Goal: Transaction & Acquisition: Subscribe to service/newsletter

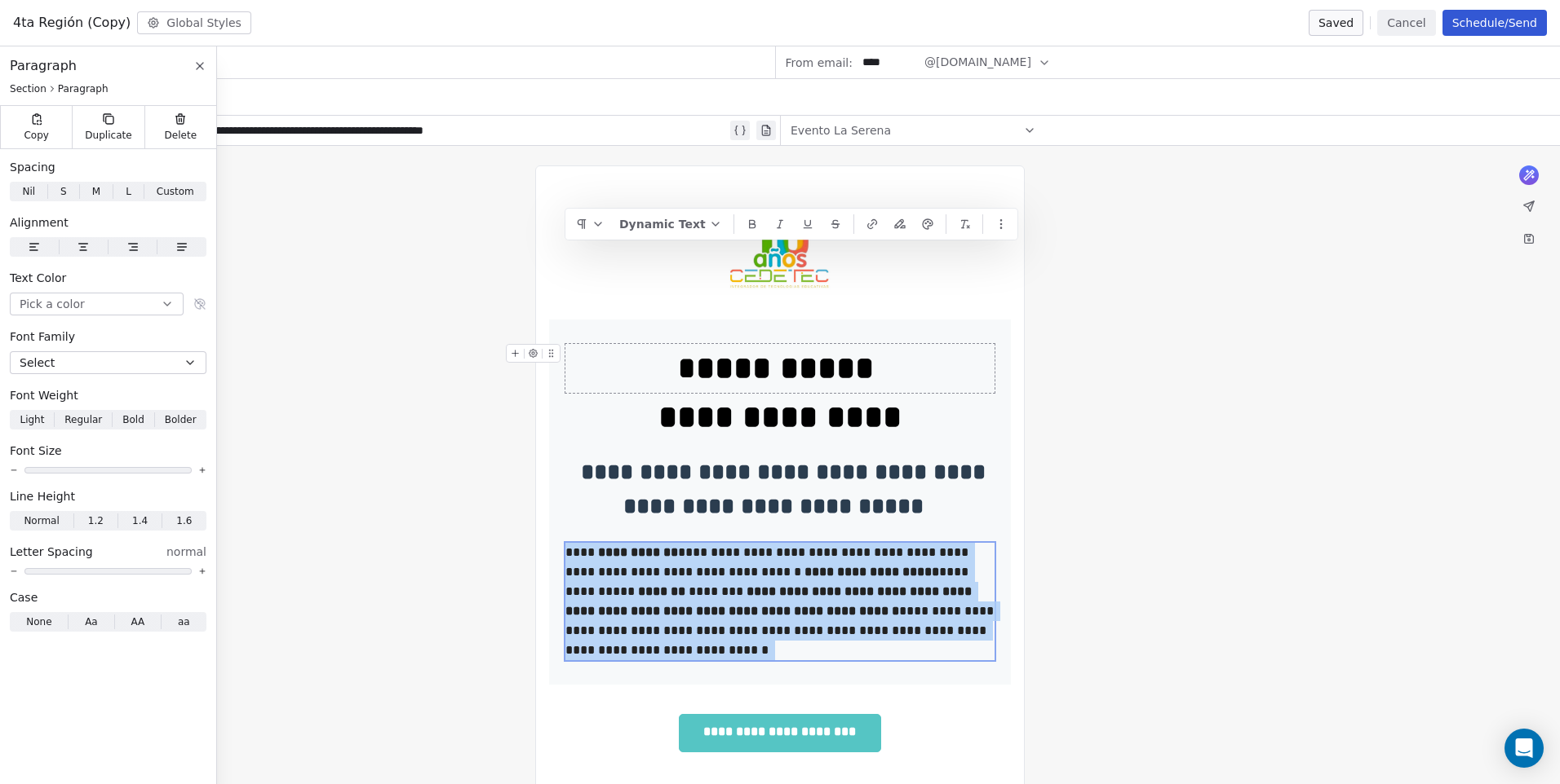
scroll to position [298, 0]
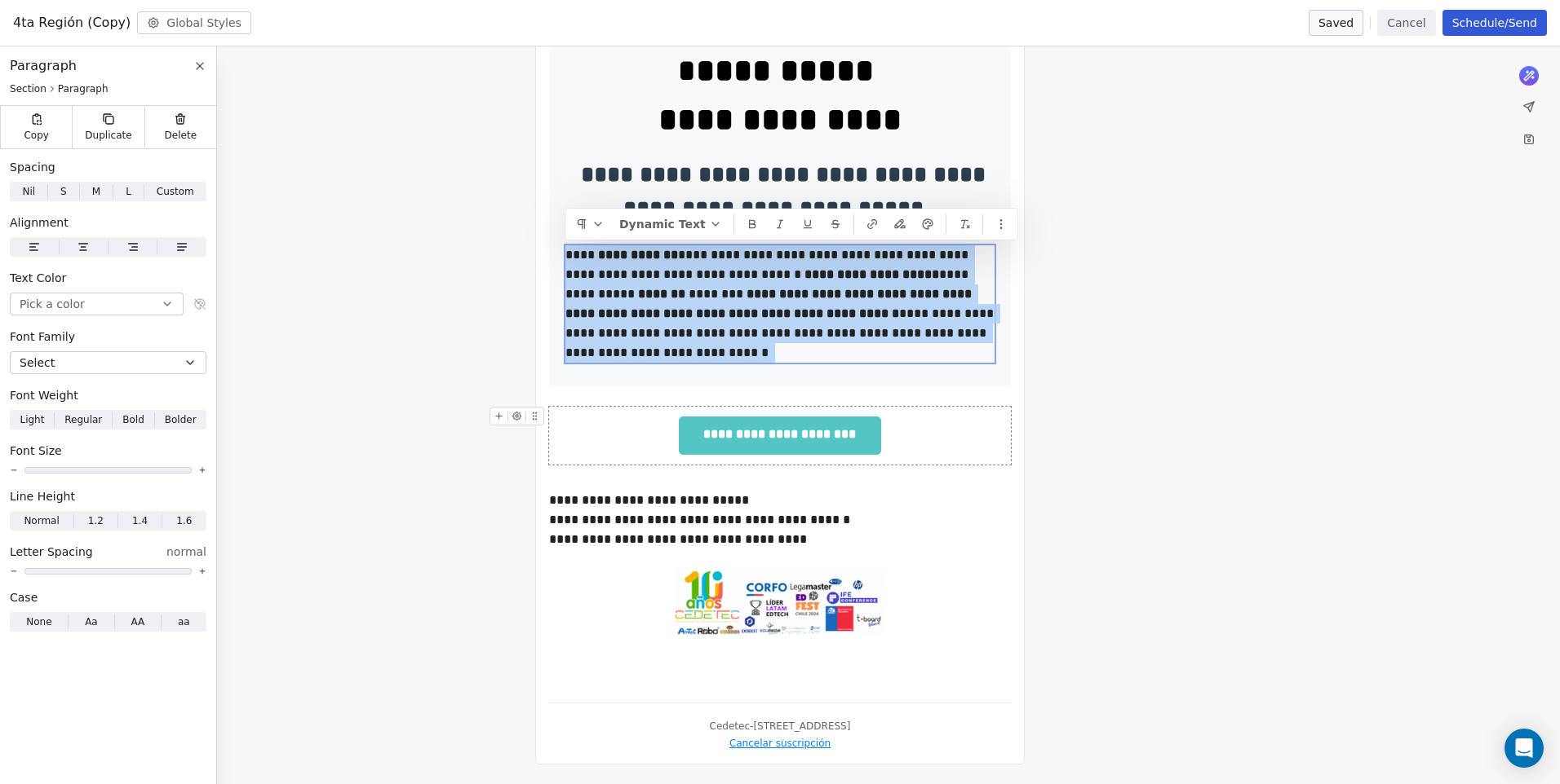
click at [881, 430] on div "**********" at bounding box center [780, 435] width 202 height 39
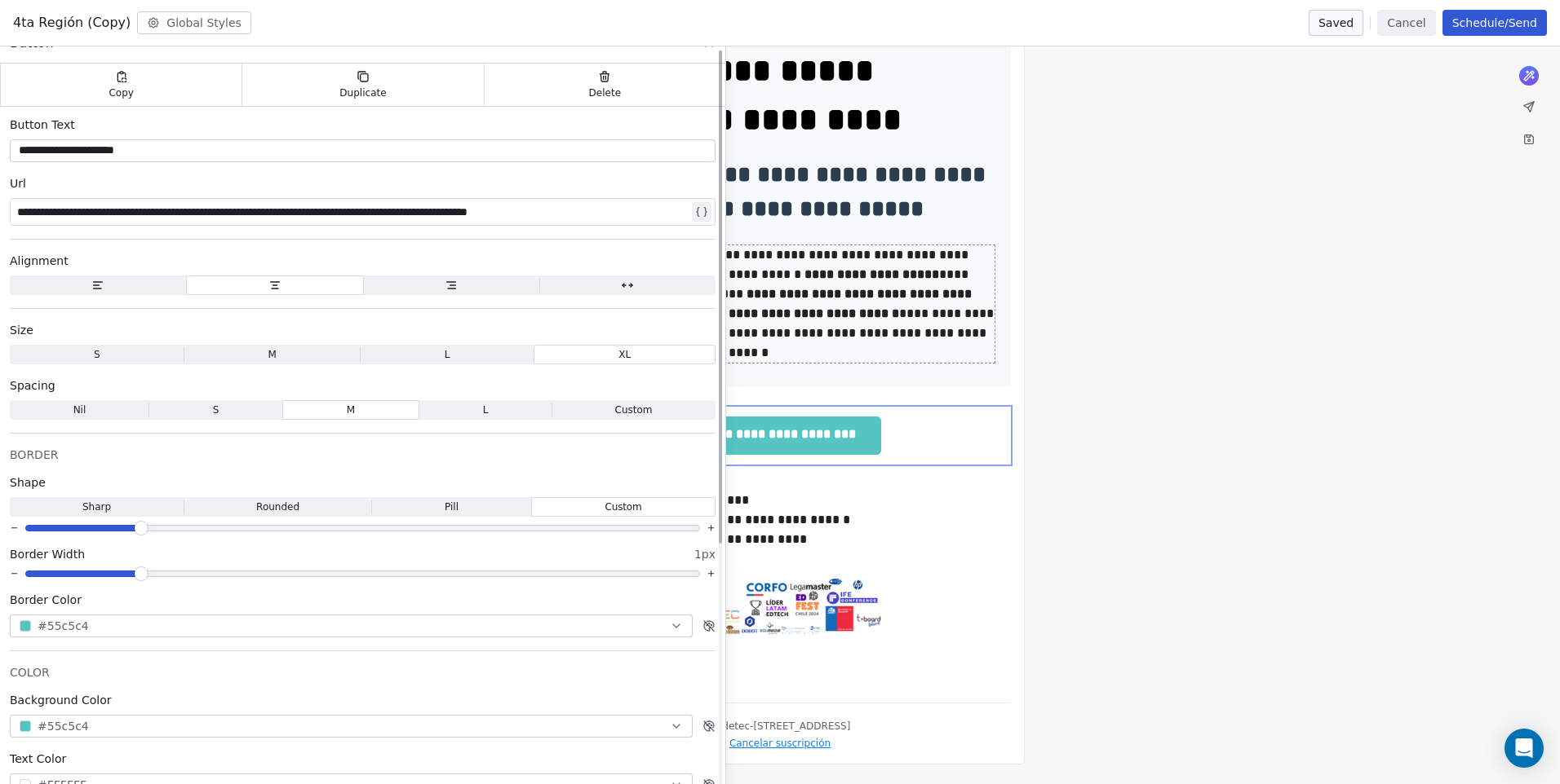
scroll to position [0, 0]
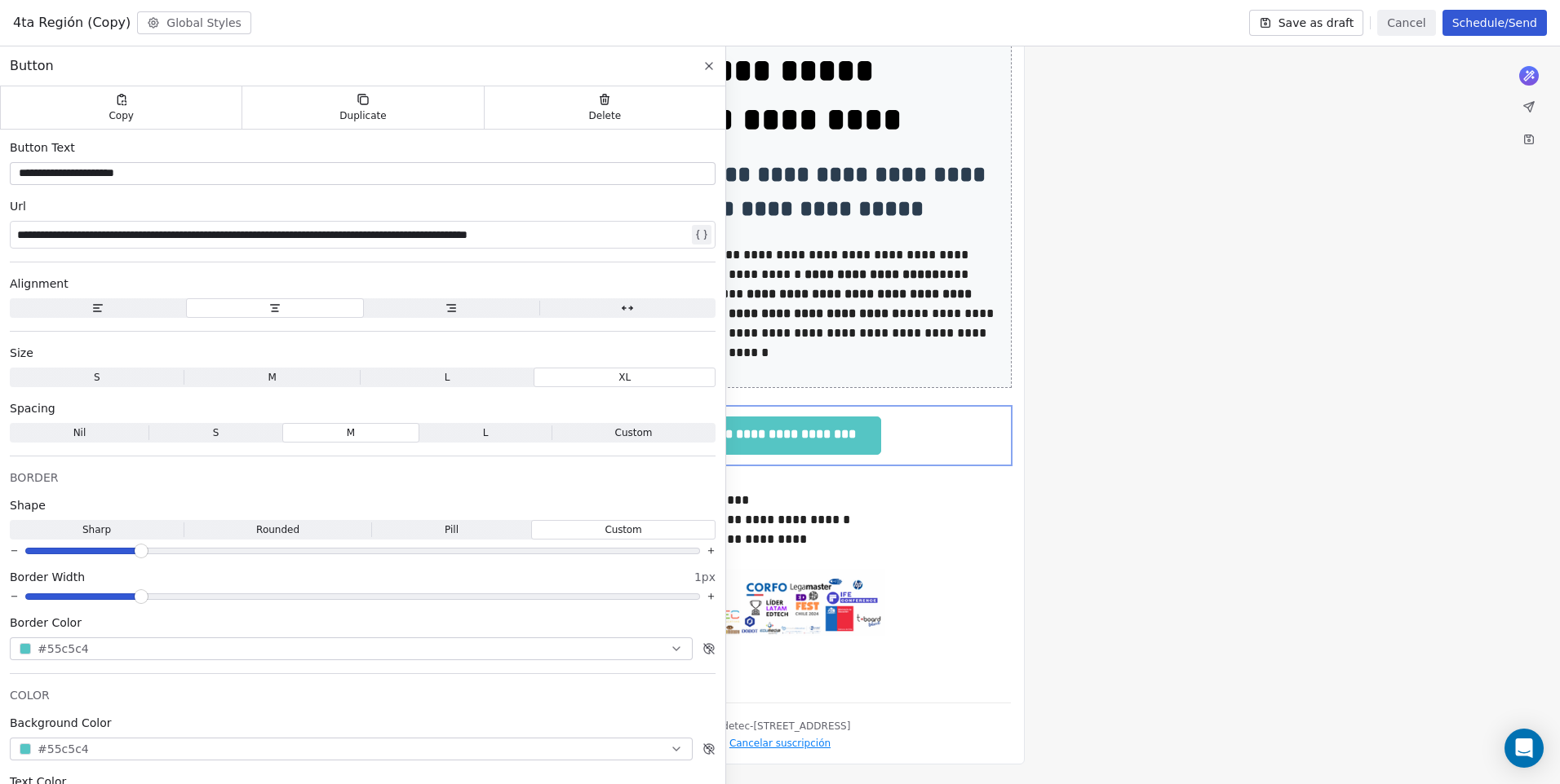
click at [1100, 270] on div "**********" at bounding box center [780, 316] width 1560 height 936
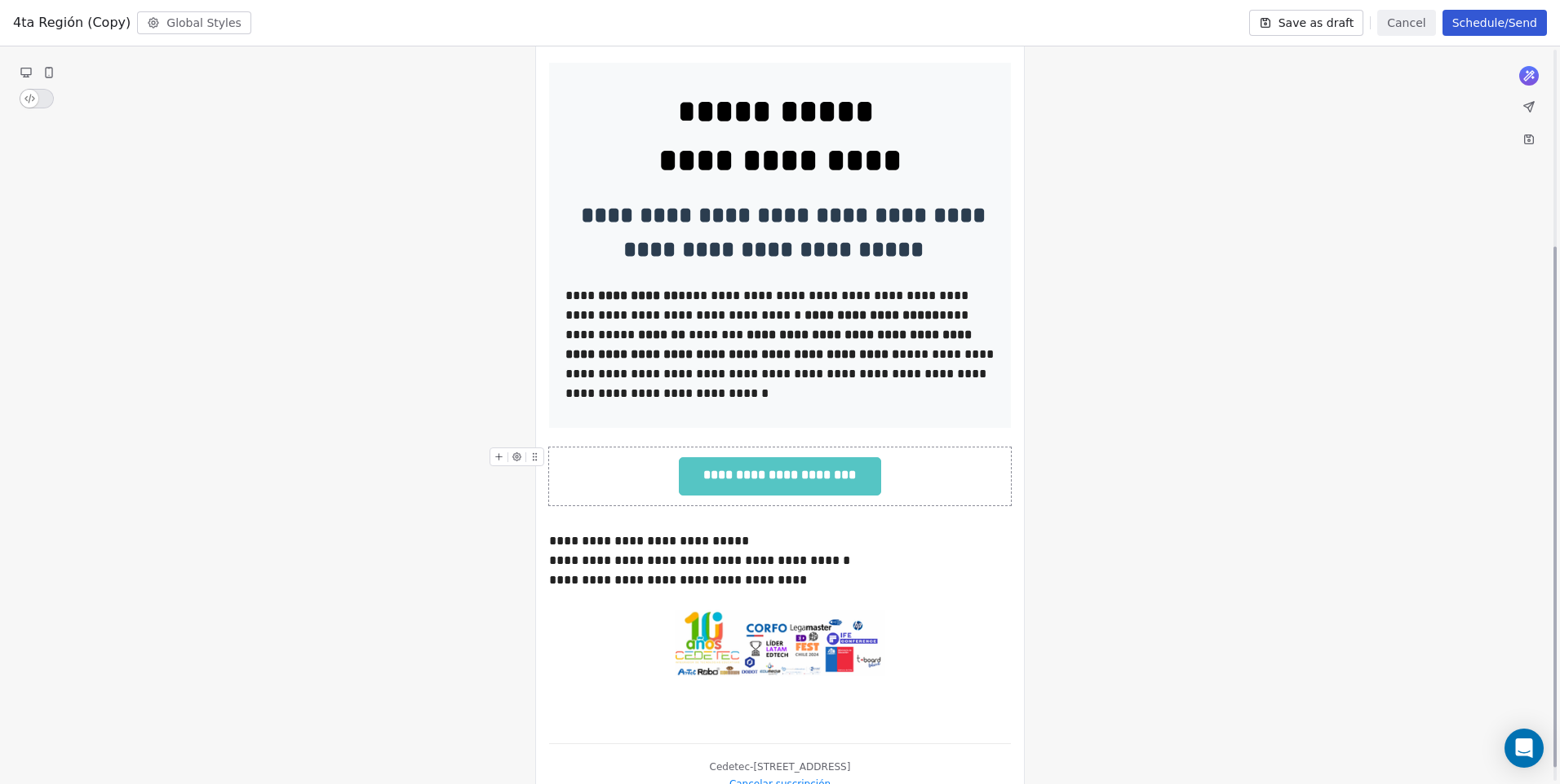
scroll to position [53, 0]
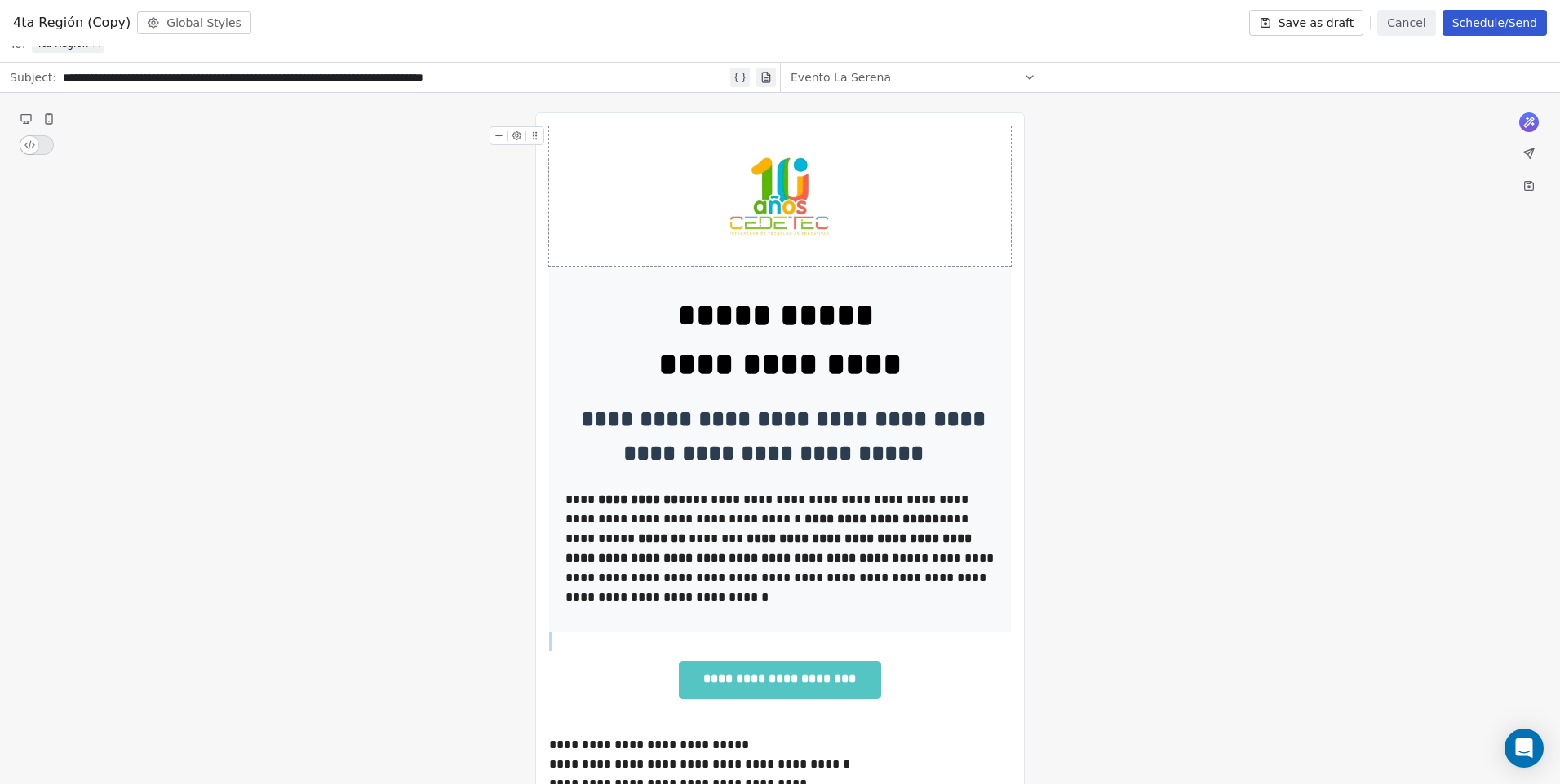
click at [839, 207] on div at bounding box center [780, 196] width 461 height 140
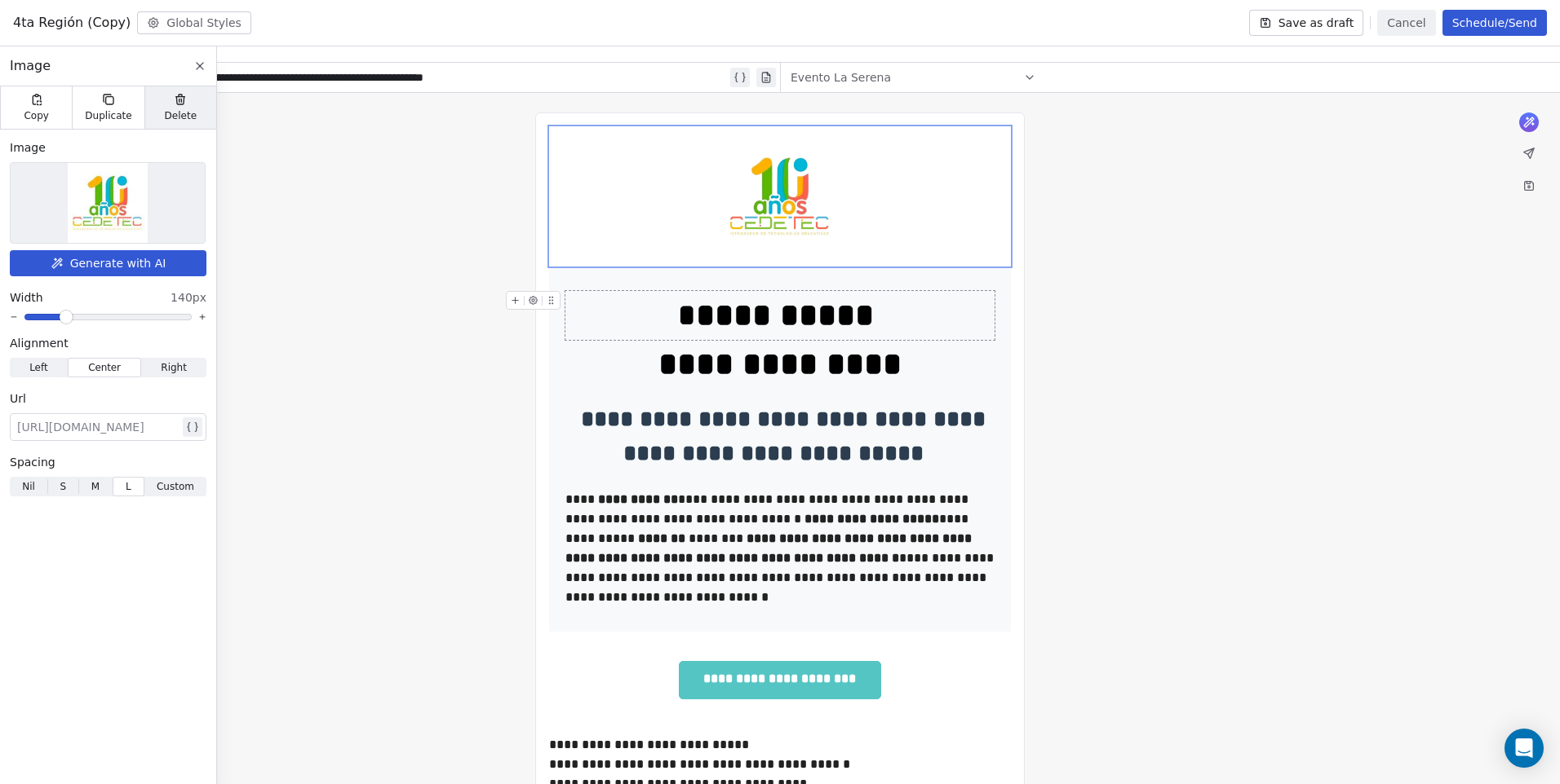
click at [174, 109] on span "Delete" at bounding box center [181, 115] width 33 height 13
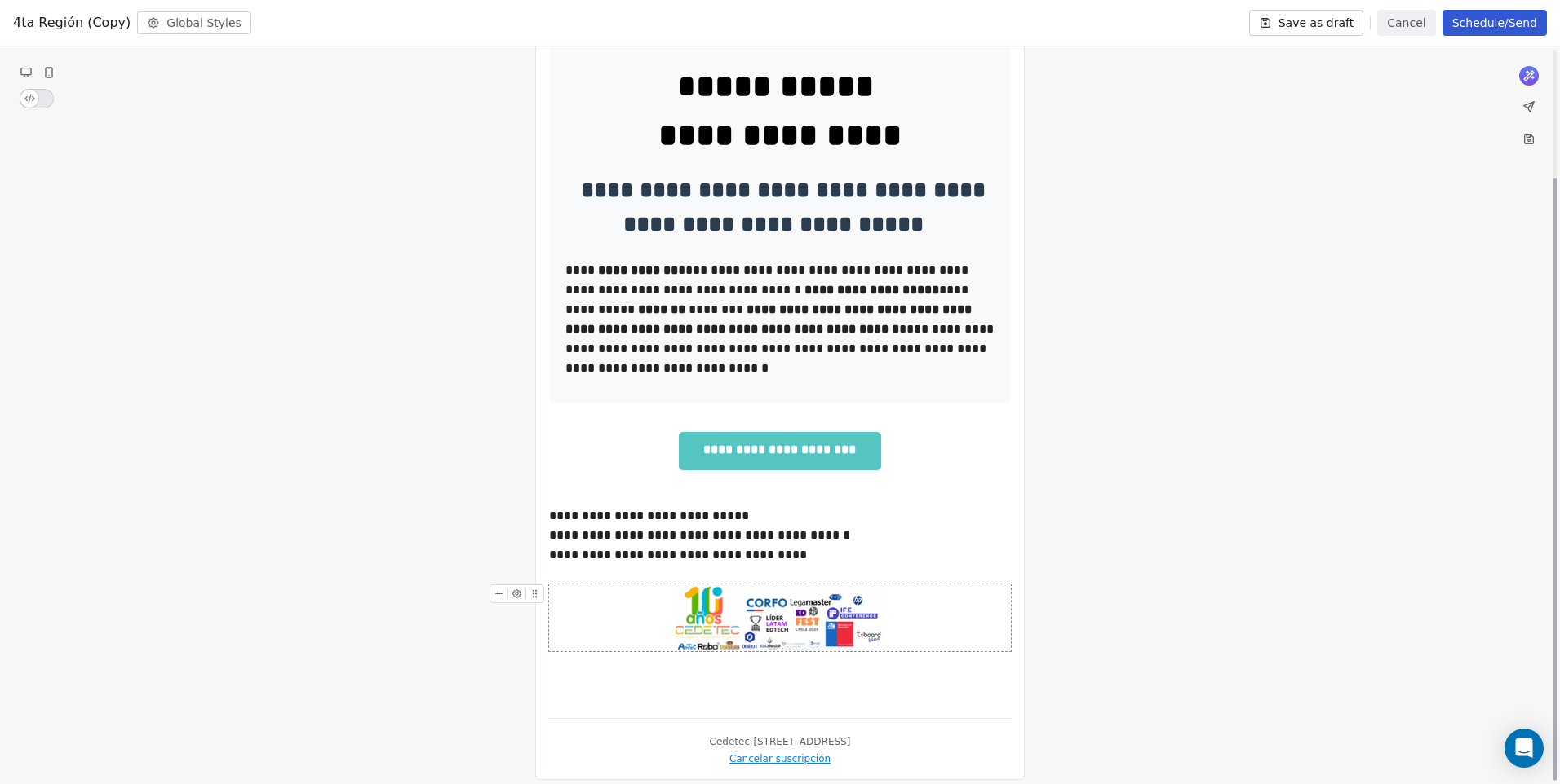
scroll to position [157, 0]
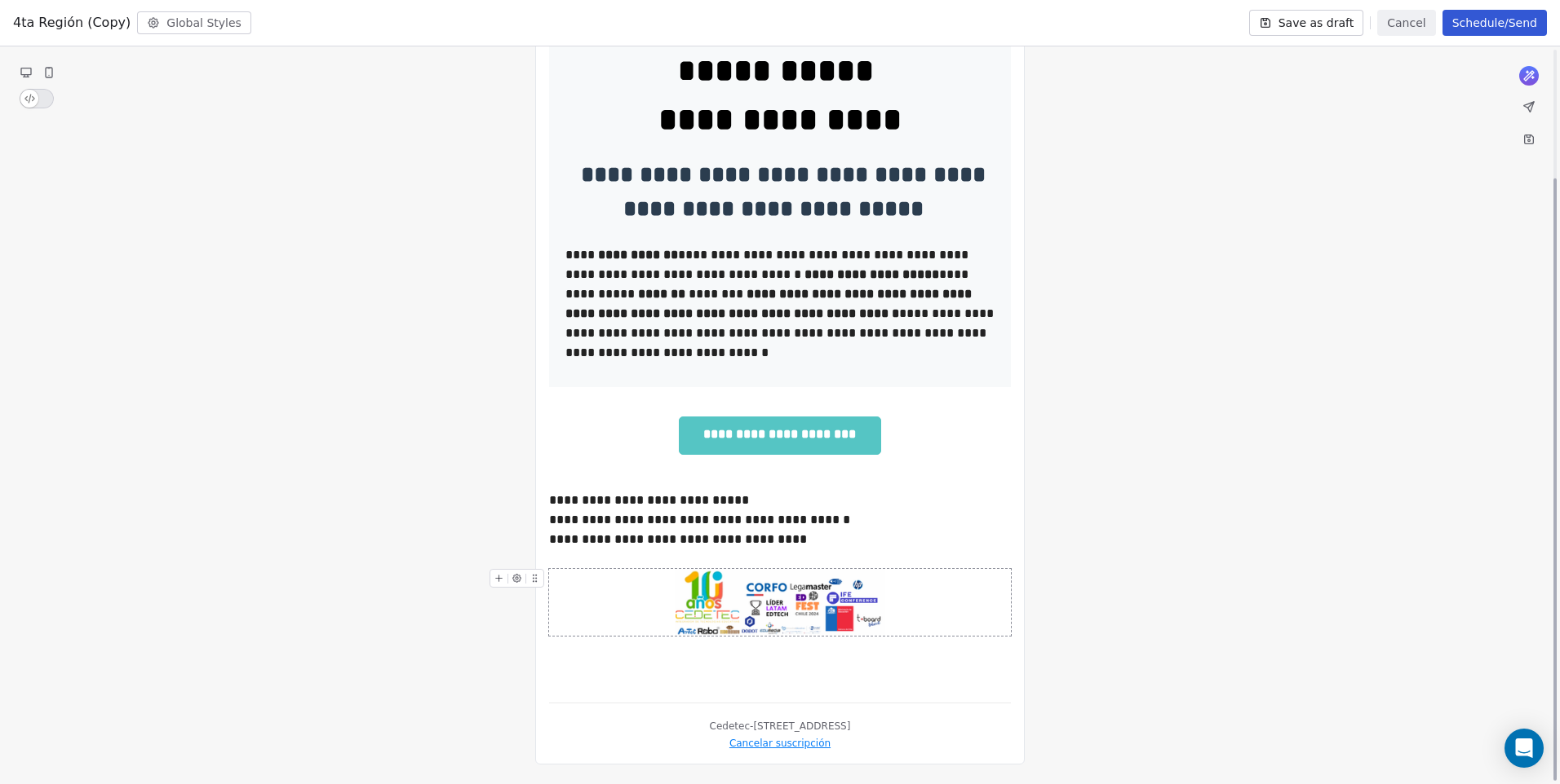
click at [953, 622] on div at bounding box center [780, 602] width 461 height 67
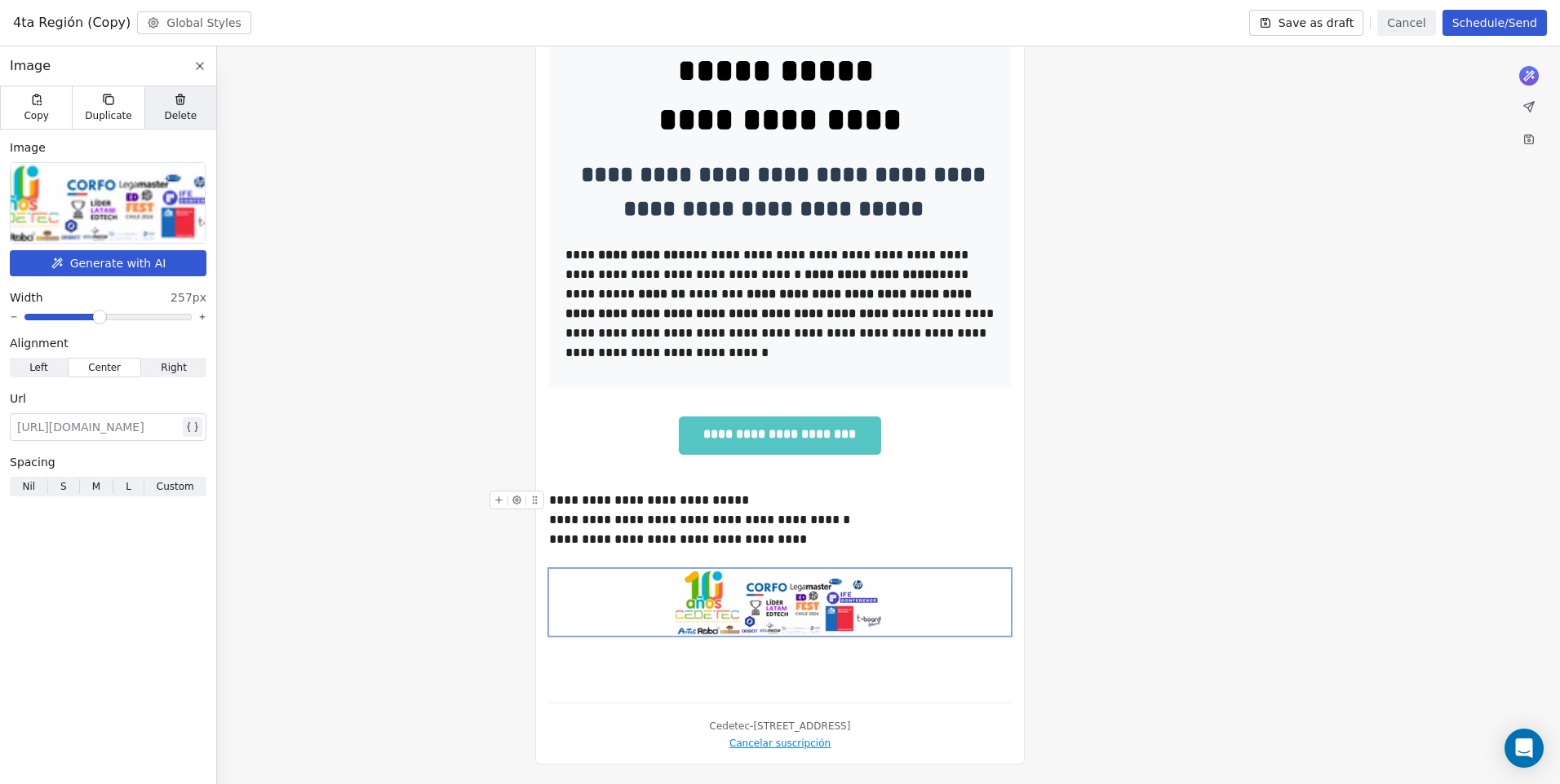
click at [182, 111] on span "Delete" at bounding box center [181, 115] width 33 height 13
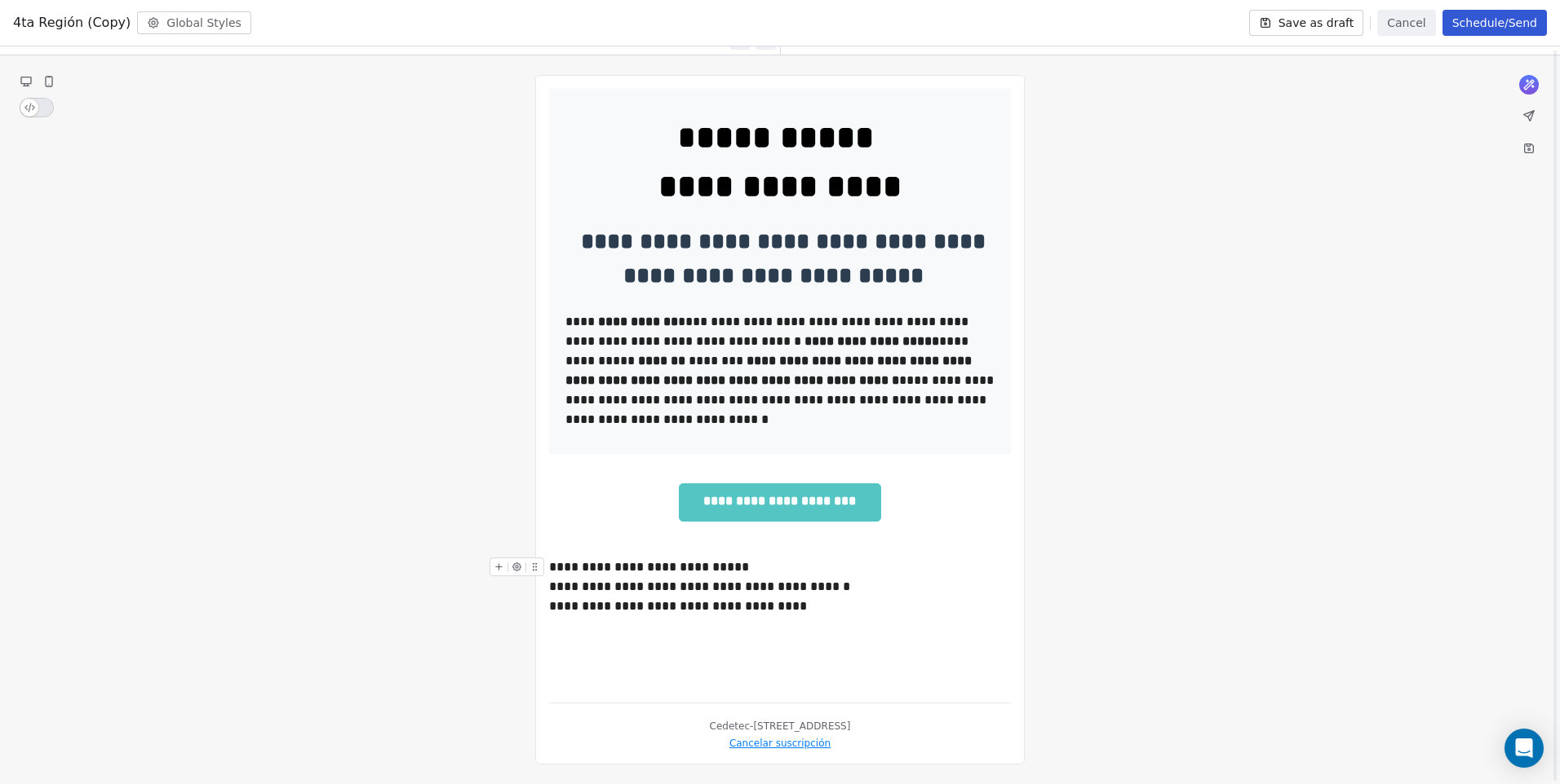
scroll to position [90, 0]
click at [773, 478] on div "**********" at bounding box center [780, 503] width 461 height 58
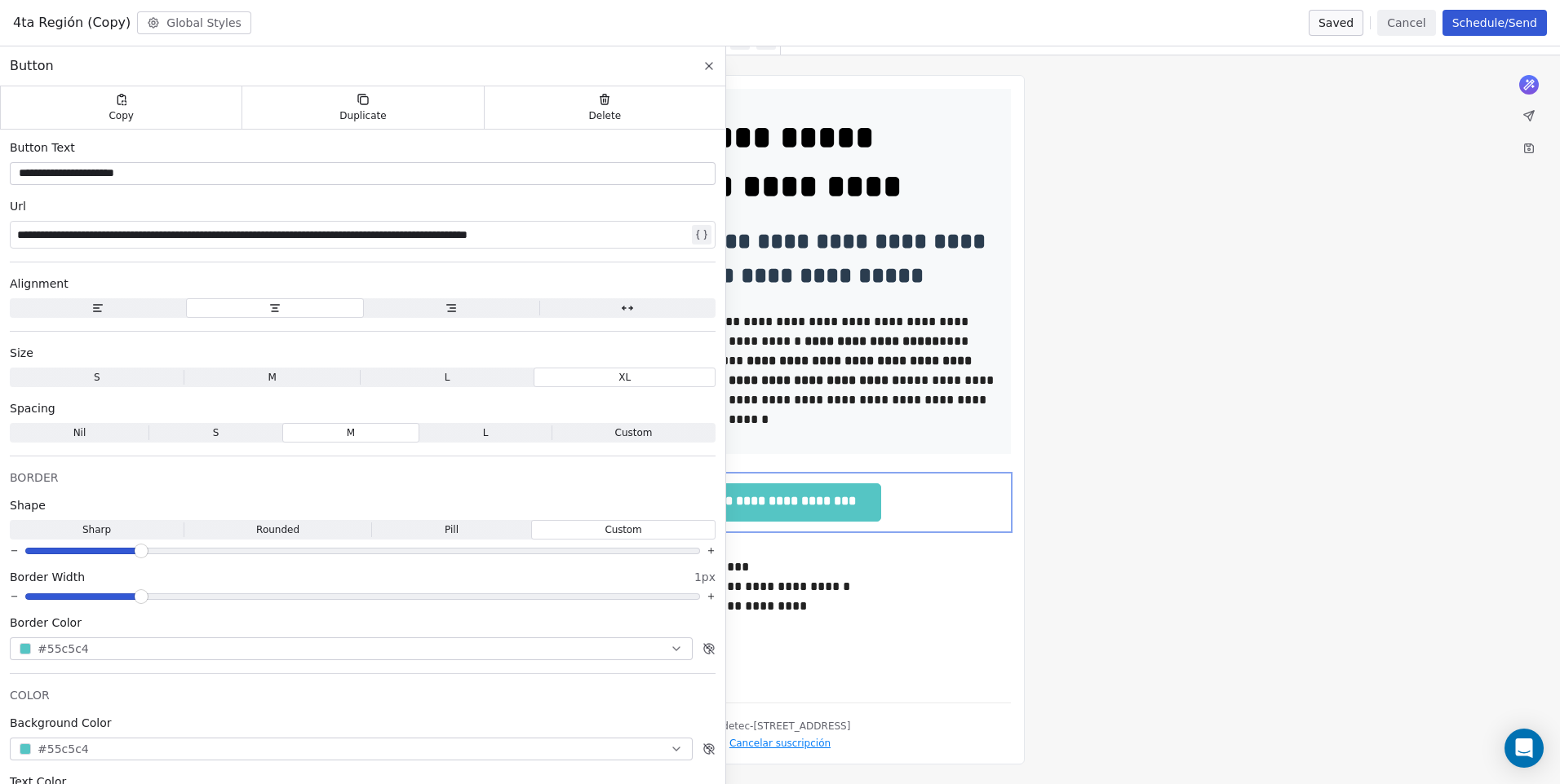
drag, startPoint x: 951, startPoint y: 495, endPoint x: 950, endPoint y: 602, distance: 107.0
click at [950, 602] on div "**********" at bounding box center [780, 389] width 461 height 601
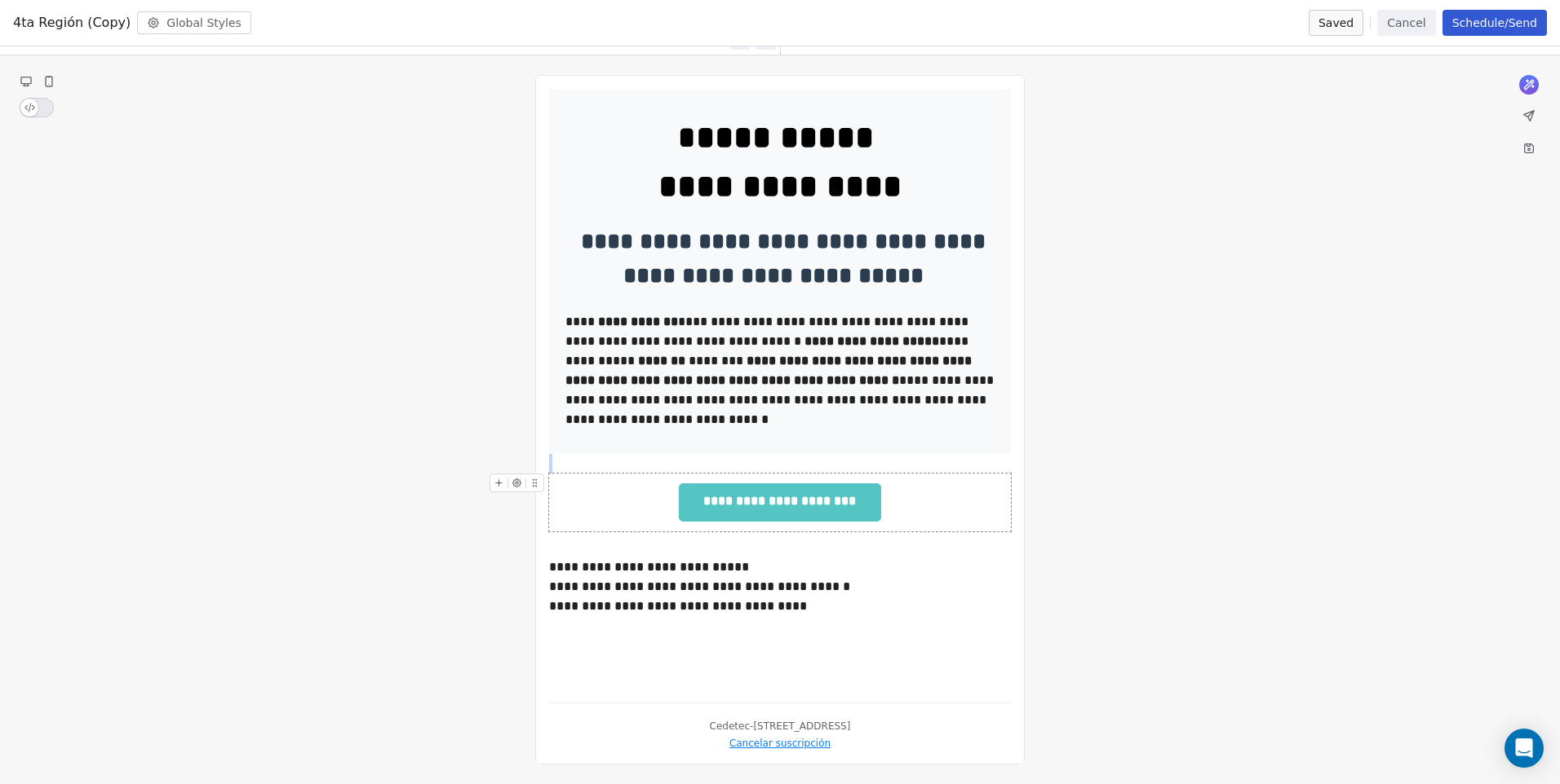
click at [947, 505] on div "**********" at bounding box center [780, 503] width 461 height 58
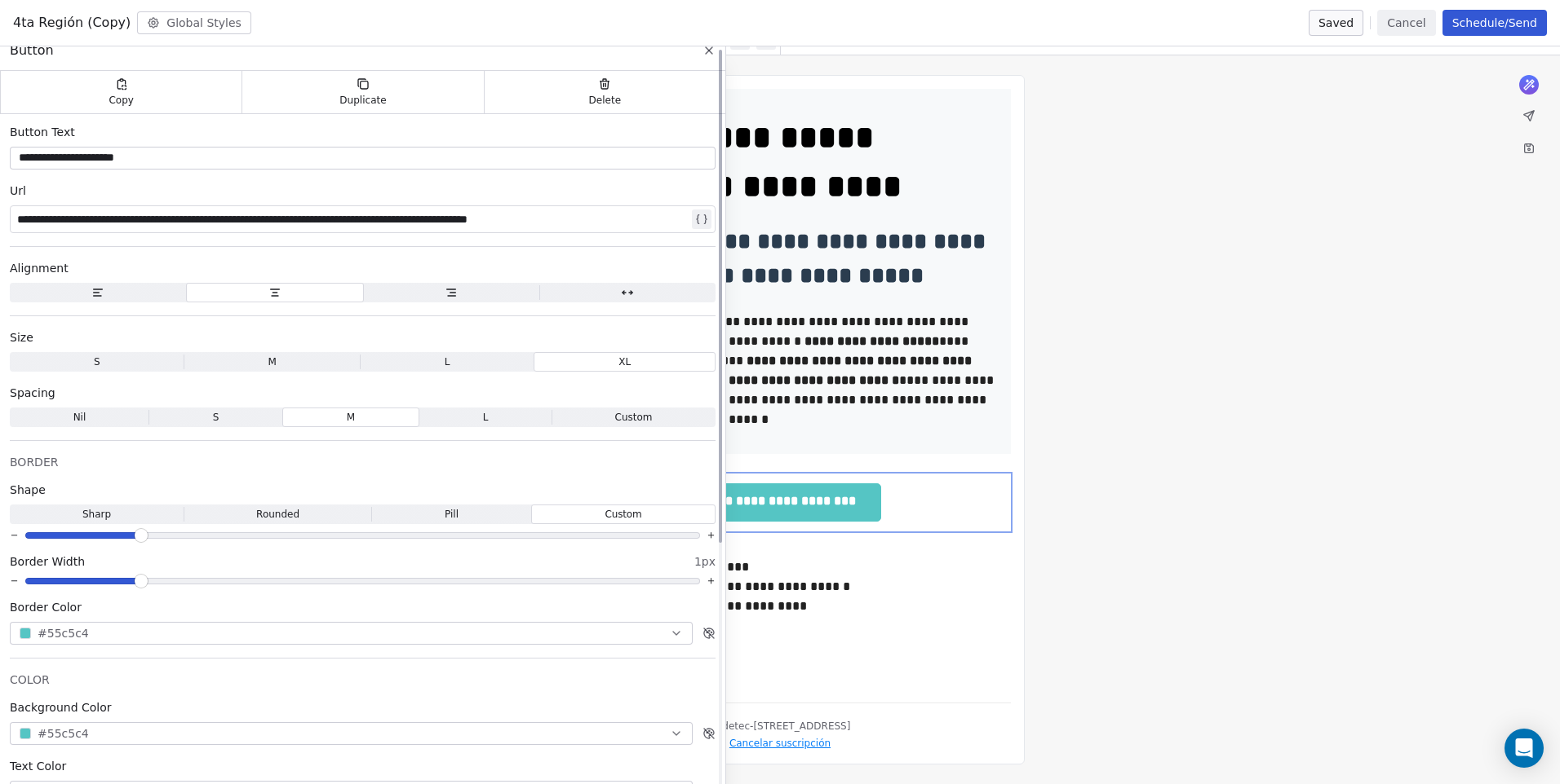
scroll to position [0, 0]
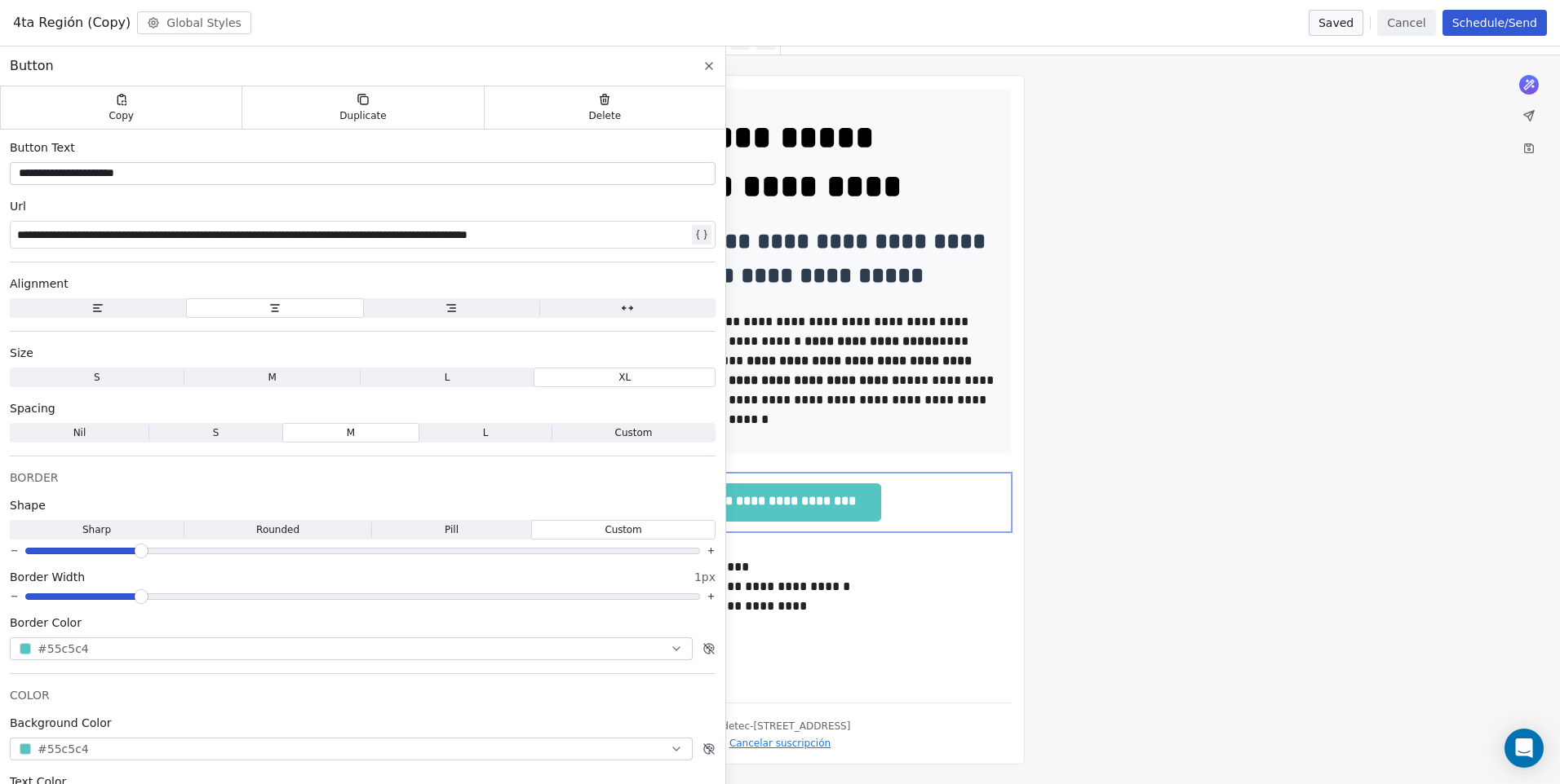
click at [982, 498] on div "**********" at bounding box center [780, 503] width 461 height 58
click at [1071, 542] on div "**********" at bounding box center [780, 420] width 1560 height 729
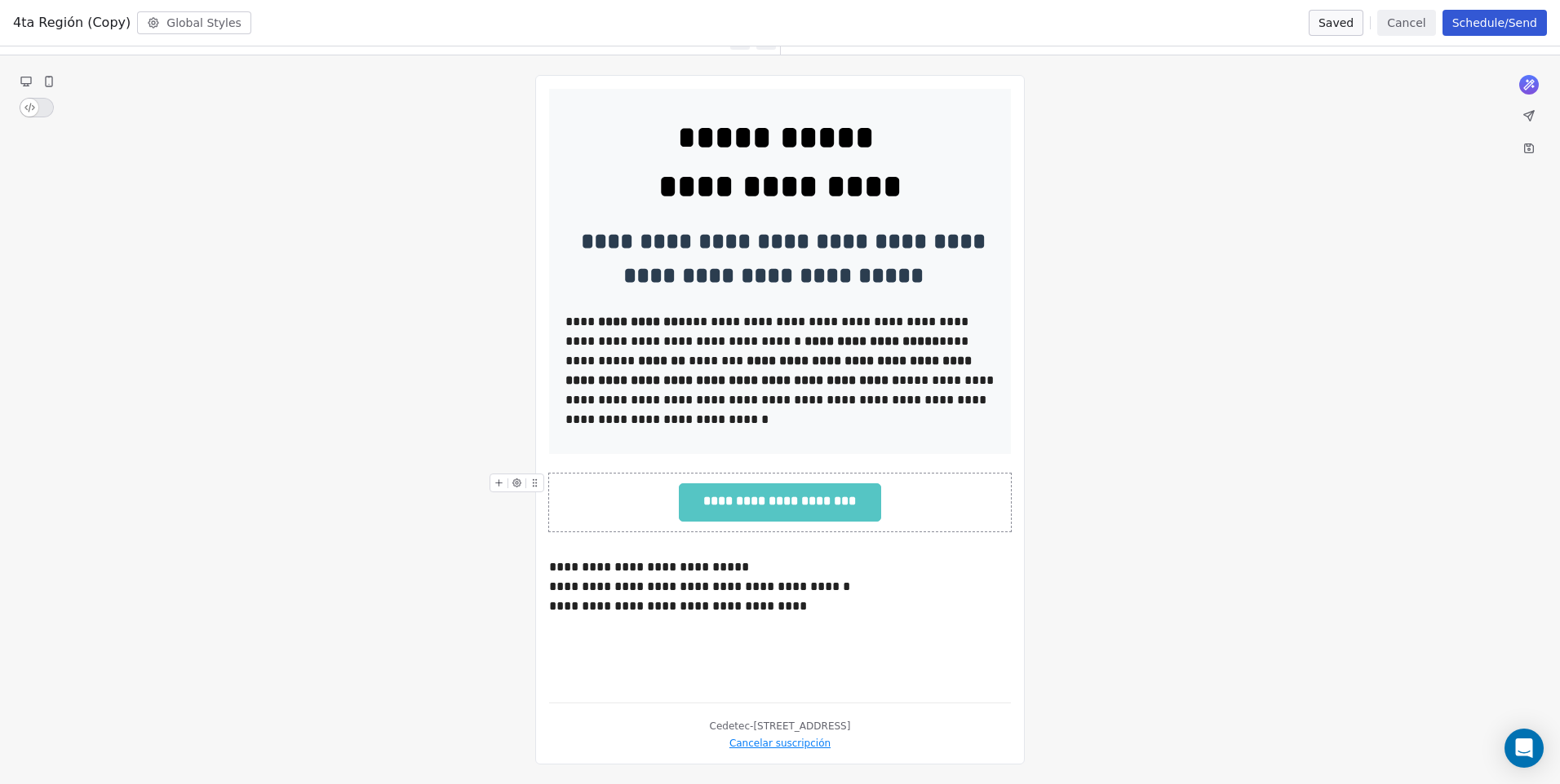
click at [539, 489] on button at bounding box center [534, 483] width 17 height 17
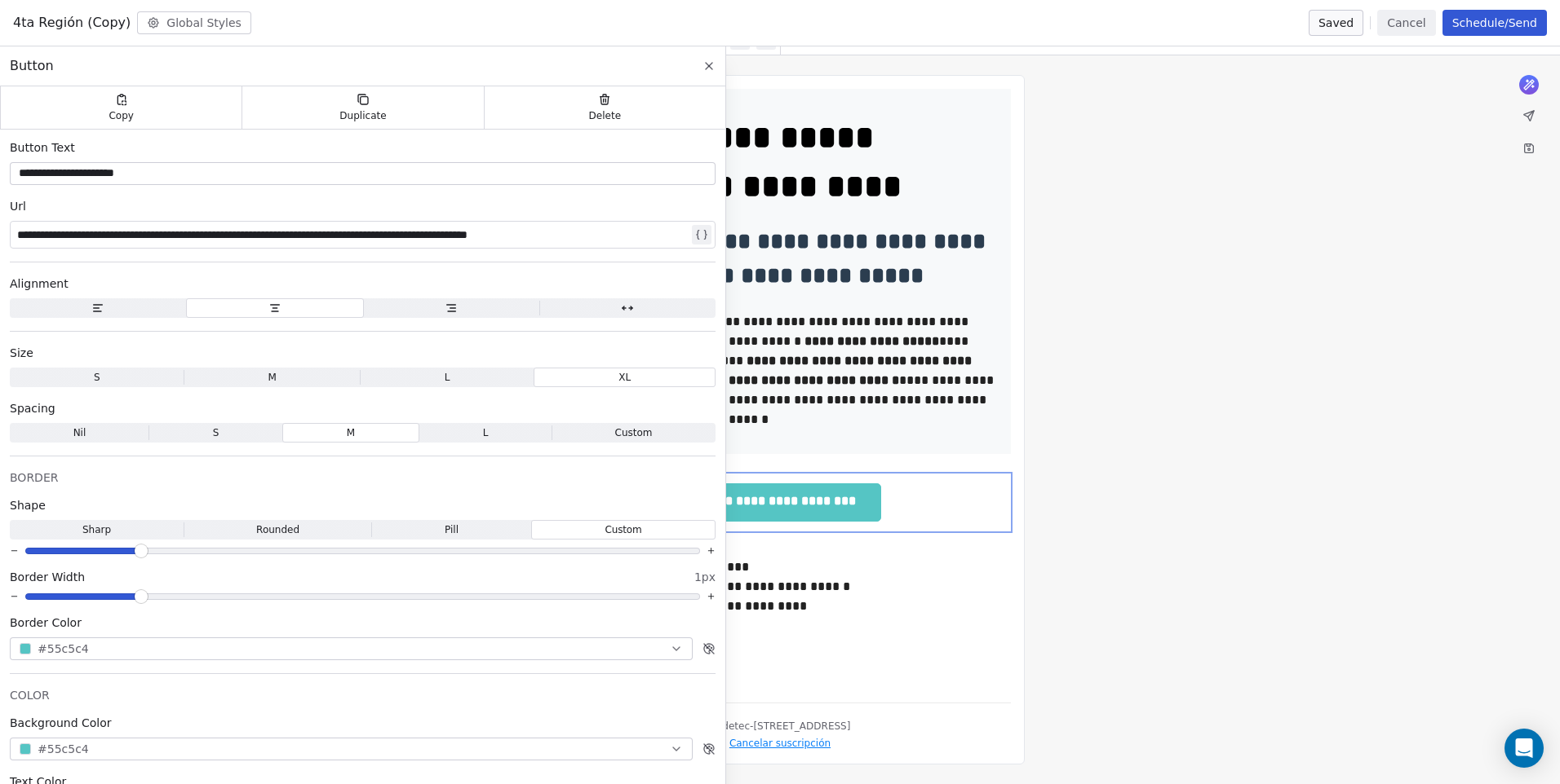
drag, startPoint x: 1167, startPoint y: 539, endPoint x: 1142, endPoint y: 538, distance: 25.0
click at [1167, 539] on div "**********" at bounding box center [780, 420] width 1560 height 729
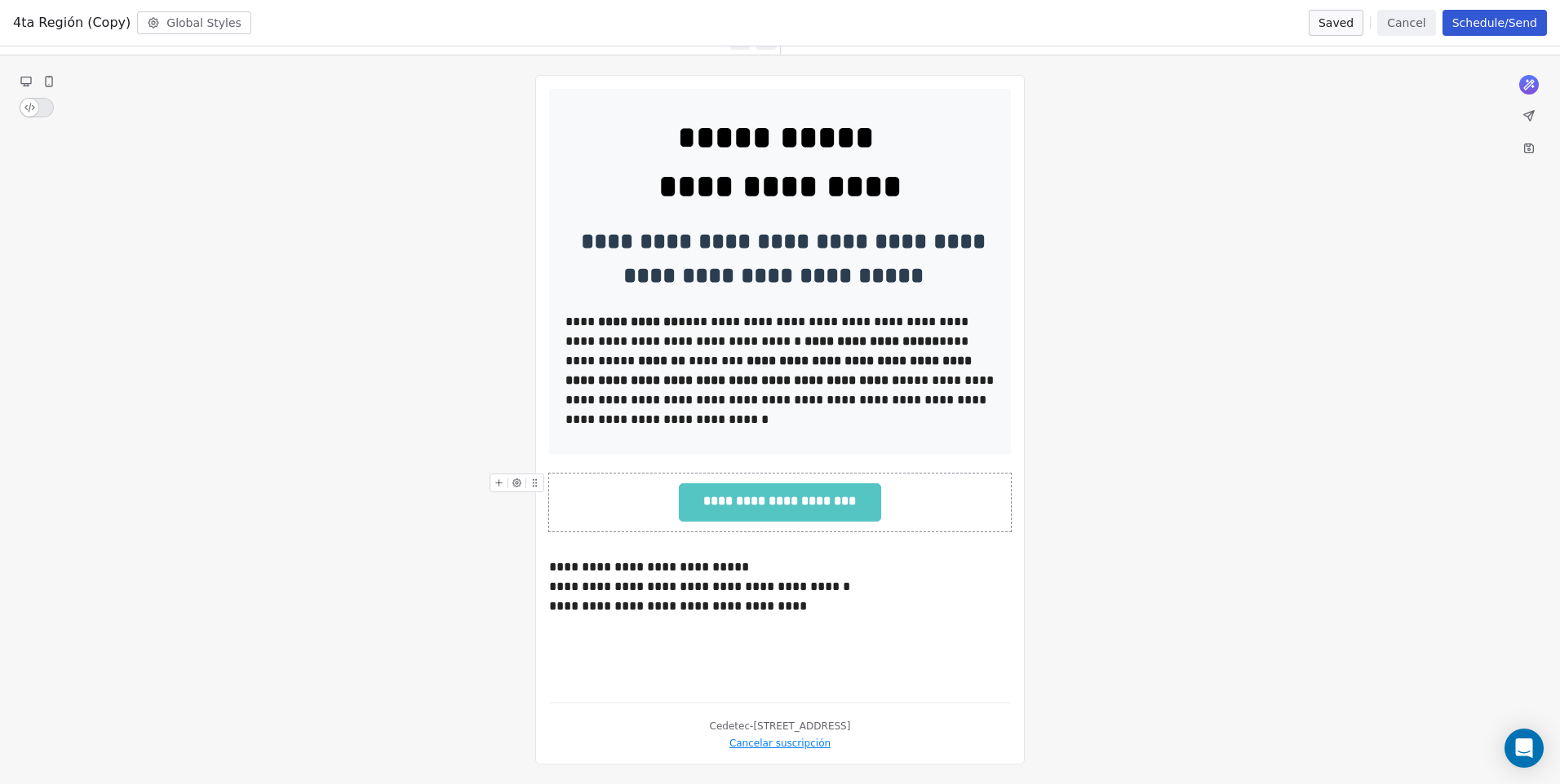
click at [499, 484] on icon at bounding box center [499, 483] width 0 height 7
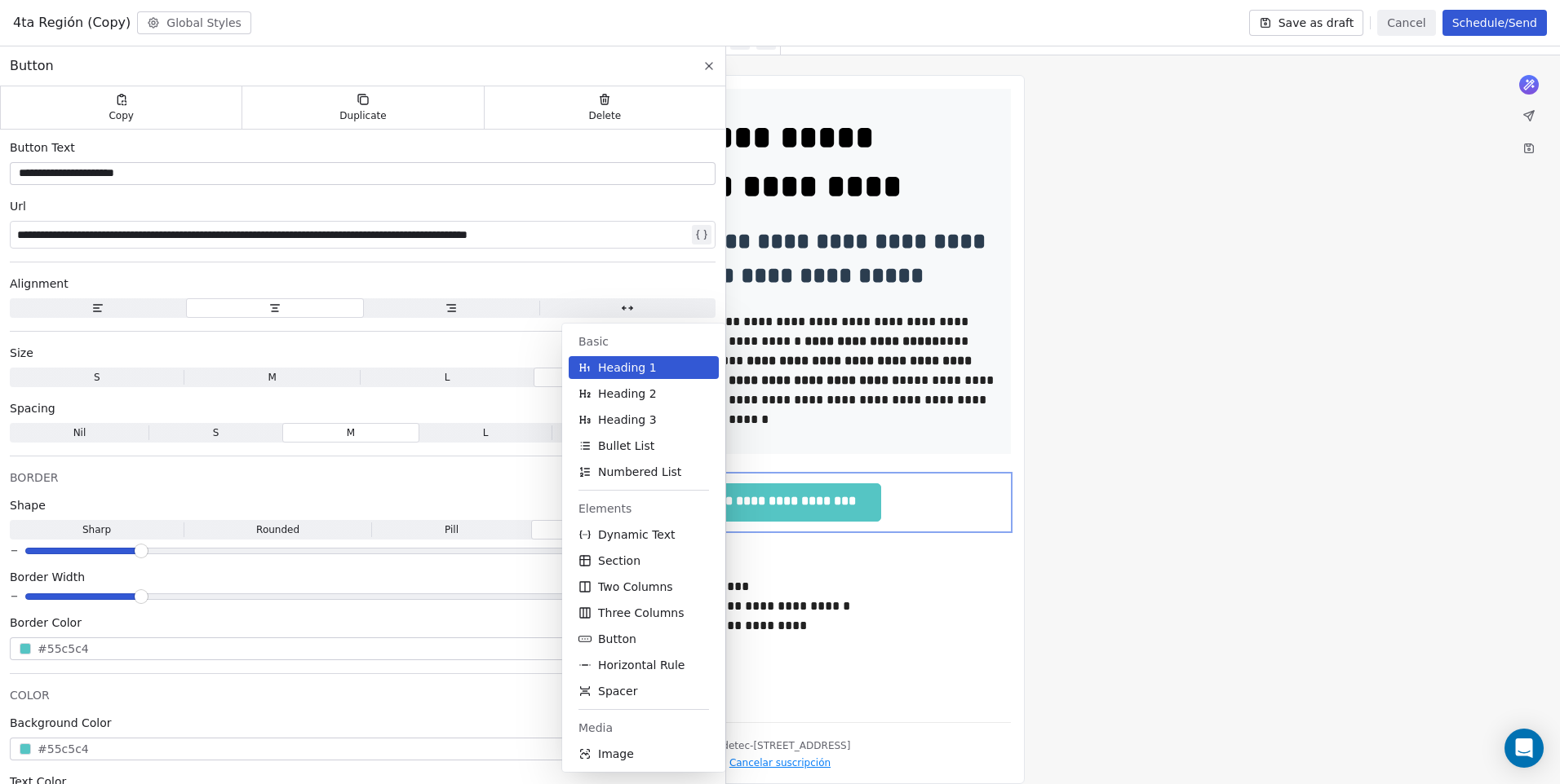
click at [1091, 481] on div "**********" at bounding box center [780, 429] width 1560 height 748
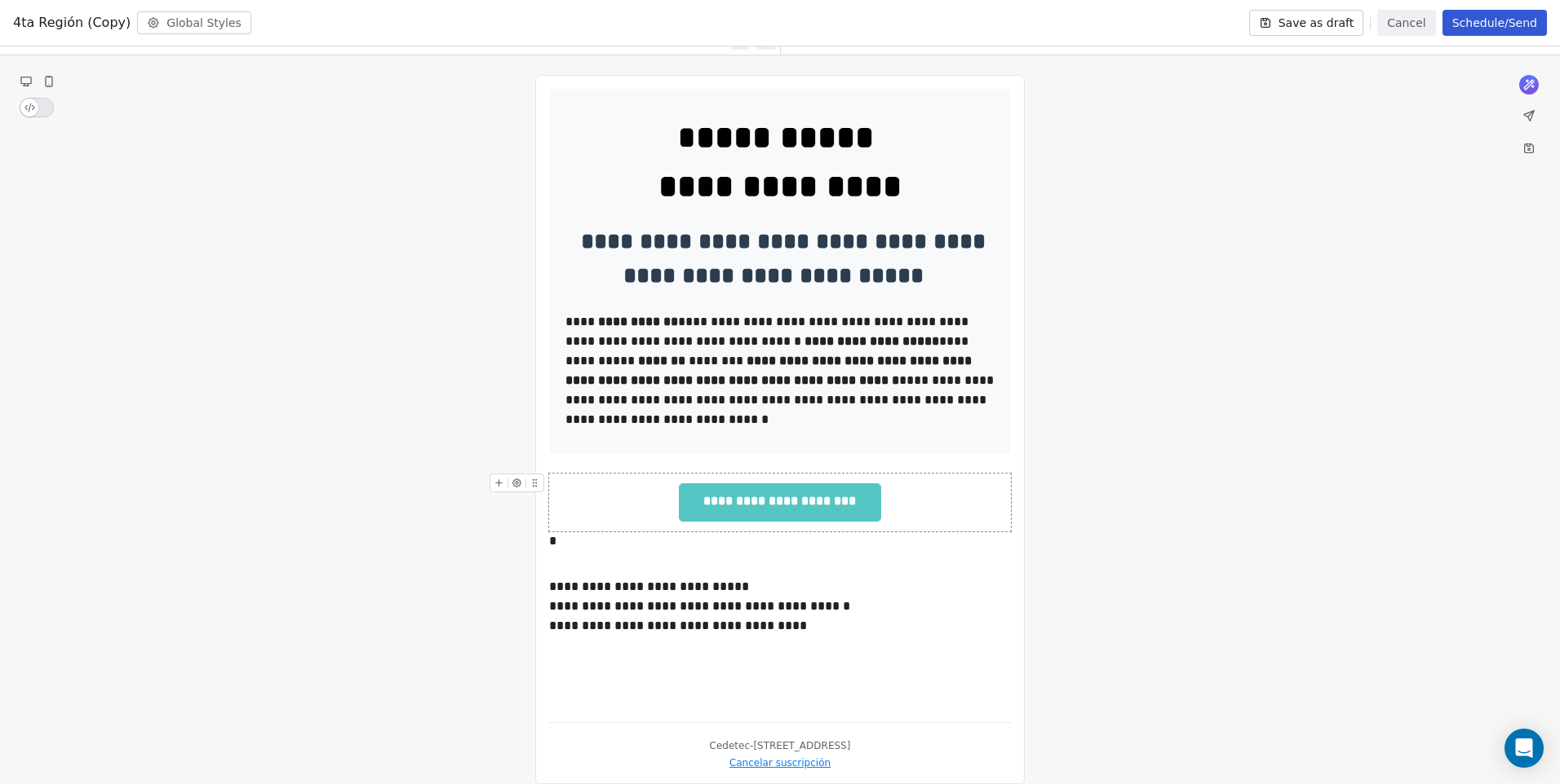
click at [544, 536] on div "**********" at bounding box center [780, 430] width 489 height 709
click at [553, 536] on div "*" at bounding box center [780, 542] width 461 height 20
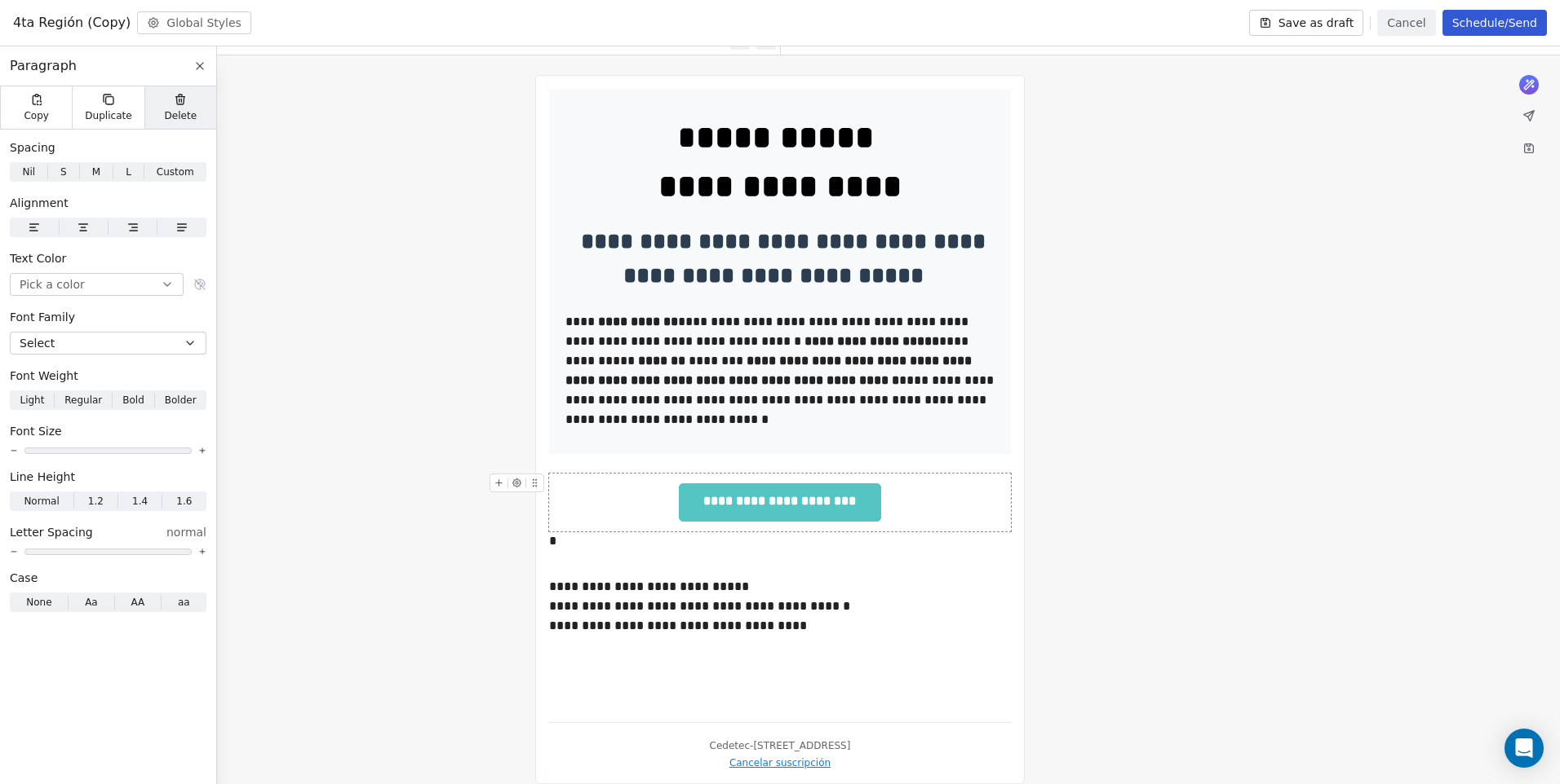
click at [173, 111] on span "Delete" at bounding box center [181, 115] width 33 height 13
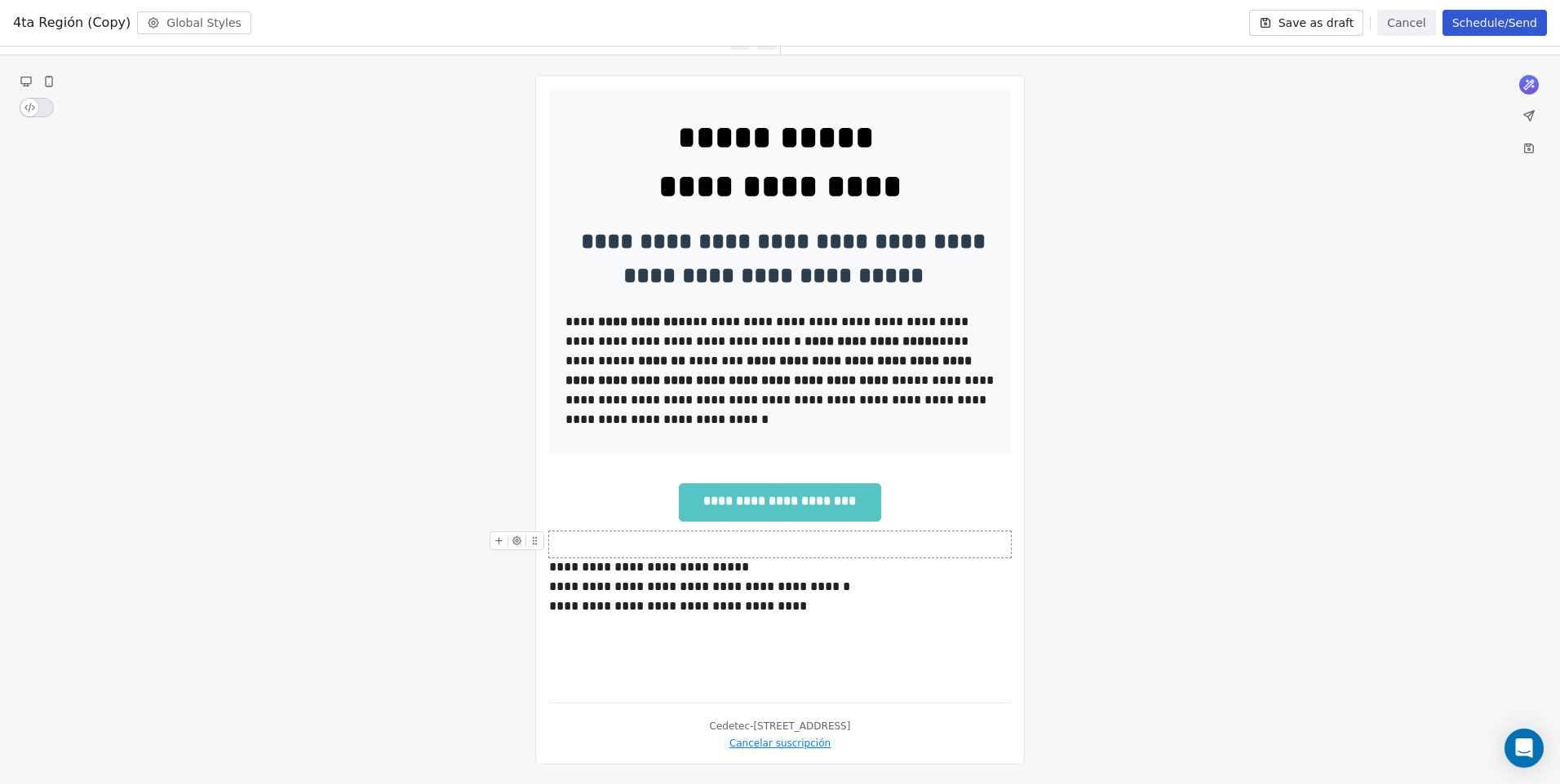
click at [1011, 534] on div "**********" at bounding box center [780, 420] width 489 height 690
click at [998, 521] on div "**********" at bounding box center [780, 503] width 461 height 58
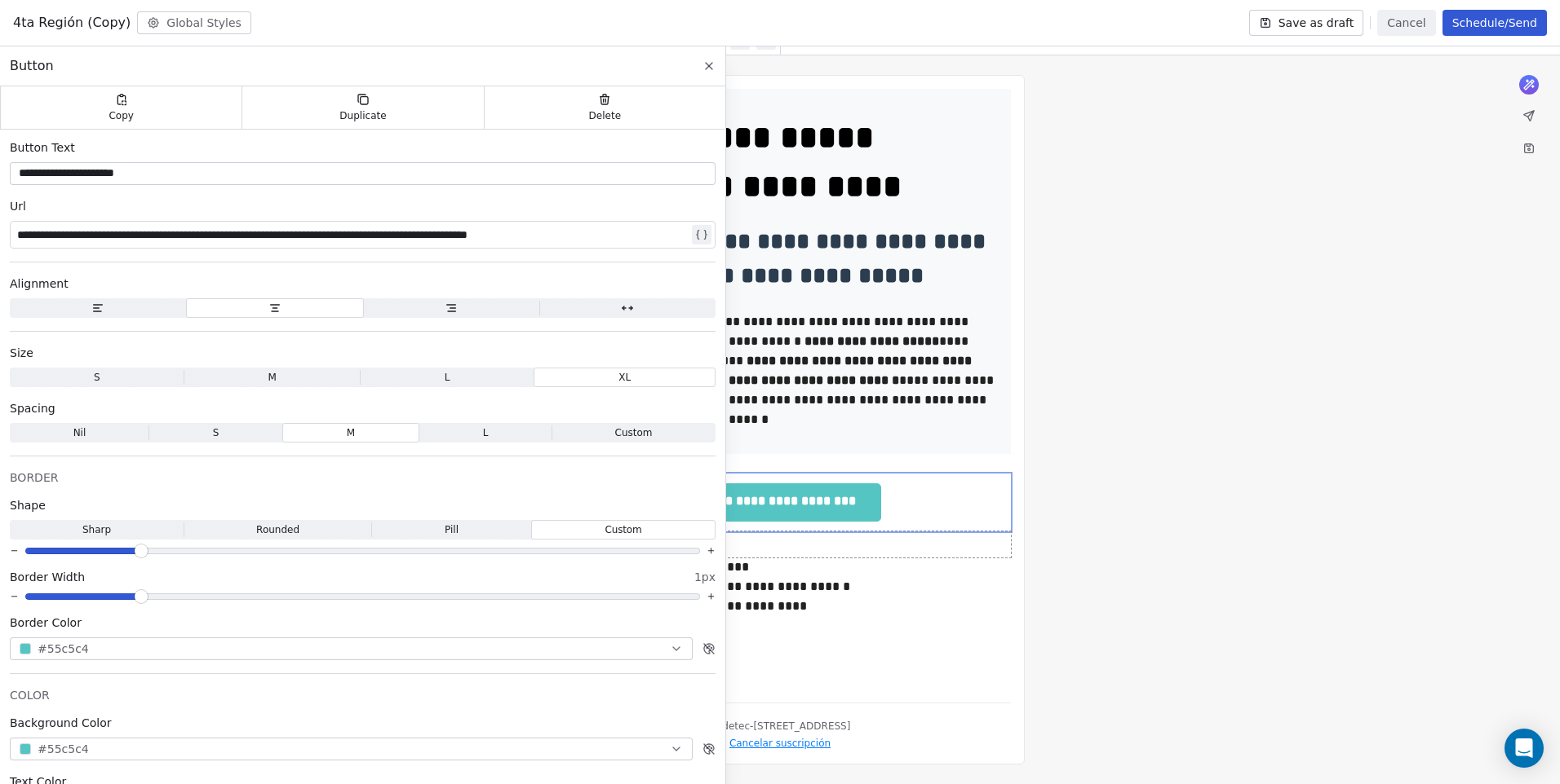
drag, startPoint x: 1004, startPoint y: 483, endPoint x: 1005, endPoint y: 543, distance: 60.0
click at [1005, 543] on div "**********" at bounding box center [780, 389] width 461 height 601
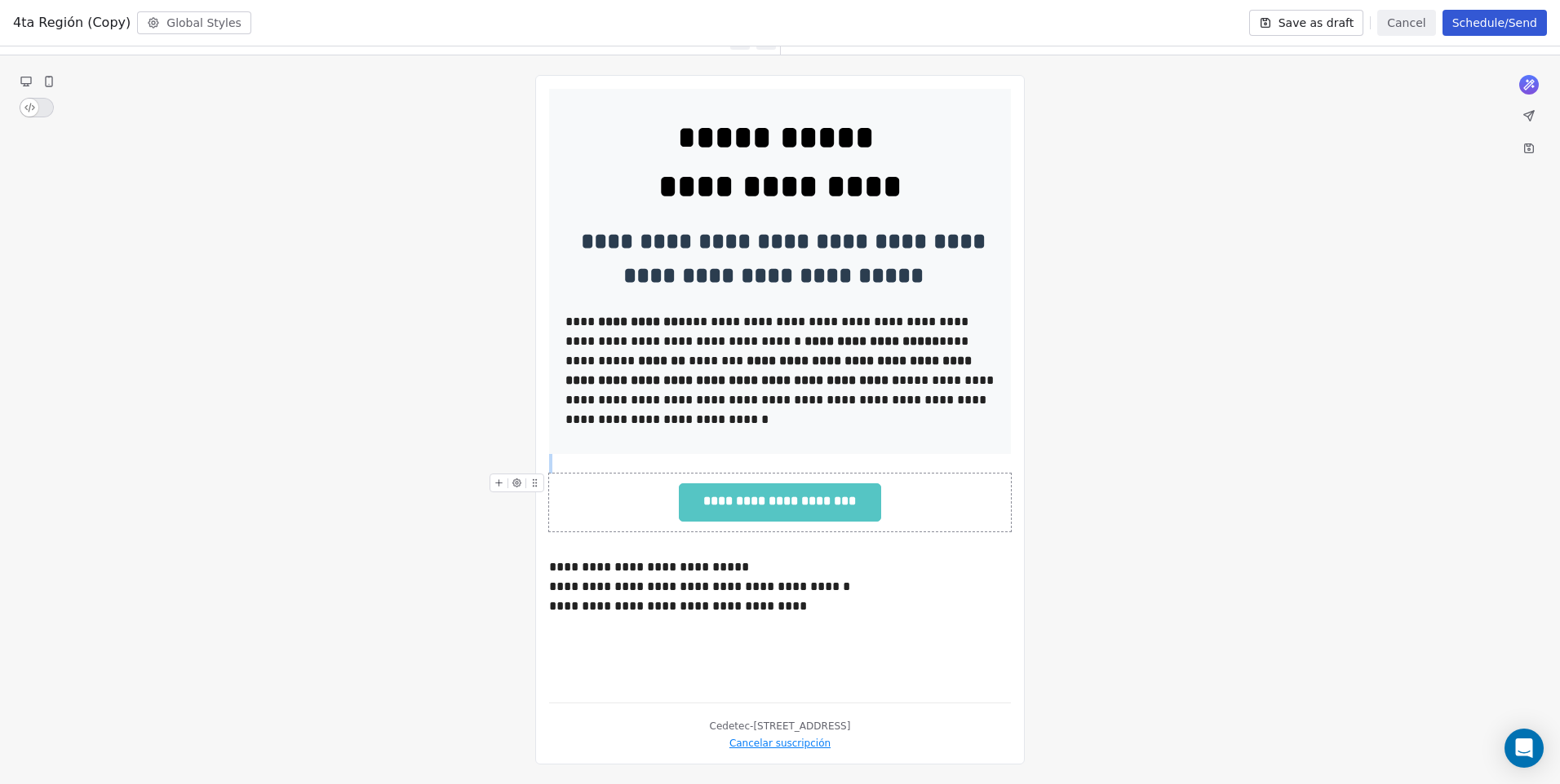
click at [1008, 518] on div "**********" at bounding box center [780, 503] width 461 height 58
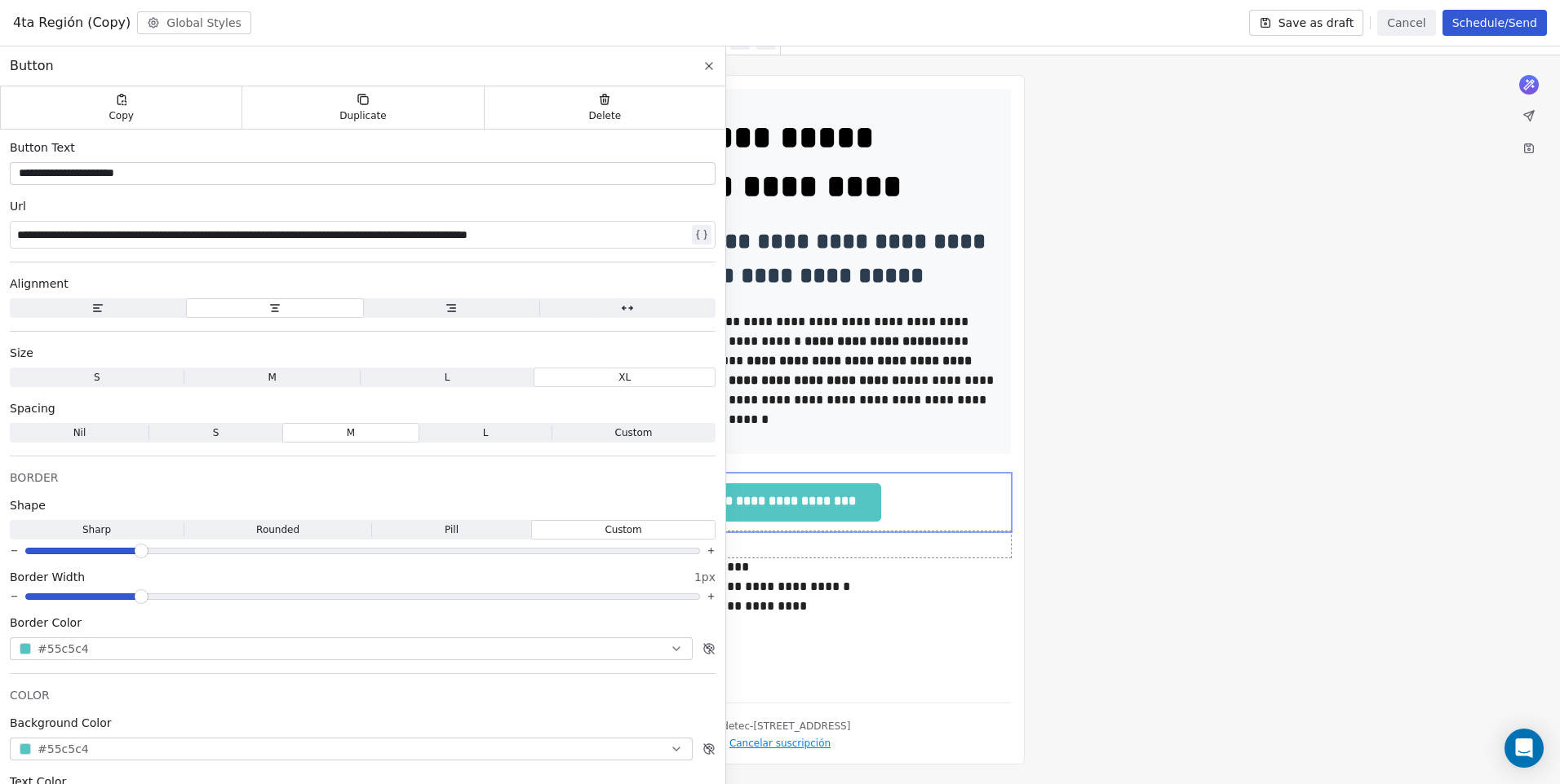
click at [980, 544] on div at bounding box center [780, 545] width 461 height 26
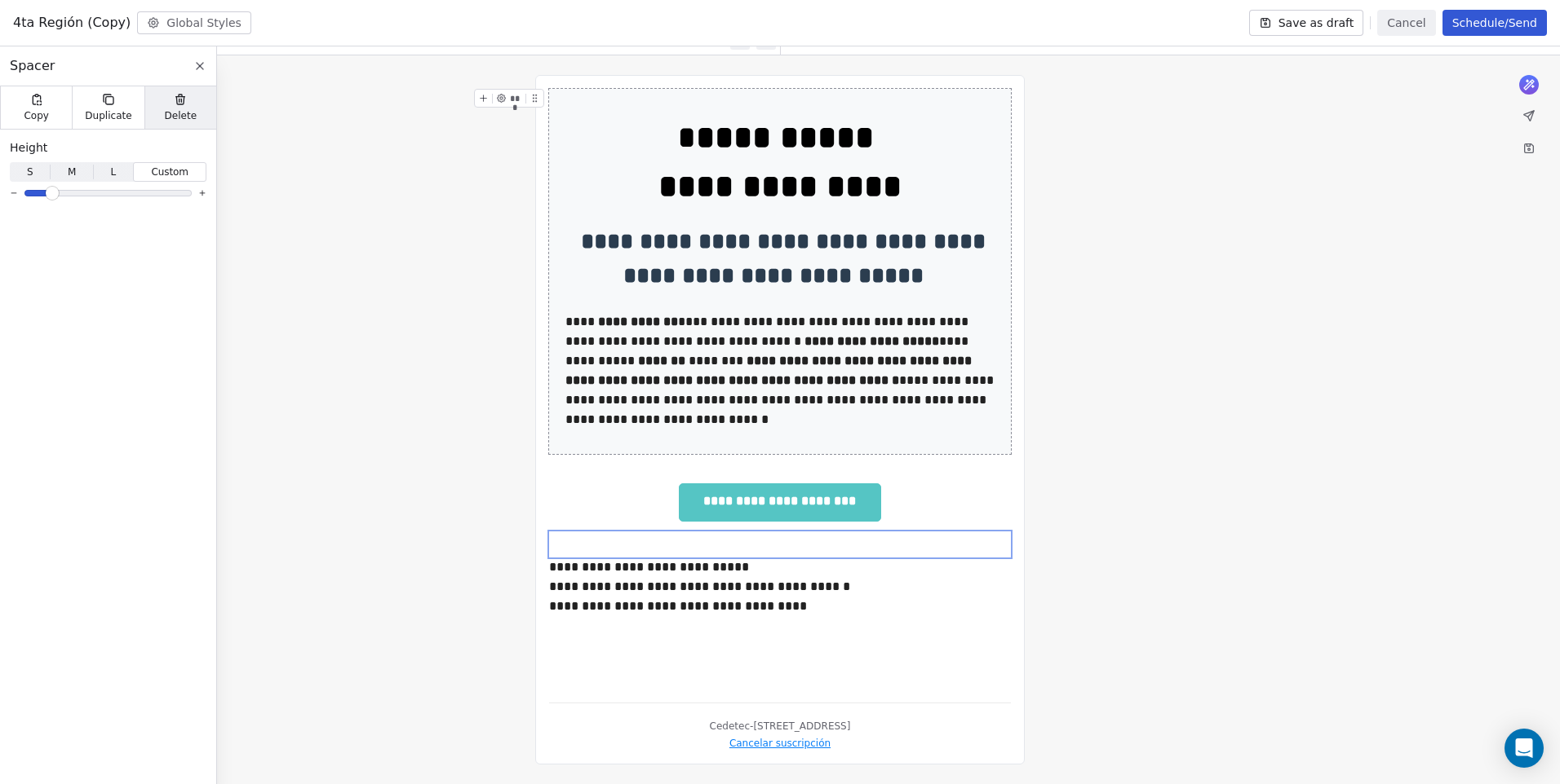
click at [198, 114] on div "Delete" at bounding box center [180, 107] width 72 height 43
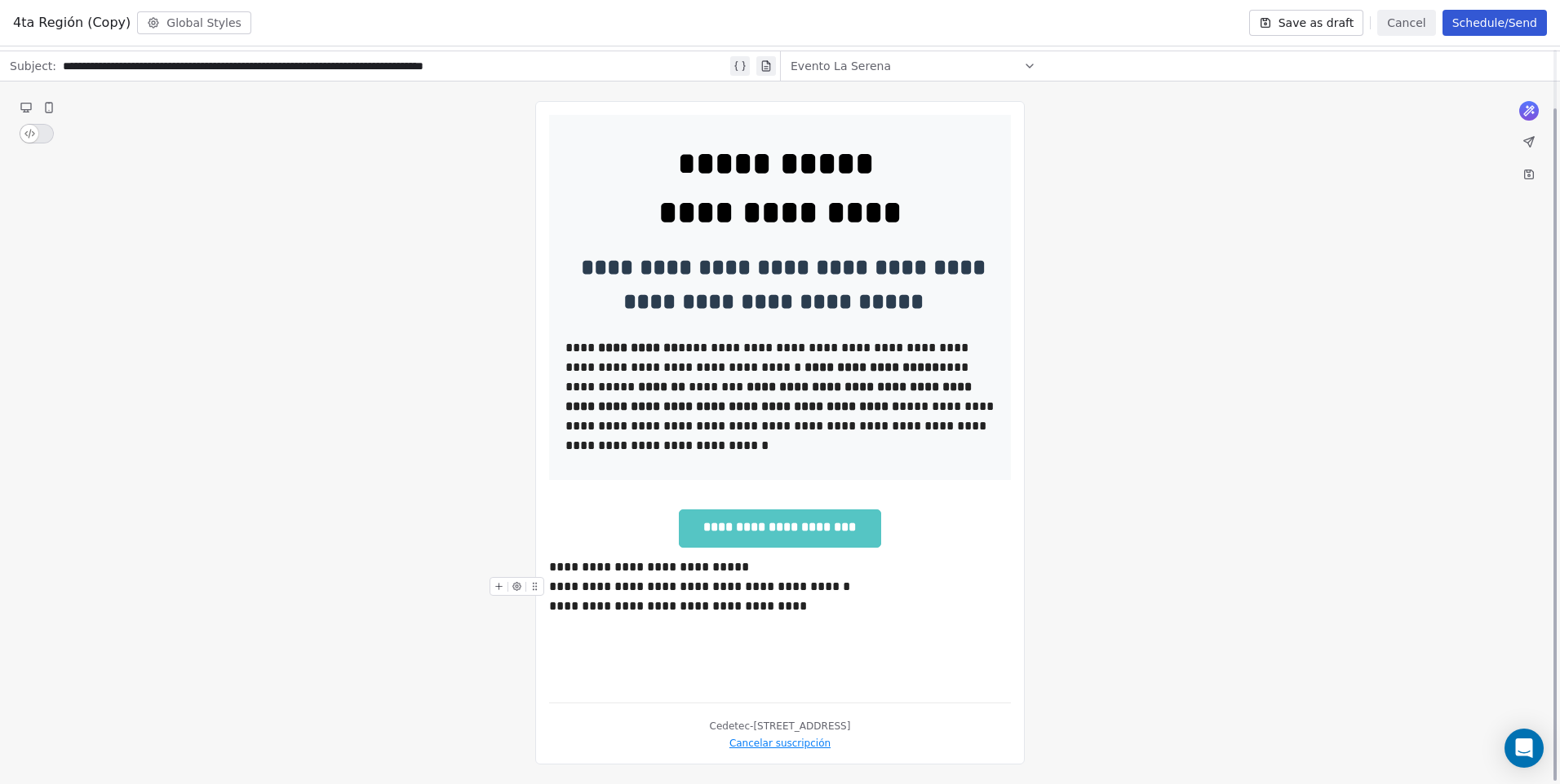
click at [728, 590] on div "**********" at bounding box center [780, 587] width 461 height 20
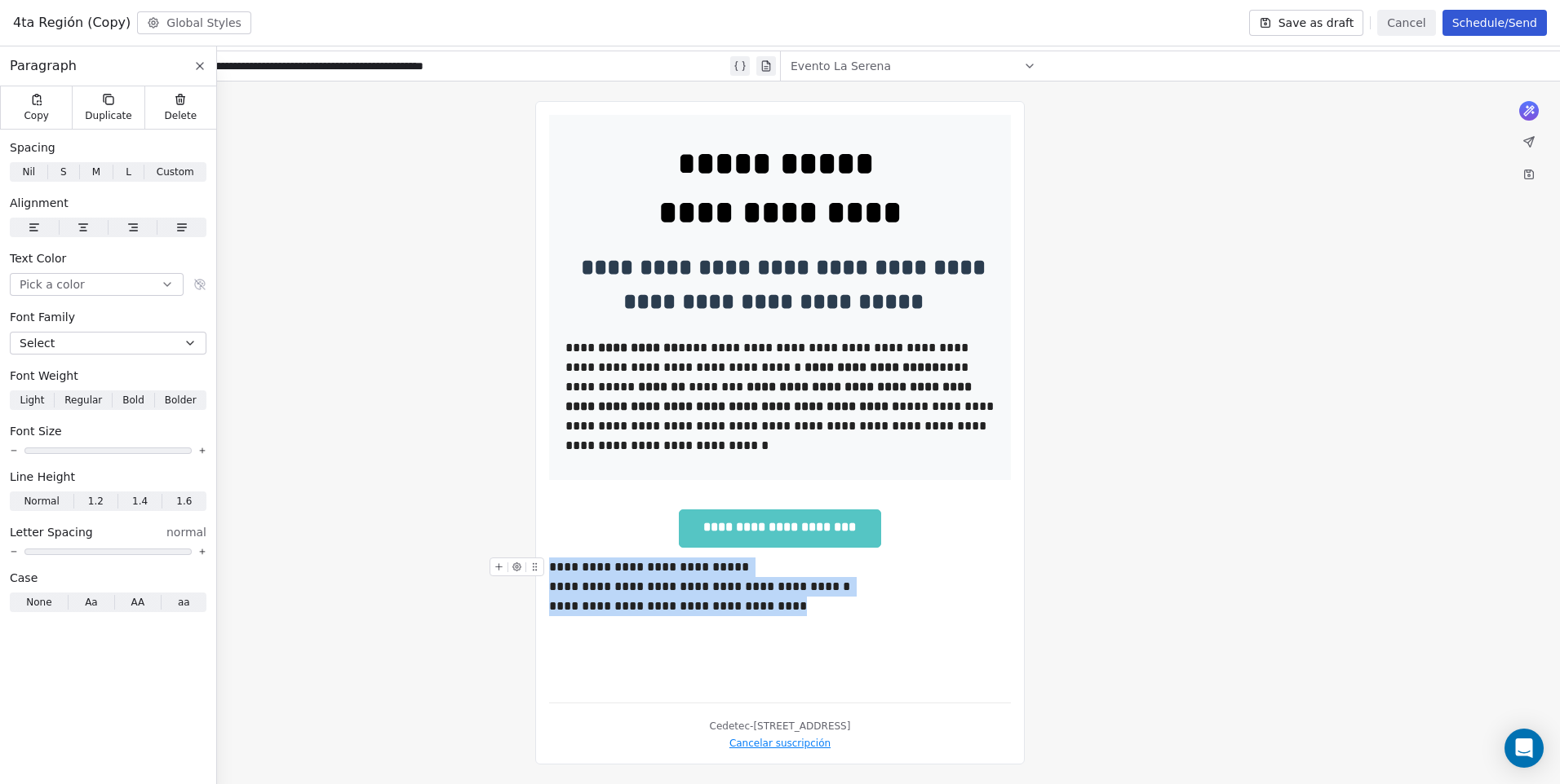
drag, startPoint x: 781, startPoint y: 614, endPoint x: 552, endPoint y: 568, distance: 233.6
click at [552, 568] on div "**********" at bounding box center [780, 402] width 461 height 575
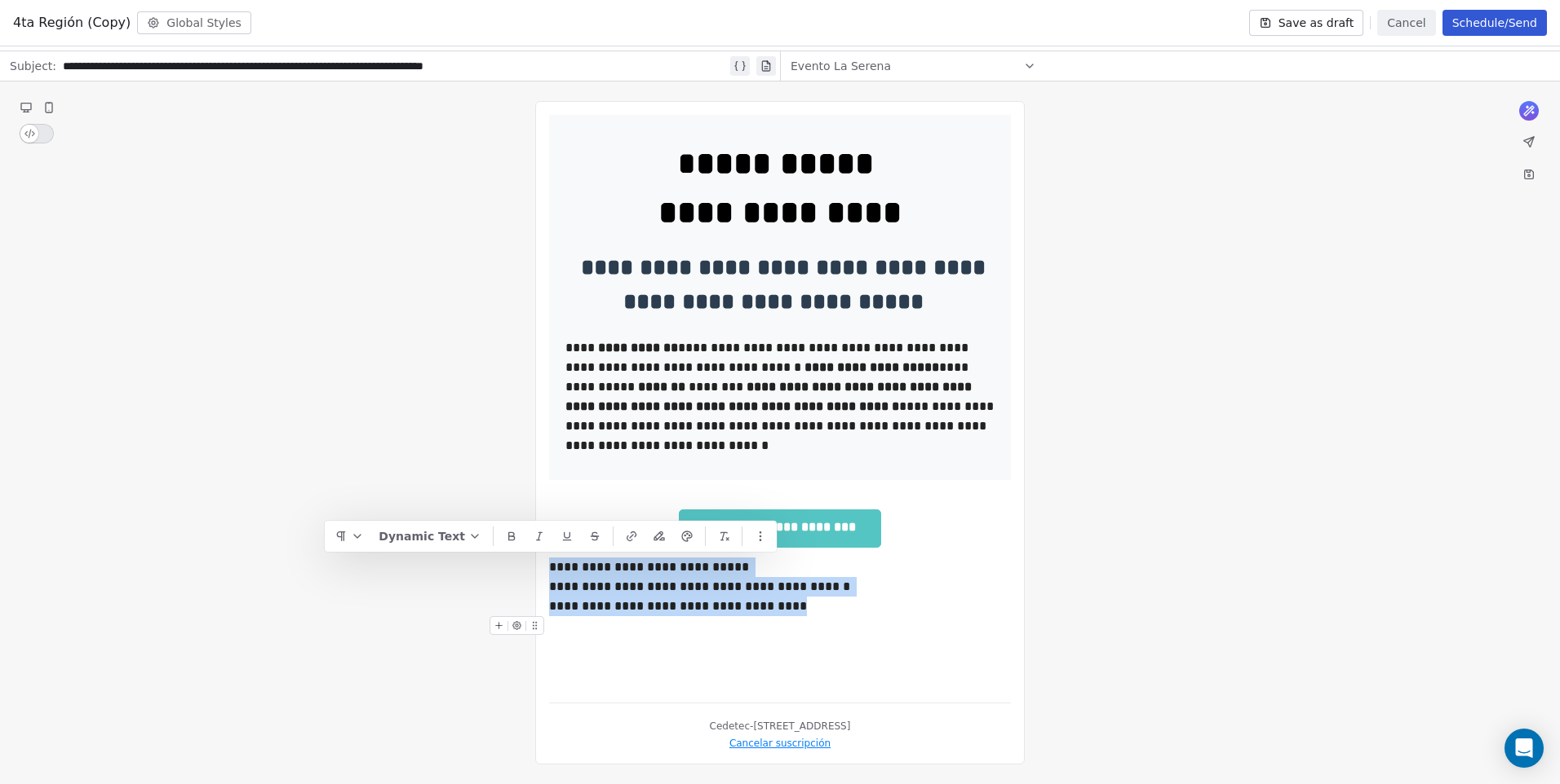
copy div "**********"
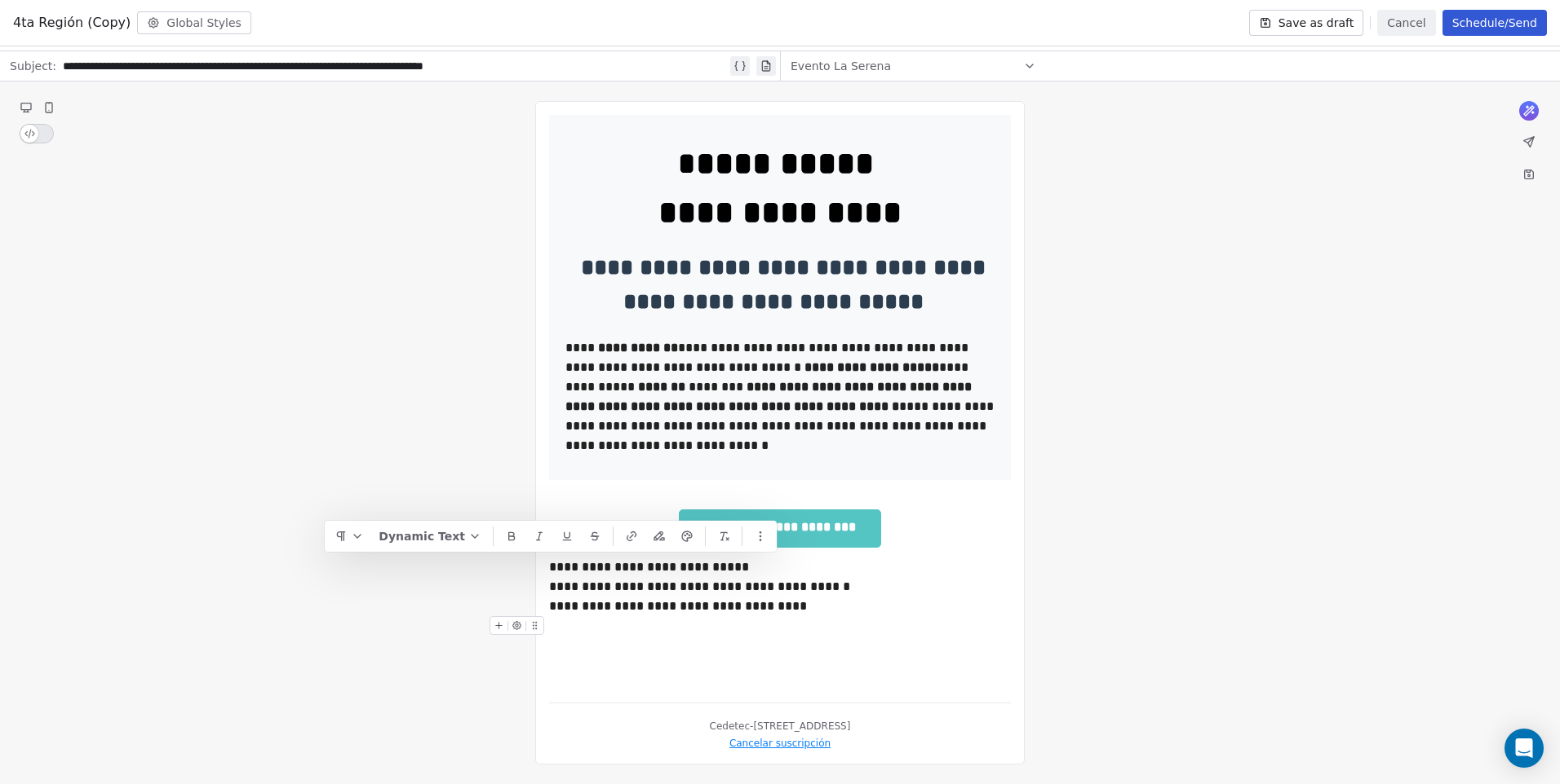
click at [780, 639] on div at bounding box center [780, 646] width 461 height 20
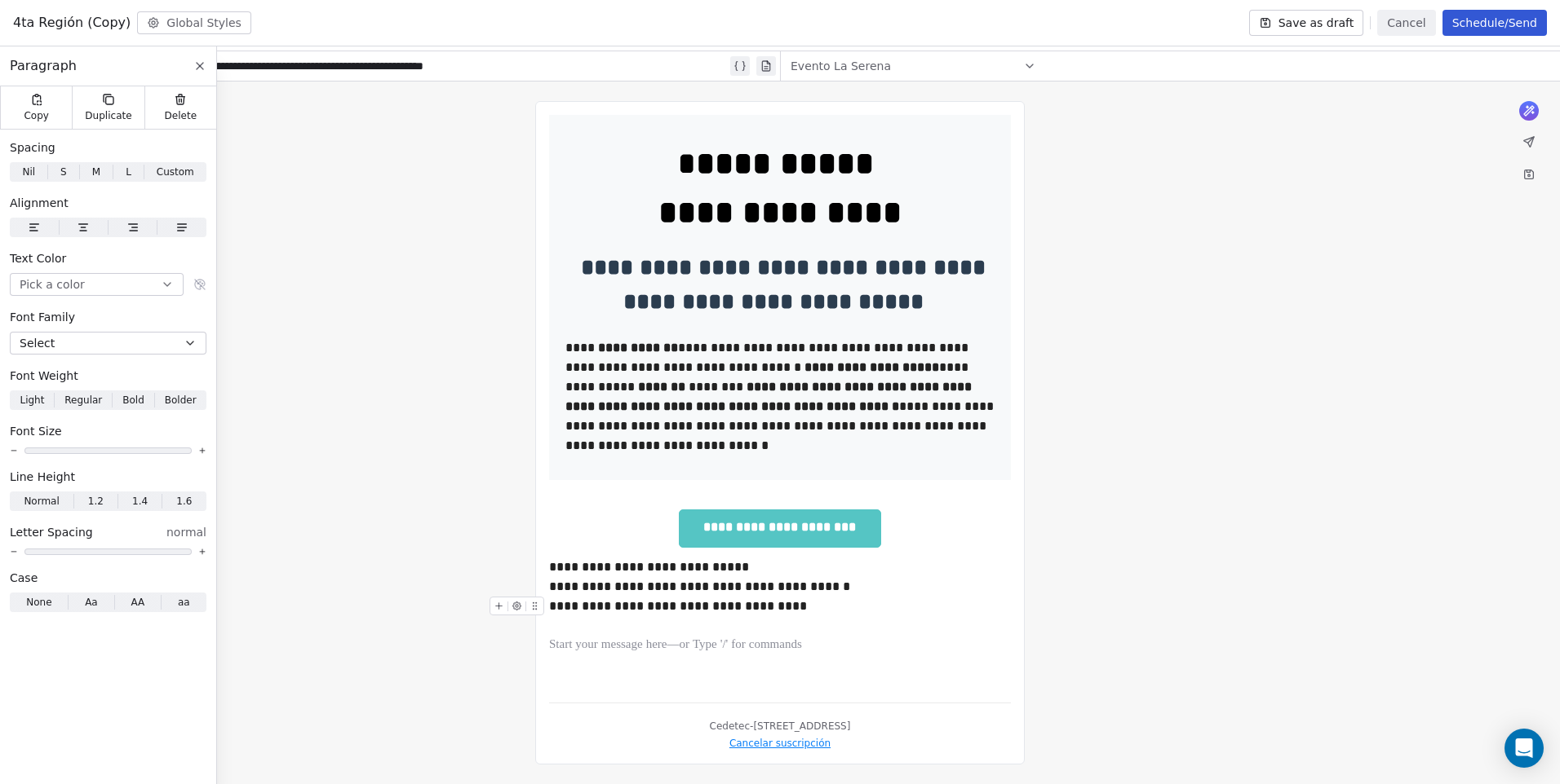
click at [819, 604] on div "**********" at bounding box center [780, 607] width 461 height 20
click at [894, 621] on div at bounding box center [780, 626] width 461 height 20
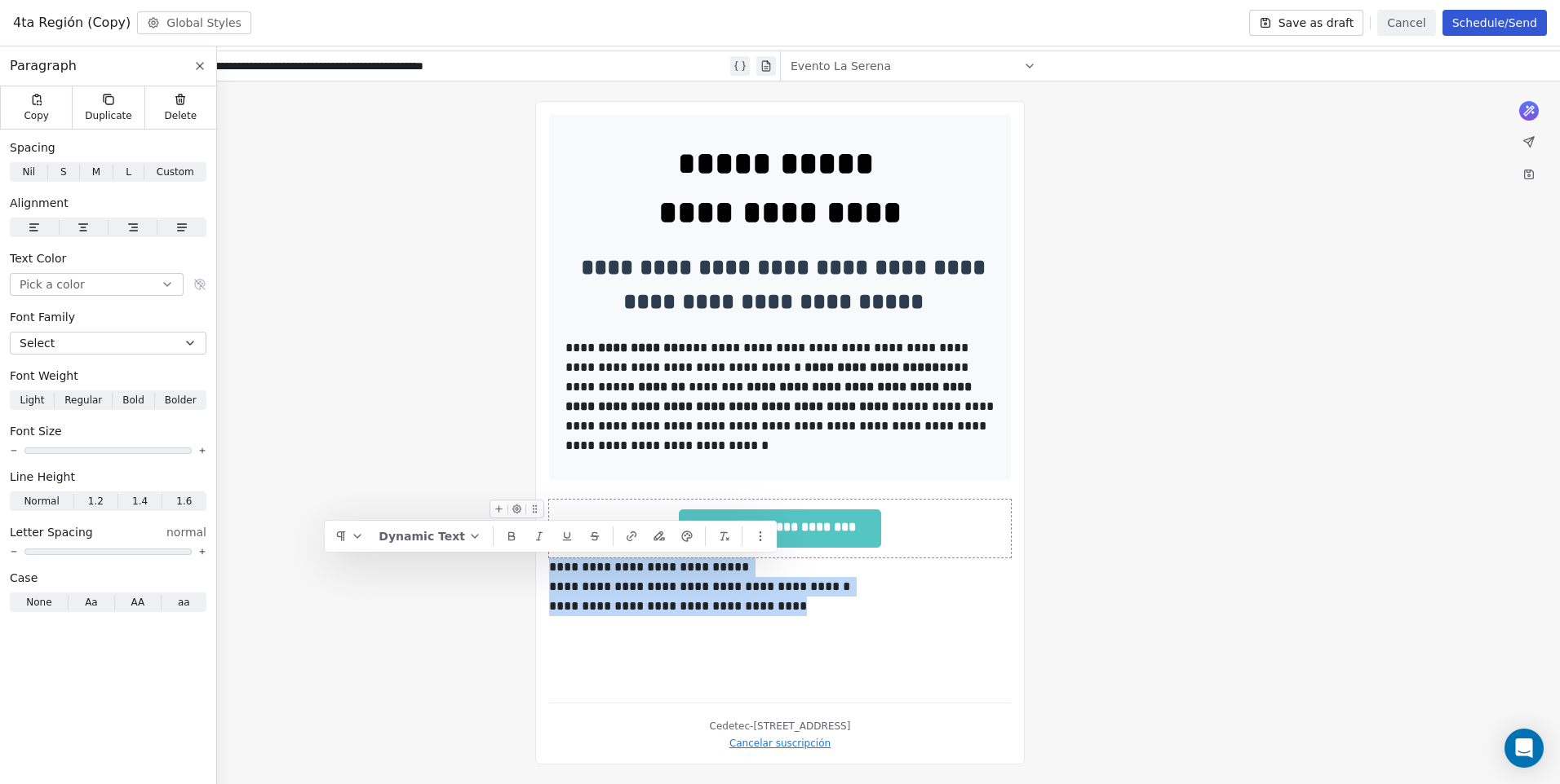
drag, startPoint x: 773, startPoint y: 611, endPoint x: 518, endPoint y: 564, distance: 259.3
click at [518, 564] on div "**********" at bounding box center [780, 432] width 1560 height 703
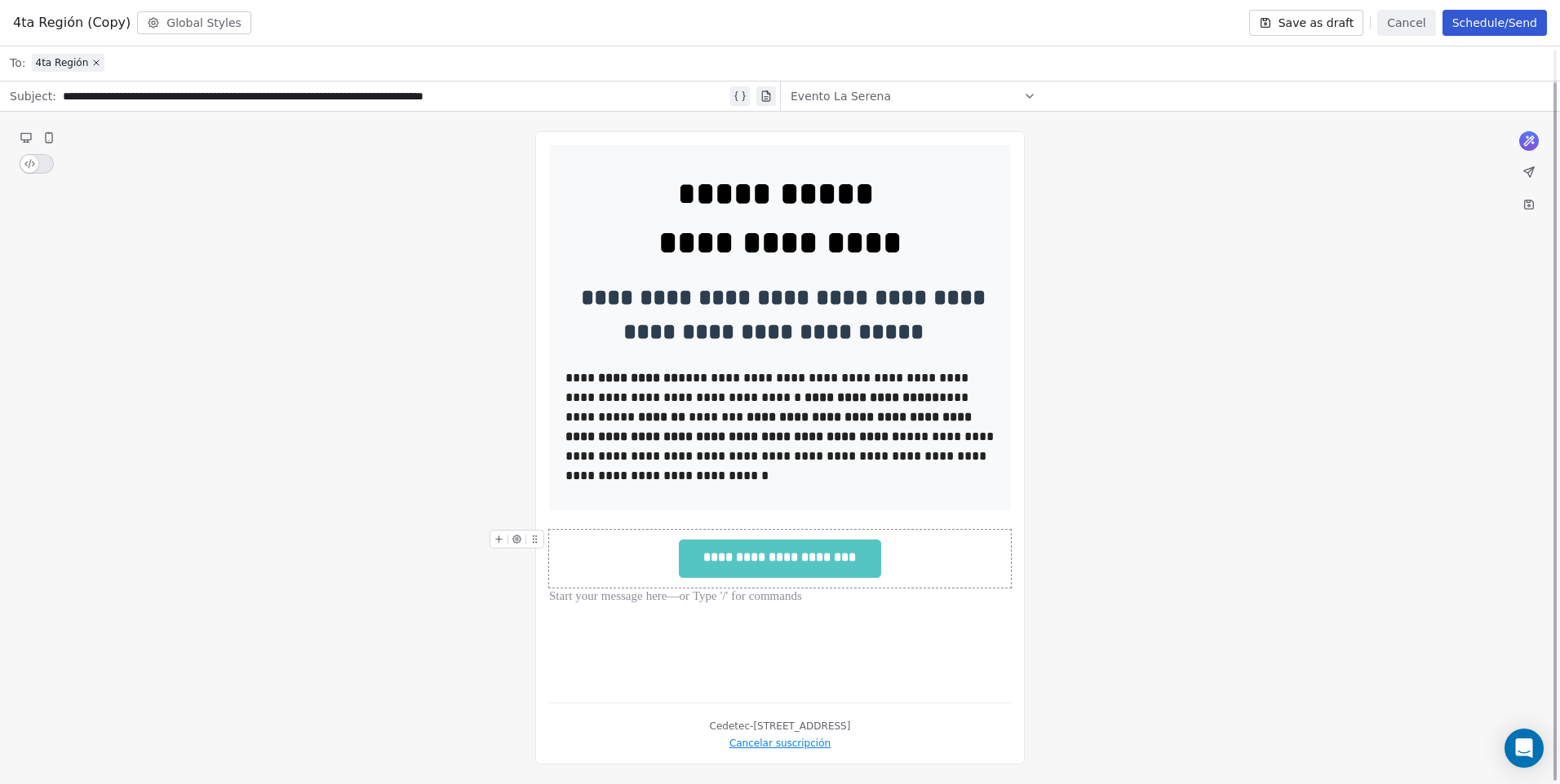
scroll to position [34, 0]
click at [780, 512] on div at bounding box center [780, 521] width 461 height 20
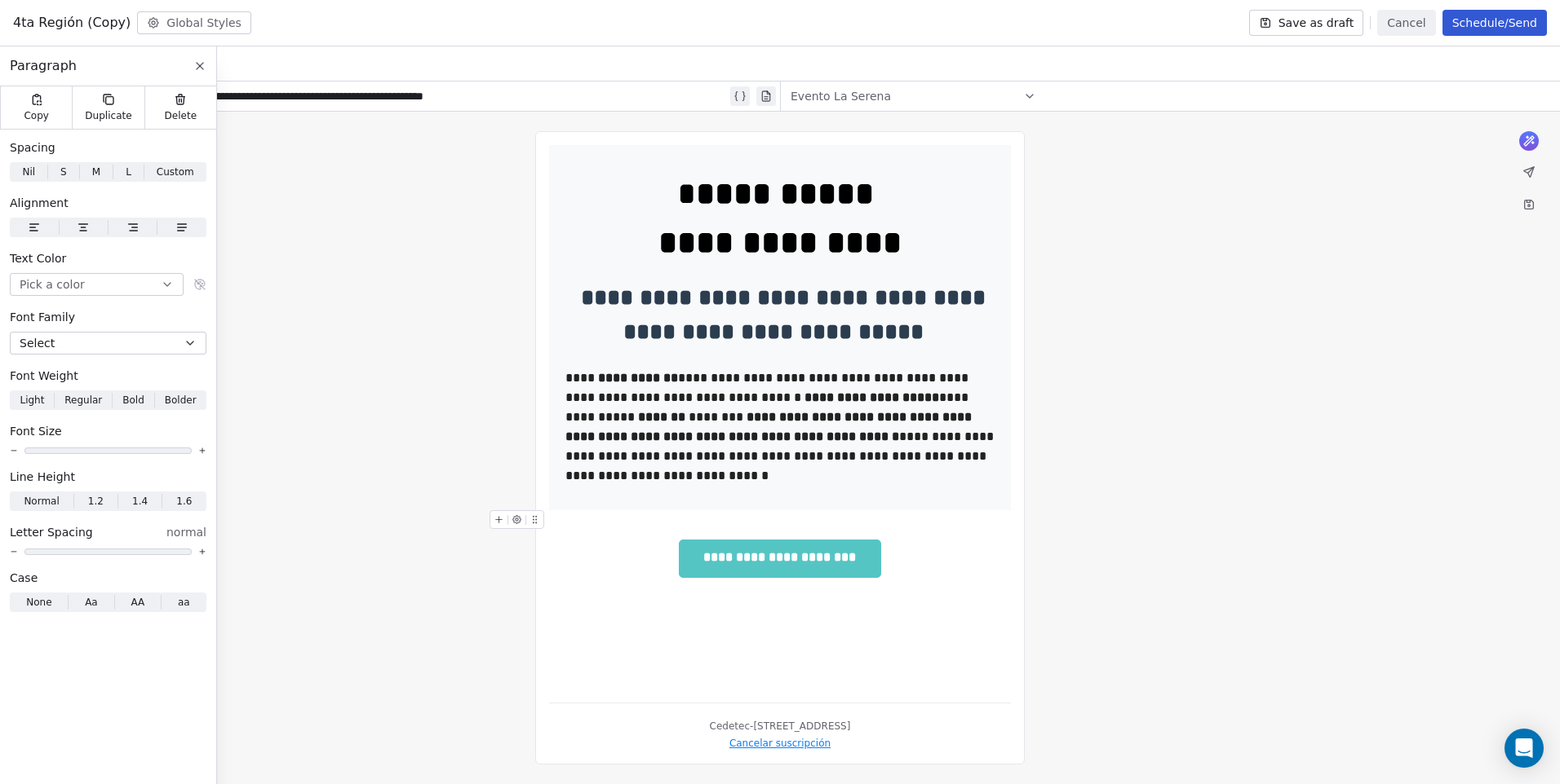
click at [640, 523] on div at bounding box center [780, 521] width 461 height 20
click at [676, 506] on div "**********" at bounding box center [780, 328] width 461 height 366
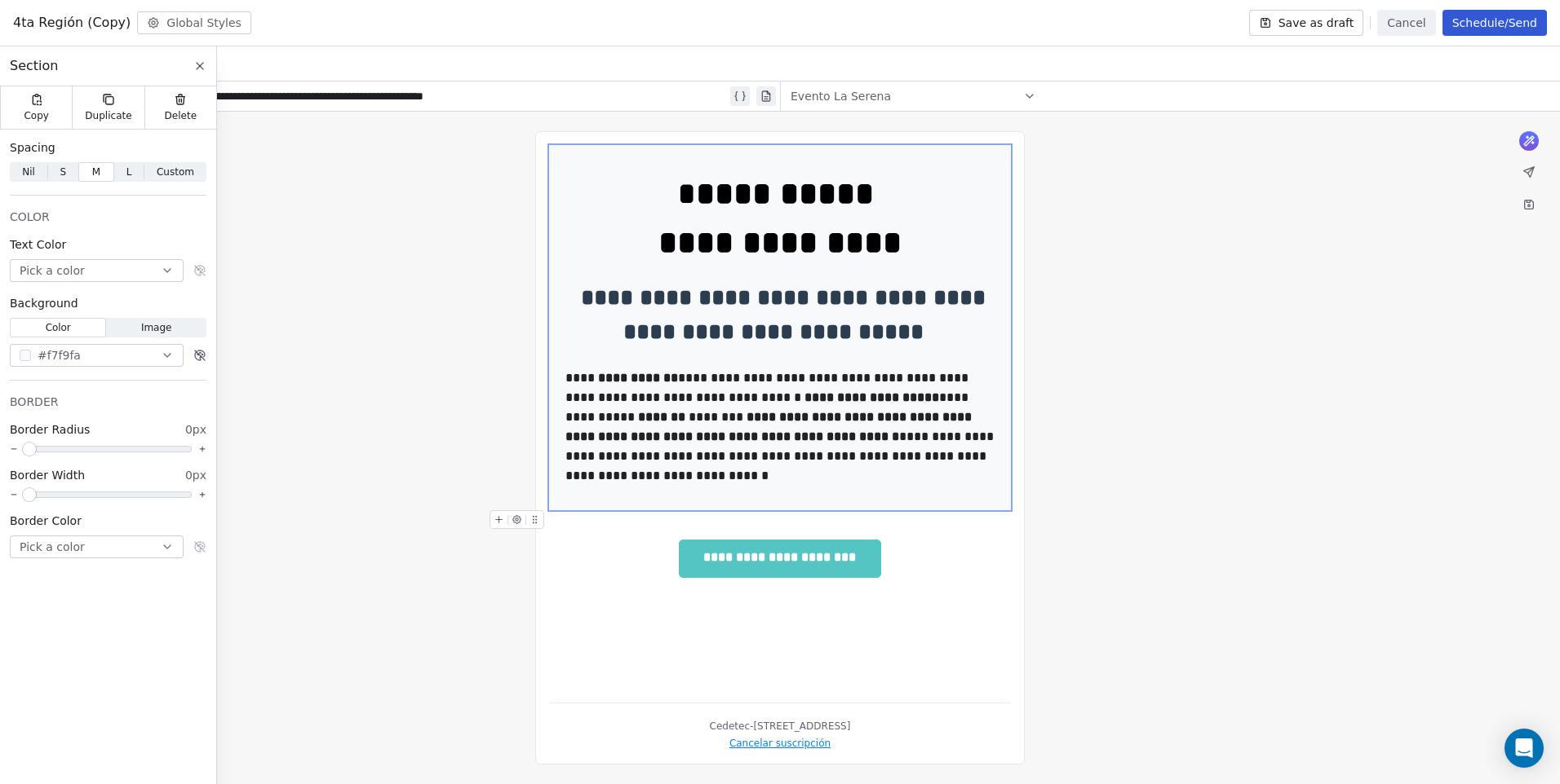
click at [633, 518] on div at bounding box center [780, 521] width 461 height 20
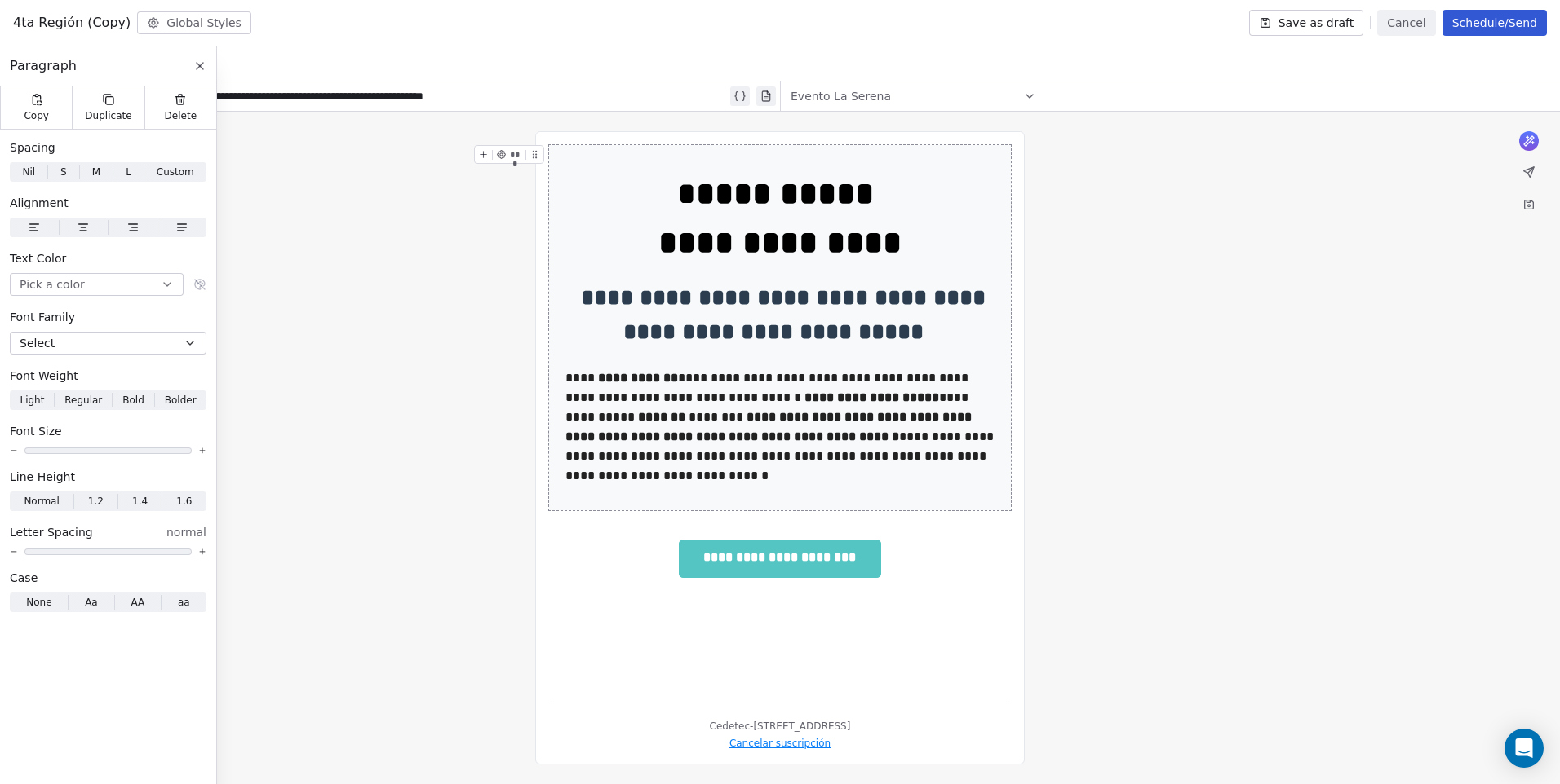
click at [639, 507] on div "**********" at bounding box center [780, 328] width 461 height 366
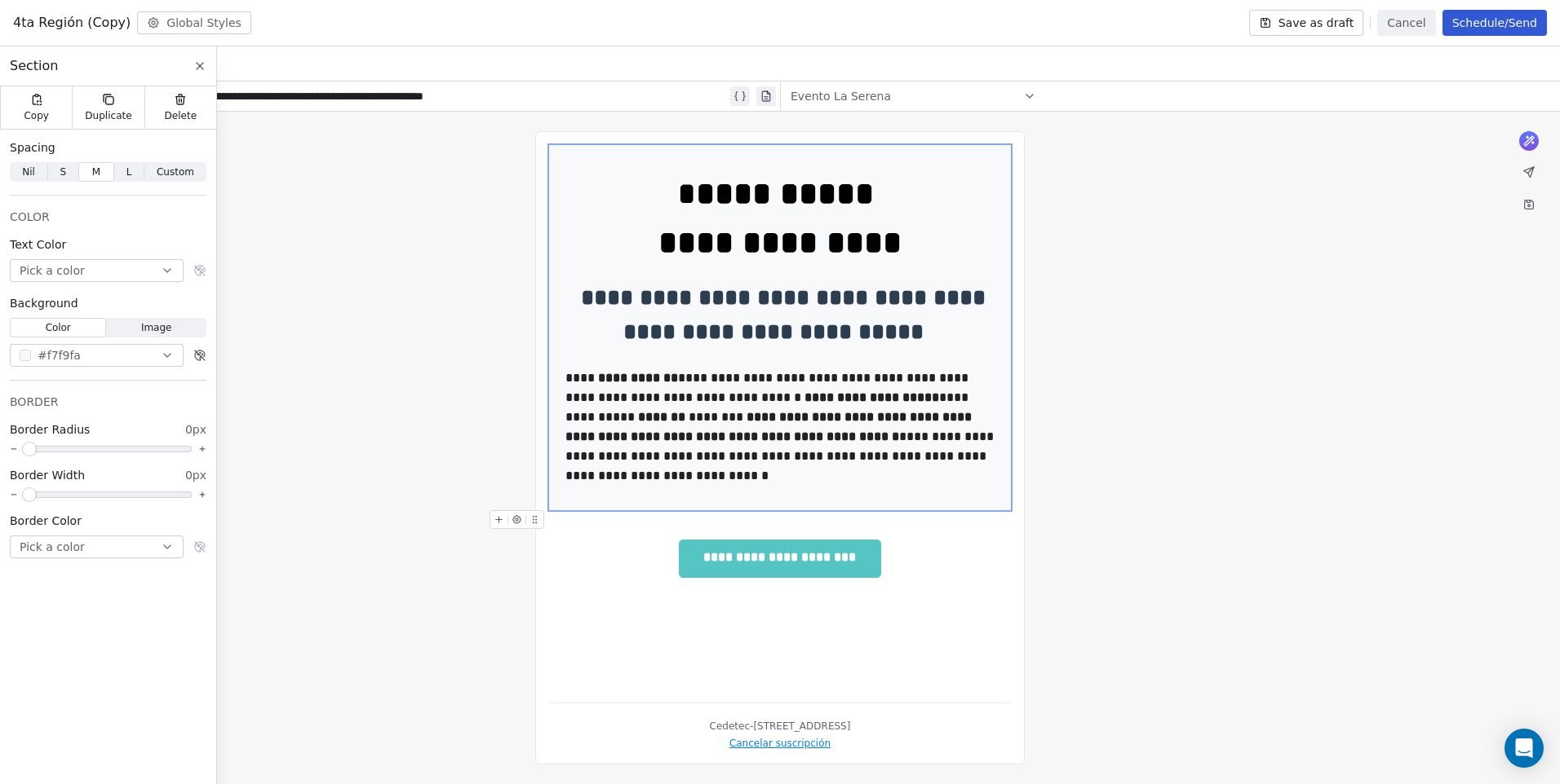
click at [784, 526] on div at bounding box center [780, 521] width 461 height 20
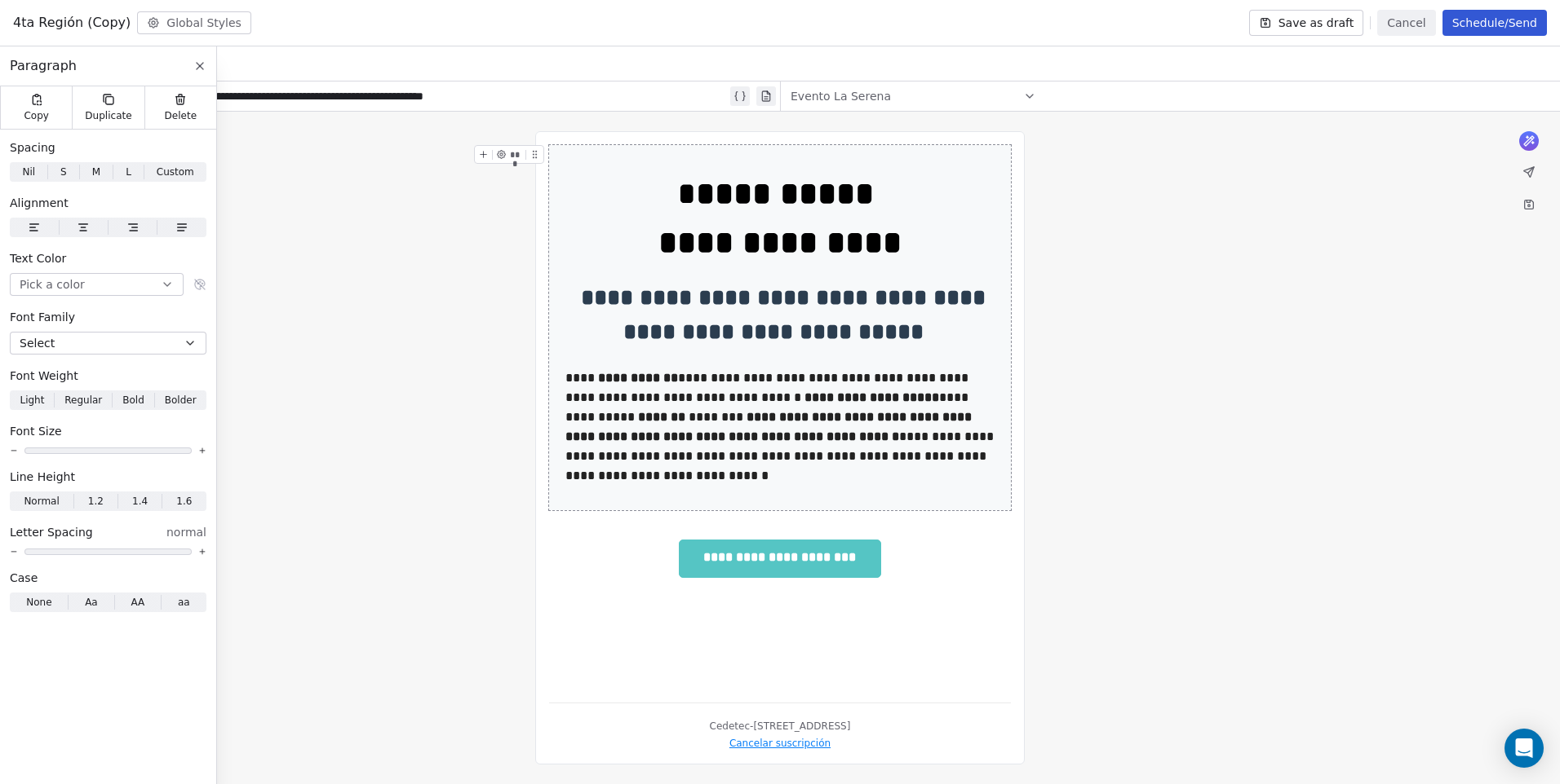
click at [659, 486] on div "**********" at bounding box center [780, 328] width 461 height 366
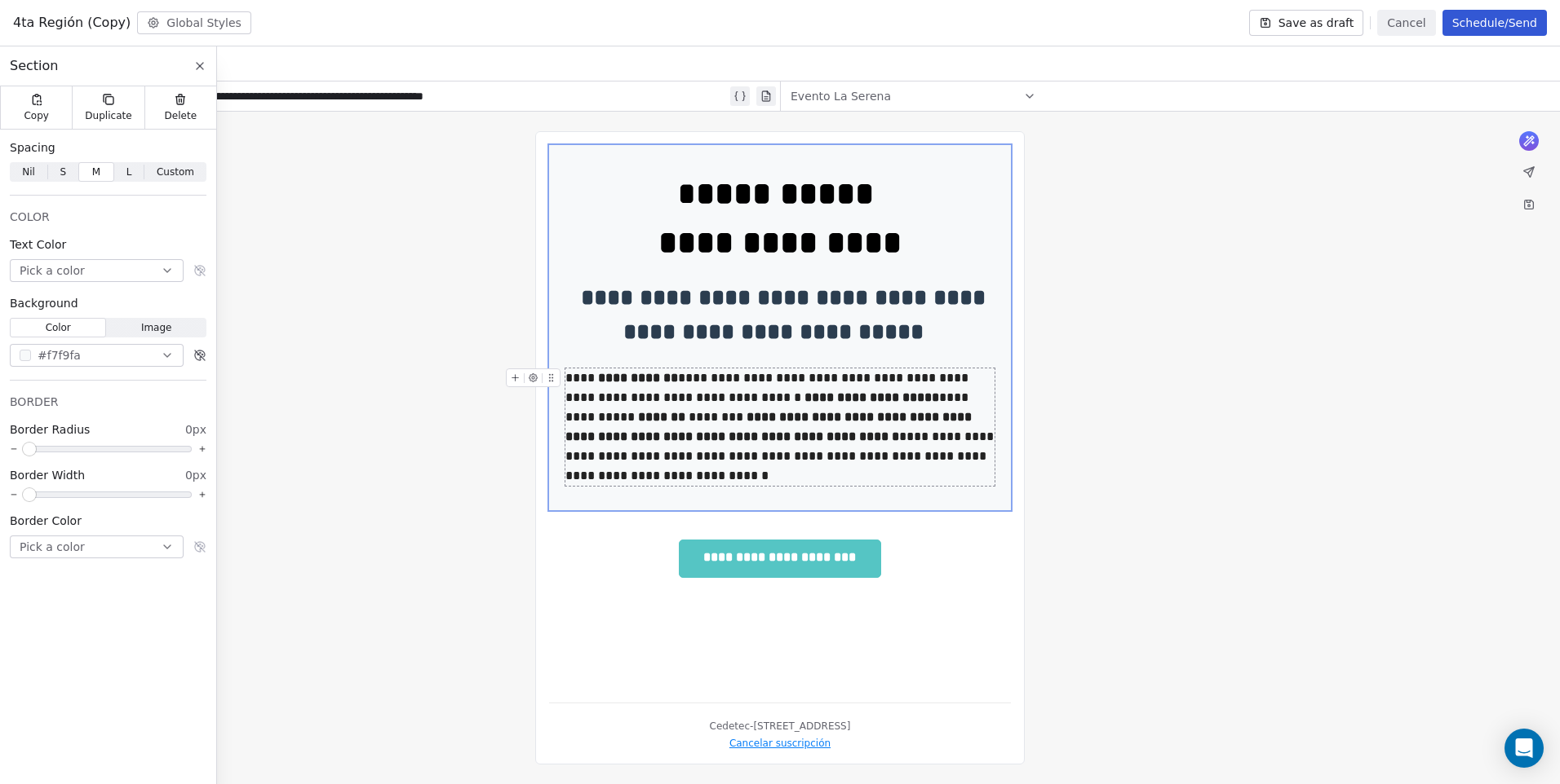
paste div
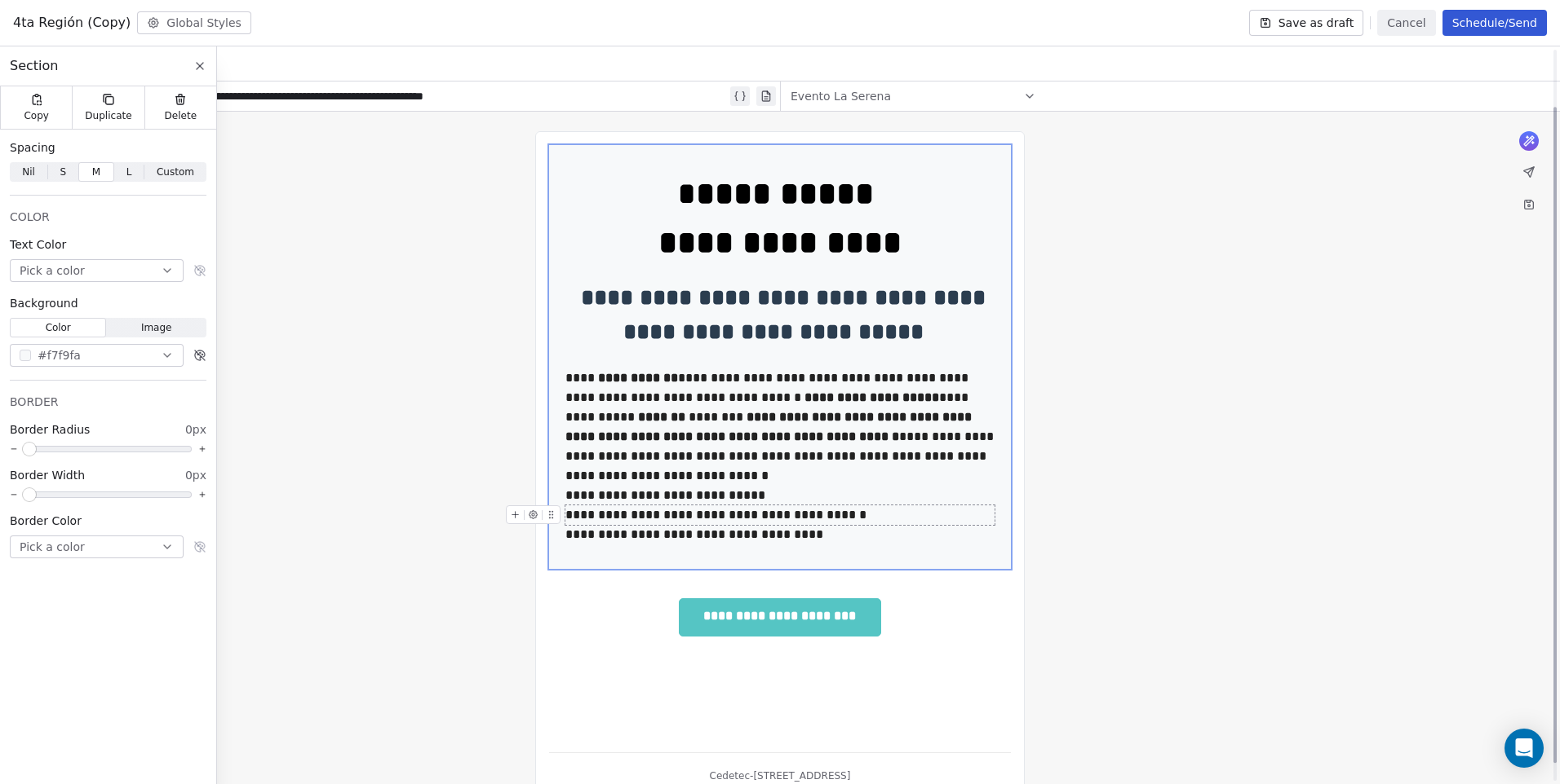
scroll to position [65, 0]
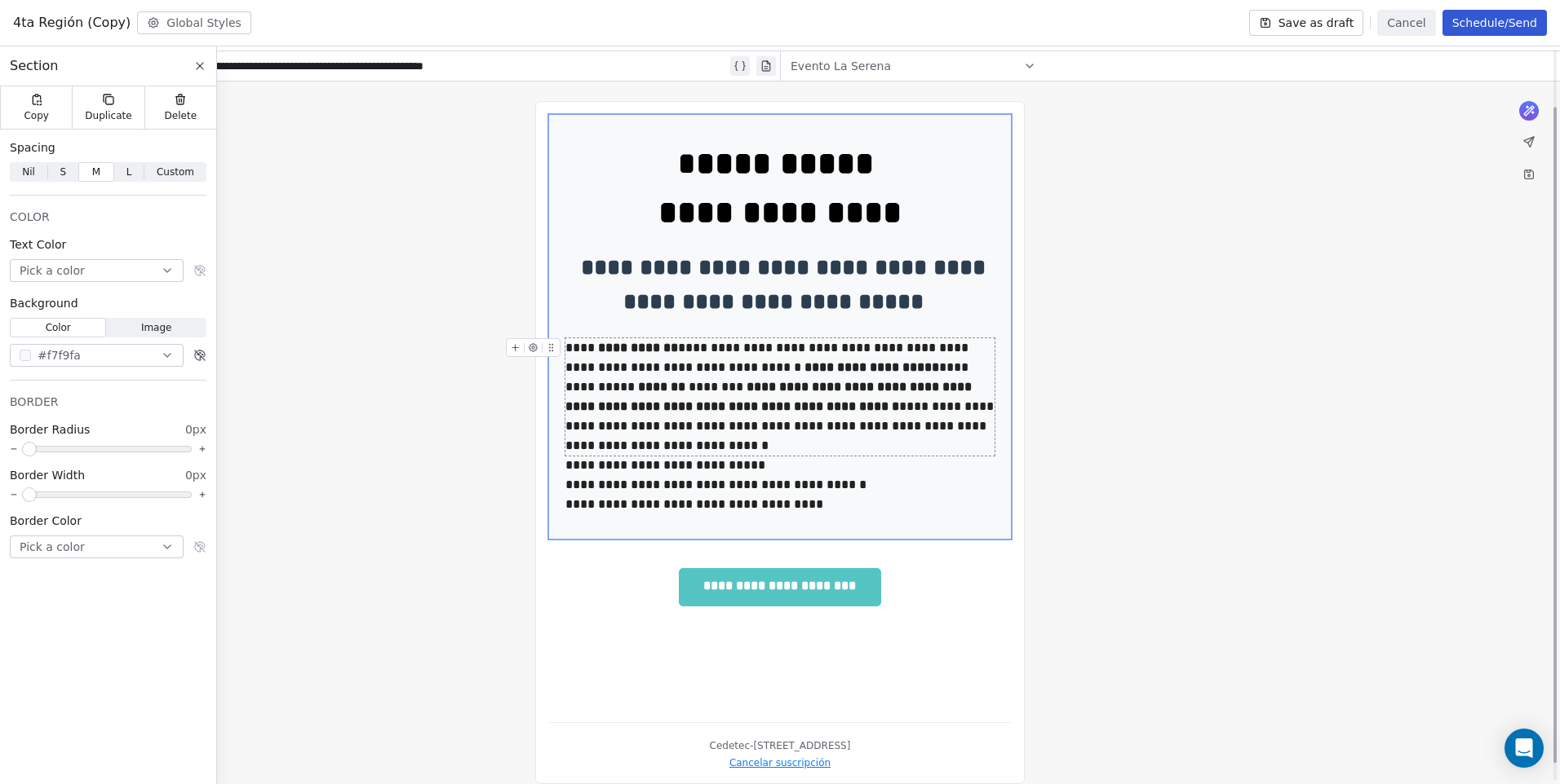
click at [634, 448] on div "**********" at bounding box center [780, 397] width 430 height 117
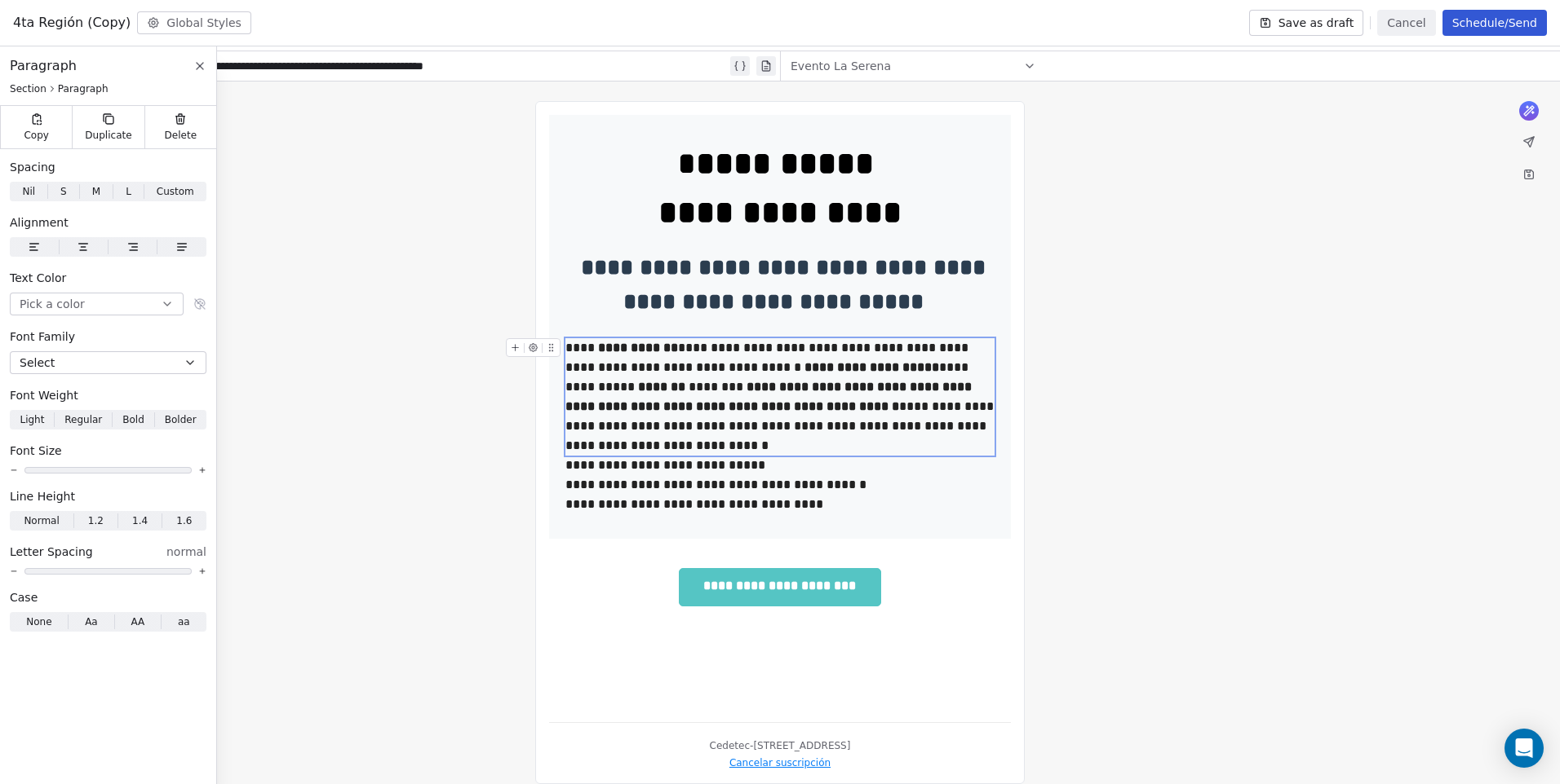
click at [629, 448] on div "**********" at bounding box center [780, 397] width 430 height 117
click at [1164, 595] on div "**********" at bounding box center [780, 442] width 1560 height 722
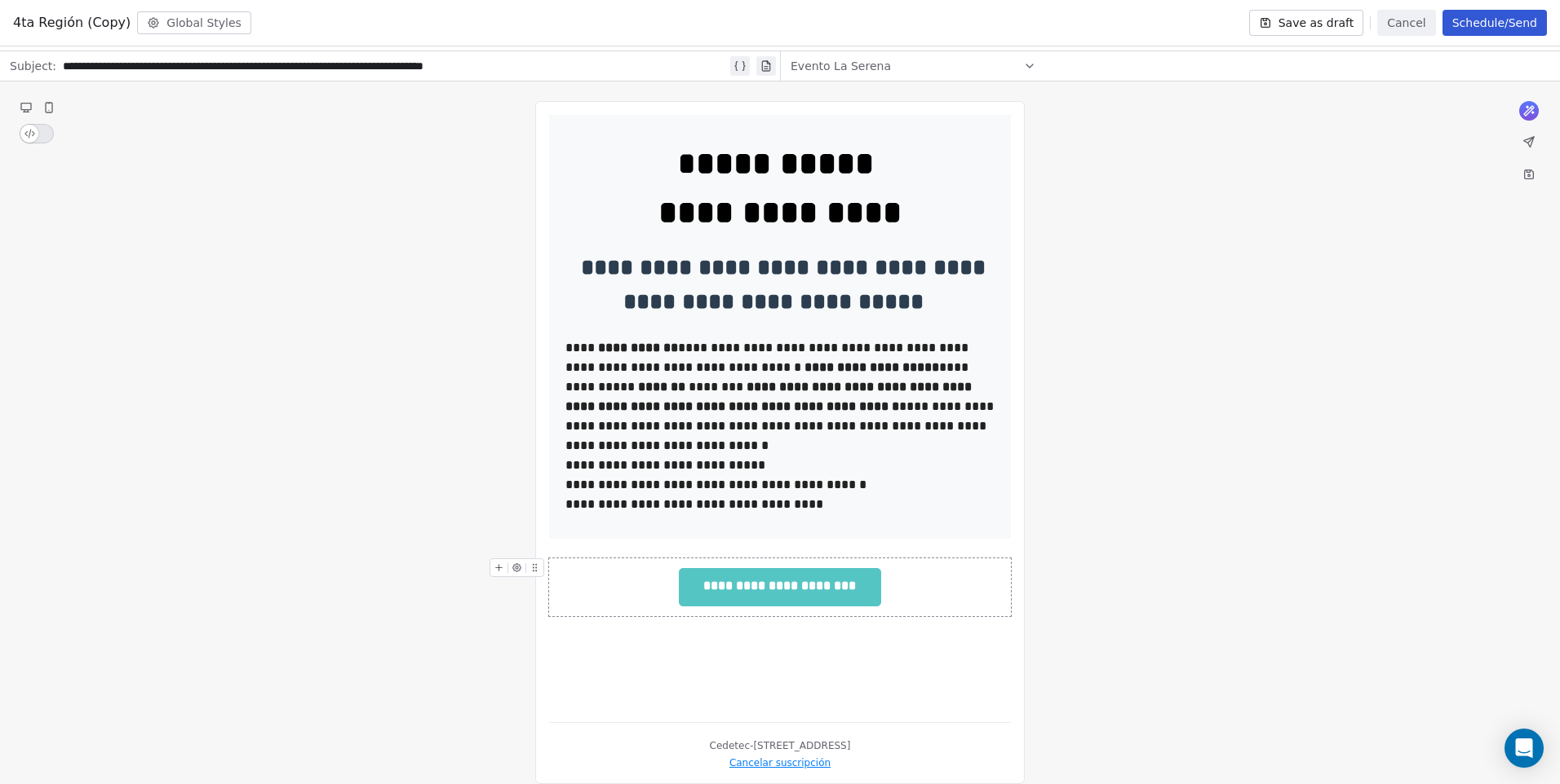
click at [1201, 535] on div "**********" at bounding box center [780, 442] width 1560 height 722
click at [698, 450] on div "**********" at bounding box center [780, 397] width 430 height 117
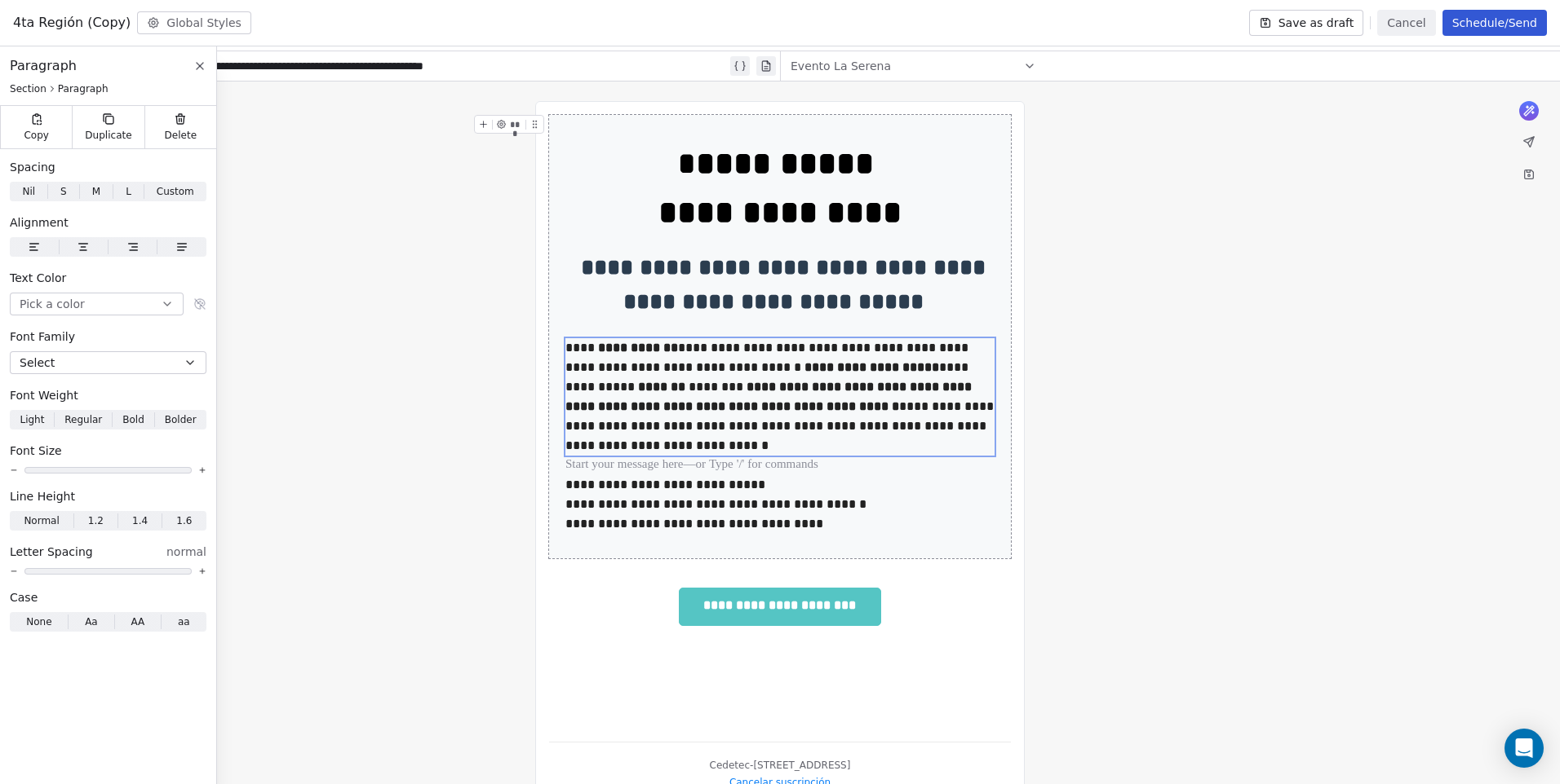
click at [1199, 472] on div "**********" at bounding box center [780, 452] width 1560 height 742
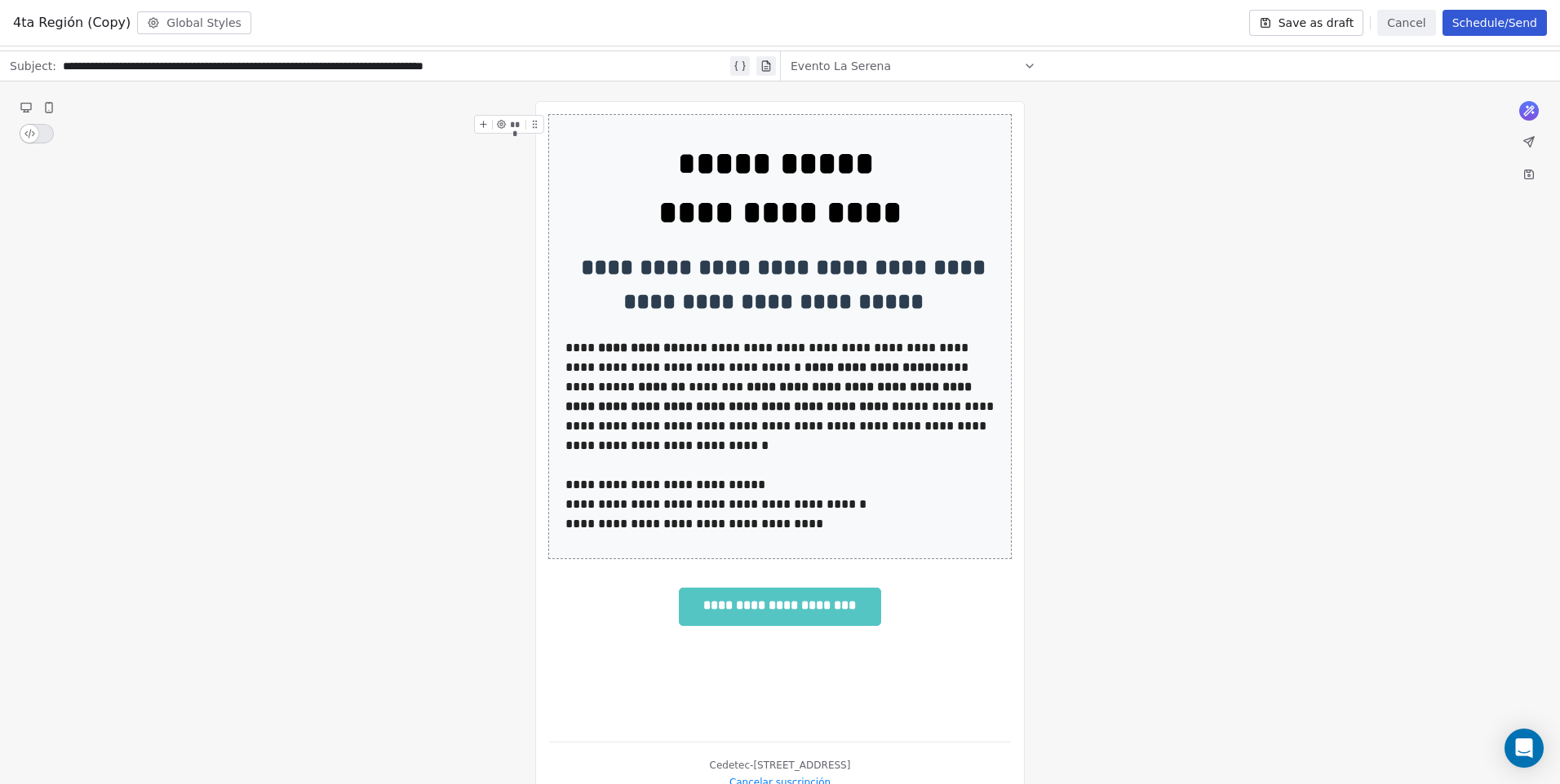
click at [1258, 376] on div "**********" at bounding box center [780, 452] width 1560 height 742
click at [776, 598] on span "**********" at bounding box center [780, 607] width 200 height 37
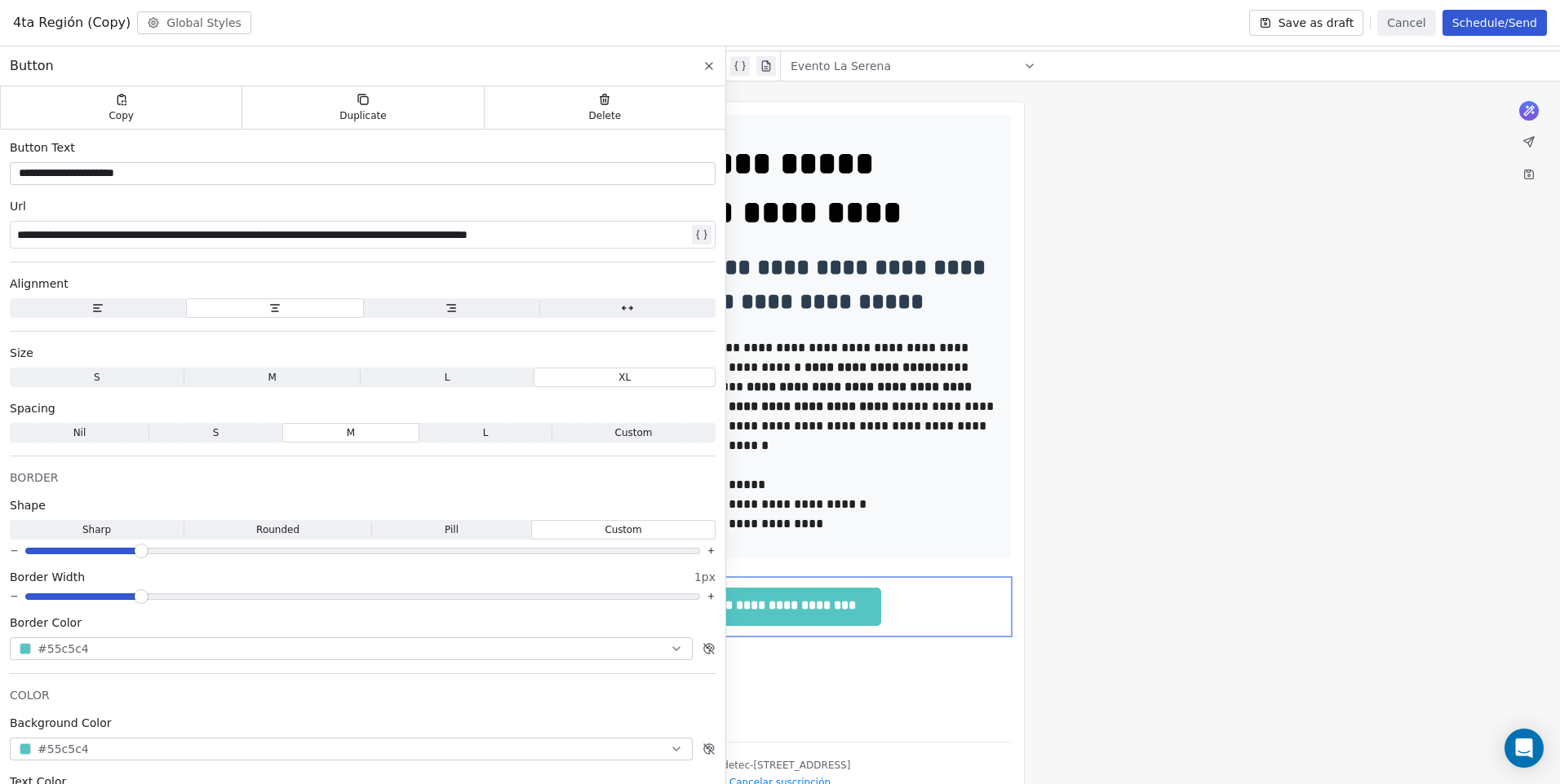
click at [775, 561] on div at bounding box center [780, 568] width 461 height 20
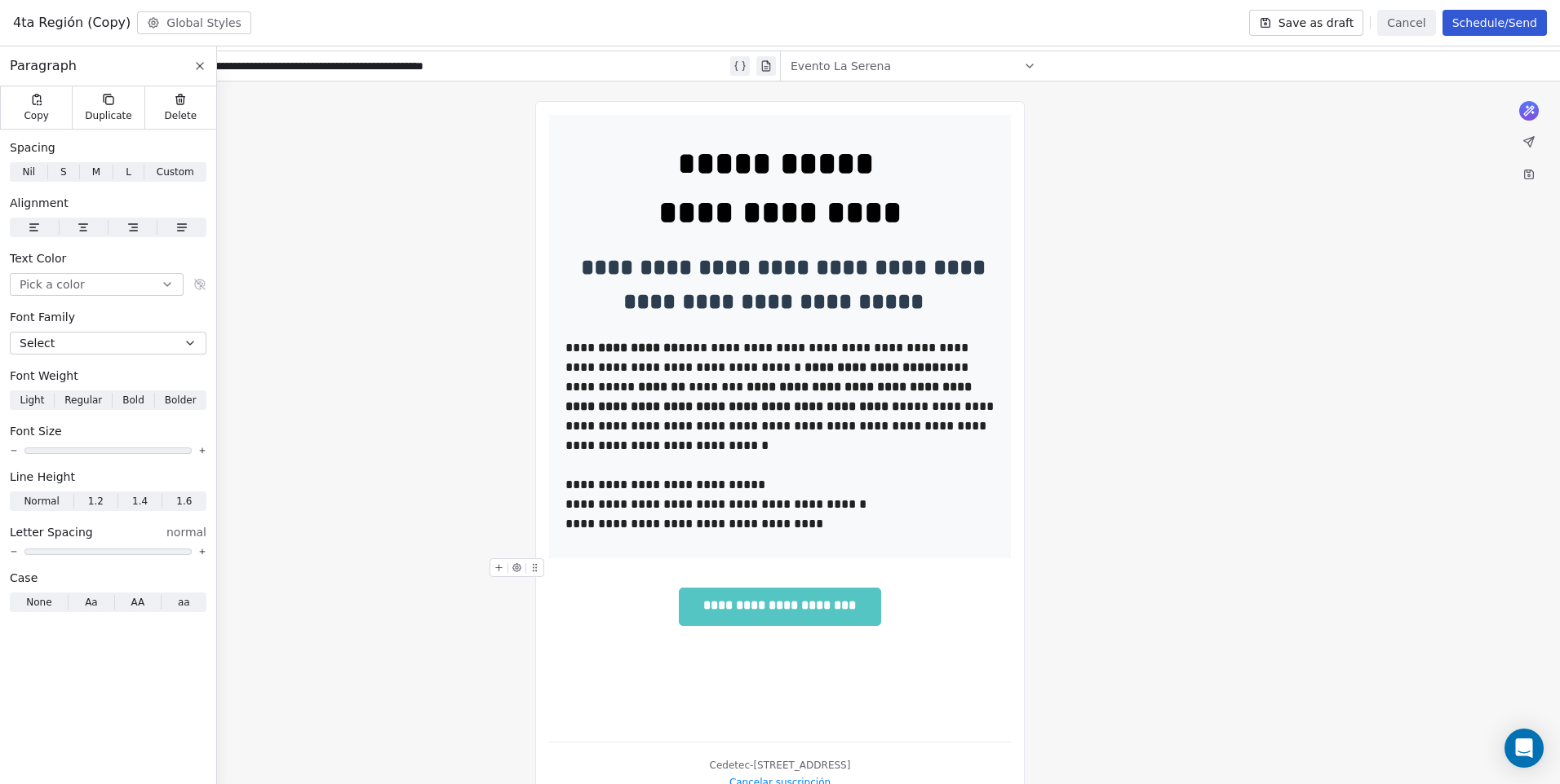
click at [874, 566] on div at bounding box center [780, 568] width 461 height 20
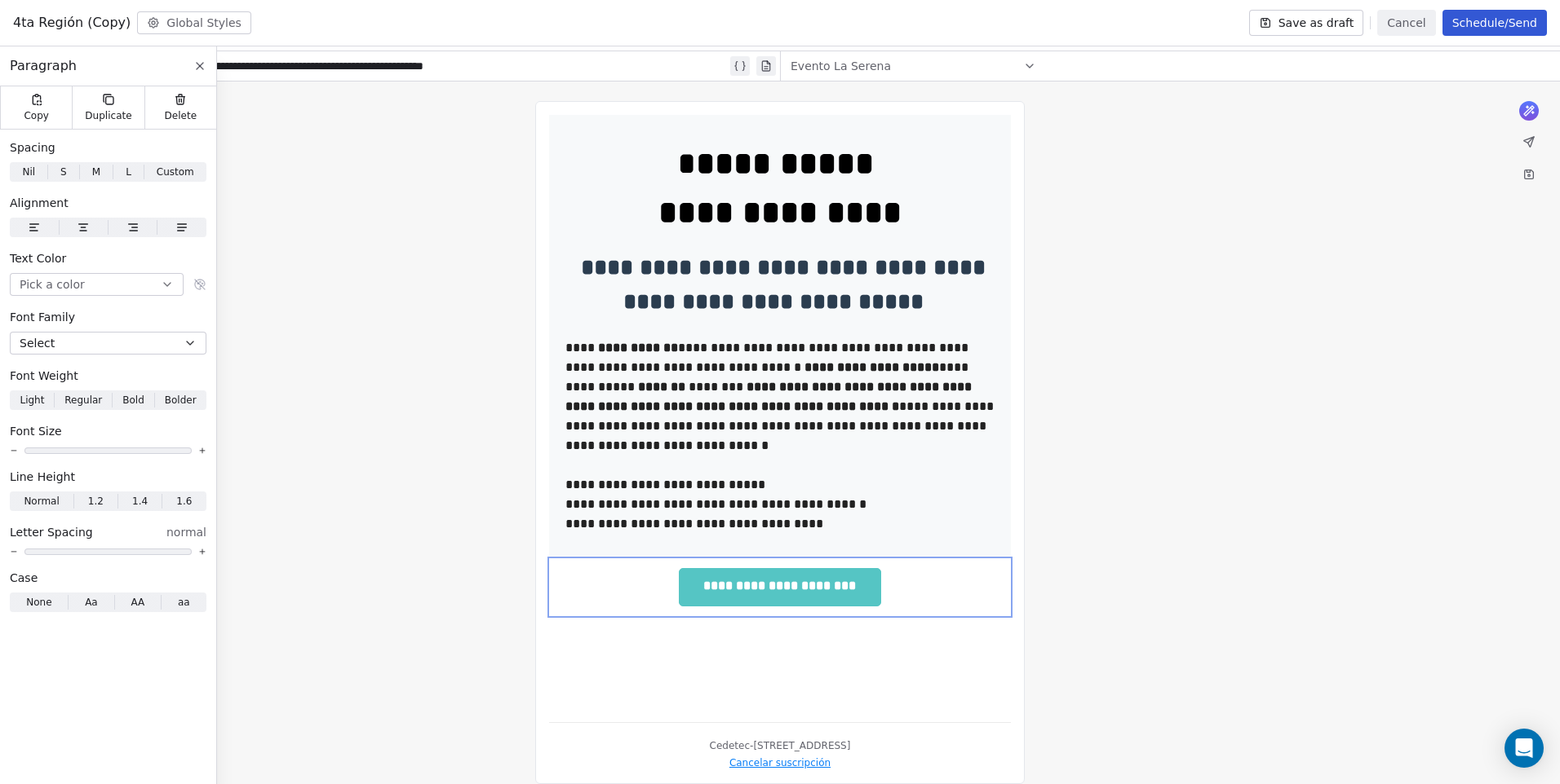
click at [1163, 583] on div "**********" at bounding box center [780, 442] width 1560 height 722
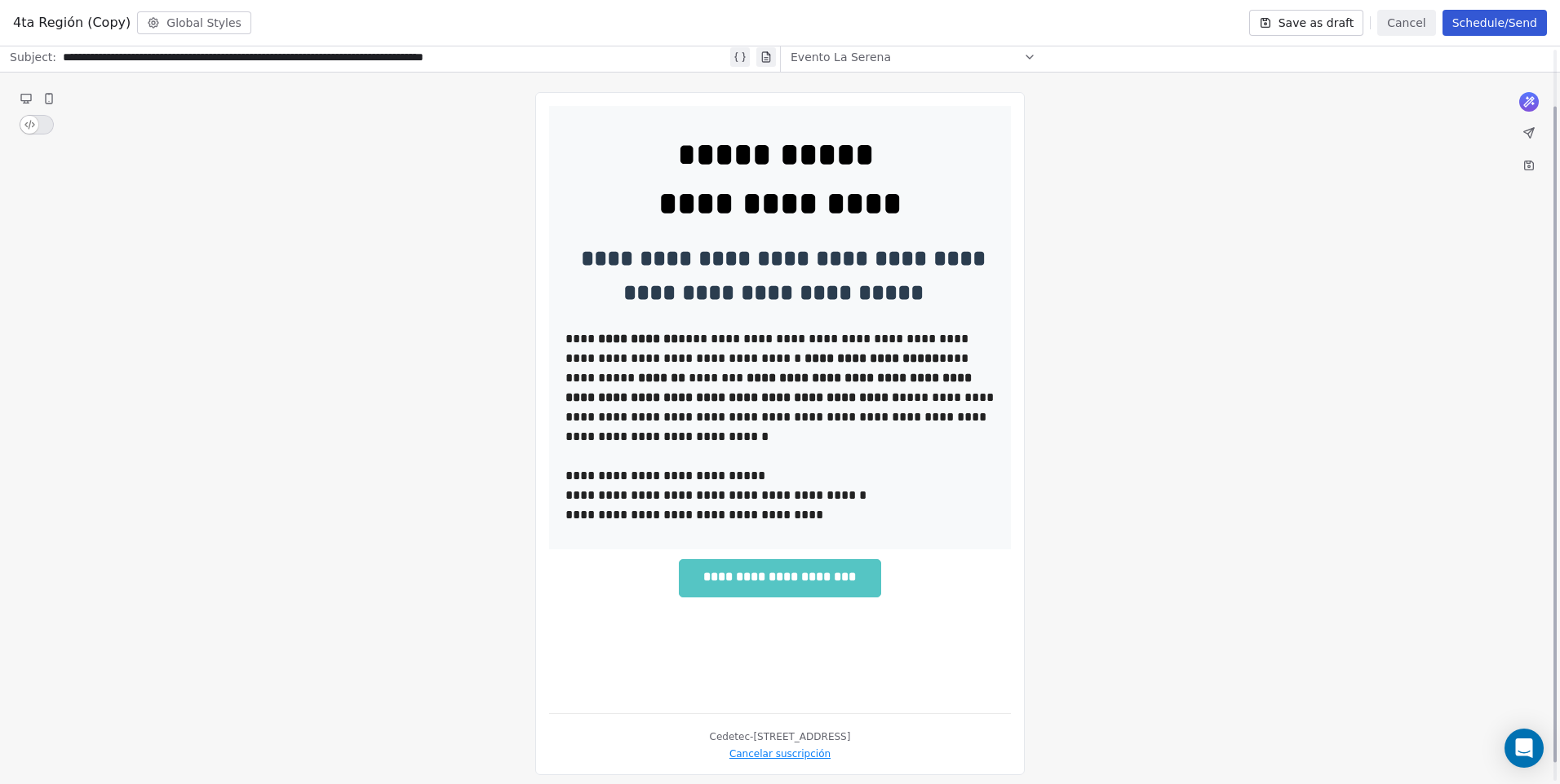
scroll to position [81, 0]
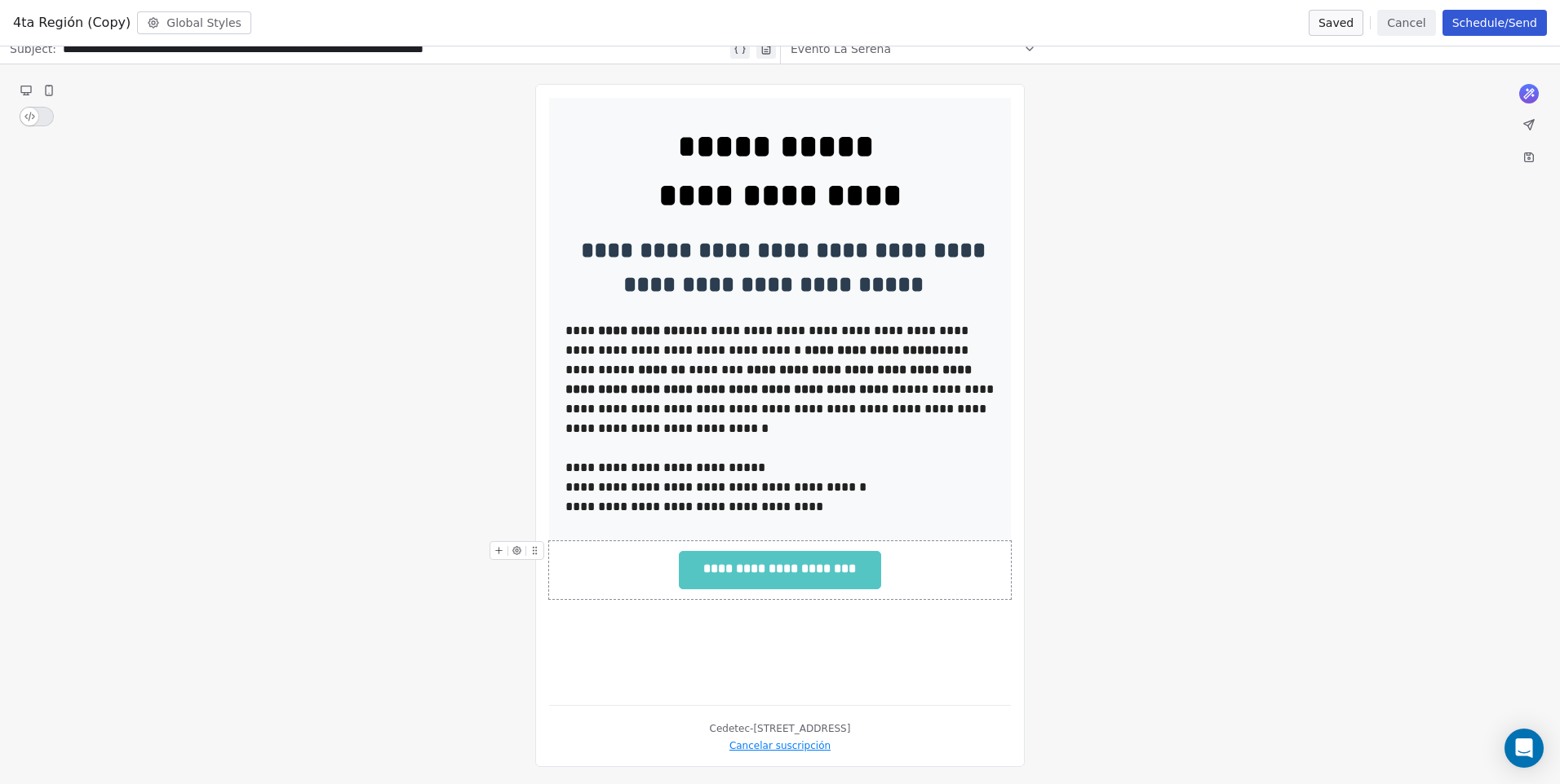
click at [854, 577] on span "**********" at bounding box center [780, 570] width 200 height 37
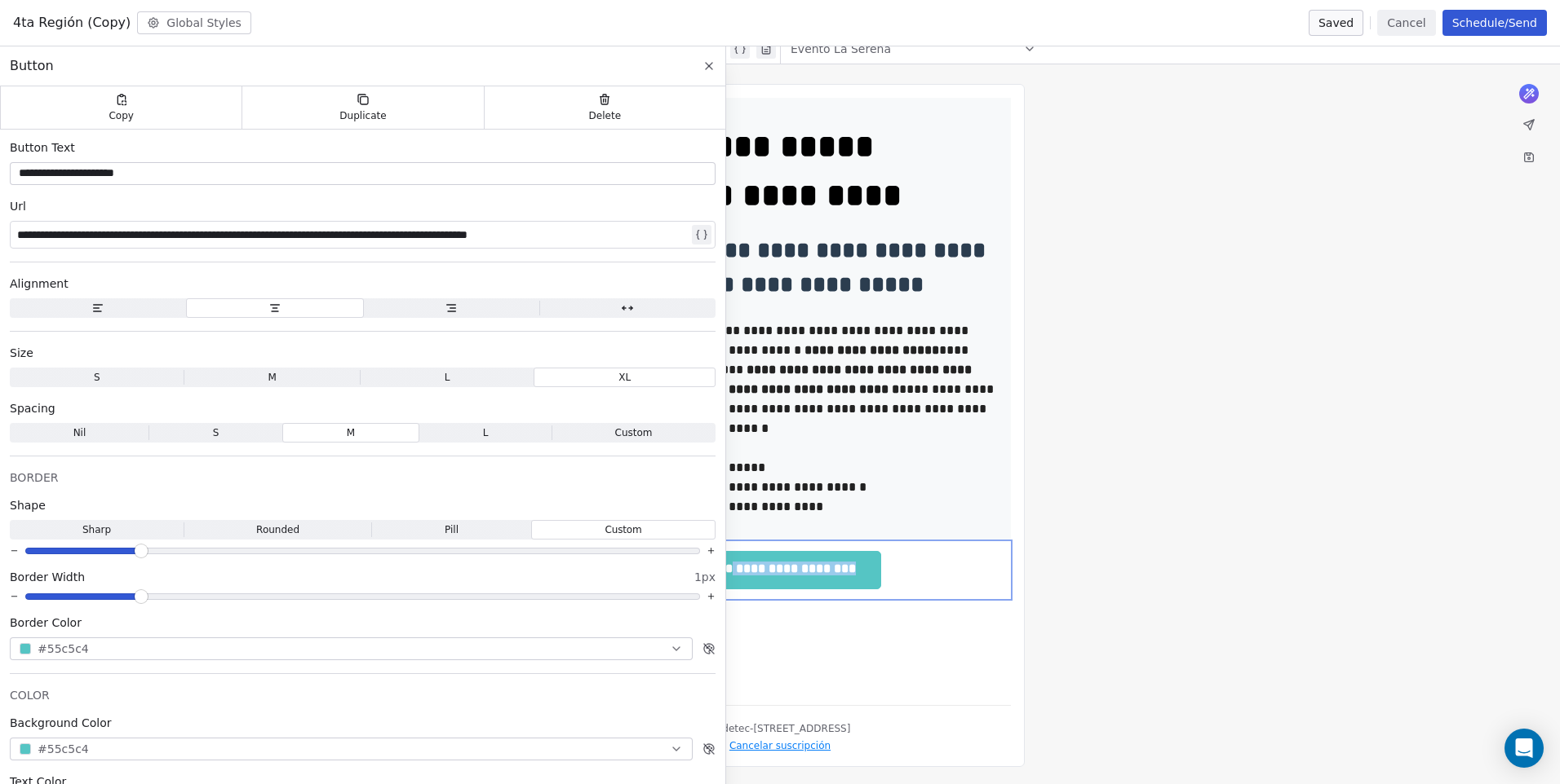
drag, startPoint x: 859, startPoint y: 574, endPoint x: 734, endPoint y: 571, distance: 125.0
click at [734, 571] on span "**********" at bounding box center [780, 570] width 200 height 37
click at [174, 178] on input "**********" at bounding box center [362, 174] width 699 height 16
drag, startPoint x: 158, startPoint y: 175, endPoint x: 39, endPoint y: 177, distance: 119.0
click at [39, 177] on input "**********" at bounding box center [362, 174] width 699 height 16
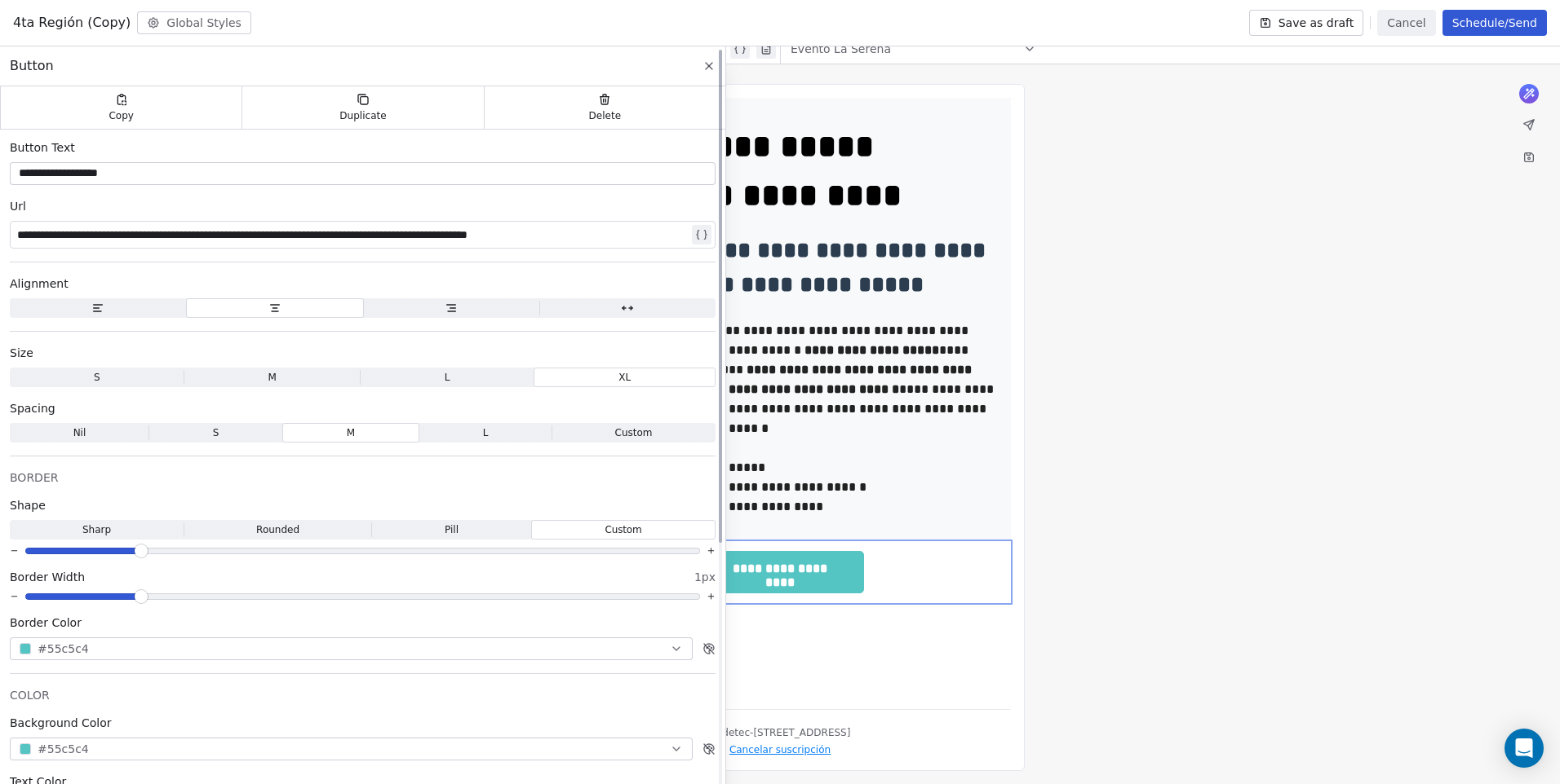
type input "**********"
click at [1149, 497] on div "**********" at bounding box center [780, 427] width 1560 height 726
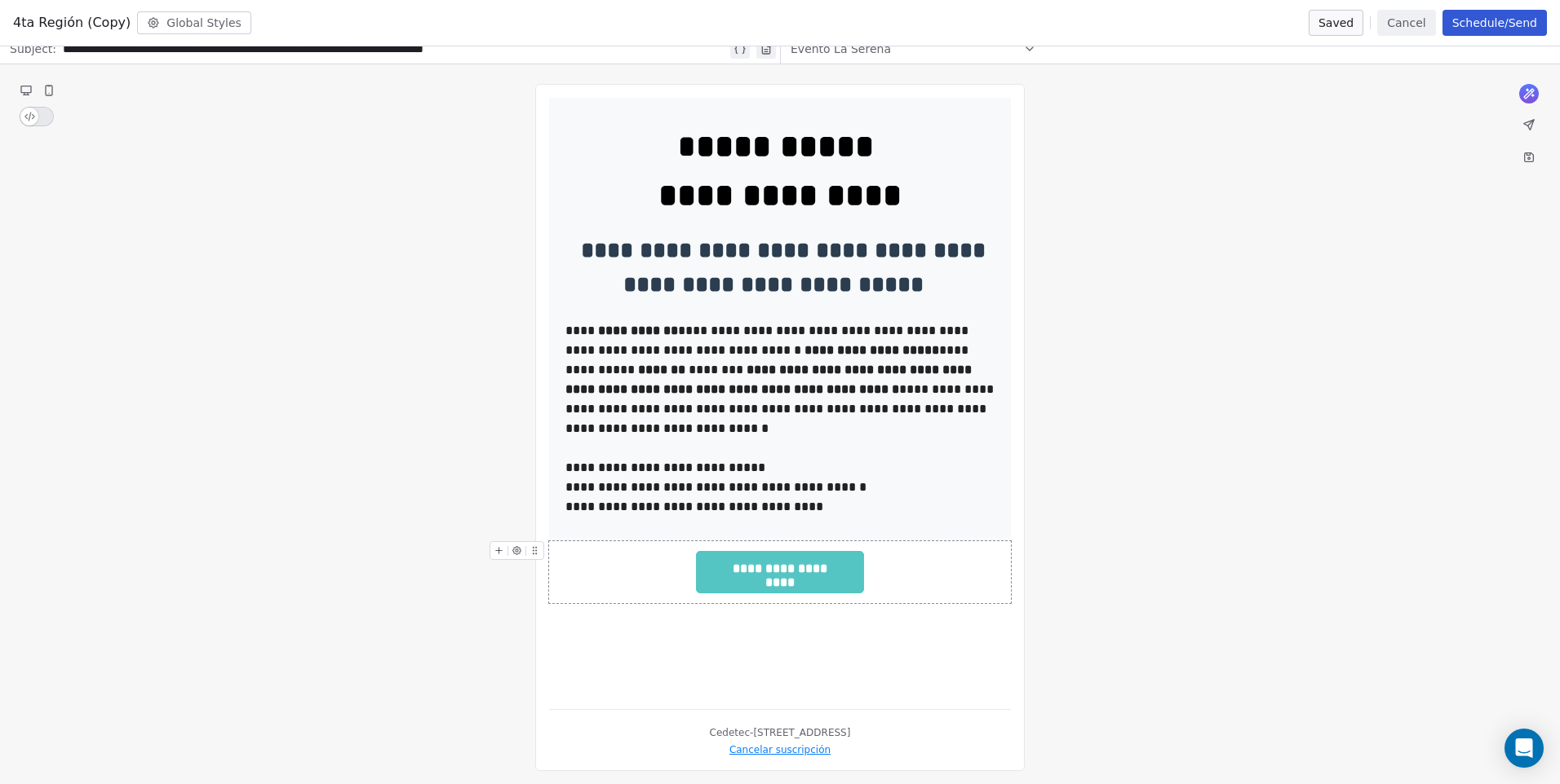
click at [1133, 539] on div "**********" at bounding box center [780, 427] width 1560 height 726
click at [1227, 519] on div "**********" at bounding box center [780, 427] width 1560 height 726
click at [571, 330] on div "**********" at bounding box center [780, 380] width 430 height 117
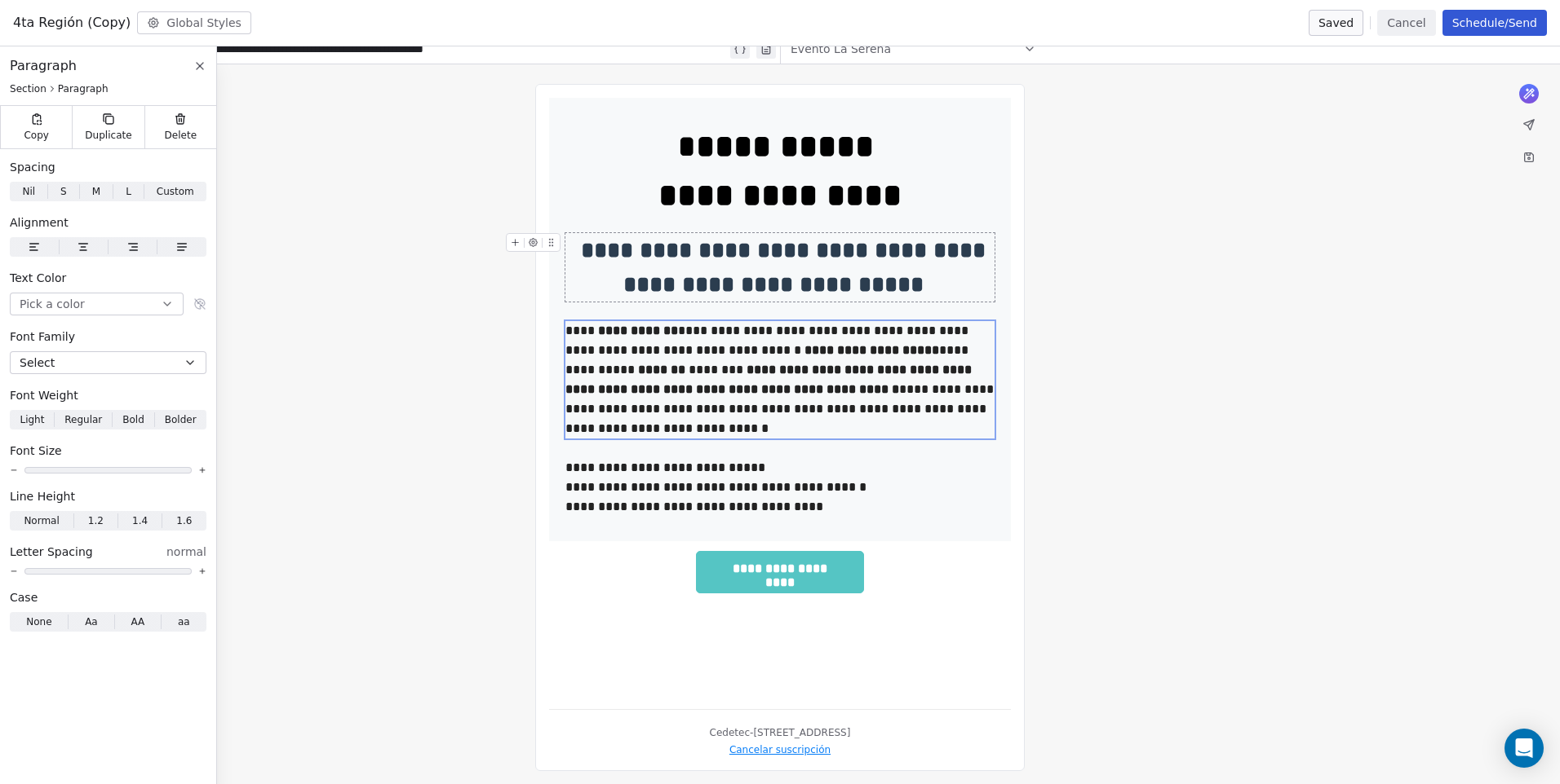
click at [711, 254] on div "**********" at bounding box center [780, 267] width 430 height 69
click at [1374, 337] on div "**********" at bounding box center [780, 427] width 1560 height 726
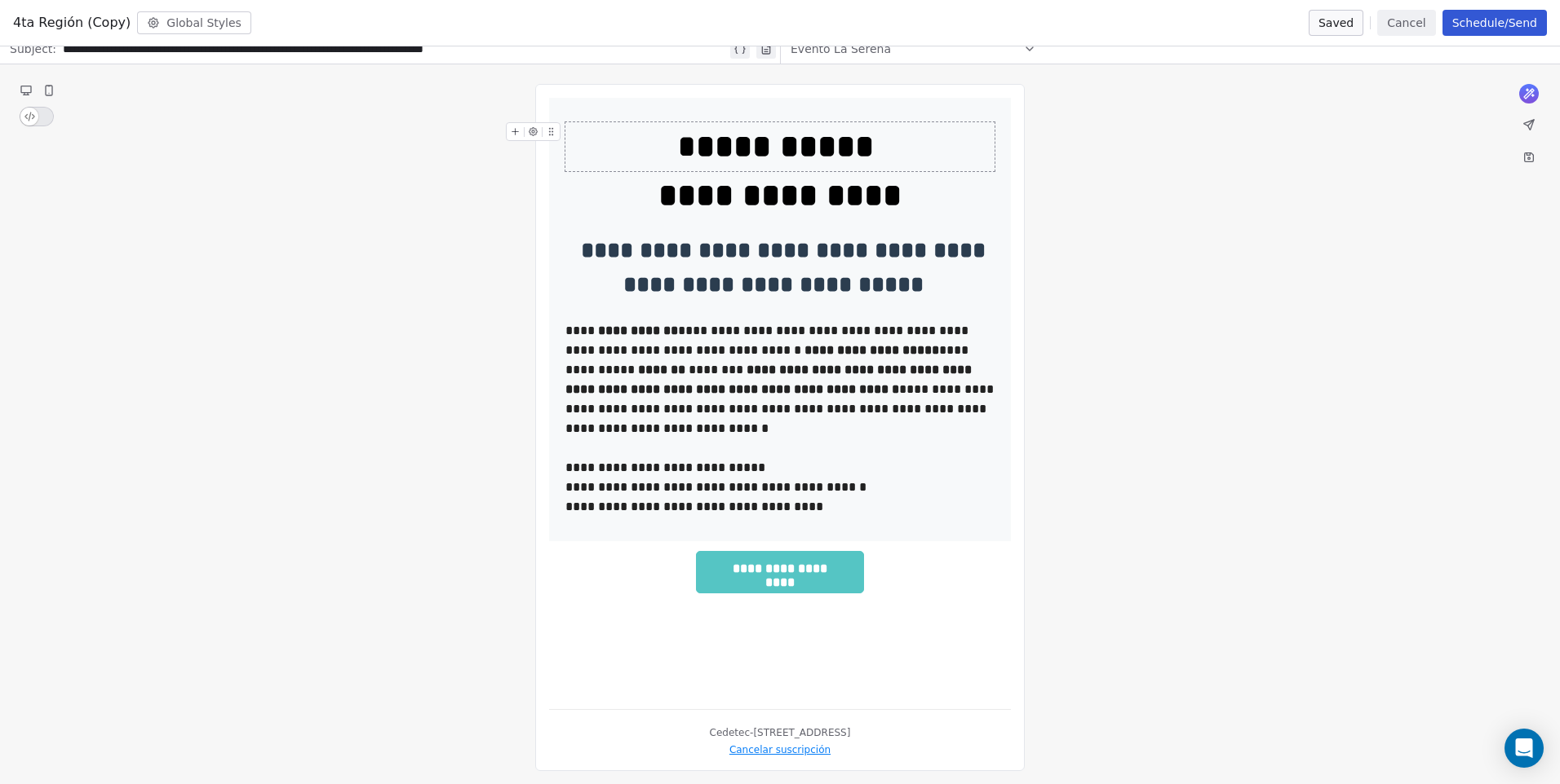
click at [710, 158] on div "**********" at bounding box center [780, 146] width 430 height 49
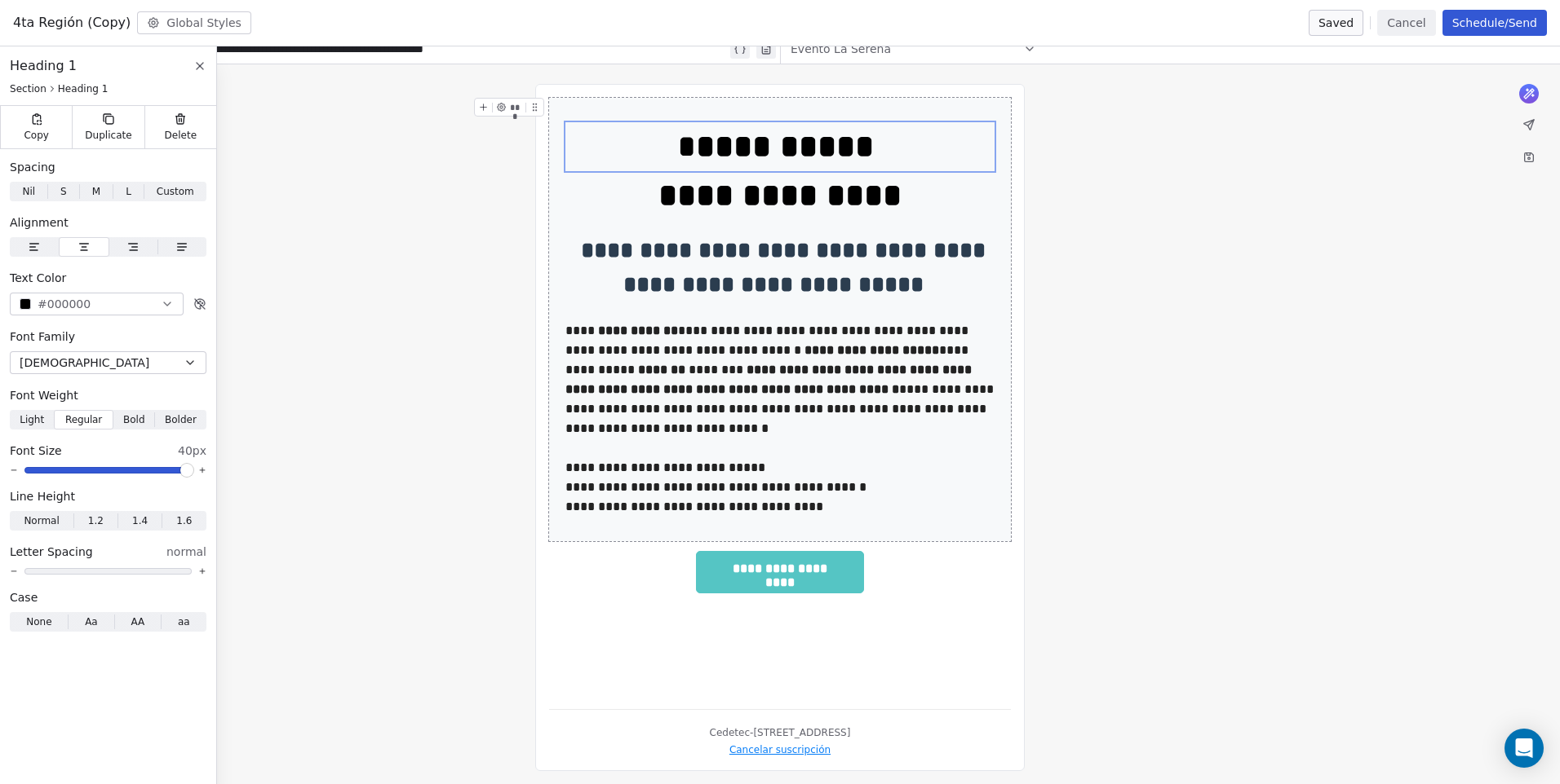
click at [1338, 393] on div "**********" at bounding box center [780, 427] width 1560 height 726
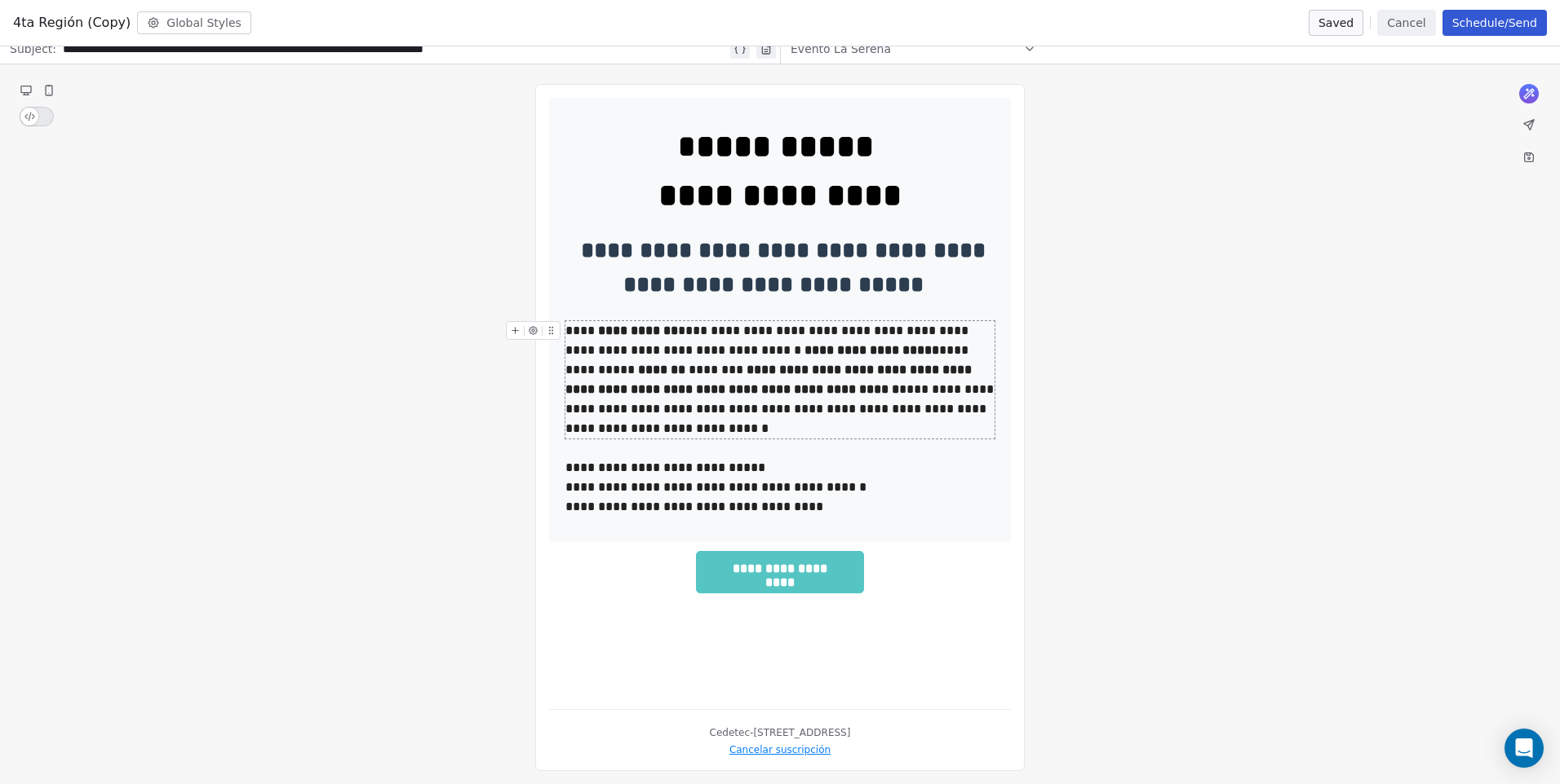
click at [571, 333] on div "**********" at bounding box center [780, 380] width 430 height 117
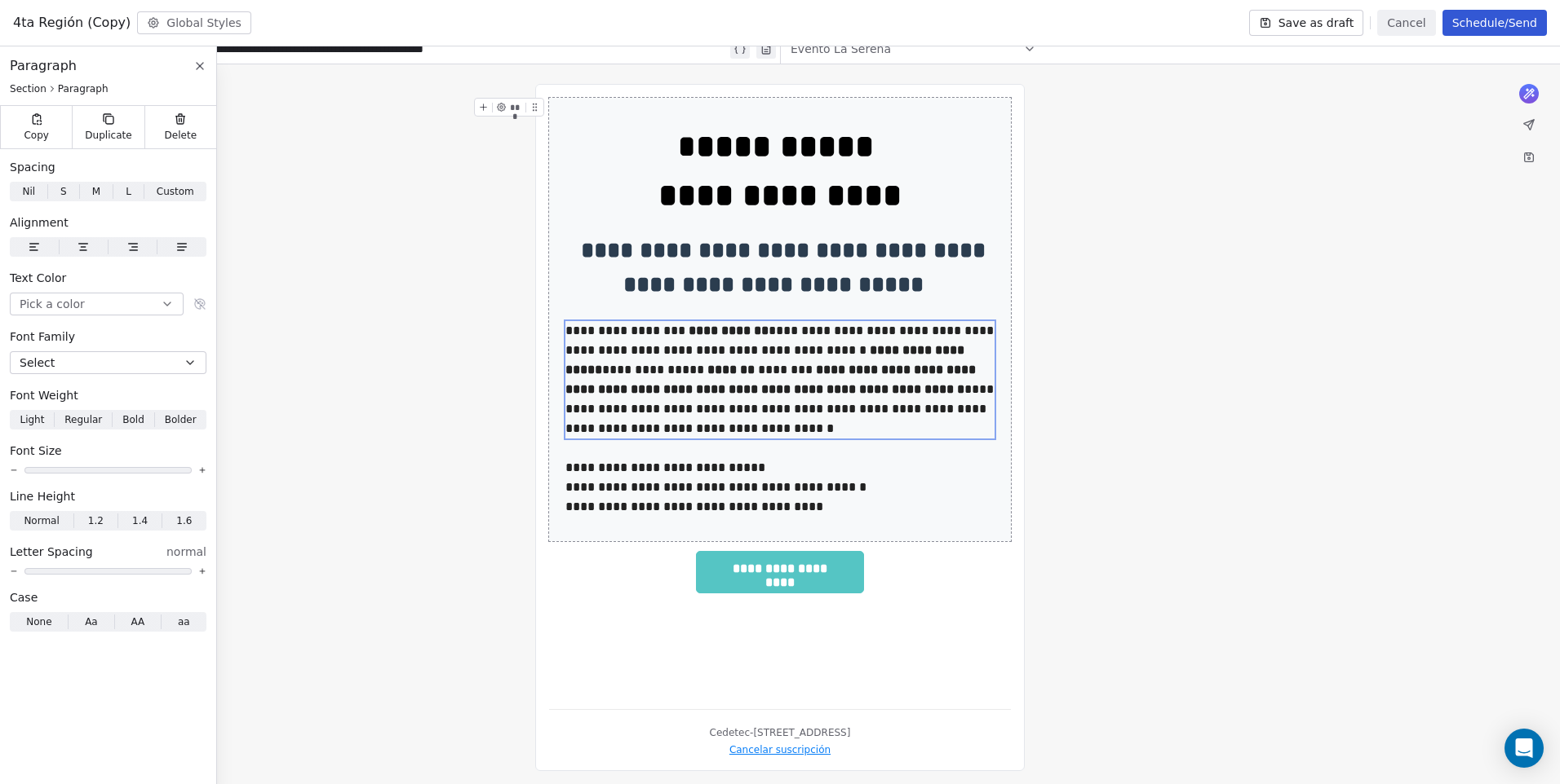
click at [1216, 420] on div "**********" at bounding box center [780, 427] width 1560 height 726
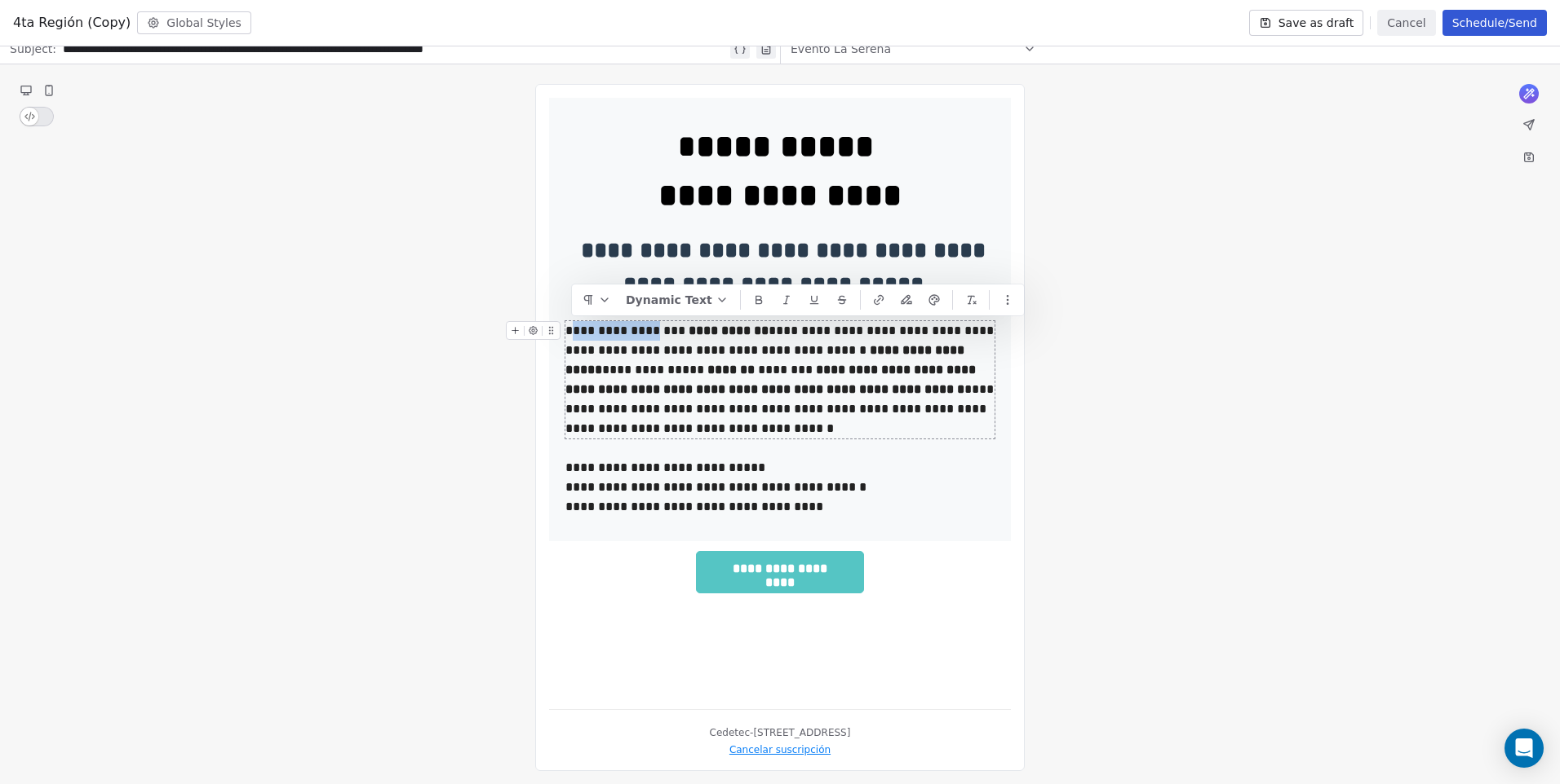
drag, startPoint x: 645, startPoint y: 334, endPoint x: 571, endPoint y: 334, distance: 74.0
click at [571, 334] on div "**********" at bounding box center [780, 380] width 430 height 117
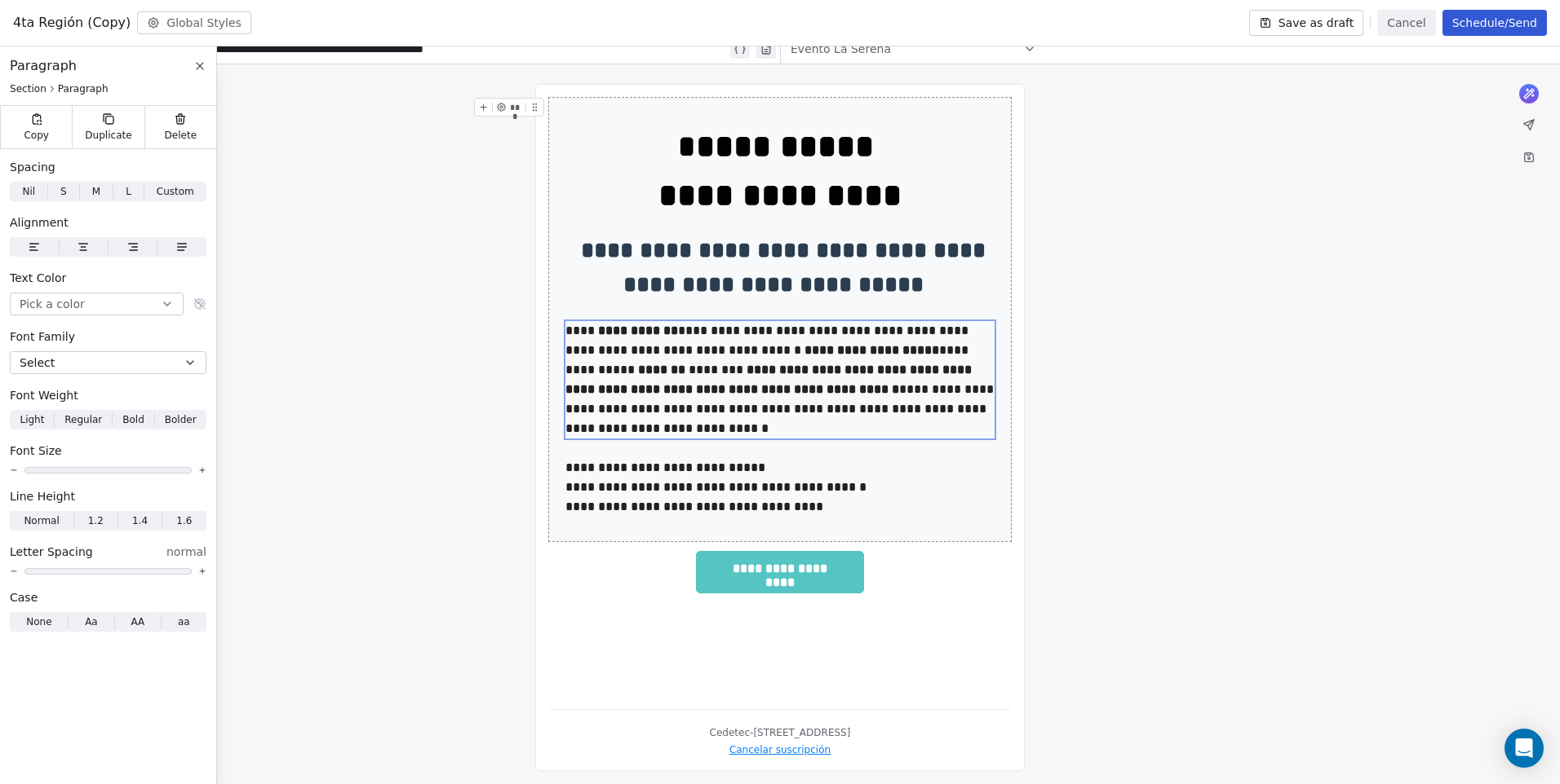
click at [1085, 362] on div "**********" at bounding box center [780, 427] width 1560 height 726
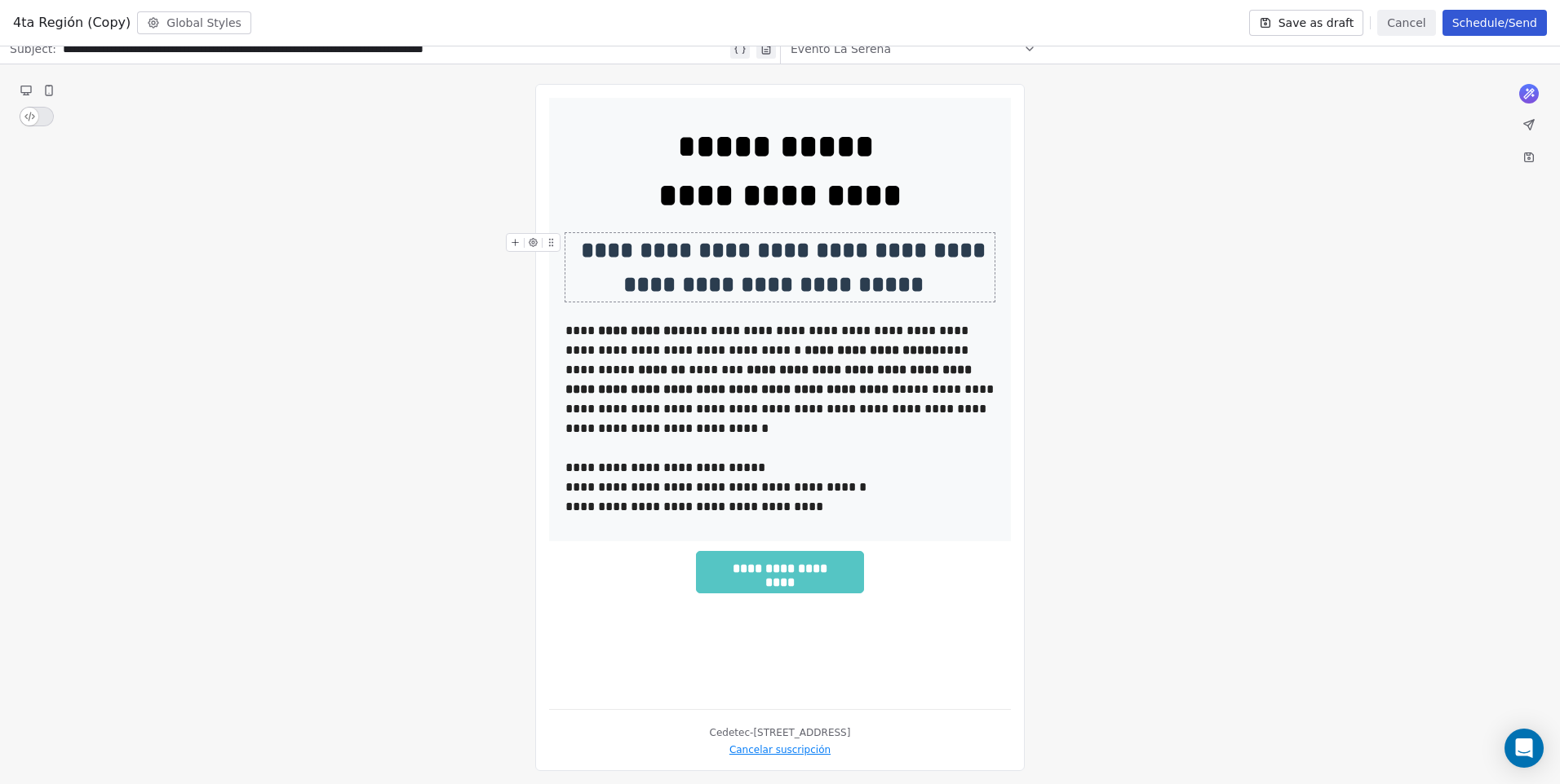
click at [844, 285] on div "**********" at bounding box center [780, 267] width 430 height 69
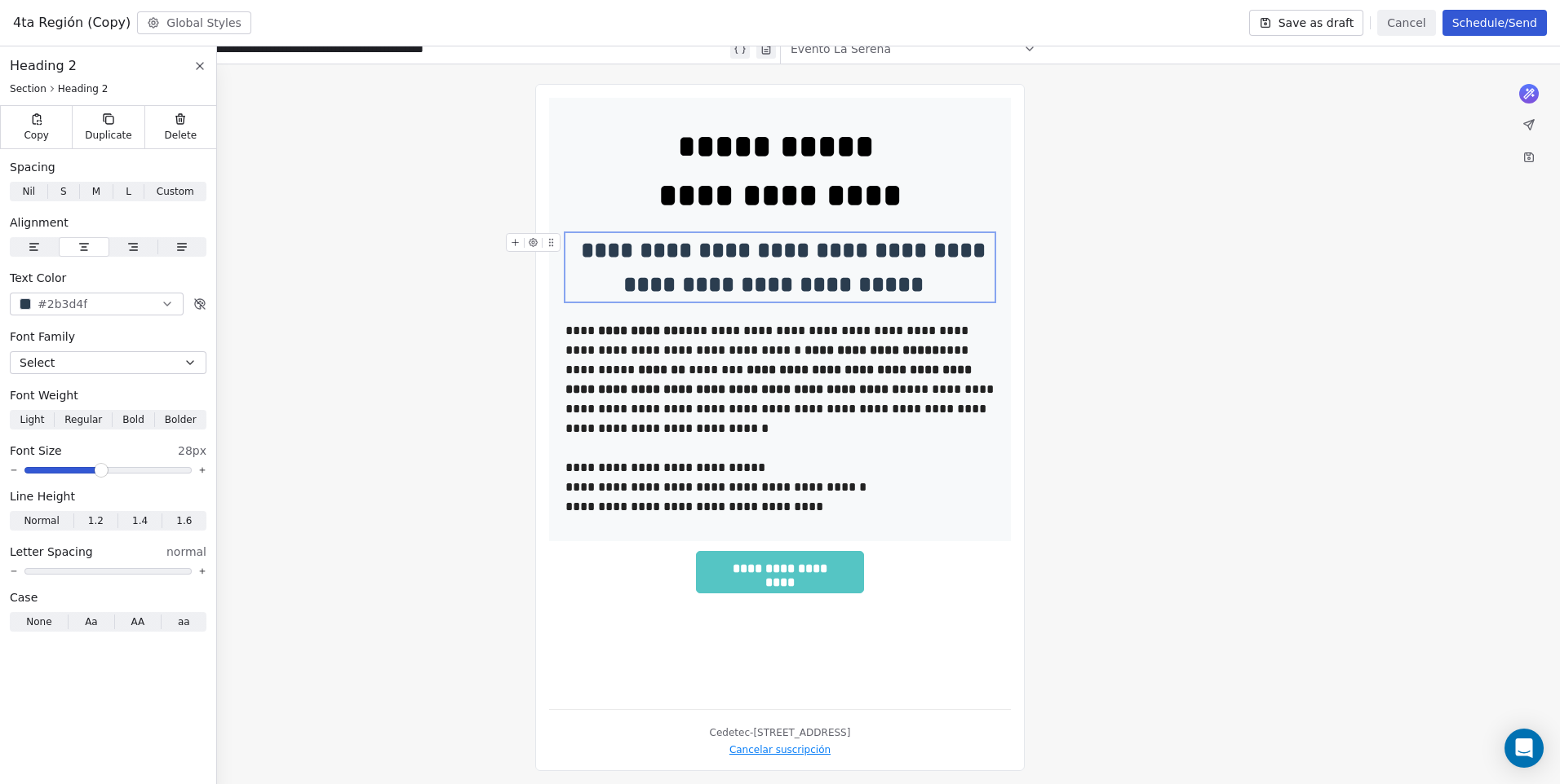
click at [931, 289] on div "**********" at bounding box center [780, 267] width 430 height 69
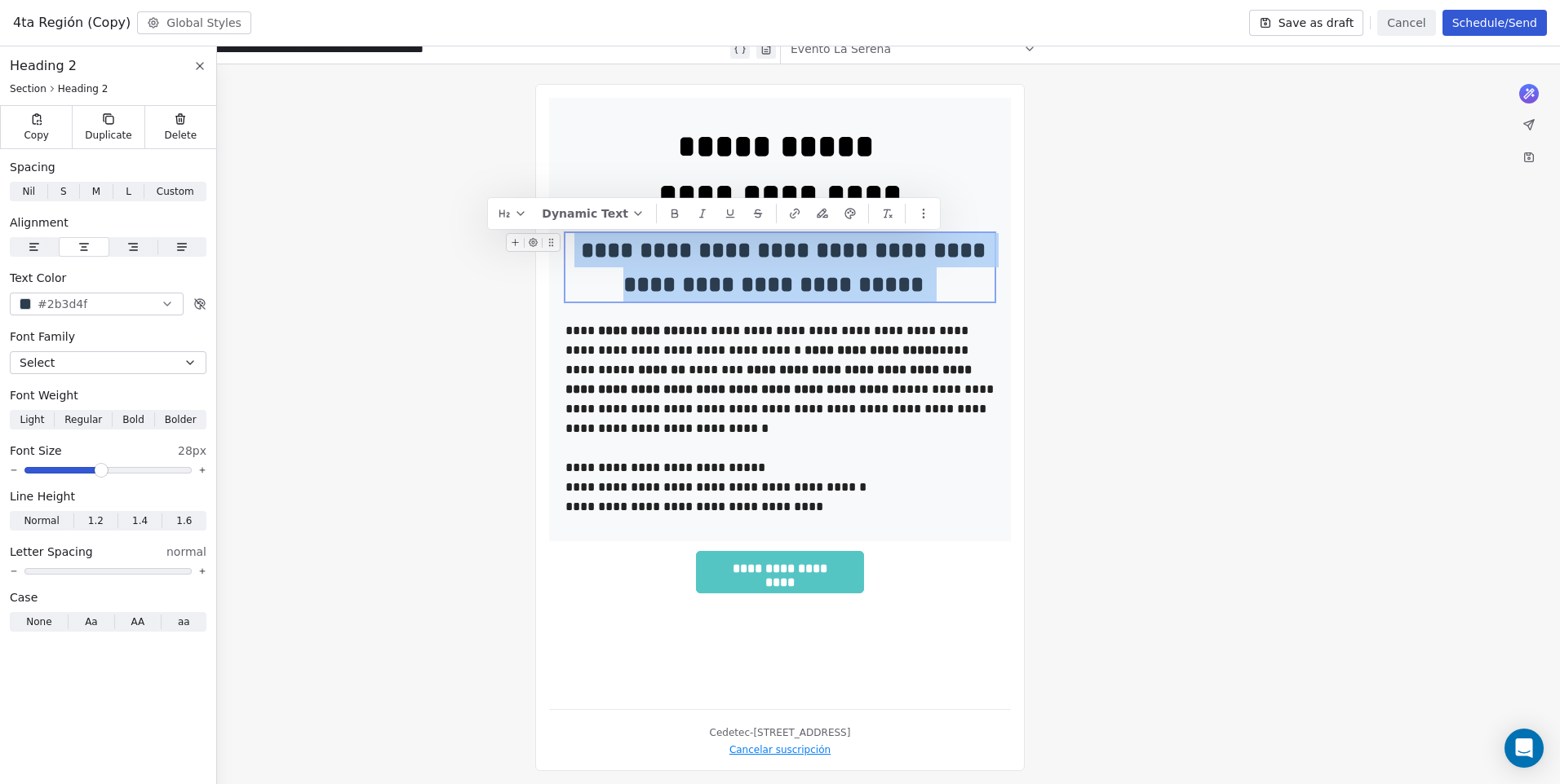
drag, startPoint x: 825, startPoint y: 265, endPoint x: 611, endPoint y: 249, distance: 214.6
click at [611, 249] on div "**********" at bounding box center [780, 267] width 430 height 69
click at [947, 271] on div "**********" at bounding box center [780, 267] width 430 height 69
drag, startPoint x: 897, startPoint y: 285, endPoint x: 634, endPoint y: 254, distance: 264.8
click at [634, 254] on div "**********" at bounding box center [780, 267] width 430 height 69
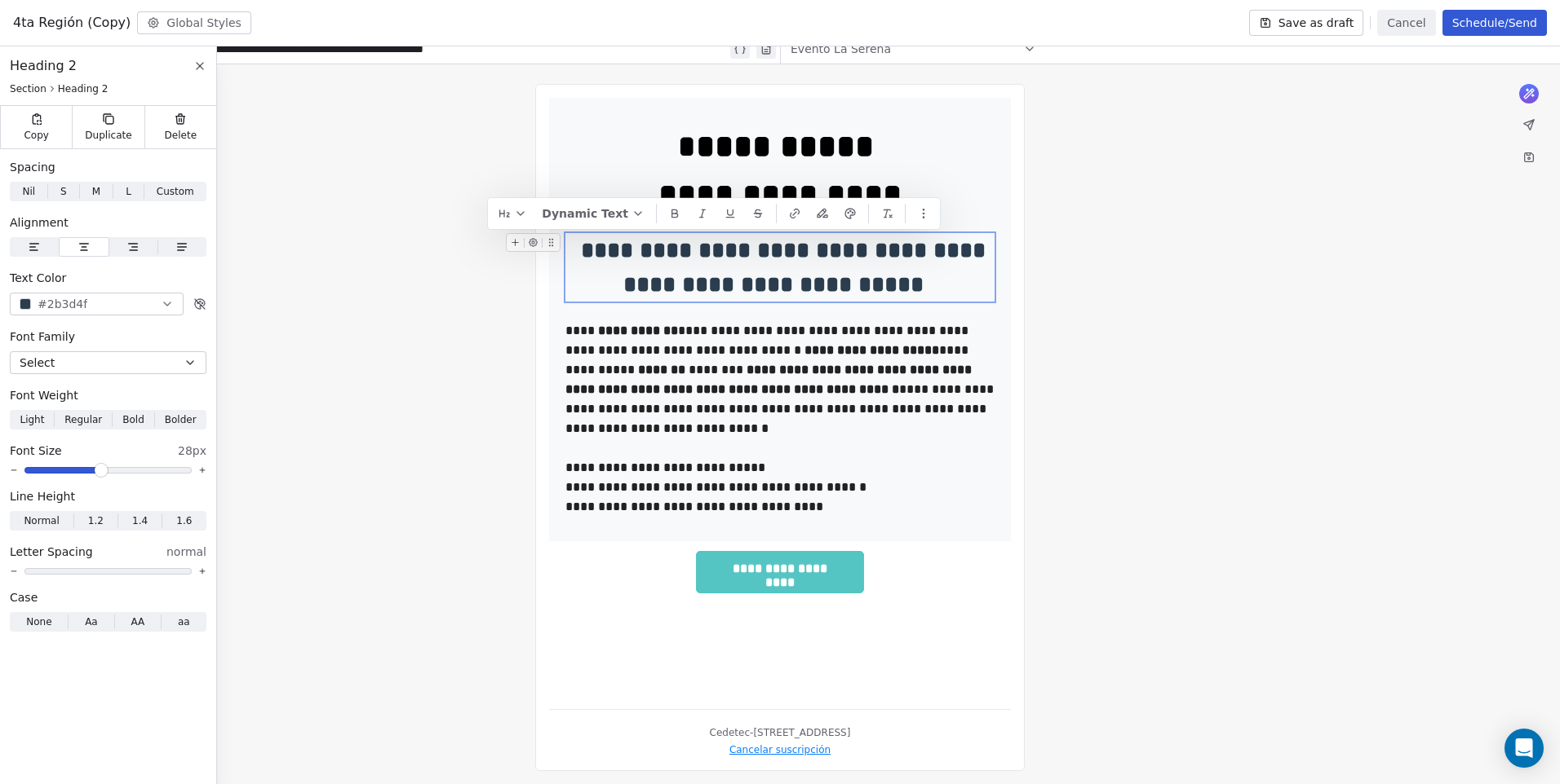
scroll to position [50, 0]
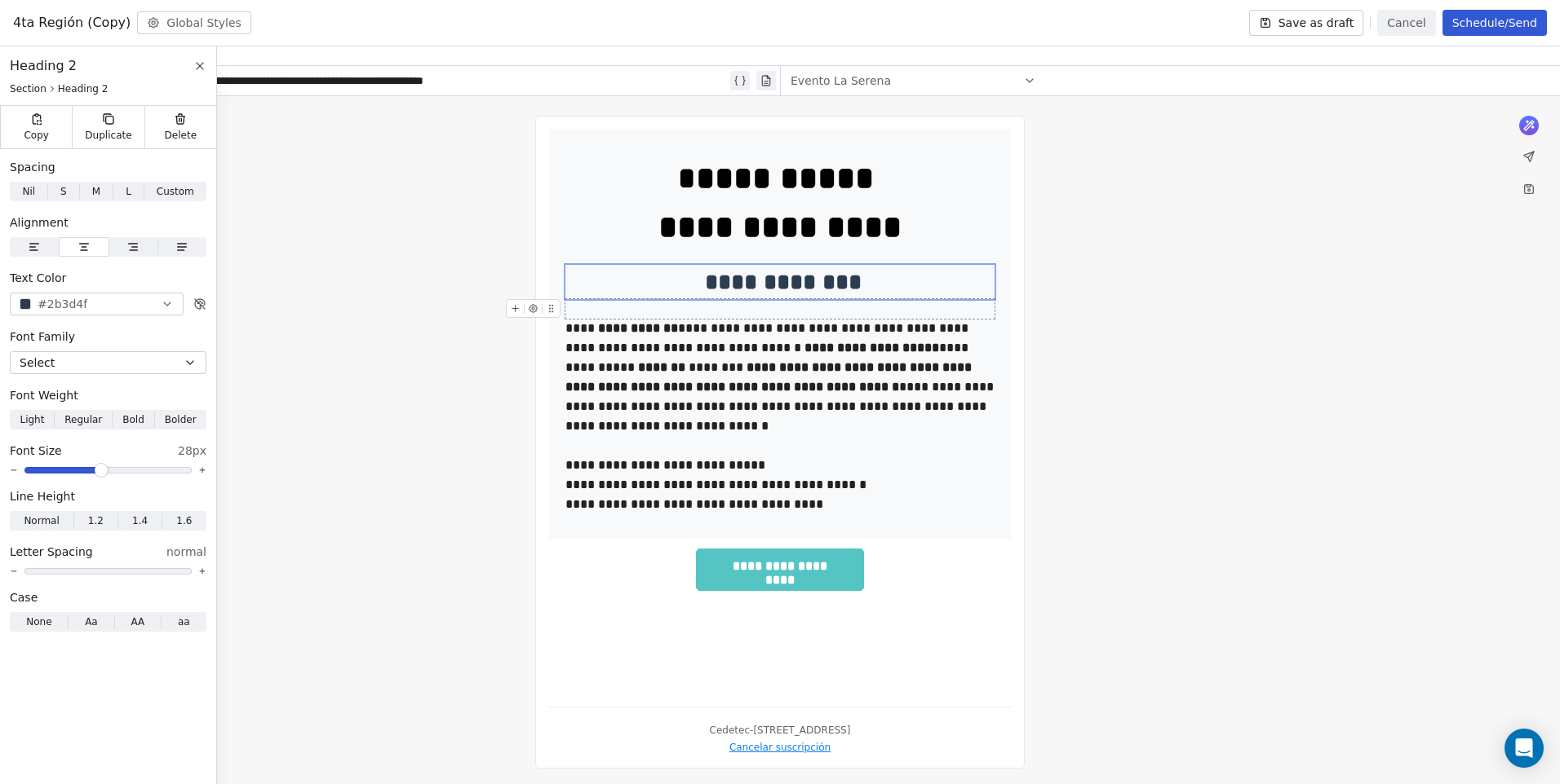
click at [1220, 379] on div "**********" at bounding box center [780, 442] width 1560 height 693
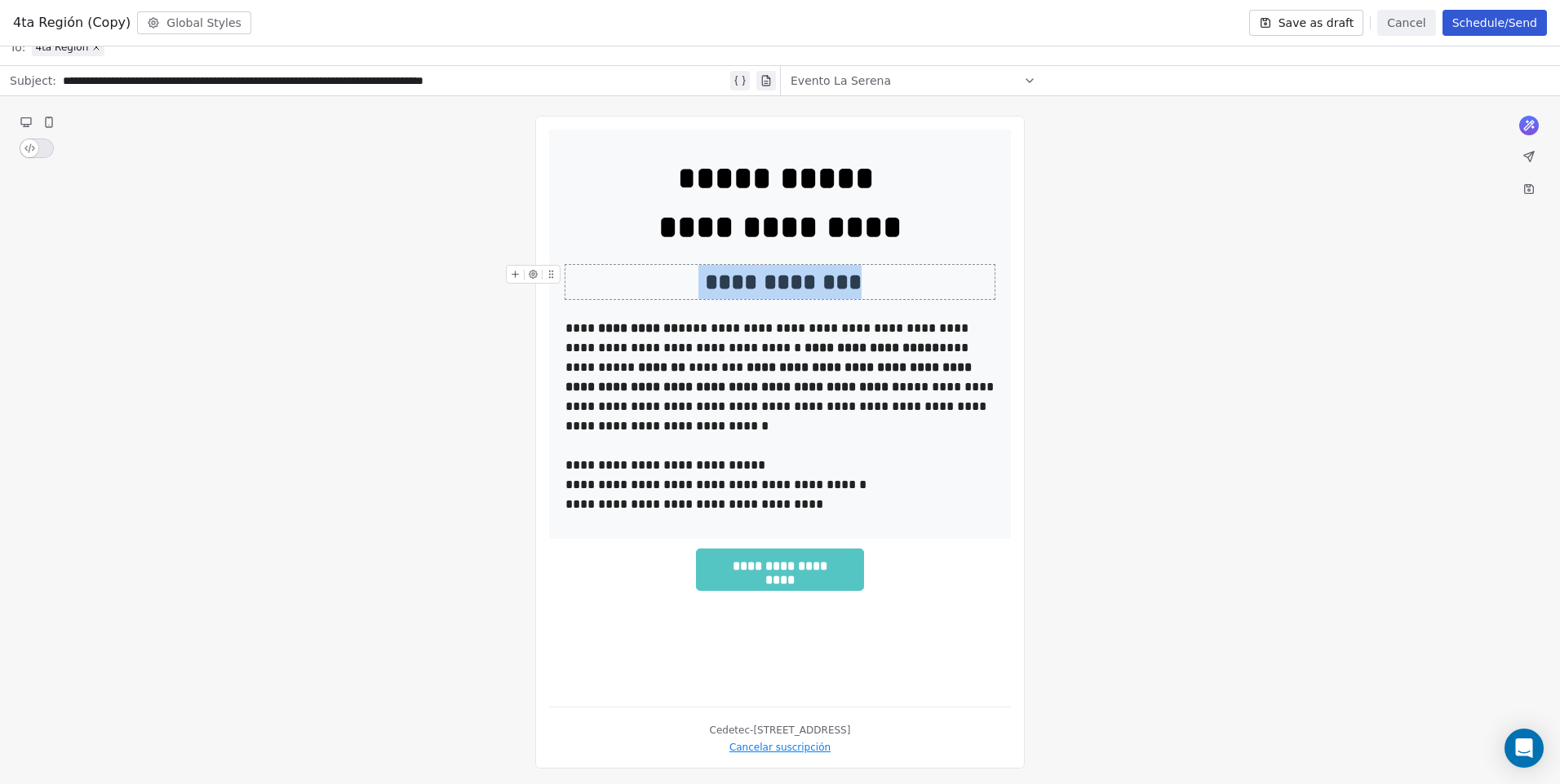
drag, startPoint x: 869, startPoint y: 285, endPoint x: 653, endPoint y: 278, distance: 216.1
click at [653, 278] on div "**********" at bounding box center [780, 282] width 430 height 34
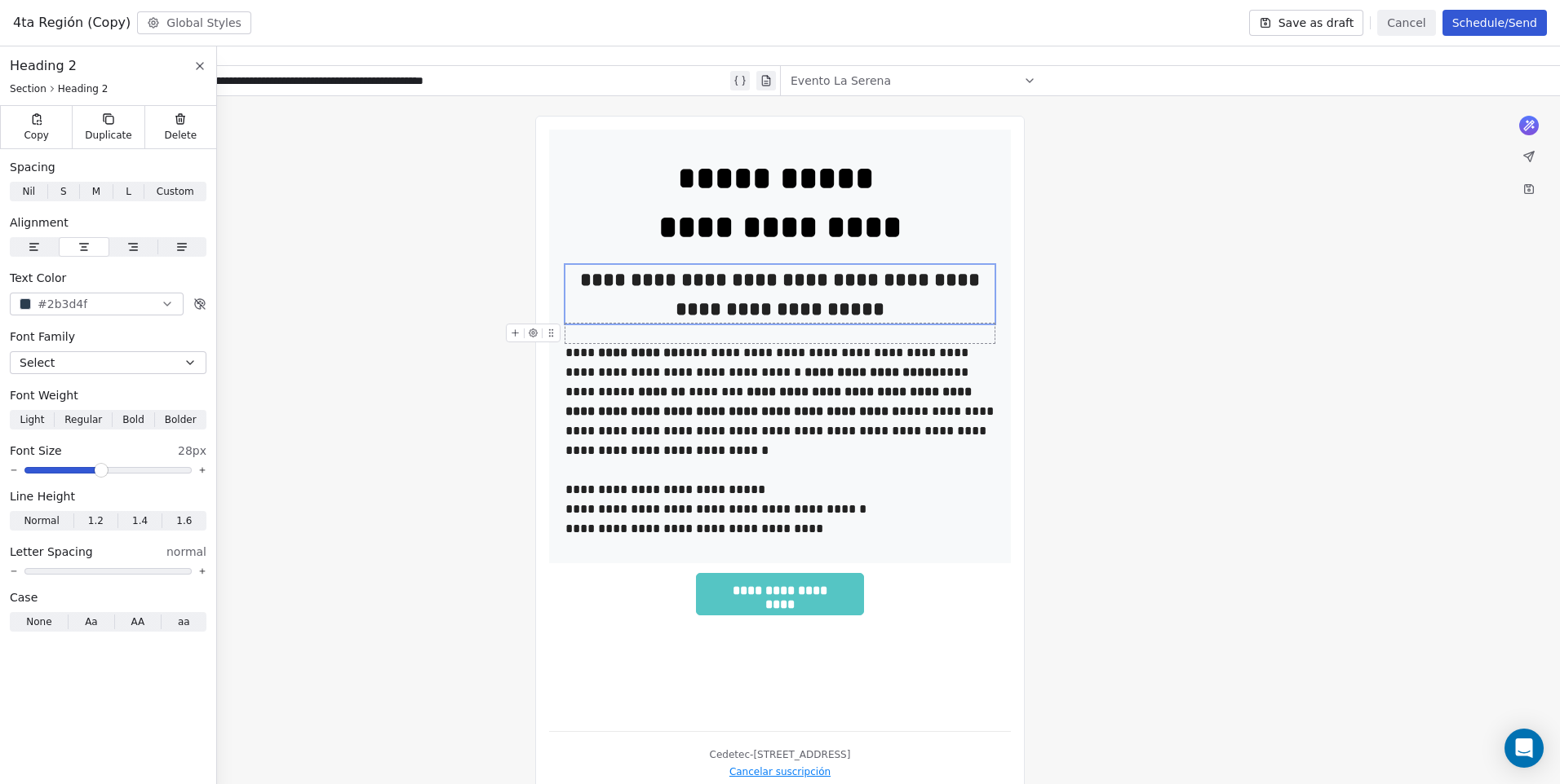
click at [1133, 360] on div "**********" at bounding box center [780, 454] width 1560 height 716
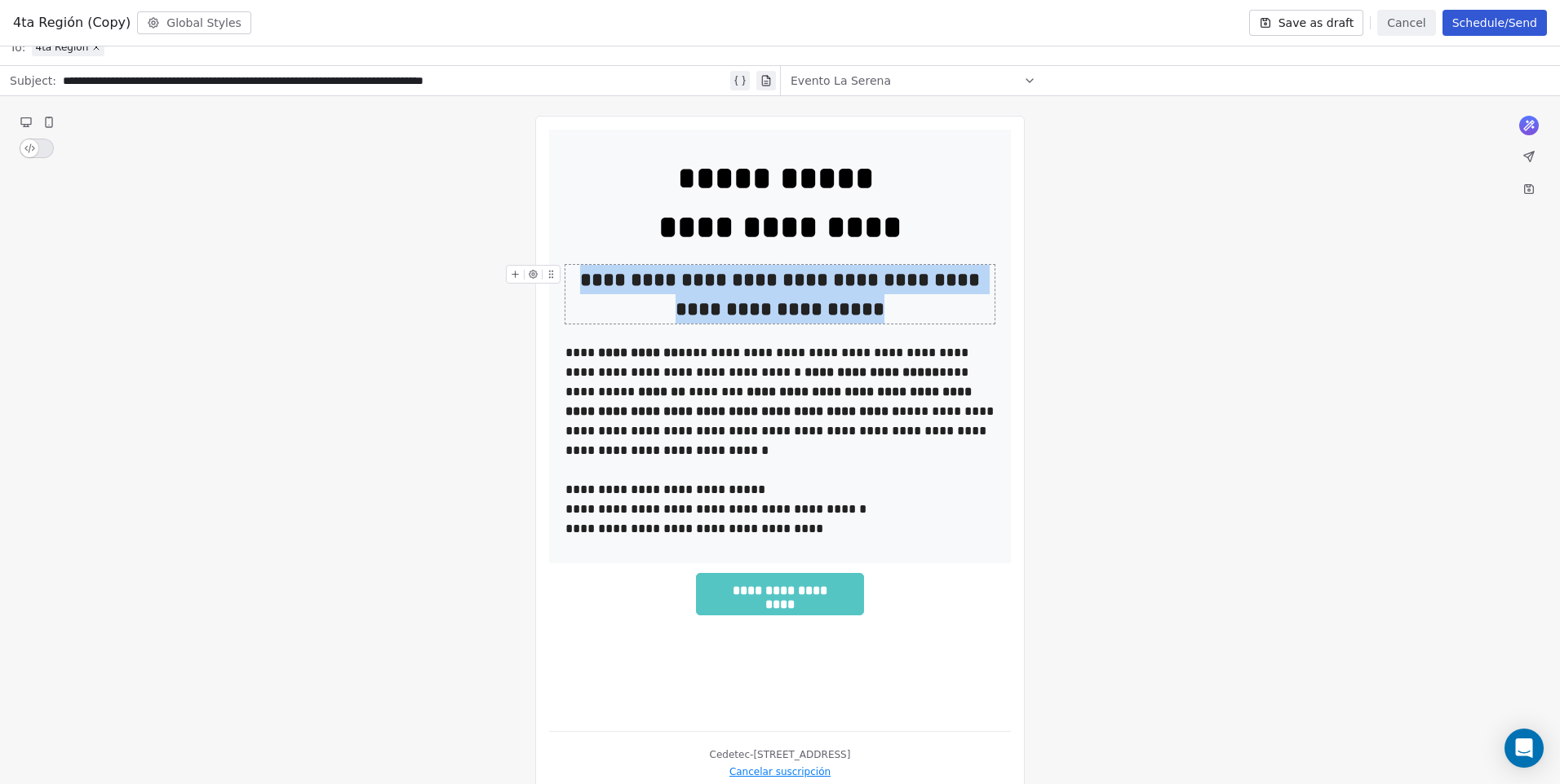
click at [888, 308] on div "**********" at bounding box center [780, 294] width 430 height 59
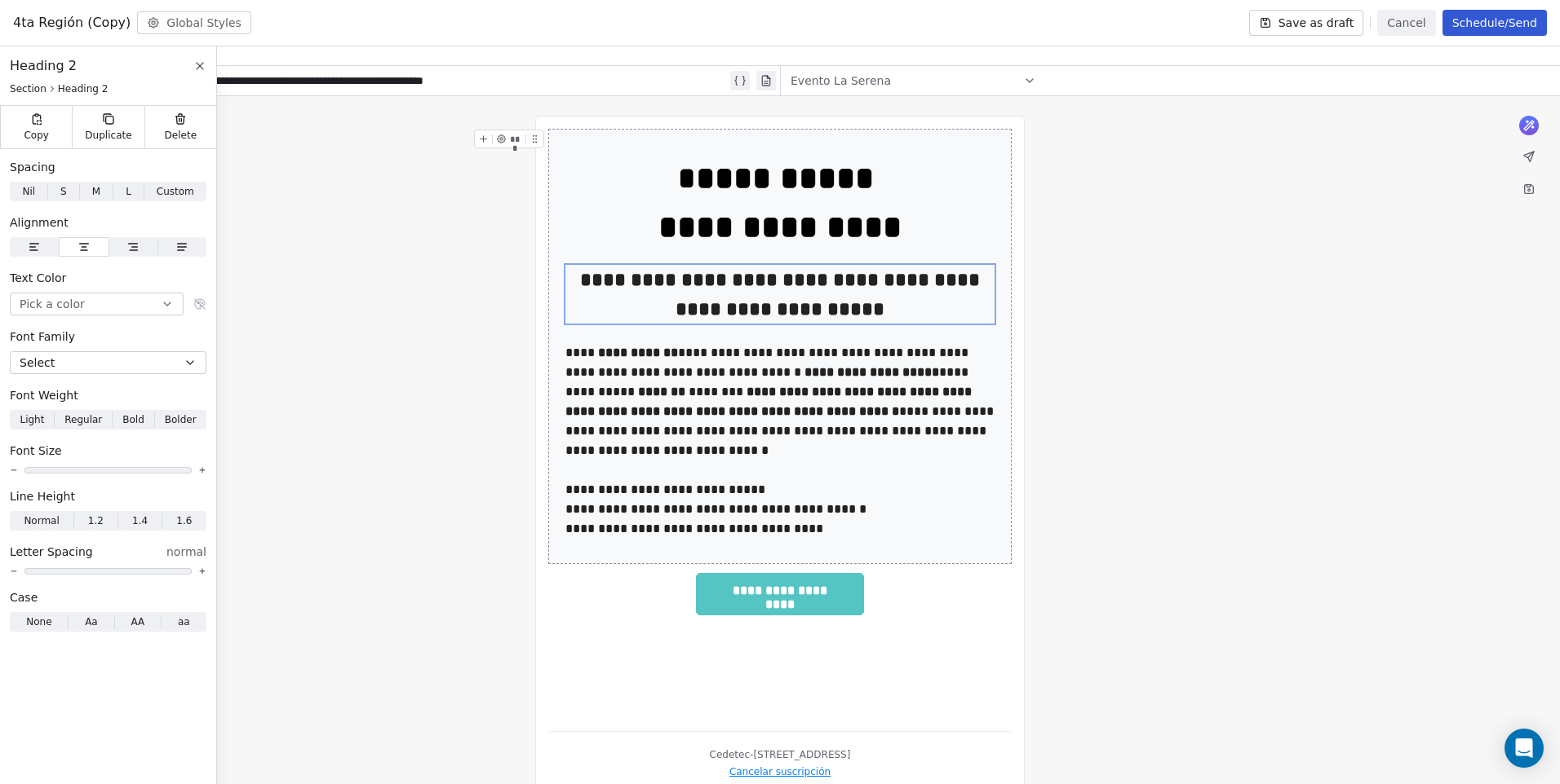
click at [1176, 385] on div "**********" at bounding box center [780, 454] width 1560 height 716
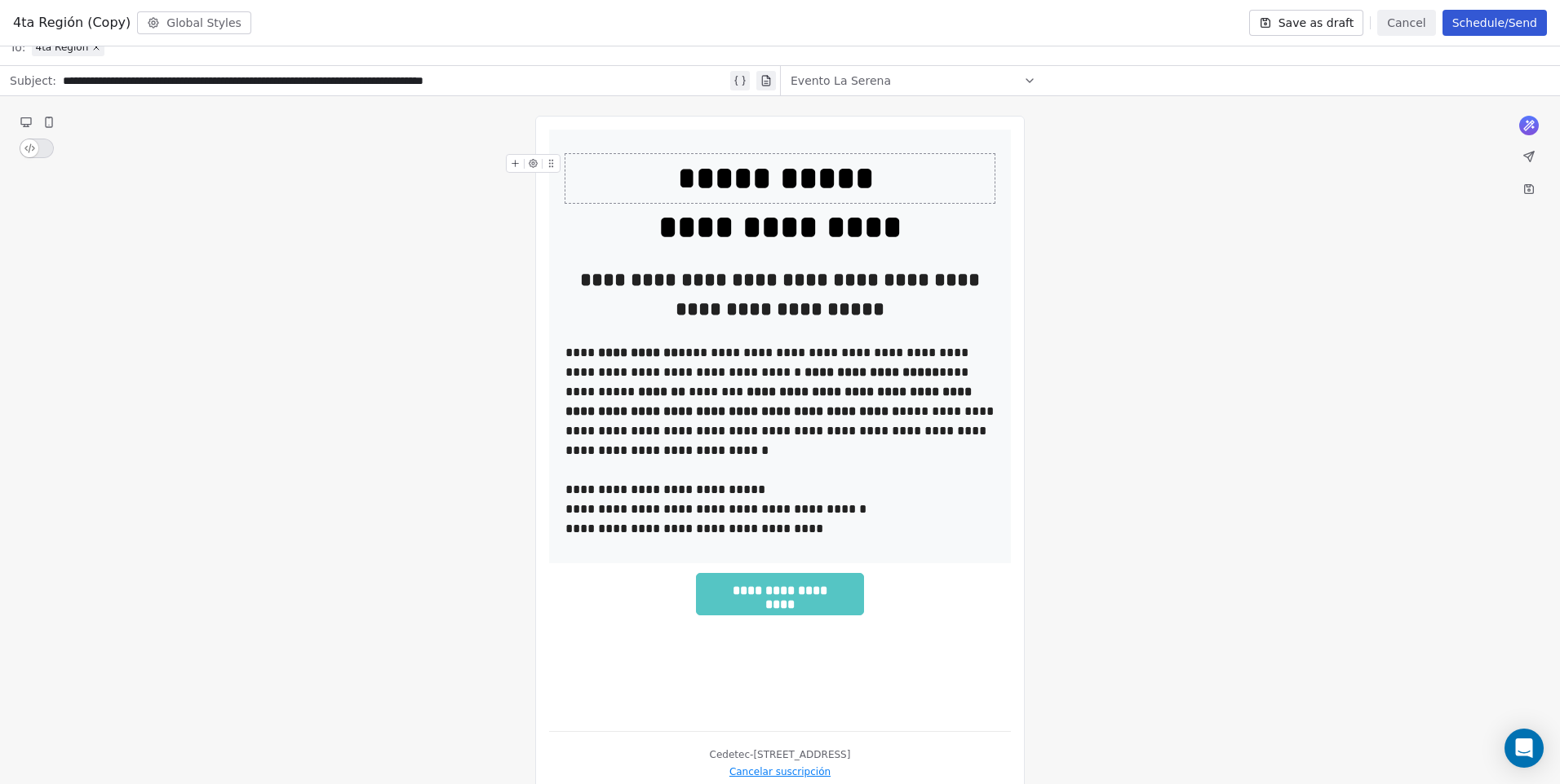
click at [763, 193] on strong "**********" at bounding box center [789, 178] width 187 height 32
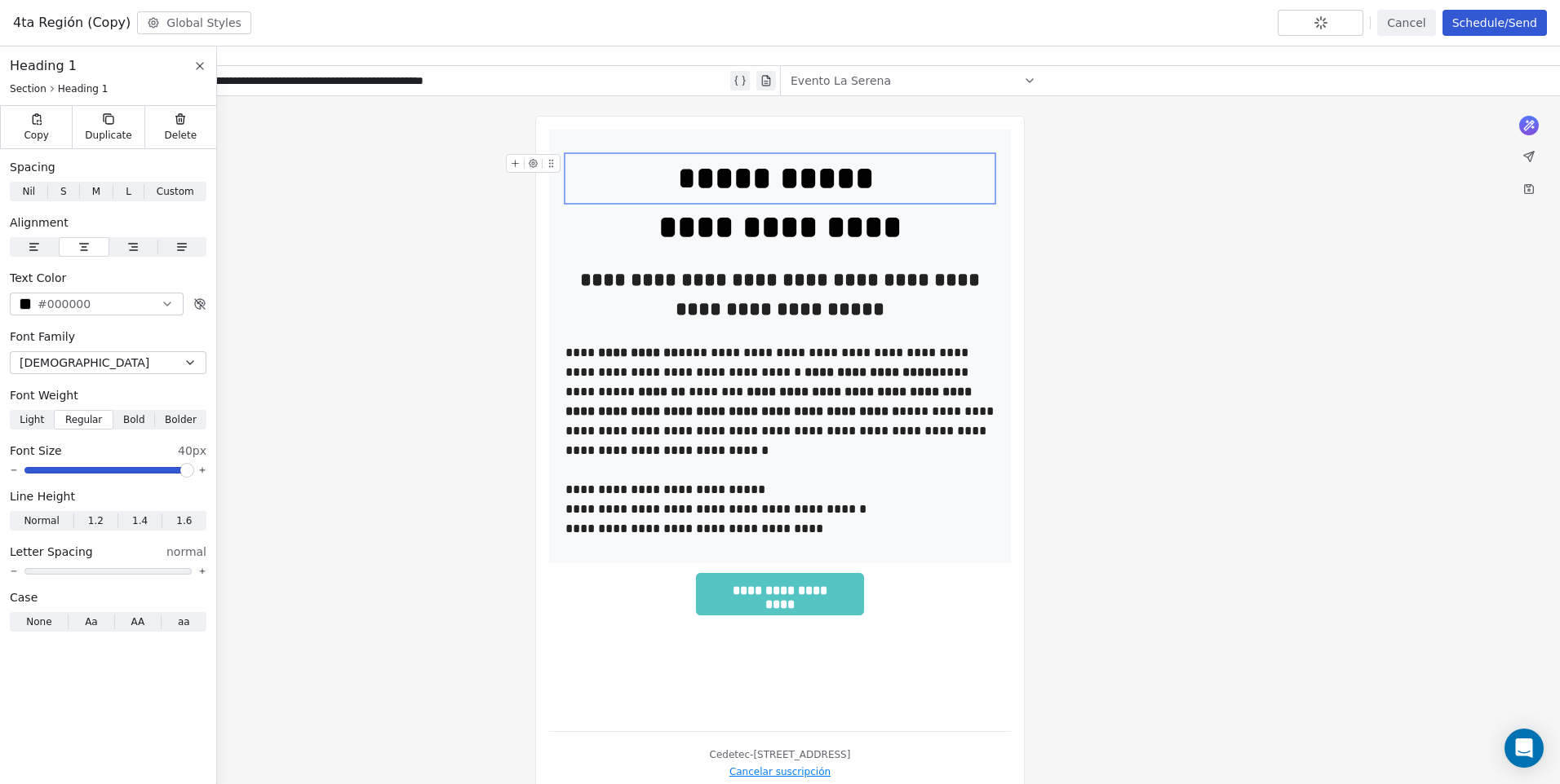
click at [702, 166] on div "**********" at bounding box center [780, 178] width 430 height 49
click at [790, 184] on strong "**********" at bounding box center [789, 178] width 187 height 32
click at [821, 235] on strong "**********" at bounding box center [780, 228] width 244 height 32
click at [1173, 241] on div "**********" at bounding box center [780, 454] width 1560 height 716
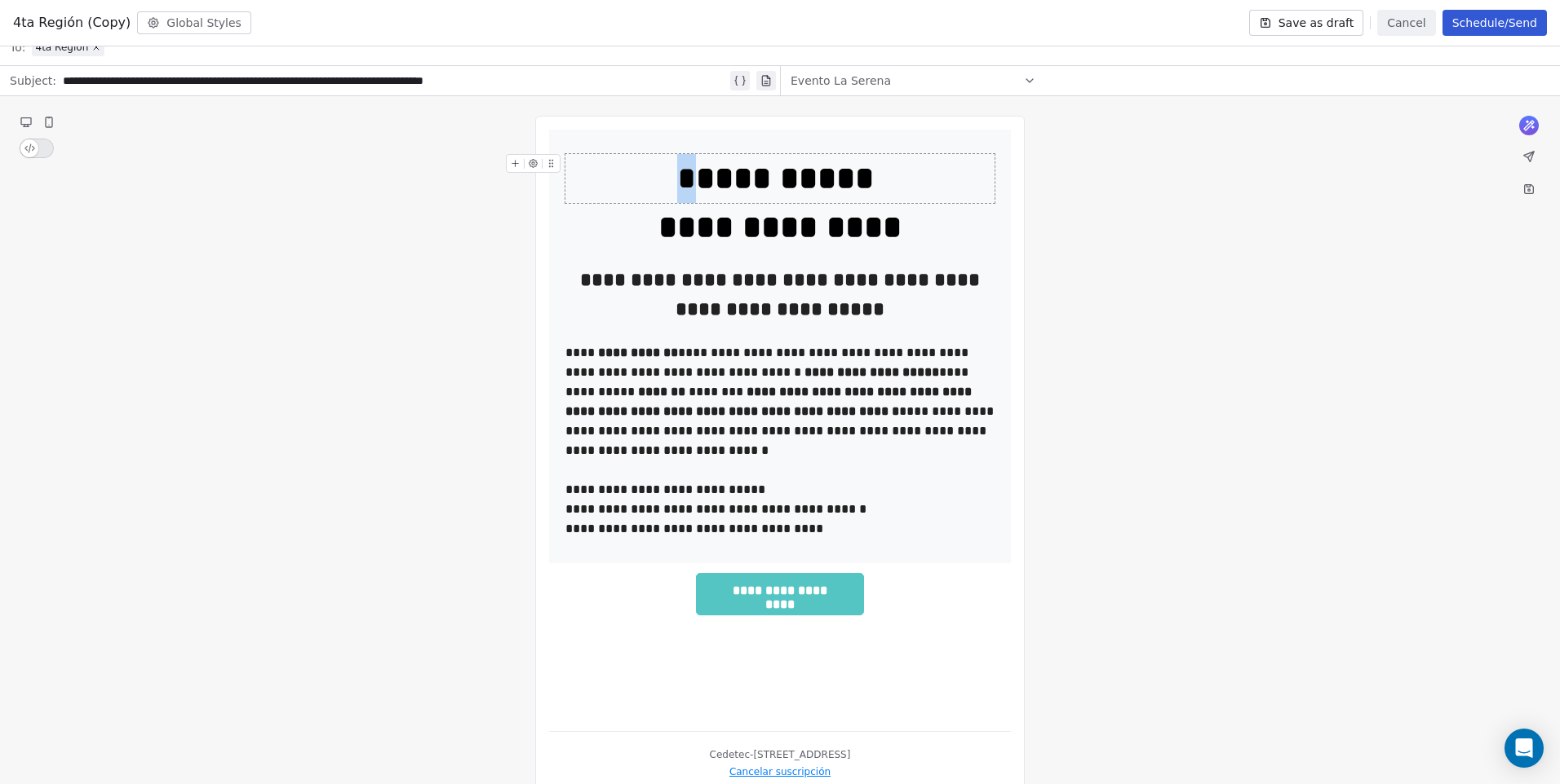
drag, startPoint x: 693, startPoint y: 189, endPoint x: 679, endPoint y: 189, distance: 14.0
click at [679, 189] on div "**********" at bounding box center [780, 178] width 430 height 49
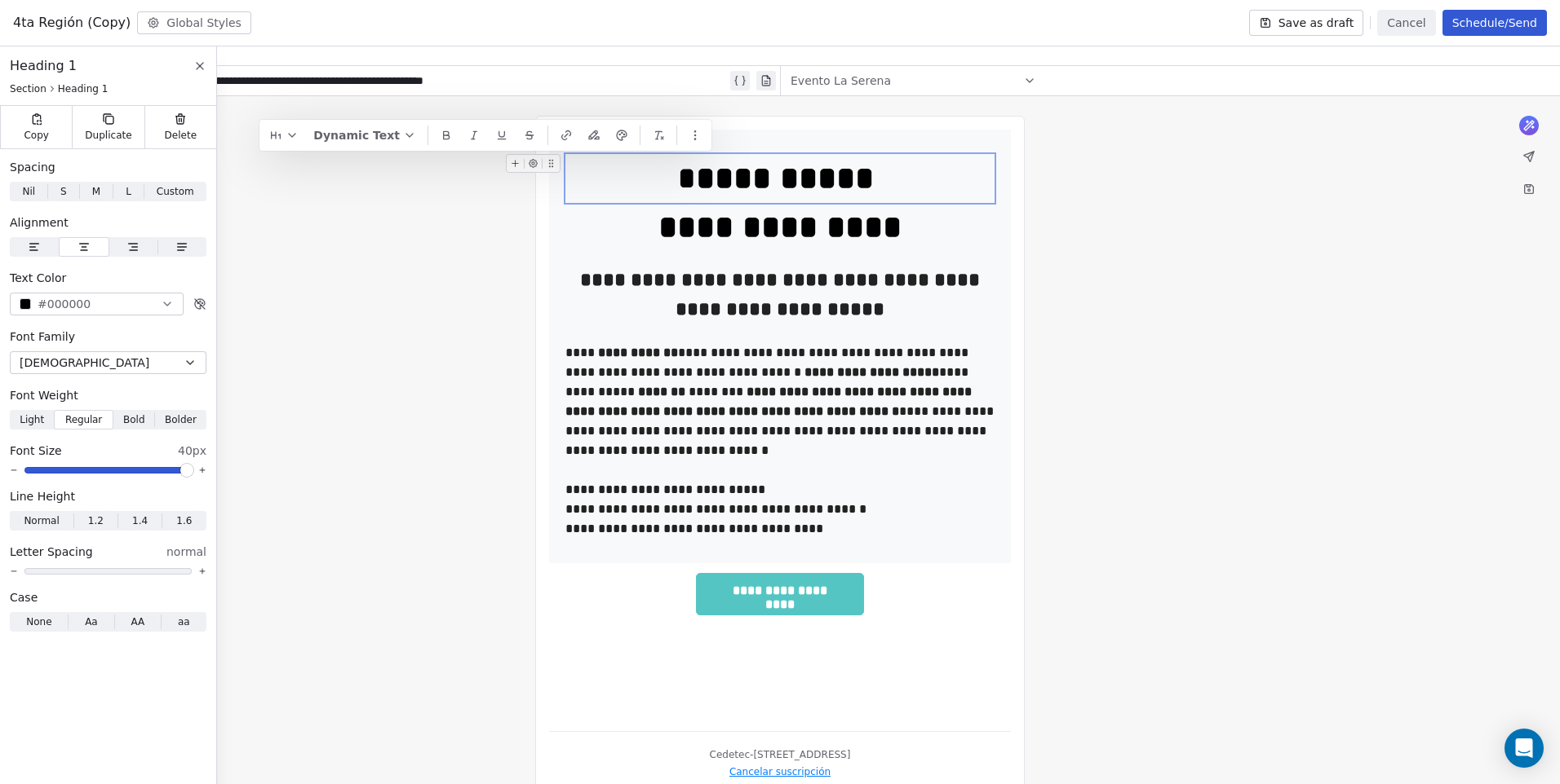
click at [727, 194] on strong "**********" at bounding box center [789, 178] width 187 height 32
drag, startPoint x: 729, startPoint y: 189, endPoint x: 716, endPoint y: 186, distance: 13.3
click at [716, 186] on strong "**********" at bounding box center [789, 178] width 187 height 32
click at [727, 186] on strong "**********" at bounding box center [789, 178] width 187 height 32
click at [740, 183] on strong "**********" at bounding box center [789, 178] width 187 height 32
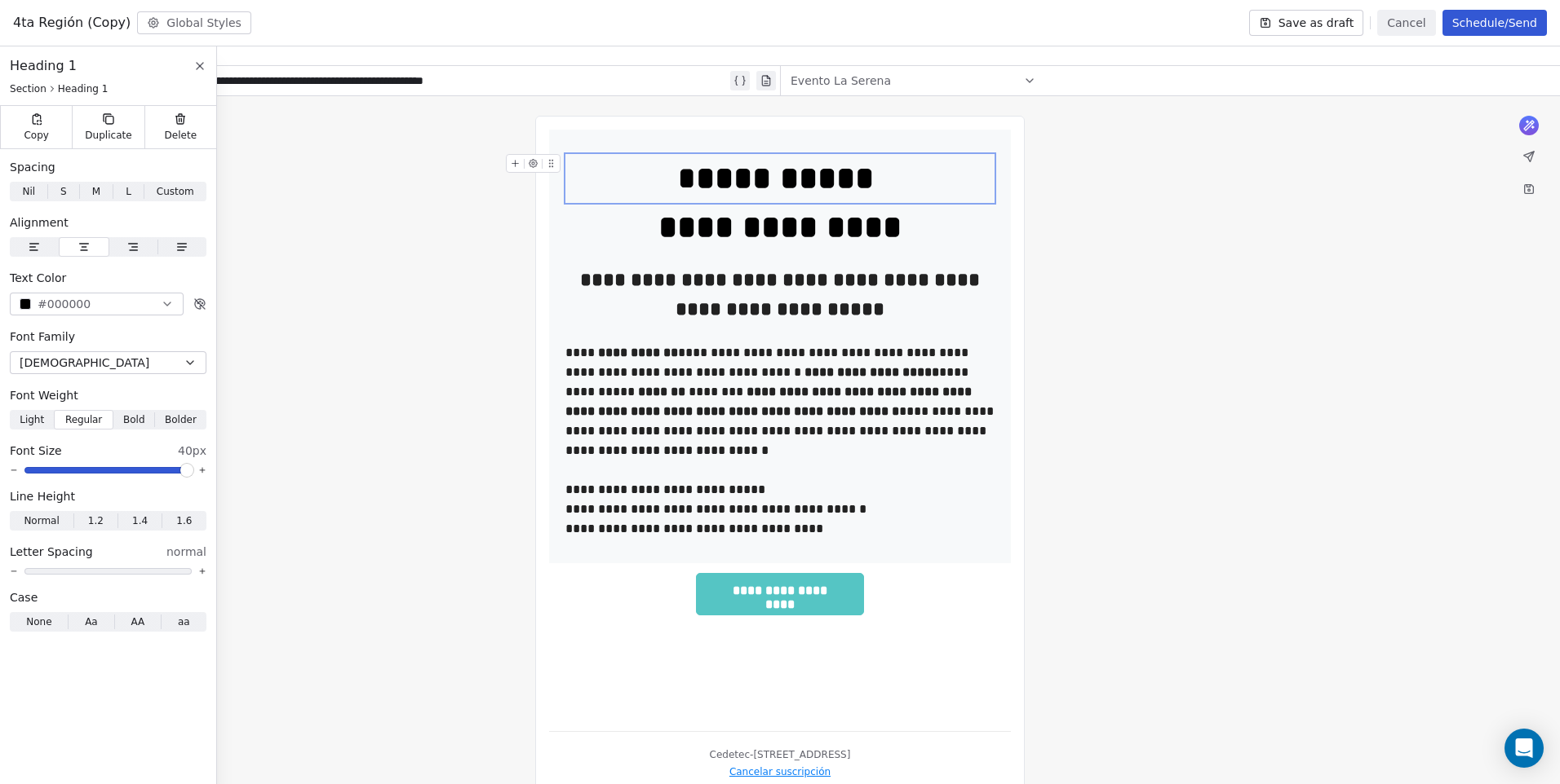
click at [871, 181] on strong "**********" at bounding box center [789, 178] width 187 height 32
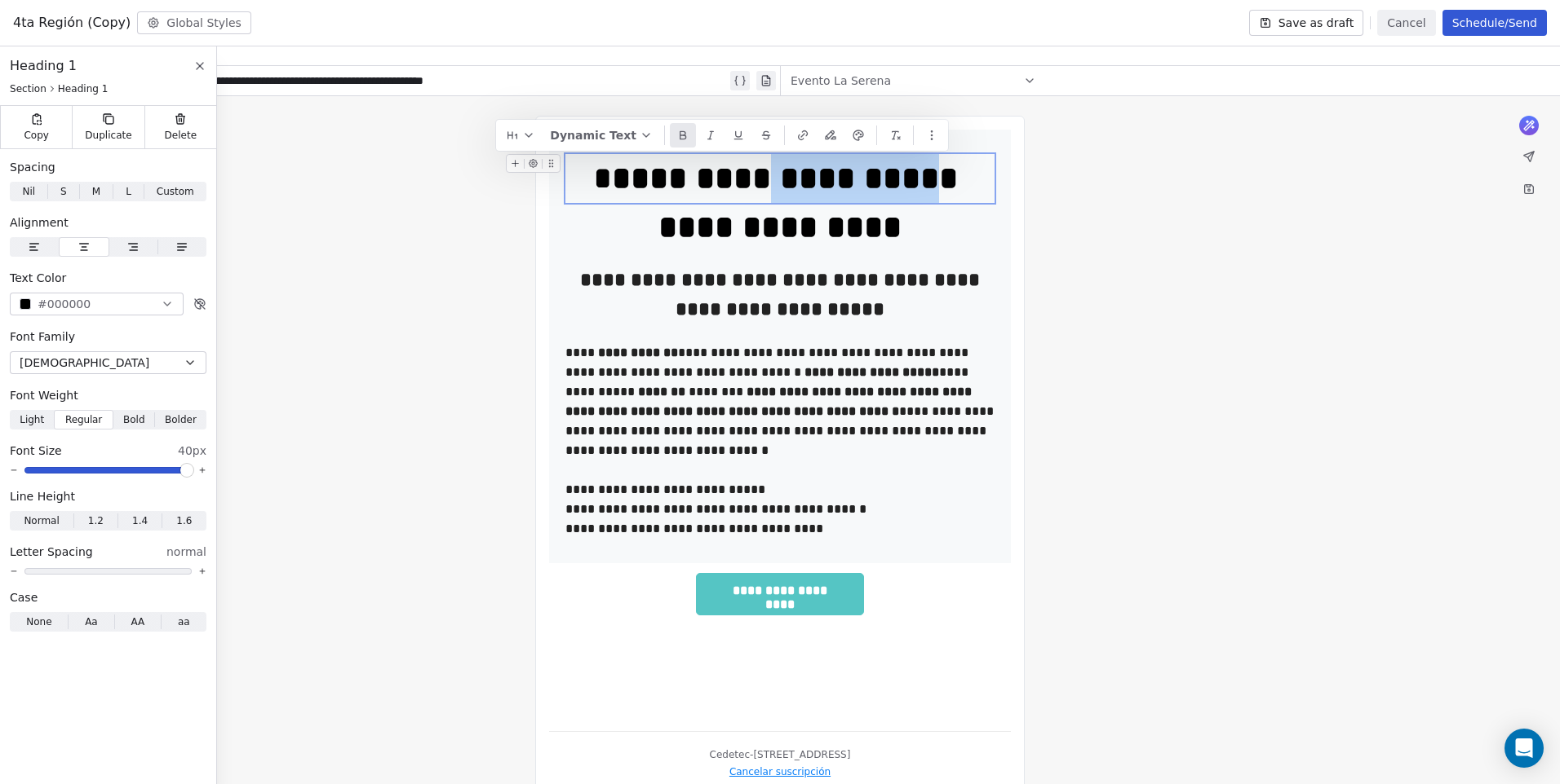
drag, startPoint x: 944, startPoint y: 184, endPoint x: 789, endPoint y: 179, distance: 155.1
click at [787, 179] on strong "**********" at bounding box center [789, 178] width 355 height 32
copy strong "**********"
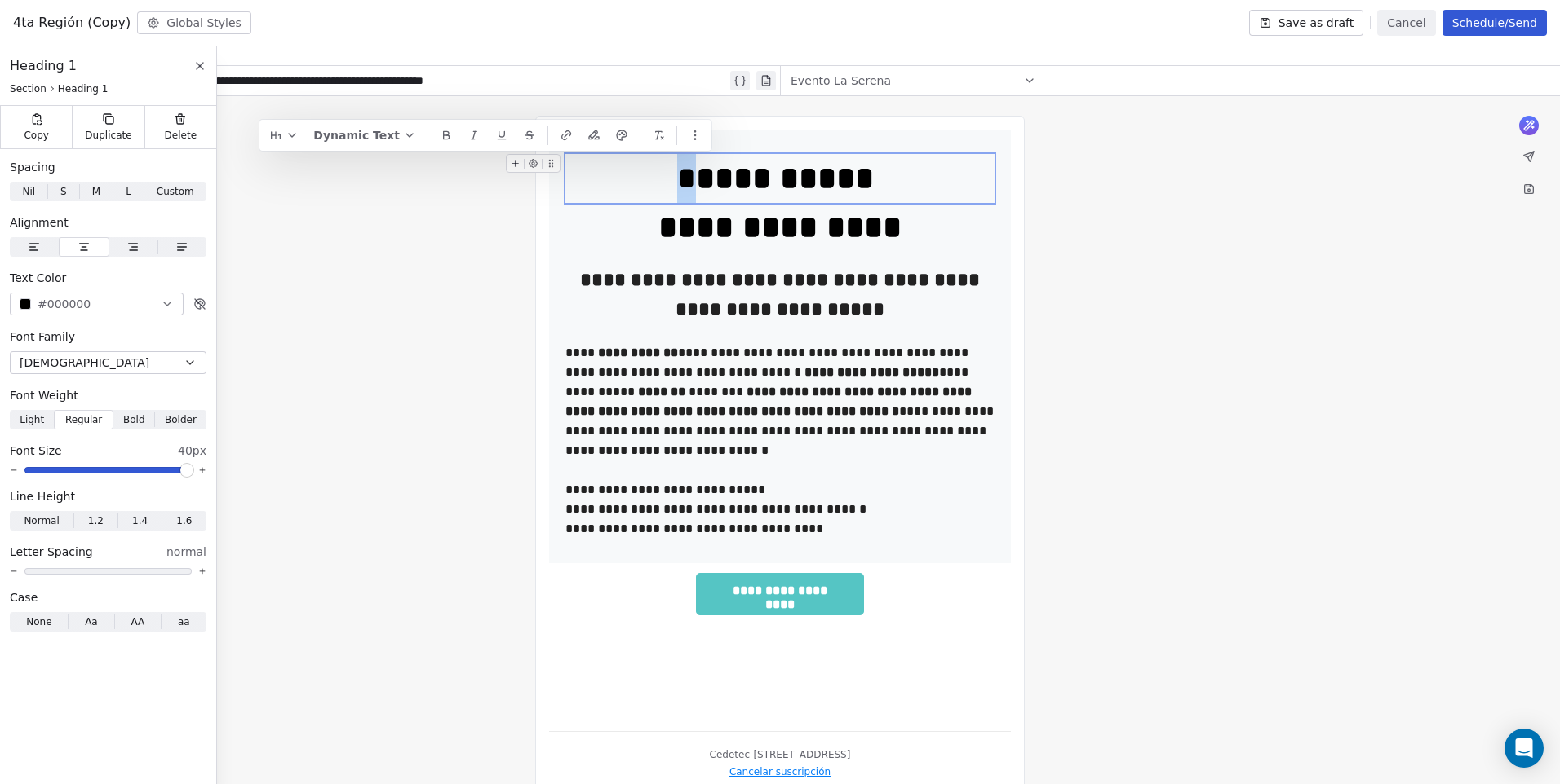
drag, startPoint x: 708, startPoint y: 181, endPoint x: 680, endPoint y: 181, distance: 28.0
click at [680, 181] on div "**********" at bounding box center [780, 178] width 430 height 49
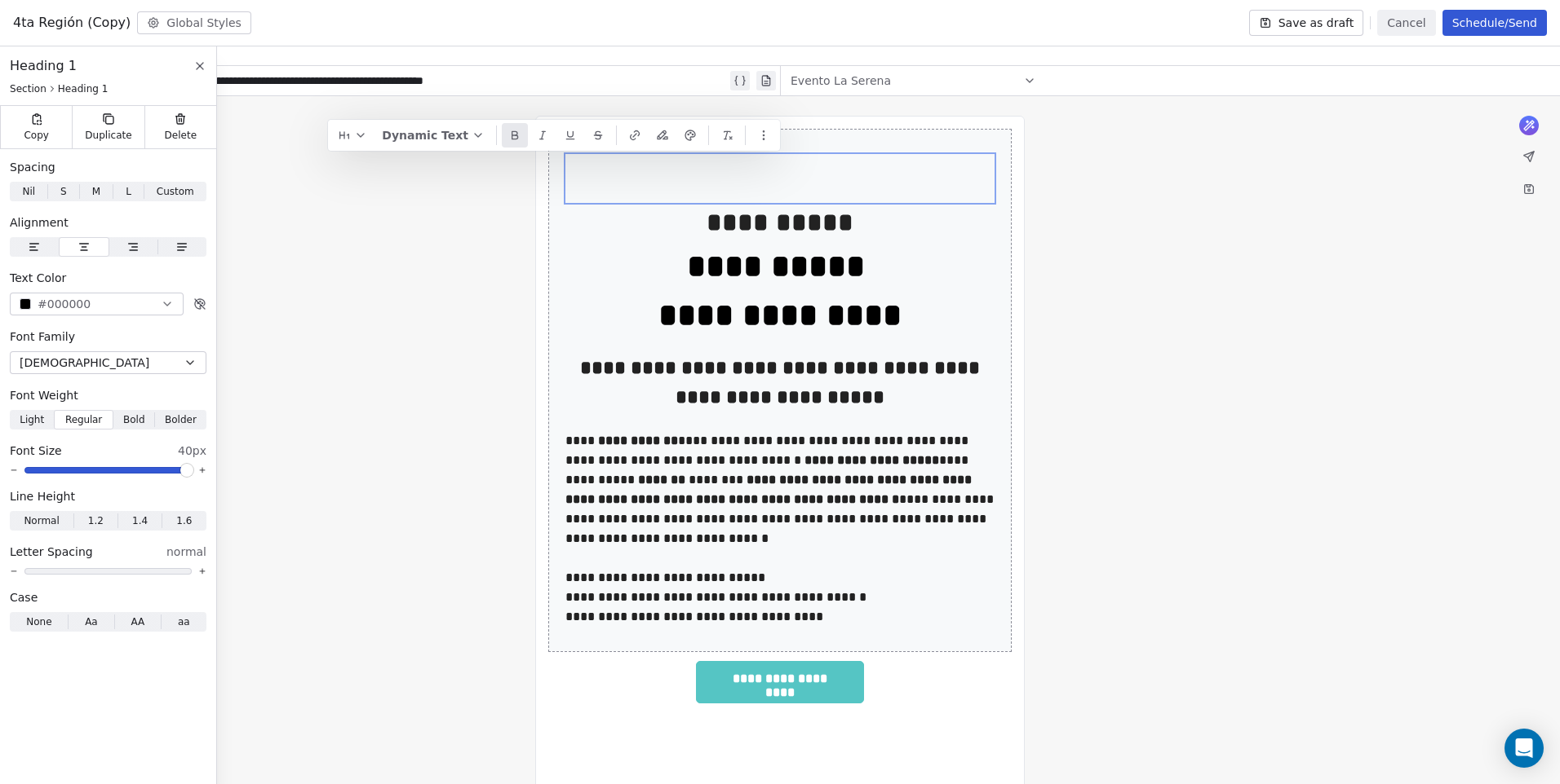
click at [1185, 298] on div "**********" at bounding box center [780, 499] width 1560 height 805
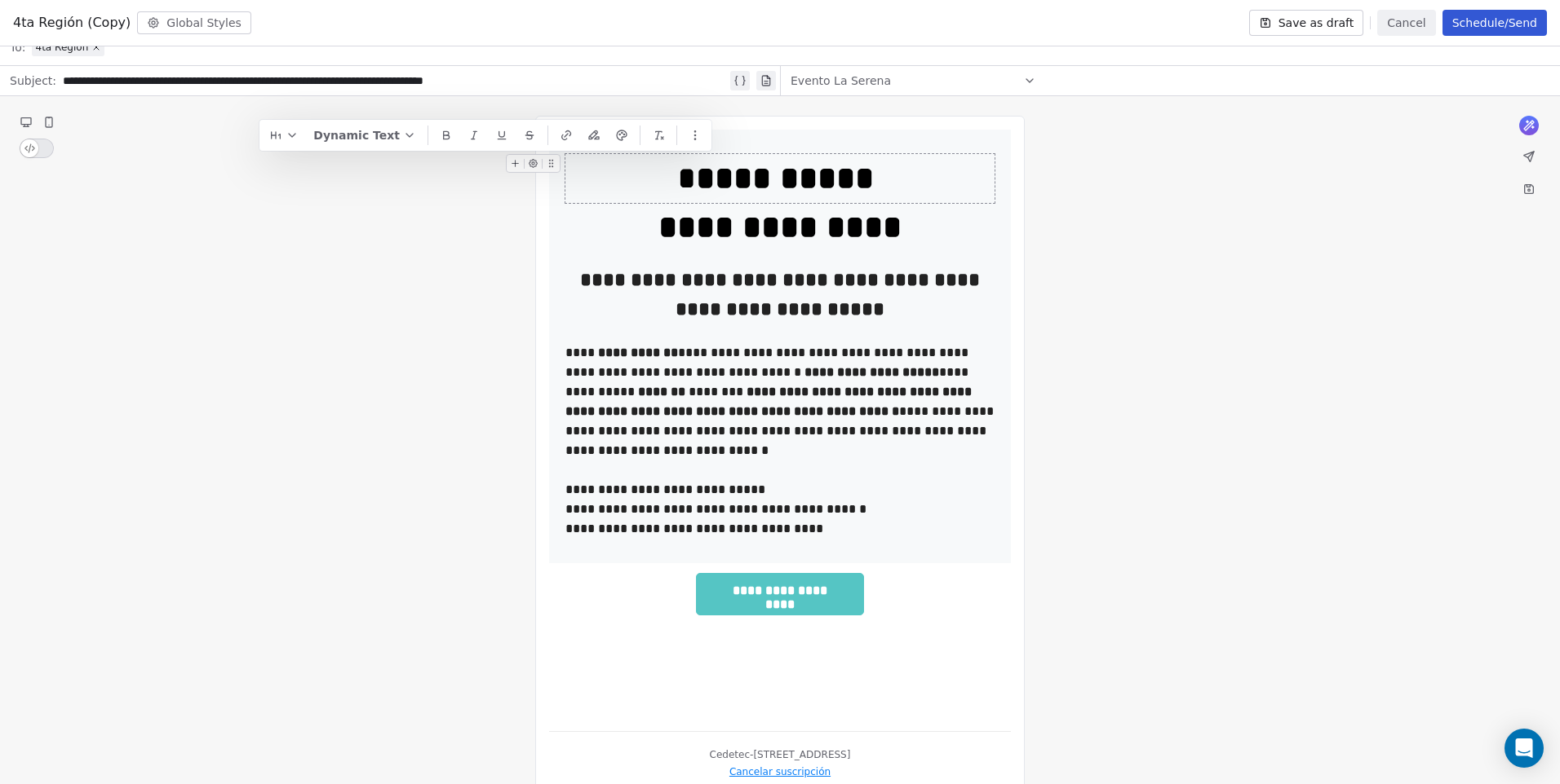
click at [640, 178] on div "**********" at bounding box center [780, 178] width 430 height 49
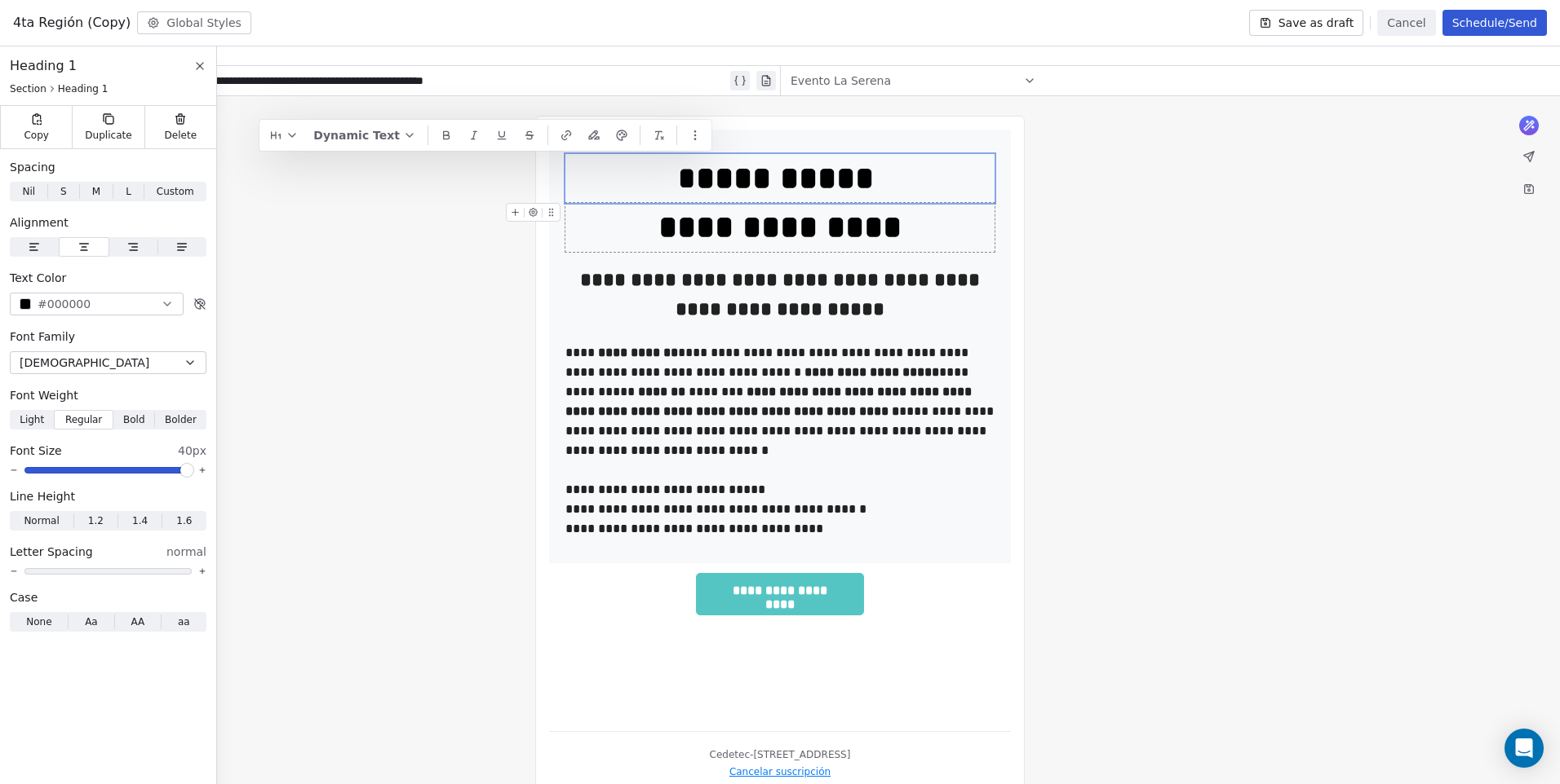
click at [708, 203] on div "**********" at bounding box center [780, 178] width 430 height 49
click at [1121, 283] on div "**********" at bounding box center [780, 454] width 1560 height 716
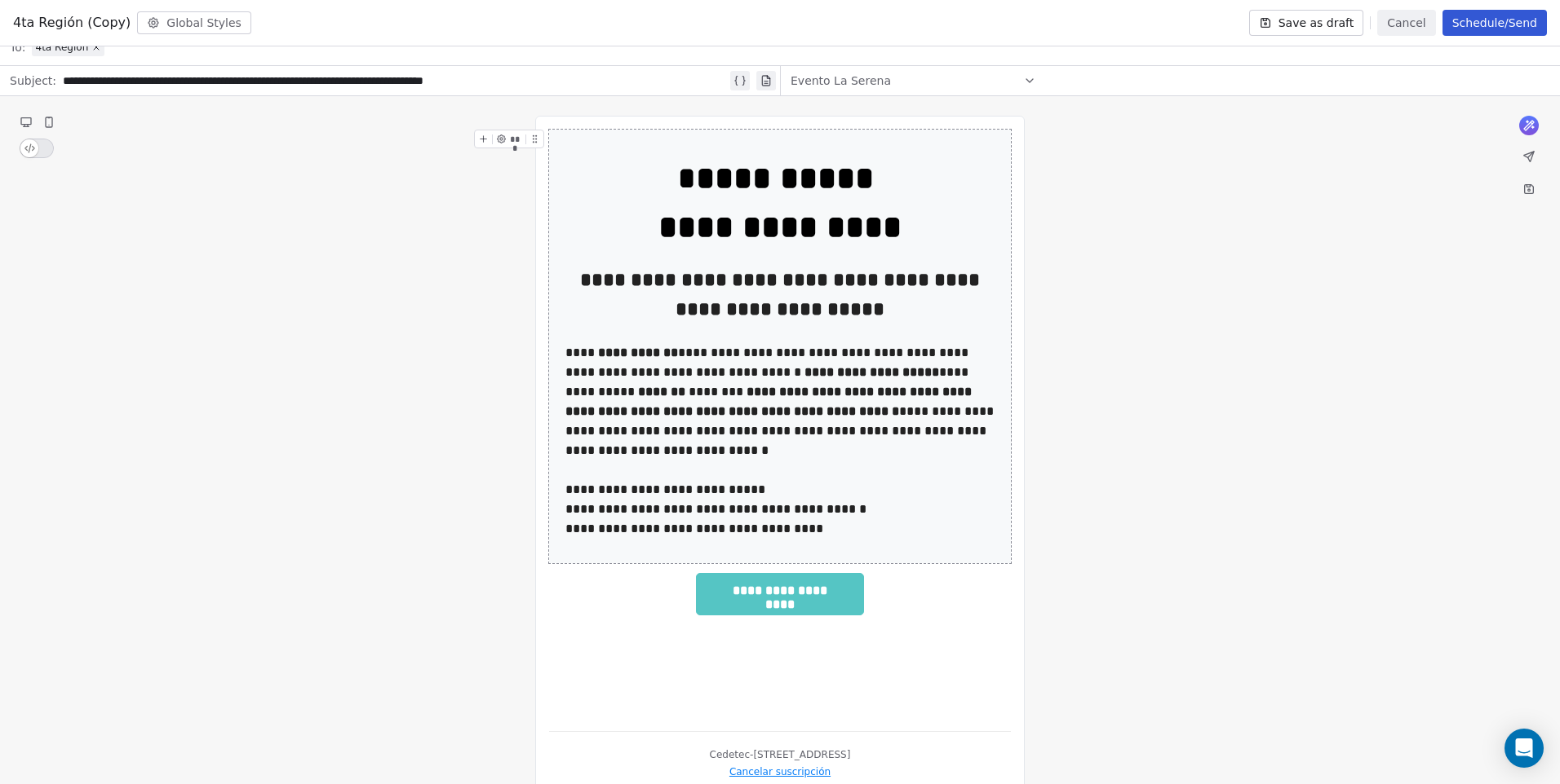
click at [1166, 328] on div "**********" at bounding box center [780, 454] width 1560 height 716
click at [750, 374] on div "**********" at bounding box center [780, 402] width 430 height 117
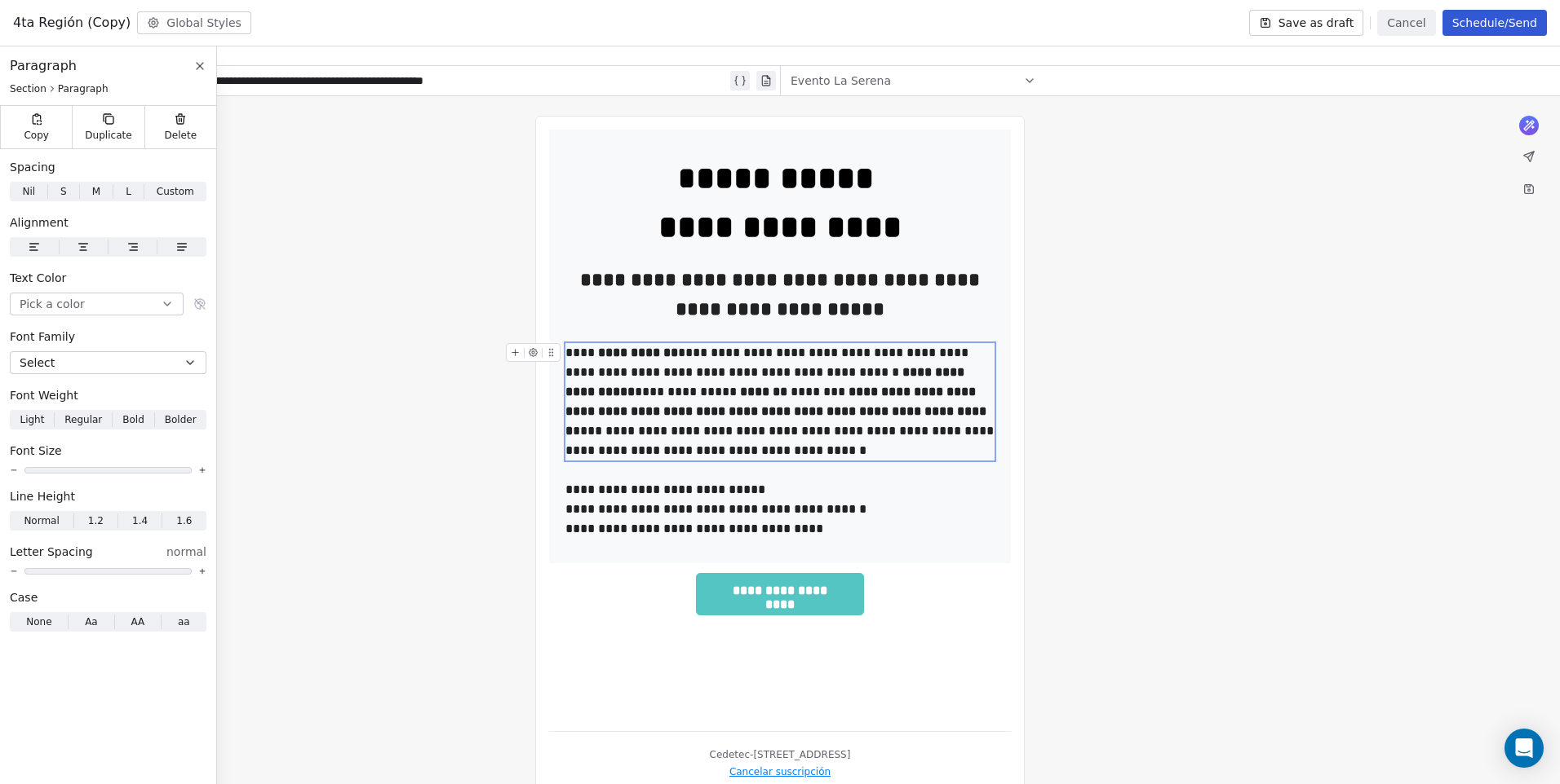
click at [847, 369] on div "**********" at bounding box center [780, 402] width 430 height 117
click at [843, 370] on div "**********" at bounding box center [780, 402] width 430 height 117
click at [1122, 384] on div "**********" at bounding box center [780, 454] width 1560 height 716
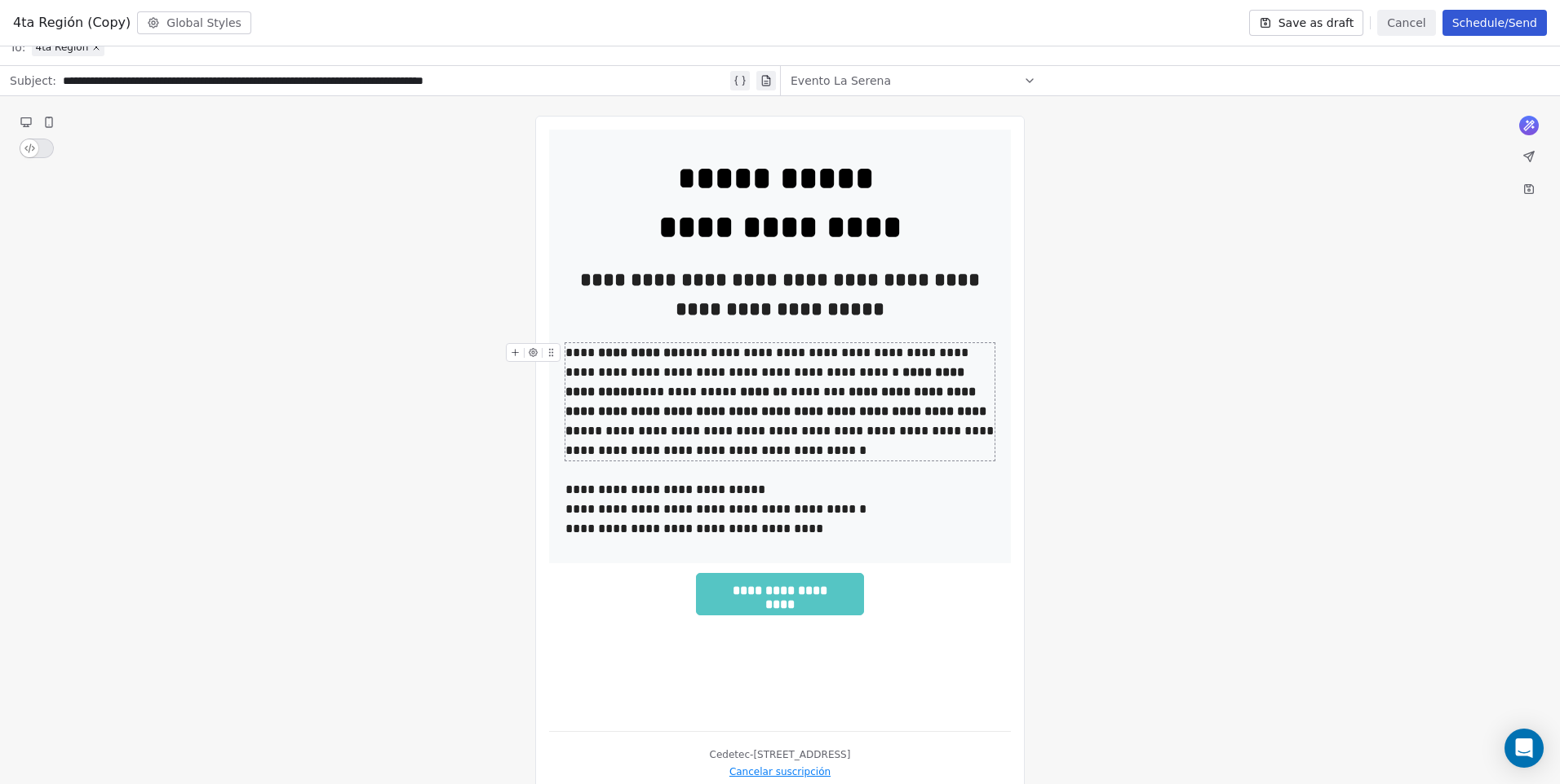
click at [663, 402] on div "**********" at bounding box center [780, 402] width 430 height 117
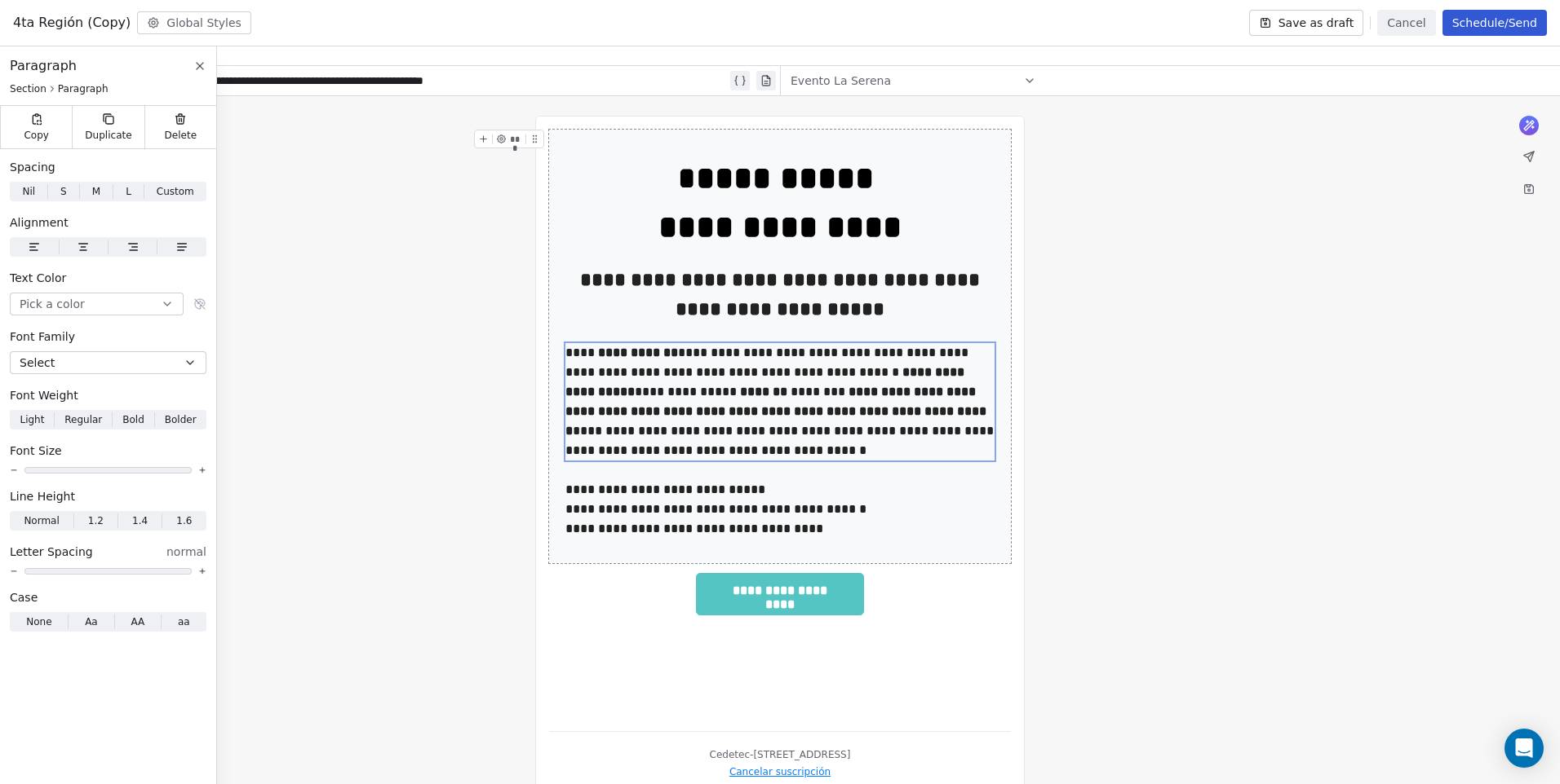
click at [1144, 407] on div "**********" at bounding box center [780, 454] width 1560 height 716
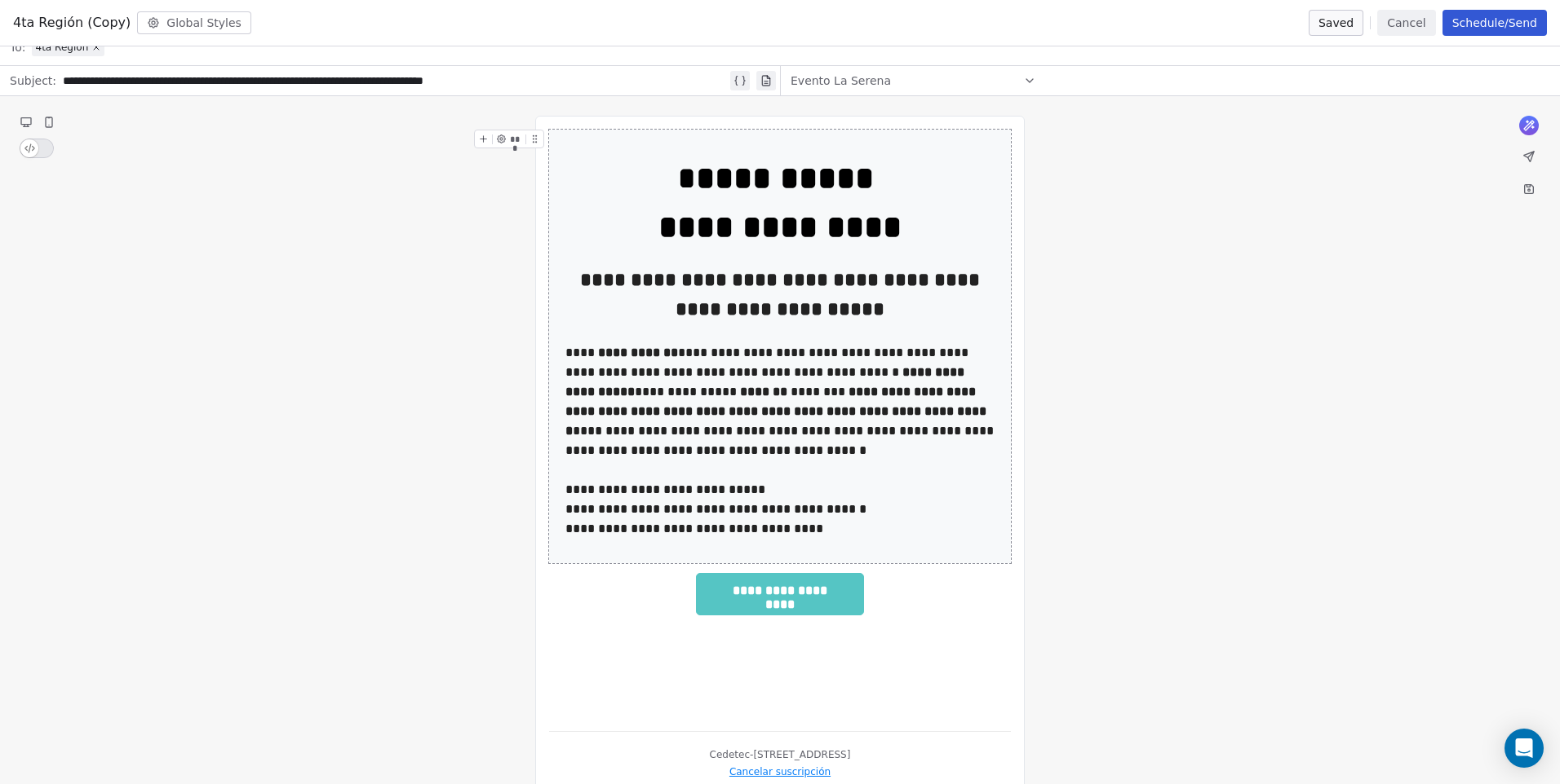
click at [1148, 461] on div "**********" at bounding box center [780, 454] width 1560 height 716
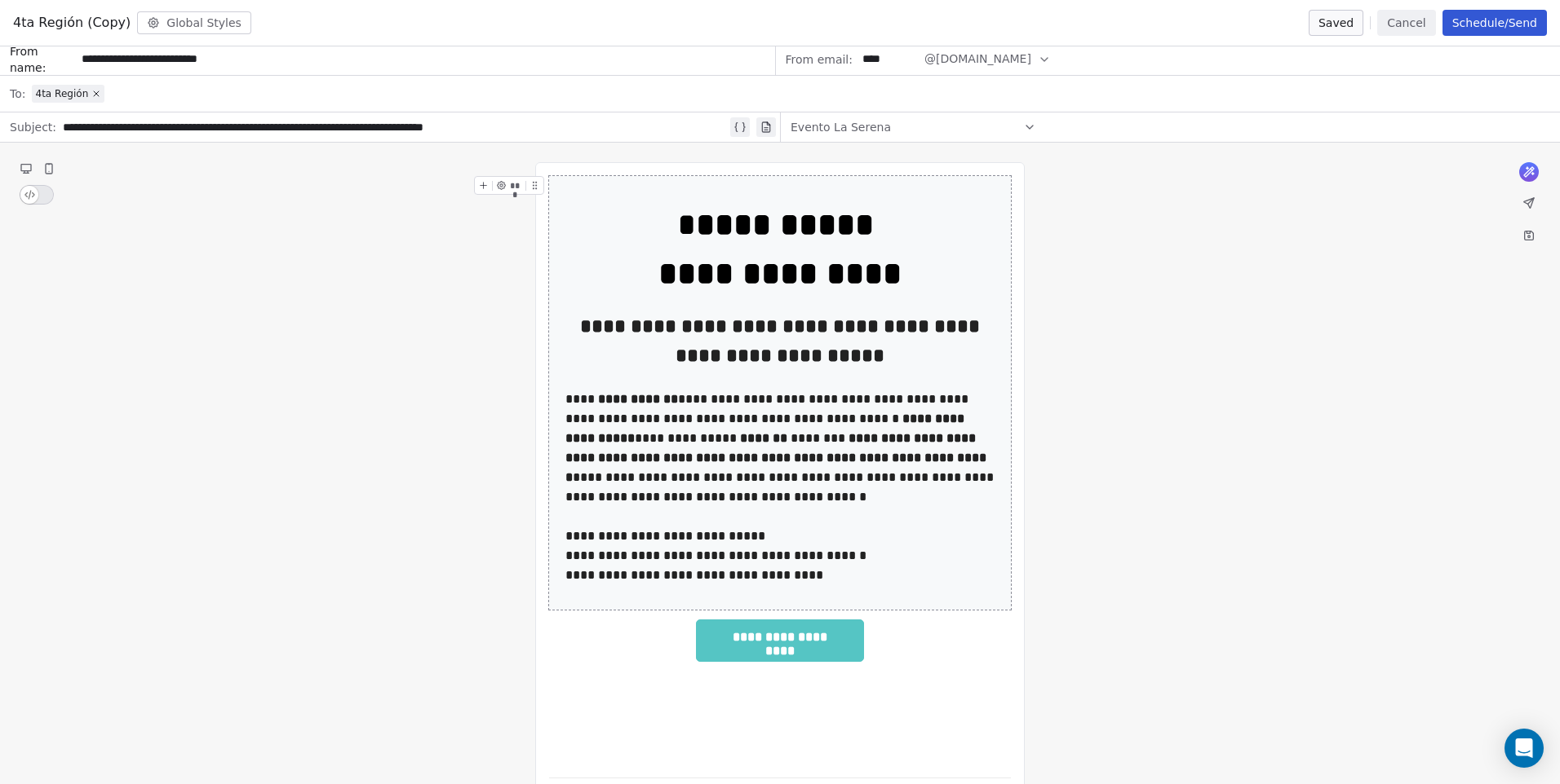
scroll to position [0, 0]
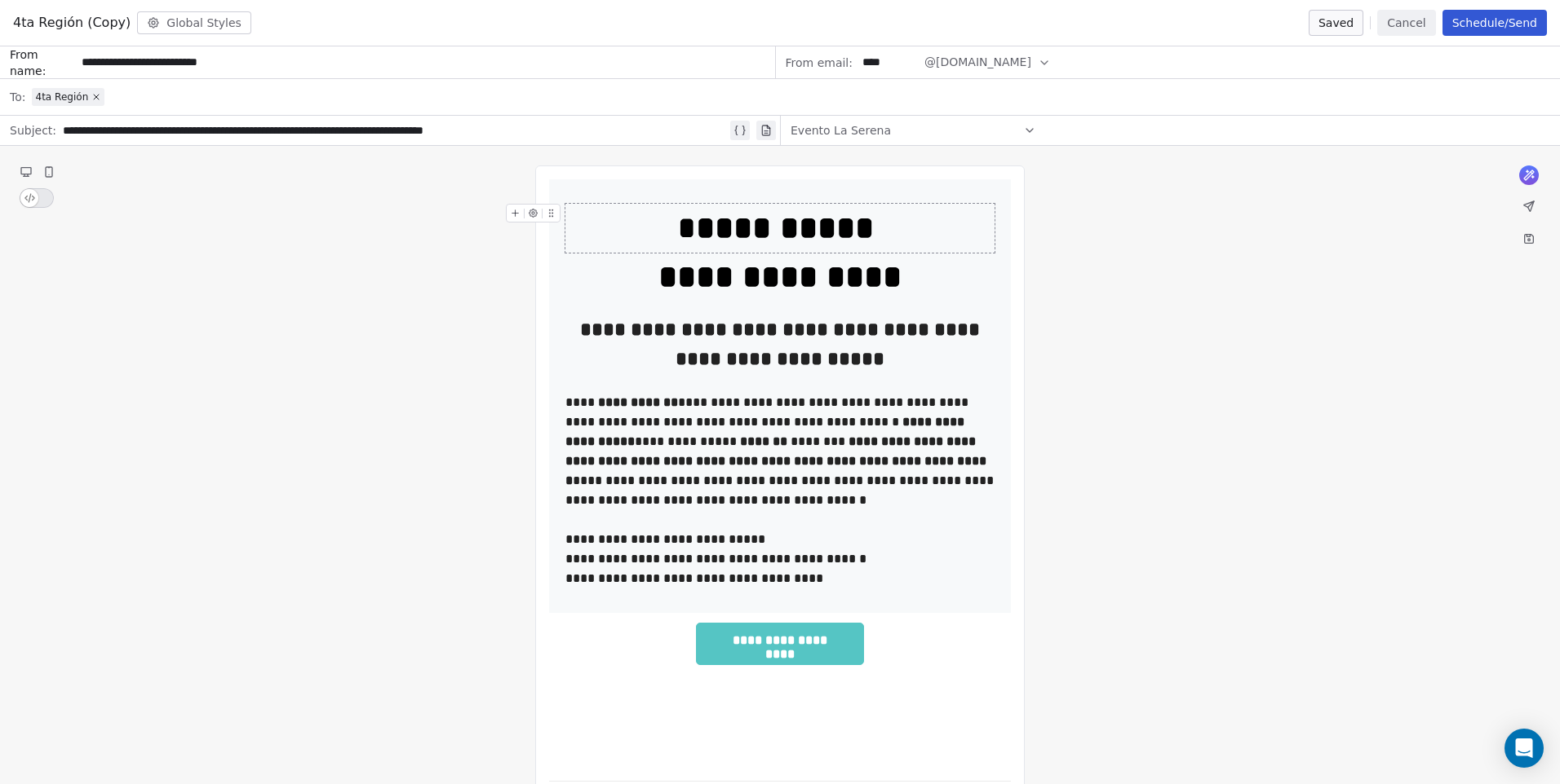
click at [695, 232] on div "**********" at bounding box center [780, 228] width 430 height 49
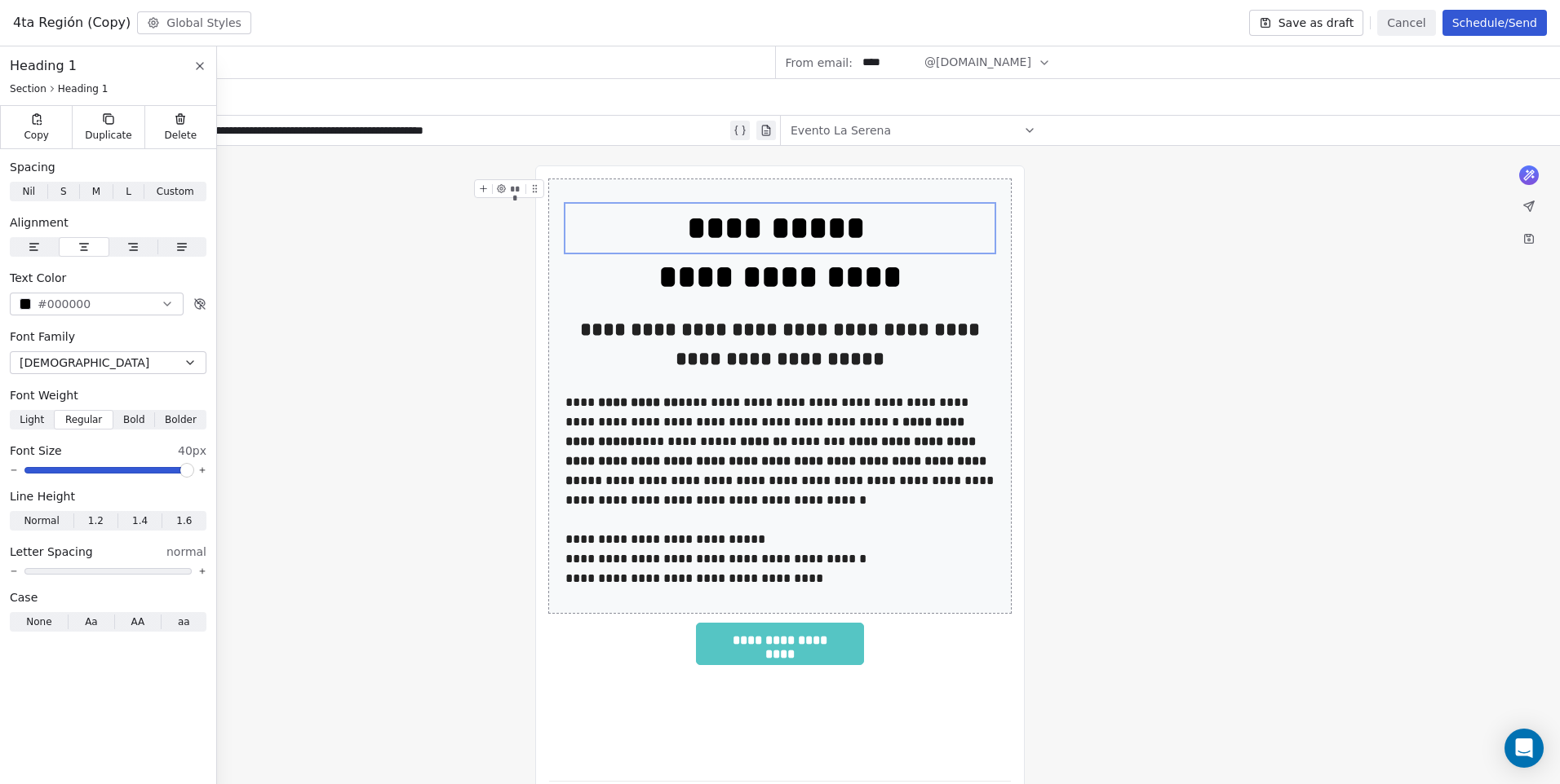
click at [1124, 365] on div "**********" at bounding box center [780, 504] width 1560 height 716
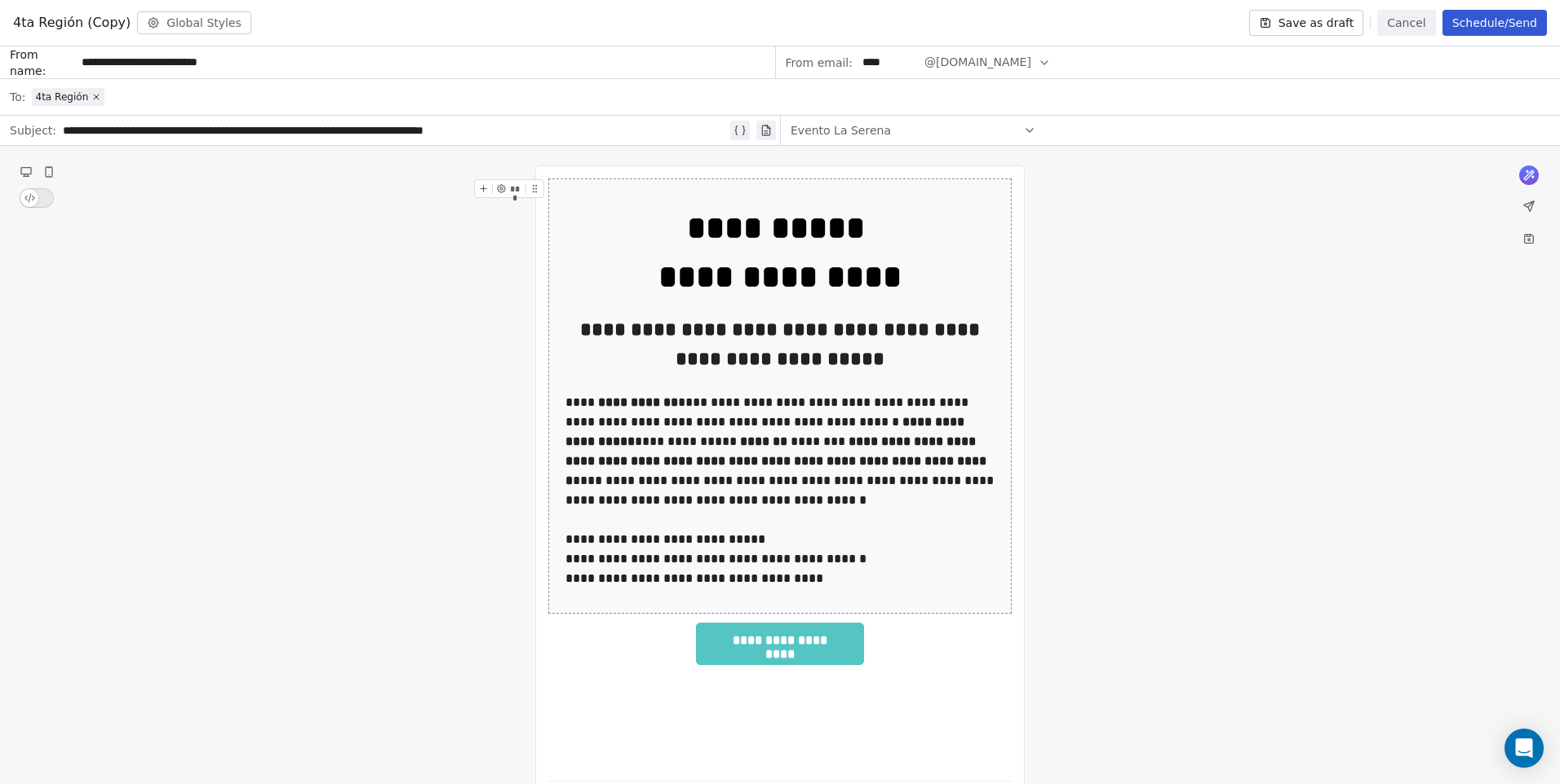
click at [1099, 536] on div "**********" at bounding box center [780, 504] width 1560 height 716
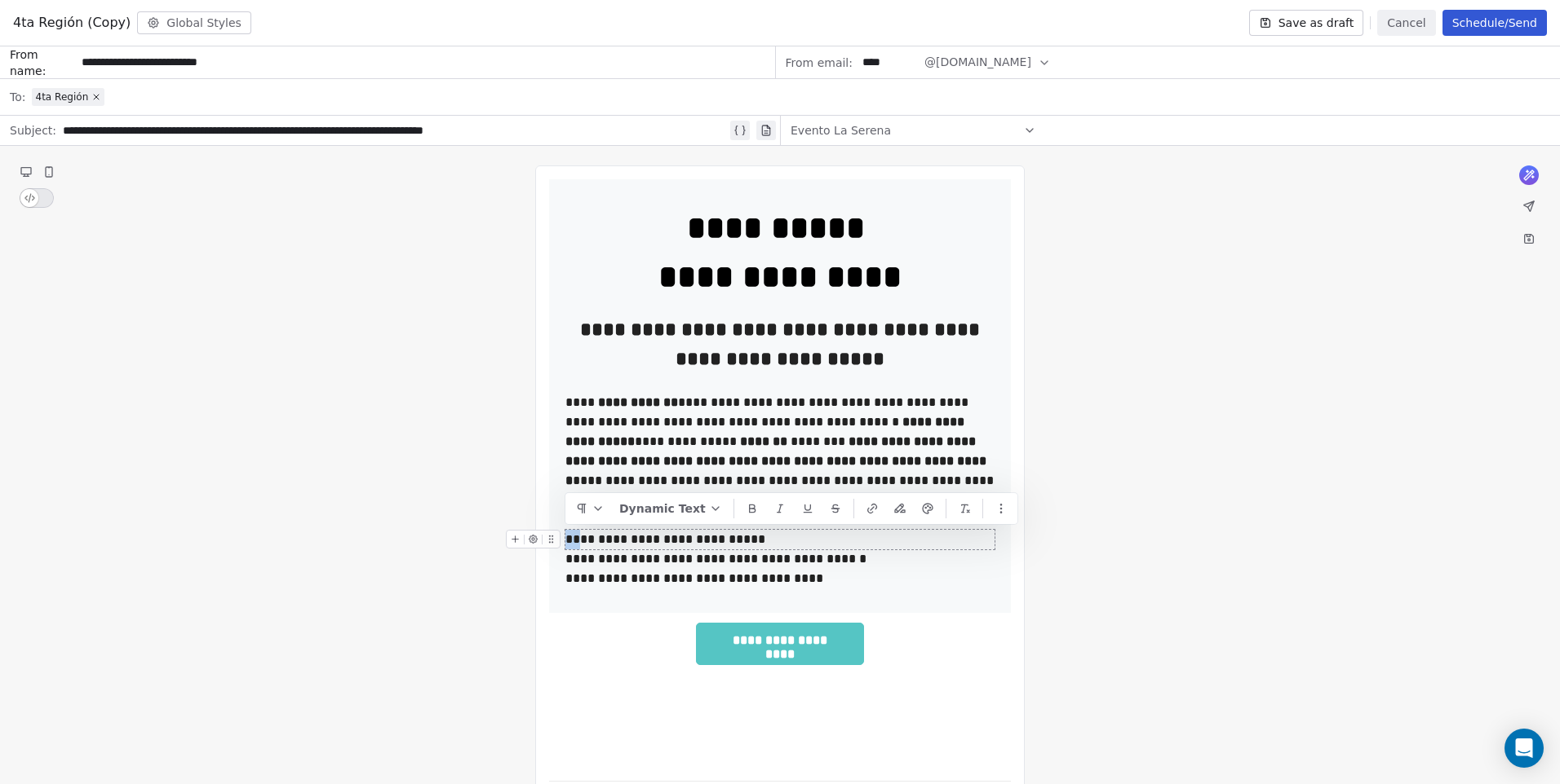
drag, startPoint x: 581, startPoint y: 542, endPoint x: 573, endPoint y: 541, distance: 8.1
click at [573, 541] on div "**********" at bounding box center [780, 540] width 430 height 20
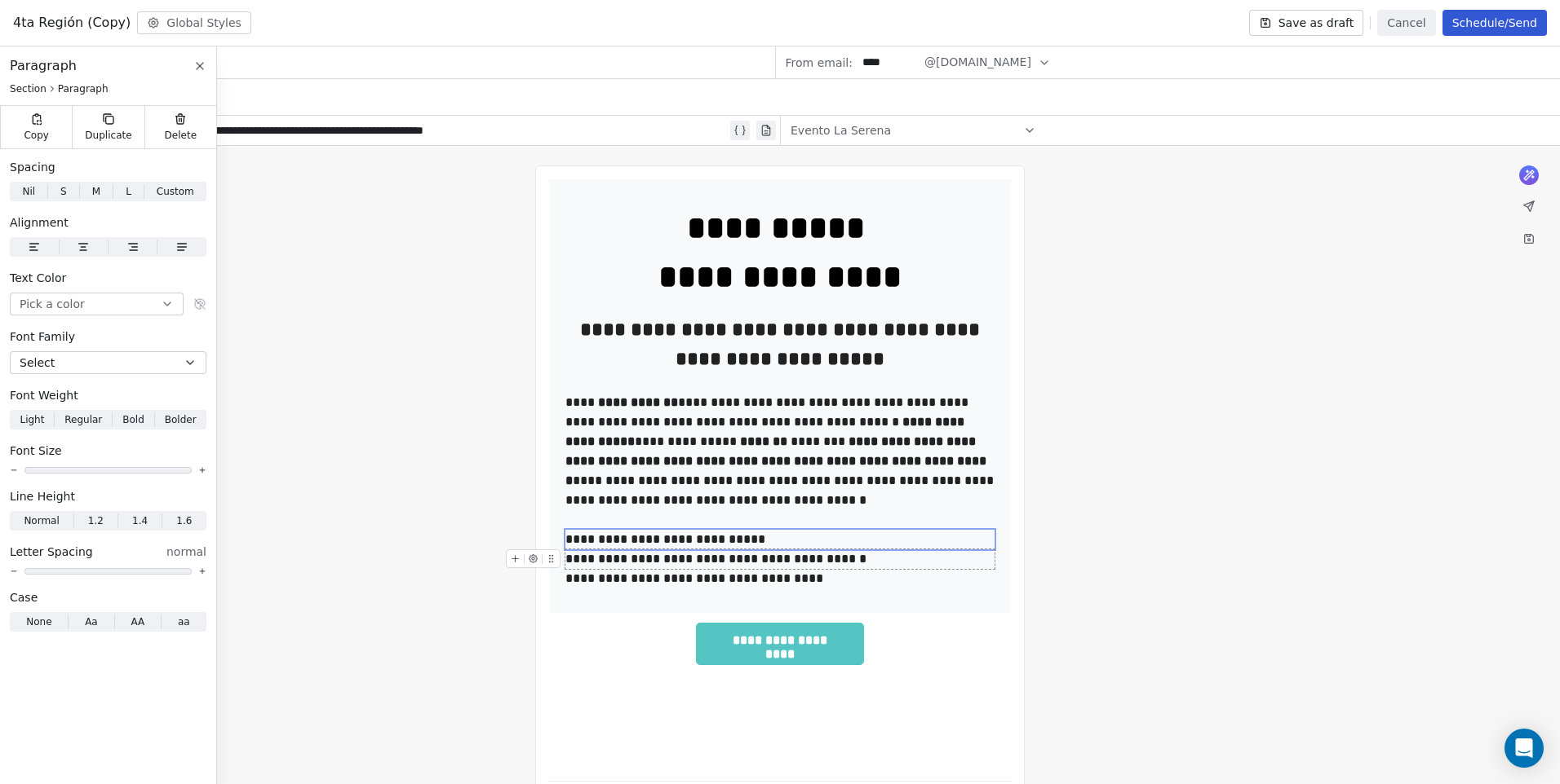
click at [596, 560] on div "**********" at bounding box center [780, 559] width 430 height 20
click at [581, 544] on div "**********" at bounding box center [780, 540] width 430 height 20
drag, startPoint x: 581, startPoint y: 544, endPoint x: 573, endPoint y: 543, distance: 8.1
click at [573, 543] on div "**********" at bounding box center [780, 540] width 430 height 20
copy div "**"
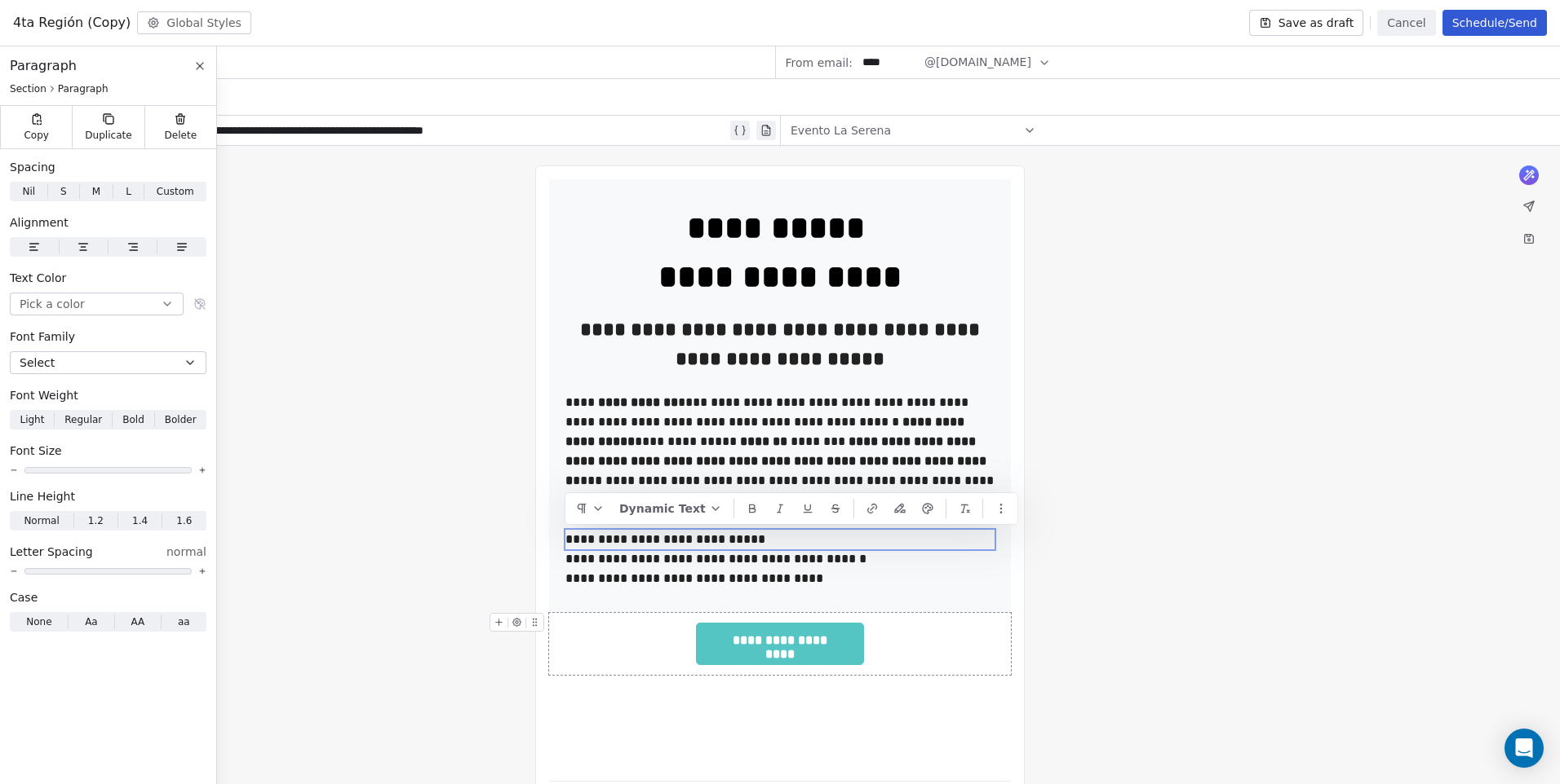
click at [1344, 489] on div "**********" at bounding box center [780, 504] width 1560 height 716
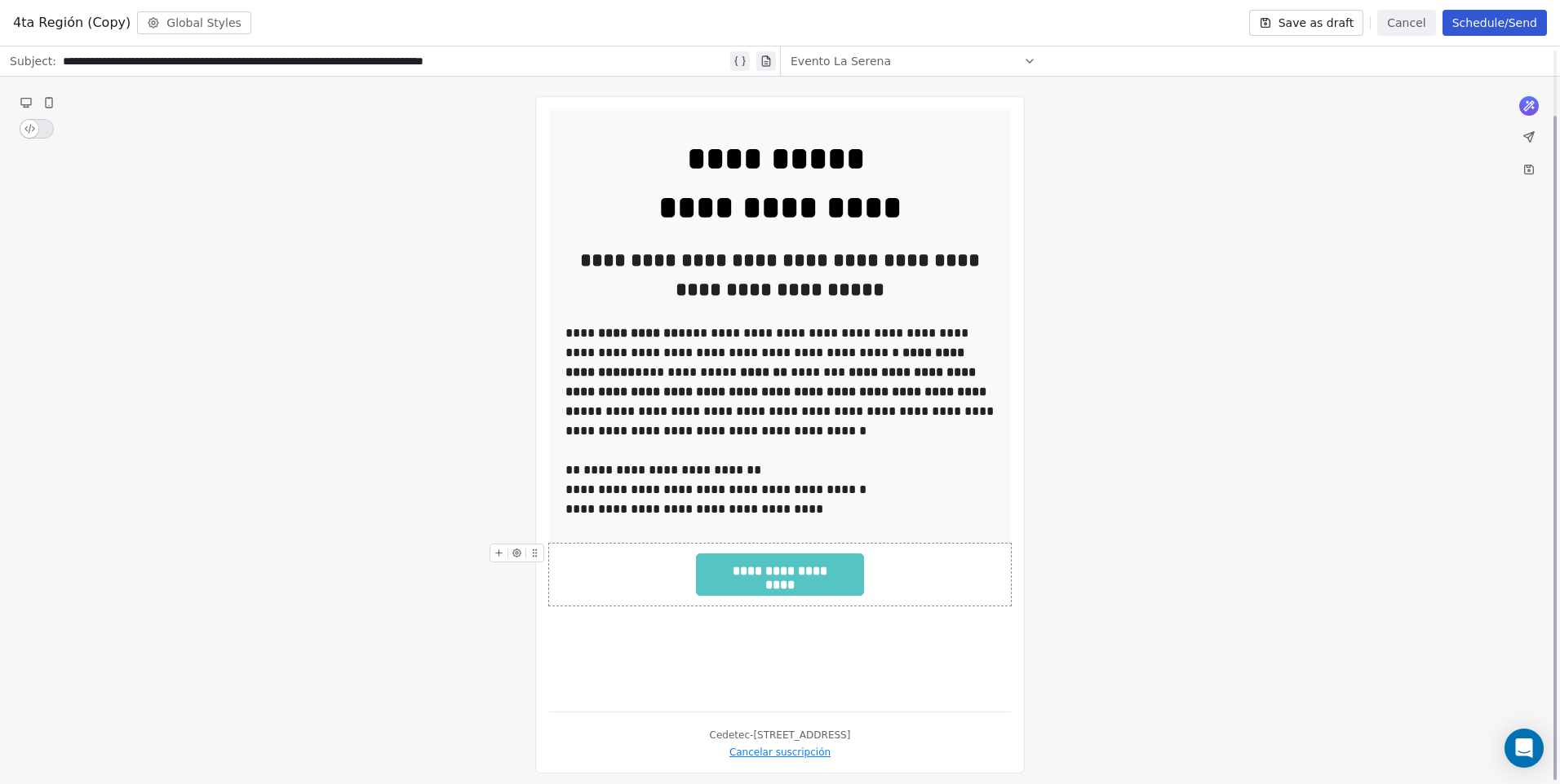
scroll to position [75, 0]
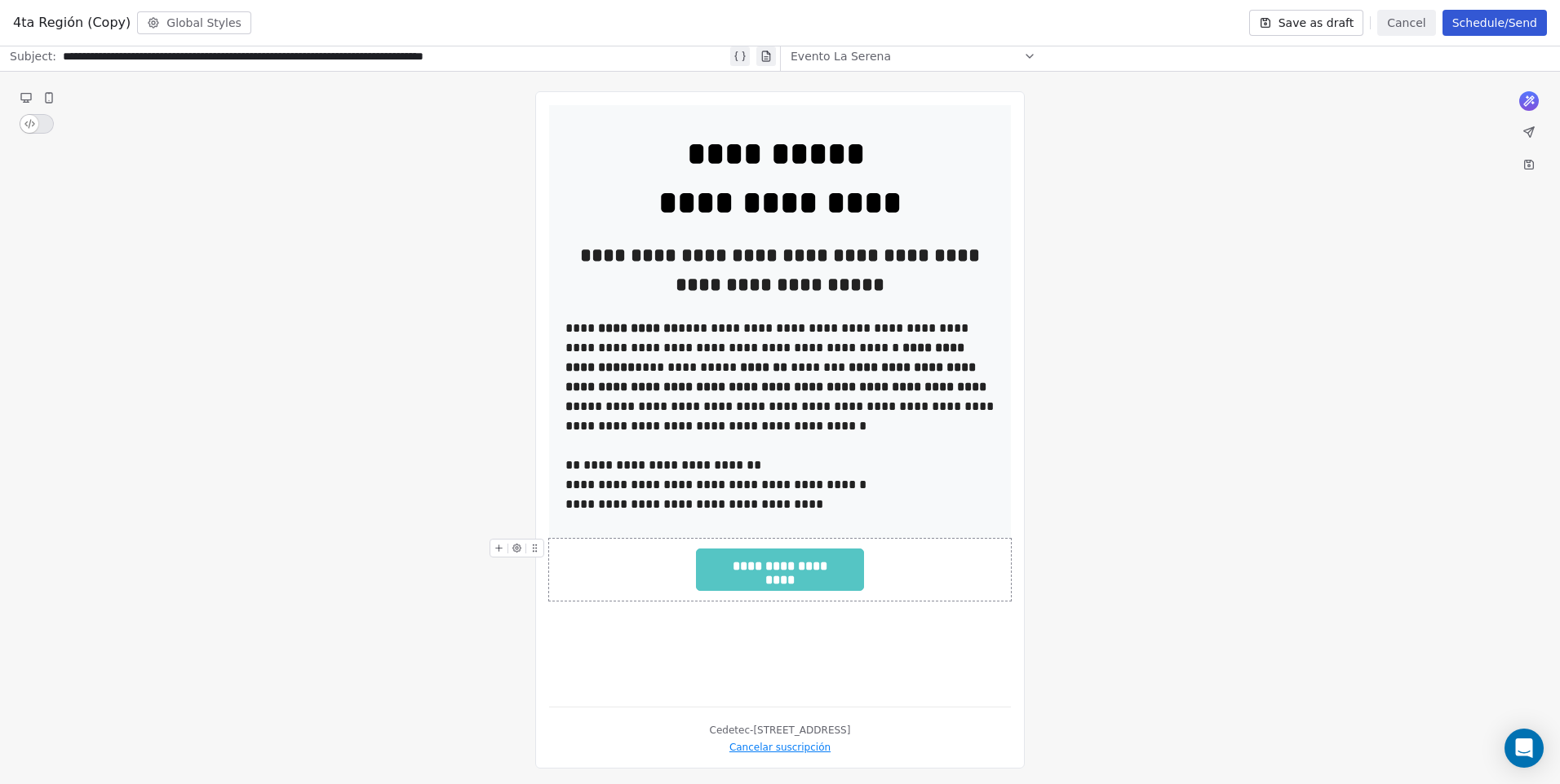
click at [808, 579] on span "**********" at bounding box center [780, 567] width 166 height 37
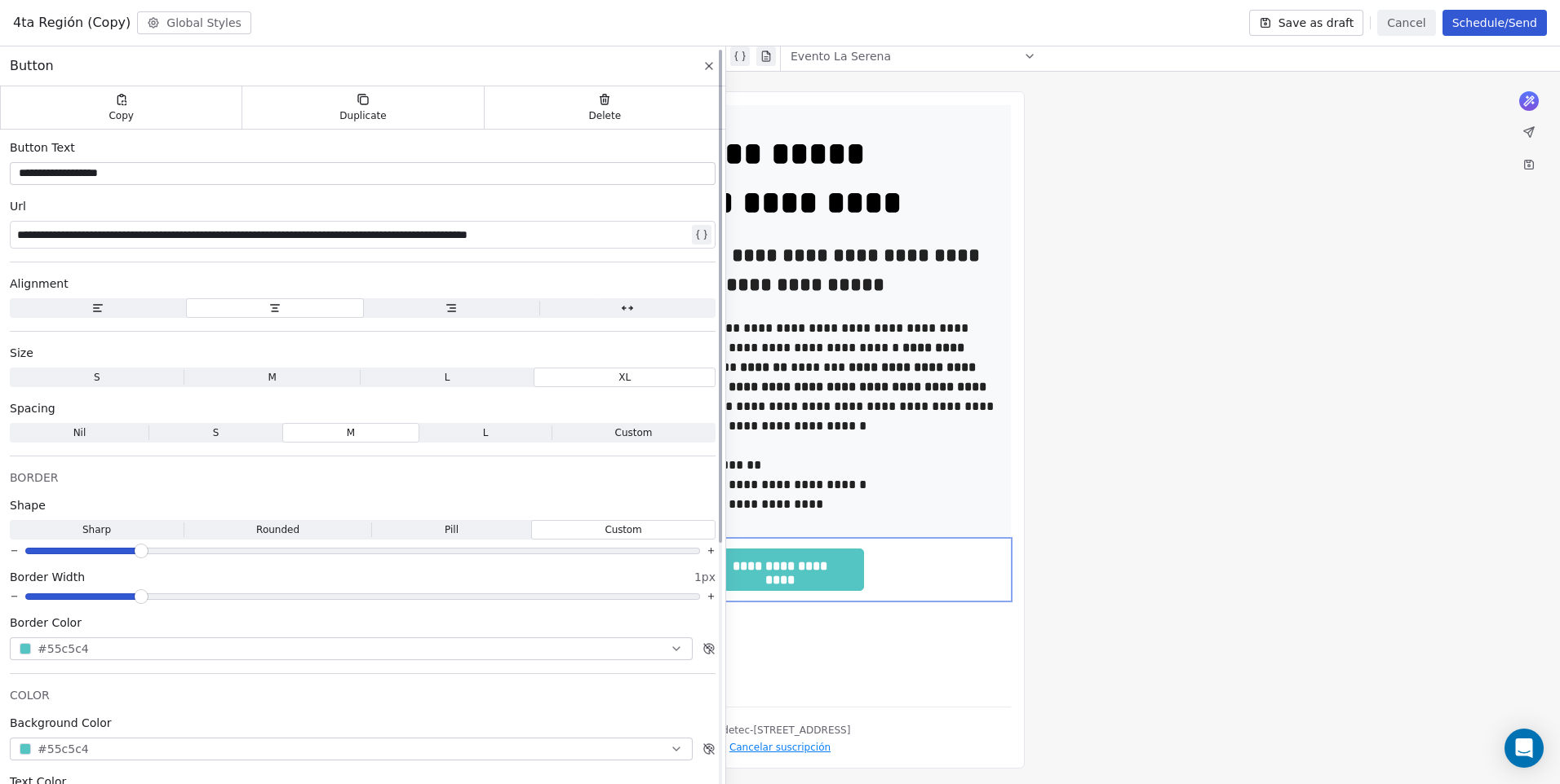
click at [308, 237] on div "**********" at bounding box center [352, 235] width 671 height 20
click at [571, 236] on div "**********" at bounding box center [352, 235] width 671 height 20
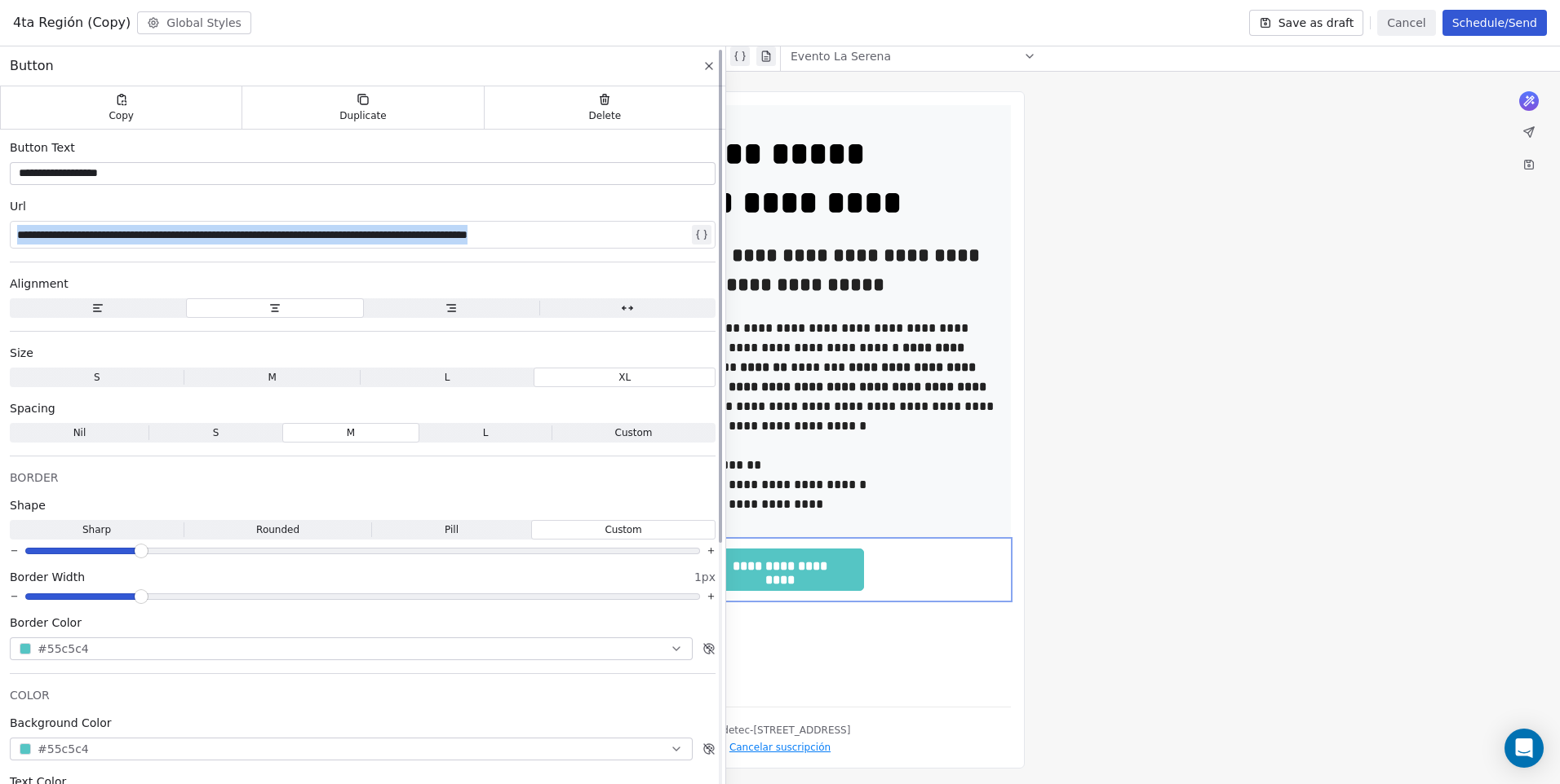
paste div
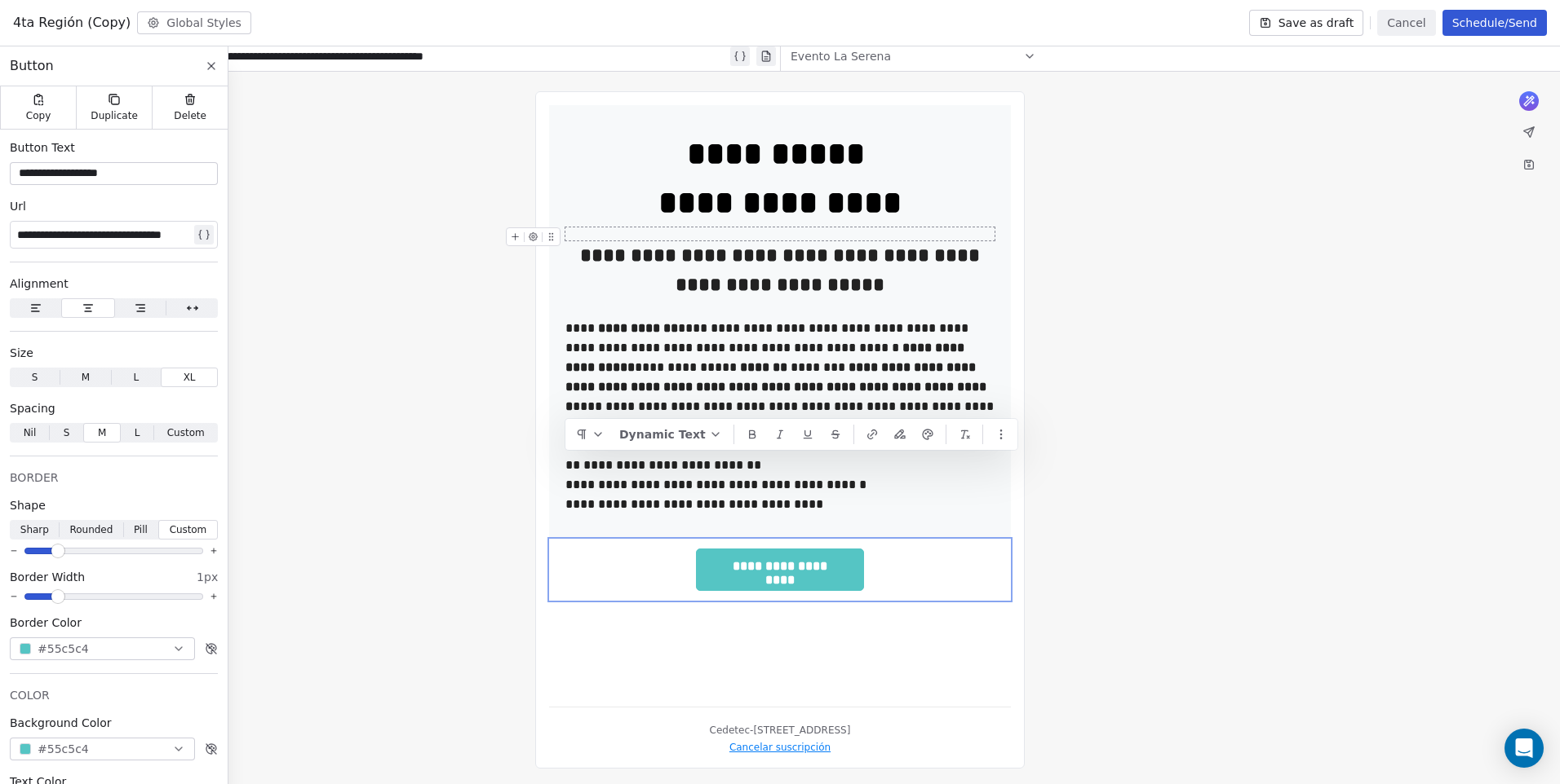
click at [381, 290] on div "**********" at bounding box center [780, 429] width 1560 height 716
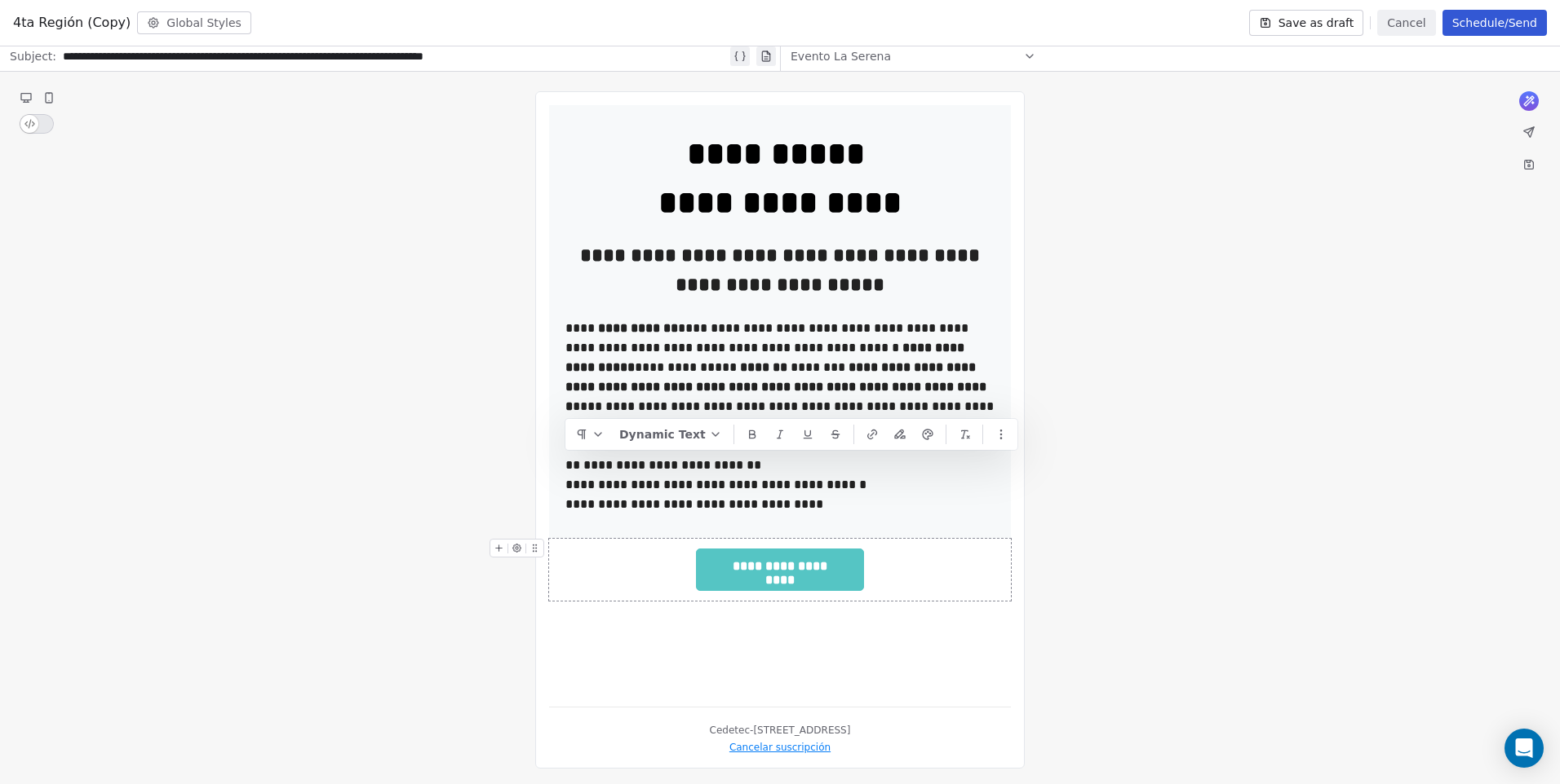
click at [1180, 566] on div "**********" at bounding box center [780, 429] width 1560 height 716
click at [1167, 582] on div "**********" at bounding box center [780, 429] width 1560 height 716
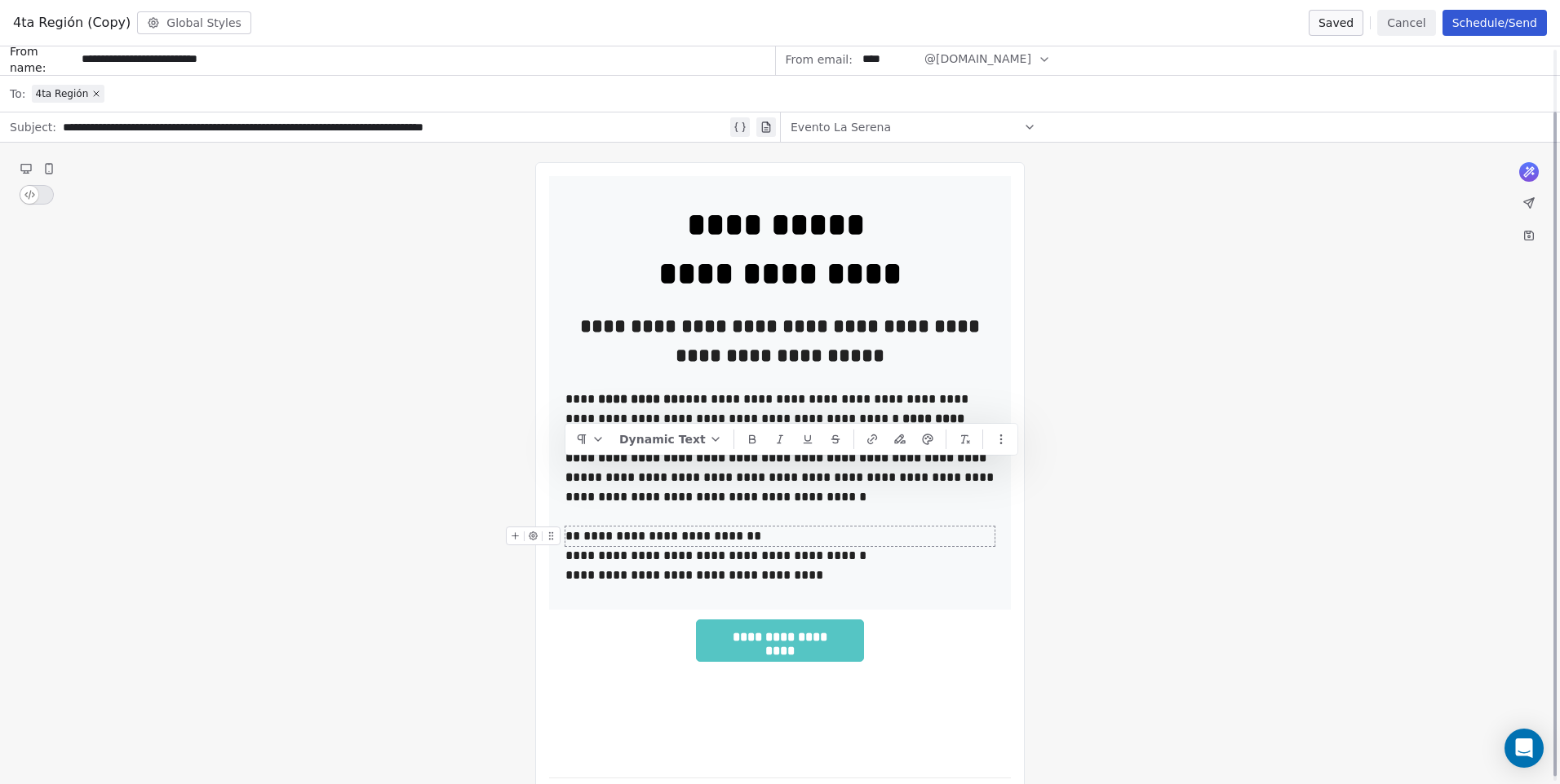
scroll to position [0, 0]
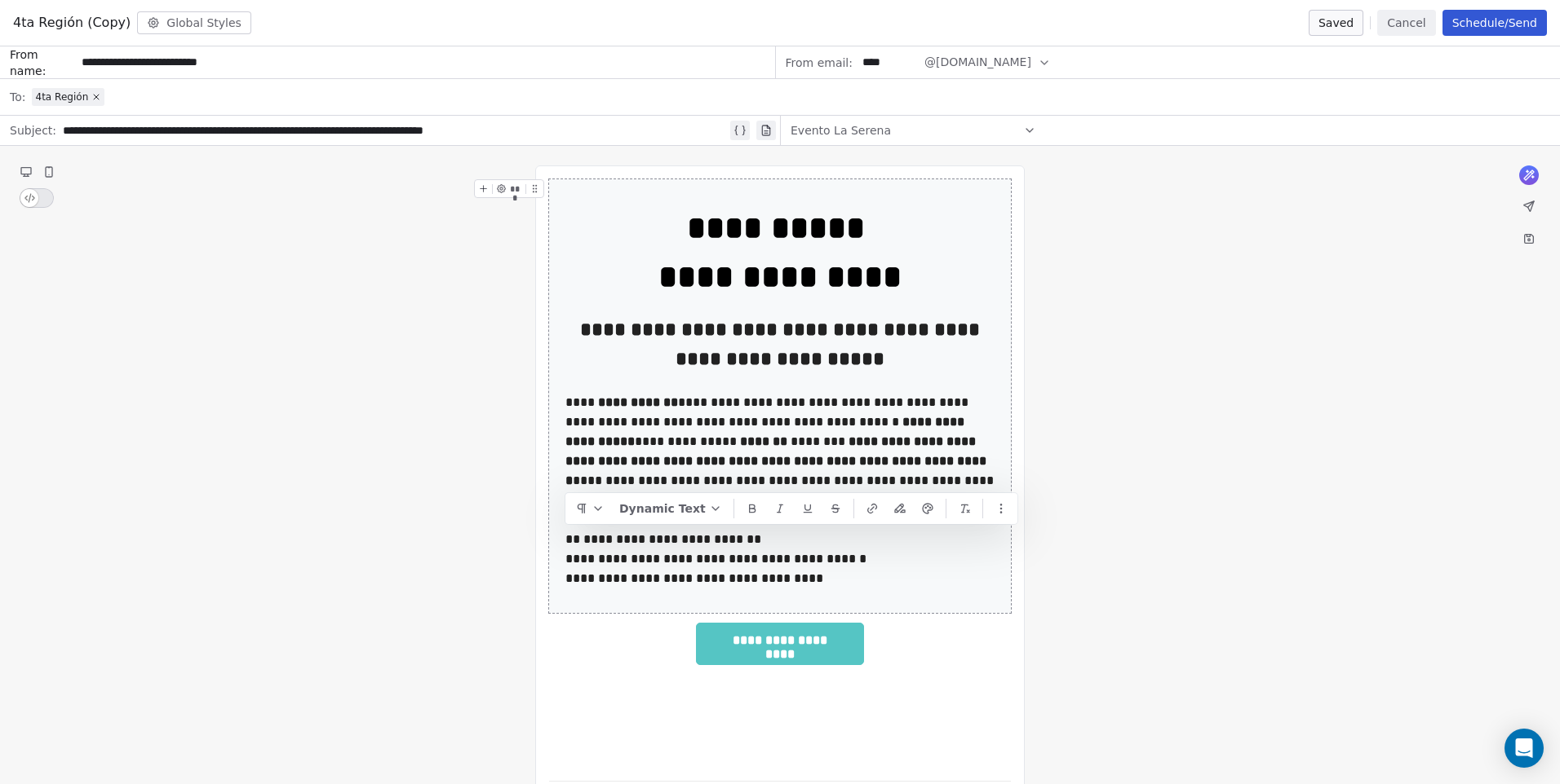
click at [1171, 513] on div "**********" at bounding box center [780, 504] width 1560 height 716
click at [987, 547] on div "**********" at bounding box center [780, 540] width 430 height 20
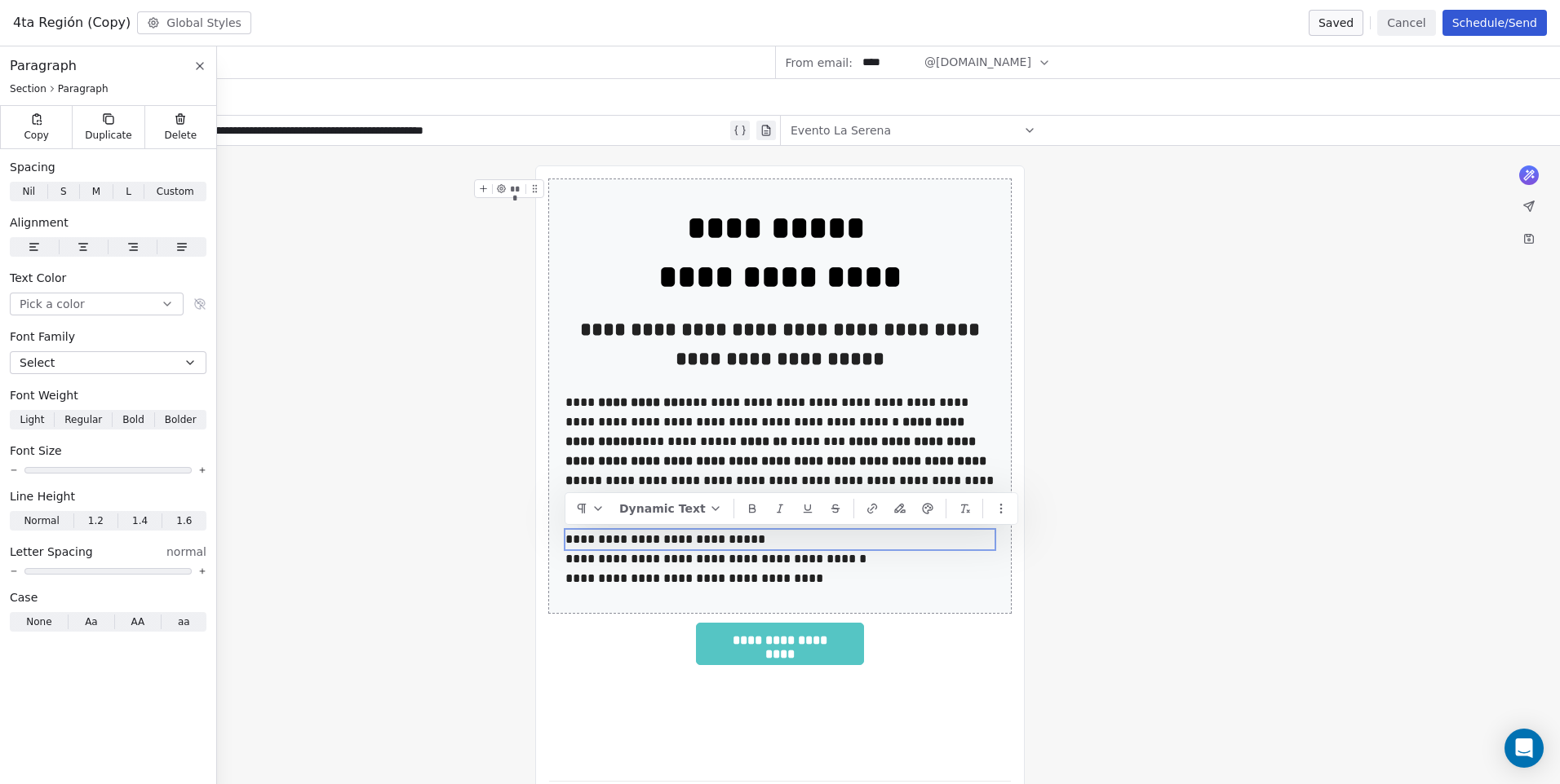
click at [1127, 536] on div "**********" at bounding box center [780, 504] width 1560 height 716
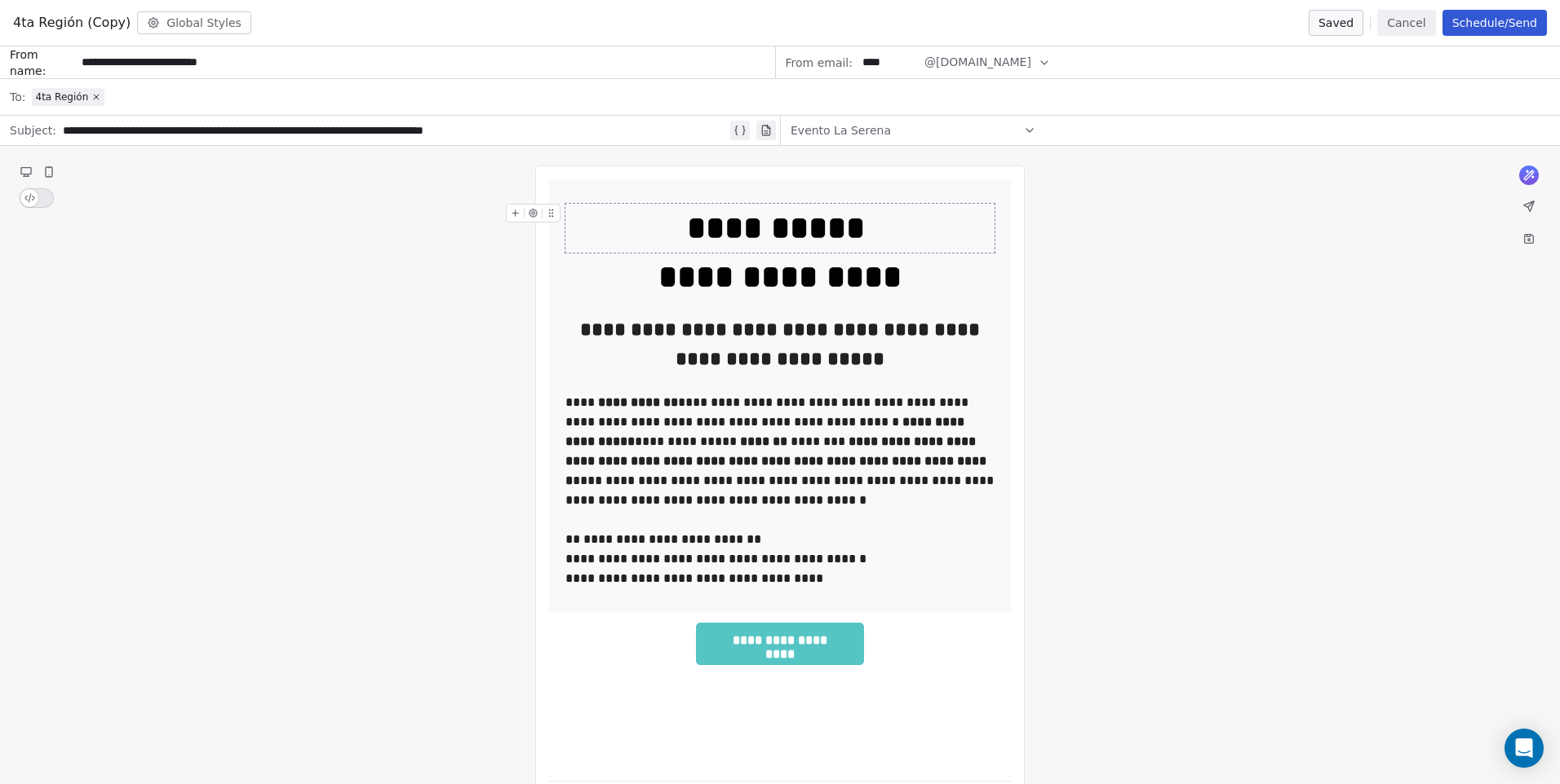
click at [1251, 198] on div "**********" at bounding box center [780, 504] width 1560 height 716
drag, startPoint x: 880, startPoint y: 61, endPoint x: 851, endPoint y: 62, distance: 29.0
click at [857, 62] on input "****" at bounding box center [889, 63] width 64 height 30
click at [1158, 281] on div "**********" at bounding box center [780, 504] width 1560 height 716
click at [883, 68] on input "****" at bounding box center [889, 63] width 64 height 30
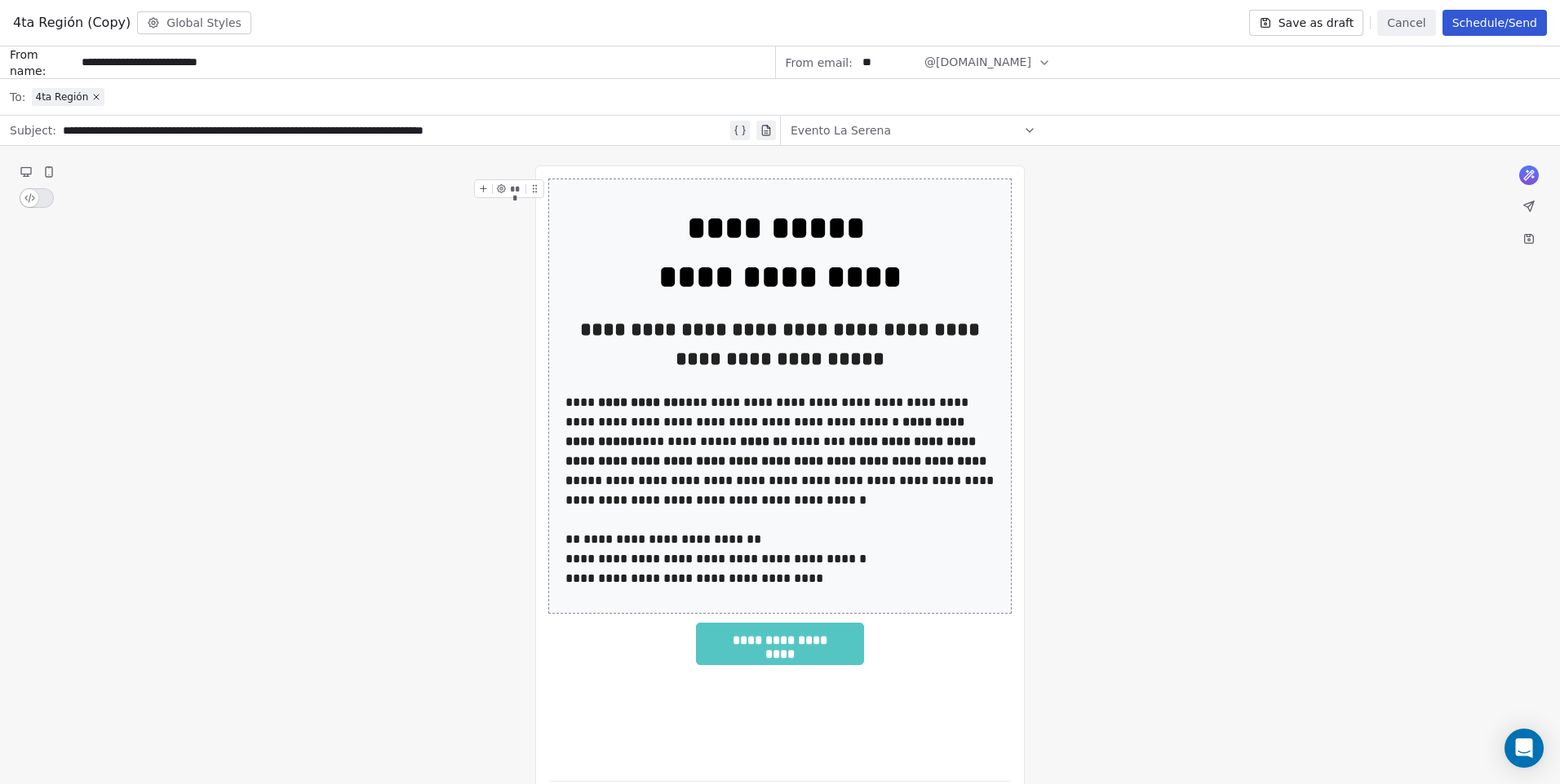
type input "*"
click at [1121, 266] on div "**********" at bounding box center [780, 504] width 1560 height 716
click at [931, 59] on span "@cedetec-chile.com" at bounding box center [978, 62] width 107 height 17
click at [1101, 243] on div "**********" at bounding box center [780, 504] width 1560 height 716
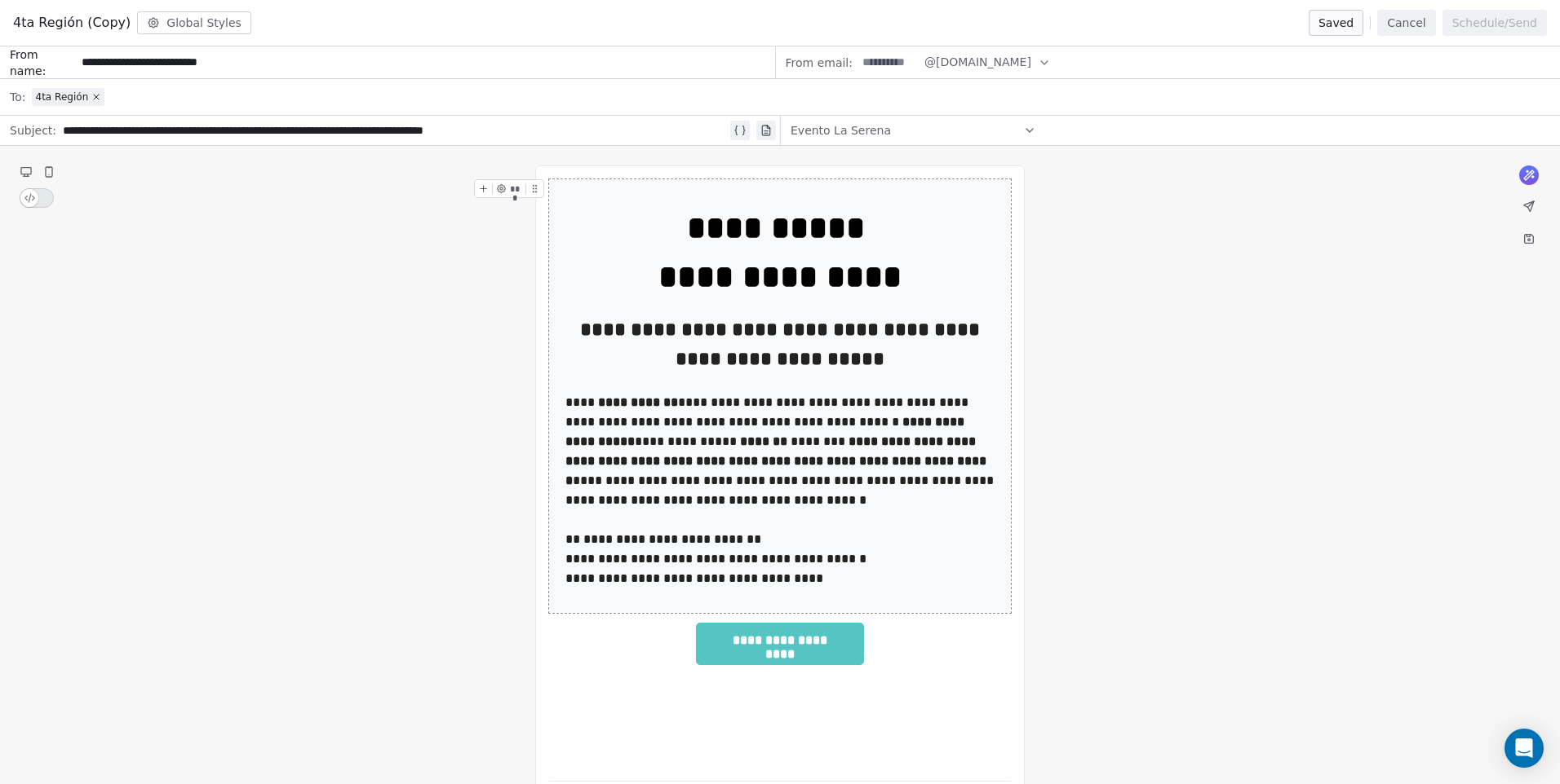
click at [880, 62] on input at bounding box center [889, 63] width 64 height 30
click at [963, 65] on span "@cedetec-chile.com" at bounding box center [978, 62] width 107 height 17
click at [1048, 108] on div "@cedetec-chile.com" at bounding box center [998, 101] width 146 height 26
click at [1021, 60] on span "@cedetec-chile.com" at bounding box center [978, 62] width 107 height 17
click at [1024, 107] on span "@cedetec-chile.com" at bounding box center [988, 101] width 107 height 16
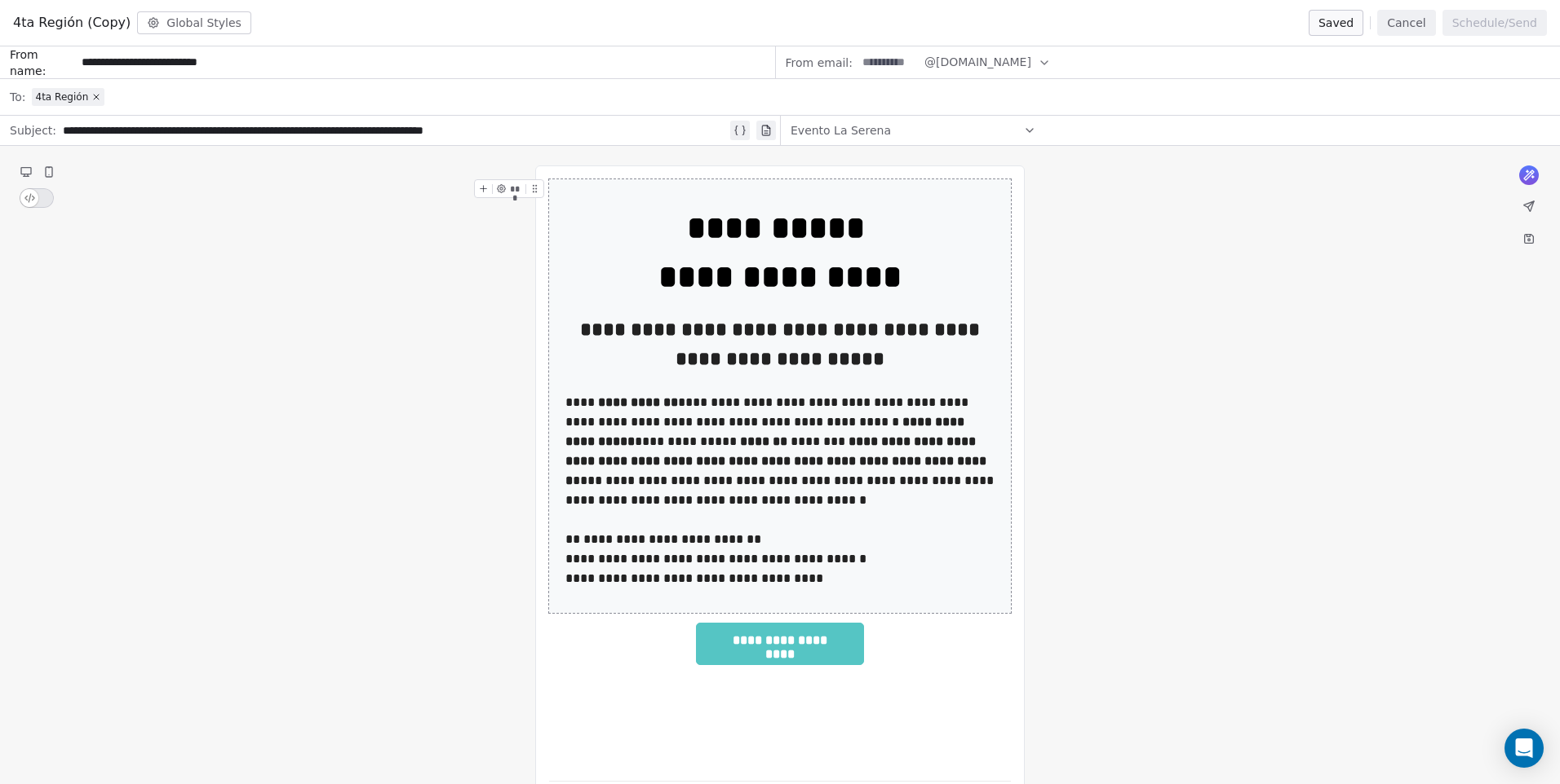
click at [1085, 224] on div "**********" at bounding box center [780, 504] width 1560 height 716
click at [1531, 236] on icon at bounding box center [1529, 238] width 9 height 9
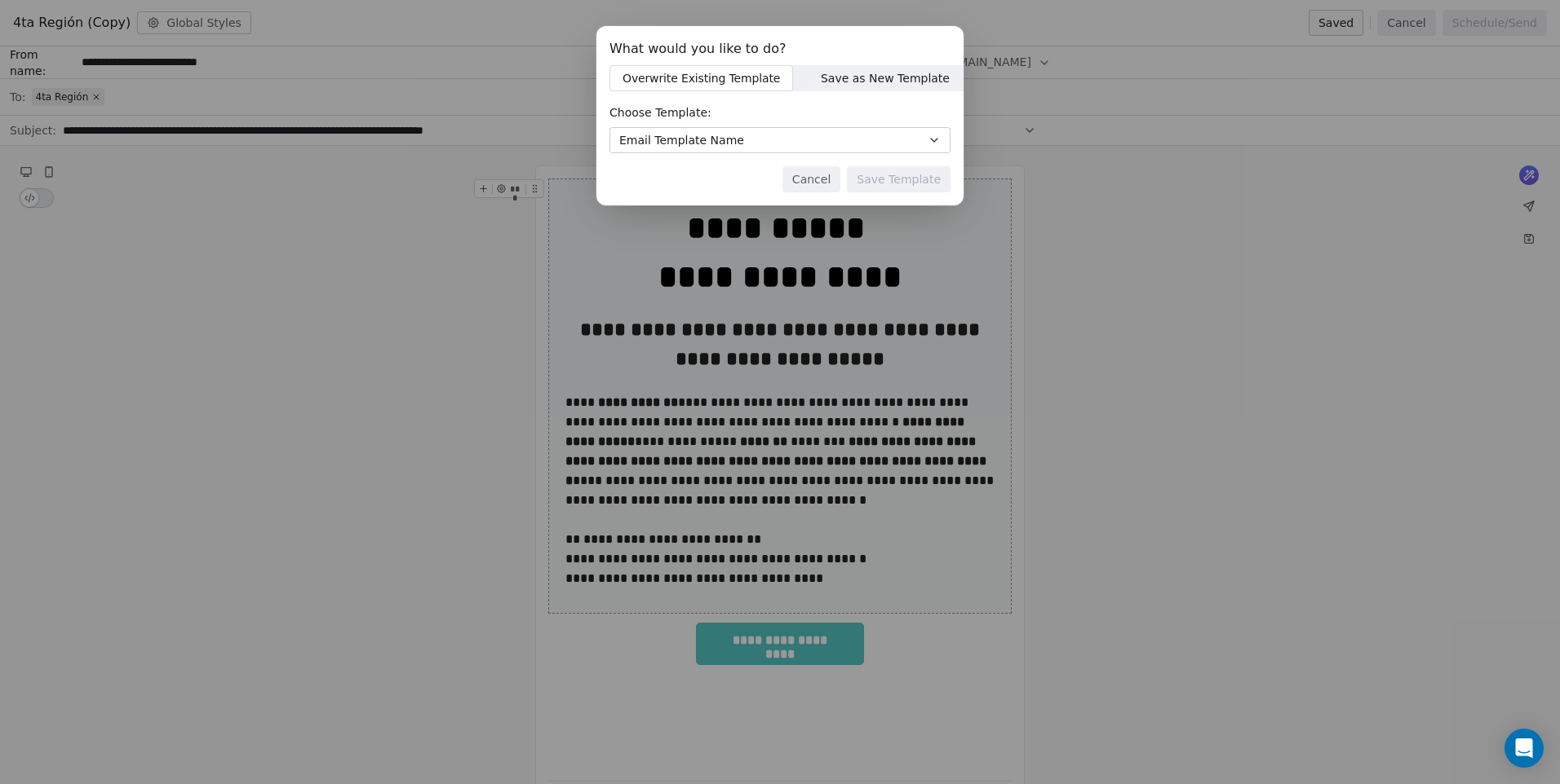
click at [825, 81] on span "Save as New Template" at bounding box center [886, 78] width 129 height 17
click at [723, 71] on span "Overwrite Existing Template" at bounding box center [702, 78] width 161 height 17
click at [843, 76] on span "Save as New Template" at bounding box center [886, 78] width 129 height 17
click at [766, 139] on input at bounding box center [780, 140] width 339 height 25
type input "*********"
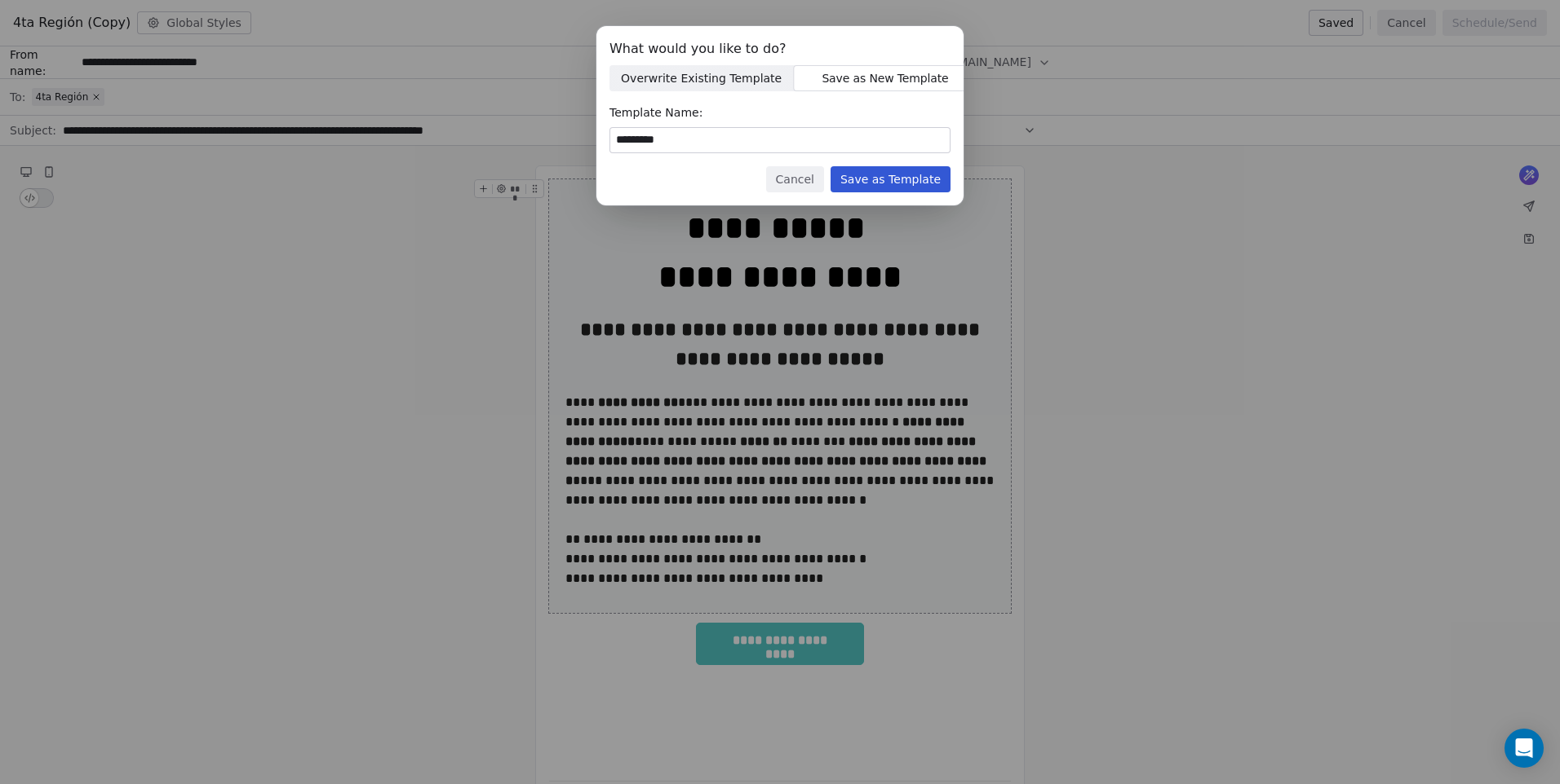
click at [862, 178] on button "Save as Template" at bounding box center [890, 179] width 120 height 26
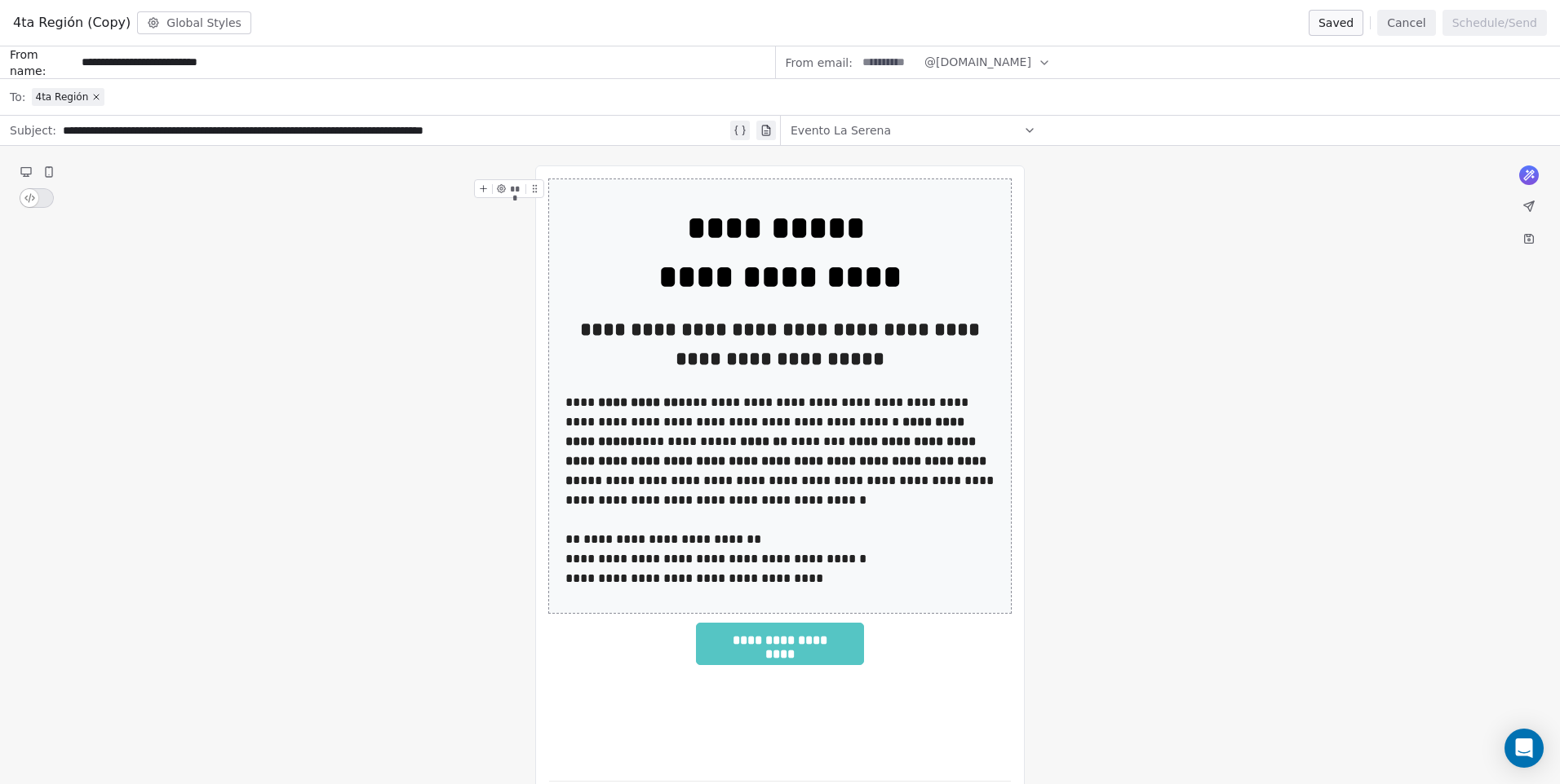
click at [120, 13] on span "4ta Región (Copy)" at bounding box center [72, 23] width 117 height 20
drag, startPoint x: 120, startPoint y: 22, endPoint x: 70, endPoint y: 30, distance: 50.6
click at [70, 30] on span "4ta Región (Copy)" at bounding box center [72, 23] width 117 height 20
drag, startPoint x: 70, startPoint y: 30, endPoint x: 198, endPoint y: 247, distance: 251.9
click at [198, 247] on div "**********" at bounding box center [780, 504] width 1560 height 716
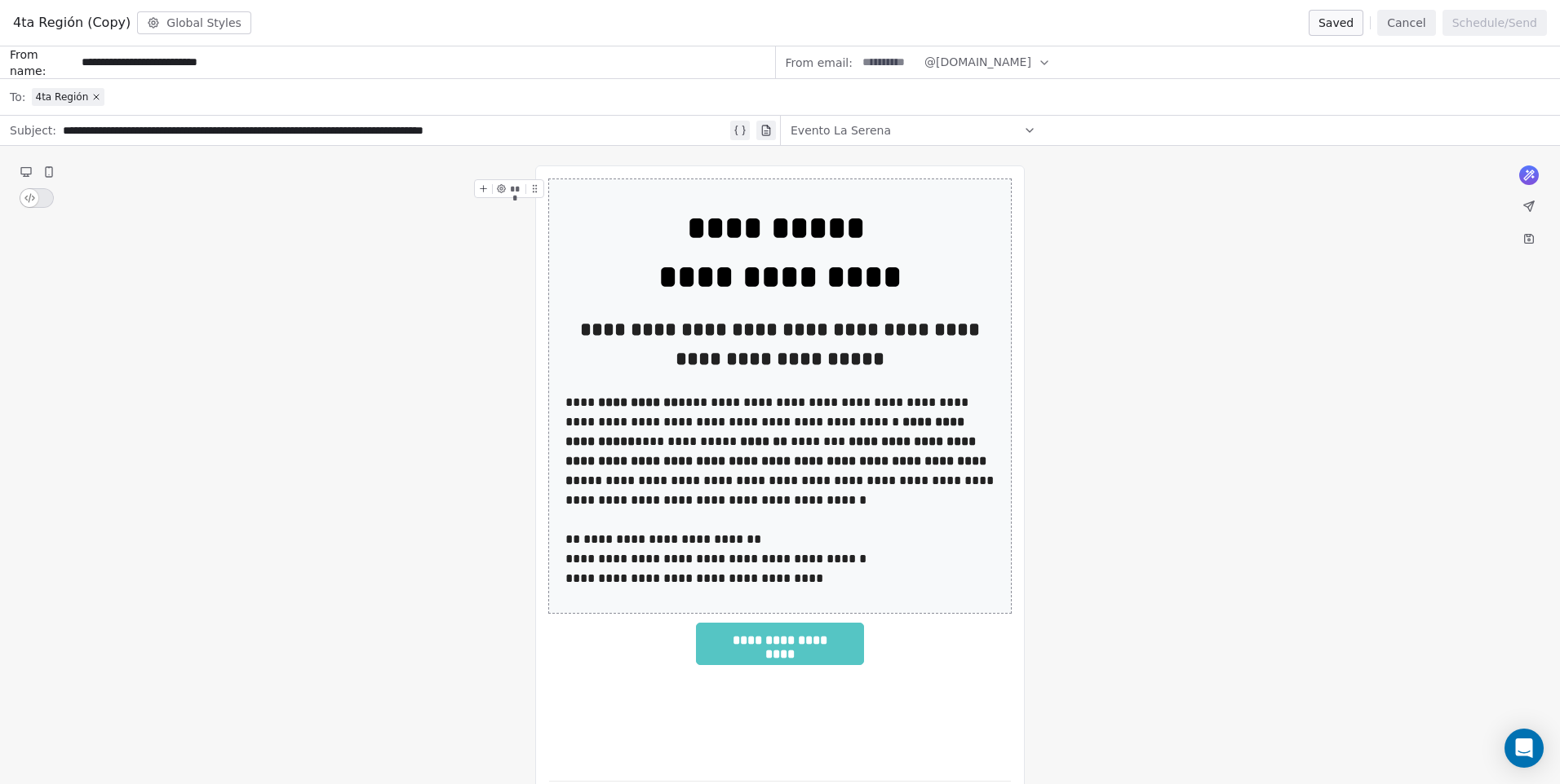
click at [107, 167] on div "**********" at bounding box center [780, 504] width 1560 height 716
click at [92, 97] on icon at bounding box center [96, 97] width 10 height 10
click at [91, 97] on span "Select a segment" at bounding box center [82, 96] width 99 height 16
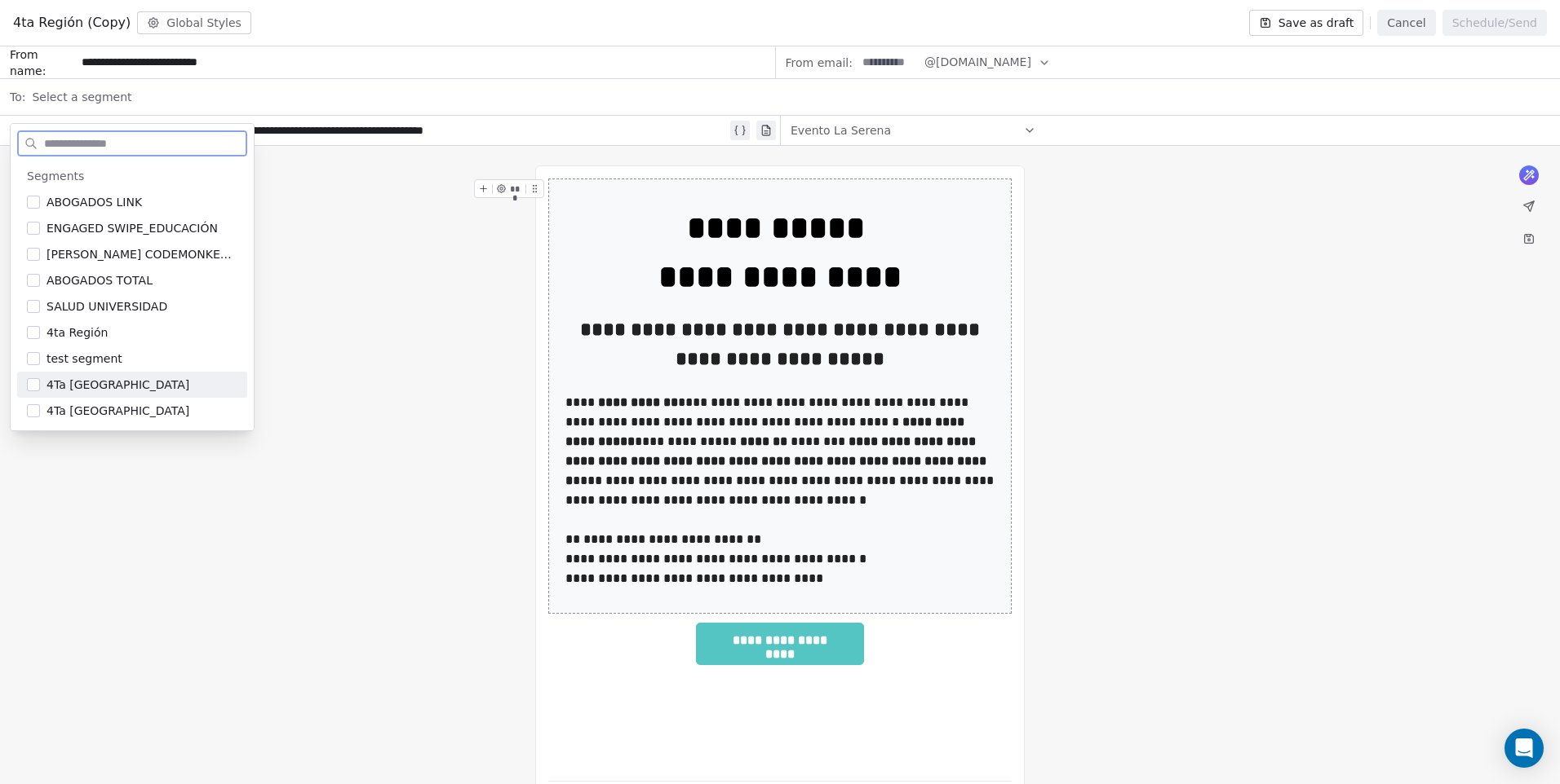
click at [100, 390] on span "4Ta [GEOGRAPHIC_DATA]" at bounding box center [118, 385] width 143 height 16
click at [291, 385] on div "**********" at bounding box center [780, 504] width 1560 height 716
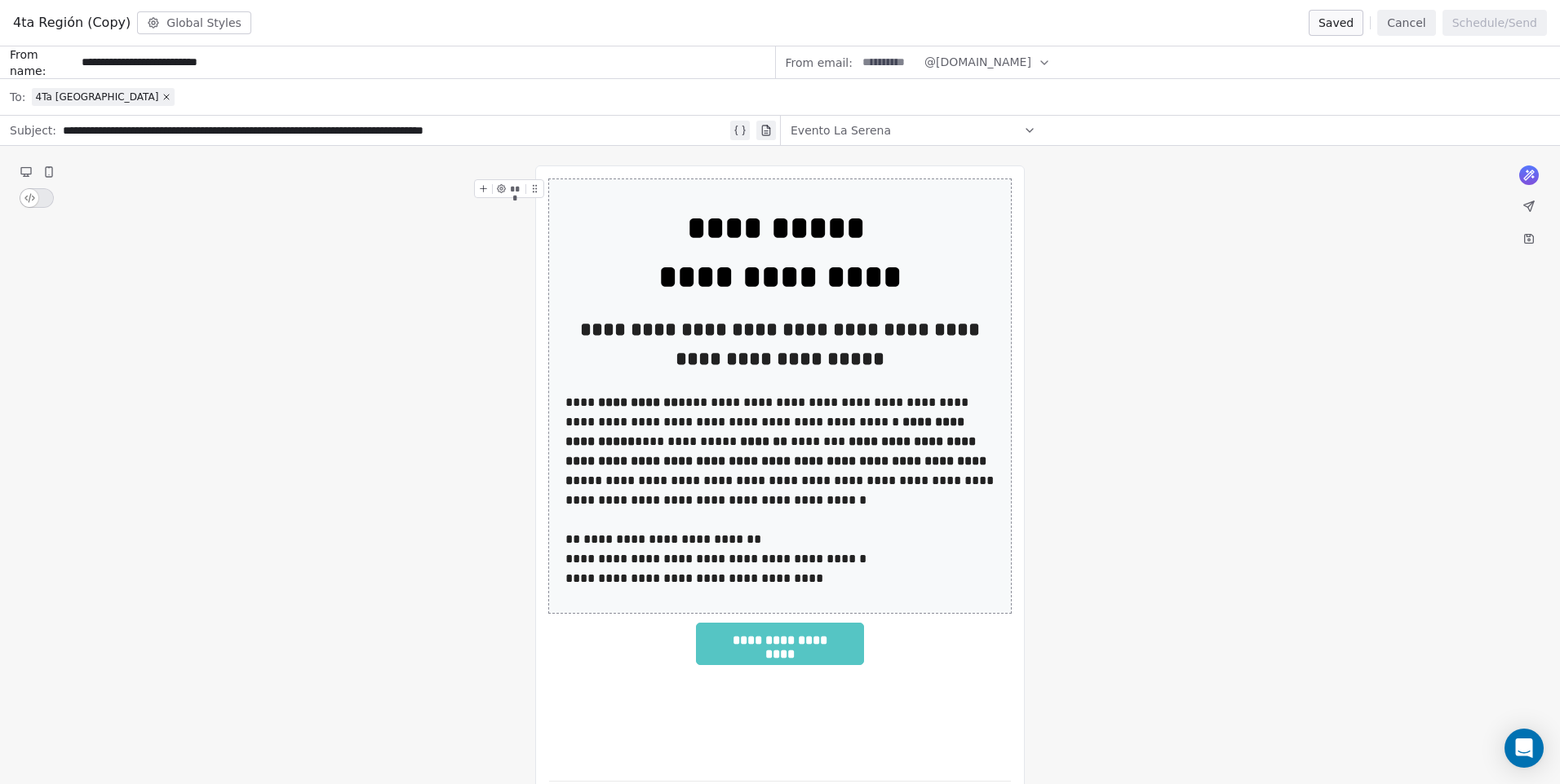
click at [853, 129] on span "Evento La Serena" at bounding box center [840, 130] width 100 height 16
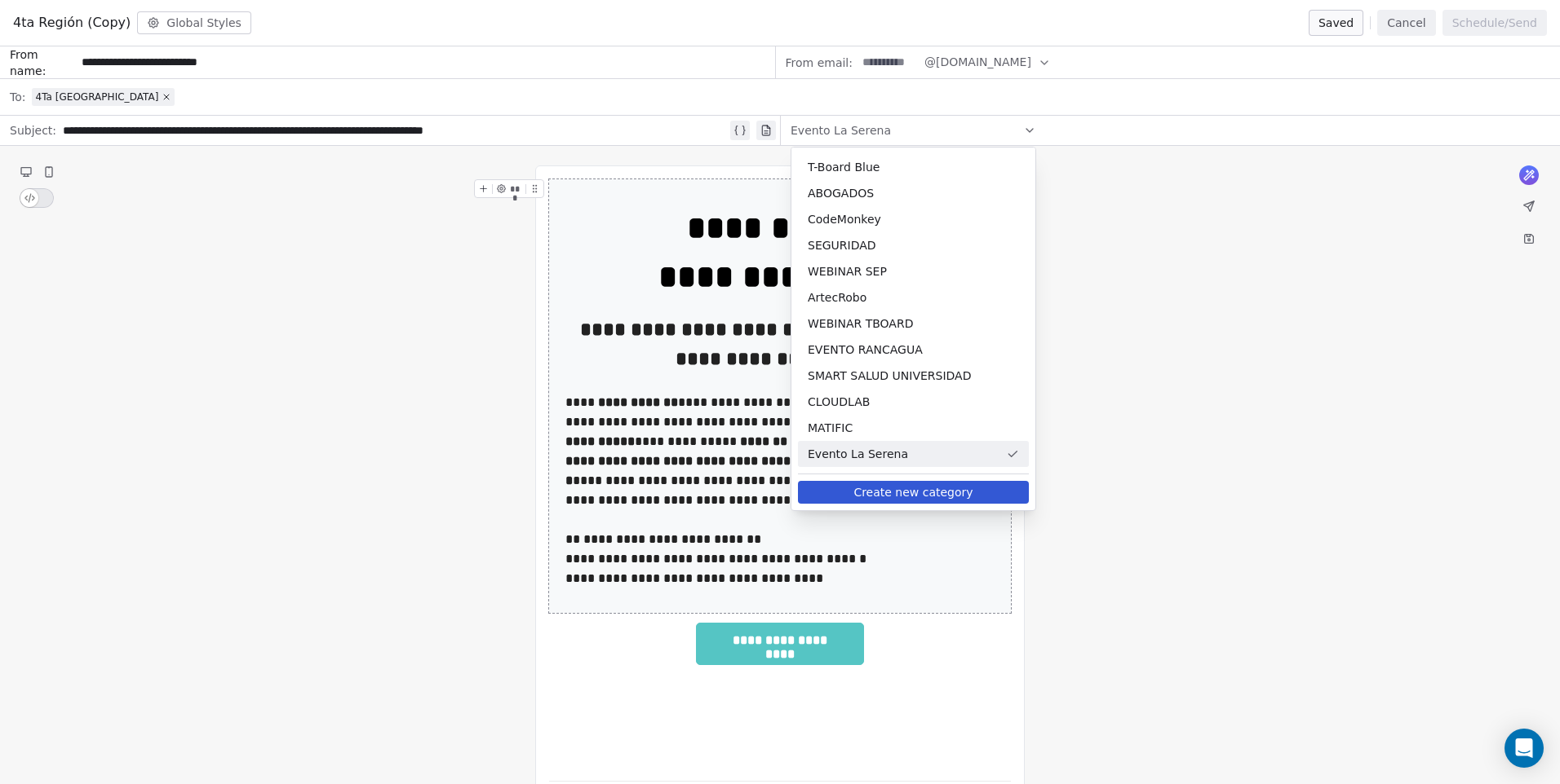
click at [853, 129] on span "Evento La Serena" at bounding box center [840, 130] width 100 height 16
click at [745, 148] on div "**********" at bounding box center [780, 504] width 1560 height 716
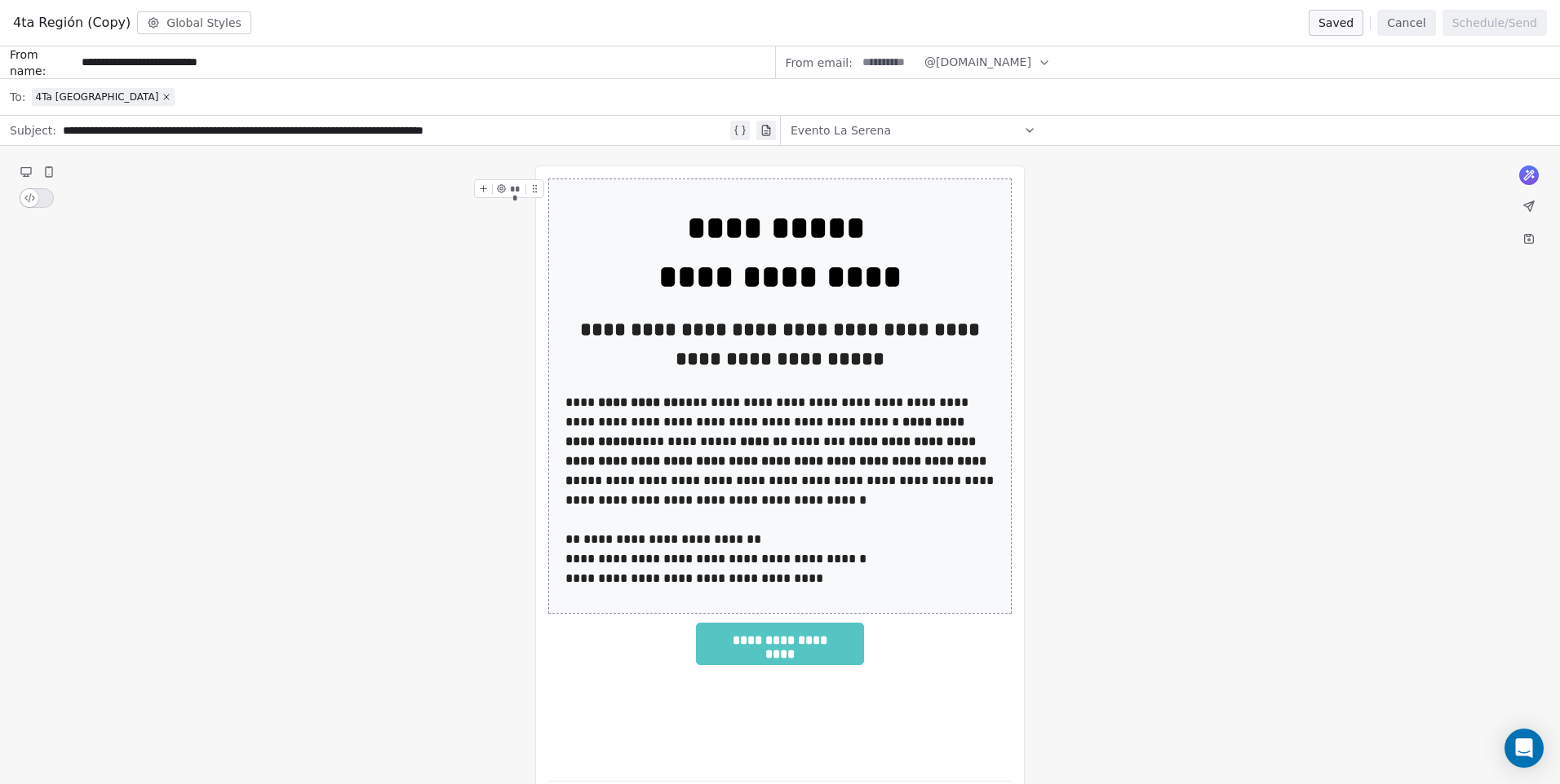
click at [151, 95] on div "4Ta [GEOGRAPHIC_DATA]" at bounding box center [790, 97] width 1518 height 36
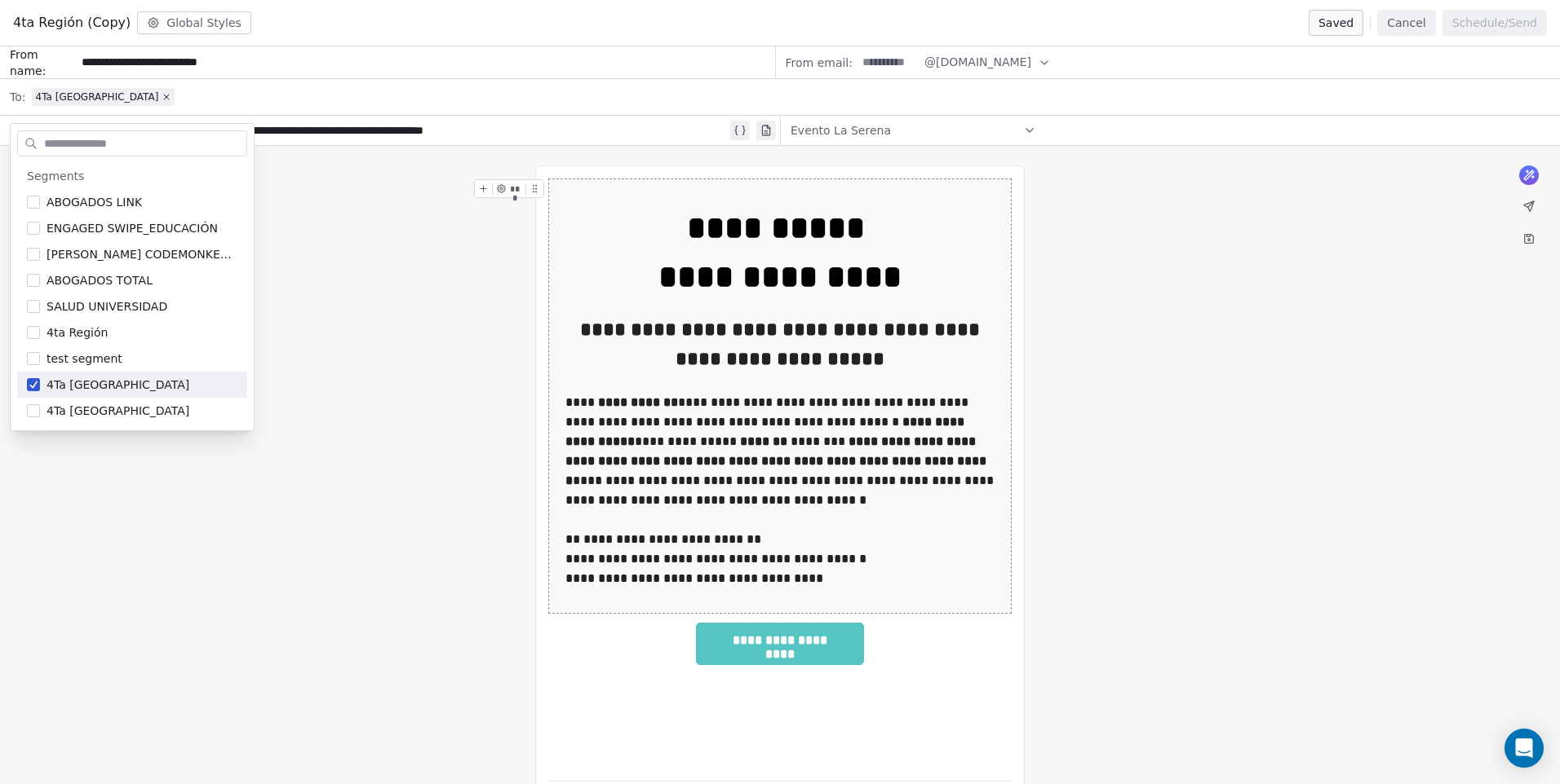
click at [152, 95] on div "4Ta [GEOGRAPHIC_DATA]" at bounding box center [790, 97] width 1518 height 36
click at [366, 226] on div "**********" at bounding box center [780, 504] width 1560 height 716
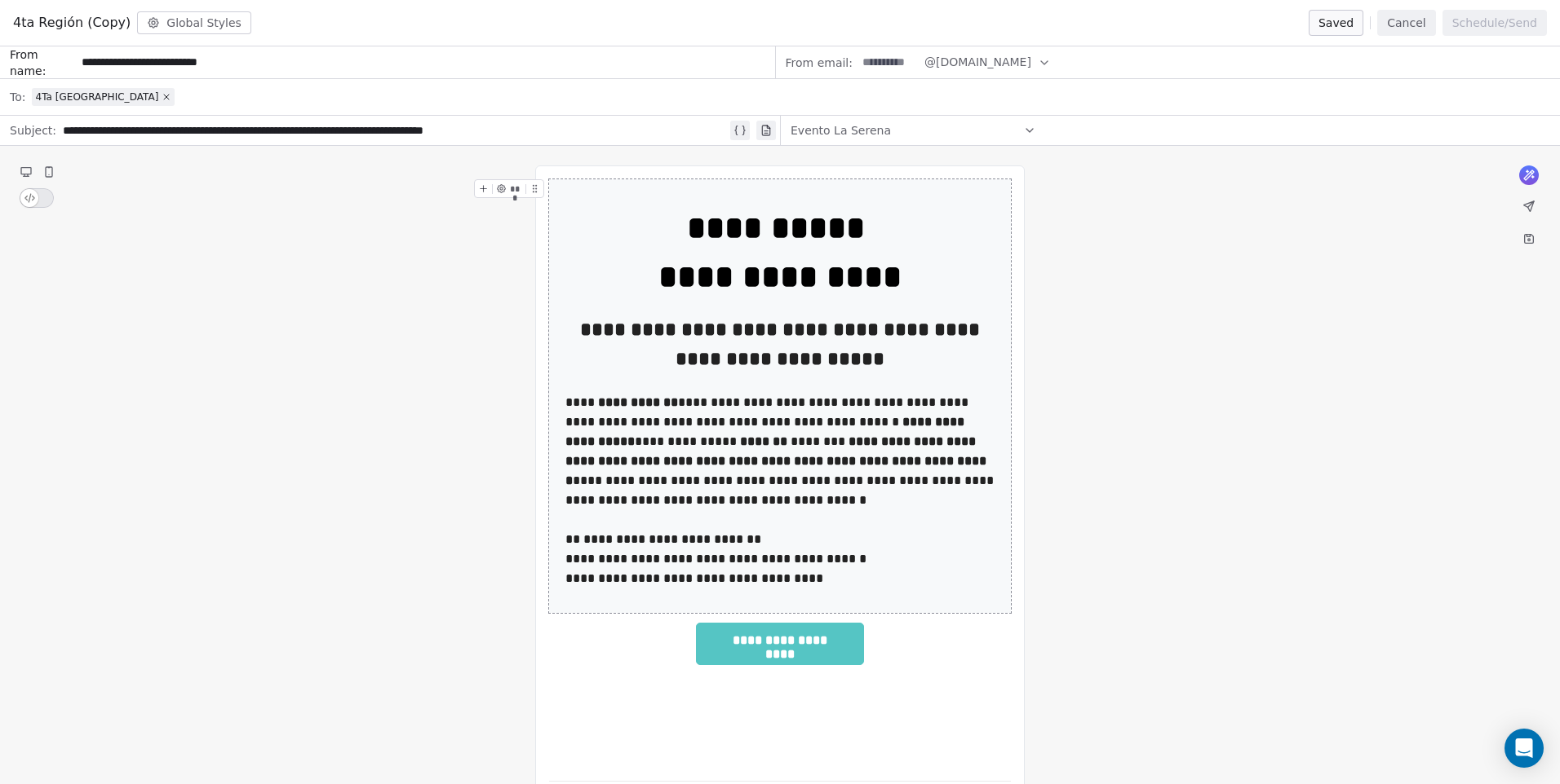
click at [943, 56] on span "@[DOMAIN_NAME]" at bounding box center [978, 62] width 107 height 17
click at [987, 61] on span "@[DOMAIN_NAME]" at bounding box center [978, 62] width 107 height 17
click at [1118, 72] on div "From email: @cedetec-chile.com" at bounding box center [1167, 63] width 784 height 33
click at [903, 62] on input at bounding box center [889, 63] width 64 height 30
click at [1245, 303] on div "**********" at bounding box center [780, 504] width 1560 height 716
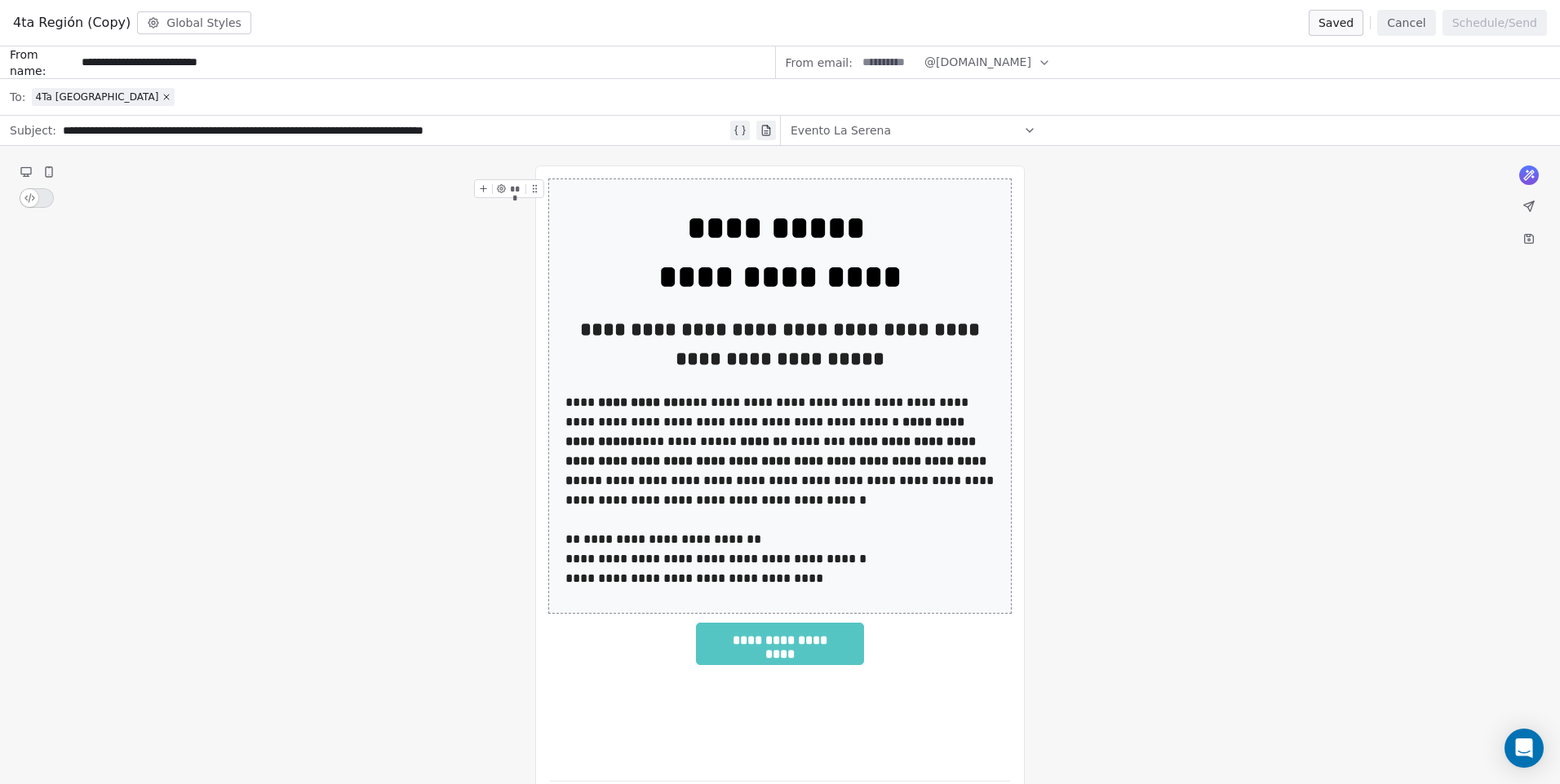
click at [844, 60] on span "From email:" at bounding box center [818, 63] width 67 height 16
click at [837, 61] on span "From email:" at bounding box center [818, 63] width 67 height 16
click at [998, 76] on button "@[DOMAIN_NAME]" at bounding box center [987, 63] width 126 height 32
click at [938, 99] on span "@[DOMAIN_NAME]" at bounding box center [988, 101] width 107 height 16
drag, startPoint x: 1008, startPoint y: 67, endPoint x: 1026, endPoint y: 67, distance: 18.0
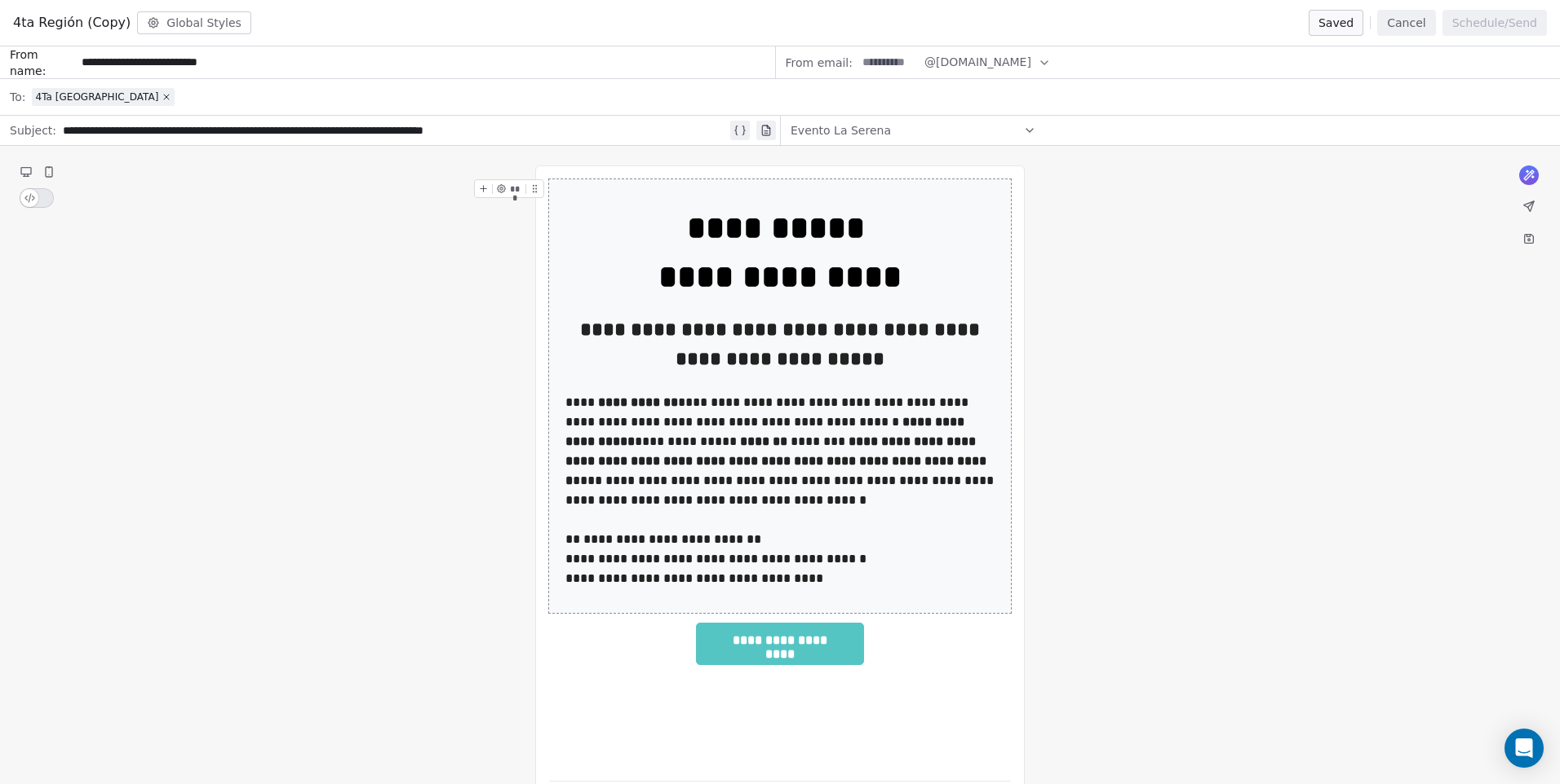
click at [1008, 67] on span "@[DOMAIN_NAME]" at bounding box center [978, 62] width 107 height 17
click at [1050, 106] on icon "Suggestions" at bounding box center [1055, 101] width 13 height 13
click at [1038, 66] on icon "button" at bounding box center [1044, 63] width 13 height 13
click at [1049, 97] on icon "Suggestions" at bounding box center [1055, 101] width 13 height 13
click at [1405, 25] on button "Cancel" at bounding box center [1406, 23] width 58 height 26
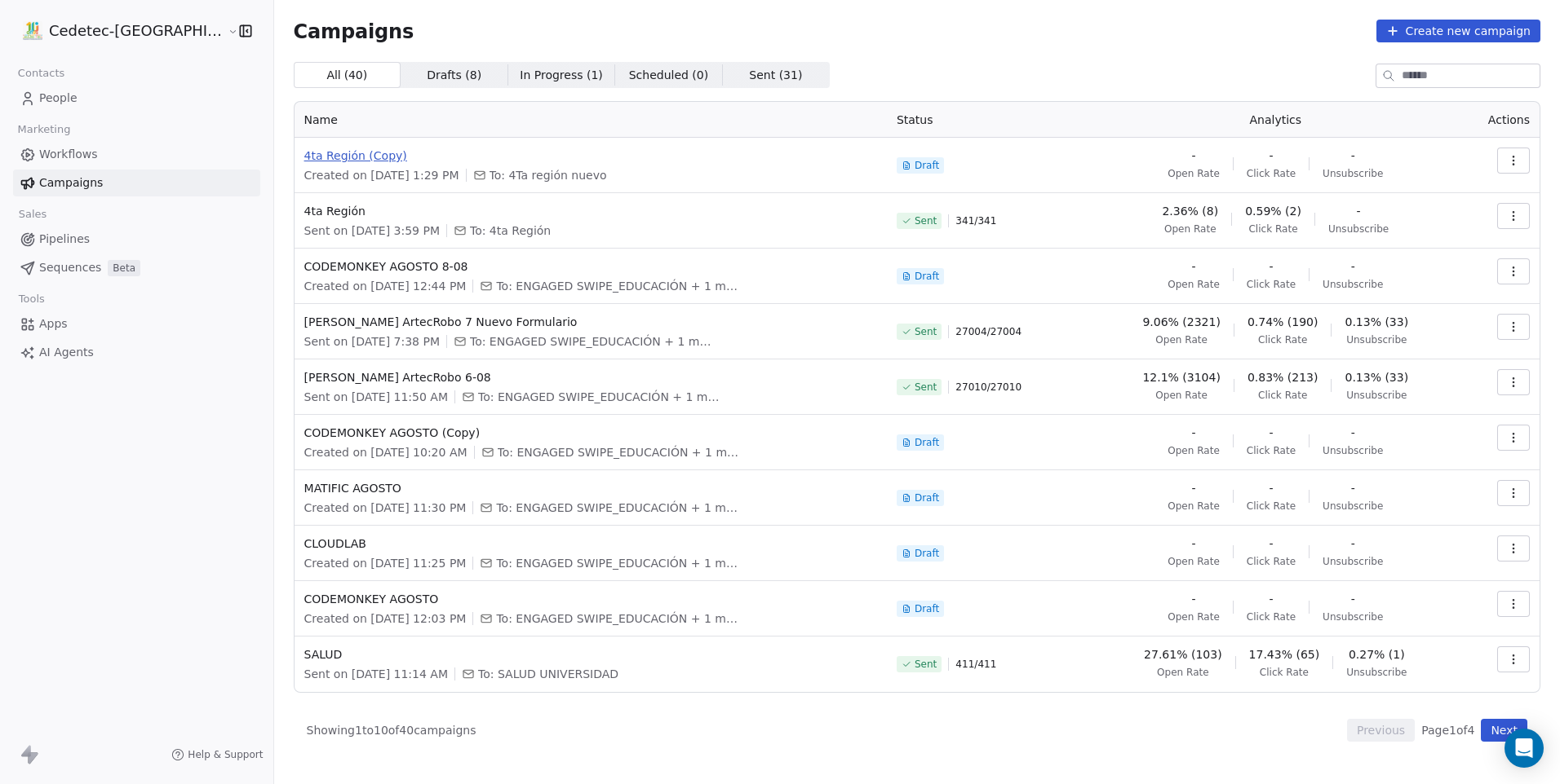
click at [321, 161] on span "4ta Región (Copy)" at bounding box center [591, 156] width 573 height 16
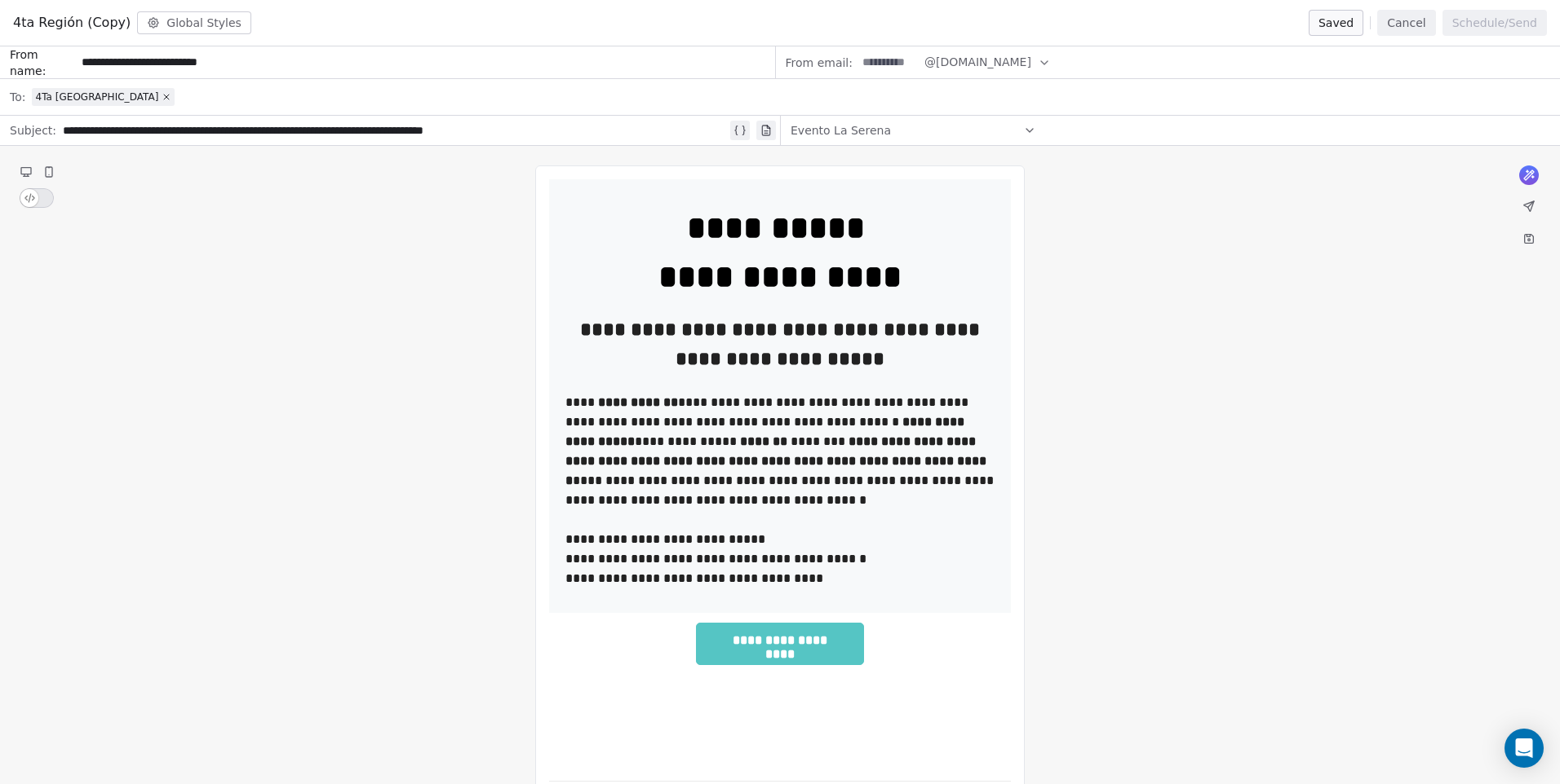
click at [963, 66] on span "@[DOMAIN_NAME]" at bounding box center [978, 62] width 107 height 17
click at [1010, 108] on span "@[DOMAIN_NAME]" at bounding box center [988, 101] width 107 height 16
click at [1104, 231] on div "**********" at bounding box center [780, 504] width 1560 height 716
click at [1398, 28] on button "Cancel" at bounding box center [1406, 23] width 58 height 26
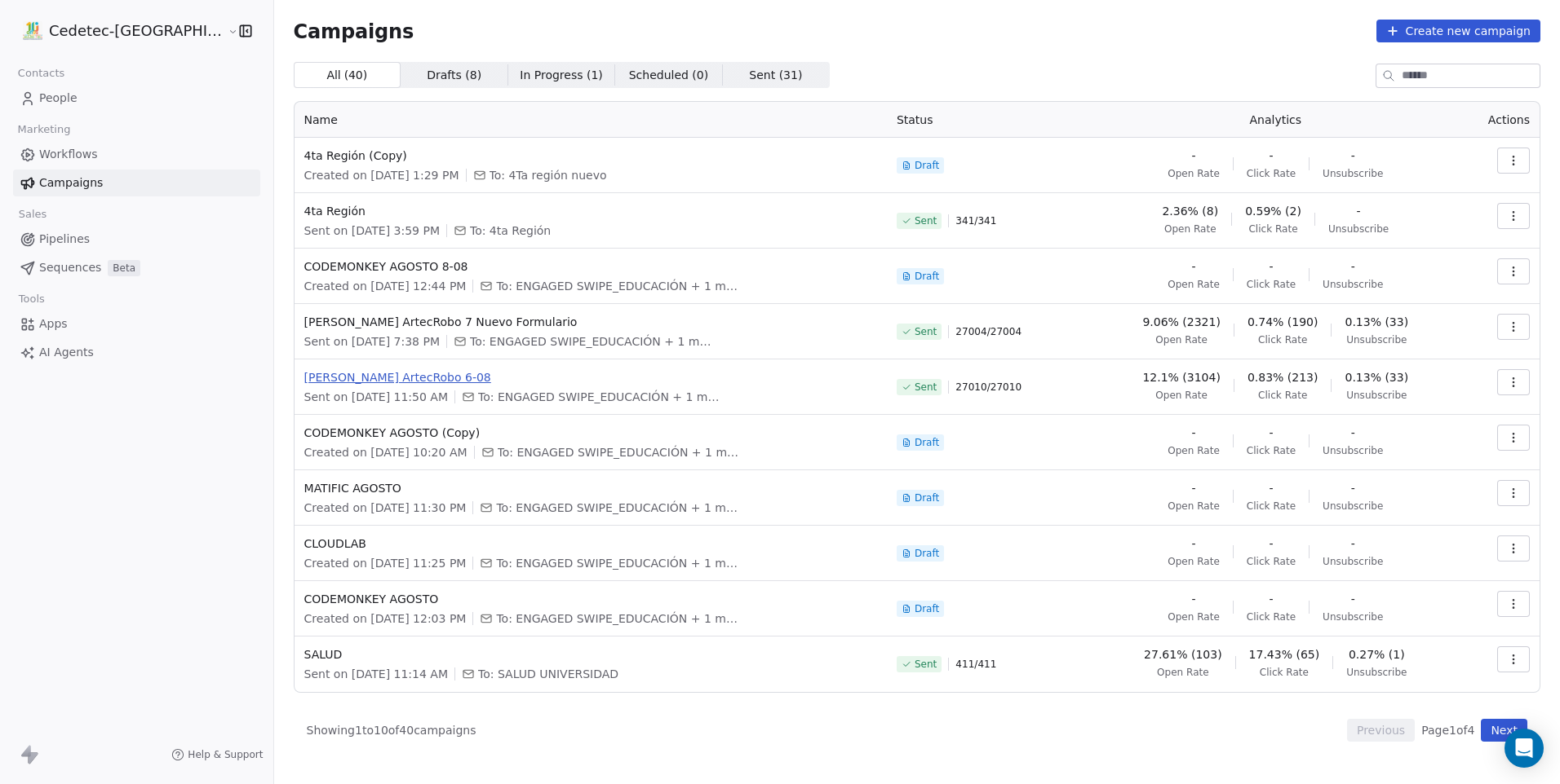
click at [331, 377] on span "[PERSON_NAME] ArtecRobo 6-08" at bounding box center [591, 378] width 573 height 16
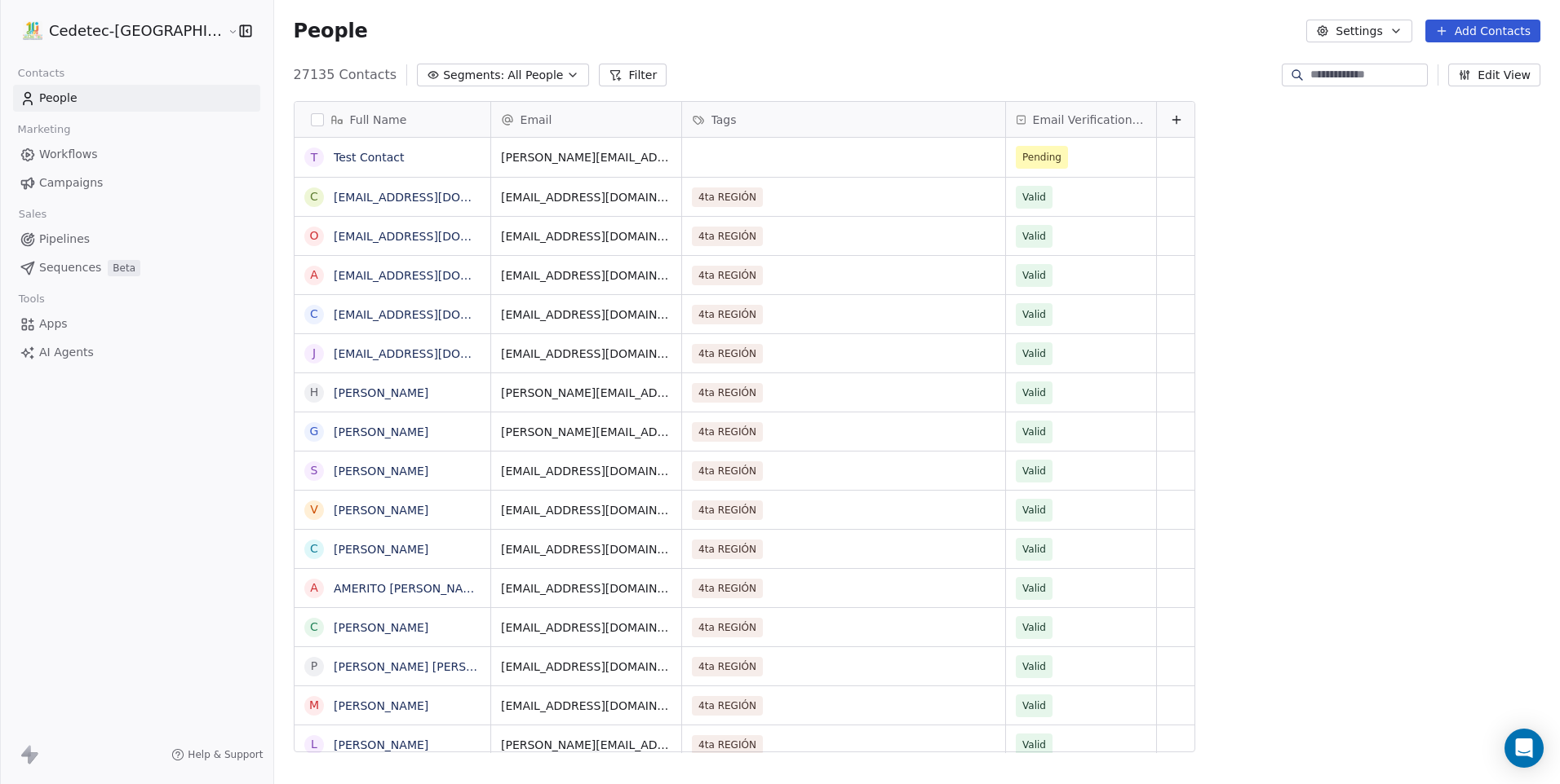
scroll to position [678, 1327]
click at [526, 28] on div "People Settings Add Contacts" at bounding box center [917, 31] width 1247 height 23
click at [307, 155] on button "grid" at bounding box center [313, 157] width 13 height 13
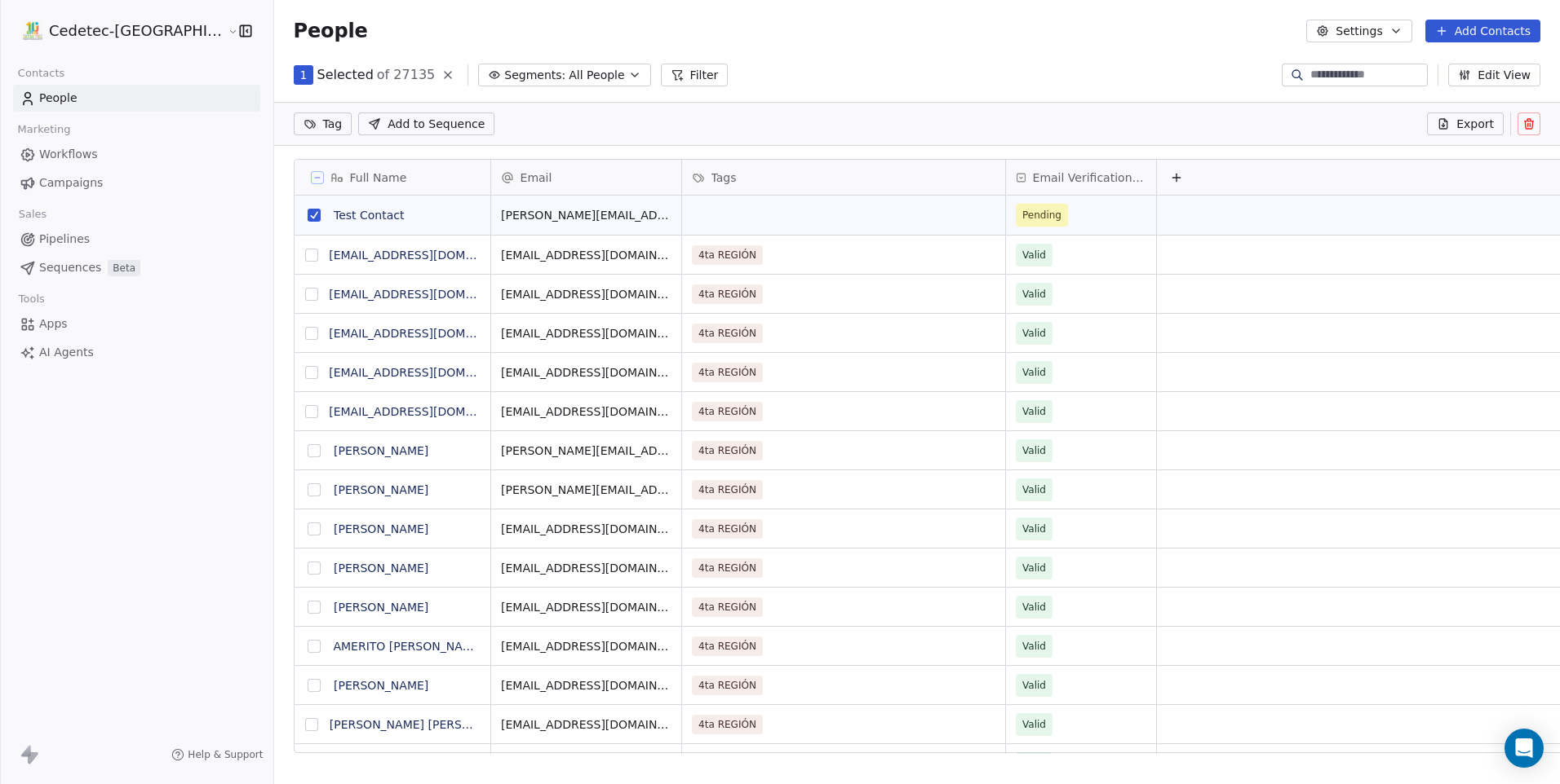
scroll to position [621, 1327]
click at [1524, 116] on button at bounding box center [1528, 123] width 23 height 23
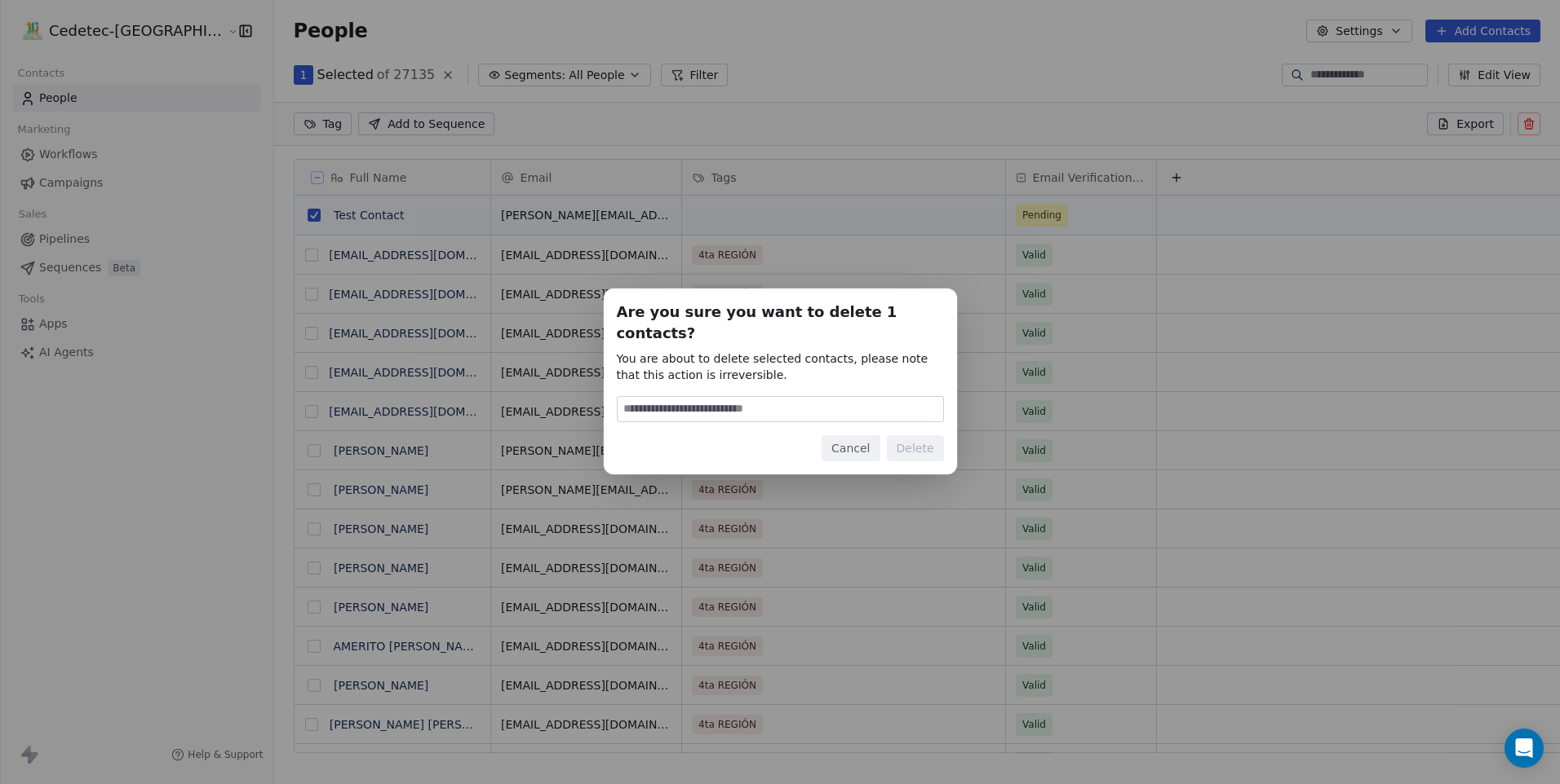
click at [821, 398] on input at bounding box center [780, 409] width 325 height 25
type input "******"
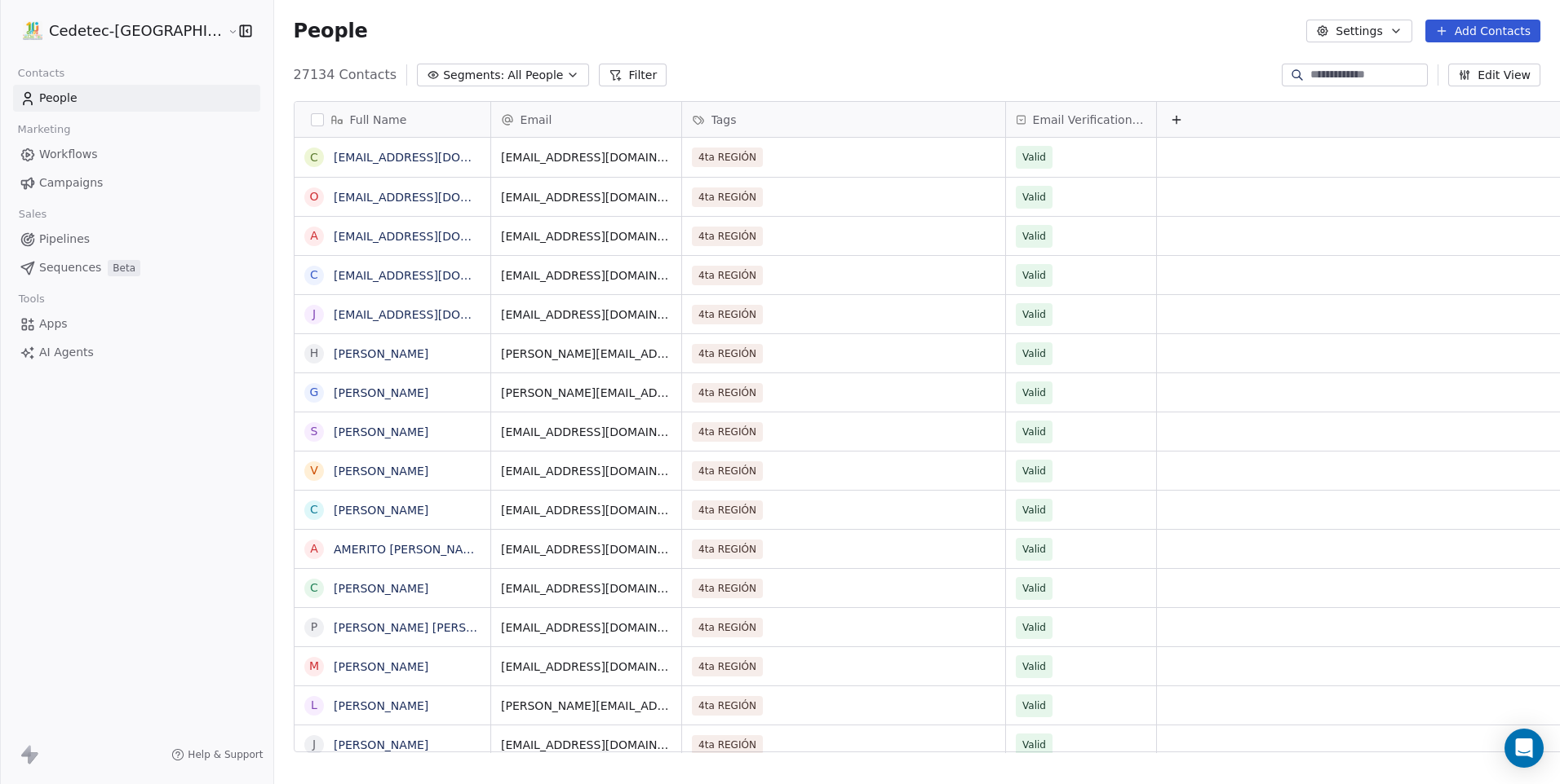
click at [100, 175] on link "Campaigns" at bounding box center [136, 183] width 248 height 27
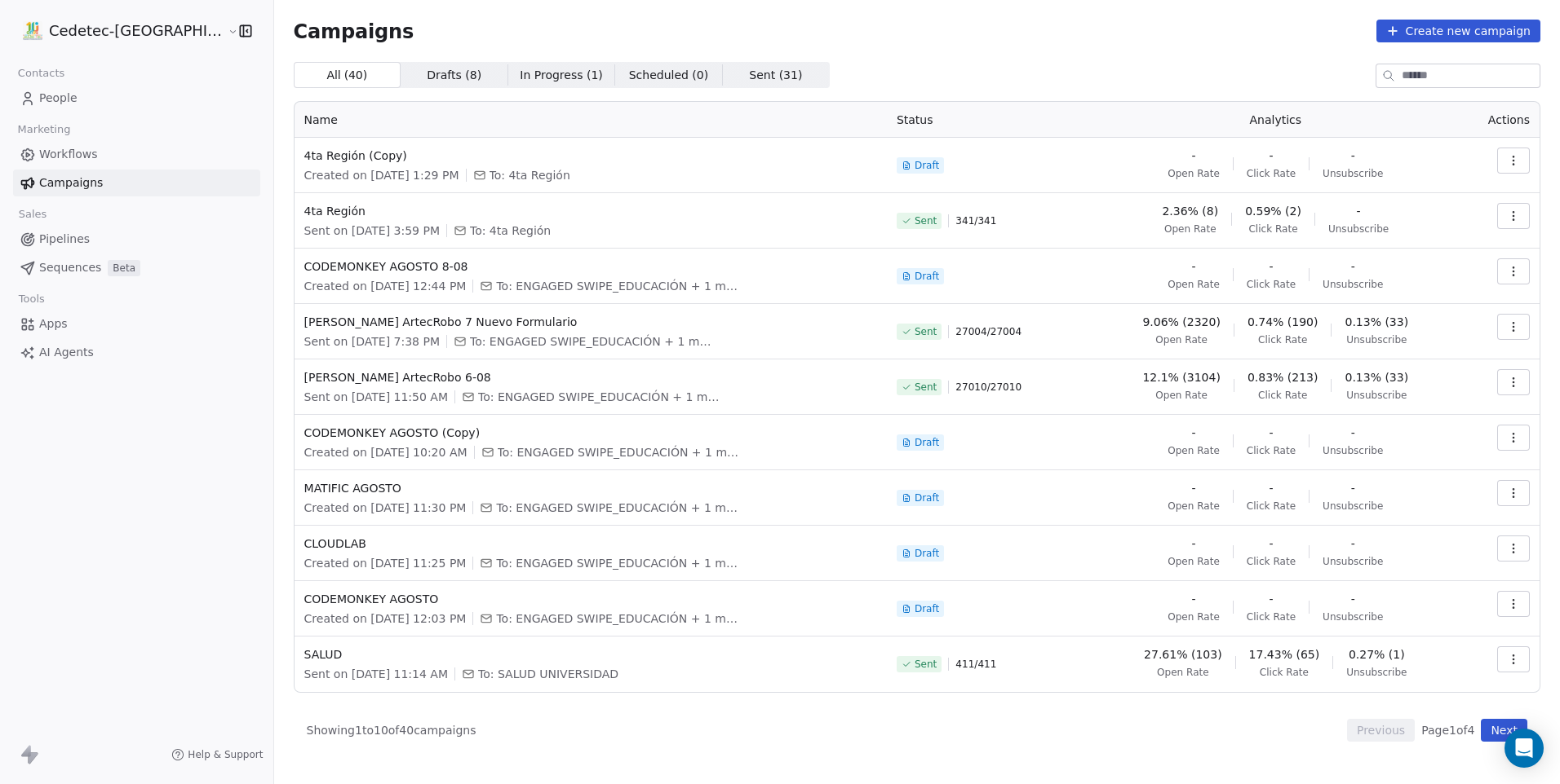
click at [90, 96] on link "People" at bounding box center [136, 97] width 248 height 27
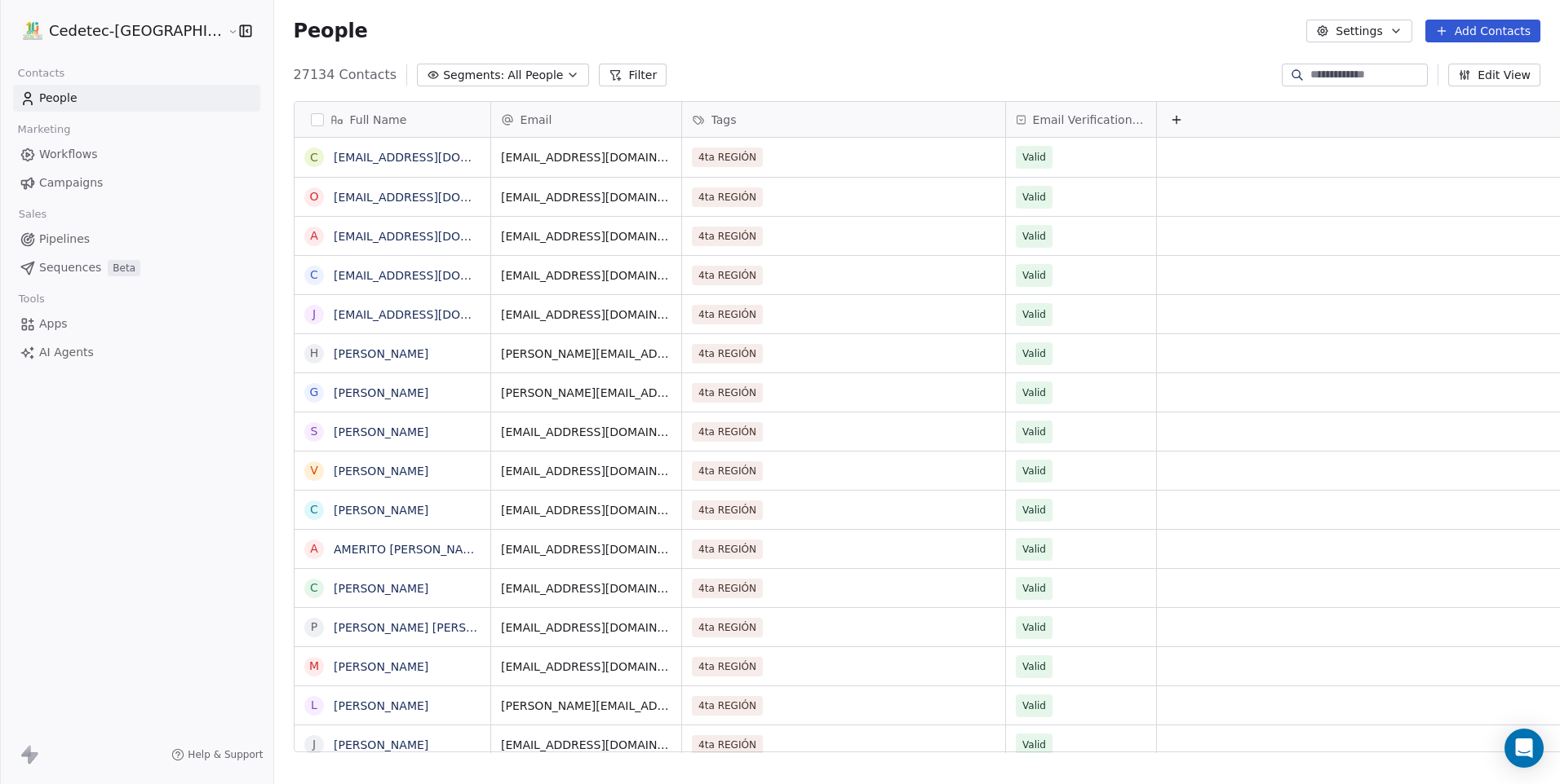
scroll to position [678, 1327]
click at [1486, 25] on button "Add Contacts" at bounding box center [1483, 31] width 115 height 23
click at [1455, 90] on span "Import from CSV" at bounding box center [1482, 92] width 94 height 17
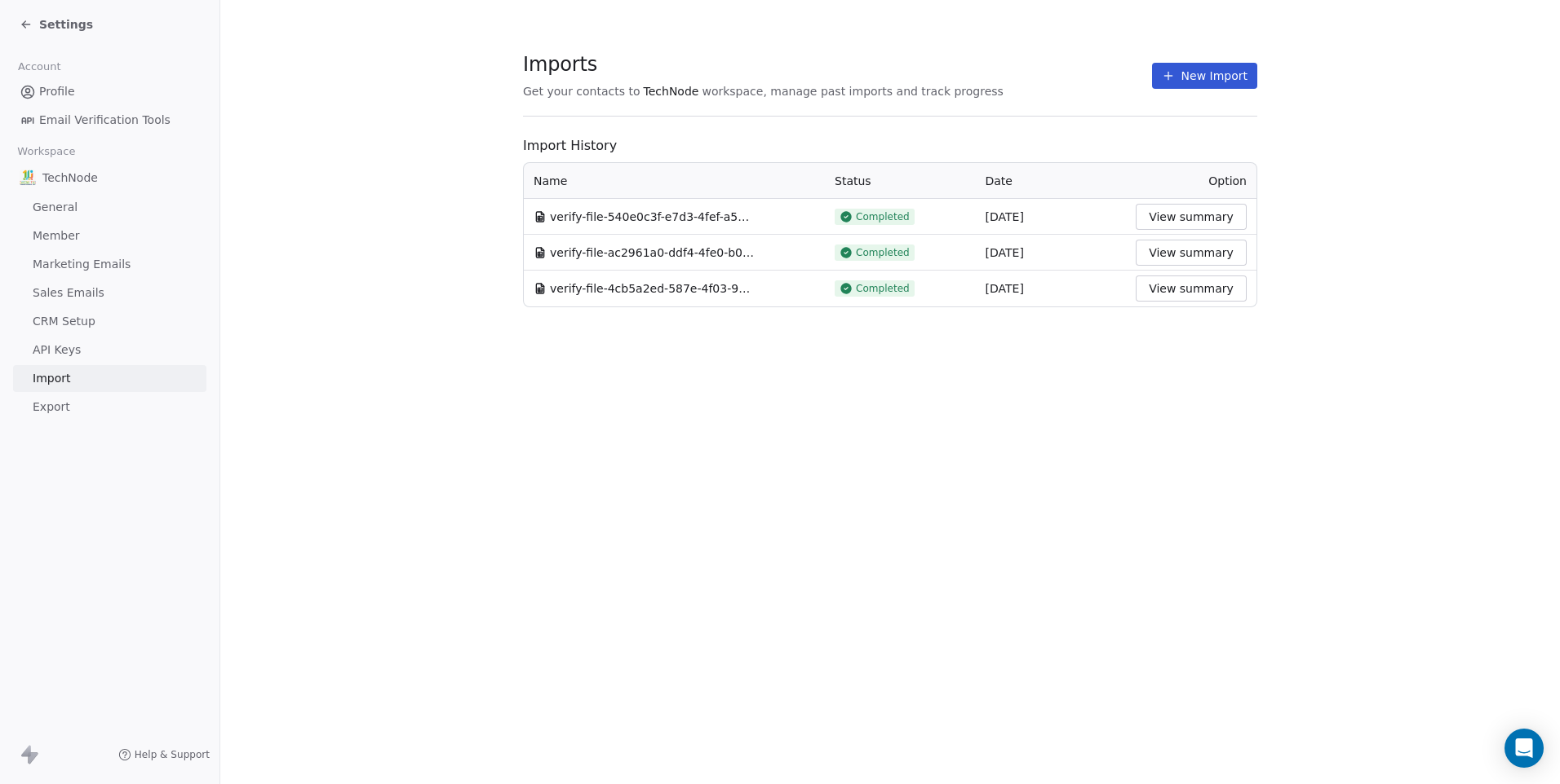
click at [1180, 72] on button "New Import" at bounding box center [1205, 76] width 105 height 26
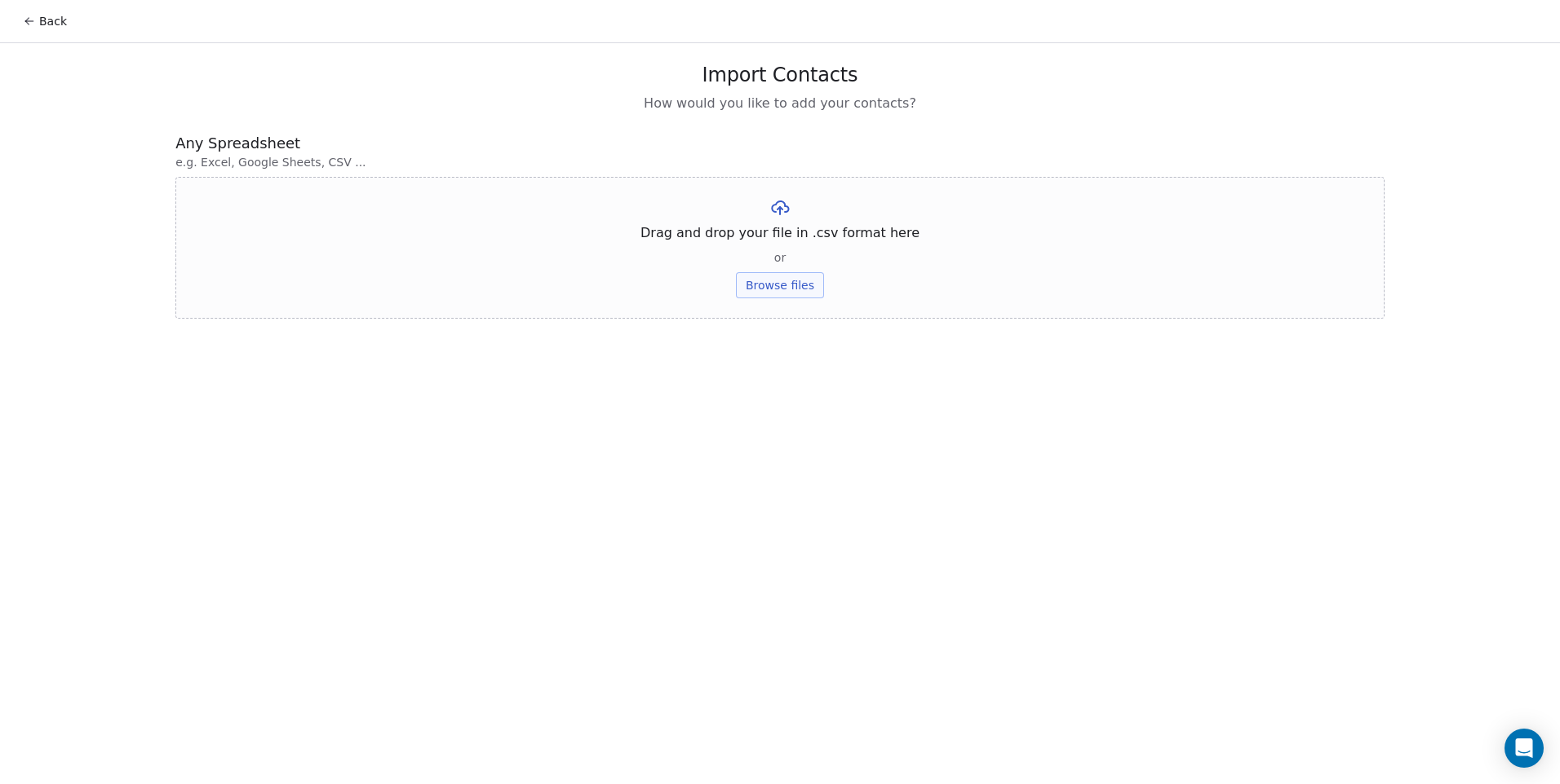
click at [797, 291] on button "Browse files" at bounding box center [780, 285] width 88 height 26
click at [791, 279] on button "Browse files" at bounding box center [780, 285] width 88 height 26
click at [798, 286] on button "Browse files" at bounding box center [780, 285] width 88 height 26
click at [801, 239] on button "Upload" at bounding box center [780, 239] width 60 height 26
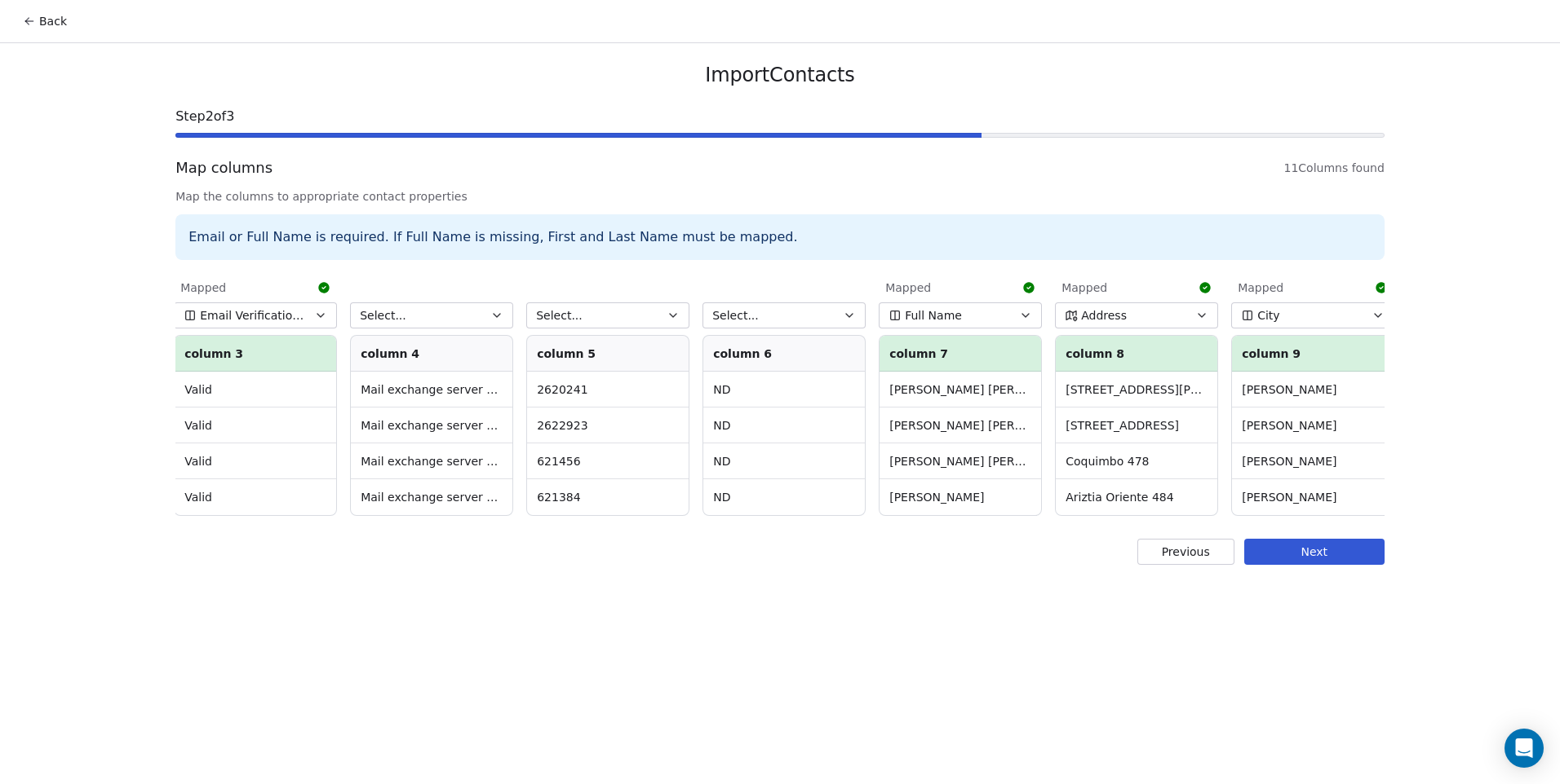
scroll to position [0, 126]
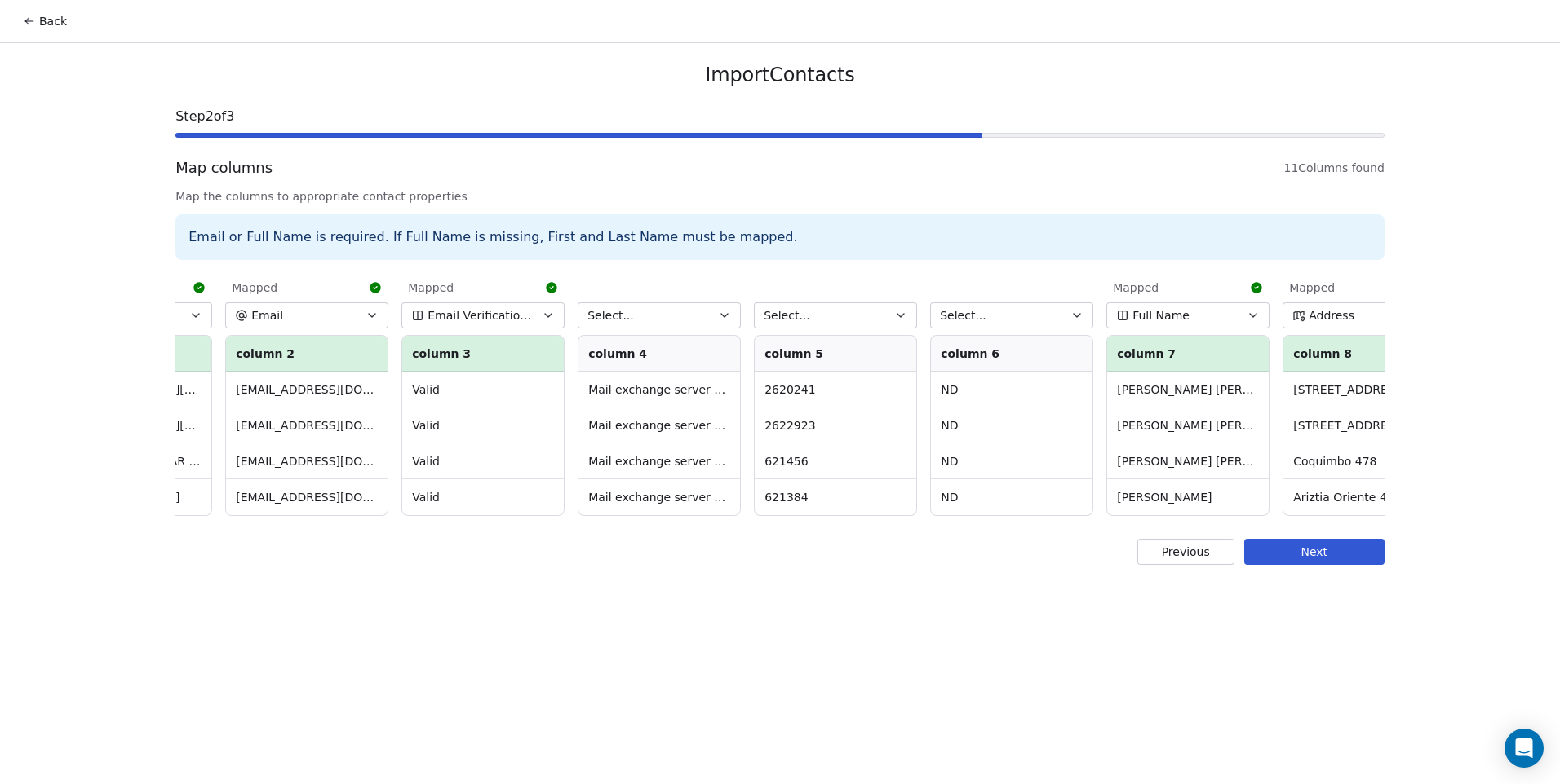
click at [1012, 311] on button "Select..." at bounding box center [1012, 315] width 163 height 26
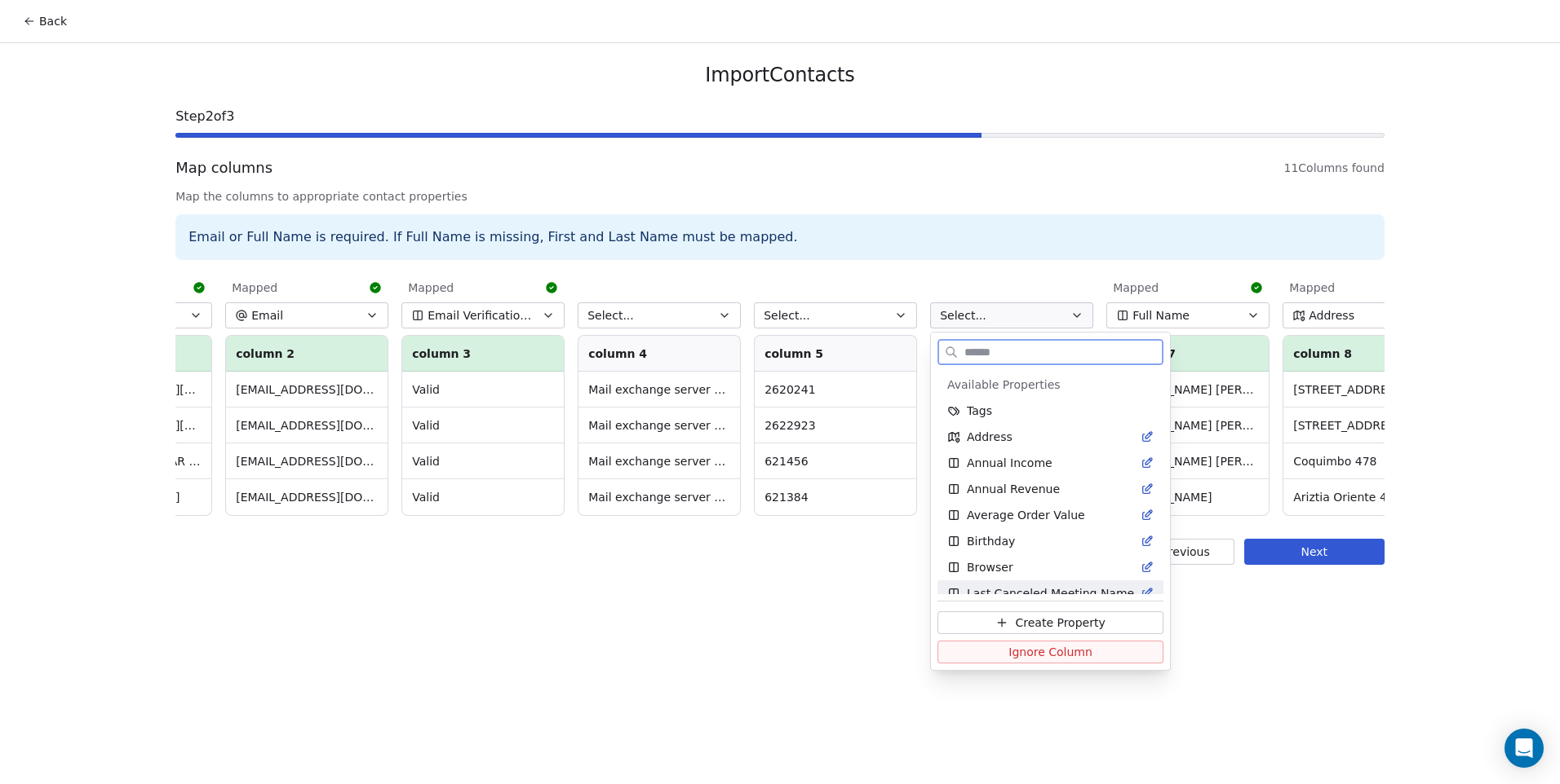
drag, startPoint x: 1036, startPoint y: 659, endPoint x: 1028, endPoint y: 642, distance: 18.8
click at [1035, 659] on span "Ignore Column" at bounding box center [1050, 652] width 85 height 16
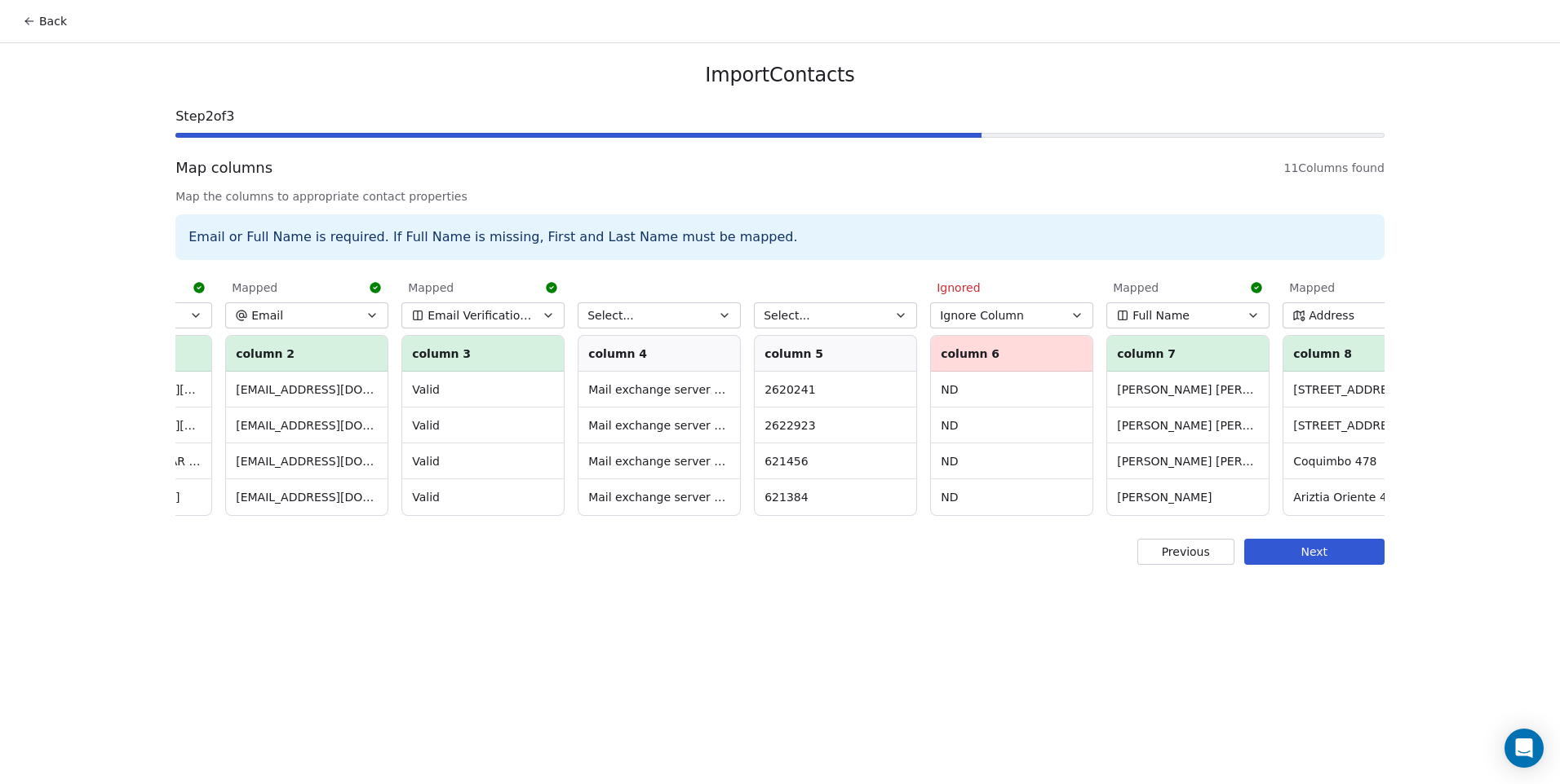
click at [848, 324] on button "Select..." at bounding box center [835, 315] width 163 height 26
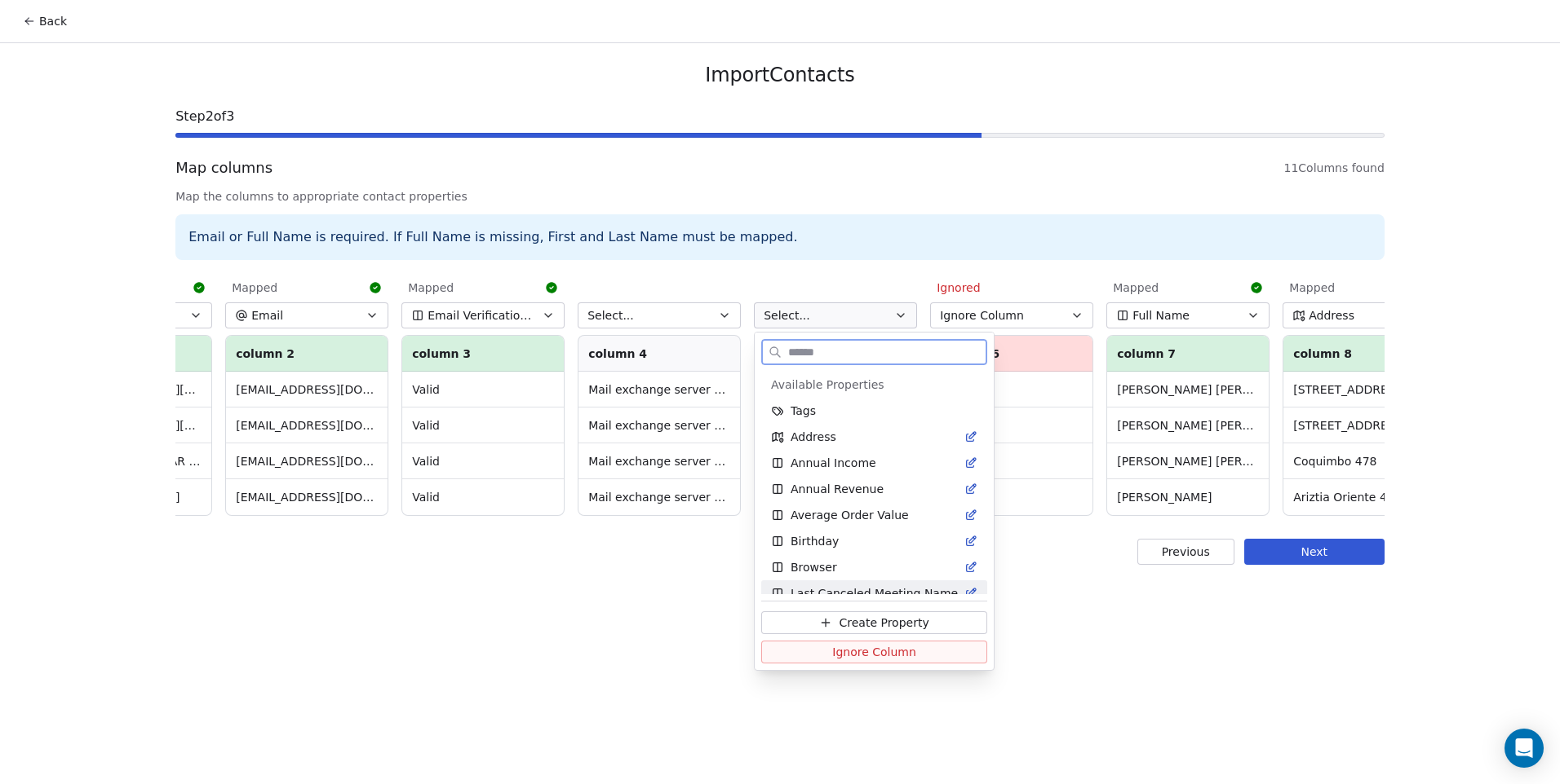
click at [864, 657] on span "Ignore Column" at bounding box center [874, 652] width 85 height 16
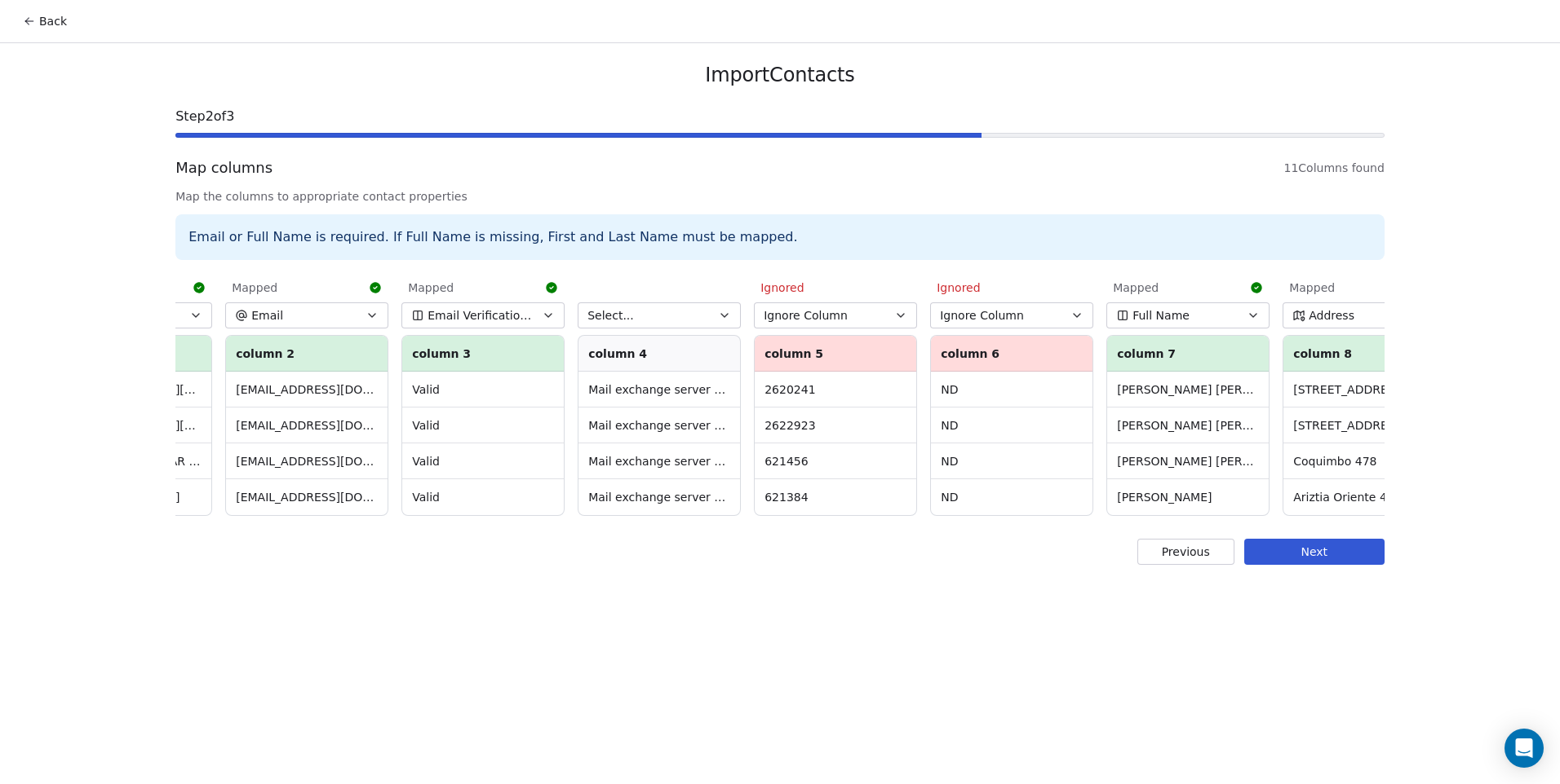
click at [703, 307] on button "Select..." at bounding box center [659, 315] width 163 height 26
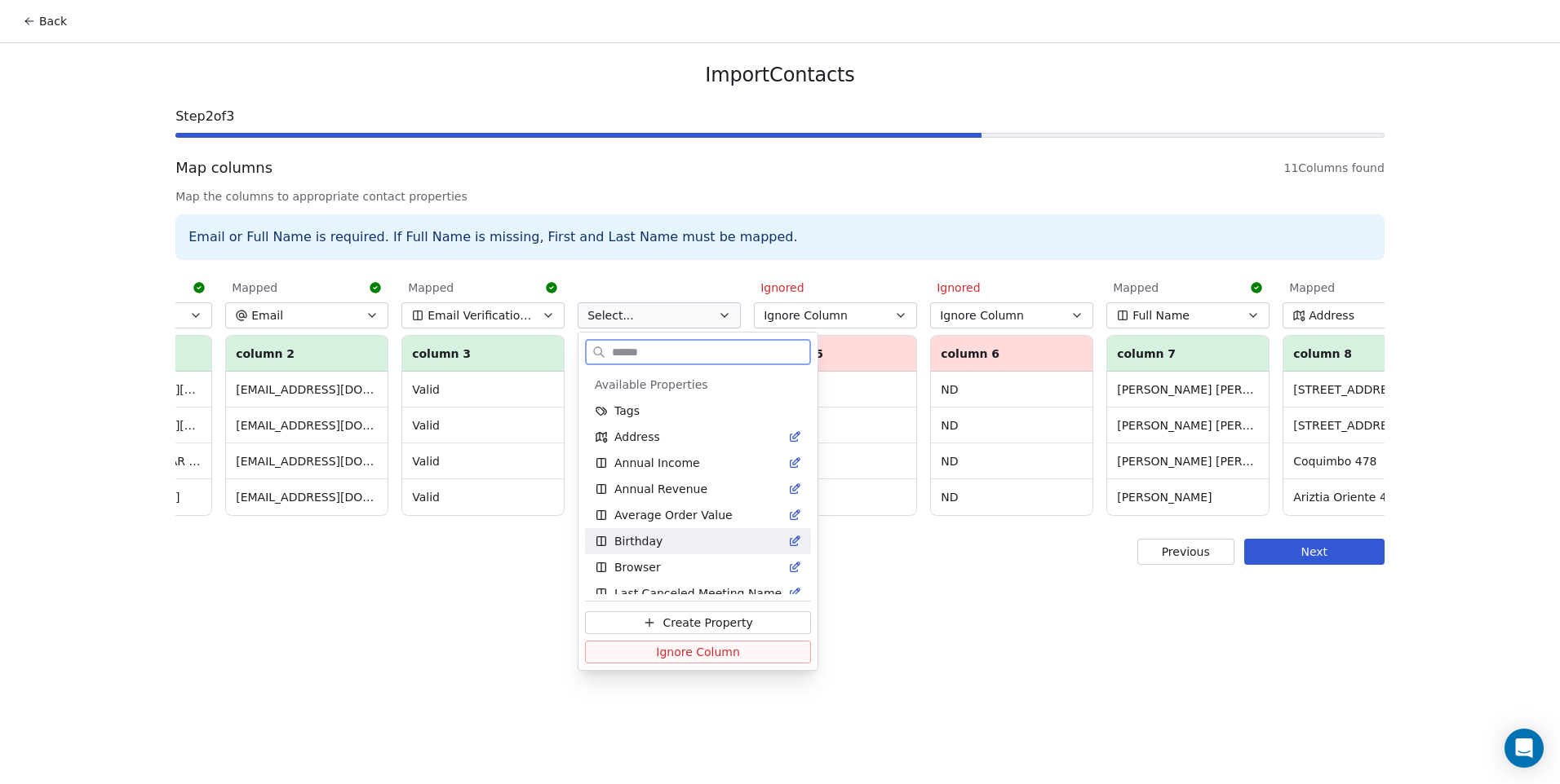
click at [747, 644] on button "Ignore Column" at bounding box center [697, 652] width 226 height 23
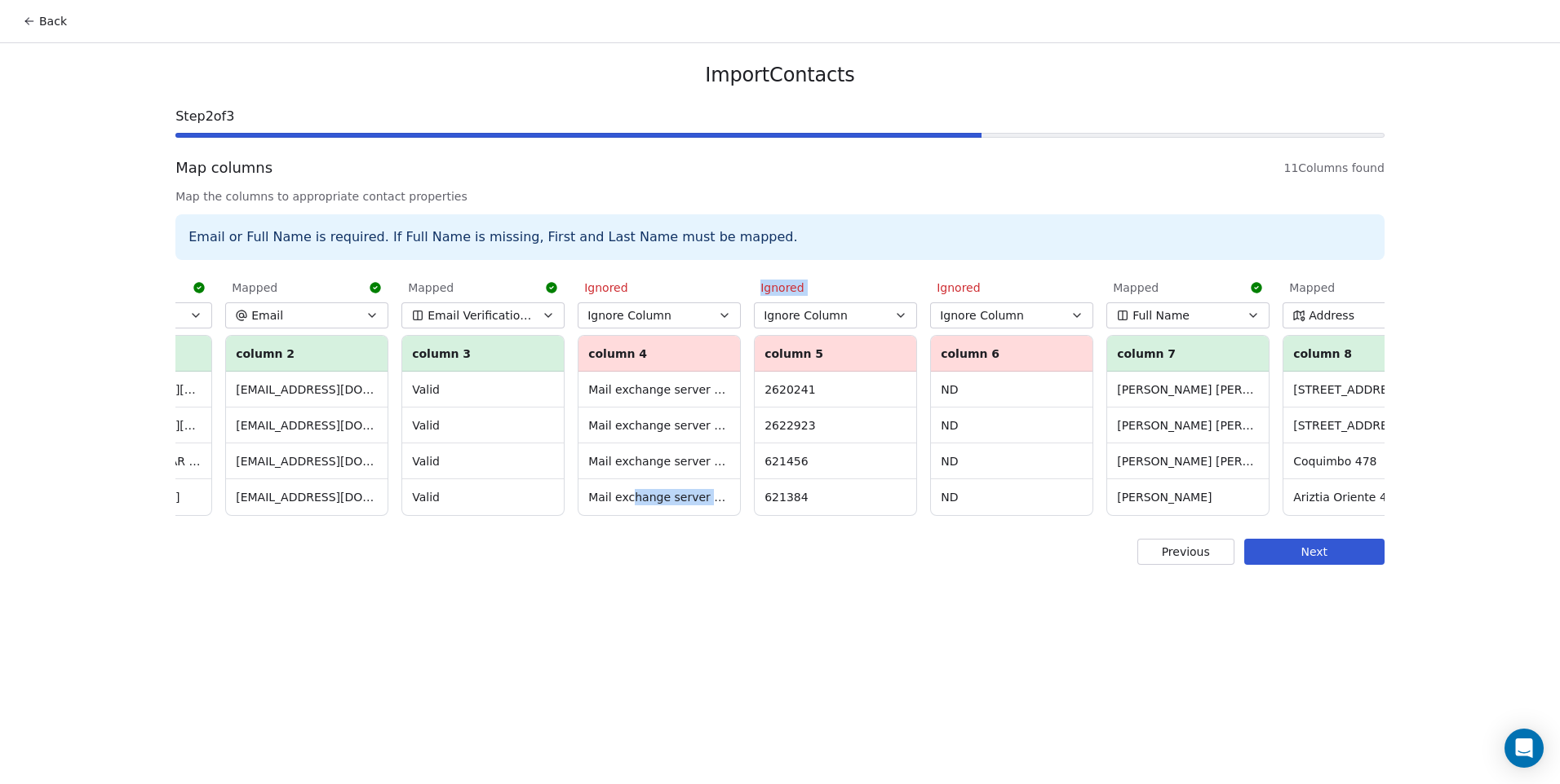
drag, startPoint x: 631, startPoint y: 516, endPoint x: 753, endPoint y: 523, distance: 122.2
click at [753, 520] on div "Mapped Nombre colegio column 1 COLEGIO SAN JUAN BAUTISTA COLEGIO SANTA MARIA EU…" at bounding box center [780, 394] width 1209 height 249
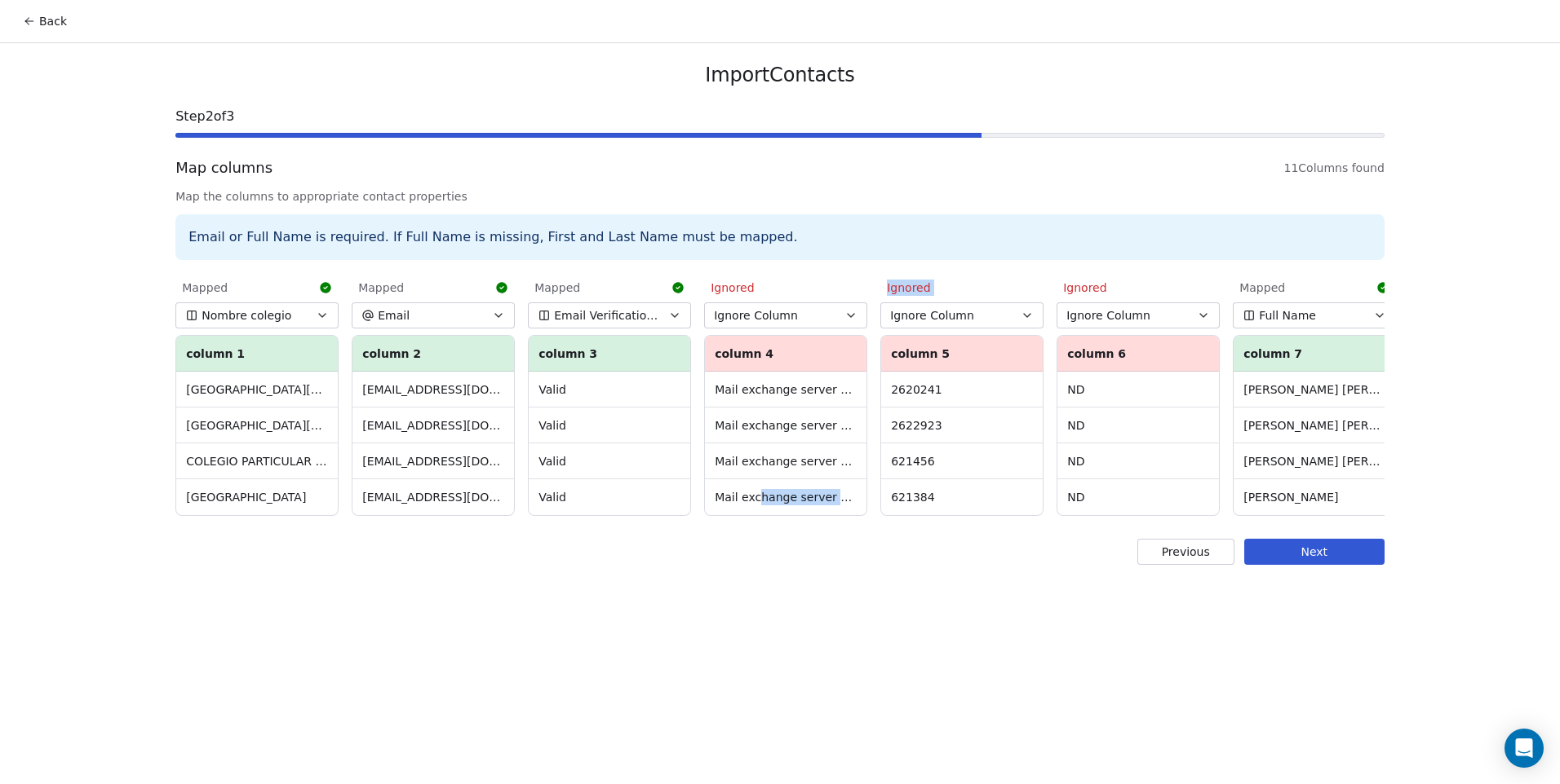
scroll to position [0, 717]
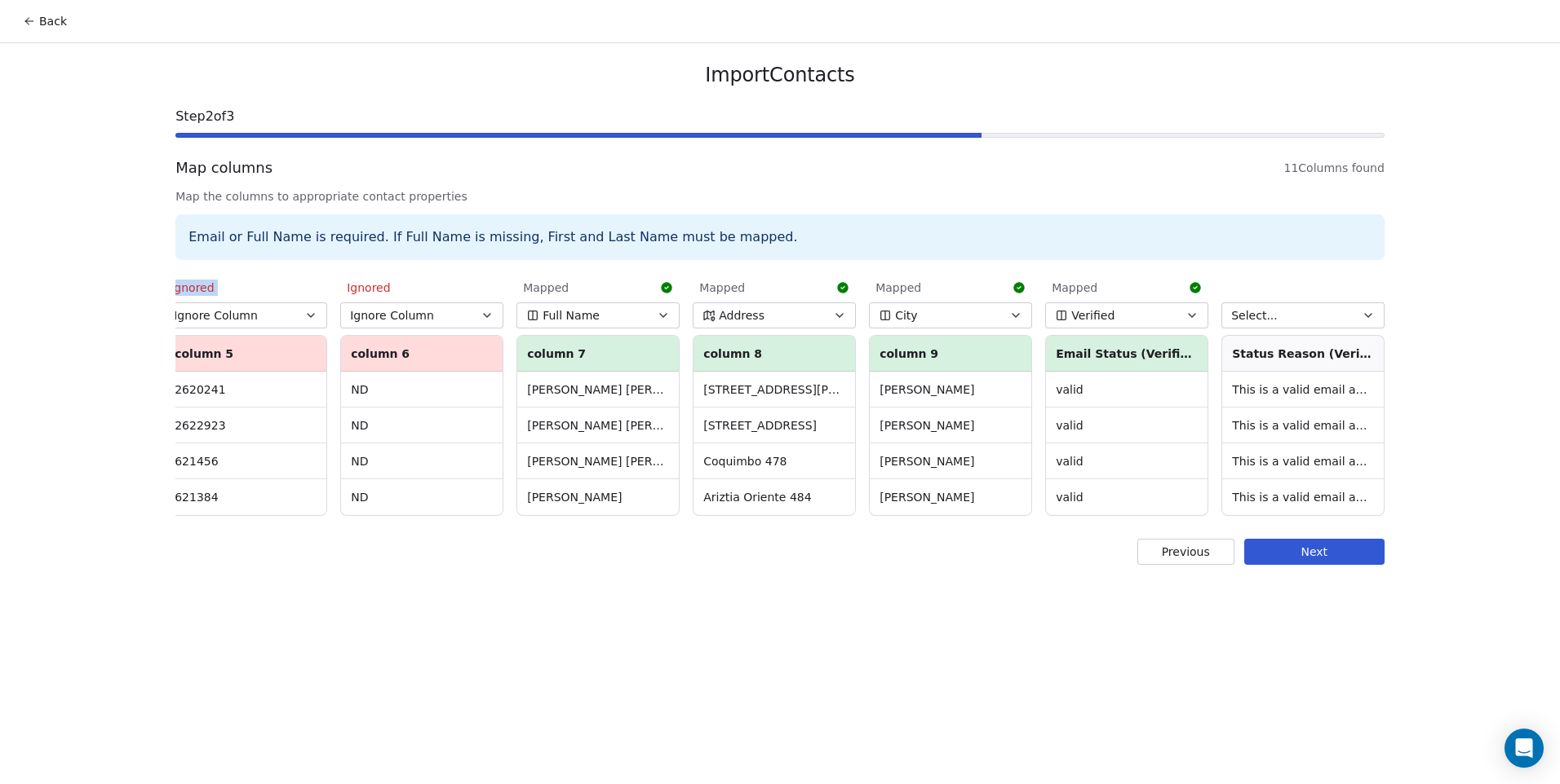
click at [1301, 321] on button "Select..." at bounding box center [1303, 315] width 163 height 26
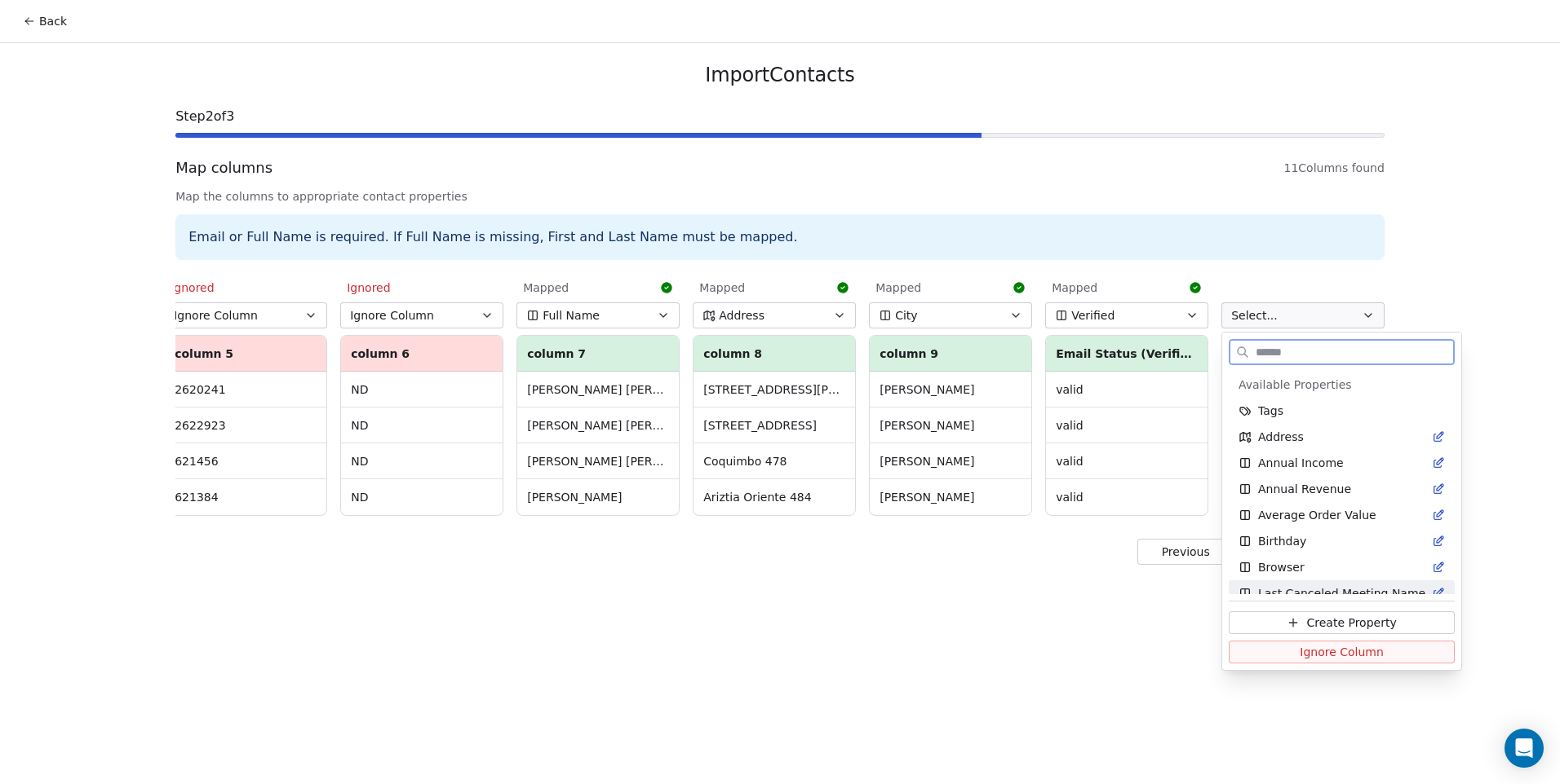
click at [1317, 648] on span "Ignore Column" at bounding box center [1341, 652] width 85 height 16
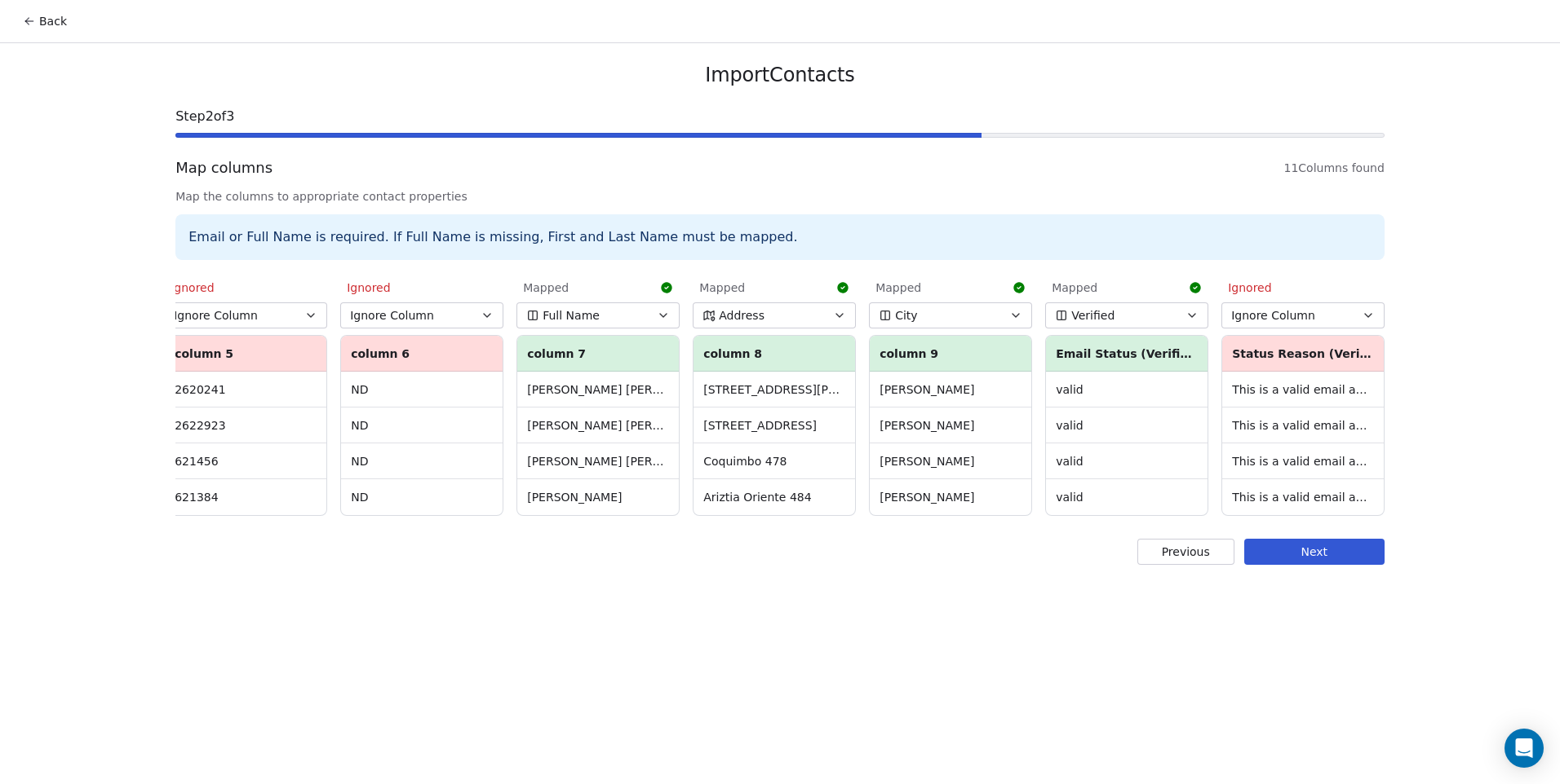
click at [1311, 565] on button "Next" at bounding box center [1314, 551] width 140 height 26
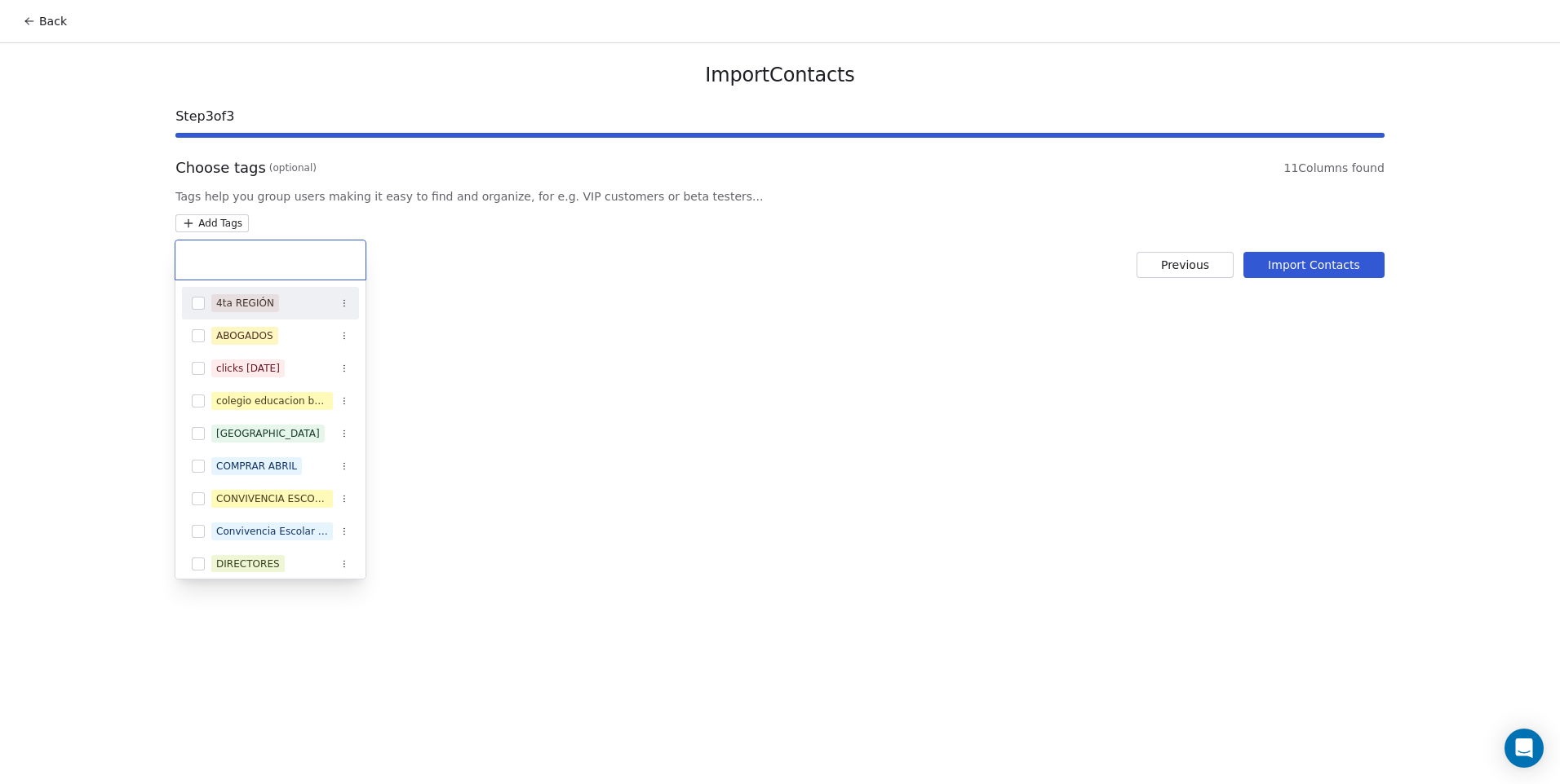
click at [207, 220] on html "Back Import Contacts Step 3 of 3 Choose tags (optional) 11 Columns found Tags h…" at bounding box center [780, 392] width 1560 height 784
click at [450, 267] on html "Back Import Contacts Step 3 of 3 Choose tags (optional) 11 Columns found Tags h…" at bounding box center [780, 392] width 1560 height 784
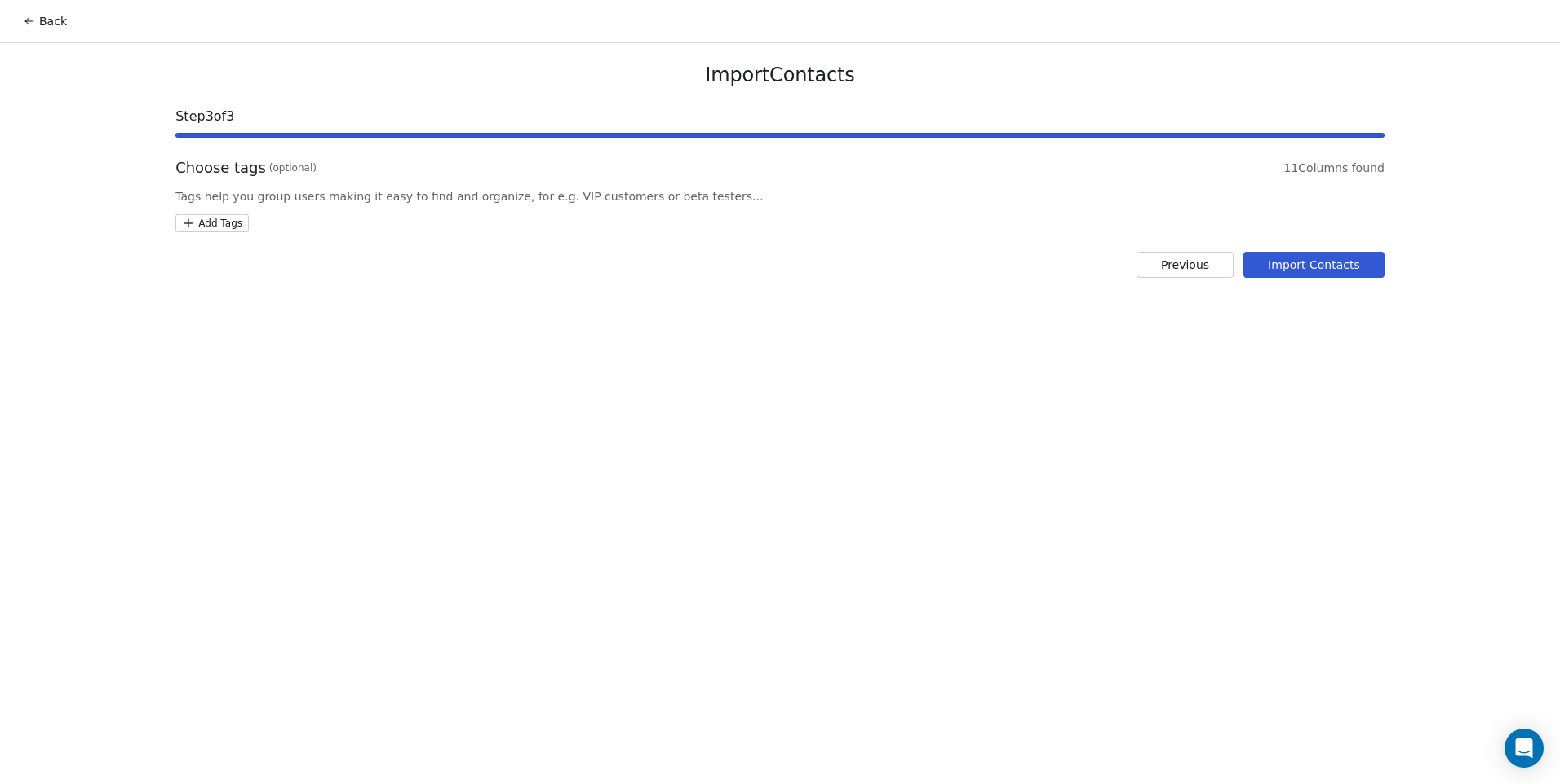
click at [51, 30] on button "Back" at bounding box center [45, 22] width 64 height 30
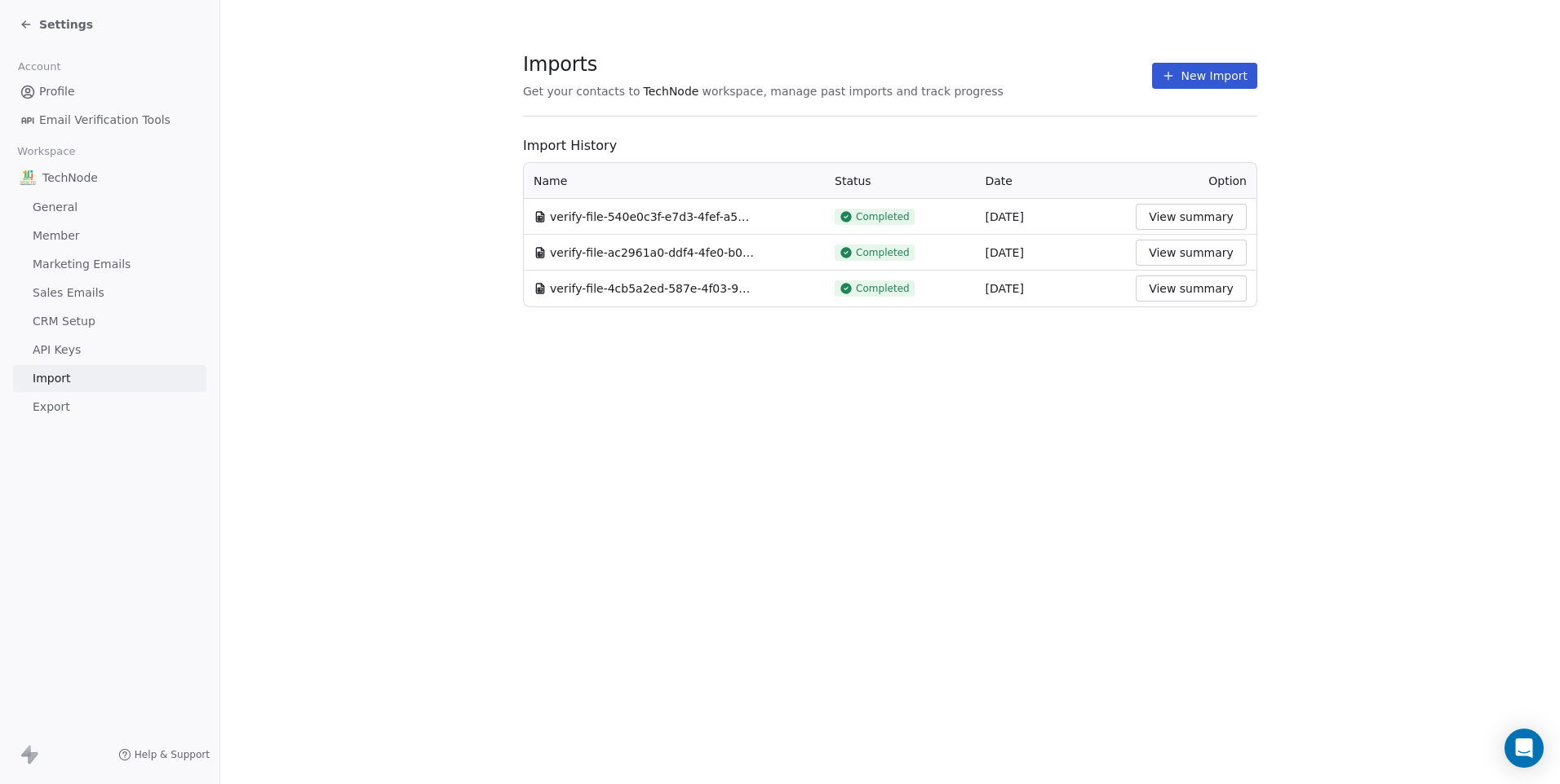
click at [51, 30] on span "Settings" at bounding box center [66, 24] width 54 height 16
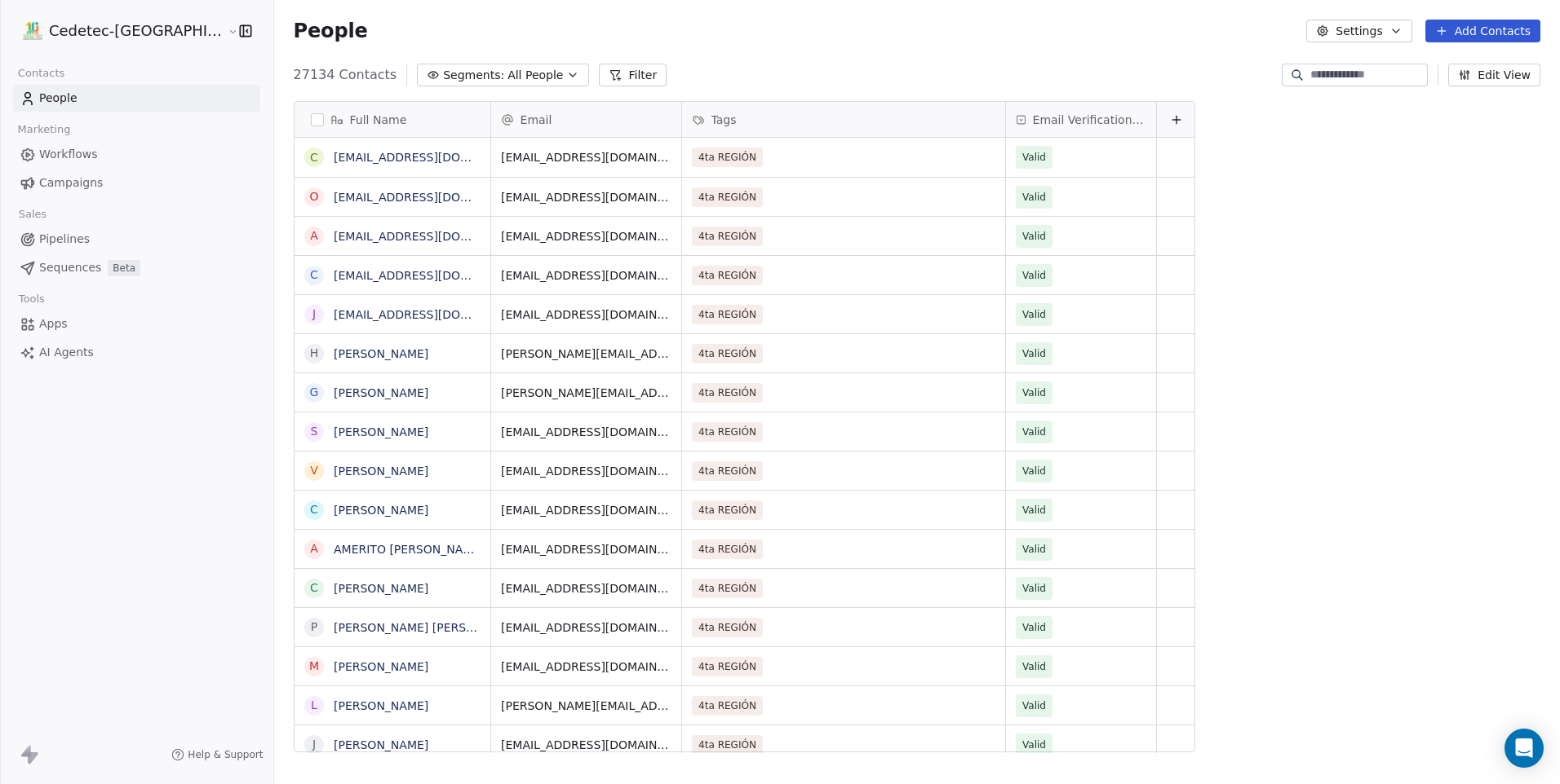
scroll to position [678, 1327]
click at [507, 69] on span "All People" at bounding box center [535, 75] width 56 height 17
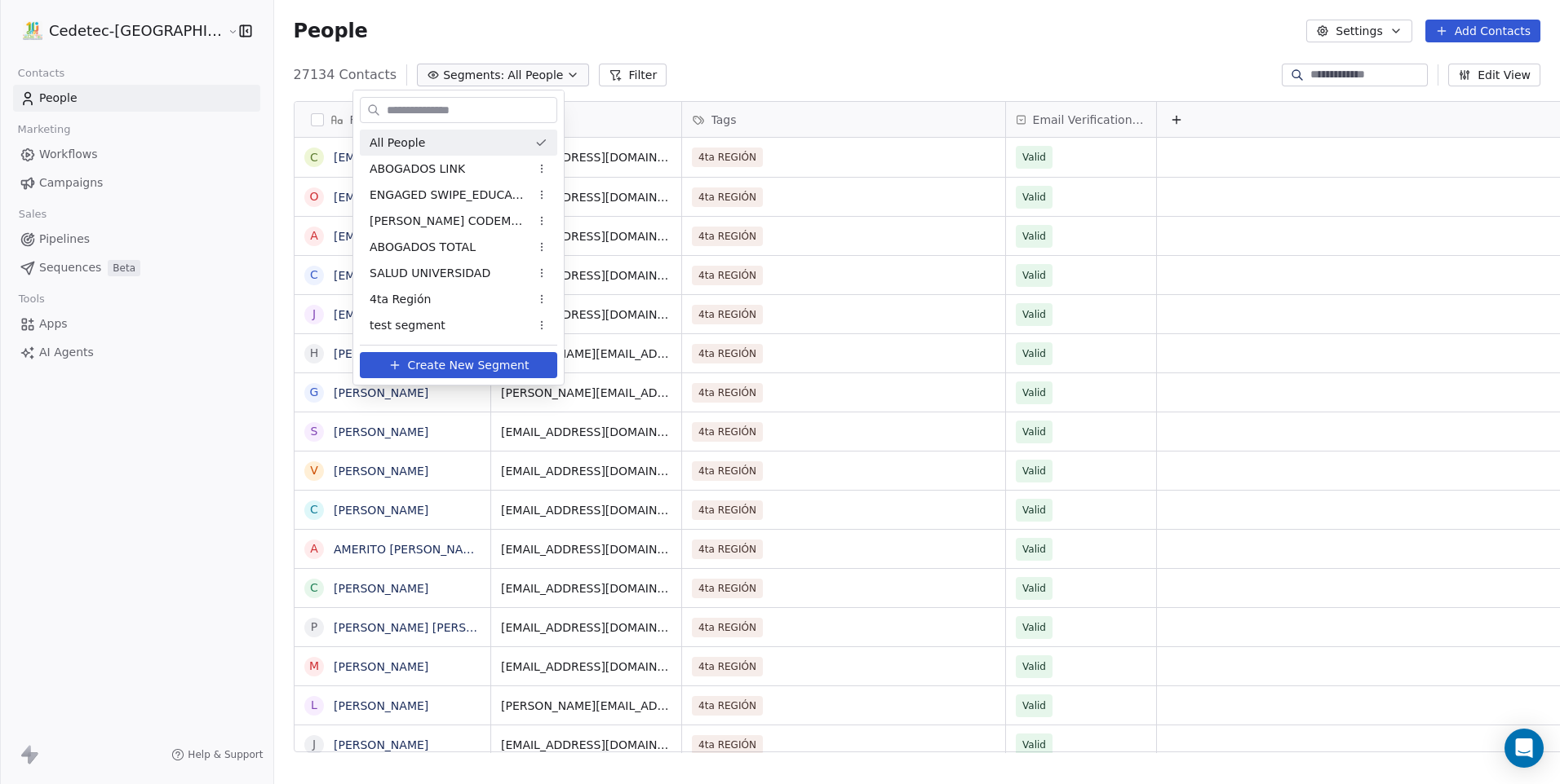
click at [463, 69] on html "Cedetec-Chile Contacts People Marketing Workflows Campaigns Sales Pipelines Seq…" at bounding box center [780, 392] width 1560 height 784
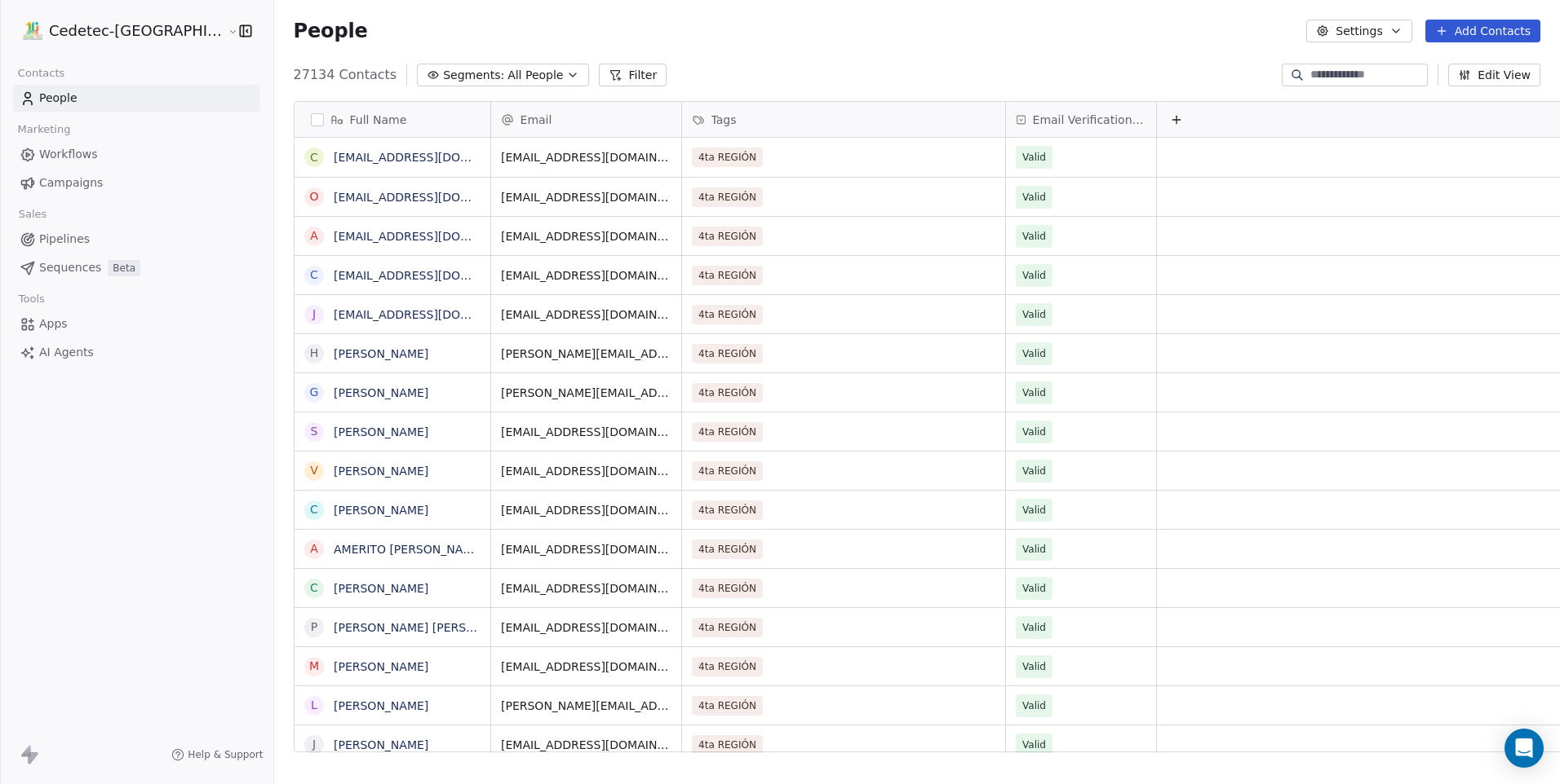
click at [507, 69] on span "All People" at bounding box center [535, 75] width 56 height 17
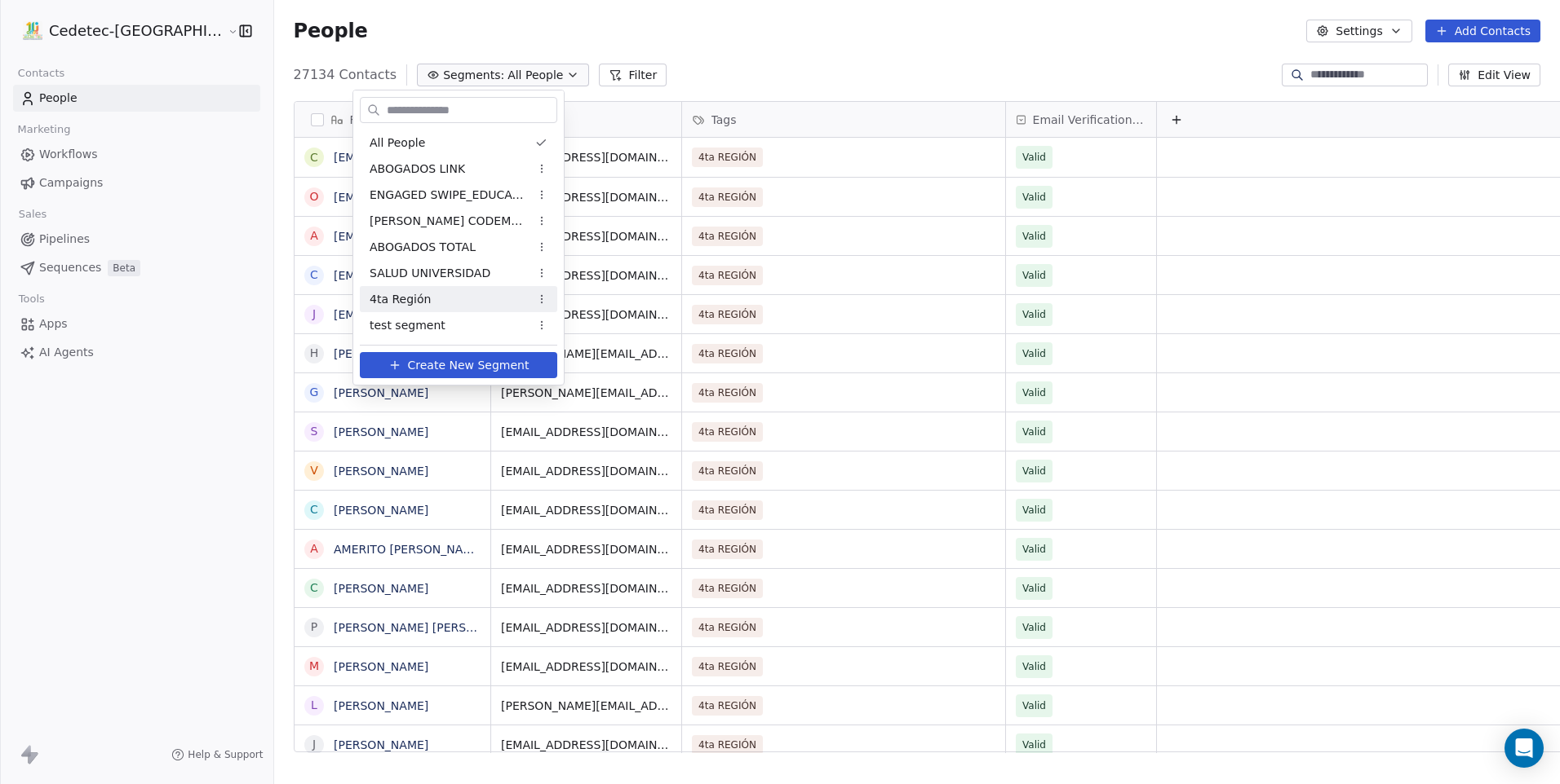
click at [497, 371] on span "Create New Segment" at bounding box center [468, 365] width 121 height 17
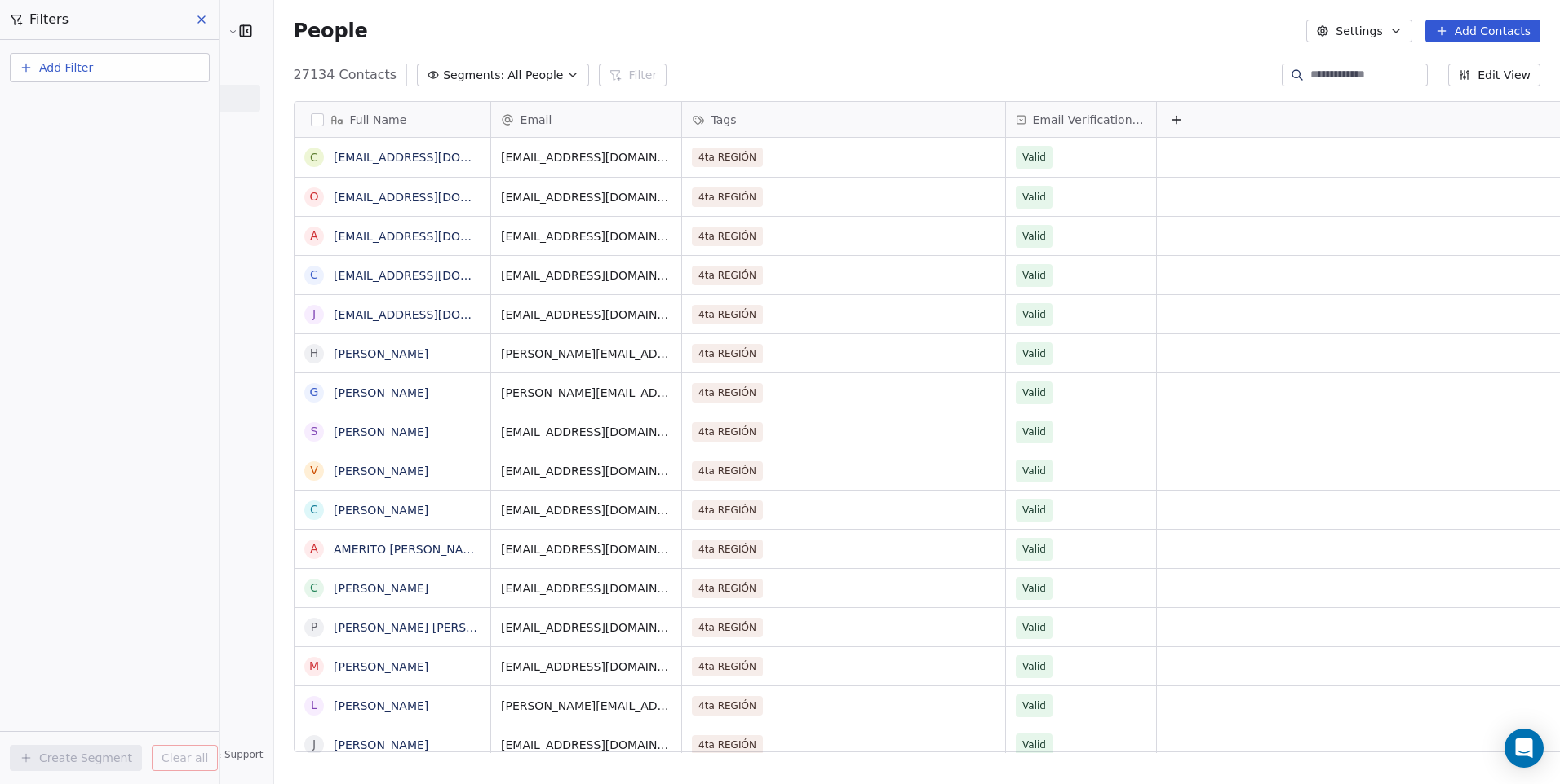
click at [124, 77] on button "Add Filter" at bounding box center [109, 68] width 200 height 30
click at [119, 103] on span "Contact properties" at bounding box center [80, 105] width 106 height 17
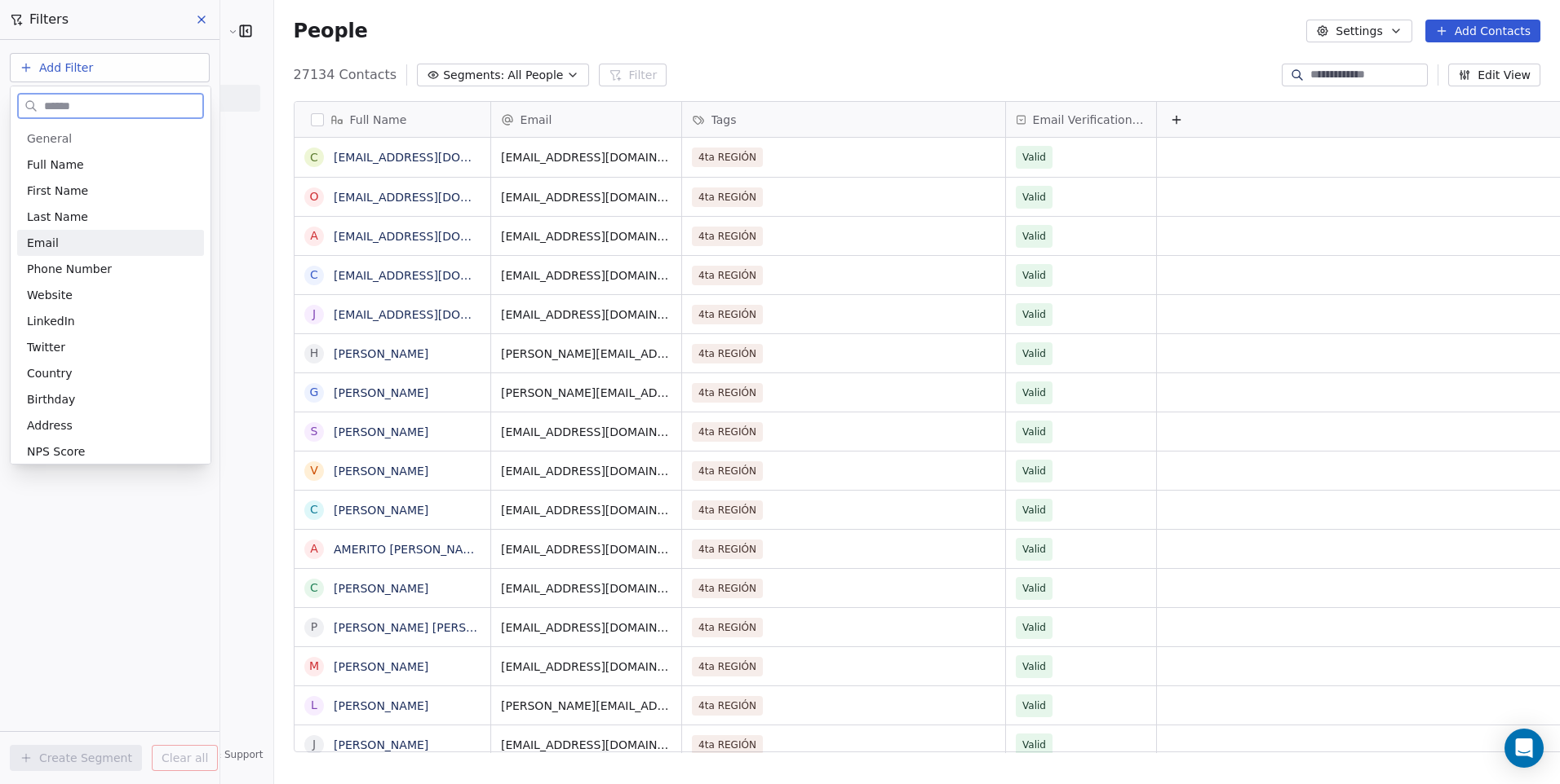
click at [78, 244] on div "Email" at bounding box center [110, 242] width 167 height 16
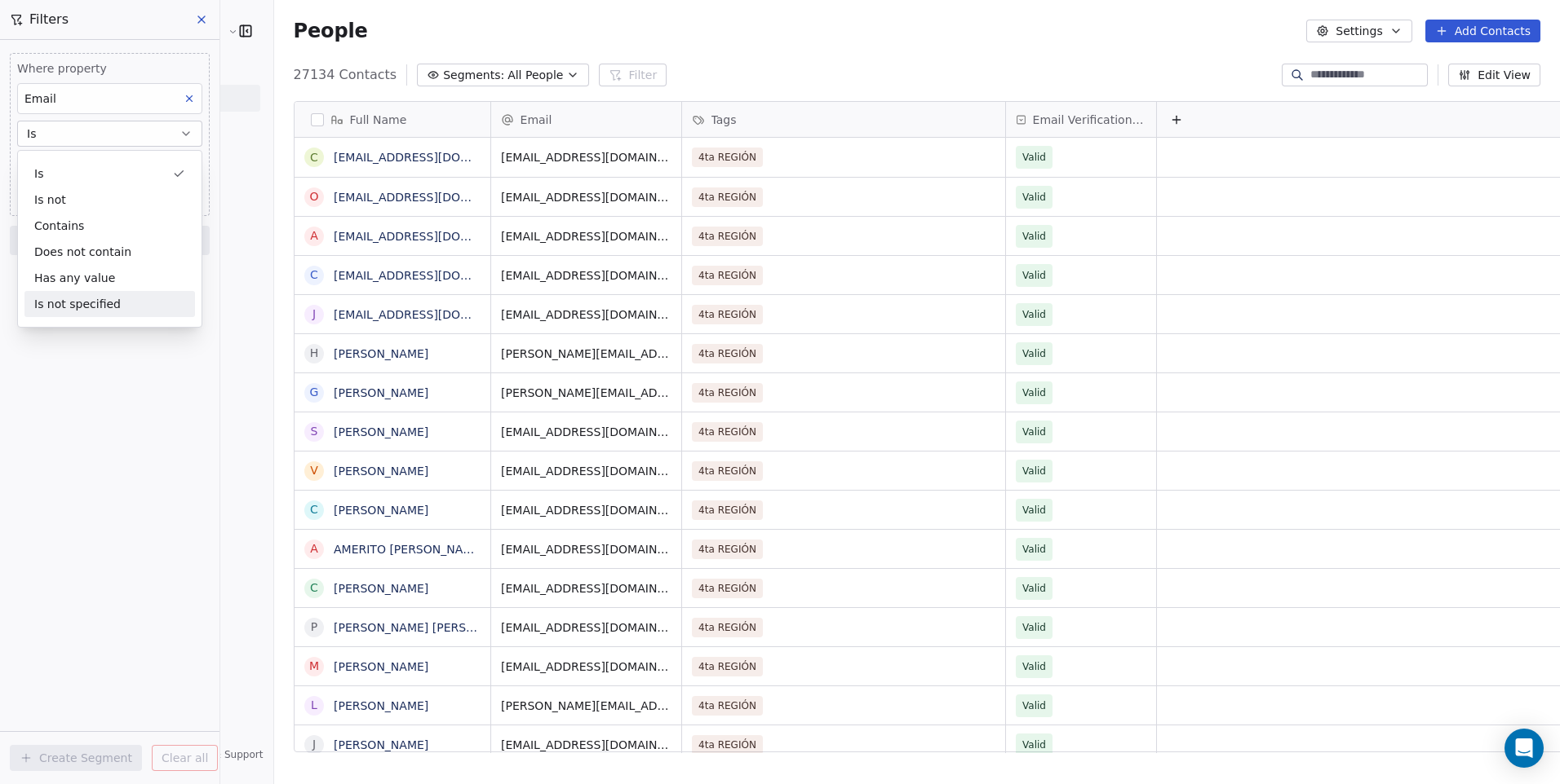
click at [100, 396] on div "Where property Email Is Add filter to this group Add another filter Create Segm…" at bounding box center [109, 411] width 220 height 744
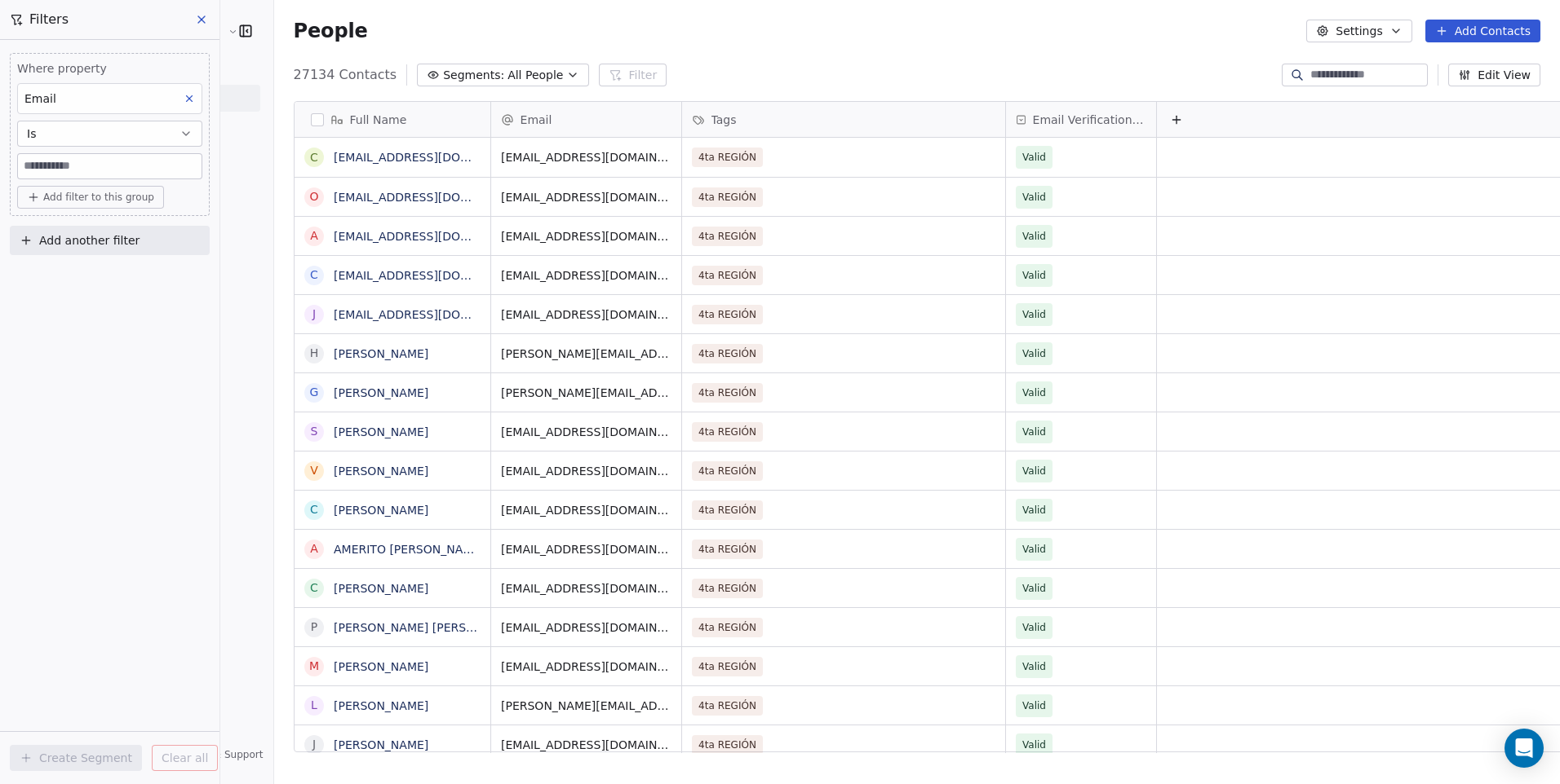
click at [112, 389] on div "Where property Email Is Add filter to this group Add another filter Create Segm…" at bounding box center [109, 411] width 220 height 744
click at [148, 173] on input at bounding box center [109, 166] width 184 height 25
click at [27, 418] on div "Where property Email Is Add filter to this group Add another filter Create Segm…" at bounding box center [109, 411] width 220 height 744
click at [165, 99] on div "Email" at bounding box center [109, 98] width 185 height 31
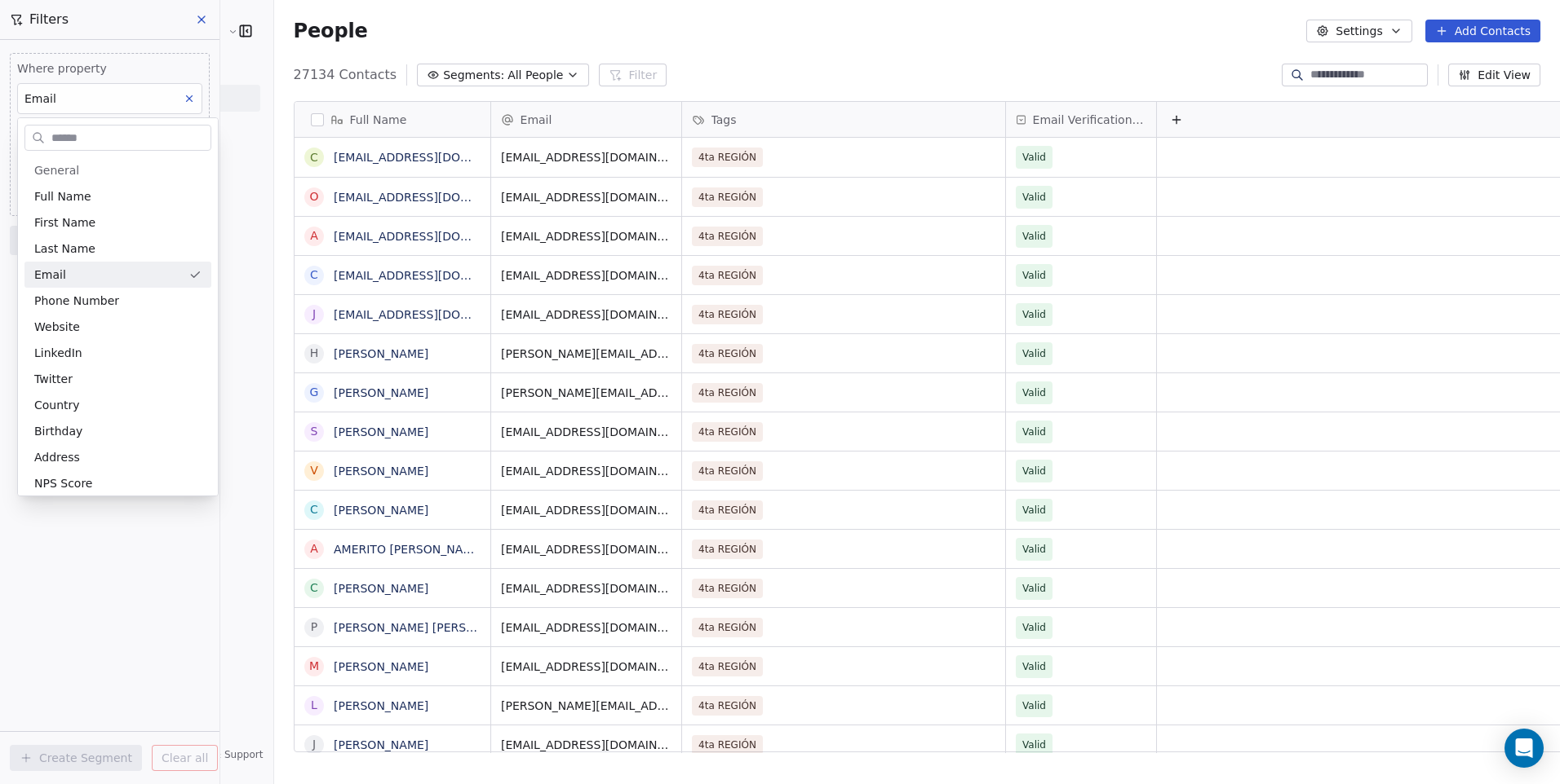
click at [188, 96] on html "Cedetec-Chile Contacts People Marketing Workflows Campaigns Sales Pipelines Seq…" at bounding box center [780, 392] width 1560 height 784
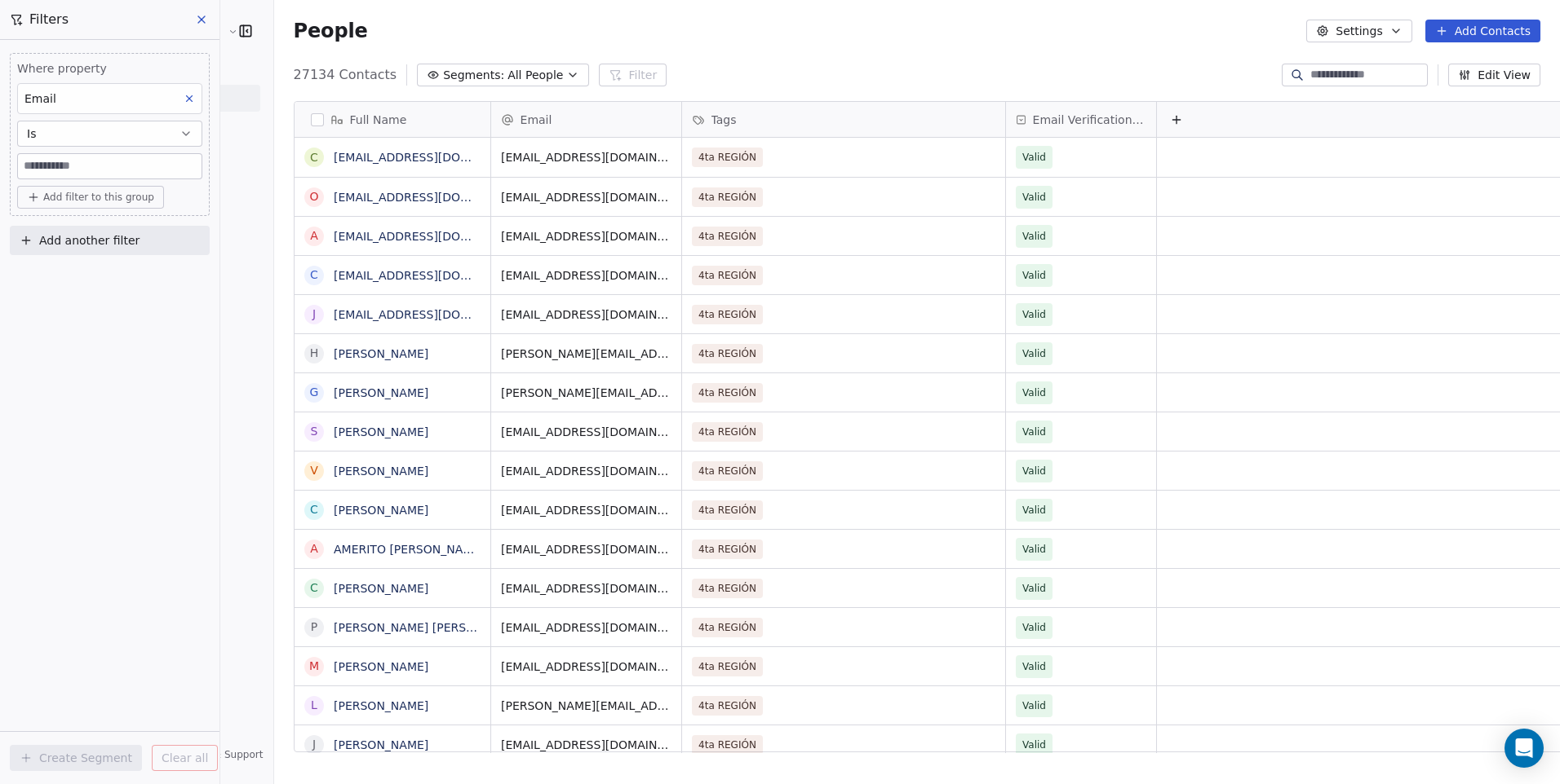
click at [175, 96] on div "Email" at bounding box center [109, 98] width 185 height 31
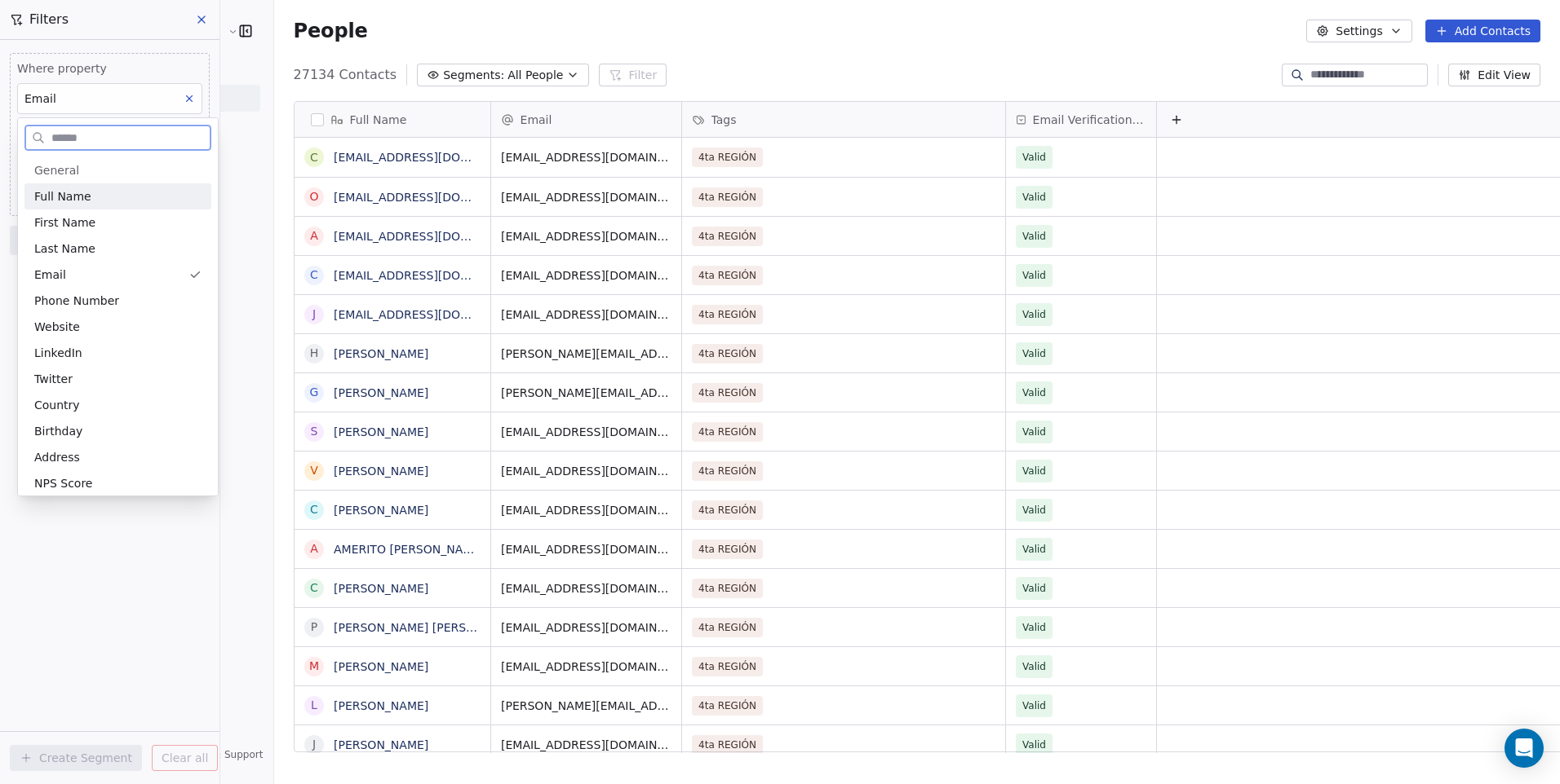
click at [136, 203] on div "Full Name" at bounding box center [117, 197] width 167 height 16
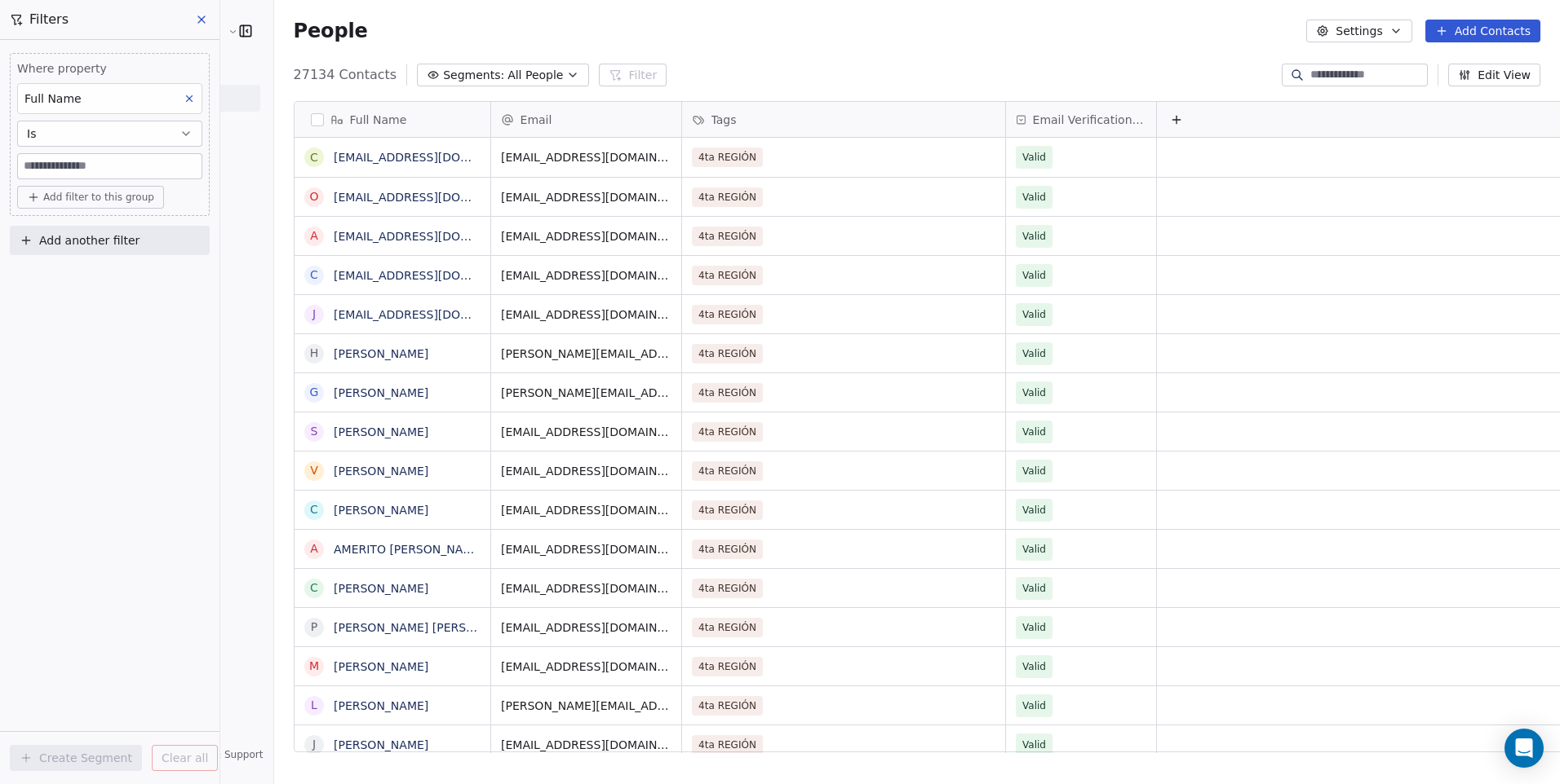
click at [186, 97] on icon at bounding box center [189, 98] width 11 height 11
click at [201, 21] on icon at bounding box center [201, 19] width 13 height 13
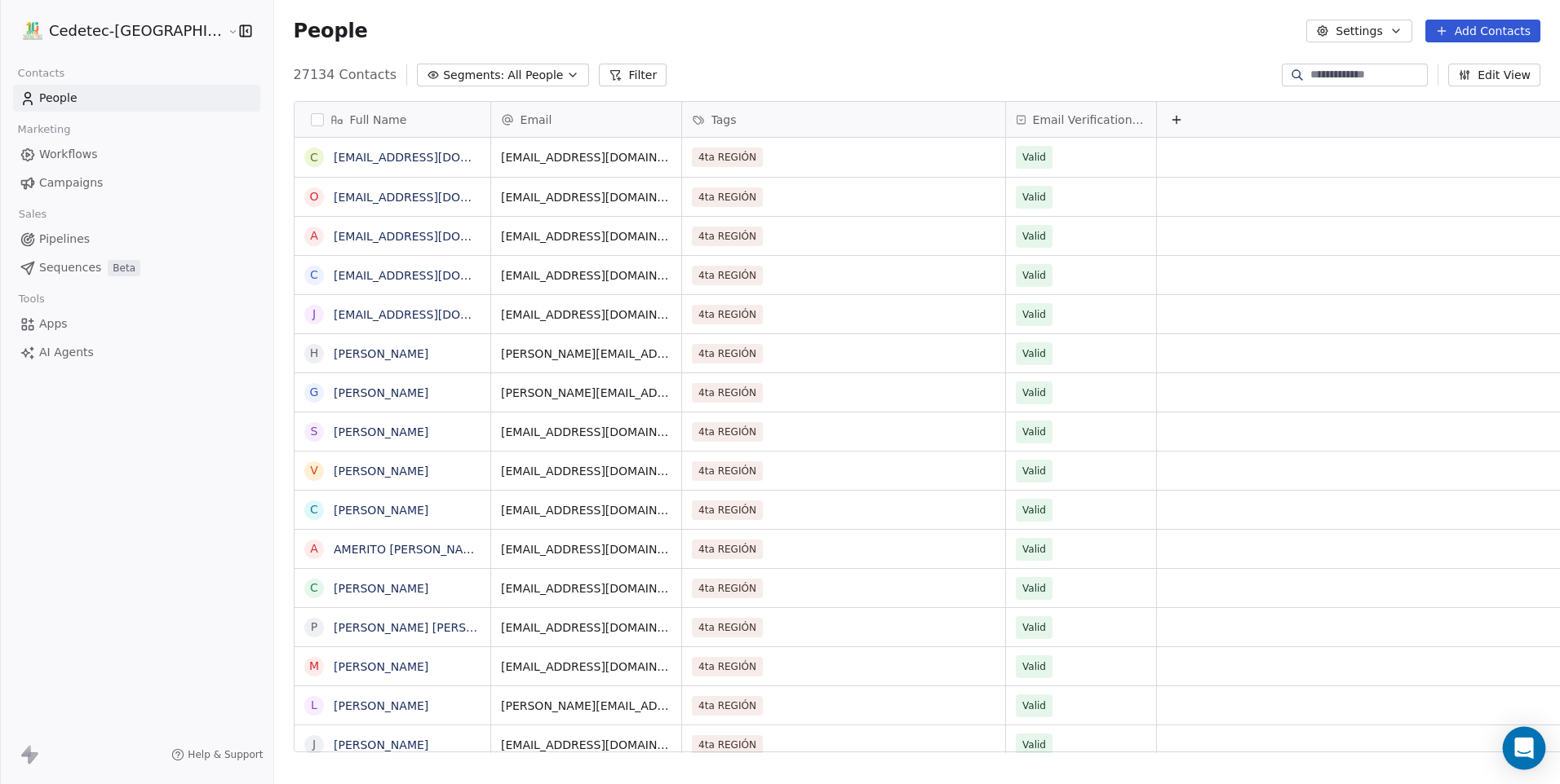
click at [1516, 748] on icon "Open Intercom Messenger" at bounding box center [1523, 748] width 21 height 21
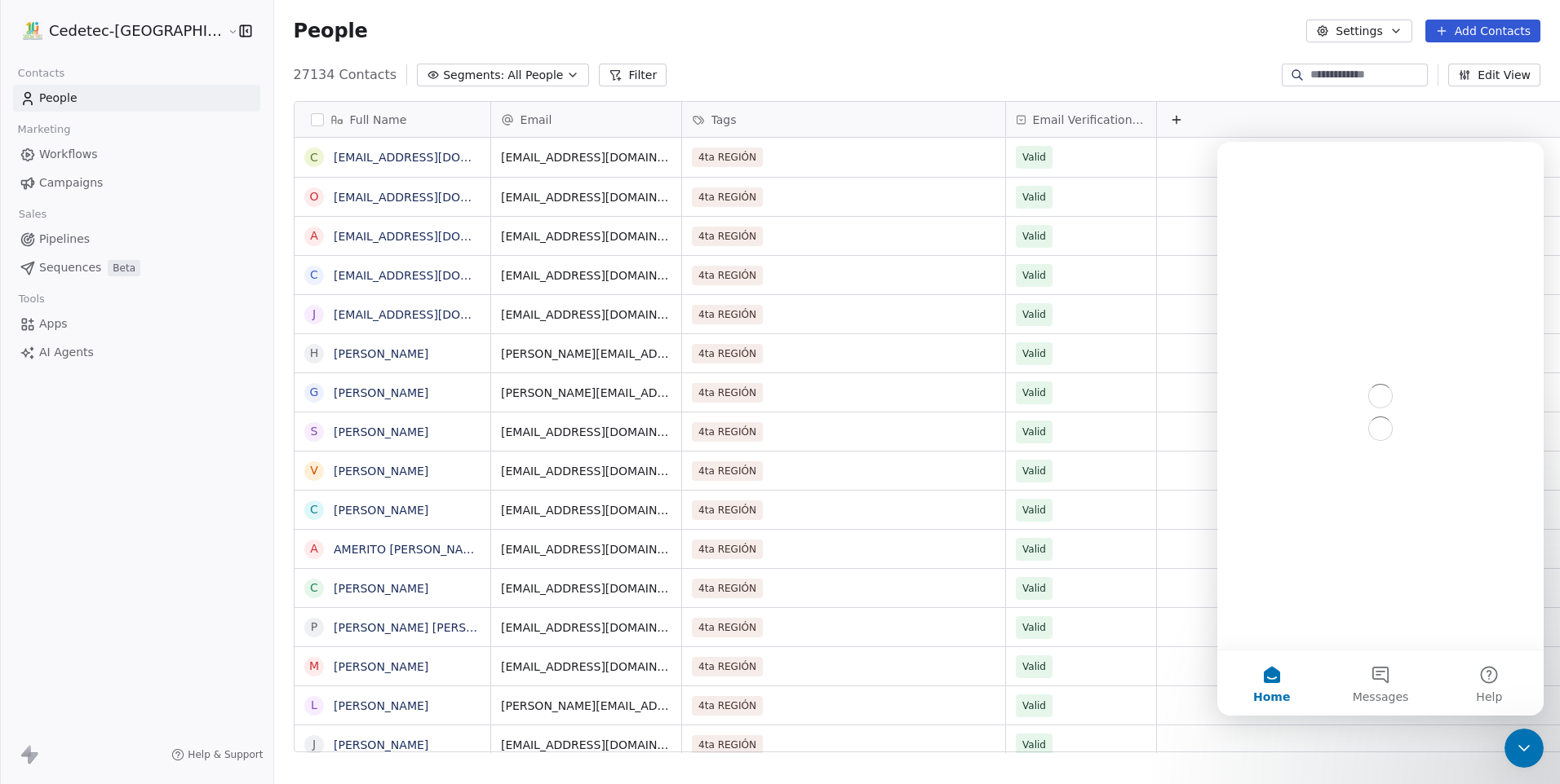
scroll to position [0, 0]
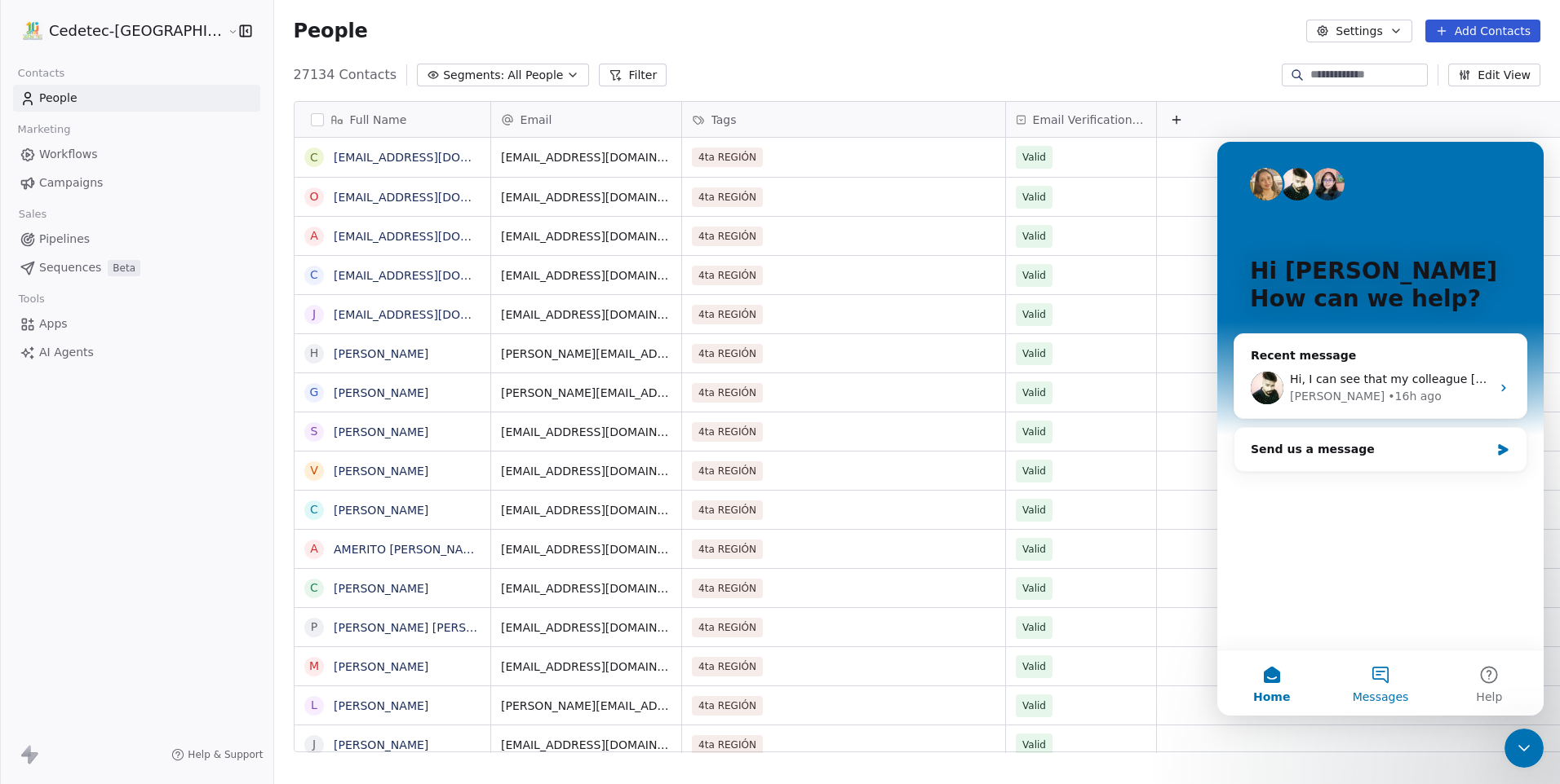
click at [1382, 686] on button "Messages" at bounding box center [1380, 684] width 108 height 66
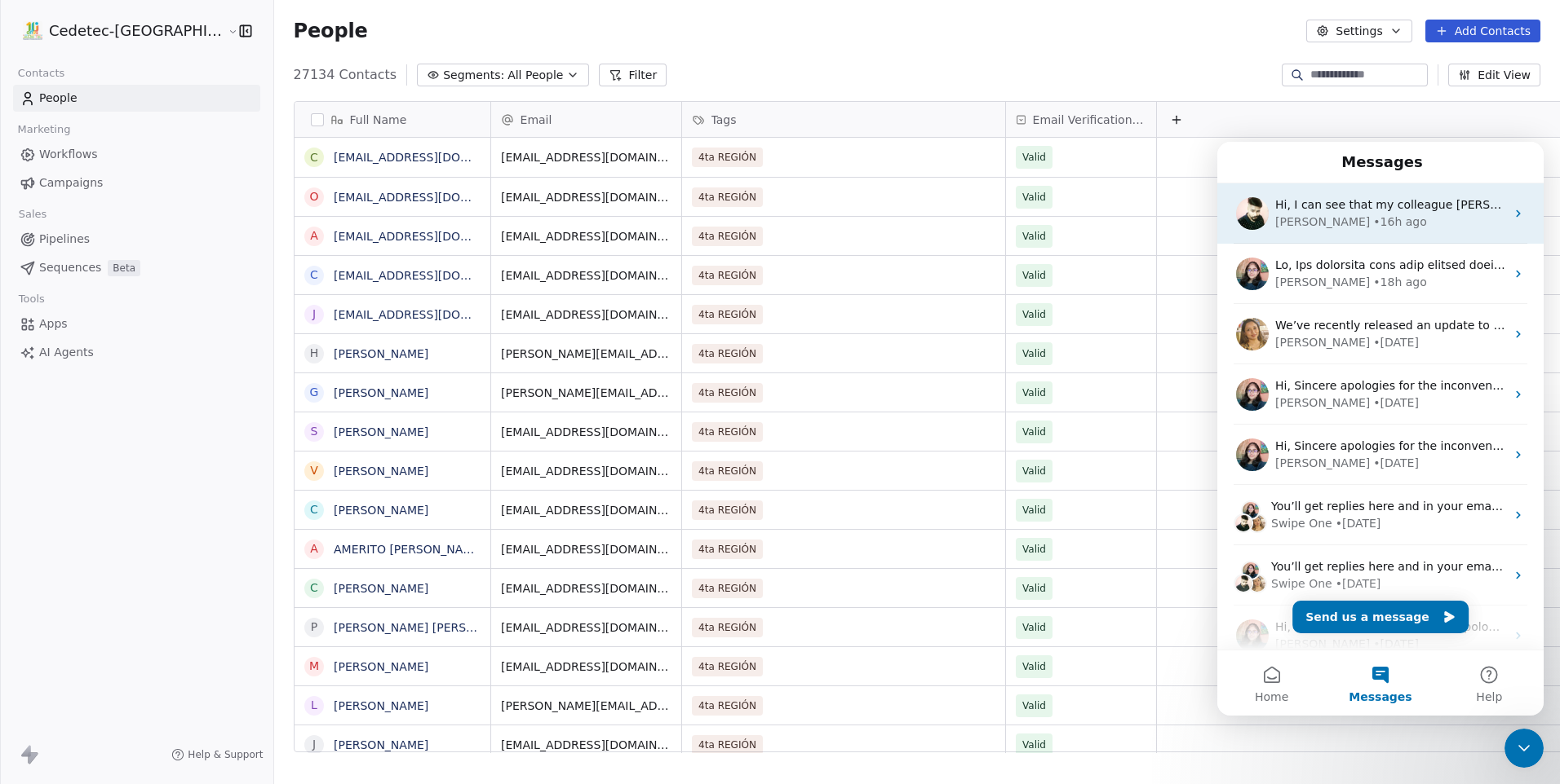
click at [1426, 219] on div "Siddarth • 16h ago" at bounding box center [1390, 222] width 230 height 17
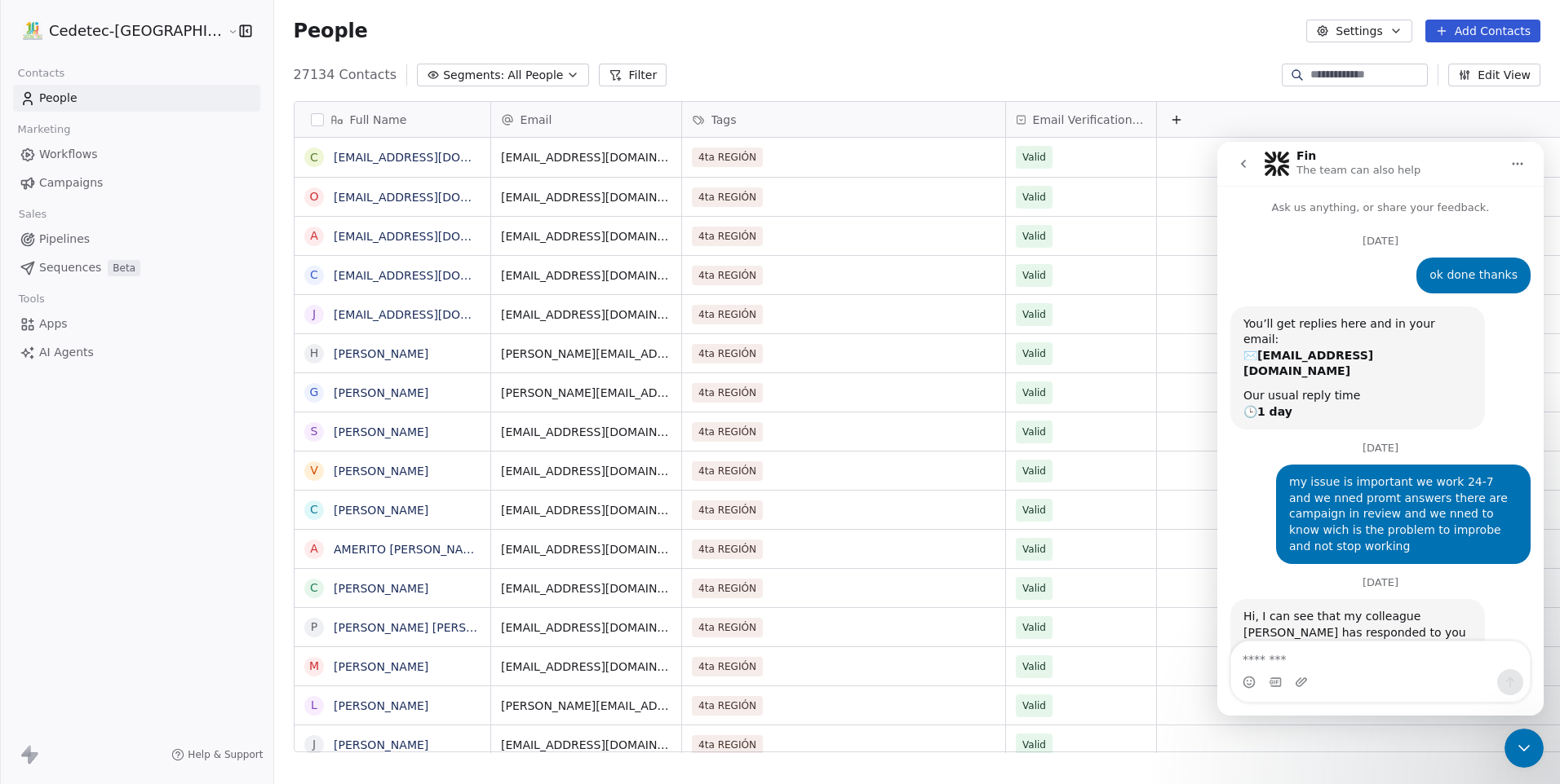
scroll to position [11, 0]
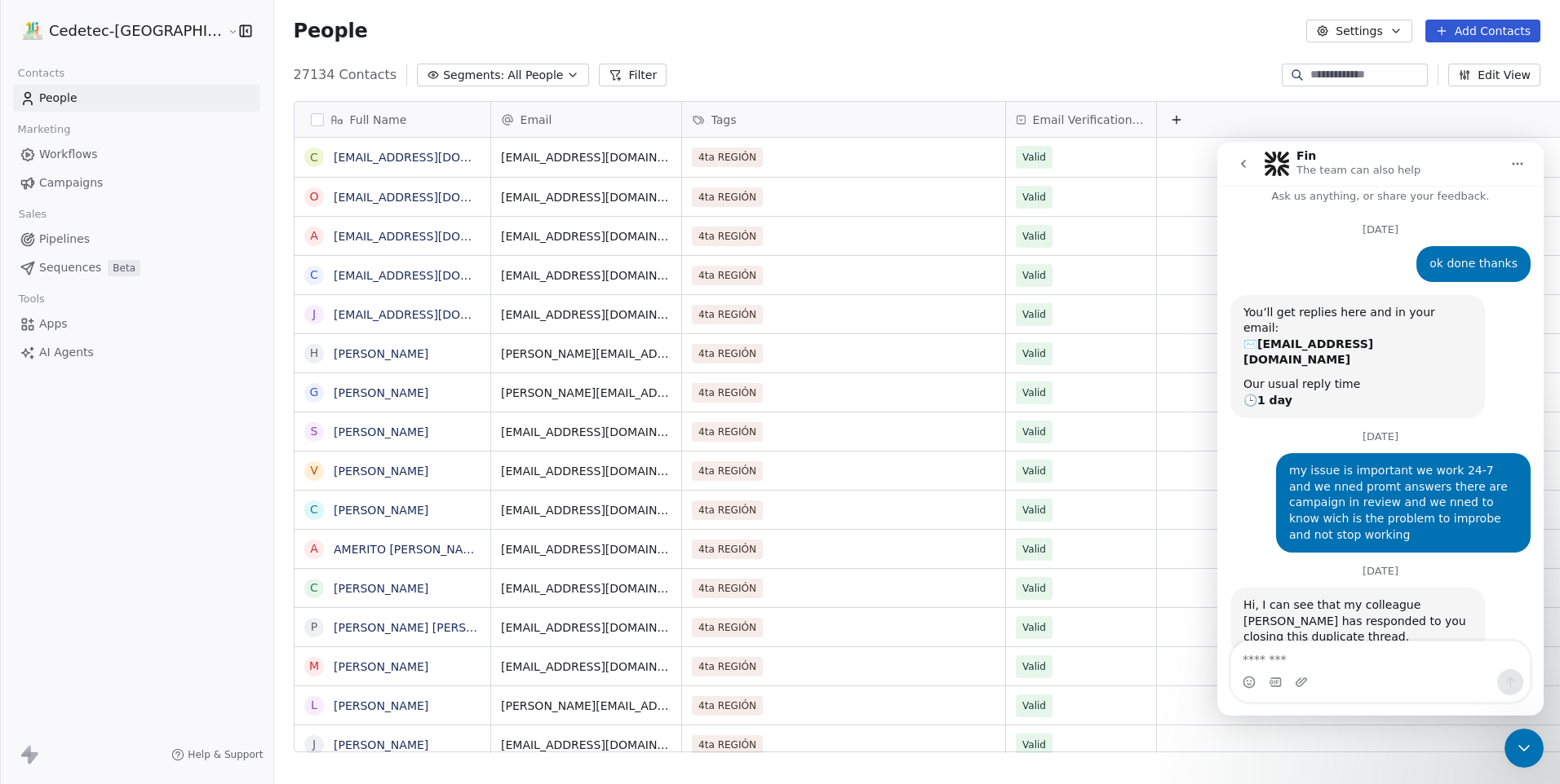
click at [1526, 171] on button "Home" at bounding box center [1517, 163] width 31 height 31
click at [1513, 169] on icon "Home" at bounding box center [1517, 163] width 13 height 13
click at [1247, 166] on icon "go back" at bounding box center [1243, 163] width 13 height 13
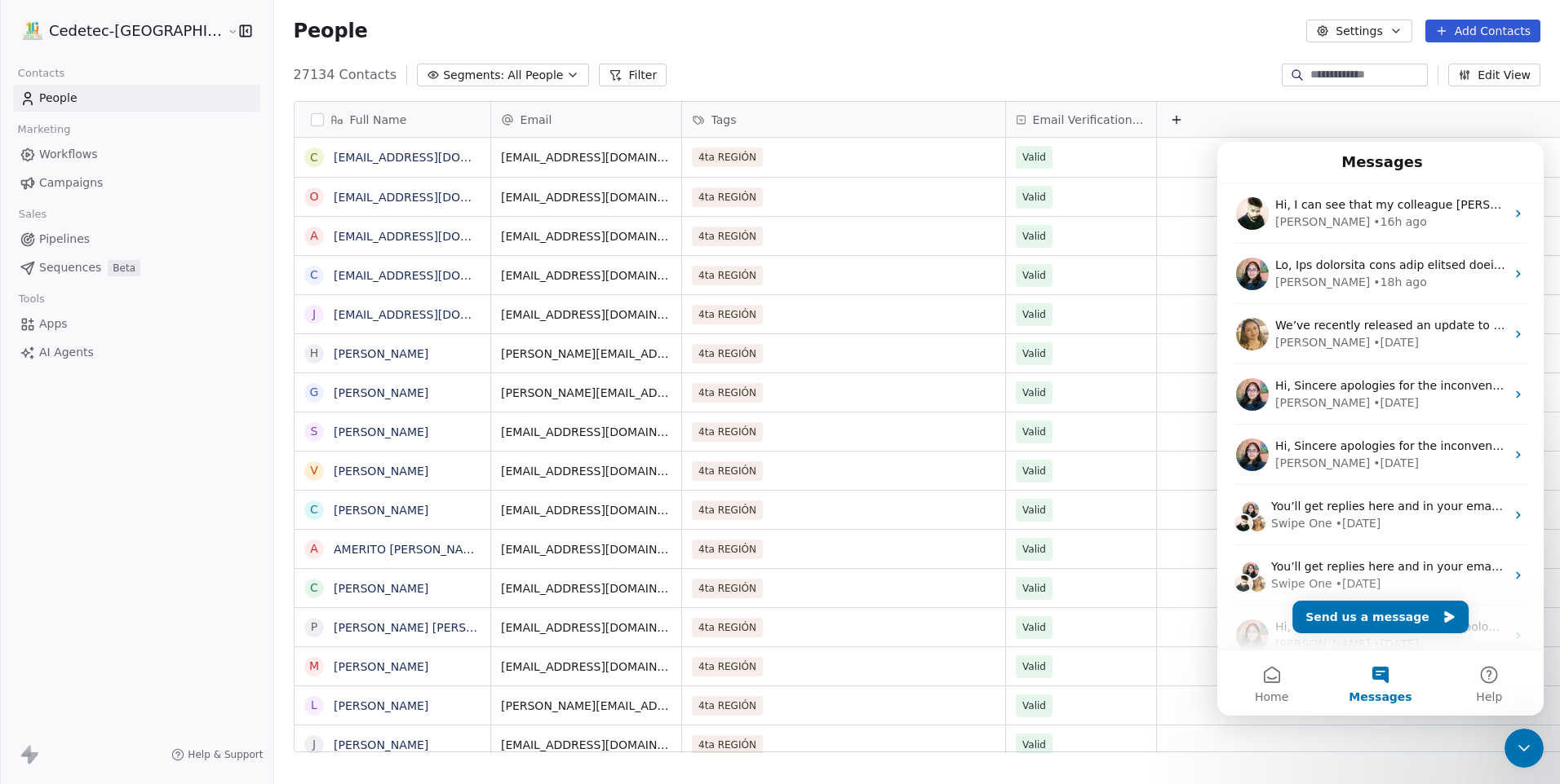
scroll to position [0, 0]
click at [1470, 689] on button "Help" at bounding box center [1489, 684] width 108 height 66
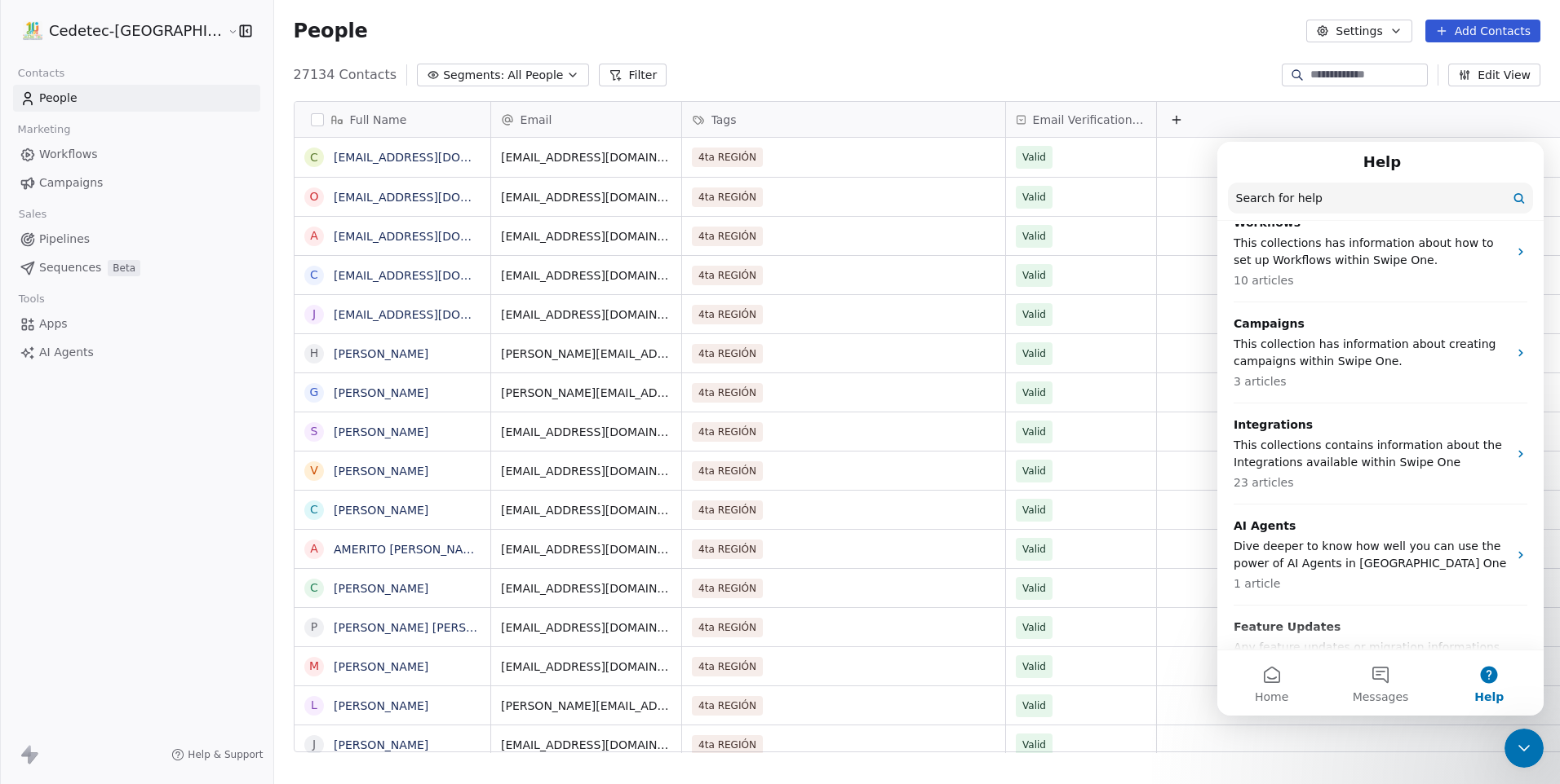
scroll to position [407, 0]
click at [1523, 751] on icon "Close Intercom Messenger" at bounding box center [1523, 748] width 11 height 7
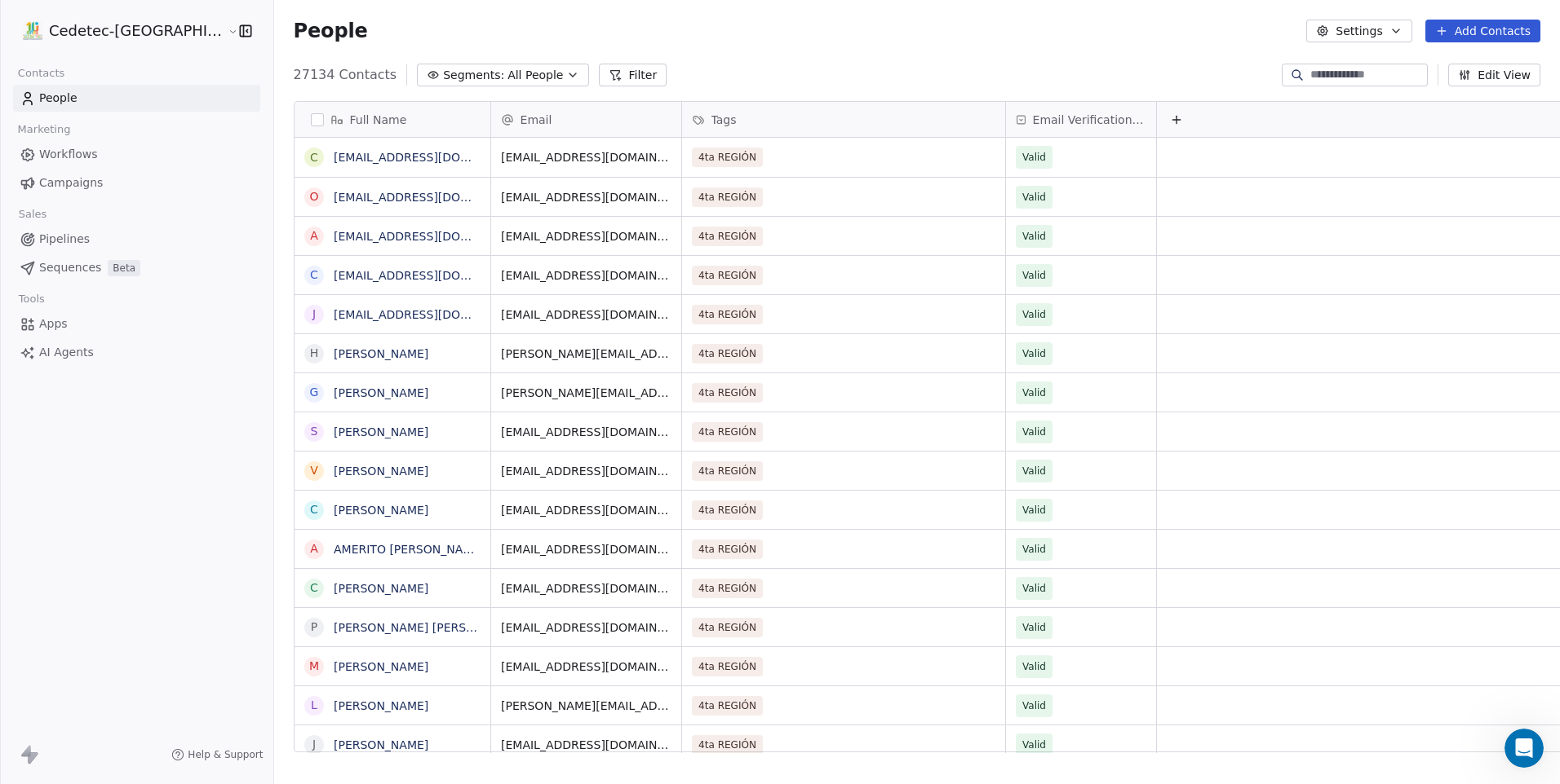
scroll to position [0, 0]
click at [443, 76] on span "Segments:" at bounding box center [474, 75] width 62 height 17
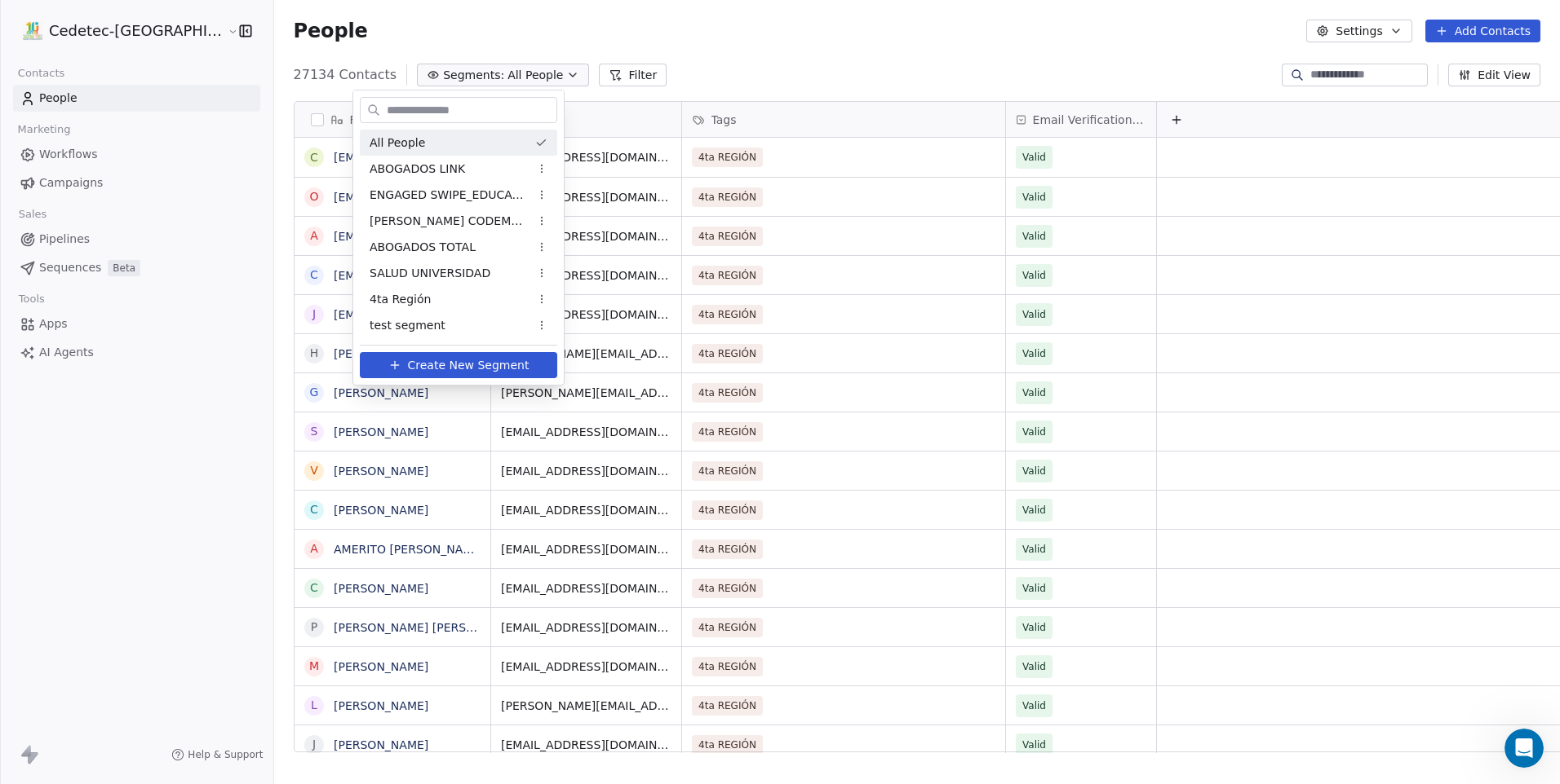
click at [766, 60] on html "Cedetec-Chile Contacts People Marketing Workflows Campaigns Sales Pipelines Seq…" at bounding box center [780, 392] width 1560 height 784
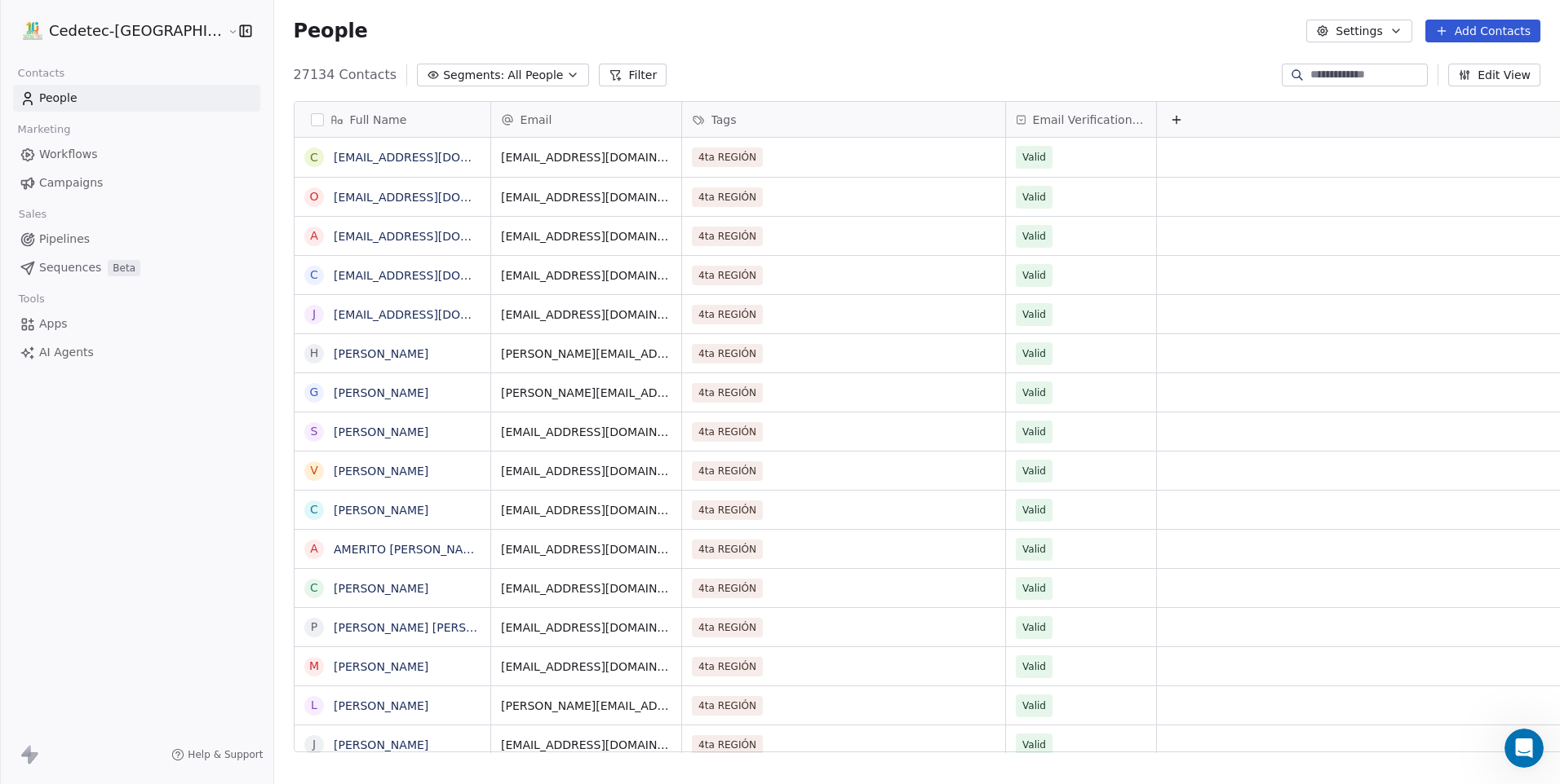
click at [1389, 34] on button "Settings" at bounding box center [1359, 31] width 105 height 23
click at [1374, 93] on div "Tags" at bounding box center [1353, 92] width 65 height 26
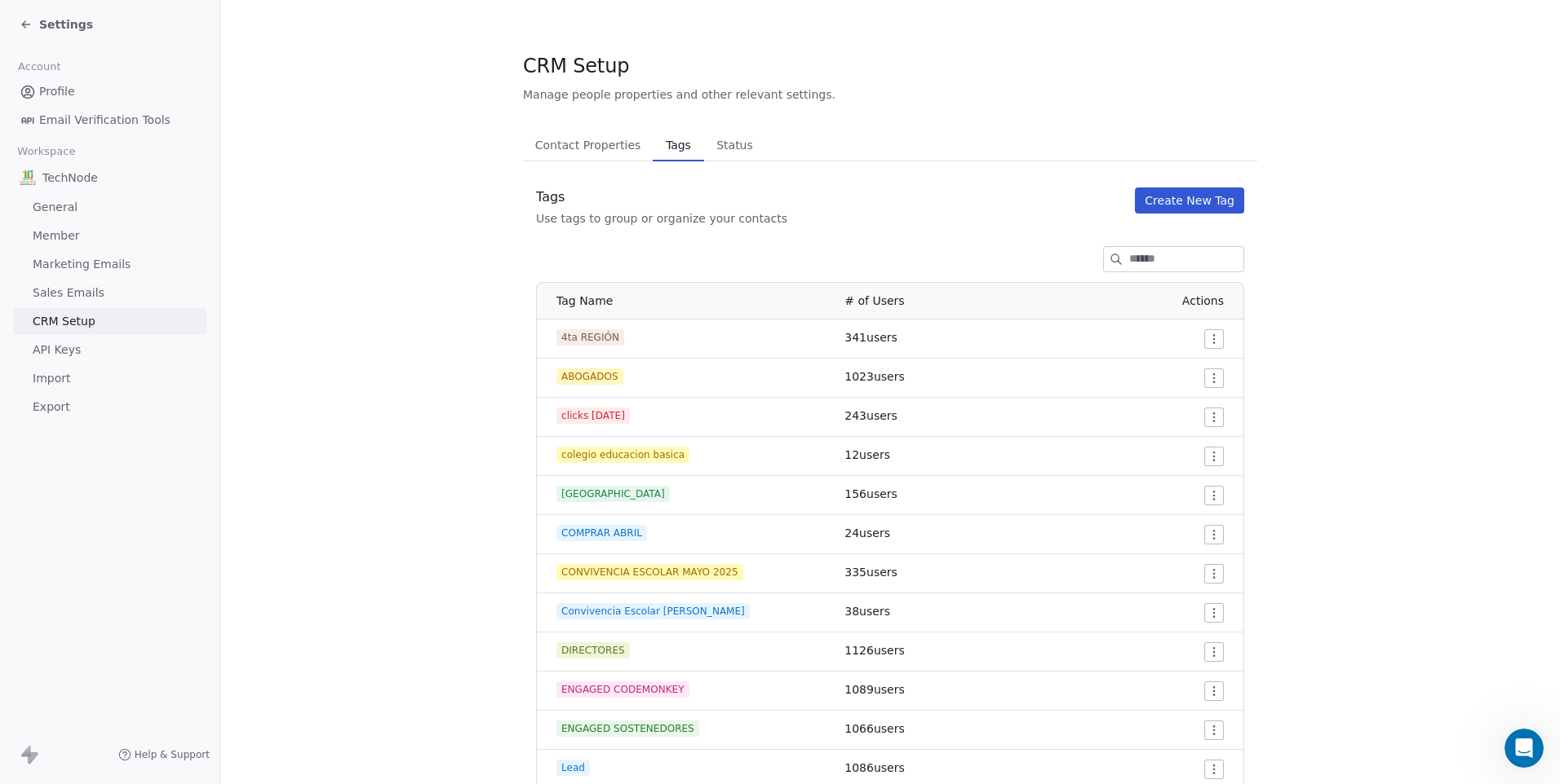
click at [1153, 194] on button "Create New Tag" at bounding box center [1190, 201] width 109 height 26
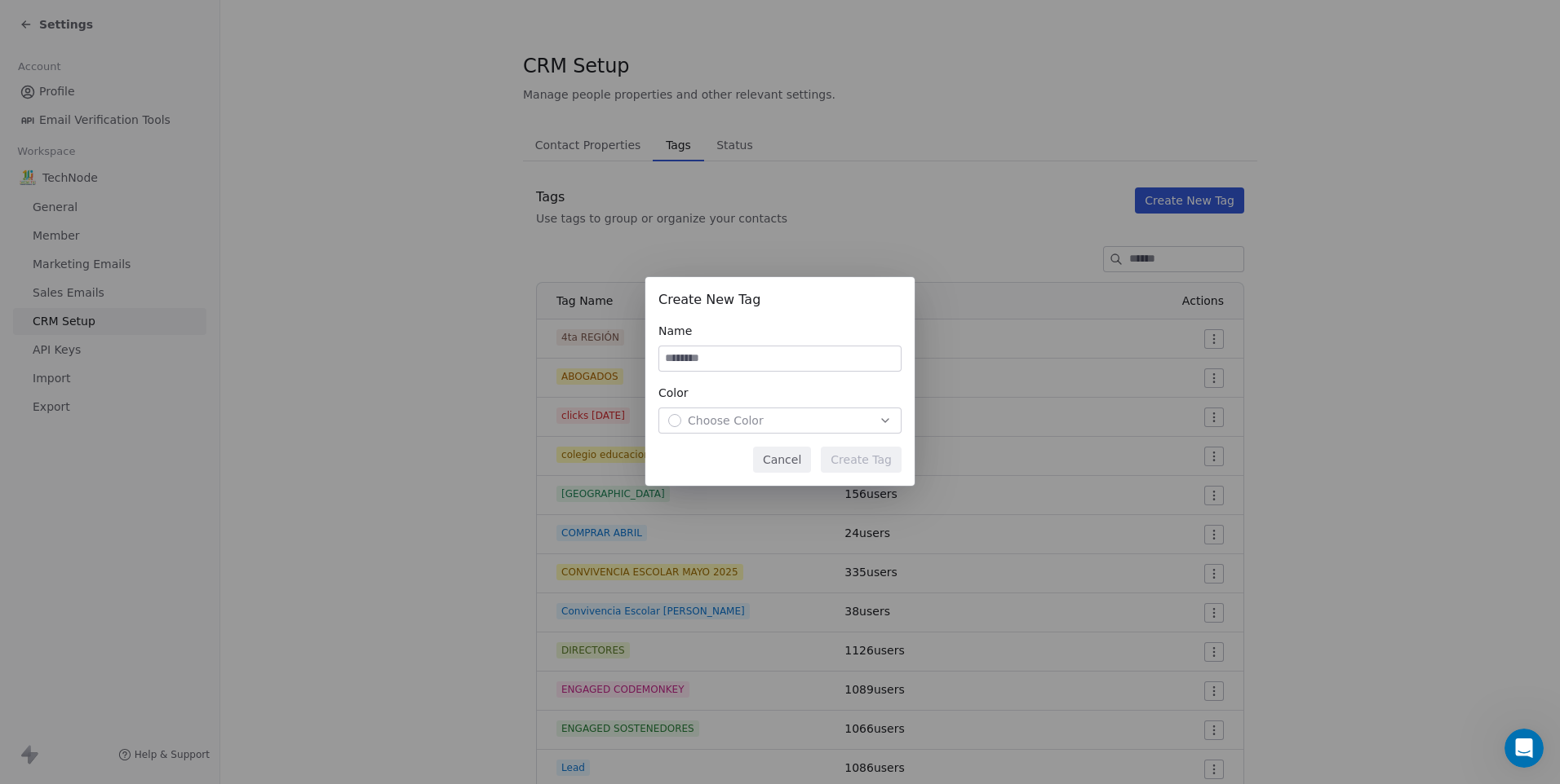
click at [772, 357] on input at bounding box center [780, 359] width 242 height 25
click at [728, 361] on input "**********" at bounding box center [780, 359] width 242 height 25
type input "**********"
click at [764, 387] on div "Color" at bounding box center [780, 392] width 244 height 16
click at [758, 425] on span "Choose Color" at bounding box center [726, 420] width 76 height 16
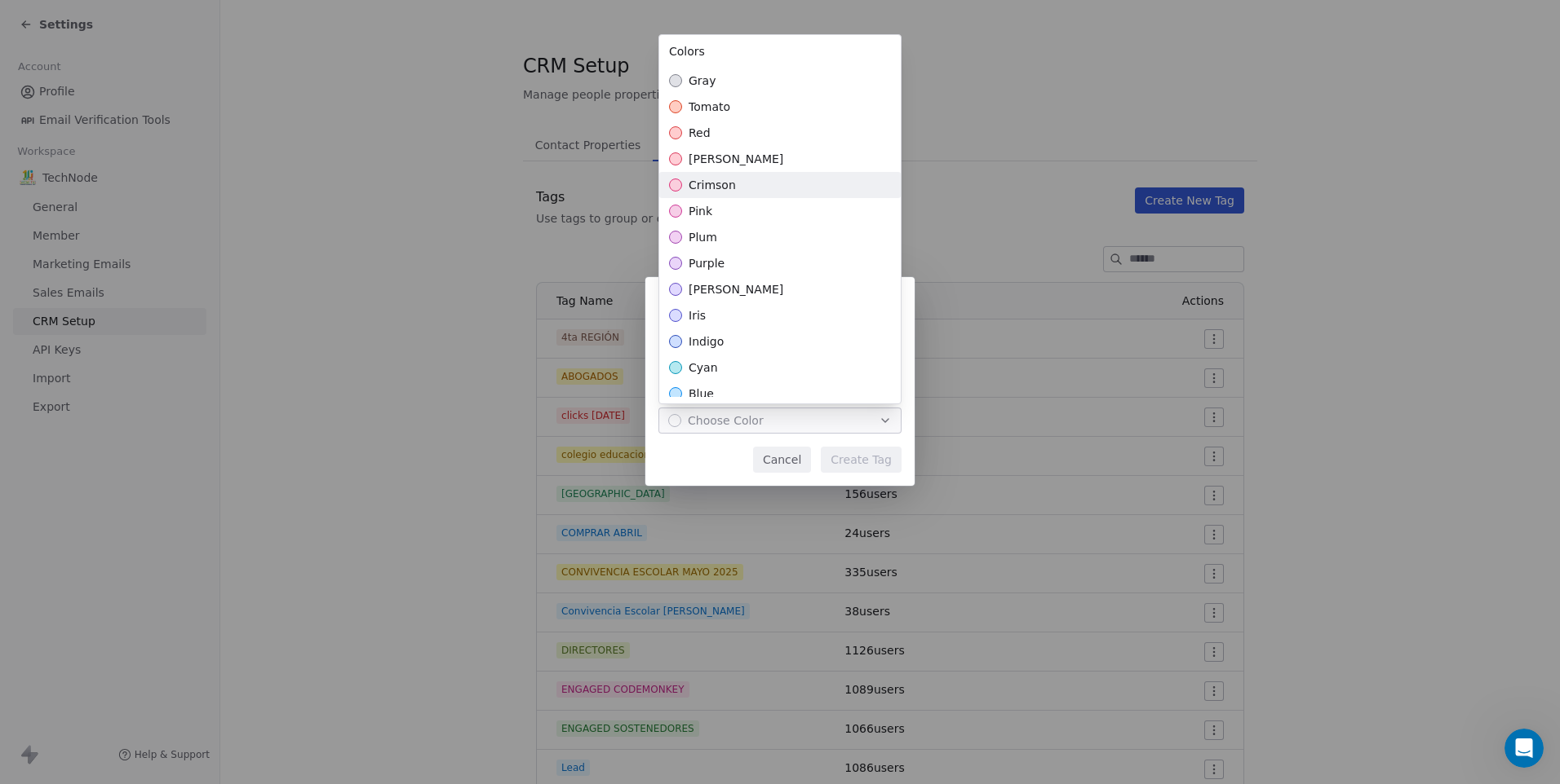
click at [735, 180] on div "crimson" at bounding box center [780, 185] width 242 height 26
click at [868, 452] on div "**********" at bounding box center [780, 392] width 1560 height 282
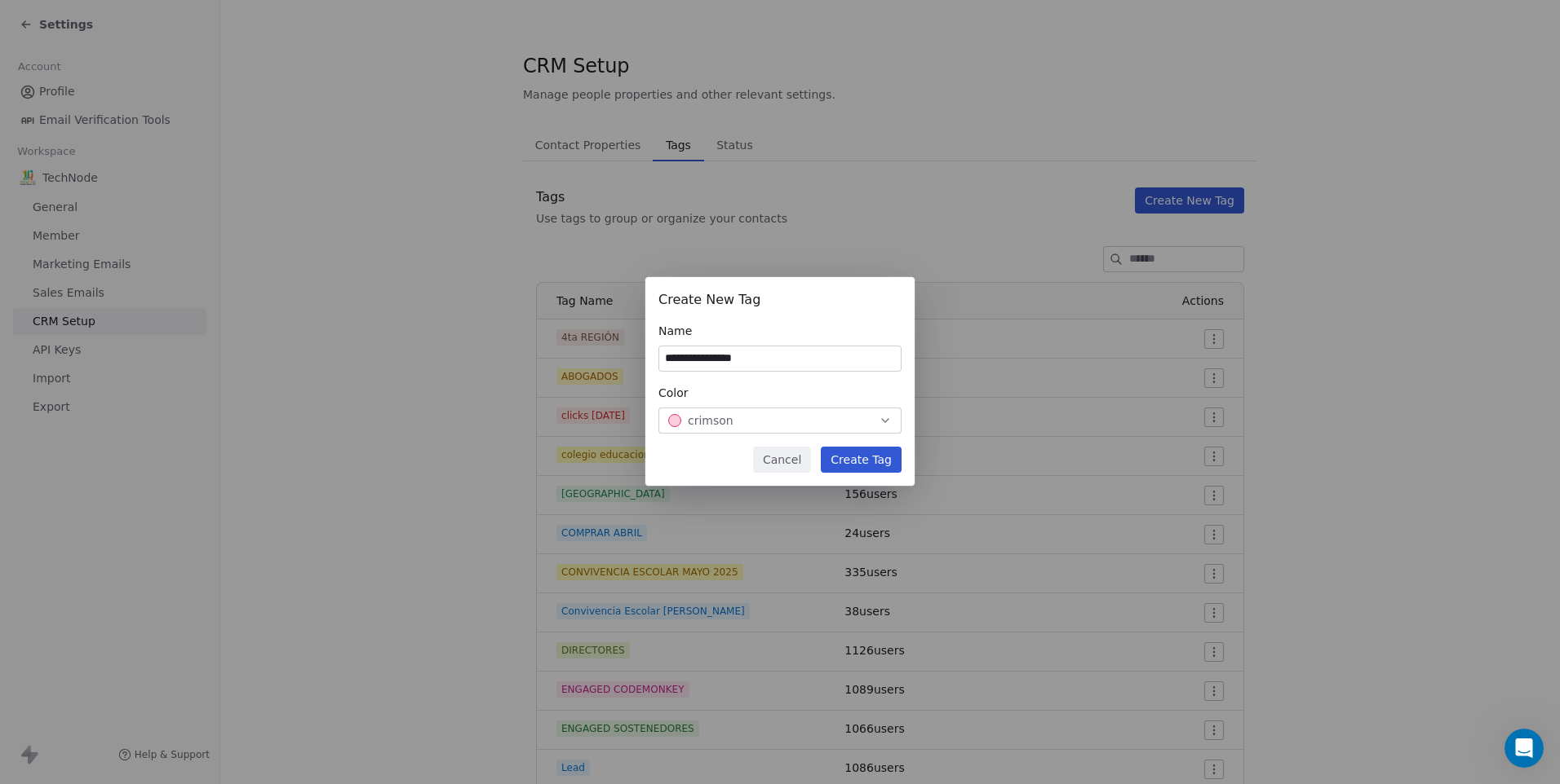
click at [868, 457] on button "Create Tag" at bounding box center [861, 460] width 81 height 26
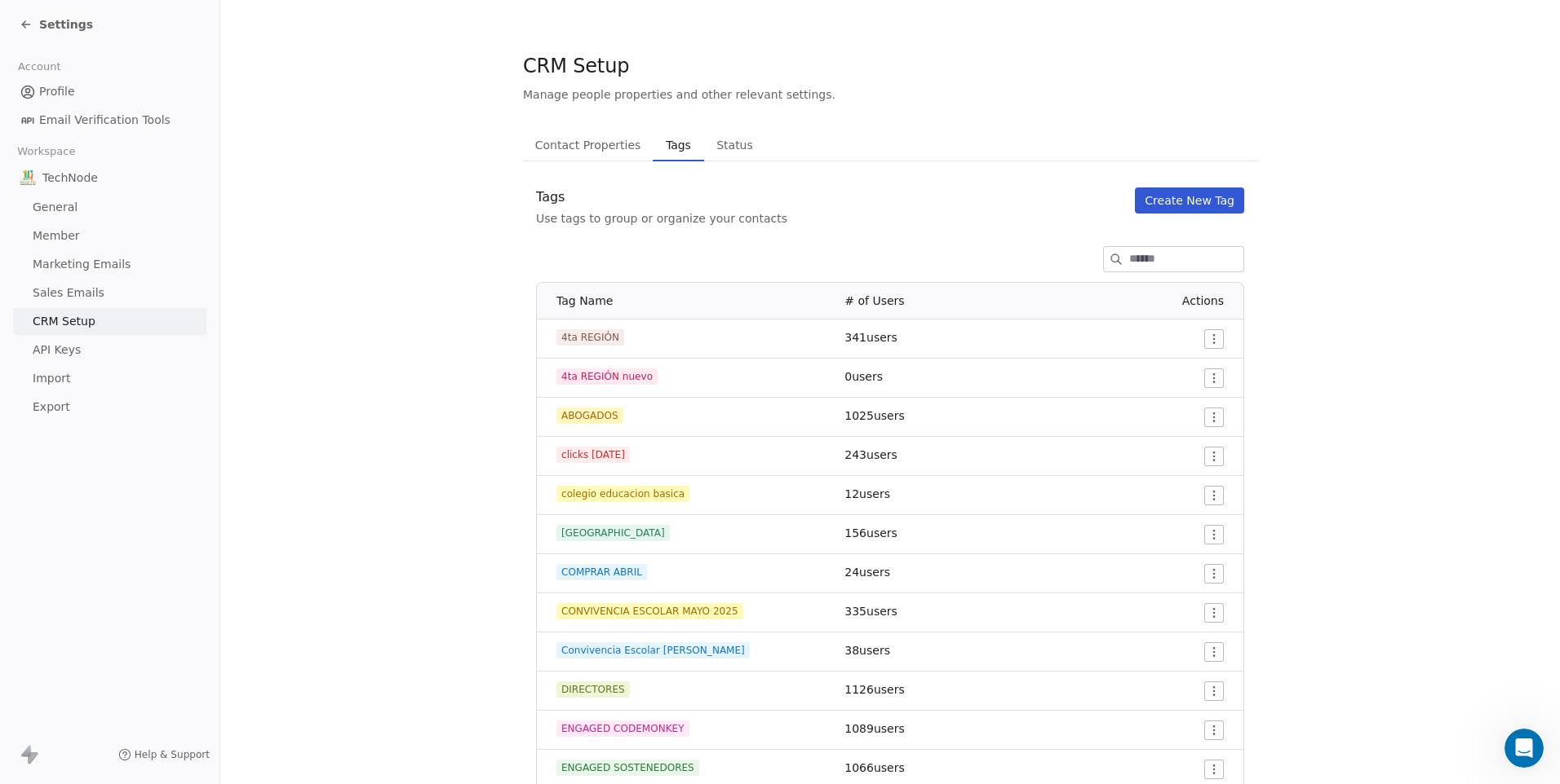
click at [59, 30] on span "Settings" at bounding box center [66, 24] width 54 height 16
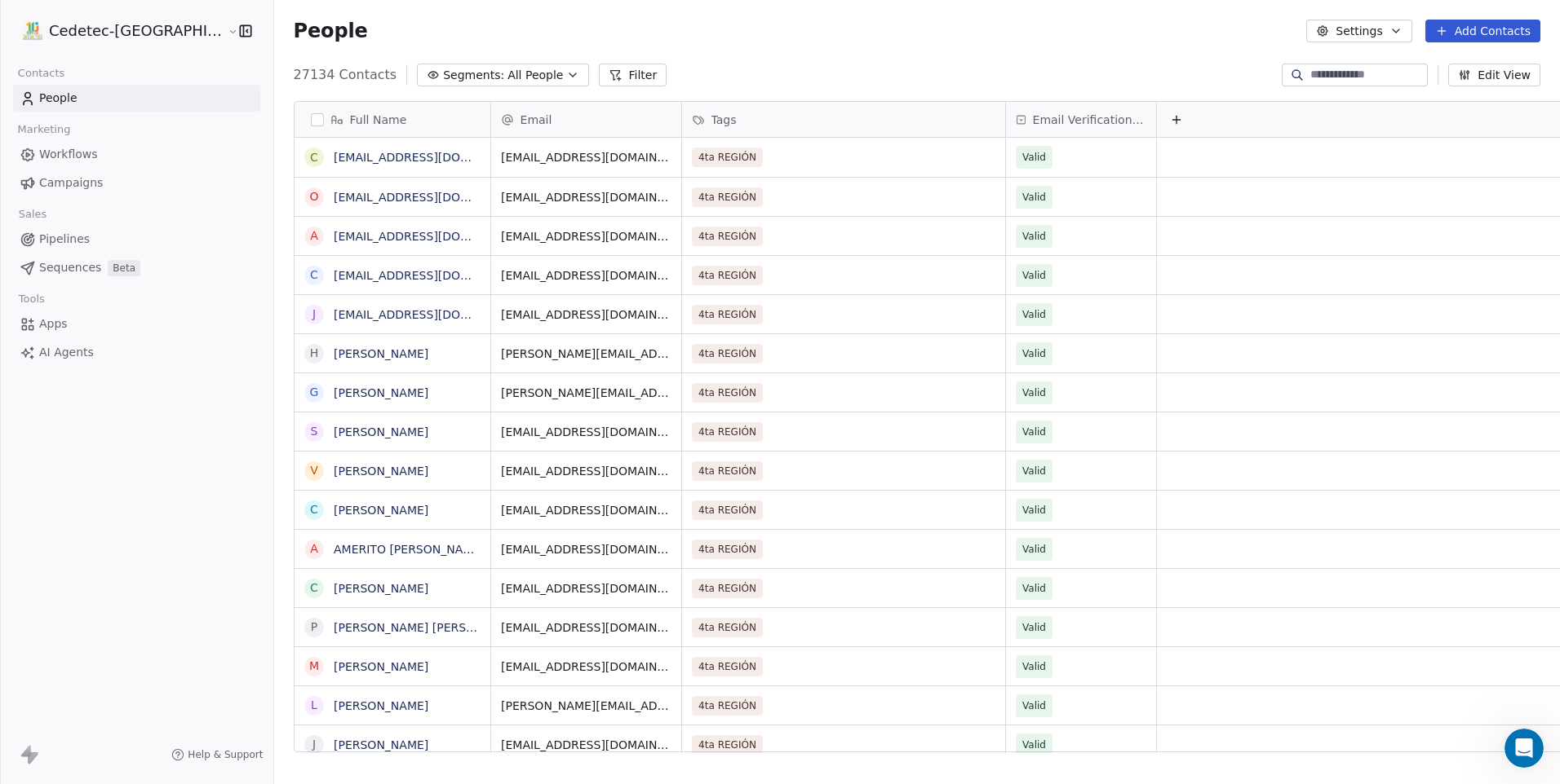
scroll to position [678, 1327]
click at [74, 187] on span "Campaigns" at bounding box center [71, 183] width 64 height 17
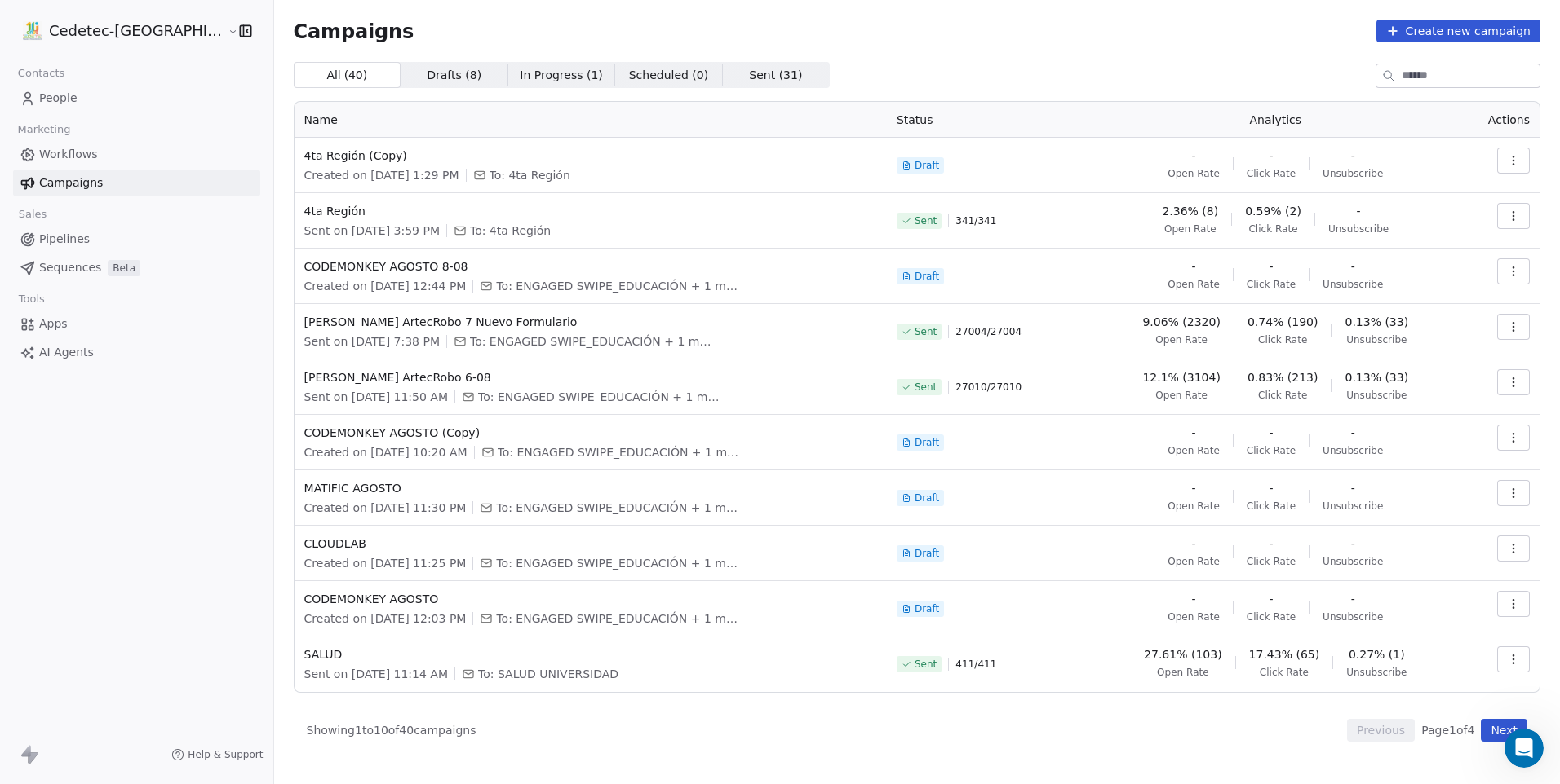
click at [76, 95] on link "People" at bounding box center [136, 97] width 248 height 27
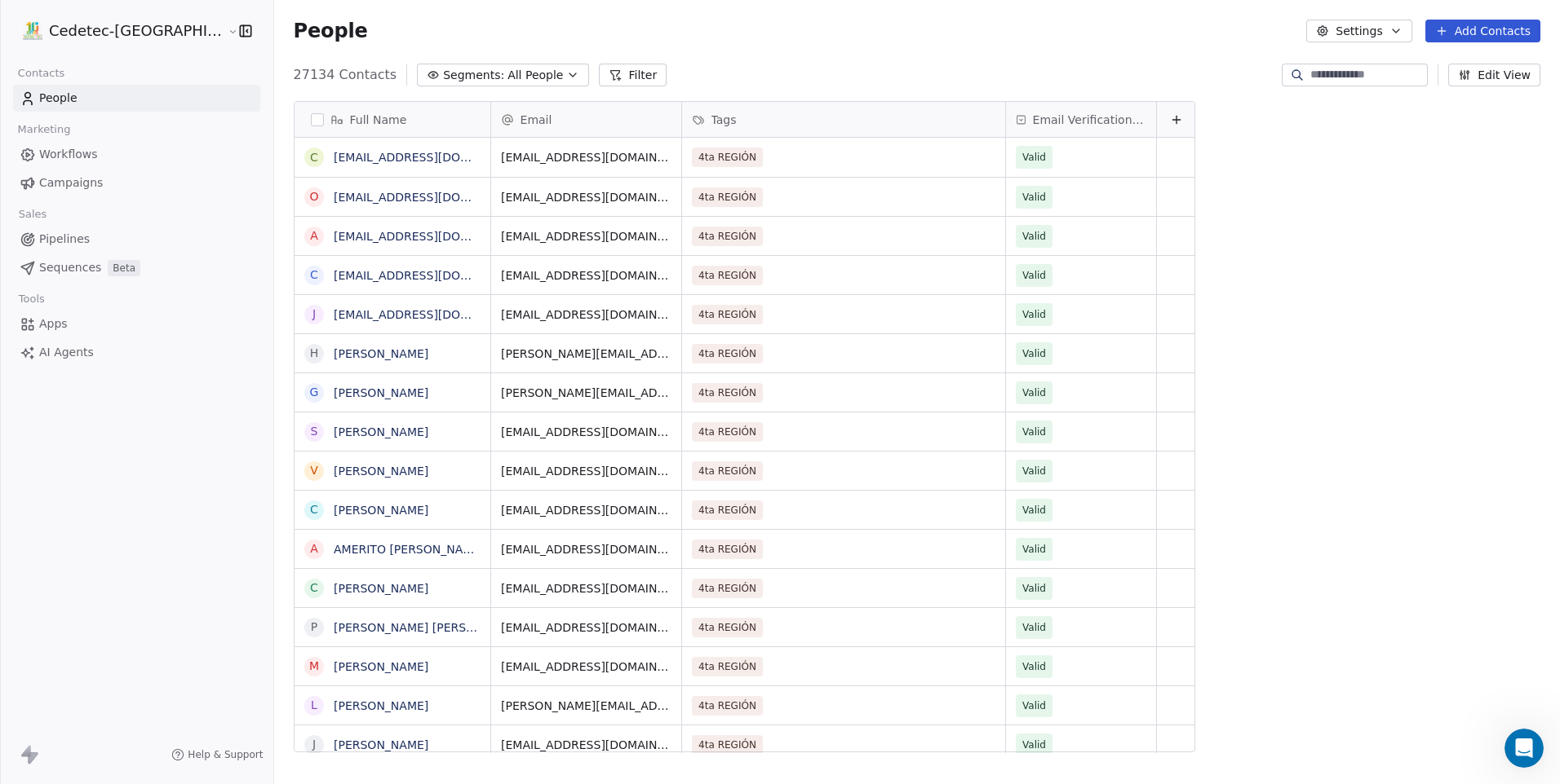
scroll to position [678, 1327]
click at [567, 76] on icon "button" at bounding box center [573, 75] width 13 height 13
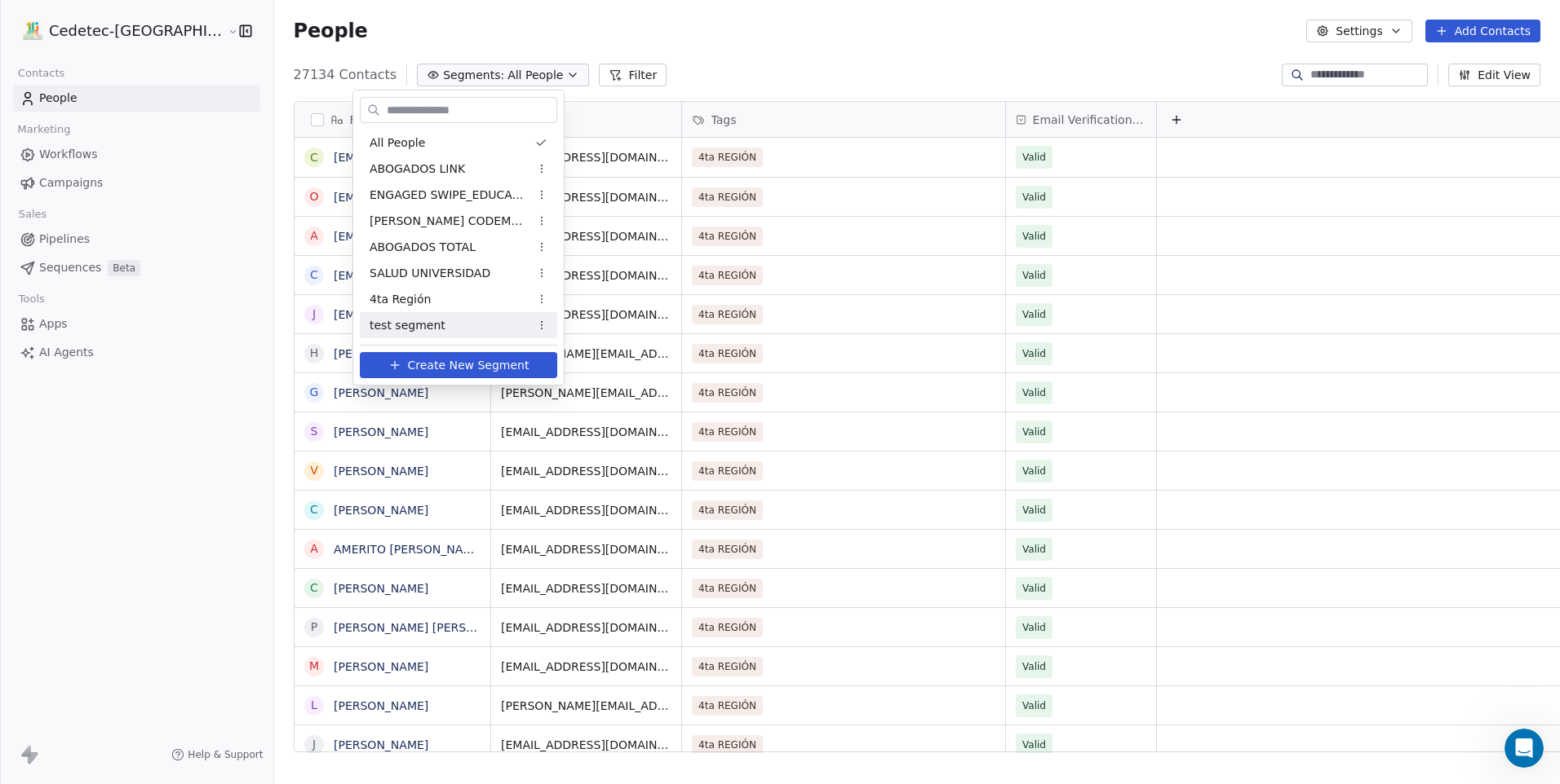
click at [471, 364] on span "Create New Segment" at bounding box center [468, 365] width 121 height 17
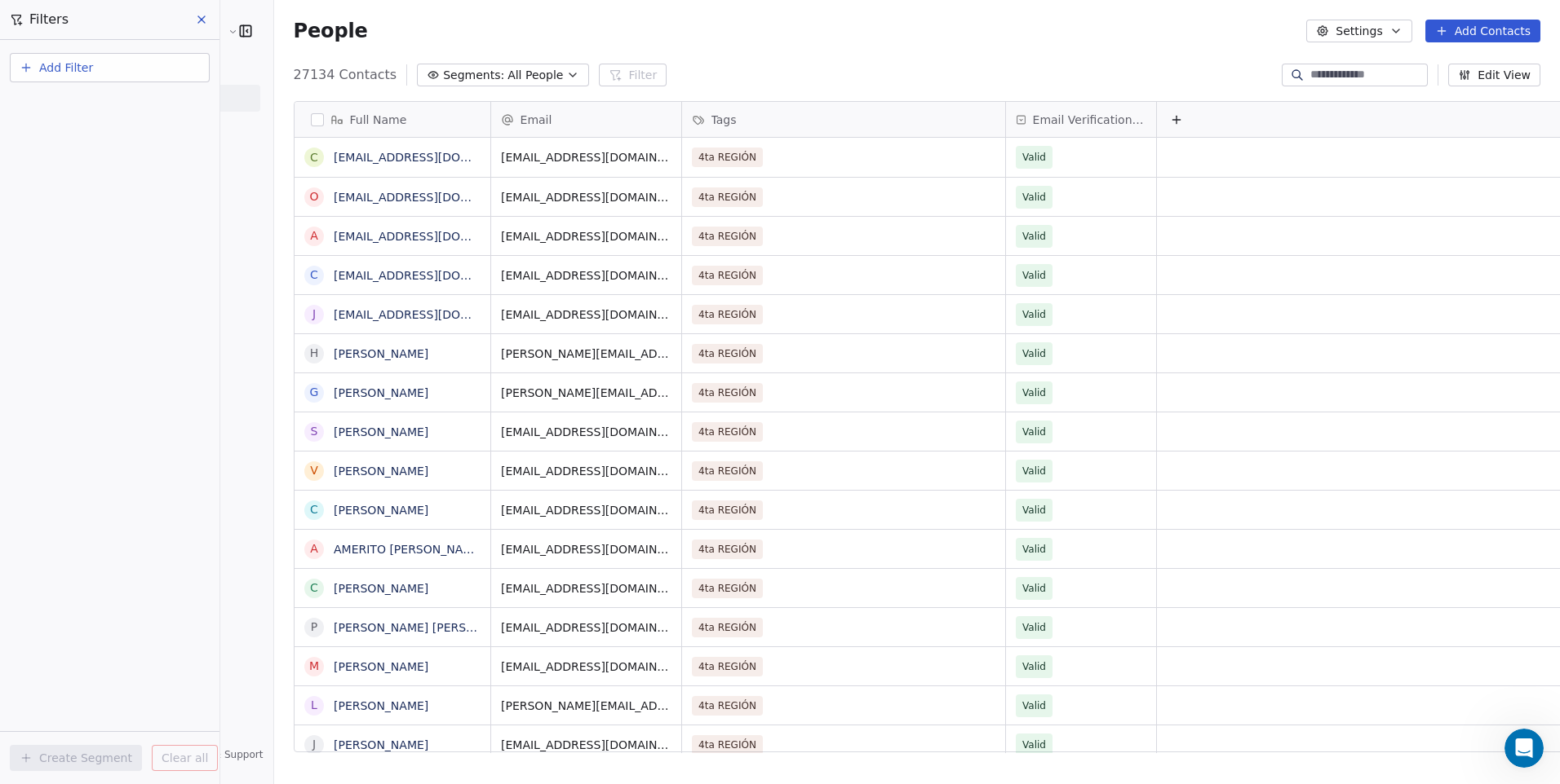
click at [115, 78] on button "Add Filter" at bounding box center [109, 68] width 200 height 30
click at [115, 106] on span "Contact properties" at bounding box center [80, 105] width 106 height 17
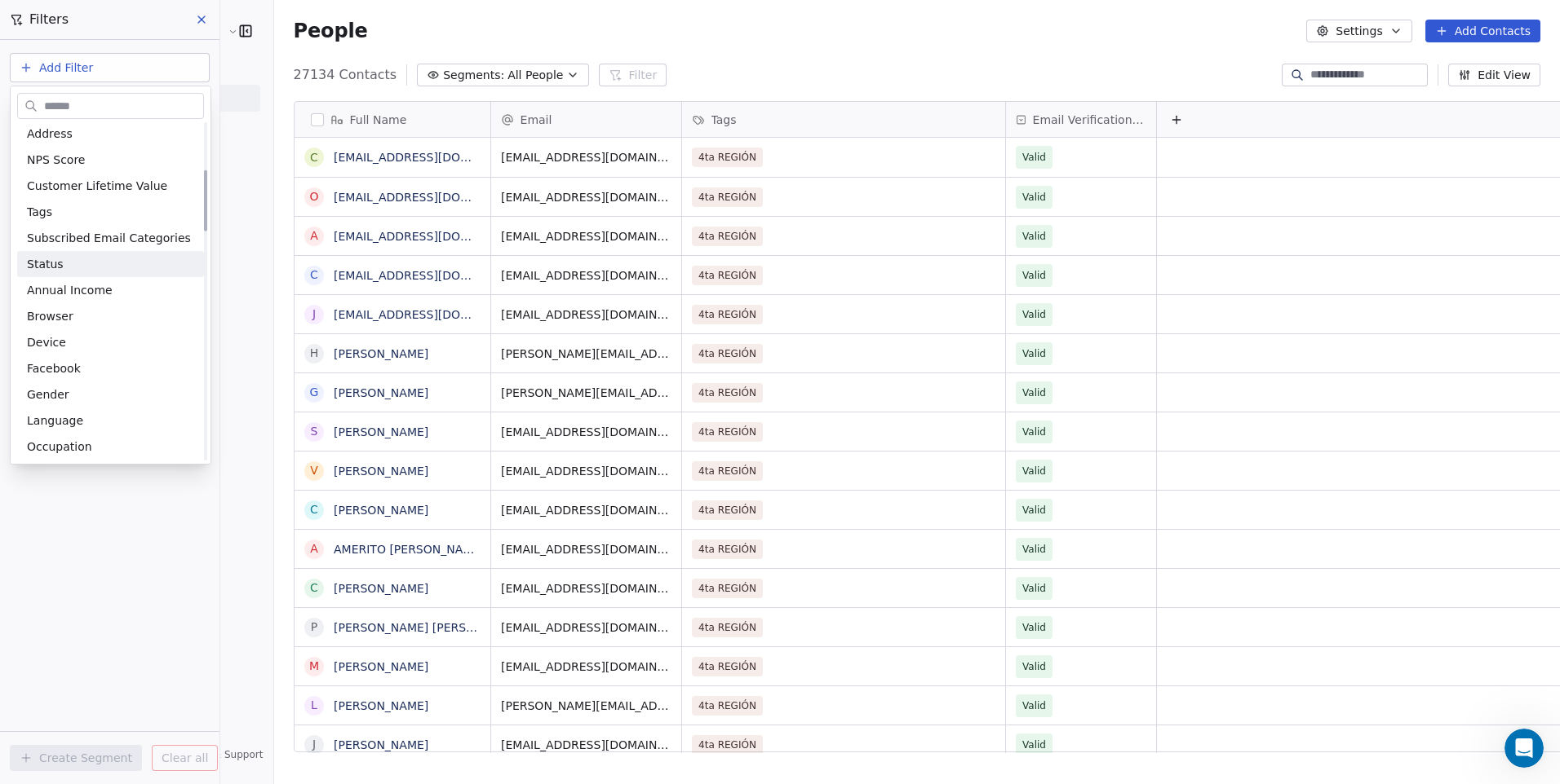
scroll to position [244, 0]
click at [82, 251] on div "Tags" at bounding box center [110, 259] width 167 height 16
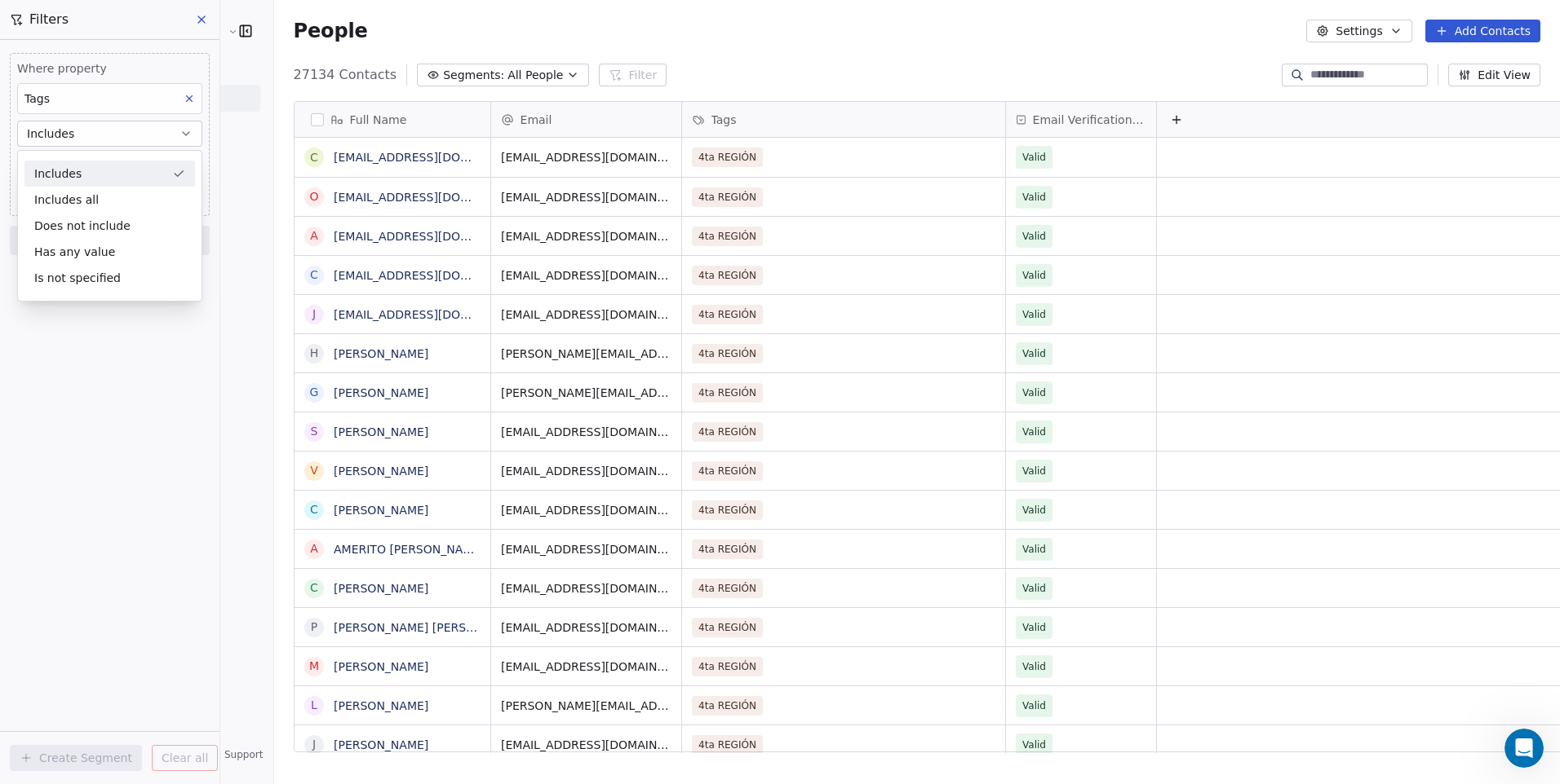
click at [120, 145] on button "Includes" at bounding box center [109, 133] width 185 height 26
click at [110, 169] on body "Cedetec-Chile Contacts People Marketing Workflows Campaigns Sales Pipelines Seq…" at bounding box center [780, 392] width 1560 height 784
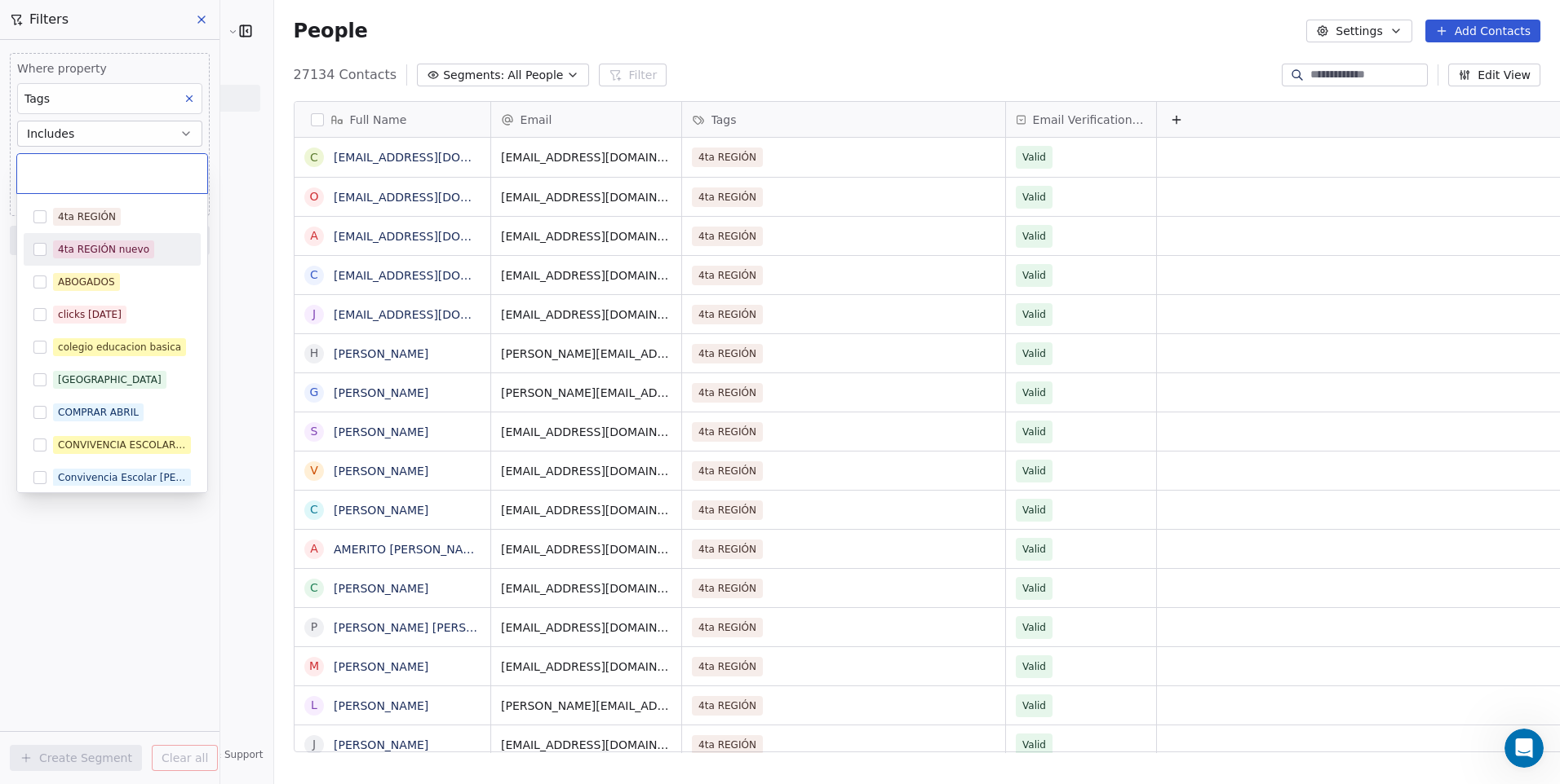
click at [37, 246] on button "Suggestions" at bounding box center [40, 249] width 13 height 13
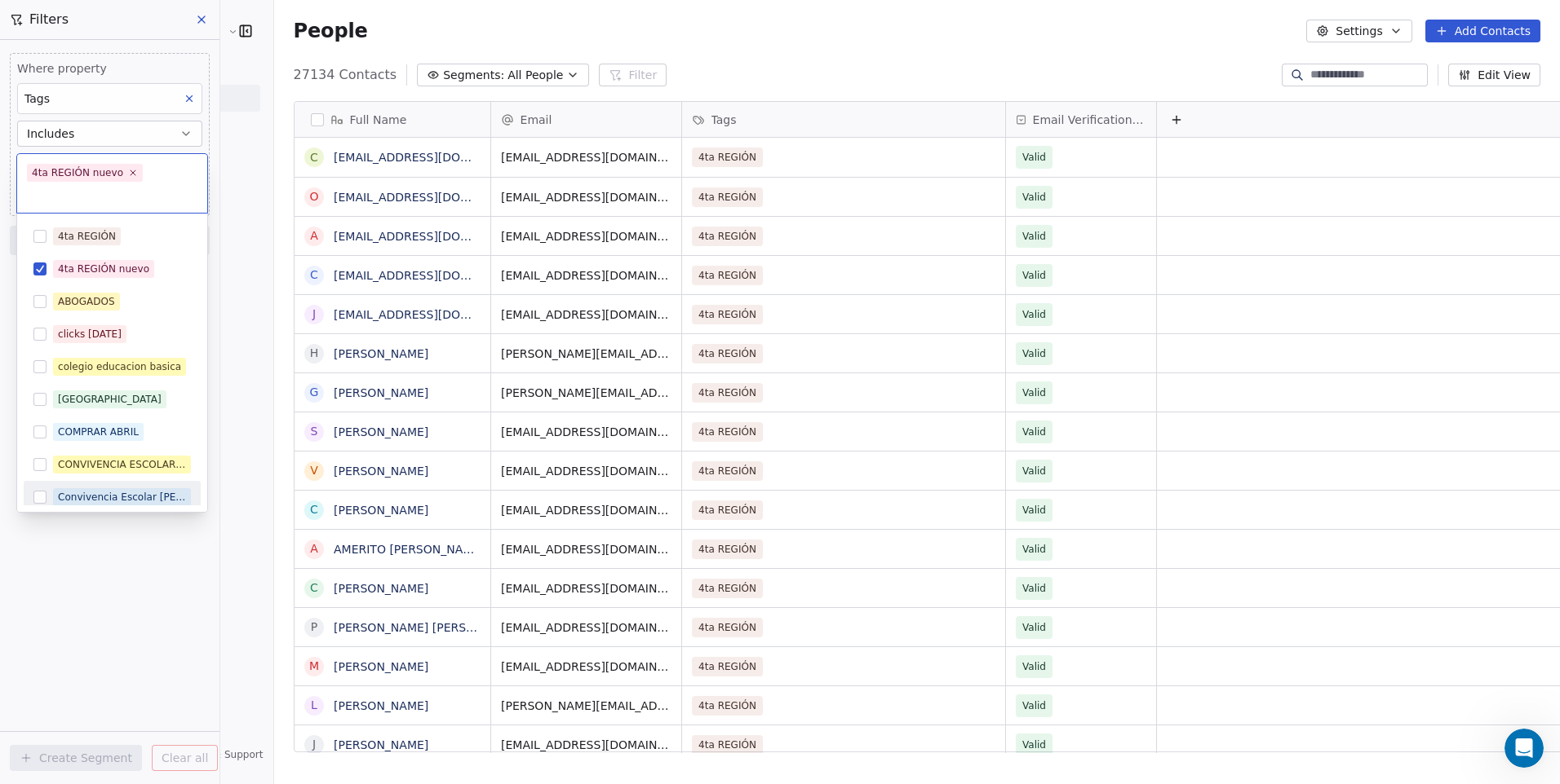
click at [101, 570] on html "Cedetec-Chile Contacts People Marketing Workflows Campaigns Sales Pipelines Seq…" at bounding box center [780, 392] width 1560 height 784
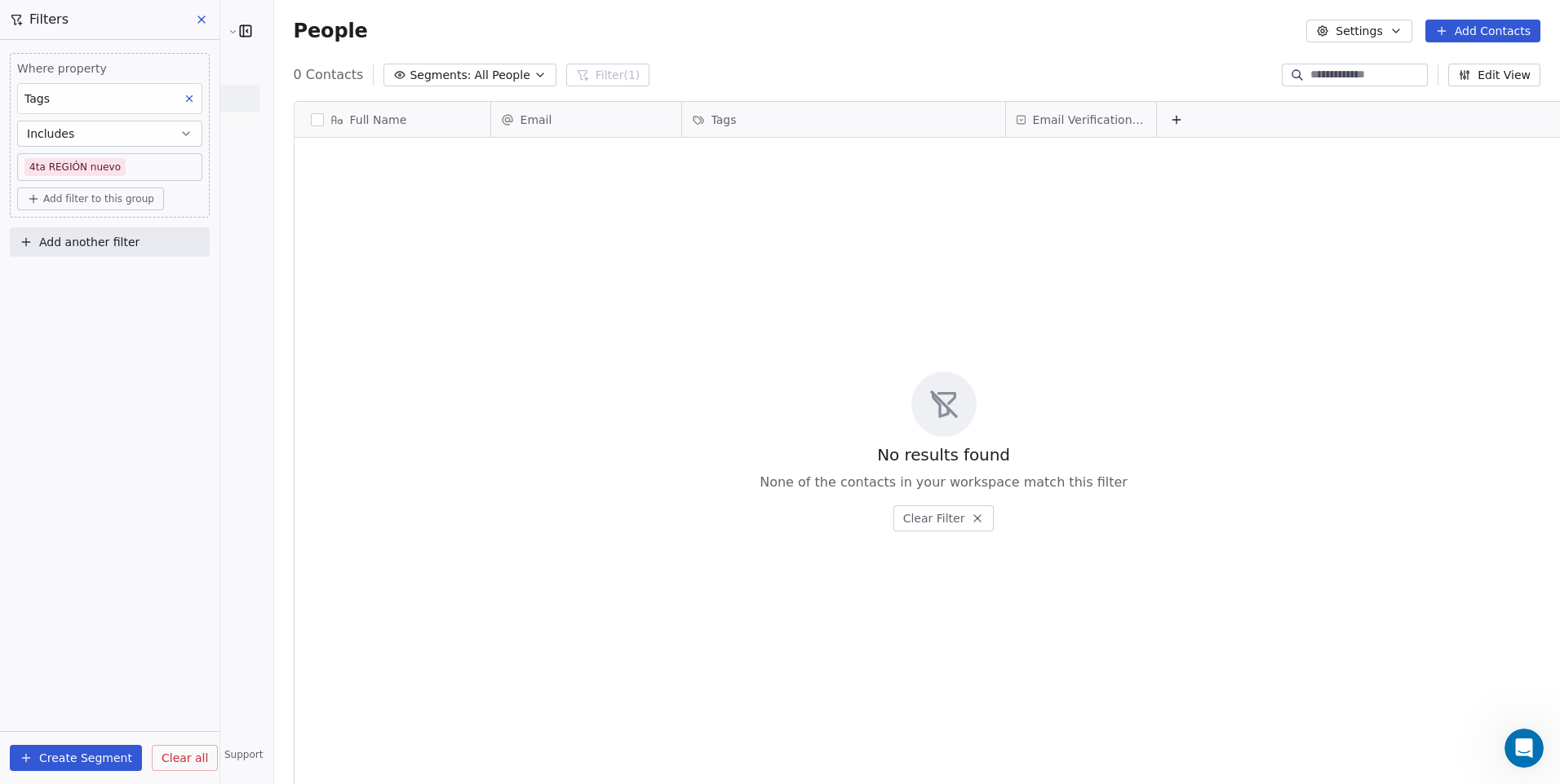
scroll to position [678, 1327]
click at [87, 747] on button "Create Segment" at bounding box center [76, 758] width 132 height 26
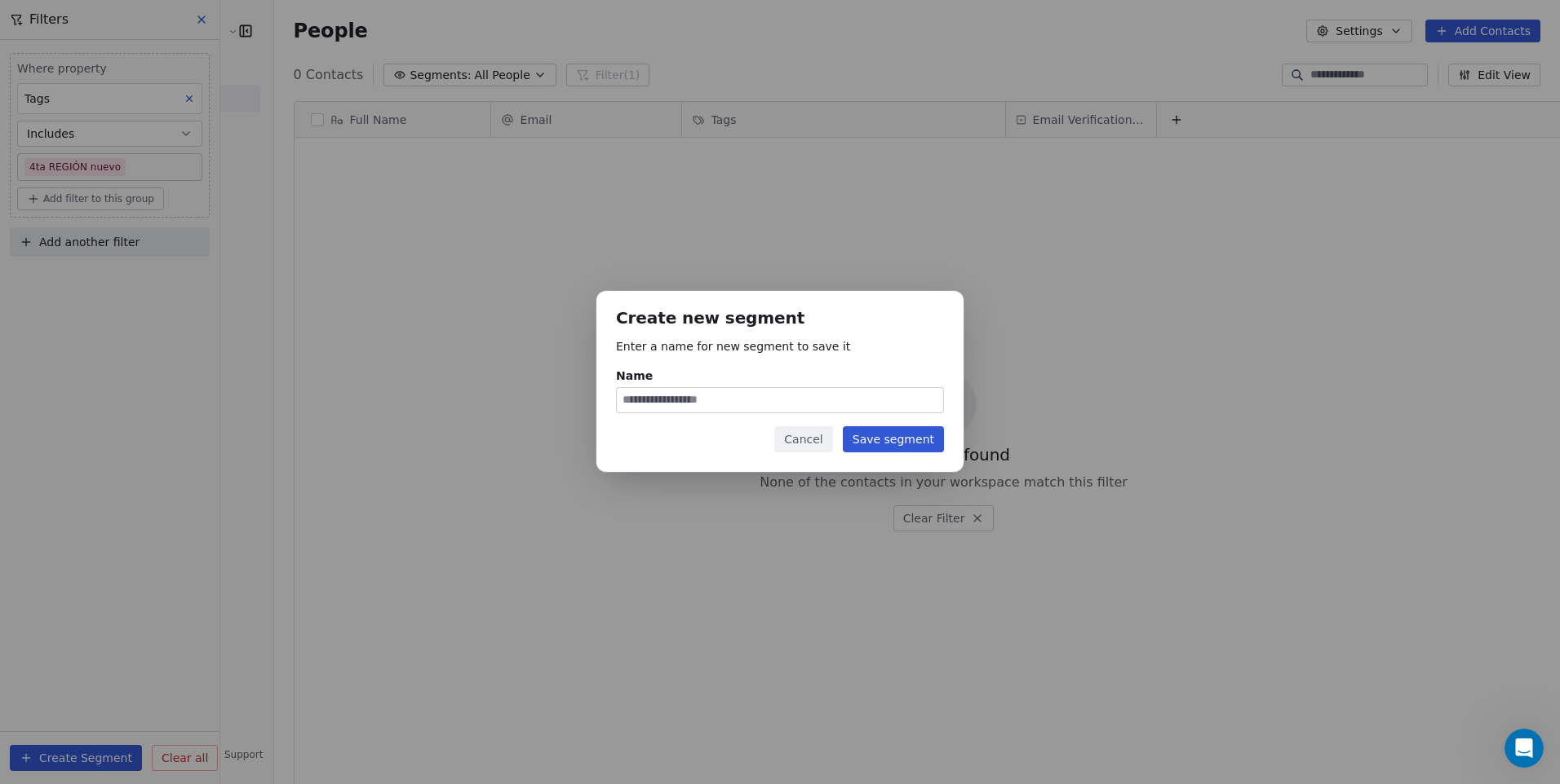
click at [703, 402] on input "Name" at bounding box center [780, 400] width 326 height 25
type input "**********"
click at [913, 449] on button "Save segment" at bounding box center [894, 439] width 101 height 26
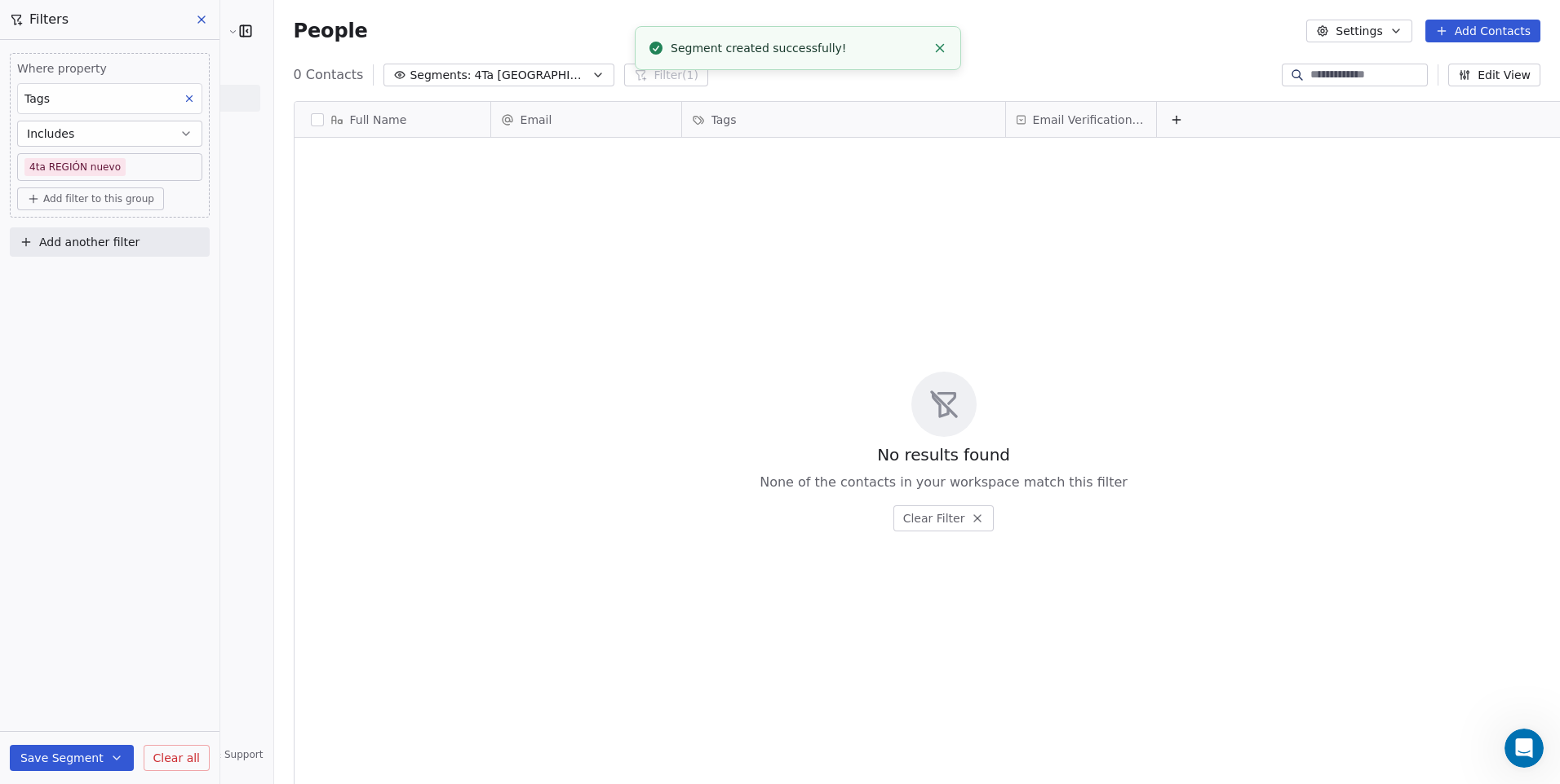
click at [608, 389] on div "No results found None of the contacts in your workspace match this filter Clear…" at bounding box center [944, 451] width 1300 height 621
click at [95, 752] on button "Save Segment" at bounding box center [72, 758] width 124 height 26
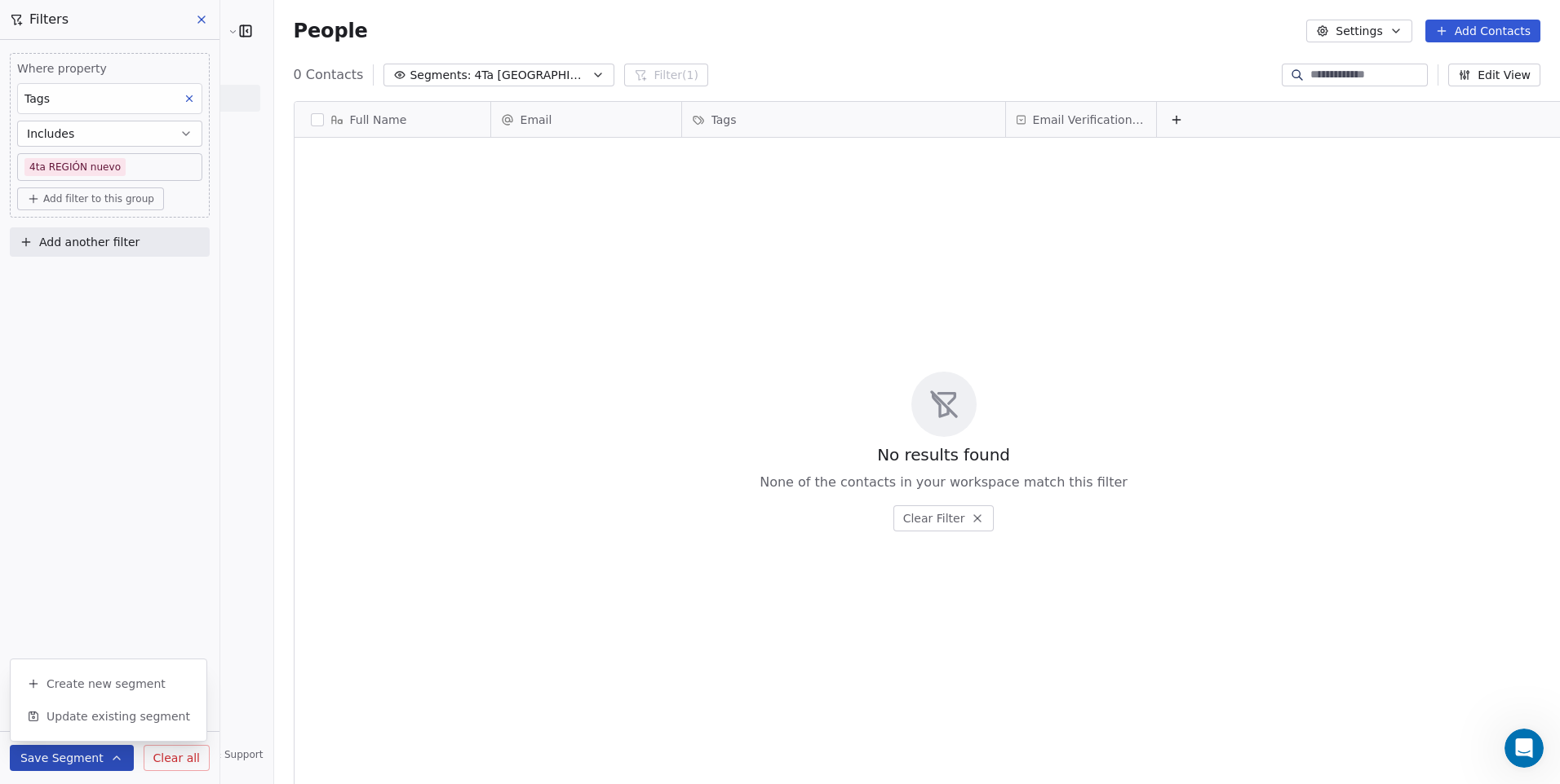
click at [1125, 325] on div "No results found None of the contacts in your workspace match this filter Clear…" at bounding box center [944, 451] width 1300 height 621
click at [76, 753] on button "Save Segment" at bounding box center [72, 758] width 124 height 26
click at [88, 692] on span "Create new segment" at bounding box center [106, 684] width 119 height 16
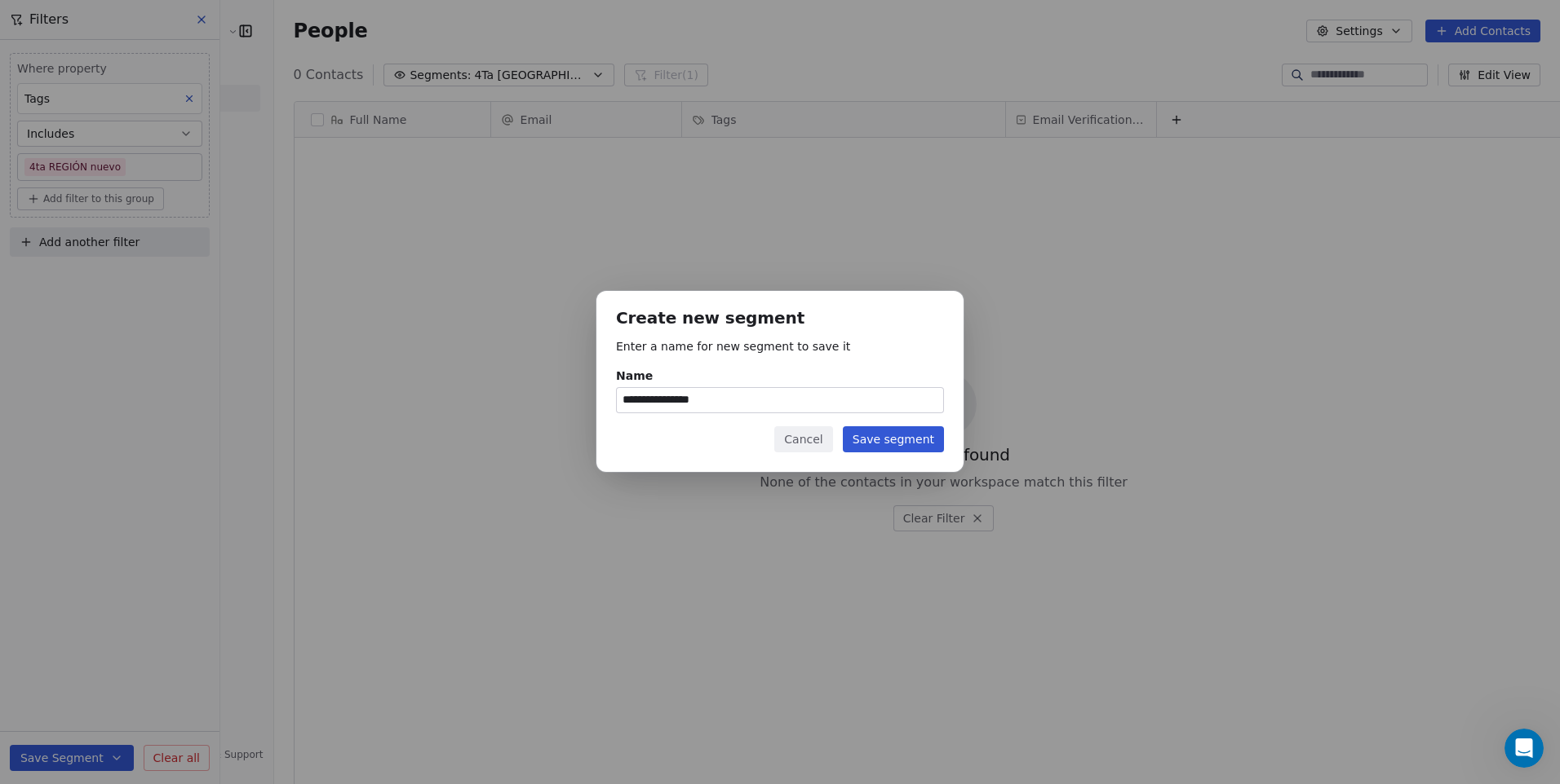
click at [863, 440] on button "Save segment" at bounding box center [894, 439] width 101 height 26
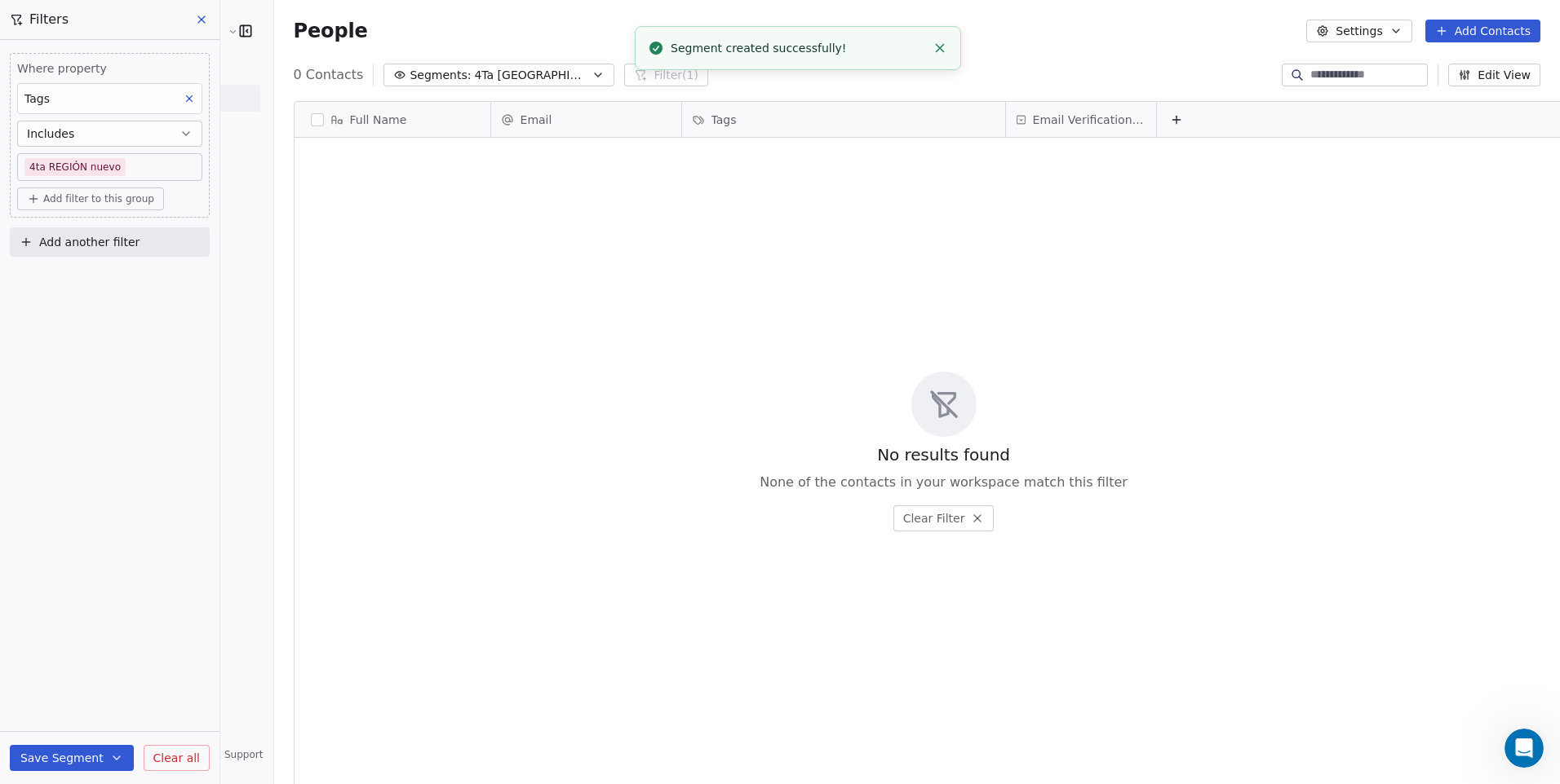
click at [504, 299] on div "No results found None of the contacts in your workspace match this filter Clear…" at bounding box center [944, 451] width 1300 height 621
click at [1475, 34] on button "Add Contacts" at bounding box center [1483, 31] width 115 height 23
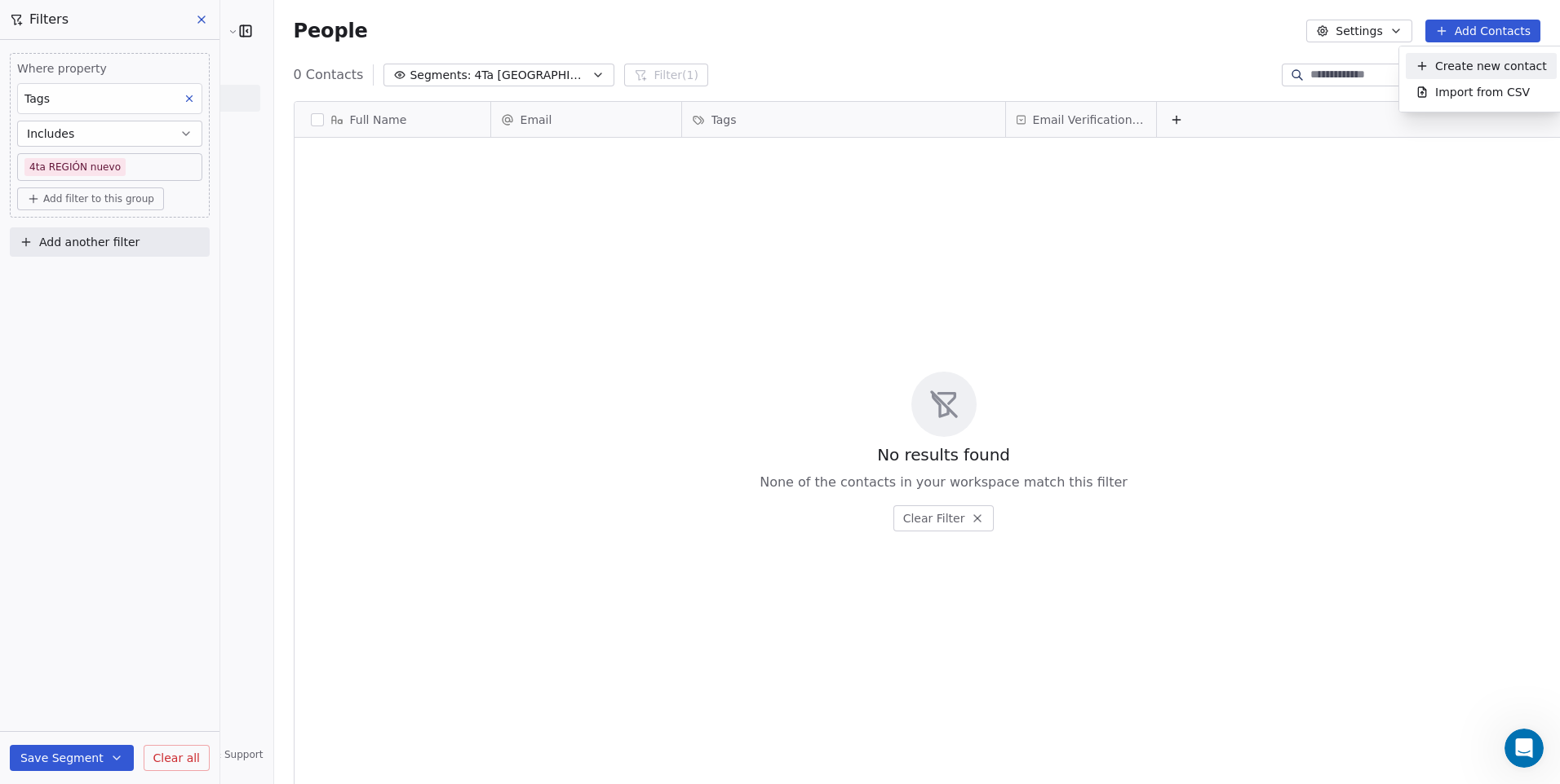
click at [1450, 73] on span "Create new contact" at bounding box center [1491, 66] width 111 height 17
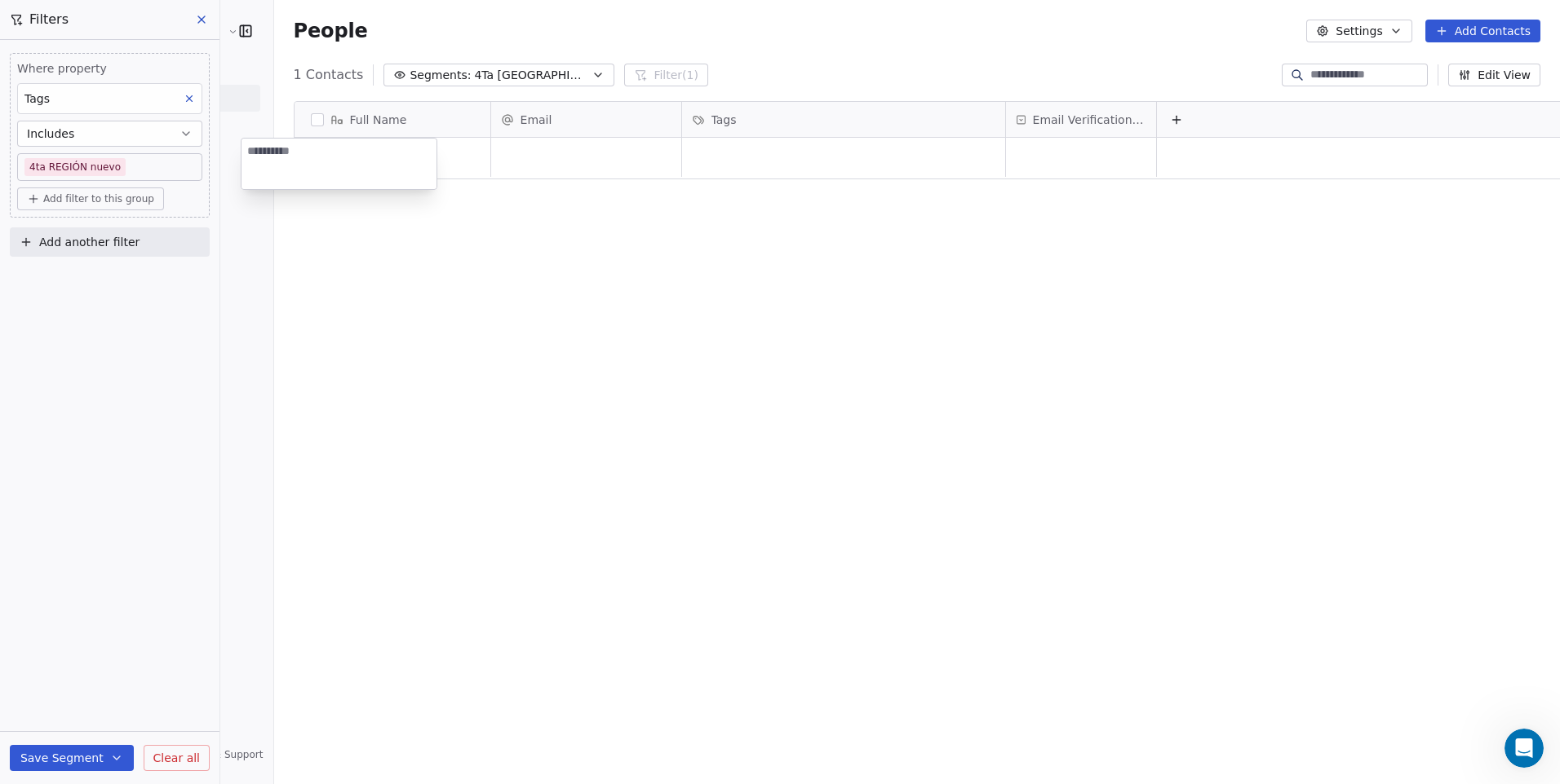
click at [786, 198] on html "Cedetec-Chile Contacts People Marketing Workflows Campaigns Sales Pipelines Seq…" at bounding box center [780, 392] width 1560 height 784
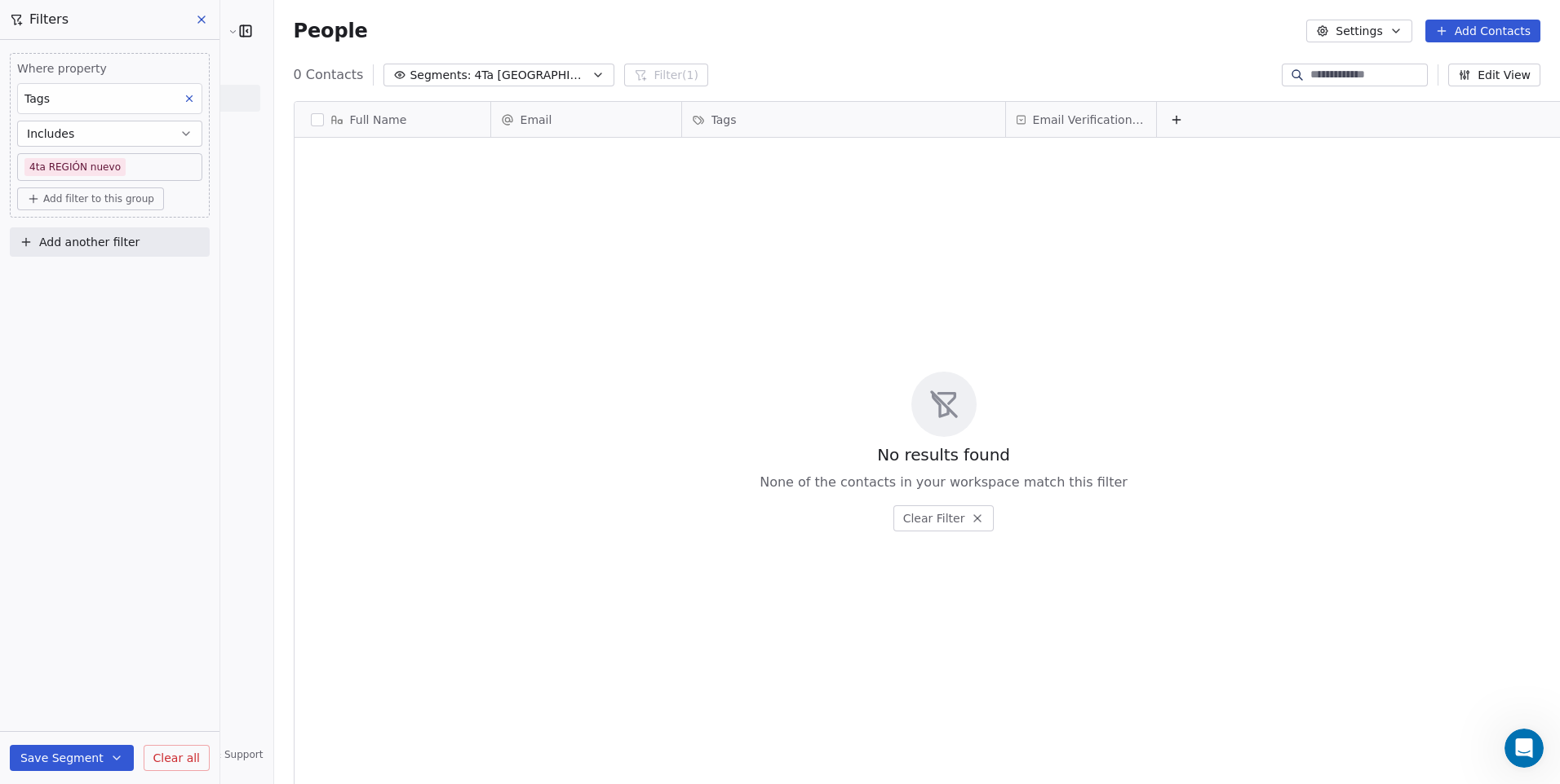
click at [207, 23] on icon at bounding box center [201, 19] width 13 height 13
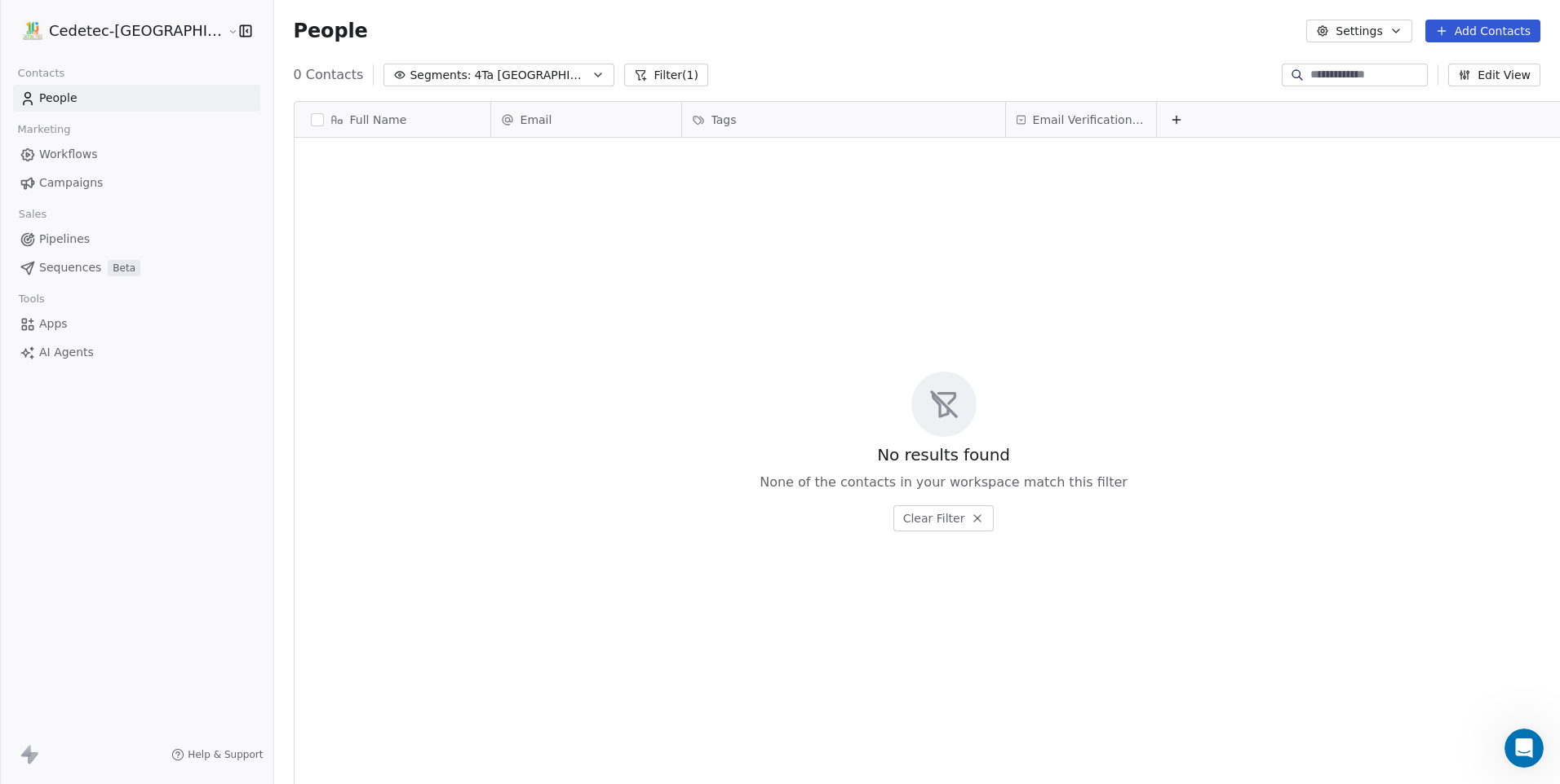
click at [54, 88] on link "People" at bounding box center [136, 97] width 248 height 27
click at [624, 77] on button "Filter (1)" at bounding box center [666, 75] width 85 height 23
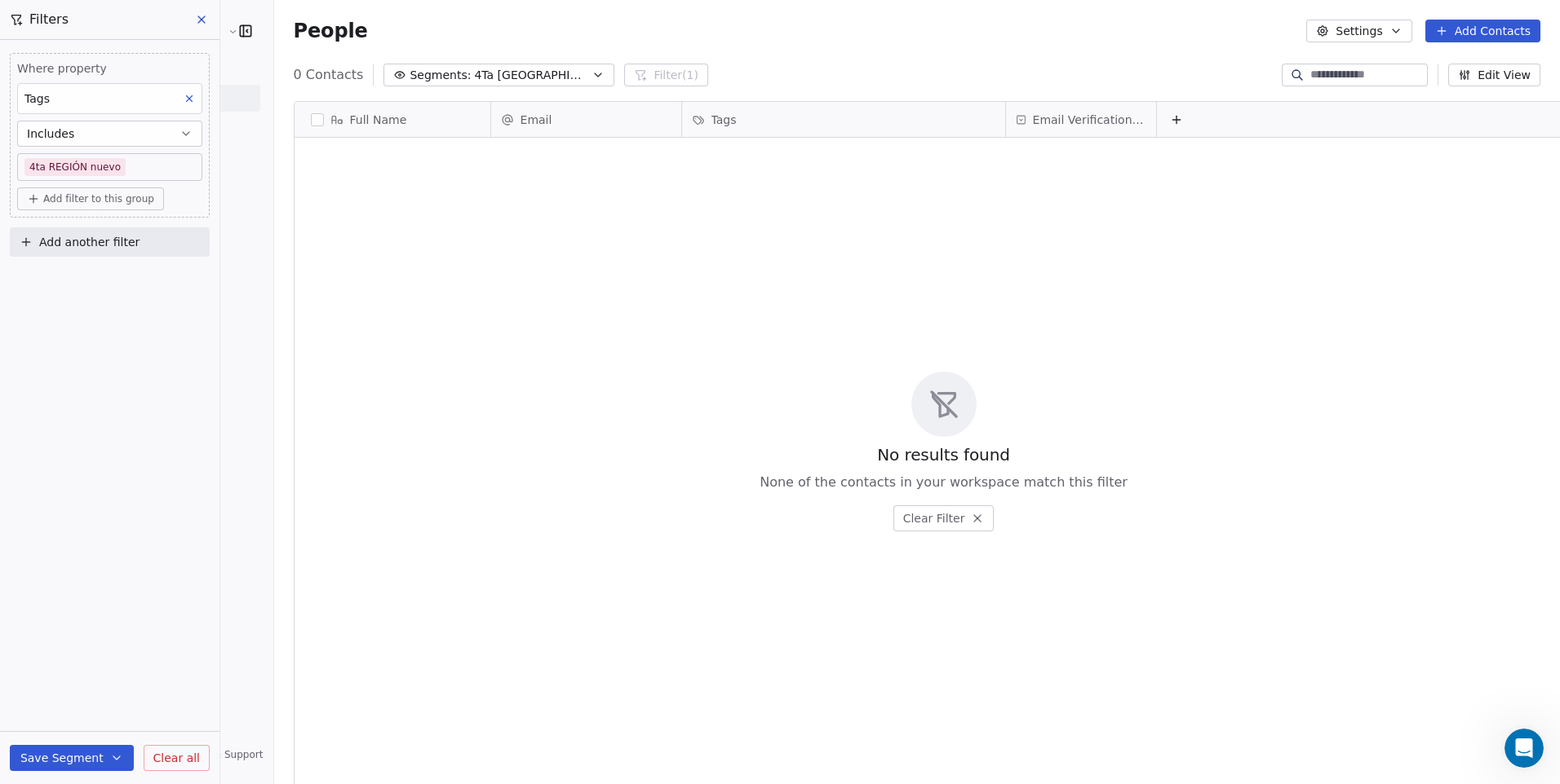
click at [207, 15] on icon at bounding box center [201, 19] width 13 height 13
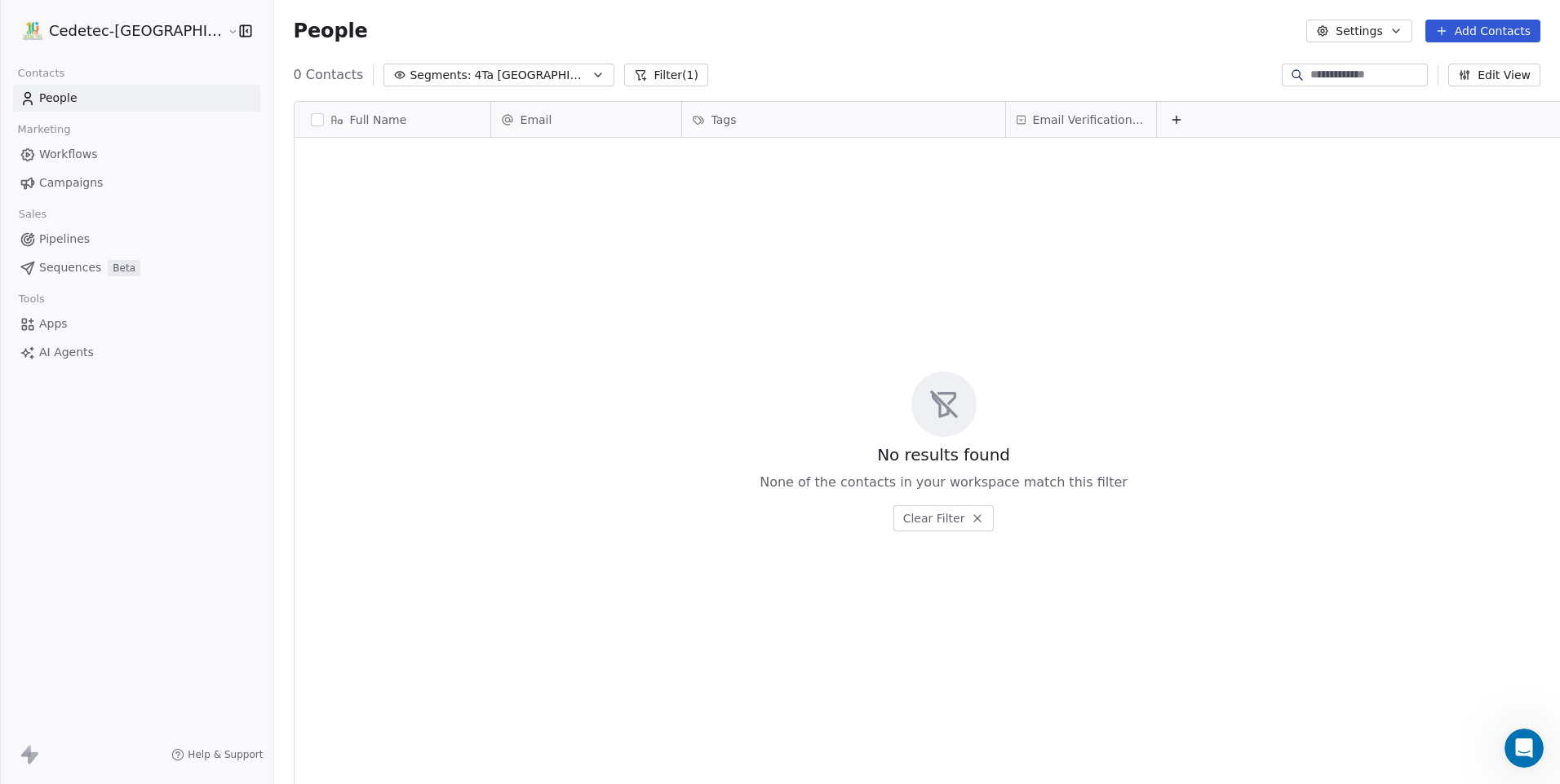
click at [624, 69] on button "Filter (1)" at bounding box center [666, 75] width 85 height 23
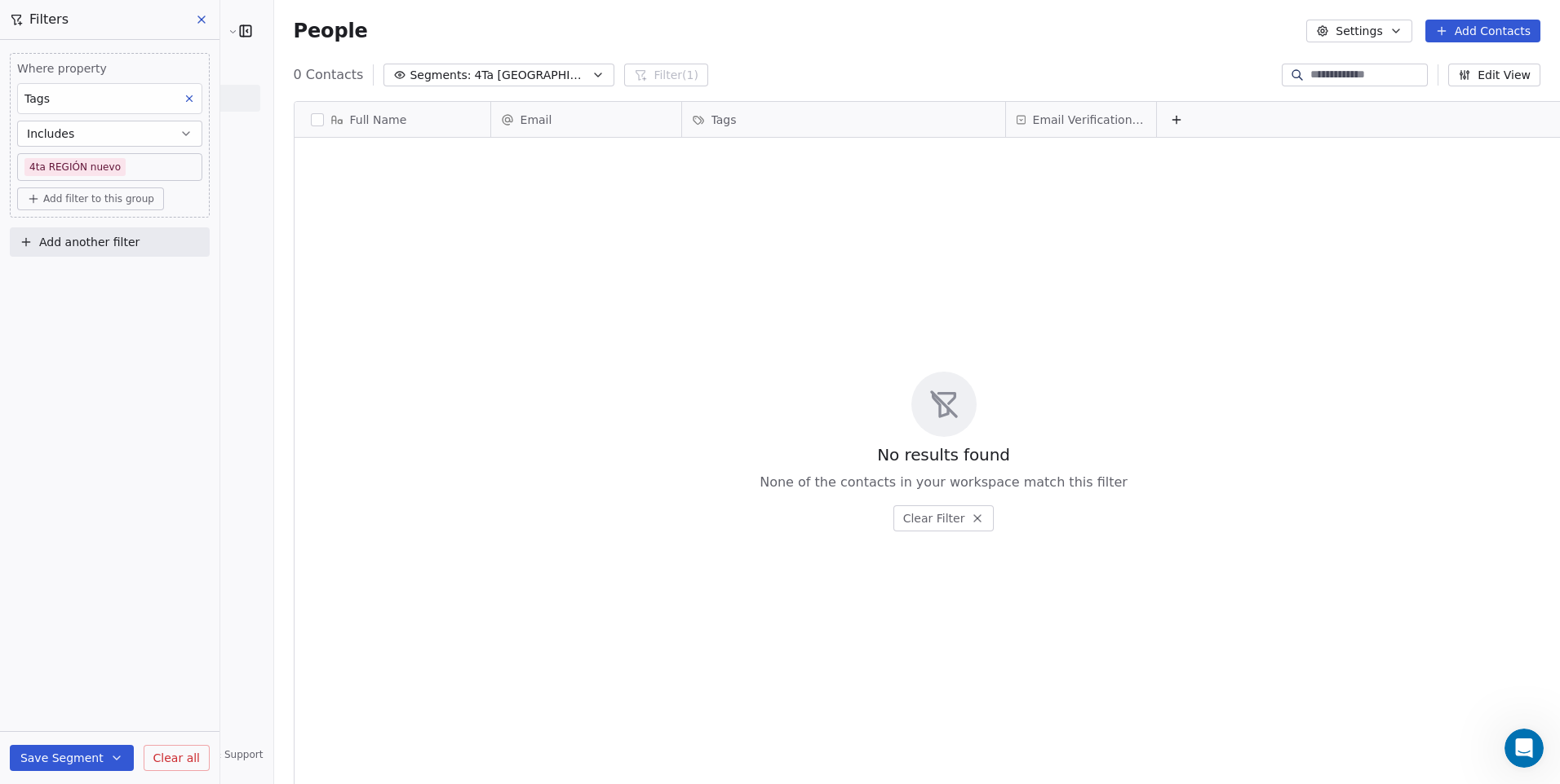
click at [274, 52] on div "People Settings Add Contacts" at bounding box center [917, 31] width 1286 height 62
click at [203, 21] on icon at bounding box center [201, 19] width 13 height 13
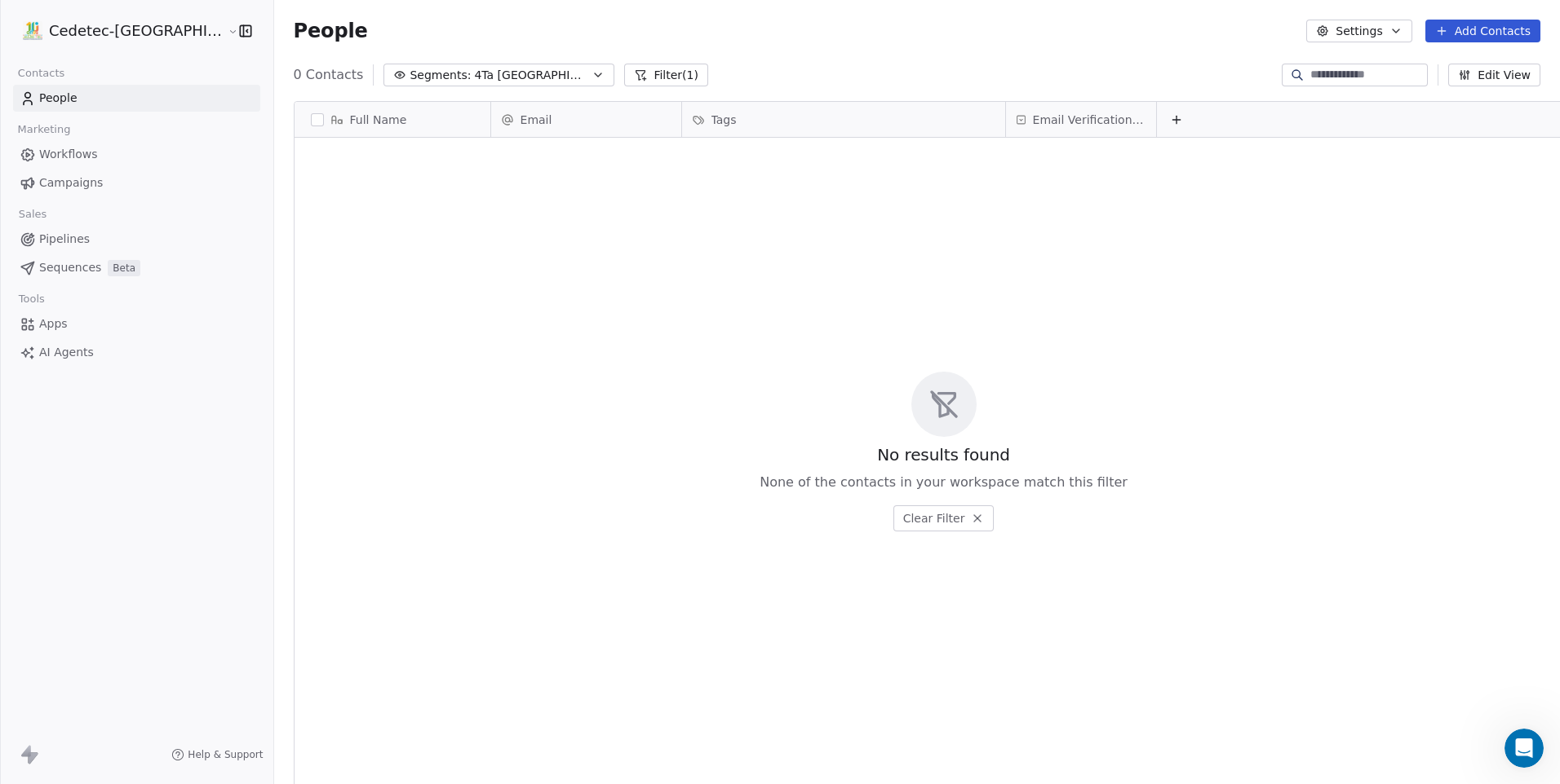
click at [393, 32] on div "People Settings Add Contacts" at bounding box center [917, 31] width 1247 height 23
click at [474, 72] on span "4Ta [GEOGRAPHIC_DATA]" at bounding box center [531, 75] width 114 height 17
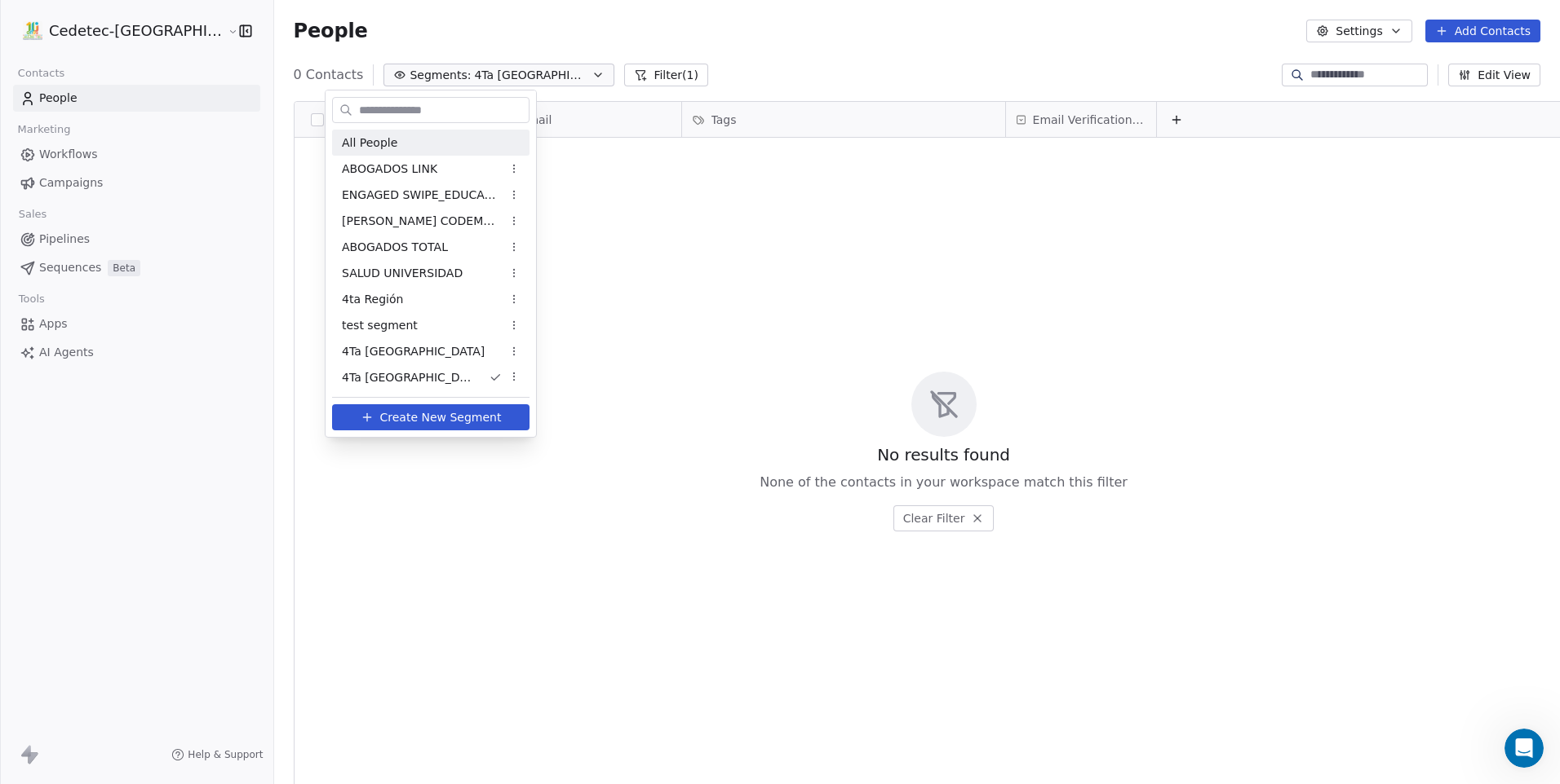
click at [431, 138] on div "All People" at bounding box center [431, 142] width 198 height 26
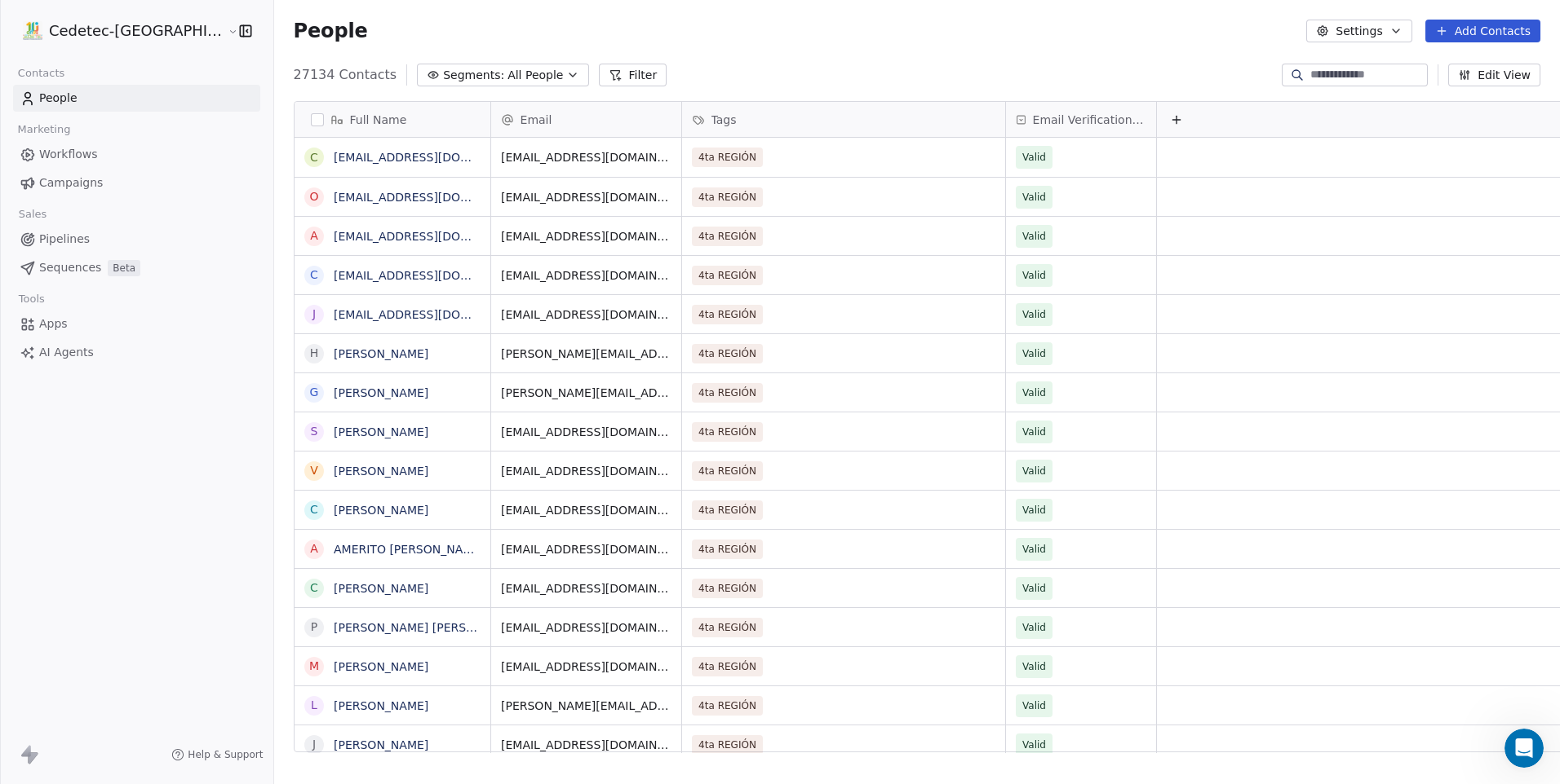
click at [1455, 37] on button "Add Contacts" at bounding box center [1483, 31] width 115 height 23
click at [1459, 67] on span "Create new contact" at bounding box center [1491, 66] width 111 height 17
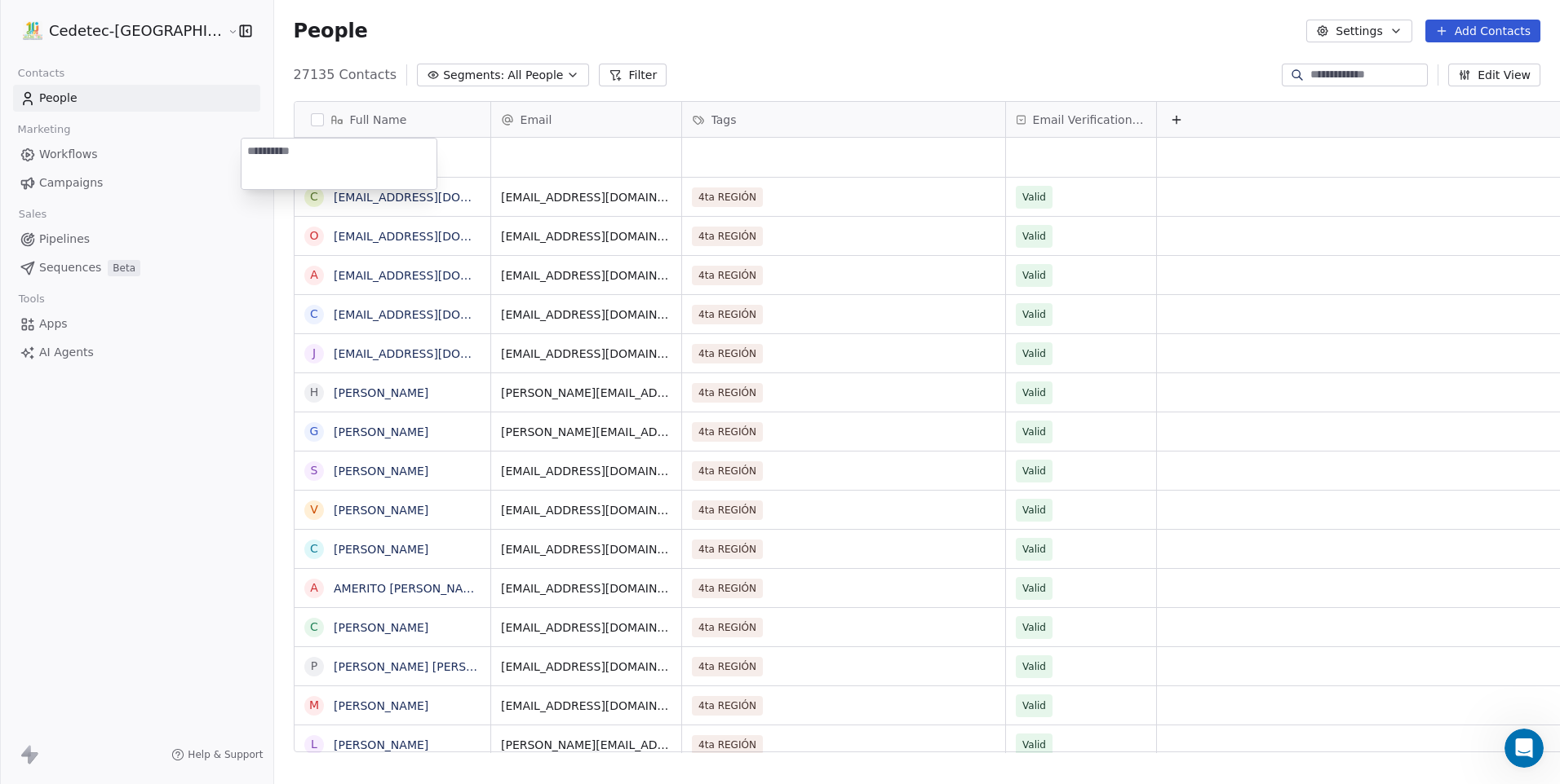
click at [1168, 52] on html "Cedetec-Chile Contacts People Marketing Workflows Campaigns Sales Pipelines Seq…" at bounding box center [780, 392] width 1560 height 784
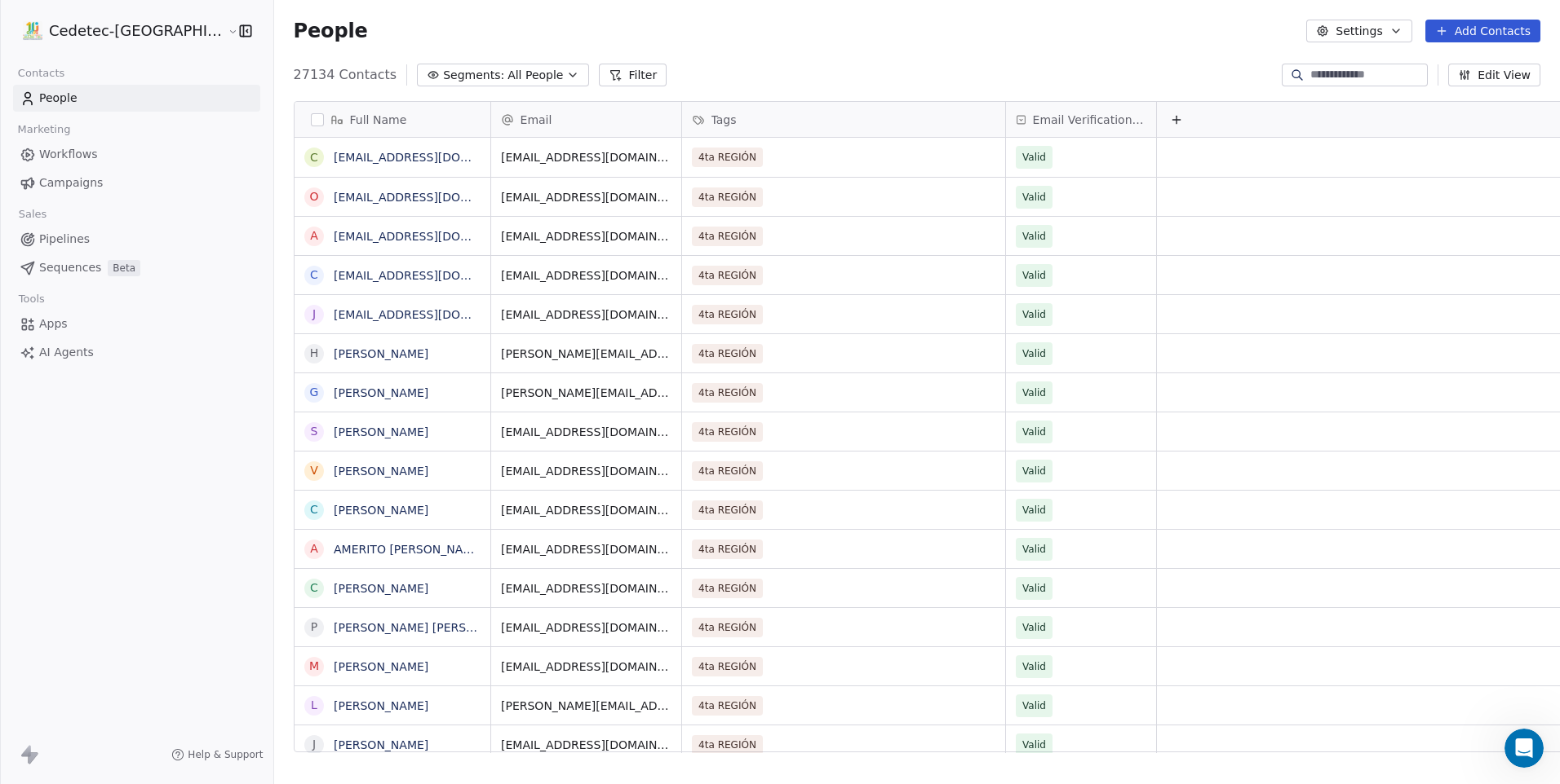
click at [1494, 21] on button "Add Contacts" at bounding box center [1483, 31] width 115 height 23
click at [1444, 93] on span "Import from CSV" at bounding box center [1482, 92] width 94 height 17
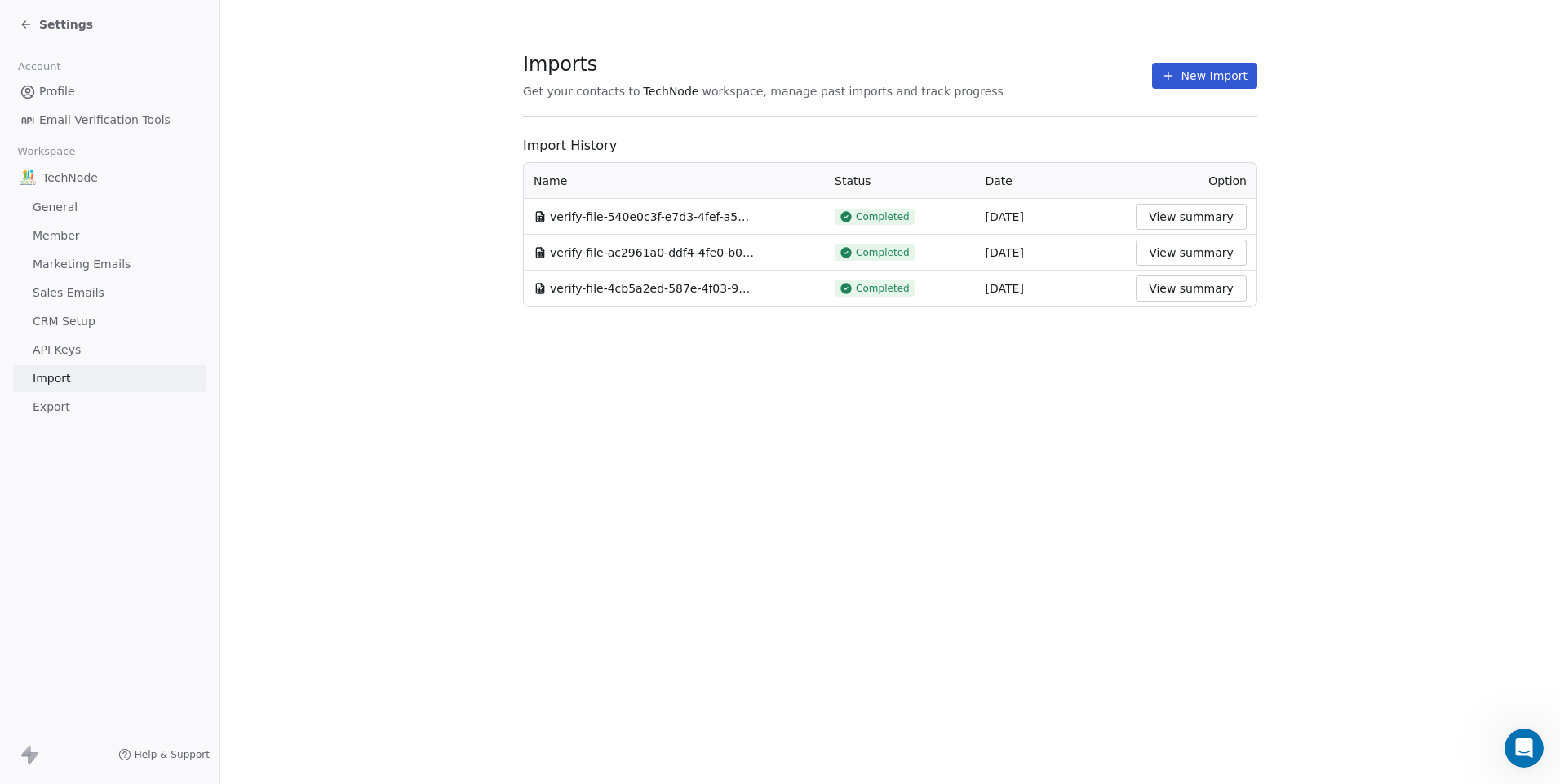
click at [1192, 77] on button "New Import" at bounding box center [1205, 76] width 105 height 26
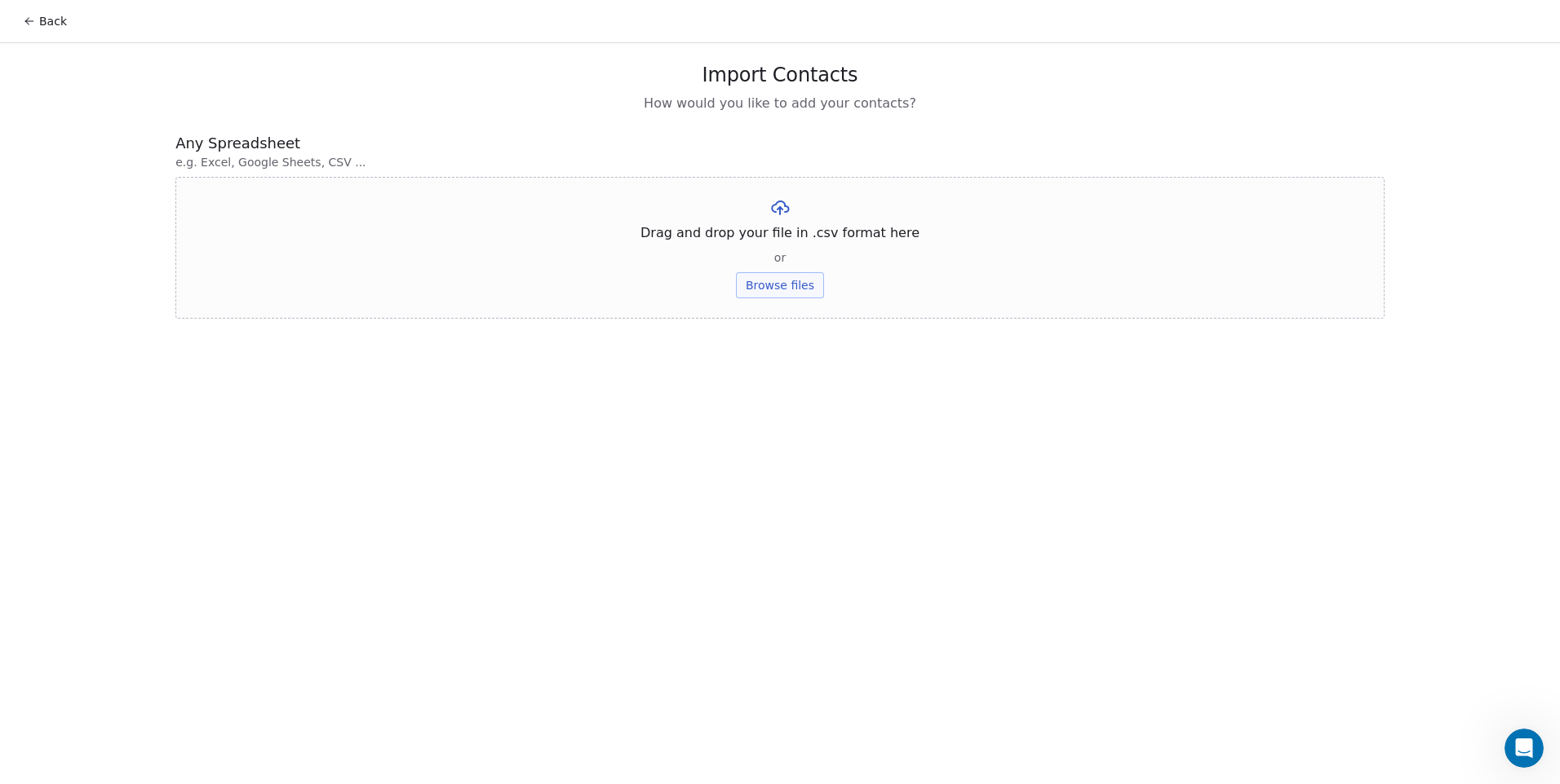
click at [797, 298] on button "Browse files" at bounding box center [780, 285] width 88 height 26
click at [783, 248] on button "Upload" at bounding box center [780, 239] width 60 height 26
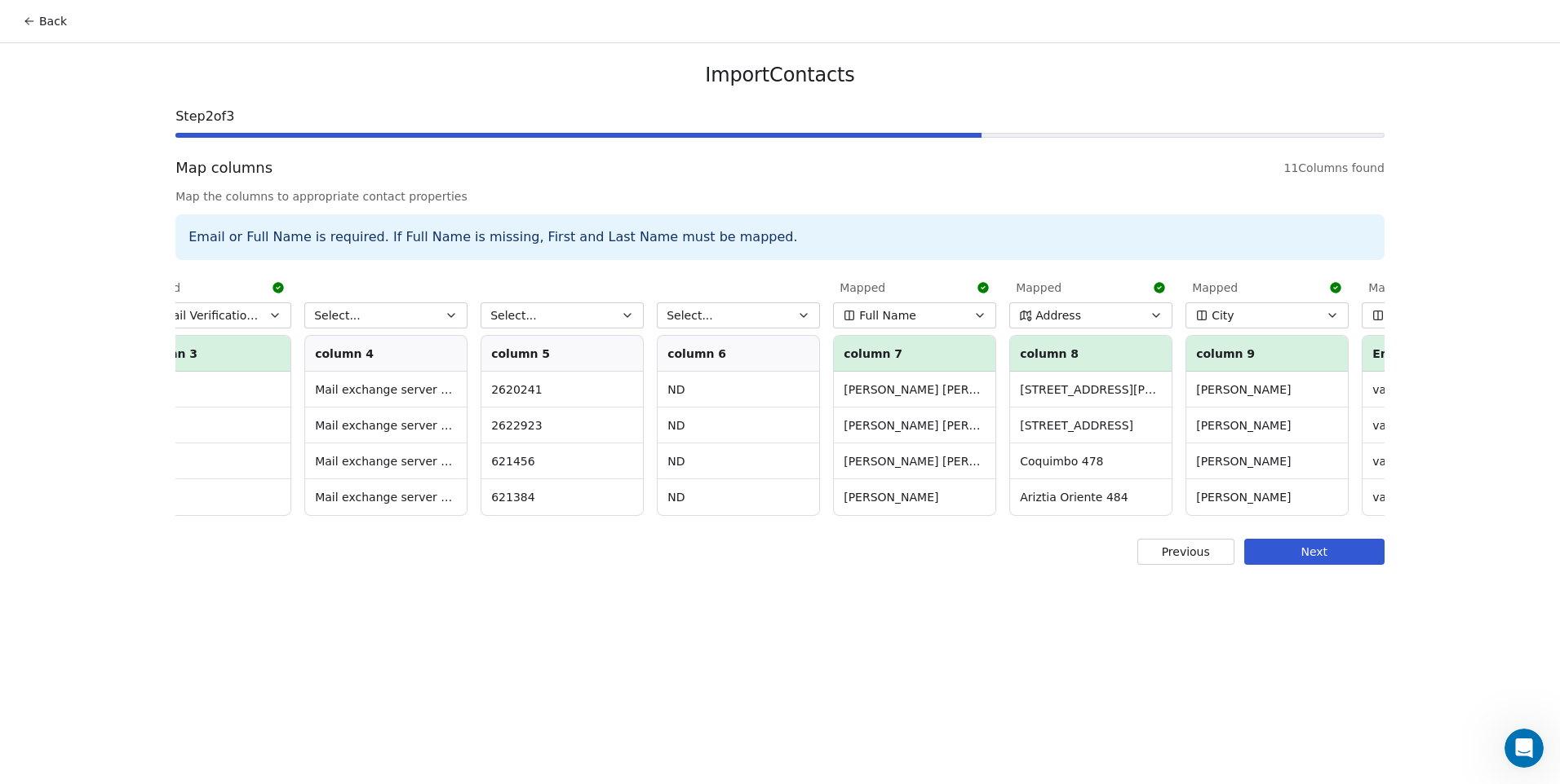
scroll to position [0, 402]
click at [417, 321] on button "Select..." at bounding box center [384, 315] width 163 height 26
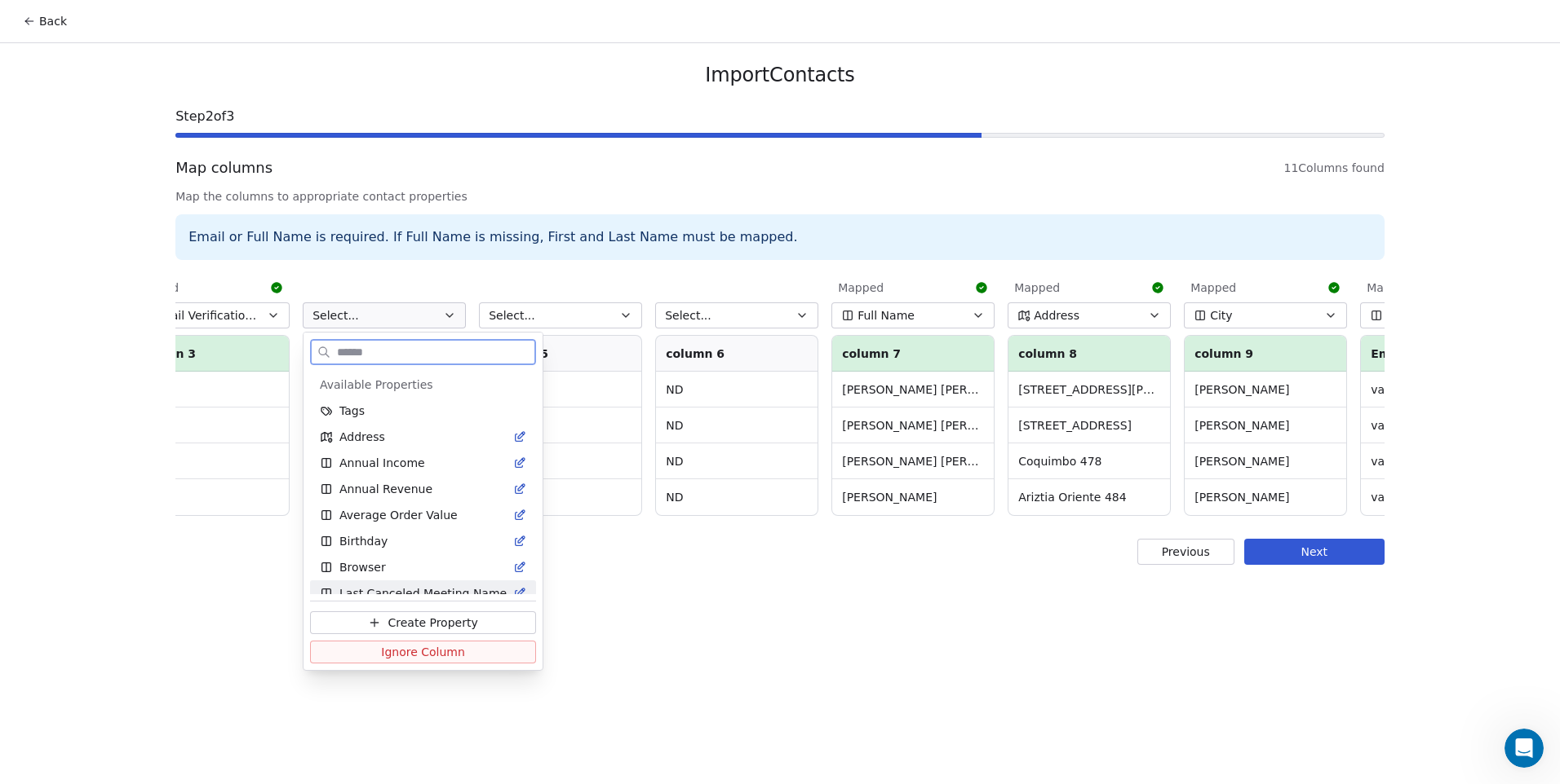
click at [456, 648] on button "Ignore Column" at bounding box center [423, 652] width 226 height 23
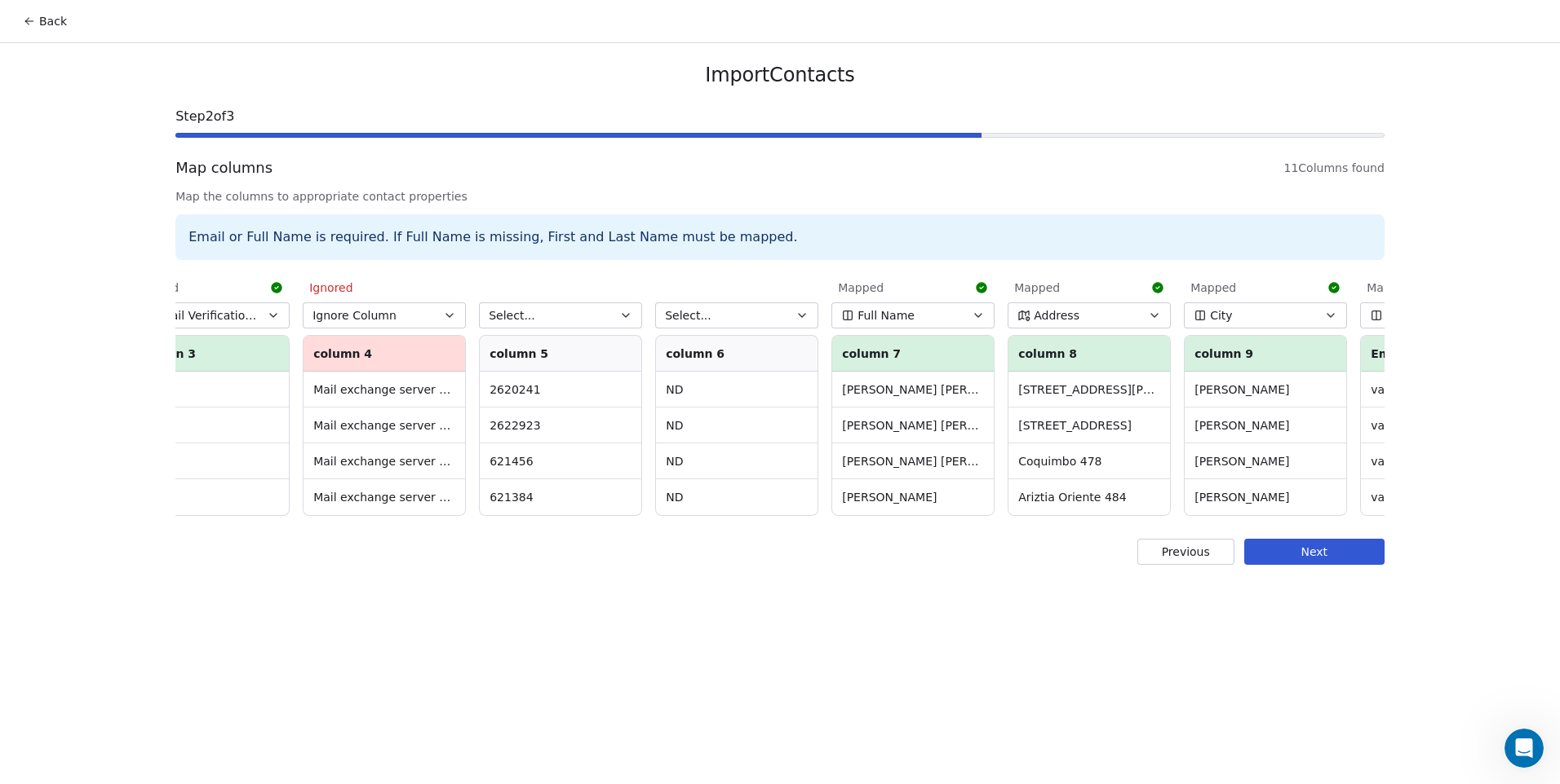
click at [541, 312] on button "Select..." at bounding box center [561, 315] width 163 height 26
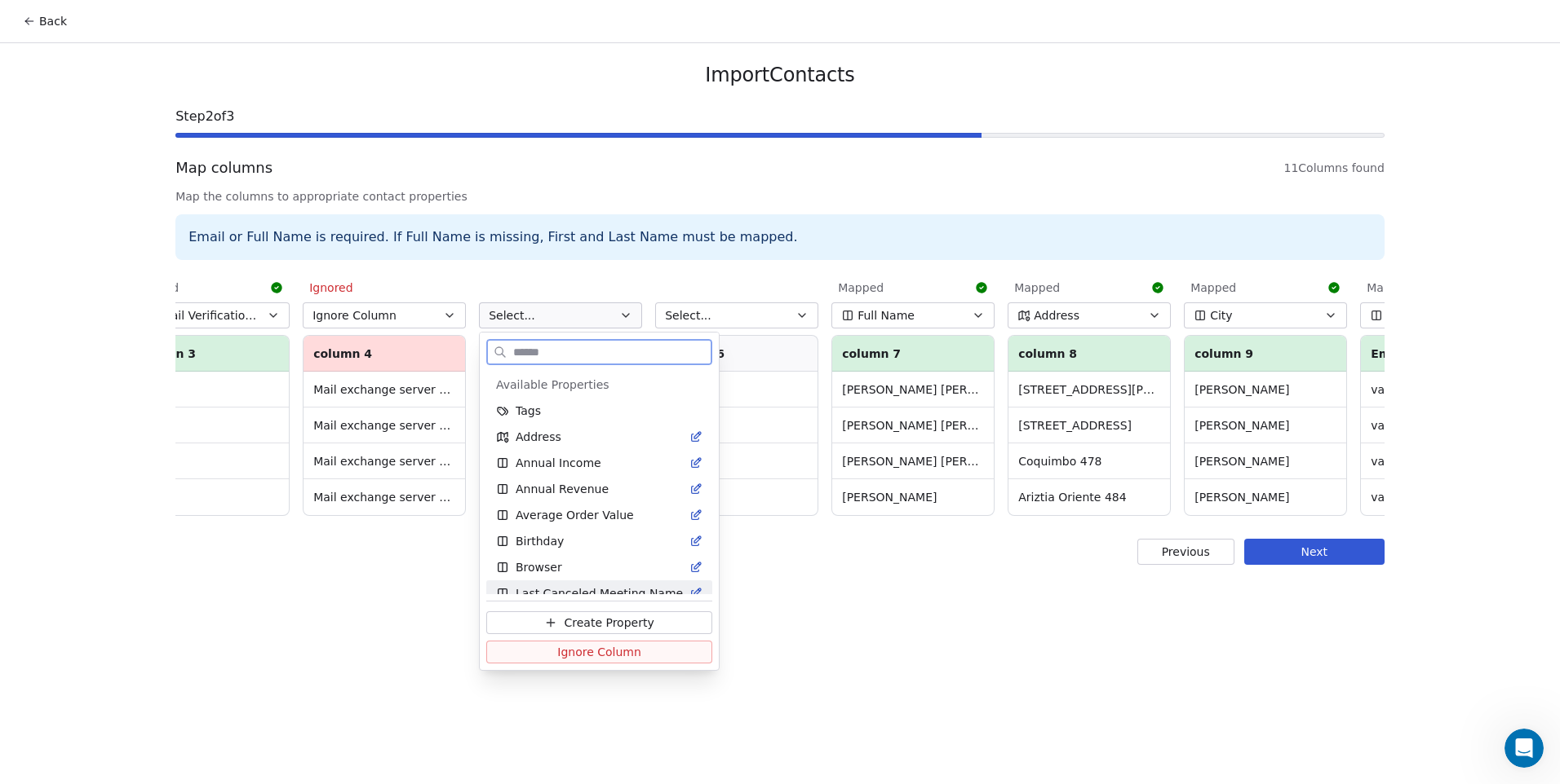
click at [593, 648] on span "Ignore Column" at bounding box center [600, 652] width 85 height 16
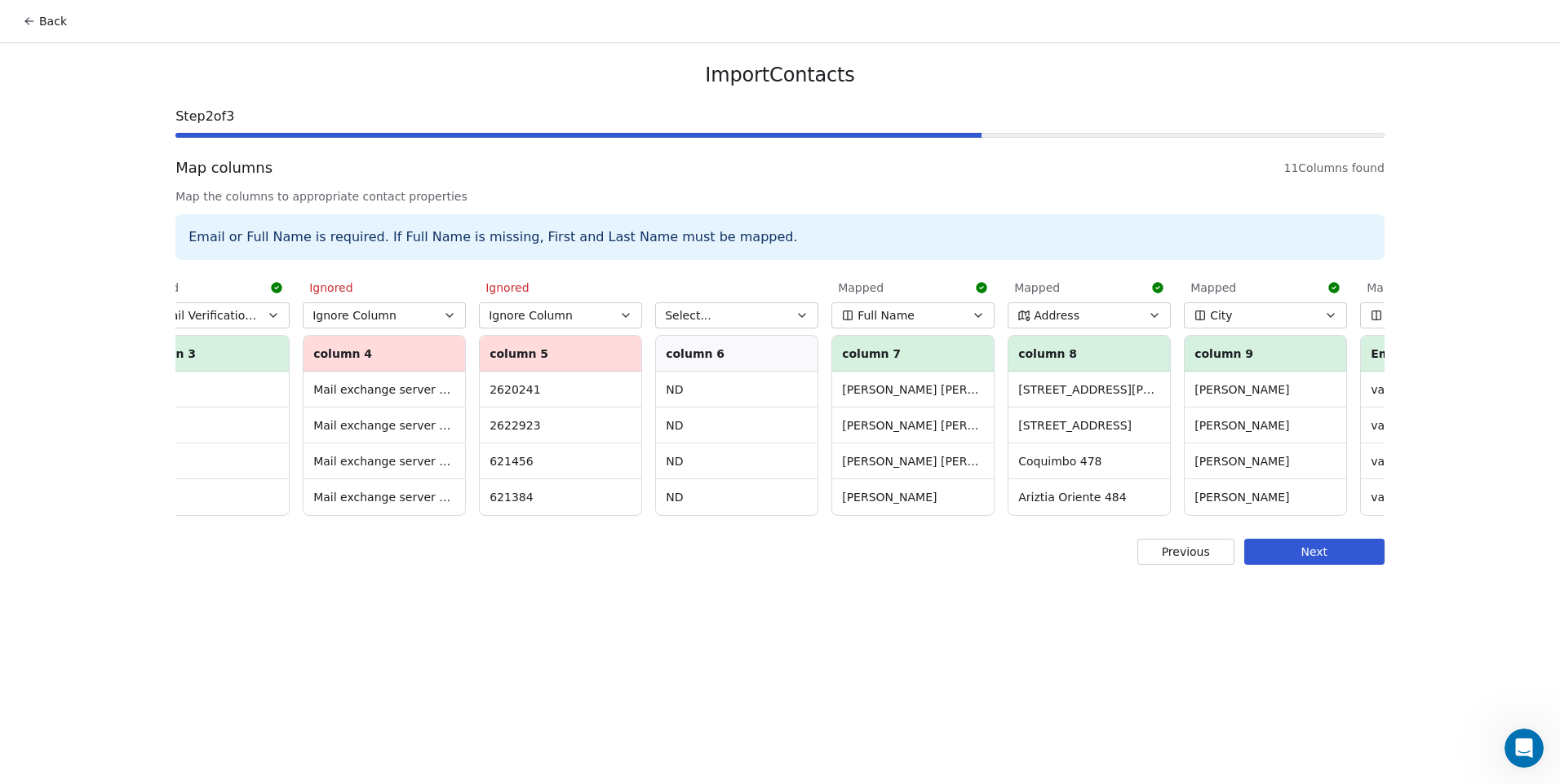
click at [703, 321] on span "Select..." at bounding box center [688, 315] width 47 height 16
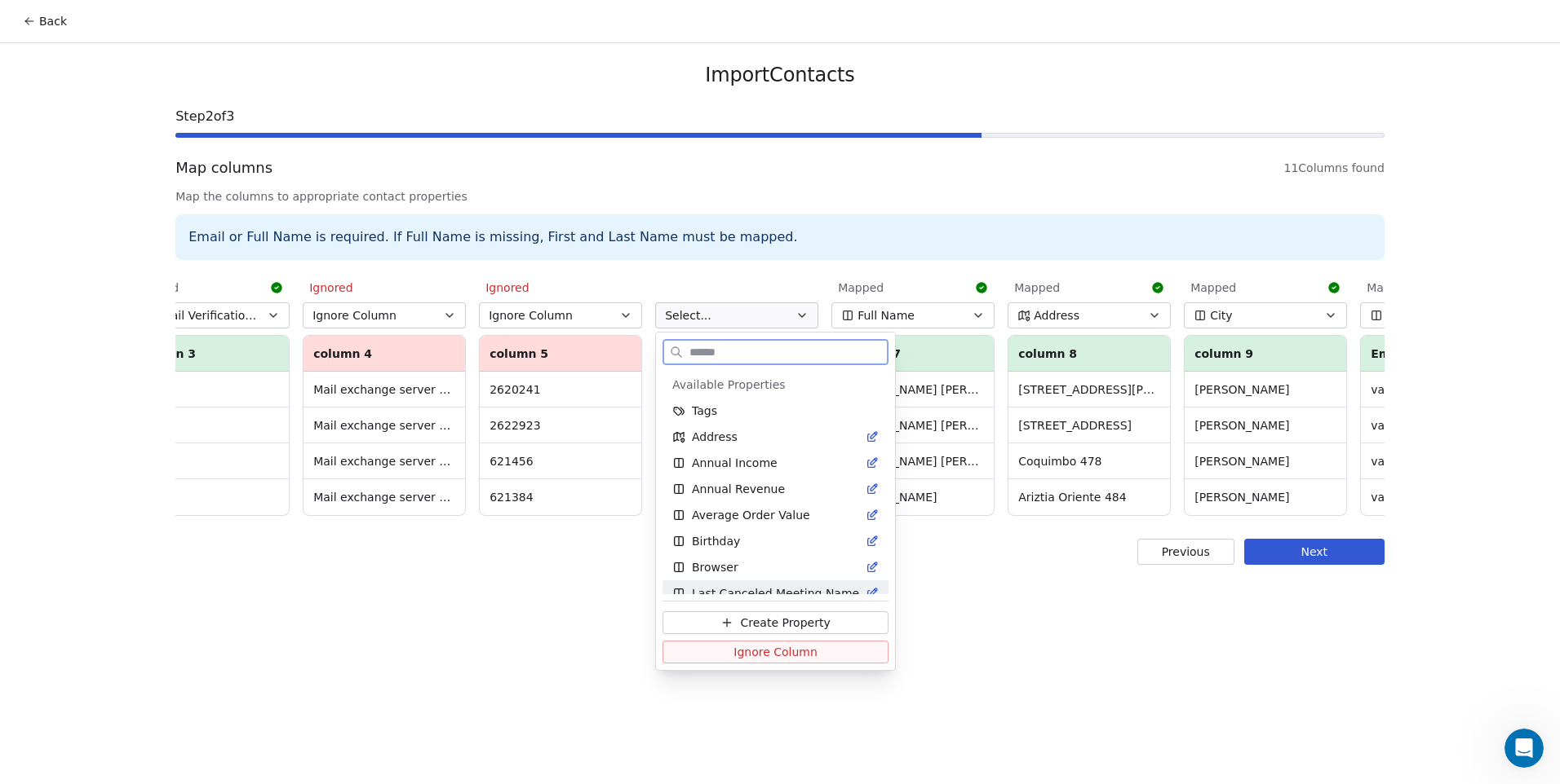
click at [758, 662] on button "Ignore Column" at bounding box center [775, 652] width 226 height 23
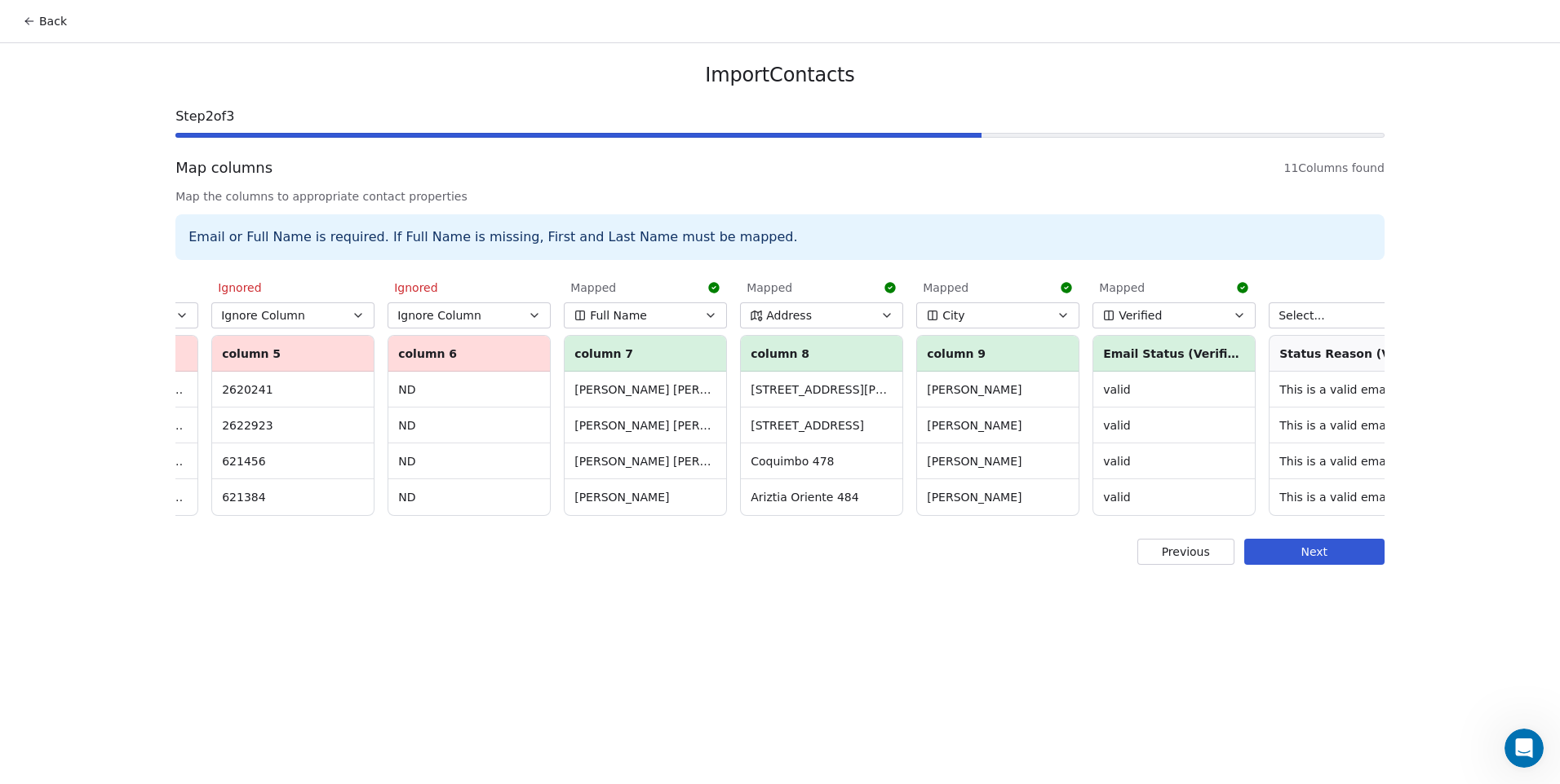
scroll to position [0, 717]
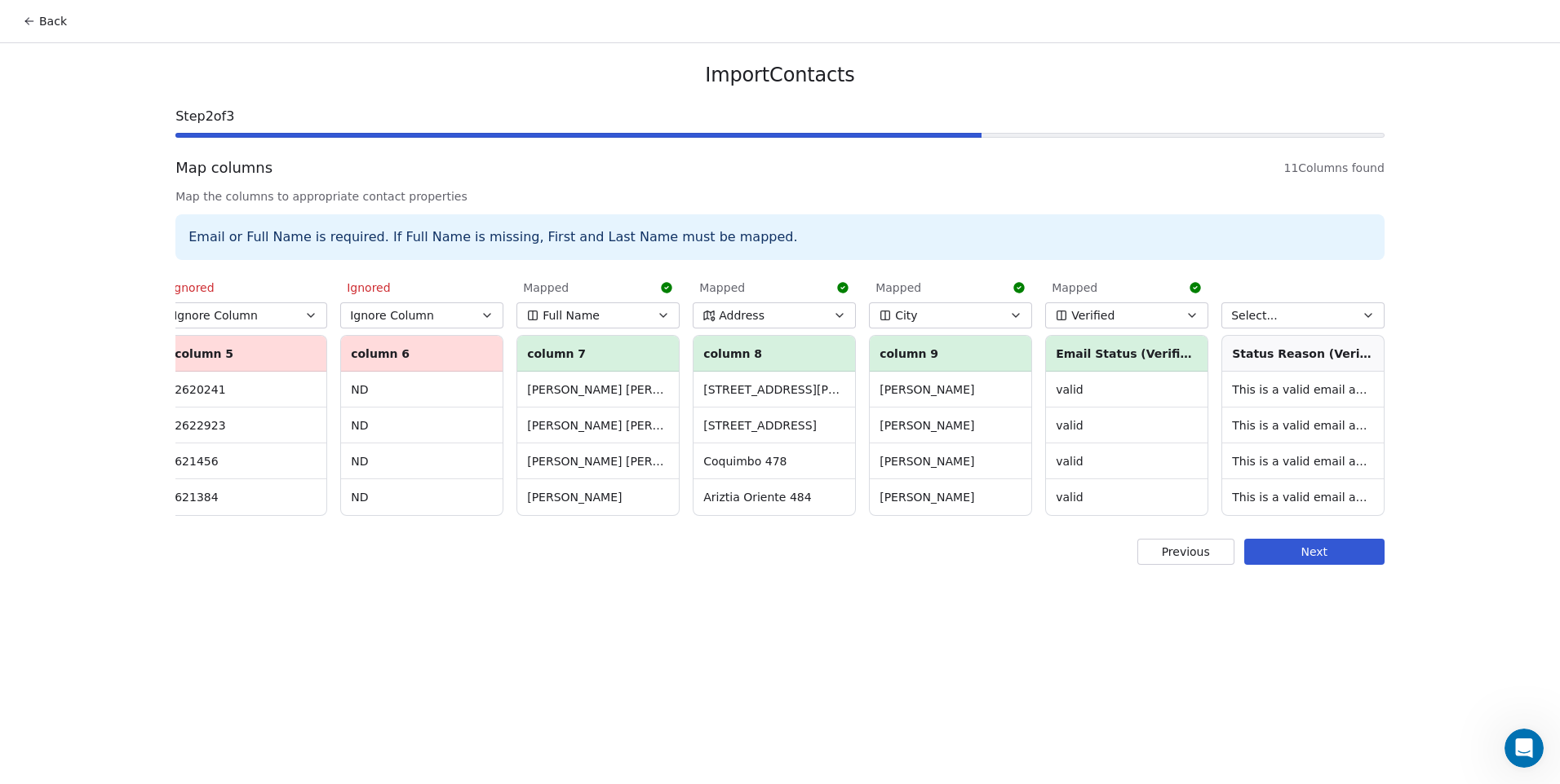
click at [1317, 321] on button "Select..." at bounding box center [1303, 315] width 163 height 26
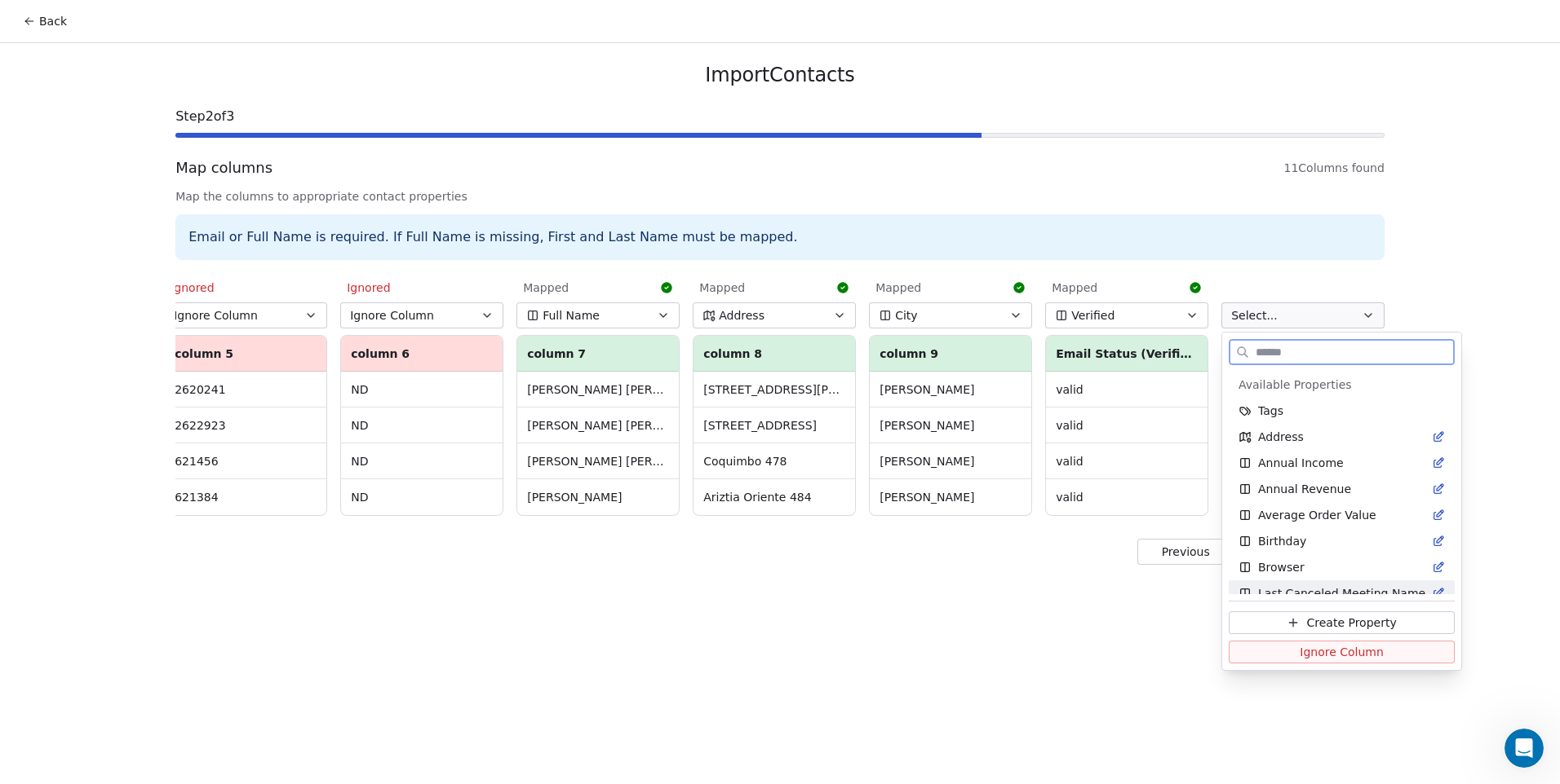
click at [1323, 657] on span "Ignore Column" at bounding box center [1341, 652] width 85 height 16
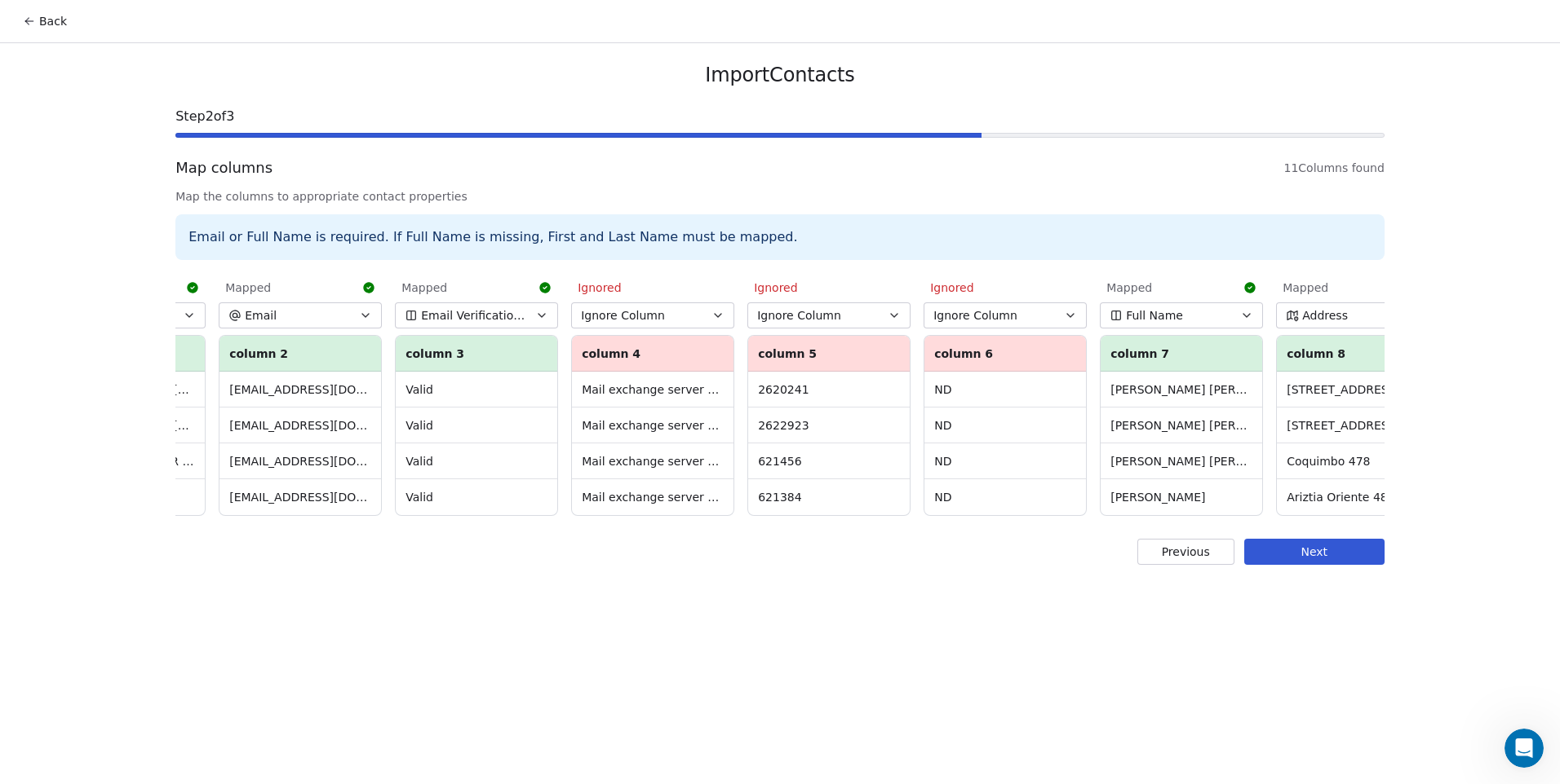
scroll to position [0, 0]
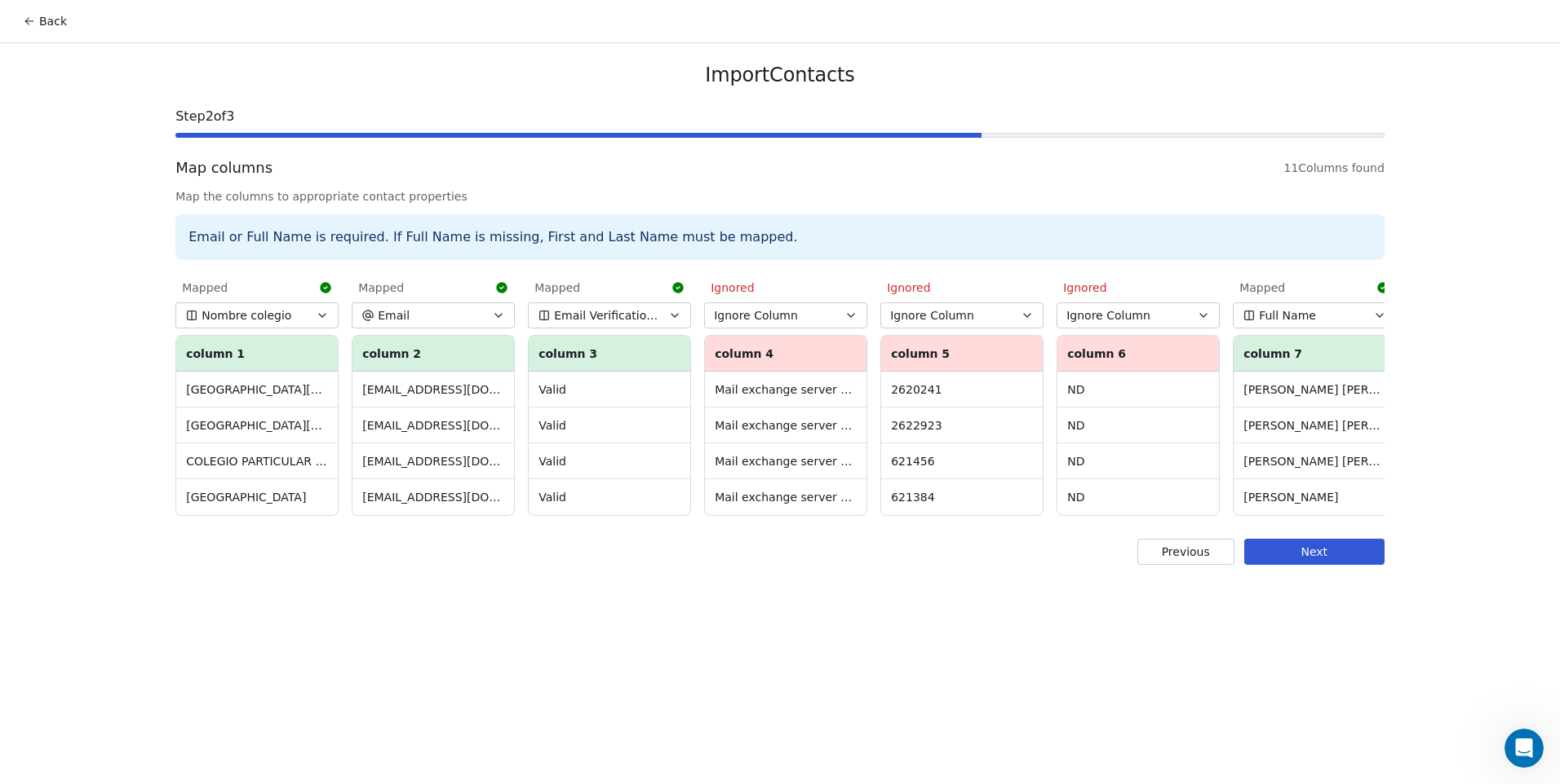
click at [1289, 563] on button "Next" at bounding box center [1314, 551] width 140 height 26
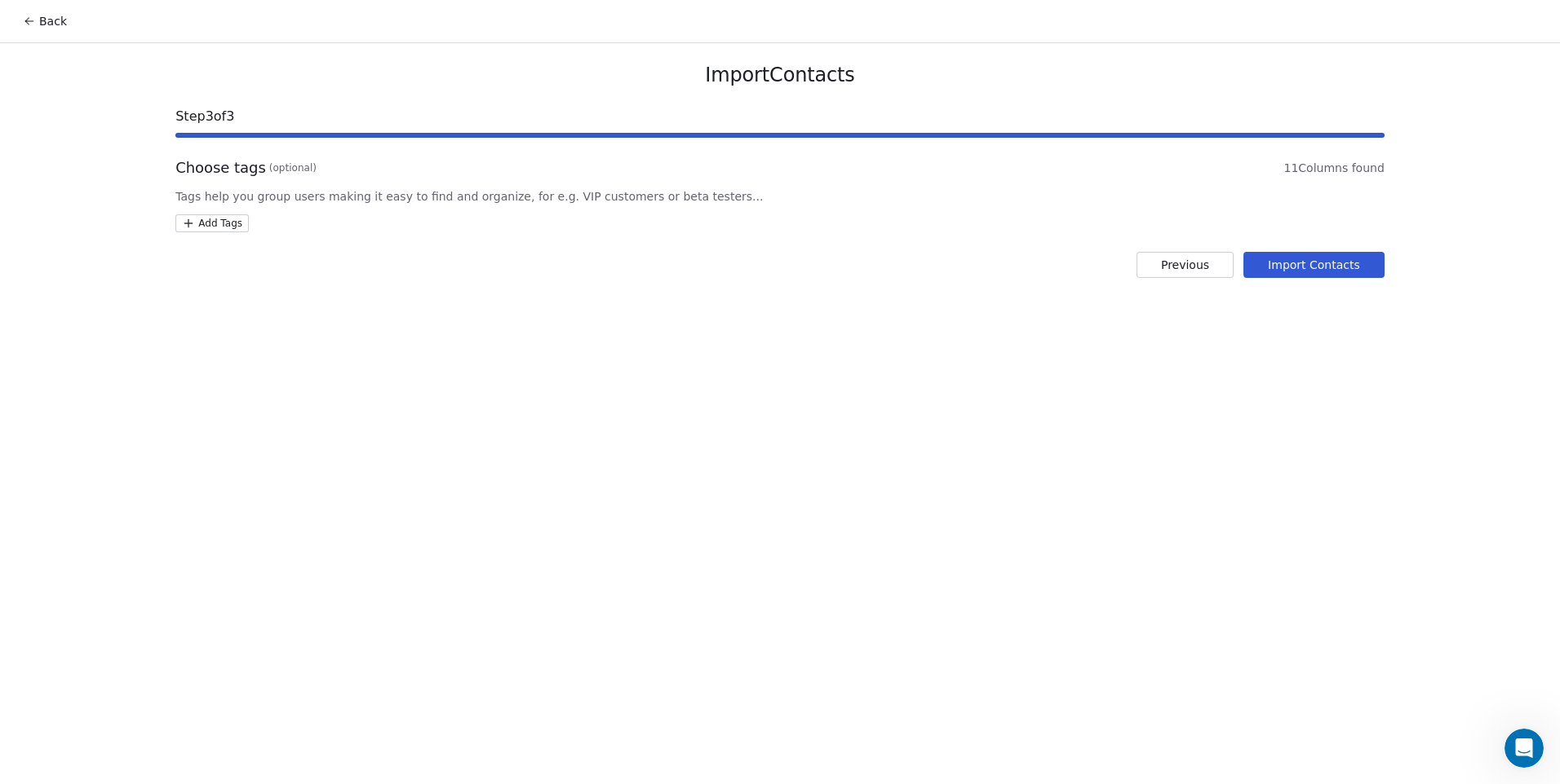
click at [238, 223] on html "Back Import Contacts Step 3 of 3 Choose tags (optional) 11 Columns found Tags h…" at bounding box center [780, 392] width 1560 height 784
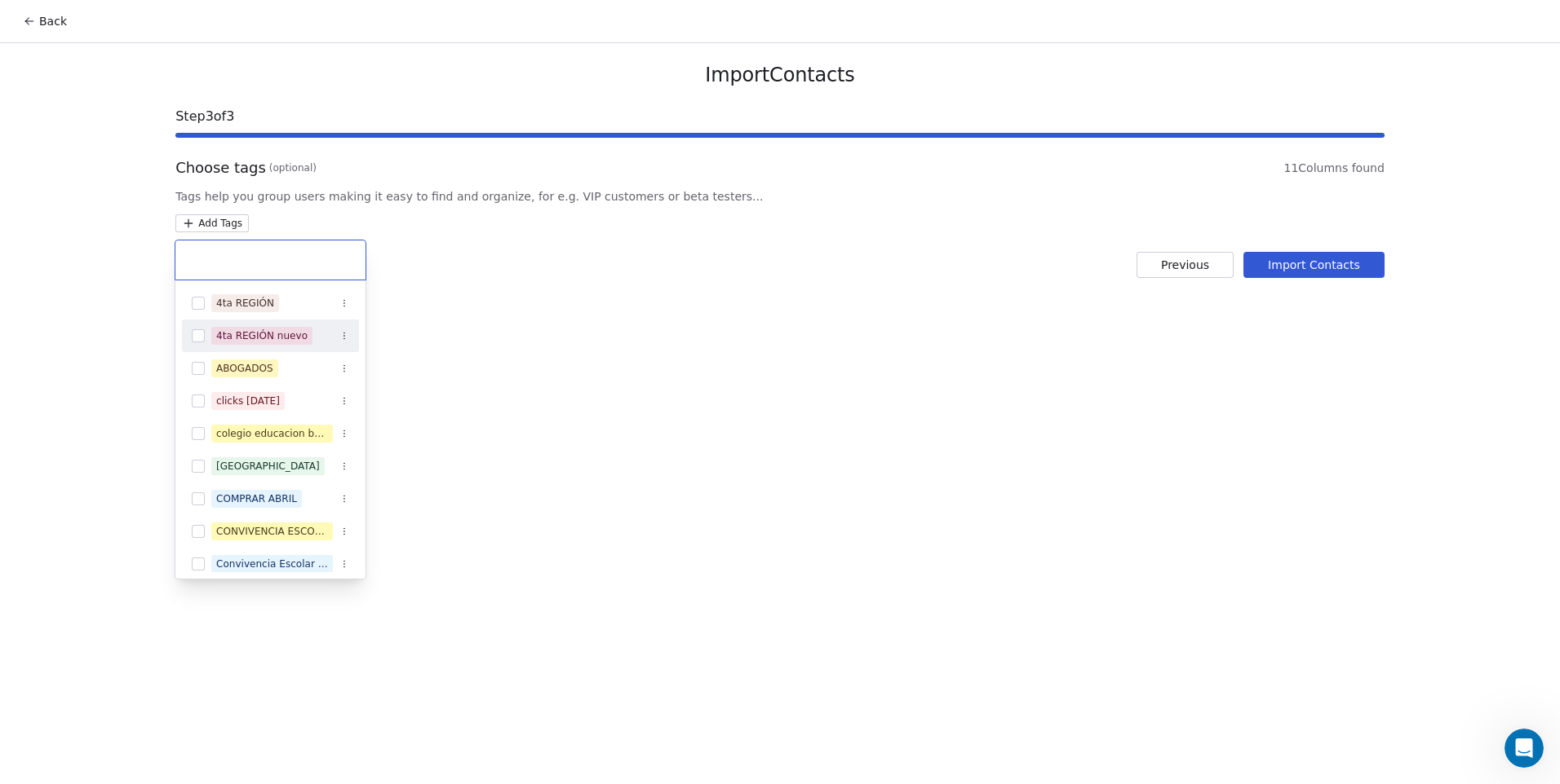
click at [194, 338] on button "Suggestions" at bounding box center [198, 336] width 13 height 13
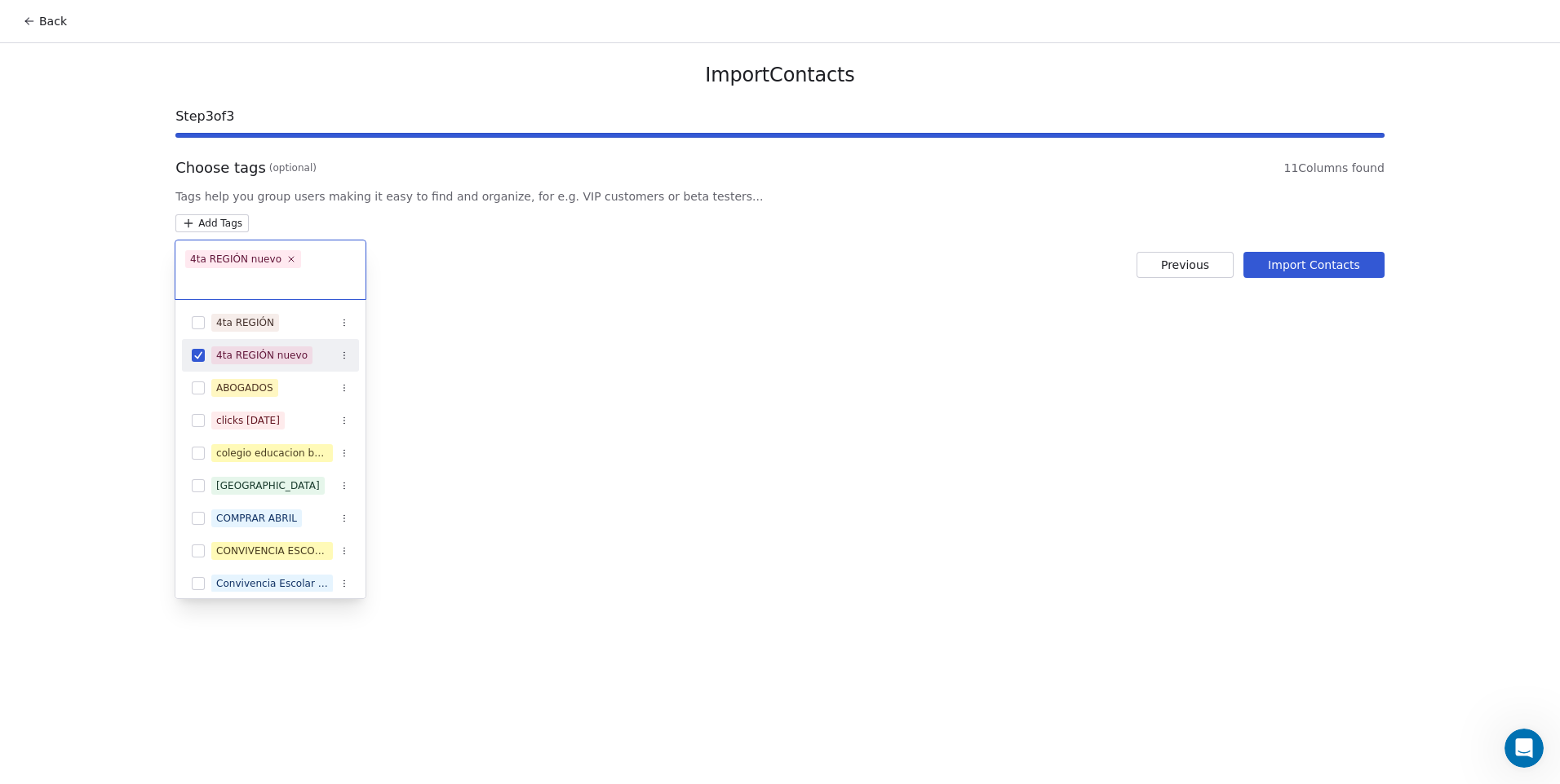
click at [607, 385] on html "Back Import Contacts Step 3 of 3 Choose tags (optional) 11 Columns found Tags h…" at bounding box center [780, 392] width 1560 height 784
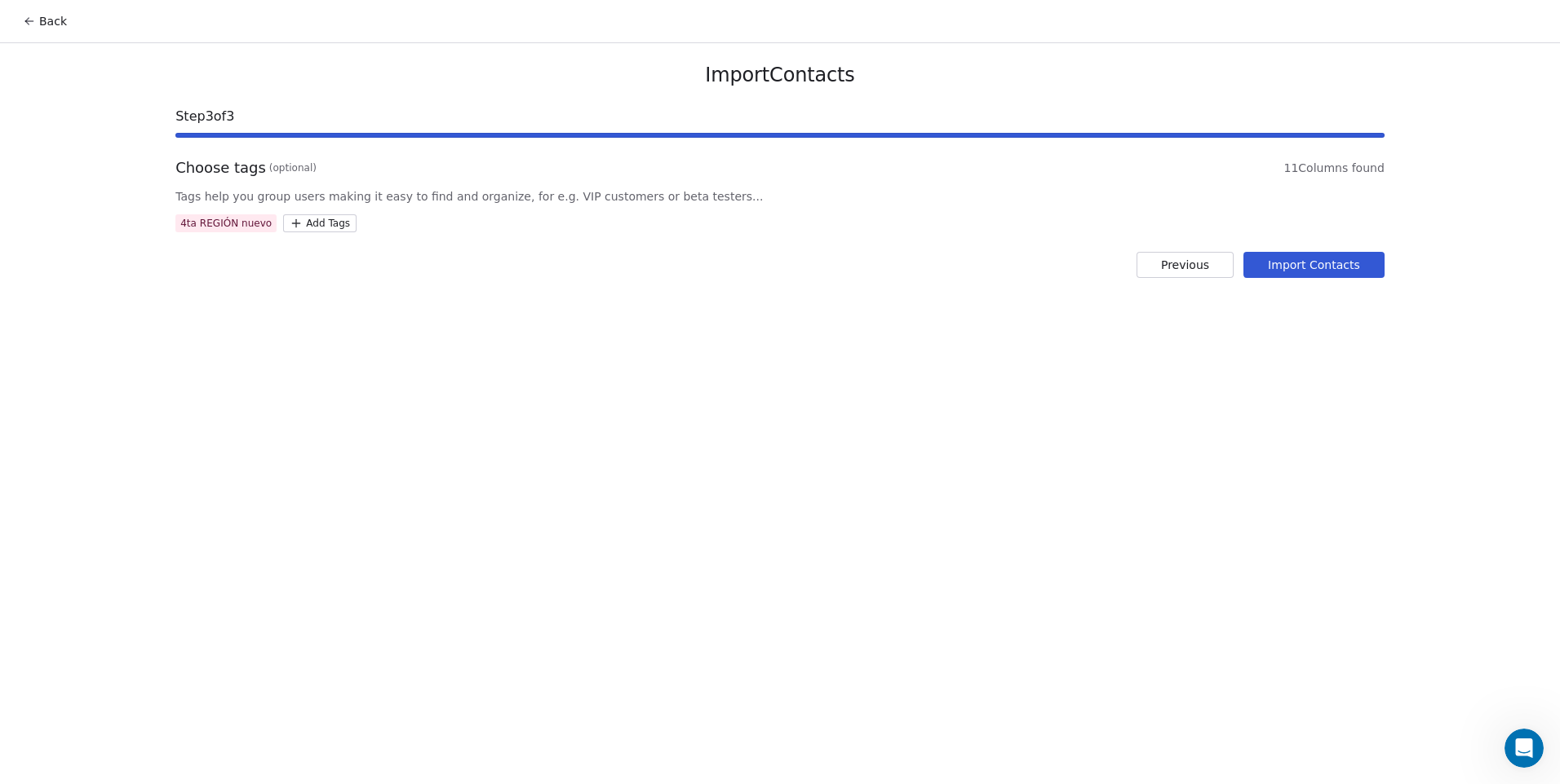
click at [1303, 266] on button "Import Contacts" at bounding box center [1314, 265] width 141 height 26
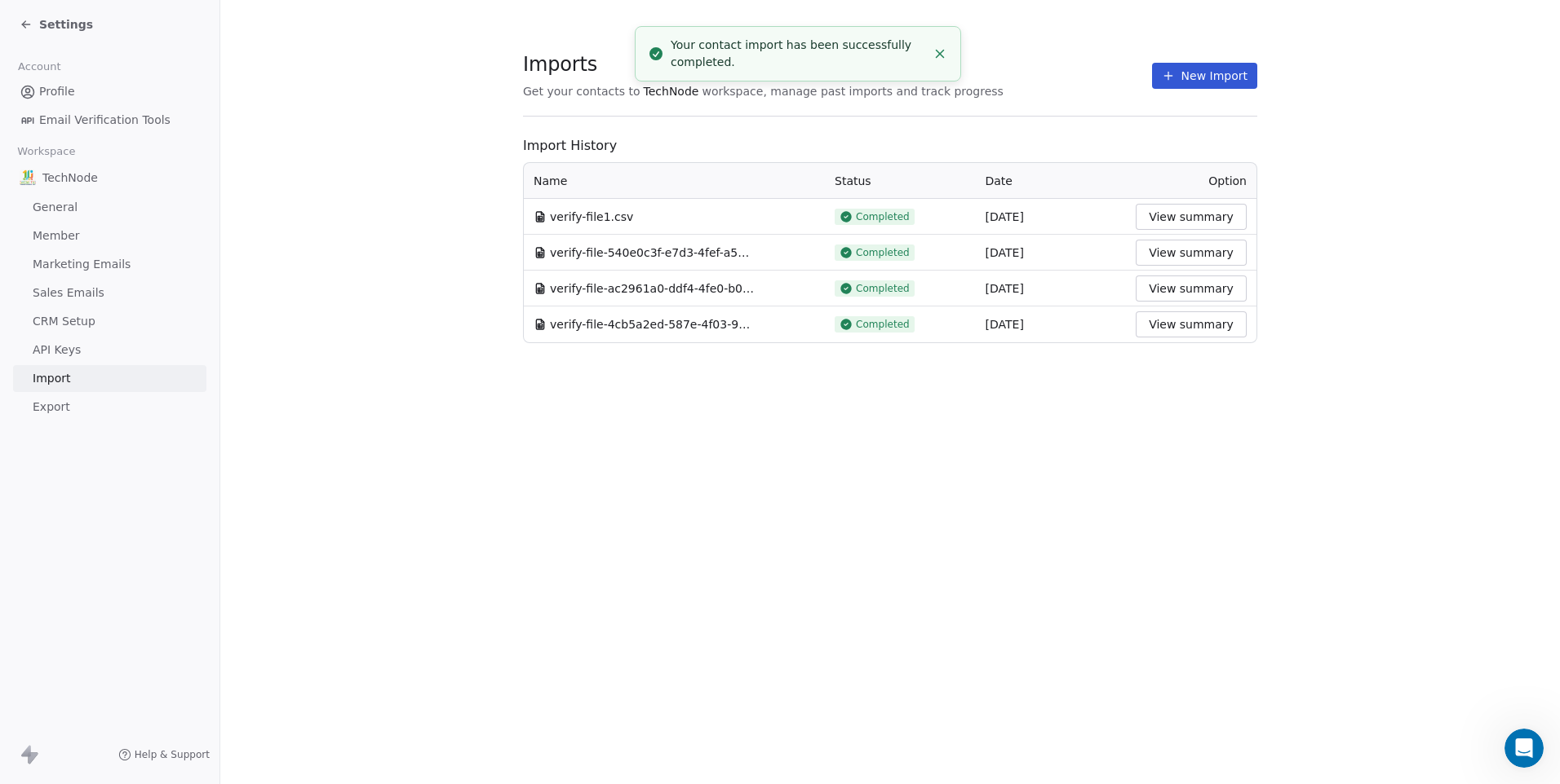
click at [1190, 84] on button "New Import" at bounding box center [1205, 76] width 105 height 26
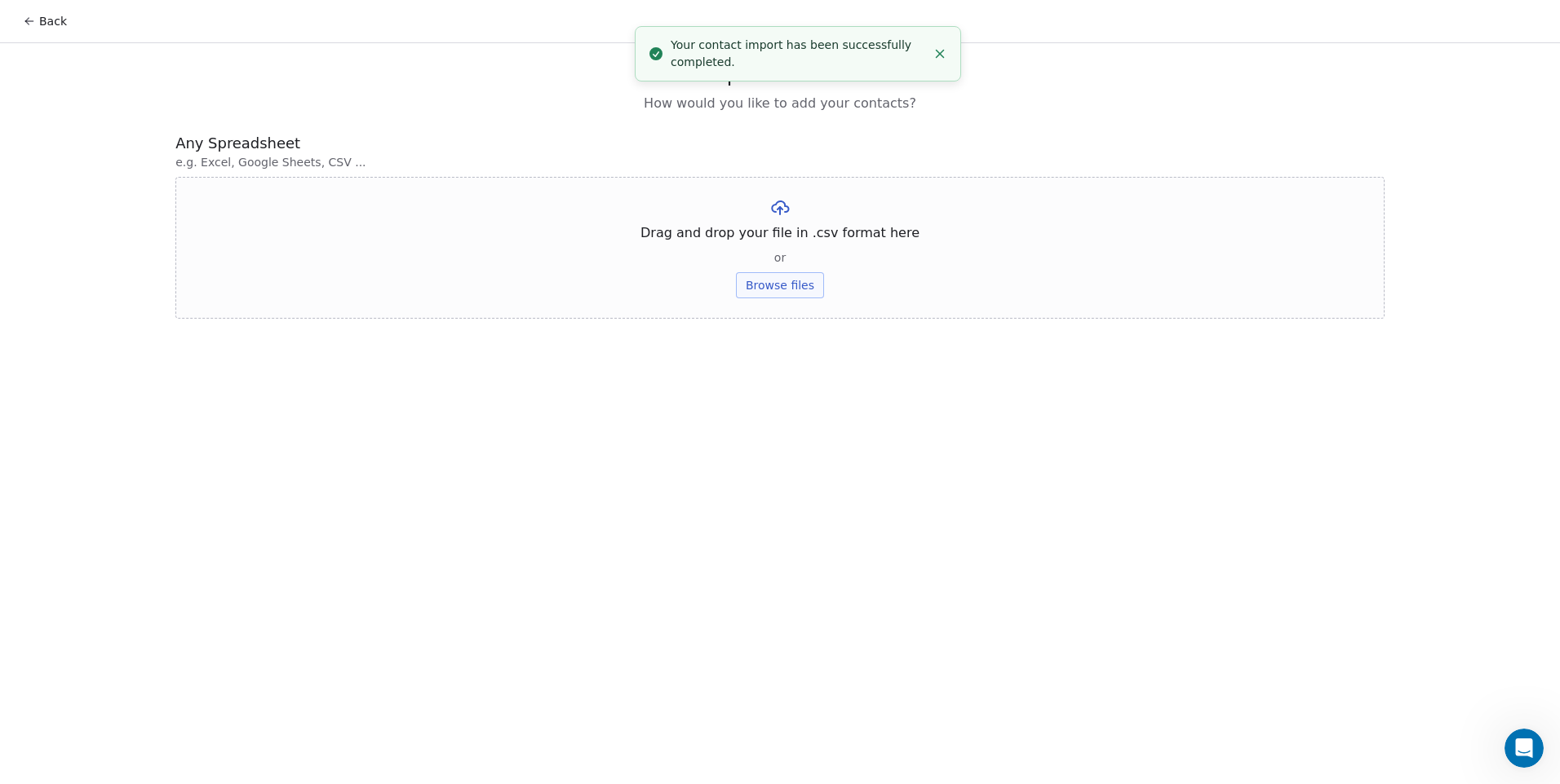
click at [771, 284] on button "Browse files" at bounding box center [780, 285] width 88 height 26
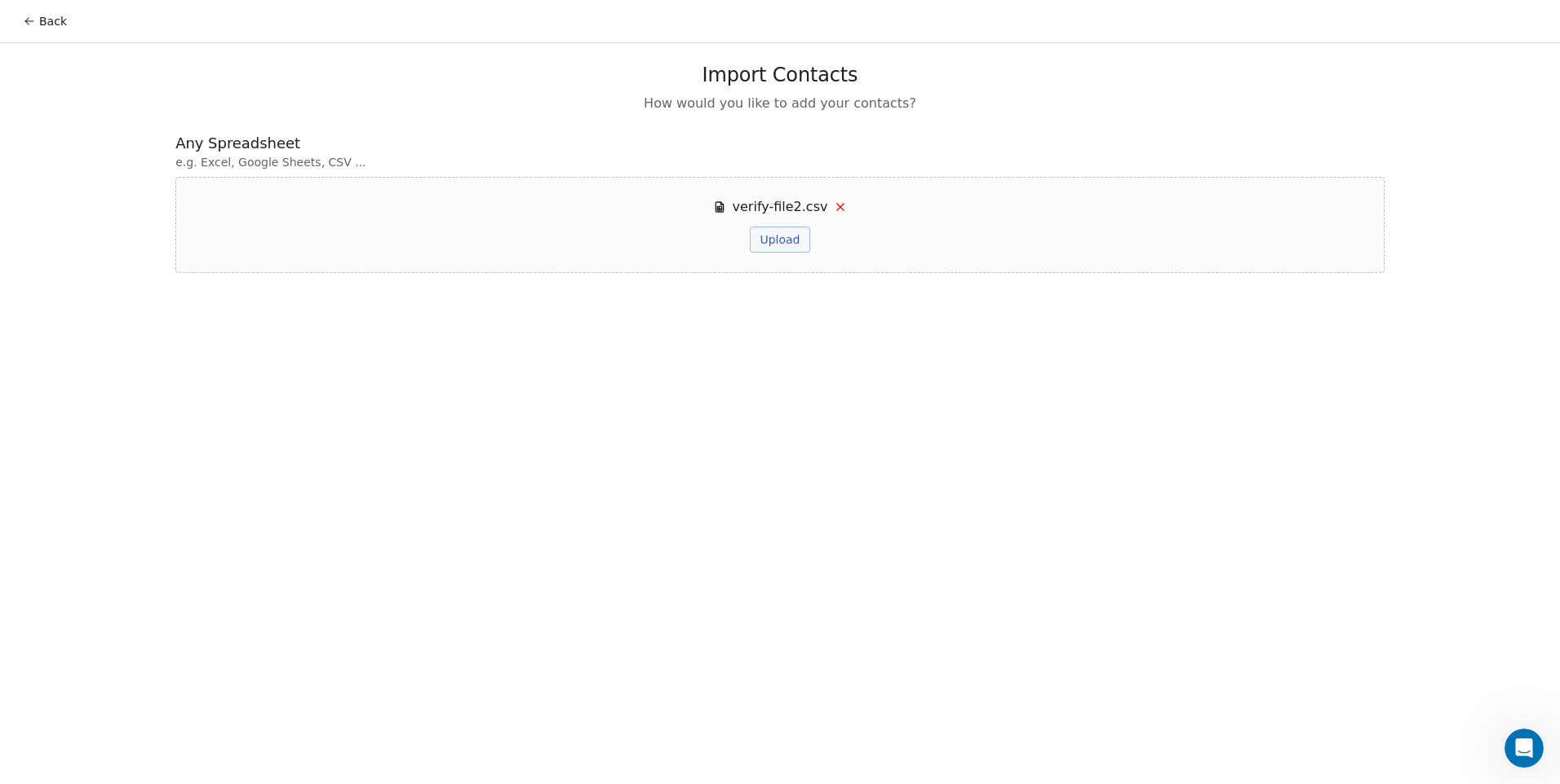
click at [774, 244] on button "Upload" at bounding box center [780, 239] width 60 height 26
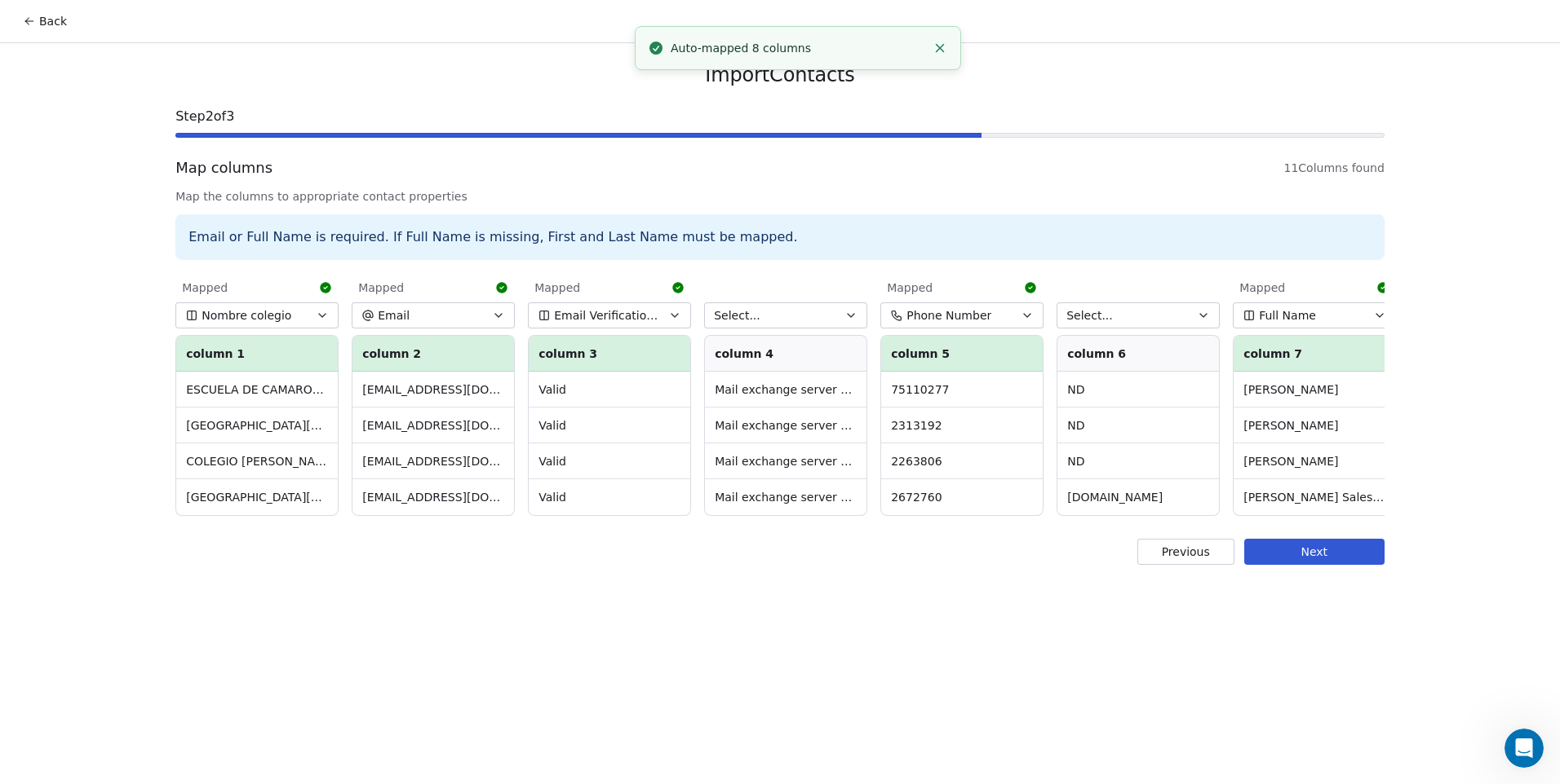
click at [788, 313] on button "Select..." at bounding box center [785, 315] width 163 height 26
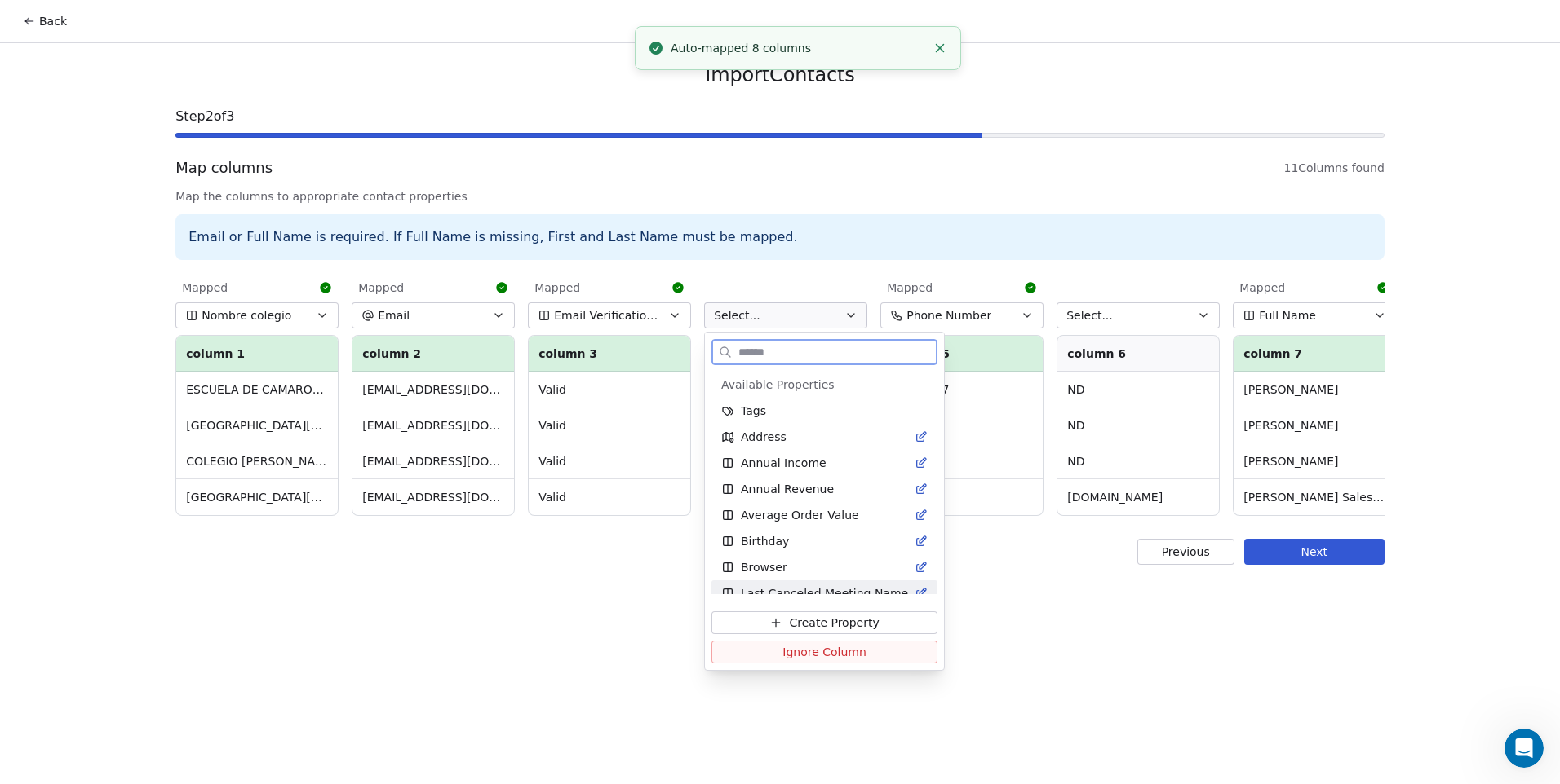
click at [838, 653] on span "Ignore Column" at bounding box center [824, 652] width 85 height 16
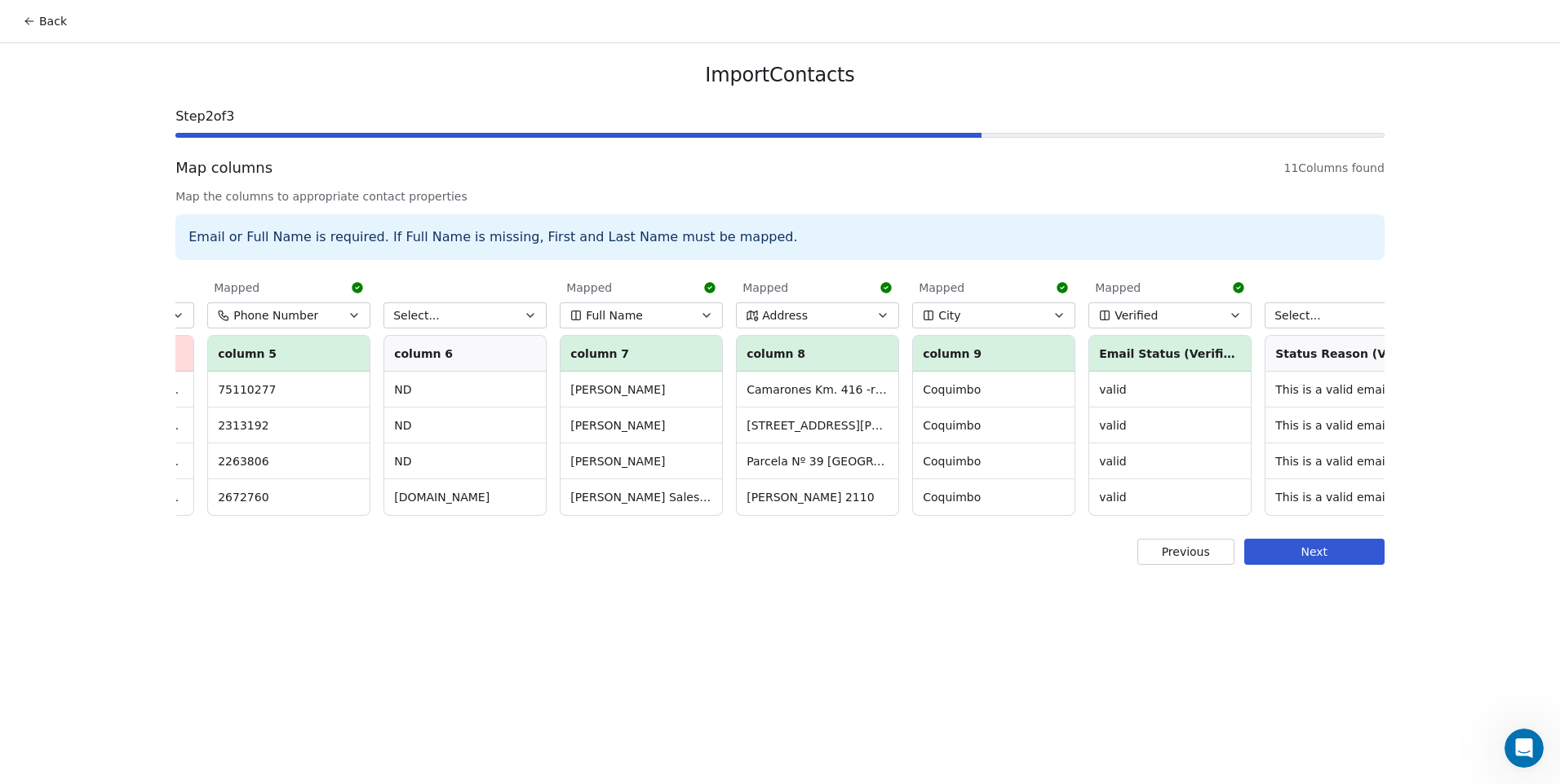
scroll to position [0, 717]
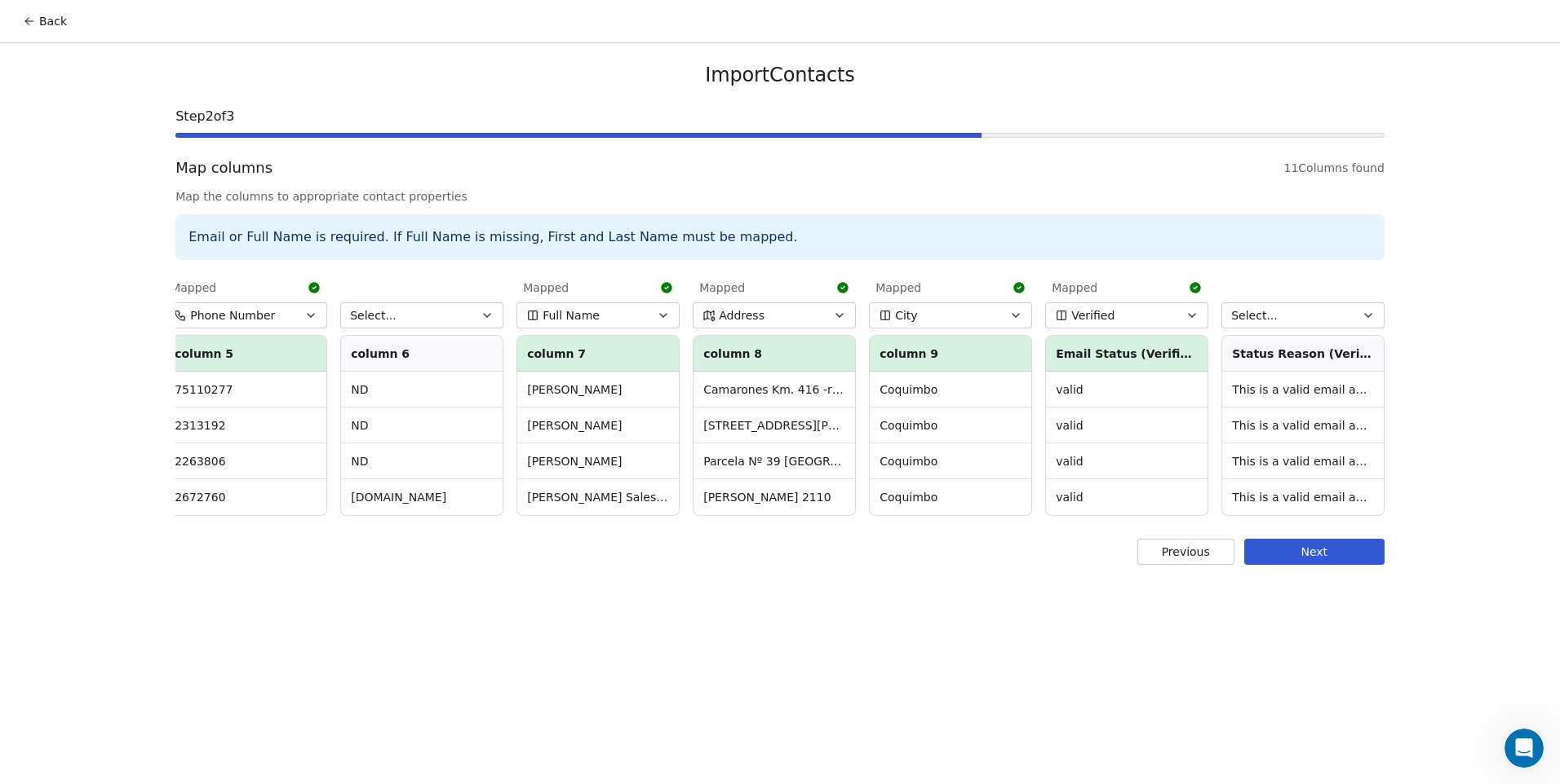
click at [423, 307] on button "Select..." at bounding box center [422, 315] width 163 height 26
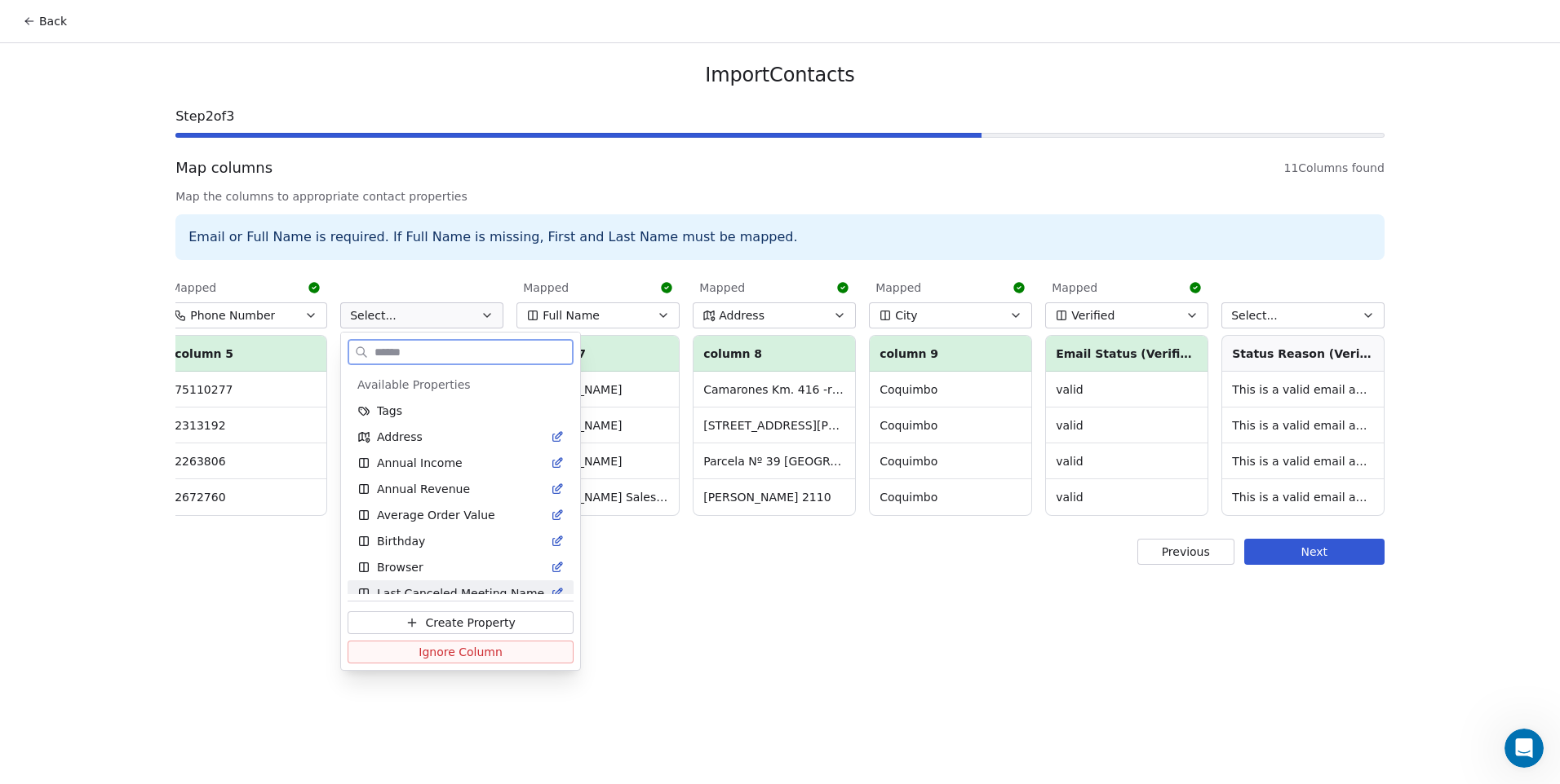
click at [462, 655] on span "Ignore Column" at bounding box center [460, 652] width 85 height 16
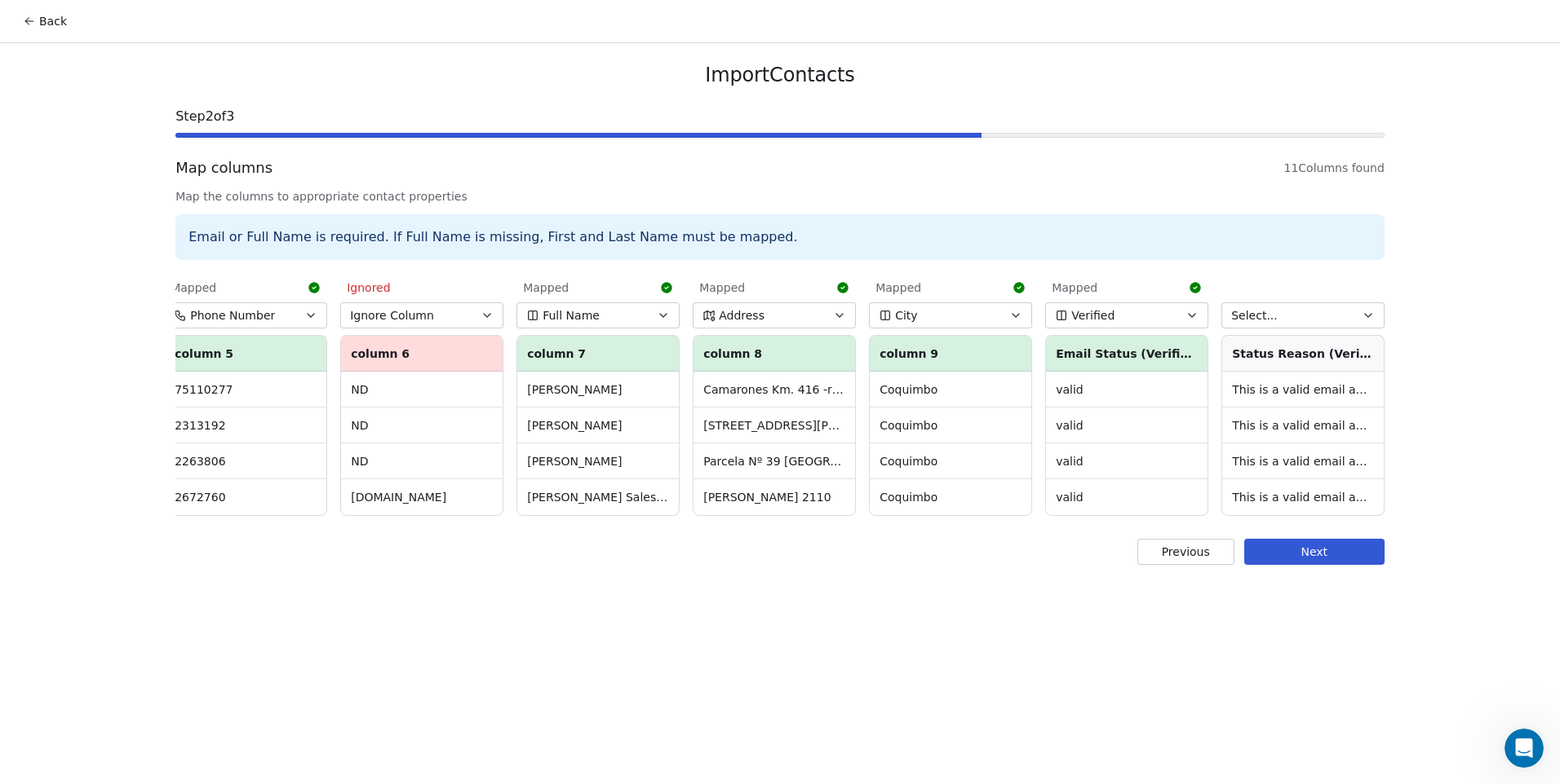
click at [1277, 322] on button "Select..." at bounding box center [1303, 315] width 163 height 26
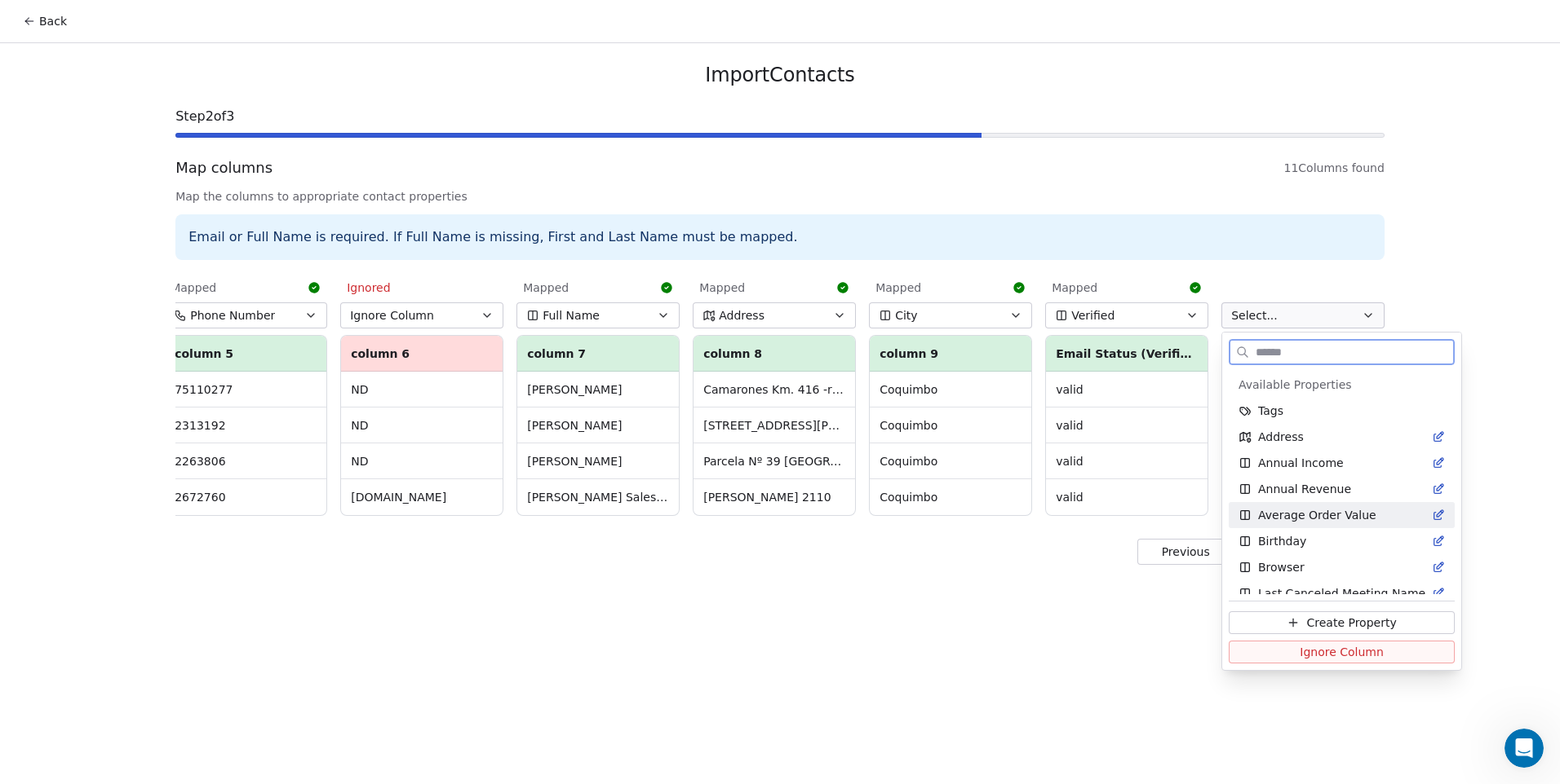
click at [1290, 655] on button "Ignore Column" at bounding box center [1341, 652] width 226 height 23
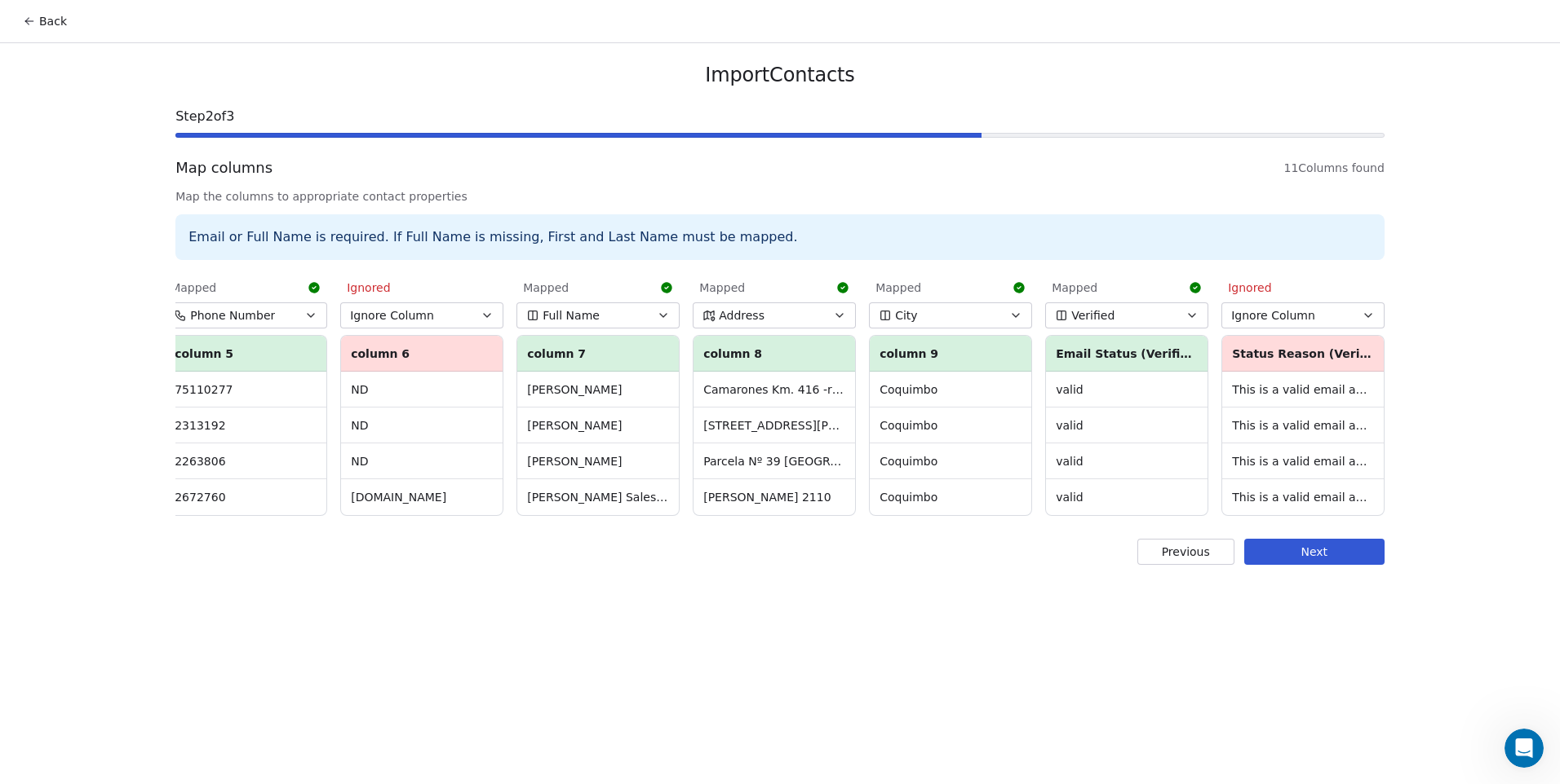
scroll to position [0, 0]
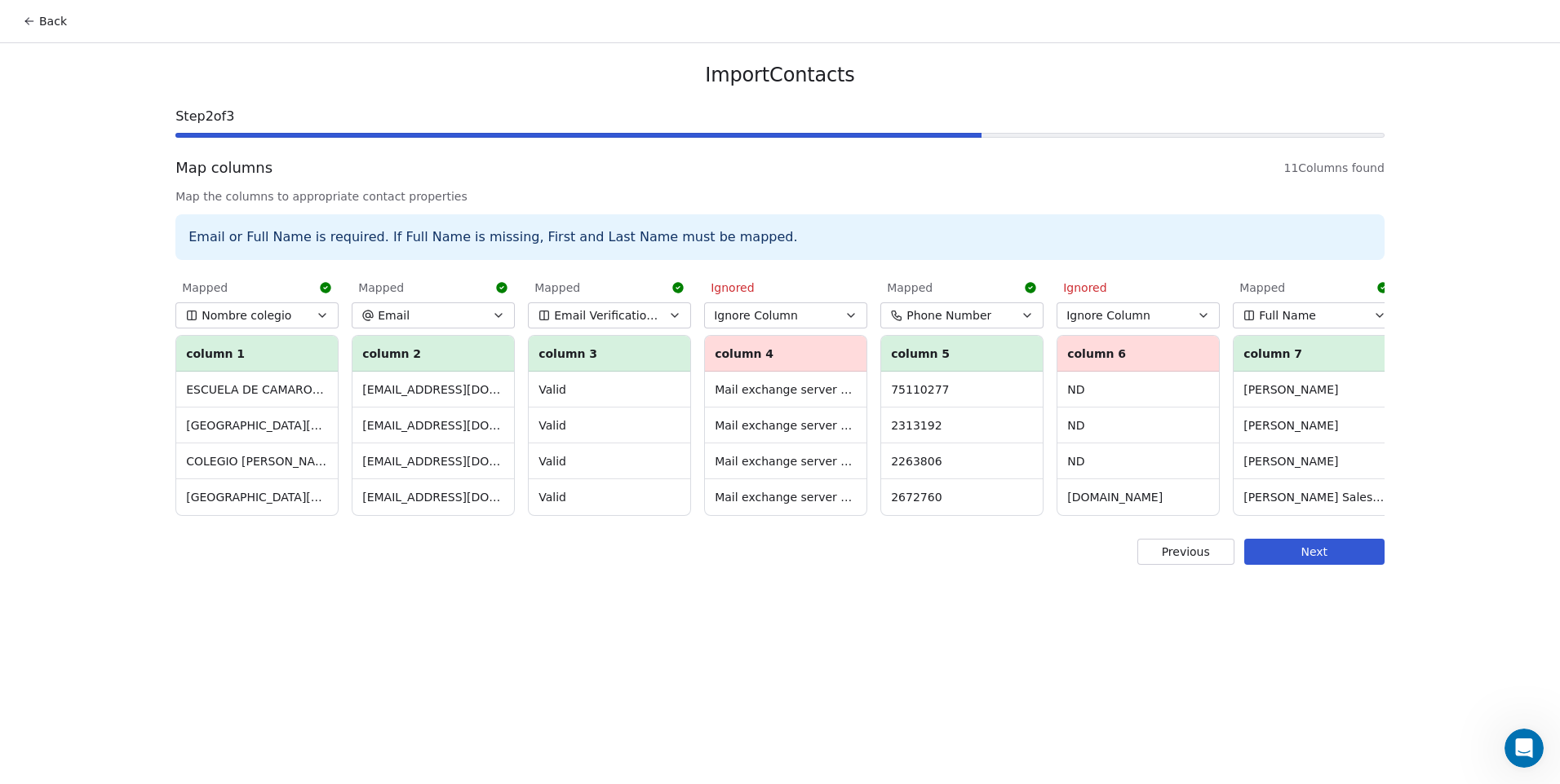
click at [1340, 565] on button "Next" at bounding box center [1314, 551] width 140 height 26
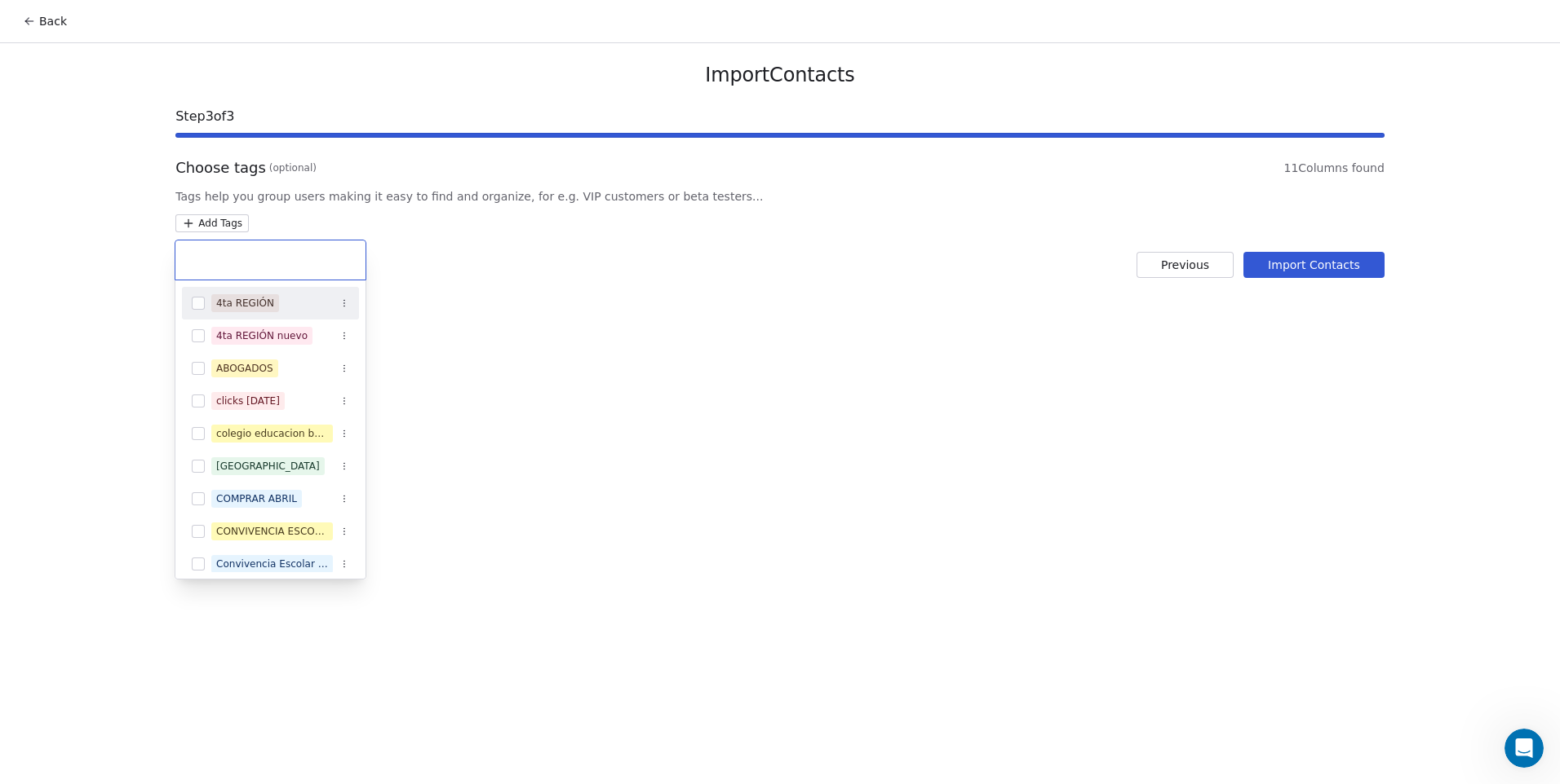
click at [205, 222] on html "Back Import Contacts Step 3 of 3 Choose tags (optional) 11 Columns found Tags h…" at bounding box center [780, 392] width 1560 height 784
click at [207, 334] on div "4ta REGIÓN nuevo" at bounding box center [270, 336] width 177 height 26
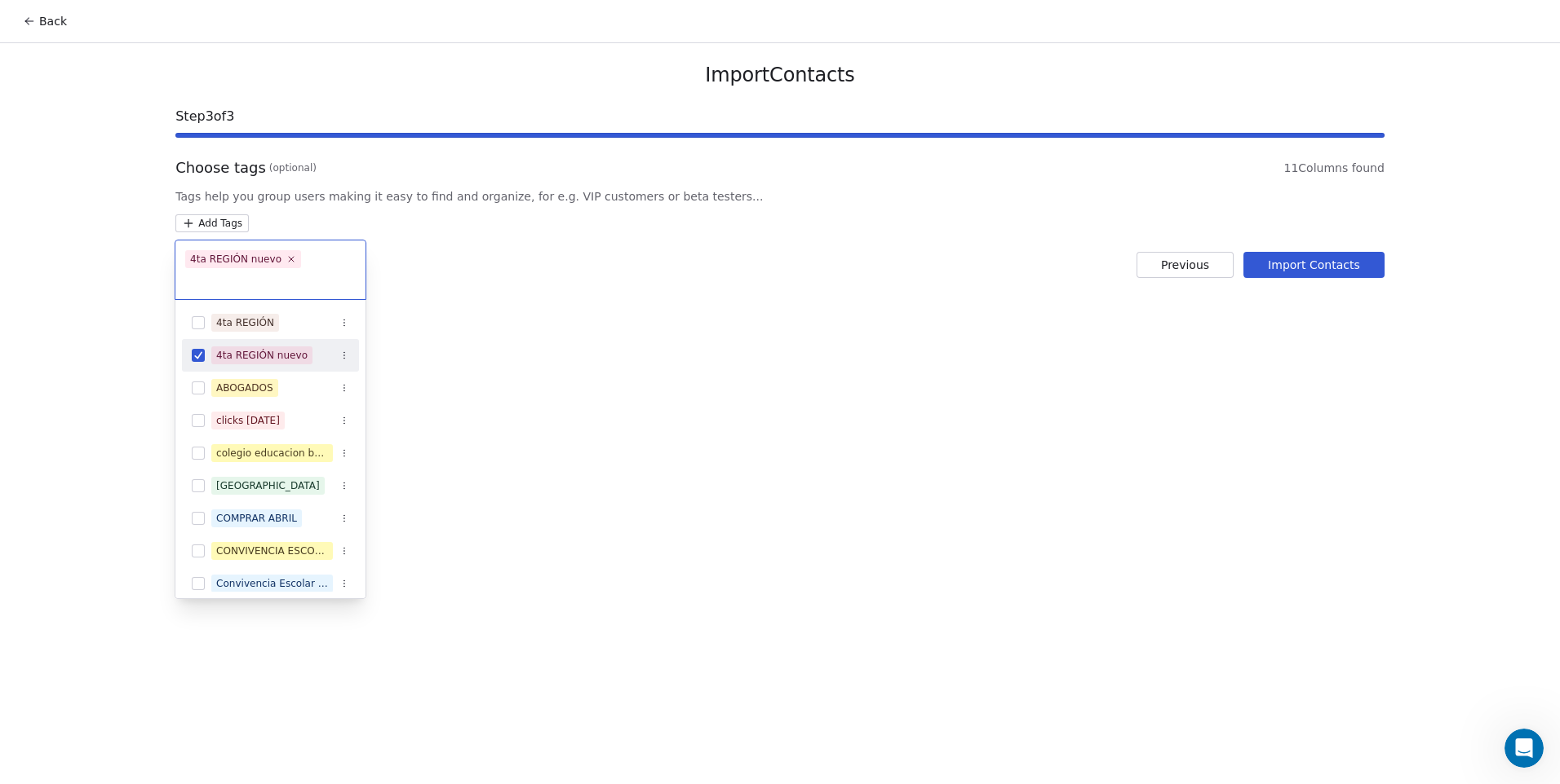
click at [820, 384] on html "Back Import Contacts Step 3 of 3 Choose tags (optional) 11 Columns found Tags h…" at bounding box center [780, 392] width 1560 height 784
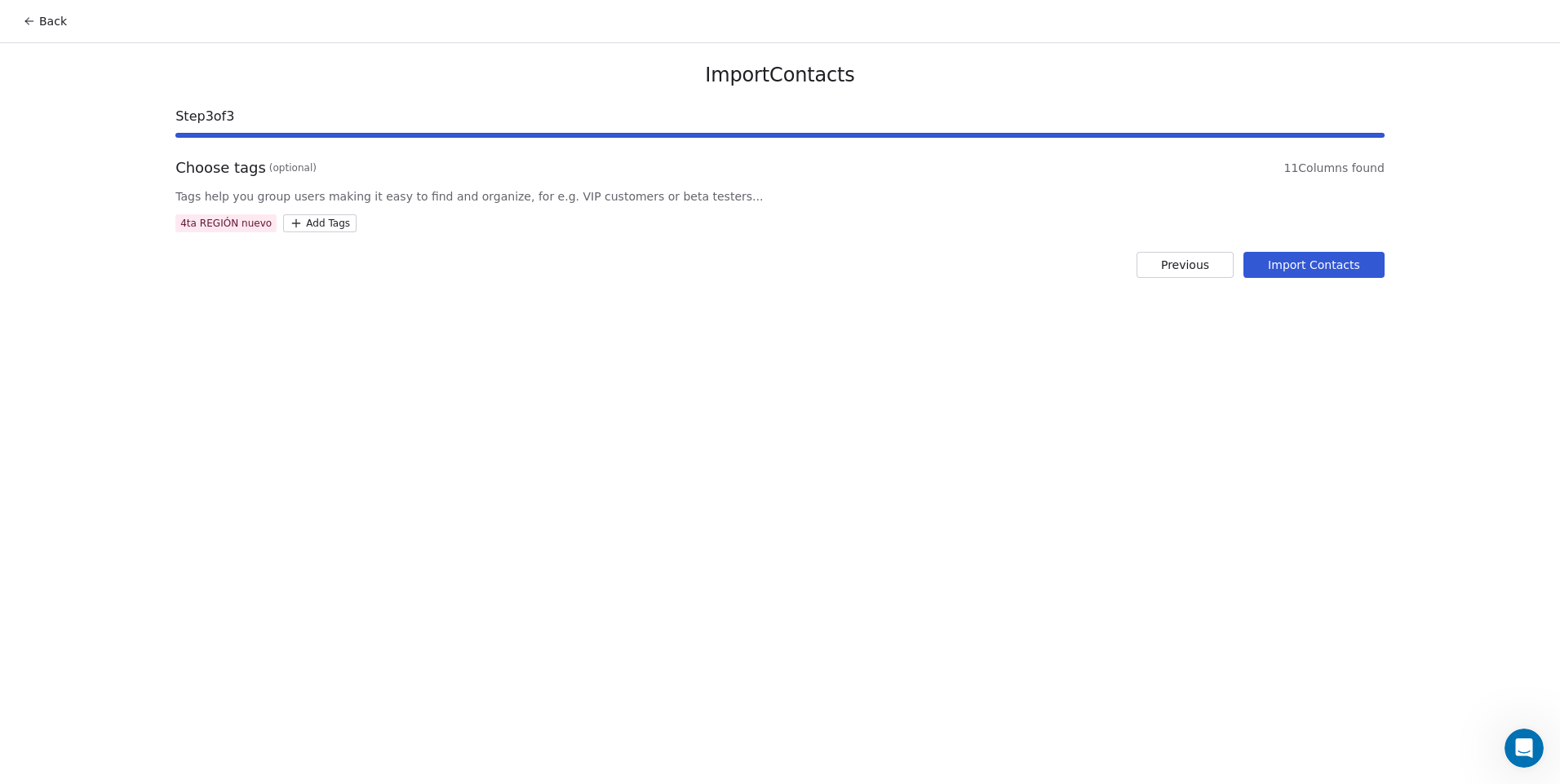
click at [1294, 266] on button "Import Contacts" at bounding box center [1314, 265] width 141 height 26
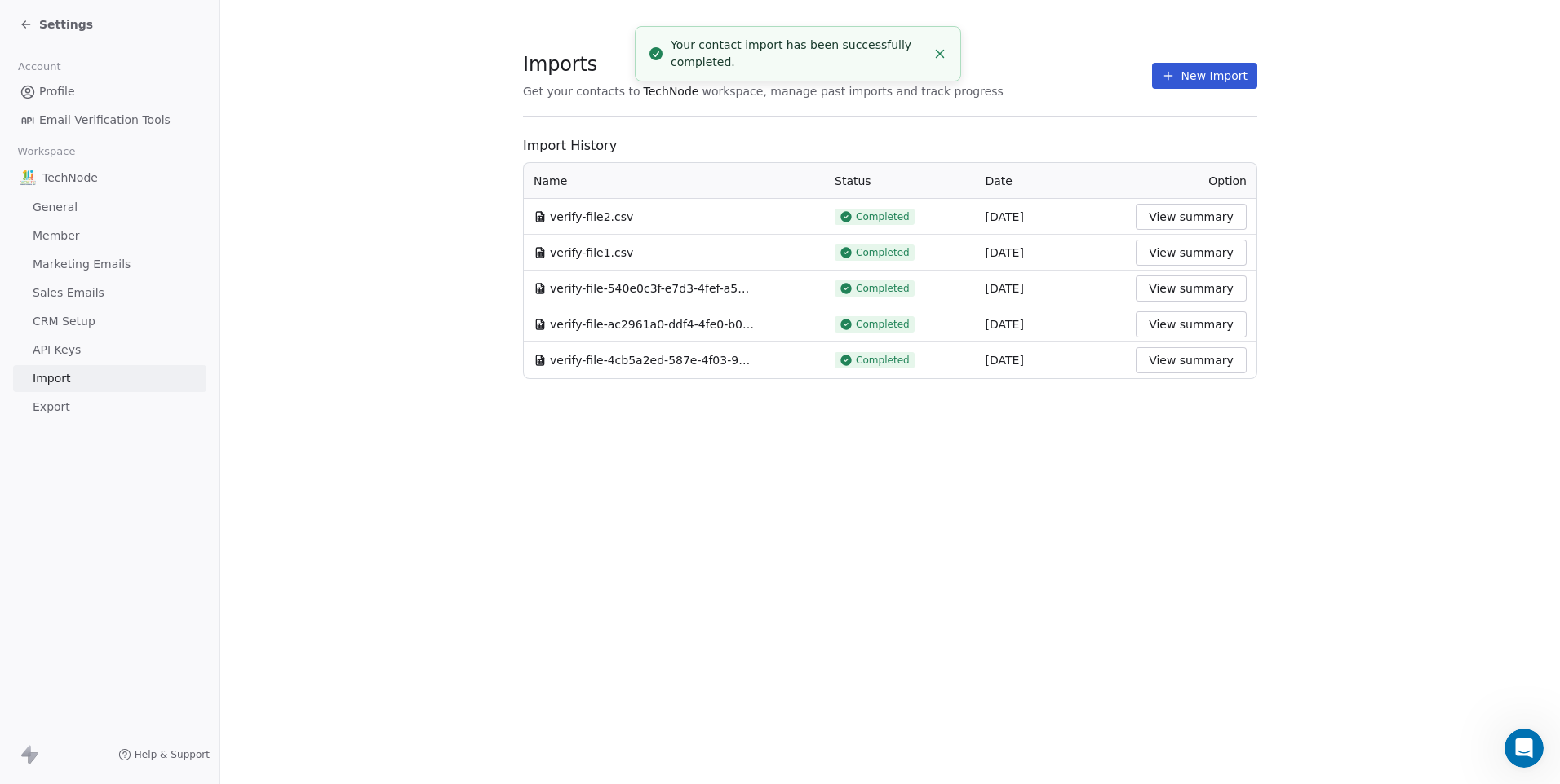
click at [1194, 75] on button "New Import" at bounding box center [1205, 76] width 105 height 26
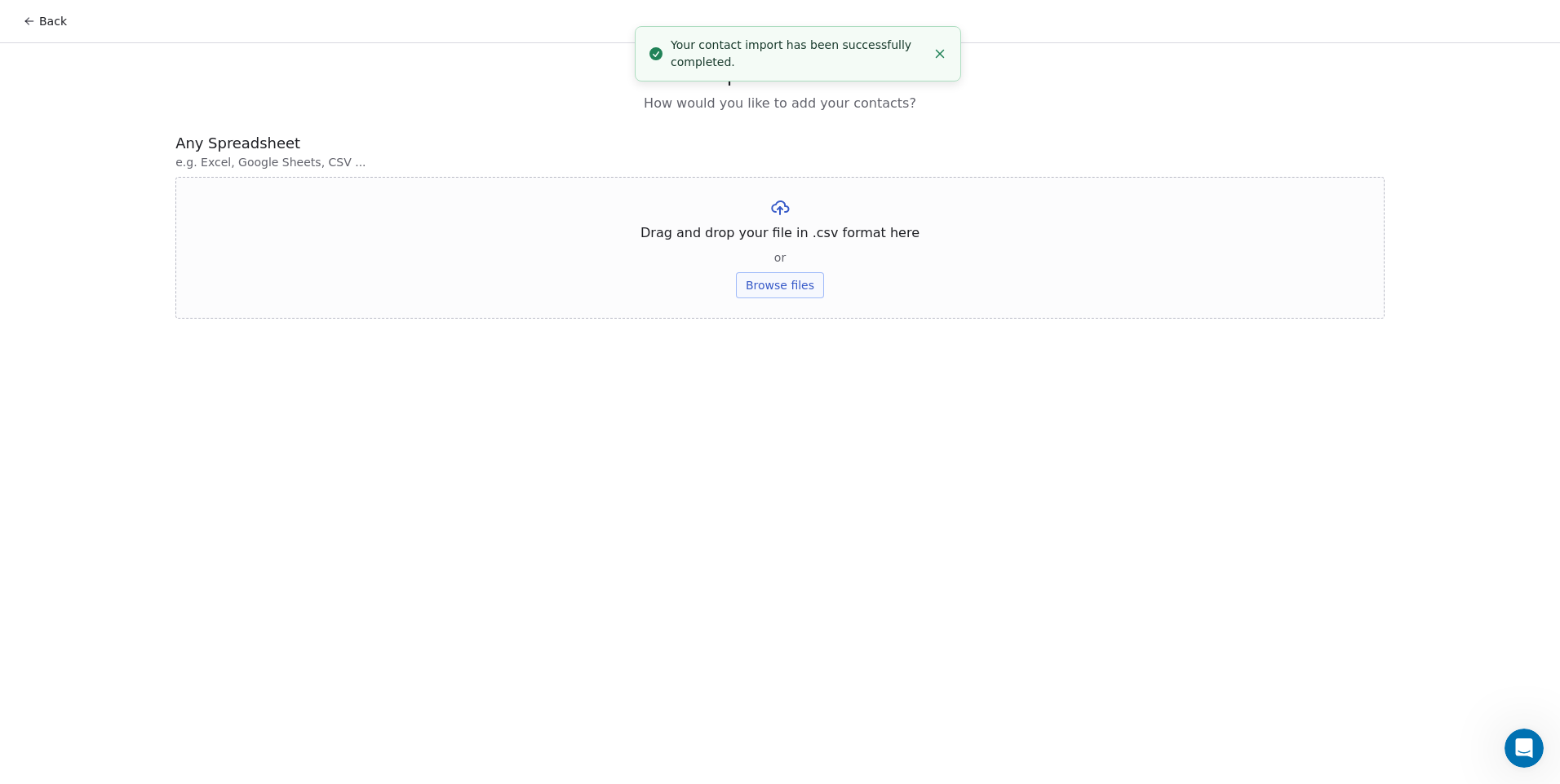
click at [780, 286] on button "Browse files" at bounding box center [780, 285] width 88 height 26
click at [656, 371] on div "Back Import Contacts How would you like to add your contacts? Any Spreadsheet e…" at bounding box center [780, 392] width 1560 height 784
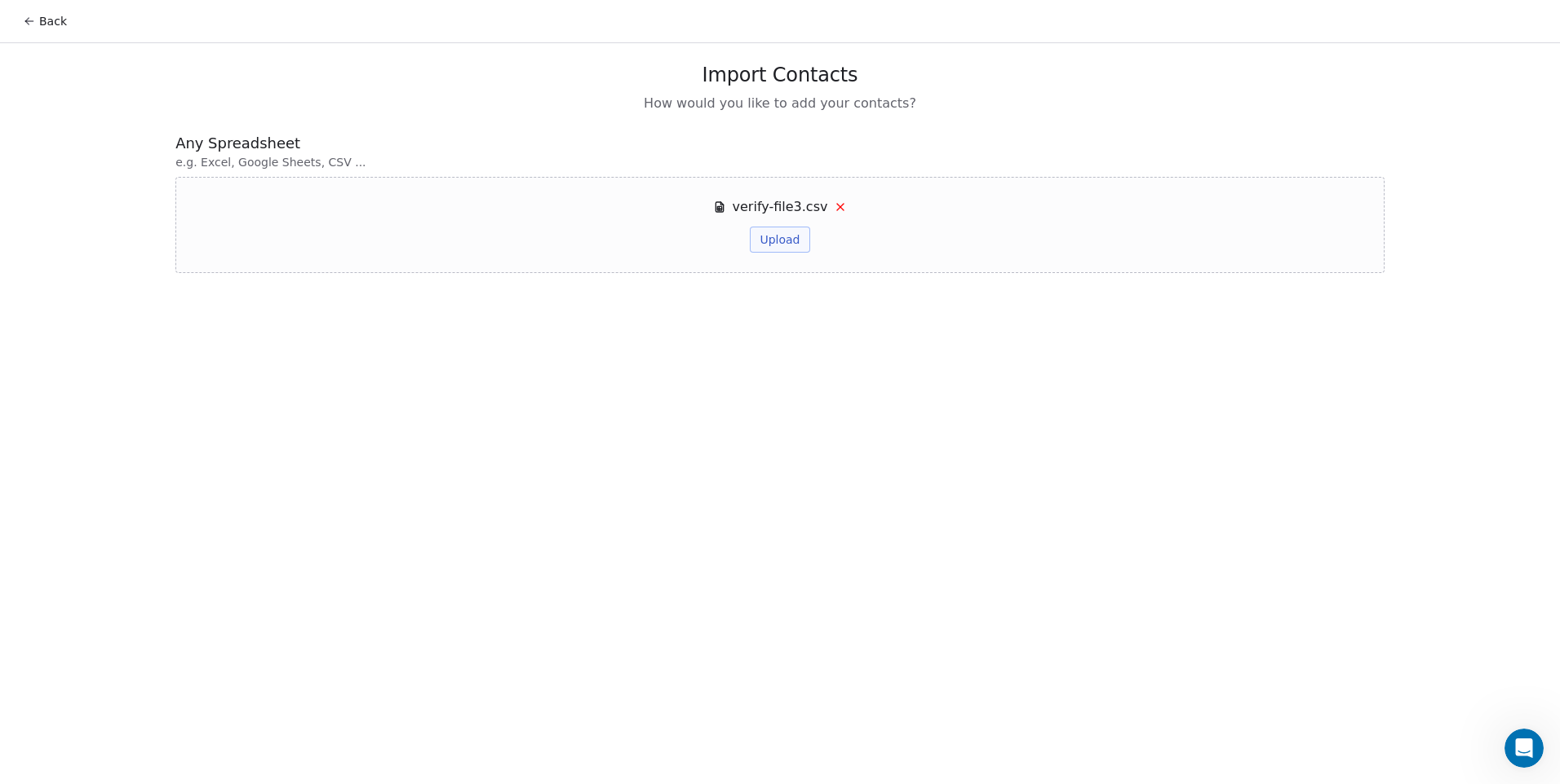
click at [782, 228] on button "Upload" at bounding box center [780, 239] width 60 height 26
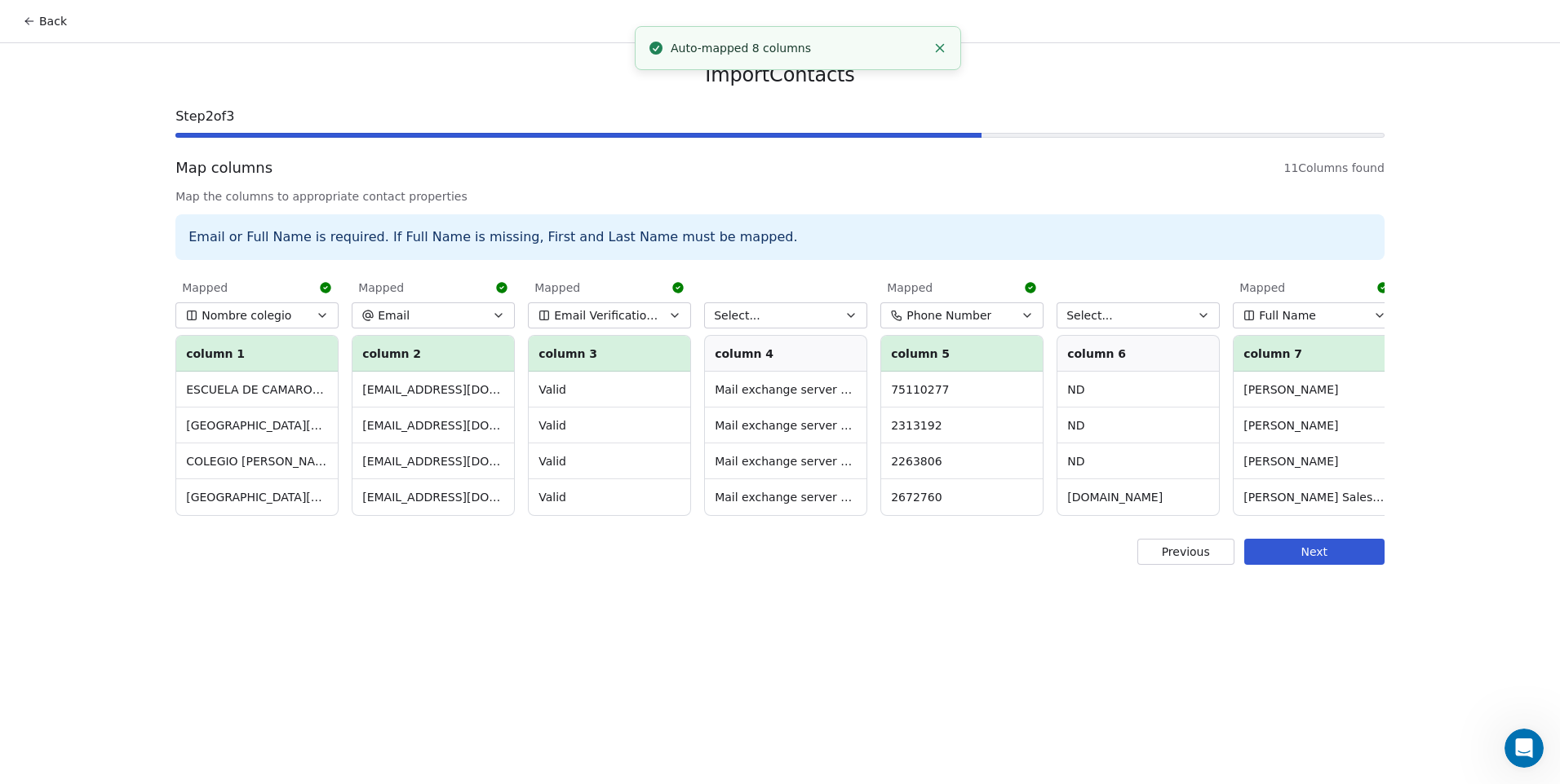
click at [786, 325] on button "Select..." at bounding box center [785, 315] width 163 height 26
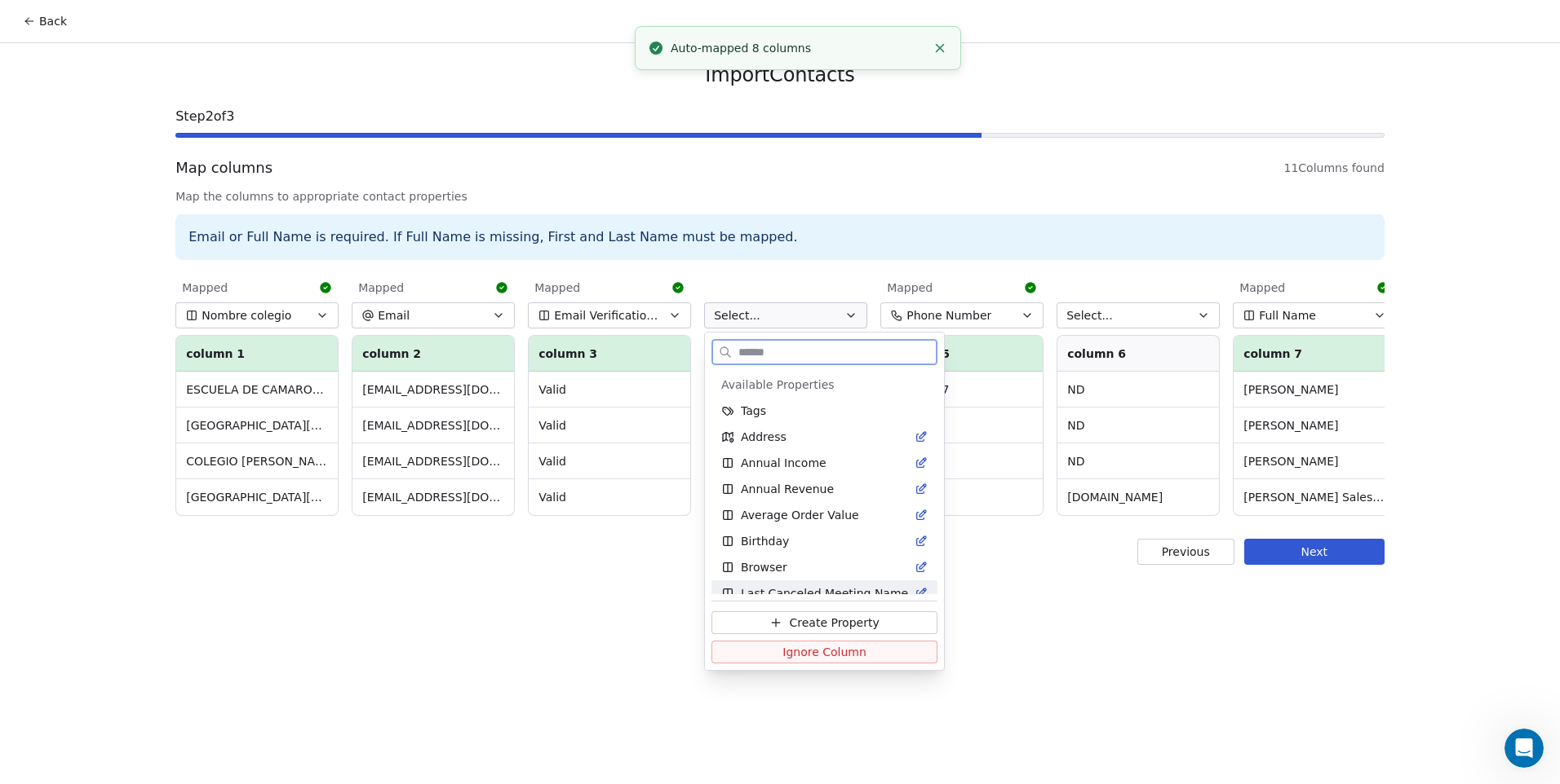
click at [798, 649] on span "Ignore Column" at bounding box center [824, 652] width 85 height 16
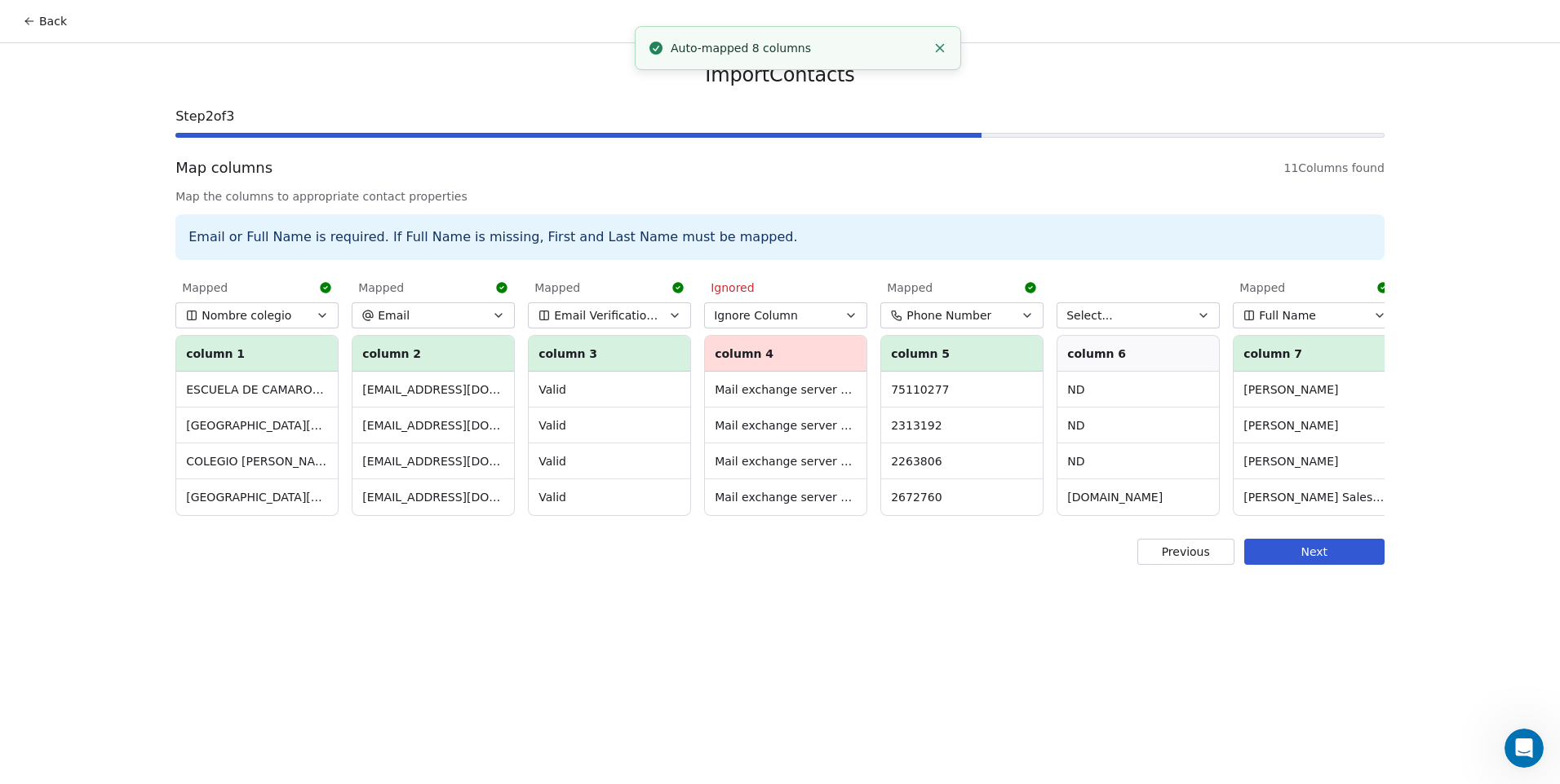
click at [1101, 320] on span "Select..." at bounding box center [1090, 315] width 47 height 16
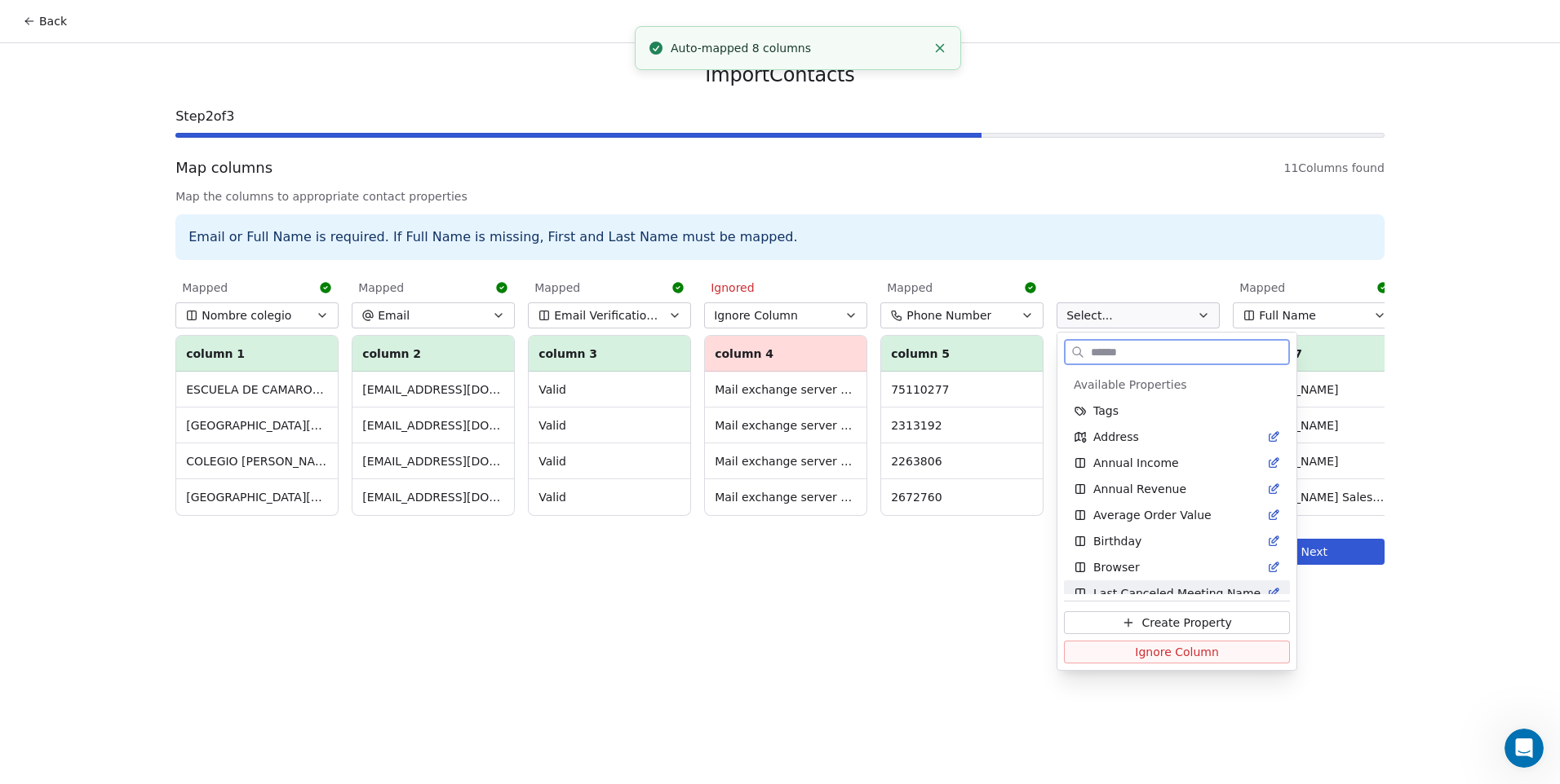
drag, startPoint x: 1121, startPoint y: 651, endPoint x: 1092, endPoint y: 644, distance: 29.8
click at [1122, 651] on button "Ignore Column" at bounding box center [1176, 652] width 226 height 23
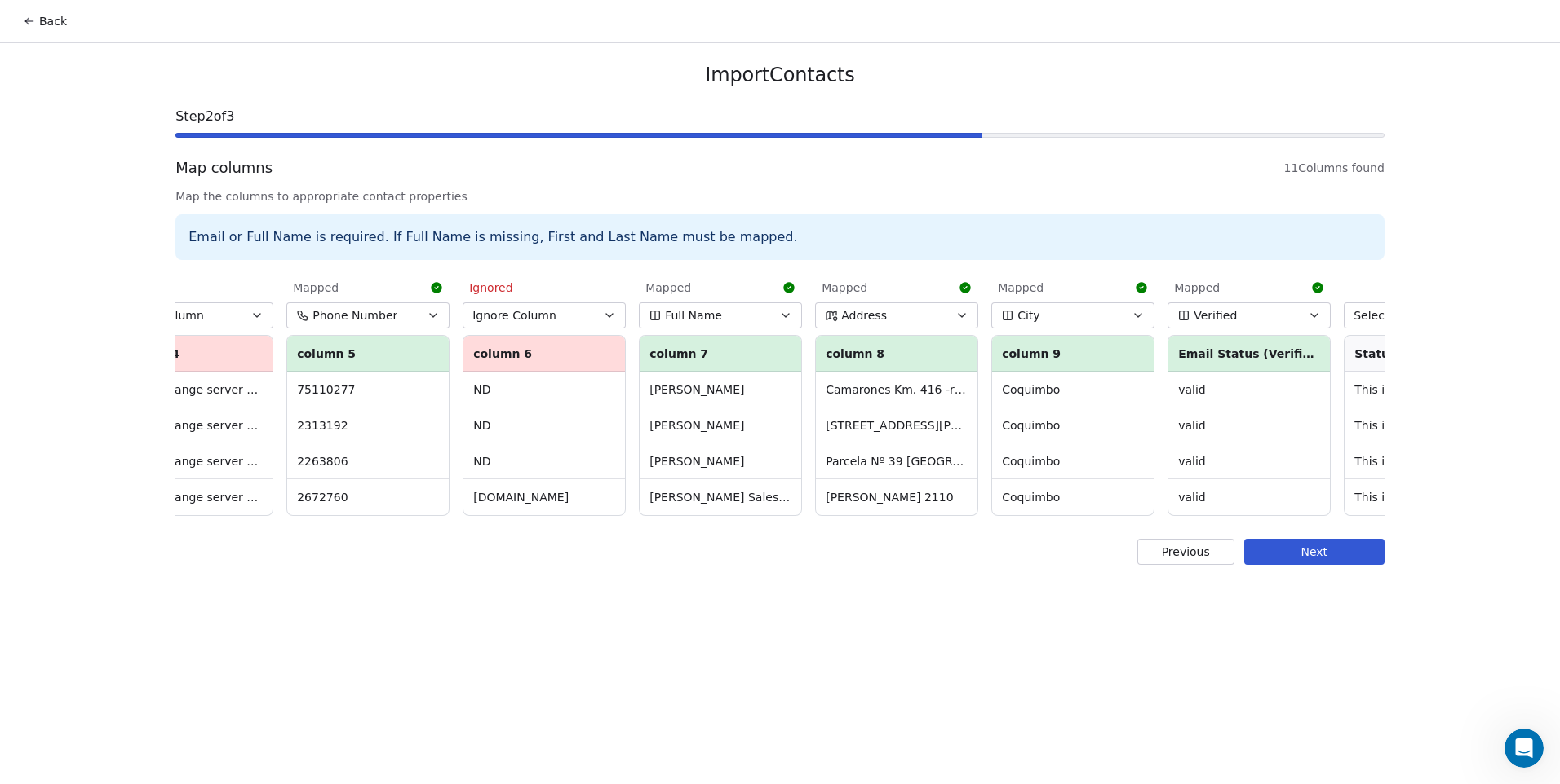
scroll to position [0, 703]
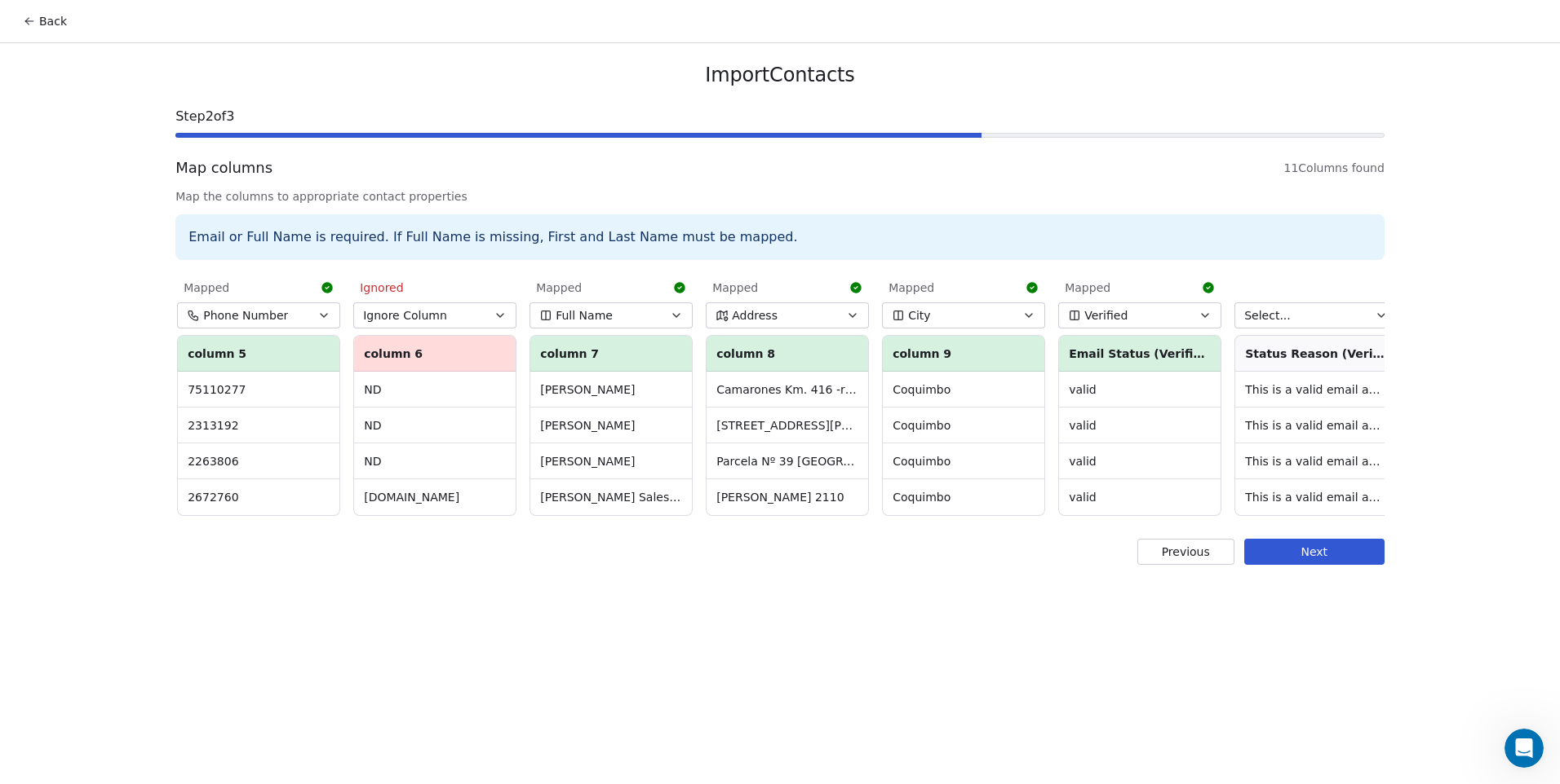
click at [1328, 321] on button "Select..." at bounding box center [1316, 315] width 163 height 26
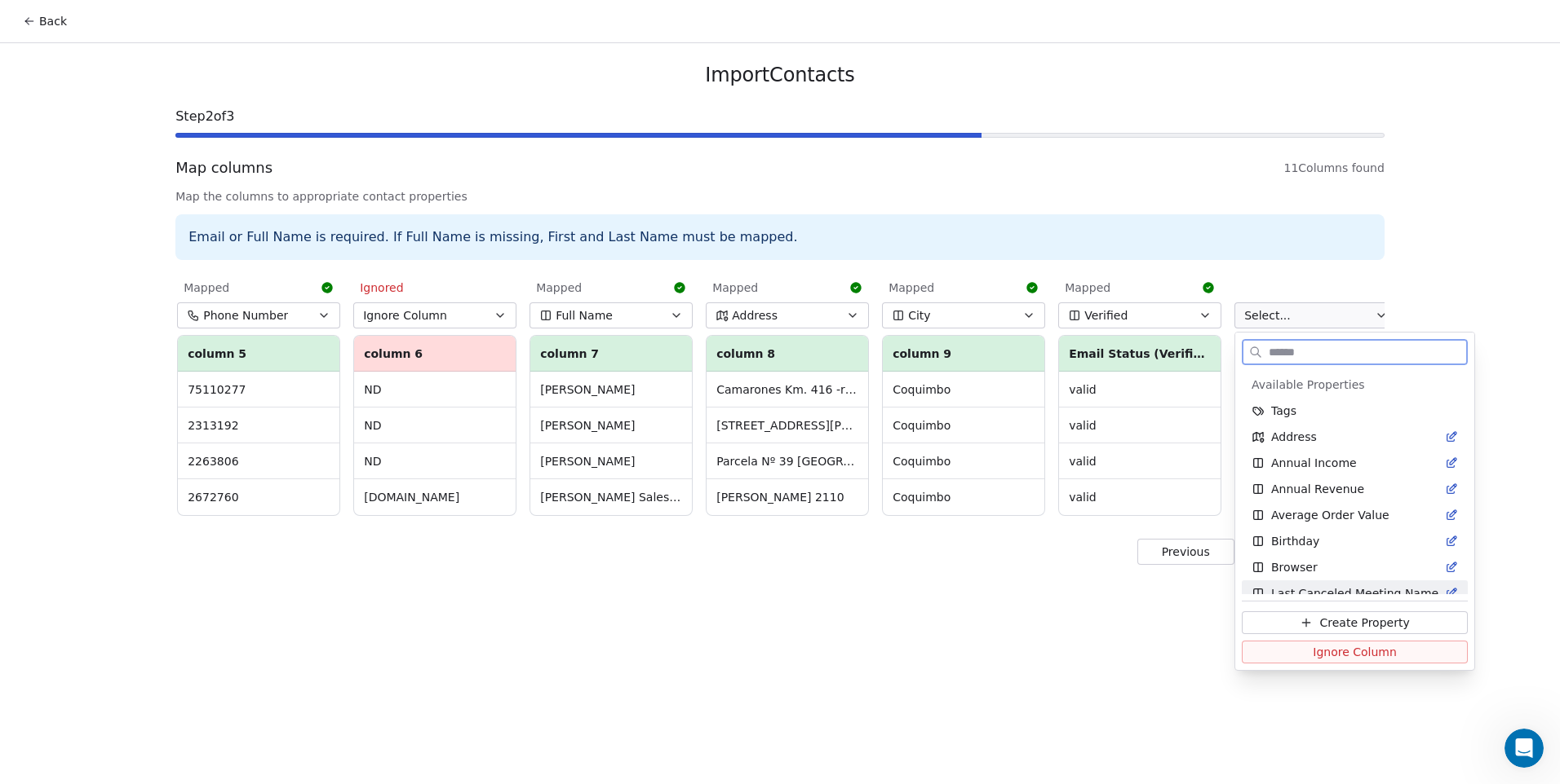
click at [1315, 648] on span "Ignore Column" at bounding box center [1354, 652] width 85 height 16
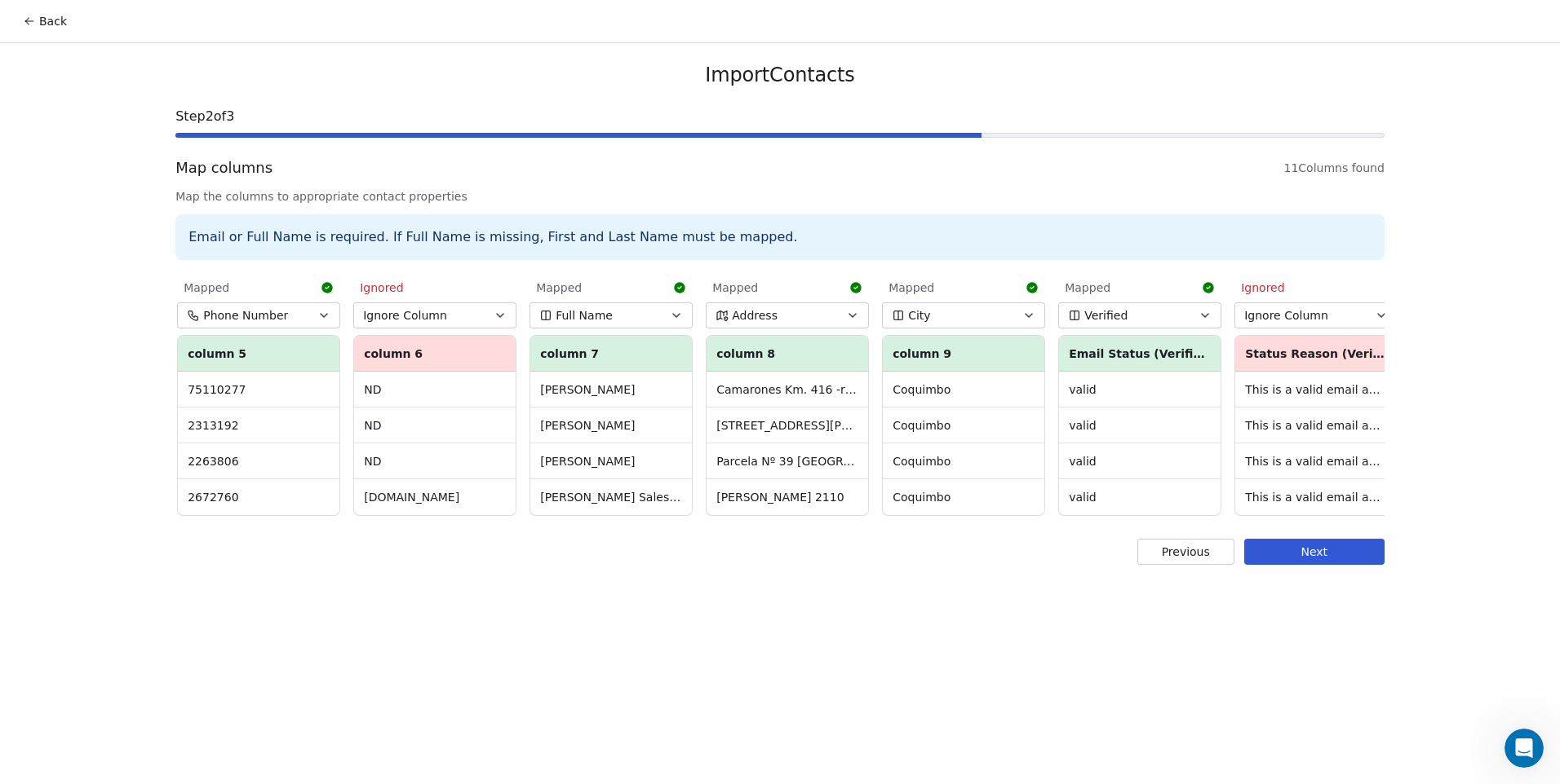
click at [1309, 565] on button "Next" at bounding box center [1314, 551] width 140 height 26
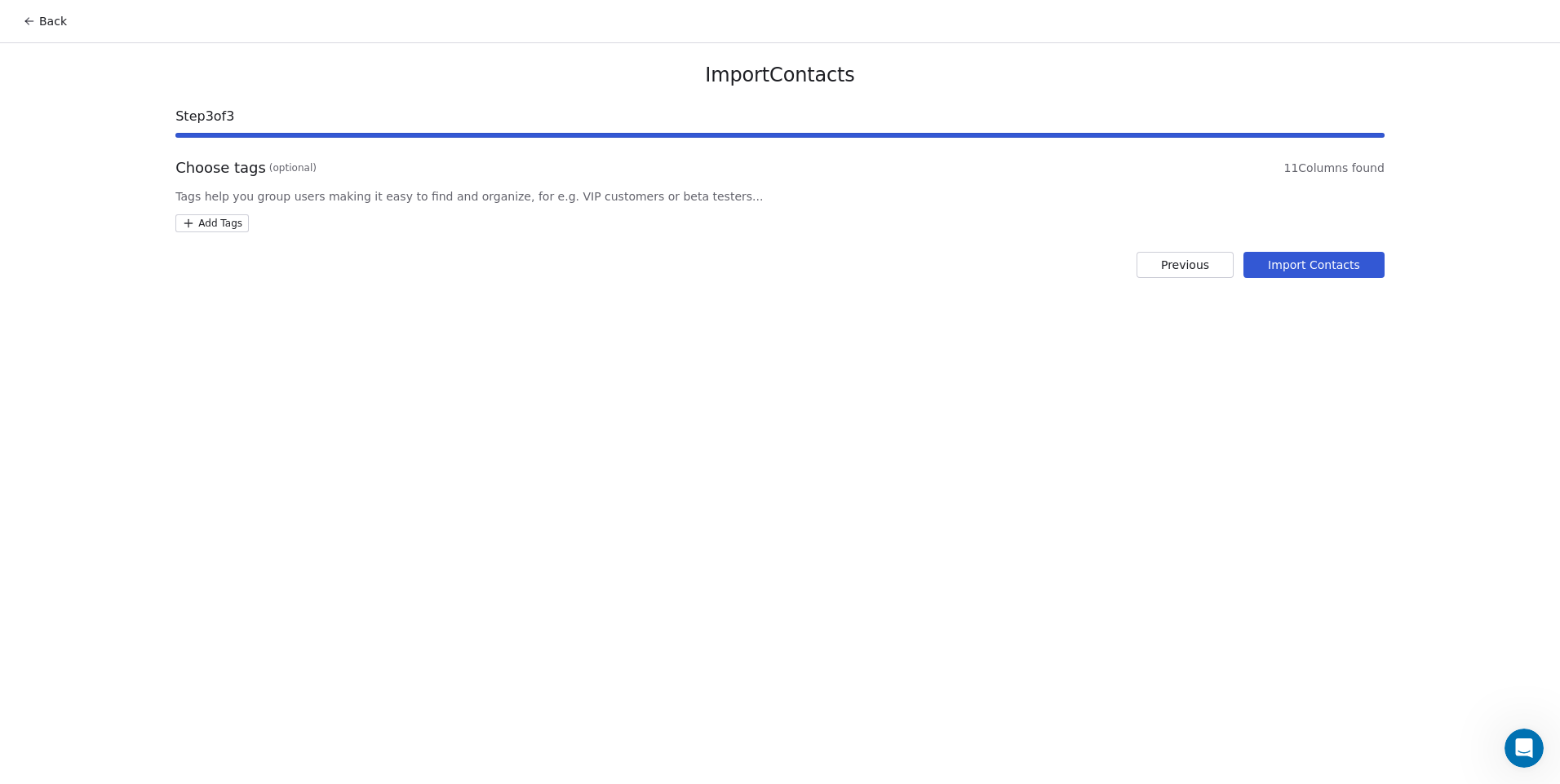
click at [199, 217] on html "Back Import Contacts Step 3 of 3 Choose tags (optional) 11 Columns found Tags h…" at bounding box center [780, 392] width 1560 height 784
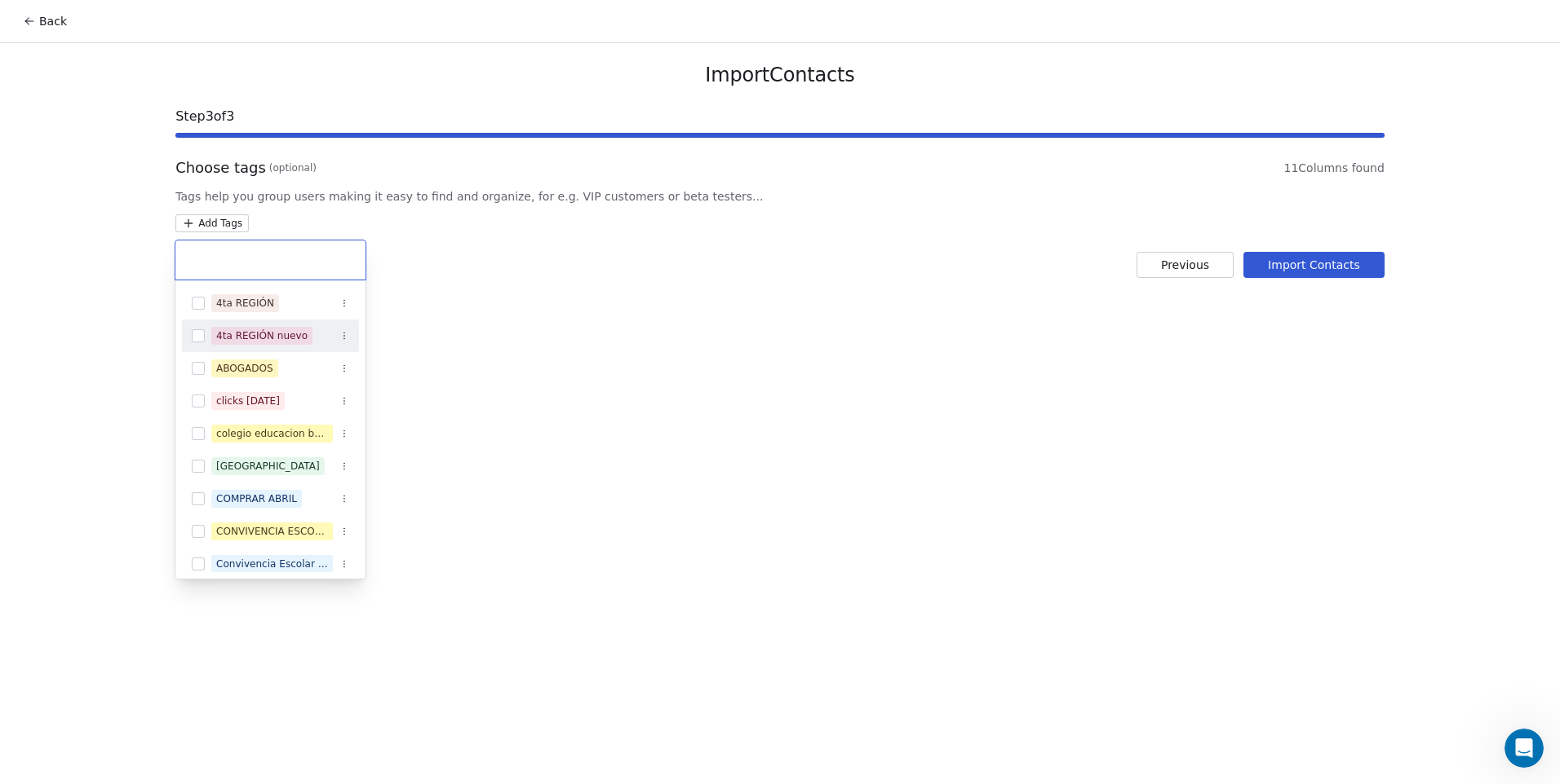
click at [202, 340] on button "Suggestions" at bounding box center [198, 336] width 13 height 13
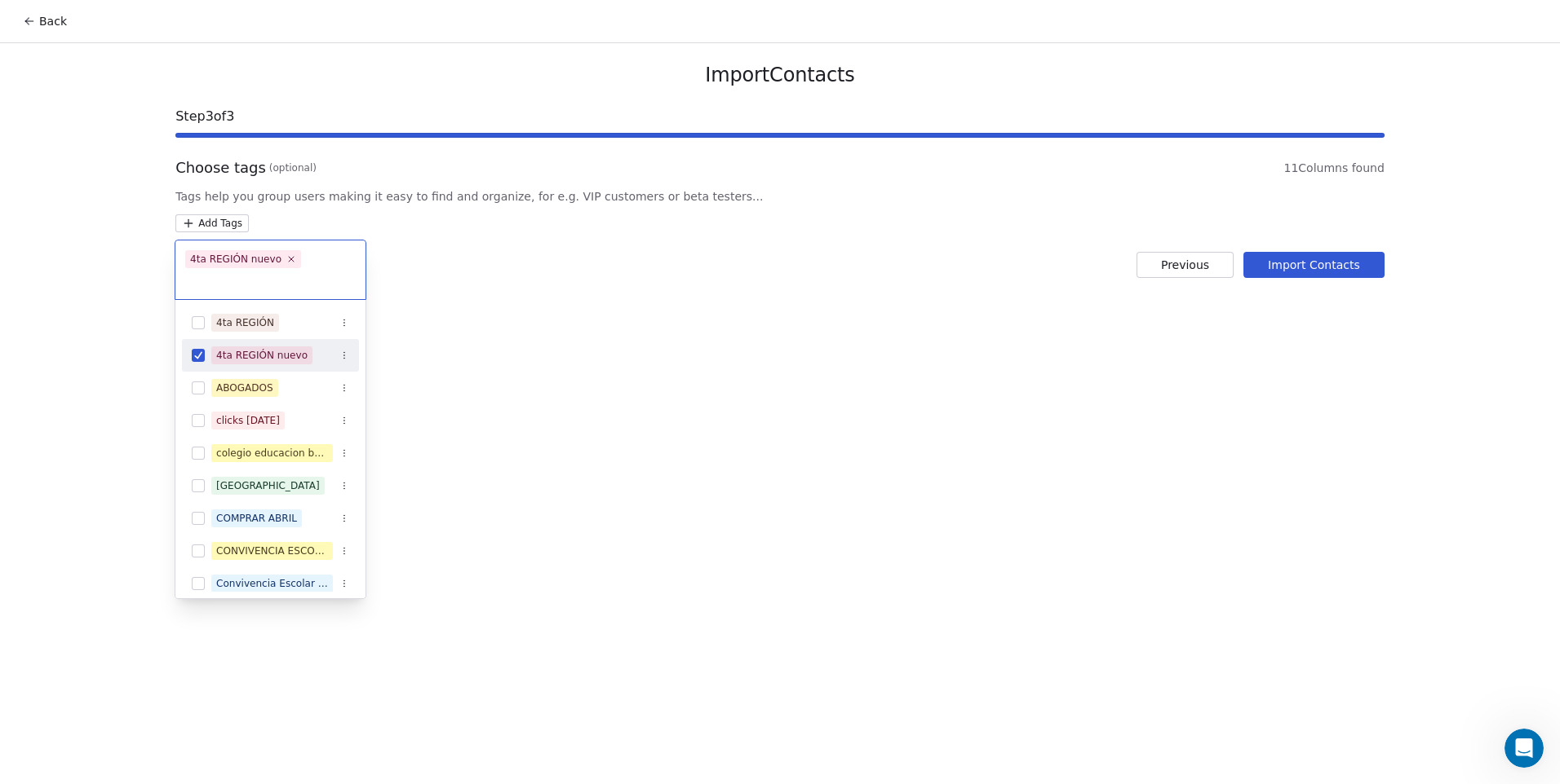
click at [664, 349] on html "Back Import Contacts Step 3 of 3 Choose tags (optional) 11 Columns found Tags h…" at bounding box center [780, 392] width 1560 height 784
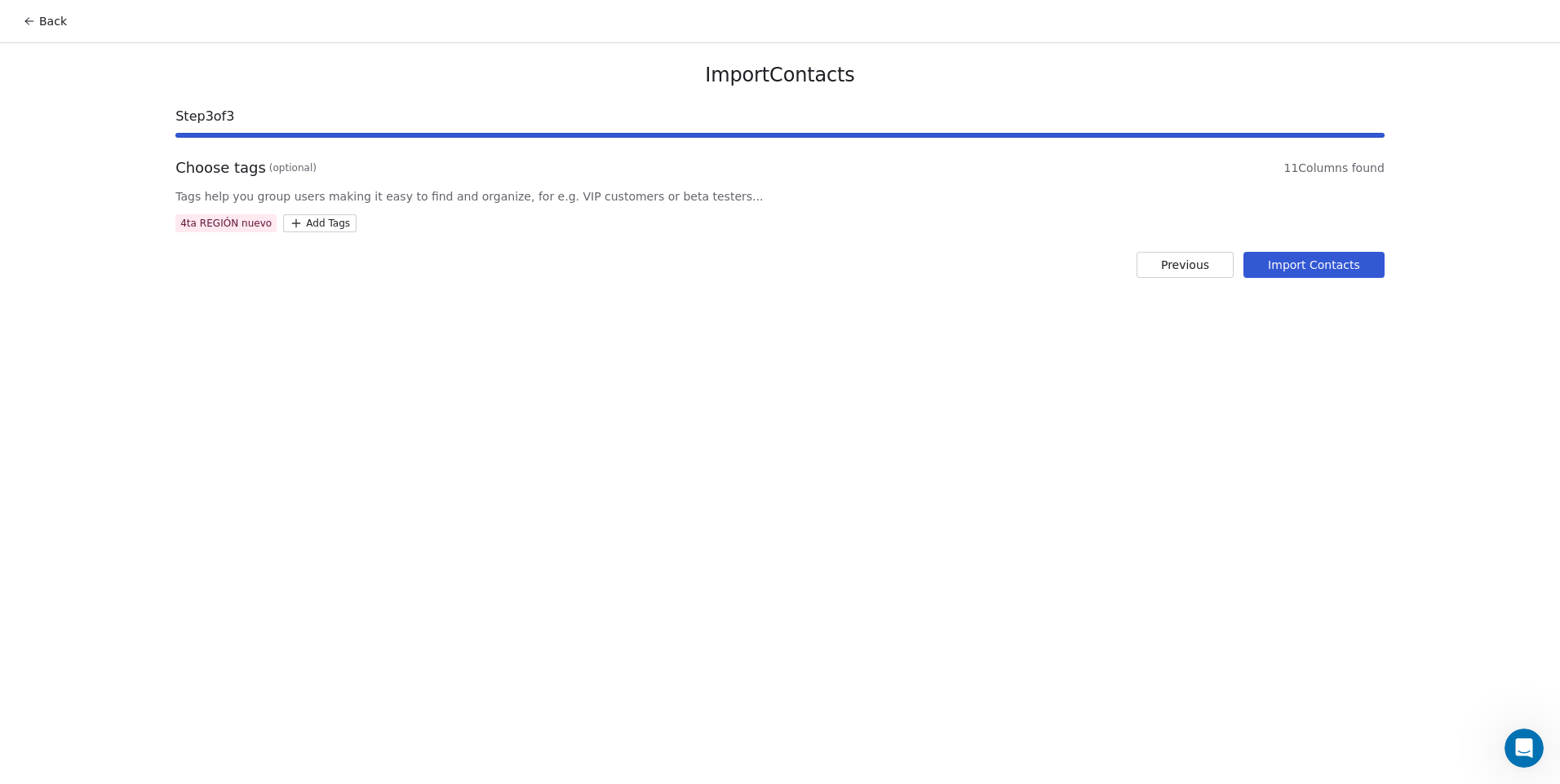
click at [1291, 283] on div "Import Contacts Step 3 of 3 Choose tags (optional) 11 Columns found Tags help y…" at bounding box center [780, 170] width 1249 height 254
click at [1300, 270] on button "Import Contacts" at bounding box center [1314, 265] width 141 height 26
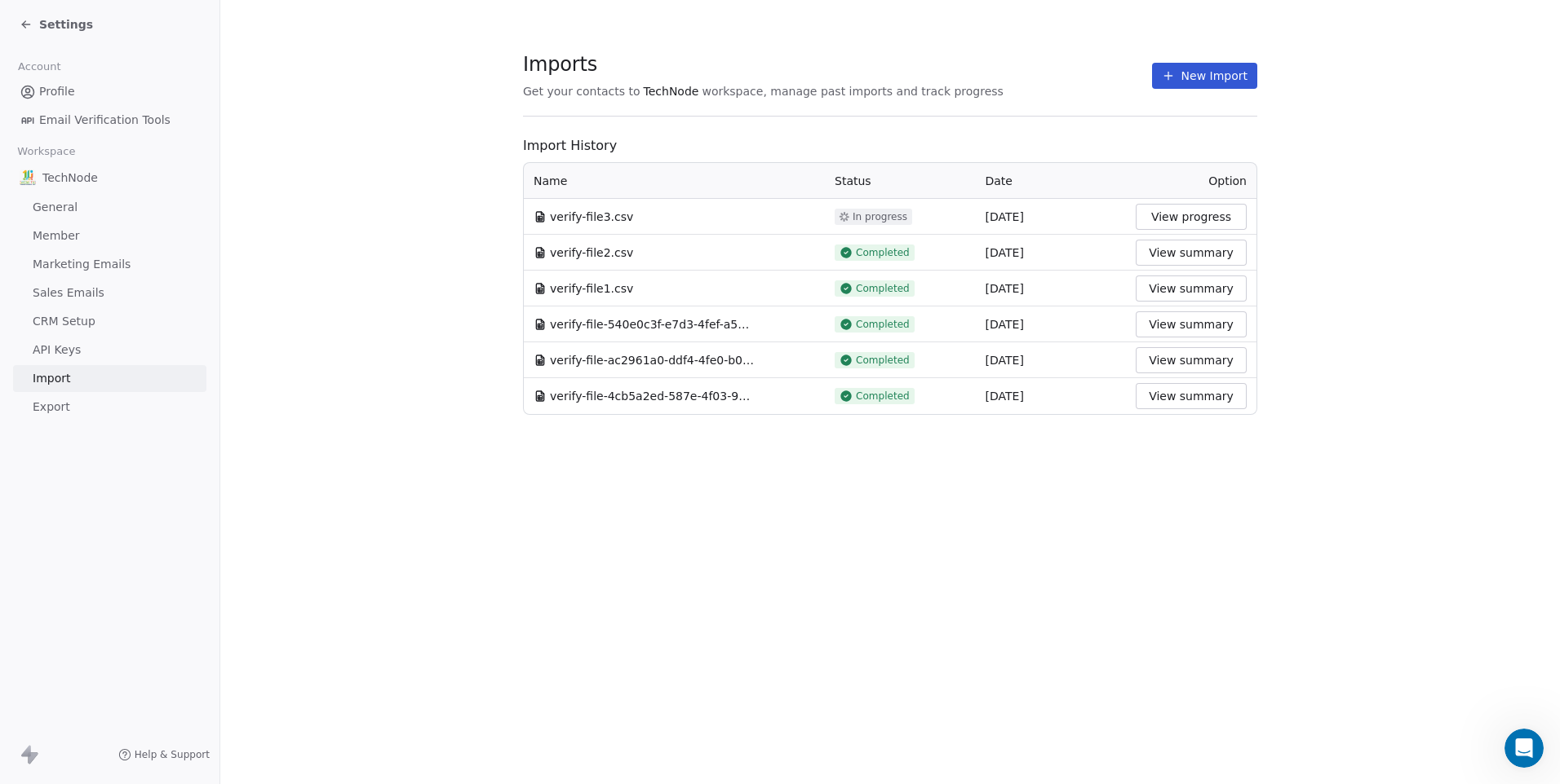
click at [1174, 80] on icon at bounding box center [1168, 76] width 13 height 13
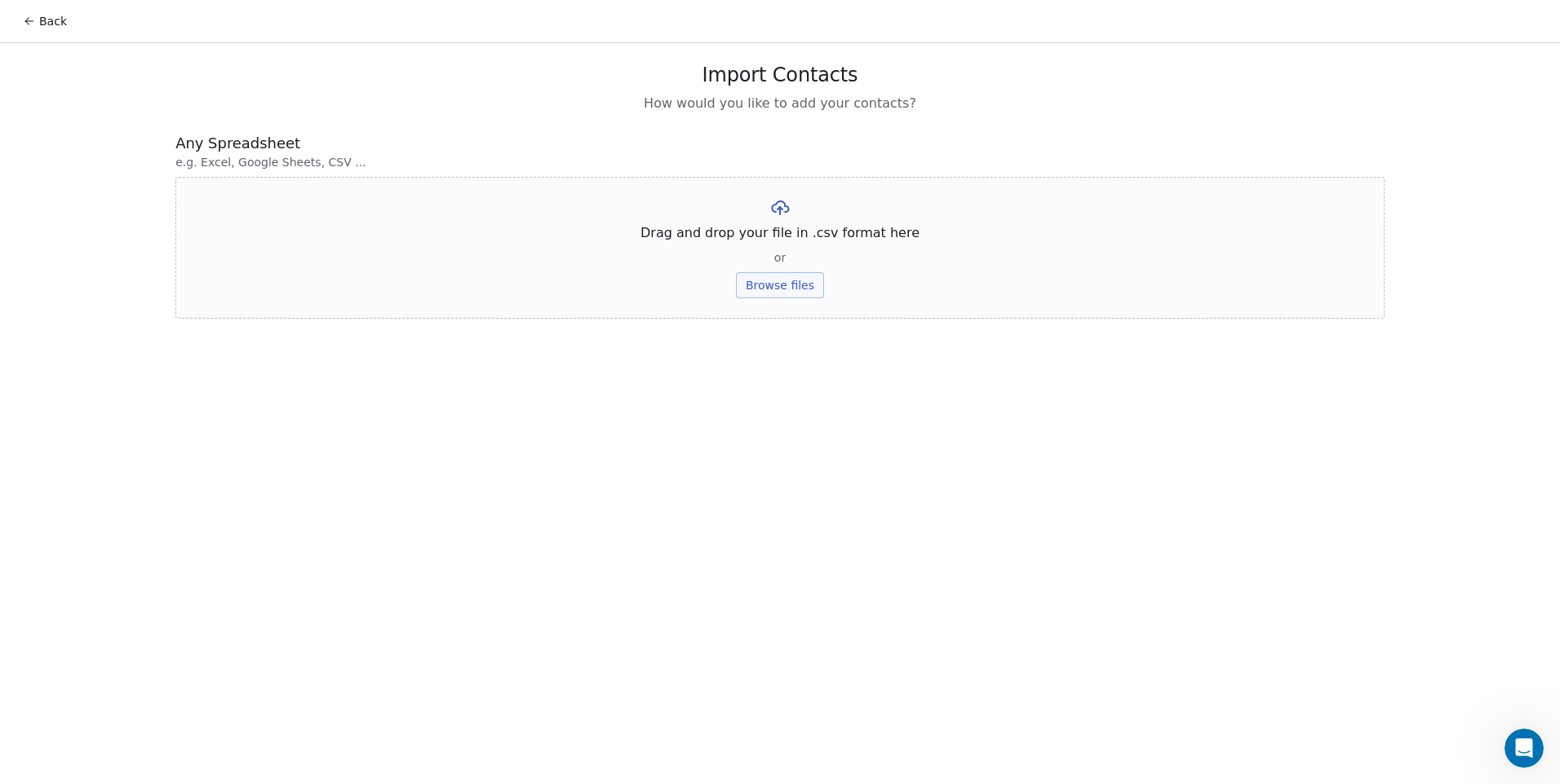
click at [789, 284] on button "Browse files" at bounding box center [780, 285] width 88 height 26
click at [787, 244] on button "Upload" at bounding box center [780, 239] width 60 height 26
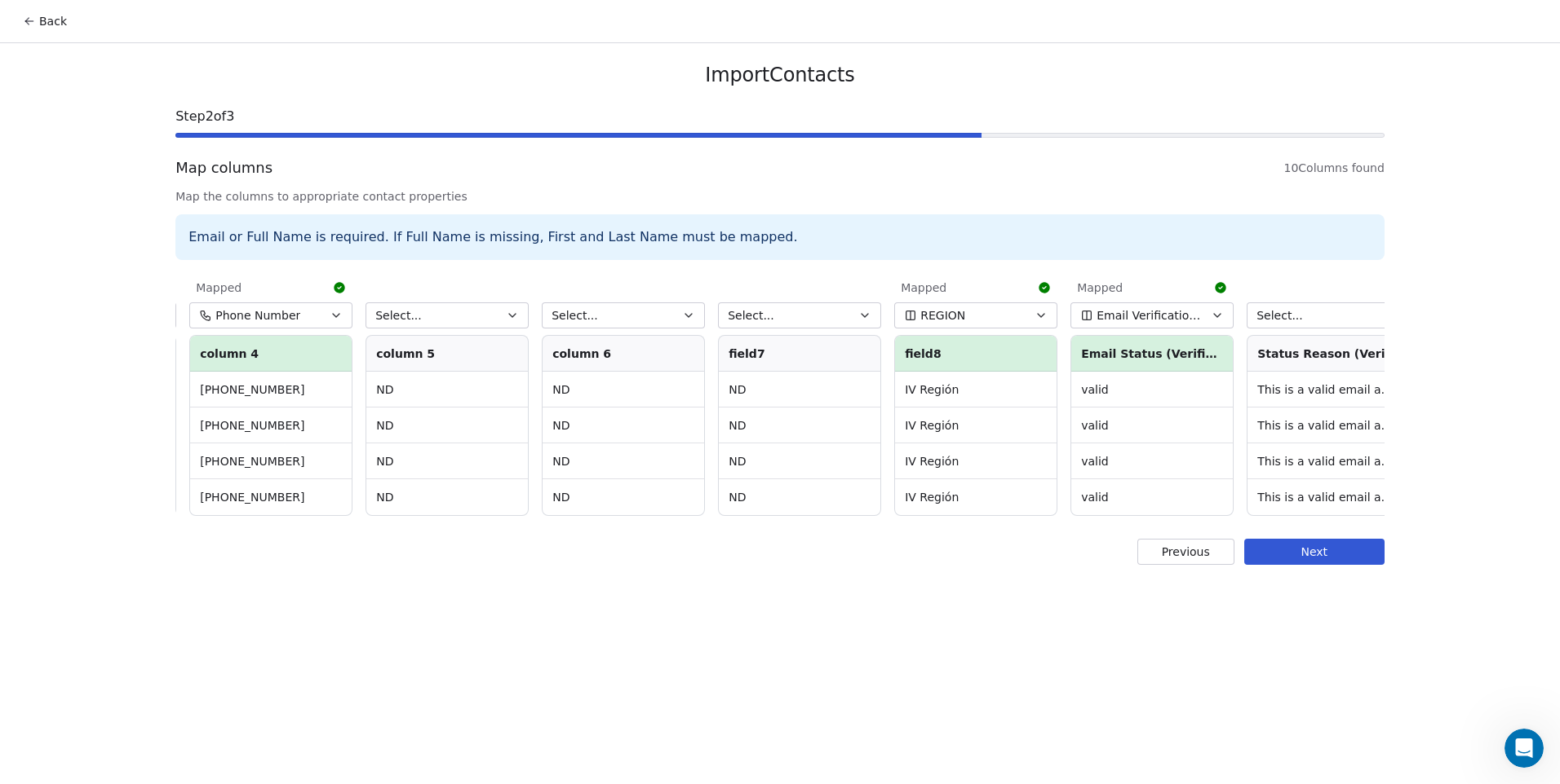
scroll to position [0, 540]
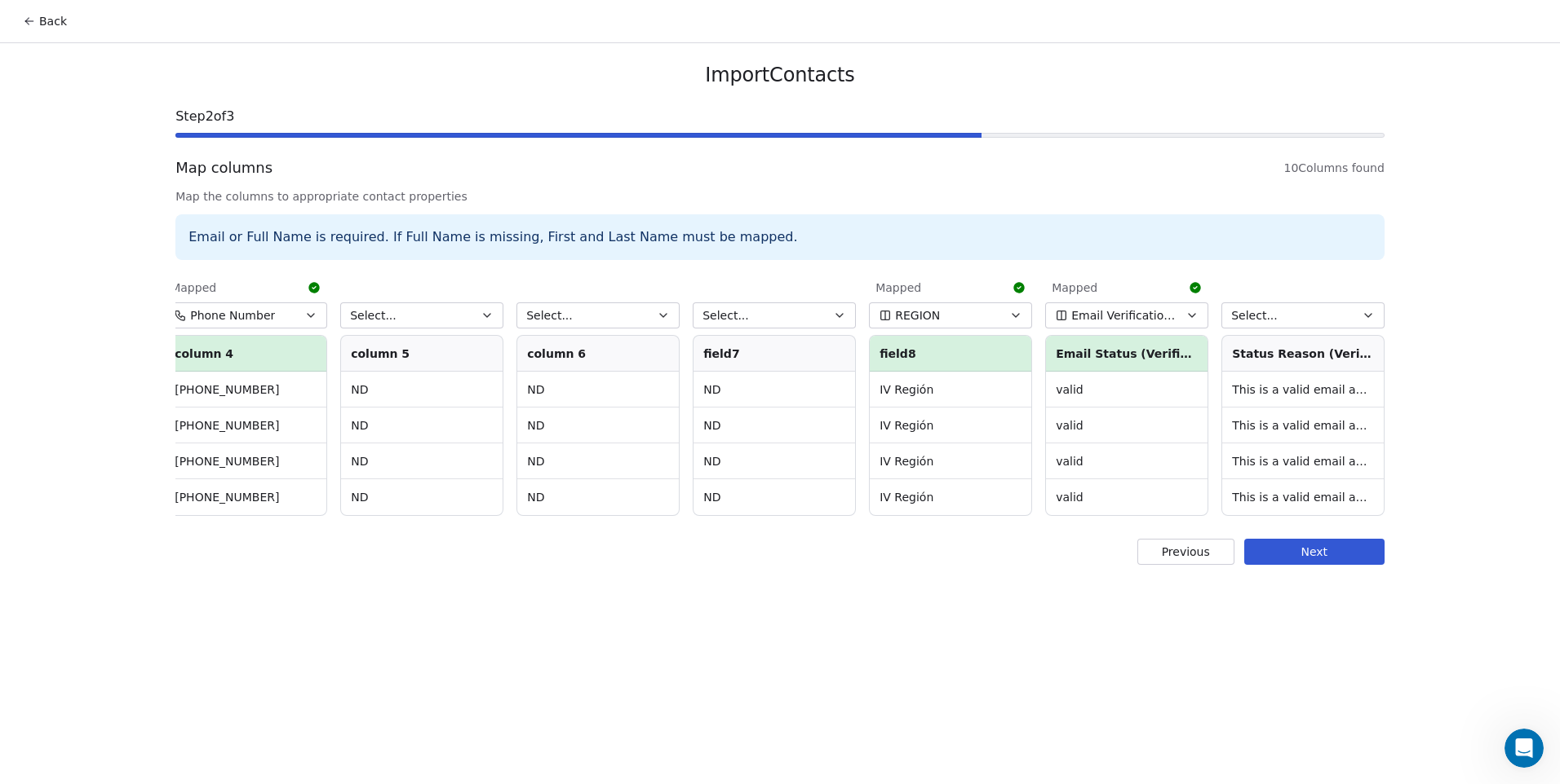
click at [1184, 563] on button "Previous" at bounding box center [1186, 551] width 97 height 26
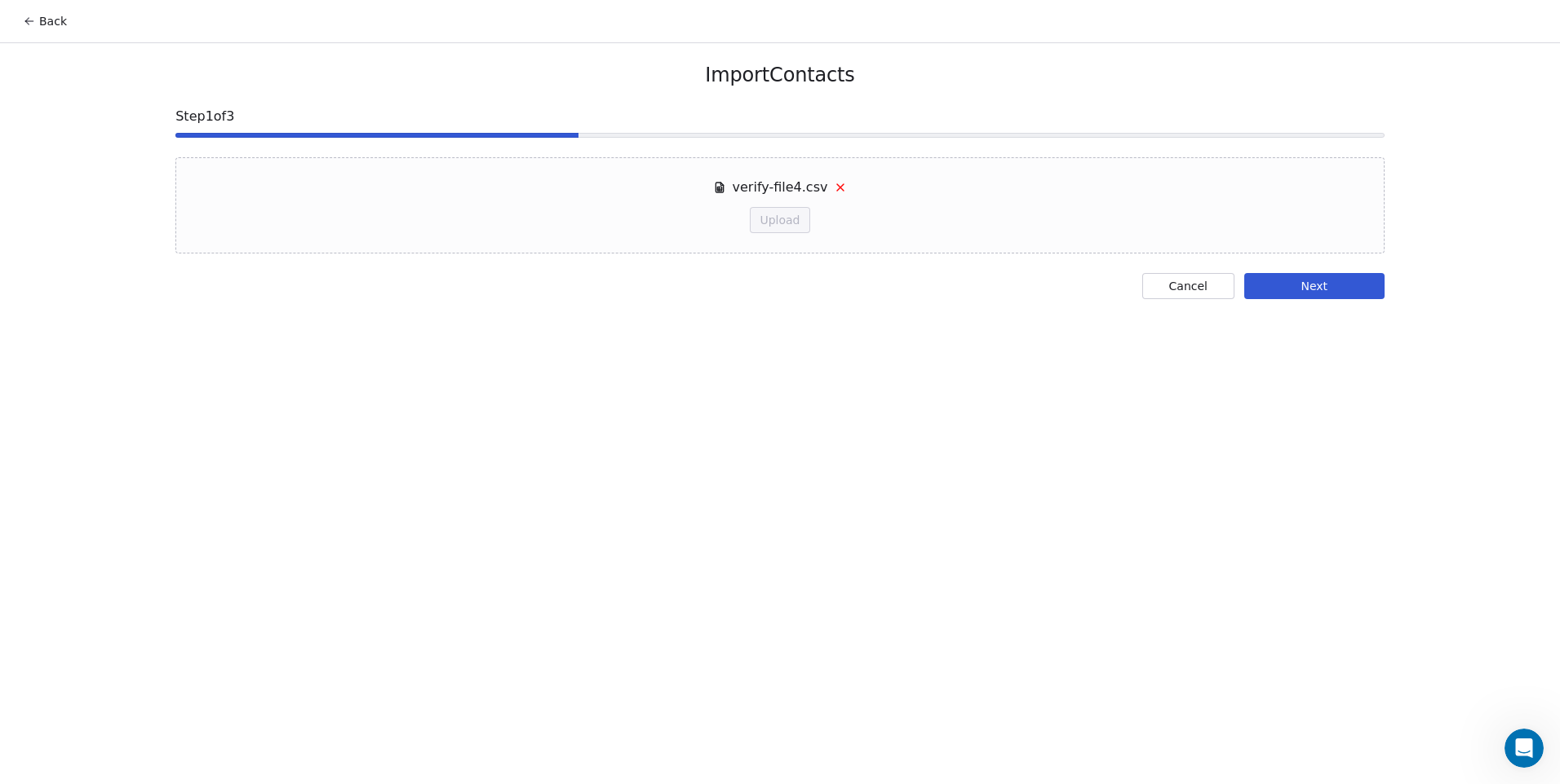
click at [835, 183] on icon at bounding box center [840, 187] width 13 height 13
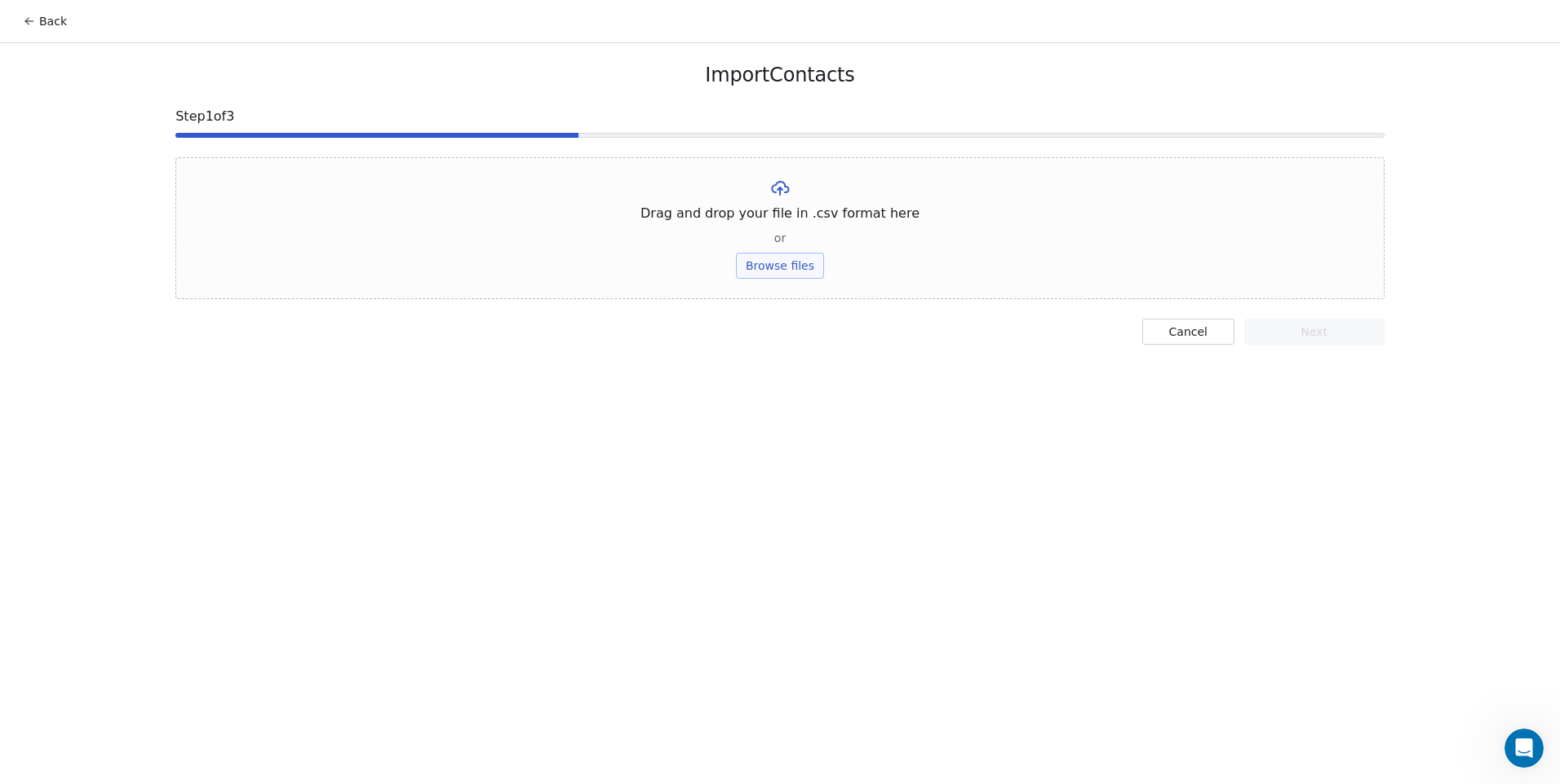
click at [795, 266] on button "Browse files" at bounding box center [780, 265] width 88 height 26
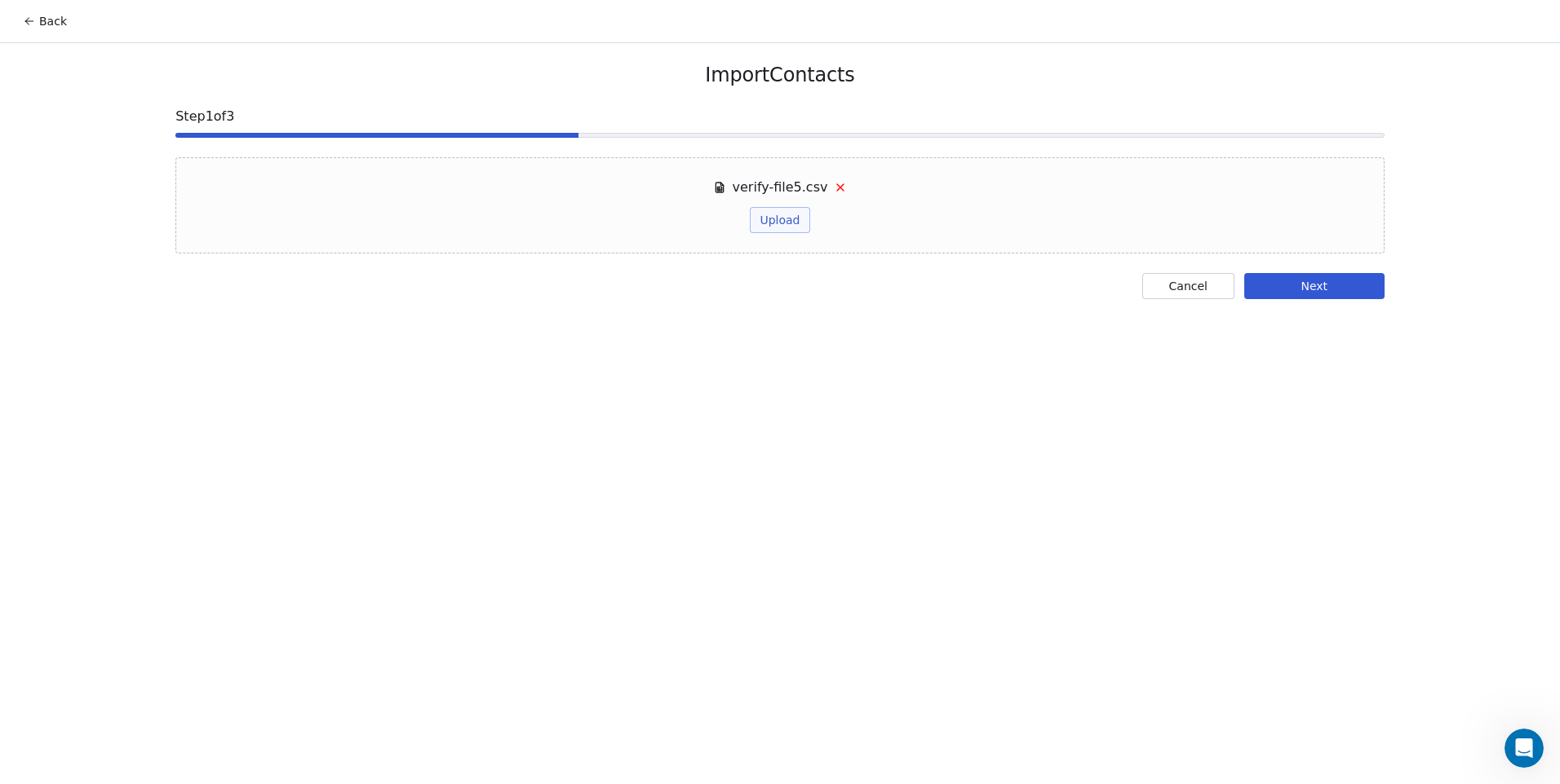
click at [1360, 294] on button "Next" at bounding box center [1314, 286] width 140 height 26
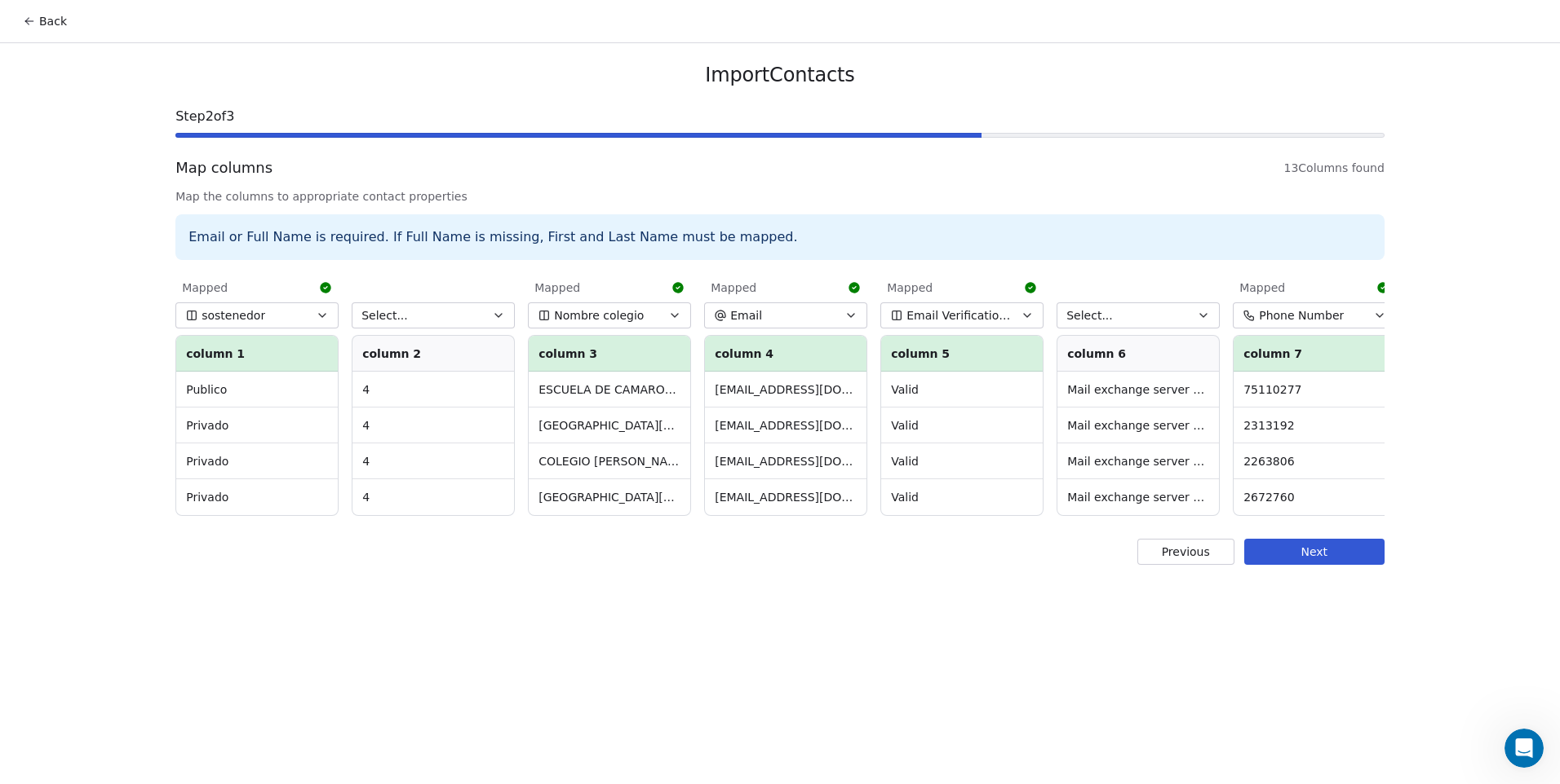
click at [1013, 602] on div "Back Import Contacts Step 2 of 3 Map columns 13 Columns found Map the columns t…" at bounding box center [780, 392] width 1560 height 784
click at [412, 305] on button "Select..." at bounding box center [433, 315] width 163 height 26
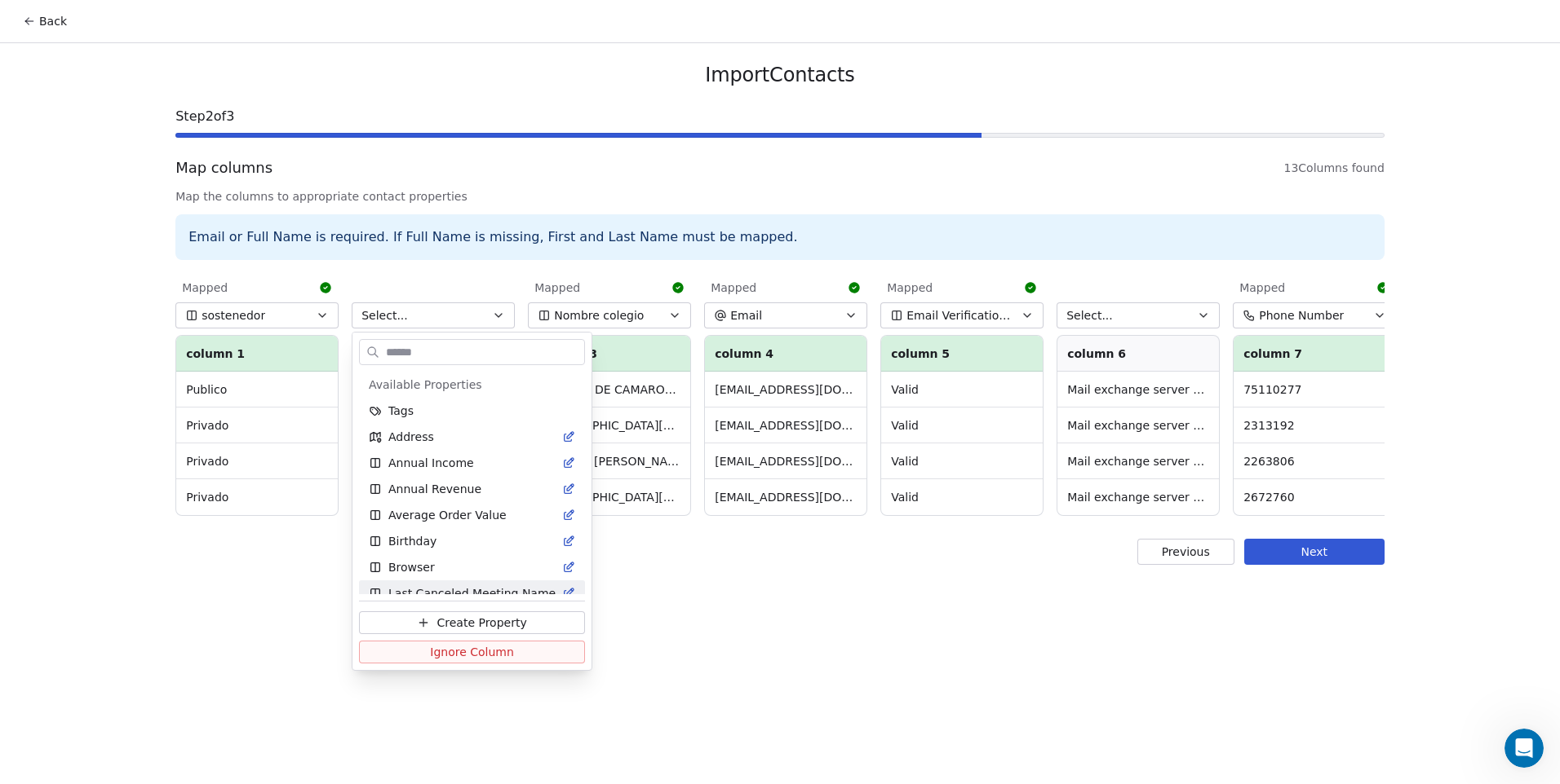
click at [768, 655] on html "Back Import Contacts Step 2 of 3 Map columns 13 Columns found Map the columns t…" at bounding box center [780, 392] width 1560 height 784
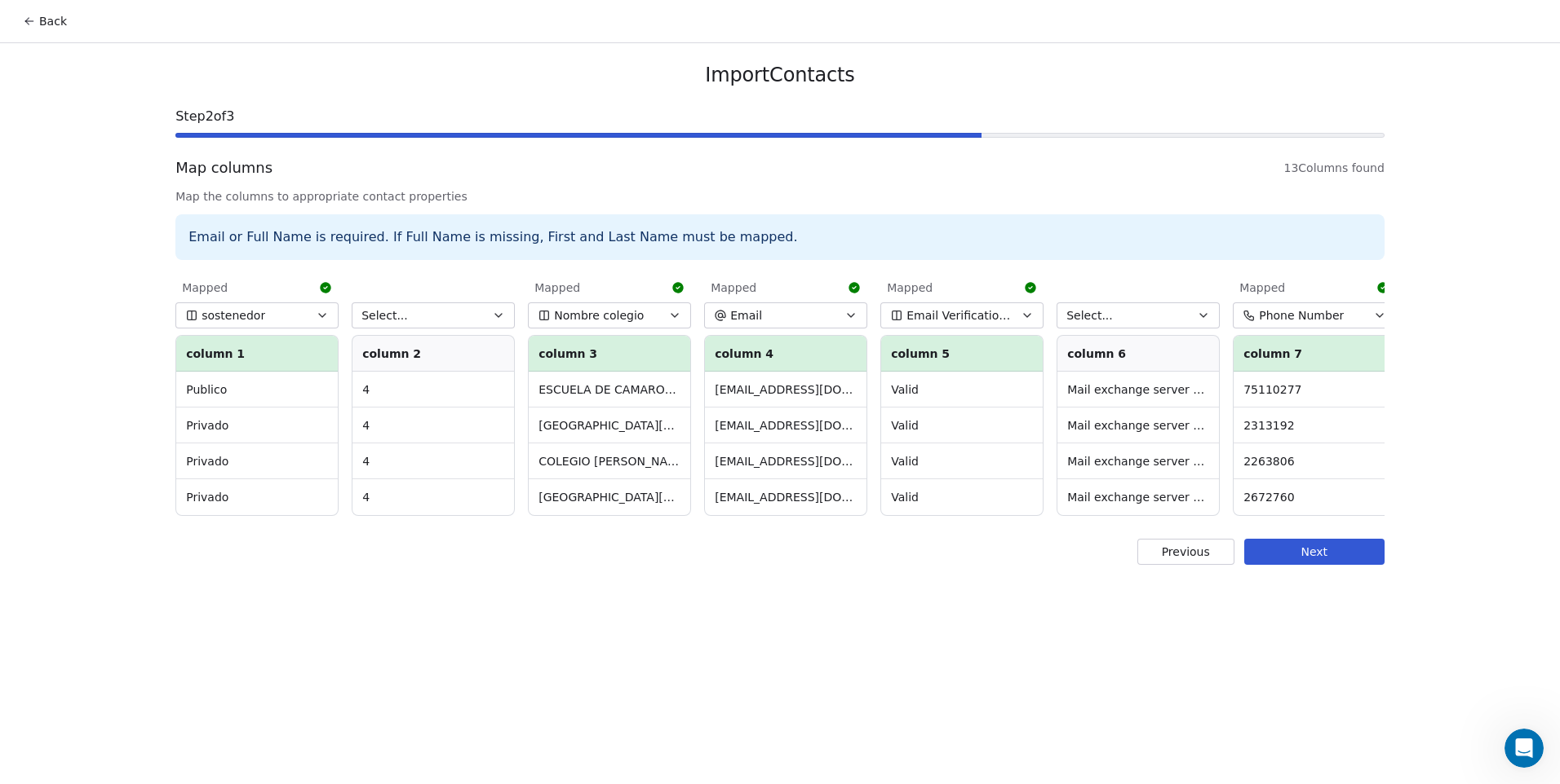
click at [427, 316] on button "Select..." at bounding box center [433, 315] width 163 height 26
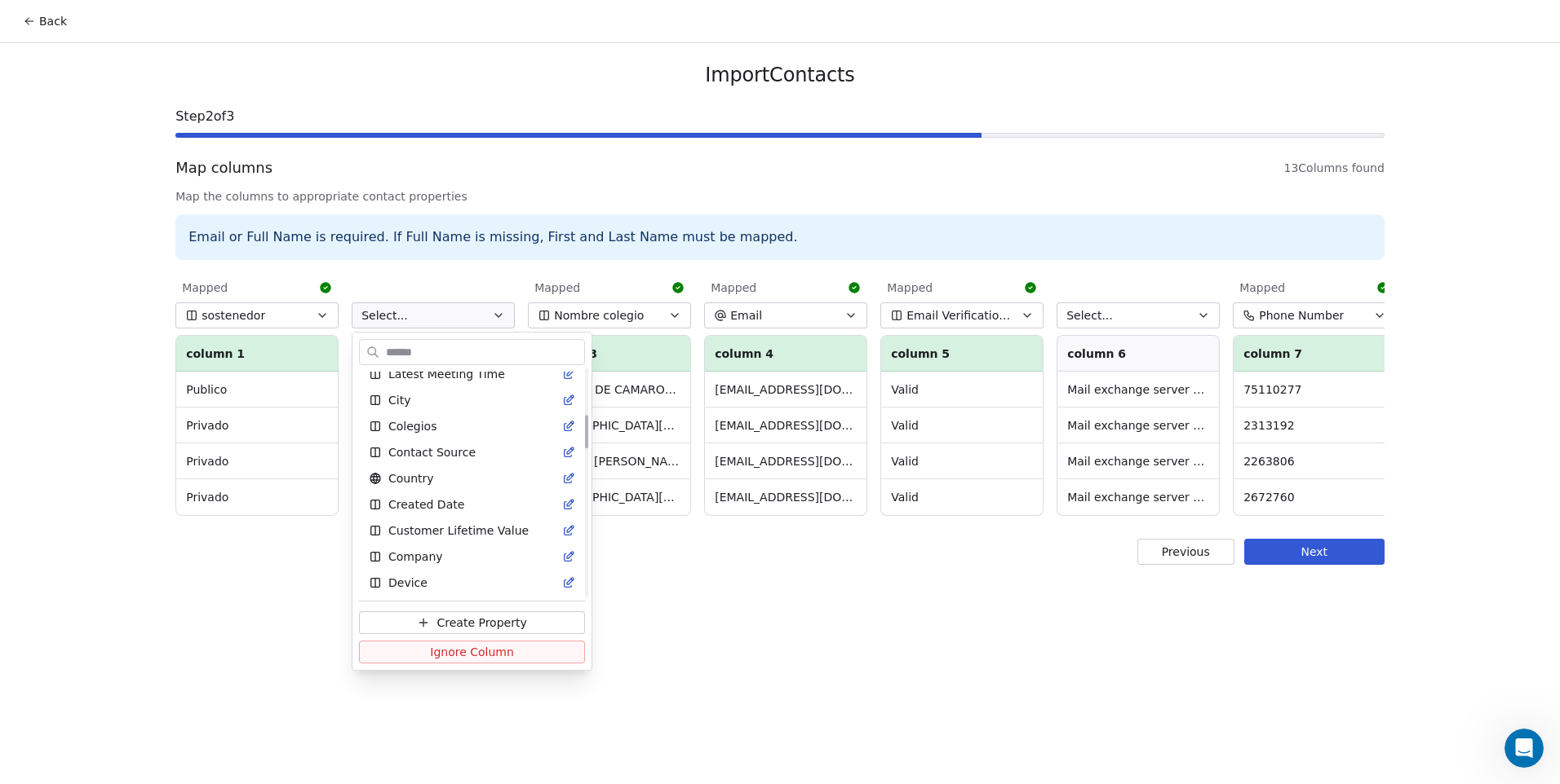
scroll to position [326, 0]
click at [536, 655] on button "Ignore Column" at bounding box center [471, 652] width 226 height 23
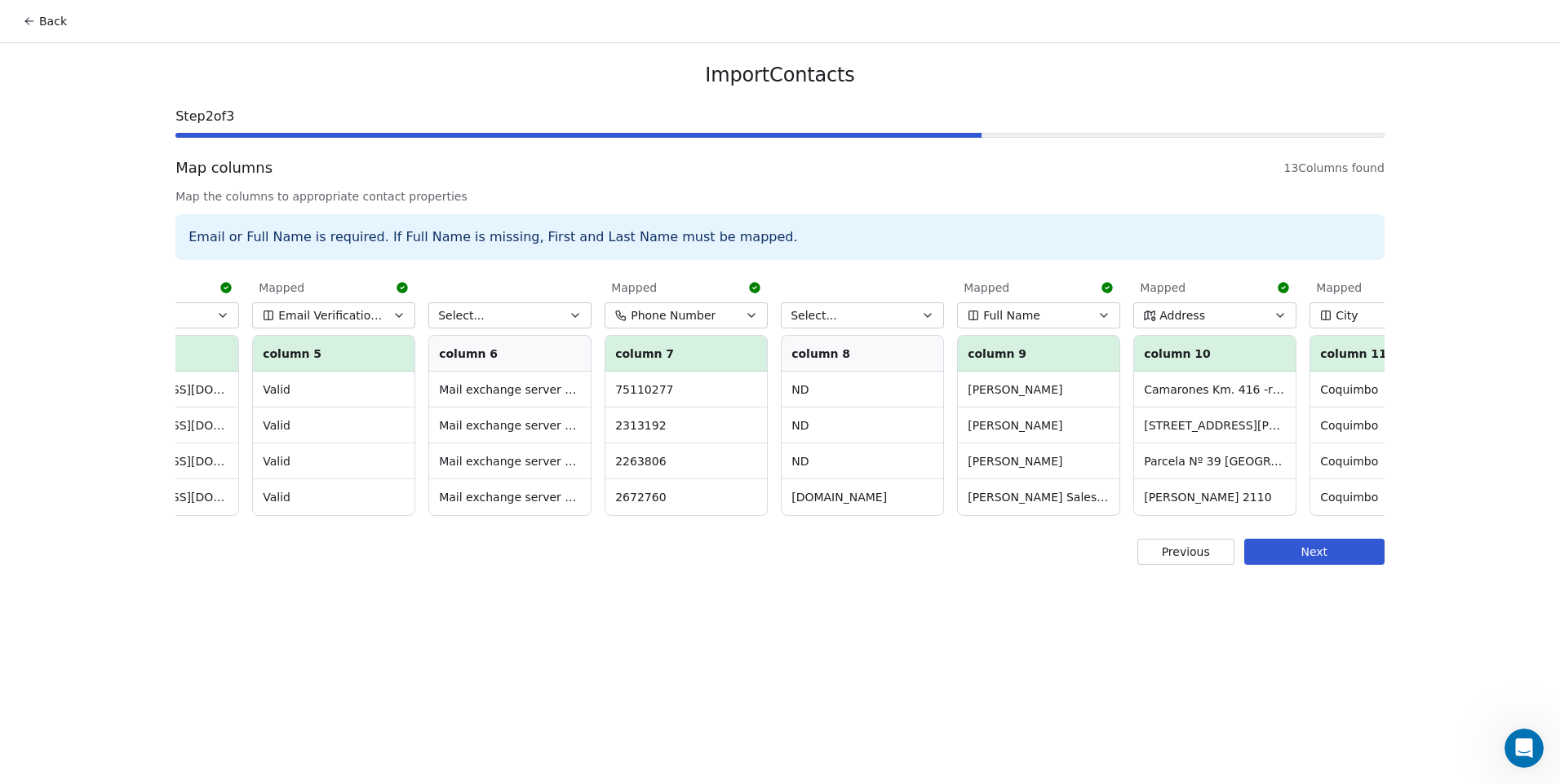
scroll to position [0, 658]
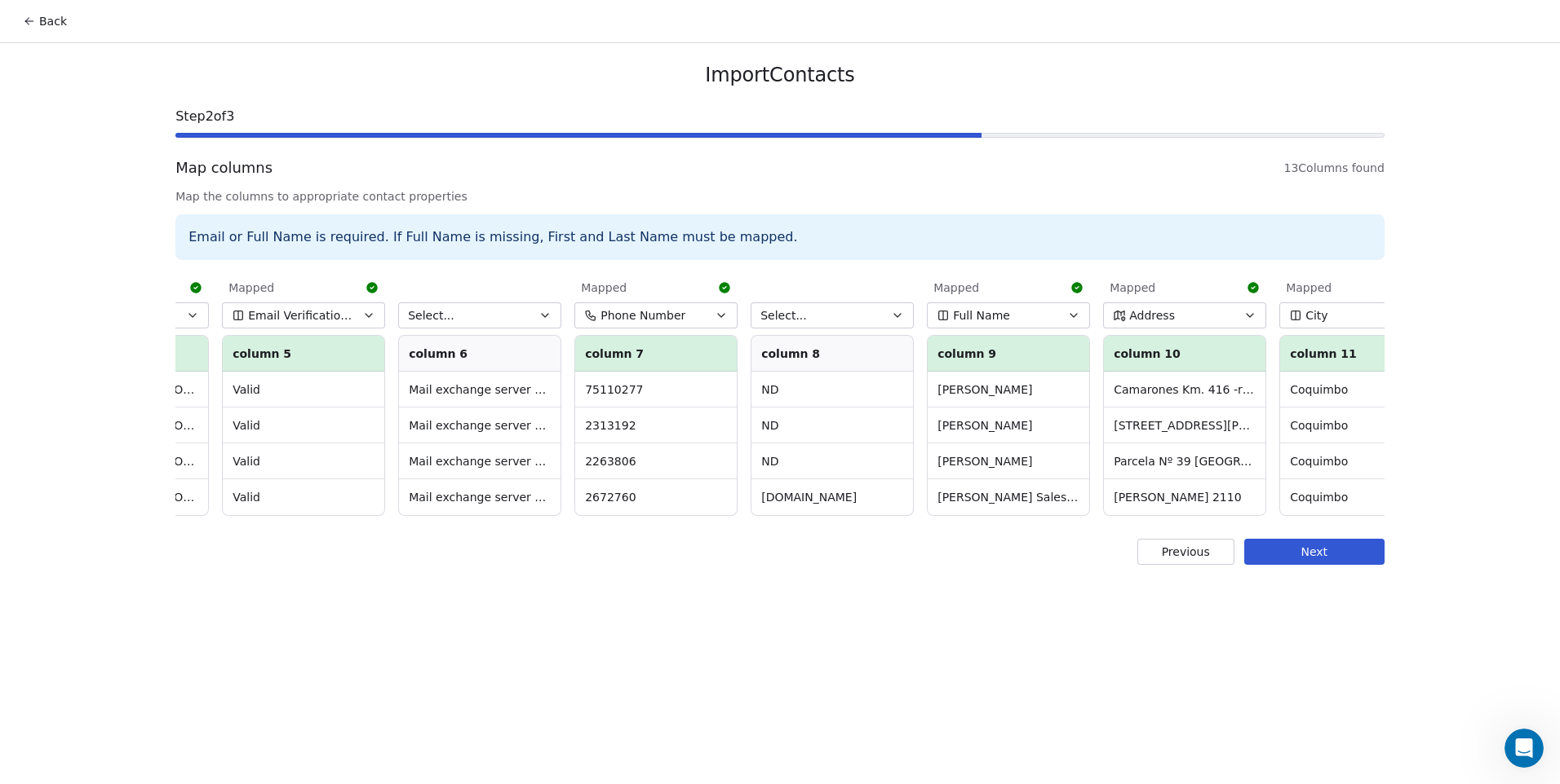
click at [522, 312] on button "Select..." at bounding box center [479, 315] width 163 height 26
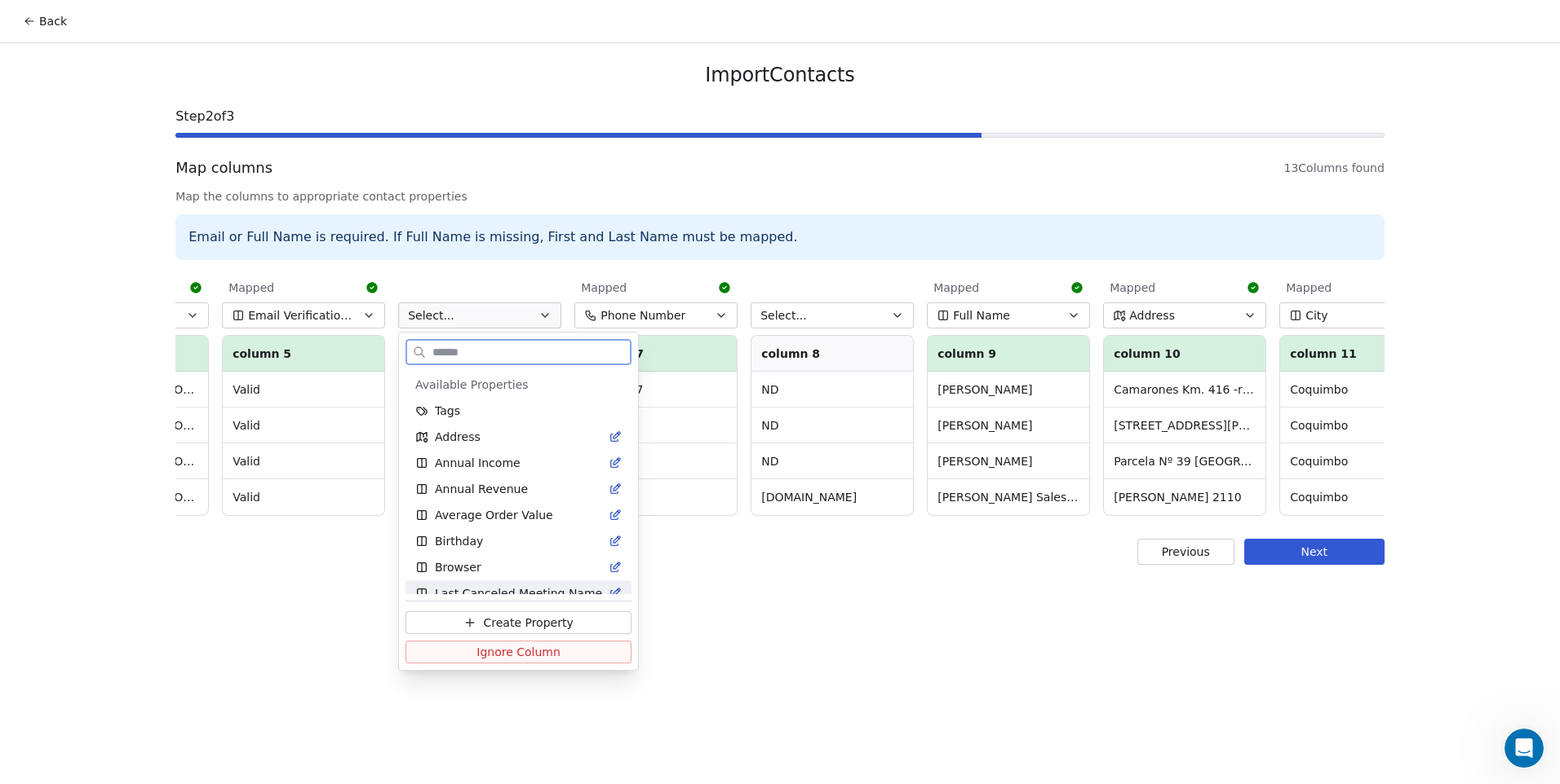
click at [530, 657] on span "Ignore Column" at bounding box center [518, 652] width 85 height 16
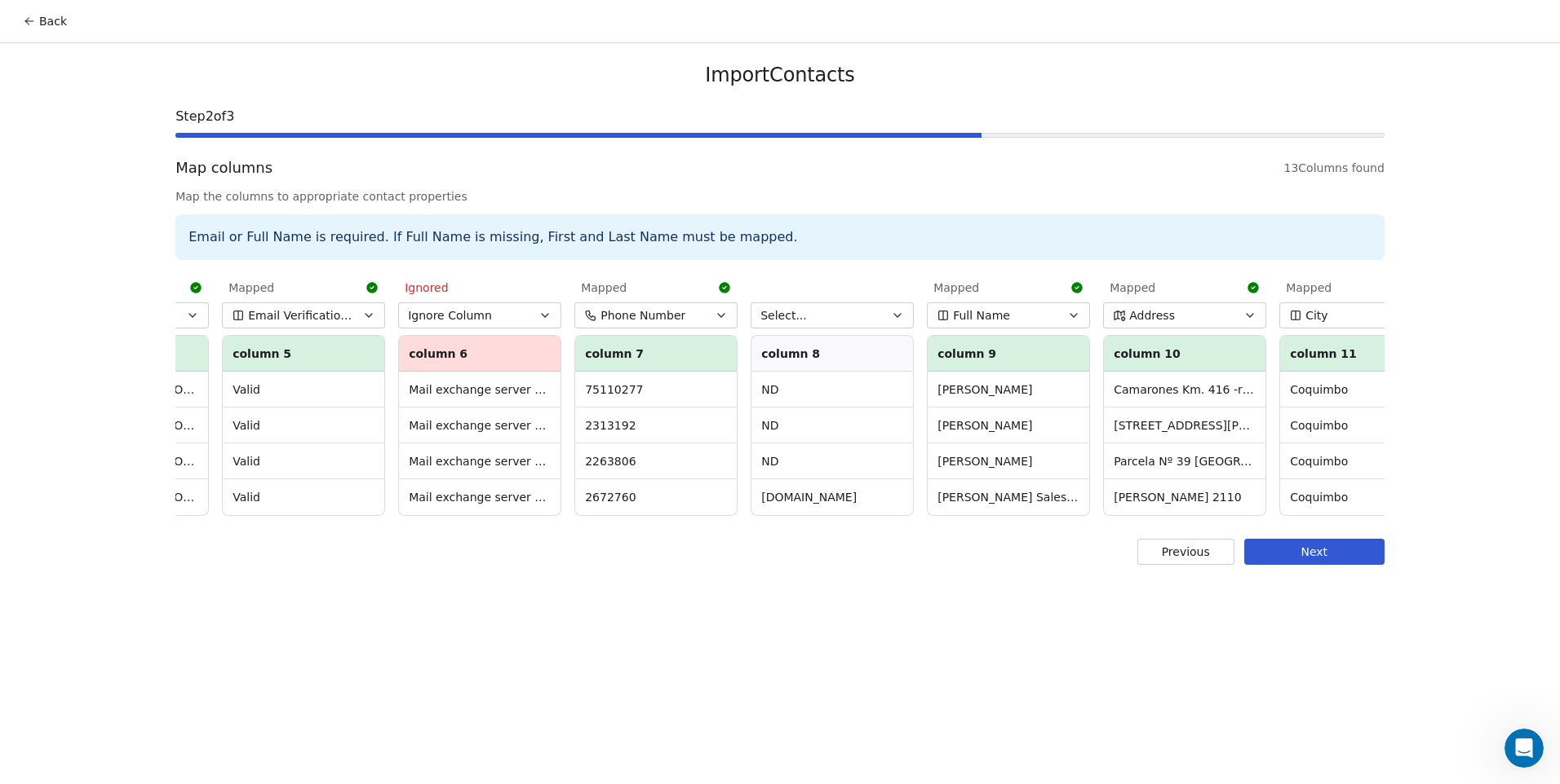
click at [809, 319] on button "Select..." at bounding box center [832, 315] width 163 height 26
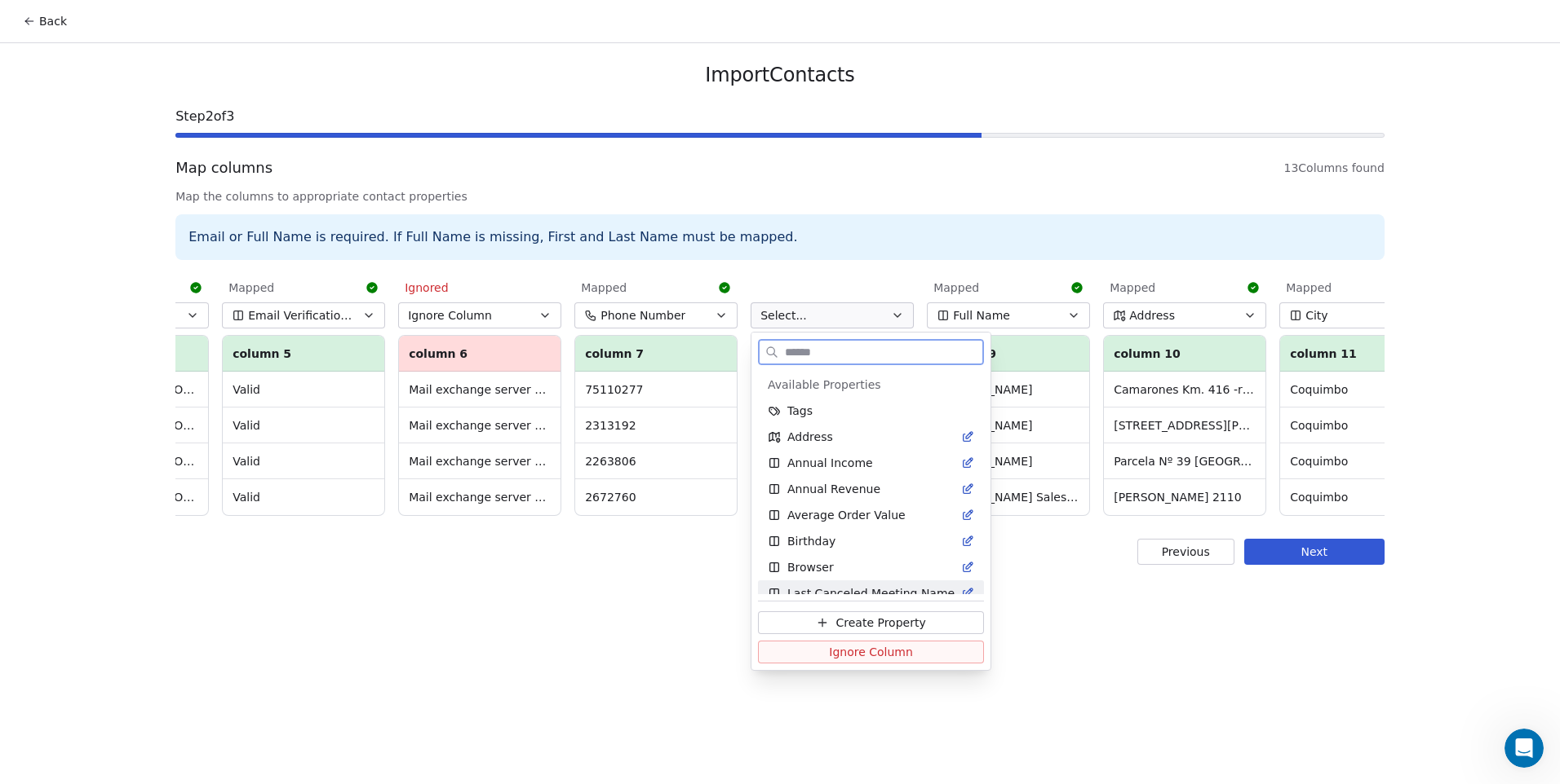
click at [834, 647] on span "Ignore Column" at bounding box center [871, 652] width 85 height 16
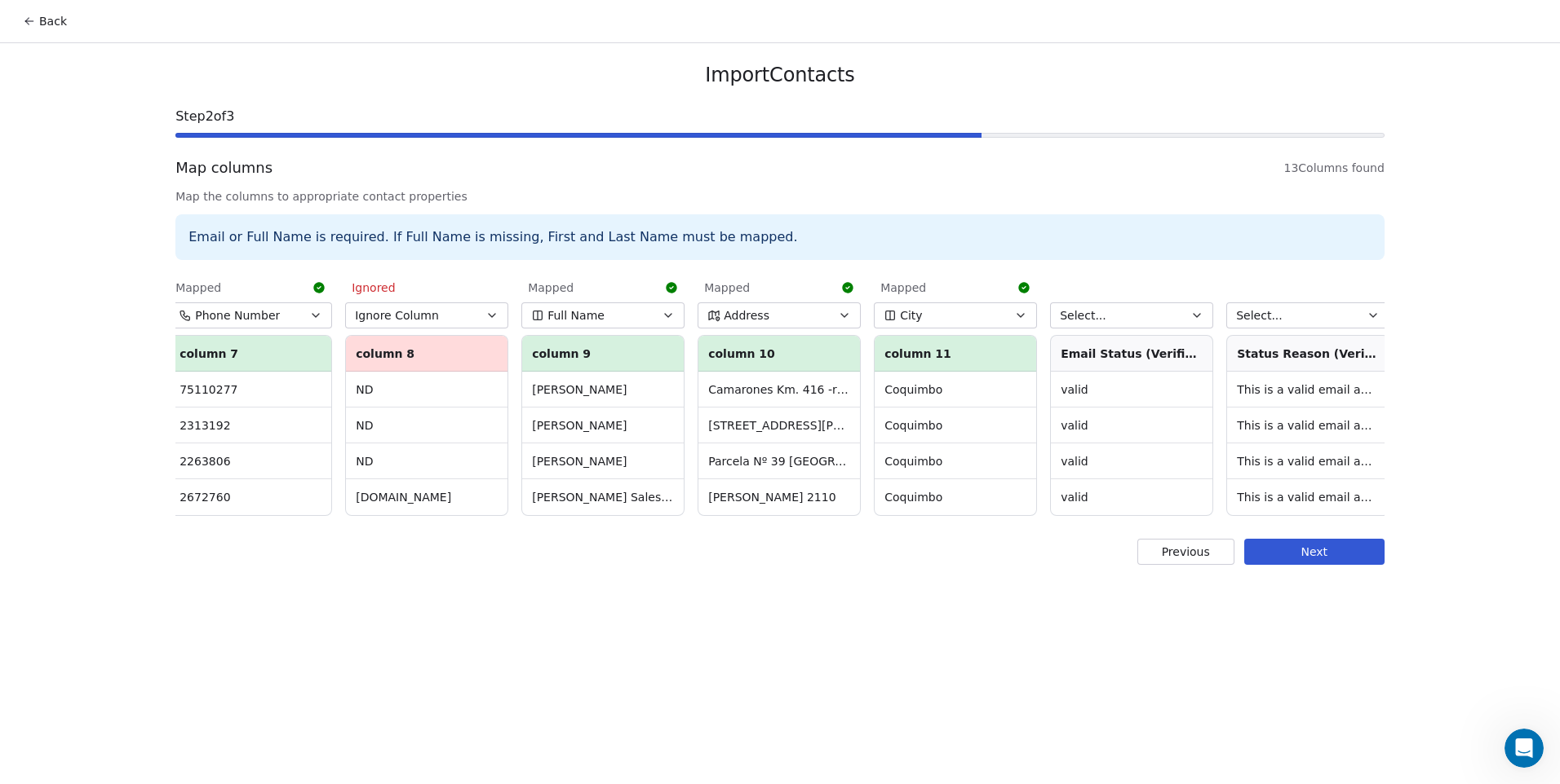
scroll to position [0, 1069]
click at [1265, 322] on span "Select..." at bounding box center [1254, 315] width 47 height 16
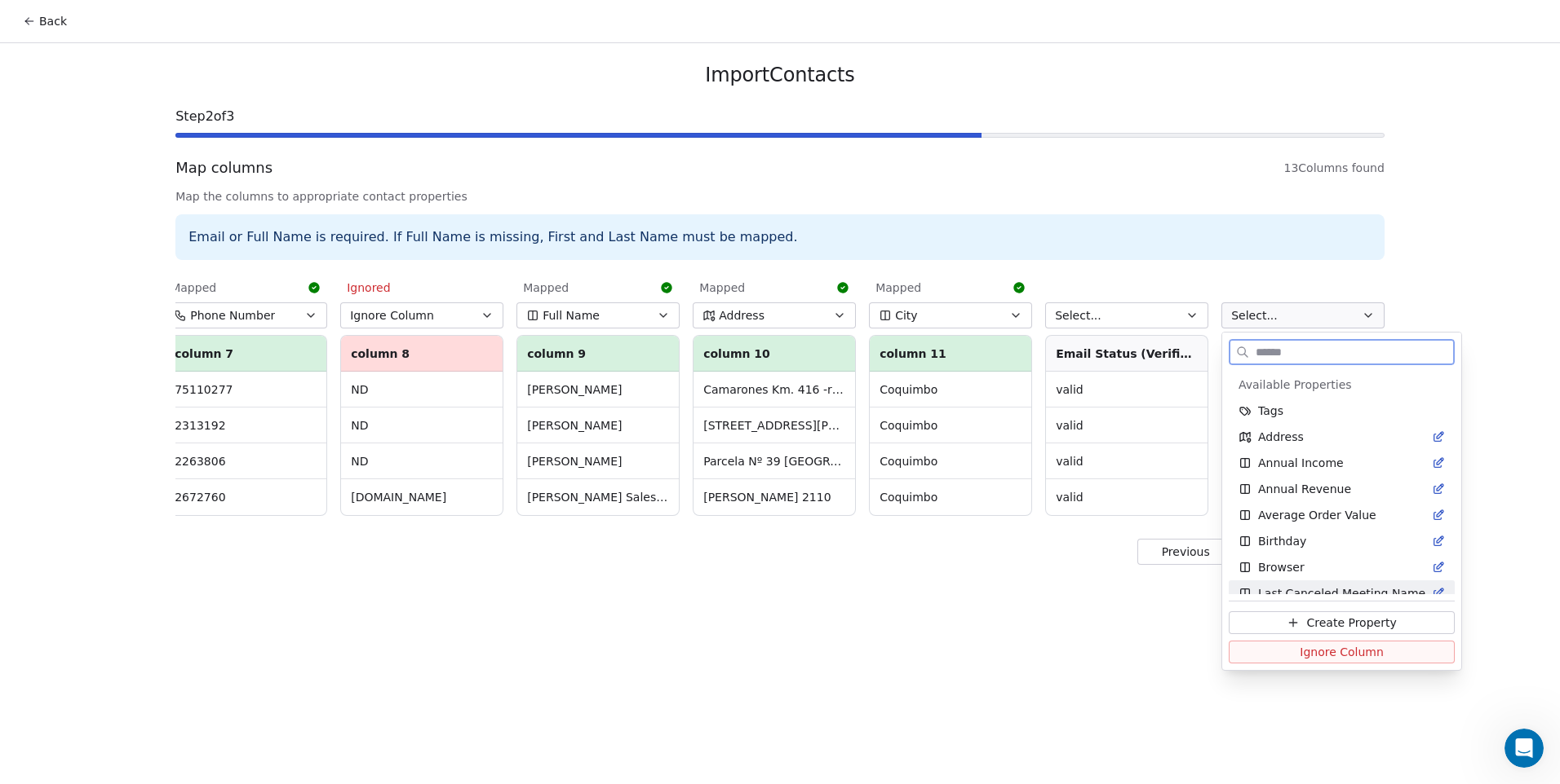
click at [1327, 658] on span "Ignore Column" at bounding box center [1341, 652] width 85 height 16
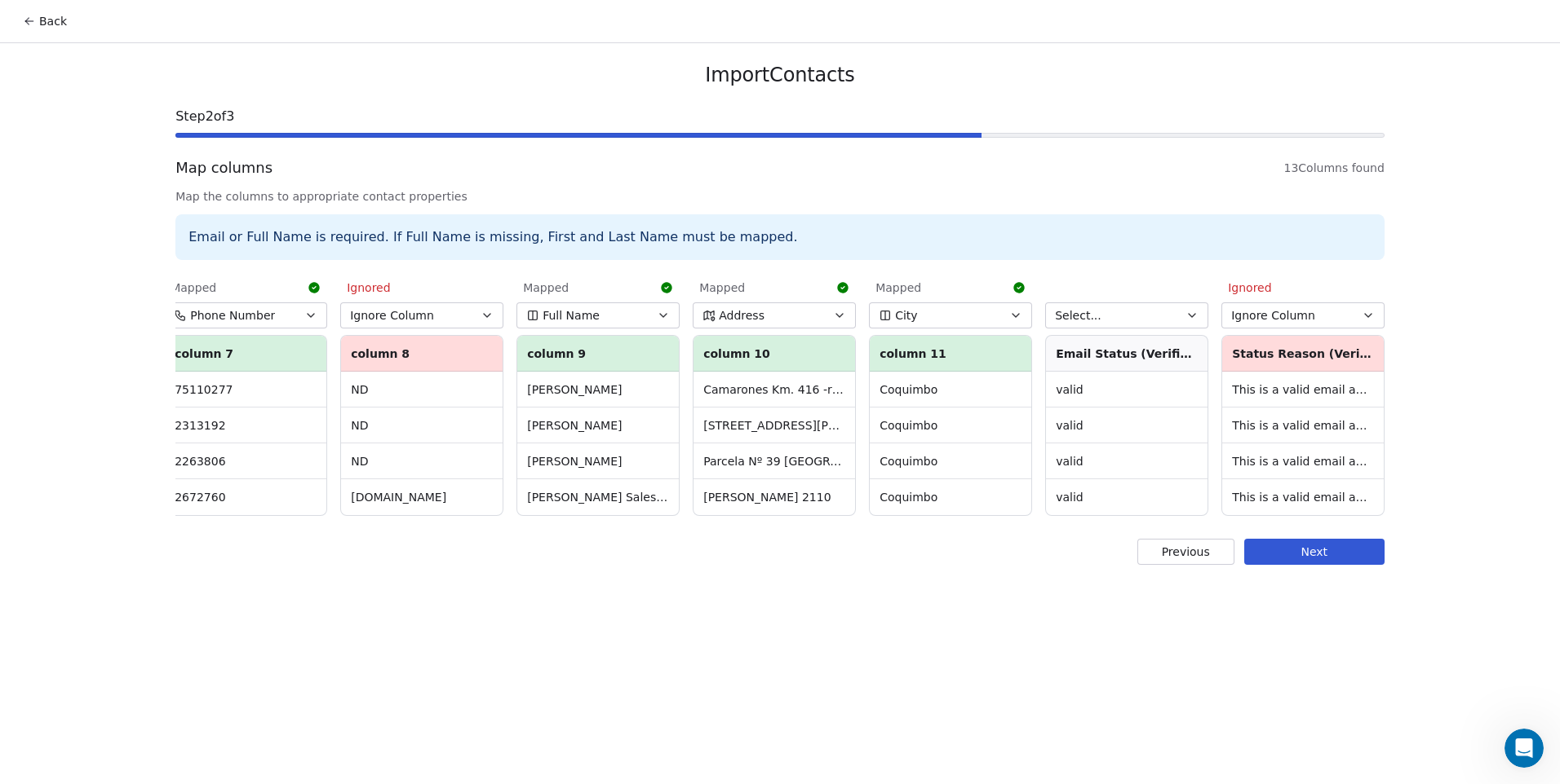
click at [1149, 315] on button "Select..." at bounding box center [1127, 315] width 163 height 26
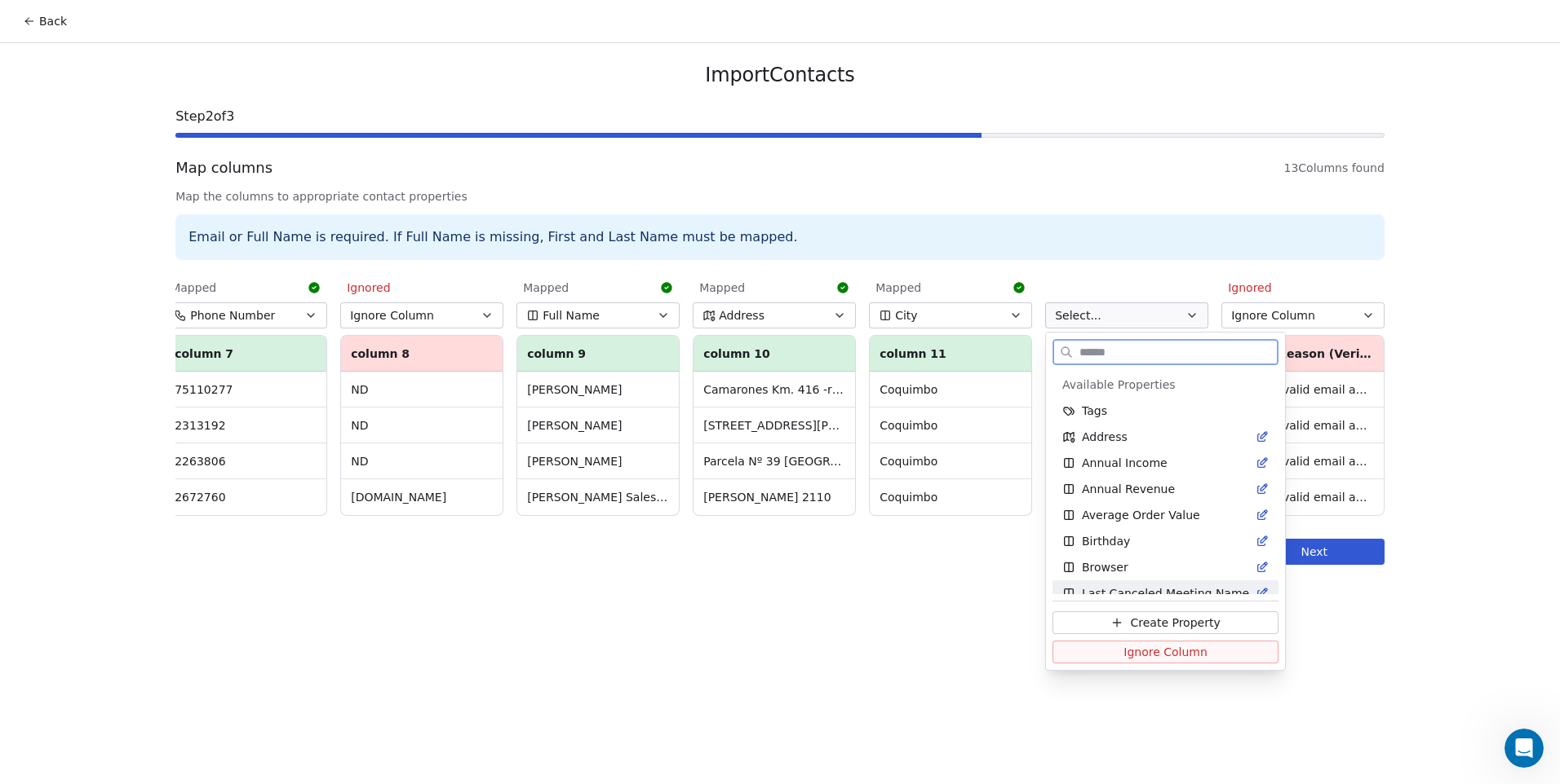
click at [1143, 658] on span "Ignore Column" at bounding box center [1165, 652] width 85 height 16
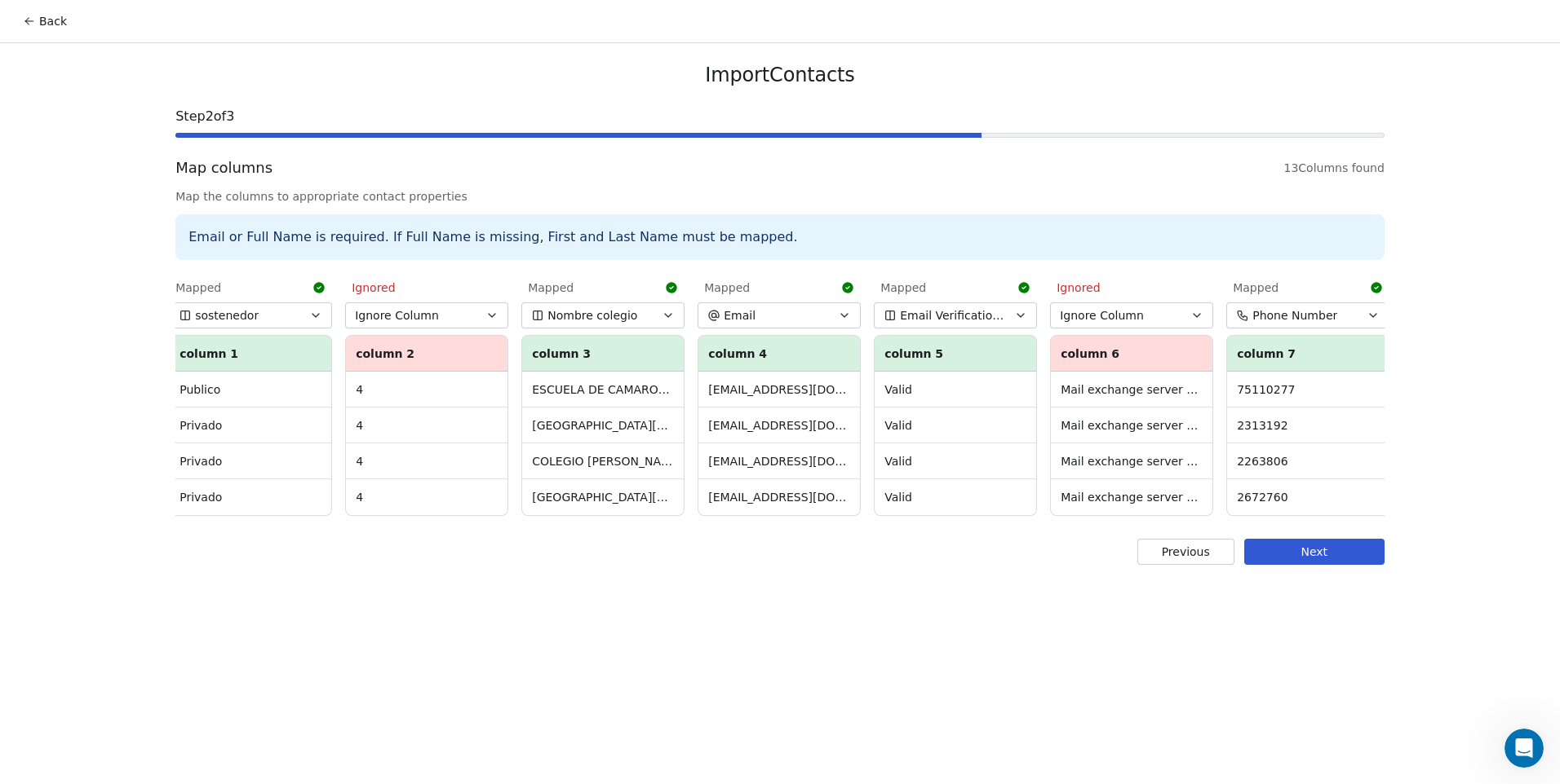
scroll to position [0, 0]
click at [1308, 565] on button "Next" at bounding box center [1314, 551] width 140 height 26
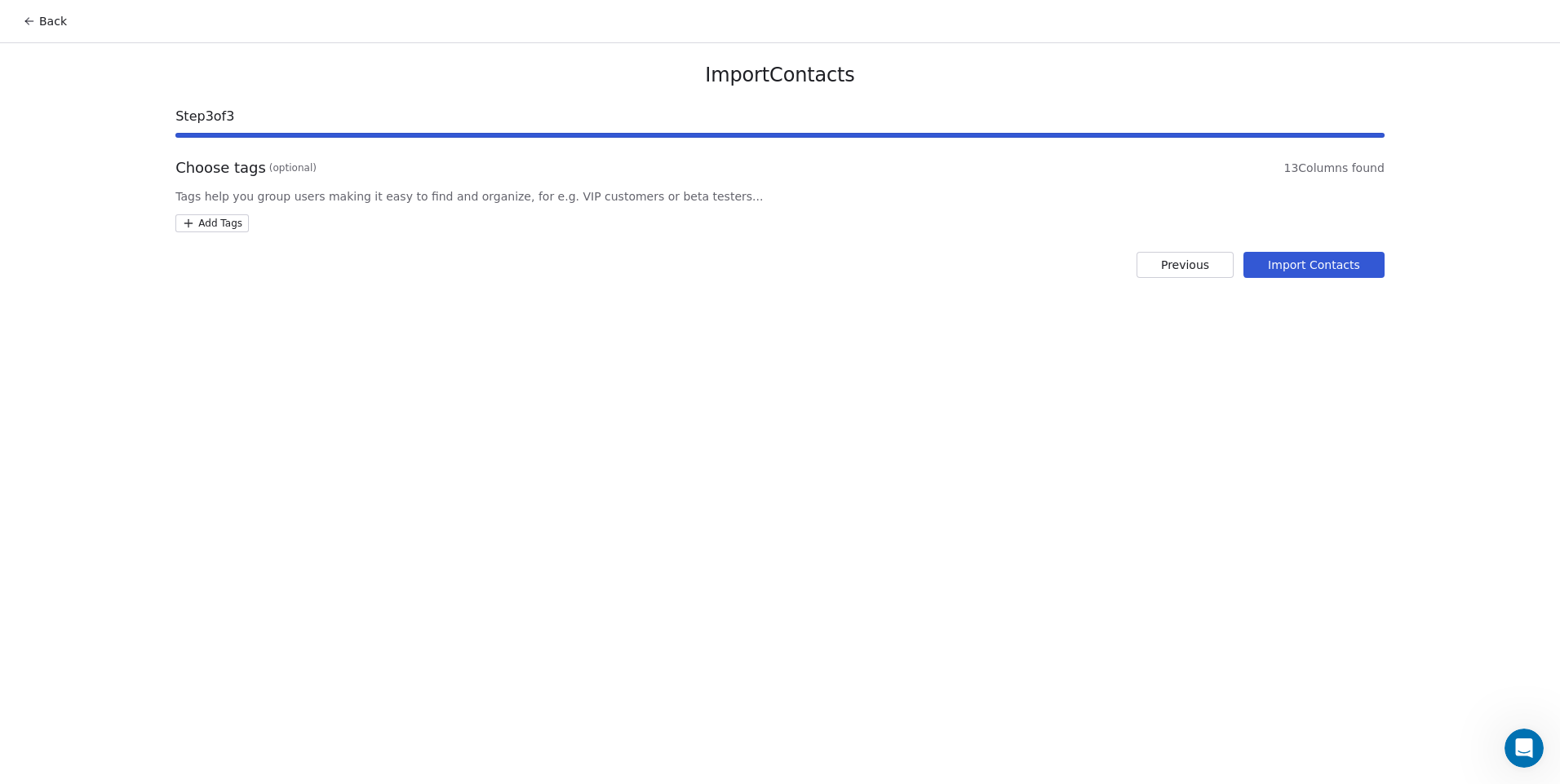
click at [222, 229] on html "Back Import Contacts Step 3 of 3 Choose tags (optional) 13 Columns found Tags h…" at bounding box center [780, 392] width 1560 height 784
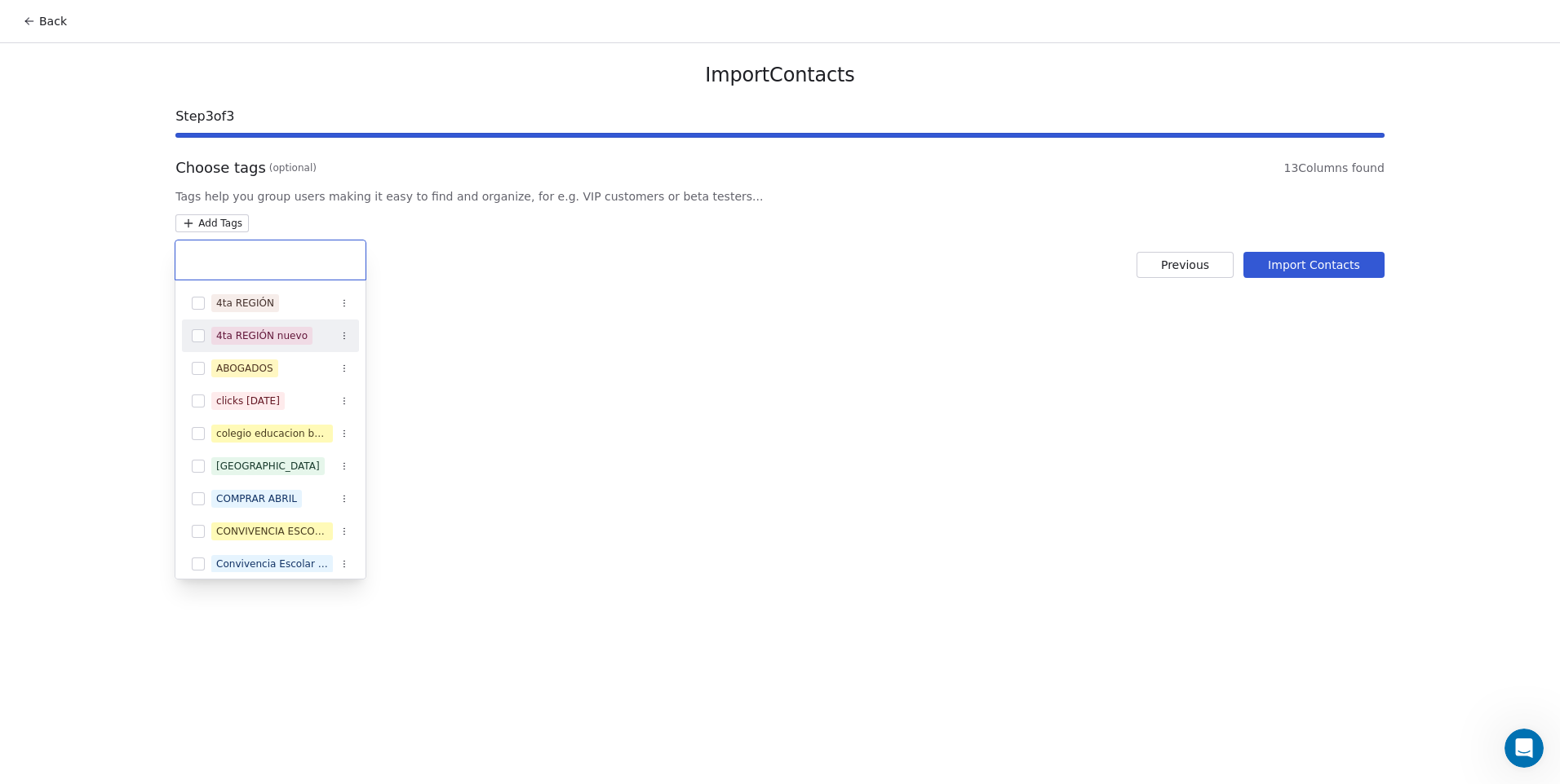
click at [192, 333] on button "Suggestions" at bounding box center [198, 336] width 13 height 13
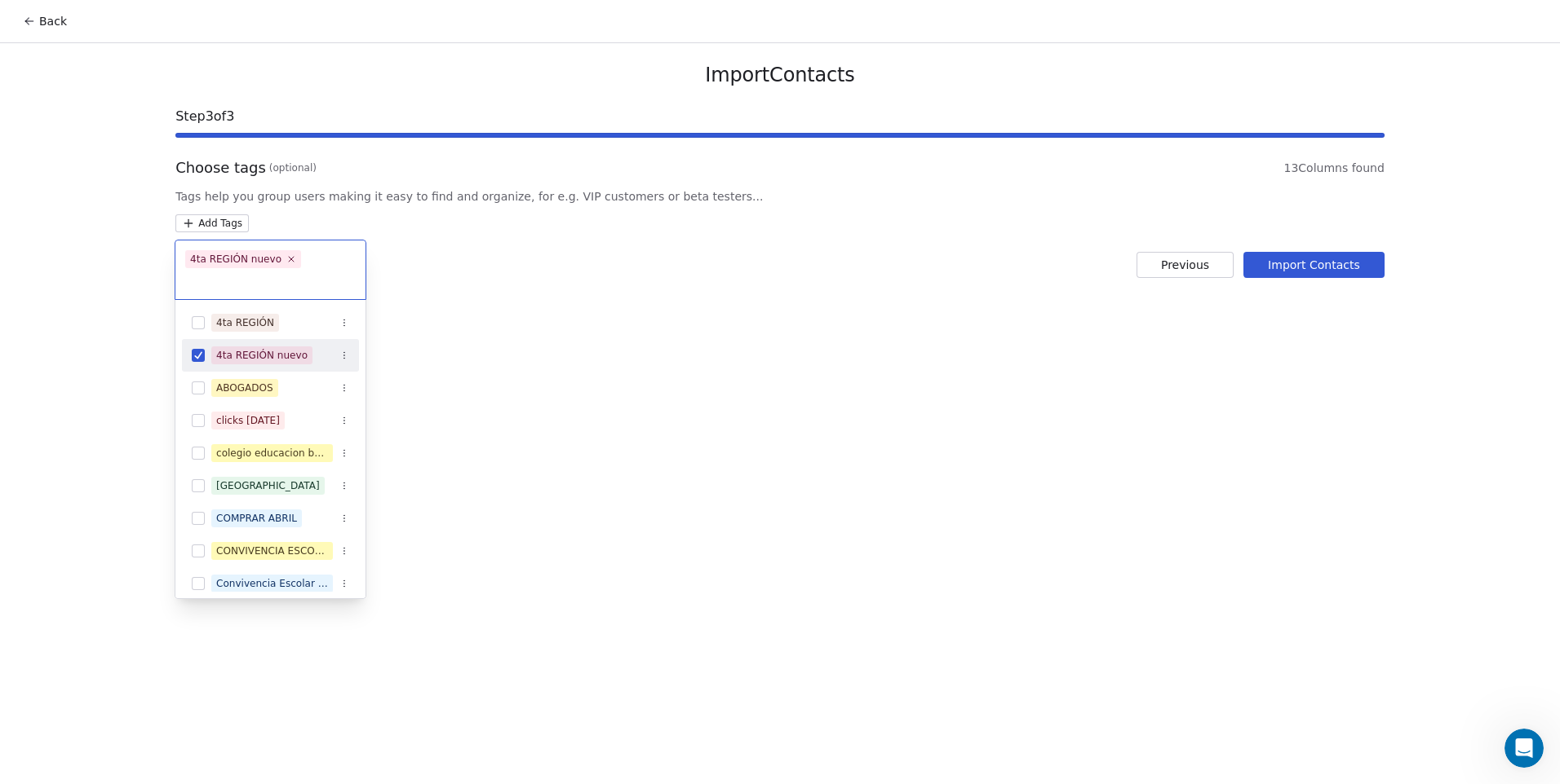
click at [754, 374] on html "Back Import Contacts Step 3 of 3 Choose tags (optional) 13 Columns found Tags h…" at bounding box center [780, 392] width 1560 height 784
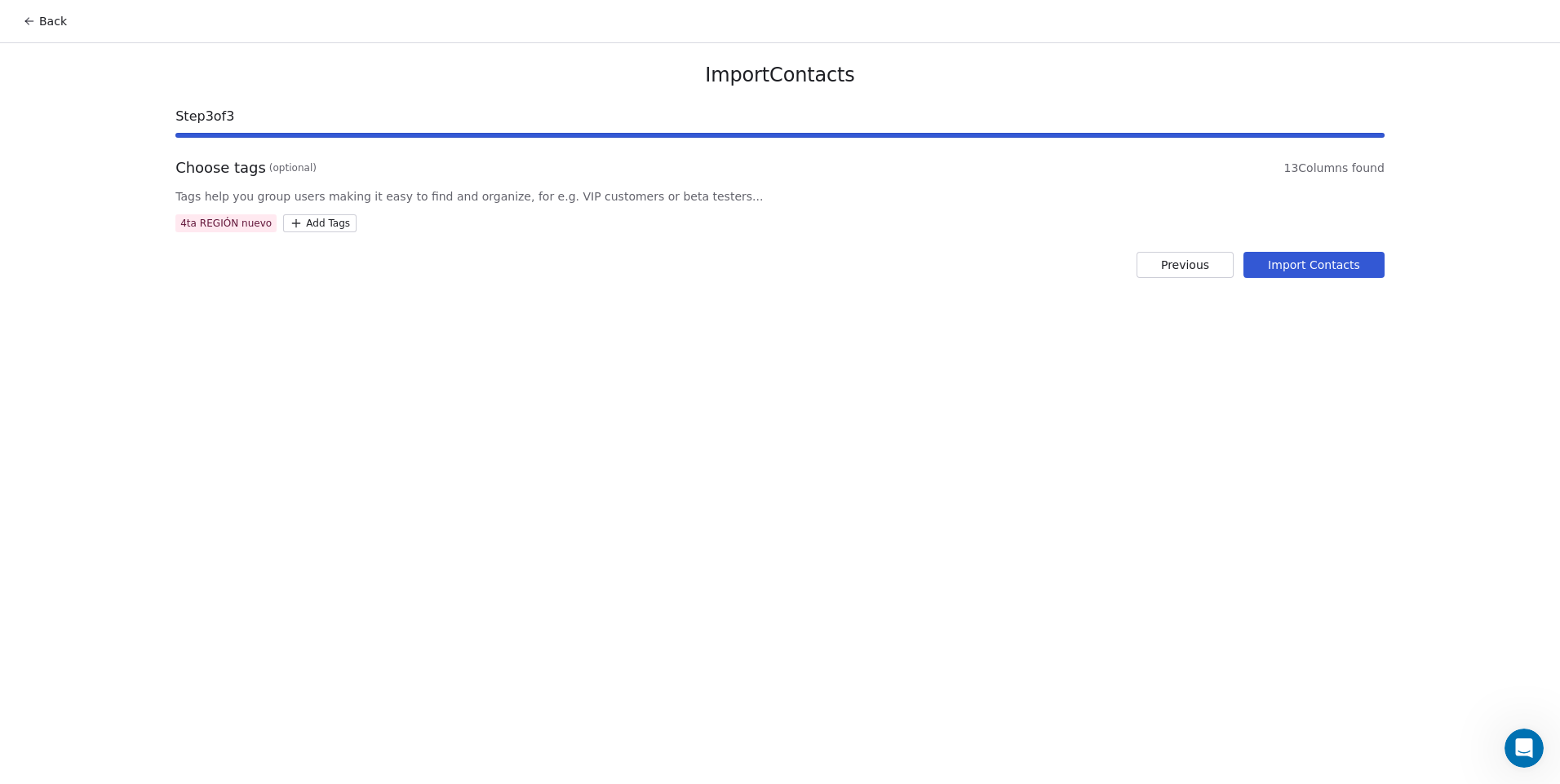
click at [1350, 260] on button "Import Contacts" at bounding box center [1314, 265] width 141 height 26
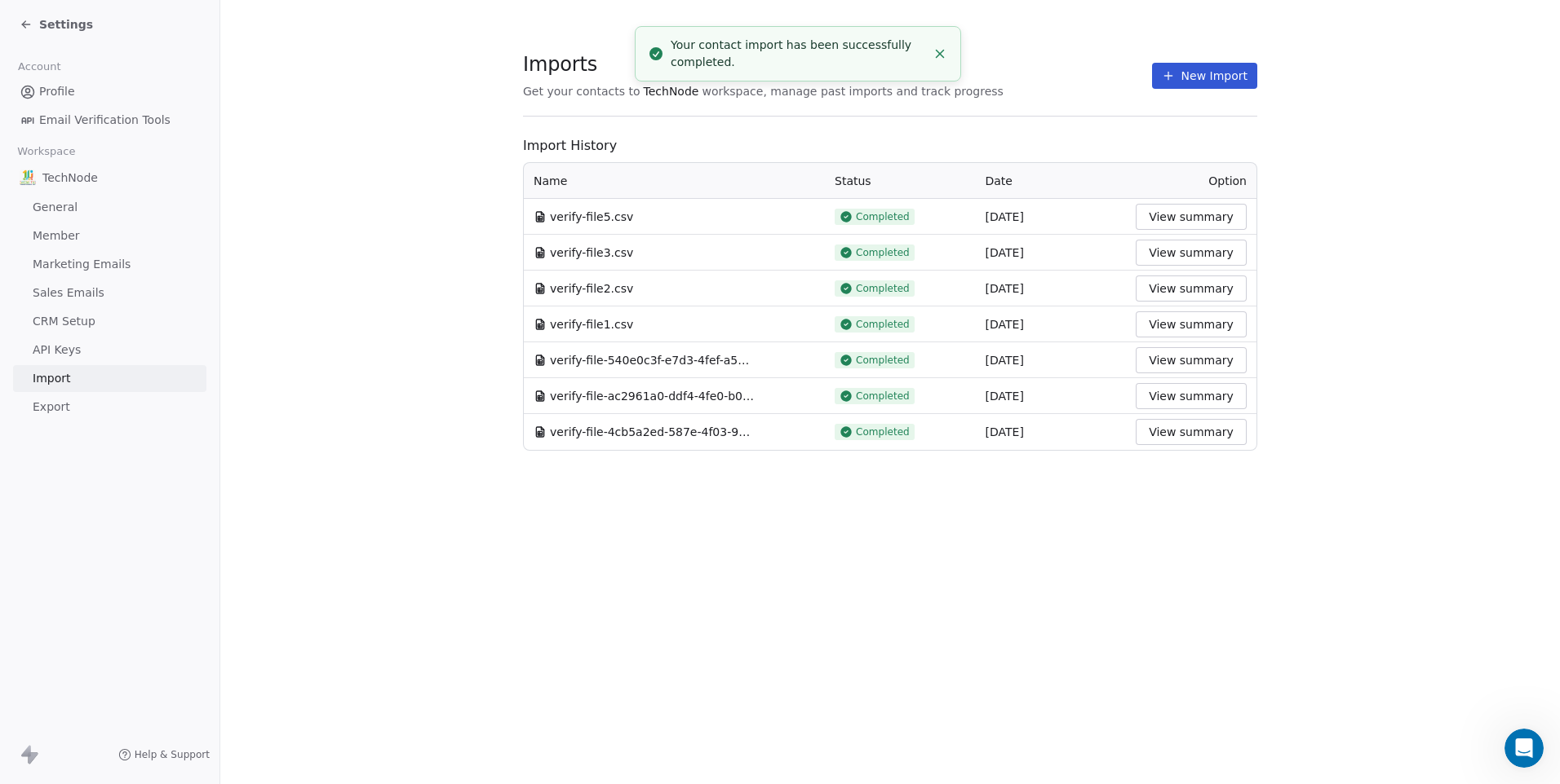
click at [1188, 78] on button "New Import" at bounding box center [1205, 76] width 105 height 26
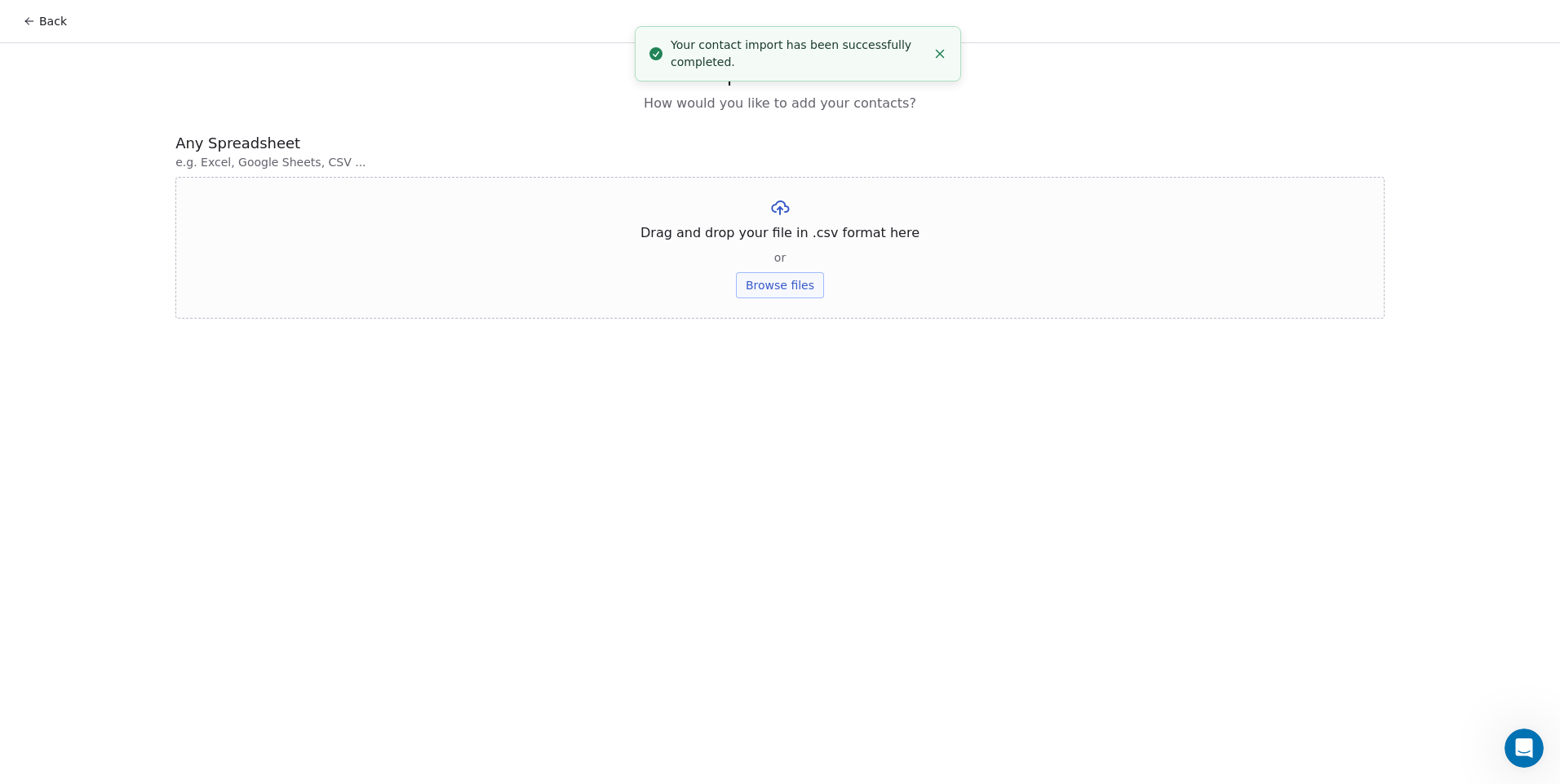
click at [780, 284] on button "Browse files" at bounding box center [780, 285] width 88 height 26
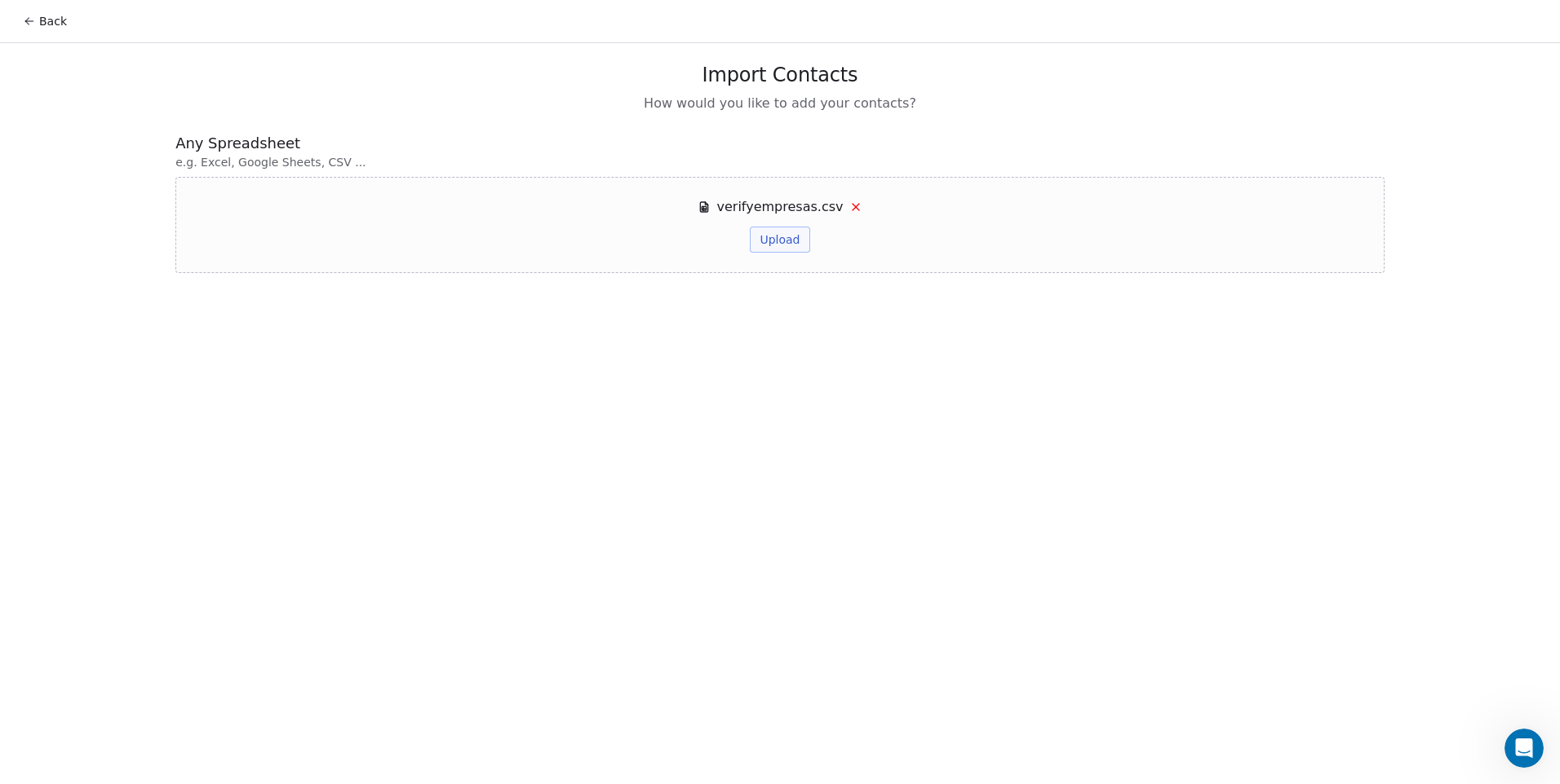
click at [789, 242] on button "Upload" at bounding box center [780, 239] width 60 height 26
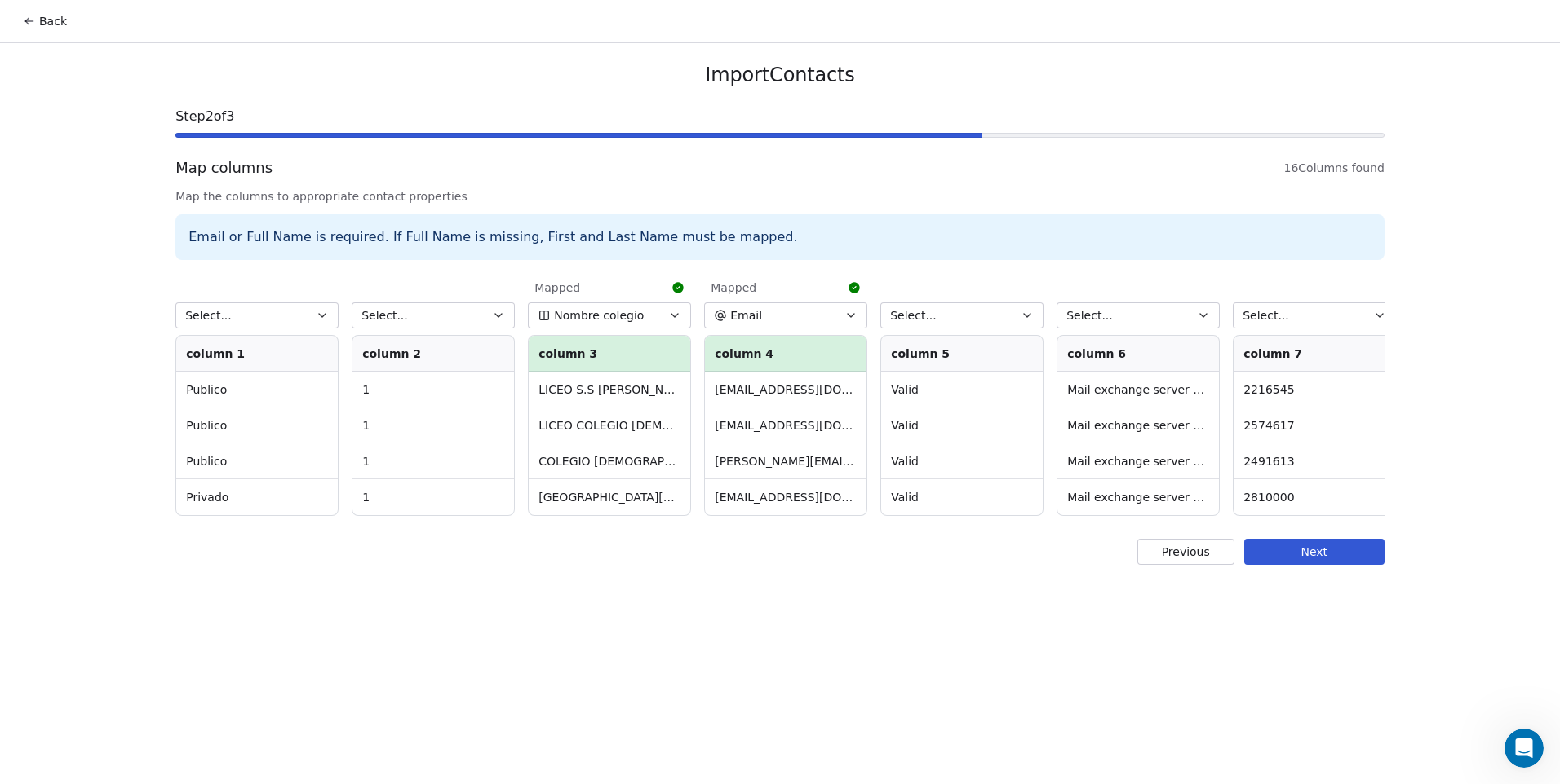
click at [260, 325] on button "Select..." at bounding box center [257, 315] width 163 height 26
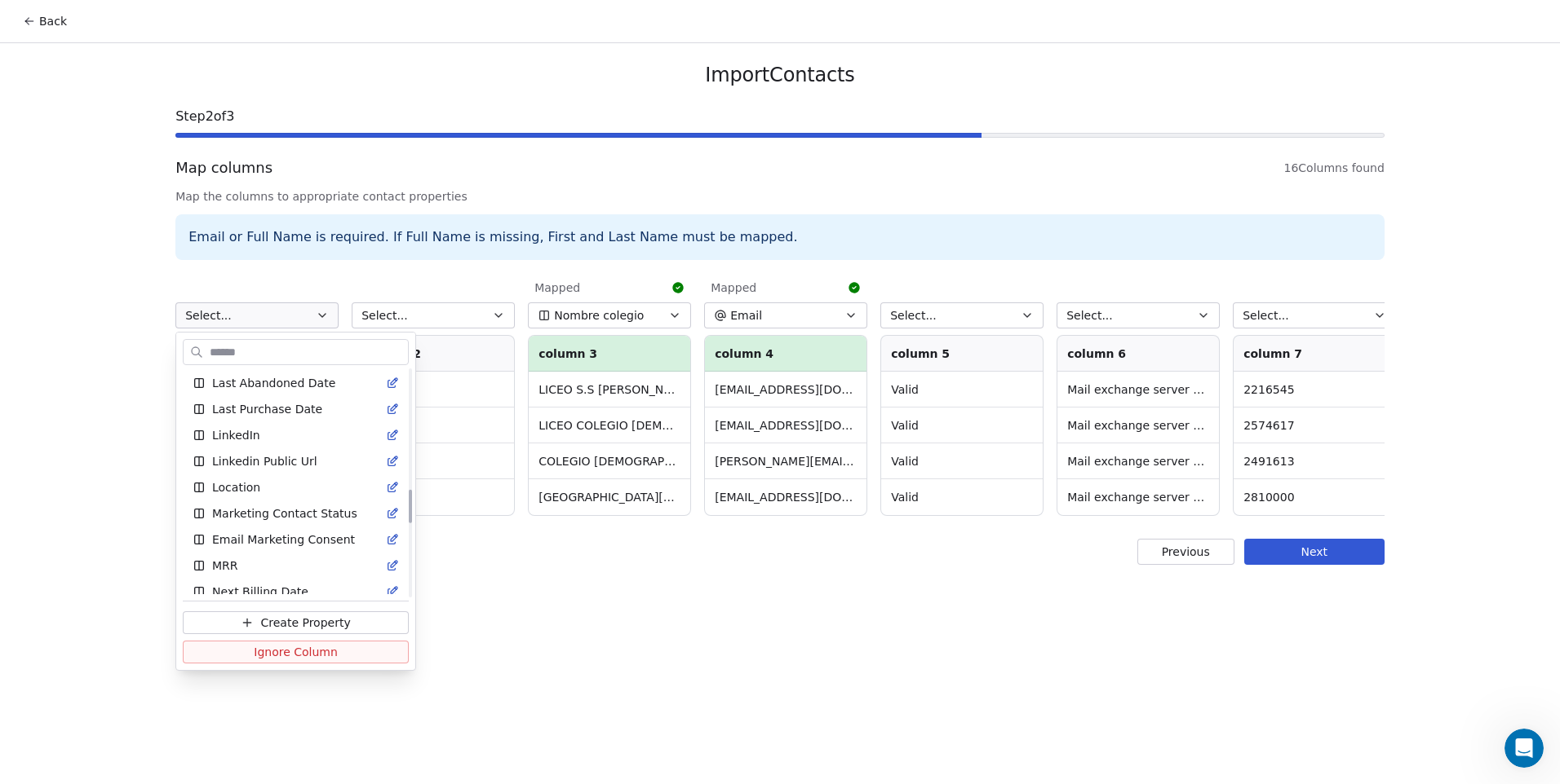
scroll to position [816, 0]
click at [284, 653] on span "Ignore Column" at bounding box center [295, 652] width 85 height 16
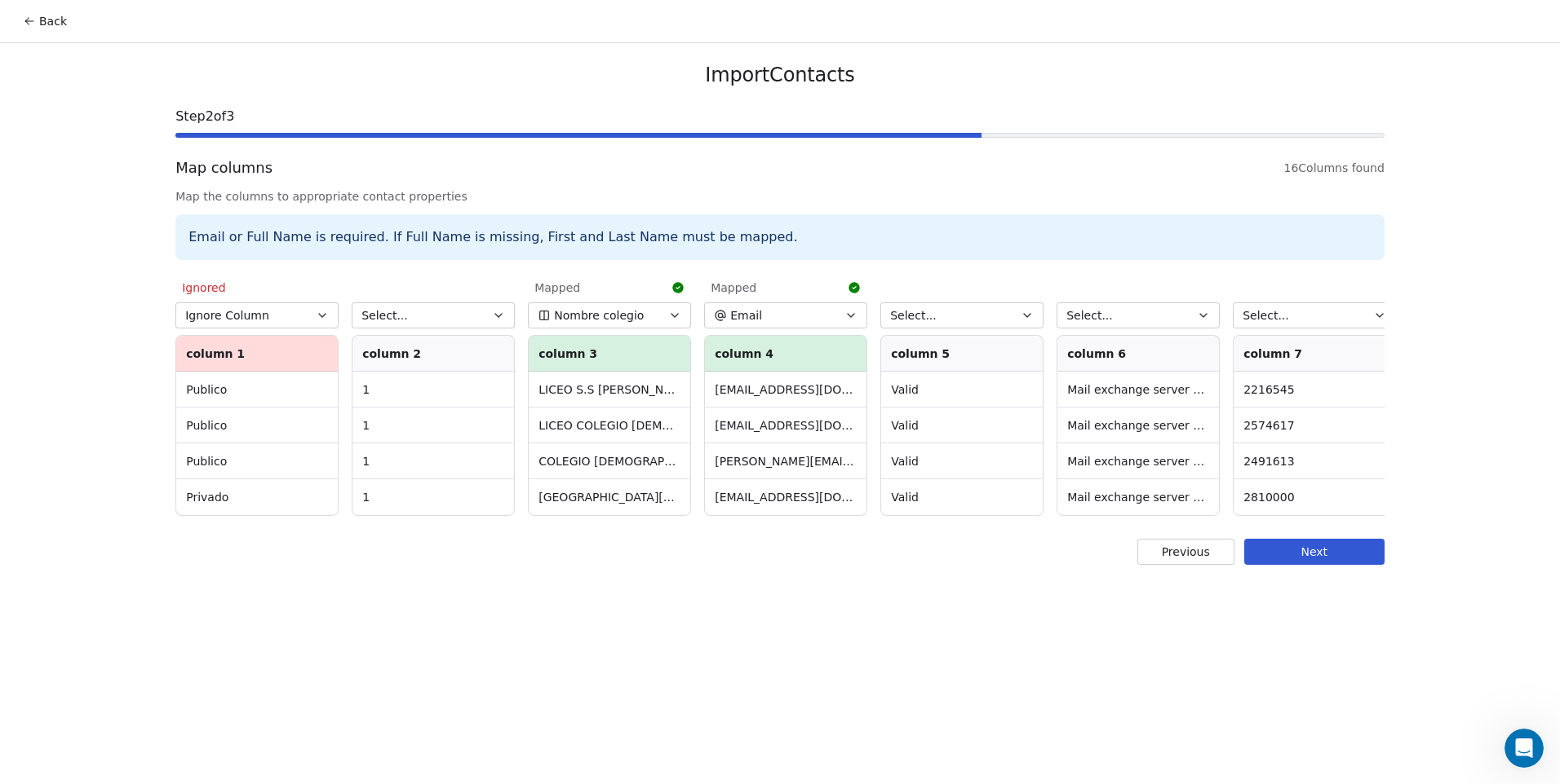
click at [406, 323] on button "Select..." at bounding box center [433, 315] width 163 height 26
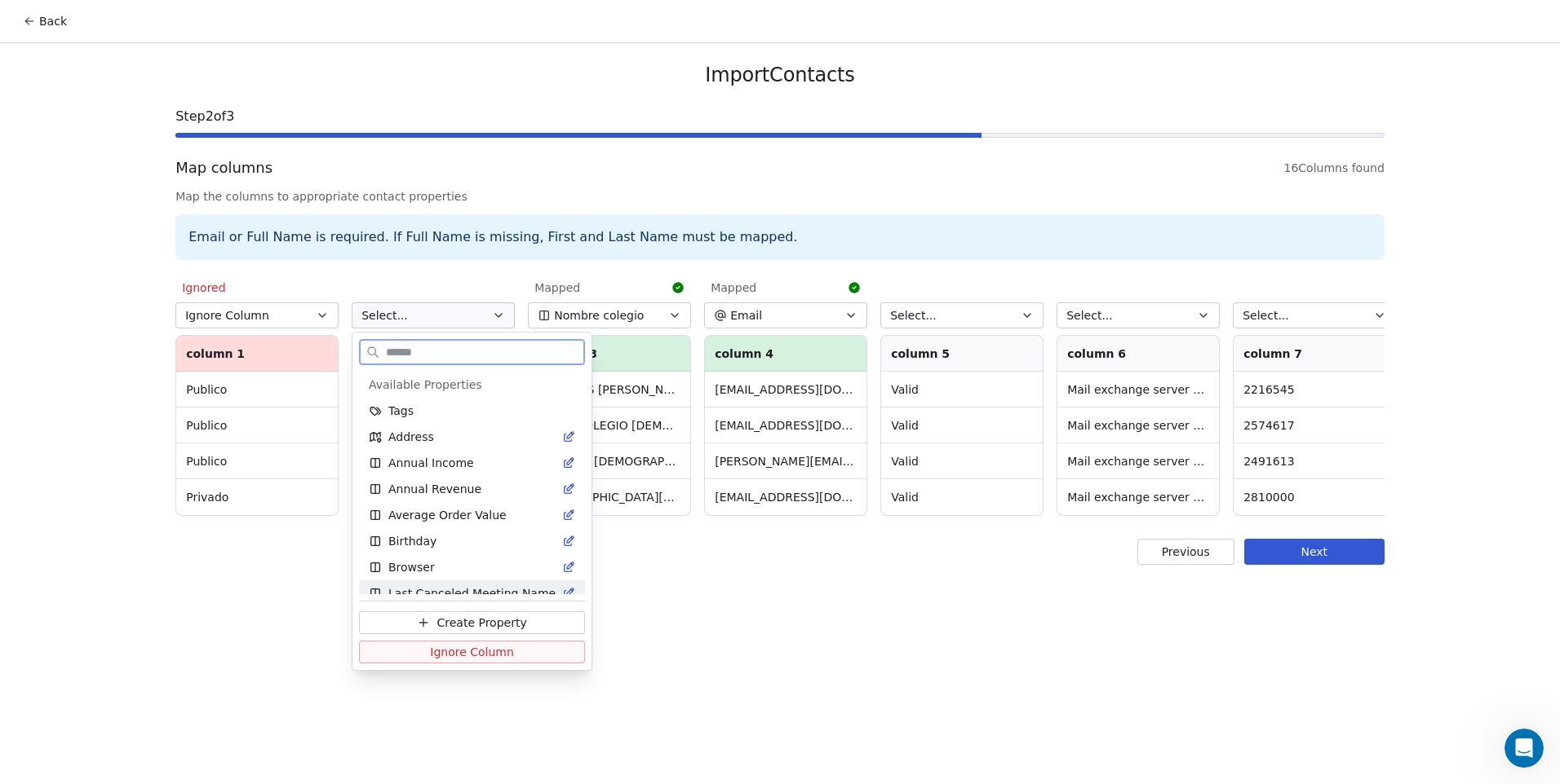
click at [462, 649] on span "Ignore Column" at bounding box center [471, 652] width 85 height 16
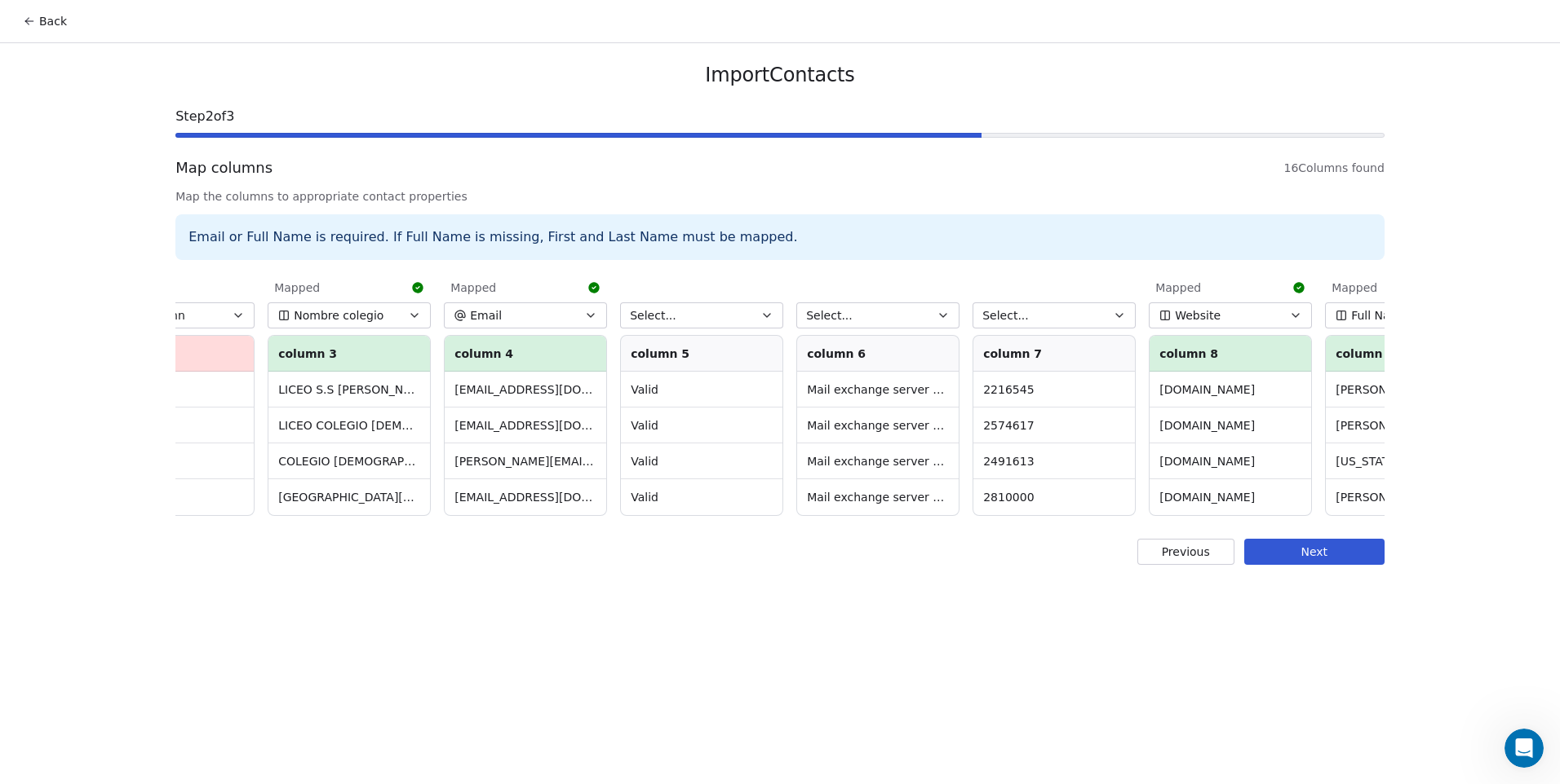
scroll to position [0, 366]
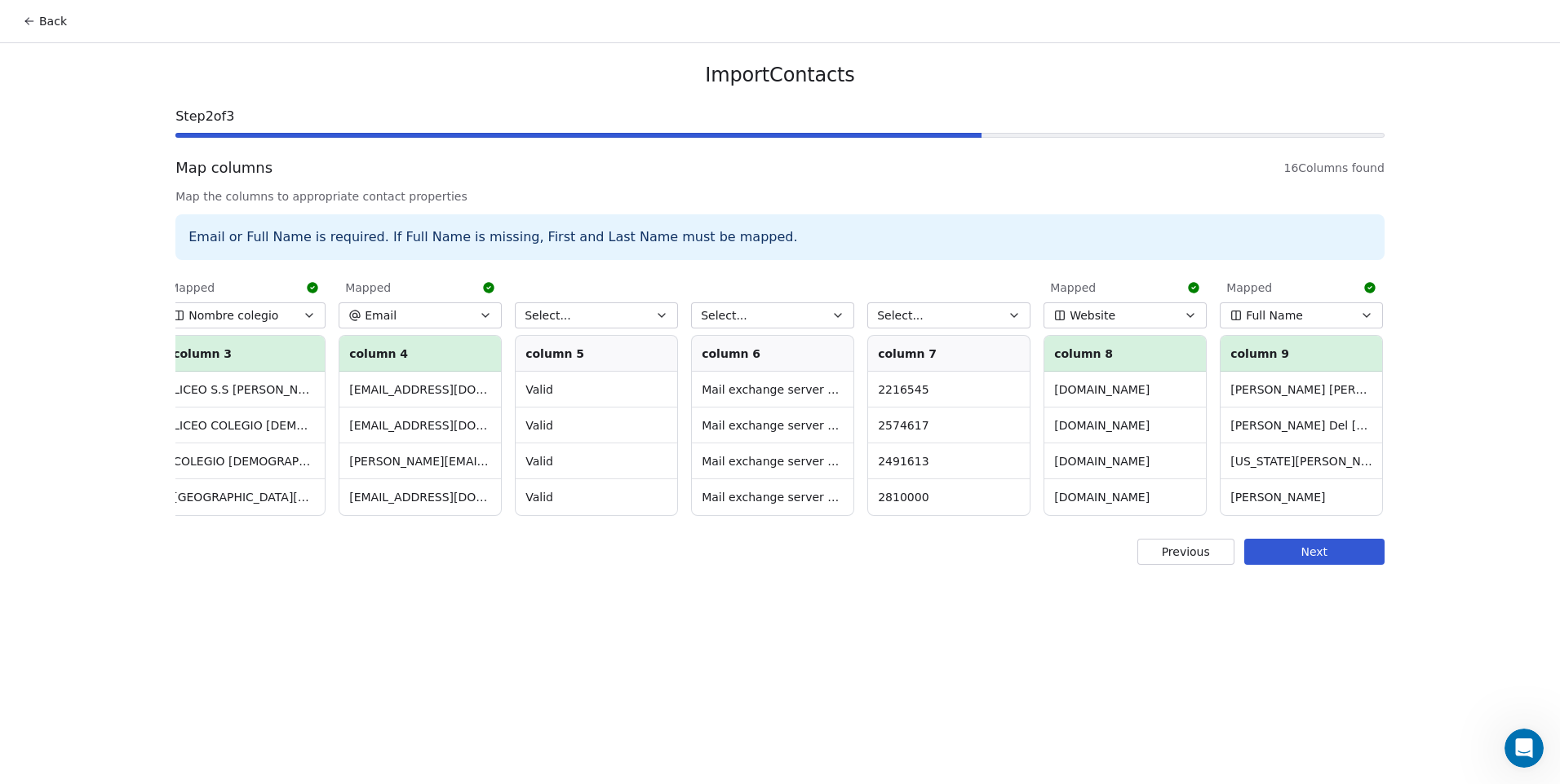
click at [609, 311] on button "Select..." at bounding box center [597, 315] width 163 height 26
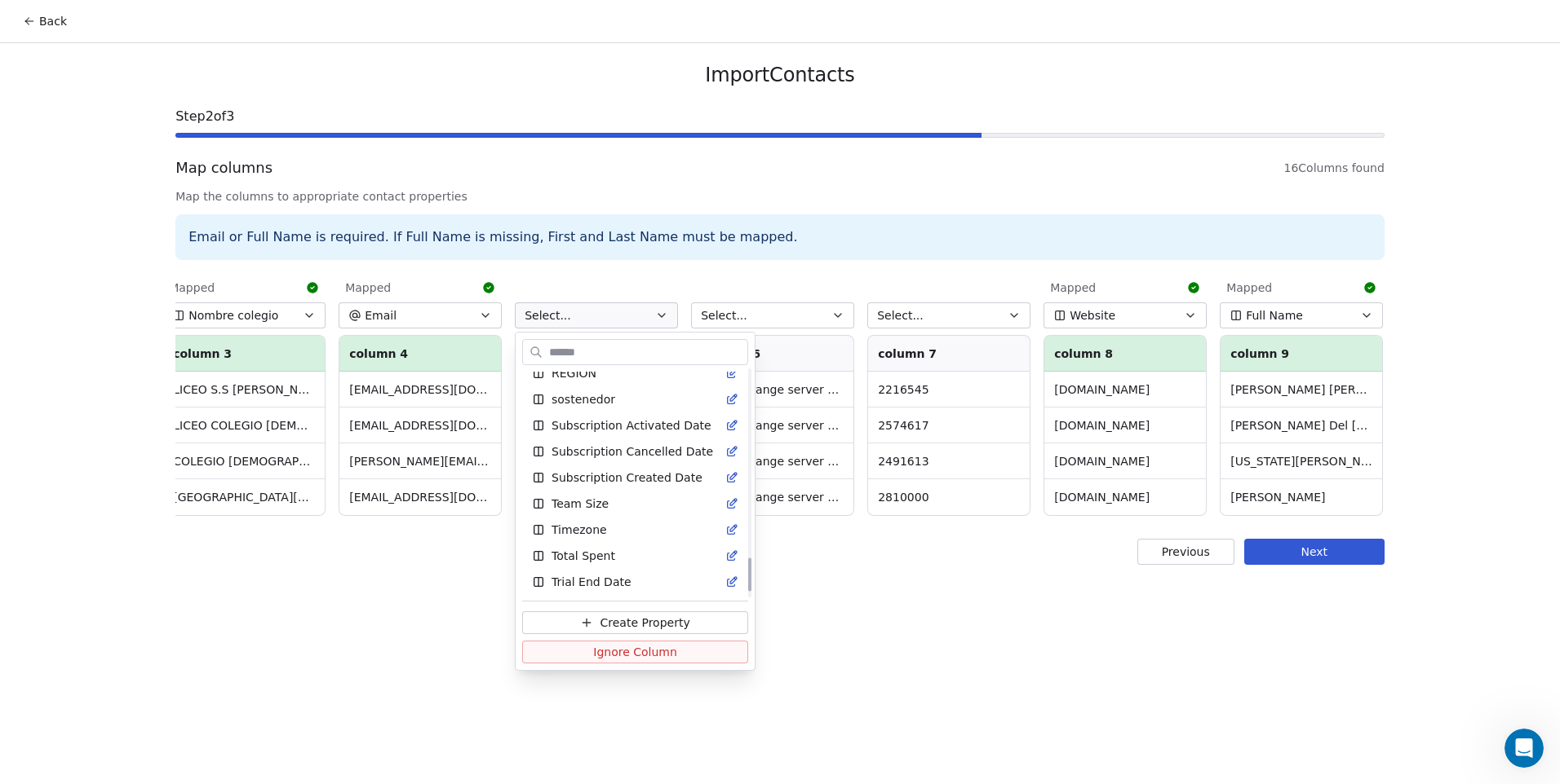
scroll to position [1154, 0]
click at [829, 716] on html "Back Import Contacts Step 2 of 3 Map columns 16 Columns found Map the columns t…" at bounding box center [780, 392] width 1560 height 784
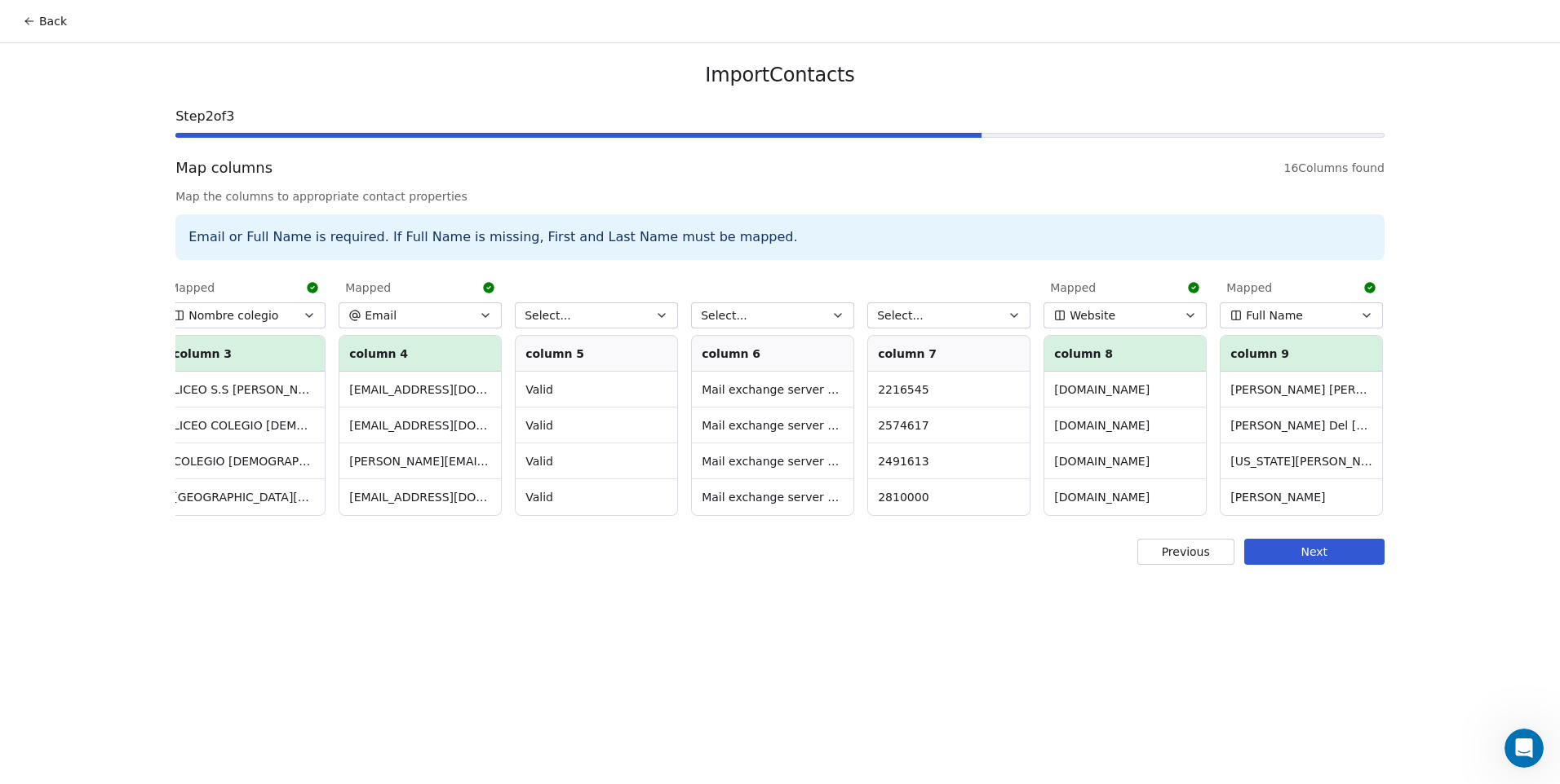
drag, startPoint x: 615, startPoint y: 319, endPoint x: 615, endPoint y: 328, distance: 9.0
click at [614, 319] on button "Select..." at bounding box center [597, 315] width 163 height 26
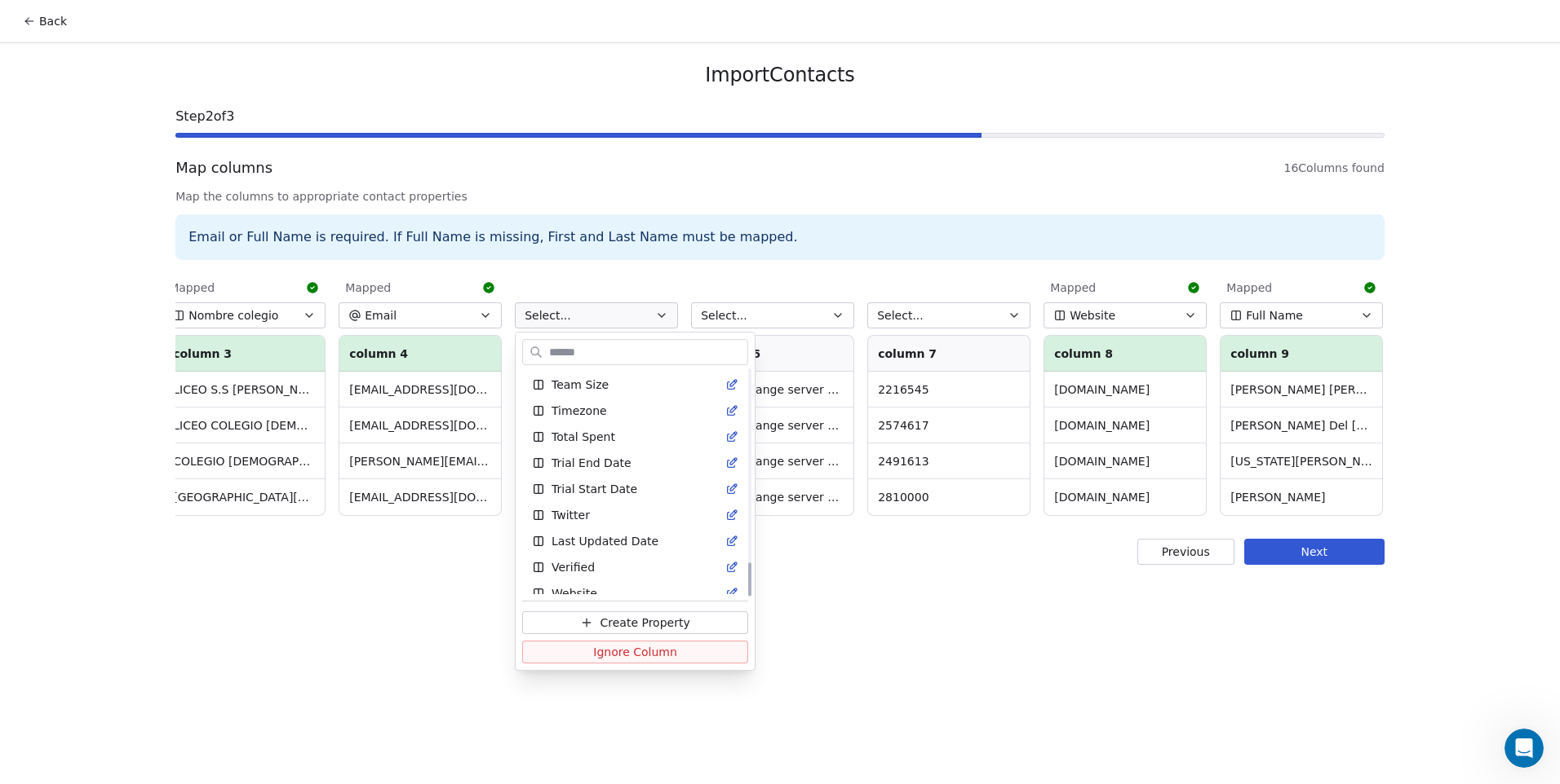
scroll to position [1317, 0]
click at [643, 556] on div "Verified" at bounding box center [635, 555] width 207 height 16
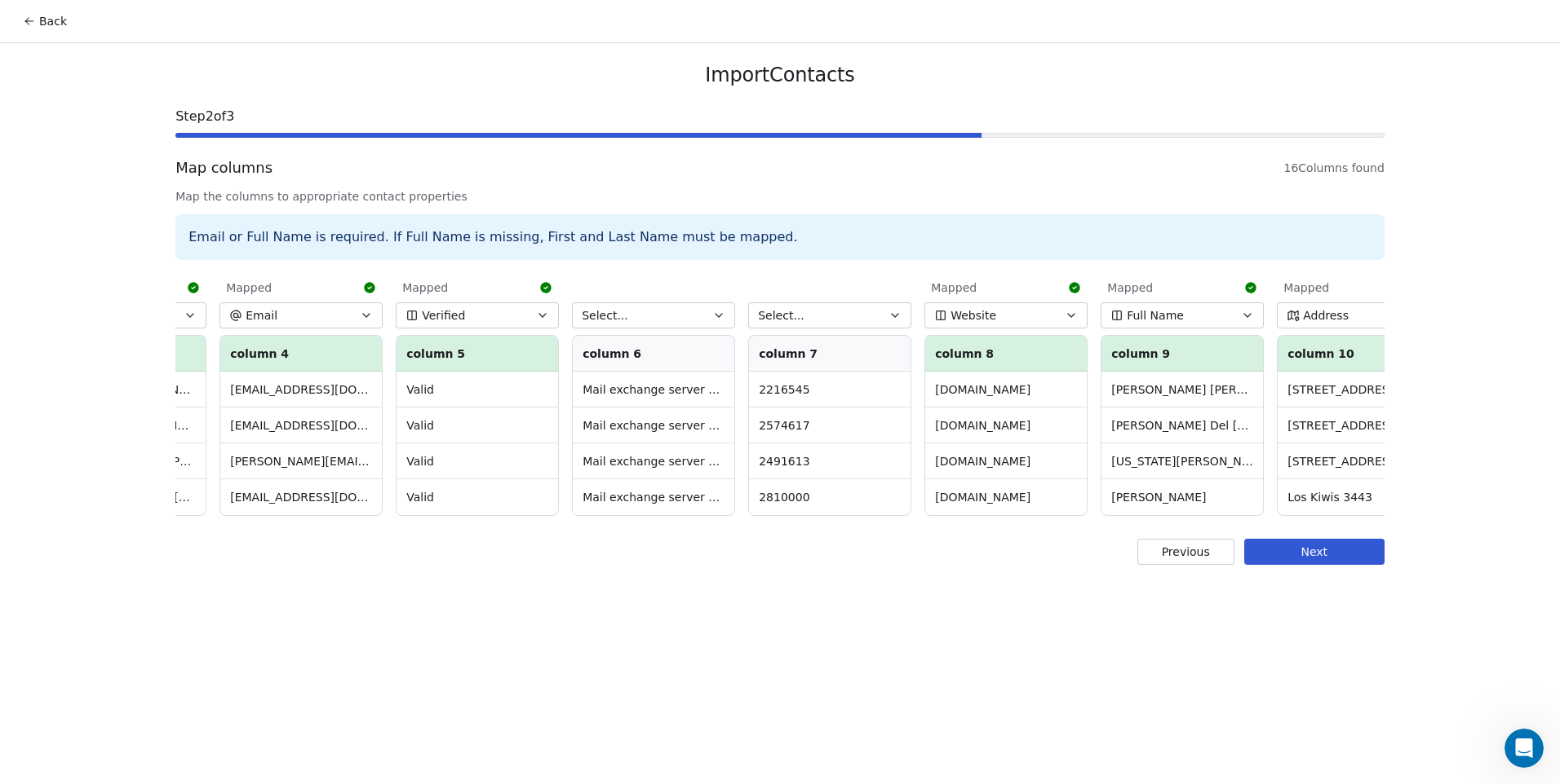
scroll to position [0, 483]
click at [656, 316] on button "Select..." at bounding box center [655, 315] width 163 height 26
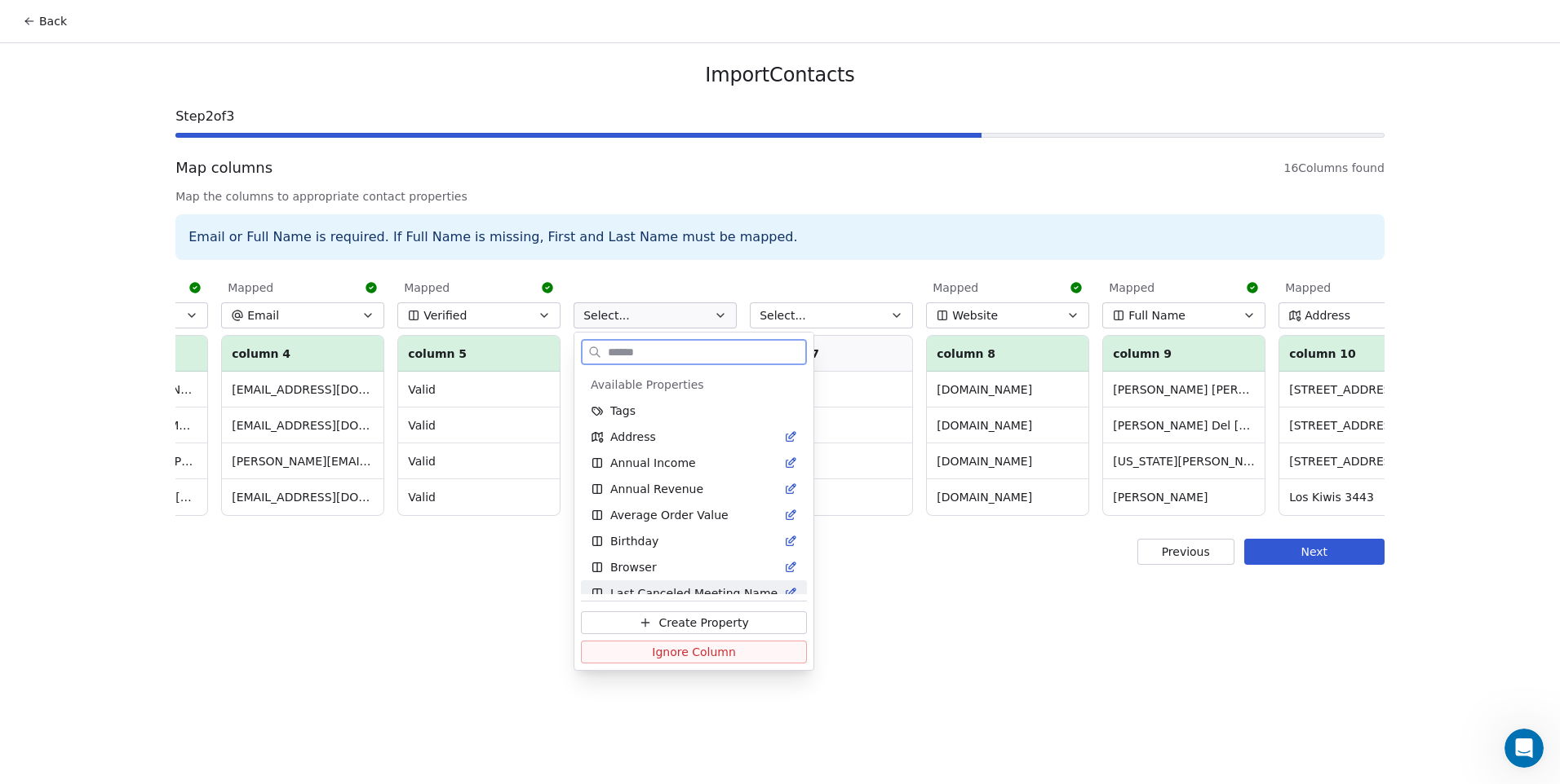
click at [721, 654] on span "Ignore Column" at bounding box center [694, 652] width 85 height 16
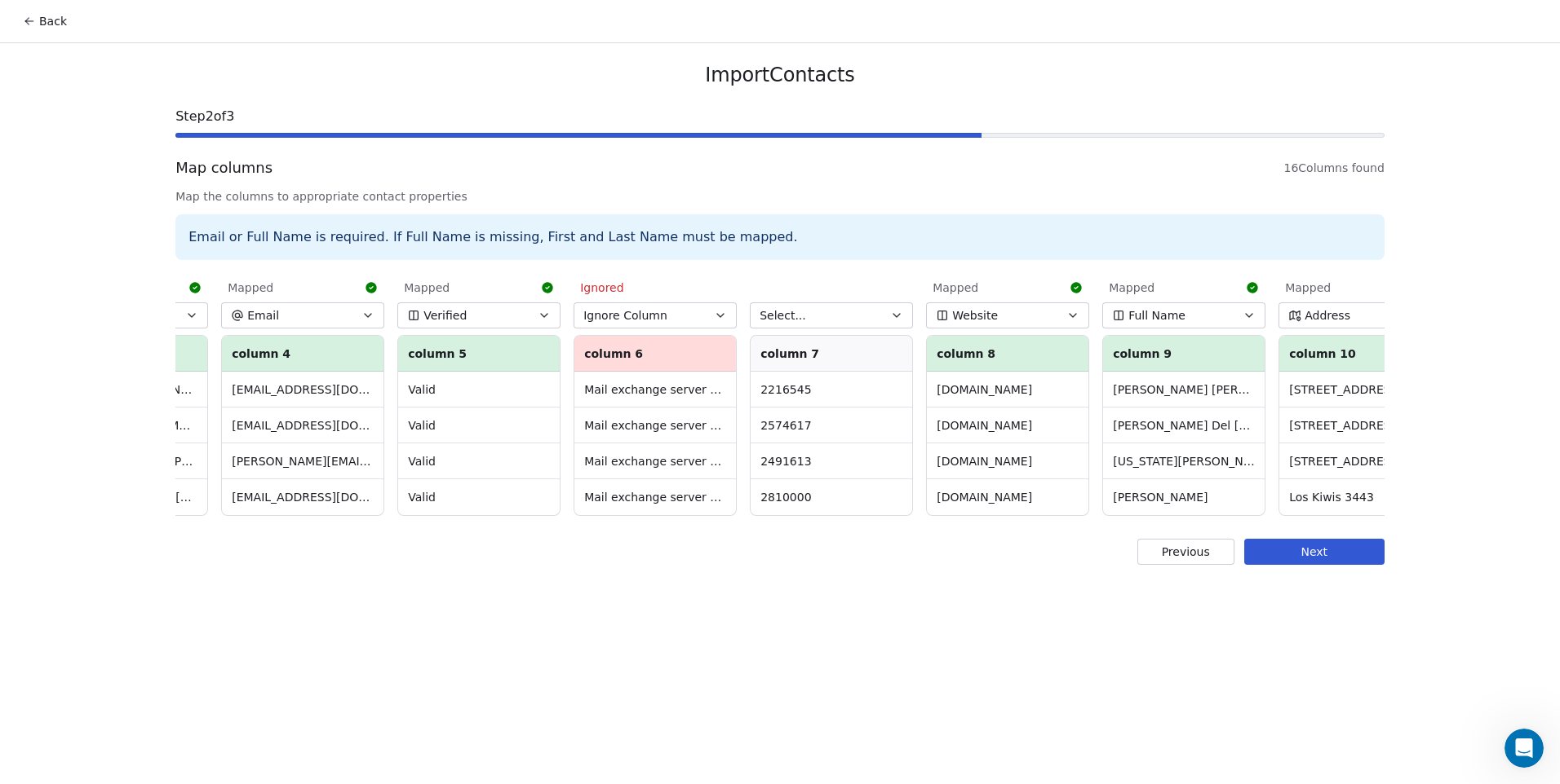
click at [791, 316] on span "Select..." at bounding box center [782, 315] width 47 height 16
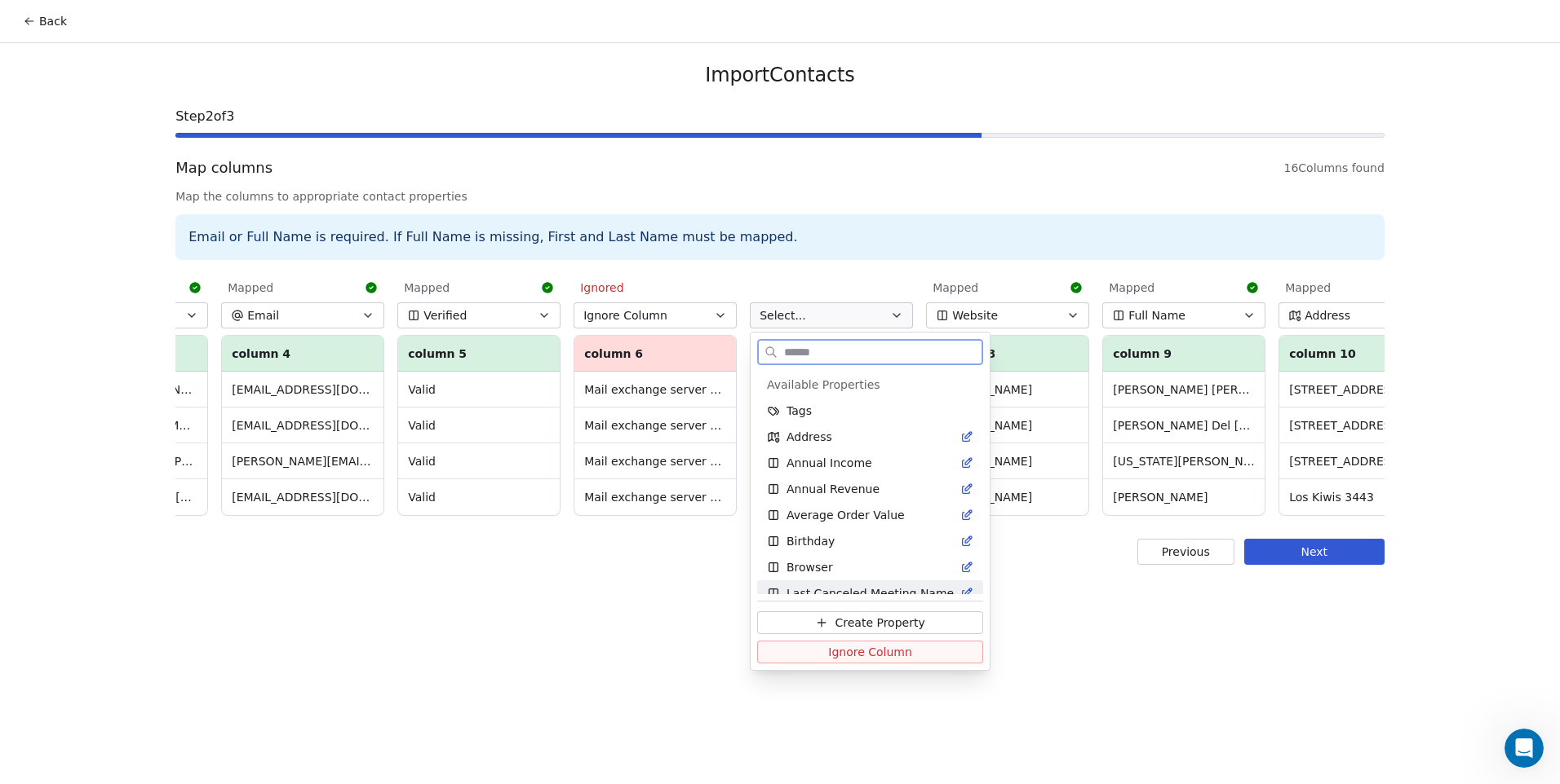
click at [829, 654] on span "Ignore Column" at bounding box center [870, 652] width 85 height 16
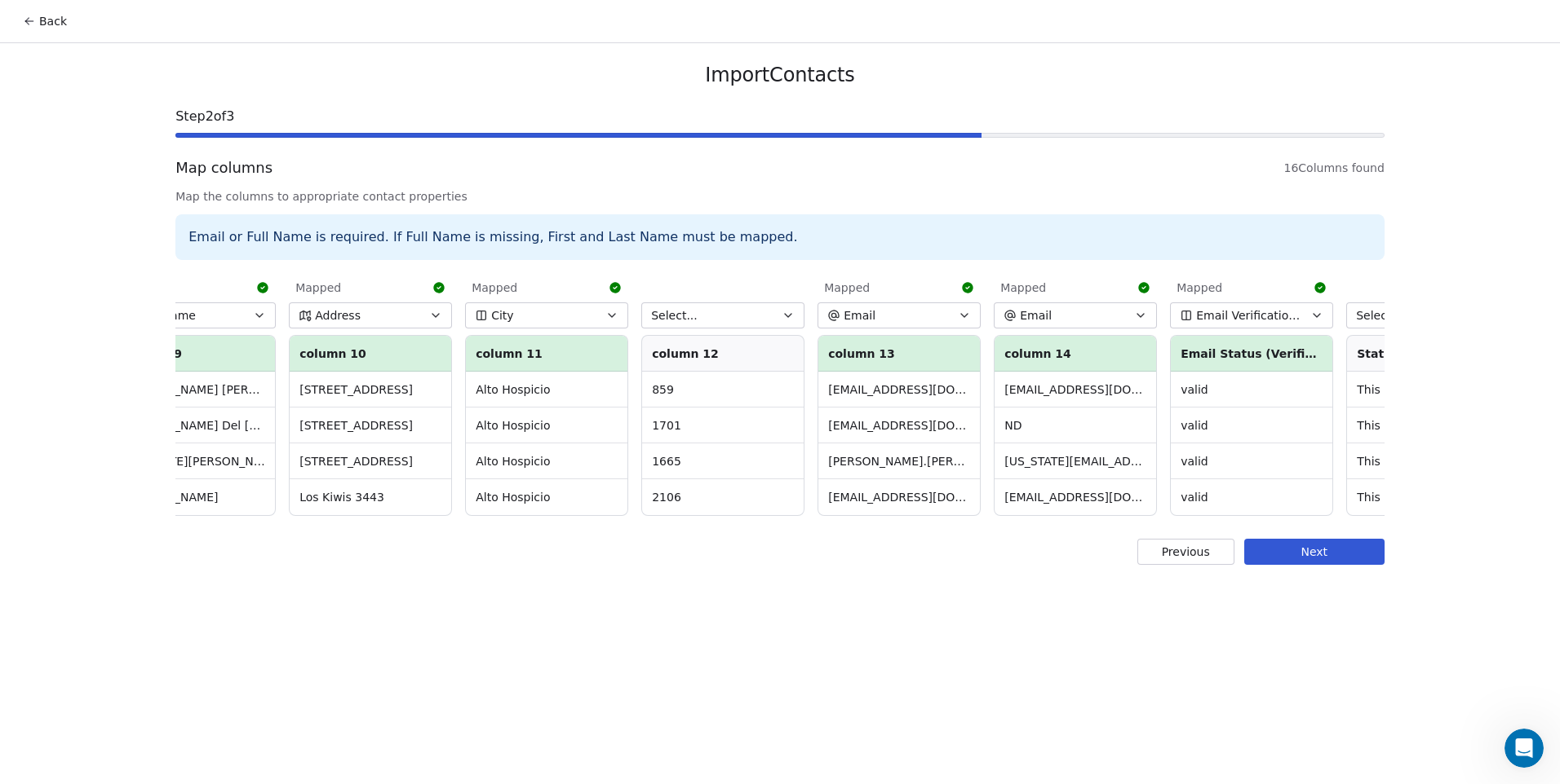
scroll to position [0, 1478]
click at [742, 311] on button "Select..." at bounding box center [717, 315] width 163 height 26
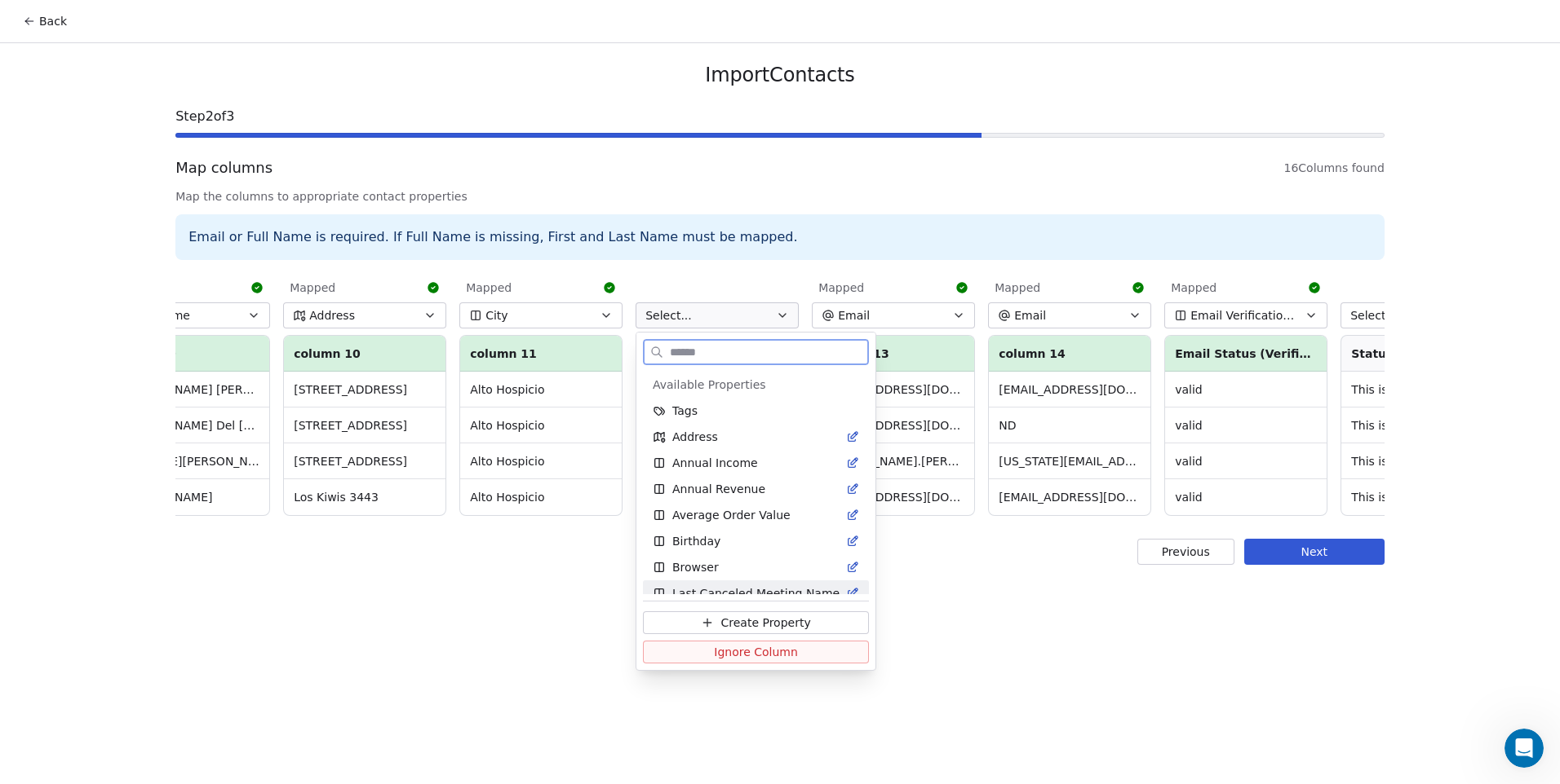
click at [797, 652] on button "Ignore Column" at bounding box center [756, 652] width 226 height 23
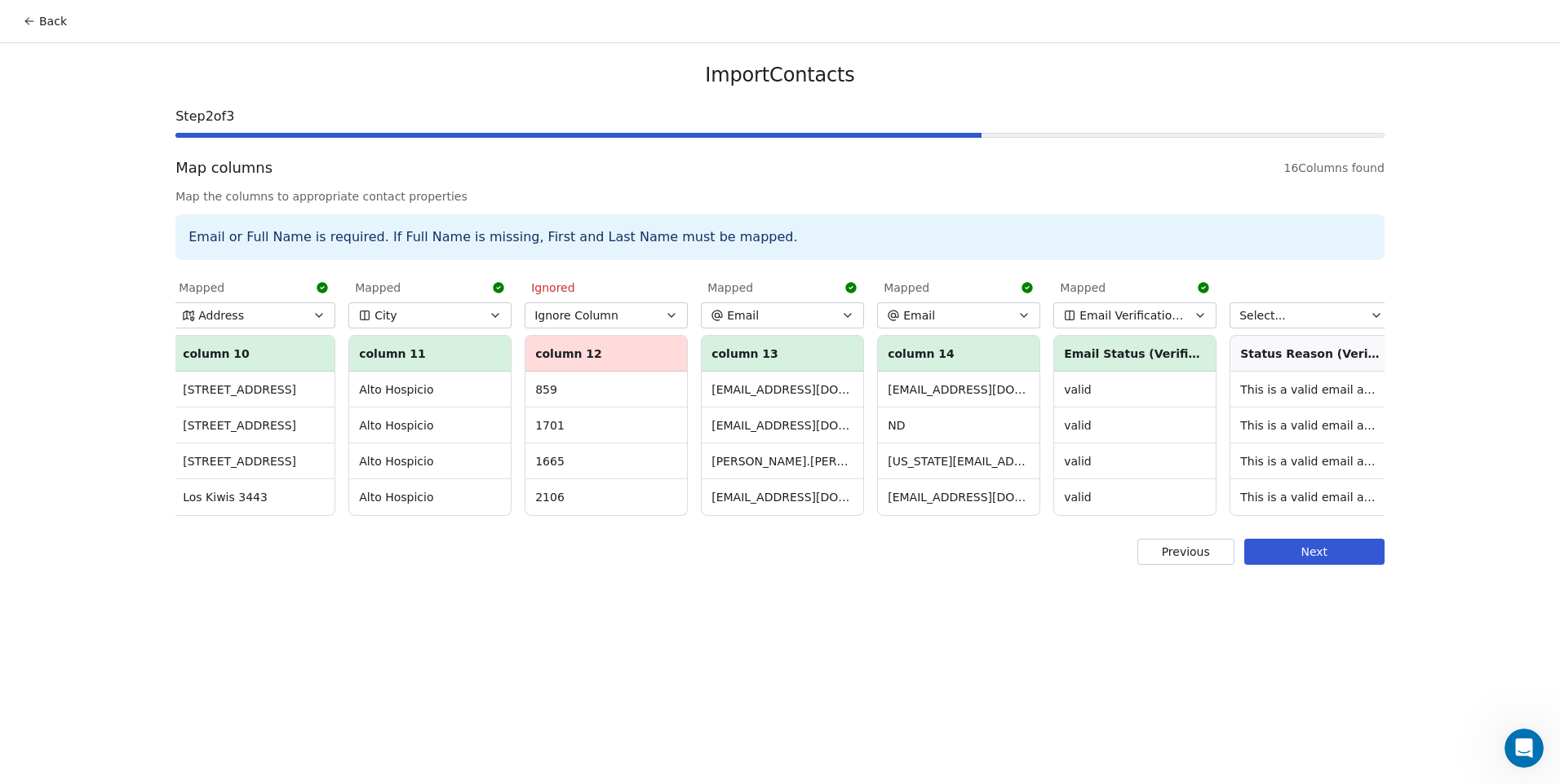
scroll to position [0, 1598]
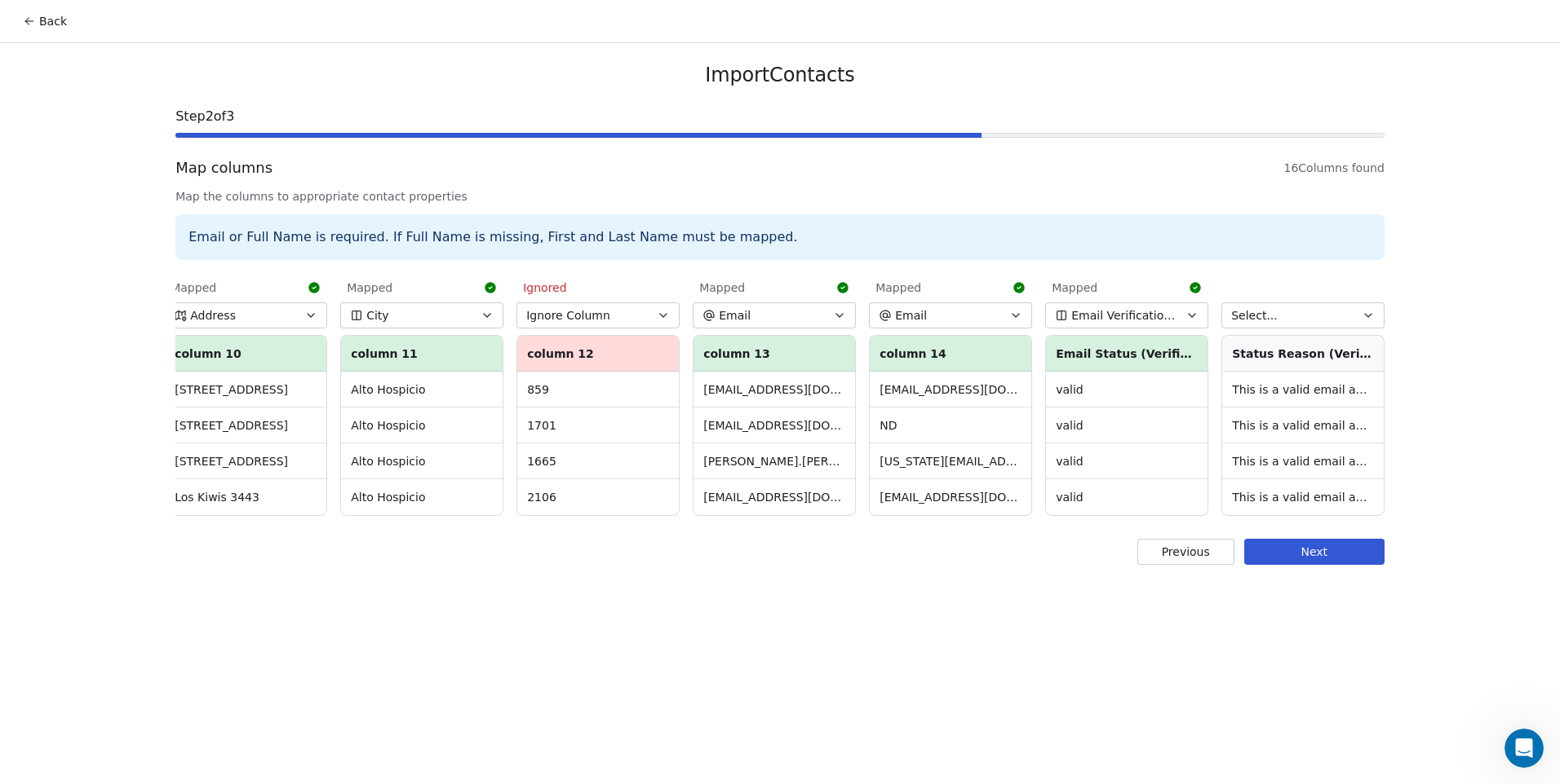
click at [1299, 309] on button "Select..." at bounding box center [1303, 315] width 163 height 26
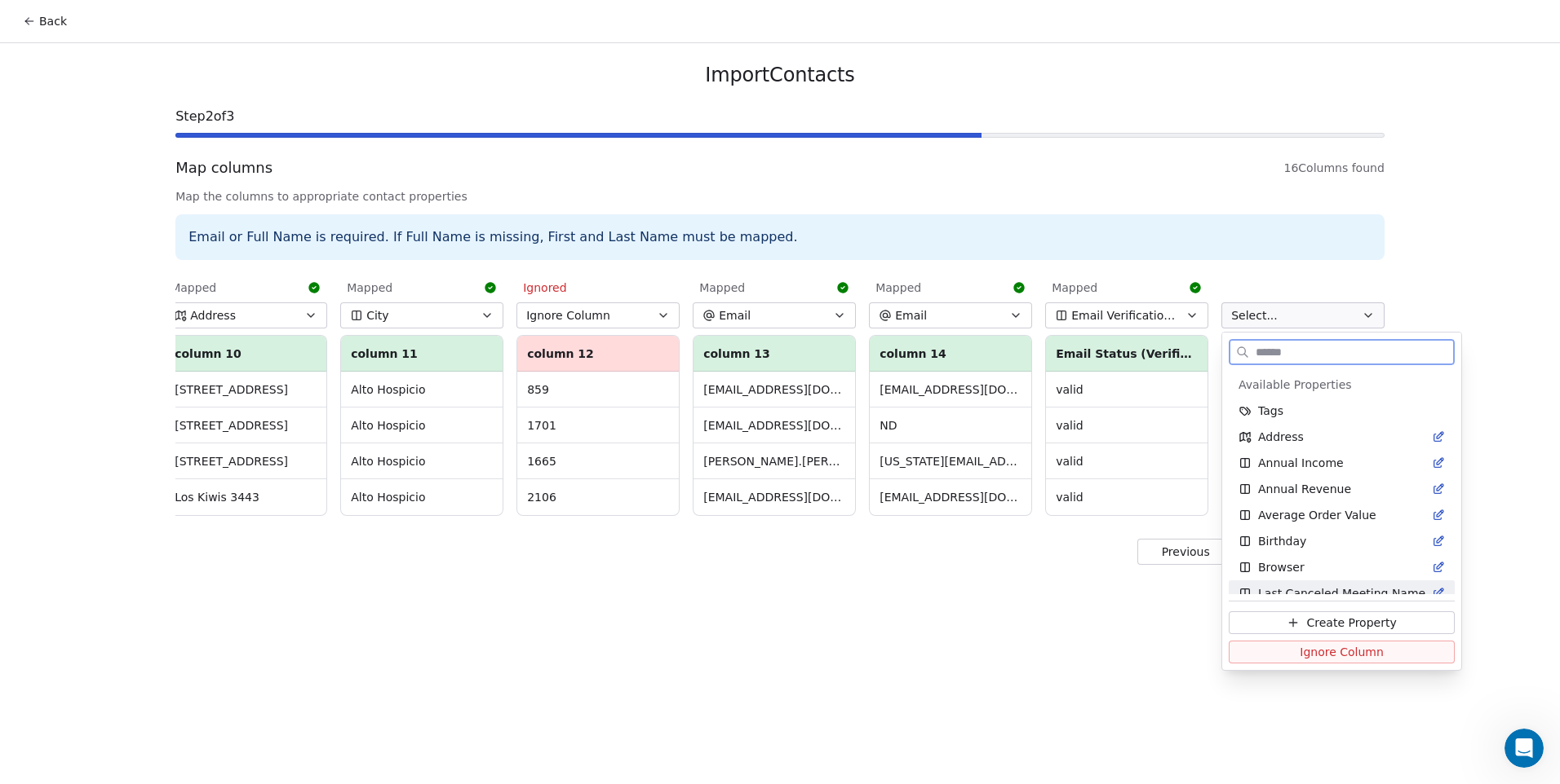
click at [1322, 655] on span "Ignore Column" at bounding box center [1341, 652] width 85 height 16
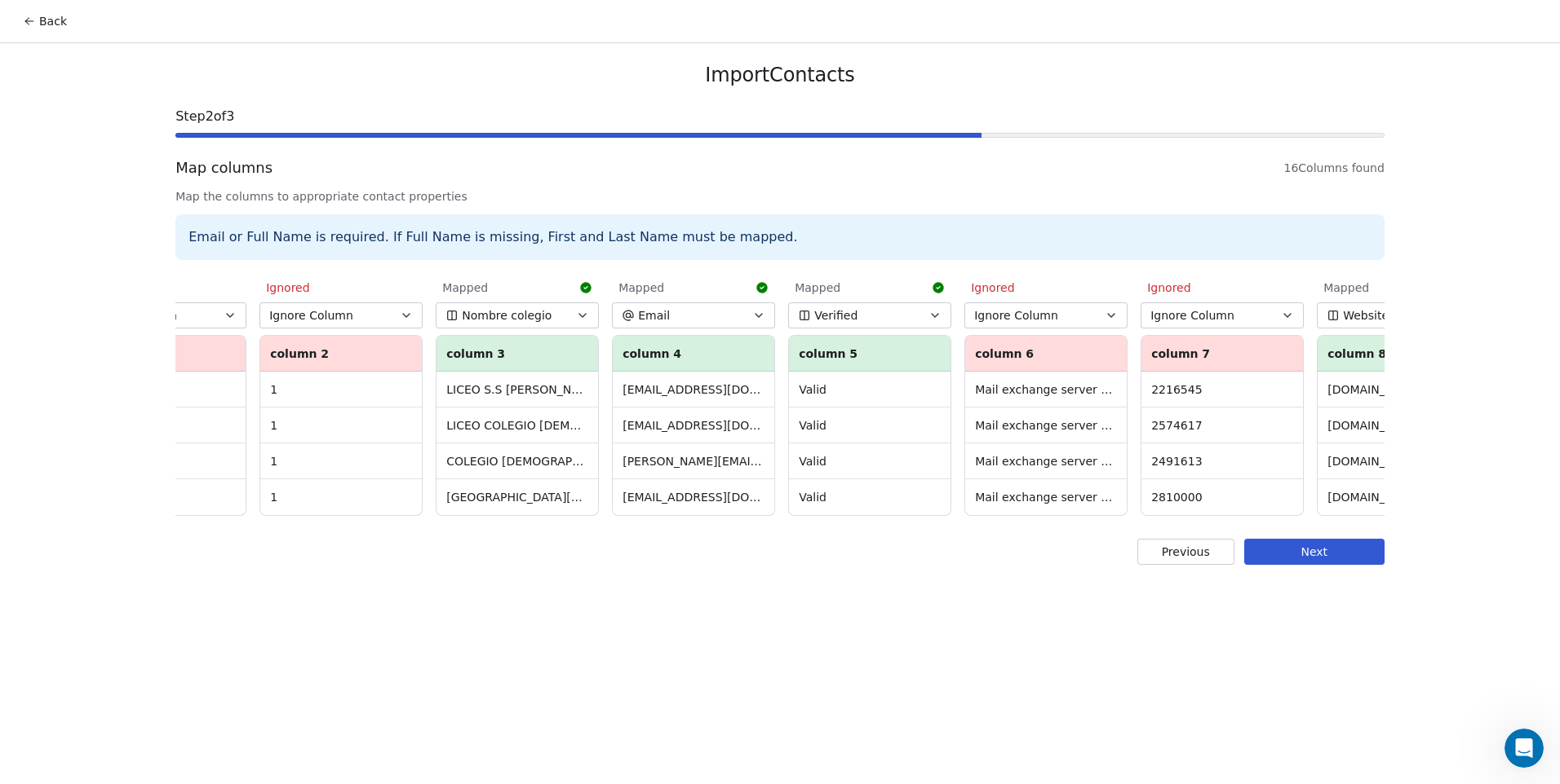
scroll to position [0, 0]
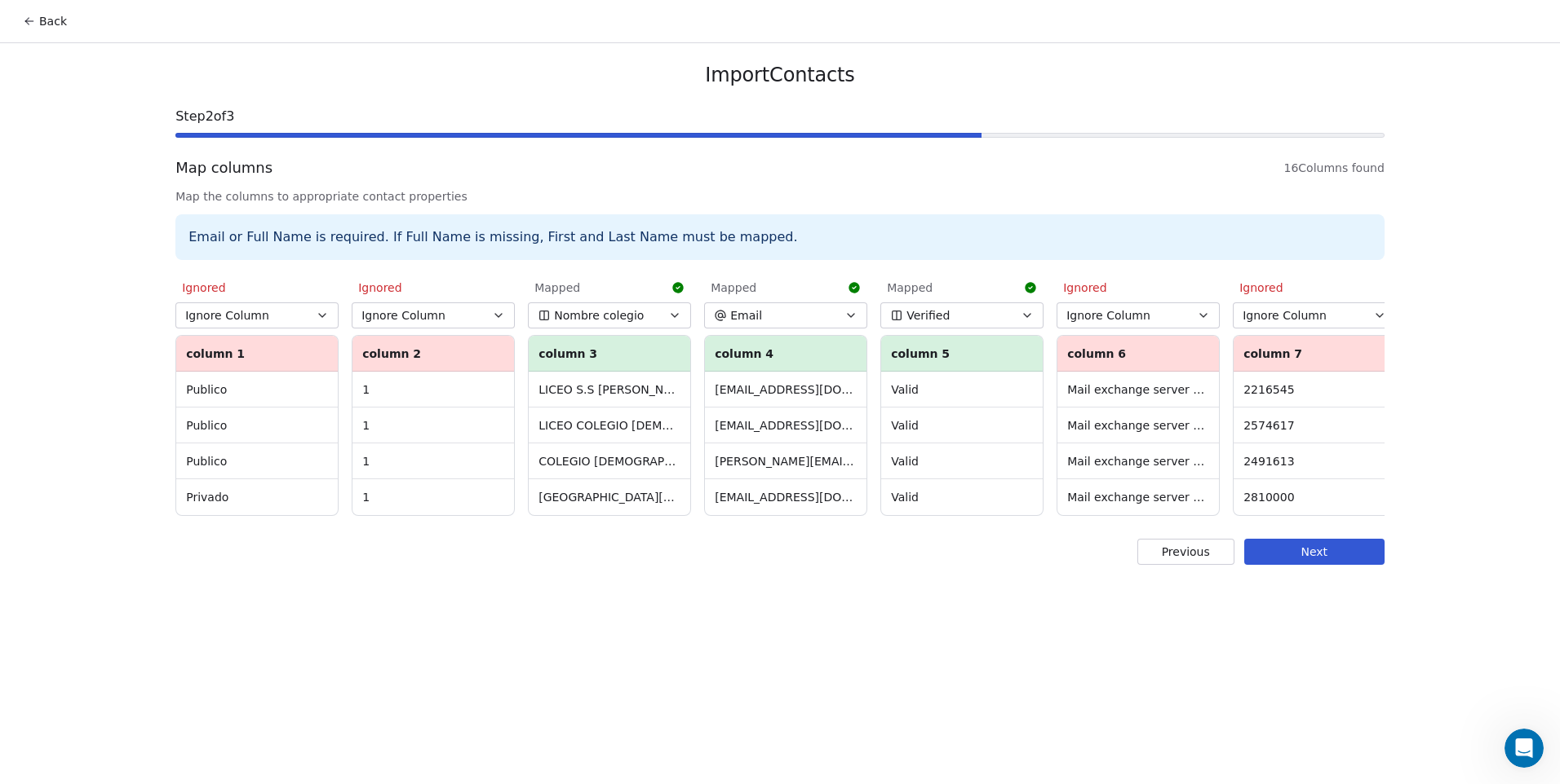
click at [1331, 565] on button "Next" at bounding box center [1314, 551] width 140 height 26
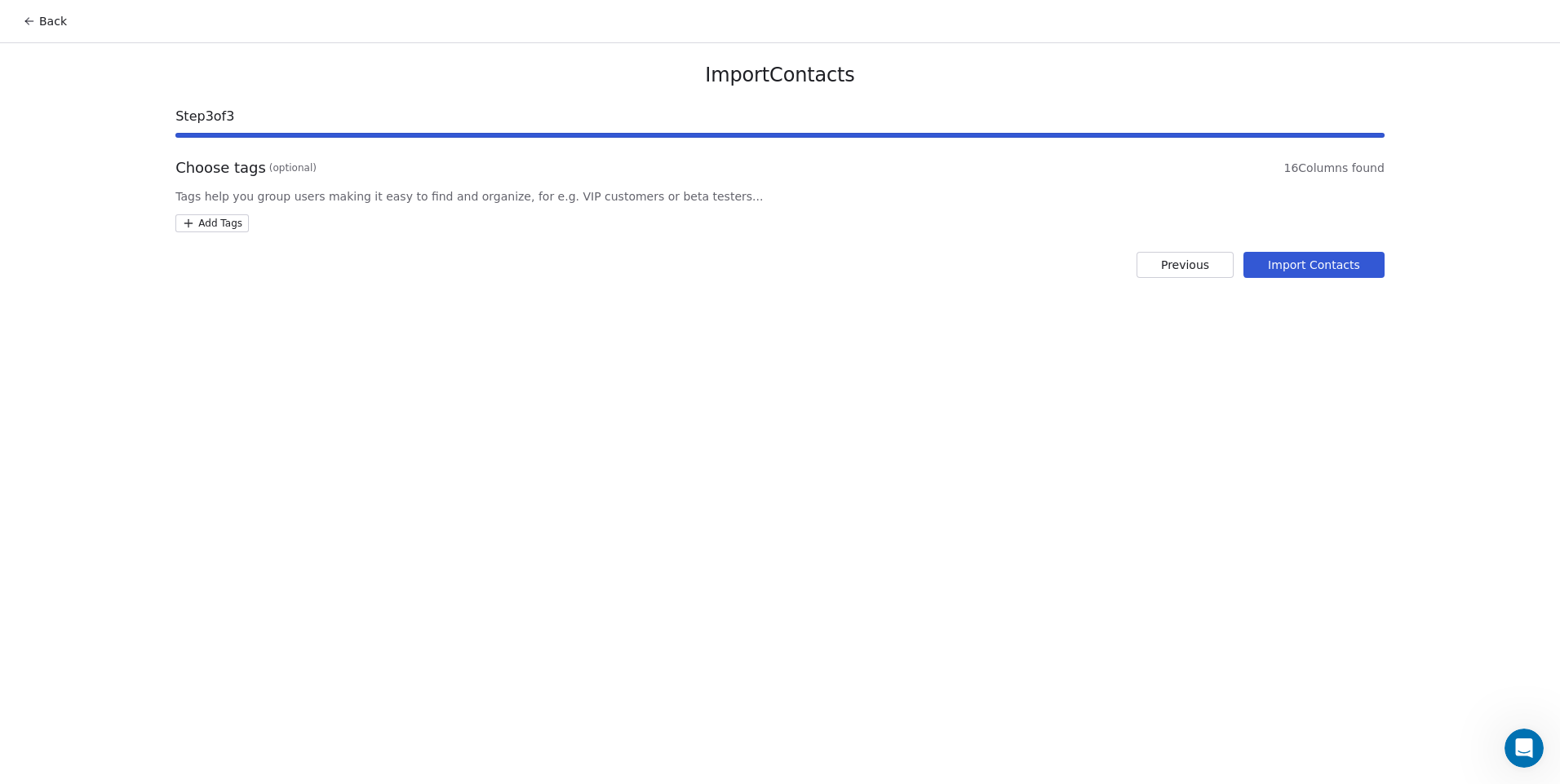
click at [237, 225] on html "Back Import Contacts Step 3 of 3 Choose tags (optional) 16 Columns found Tags h…" at bounding box center [780, 392] width 1560 height 784
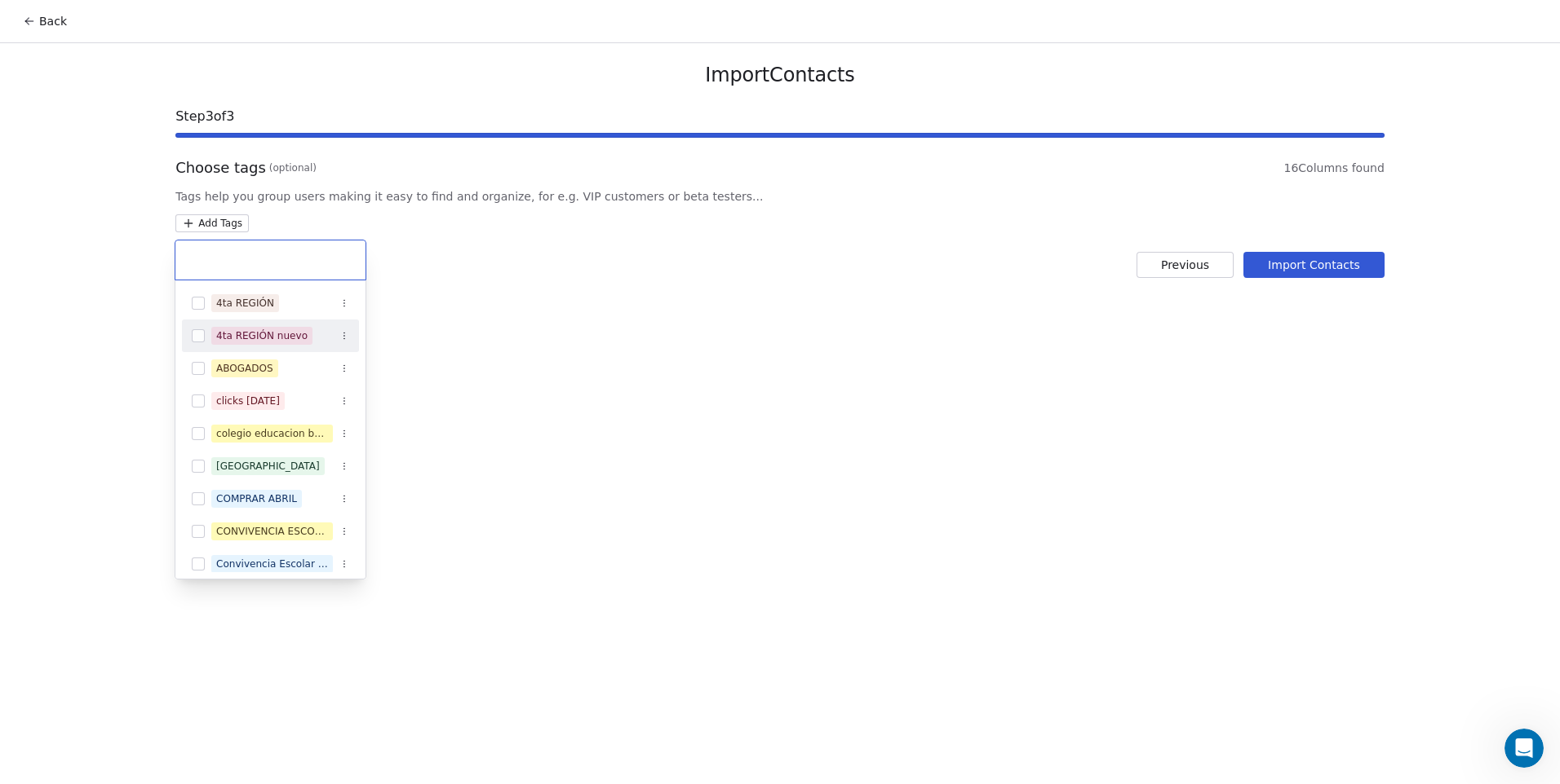
click at [198, 336] on button "Suggestions" at bounding box center [198, 336] width 13 height 13
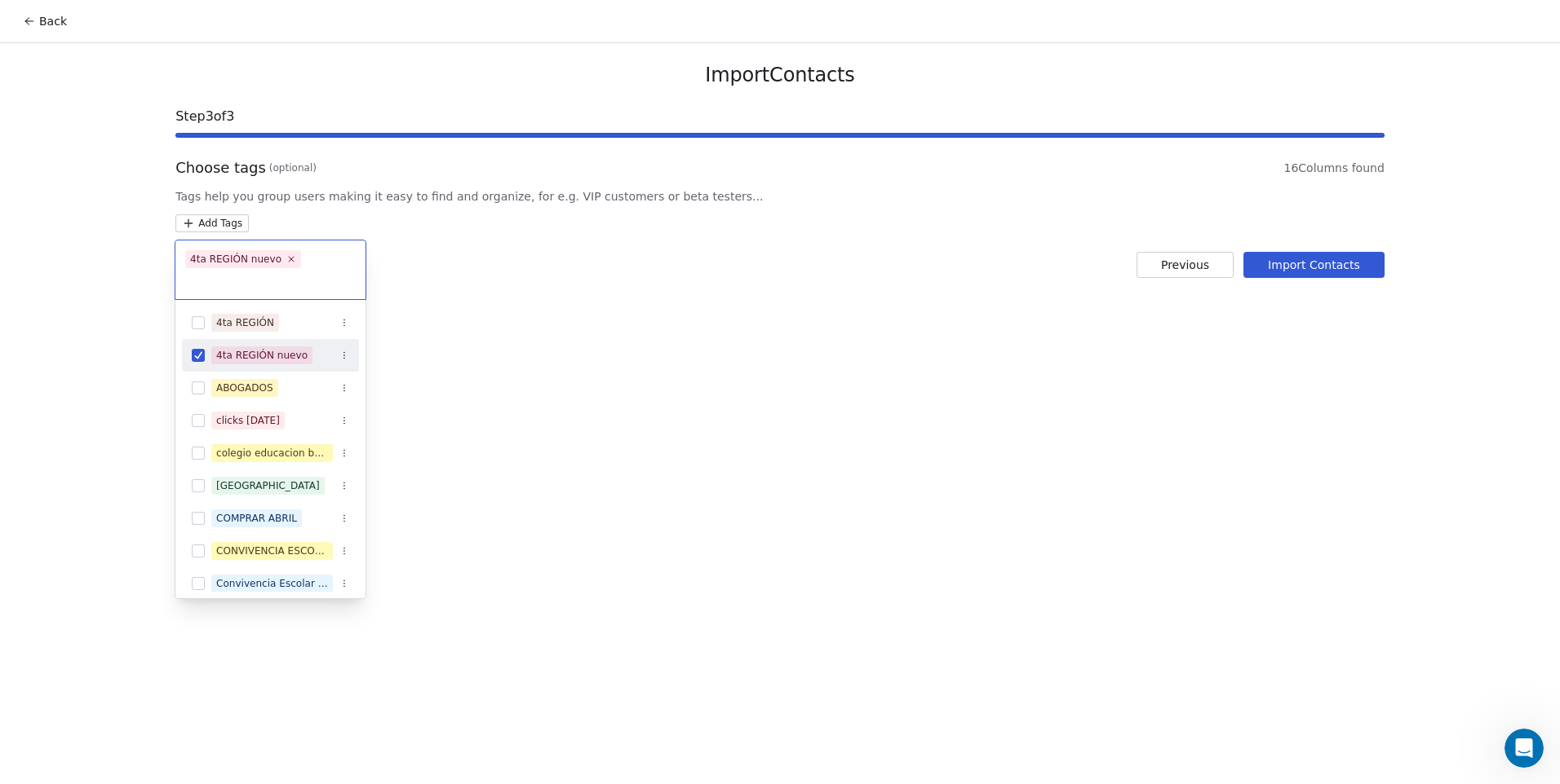
click at [849, 401] on html "Back Import Contacts Step 3 of 3 Choose tags (optional) 16 Columns found Tags h…" at bounding box center [780, 392] width 1560 height 784
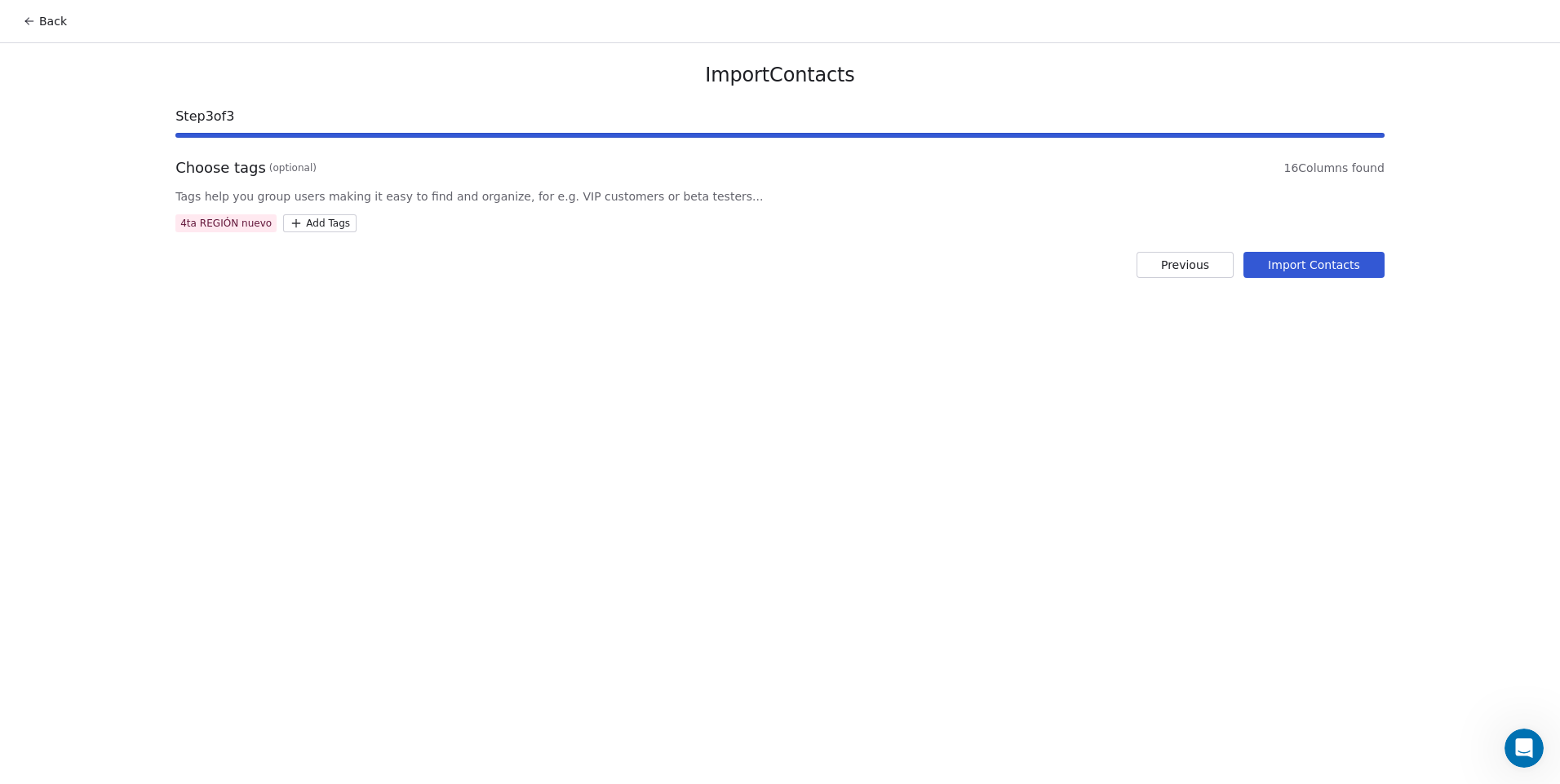
click at [1300, 273] on button "Import Contacts" at bounding box center [1314, 265] width 141 height 26
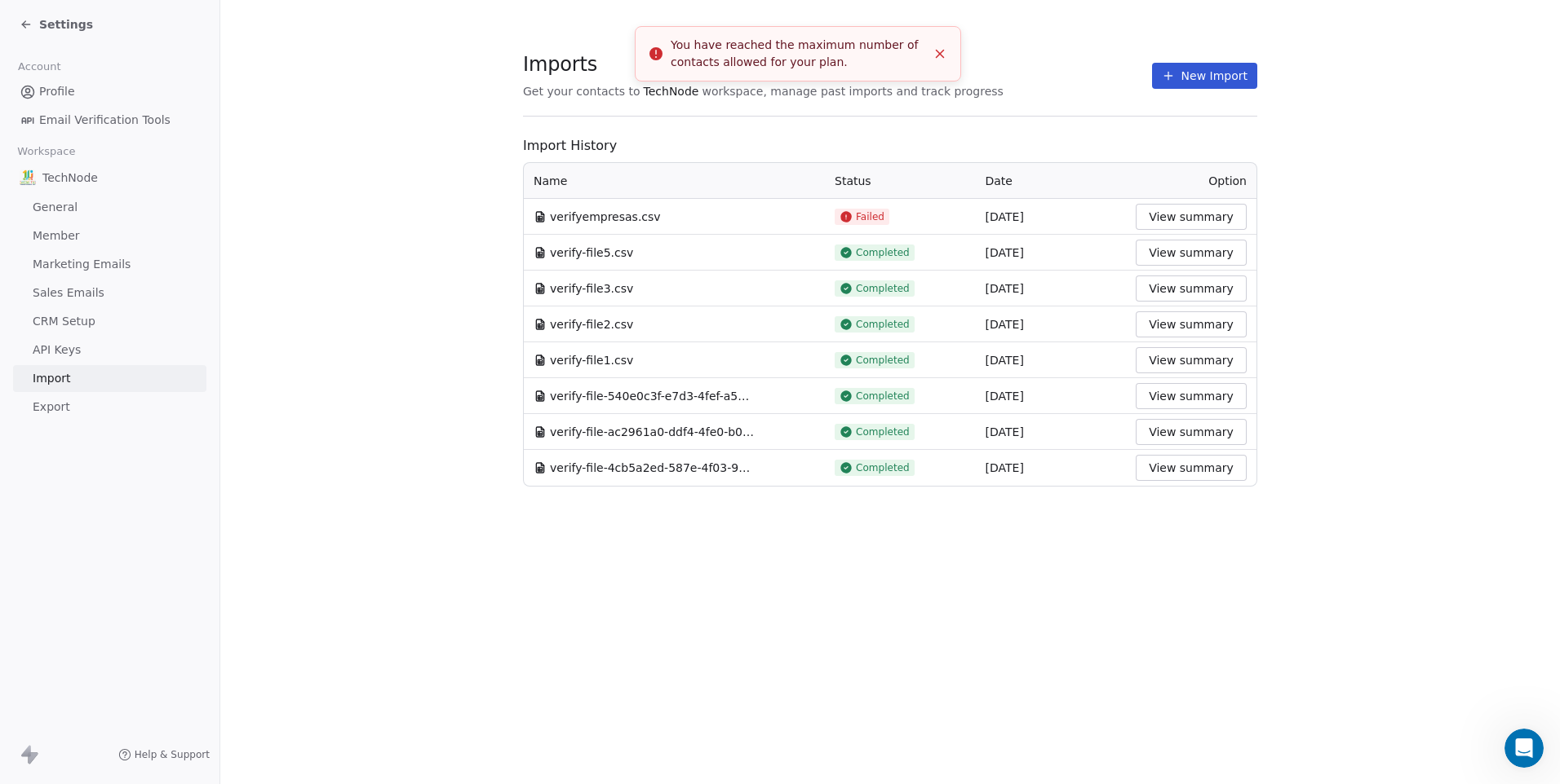
click at [940, 56] on line "Close toast" at bounding box center [940, 54] width 7 height 7
click at [861, 220] on span "Failed" at bounding box center [870, 217] width 29 height 13
click at [66, 96] on span "Profile" at bounding box center [57, 91] width 36 height 17
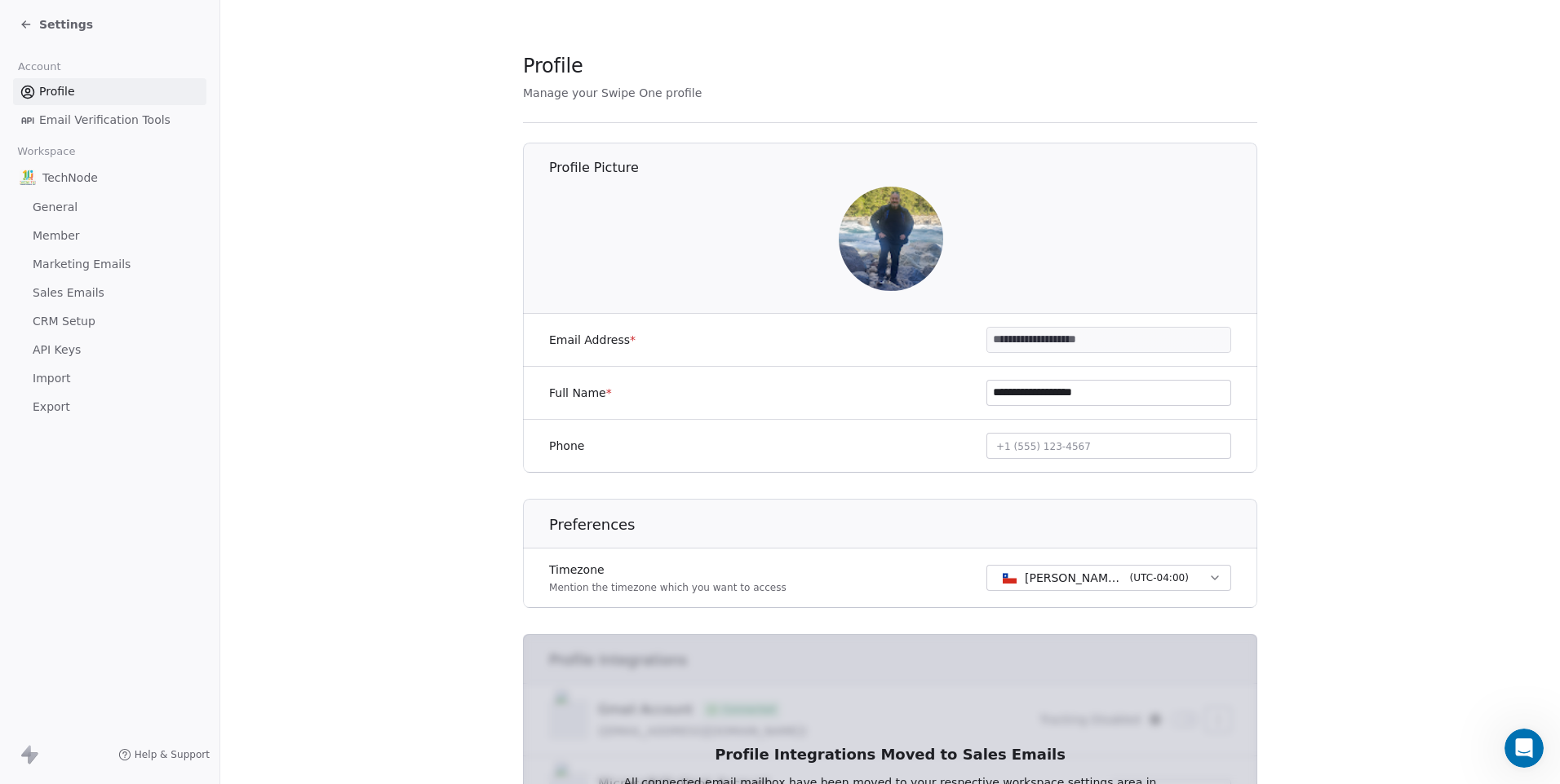
click at [76, 26] on span "Settings" at bounding box center [66, 24] width 54 height 16
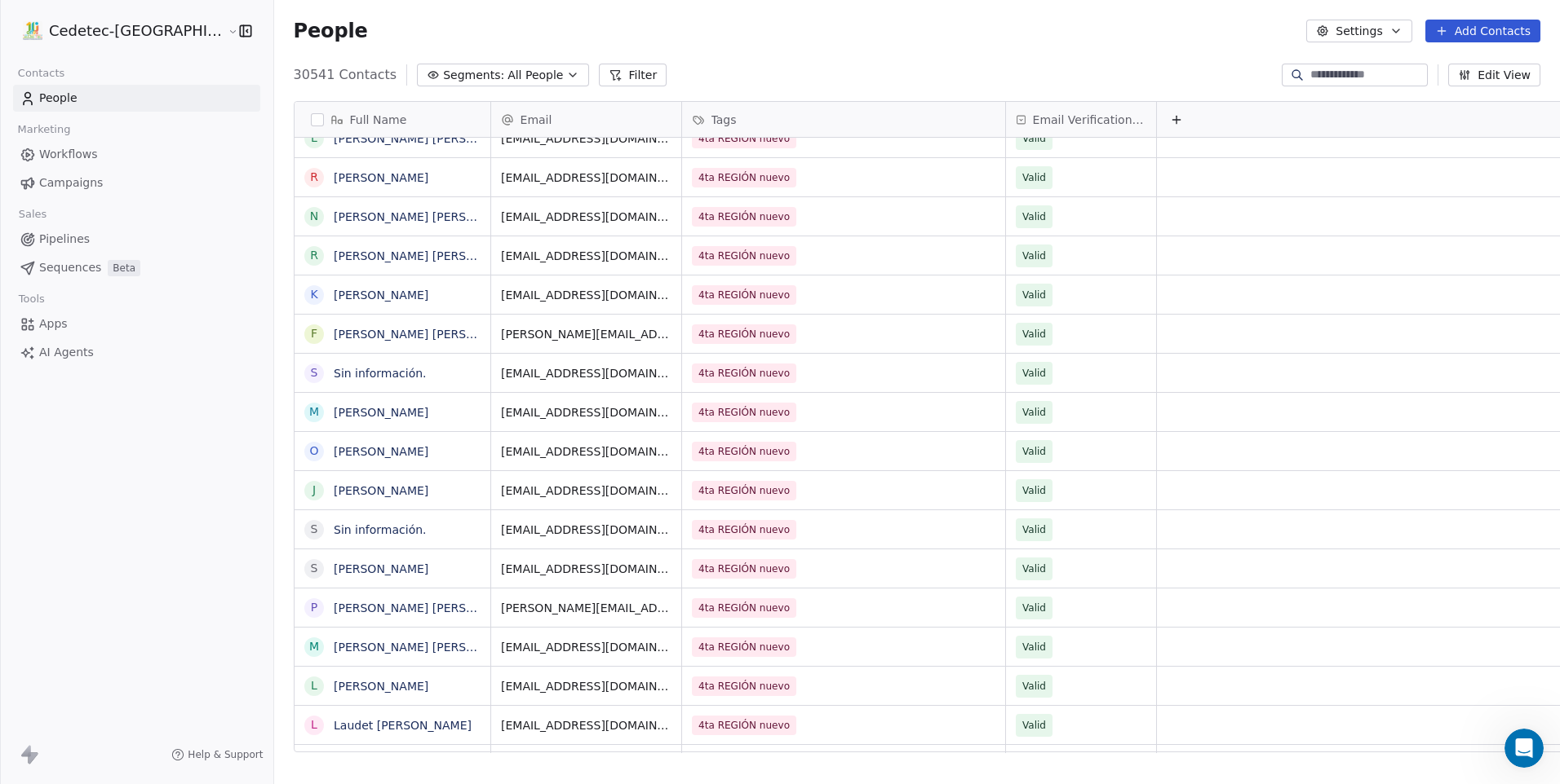
click at [507, 82] on span "All People" at bounding box center [535, 75] width 56 height 17
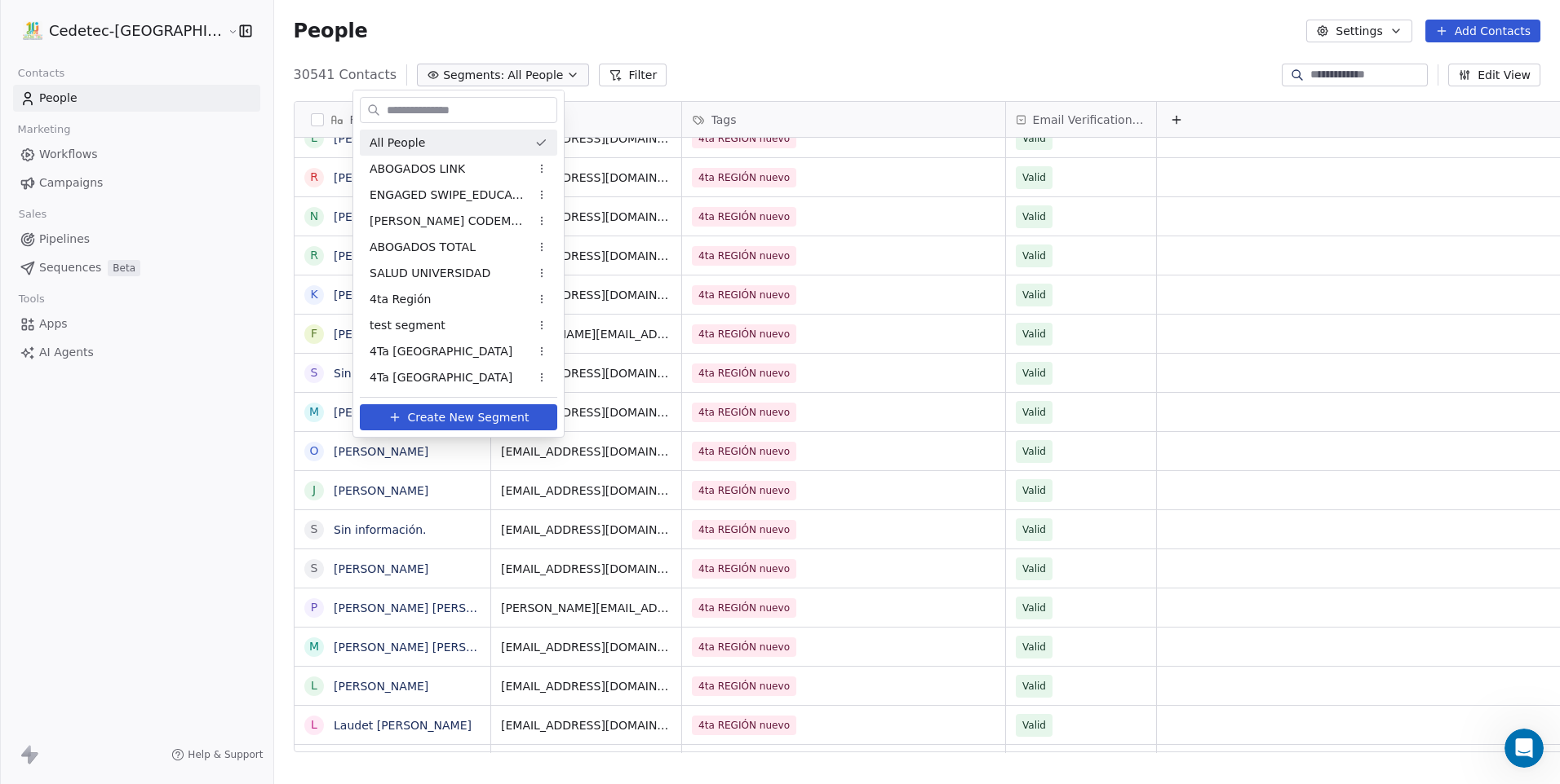
click at [460, 77] on html "Cedetec-Chile Contacts People Marketing Workflows Campaigns Sales Pipelines Seq…" at bounding box center [780, 392] width 1560 height 784
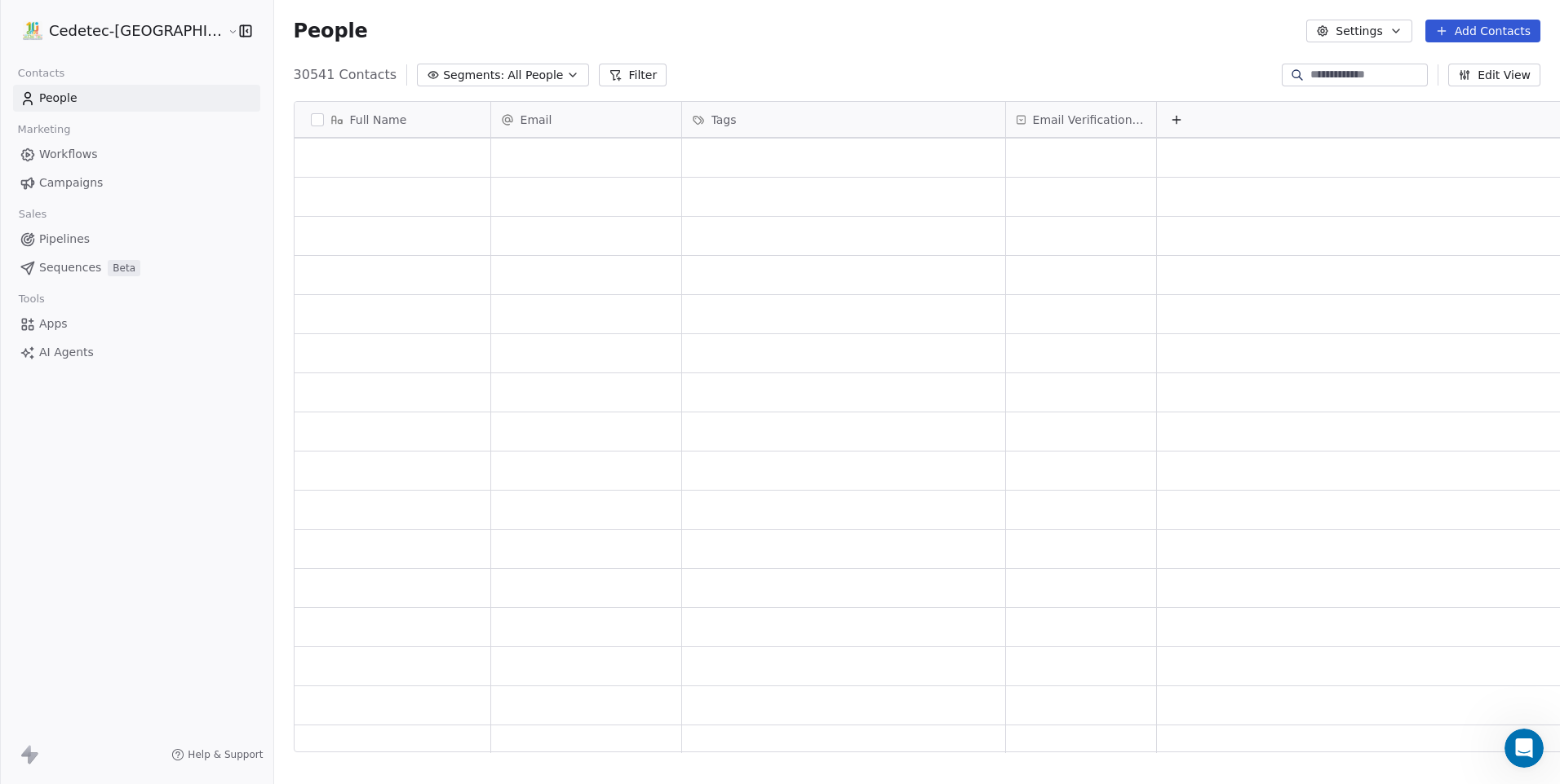
click at [507, 67] on span "All People" at bounding box center [535, 75] width 56 height 17
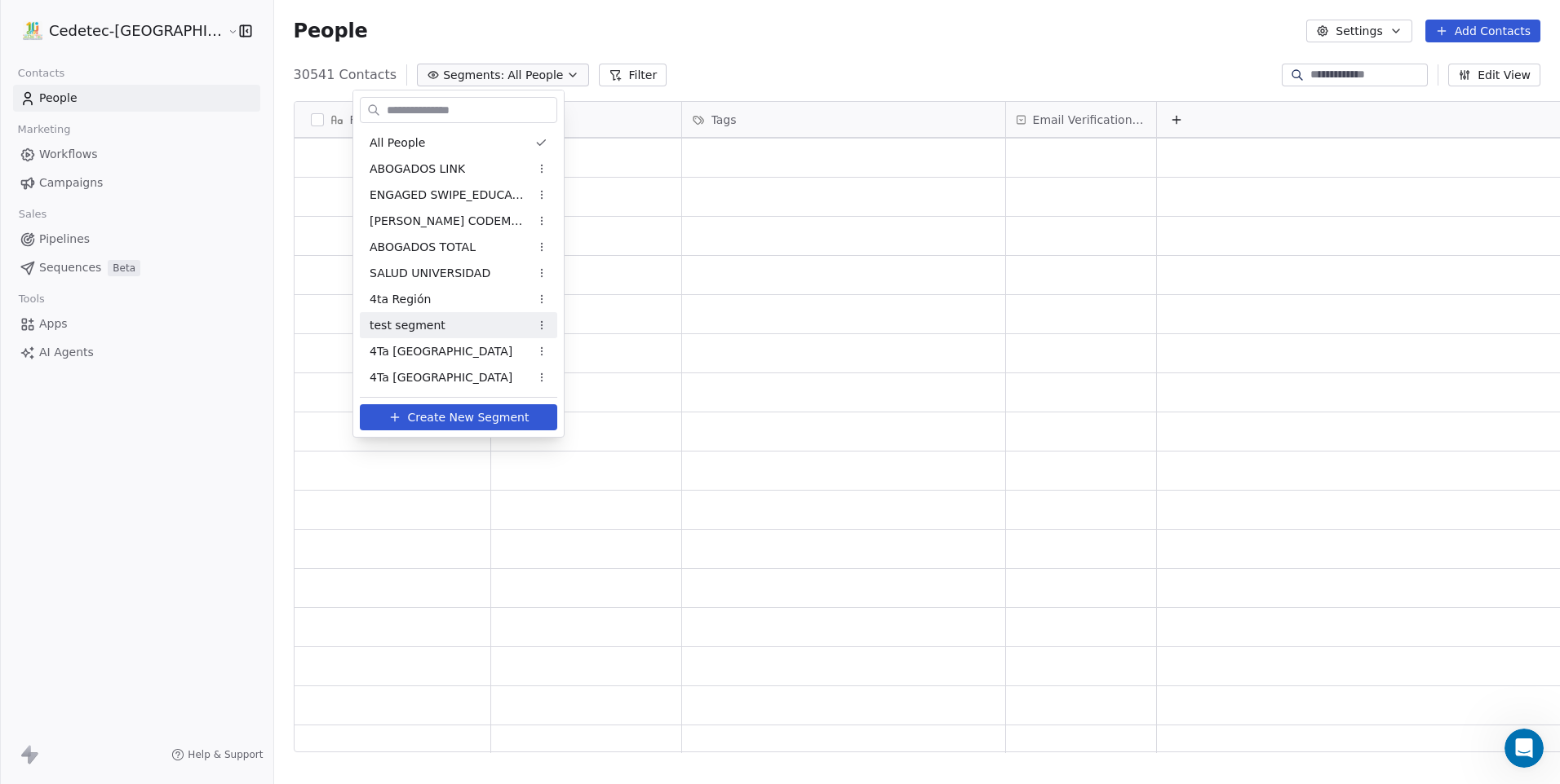
click at [436, 325] on span "test segment" at bounding box center [408, 325] width 76 height 17
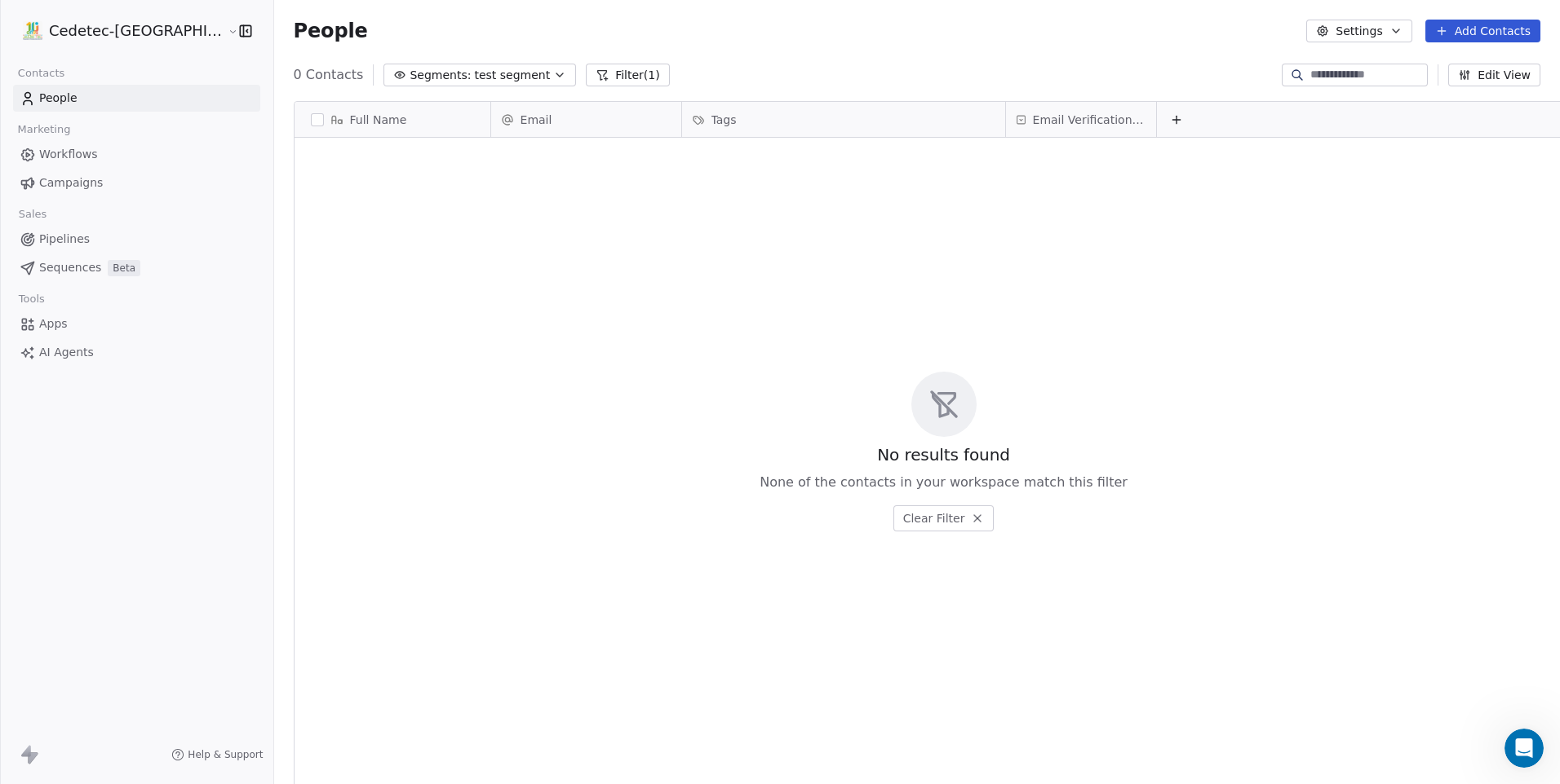
click at [476, 83] on span "test segment" at bounding box center [512, 75] width 76 height 17
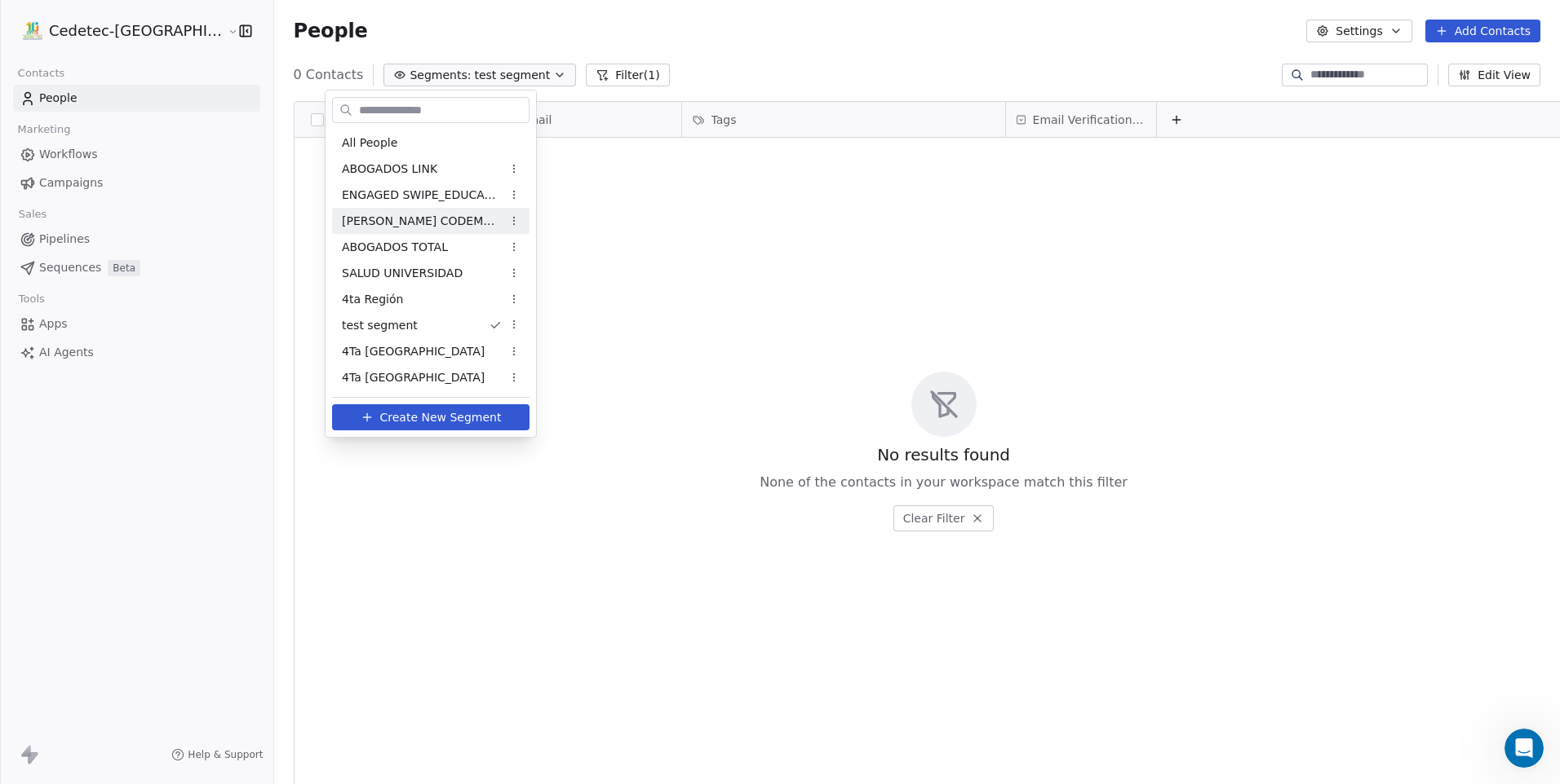
click at [442, 219] on span "CAMPAÑA CODEMONKEY 2X1" at bounding box center [422, 221] width 160 height 17
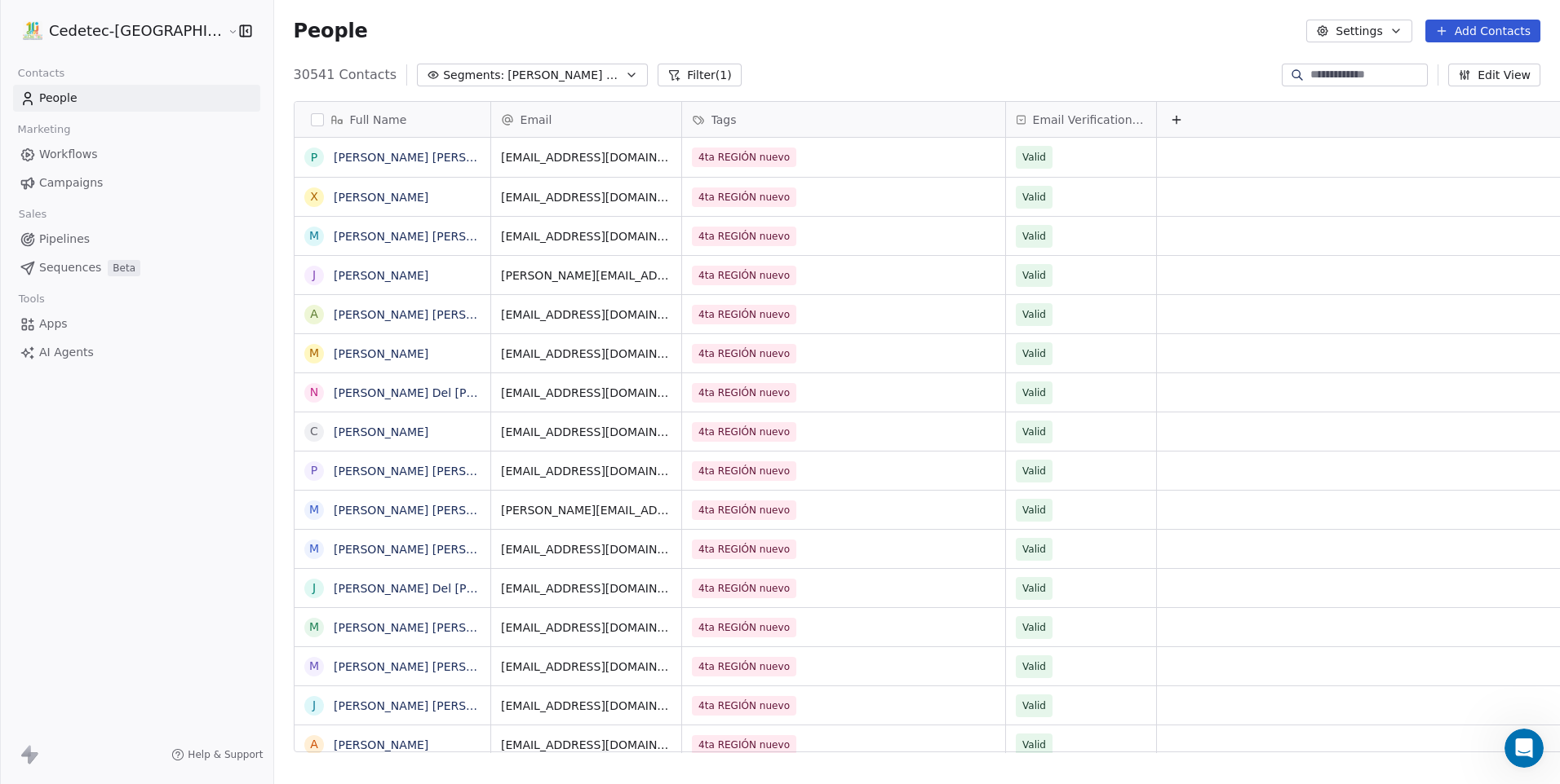
click at [507, 79] on span "CAMPAÑA CODEMONKEY 2X1" at bounding box center [564, 75] width 114 height 17
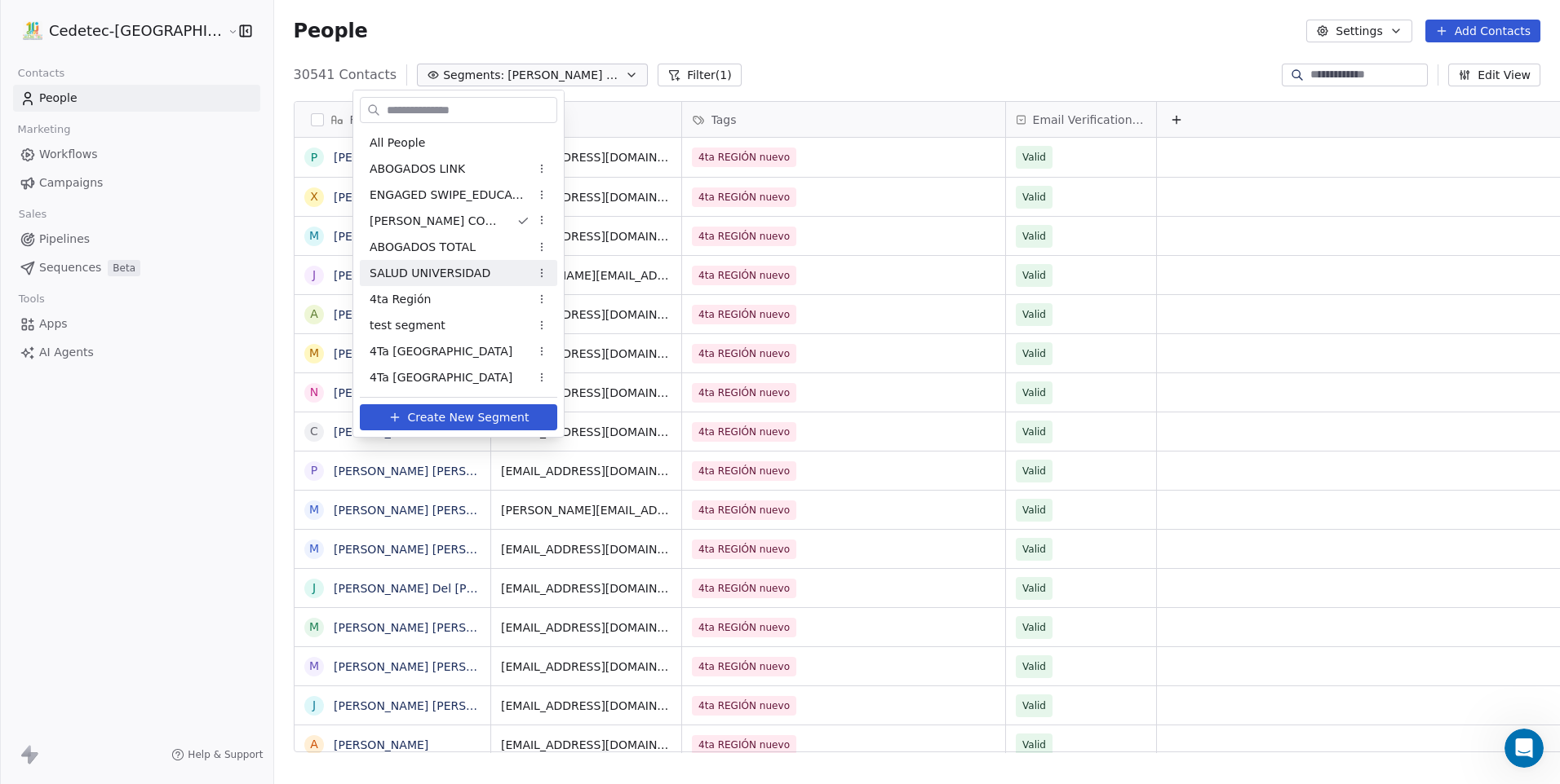
click at [452, 276] on span "SALUD UNIVERSIDAD" at bounding box center [430, 273] width 120 height 17
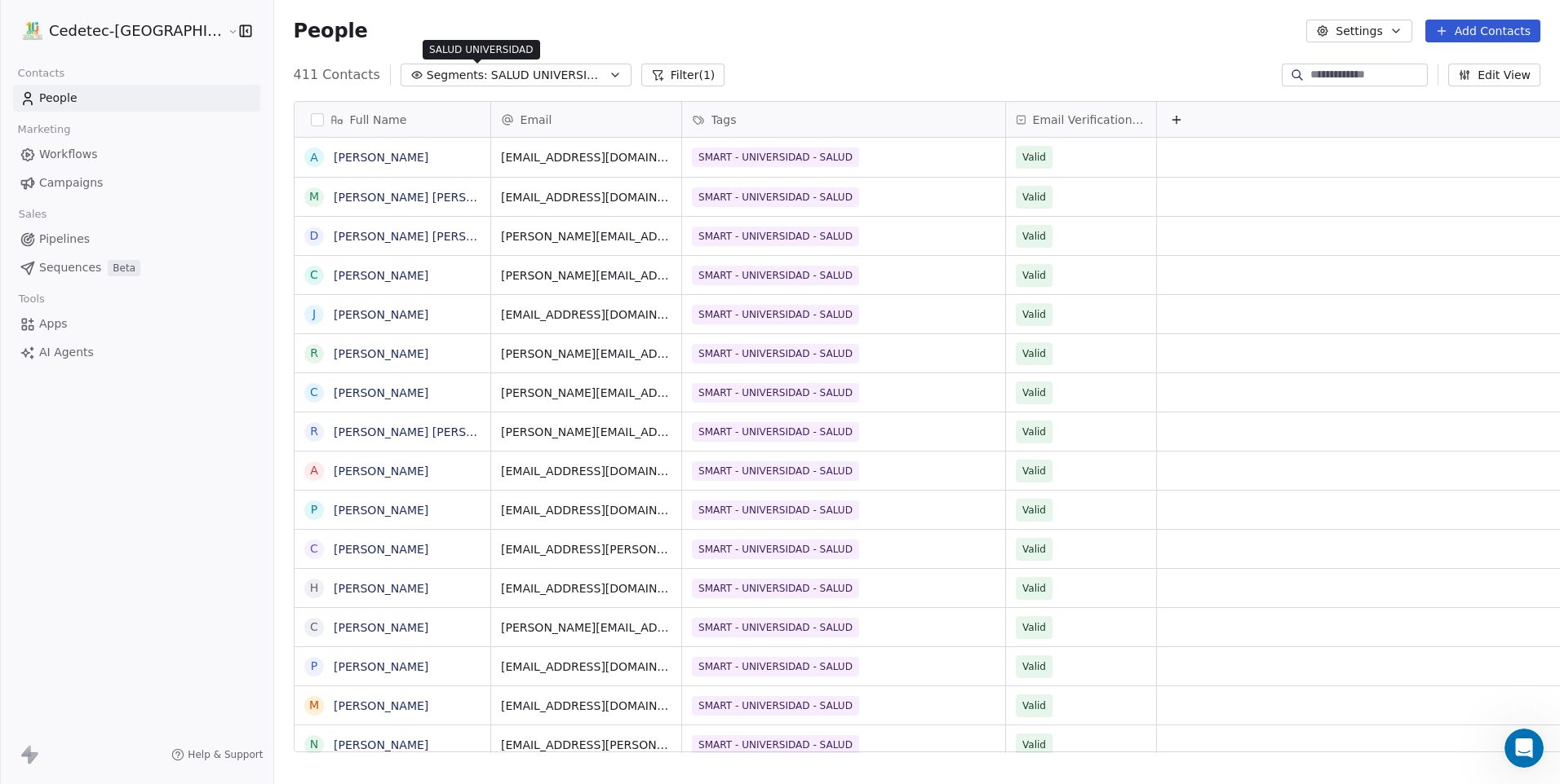
click at [491, 83] on span "SALUD UNIVERSIDAD" at bounding box center [548, 75] width 114 height 17
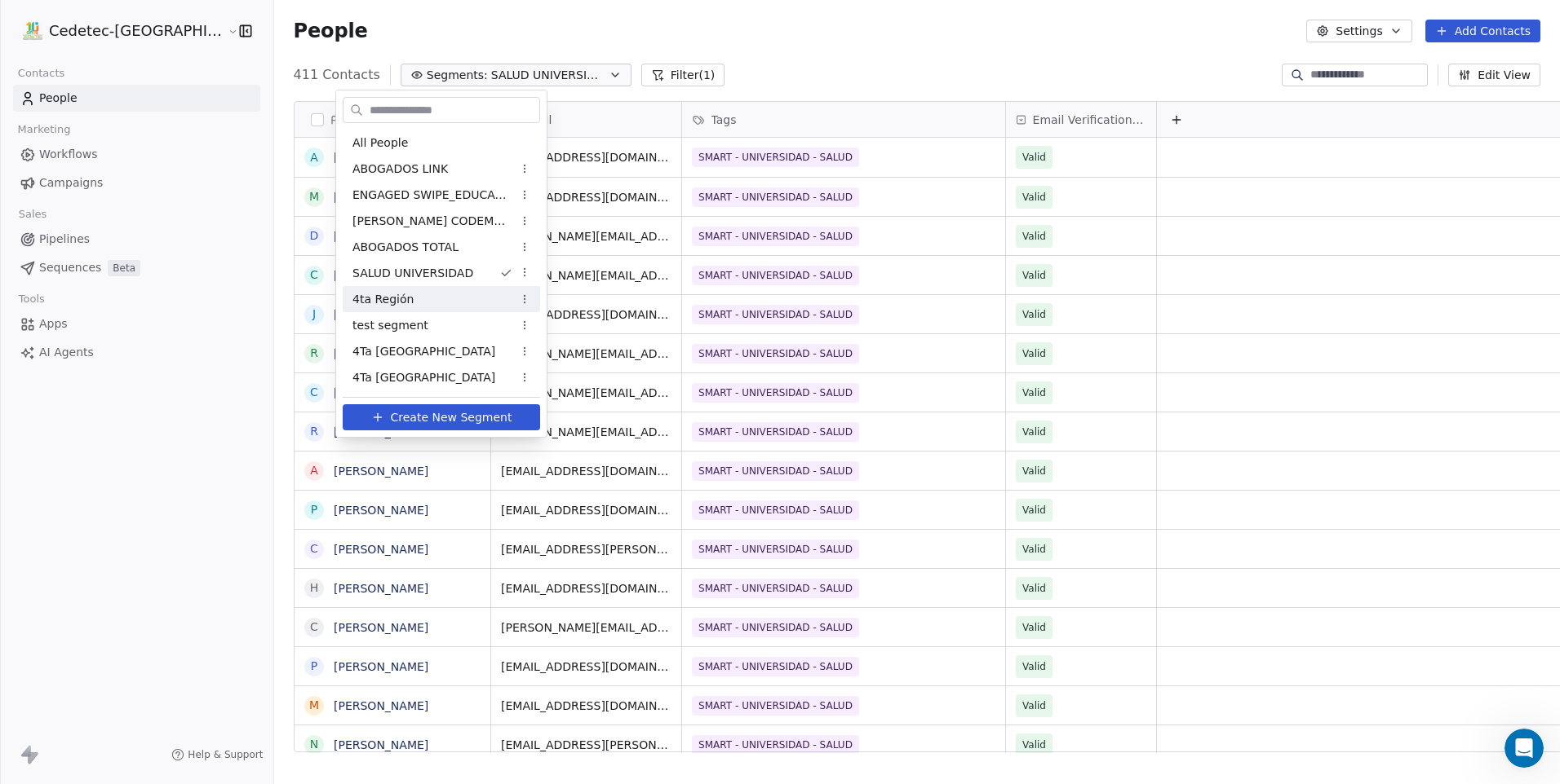
click at [424, 303] on div "4ta Región" at bounding box center [441, 299] width 198 height 26
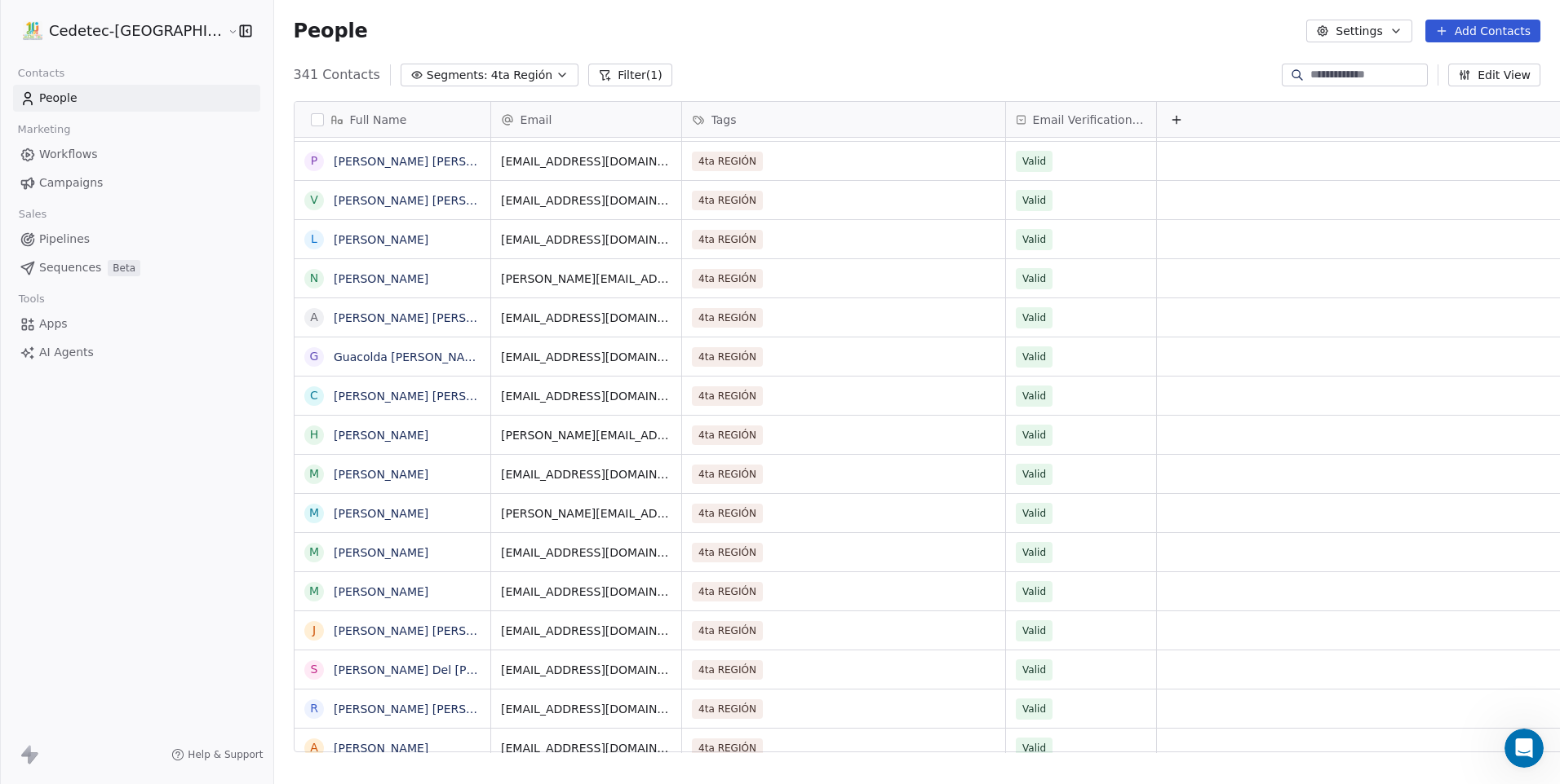
click at [426, 62] on div "341 Contacts Segments: 4ta Región Filter (1) Edit View" at bounding box center [917, 75] width 1286 height 26
click at [491, 72] on span "4ta Región" at bounding box center [522, 75] width 62 height 17
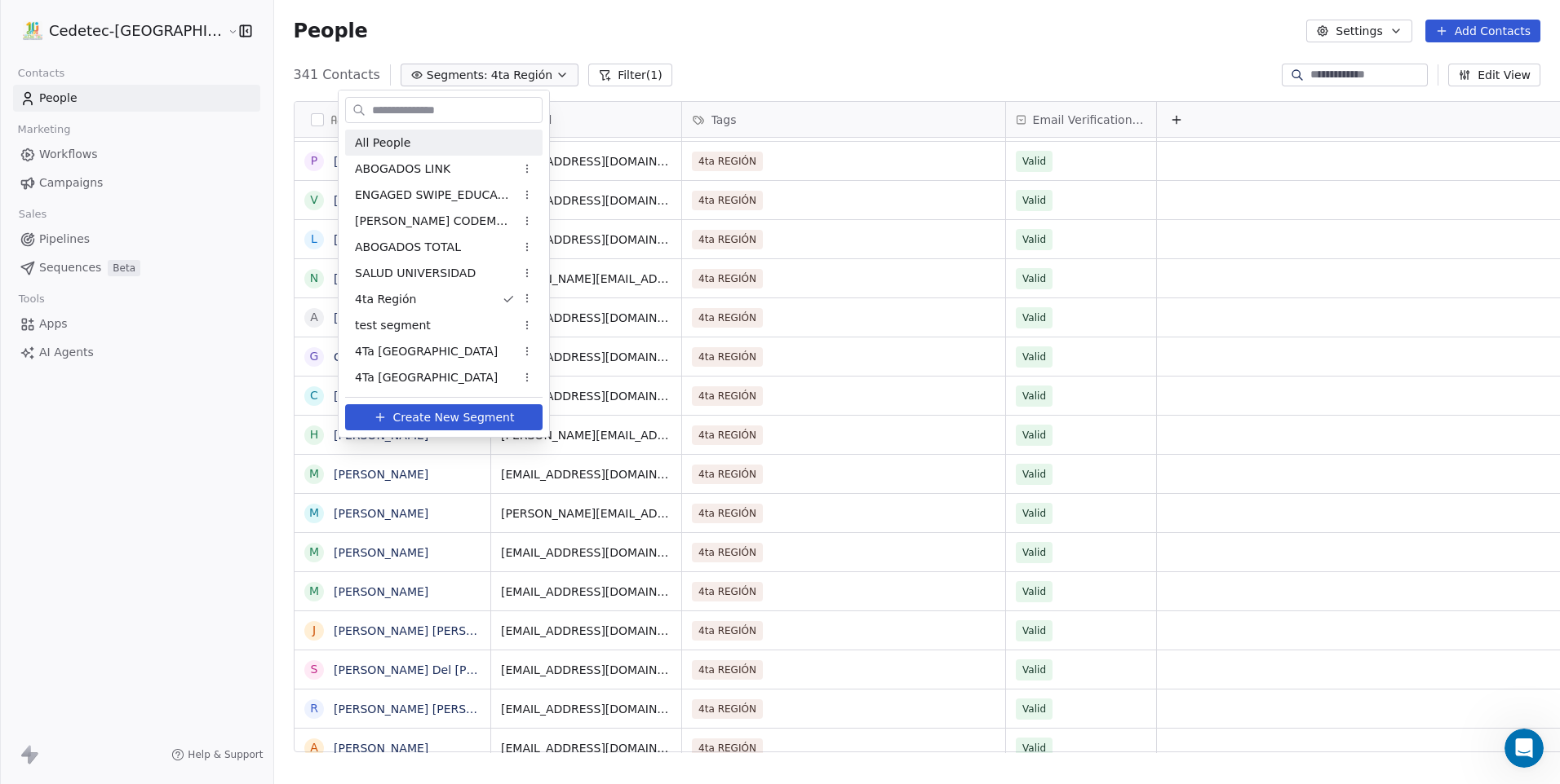
click at [440, 134] on div "All People" at bounding box center [443, 142] width 198 height 26
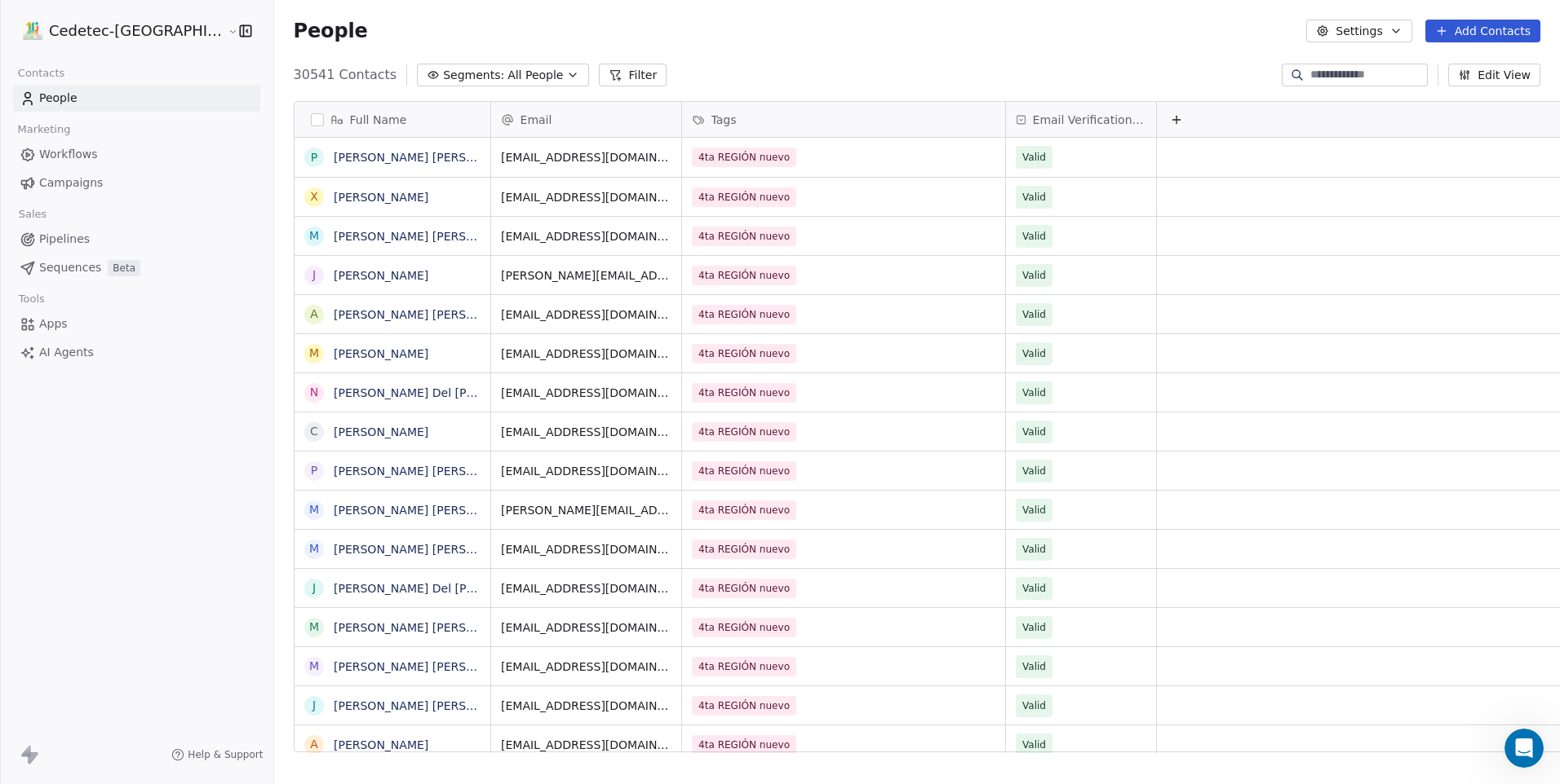
click at [599, 75] on button "Filter" at bounding box center [632, 75] width 68 height 23
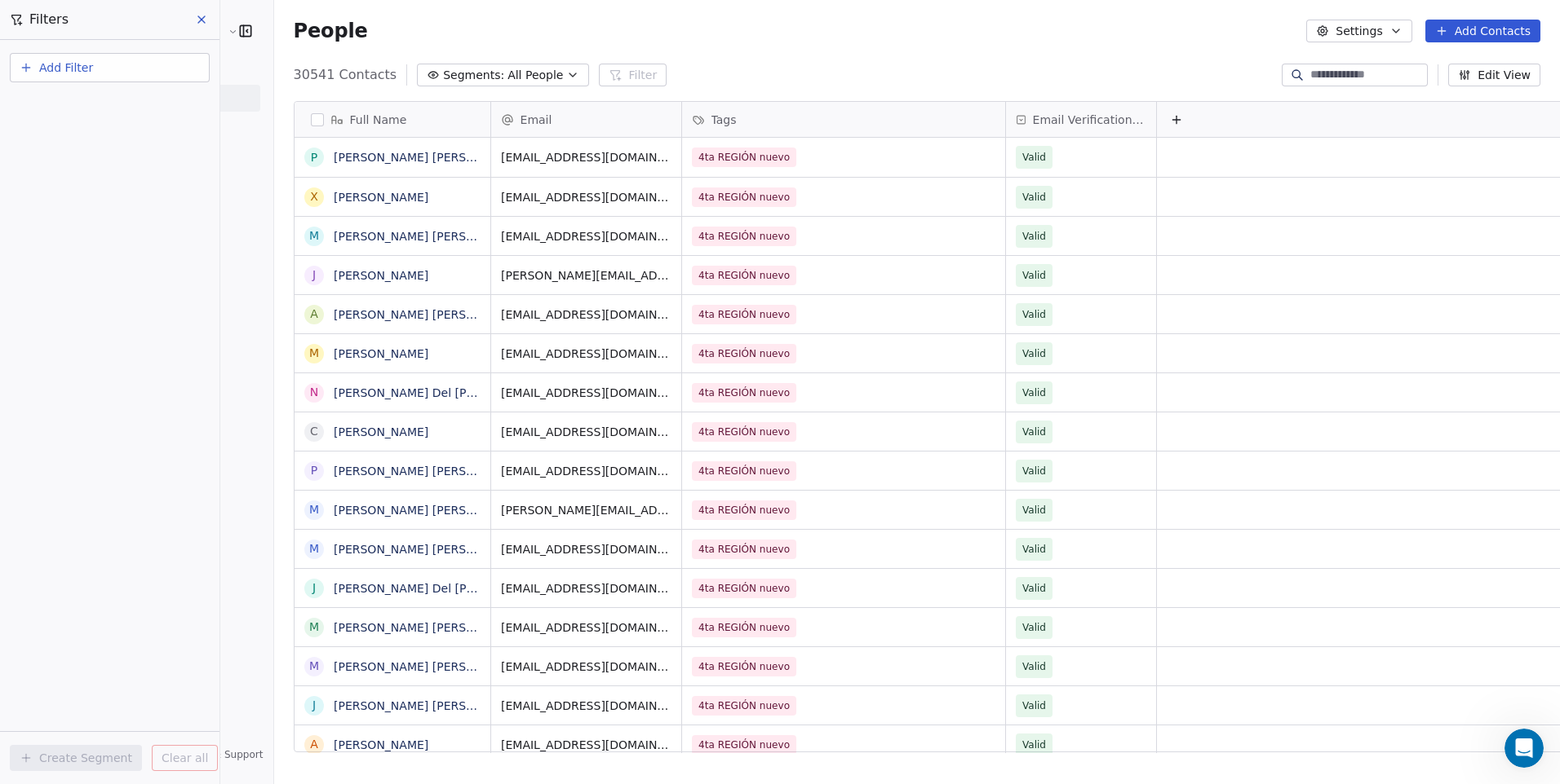
click at [187, 70] on button "Add Filter" at bounding box center [109, 68] width 200 height 30
click at [99, 116] on div "Contact properties" at bounding box center [109, 106] width 185 height 26
click at [199, 24] on html "Cedetec-Chile Contacts People Marketing Workflows Campaigns Sales Pipelines Seq…" at bounding box center [780, 392] width 1560 height 784
click at [199, 24] on icon at bounding box center [201, 19] width 13 height 13
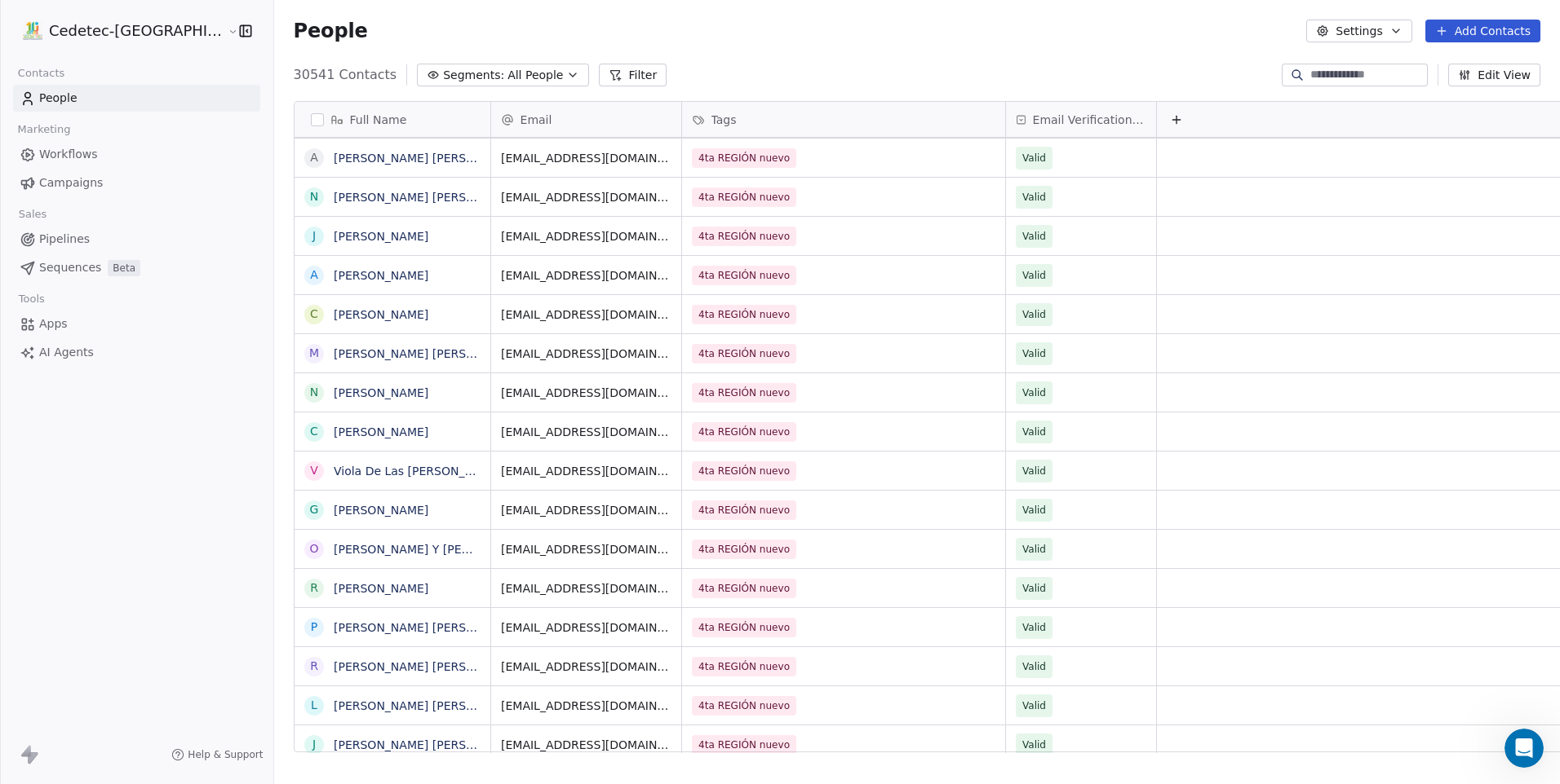
click at [1481, 73] on button "Edit View" at bounding box center [1494, 75] width 92 height 23
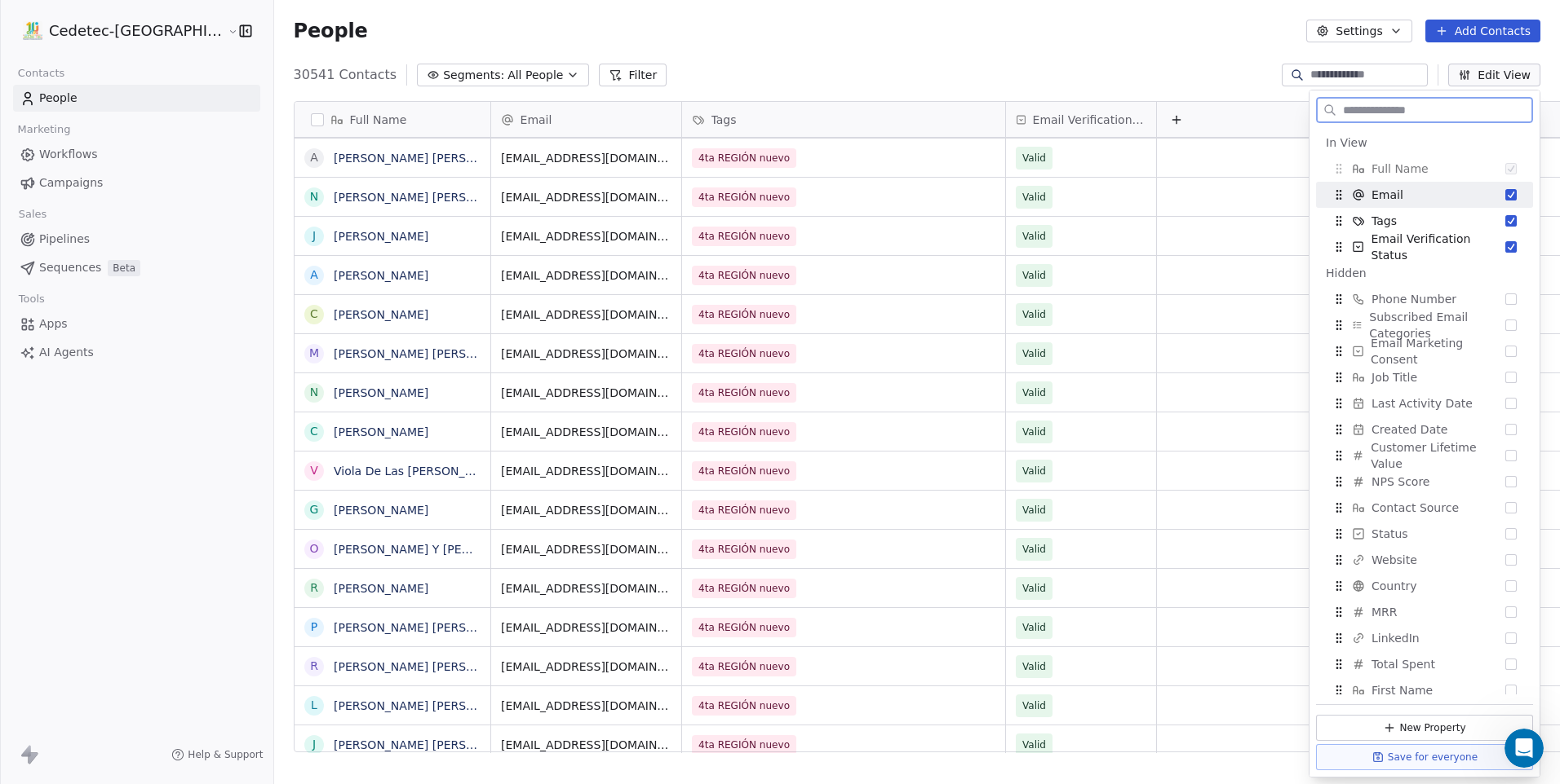
click at [1505, 198] on button "Suggestions" at bounding box center [1510, 194] width 11 height 11
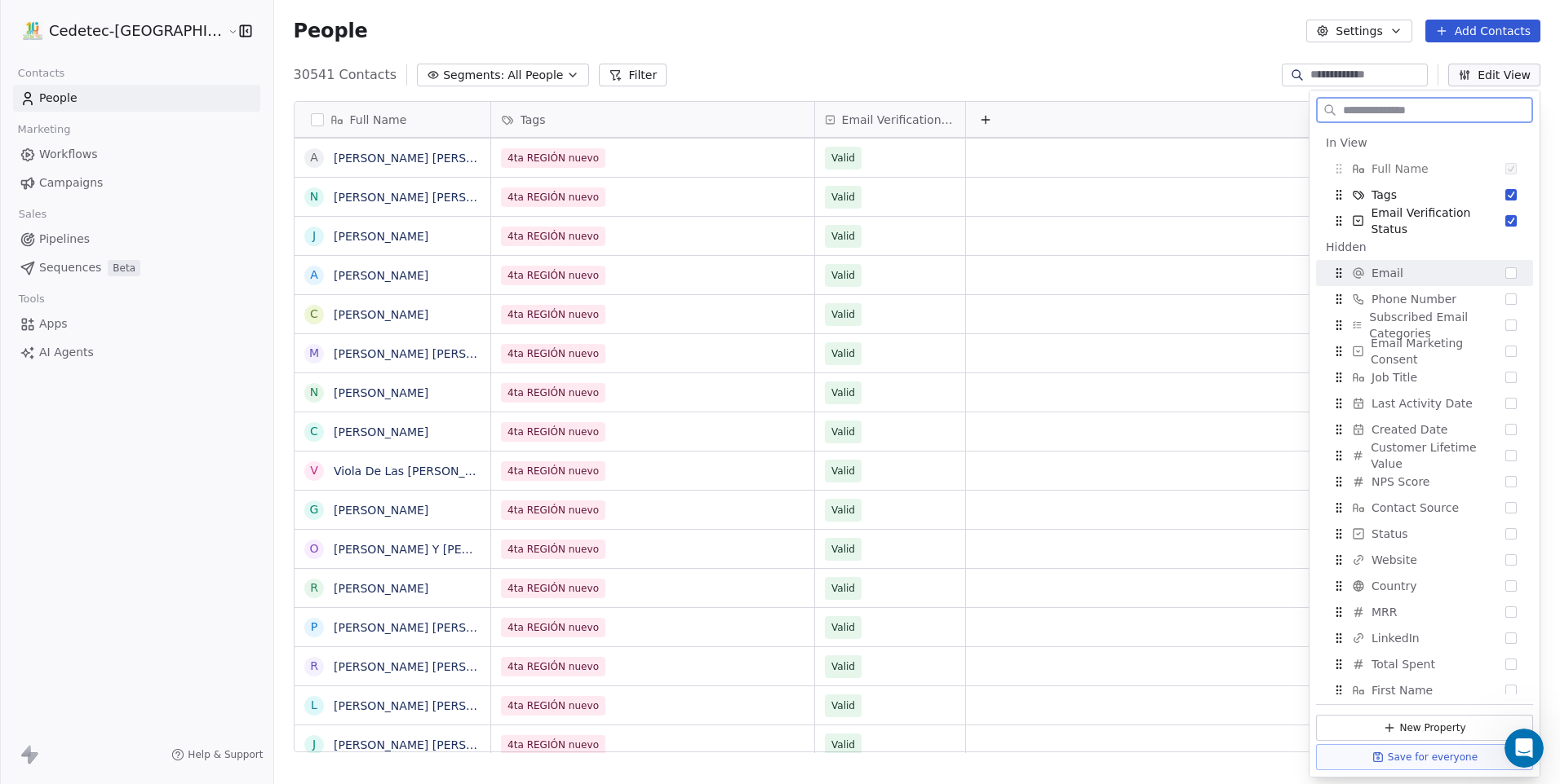
click at [1505, 270] on button "Suggestions" at bounding box center [1510, 272] width 11 height 11
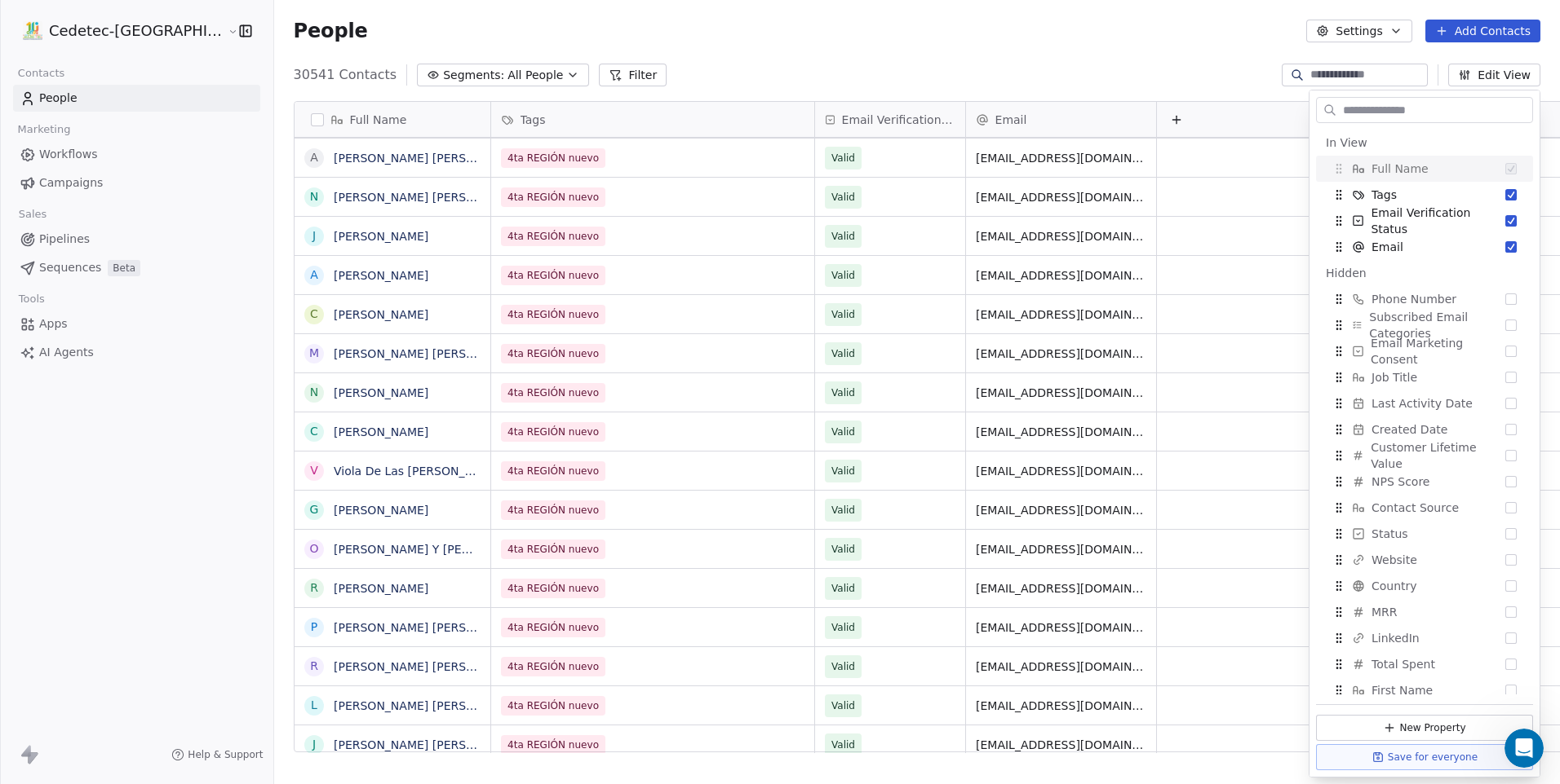
click at [1222, 49] on div "People Settings Add Contacts" at bounding box center [917, 31] width 1286 height 62
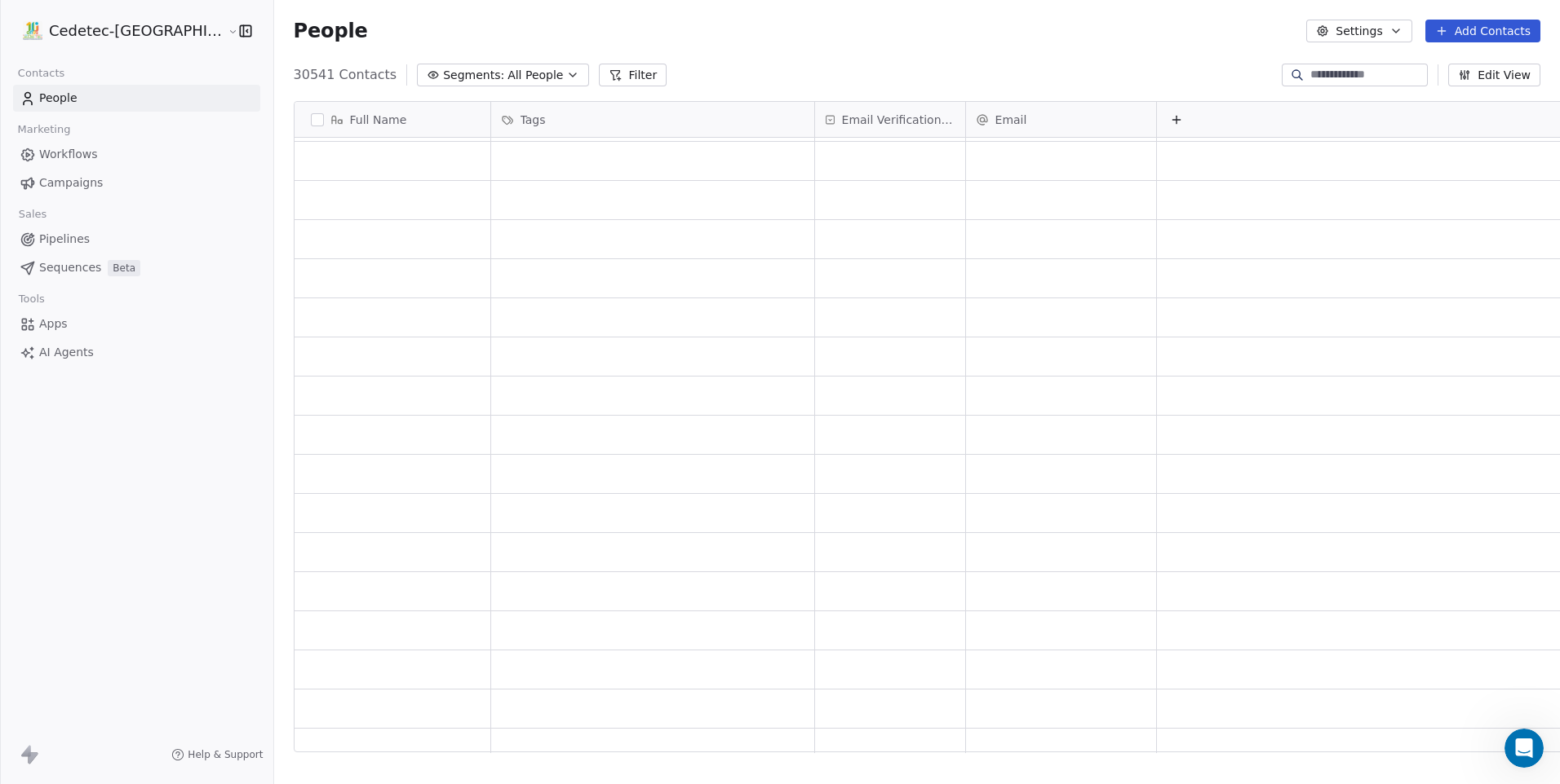
click at [1347, 76] on input at bounding box center [1367, 75] width 114 height 16
click at [1149, 53] on div "People Settings Add Contacts" at bounding box center [917, 31] width 1286 height 62
click at [507, 78] on span "All People" at bounding box center [535, 75] width 56 height 17
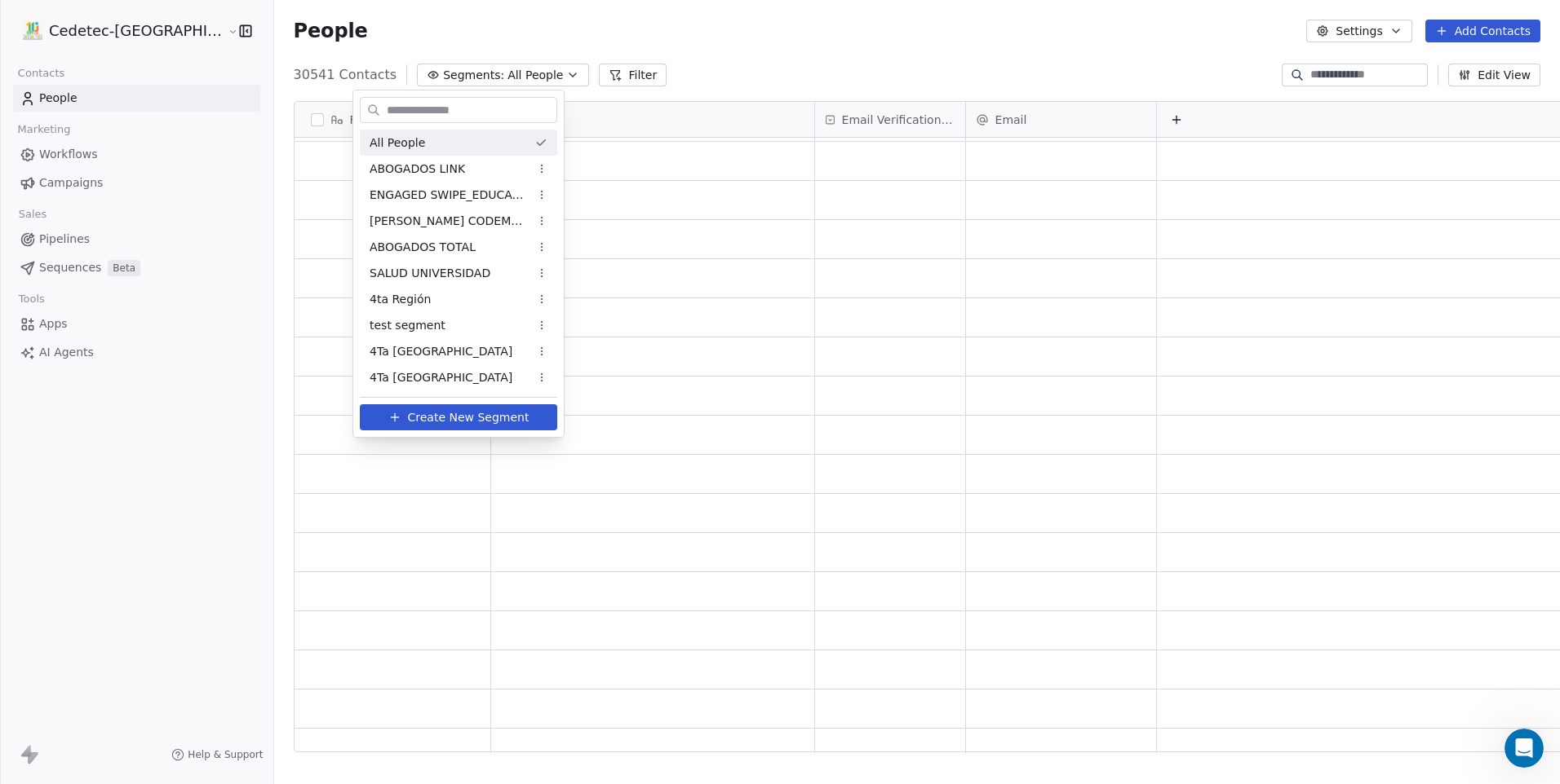
click at [488, 78] on html "Cedetec-Chile Contacts People Marketing Workflows Campaigns Sales Pipelines Seq…" at bounding box center [780, 392] width 1560 height 784
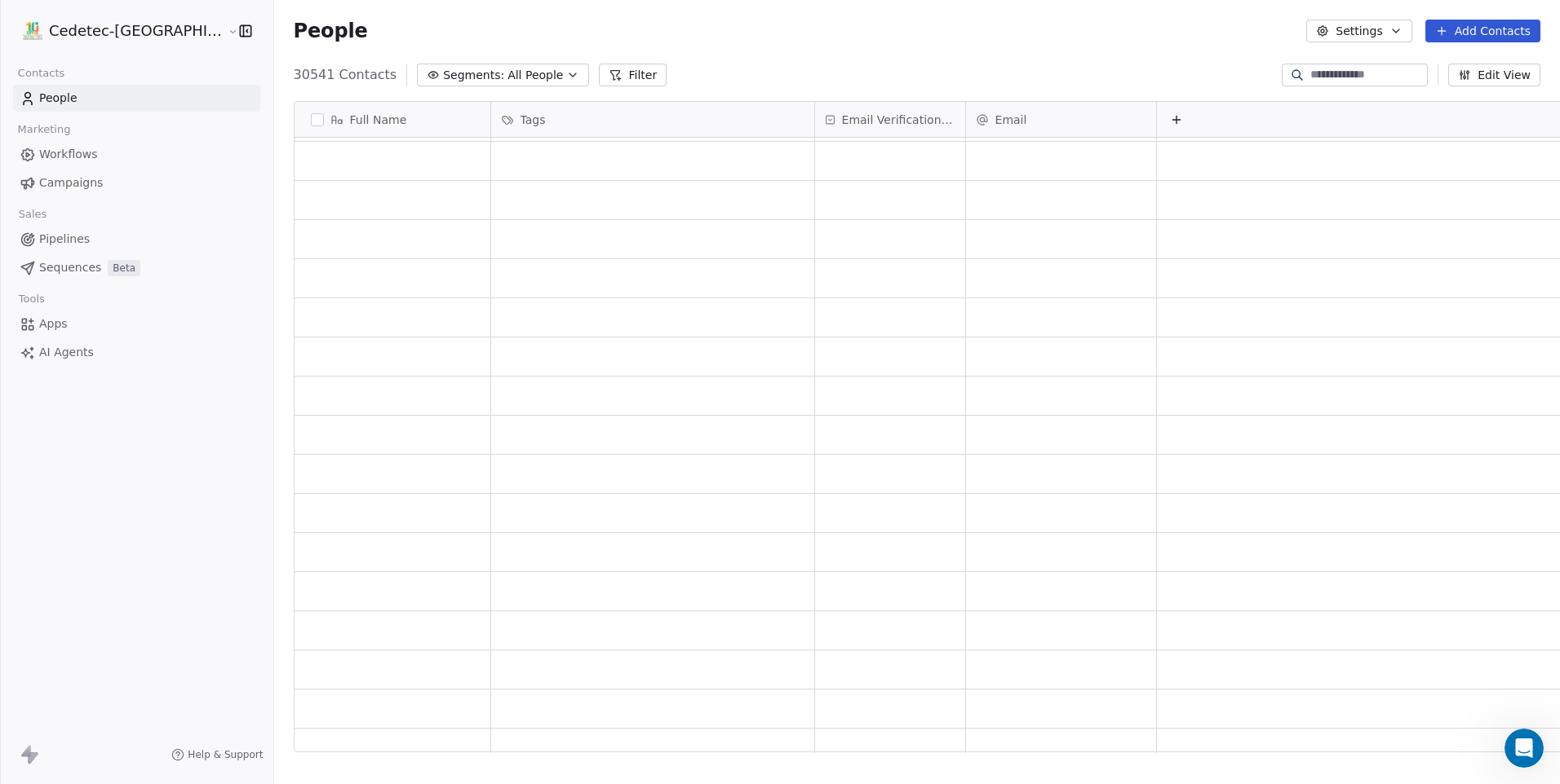
click at [511, 116] on div "Tags" at bounding box center [651, 119] width 300 height 16
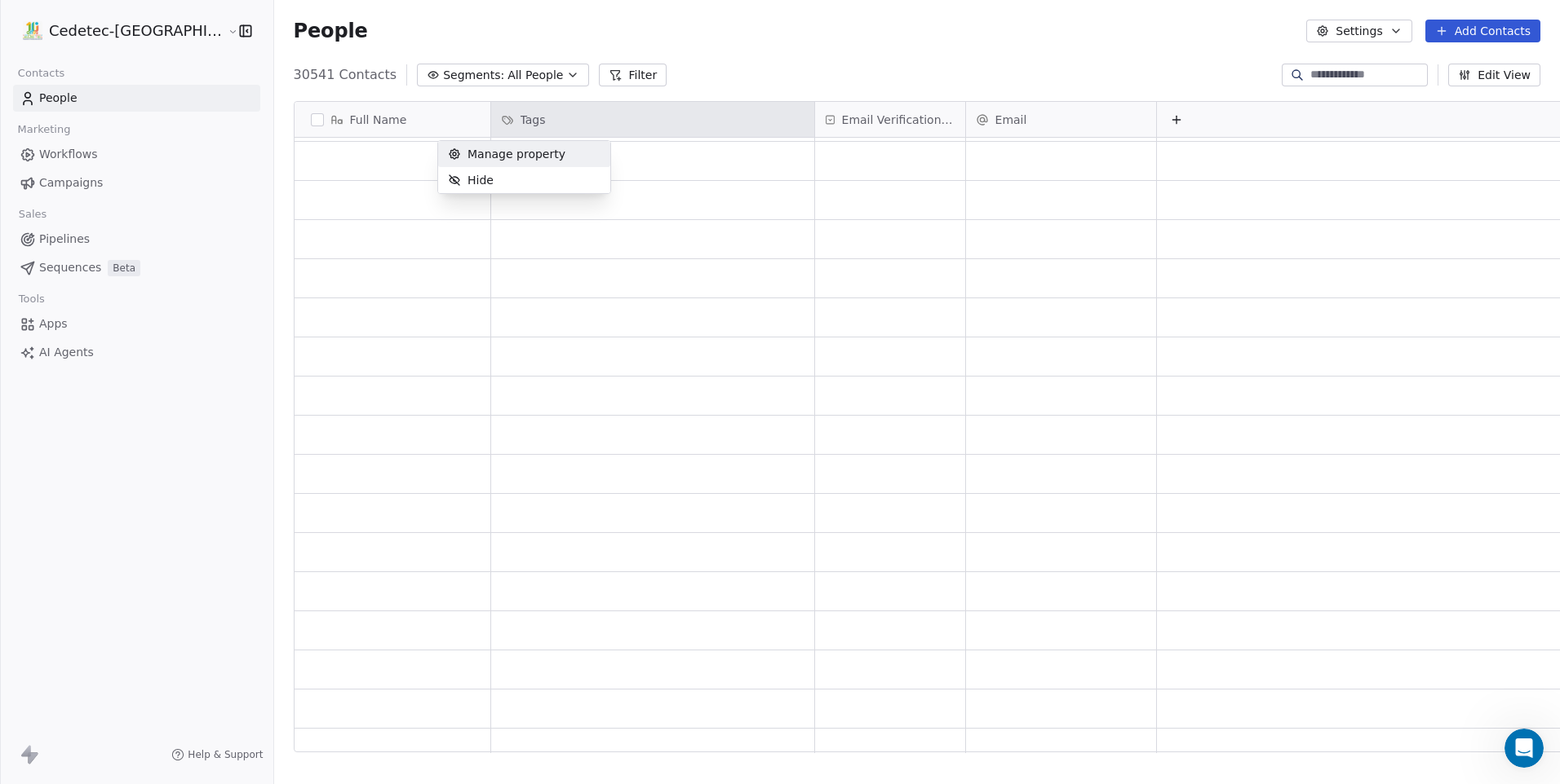
click at [511, 116] on html "Cedetec-Chile Contacts People Marketing Workflows Campaigns Sales Pipelines Seq…" at bounding box center [780, 392] width 1560 height 784
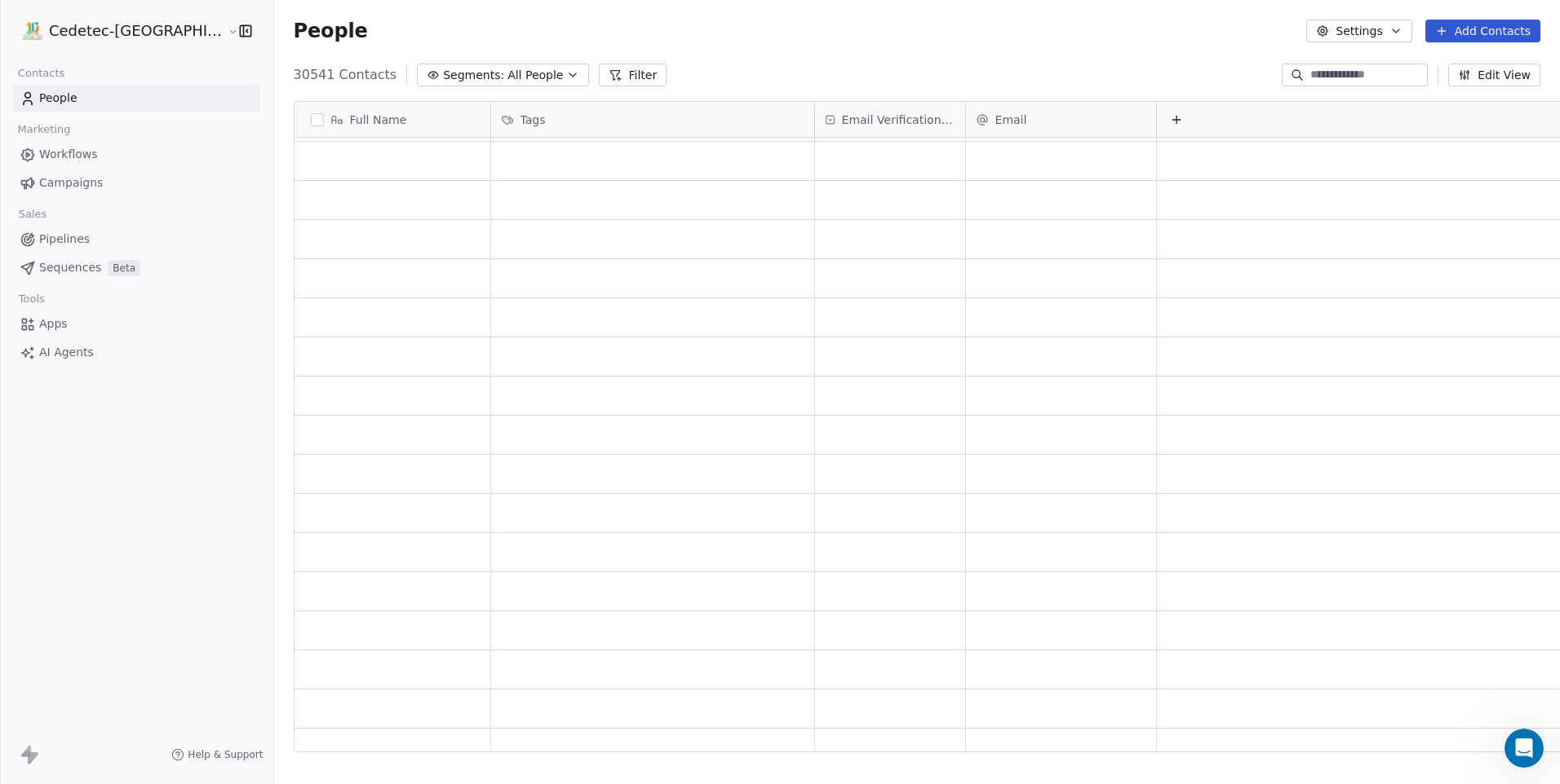
click at [507, 72] on span "All People" at bounding box center [535, 75] width 56 height 17
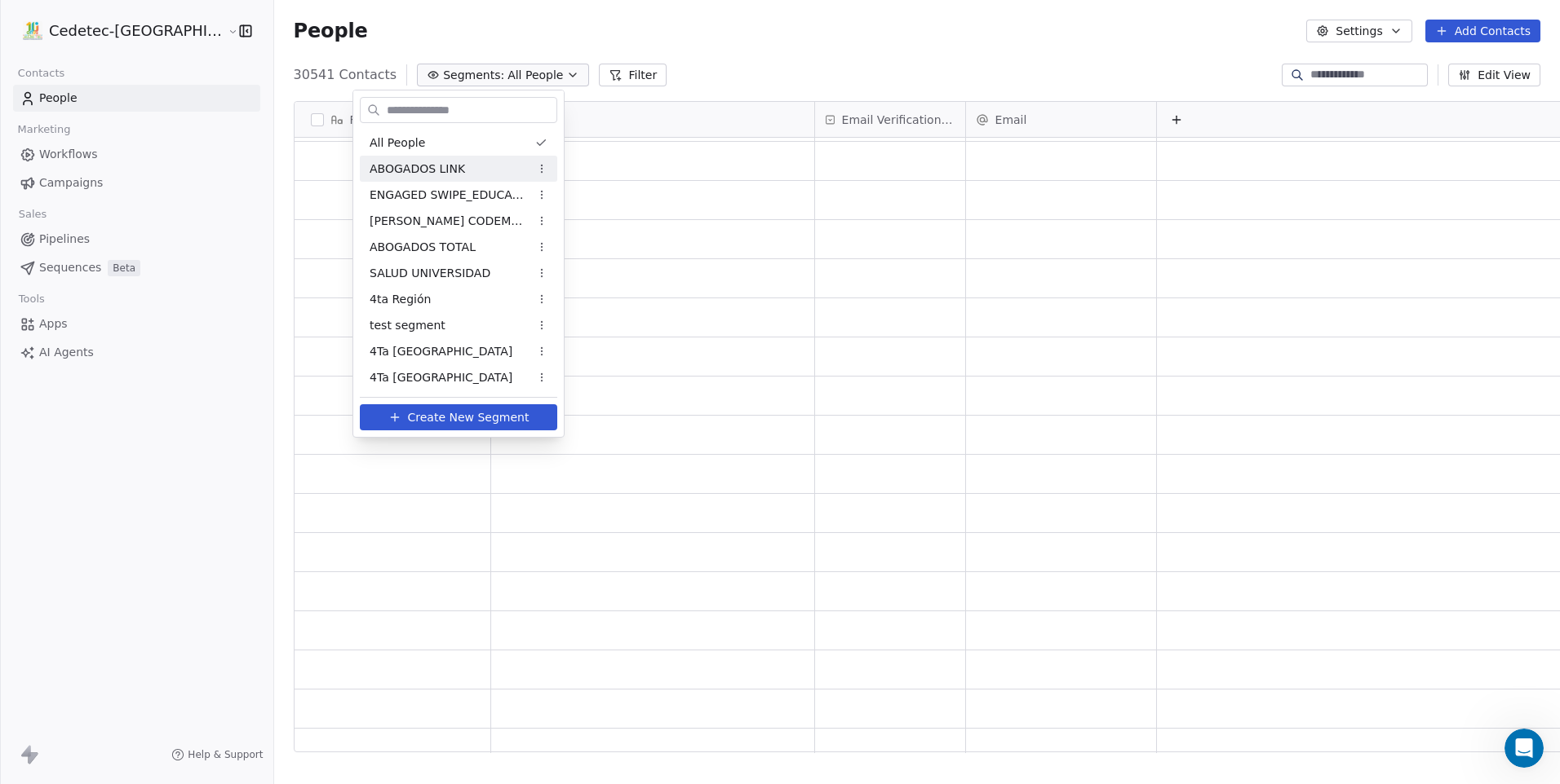
click at [461, 160] on div "ABOGADOS LINK" at bounding box center [458, 169] width 198 height 26
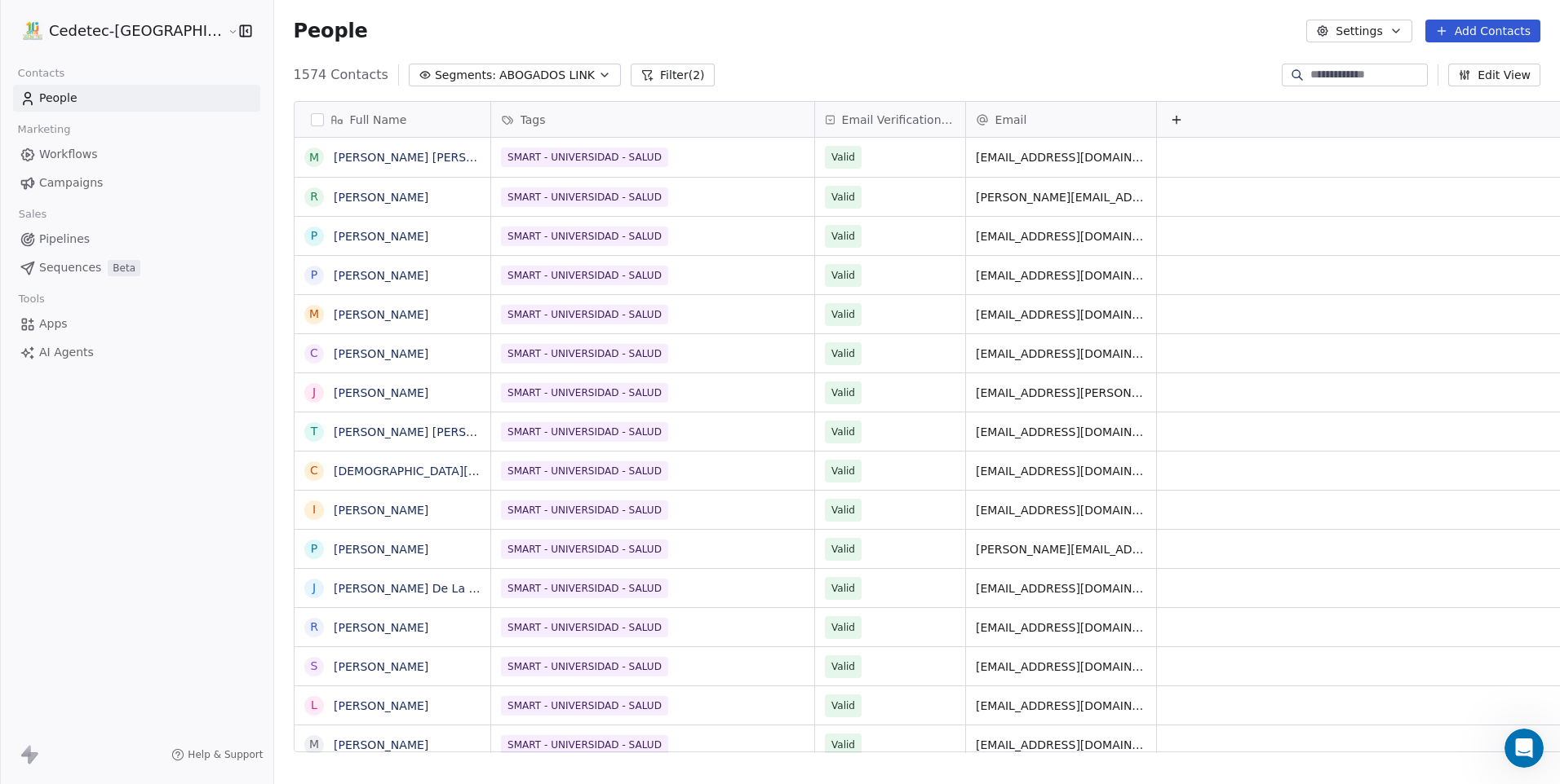
click at [513, 85] on button "Segments: ABOGADOS LINK" at bounding box center [514, 75] width 212 height 23
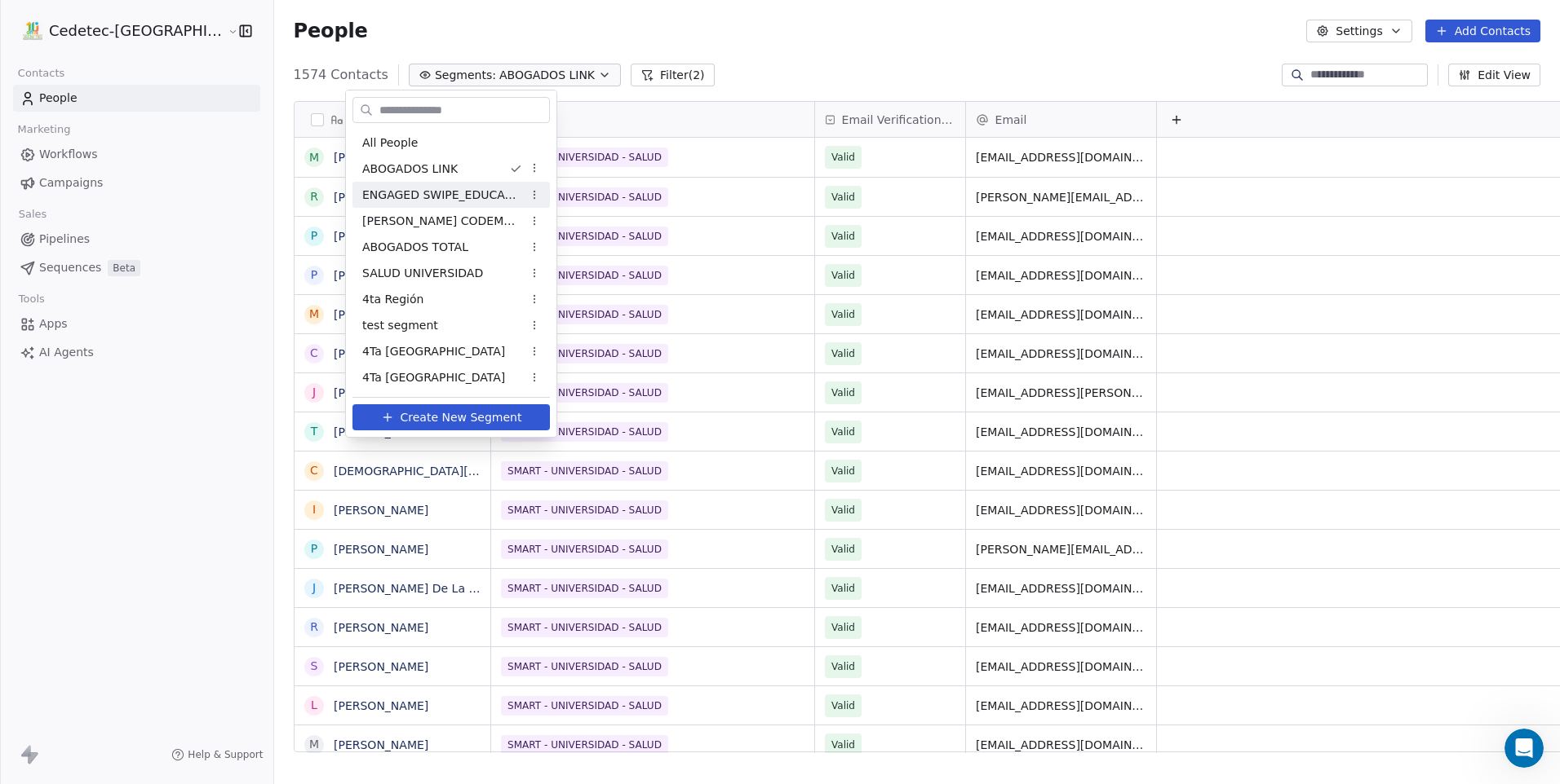
click at [494, 191] on span "ENGAGED SWIPE_EDUCACIÓN" at bounding box center [441, 195] width 160 height 17
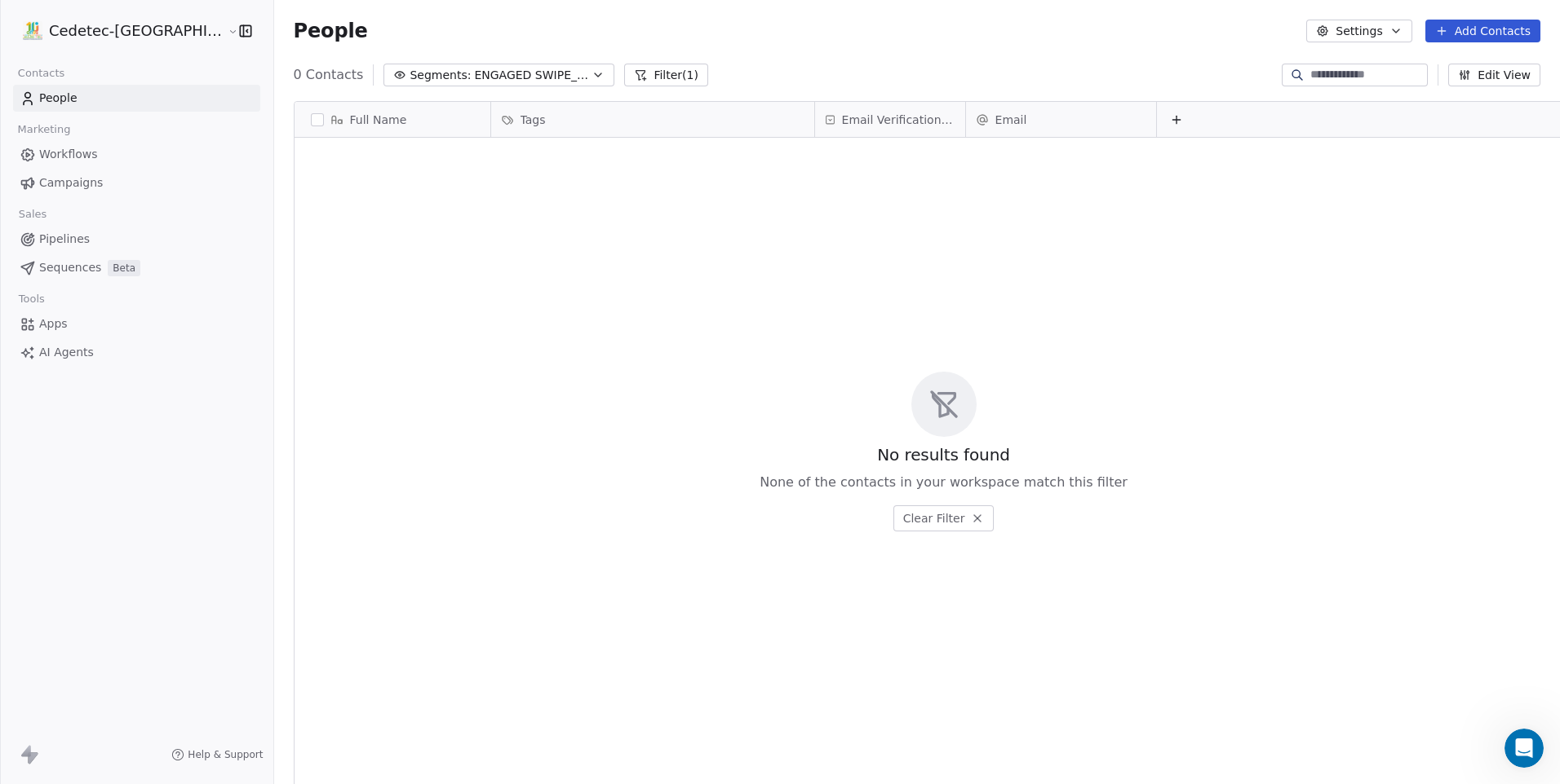
click at [487, 75] on span "ENGAGED SWIPE_EDUCACIÓN" at bounding box center [531, 75] width 114 height 17
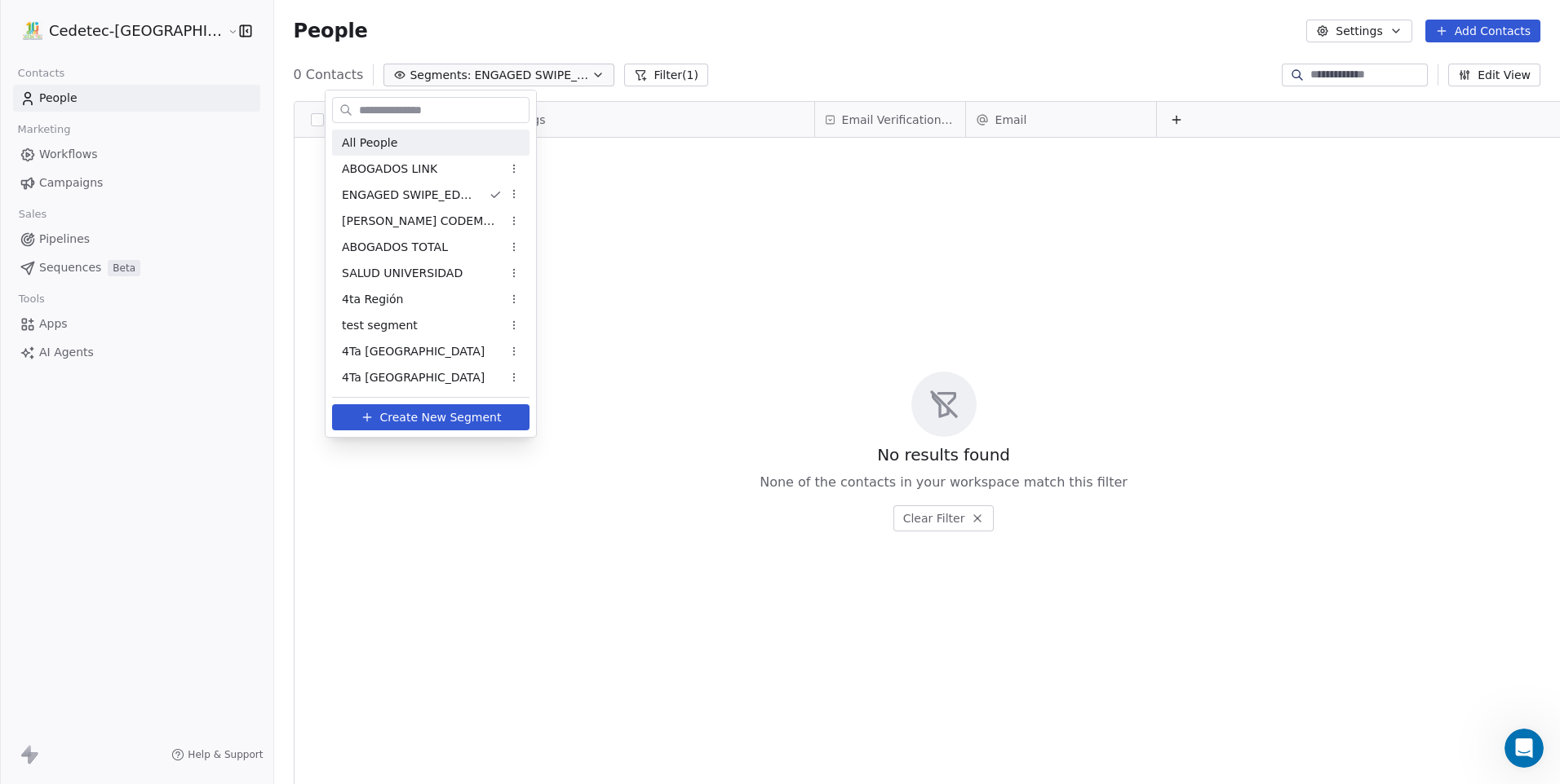
click at [459, 137] on div "All People" at bounding box center [431, 142] width 198 height 26
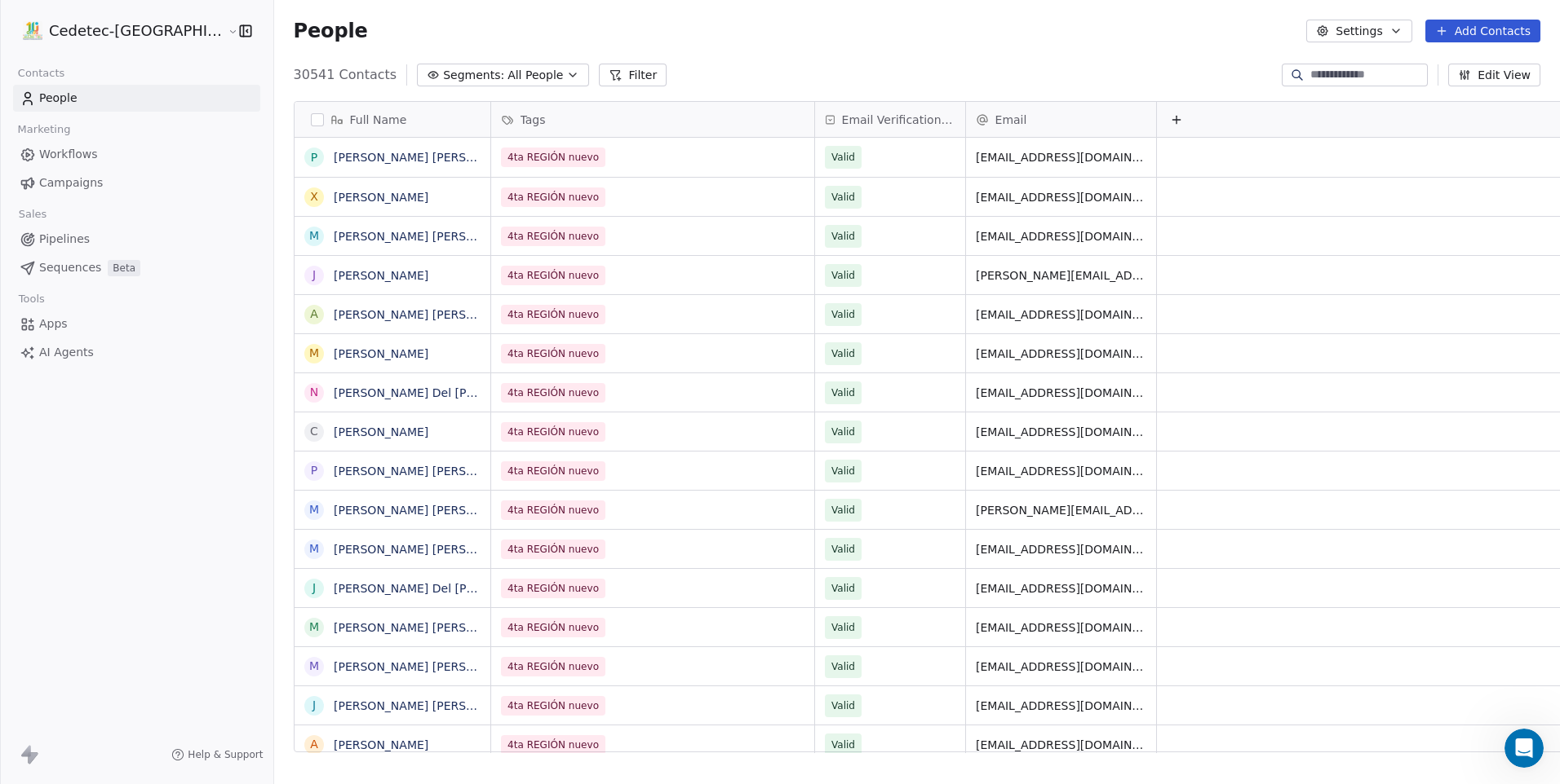
click at [521, 126] on span "Tags" at bounding box center [533, 119] width 25 height 16
click at [477, 121] on html "Cedetec-Chile Contacts People Marketing Workflows Campaigns Sales Pipelines Seq…" at bounding box center [780, 392] width 1560 height 784
click at [608, 80] on icon at bounding box center [614, 75] width 13 height 13
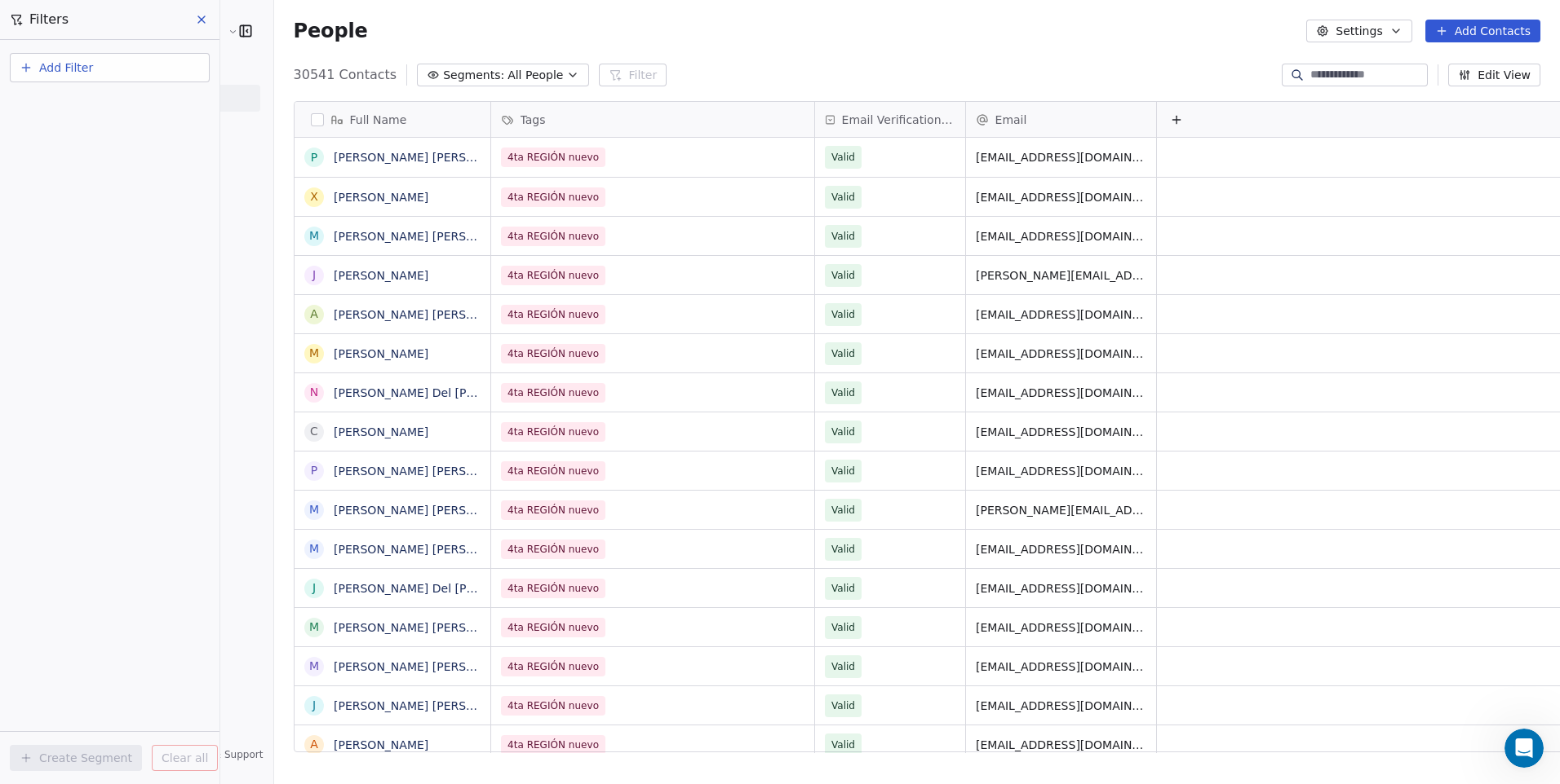
click at [142, 62] on button "Add Filter" at bounding box center [109, 68] width 200 height 30
click at [137, 101] on div "Contact properties" at bounding box center [109, 105] width 166 height 17
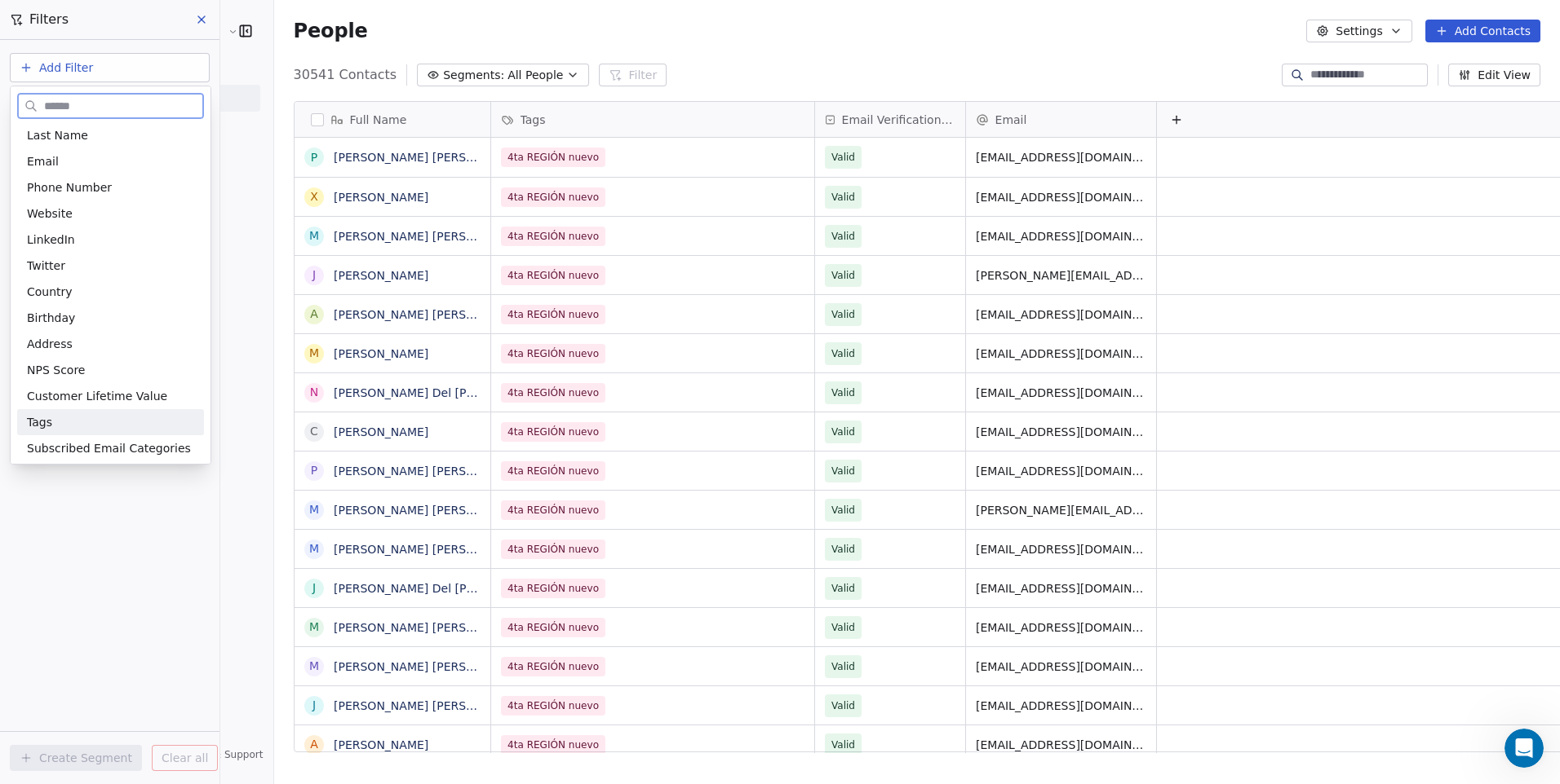
click at [53, 416] on div "Tags" at bounding box center [110, 422] width 167 height 16
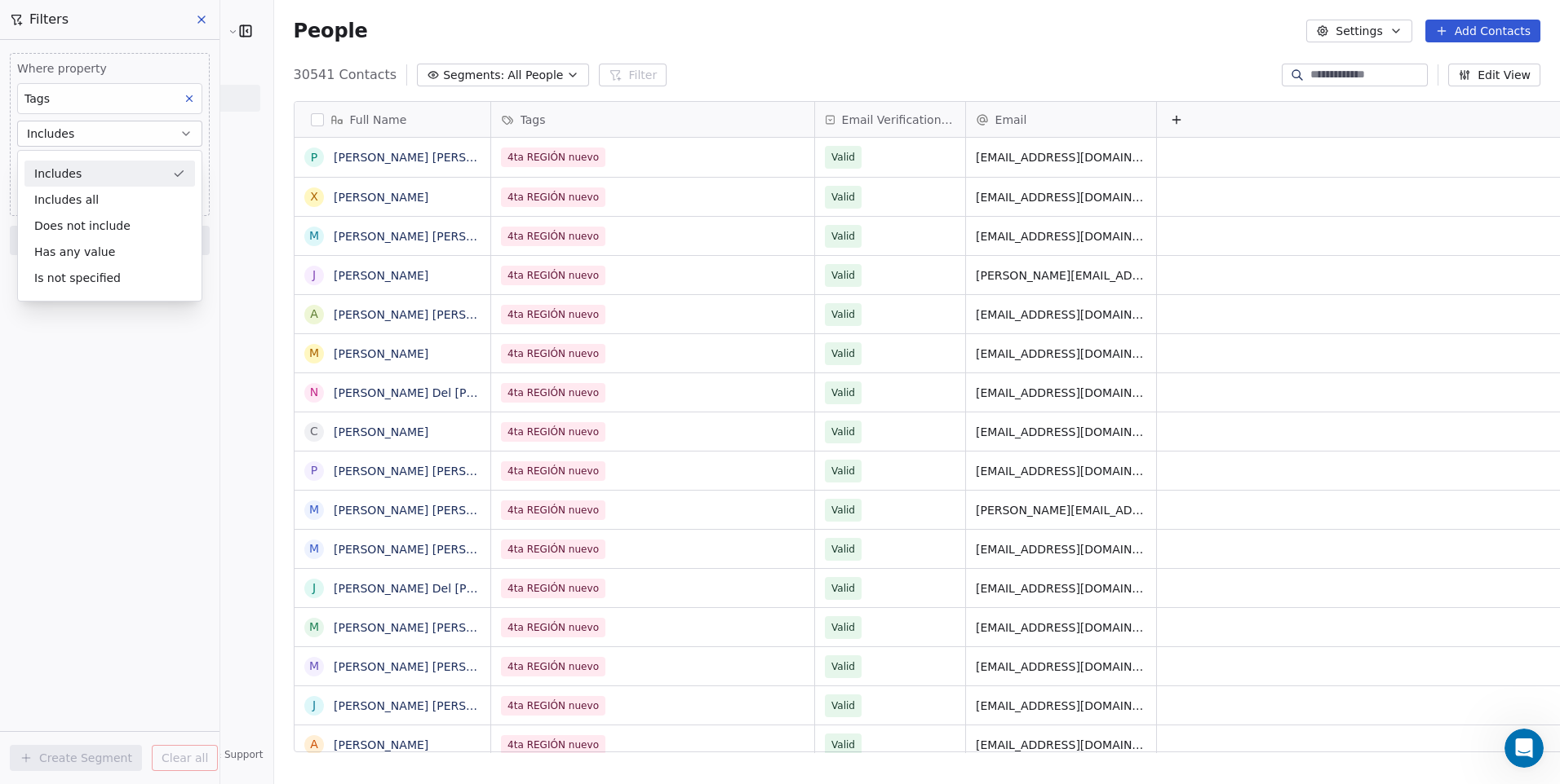
click at [130, 176] on div "Includes" at bounding box center [110, 174] width 171 height 26
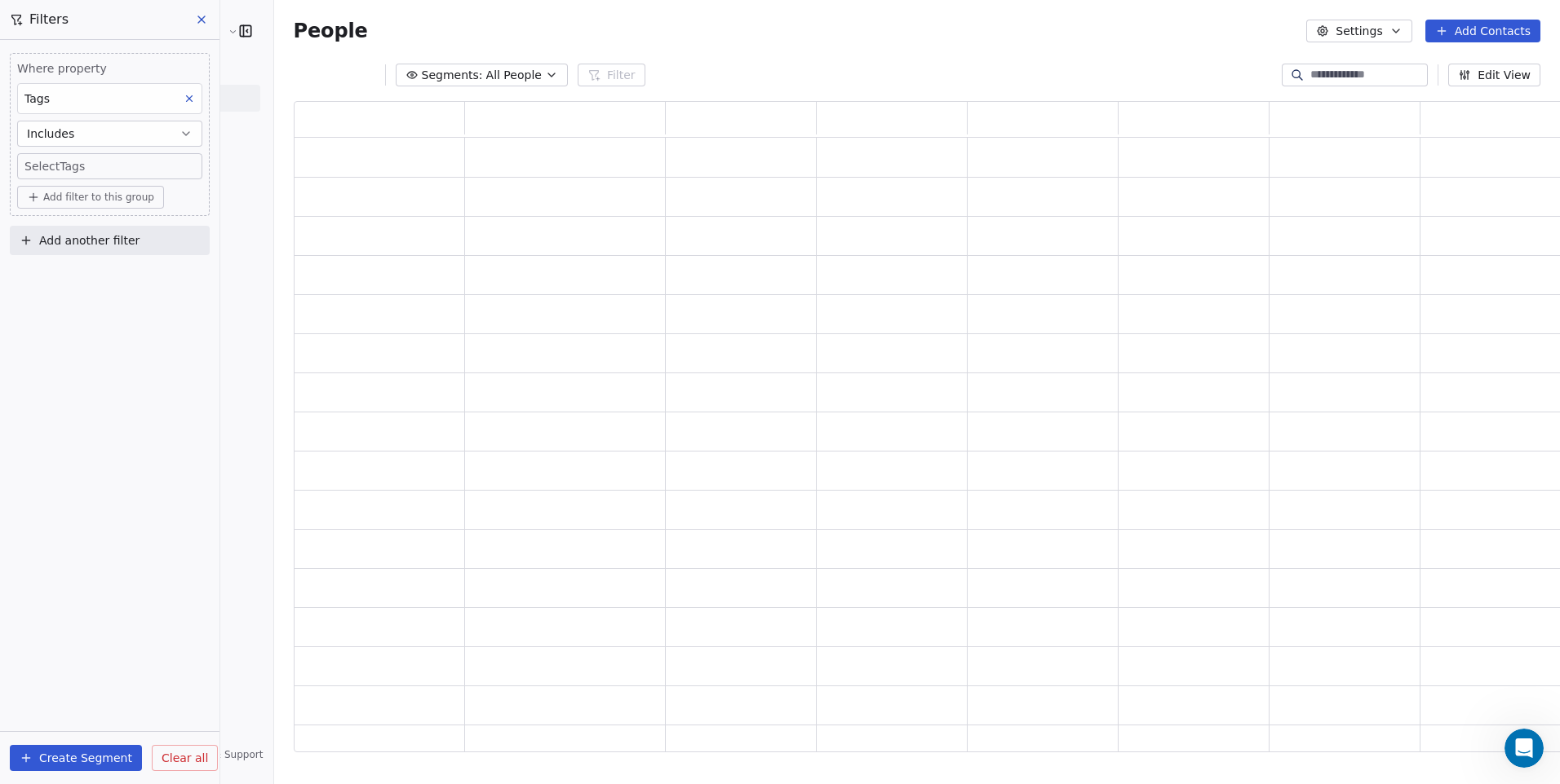
click at [116, 166] on body "Cedetec-Chile Contacts People Marketing Workflows Campaigns Sales Pipelines Seq…" at bounding box center [780, 392] width 1560 height 784
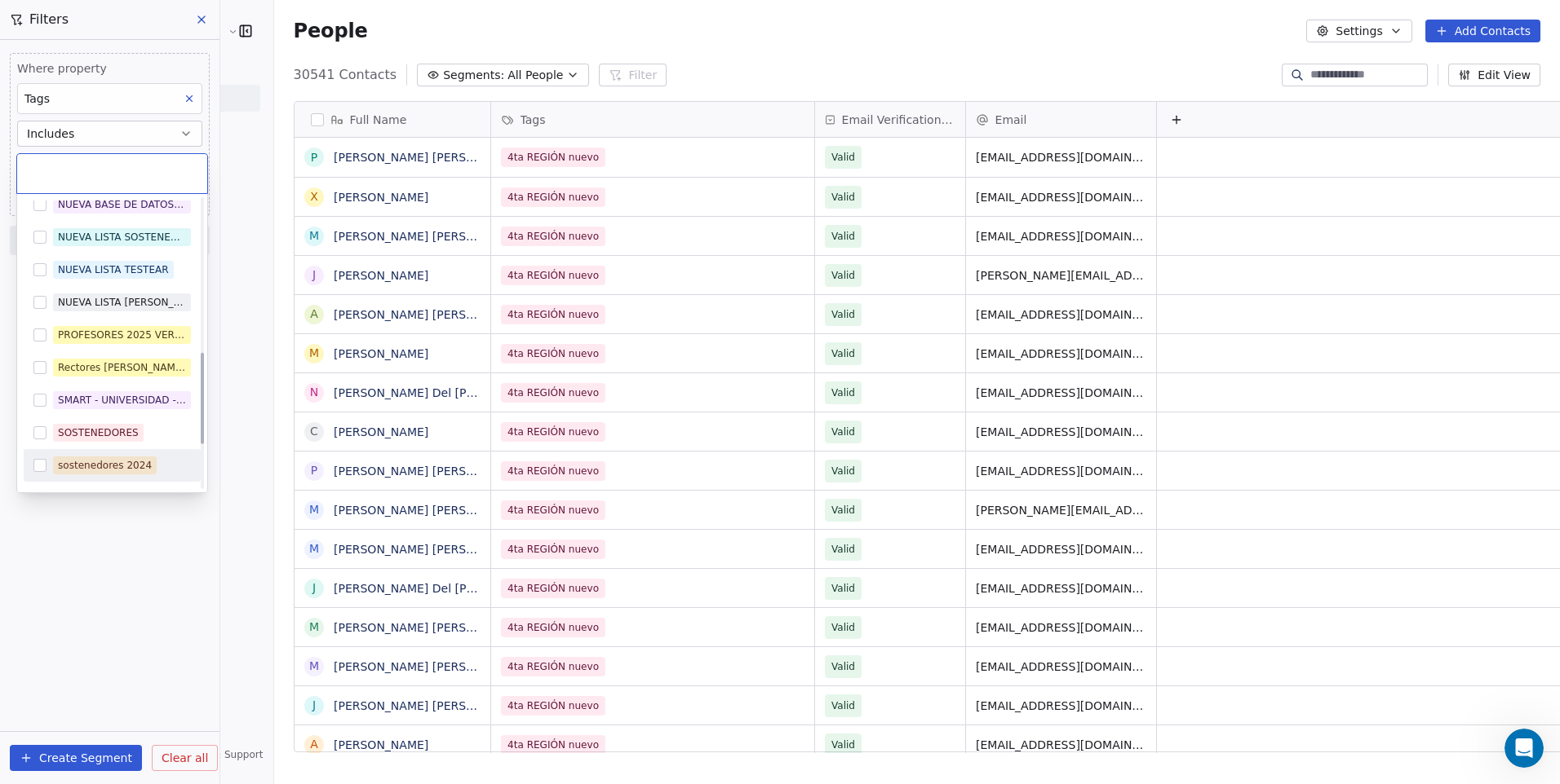
scroll to position [465, 0]
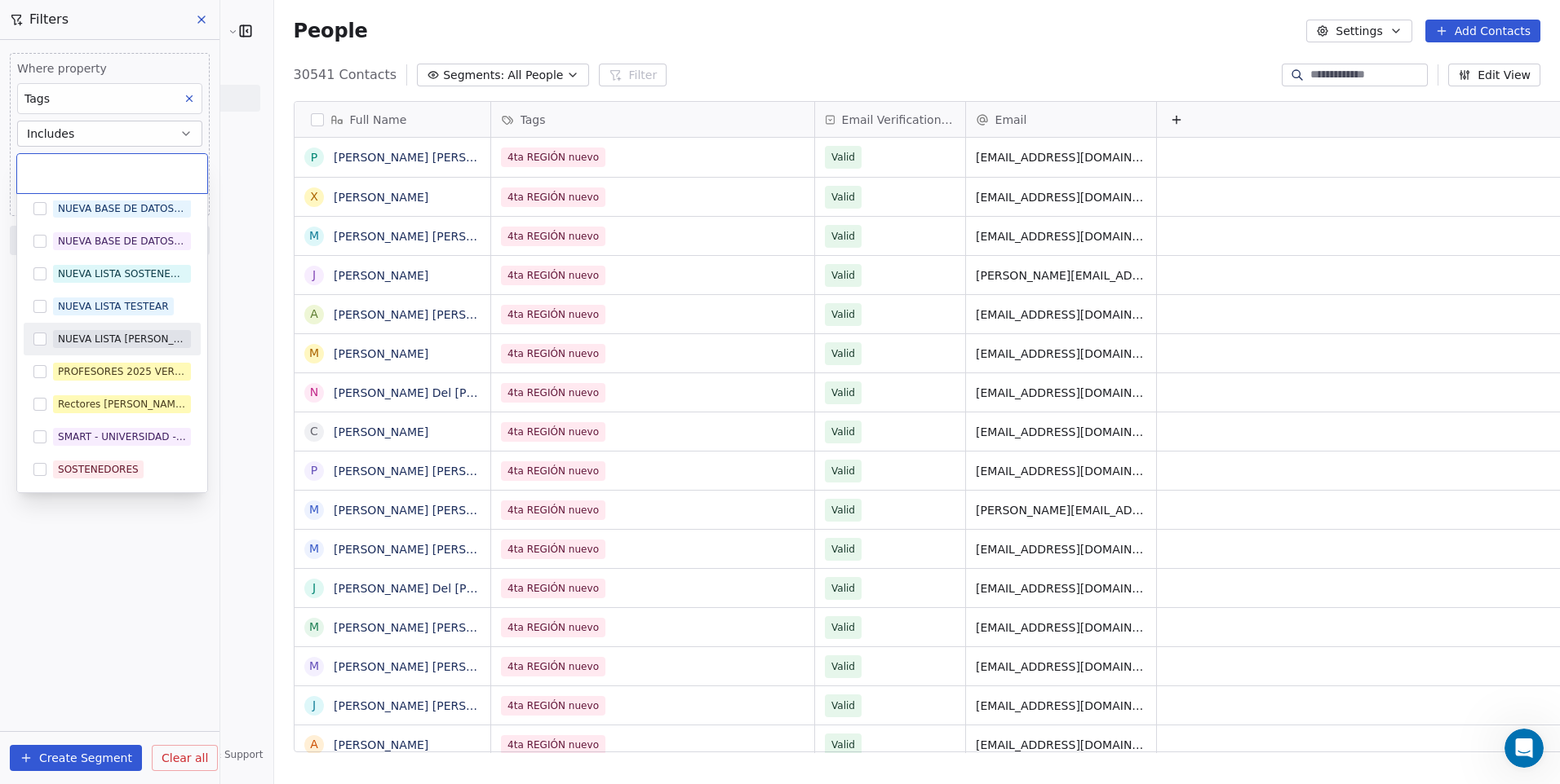
click at [43, 340] on button "Suggestions" at bounding box center [40, 339] width 13 height 13
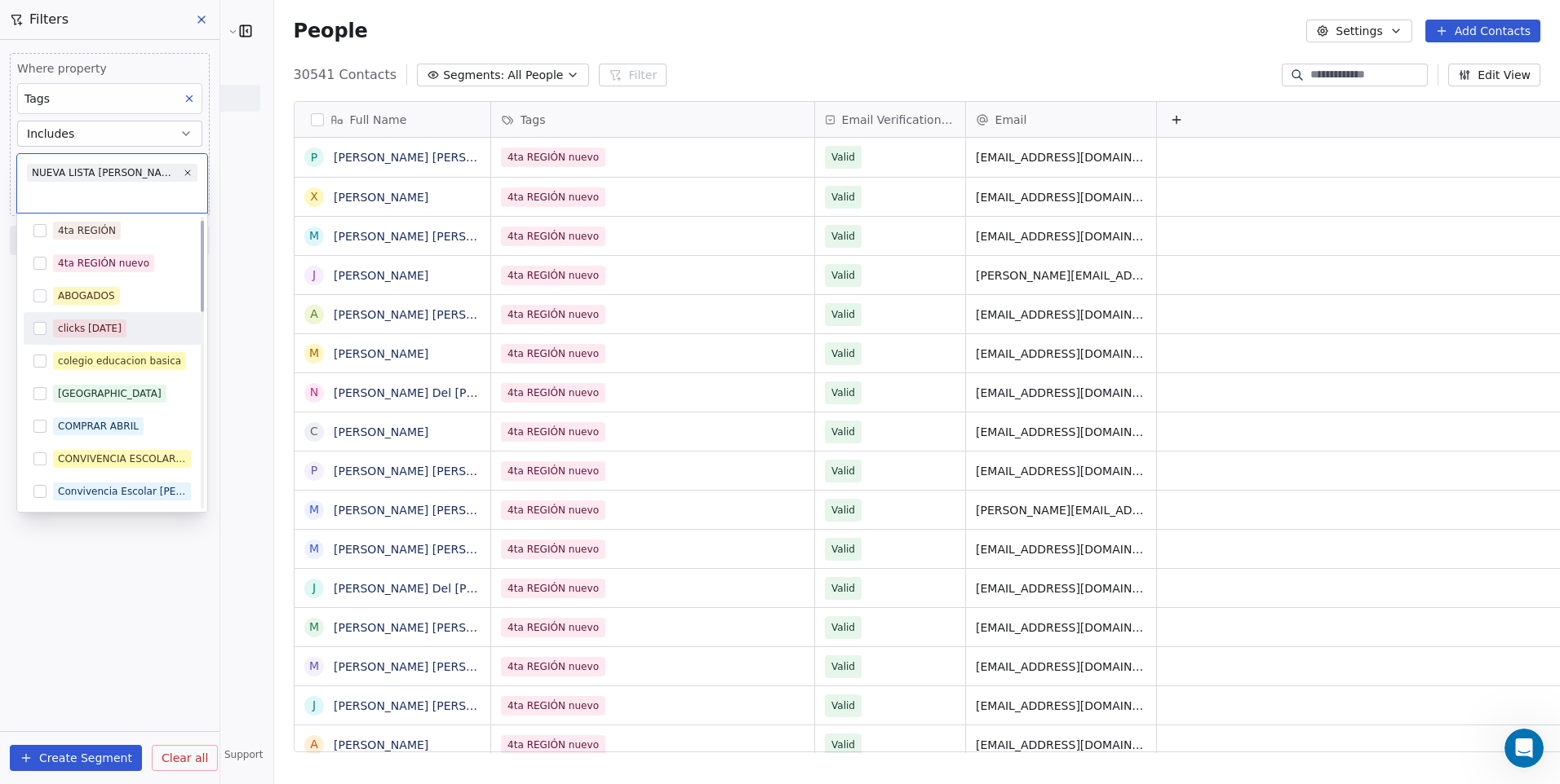
scroll to position [0, 0]
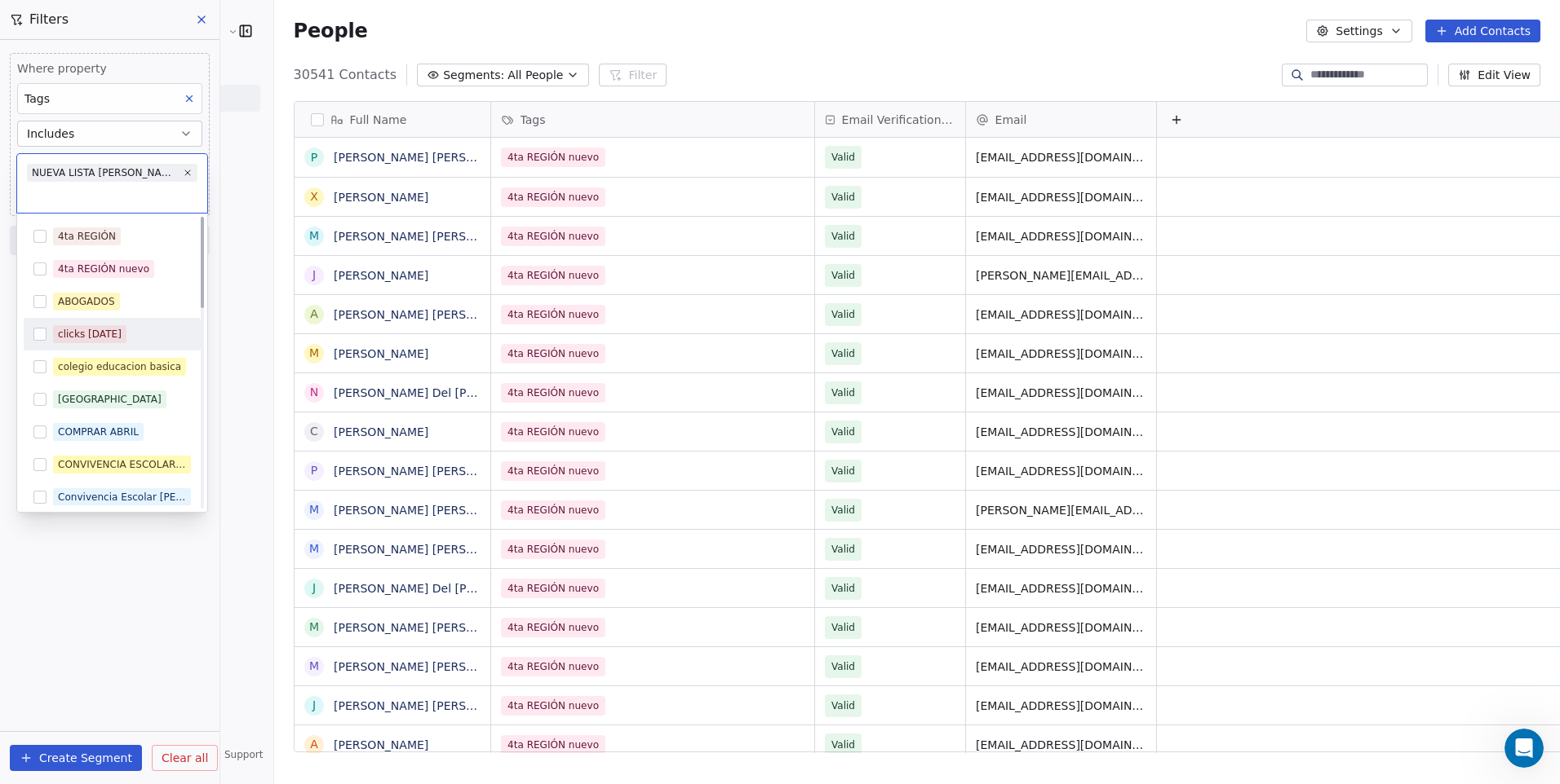
click at [37, 337] on button "Suggestions" at bounding box center [40, 334] width 13 height 13
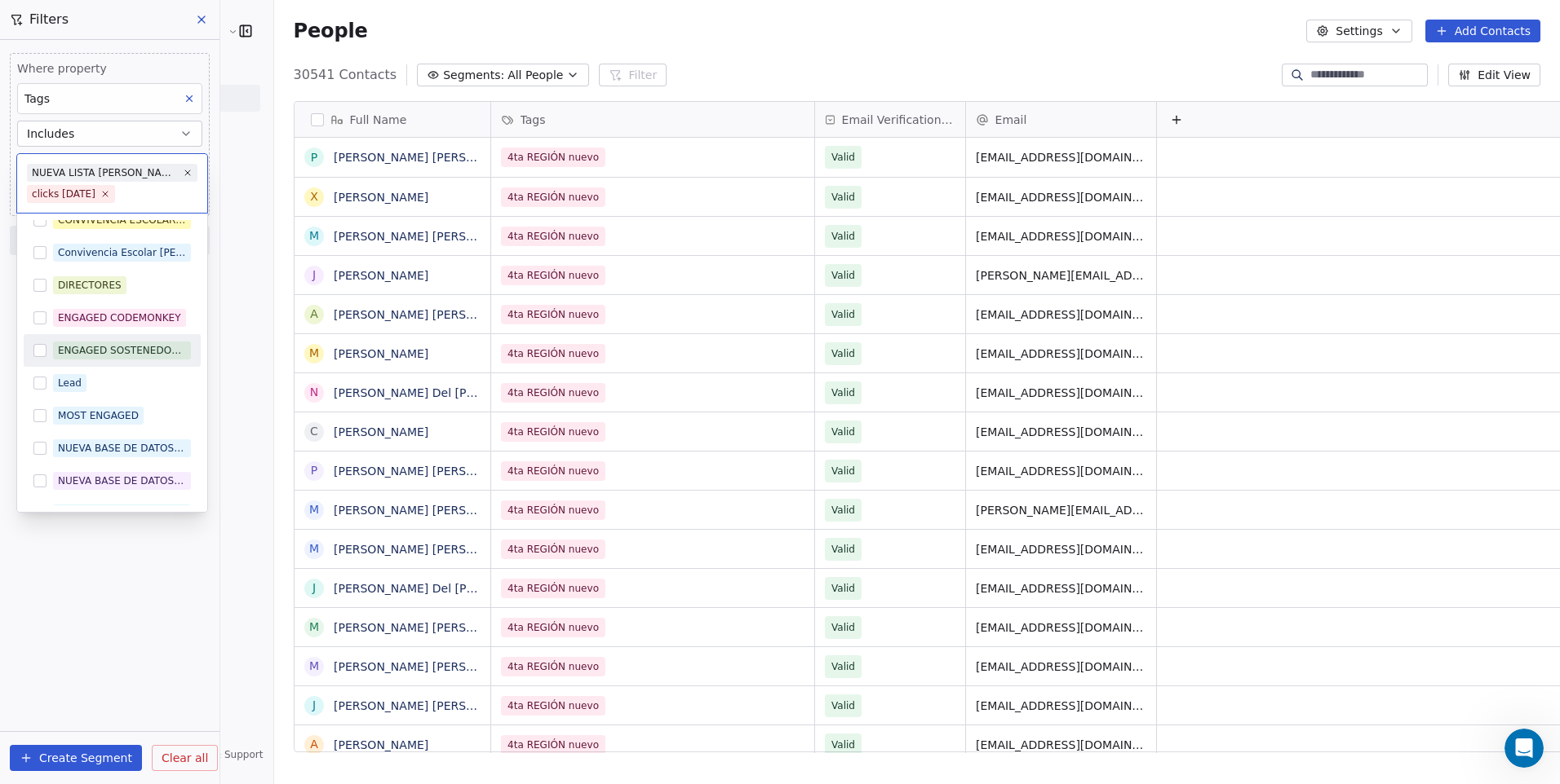
scroll to position [326, 0]
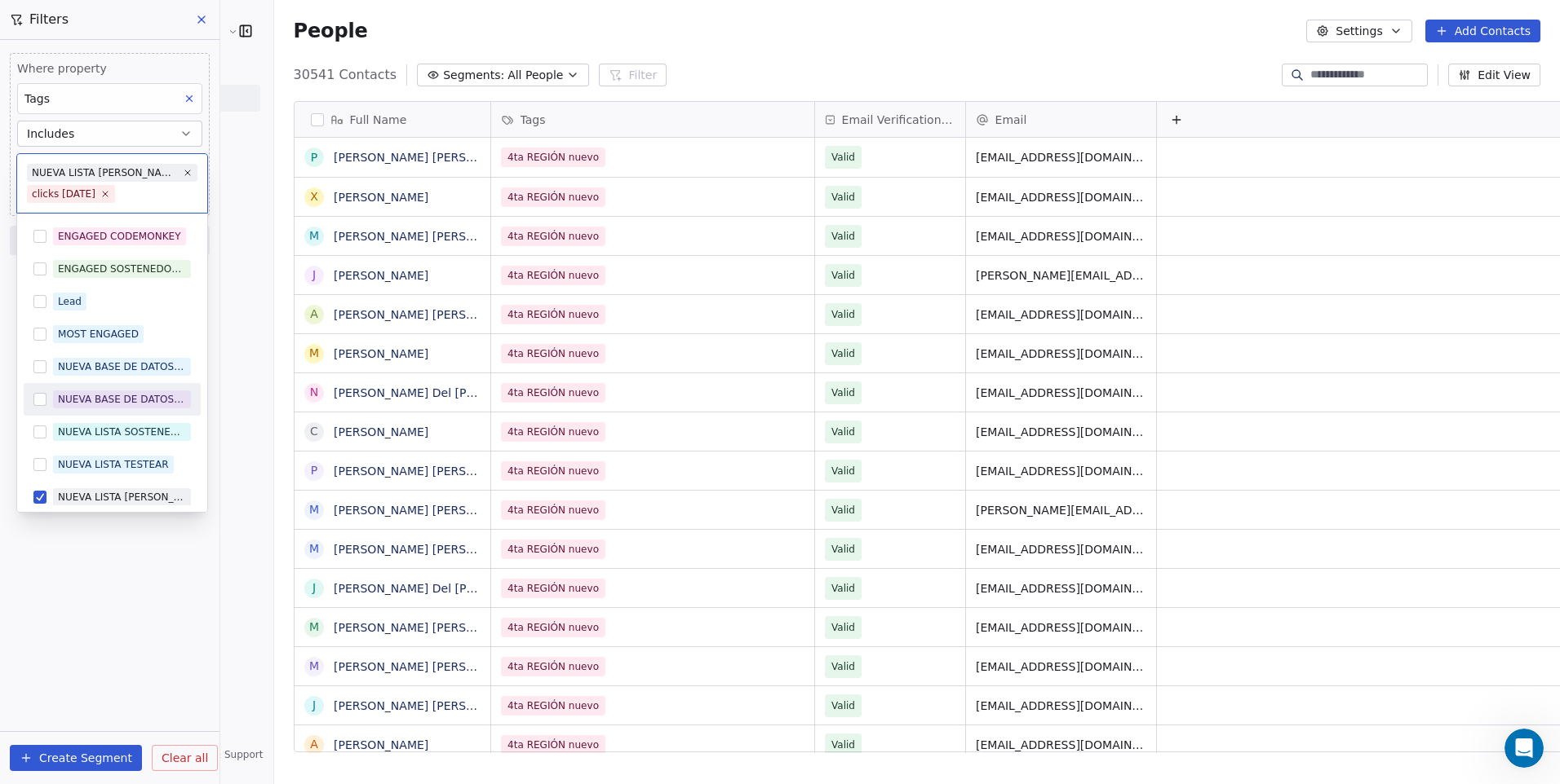
click at [43, 402] on button "Suggestions" at bounding box center [40, 399] width 13 height 13
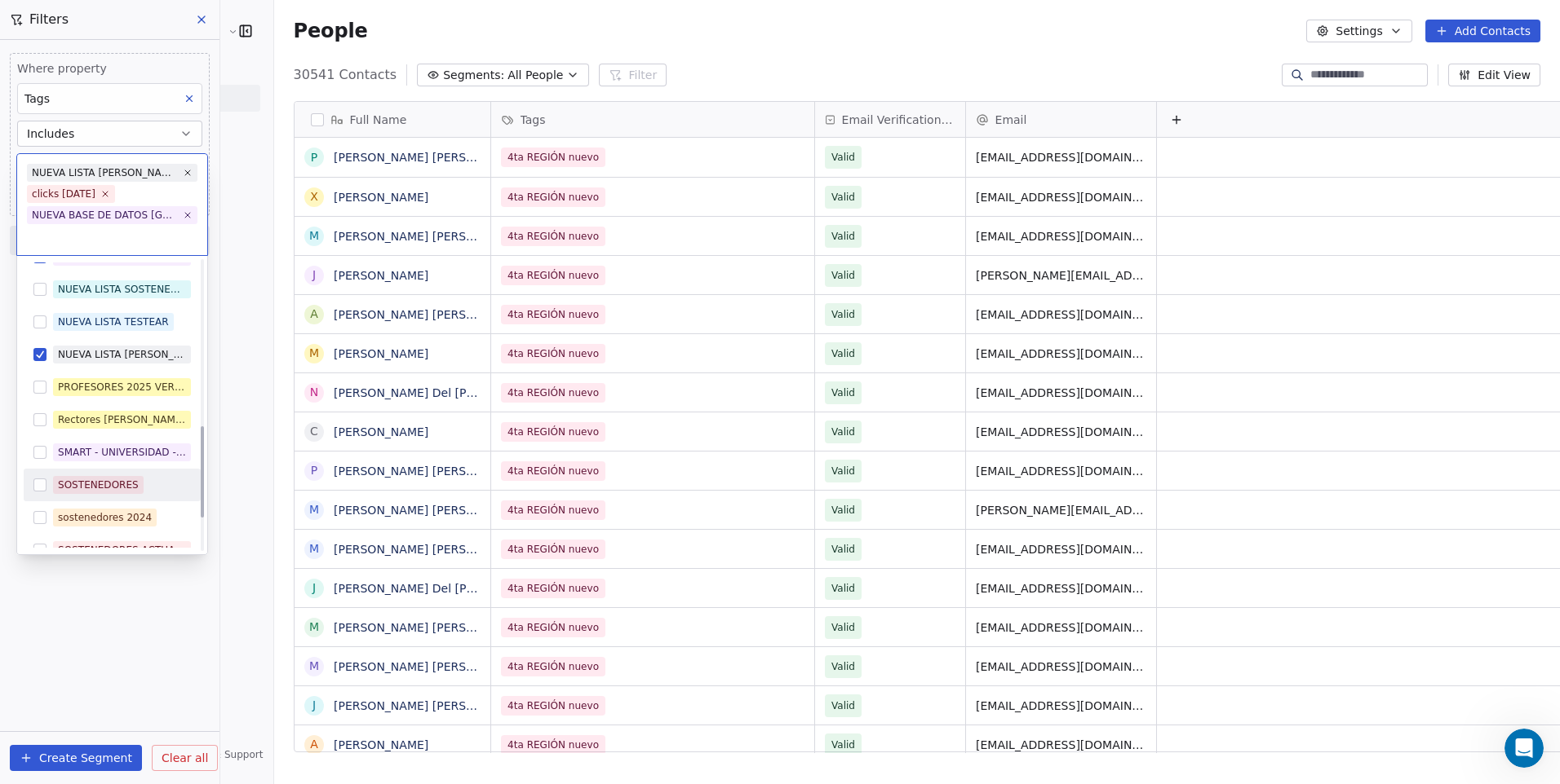
scroll to position [570, 0]
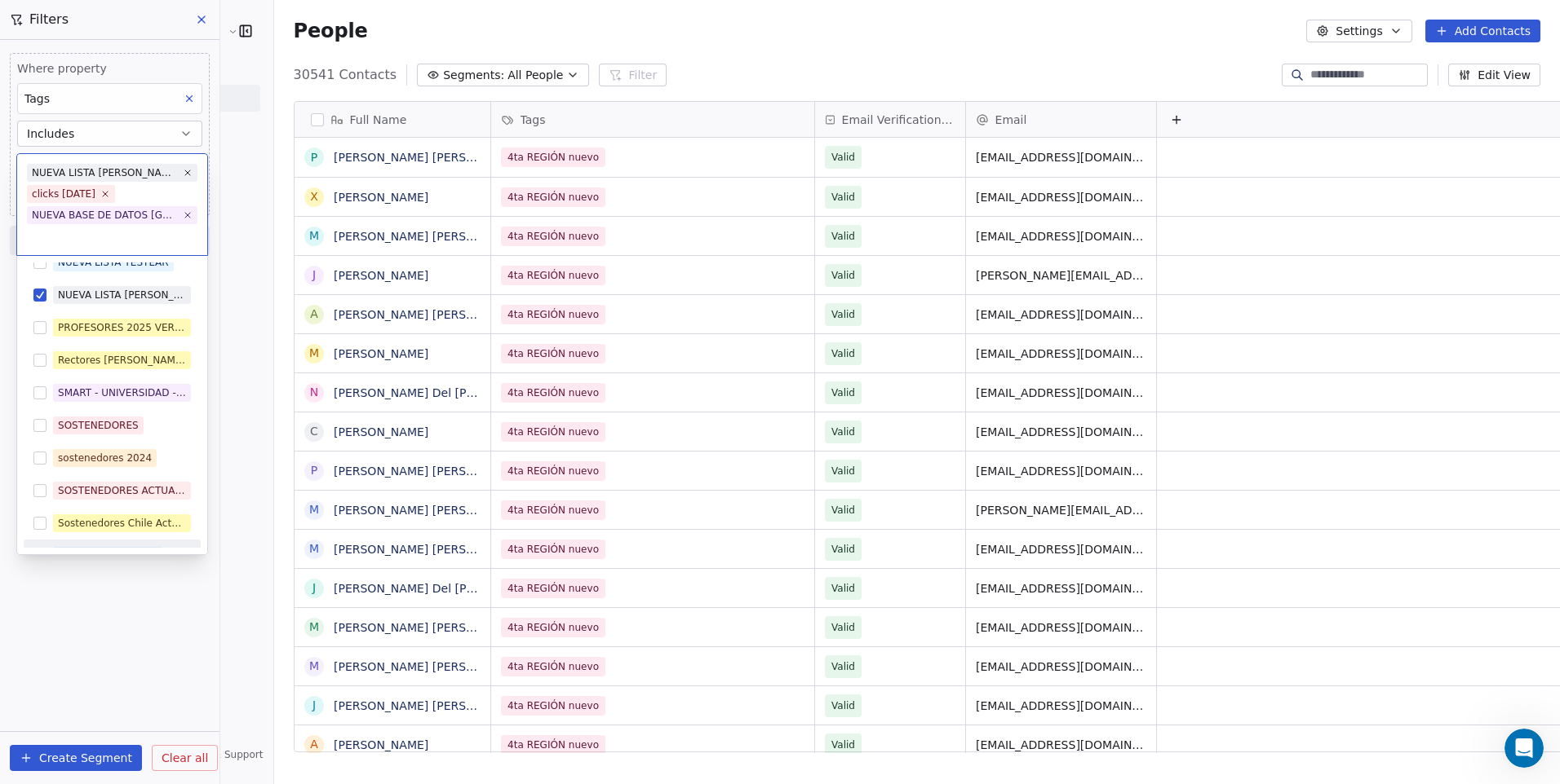
click at [116, 665] on html "Cedetec-Chile Contacts People Marketing Workflows Campaigns Sales Pipelines Seq…" at bounding box center [780, 392] width 1560 height 784
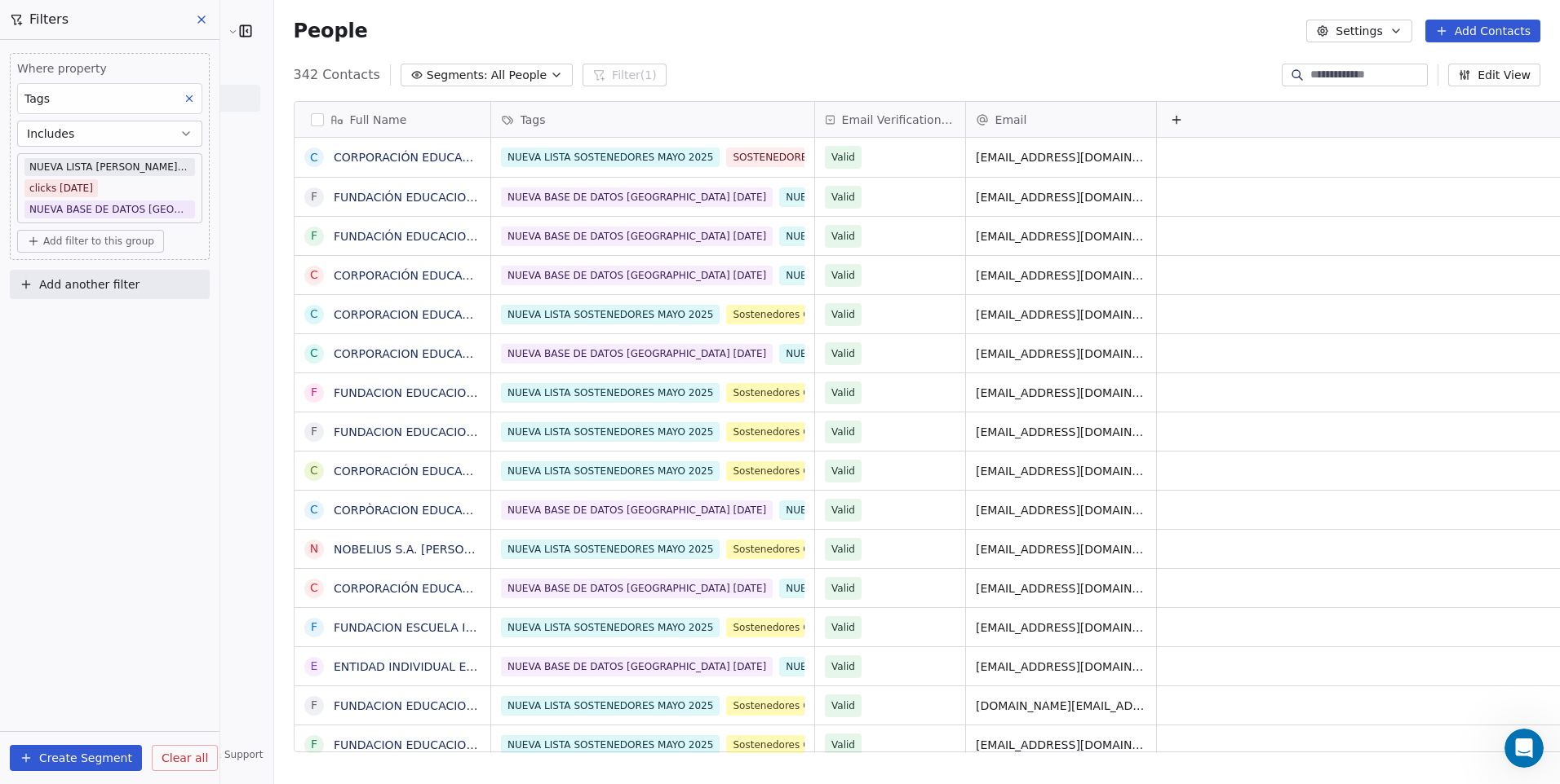
scroll to position [678, 1327]
click at [311, 125] on button "button" at bounding box center [317, 119] width 13 height 13
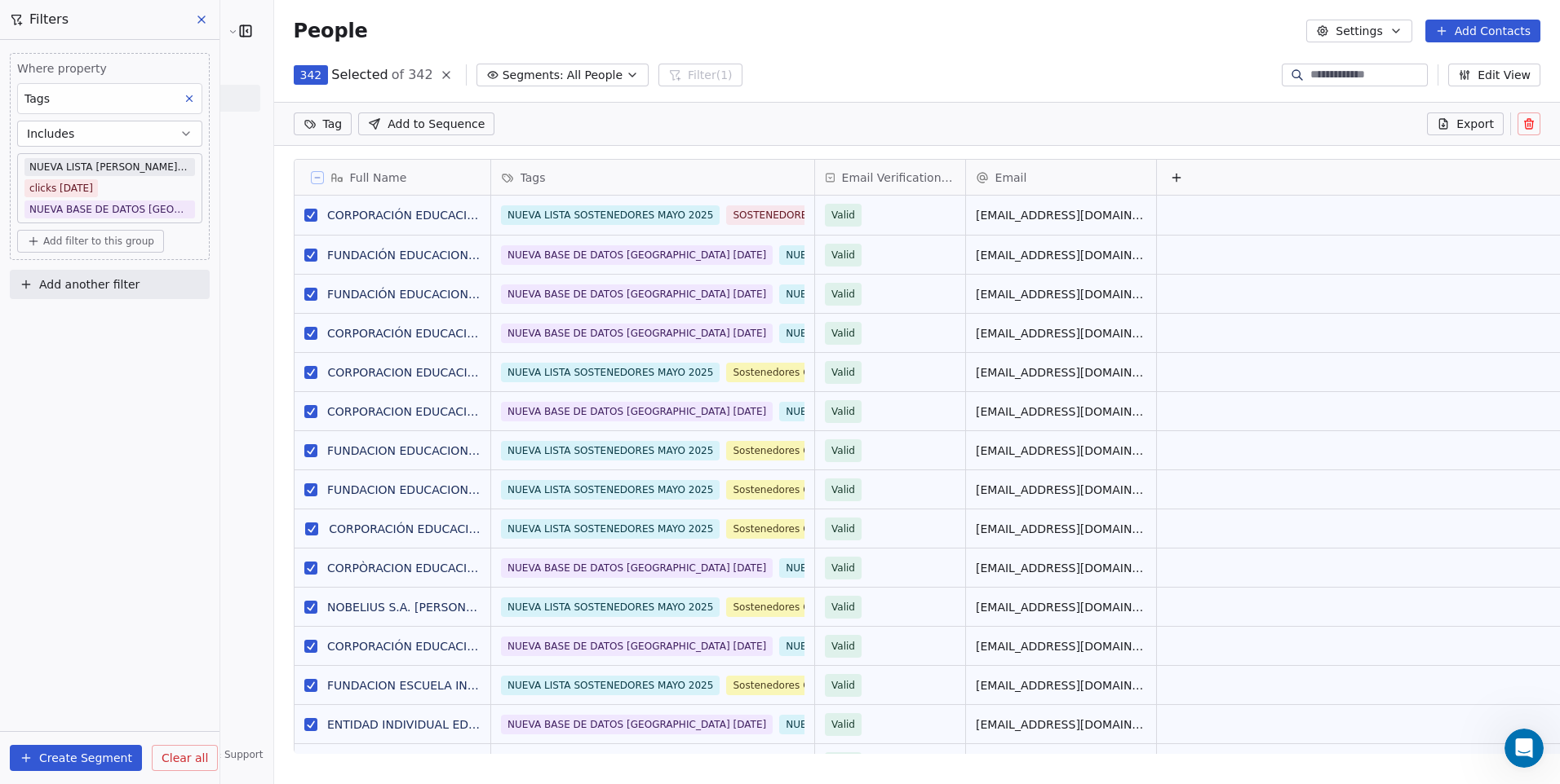
click at [443, 76] on icon at bounding box center [446, 75] width 7 height 7
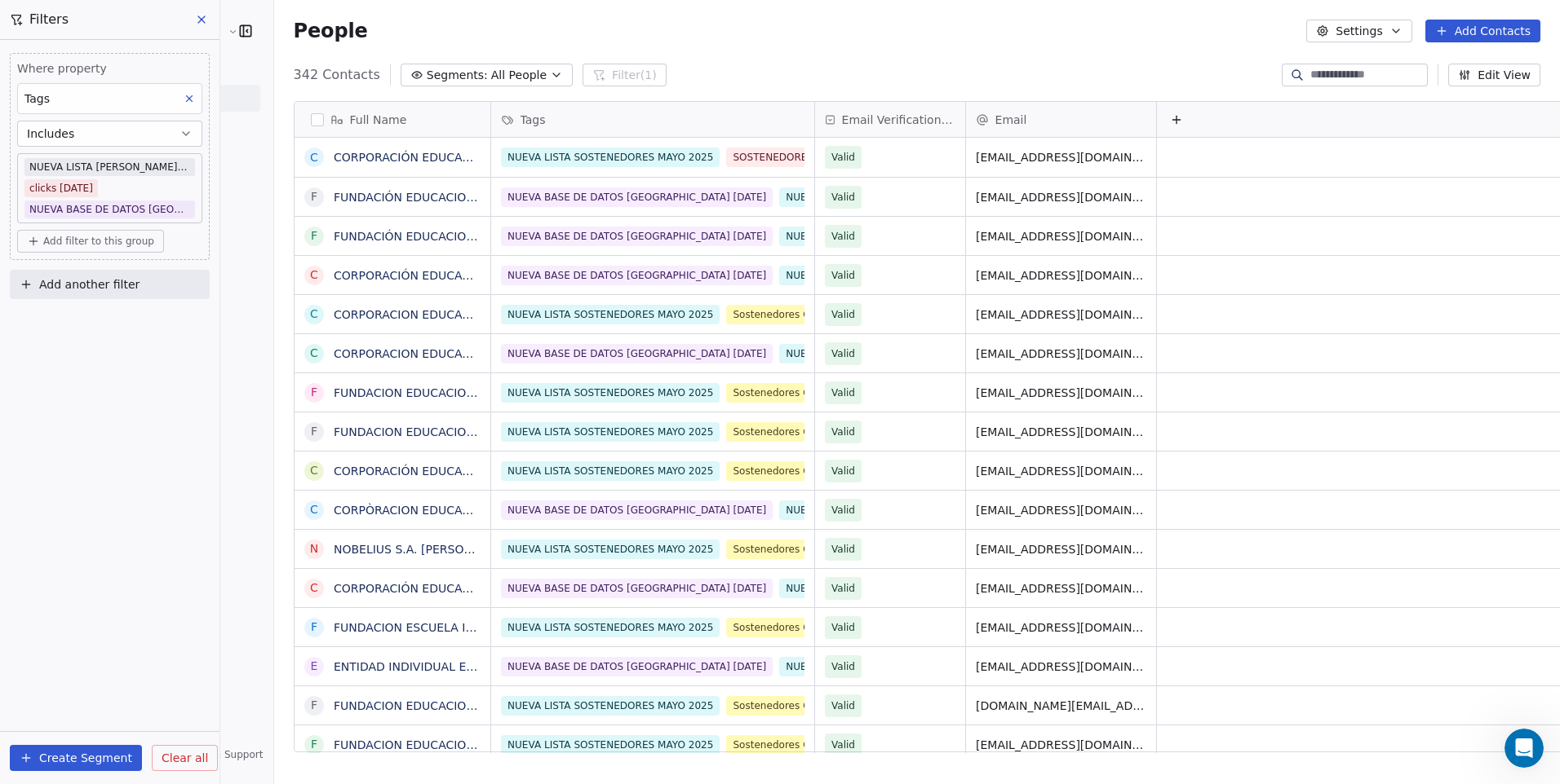
click at [131, 141] on button "Includes" at bounding box center [109, 133] width 185 height 26
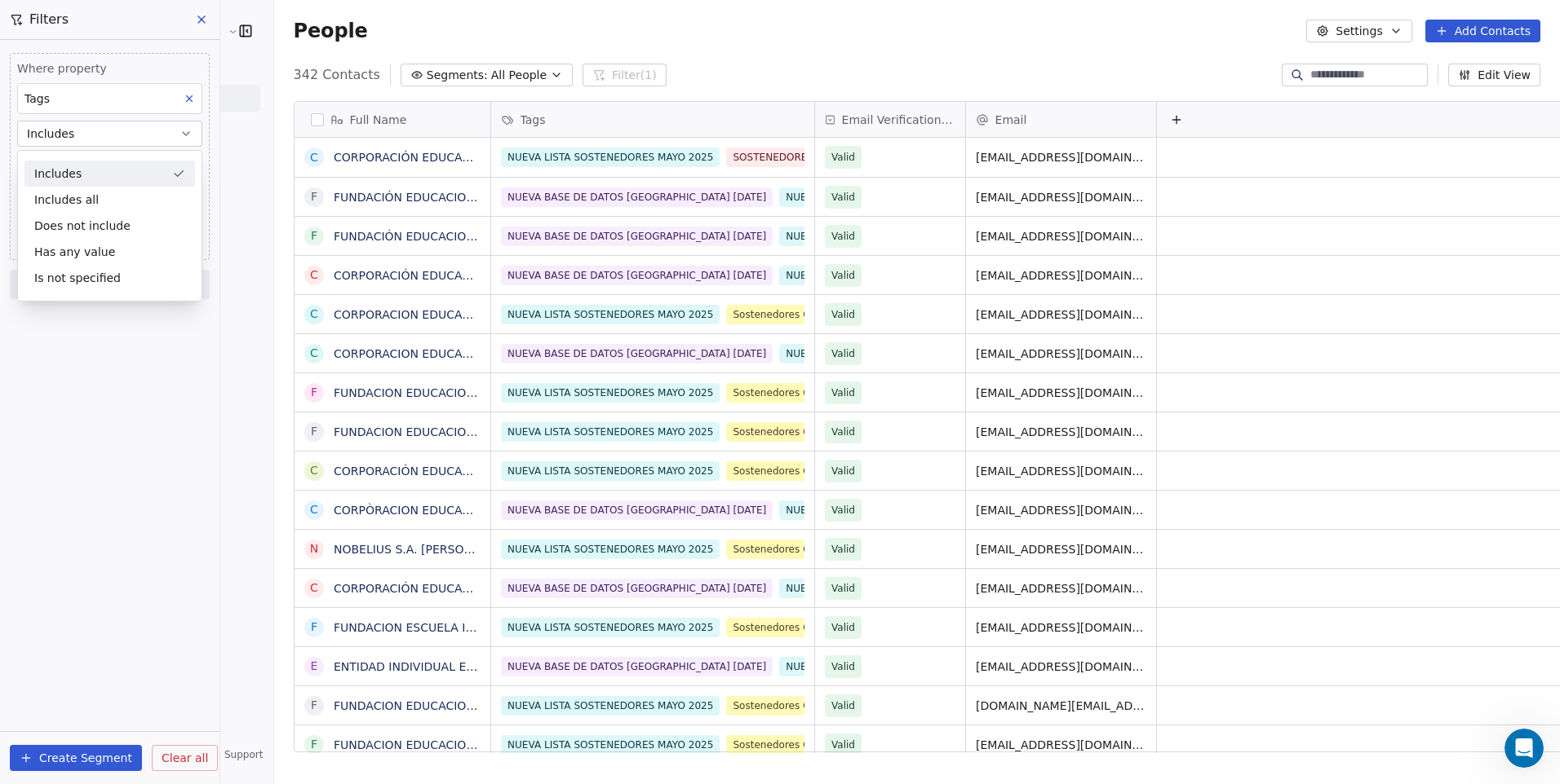
click at [131, 141] on button "Includes" at bounding box center [109, 133] width 185 height 26
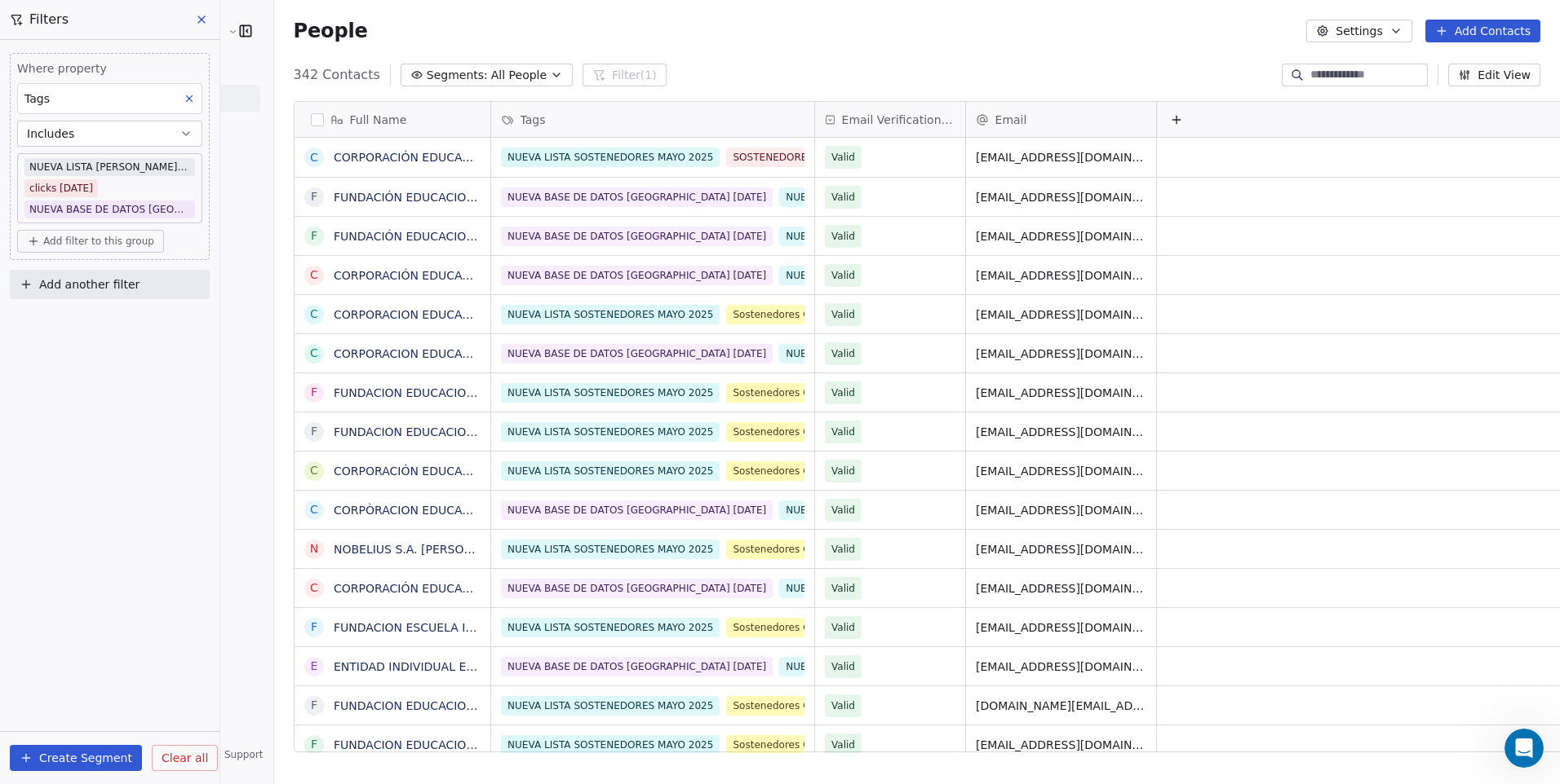
click at [125, 245] on span "Add filter to this group" at bounding box center [98, 240] width 111 height 13
click at [125, 245] on html "Cedetec-Chile Contacts People Marketing Workflows Campaigns Sales Pipelines Seq…" at bounding box center [780, 392] width 1560 height 784
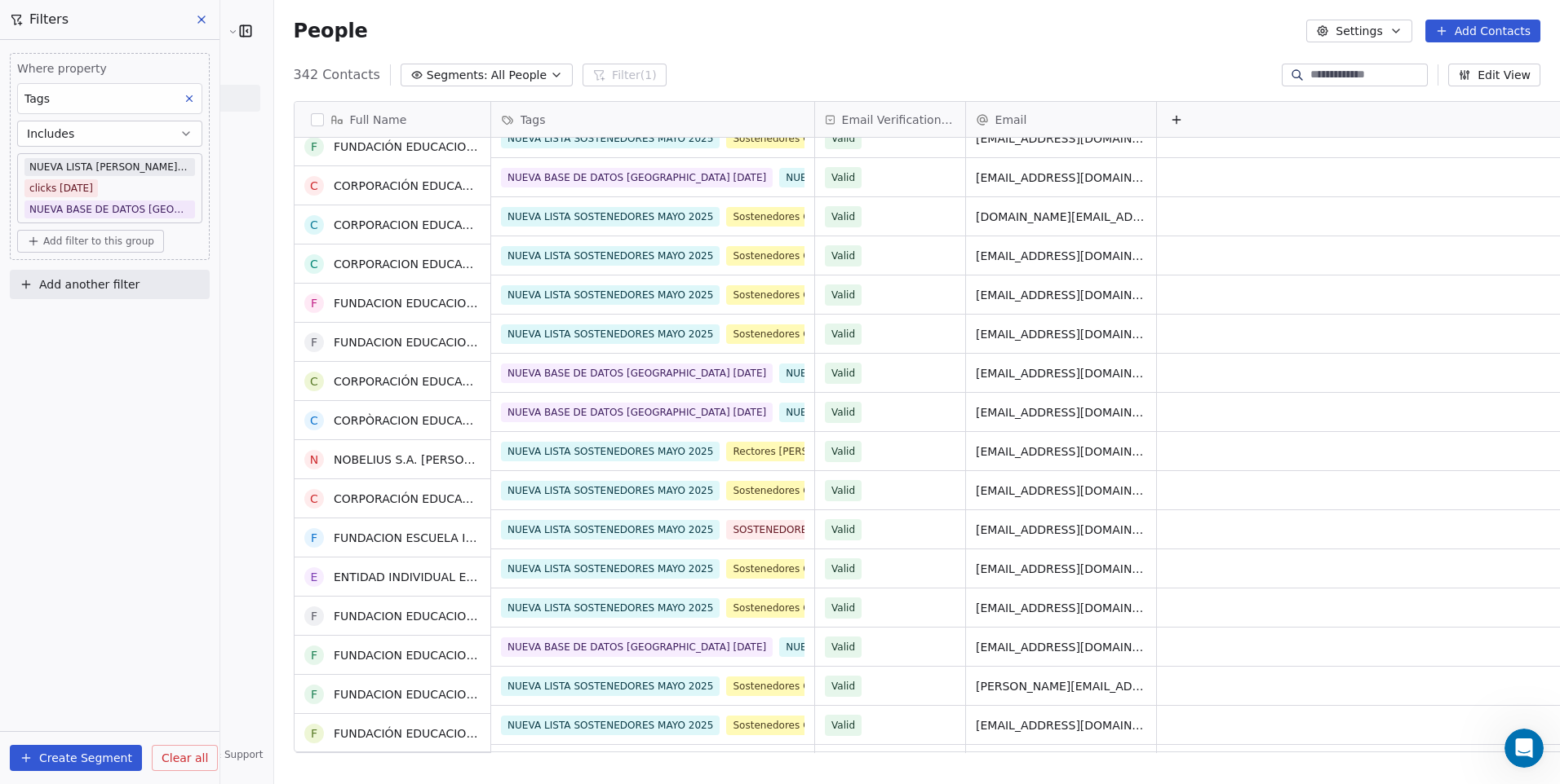
scroll to position [81, 0]
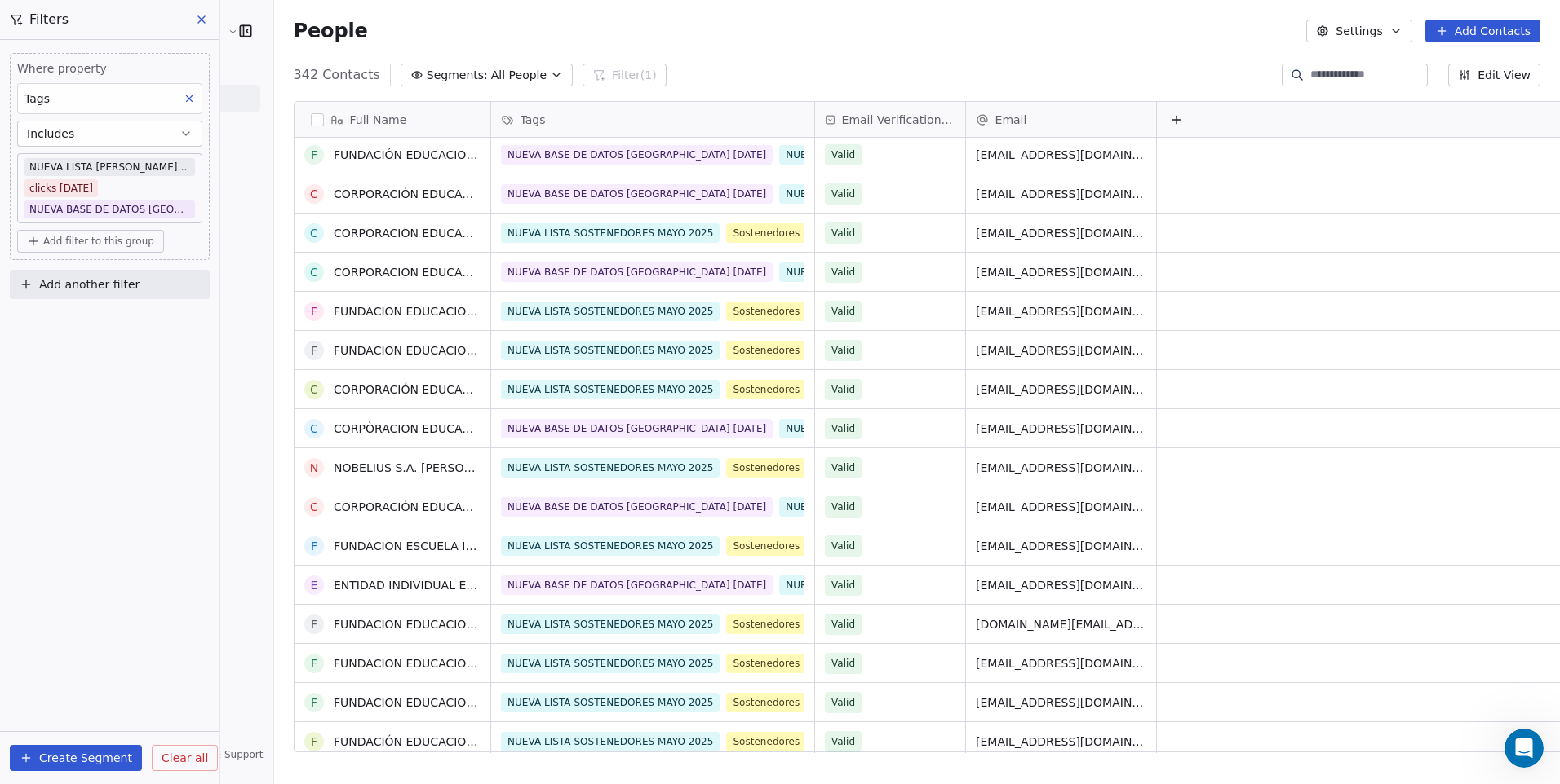
click at [116, 216] on body "Cedetec-Chile Contacts People Marketing Workflows Campaigns Sales Pipelines Seq…" at bounding box center [780, 392] width 1560 height 784
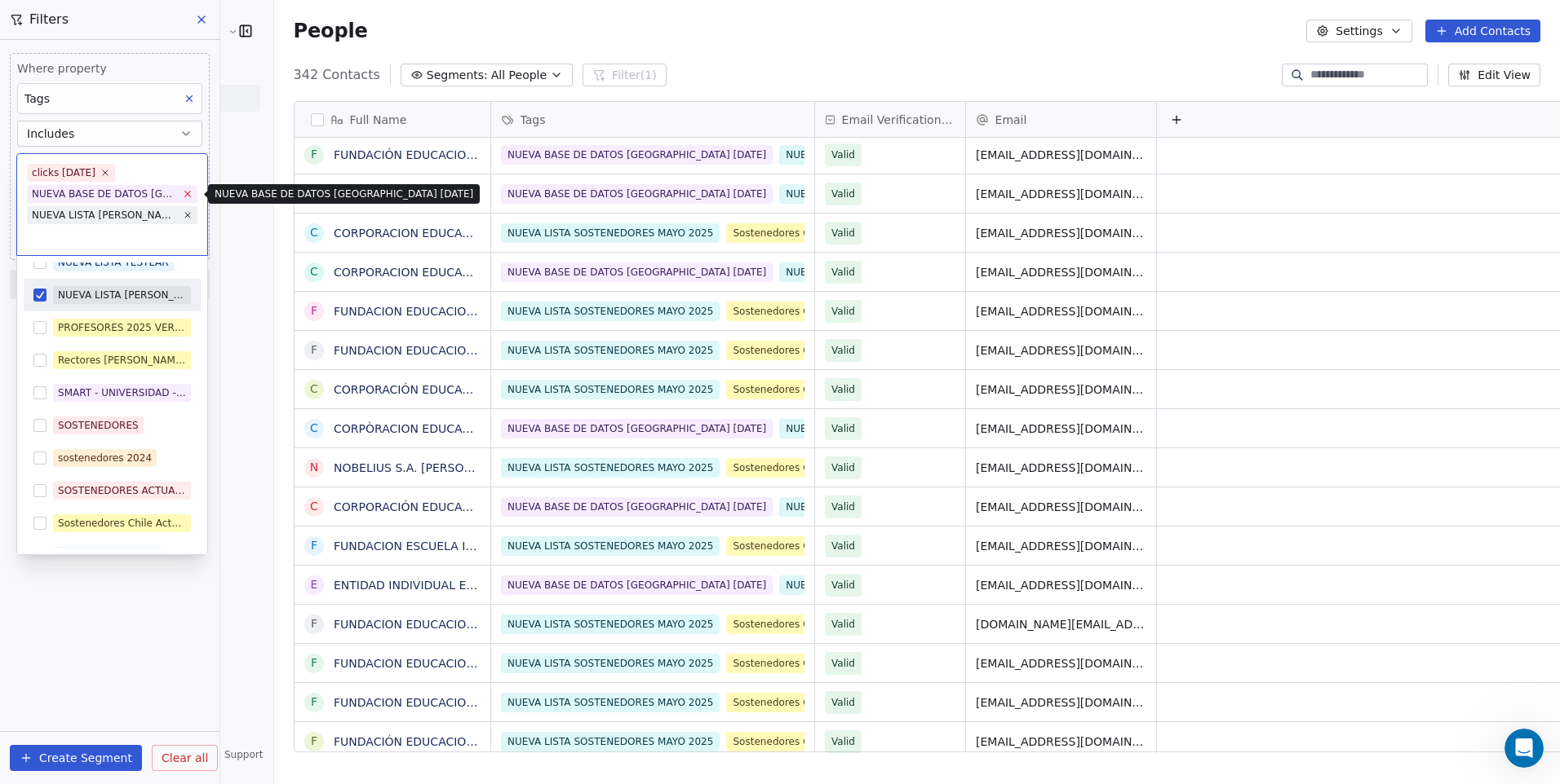
click at [192, 197] on icon at bounding box center [187, 194] width 11 height 11
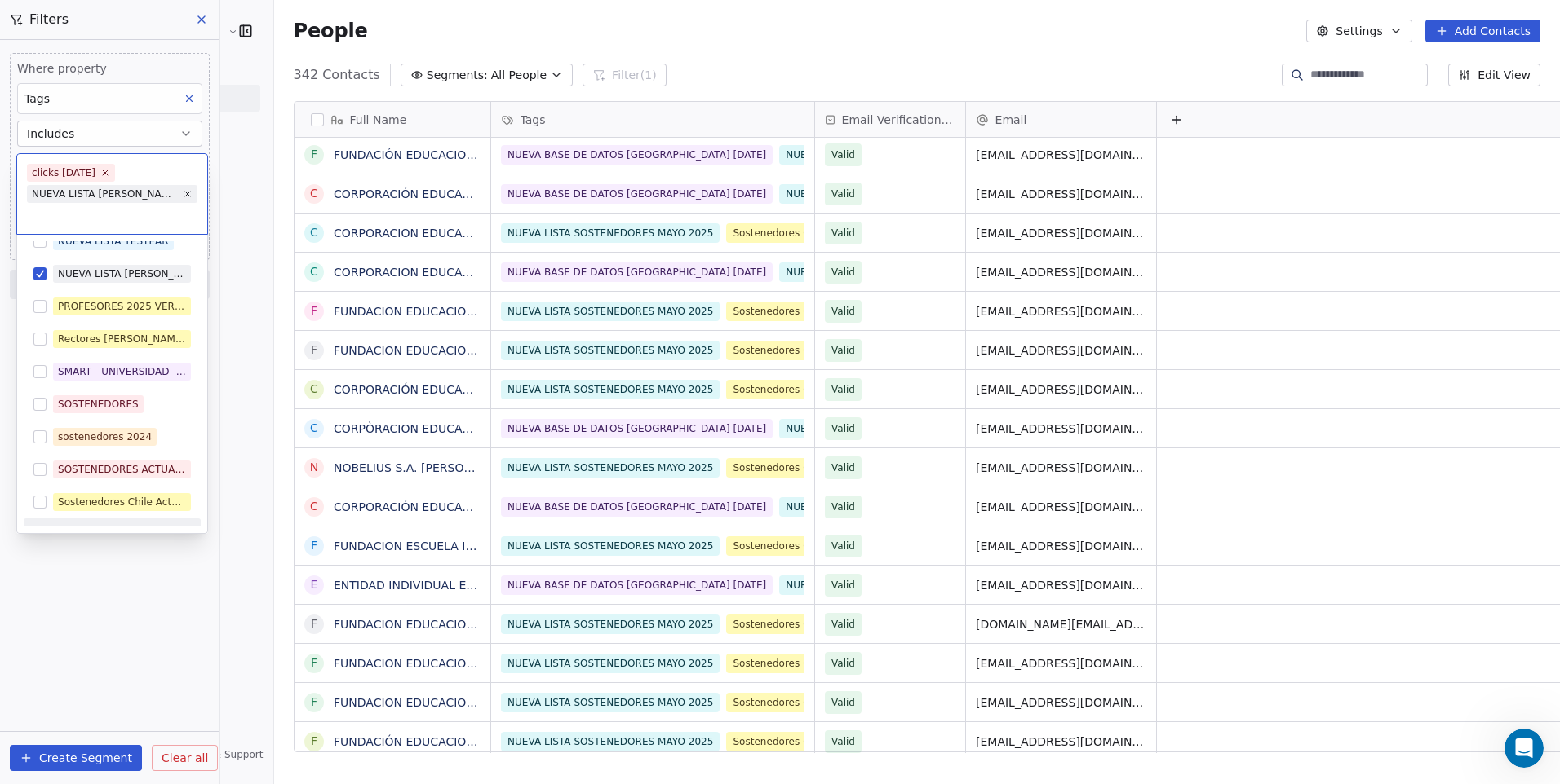
click at [133, 605] on html "Cedetec-Chile Contacts People Marketing Workflows Campaigns Sales Pipelines Seq…" at bounding box center [780, 392] width 1560 height 784
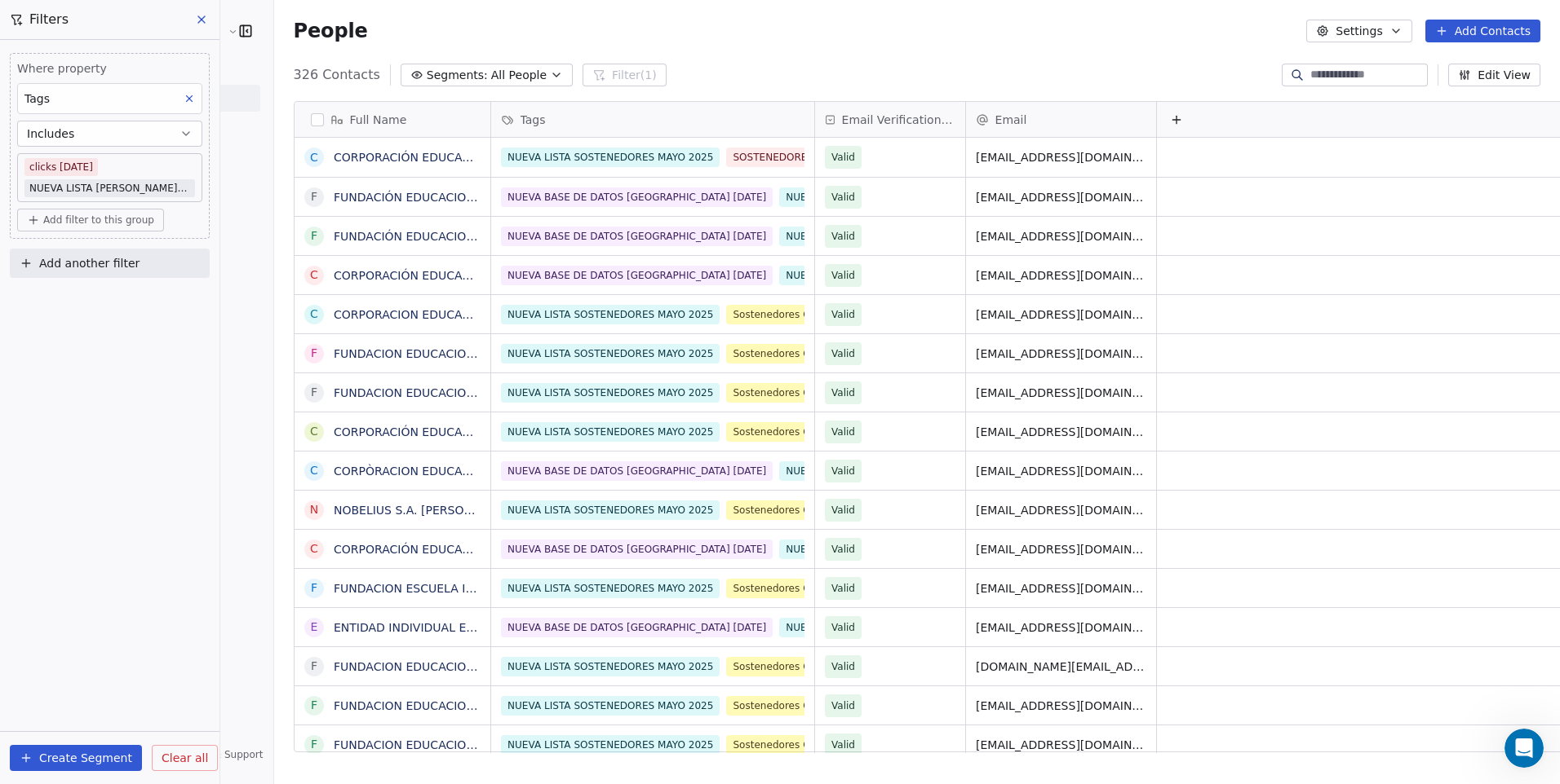
click at [679, 451] on div "NUEVA BASE DE DATOS CHILE MARZO 2023 NUEVA LISTA SOSTENEDORES MAYO 2025 Sostene…" at bounding box center [1043, 470] width 1104 height 39
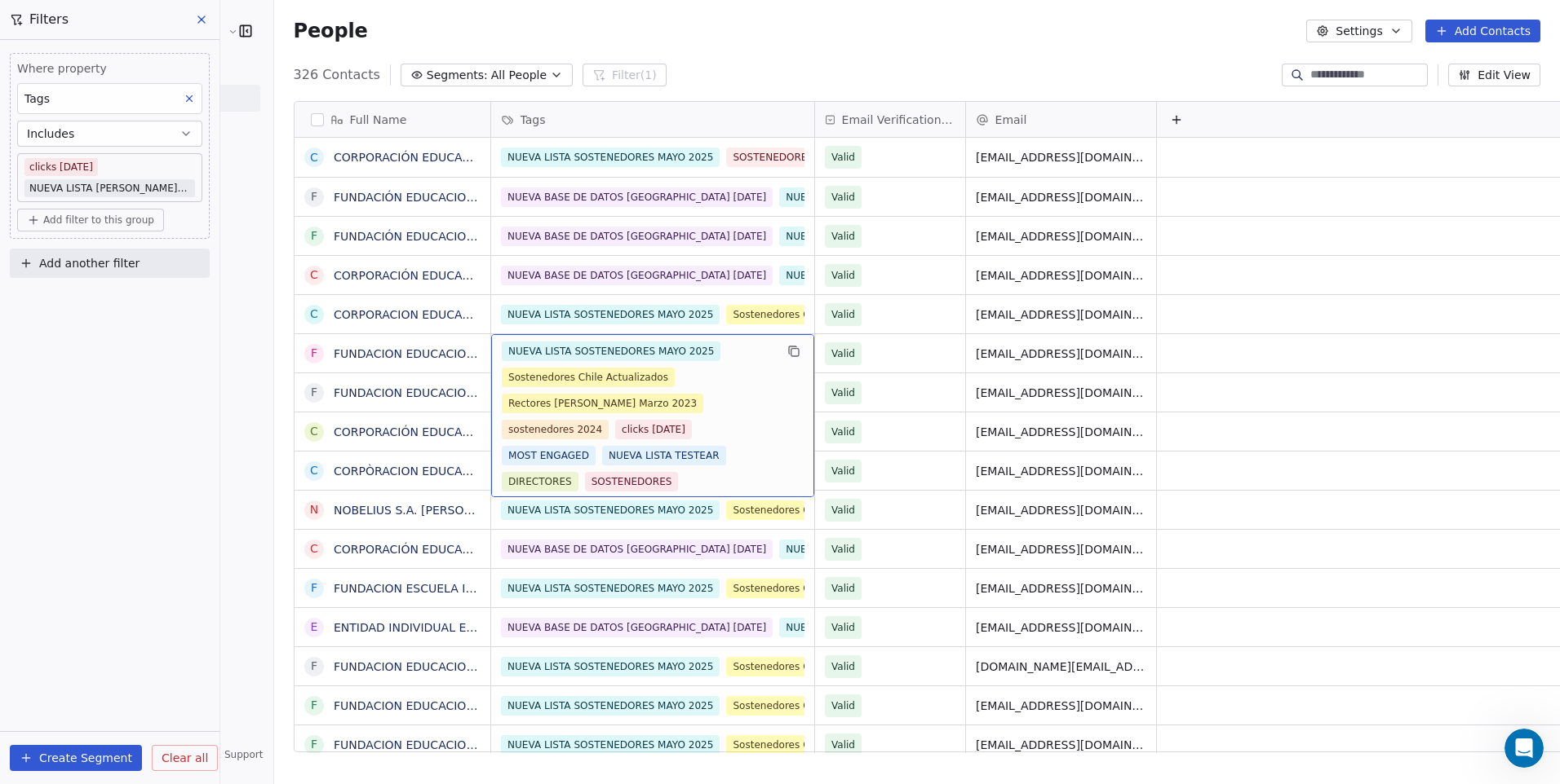
click at [93, 171] on body "Cedetec-Chile Contacts People Marketing Workflows Campaigns Sales Pipelines Seq…" at bounding box center [780, 392] width 1560 height 784
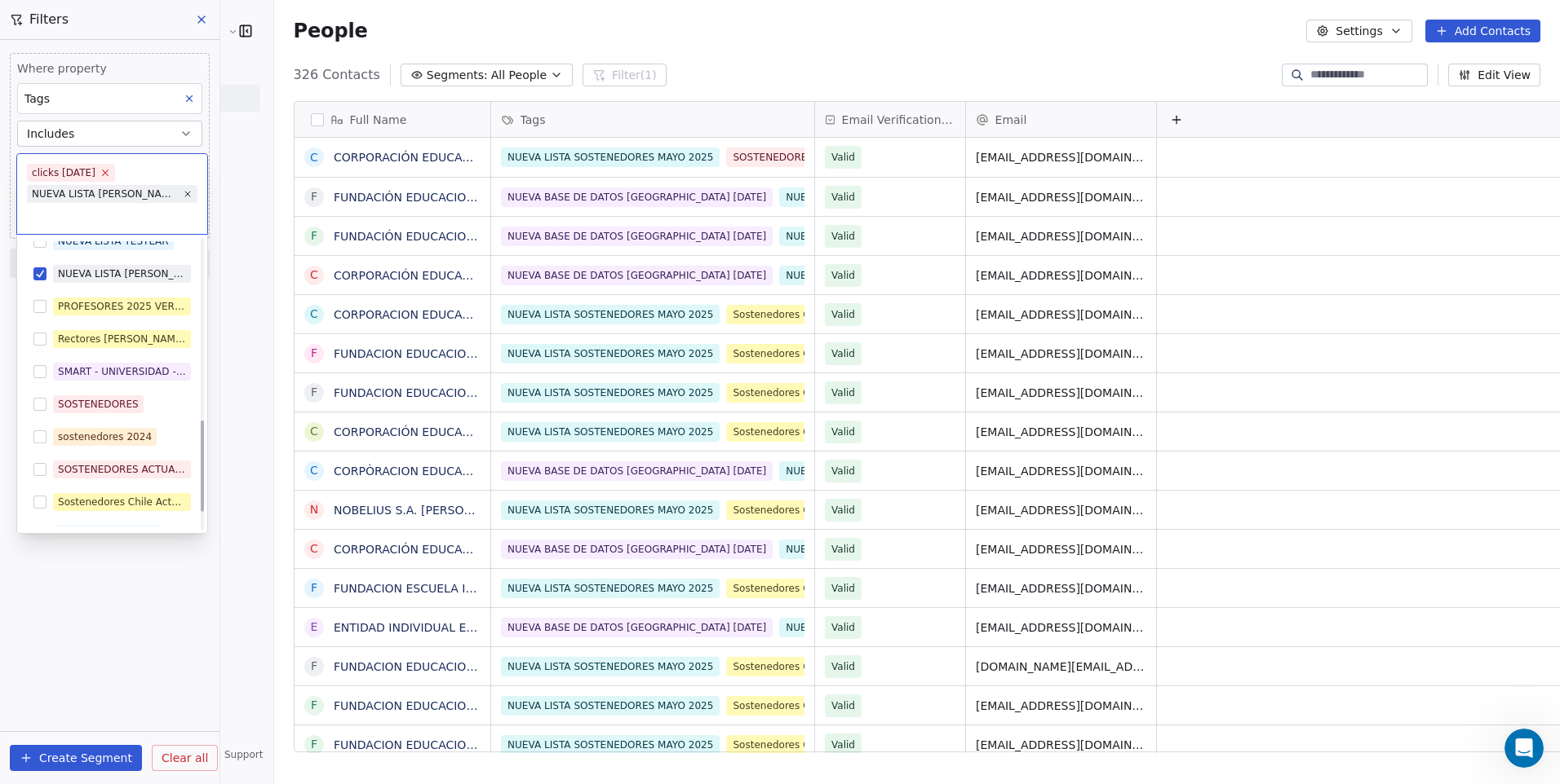
click at [110, 173] on icon at bounding box center [104, 172] width 11 height 11
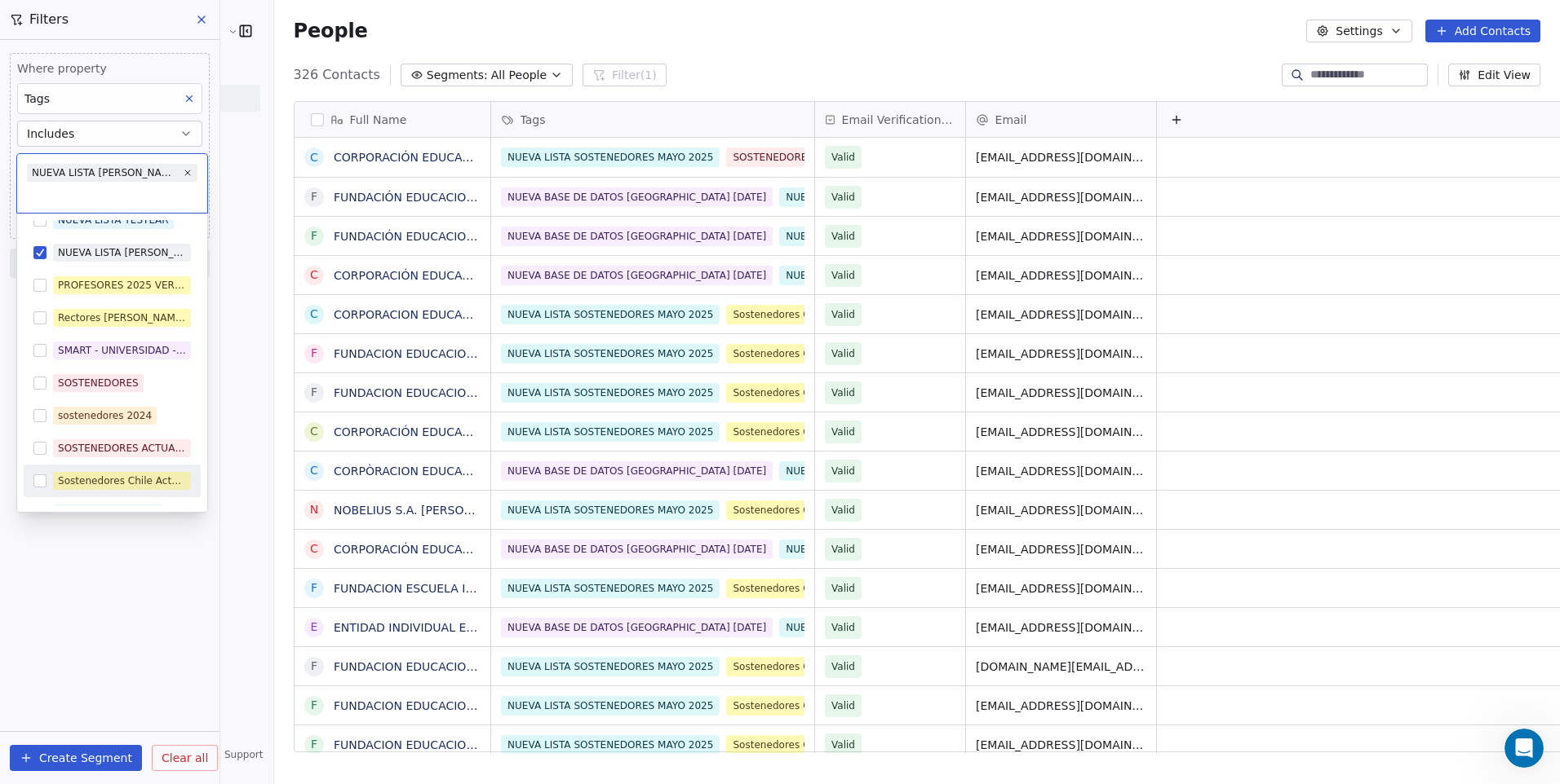
click at [183, 579] on html "Cedetec-Chile Contacts People Marketing Workflows Campaigns Sales Pipelines Seq…" at bounding box center [780, 392] width 1560 height 784
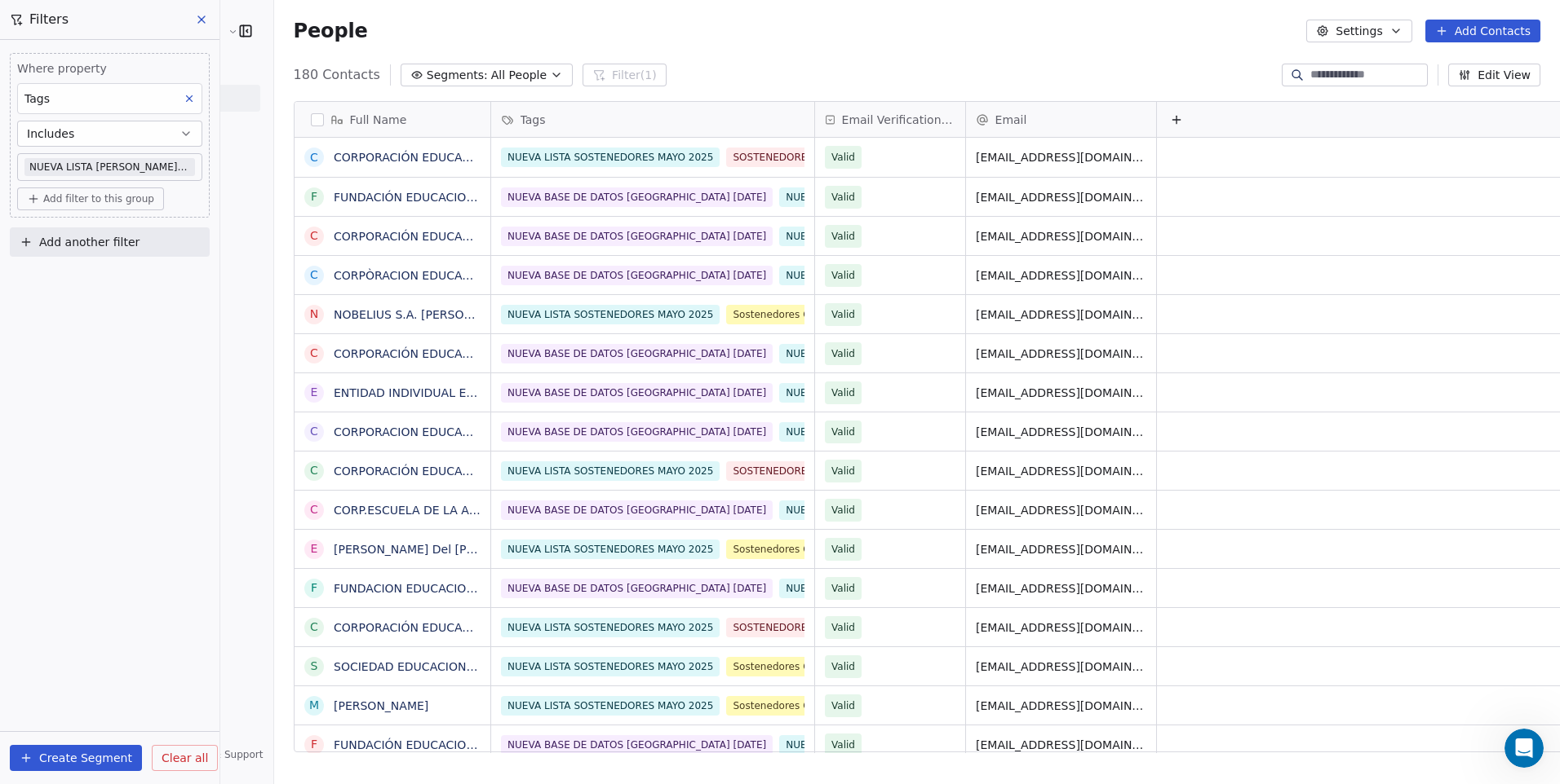
click at [118, 167] on body "Cedetec-Chile Contacts People Marketing Workflows Campaigns Sales Pipelines Seq…" at bounding box center [780, 392] width 1560 height 784
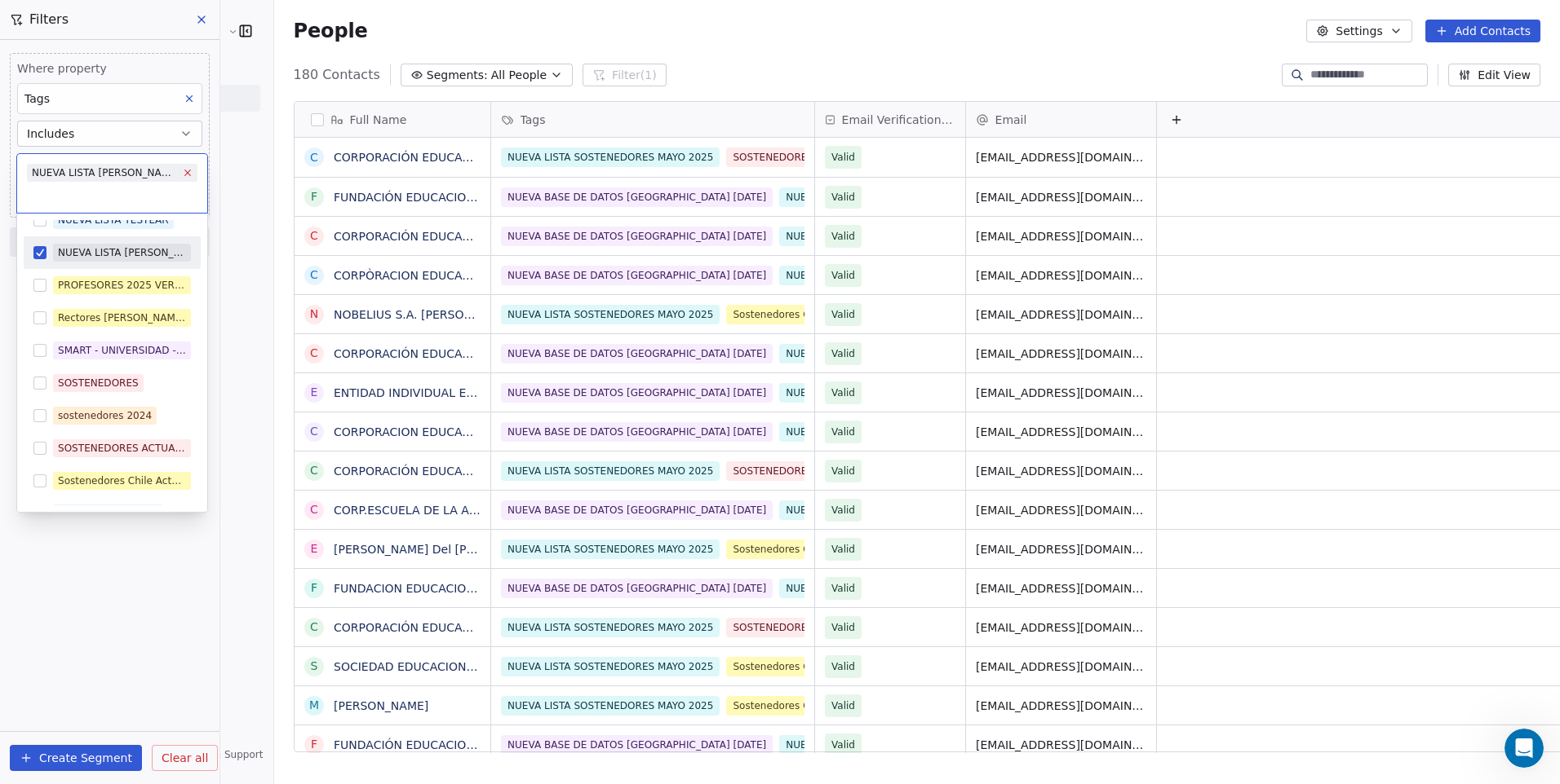
click at [182, 175] on icon at bounding box center [187, 172] width 11 height 11
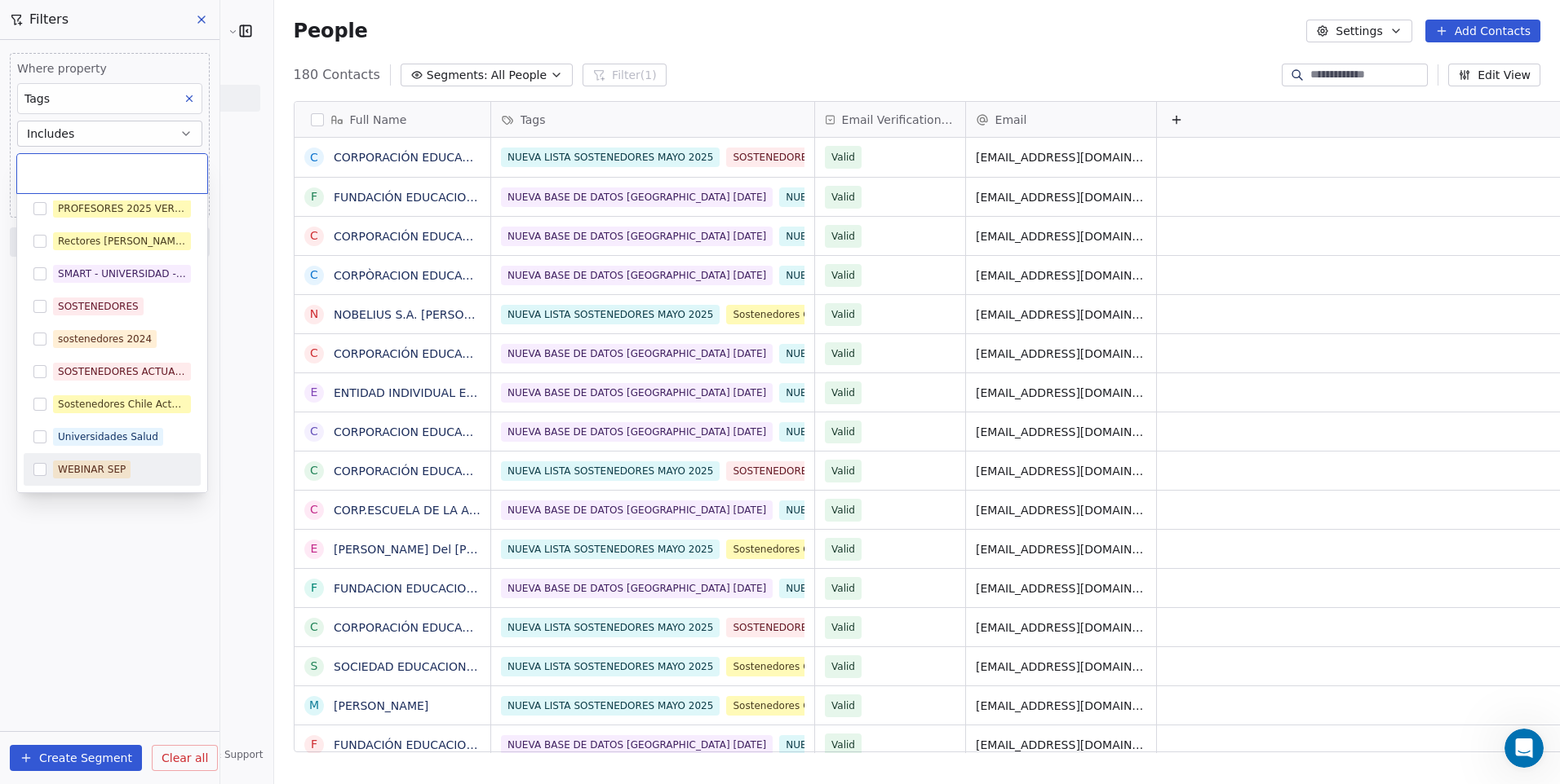
click at [39, 470] on button "Suggestions" at bounding box center [40, 469] width 13 height 13
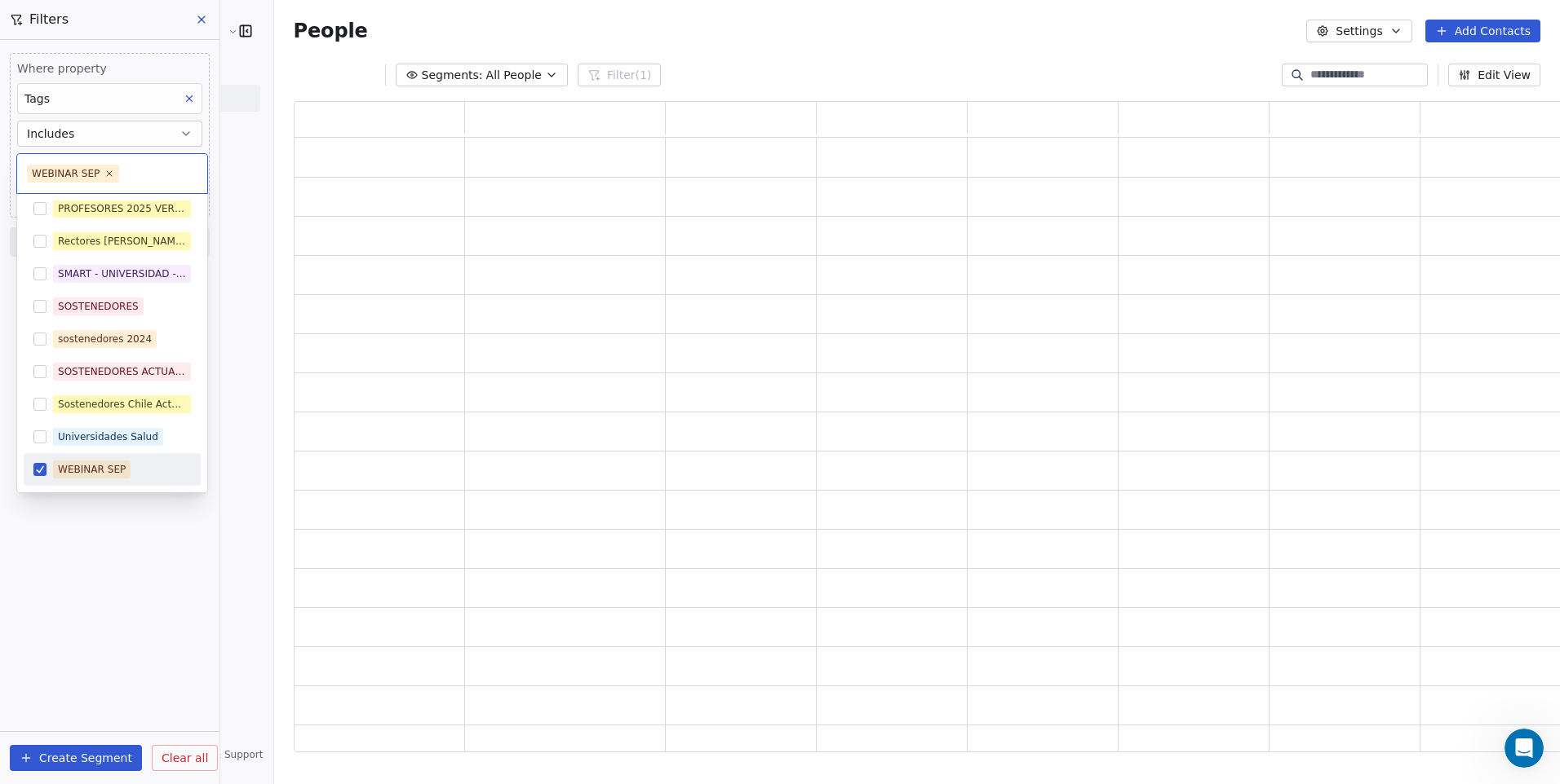
click at [98, 538] on html "Cedetec-Chile Contacts People Marketing Workflows Campaigns Sales Pipelines Seq…" at bounding box center [780, 392] width 1560 height 784
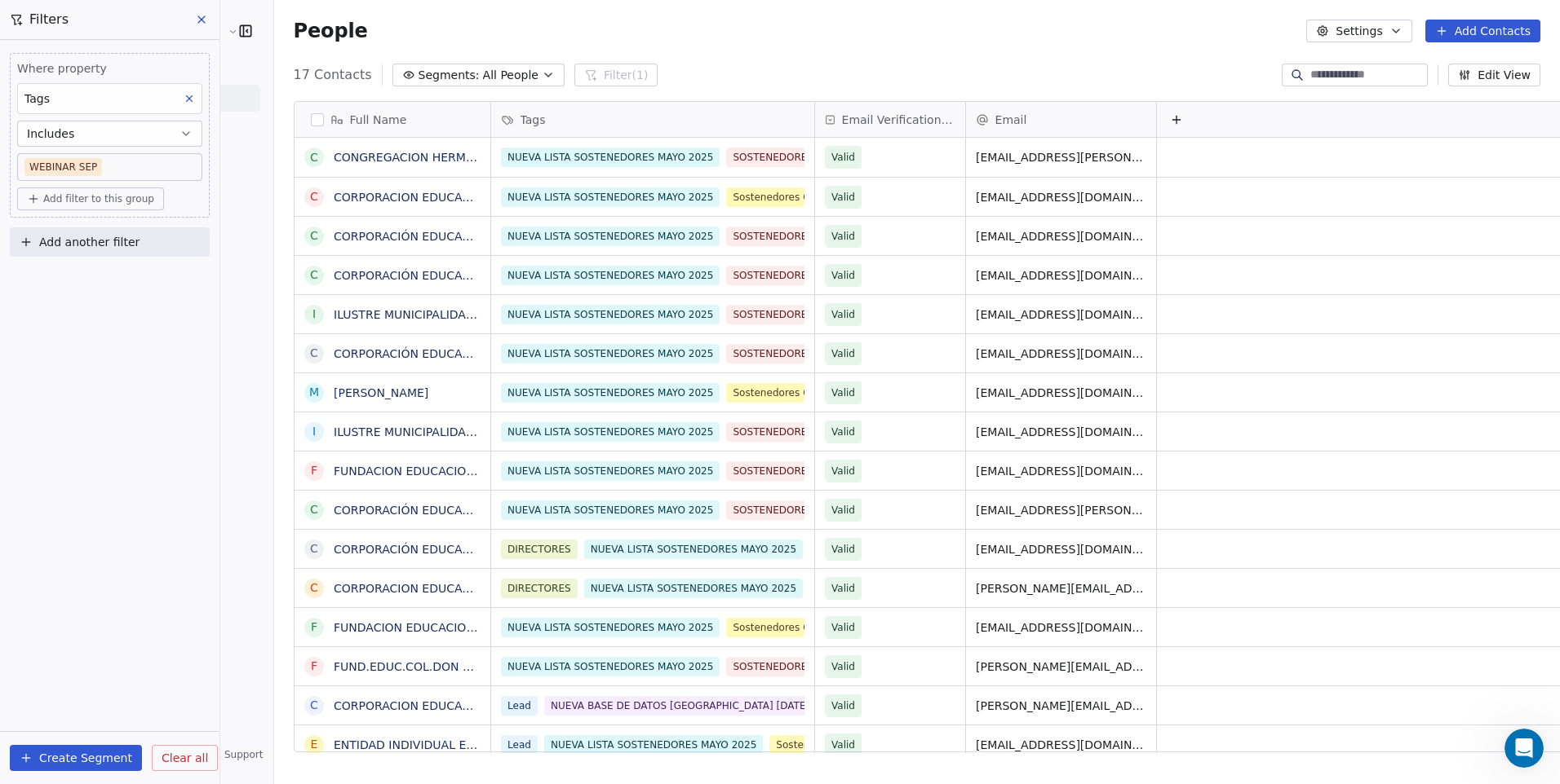
click at [311, 118] on button "button" at bounding box center [317, 119] width 13 height 13
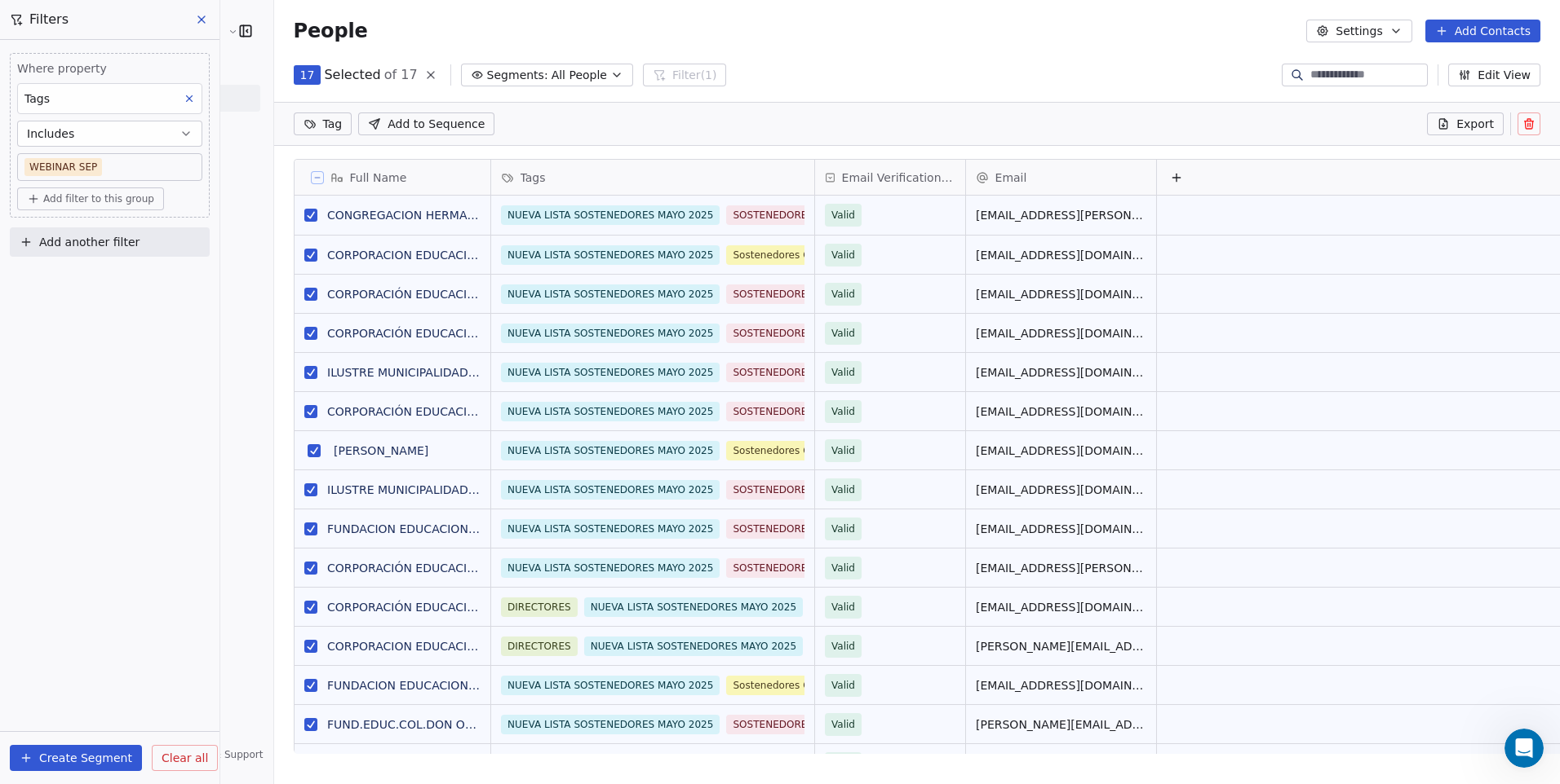
click at [428, 73] on icon at bounding box center [431, 75] width 7 height 7
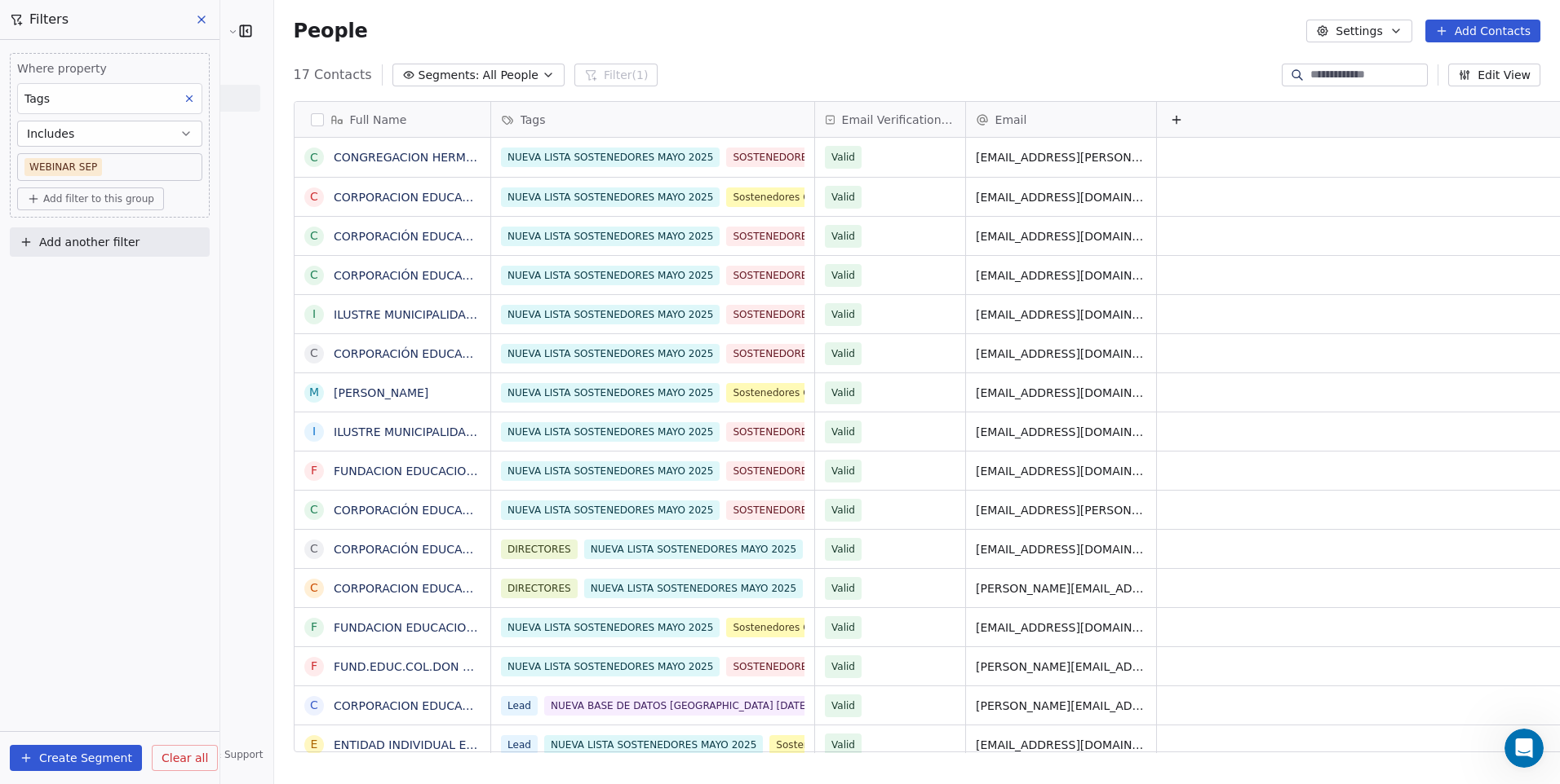
click at [97, 164] on body "Cedetec-Chile Contacts People Marketing Workflows Campaigns Sales Pipelines Seq…" at bounding box center [780, 392] width 1560 height 784
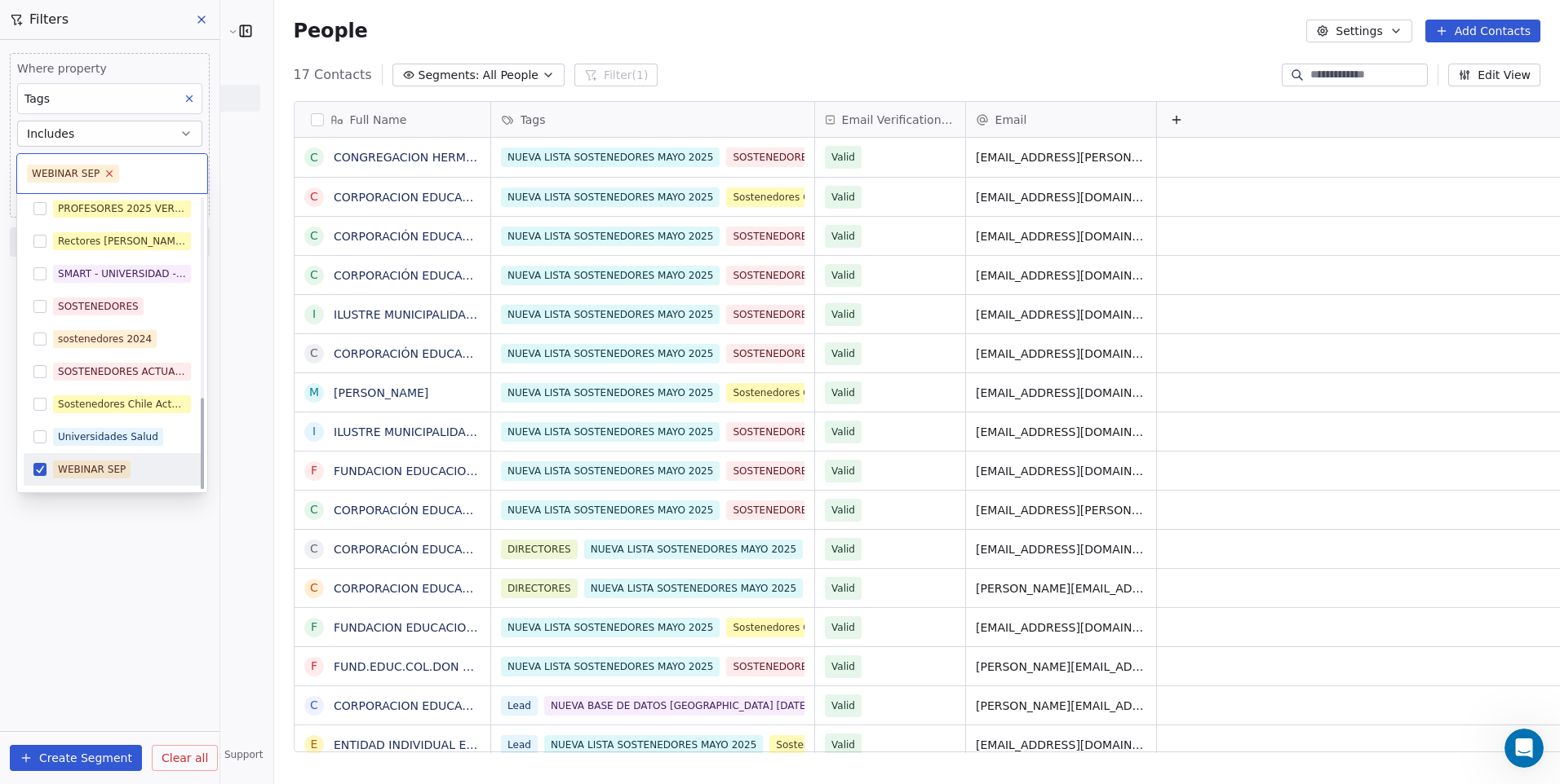
click at [107, 173] on icon at bounding box center [110, 174] width 6 height 6
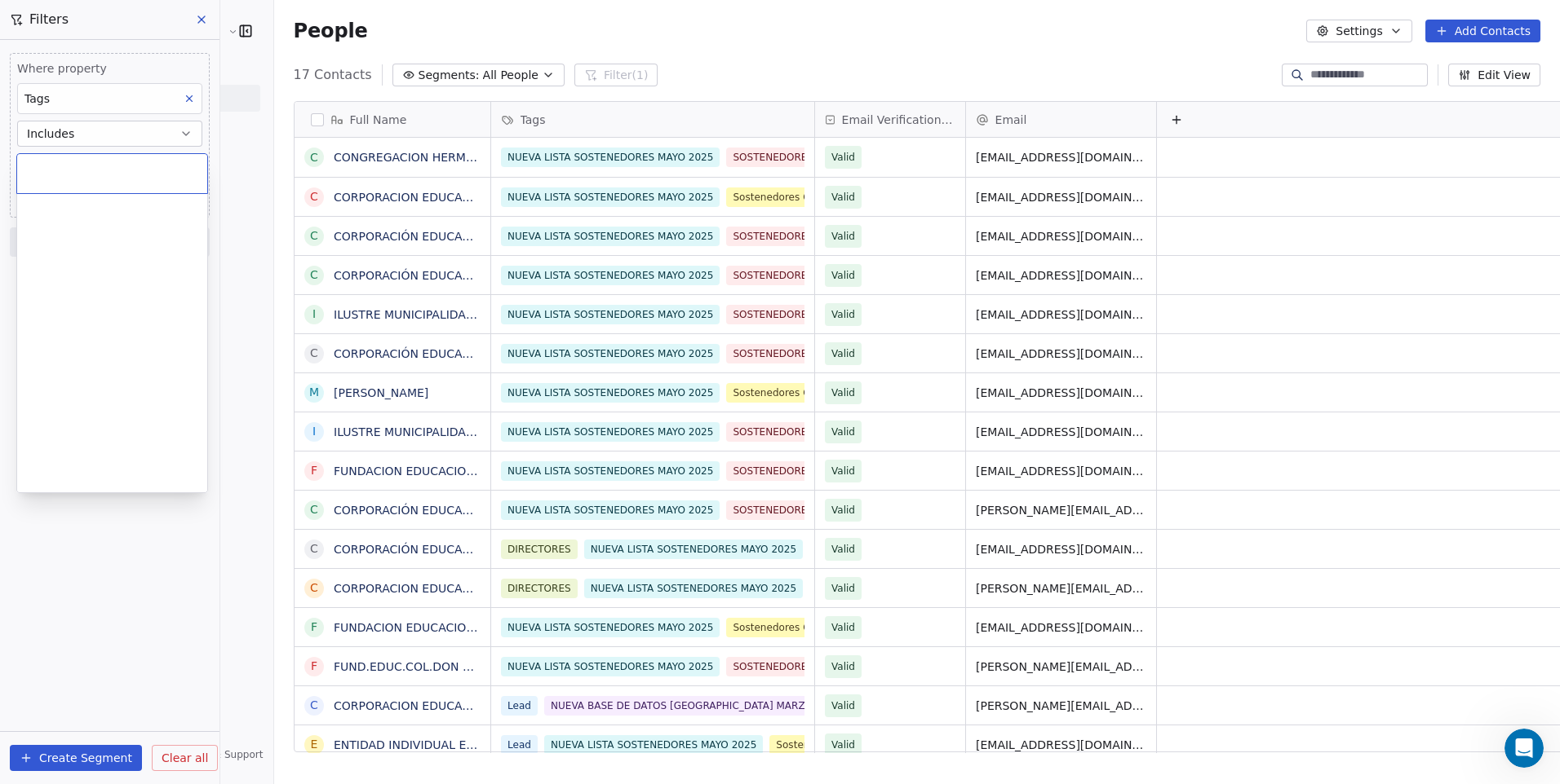
click at [117, 563] on html "Cedetec-Chile Contacts People Marketing Workflows Campaigns Sales Pipelines Seq…" at bounding box center [780, 392] width 1560 height 784
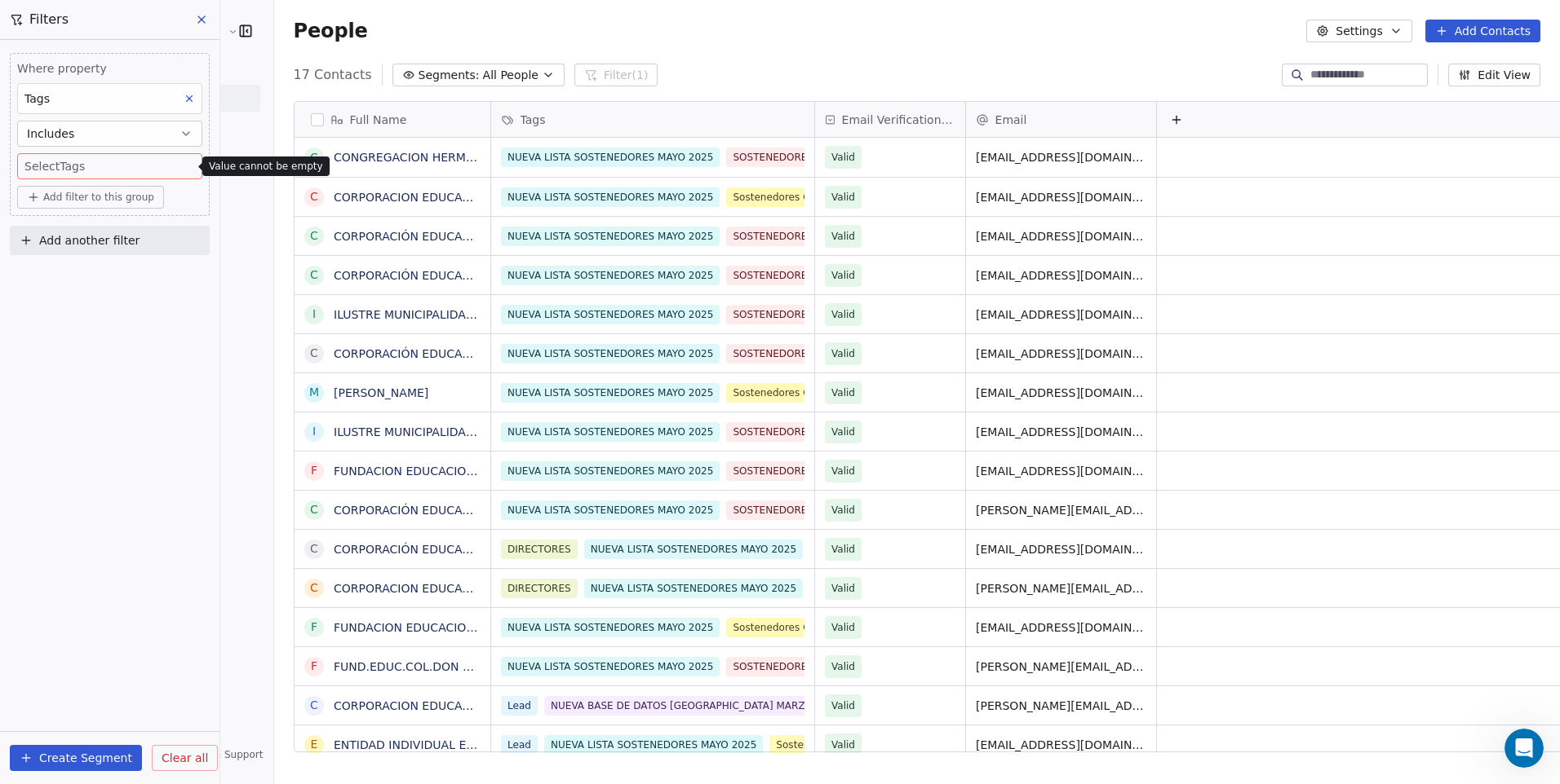
click at [125, 164] on body "Cedetec-Chile Contacts People Marketing Workflows Campaigns Sales Pipelines Seq…" at bounding box center [780, 392] width 1560 height 784
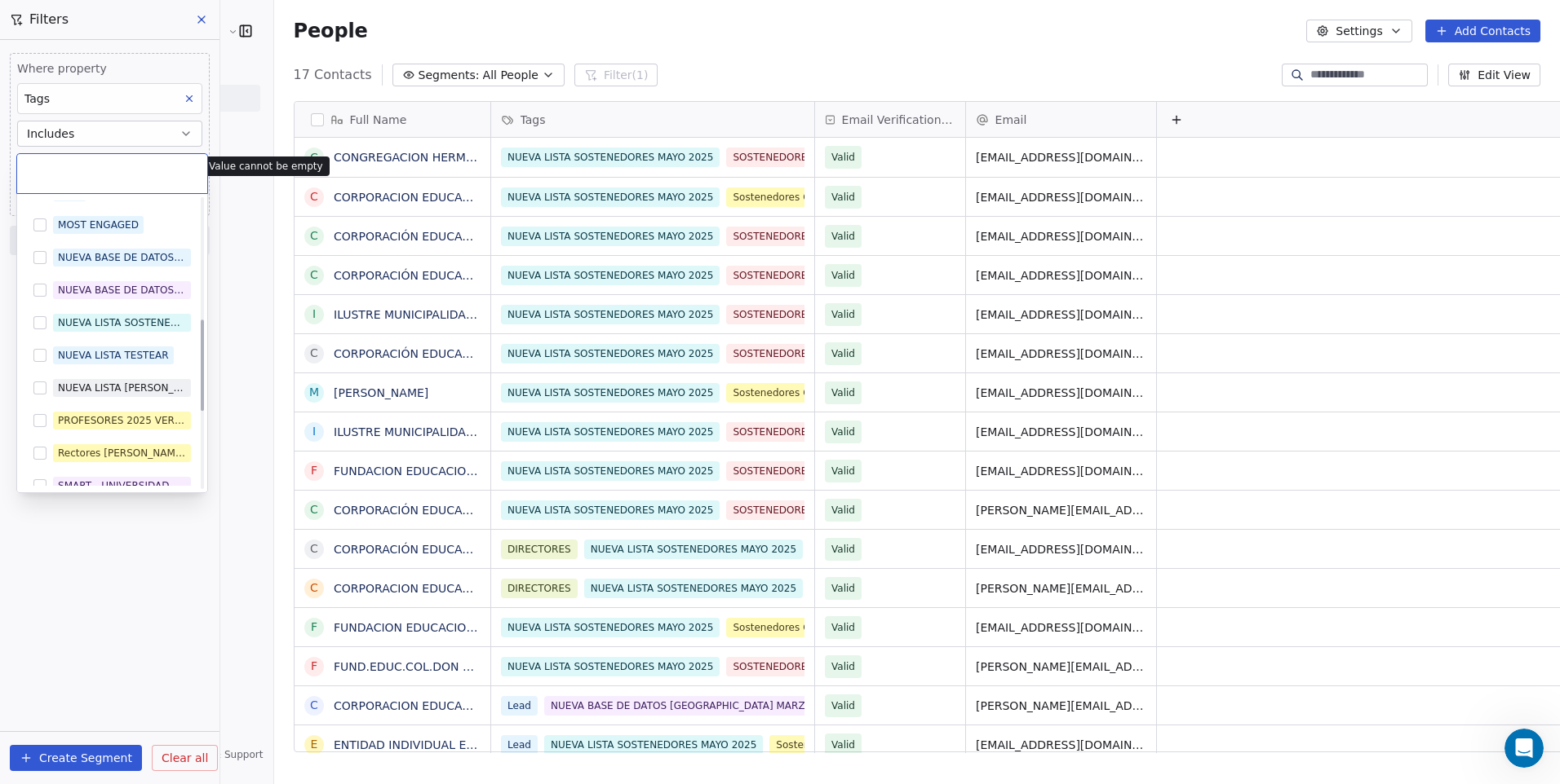
scroll to position [384, 0]
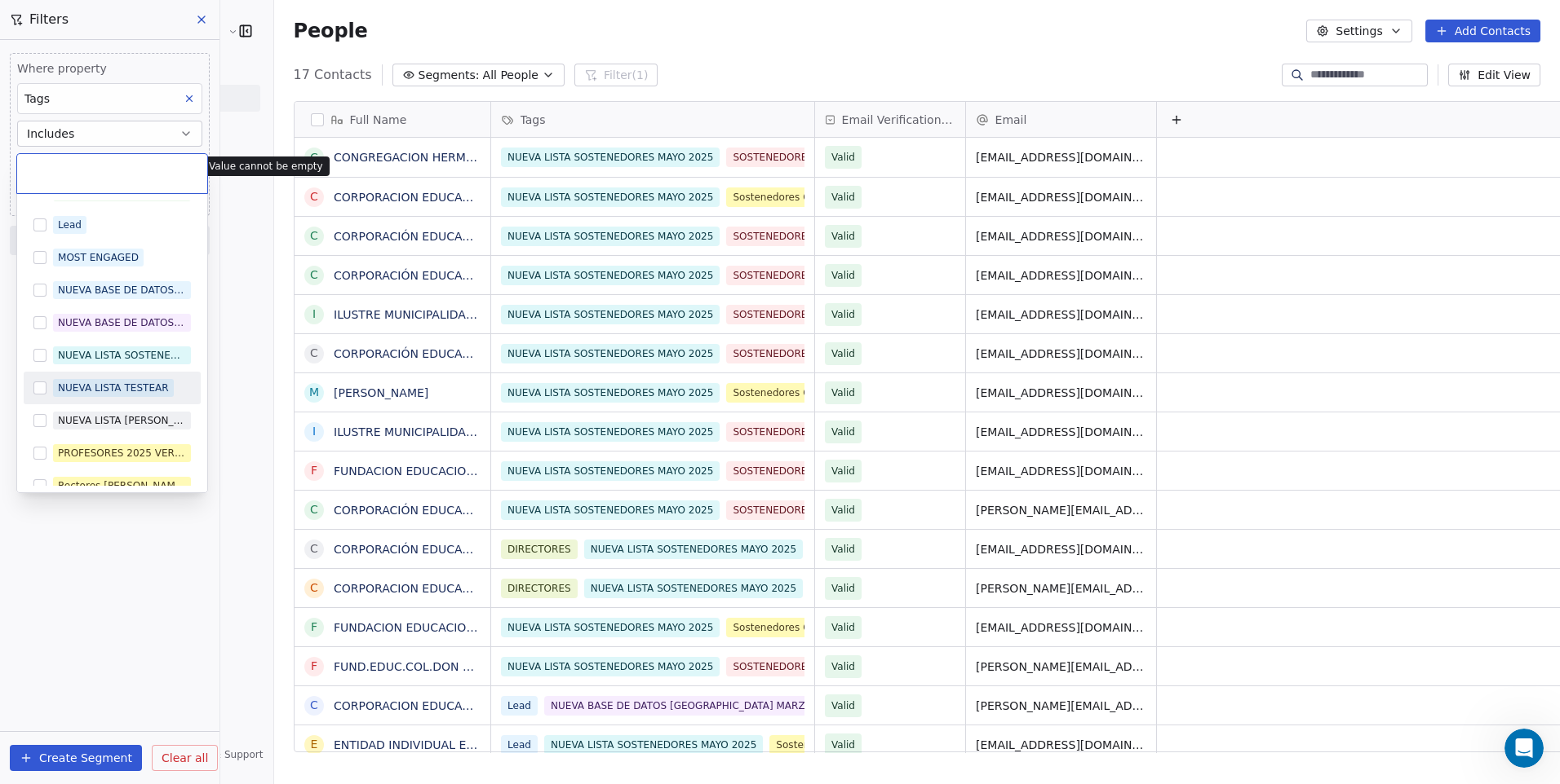
click at [153, 385] on div "NUEVA LISTA TESTEAR" at bounding box center [113, 388] width 111 height 15
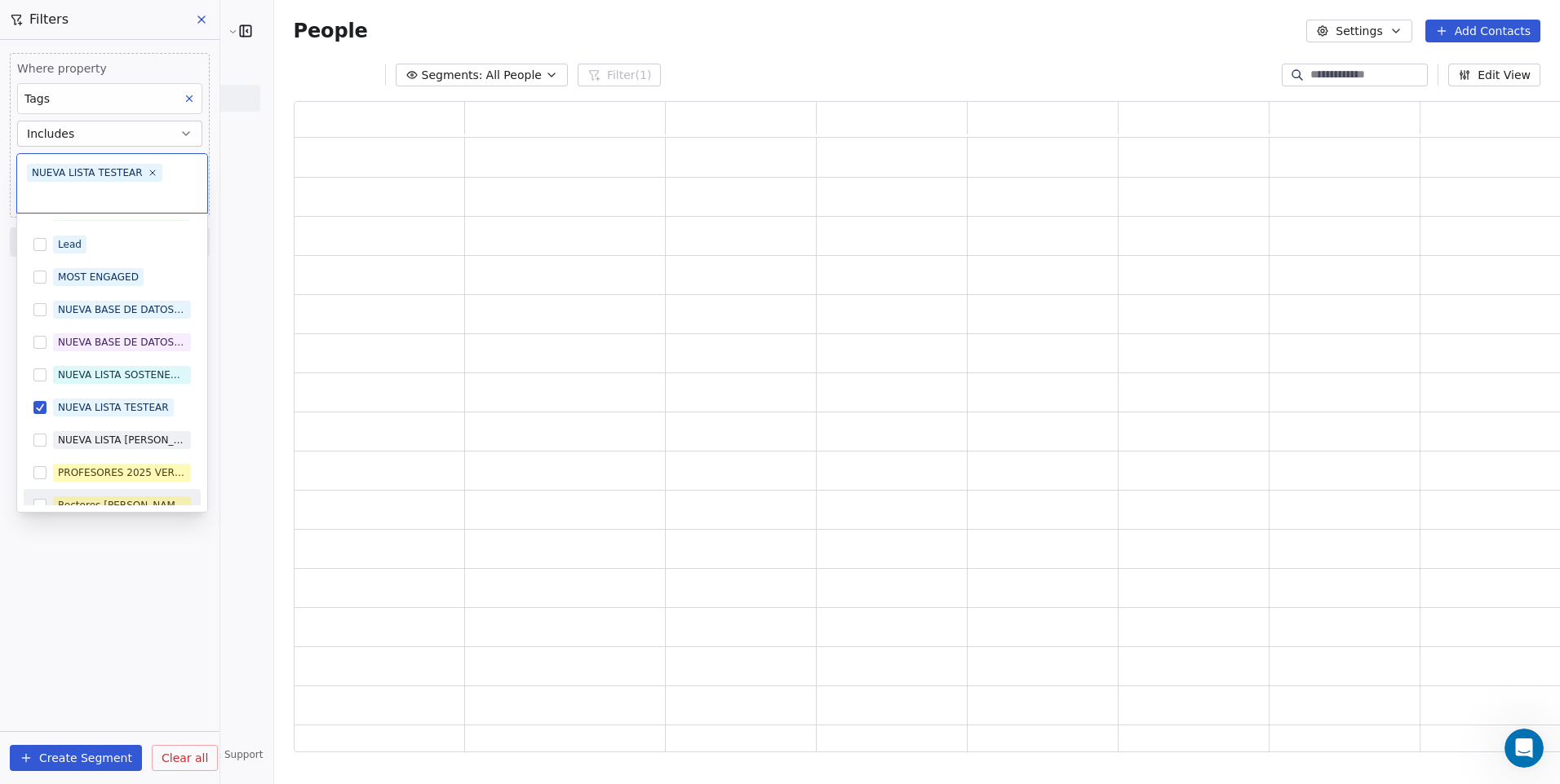
click at [138, 580] on html "Cedetec-Chile Contacts People Marketing Workflows Campaigns Sales Pipelines Seq…" at bounding box center [780, 392] width 1560 height 784
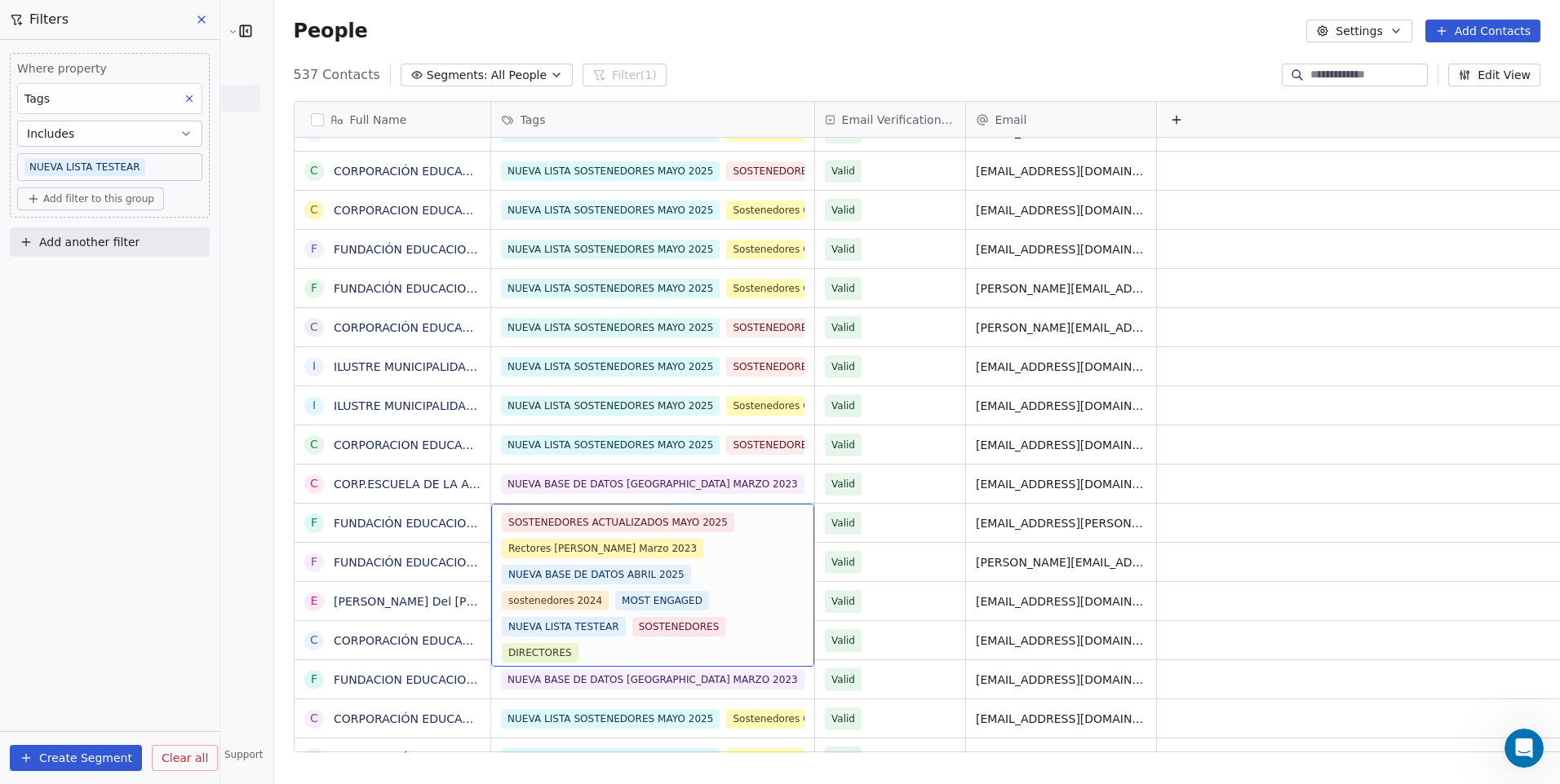
scroll to position [54, 0]
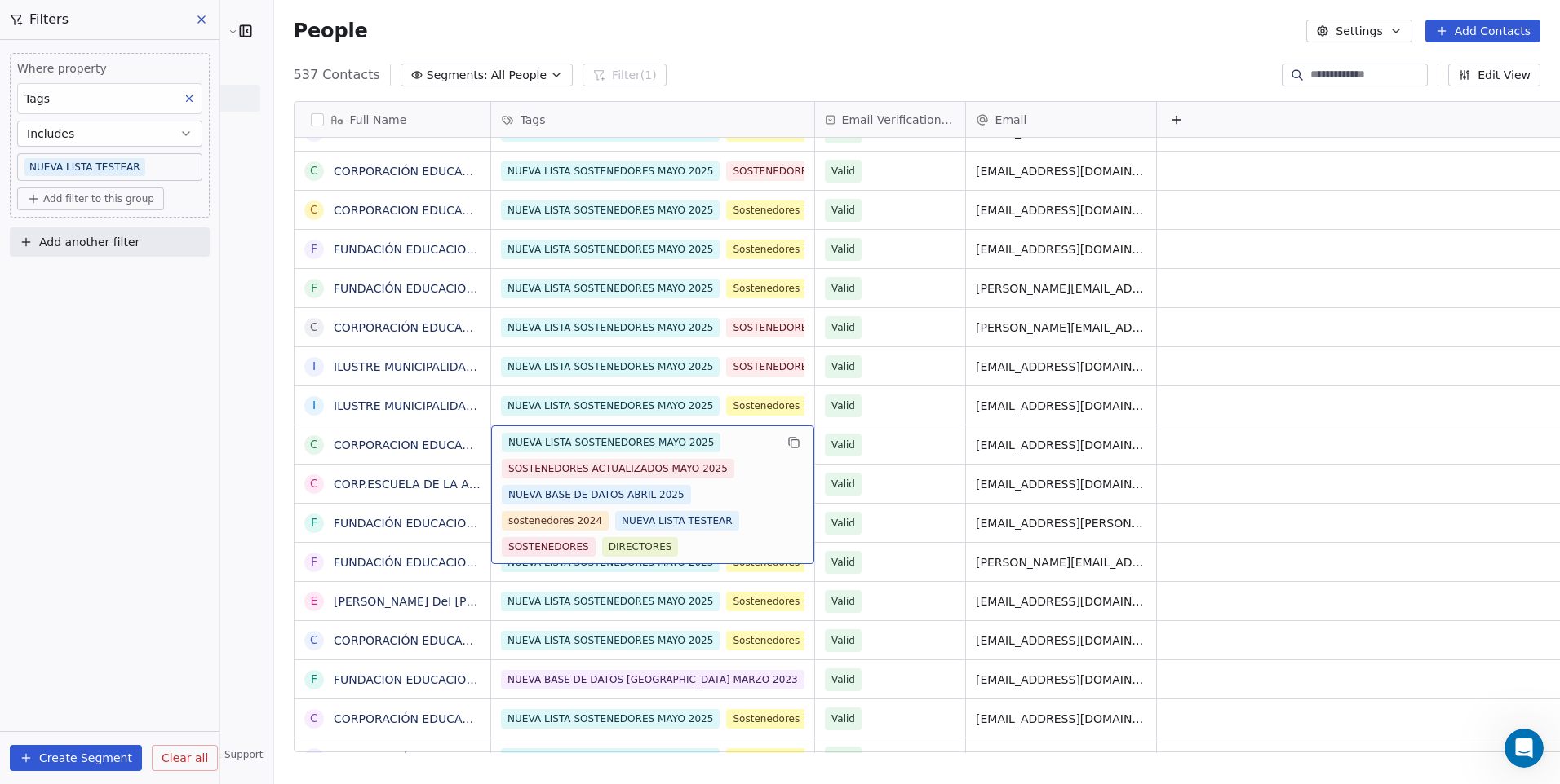
click at [182, 339] on div "Where property Tags Includes NUEVA LISTA TESTEAR Add filter to this group Add a…" at bounding box center [109, 411] width 220 height 744
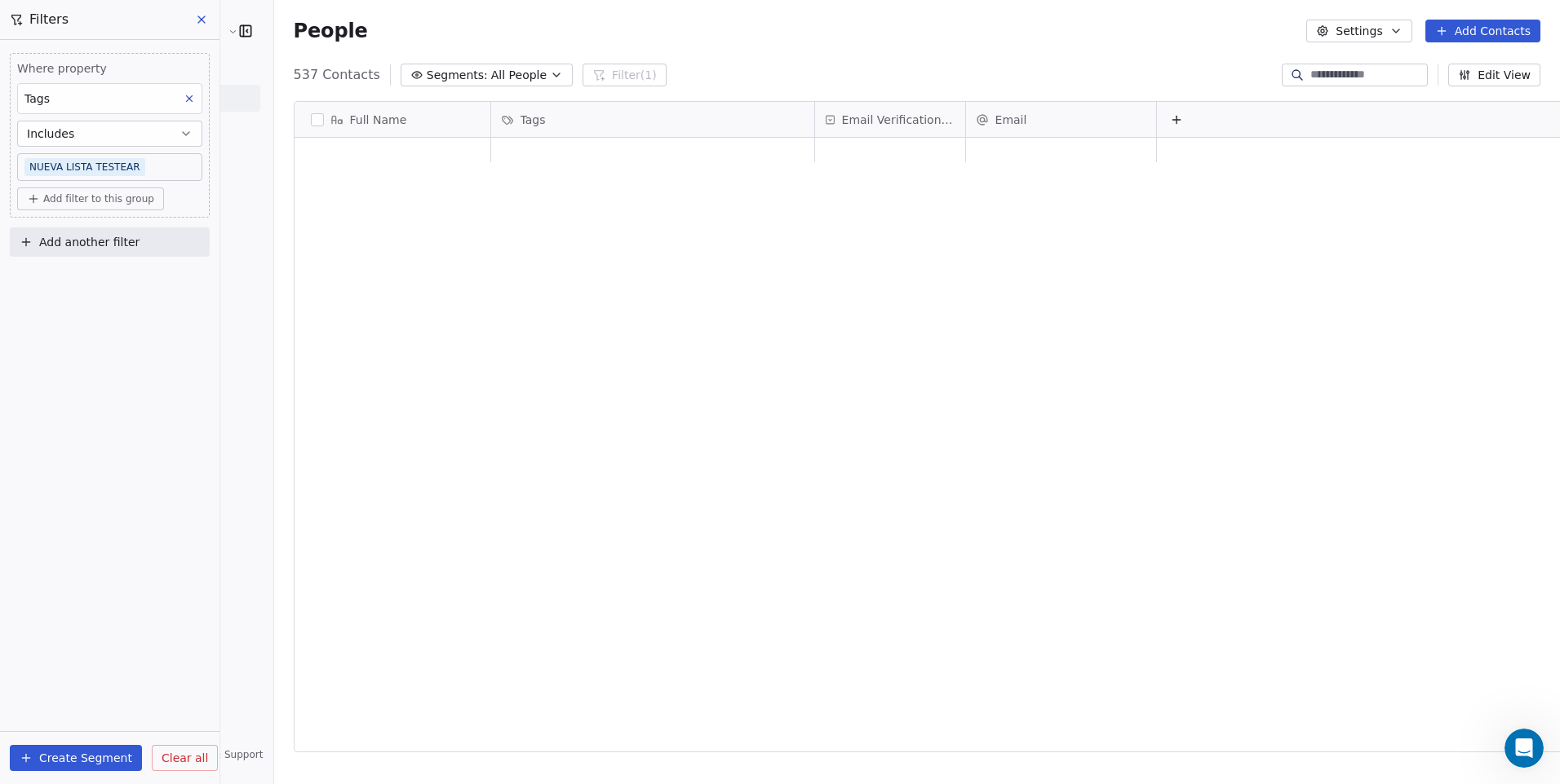
scroll to position [0, 0]
click at [311, 122] on button "button" at bounding box center [317, 119] width 13 height 13
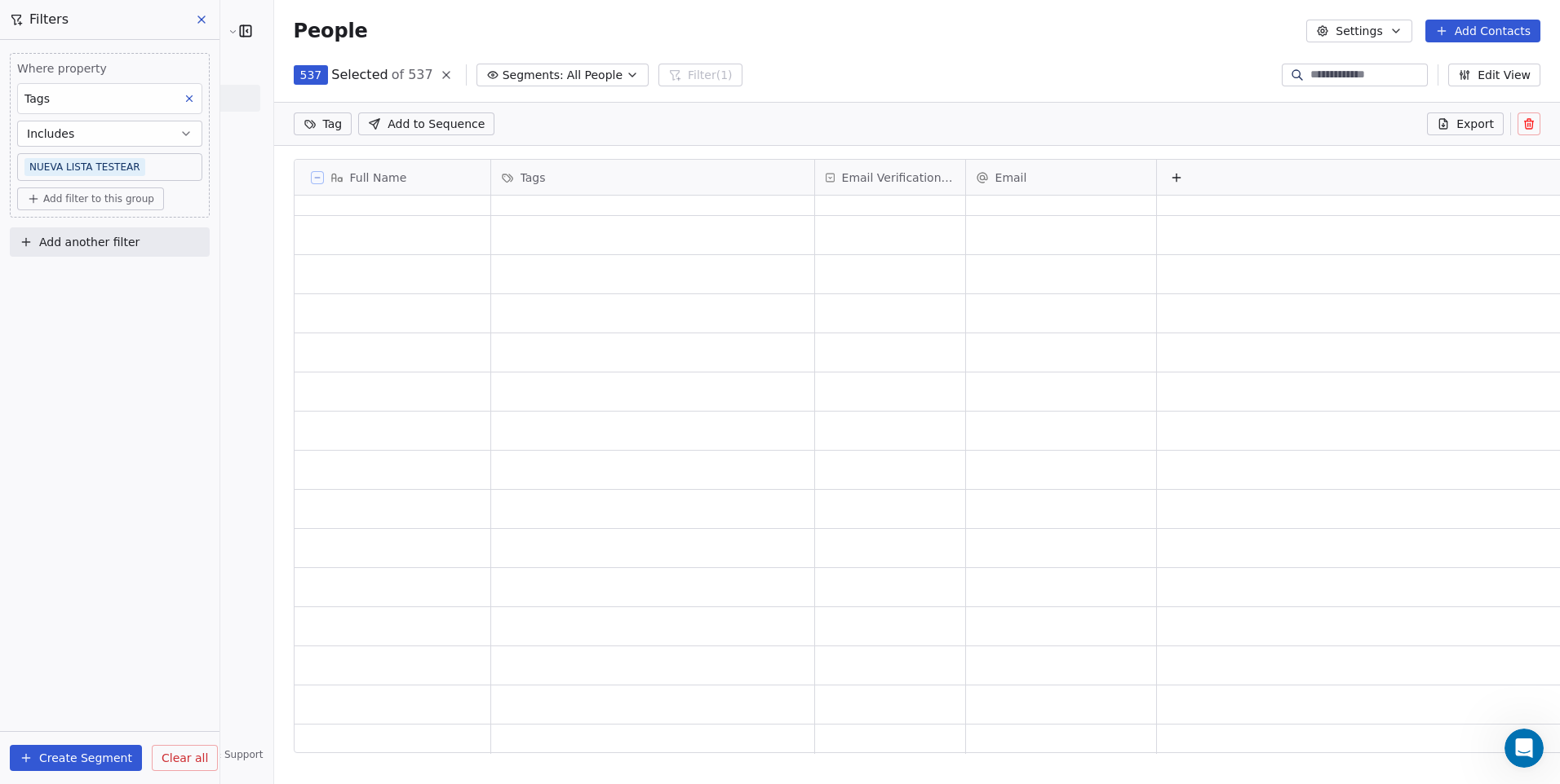
click at [443, 74] on icon at bounding box center [446, 75] width 7 height 7
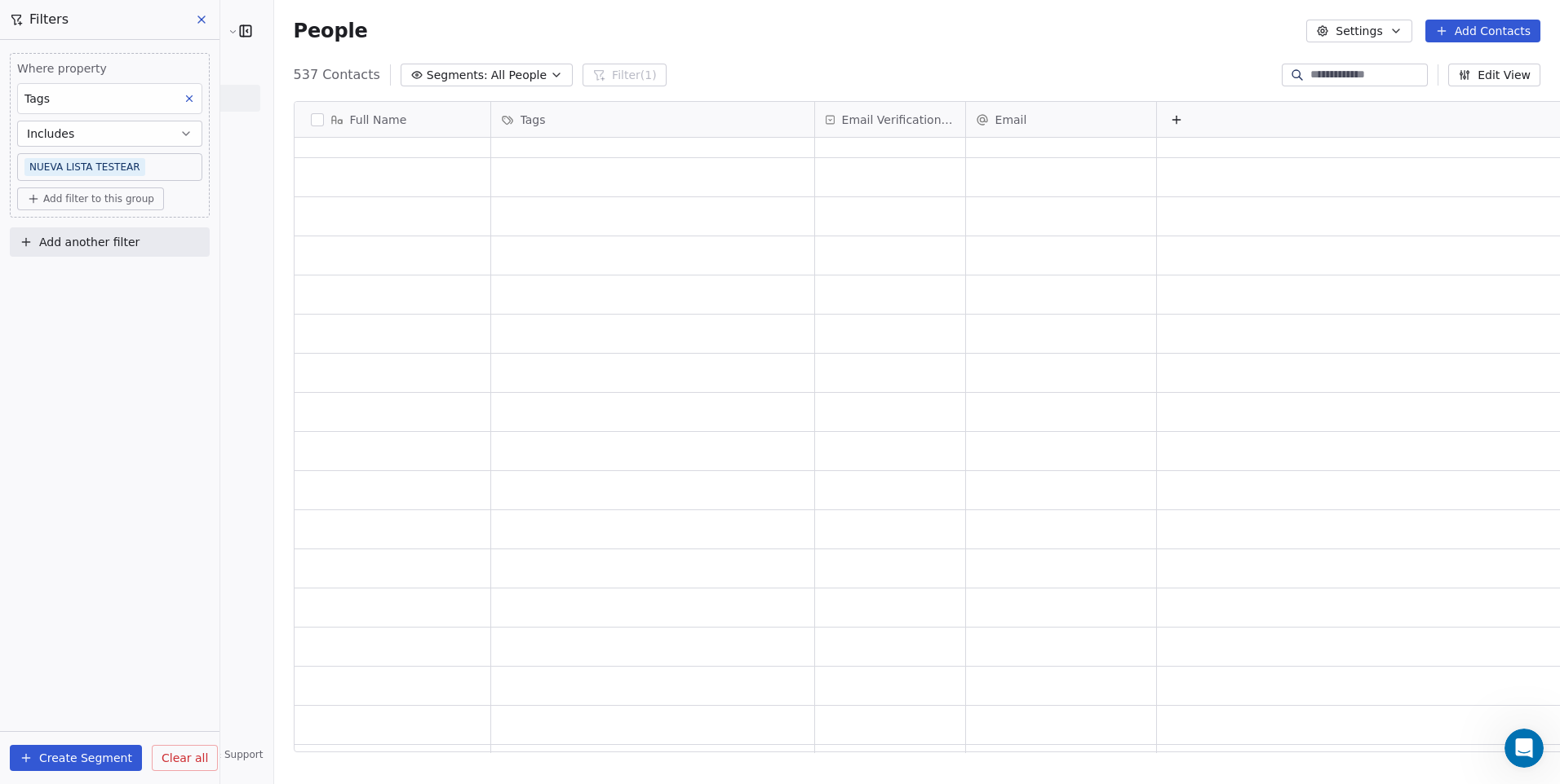
click at [148, 176] on body "Cedetec-Chile Contacts People Marketing Workflows Campaigns Sales Pipelines Seq…" at bounding box center [780, 392] width 1560 height 784
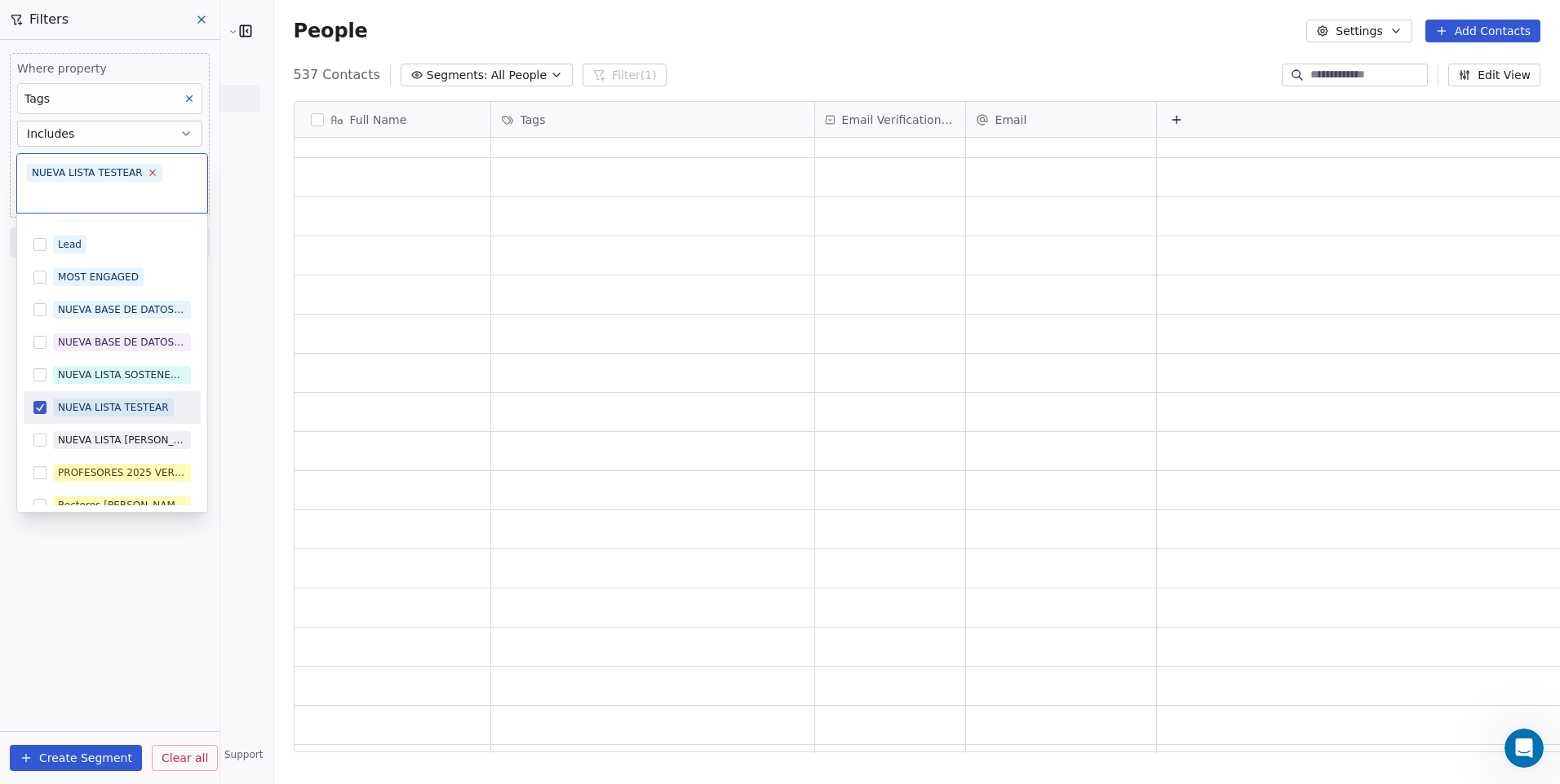
click at [147, 175] on icon at bounding box center [152, 172] width 11 height 11
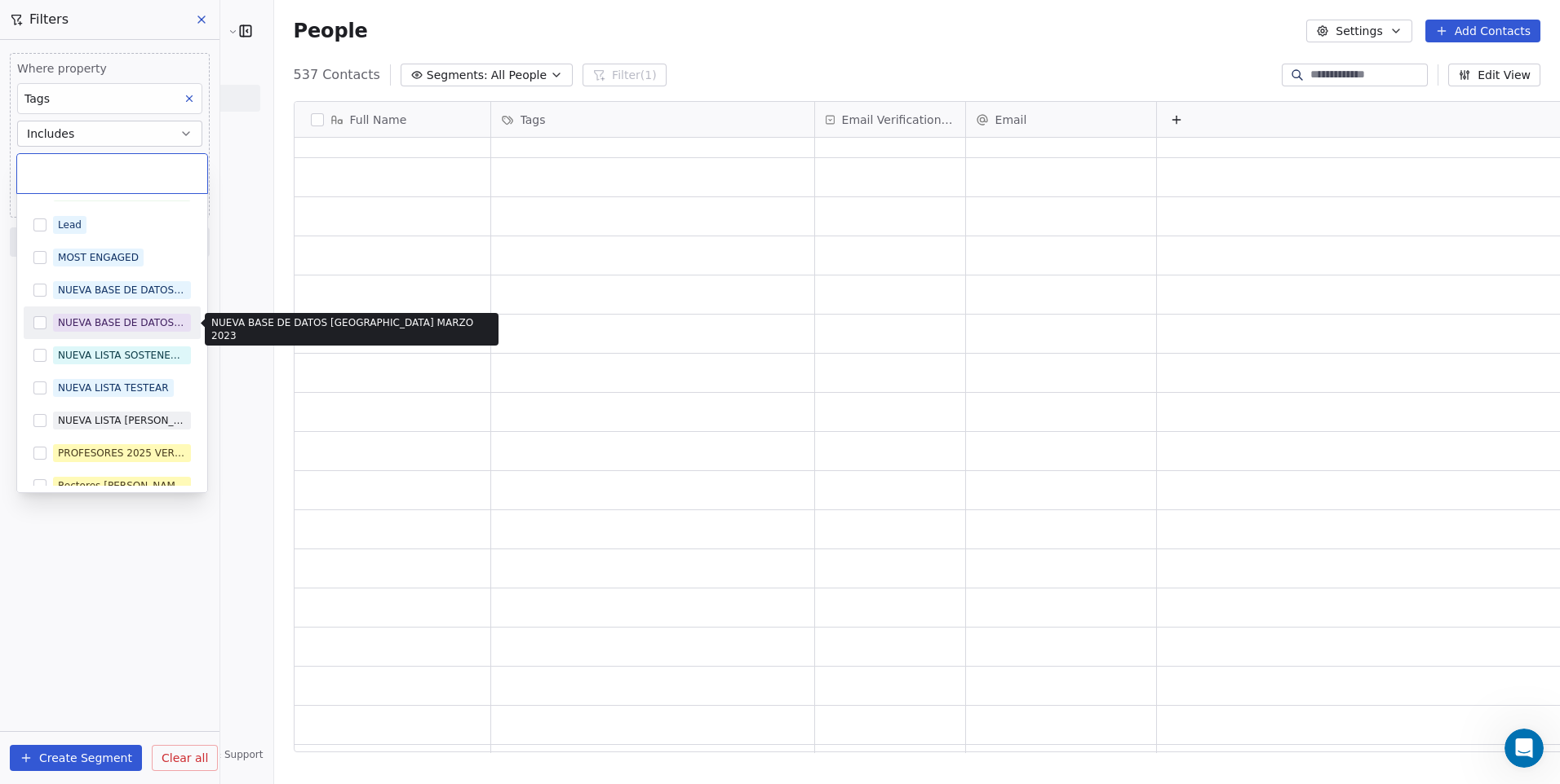
click at [97, 325] on div "NUEVA BASE DE DATOS [GEOGRAPHIC_DATA] [DATE]" at bounding box center [121, 323] width 128 height 15
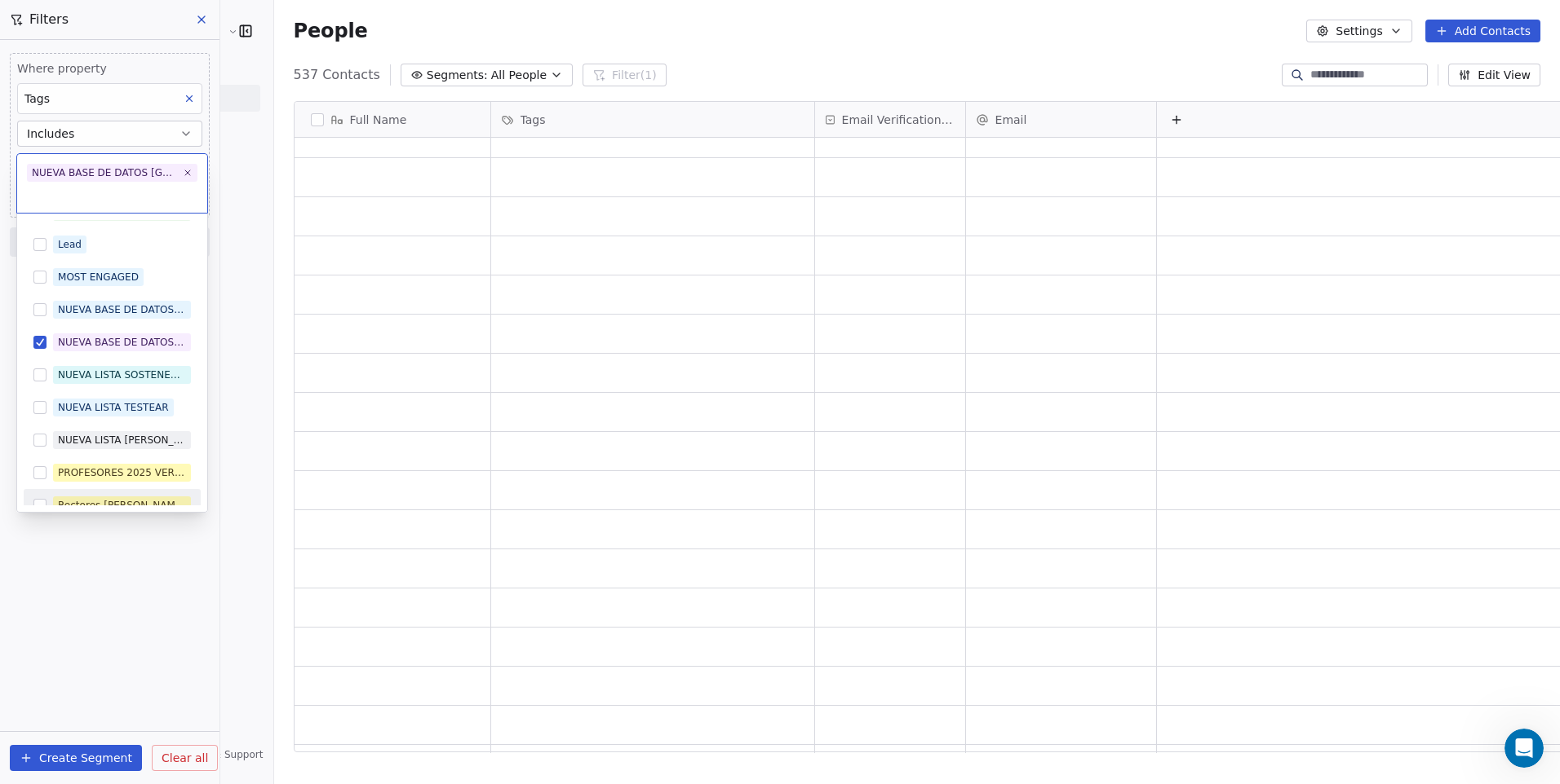
click at [125, 547] on html "Cedetec-Chile Contacts People Marketing Workflows Campaigns Sales Pipelines Seq…" at bounding box center [780, 392] width 1560 height 784
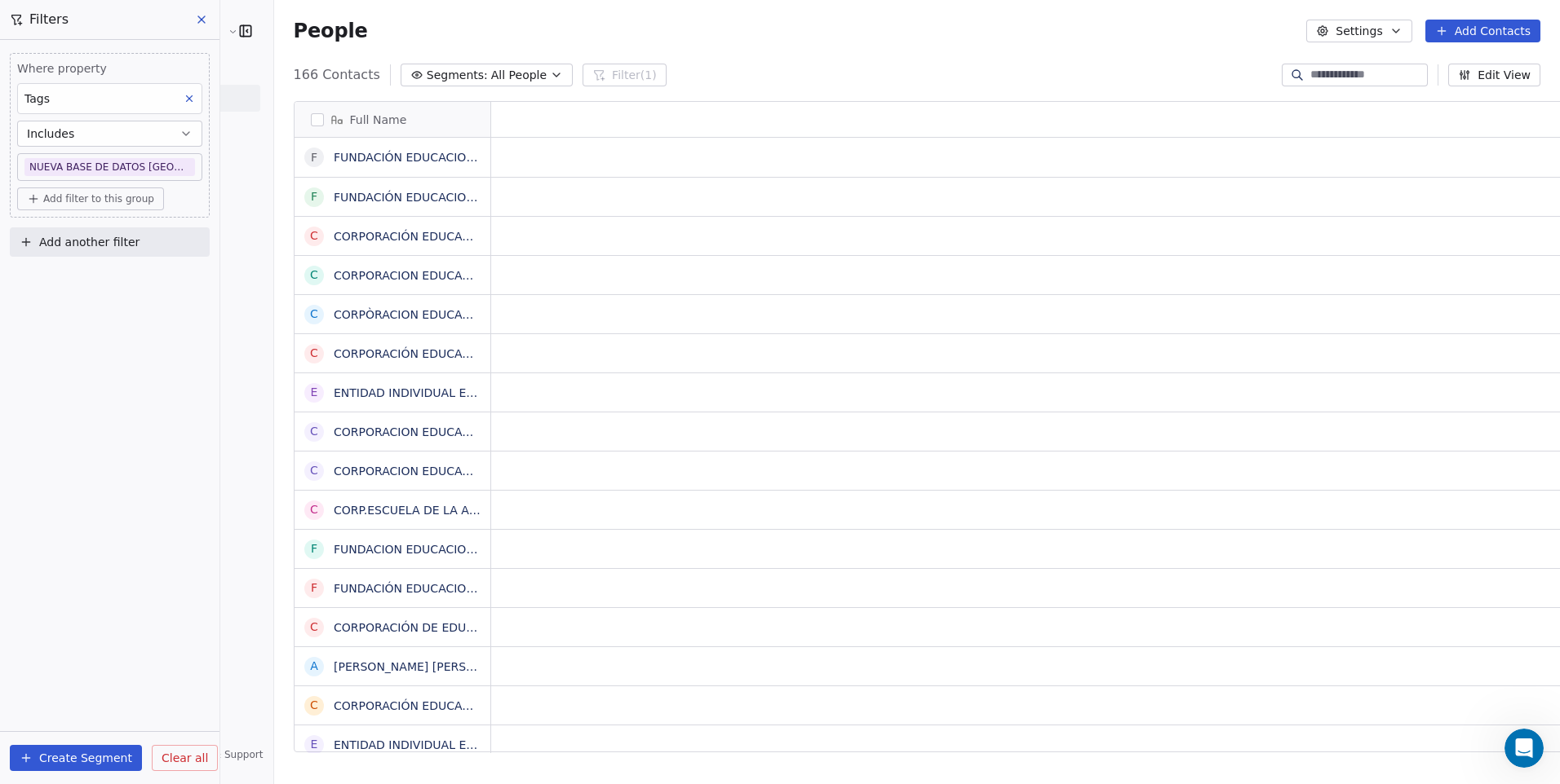
scroll to position [13, 13]
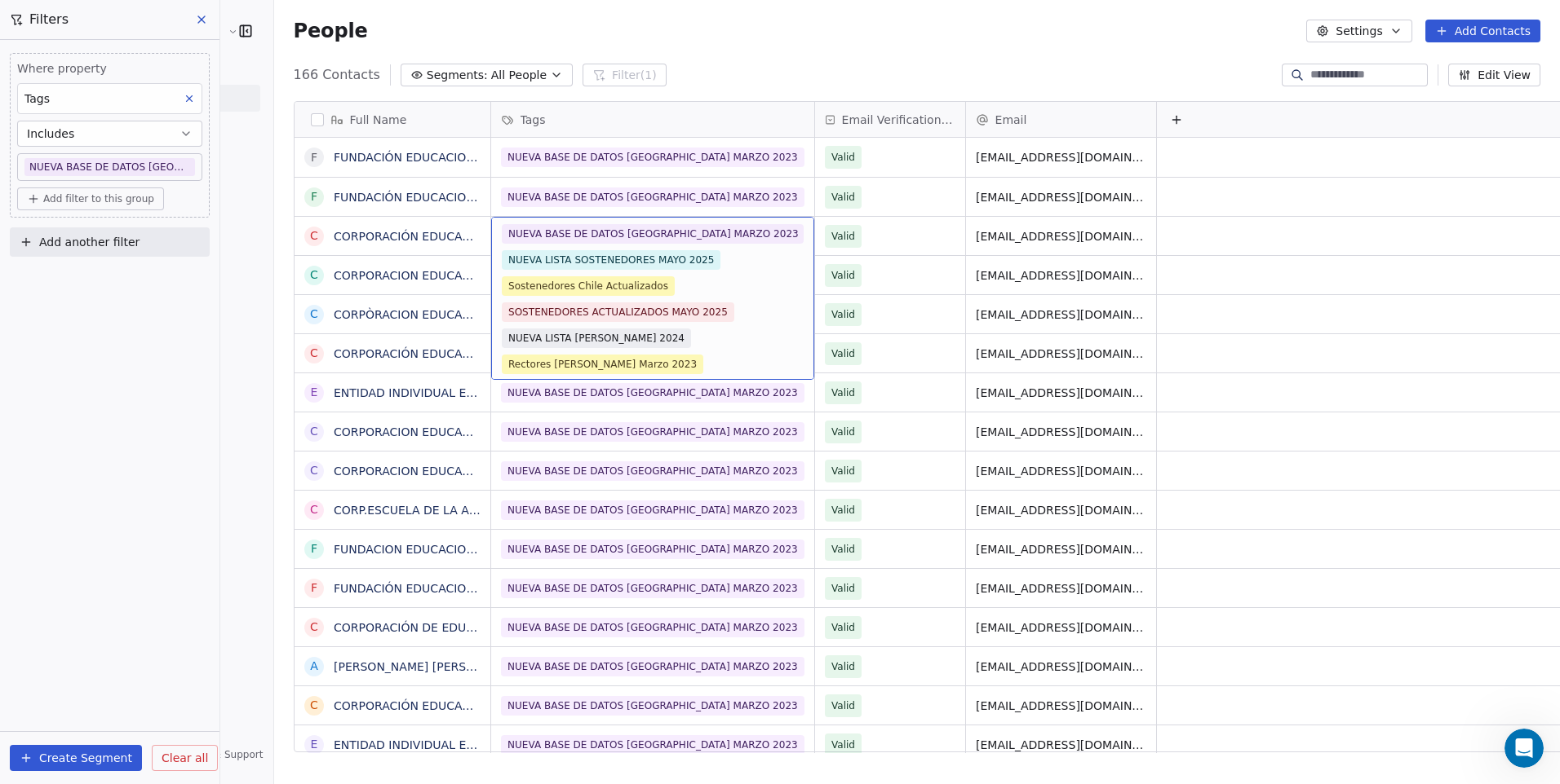
click at [97, 421] on div "Where property Tags Includes NUEVA BASE DE DATOS CHILE MARZO 2023 Add filter to…" at bounding box center [109, 411] width 220 height 744
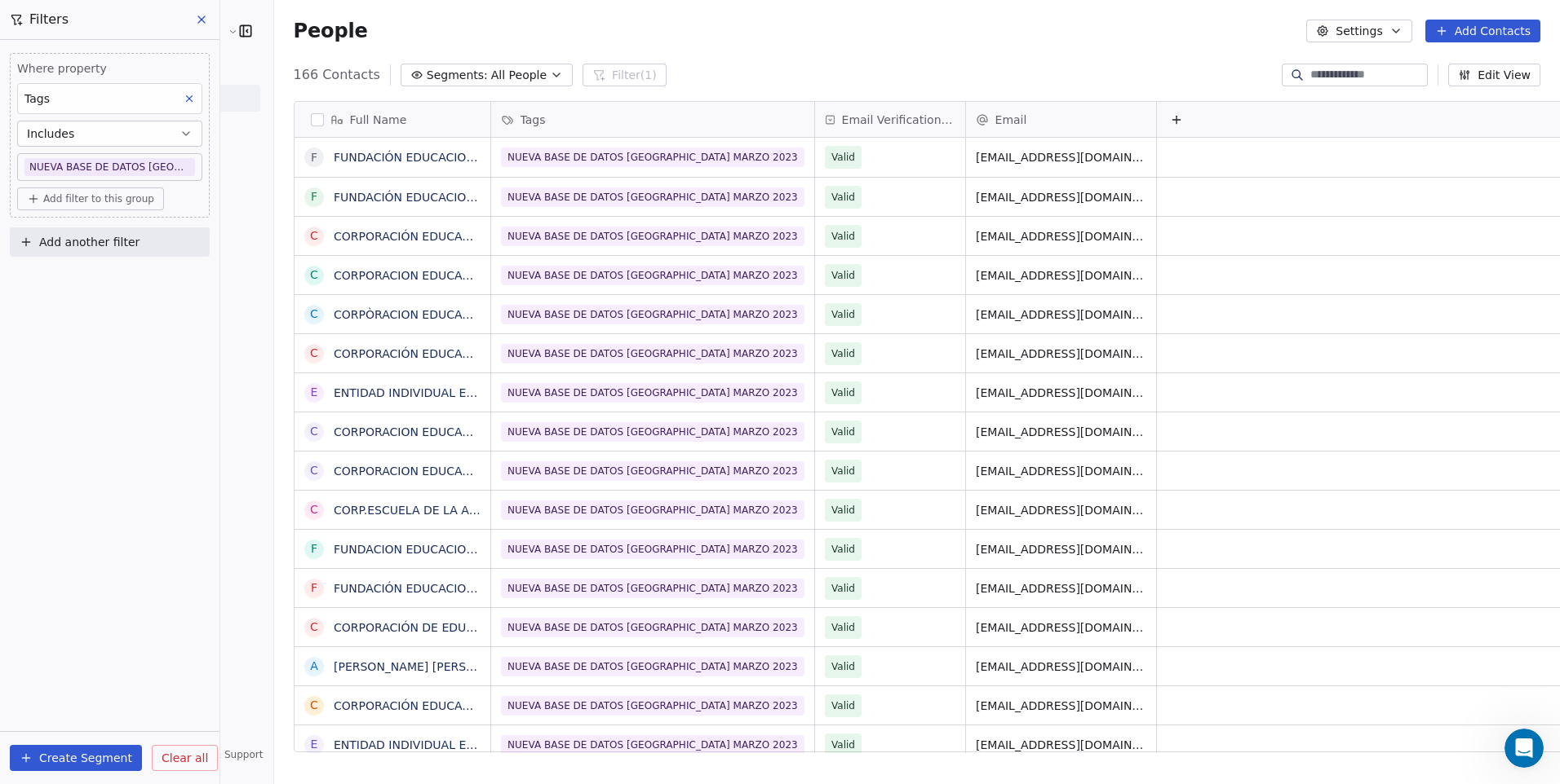
click at [188, 162] on body "Cedetec-Chile Contacts People Marketing Workflows Campaigns Sales Pipelines Seq…" at bounding box center [780, 392] width 1560 height 784
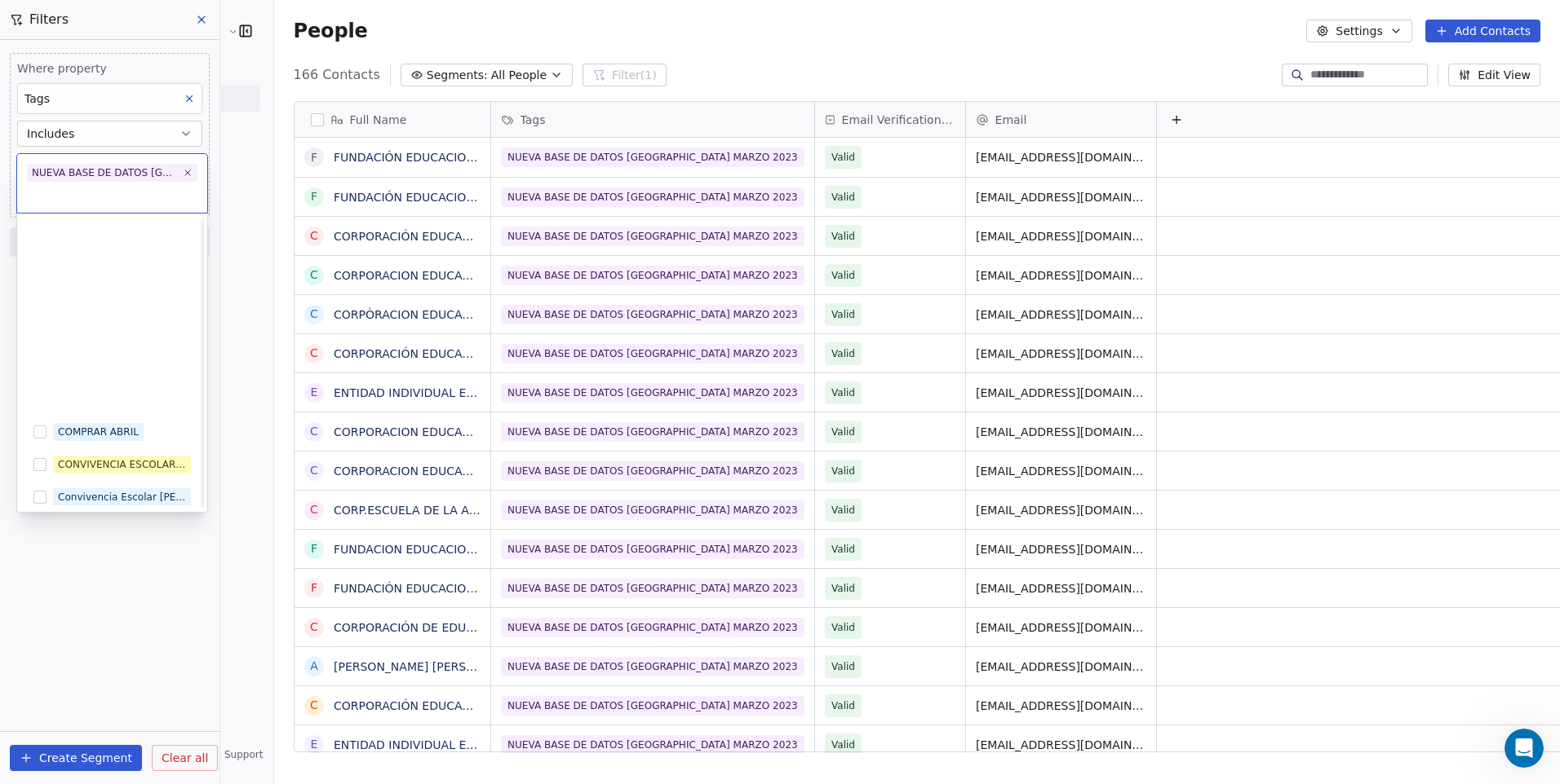
scroll to position [384, 0]
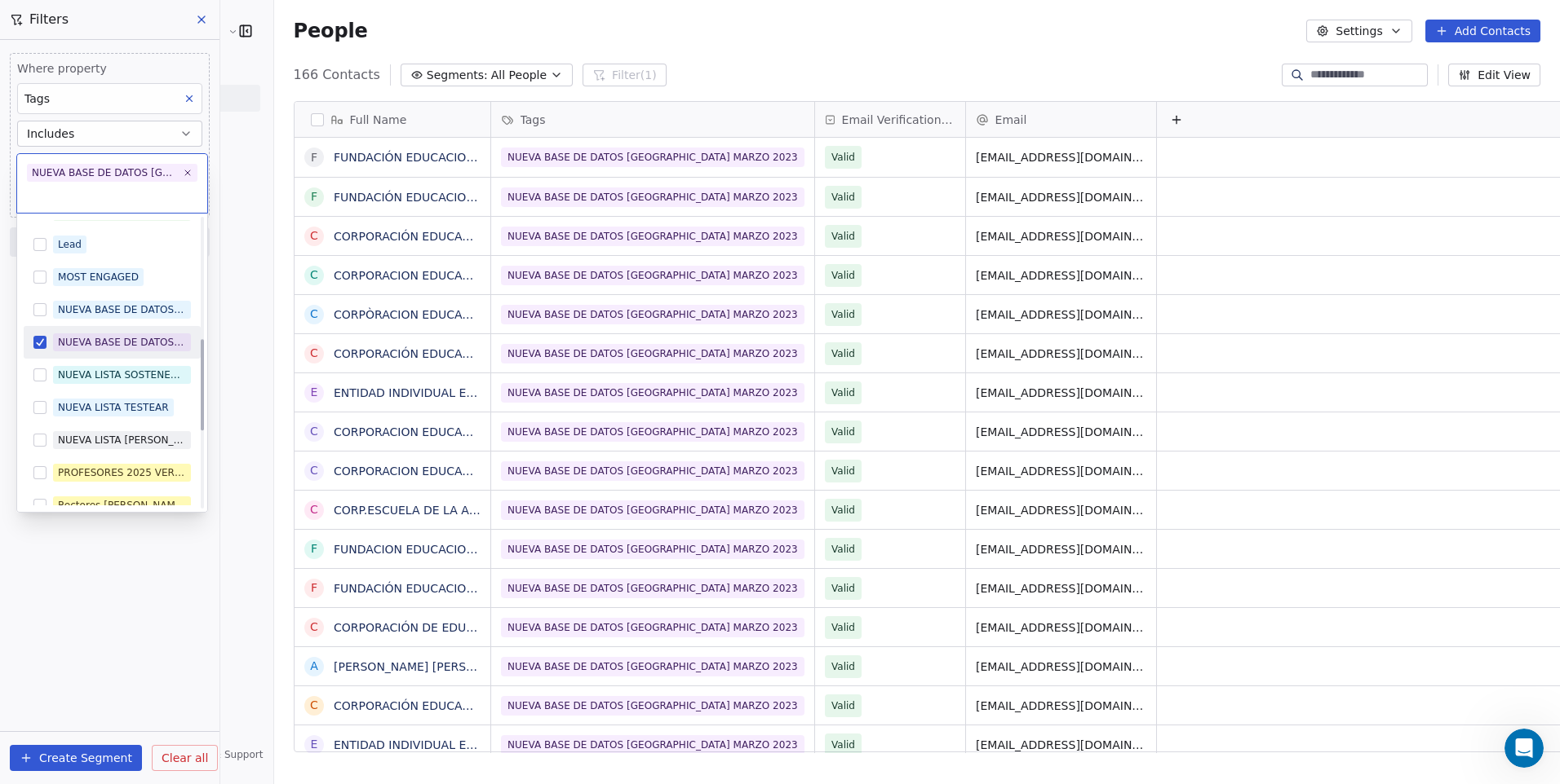
click at [188, 179] on span "NUEVA BASE DE DATOS [GEOGRAPHIC_DATA] [DATE]" at bounding box center [112, 173] width 171 height 18
click at [40, 339] on button "Suggestions" at bounding box center [40, 342] width 13 height 13
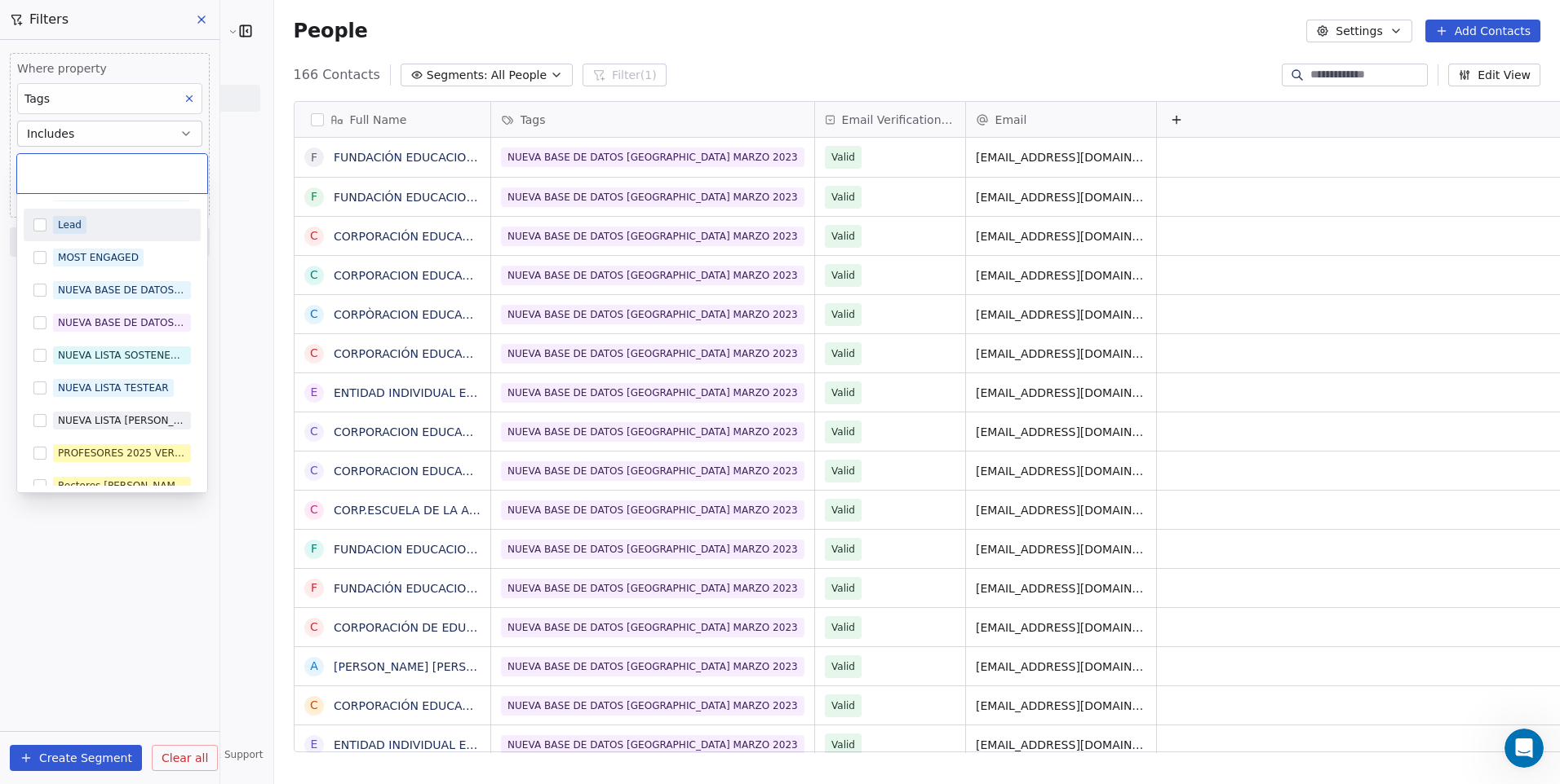
click at [39, 225] on button "Suggestions" at bounding box center [40, 225] width 13 height 13
click at [103, 544] on html "Cedetec-Chile Contacts People Marketing Workflows Campaigns Sales Pipelines Seq…" at bounding box center [780, 392] width 1560 height 784
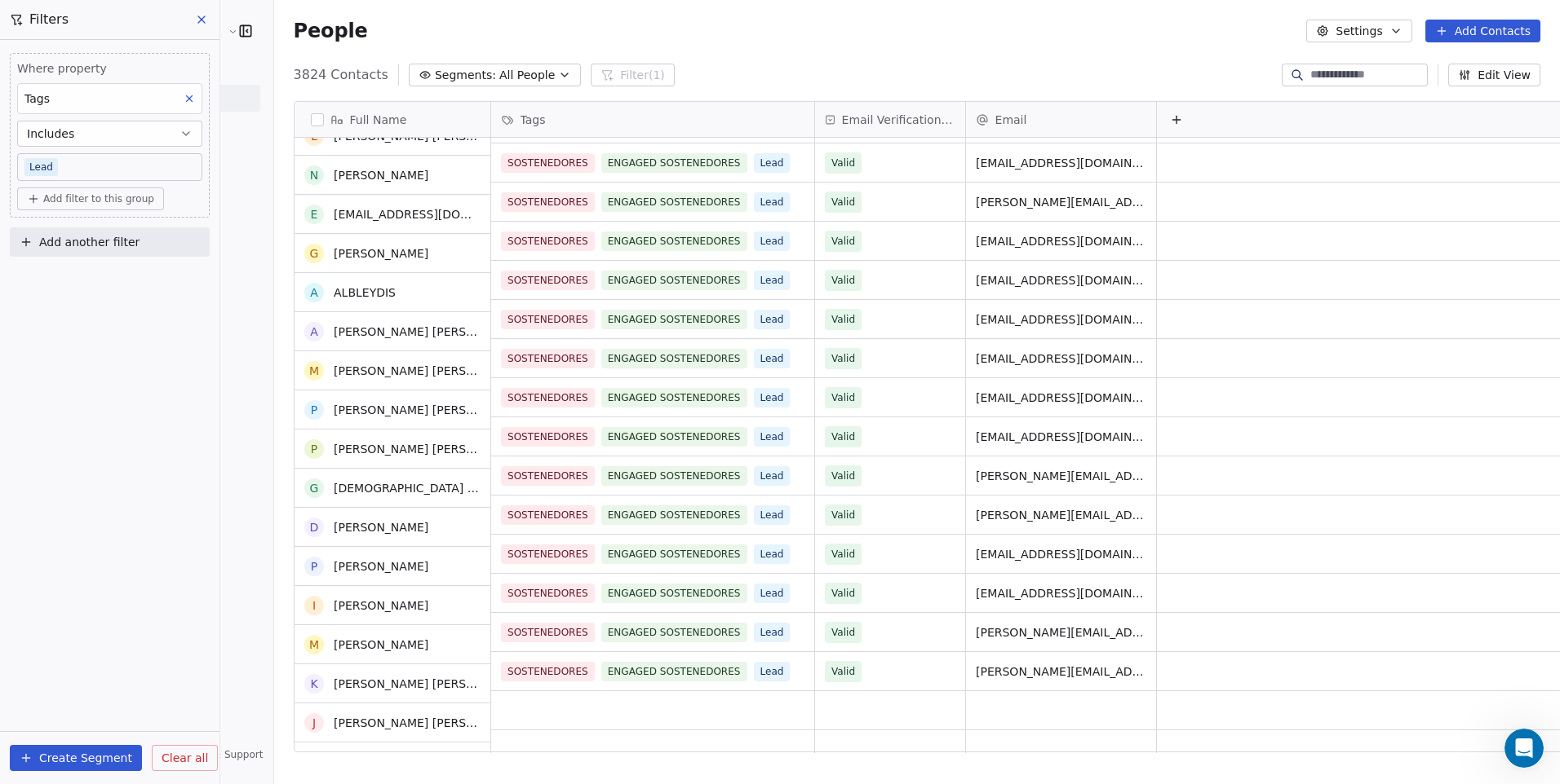
scroll to position [1712, 0]
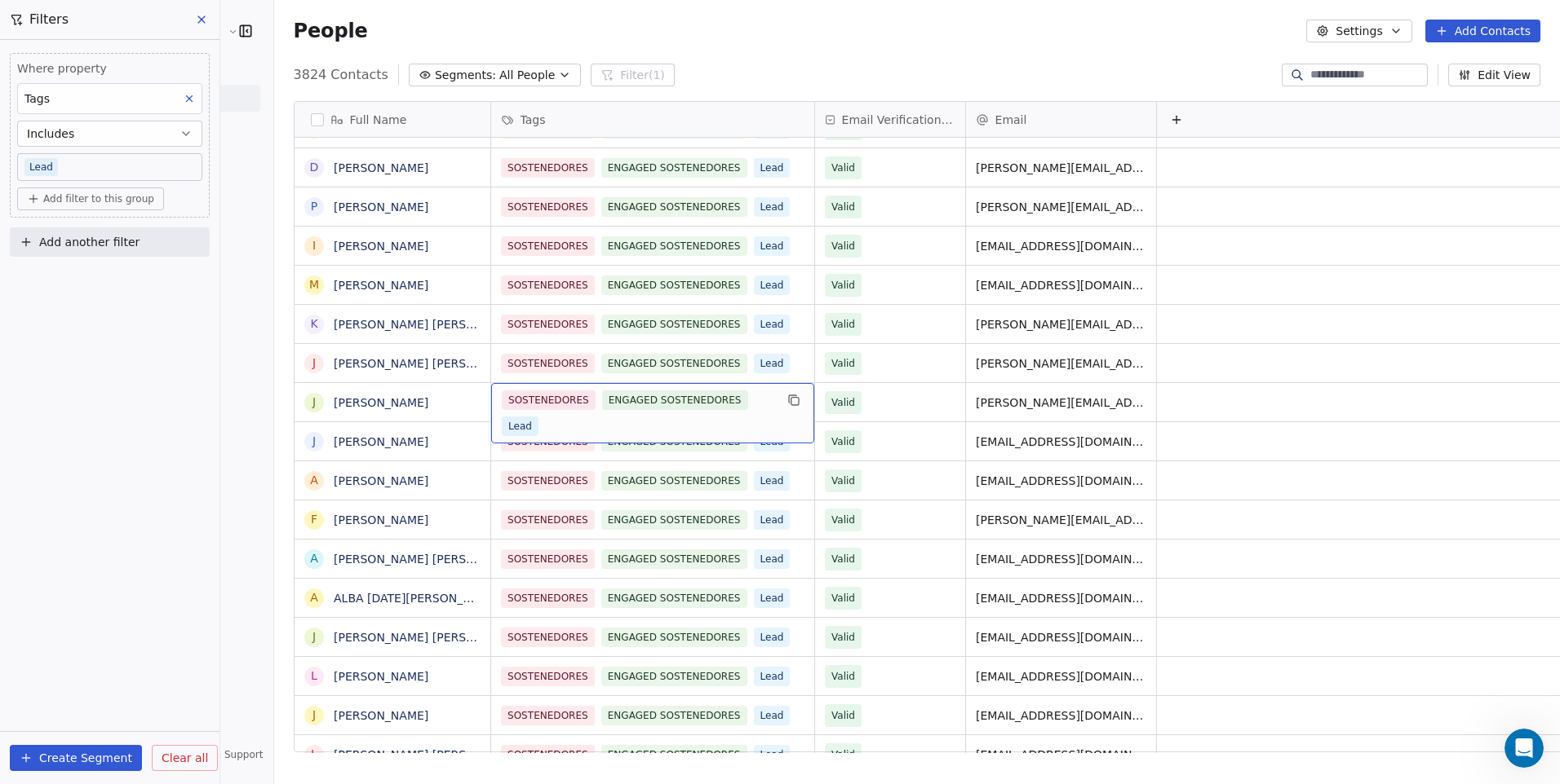
click at [602, 398] on span "ENGAGED SOSTENEDORES" at bounding box center [674, 400] width 146 height 20
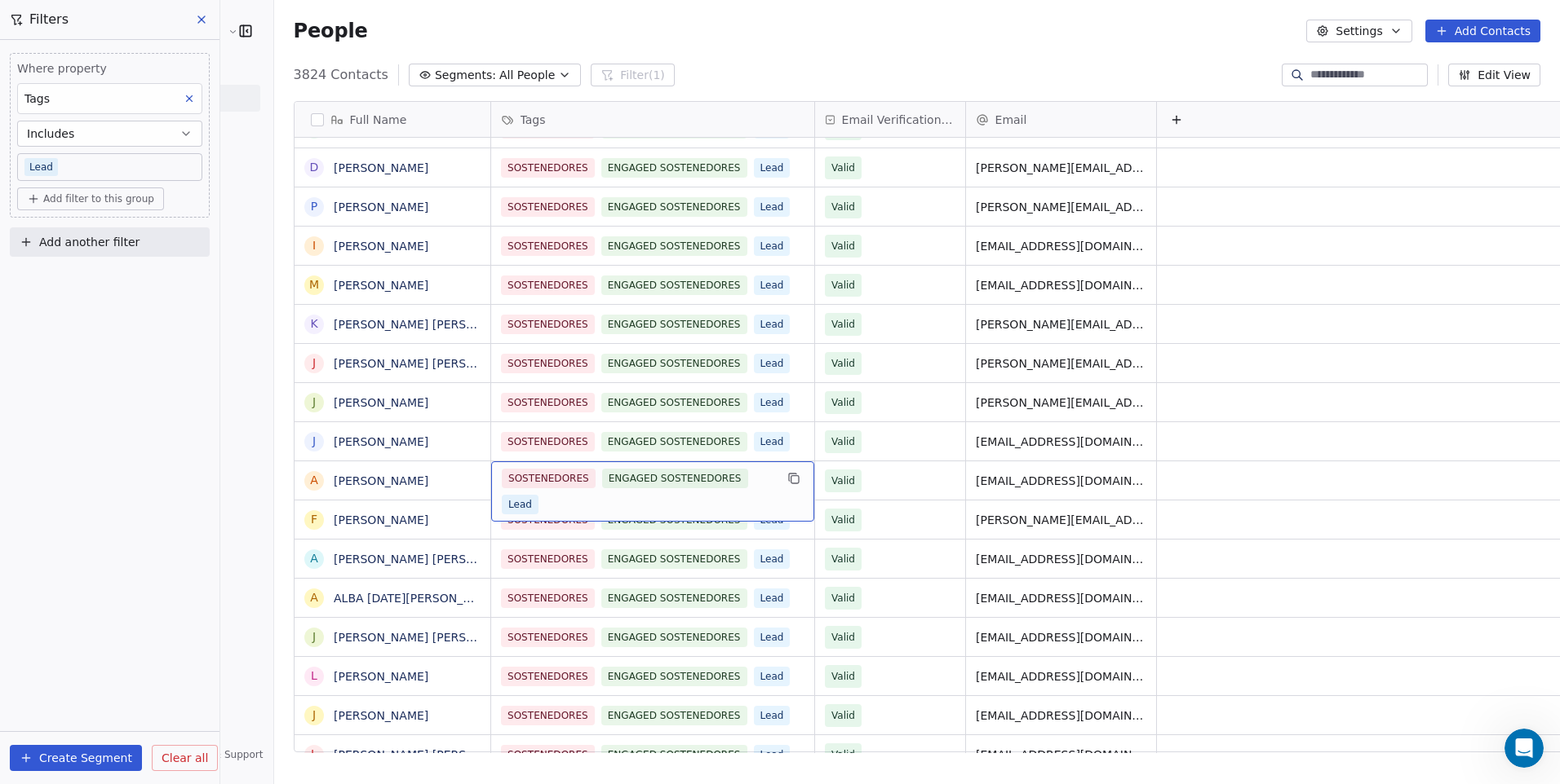
click at [107, 483] on div "Where property Tags Includes Lead Add filter to this group Add another filter C…" at bounding box center [109, 411] width 220 height 744
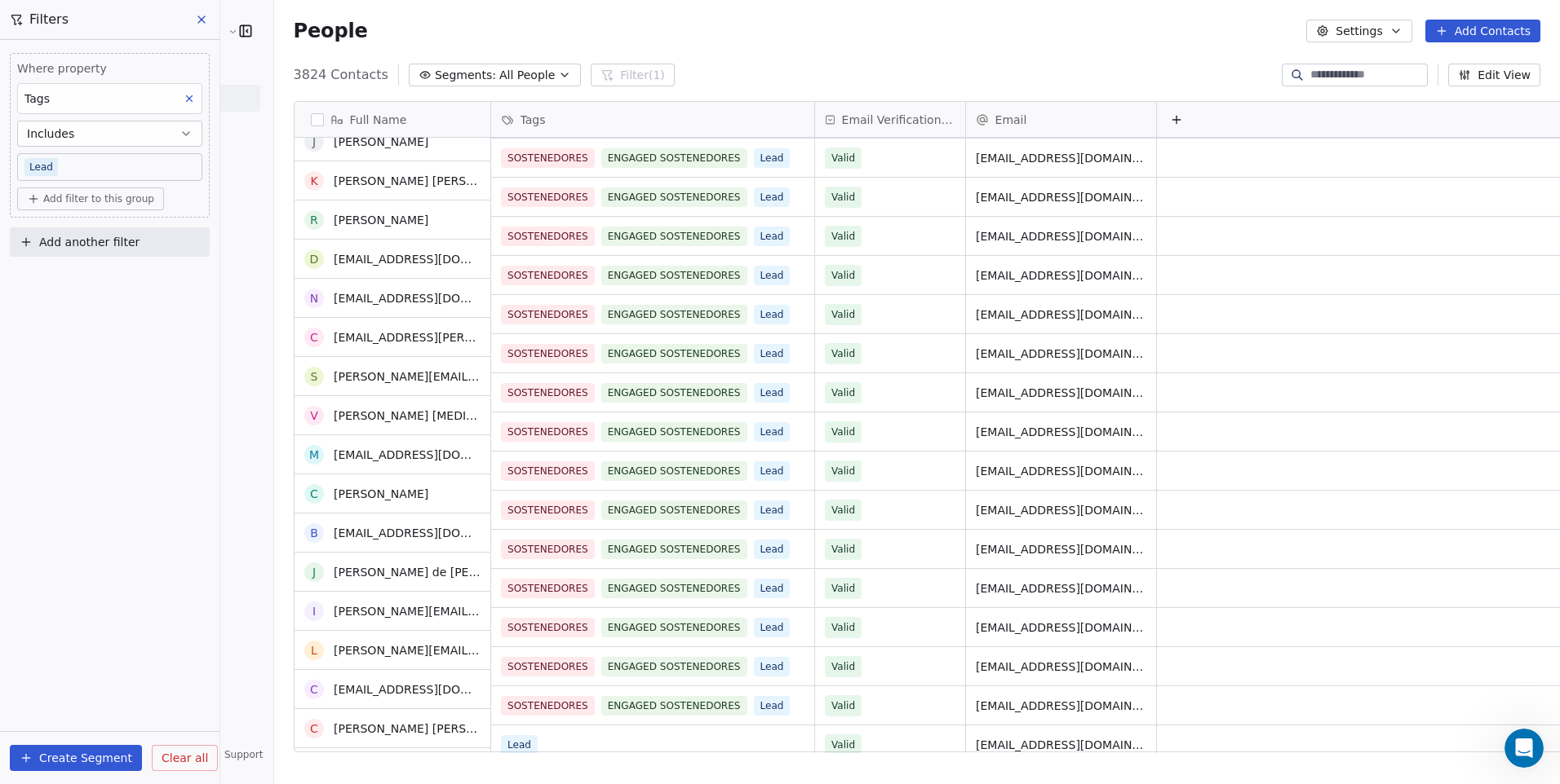
scroll to position [2935, 0]
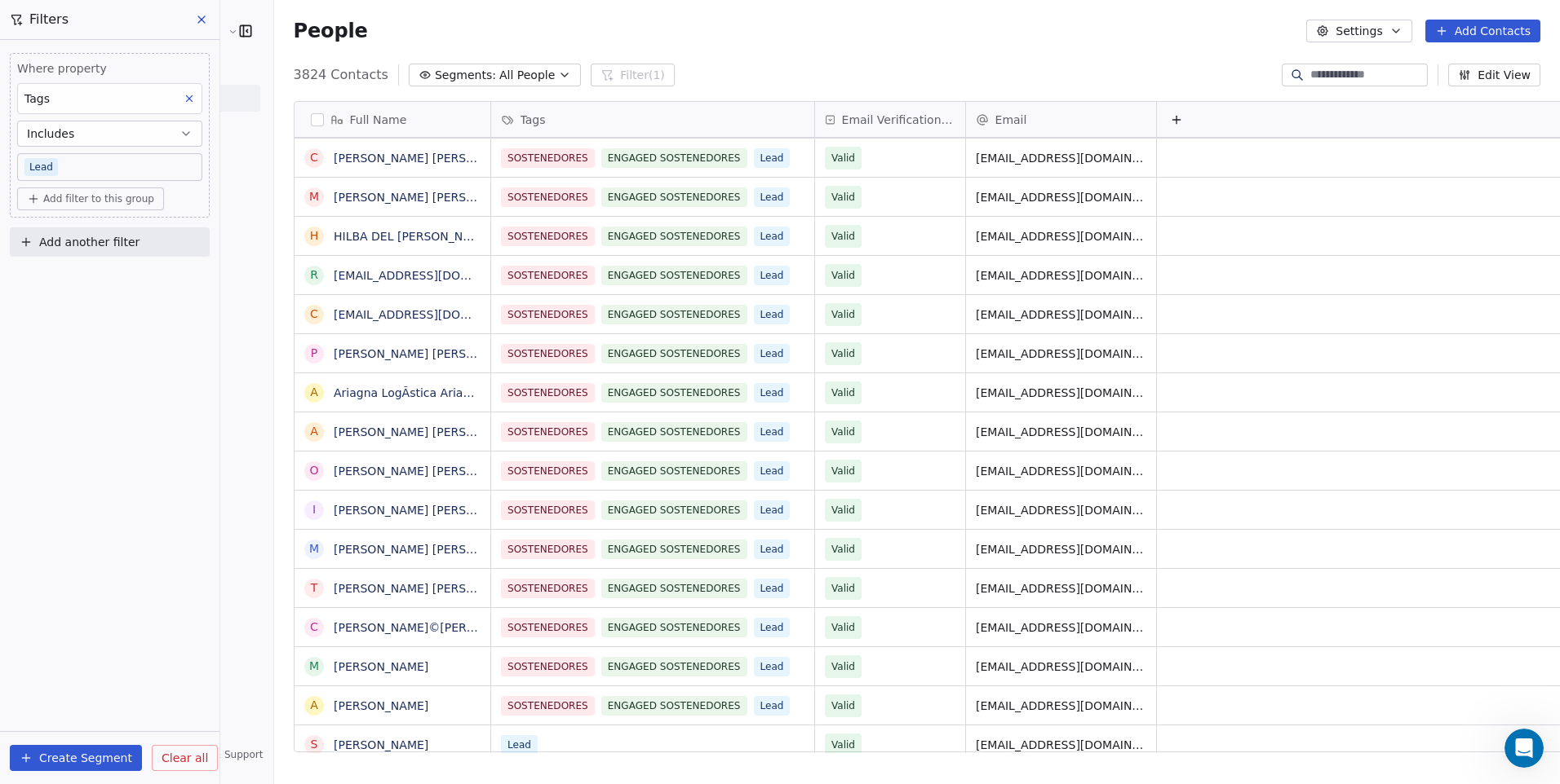
click at [1479, 73] on button "Edit View" at bounding box center [1494, 75] width 92 height 23
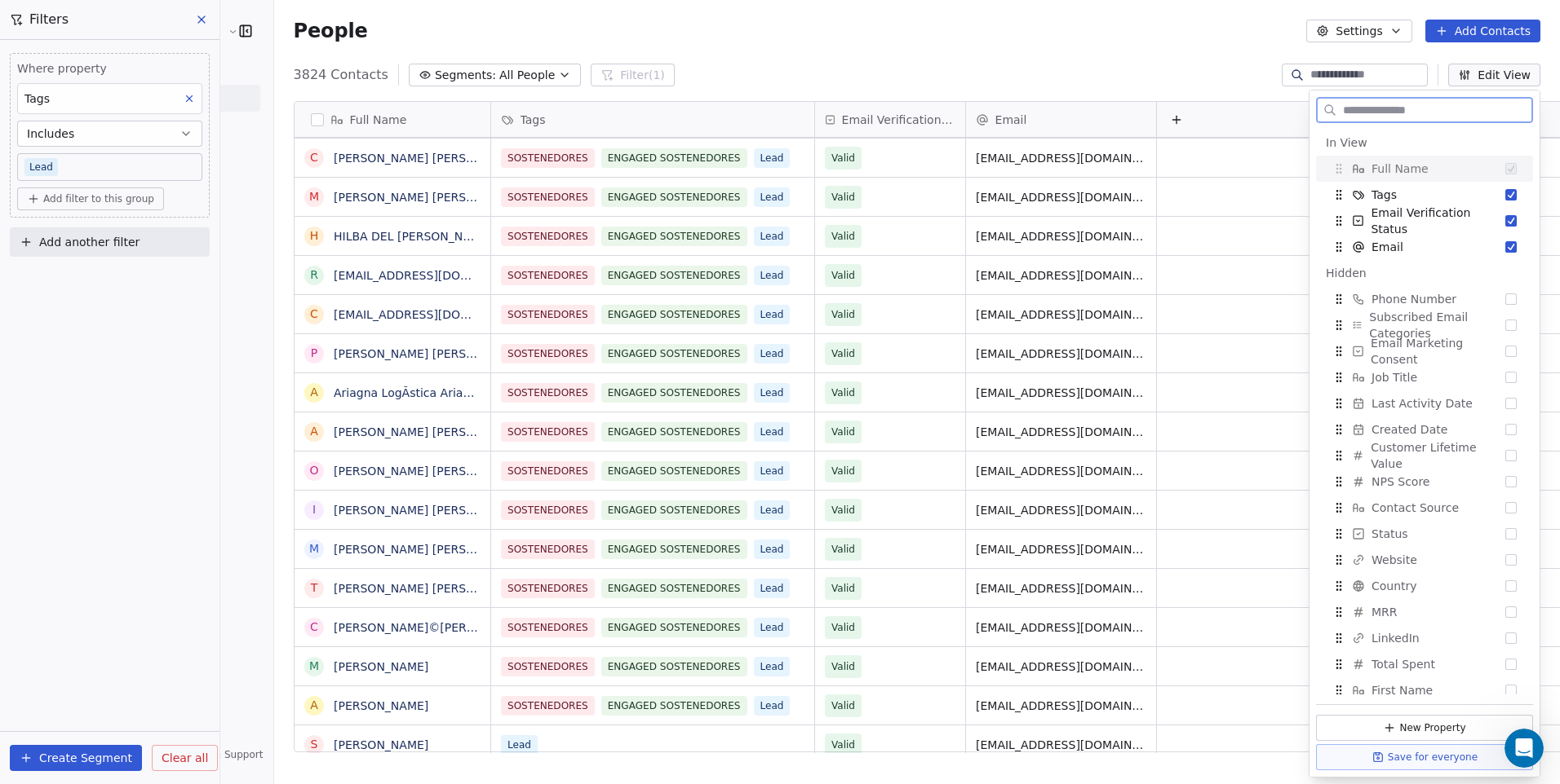
click at [1478, 78] on button "Edit View" at bounding box center [1494, 75] width 92 height 23
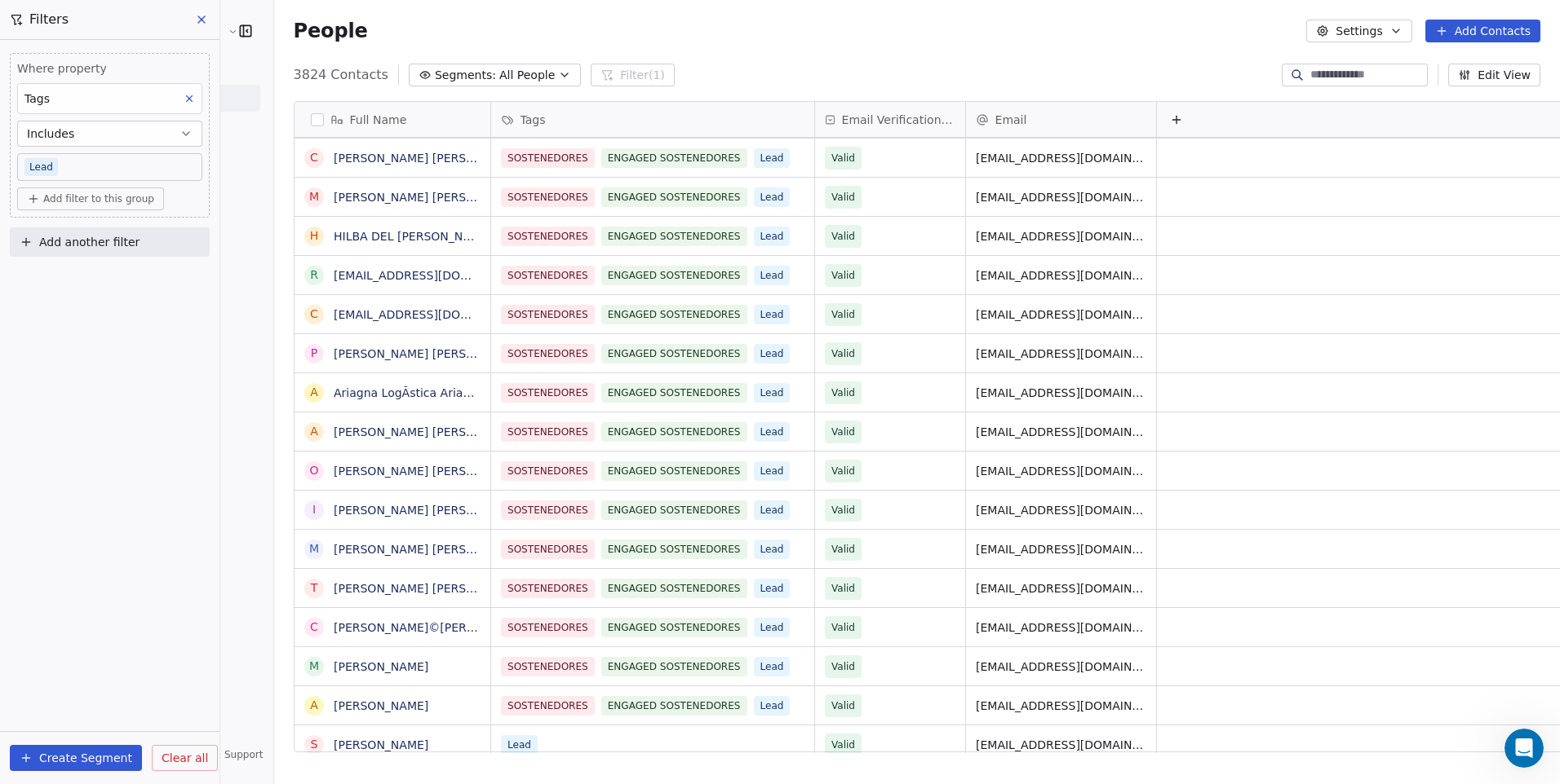
click at [1404, 39] on button "Settings" at bounding box center [1359, 31] width 105 height 23
click at [1377, 143] on span "Export" at bounding box center [1370, 144] width 38 height 17
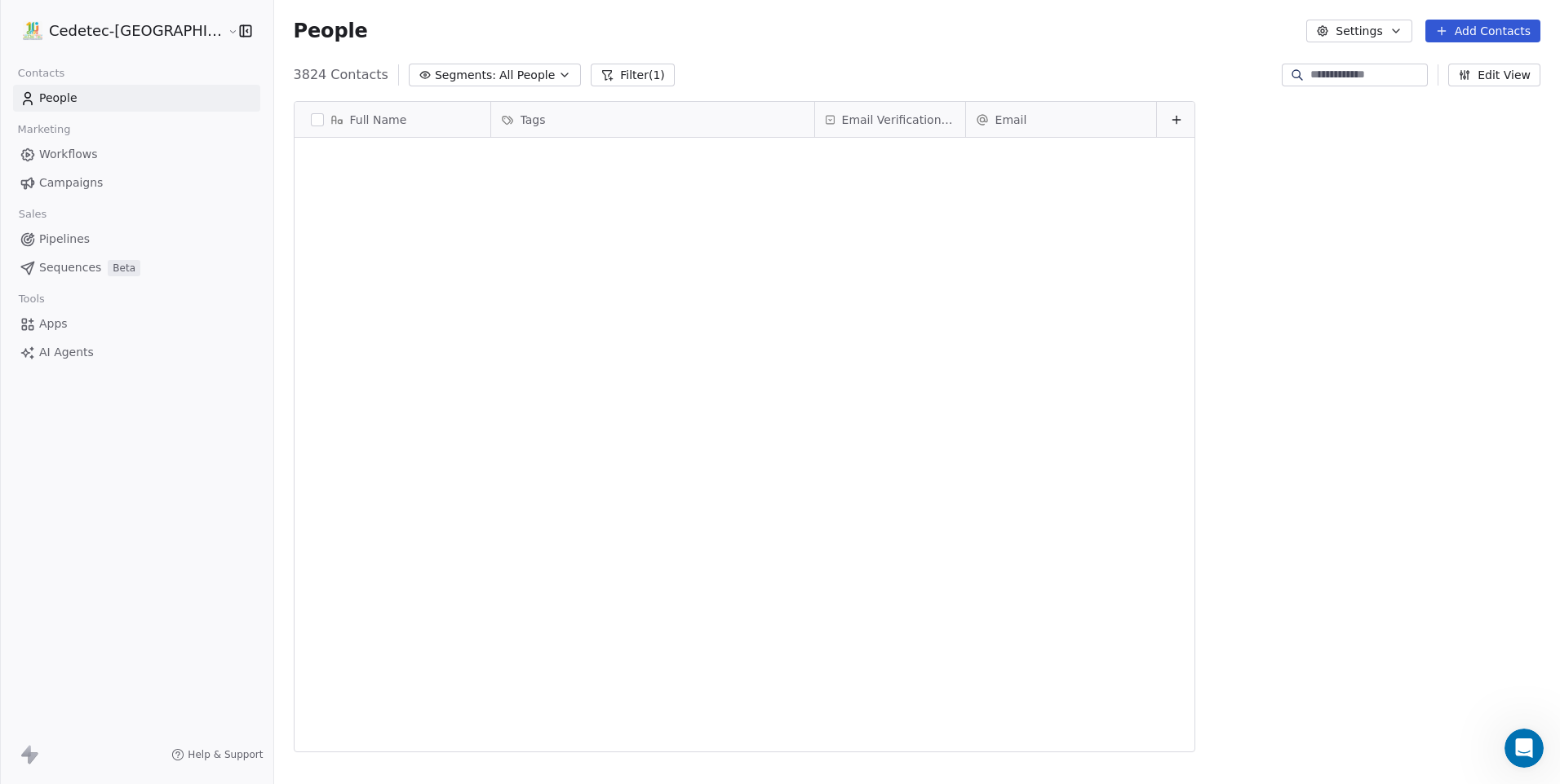
scroll to position [678, 1327]
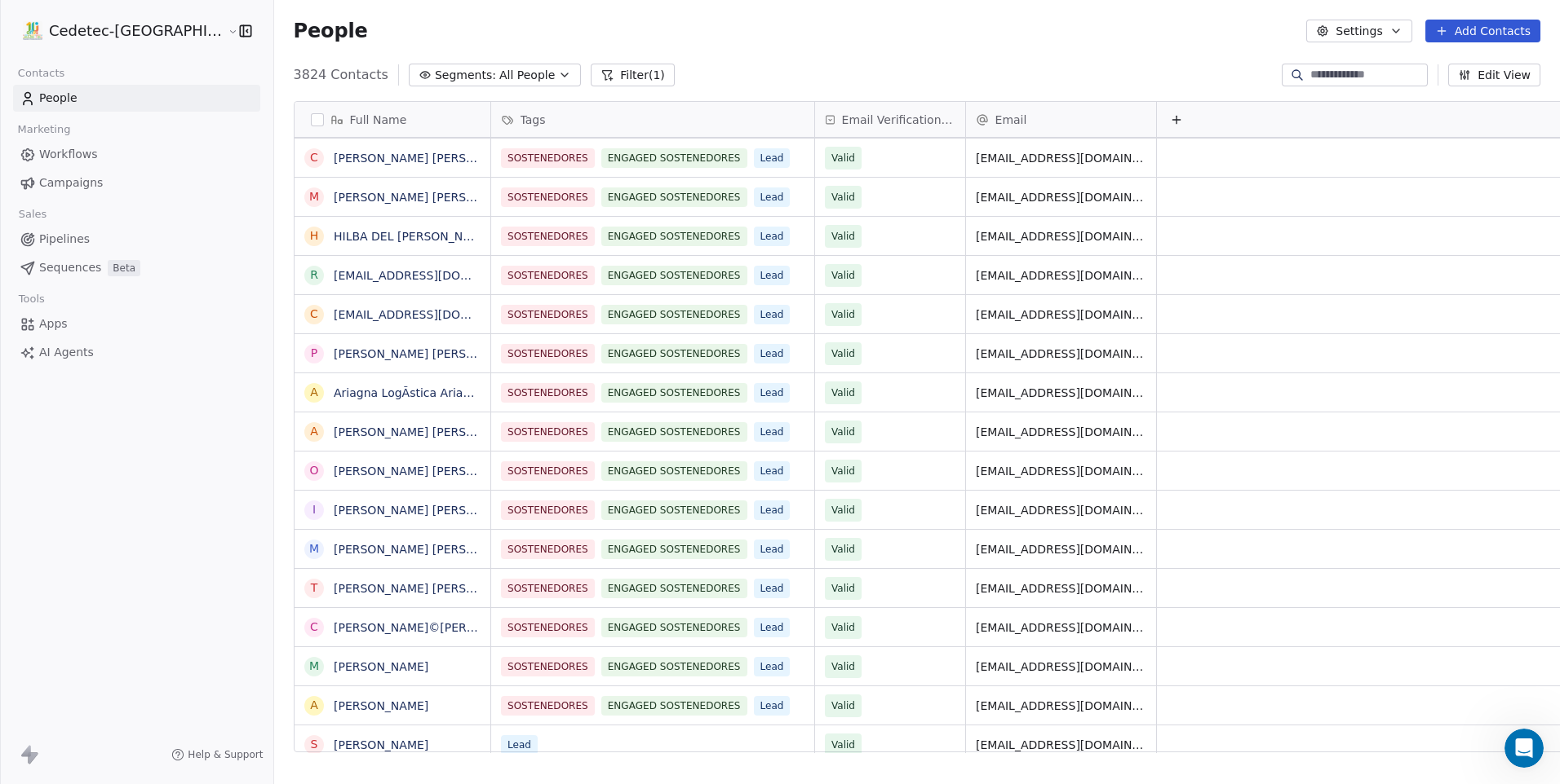
click at [311, 120] on button "button" at bounding box center [317, 119] width 13 height 13
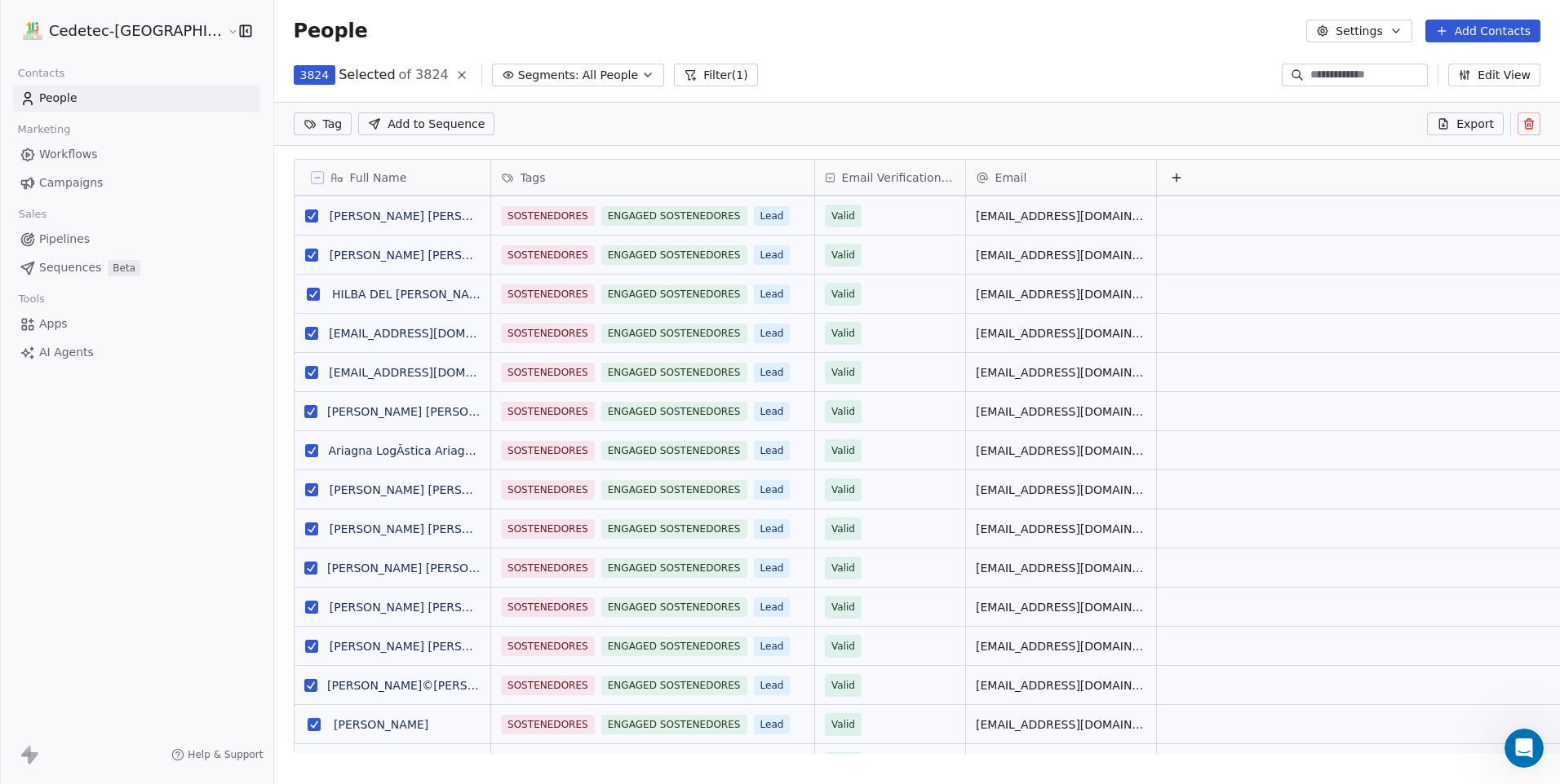
click at [1454, 124] on button "Export" at bounding box center [1465, 123] width 77 height 23
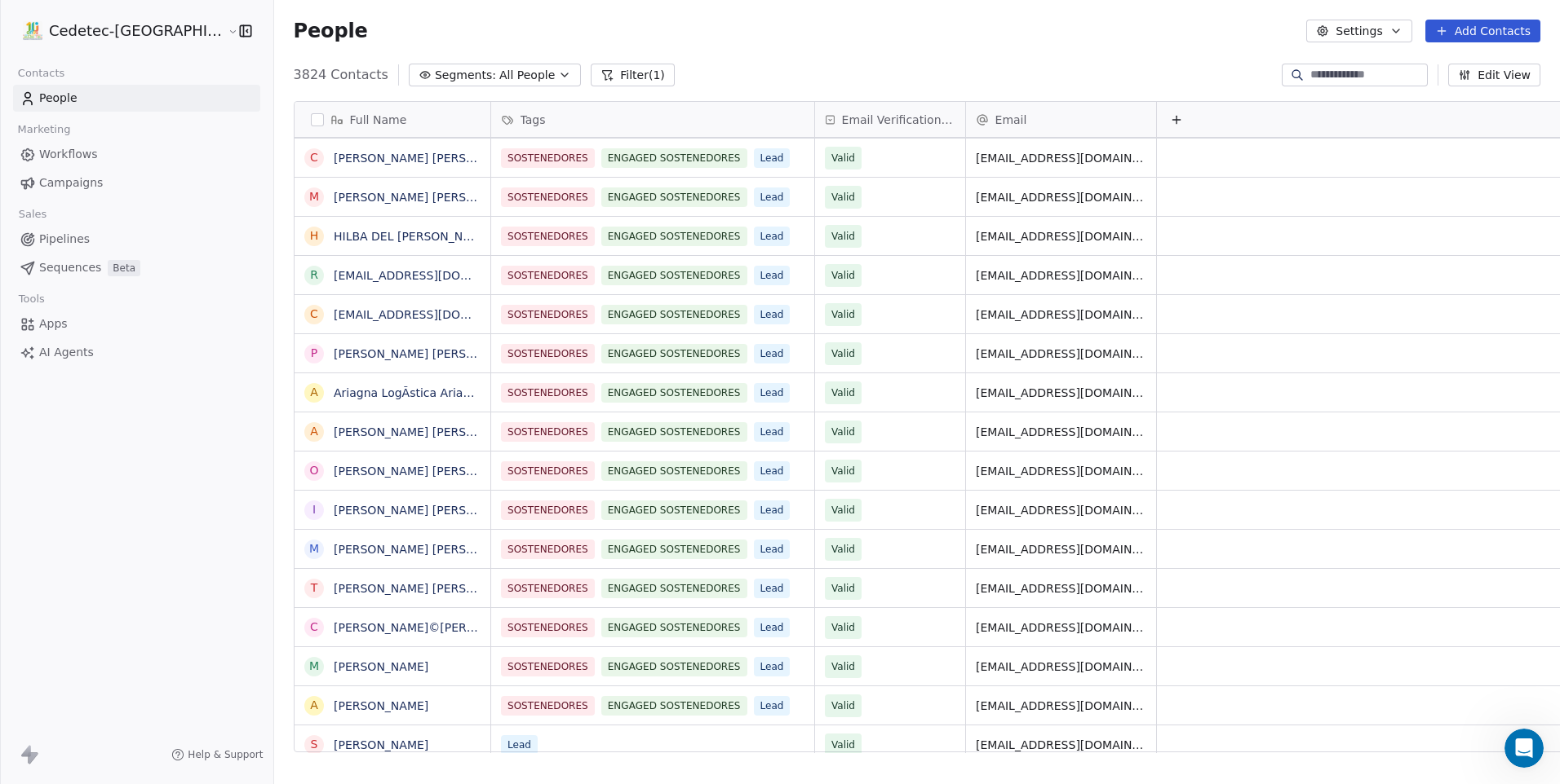
scroll to position [678, 1327]
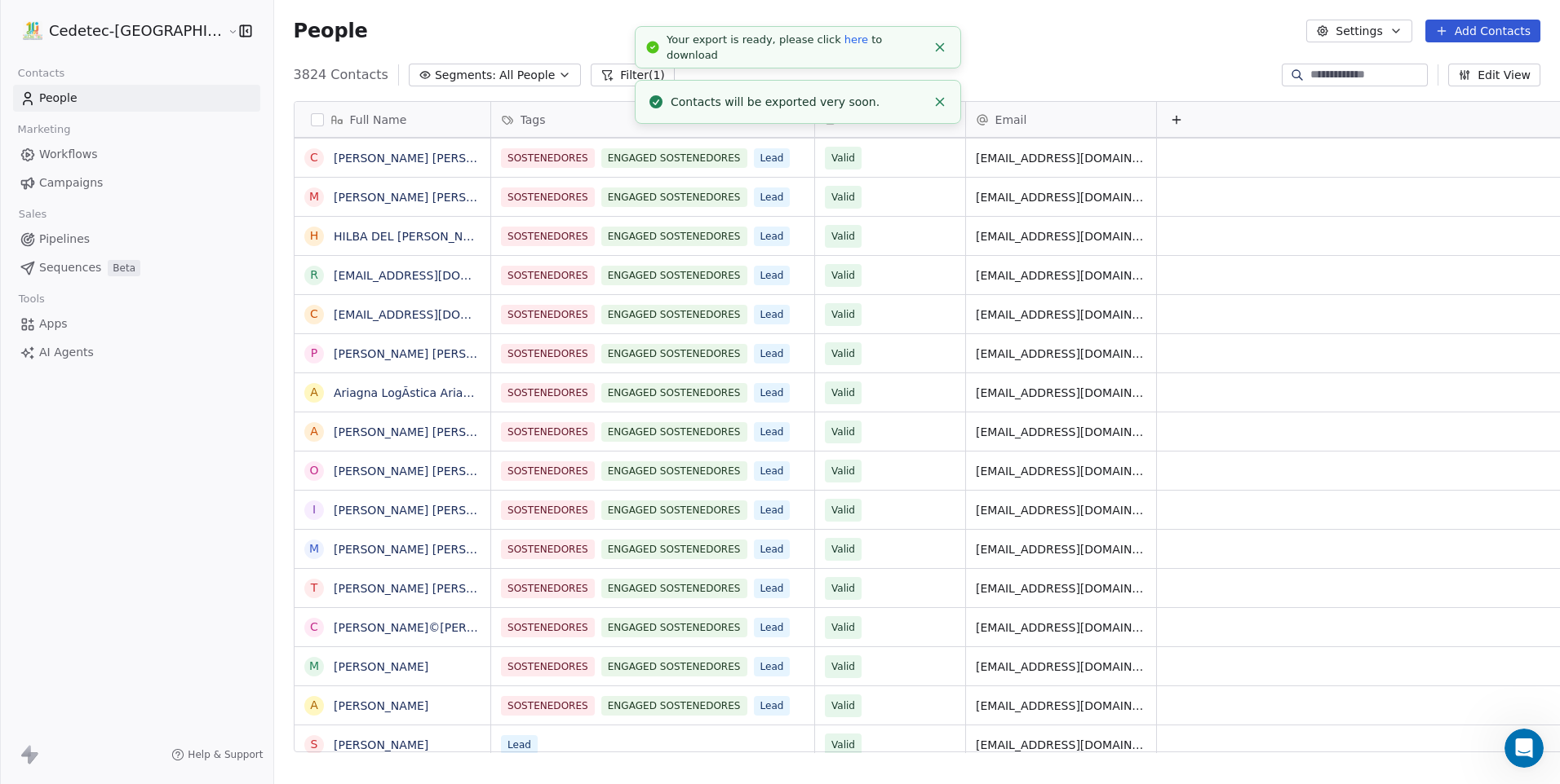
click at [844, 46] on link "here" at bounding box center [856, 40] width 24 height 12
click at [1051, 37] on div "People Settings Add Contacts" at bounding box center [917, 31] width 1247 height 23
click at [311, 120] on button "button" at bounding box center [317, 119] width 13 height 13
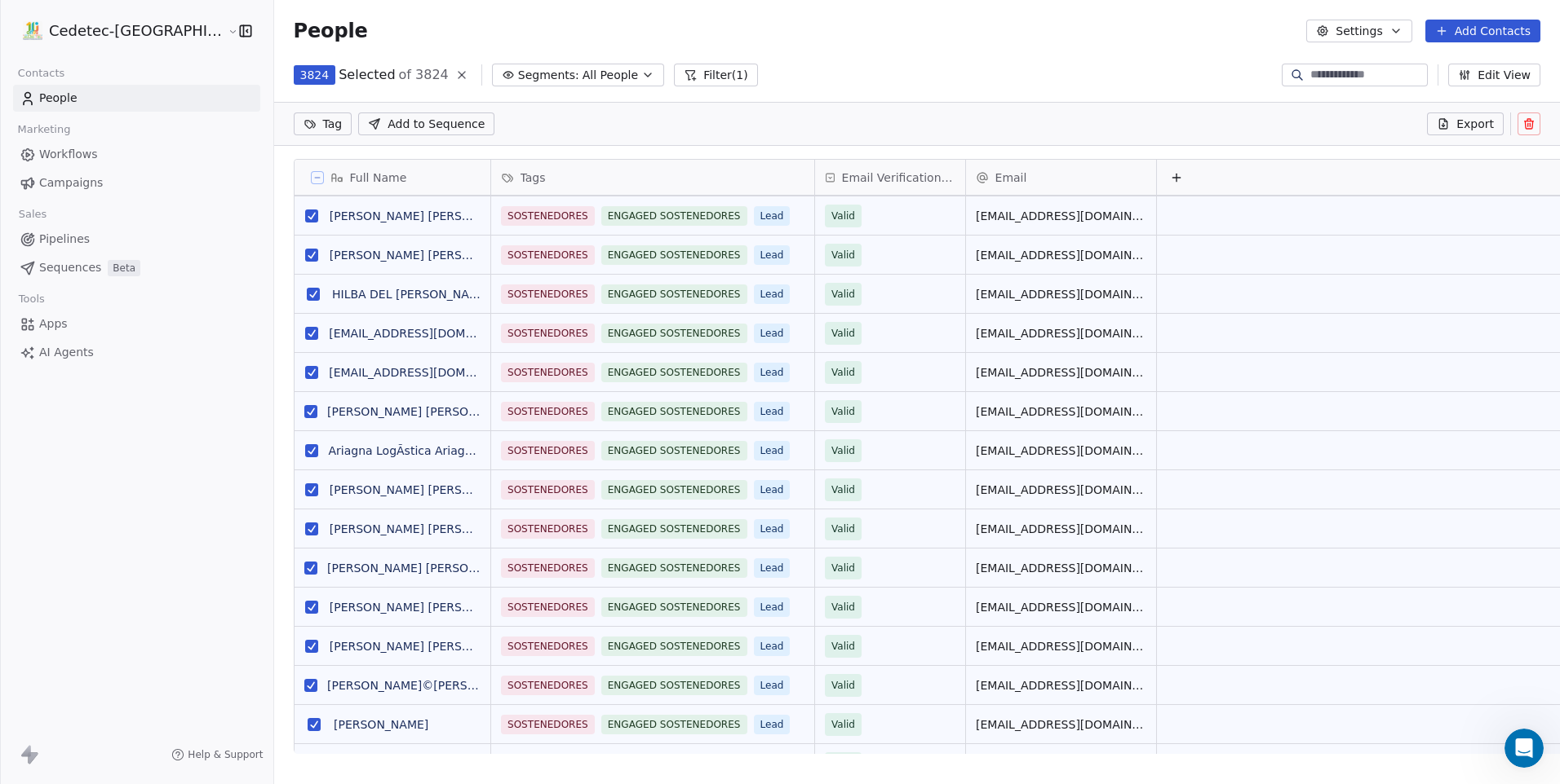
click at [1528, 122] on icon at bounding box center [1528, 123] width 13 height 13
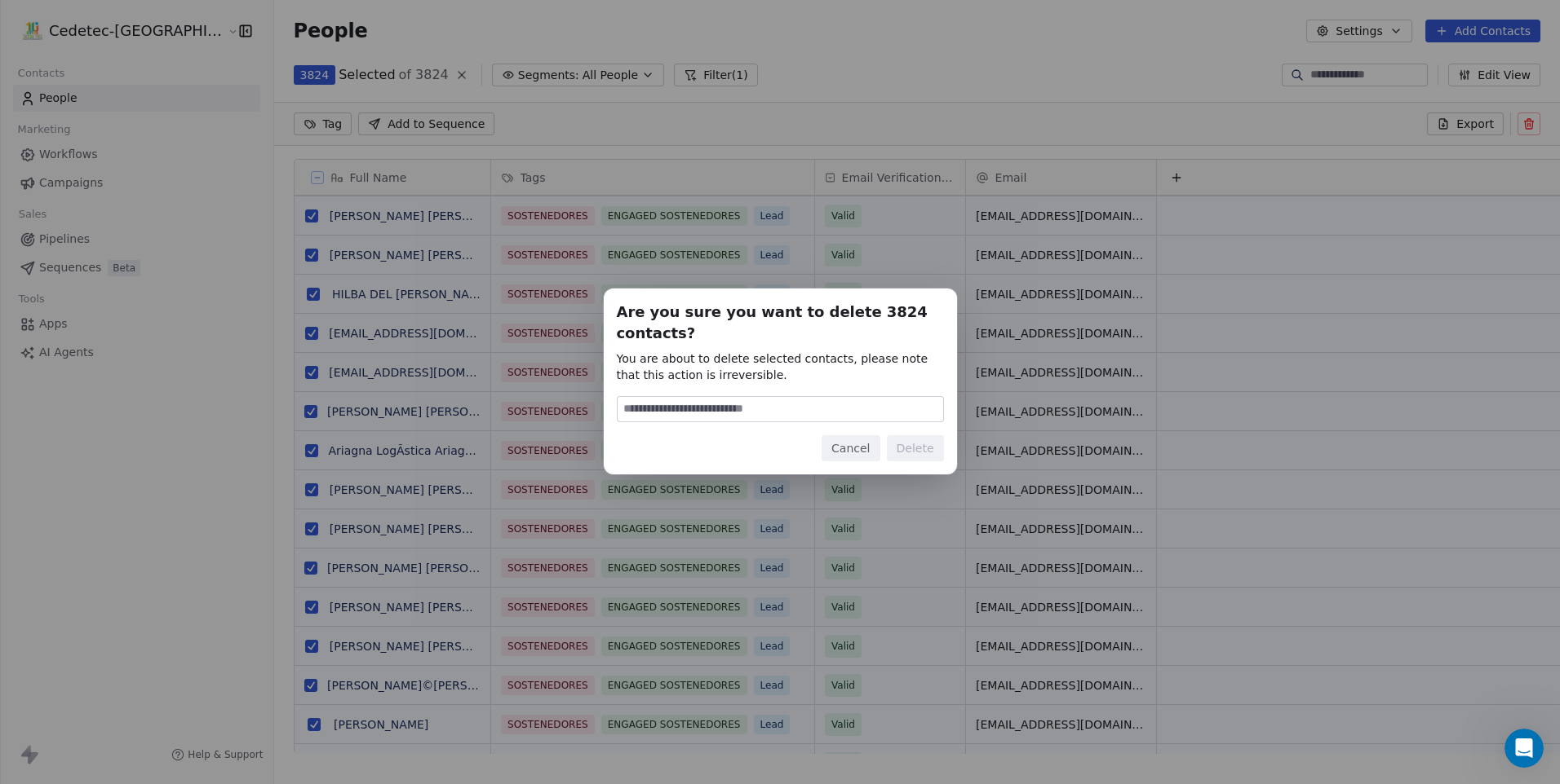
click at [817, 402] on input at bounding box center [780, 409] width 325 height 25
type input "******"
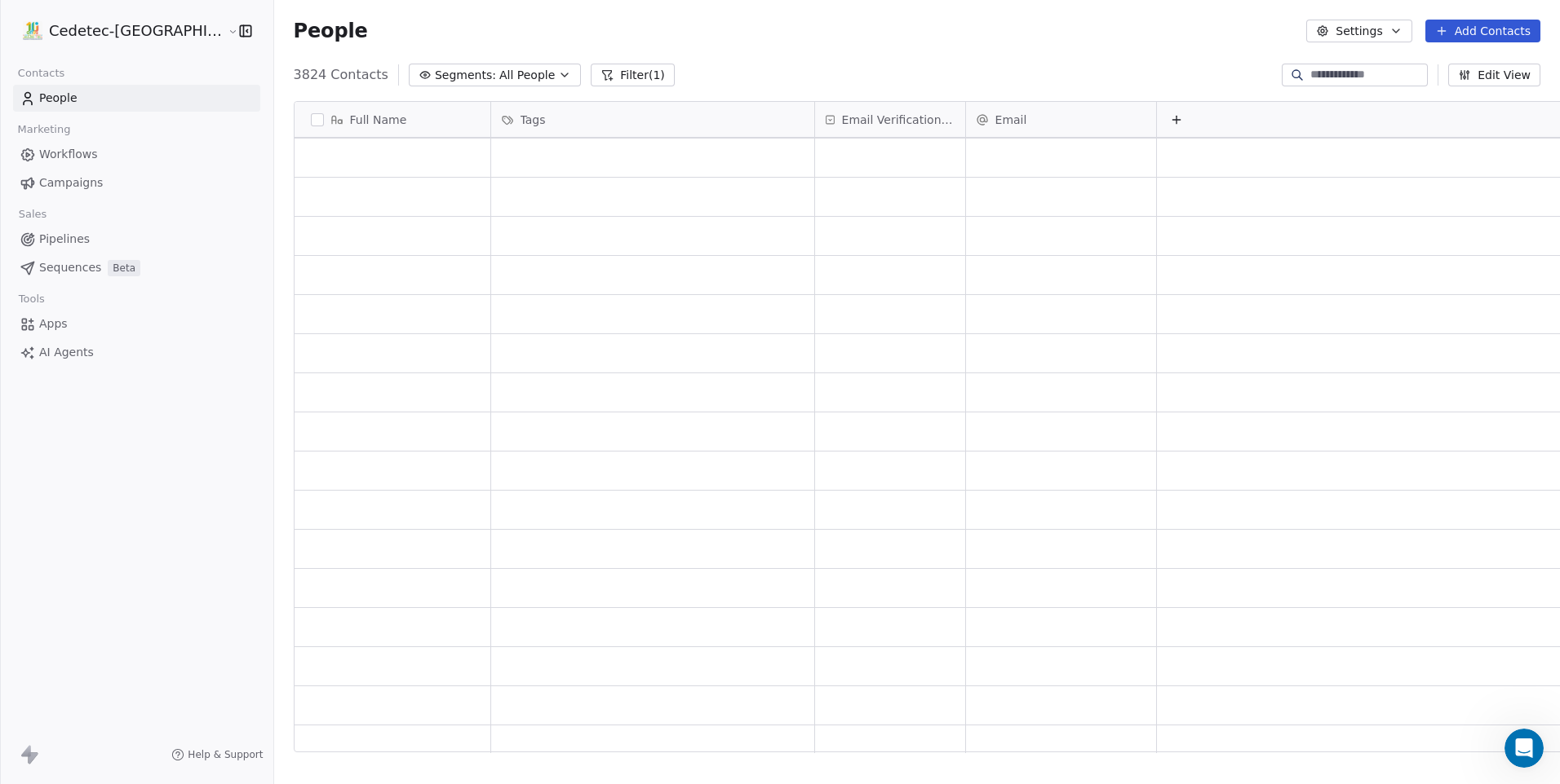
click at [81, 104] on link "People" at bounding box center [136, 97] width 248 height 27
click at [95, 93] on link "People" at bounding box center [136, 97] width 248 height 27
click at [76, 39] on html "Cedetec-Chile Contacts People Marketing Workflows Campaigns Sales Pipelines Seq…" at bounding box center [780, 392] width 1560 height 784
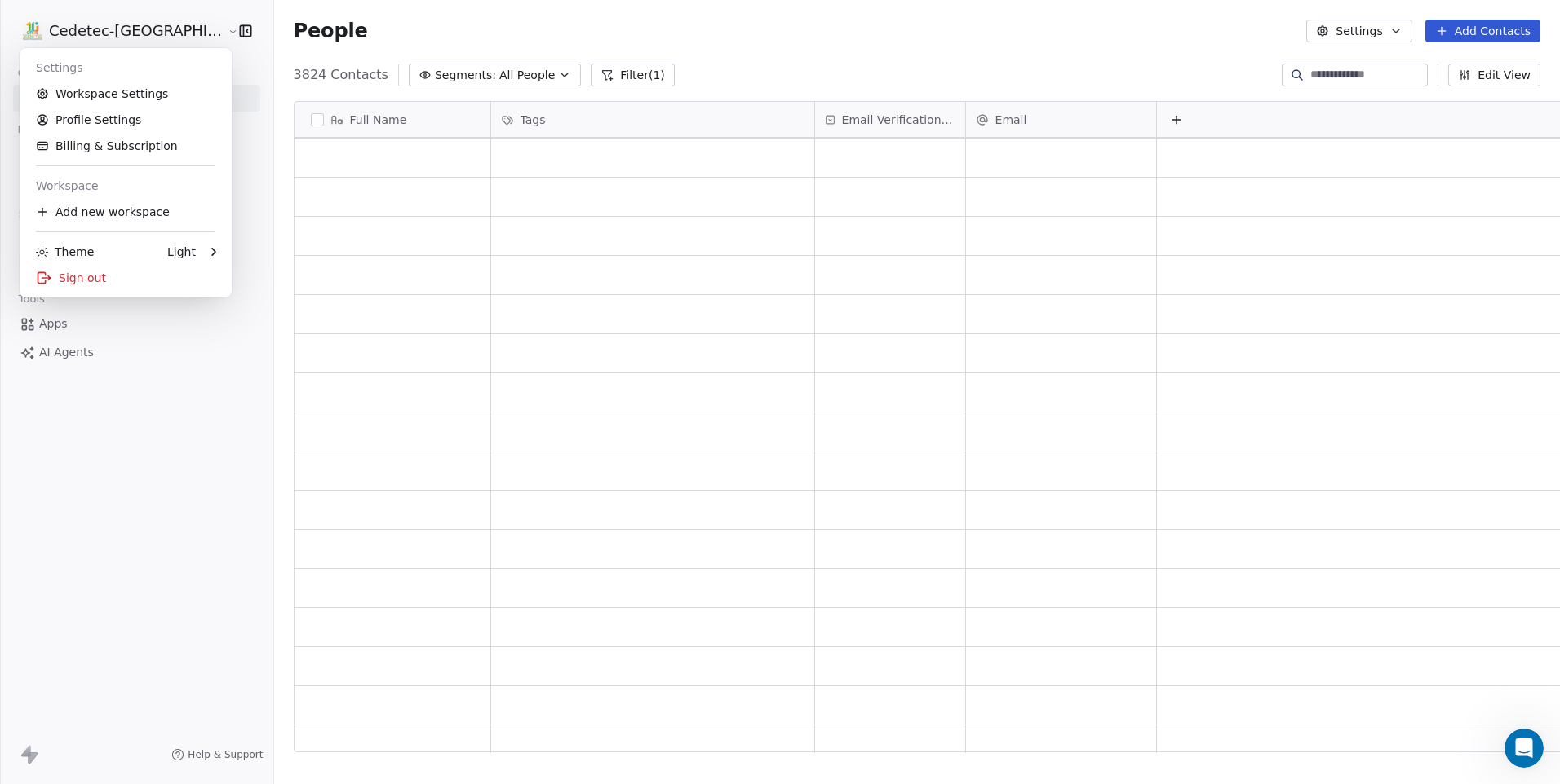
click at [529, 55] on html "Cedetec-Chile Contacts People Marketing Workflows Campaigns Sales Pipelines Seq…" at bounding box center [780, 392] width 1560 height 784
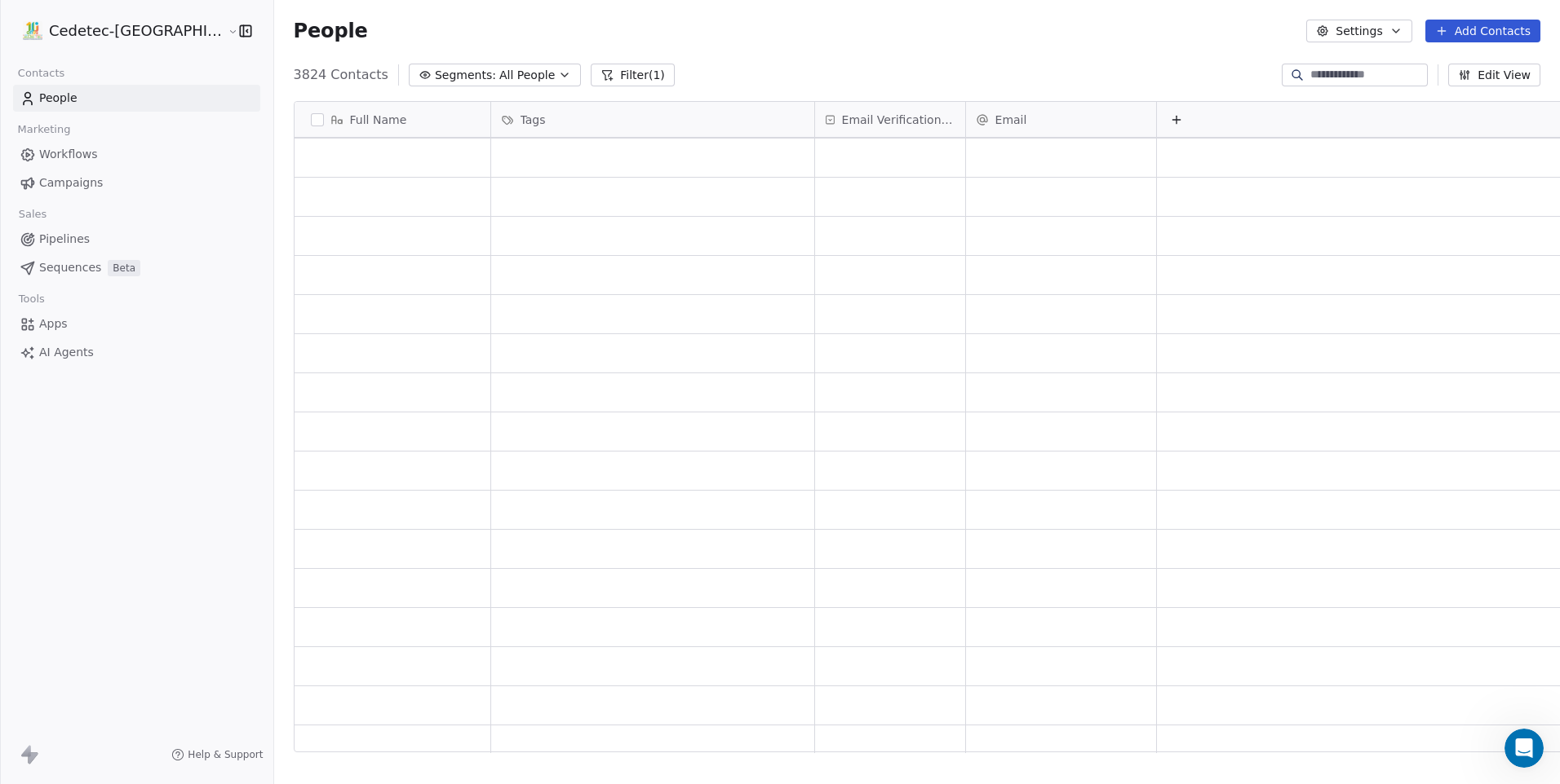
click at [591, 76] on button "Filter (1)" at bounding box center [632, 75] width 85 height 23
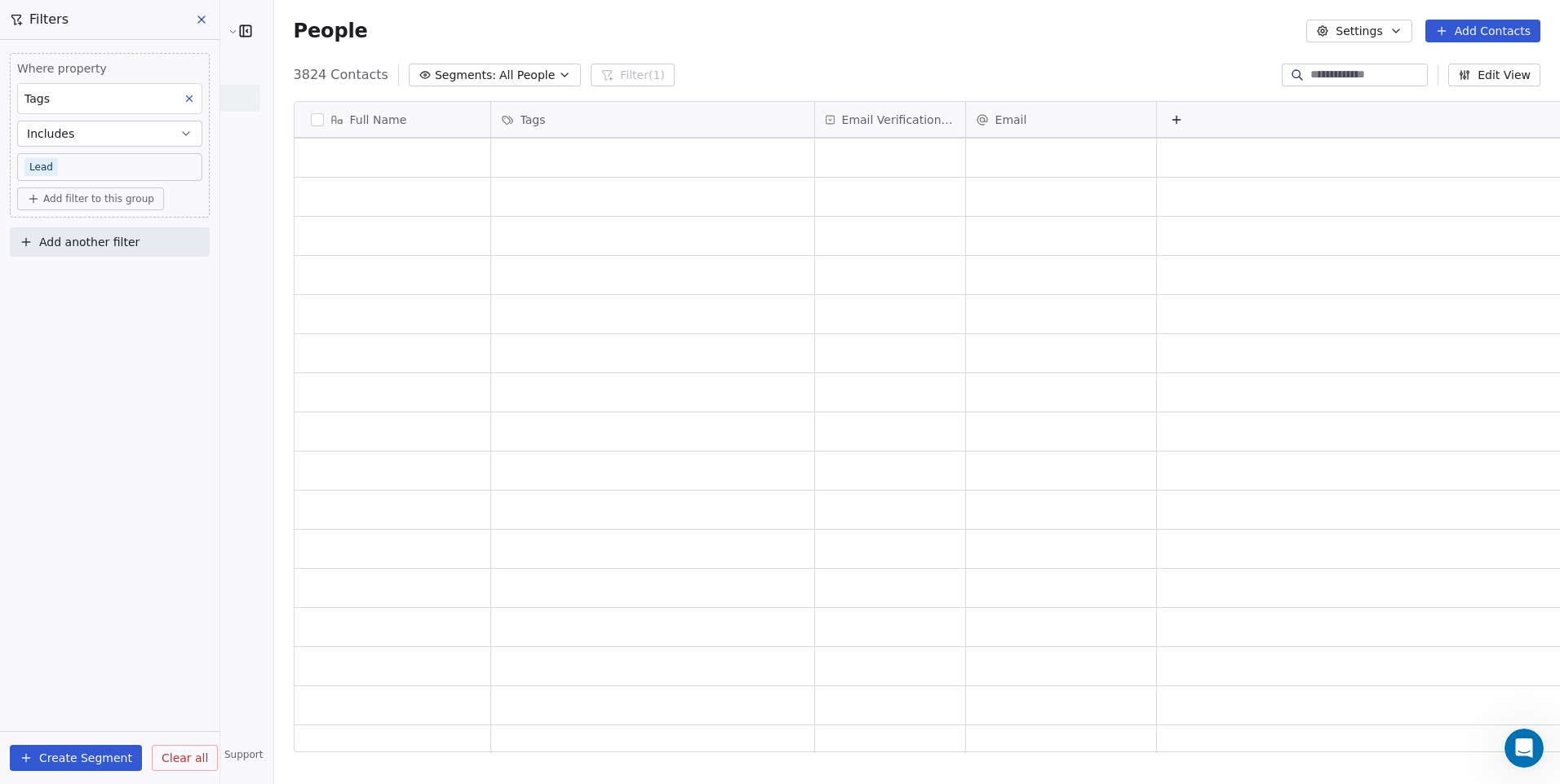
click at [192, 97] on icon at bounding box center [189, 98] width 11 height 11
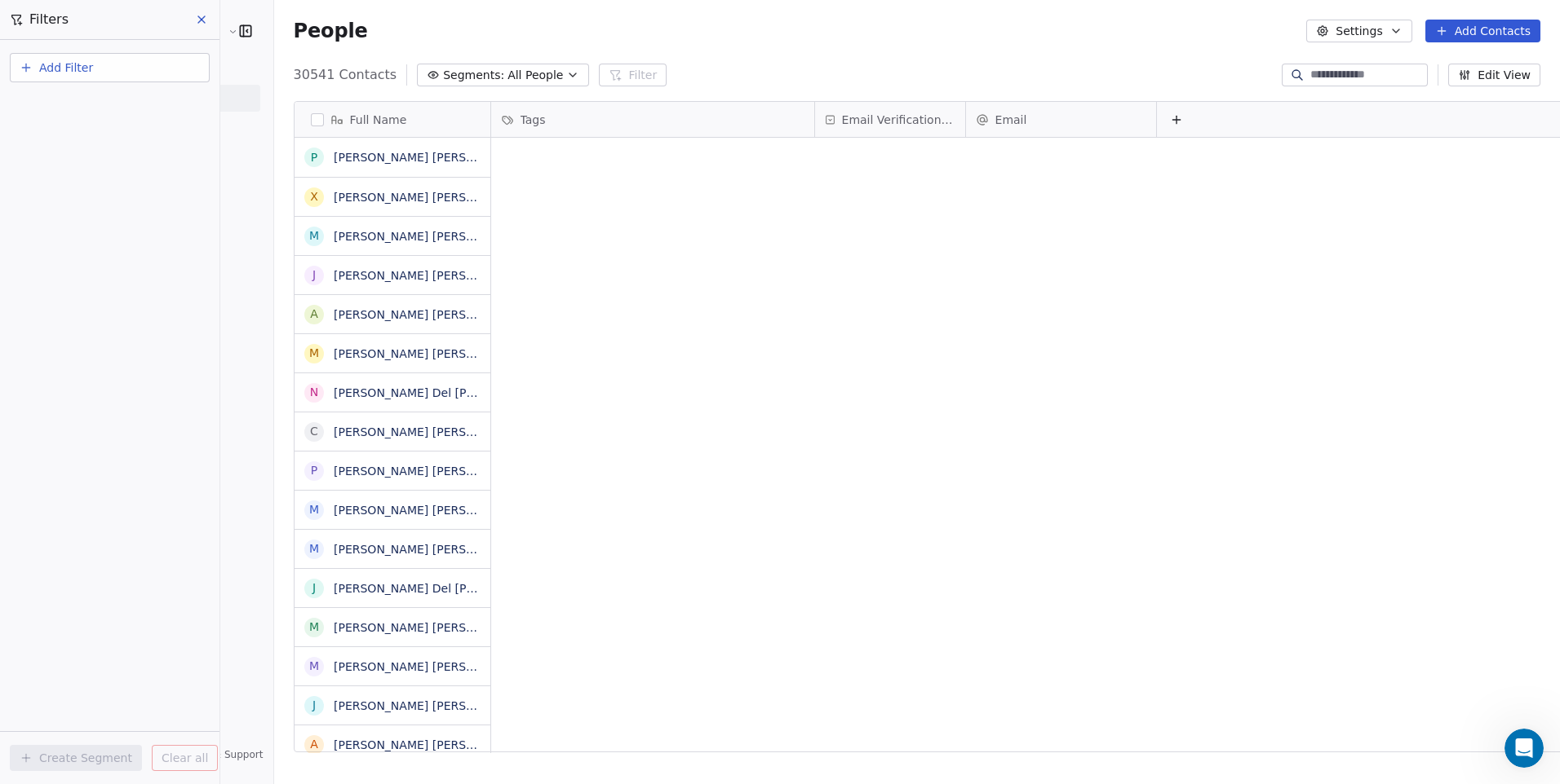
scroll to position [0, 0]
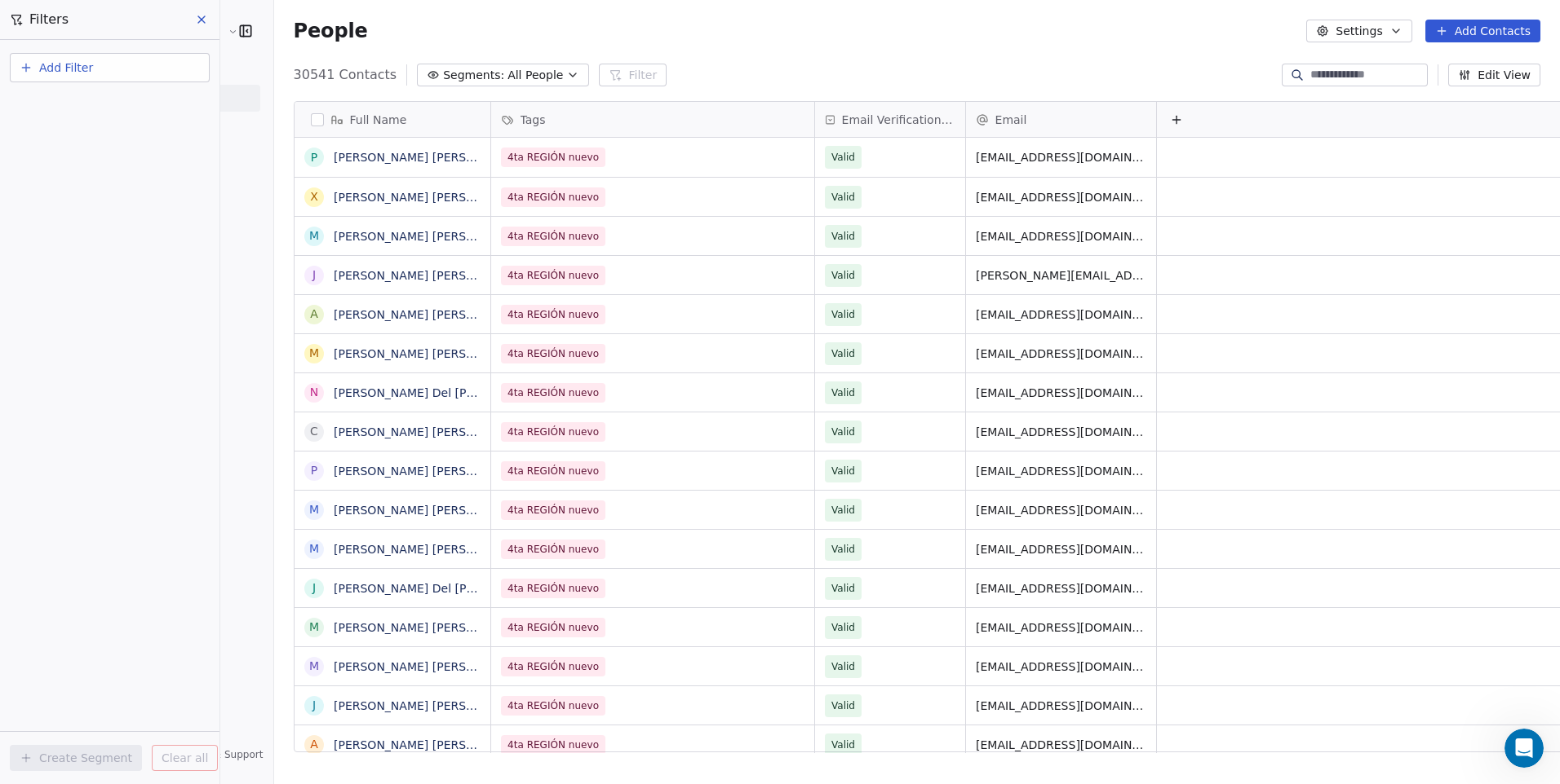
click at [193, 16] on button at bounding box center [202, 19] width 25 height 23
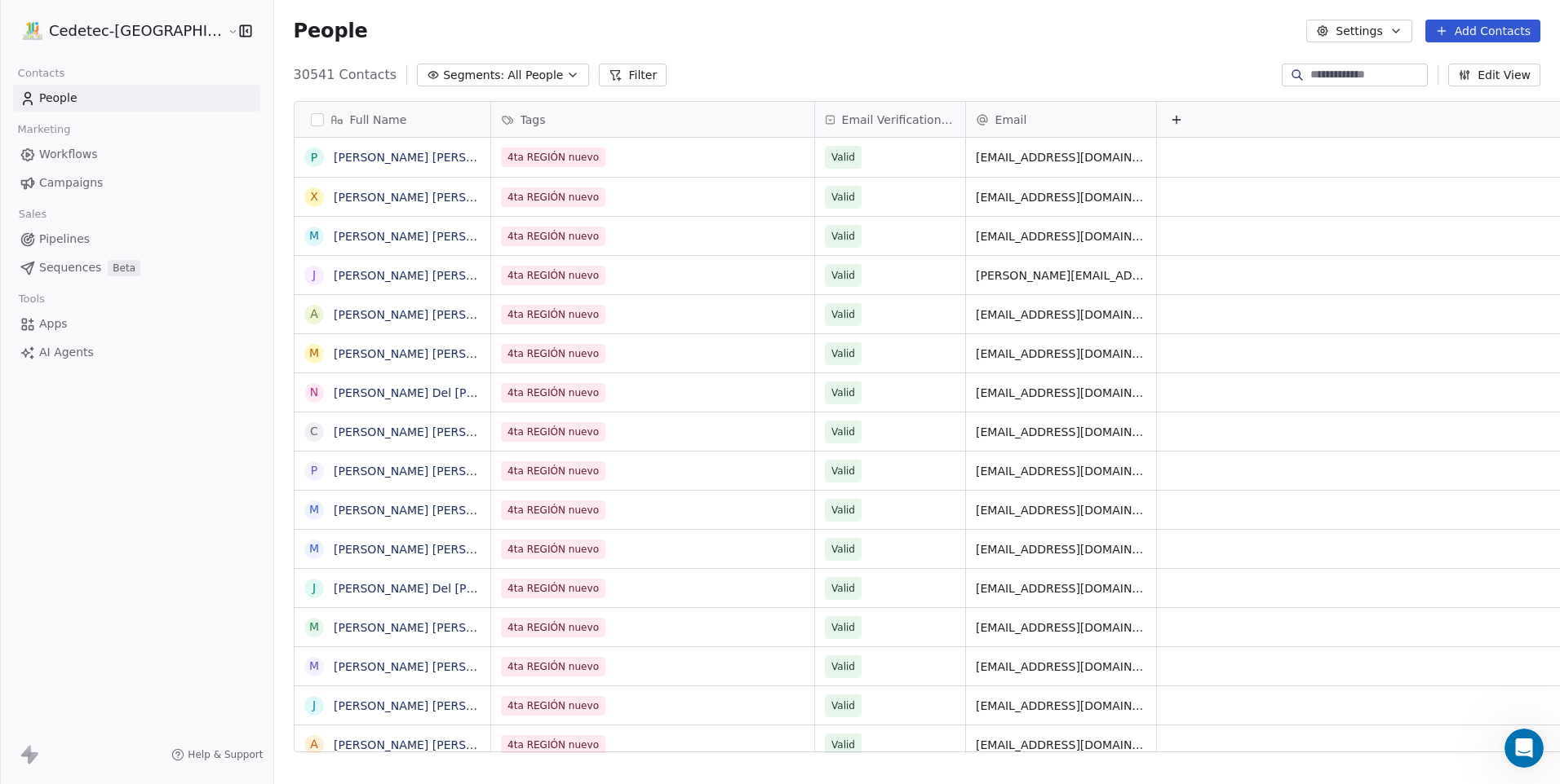
click at [274, 59] on div "People Settings Add Contacts" at bounding box center [917, 31] width 1286 height 62
click at [111, 104] on link "People" at bounding box center [136, 97] width 248 height 27
click at [599, 79] on button "Filter" at bounding box center [632, 75] width 68 height 23
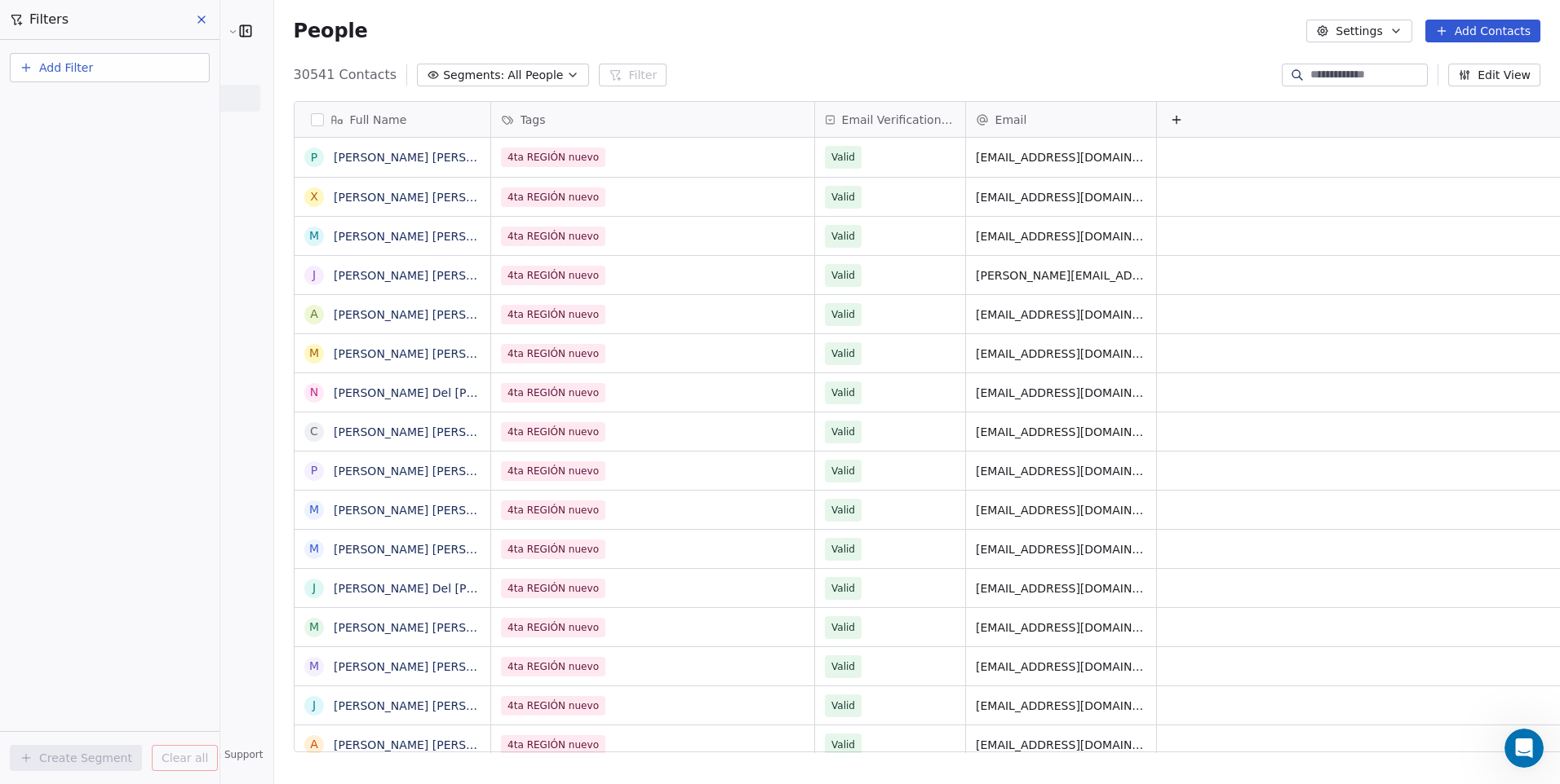
click at [76, 72] on span "Add Filter" at bounding box center [66, 68] width 54 height 17
click at [94, 111] on span "Contact properties" at bounding box center [80, 105] width 106 height 17
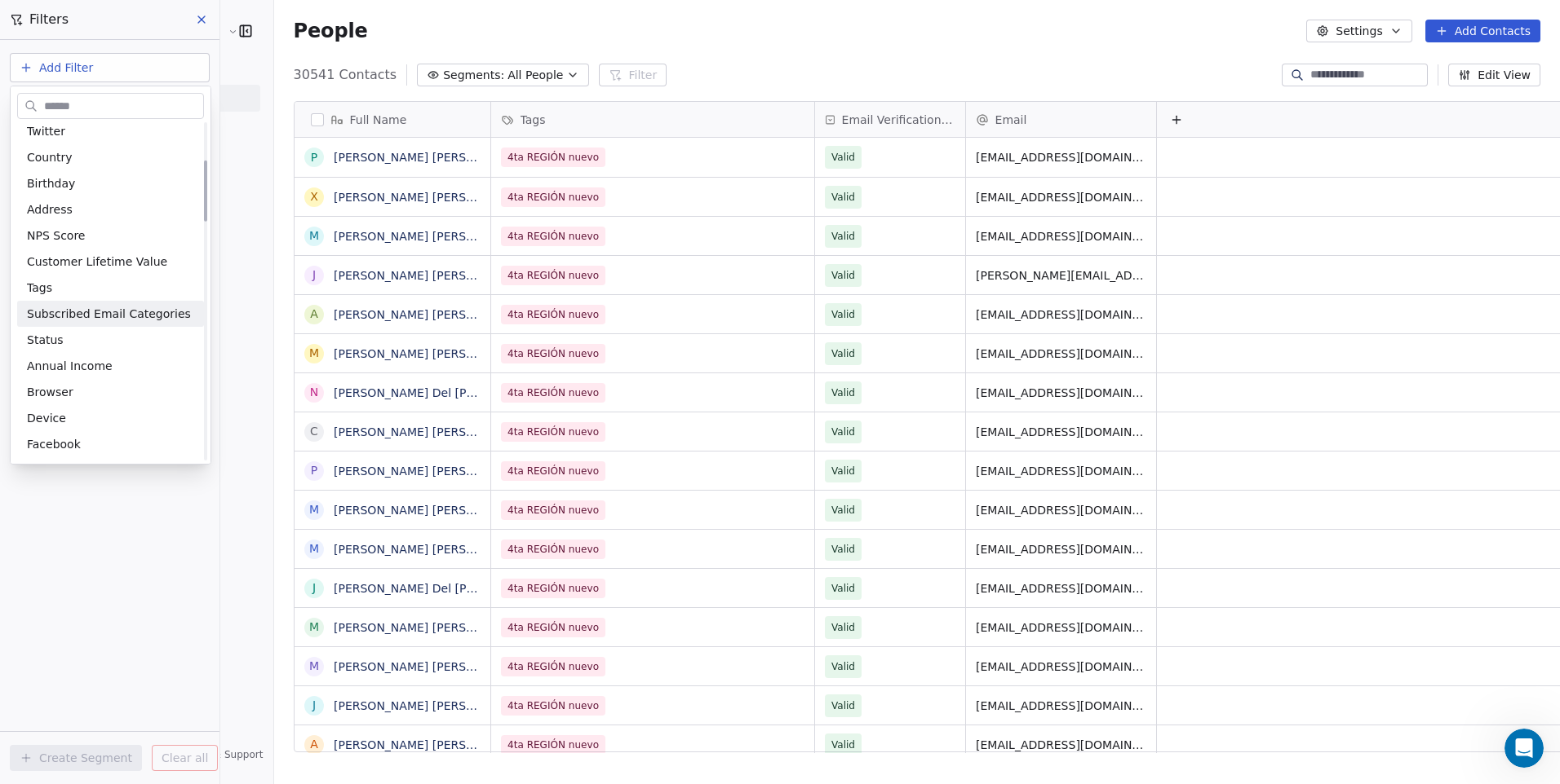
scroll to position [244, 0]
click at [72, 261] on div "Tags" at bounding box center [110, 259] width 167 height 16
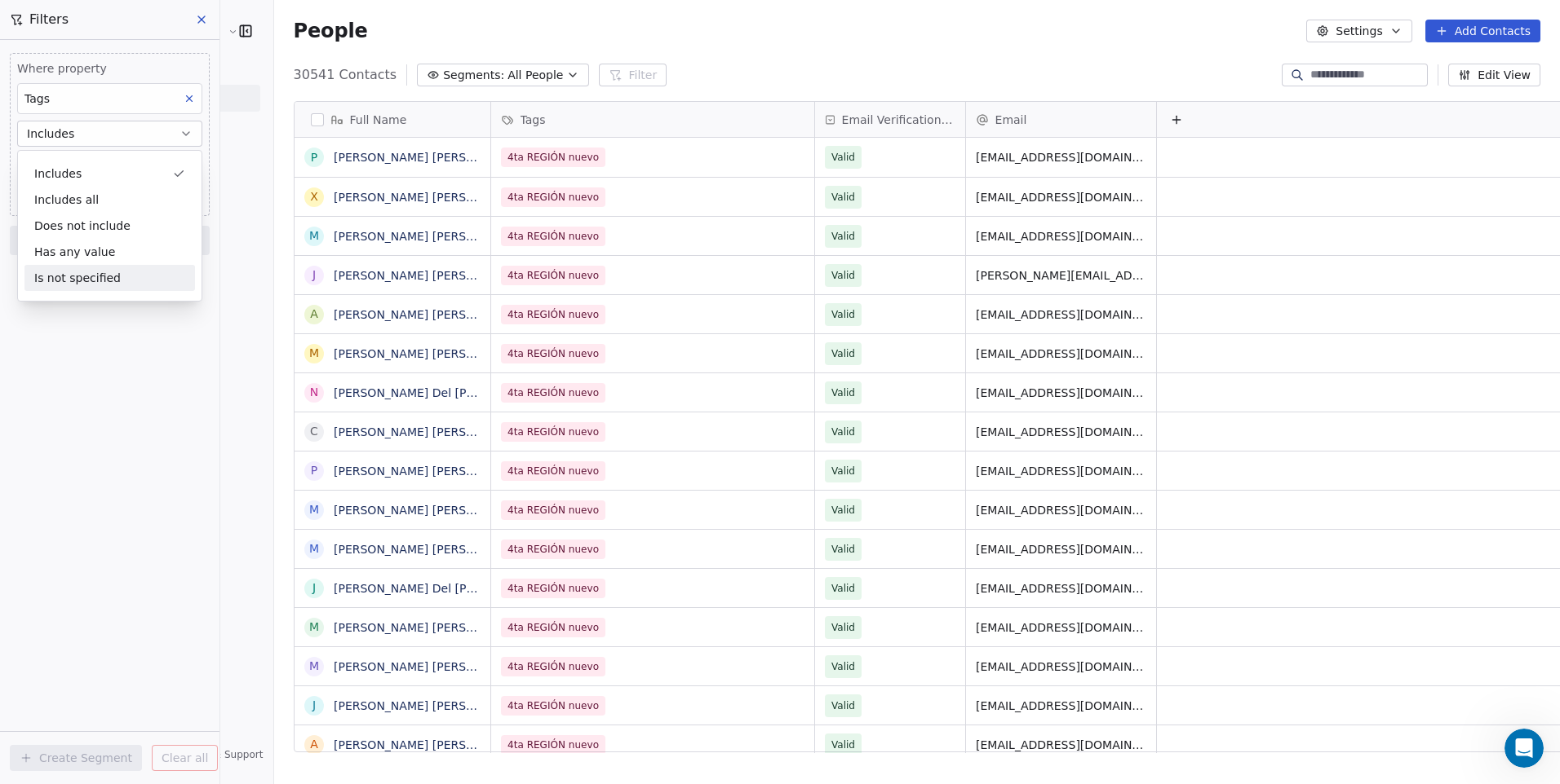
click at [94, 365] on div "Where property Tags Includes Select Tags Add filter to this group Add another f…" at bounding box center [109, 411] width 220 height 744
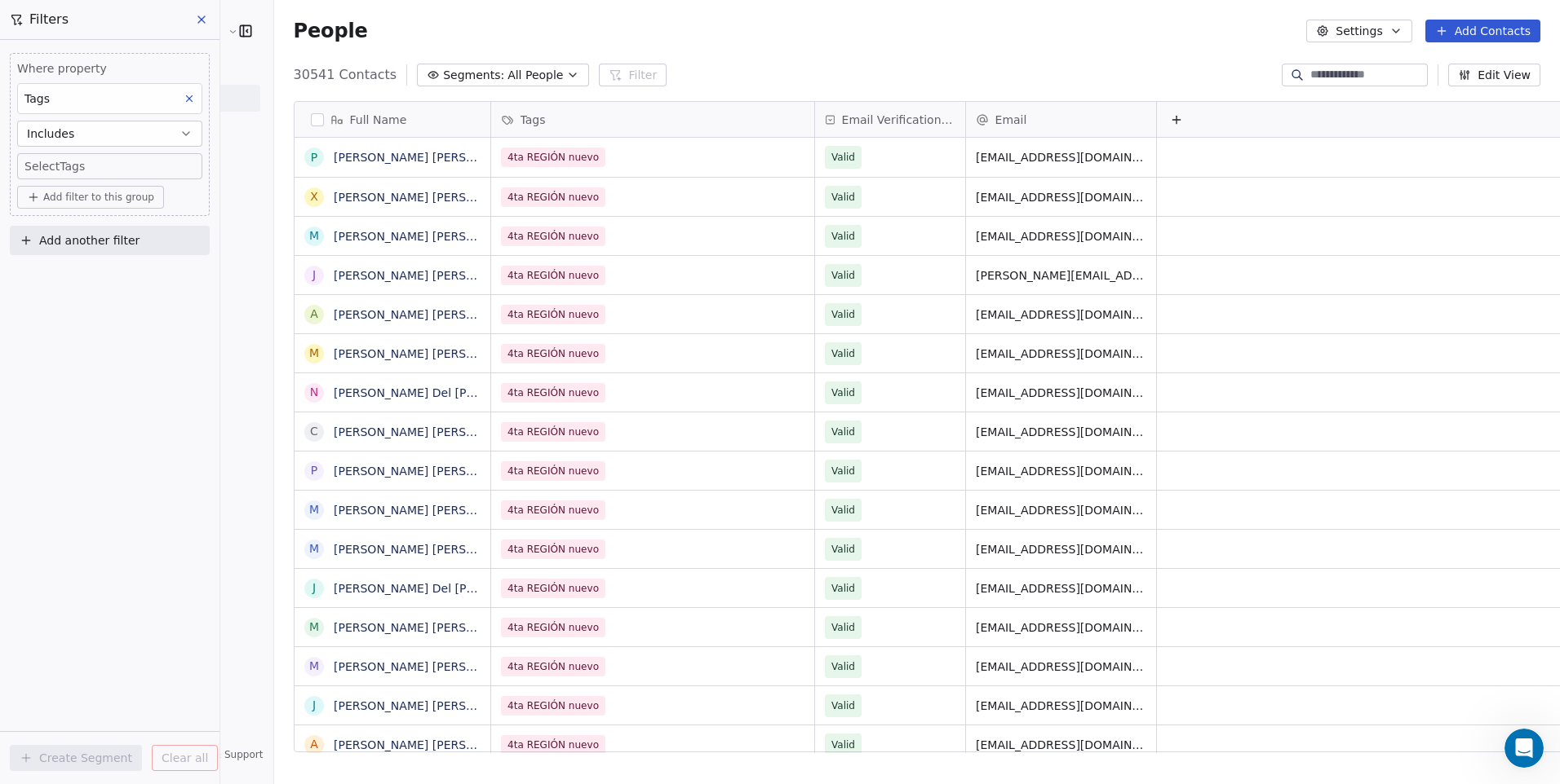
click at [71, 175] on body "Cedetec-Chile Contacts People Marketing Workflows Campaigns Sales Pipelines Seq…" at bounding box center [780, 392] width 1560 height 784
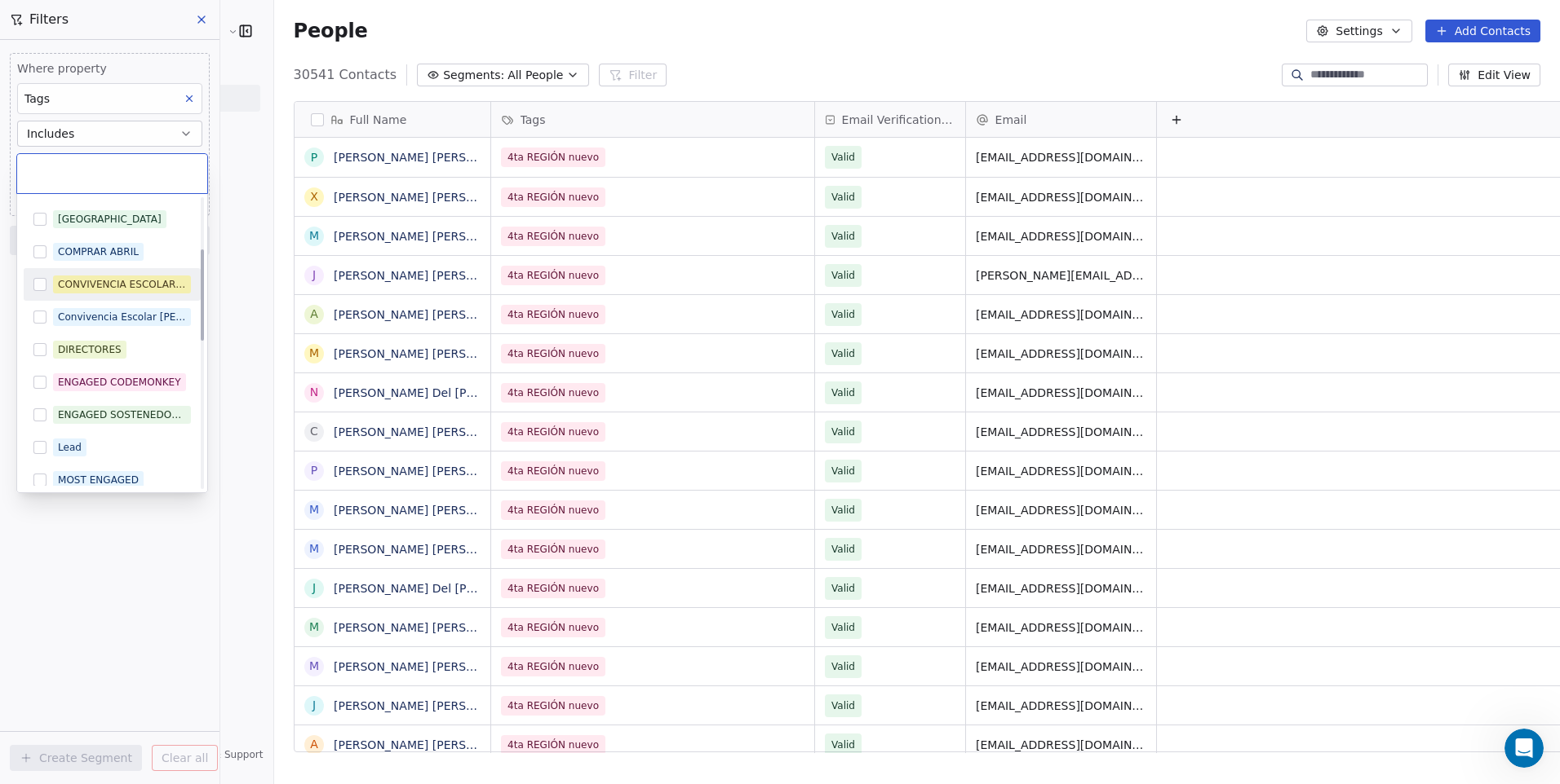
scroll to position [163, 0]
click at [41, 447] on button "Suggestions" at bounding box center [40, 445] width 13 height 13
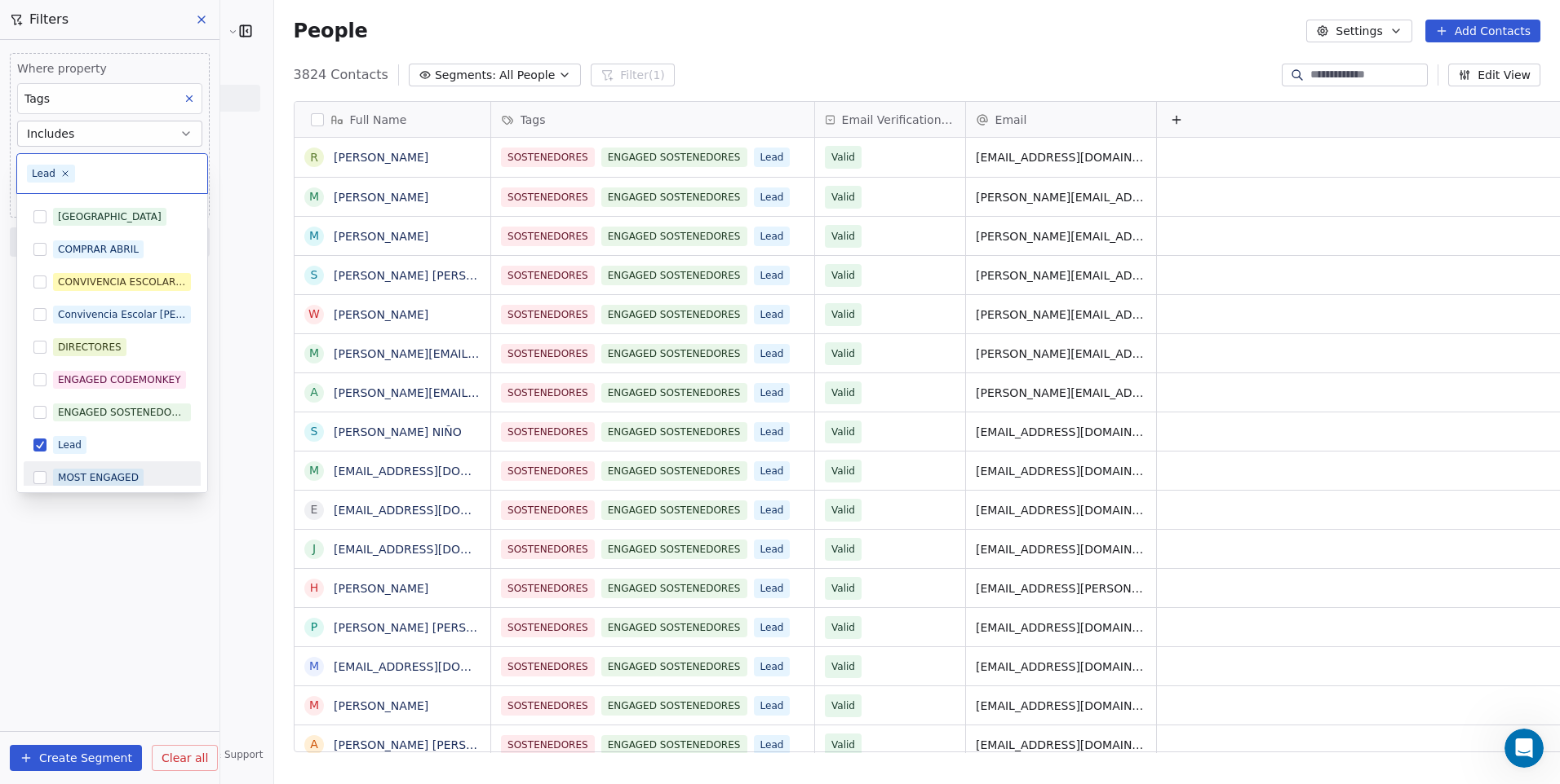
click at [124, 576] on html "Cedetec-Chile Contacts People Marketing Workflows Campaigns Sales Pipelines Seq…" at bounding box center [780, 392] width 1560 height 784
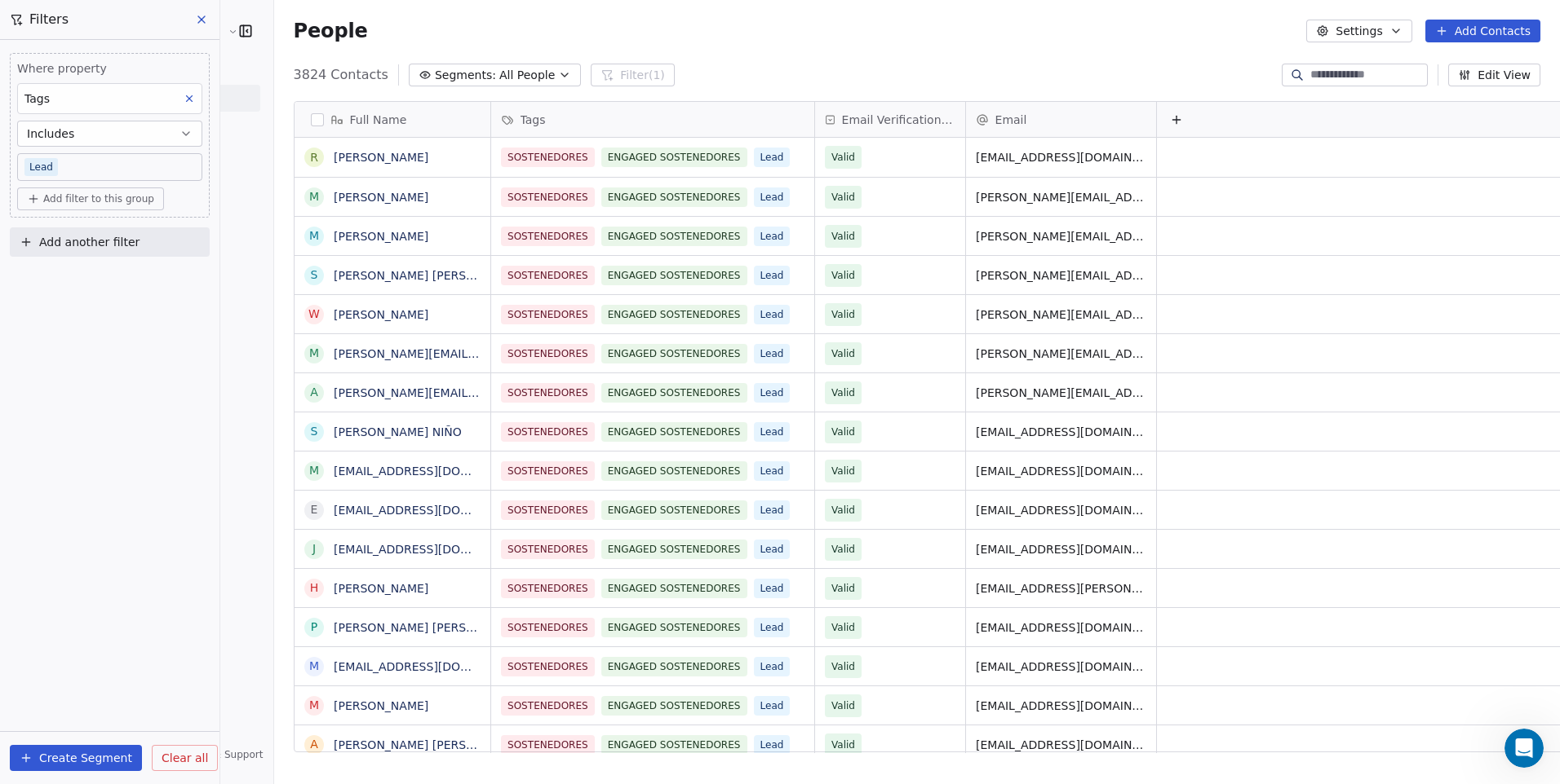
drag, startPoint x: 746, startPoint y: 72, endPoint x: 711, endPoint y: 79, distance: 35.7
click at [746, 71] on div "3824 Contacts Segments: All People Filter (1) Edit View" at bounding box center [917, 75] width 1286 height 26
click at [311, 115] on button "button" at bounding box center [317, 119] width 13 height 13
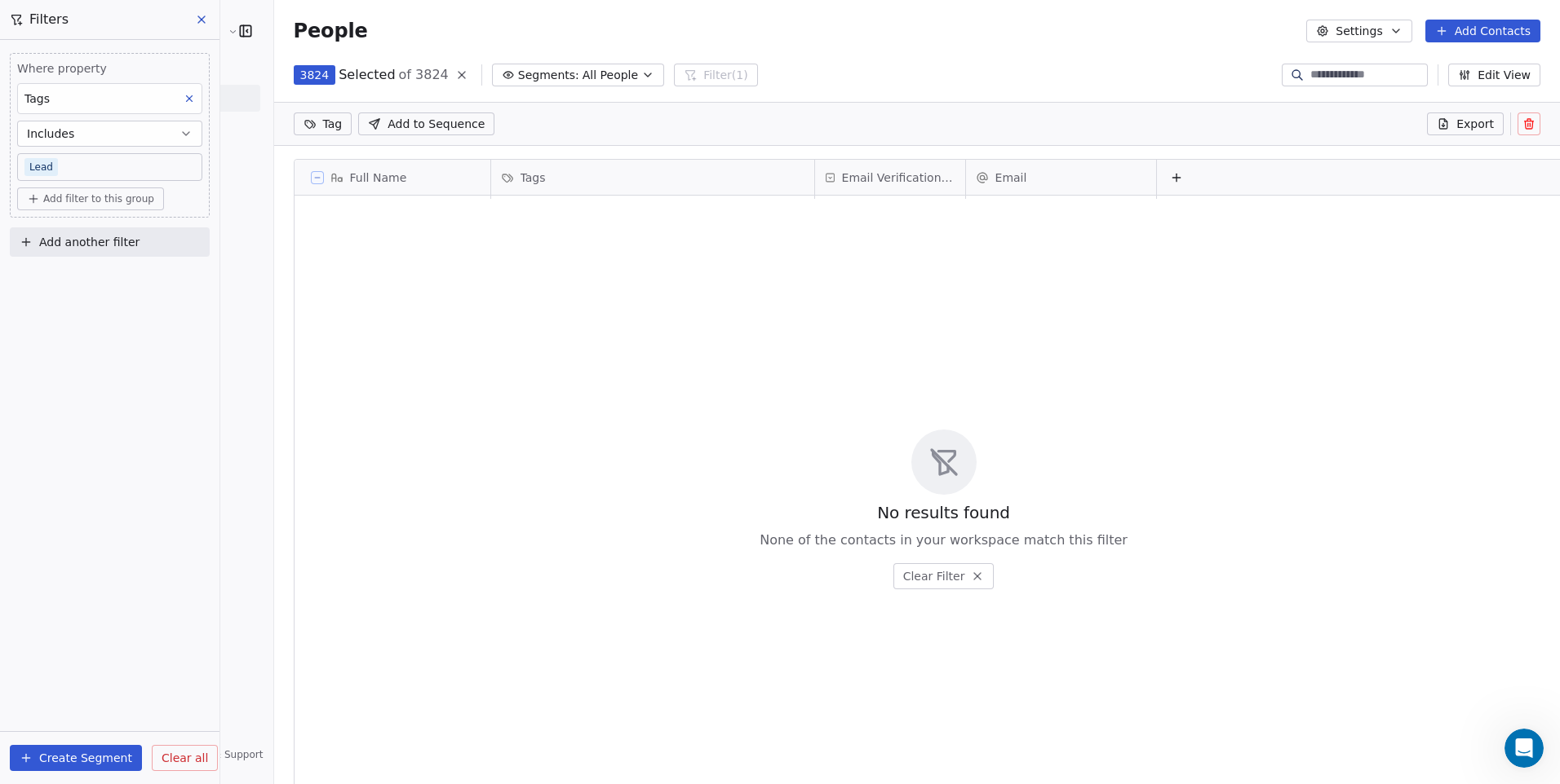
click at [1522, 120] on icon at bounding box center [1528, 123] width 13 height 13
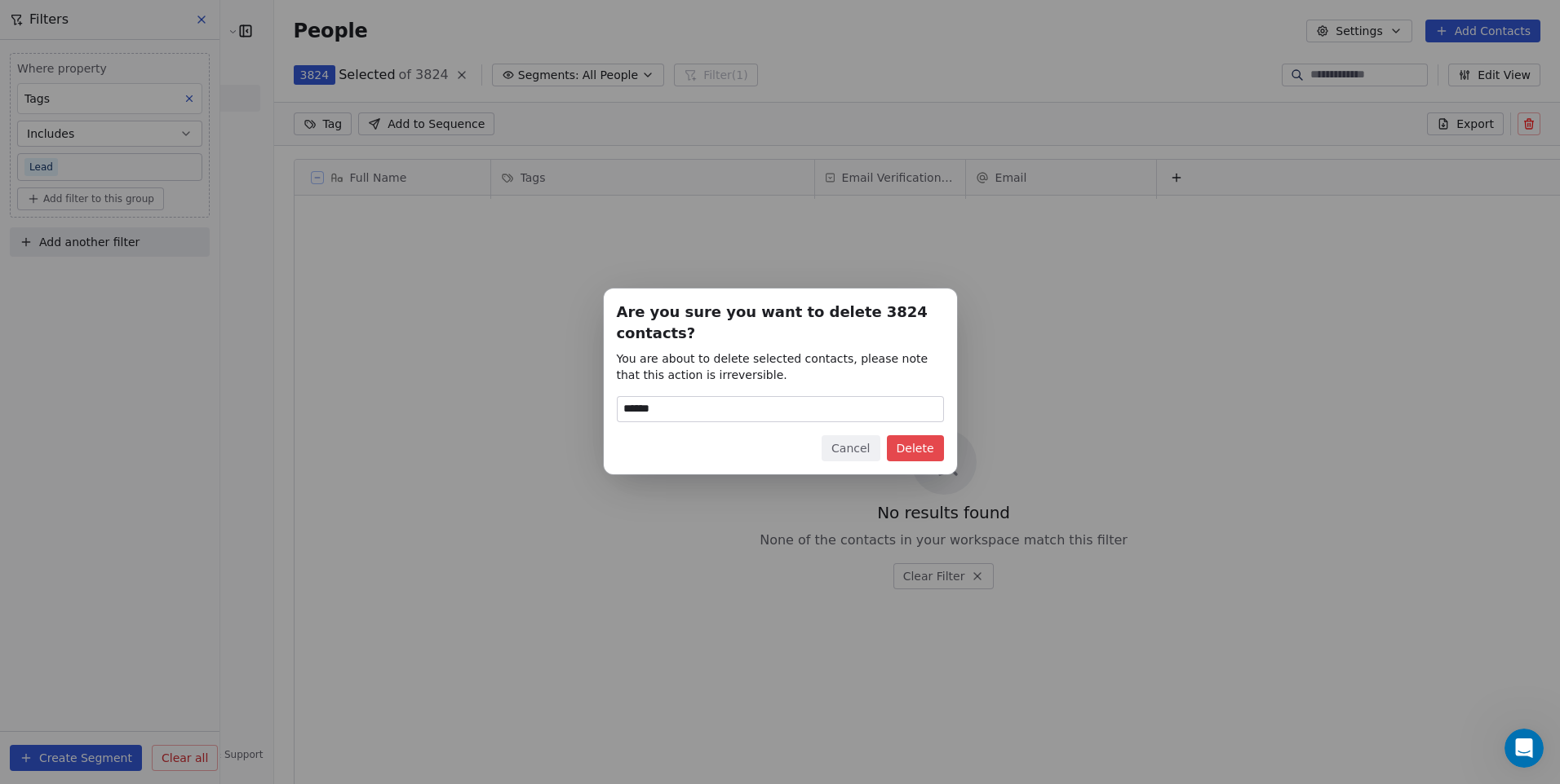
click at [917, 447] on button "Delete" at bounding box center [915, 448] width 57 height 26
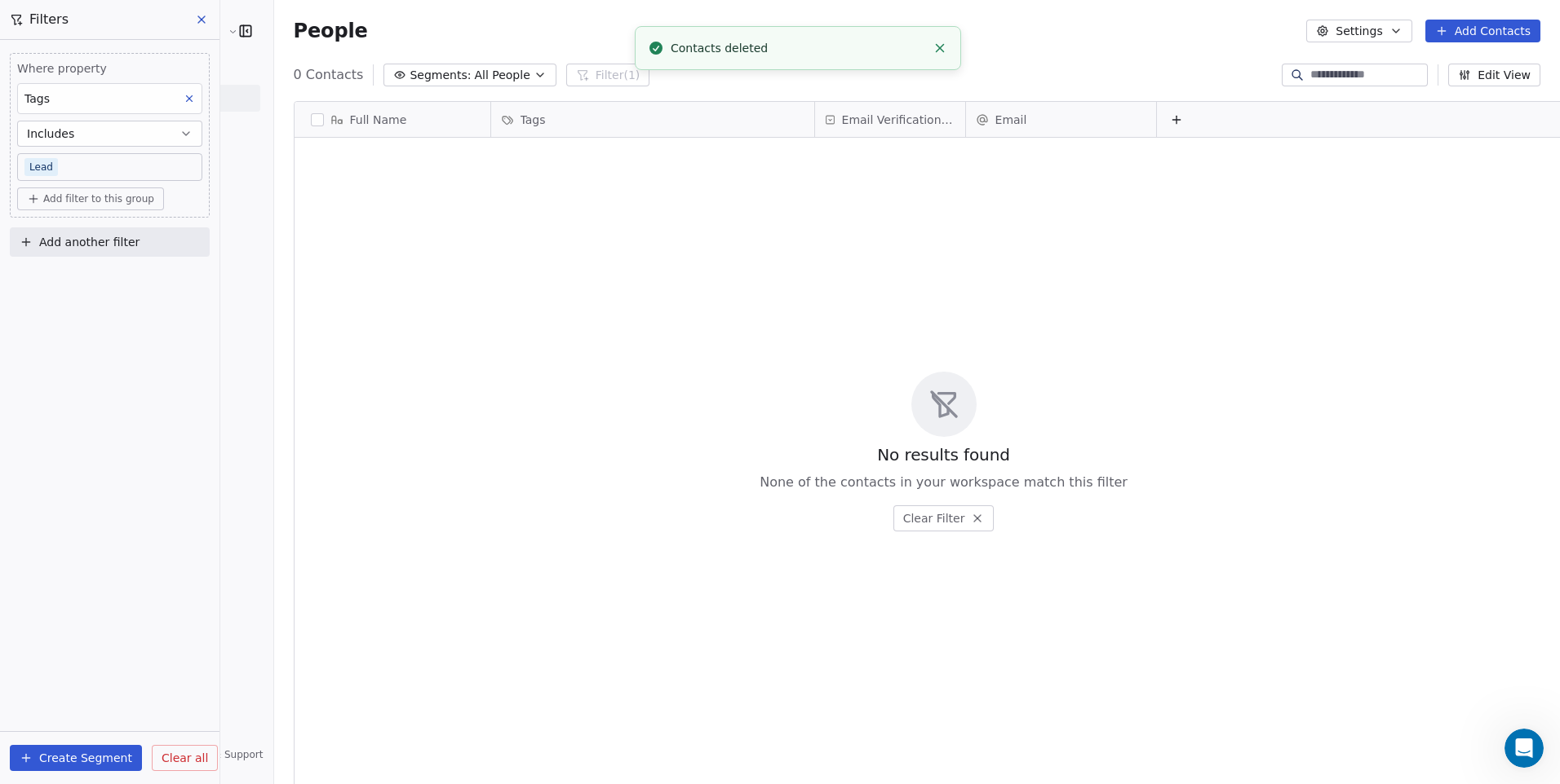
click at [734, 343] on div "No results found None of the contacts in your workspace match this filter Clear…" at bounding box center [944, 451] width 1300 height 621
click at [189, 97] on icon at bounding box center [189, 98] width 11 height 11
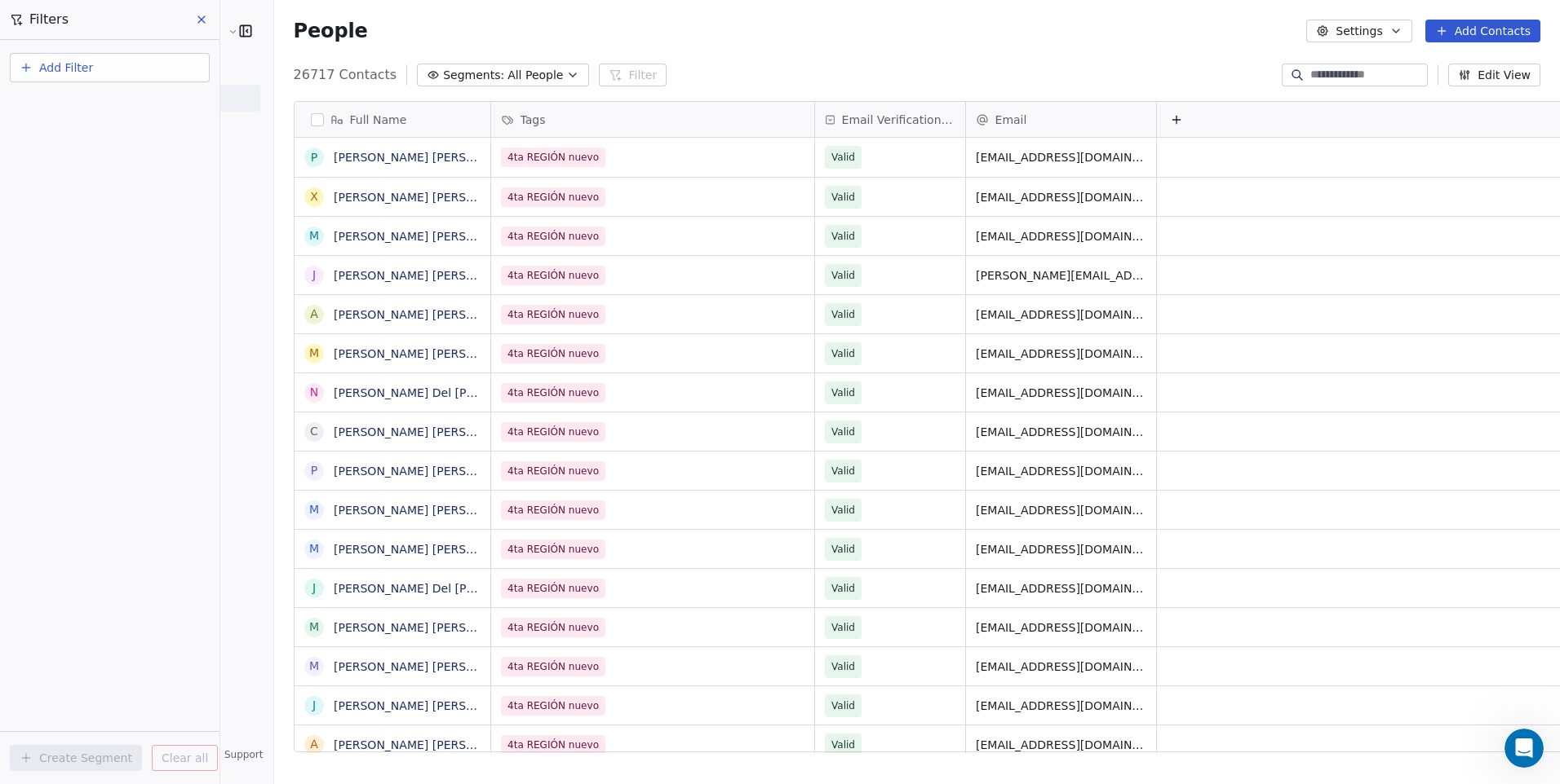
click at [207, 20] on icon at bounding box center [201, 19] width 13 height 13
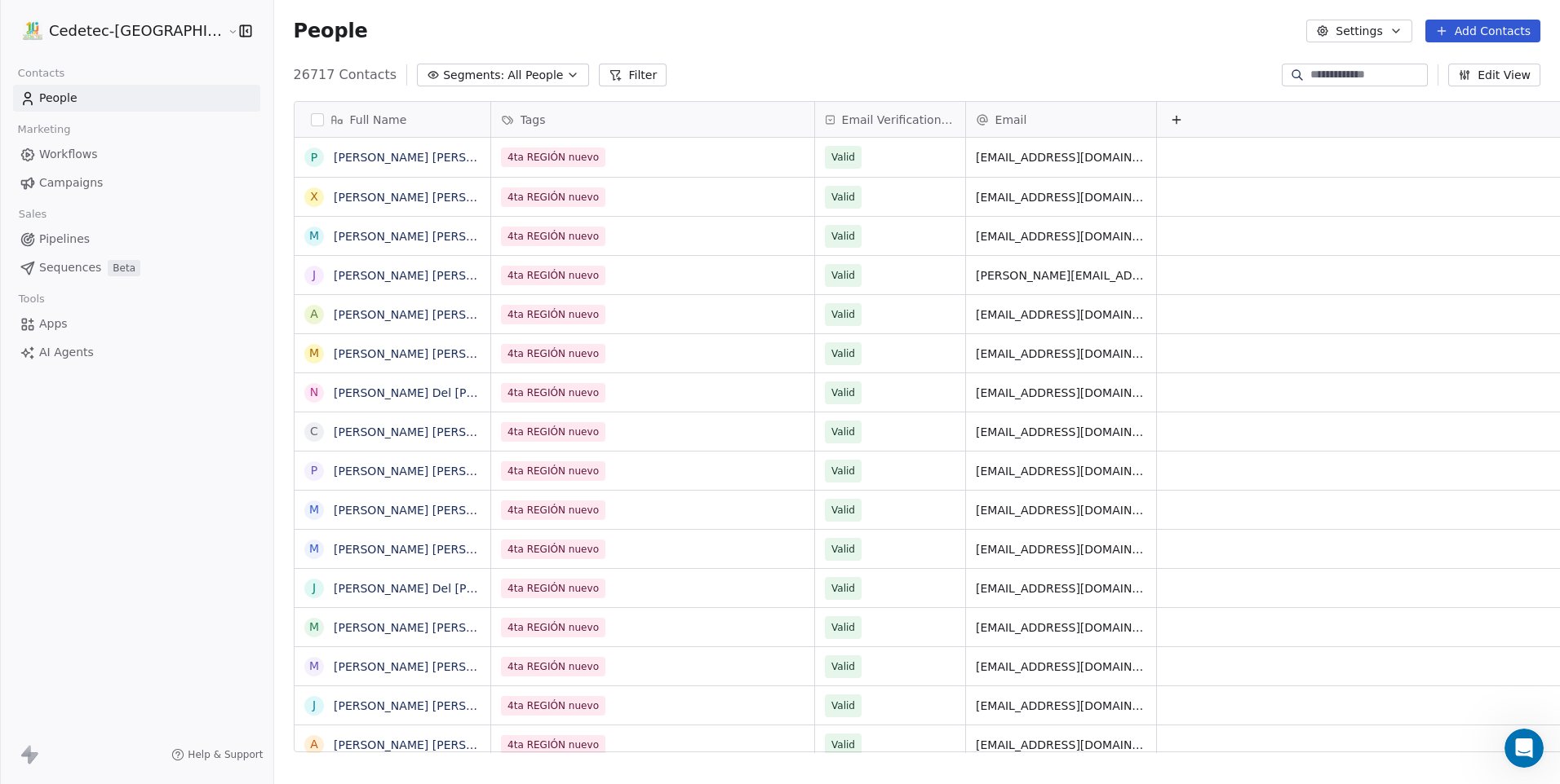
click at [1466, 17] on div "People Settings Add Contacts" at bounding box center [917, 31] width 1286 height 62
click at [1464, 24] on button "Add Contacts" at bounding box center [1483, 31] width 115 height 23
click at [1514, 66] on span "Create new contact" at bounding box center [1491, 66] width 111 height 17
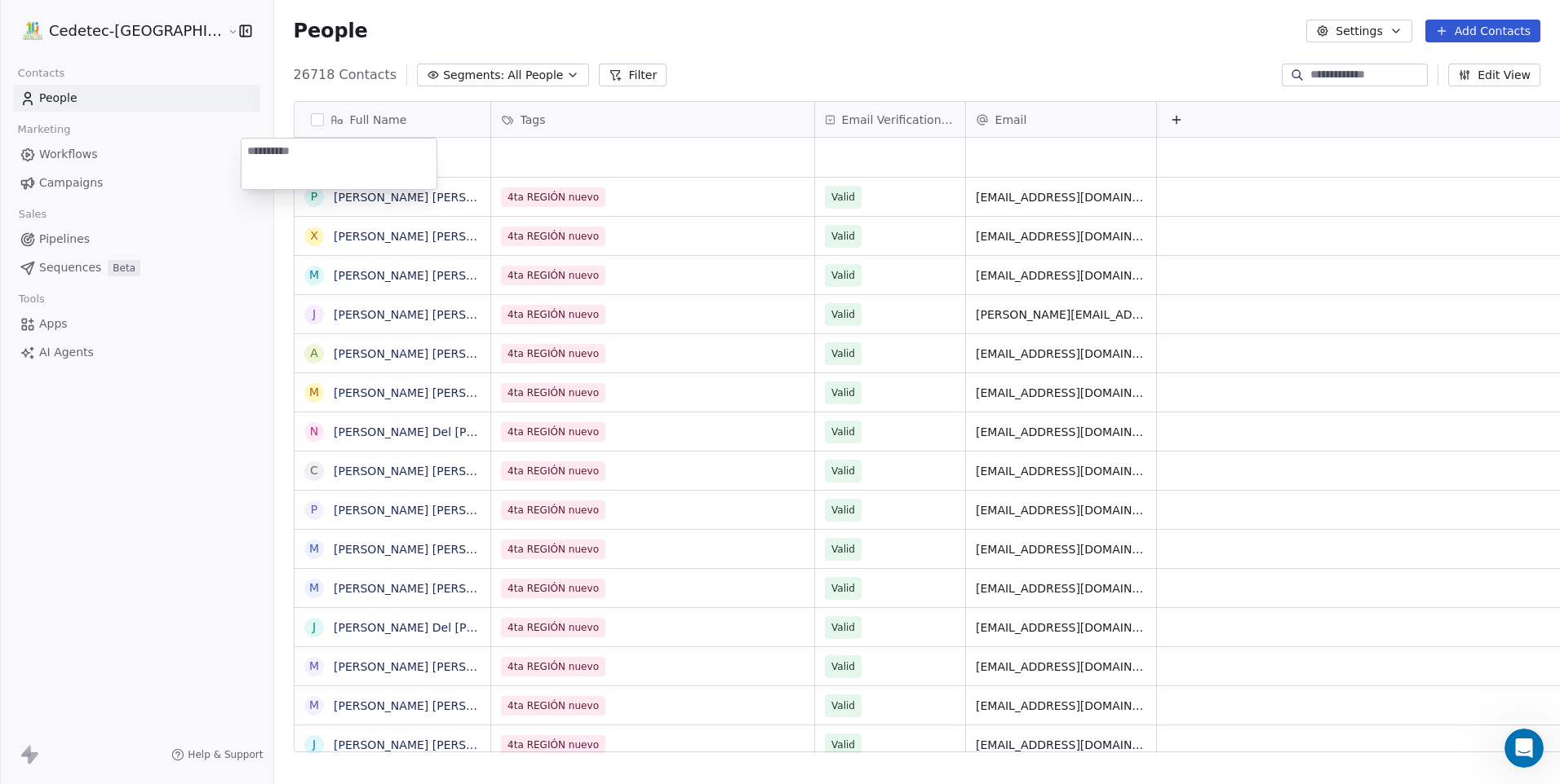
click at [891, 34] on html "Cedetec-Chile Contacts People Marketing Workflows Campaigns Sales Pipelines Seq…" at bounding box center [780, 392] width 1560 height 784
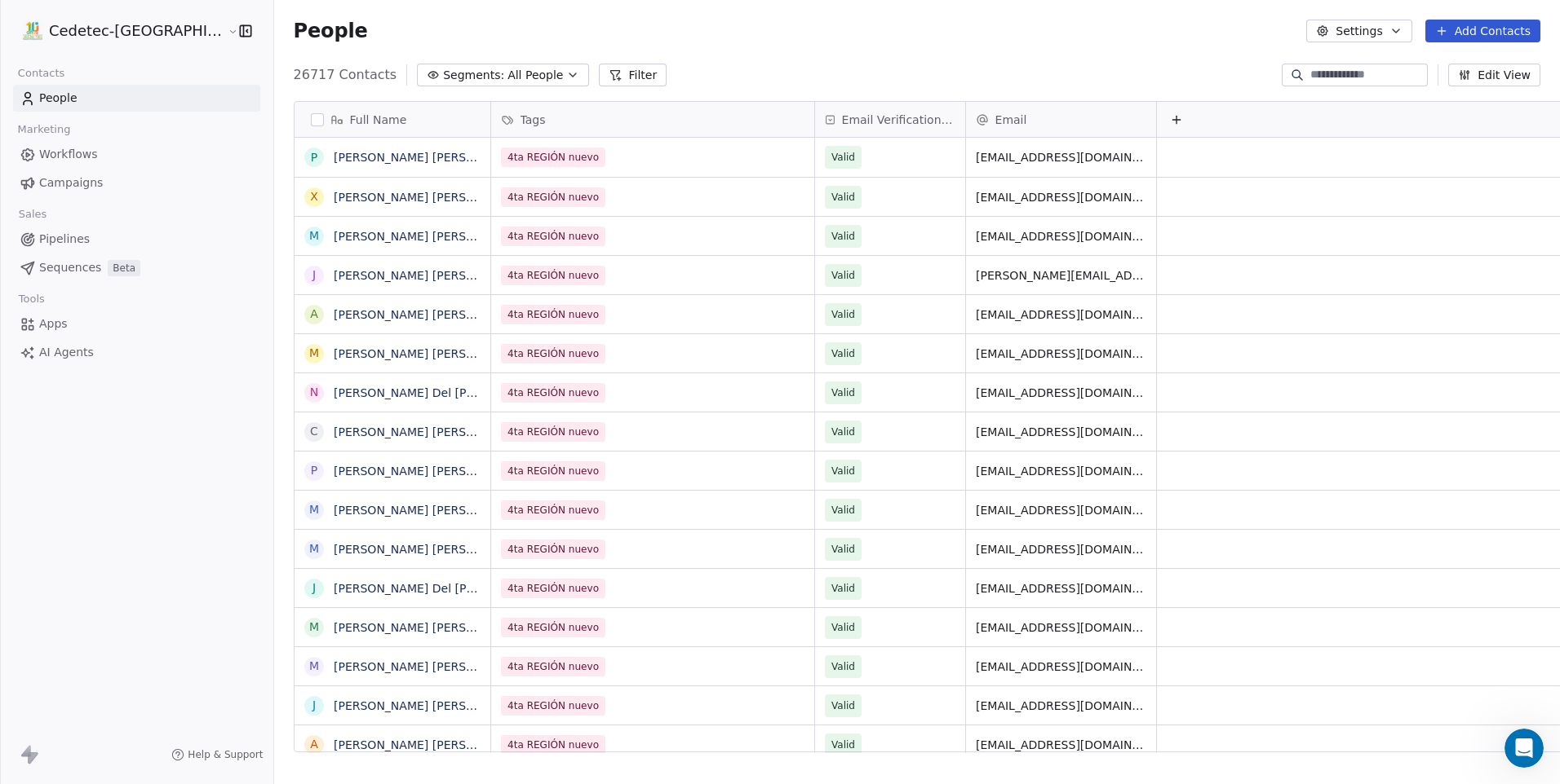
click at [1455, 18] on div "People Settings Add Contacts" at bounding box center [917, 31] width 1286 height 62
click at [1458, 28] on button "Add Contacts" at bounding box center [1483, 31] width 115 height 23
click at [1472, 95] on span "Import from CSV" at bounding box center [1482, 92] width 94 height 17
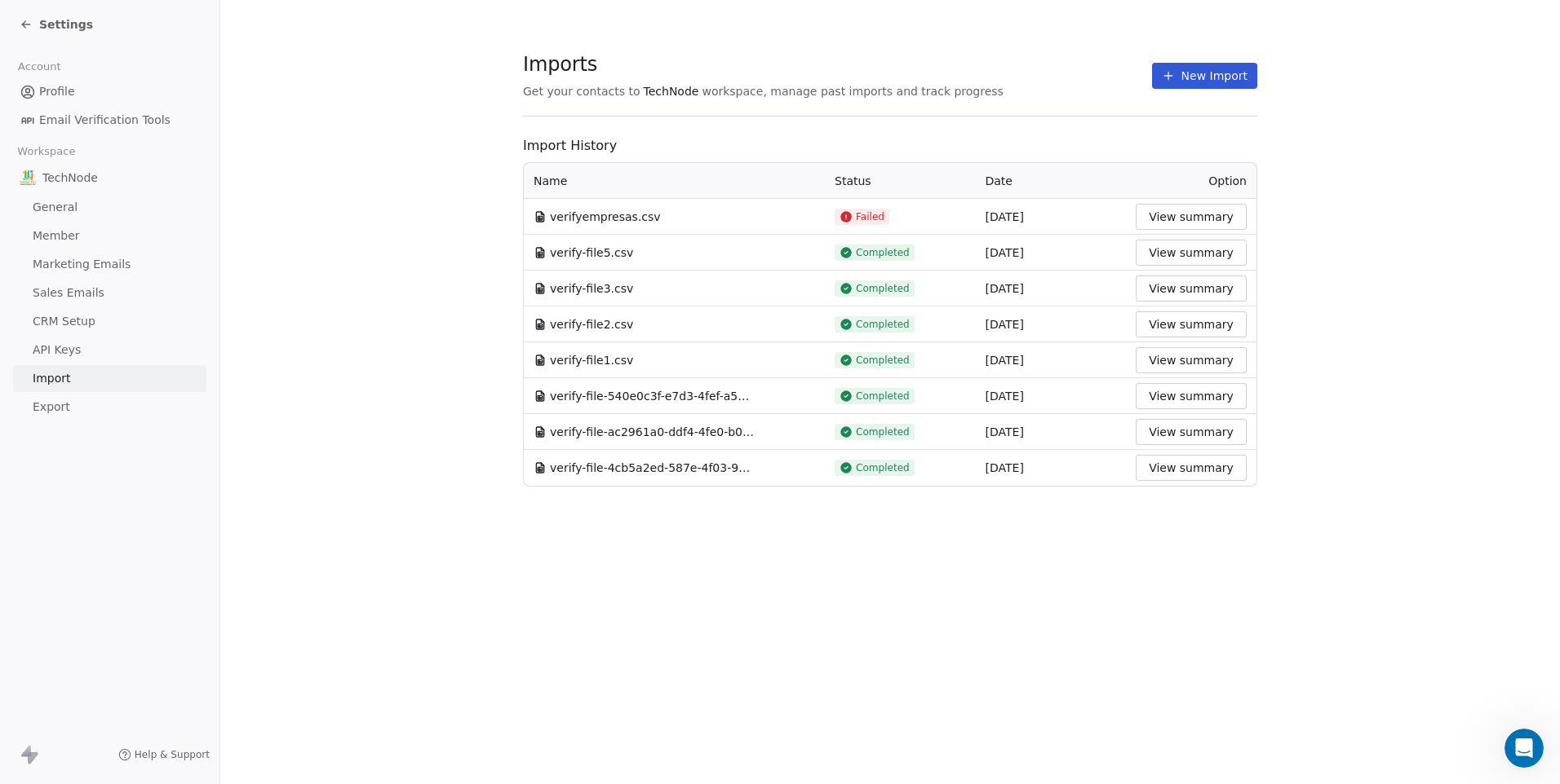
click at [1187, 75] on button "New Import" at bounding box center [1205, 76] width 105 height 26
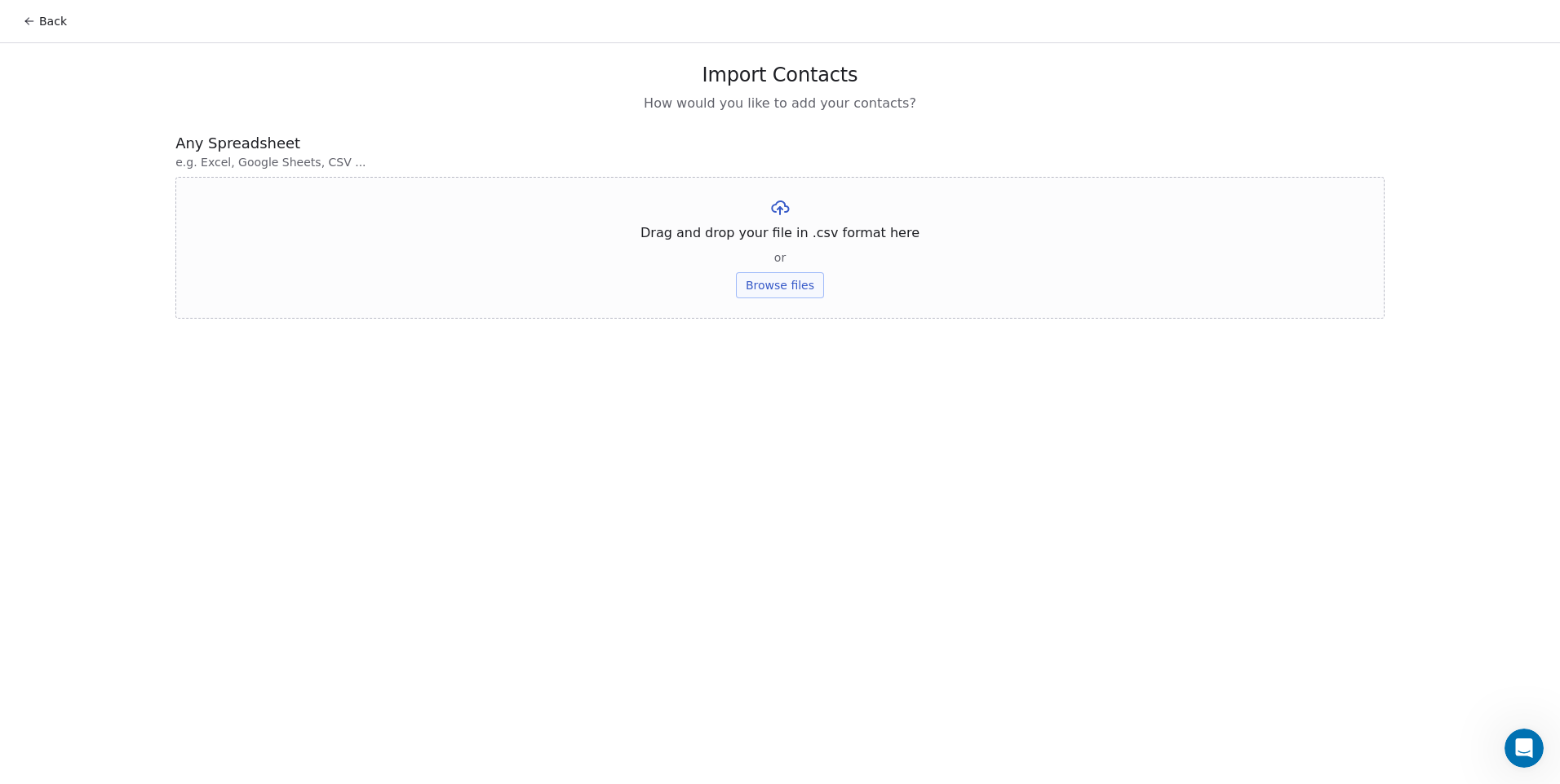
click at [767, 282] on button "Browse files" at bounding box center [780, 285] width 88 height 26
click at [780, 238] on button "Upload" at bounding box center [780, 239] width 60 height 26
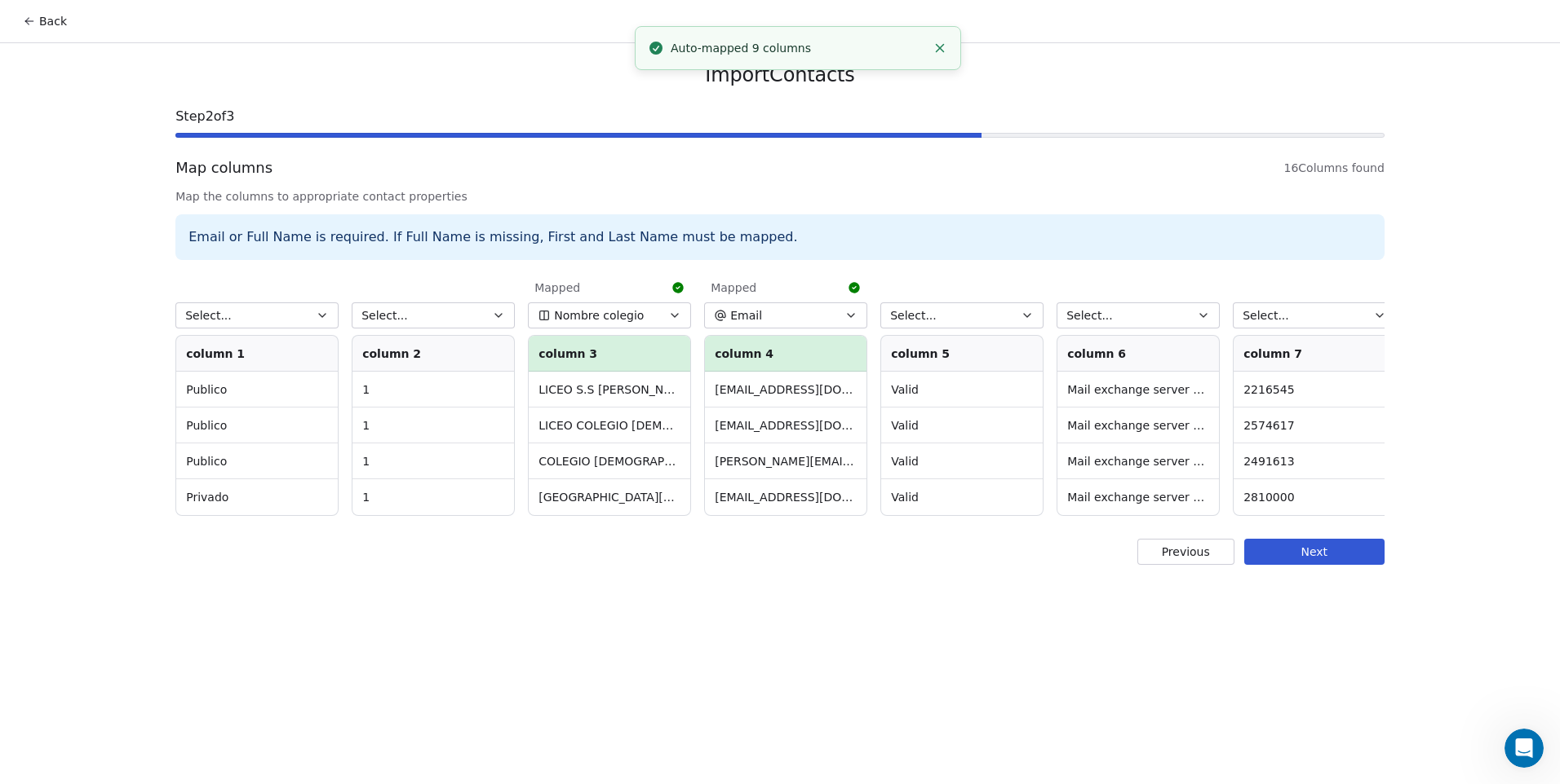
click at [296, 320] on button "Select..." at bounding box center [257, 315] width 163 height 26
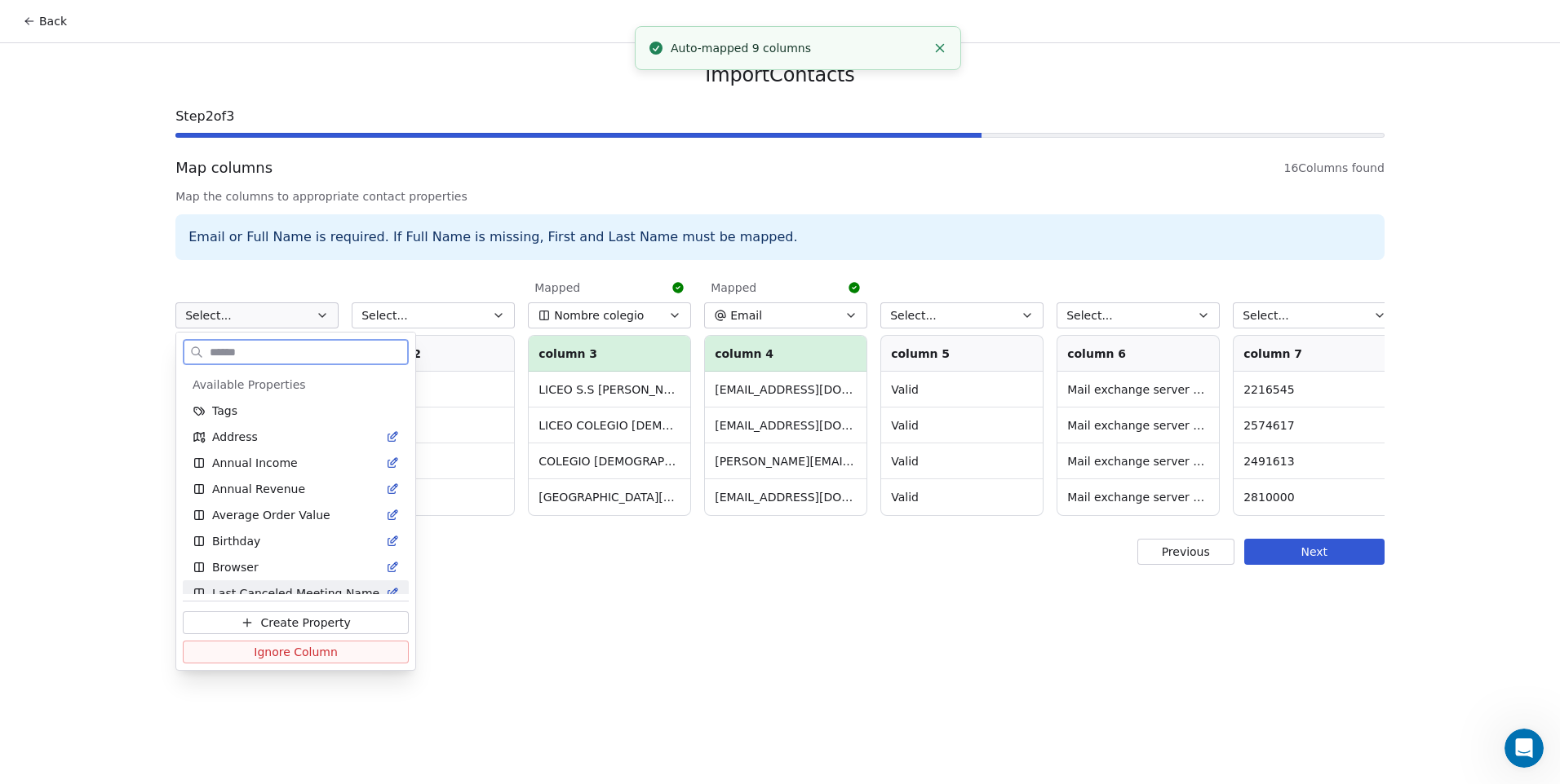
click at [323, 653] on span "Ignore Column" at bounding box center [295, 652] width 85 height 16
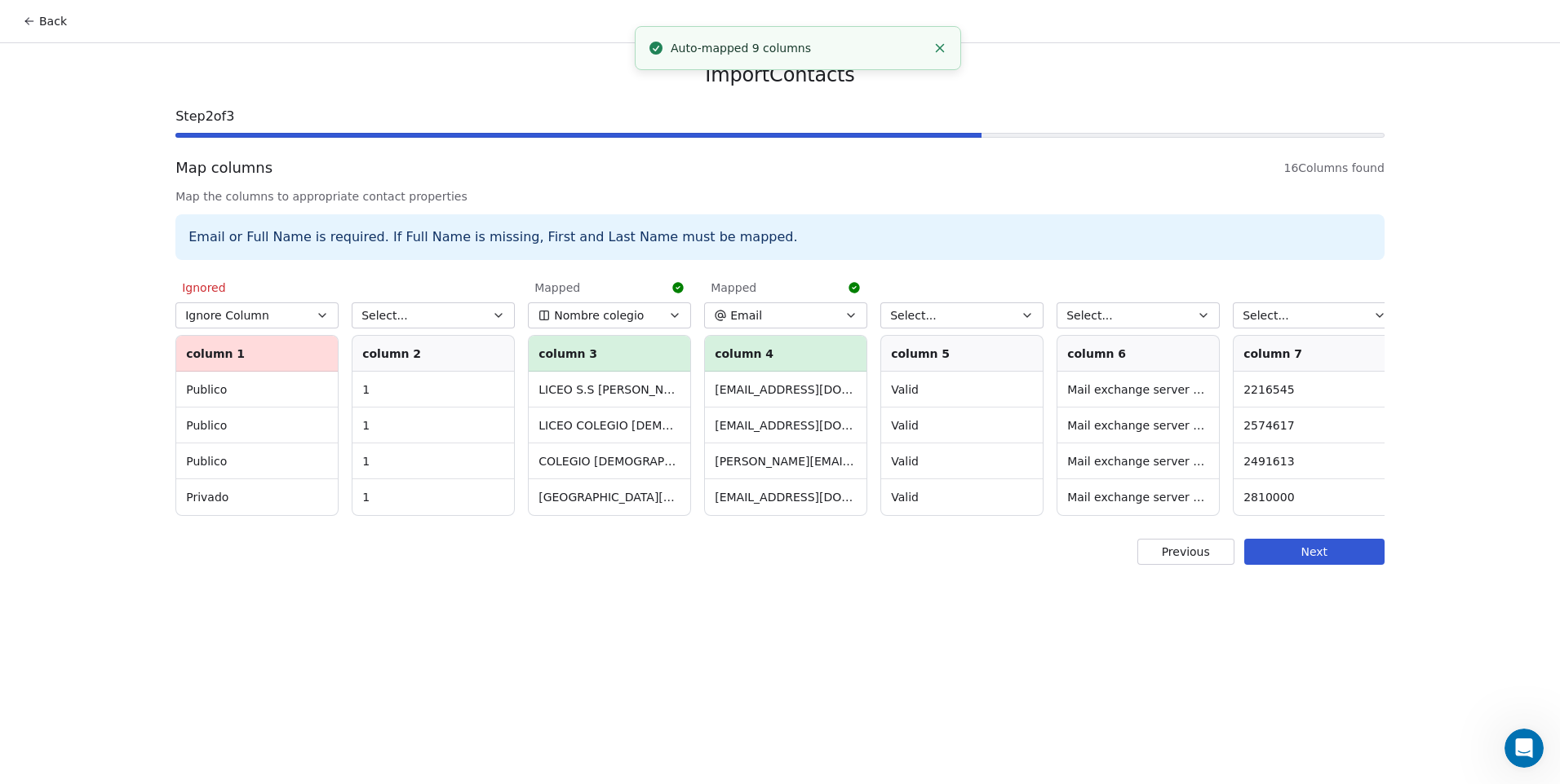
click at [396, 307] on button "Select..." at bounding box center [433, 315] width 163 height 26
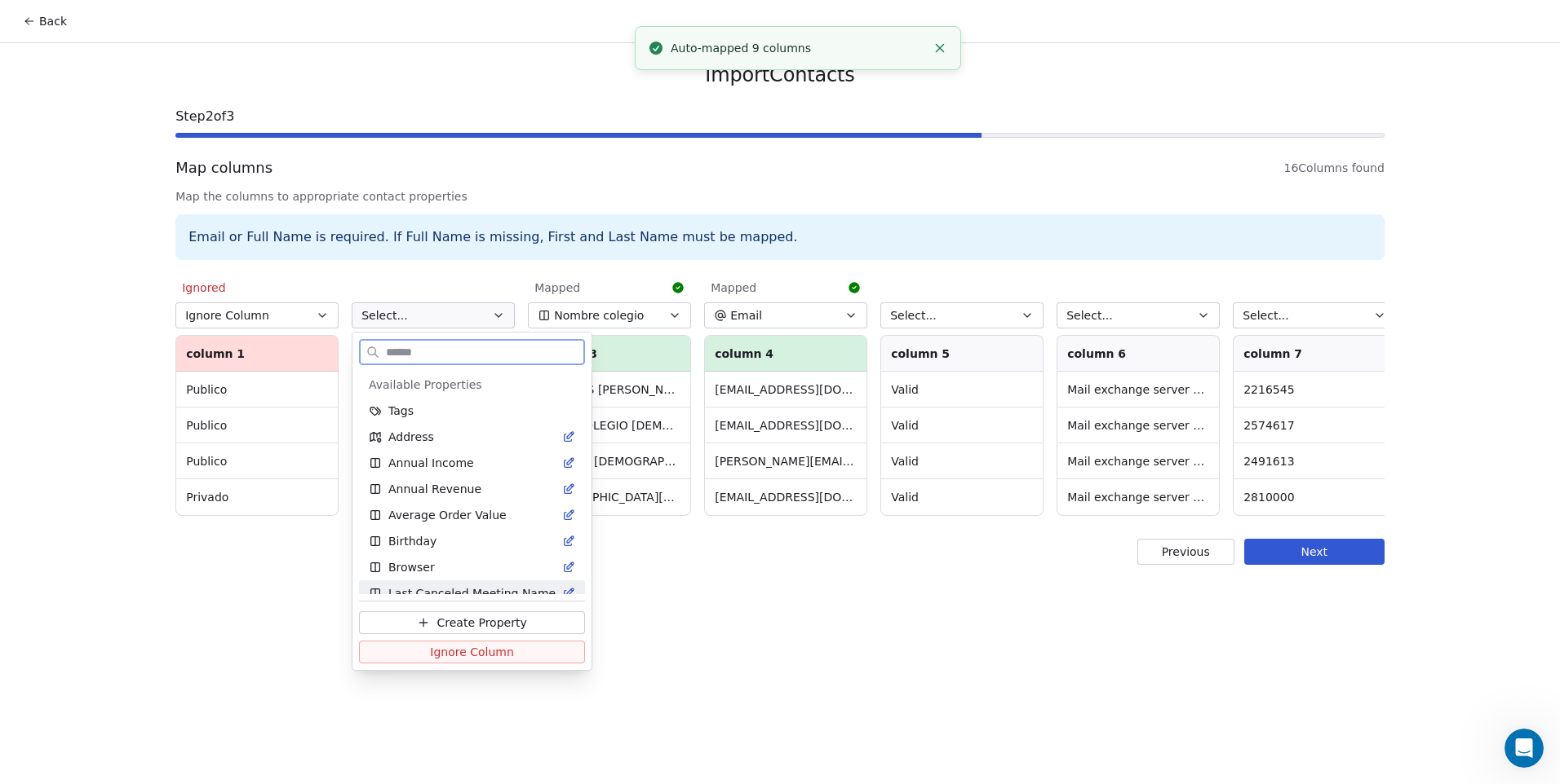
click at [456, 648] on span "Ignore Column" at bounding box center [471, 652] width 85 height 16
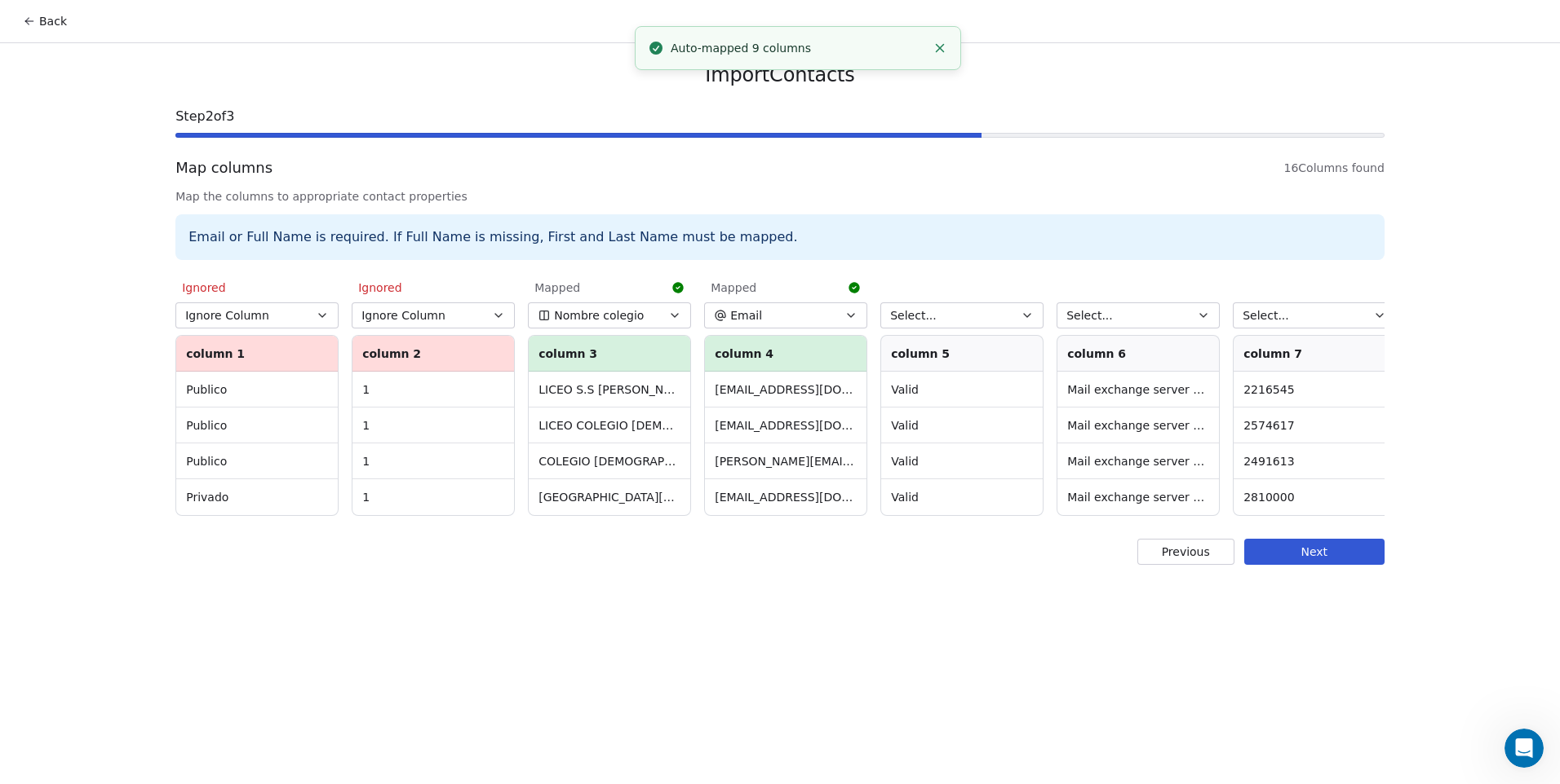
click at [915, 318] on span "Select..." at bounding box center [913, 315] width 47 height 16
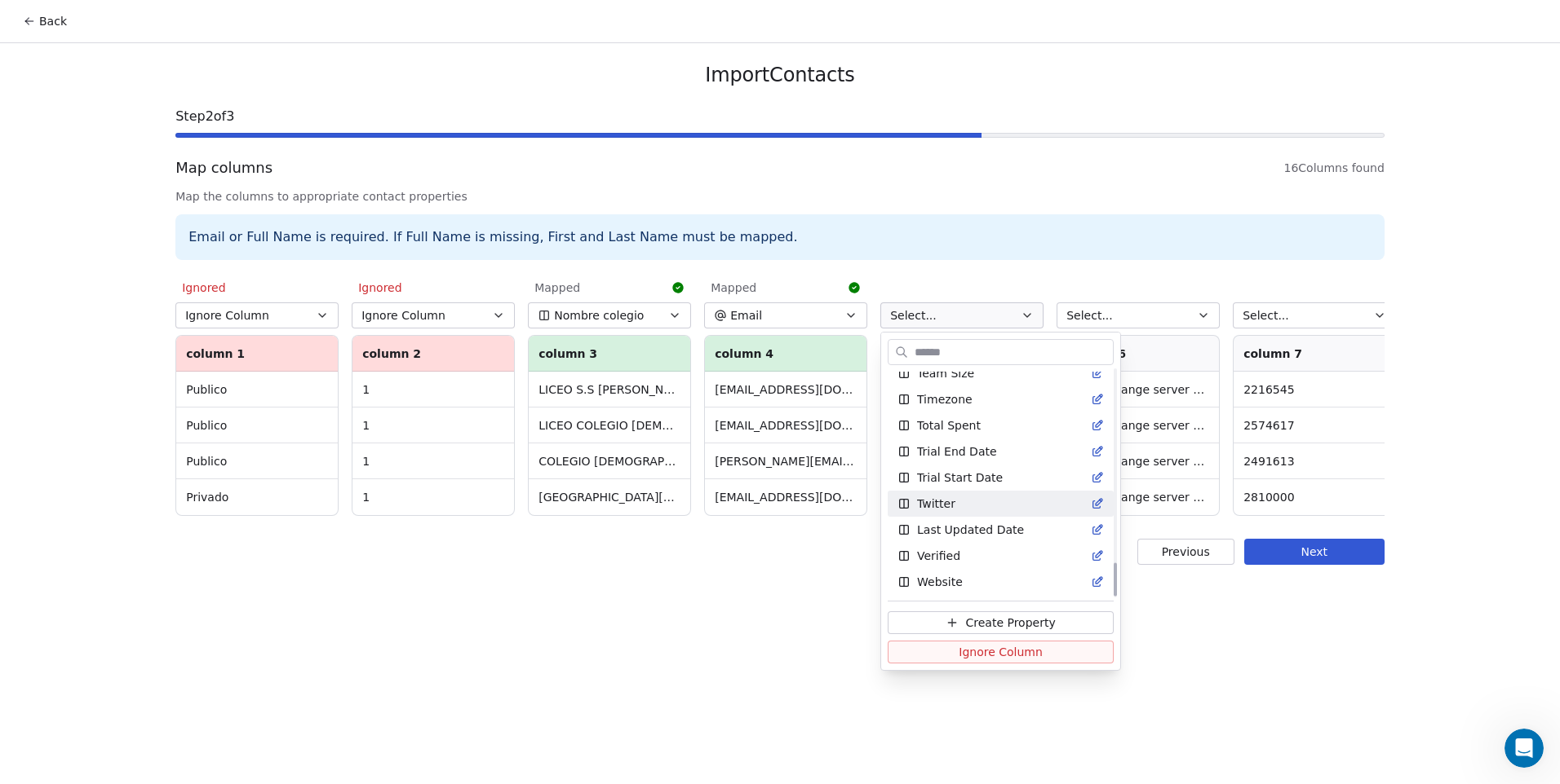
scroll to position [1317, 0]
click at [957, 551] on div "Verified" at bounding box center [1001, 555] width 207 height 16
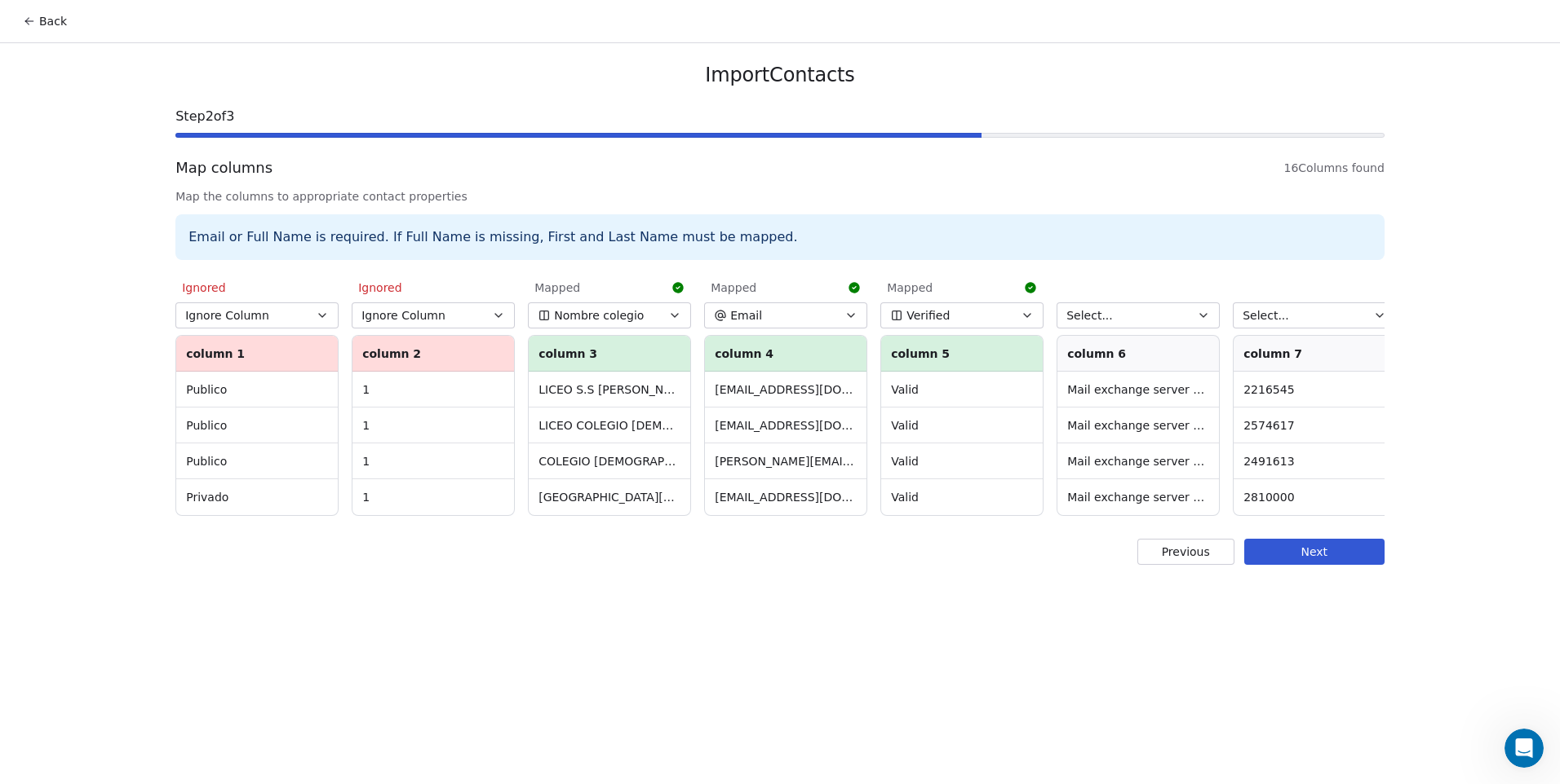
click at [1117, 313] on button "Select..." at bounding box center [1138, 315] width 163 height 26
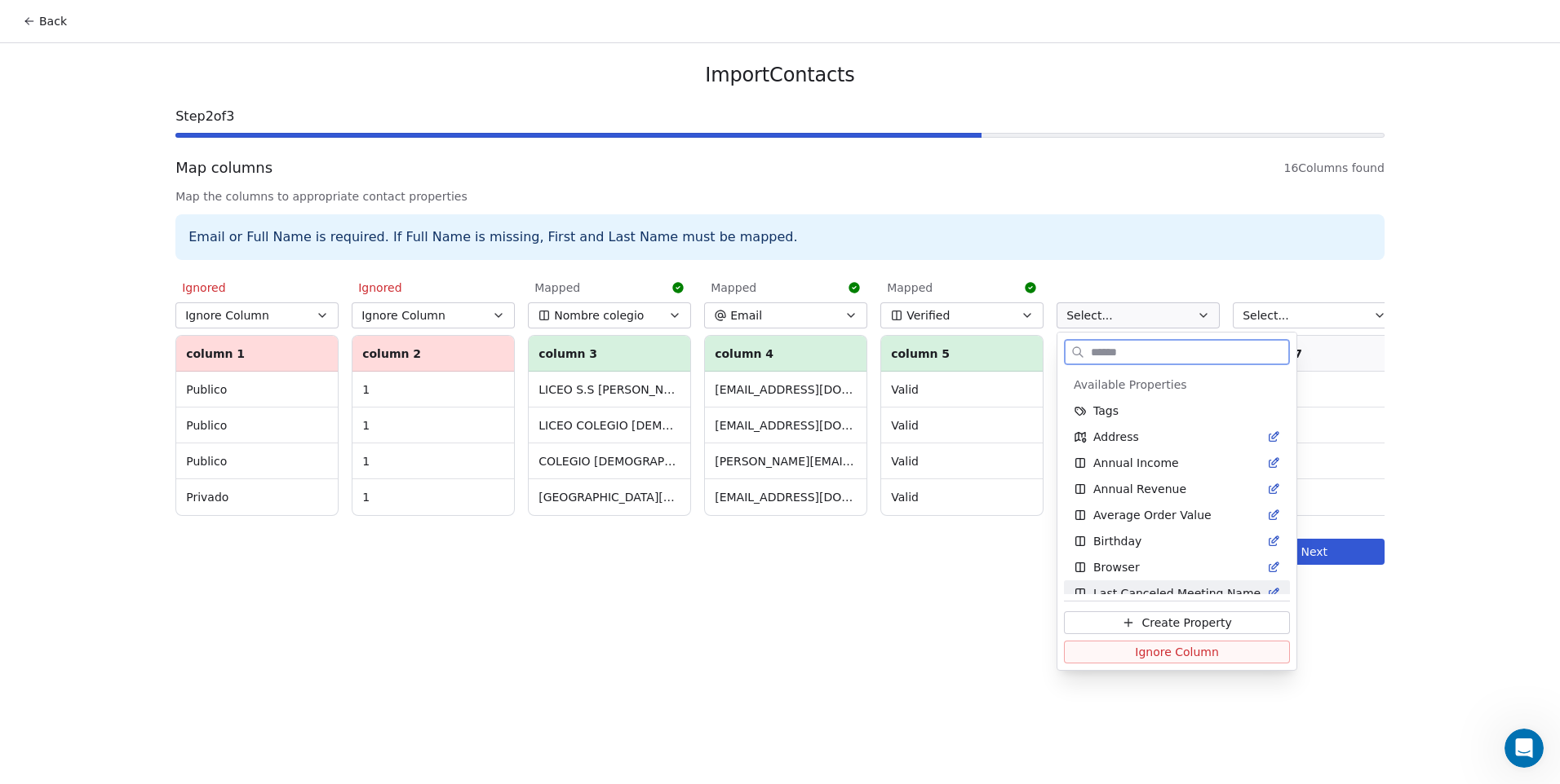
click at [1165, 663] on button "Ignore Column" at bounding box center [1176, 652] width 226 height 23
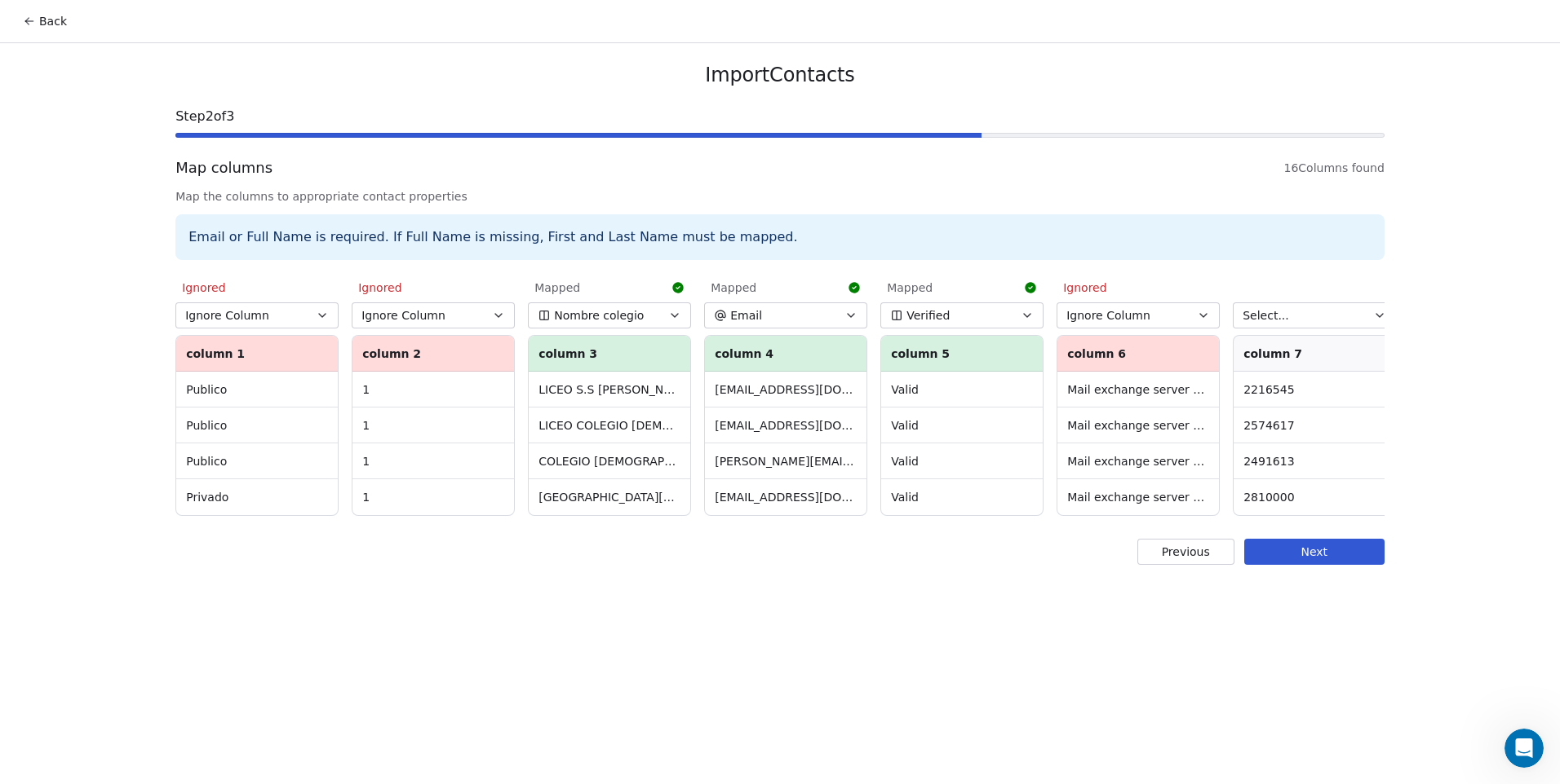
click at [1284, 325] on button "Select..." at bounding box center [1314, 315] width 163 height 26
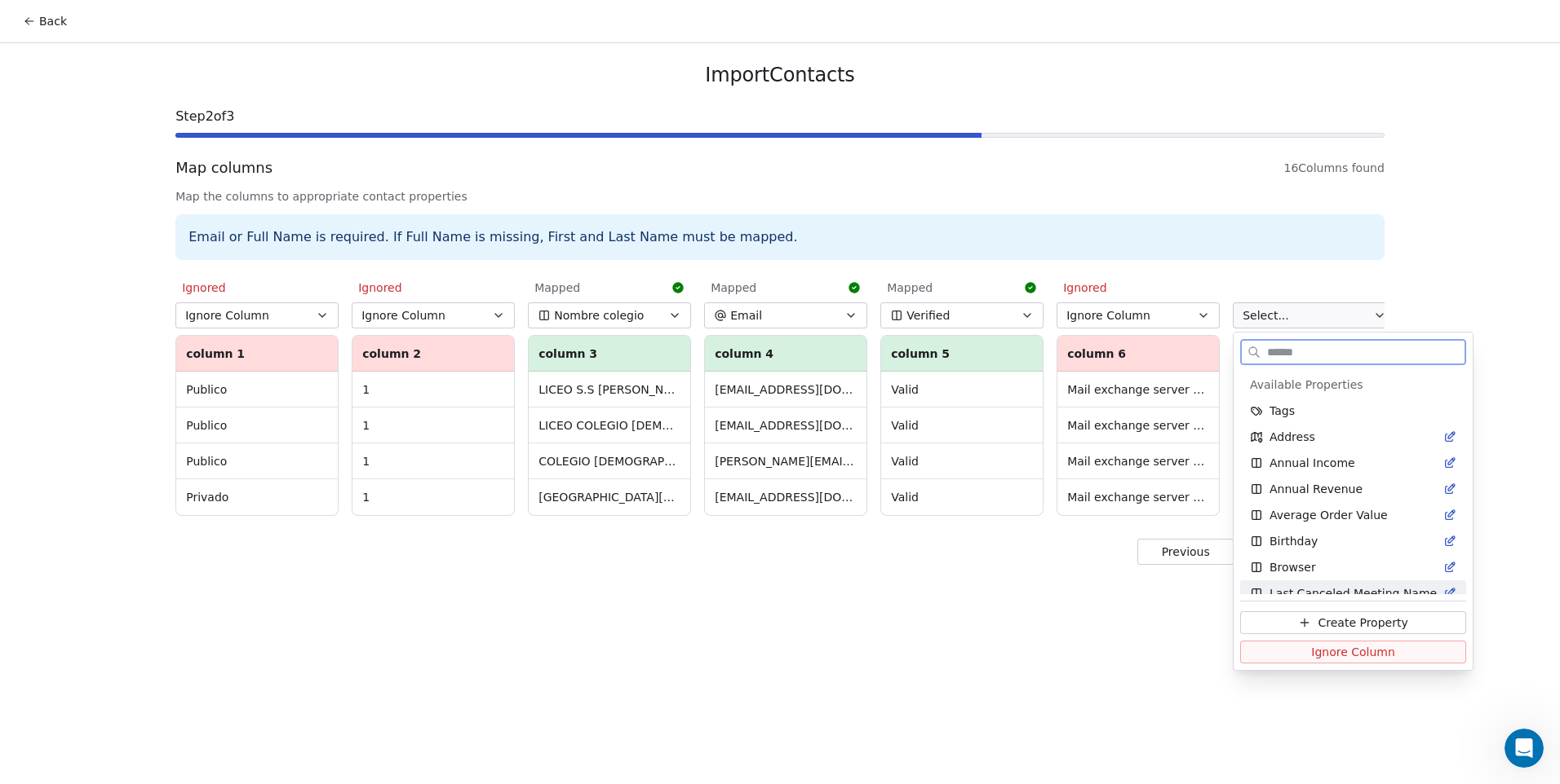
click at [1311, 653] on span "Ignore Column" at bounding box center [1353, 652] width 85 height 16
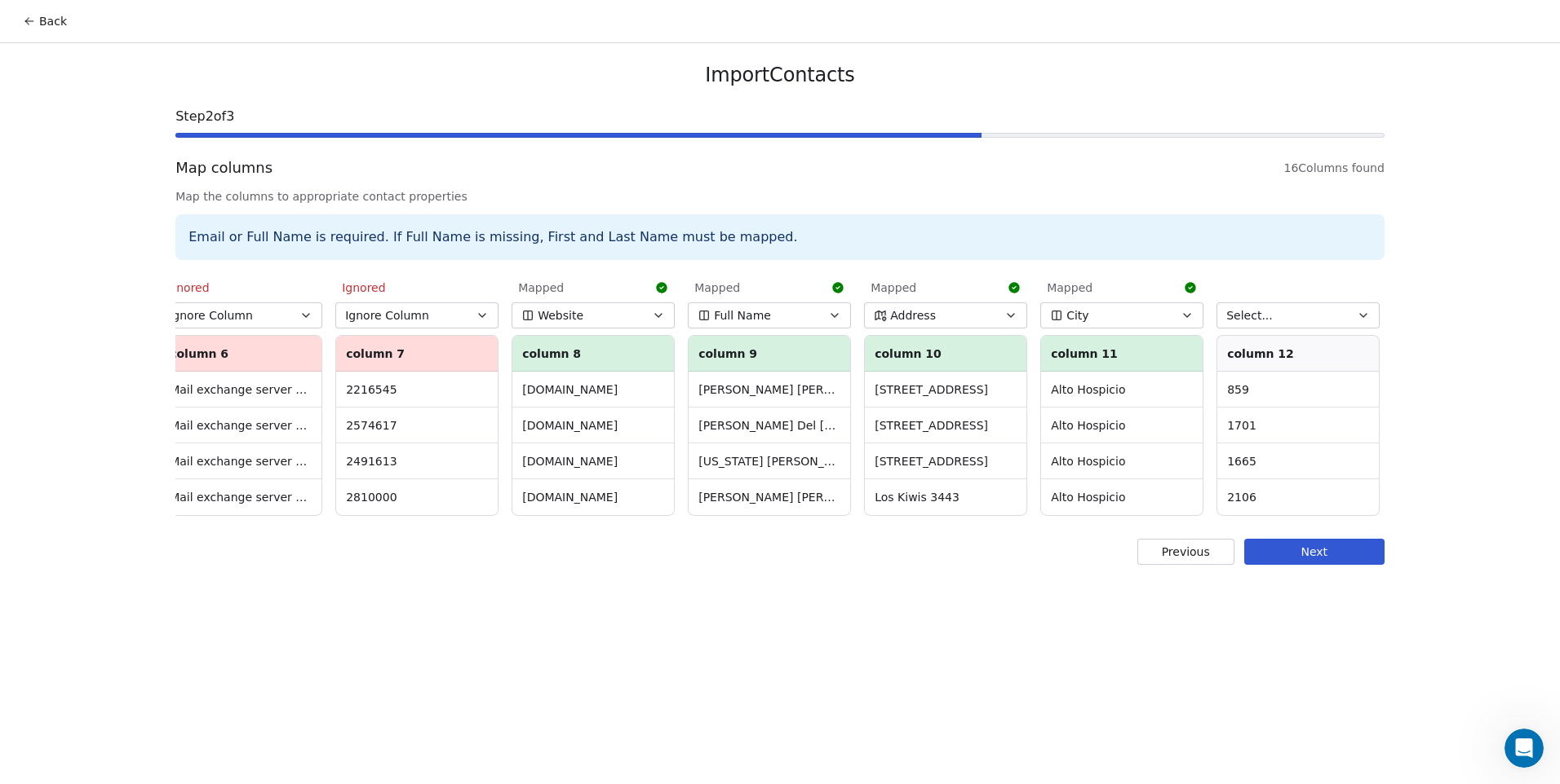
scroll to position [0, 1125]
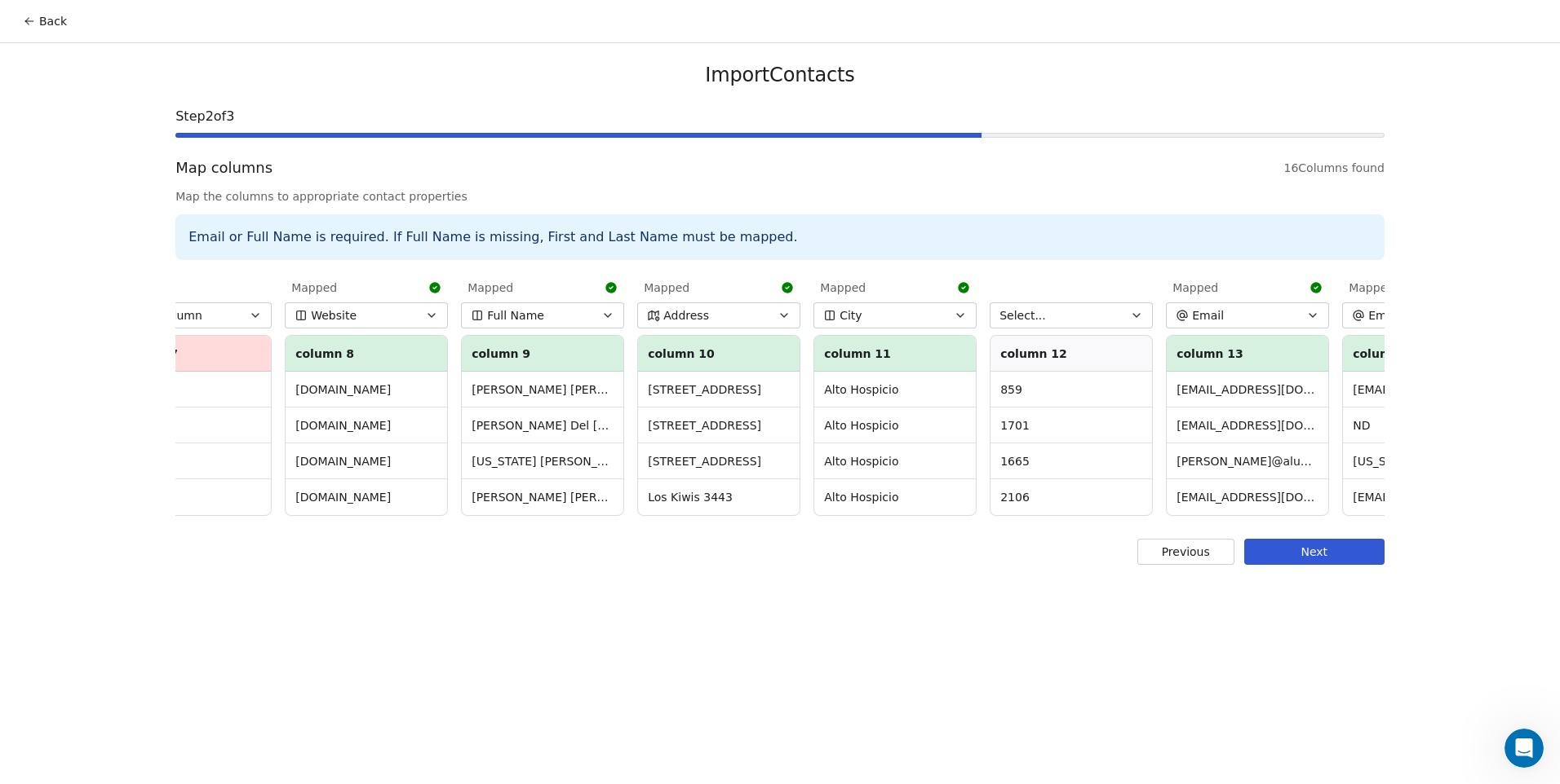
click at [1075, 324] on button "Select..." at bounding box center [1071, 315] width 163 height 26
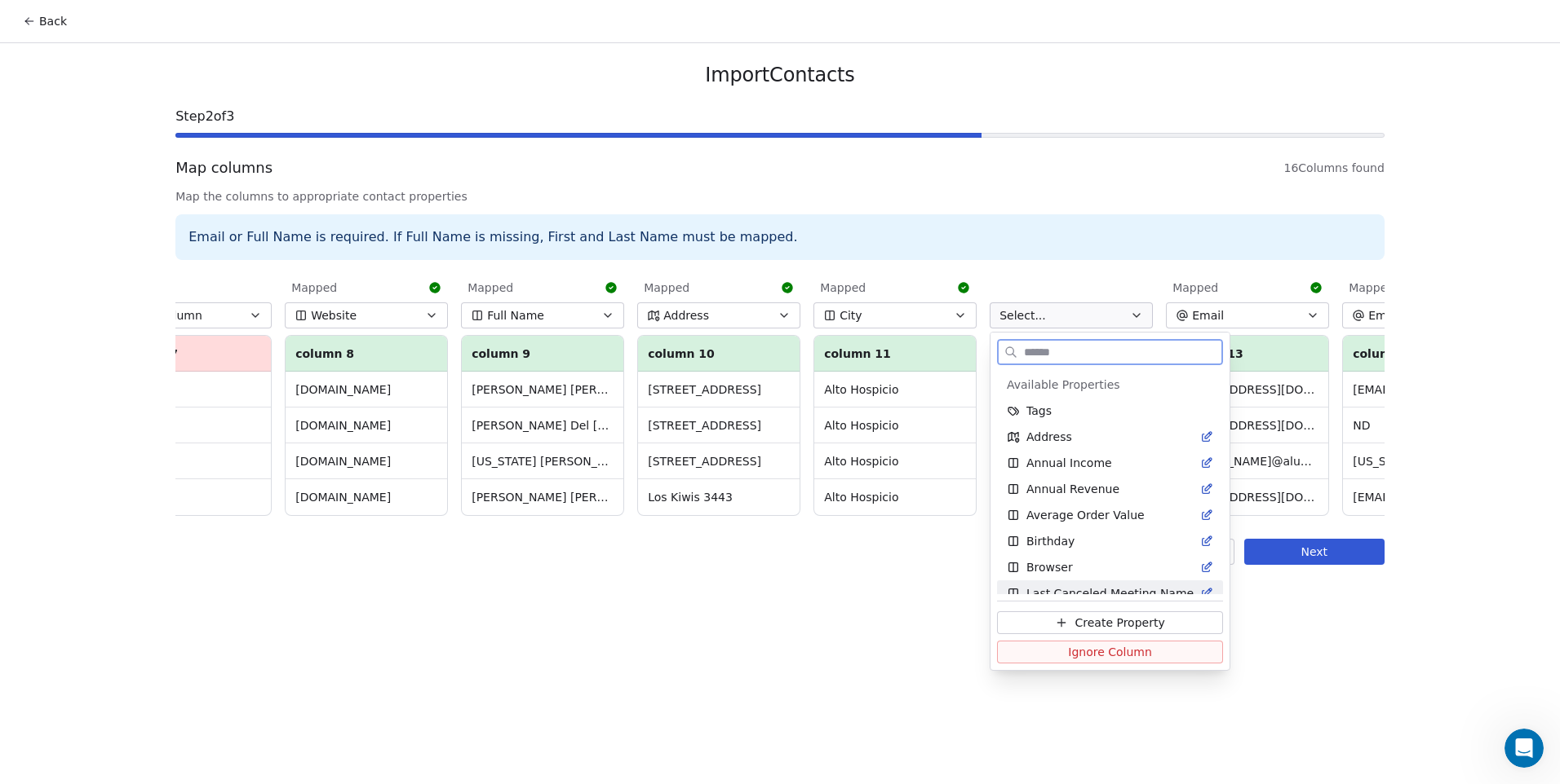
click at [1074, 656] on span "Ignore Column" at bounding box center [1110, 652] width 85 height 16
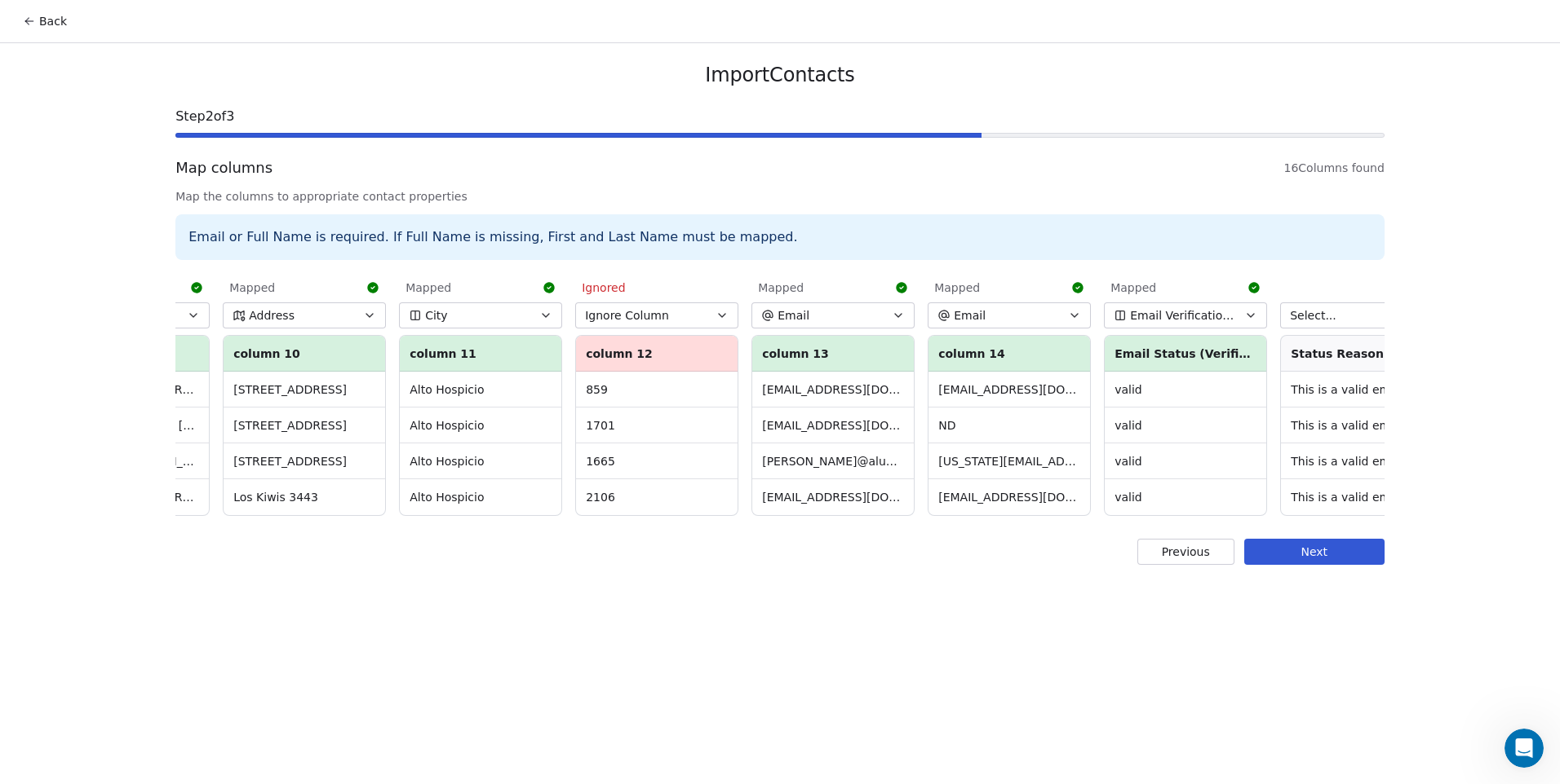
scroll to position [0, 1598]
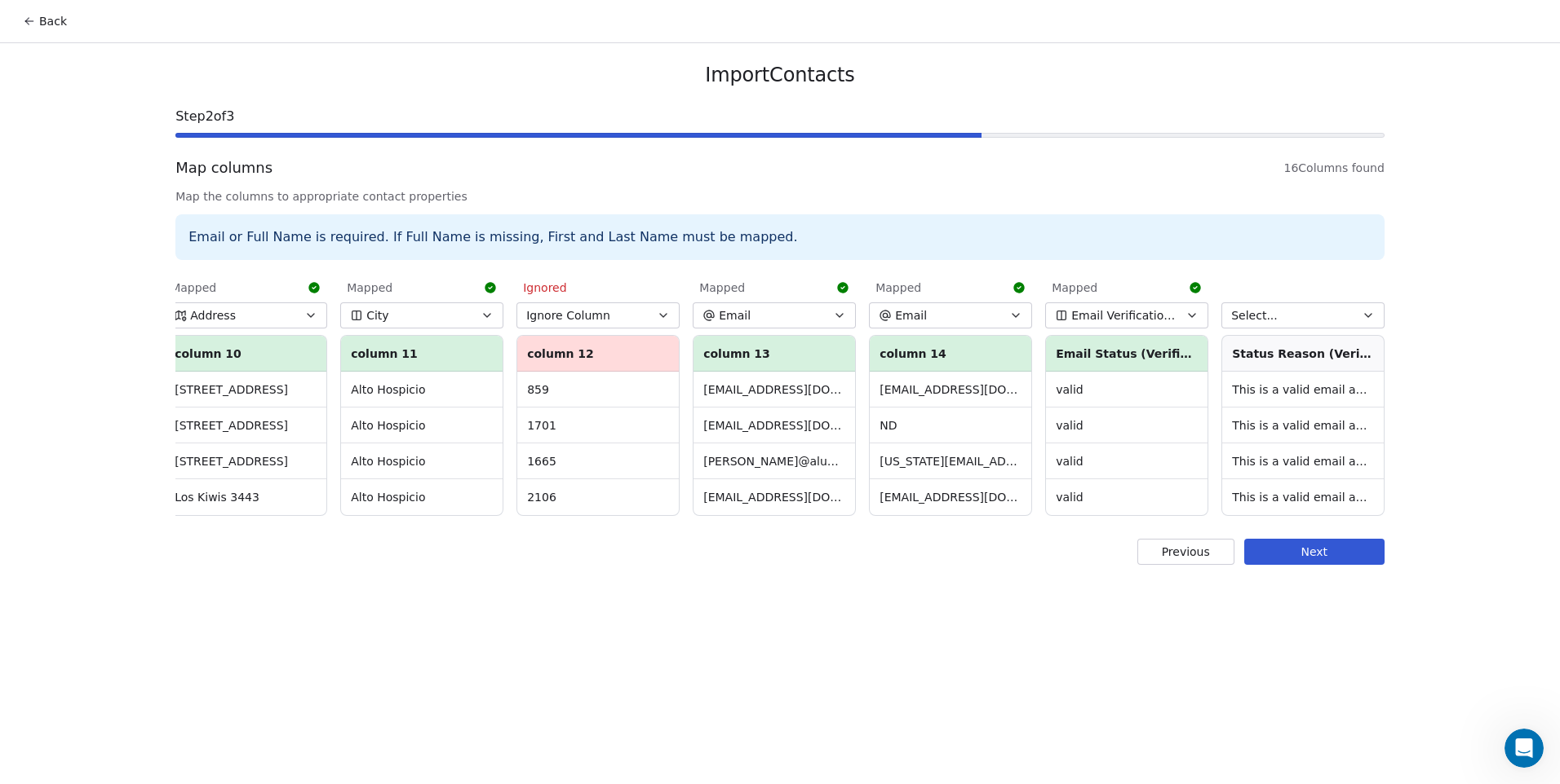
click at [1264, 319] on span "Select..." at bounding box center [1254, 315] width 47 height 16
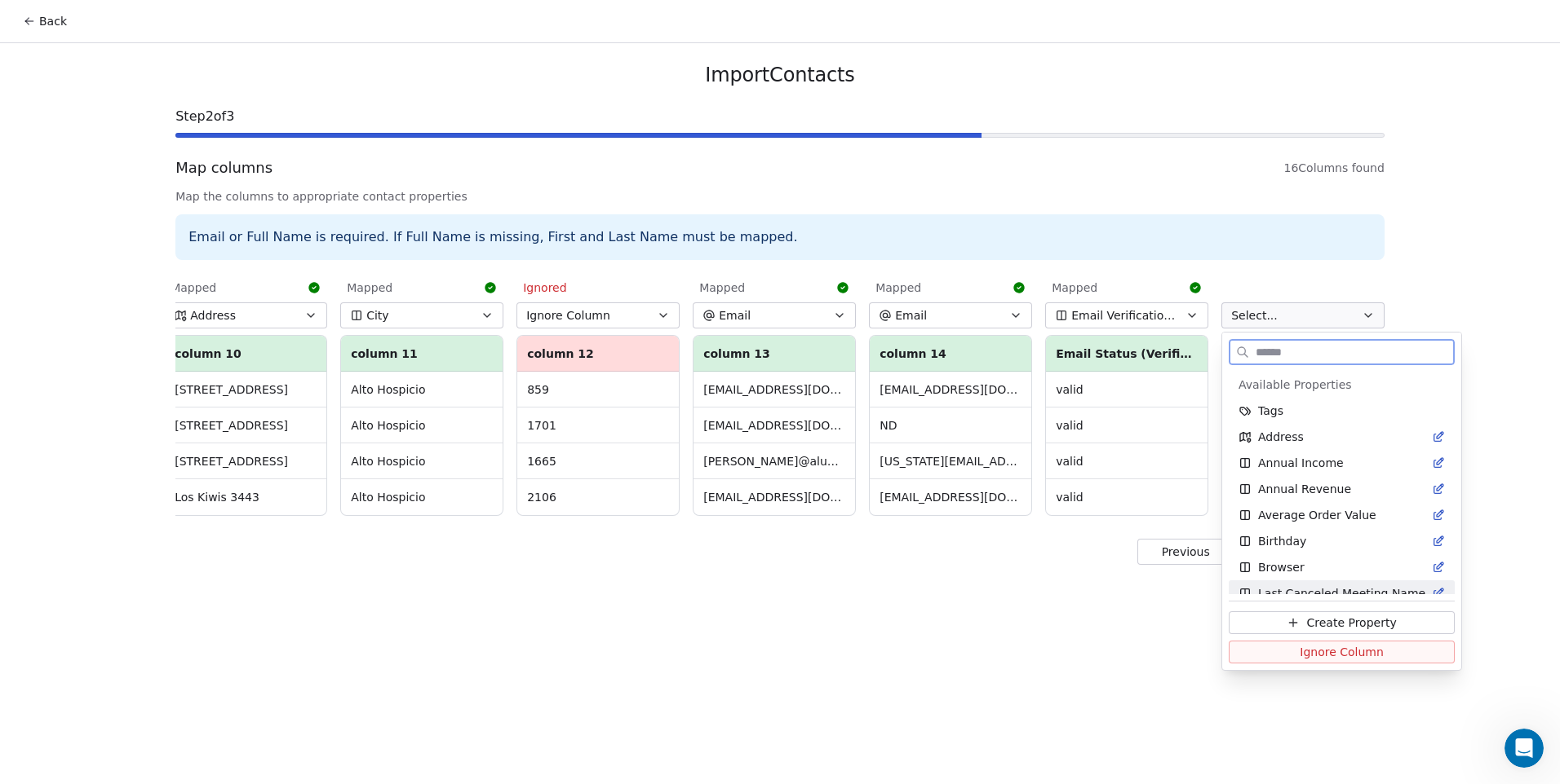
click at [1323, 657] on span "Ignore Column" at bounding box center [1341, 652] width 85 height 16
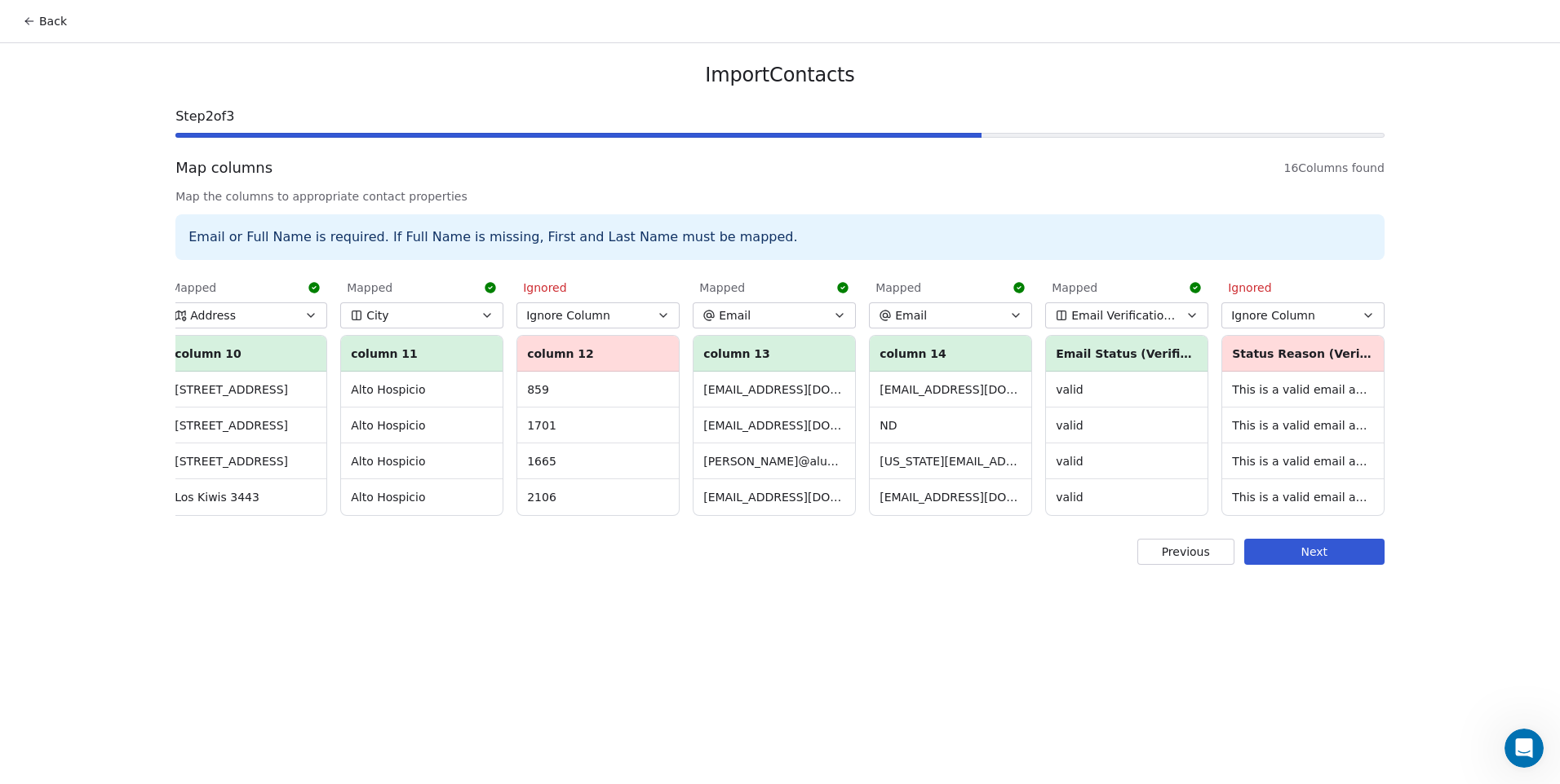
click at [1319, 565] on button "Next" at bounding box center [1314, 551] width 140 height 26
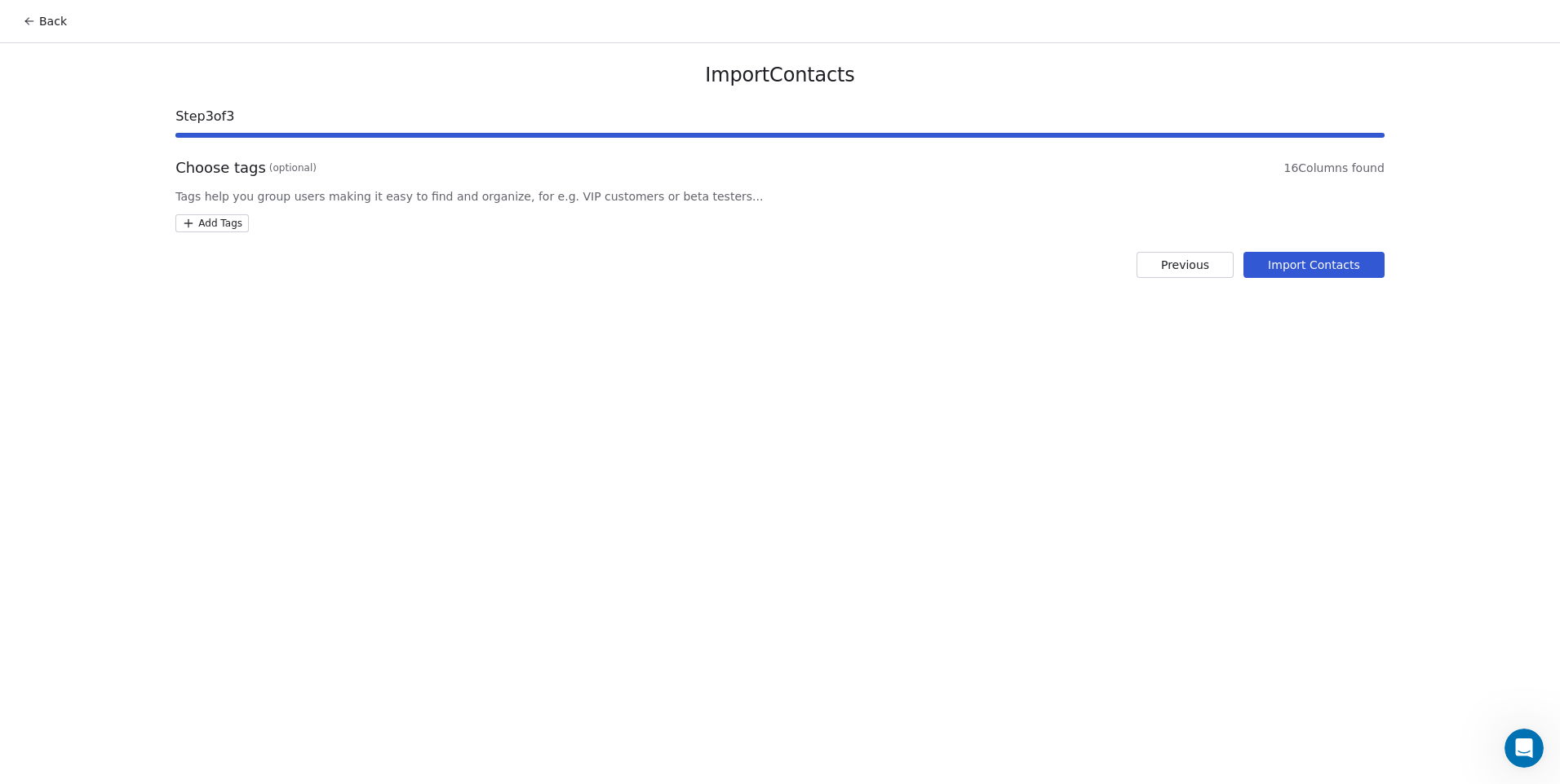
click at [211, 220] on html "Back Import Contacts Step 3 of 3 Choose tags (optional) 16 Columns found Tags h…" at bounding box center [780, 392] width 1560 height 784
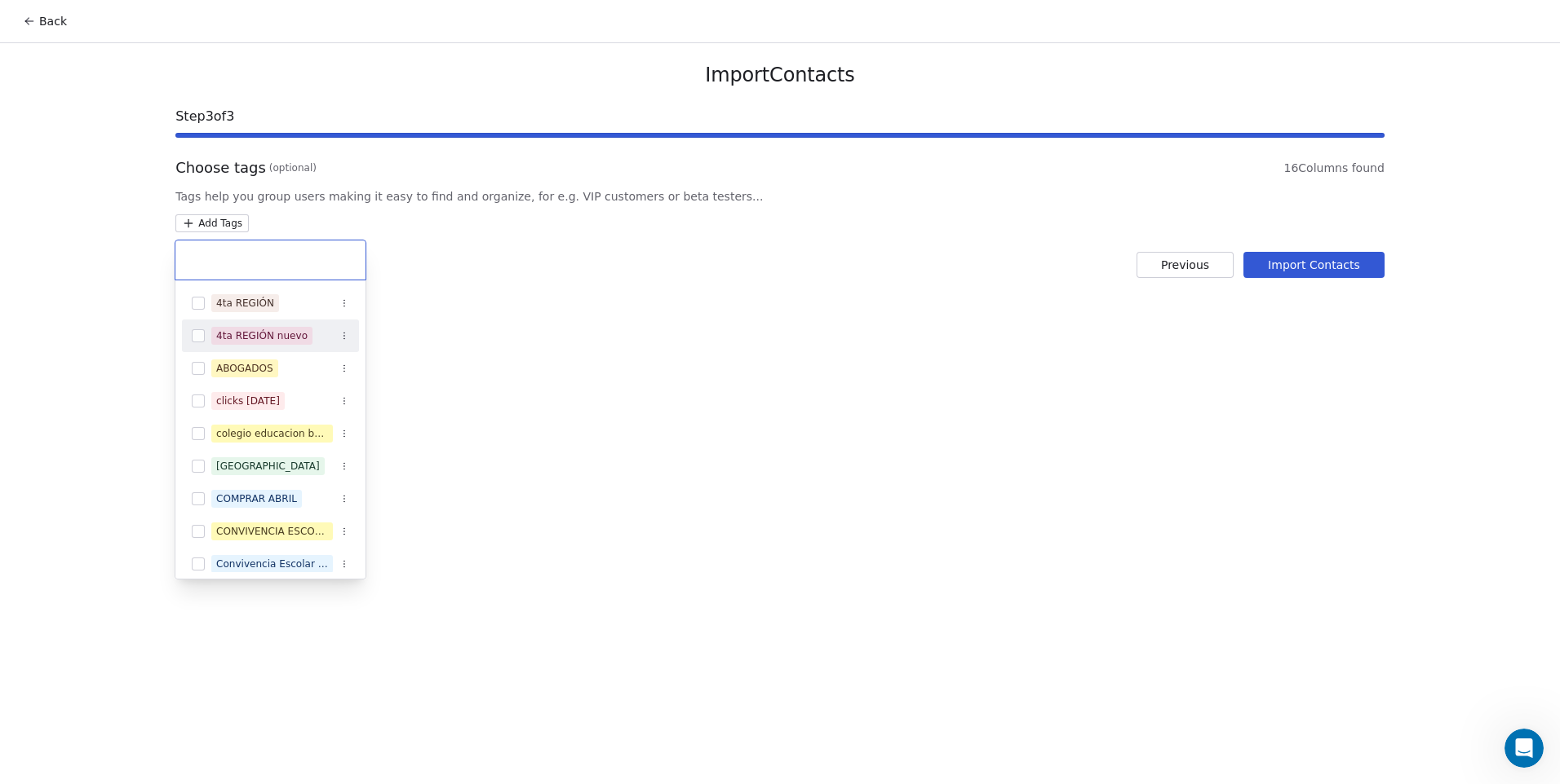
click at [204, 338] on button "Suggestions" at bounding box center [198, 336] width 13 height 13
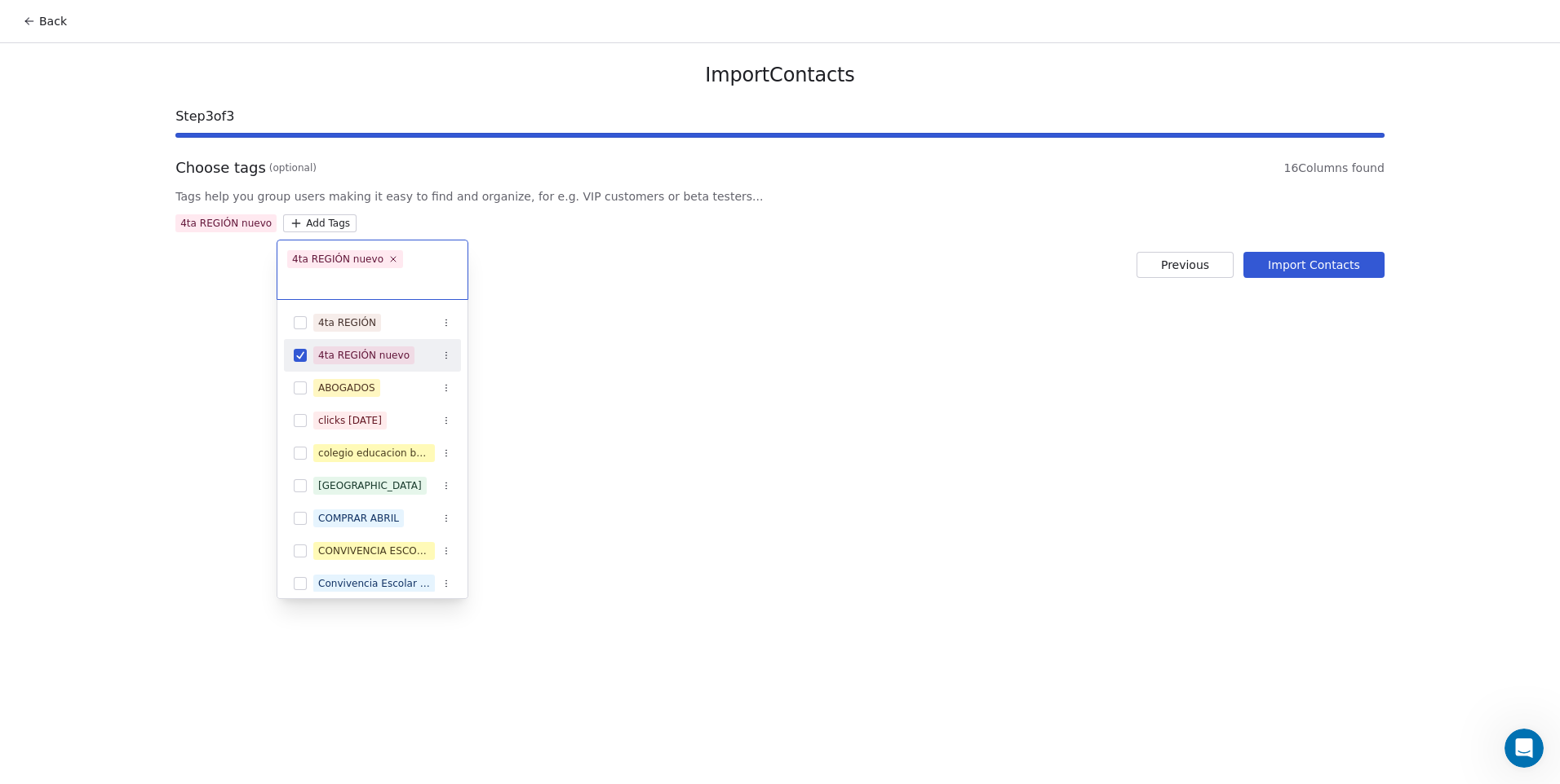
click at [745, 371] on html "Back Import Contacts Step 3 of 3 Choose tags (optional) 16 Columns found Tags h…" at bounding box center [780, 392] width 1560 height 784
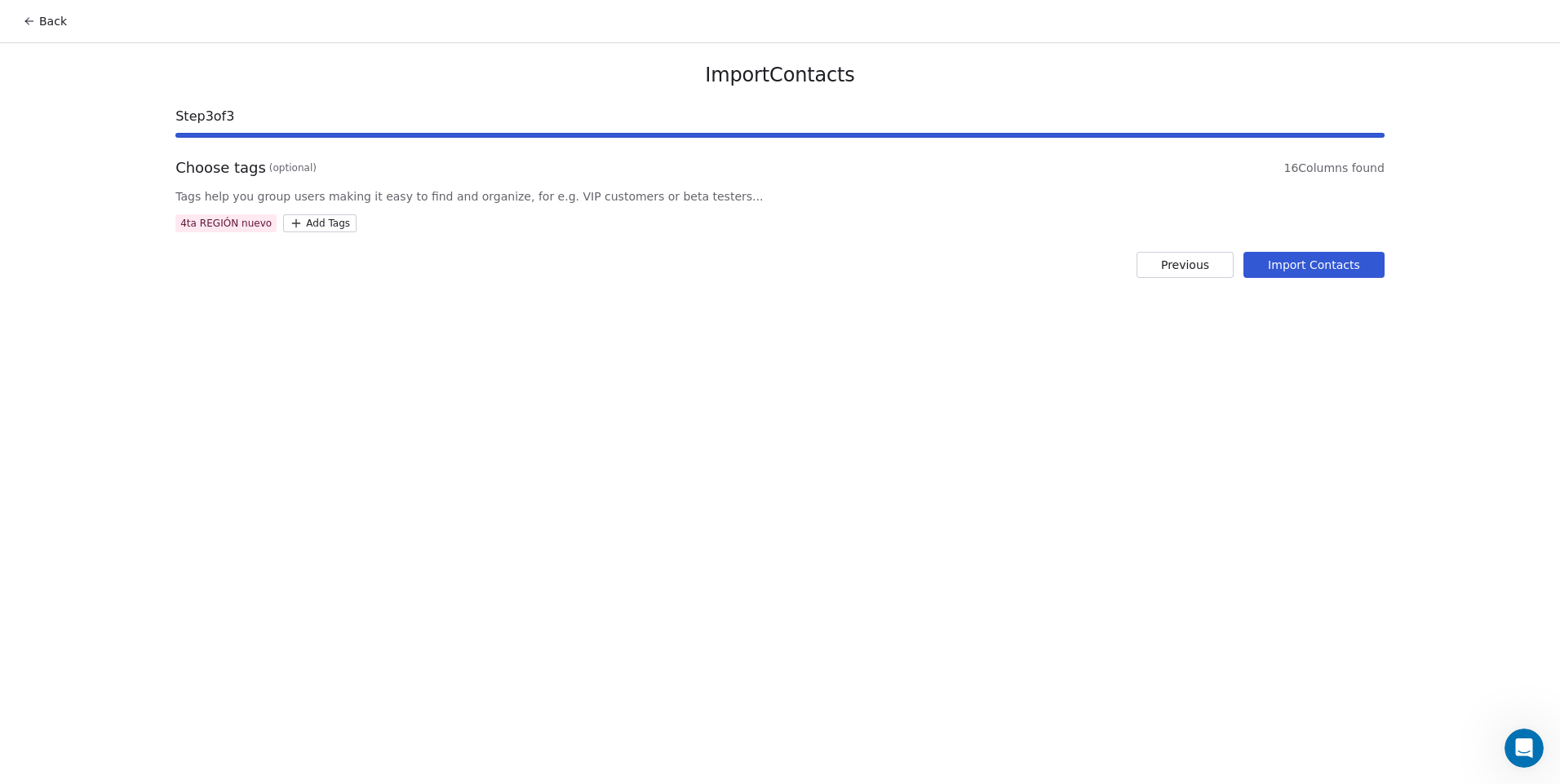
click at [1330, 262] on button "Import Contacts" at bounding box center [1314, 265] width 141 height 26
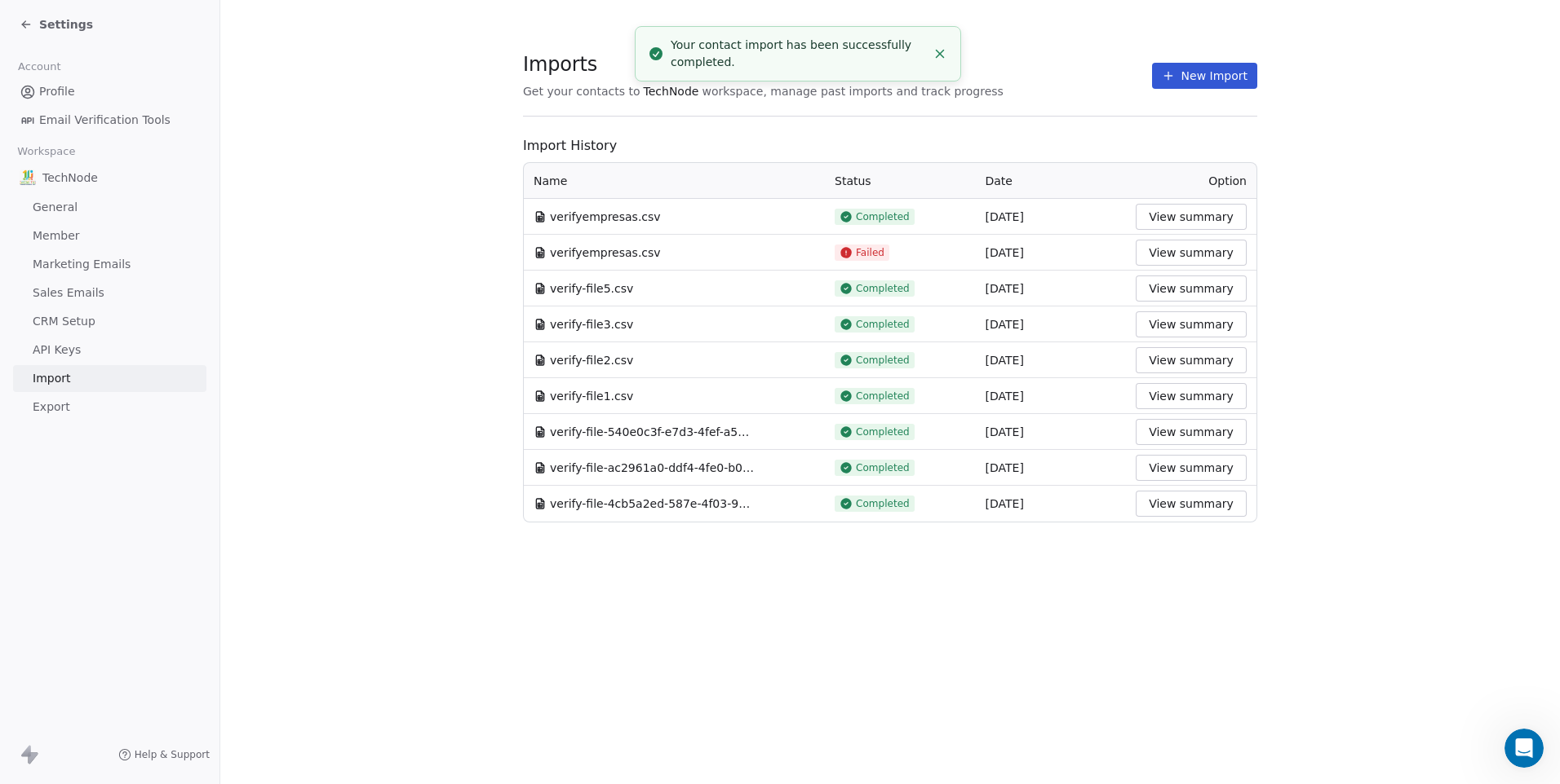
click at [1044, 118] on div "Imports Get your contacts to TechNode workspace, manage past imports and track …" at bounding box center [890, 288] width 735 height 471
click at [82, 89] on link "Profile" at bounding box center [109, 91] width 193 height 27
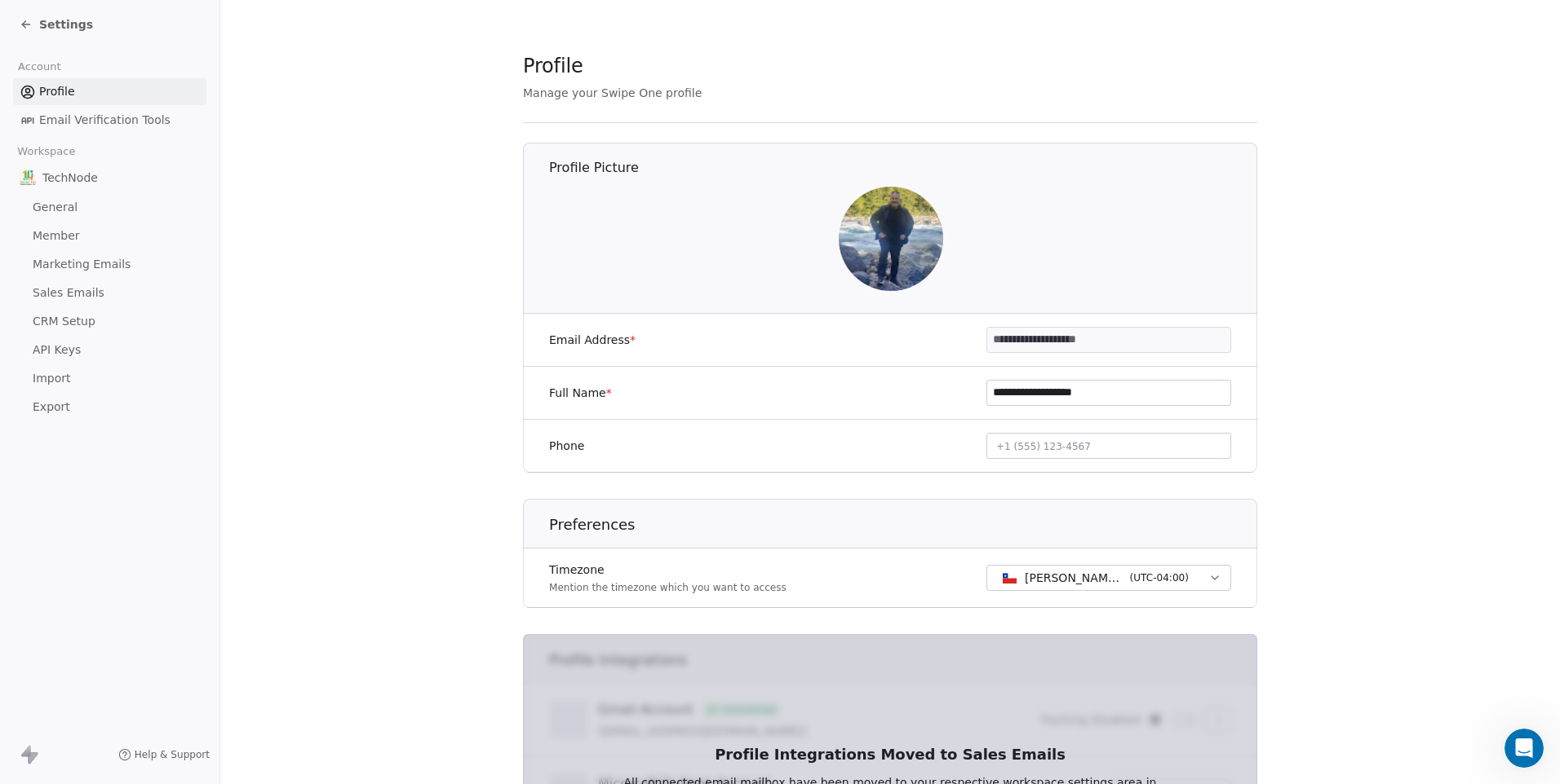
click at [51, 39] on div "Settings" at bounding box center [109, 24] width 220 height 49
click at [61, 30] on span "Settings" at bounding box center [66, 24] width 54 height 16
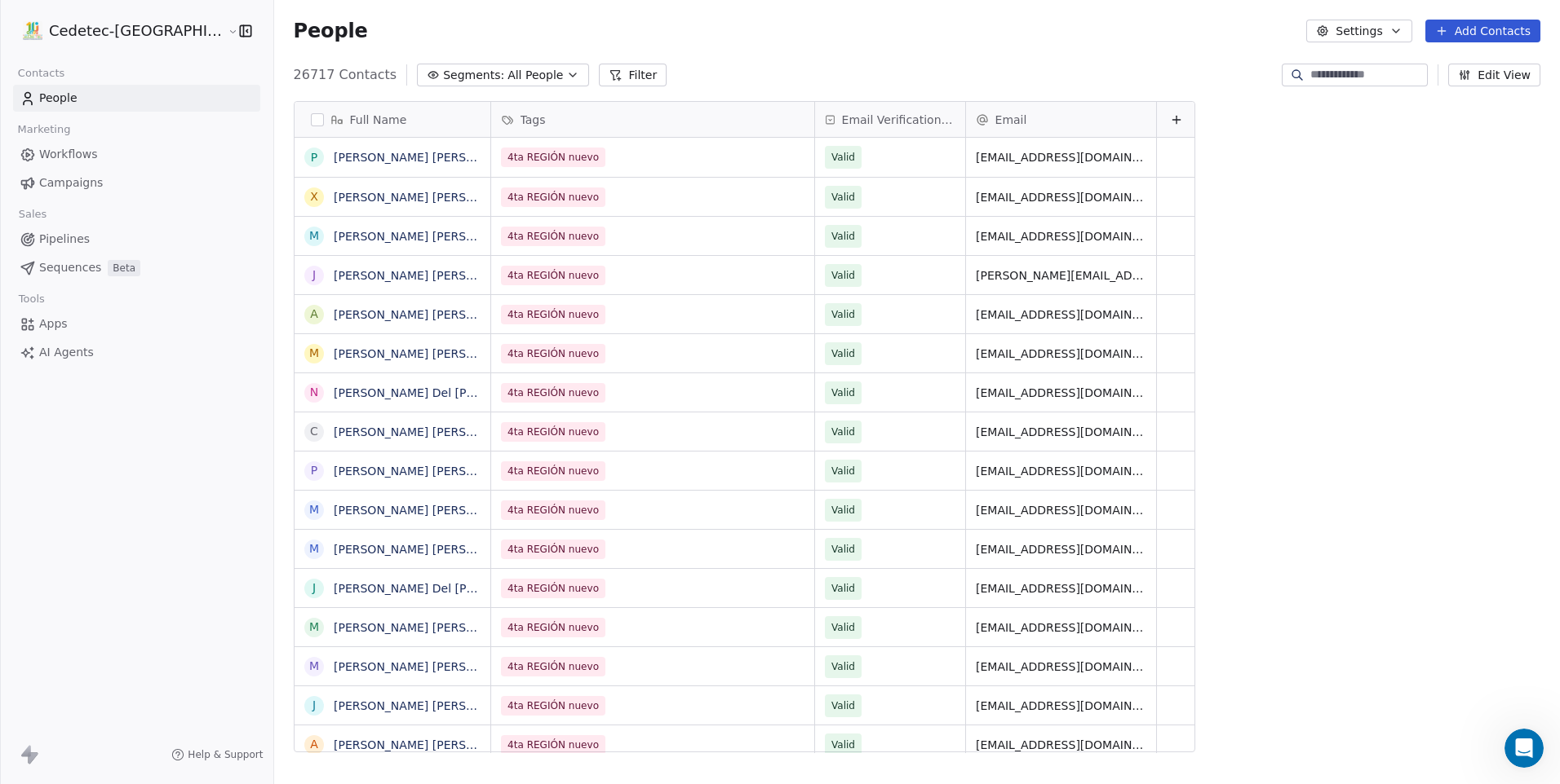
scroll to position [678, 1327]
click at [103, 99] on link "People" at bounding box center [136, 97] width 248 height 27
click at [396, 48] on div "People Settings Add Contacts" at bounding box center [917, 31] width 1286 height 62
click at [157, 93] on link "People" at bounding box center [136, 97] width 248 height 27
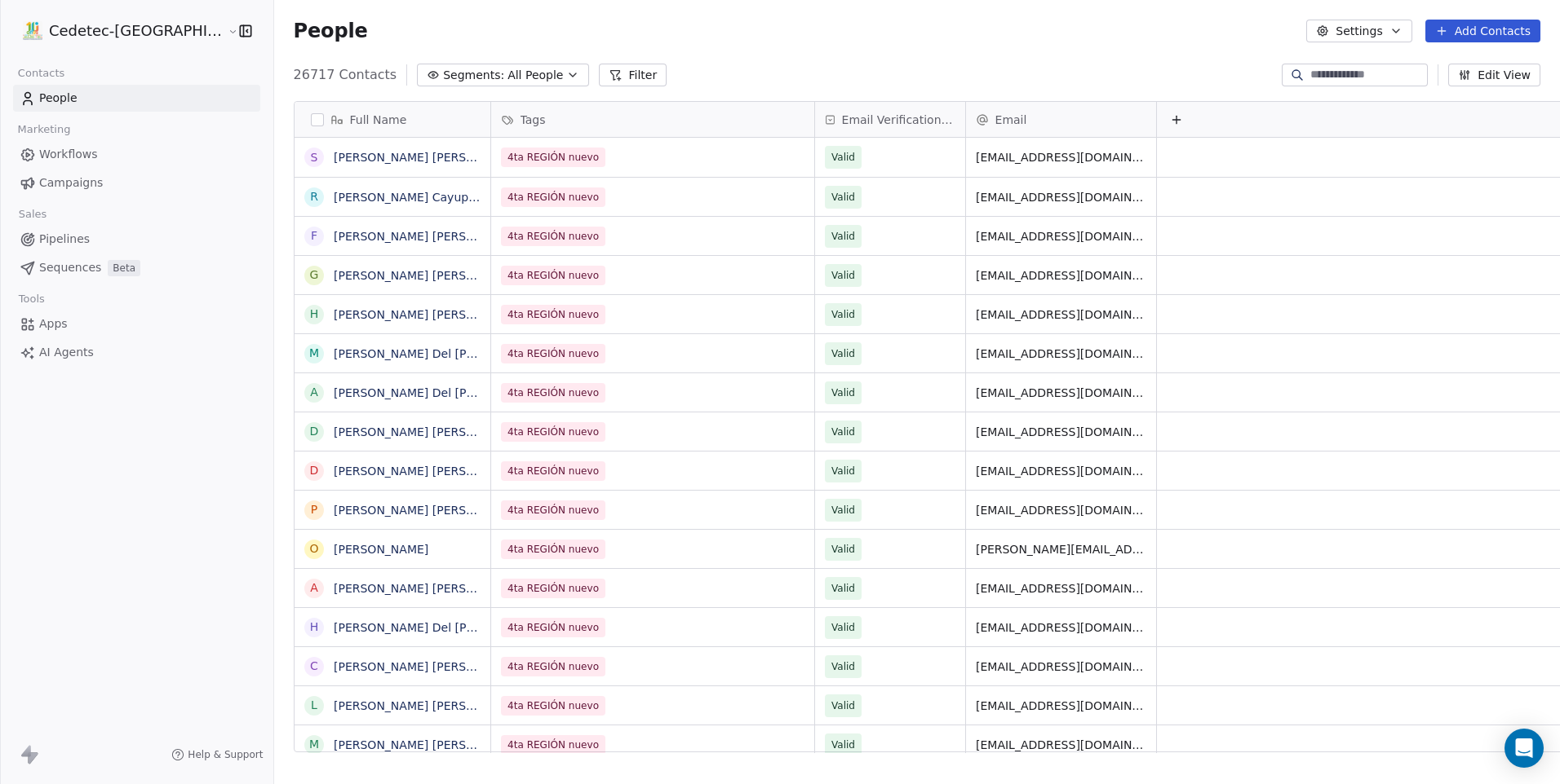
click at [157, 93] on link "People" at bounding box center [136, 97] width 248 height 27
click at [126, 167] on link "Workflows" at bounding box center [136, 154] width 248 height 27
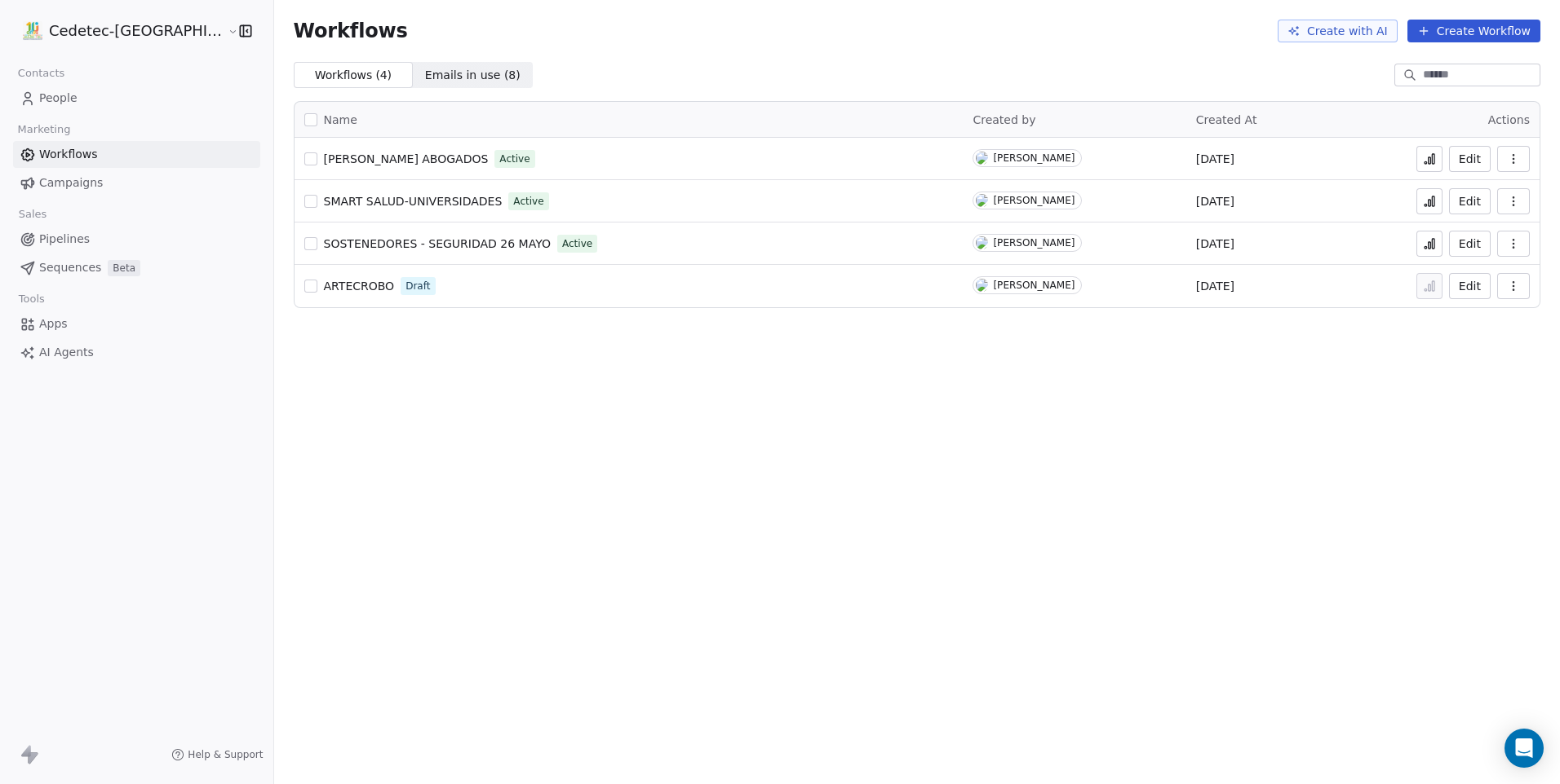
click at [93, 103] on link "People" at bounding box center [136, 97] width 248 height 27
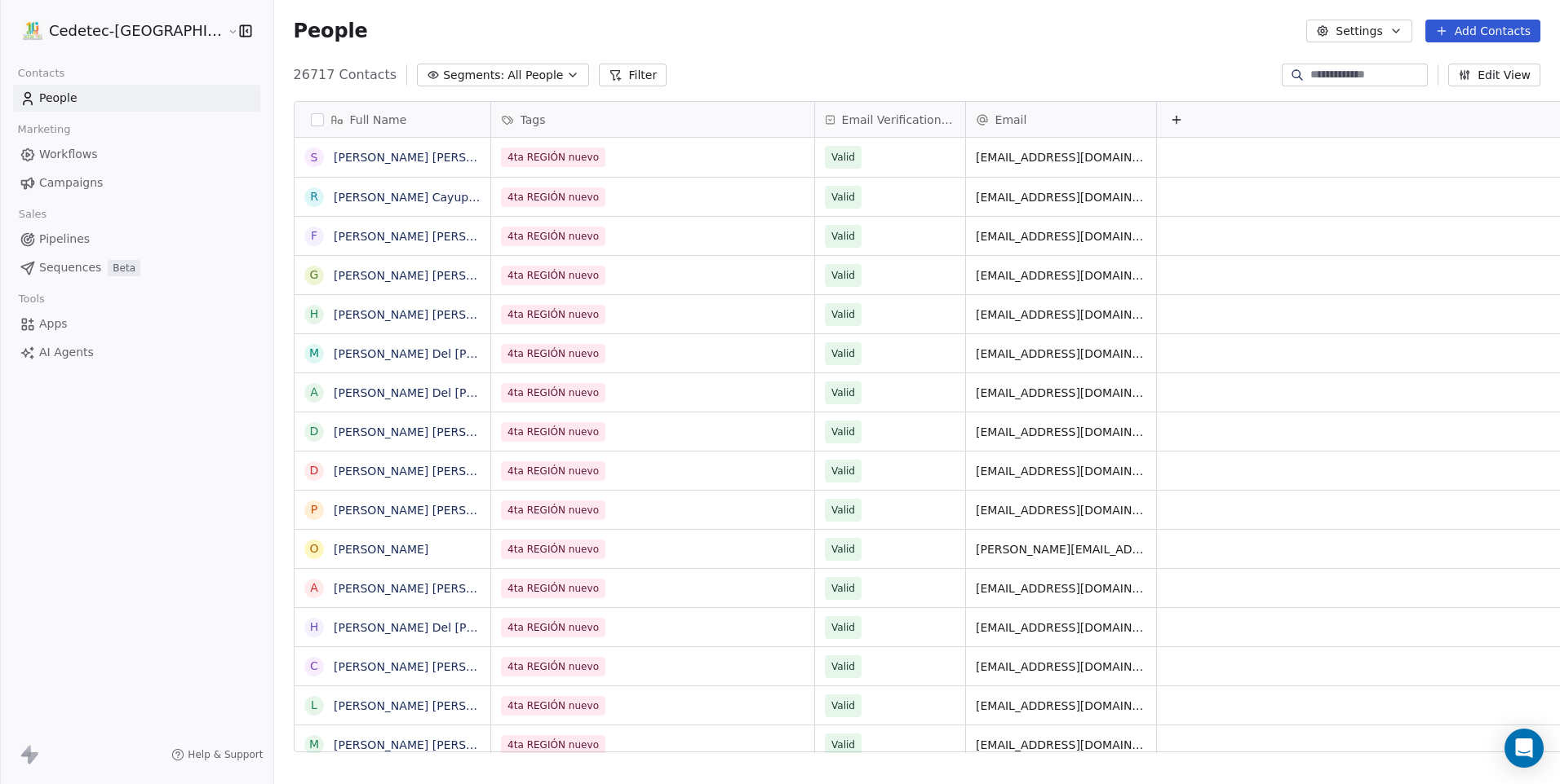
scroll to position [678, 1327]
click at [97, 184] on span "Campaigns" at bounding box center [71, 183] width 64 height 17
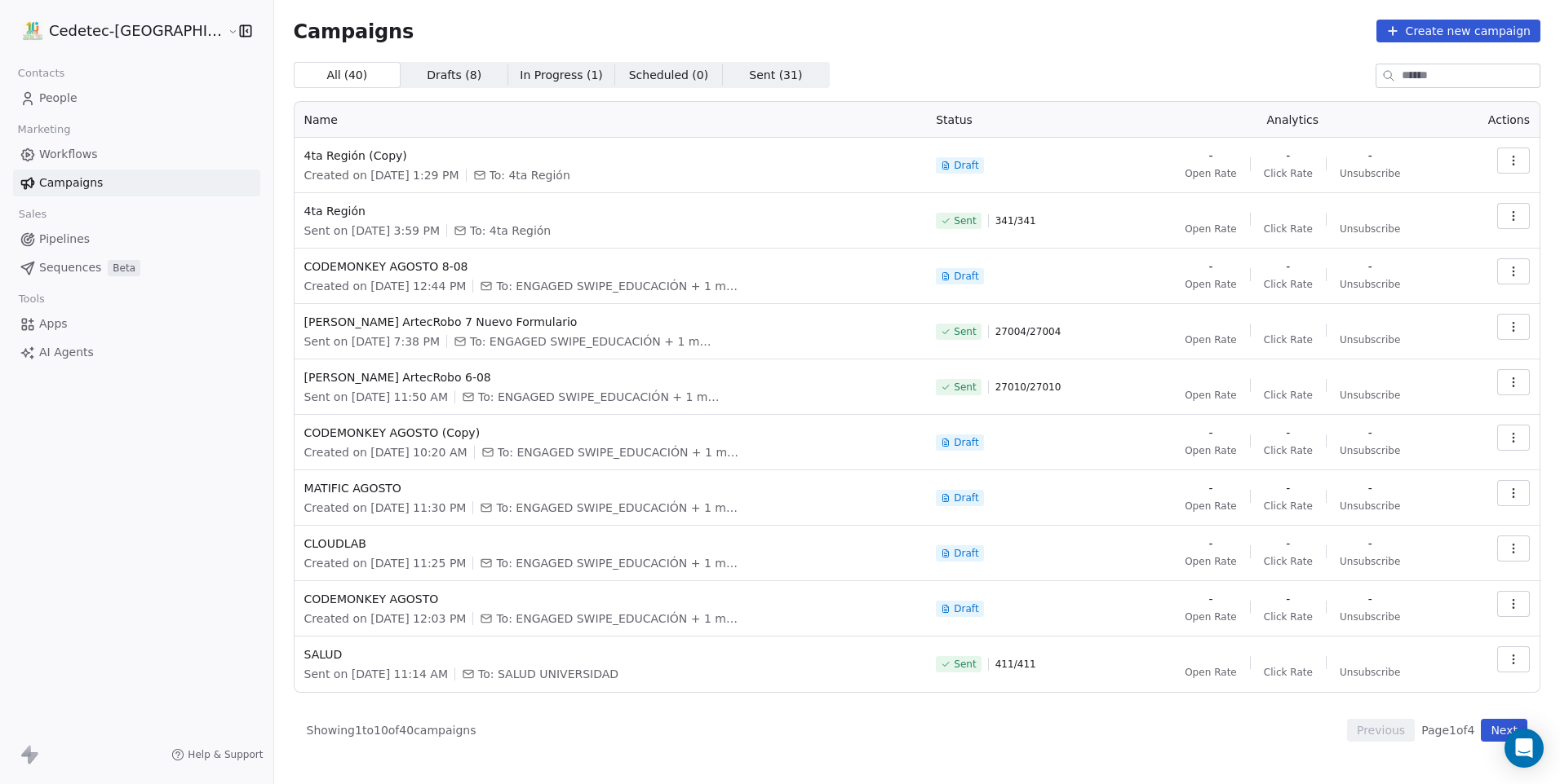
click at [88, 104] on link "People" at bounding box center [136, 97] width 248 height 27
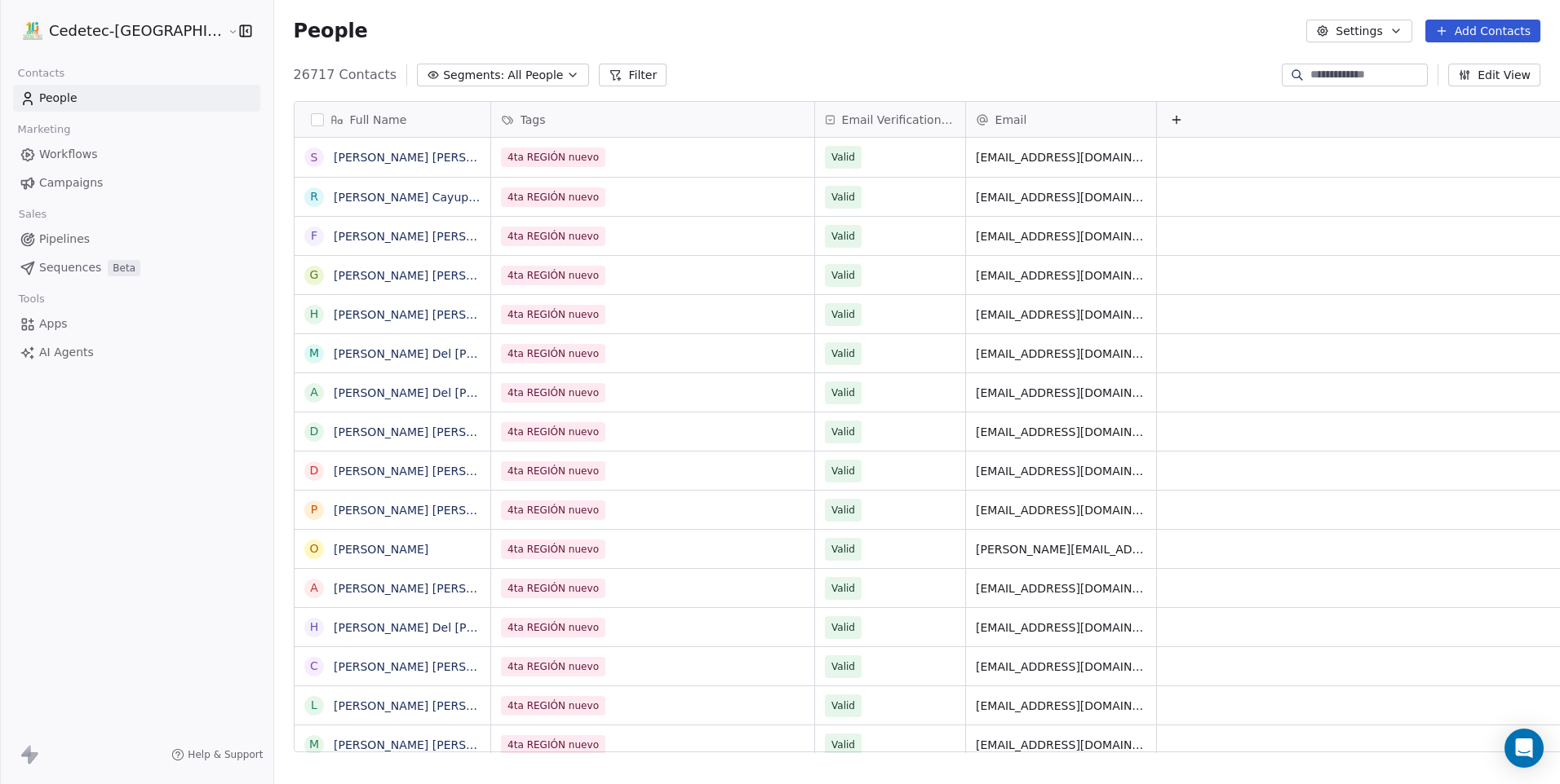
scroll to position [678, 1327]
click at [1454, 34] on button "Add Contacts" at bounding box center [1483, 31] width 115 height 23
click at [1463, 93] on span "Import from CSV" at bounding box center [1482, 92] width 94 height 17
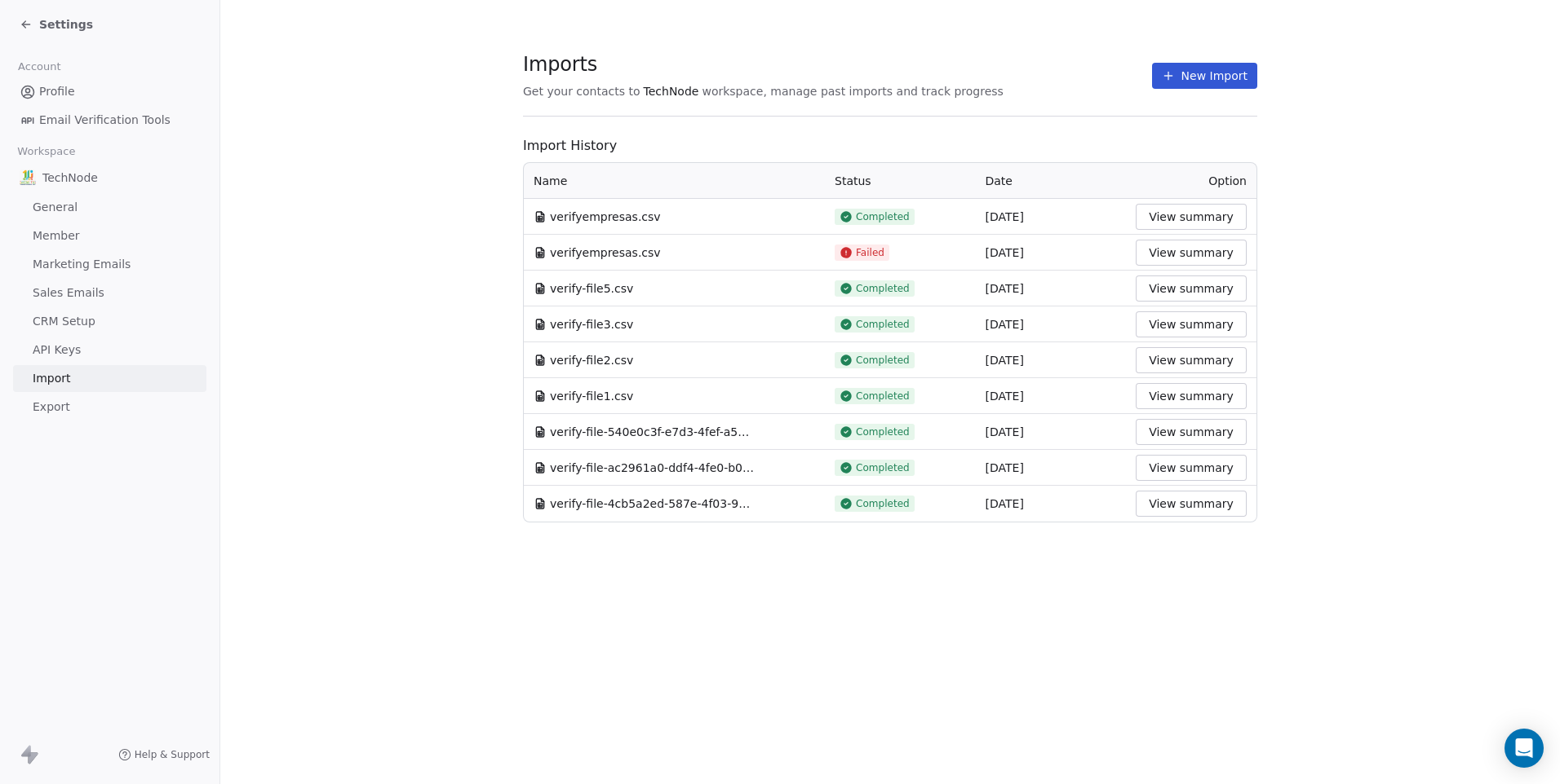
click at [1207, 77] on button "New Import" at bounding box center [1205, 76] width 105 height 26
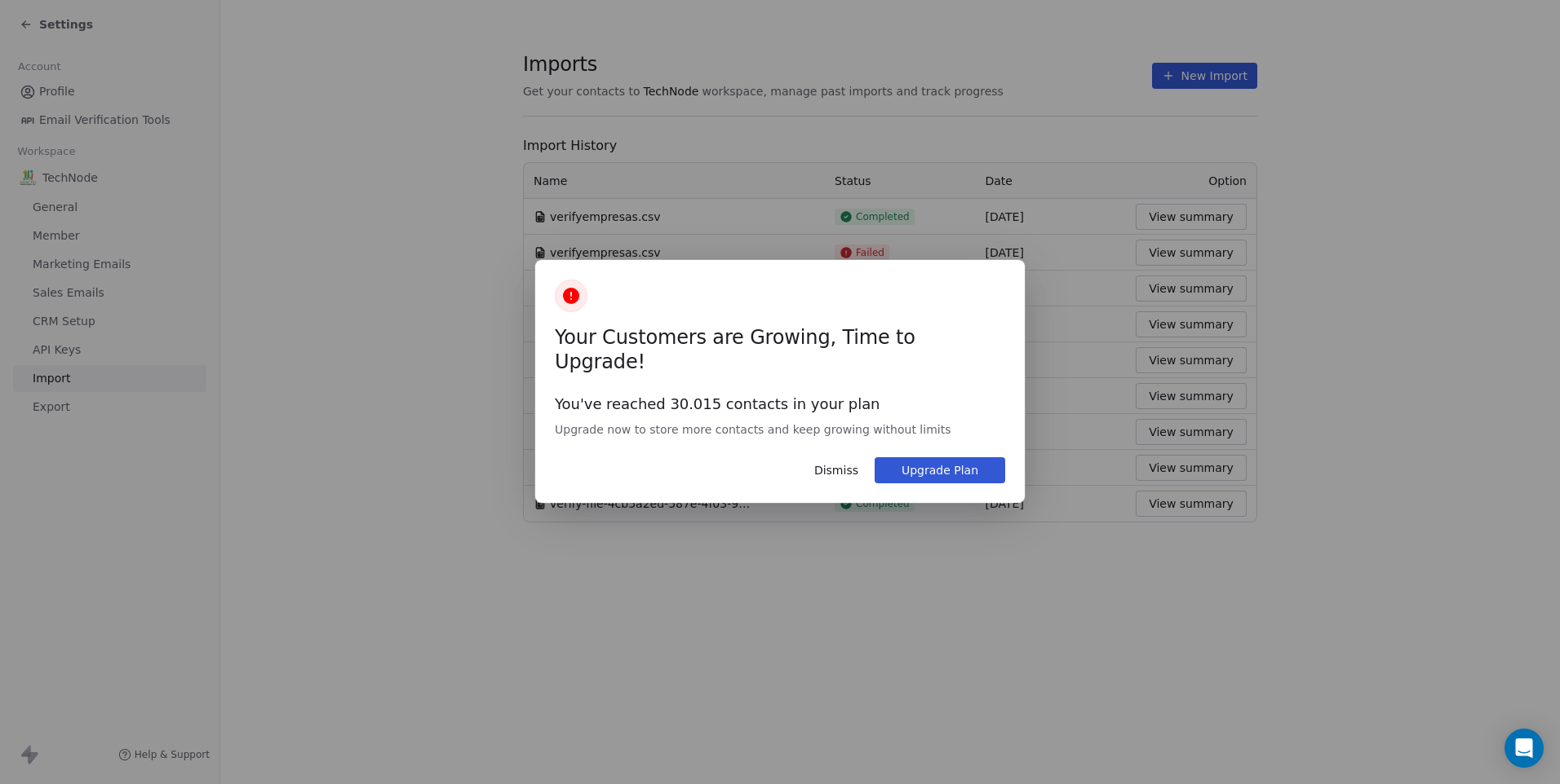
click at [835, 459] on button "Dismiss" at bounding box center [836, 471] width 64 height 28
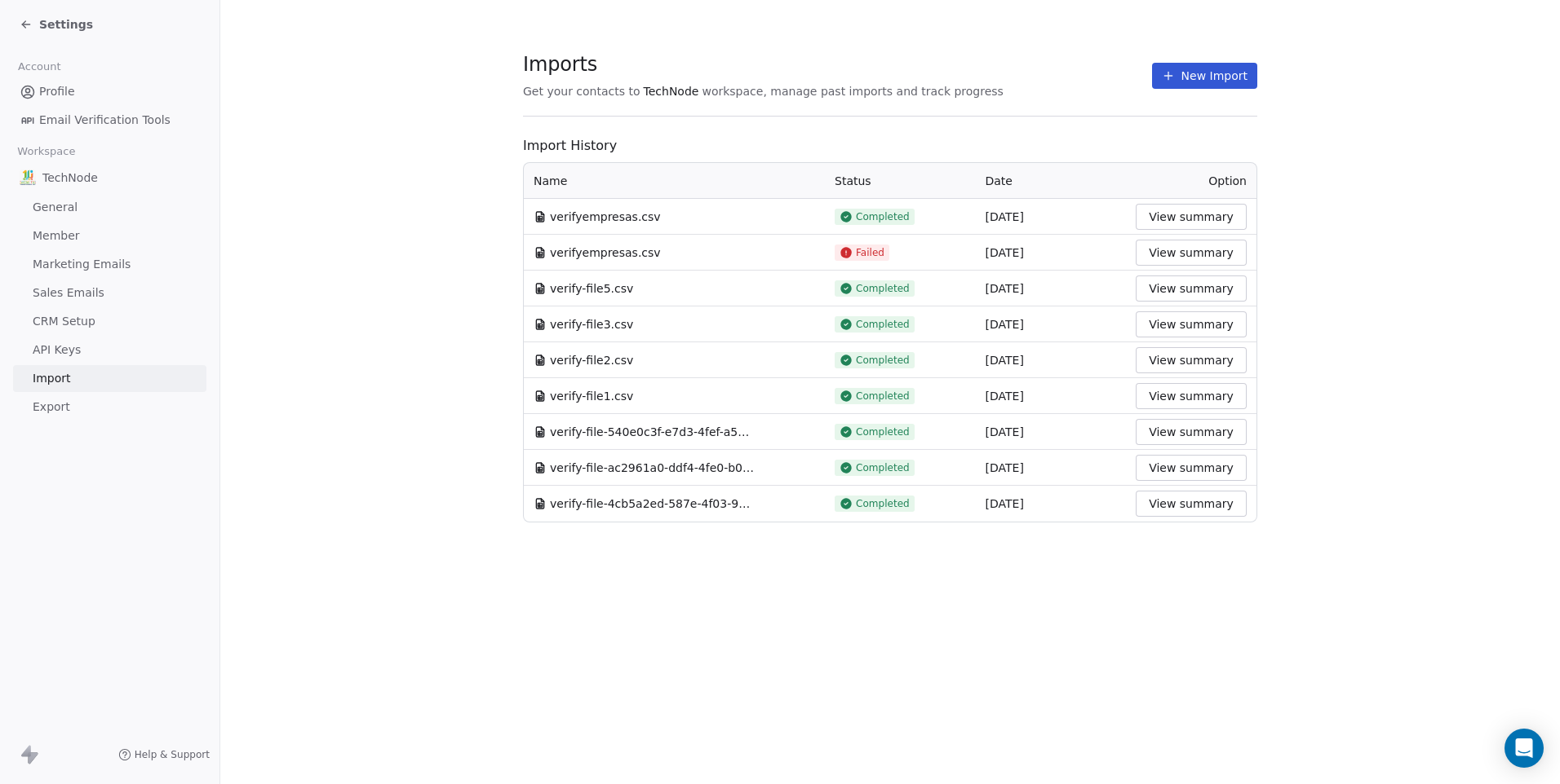
click at [64, 89] on span "Profile" at bounding box center [57, 91] width 36 height 17
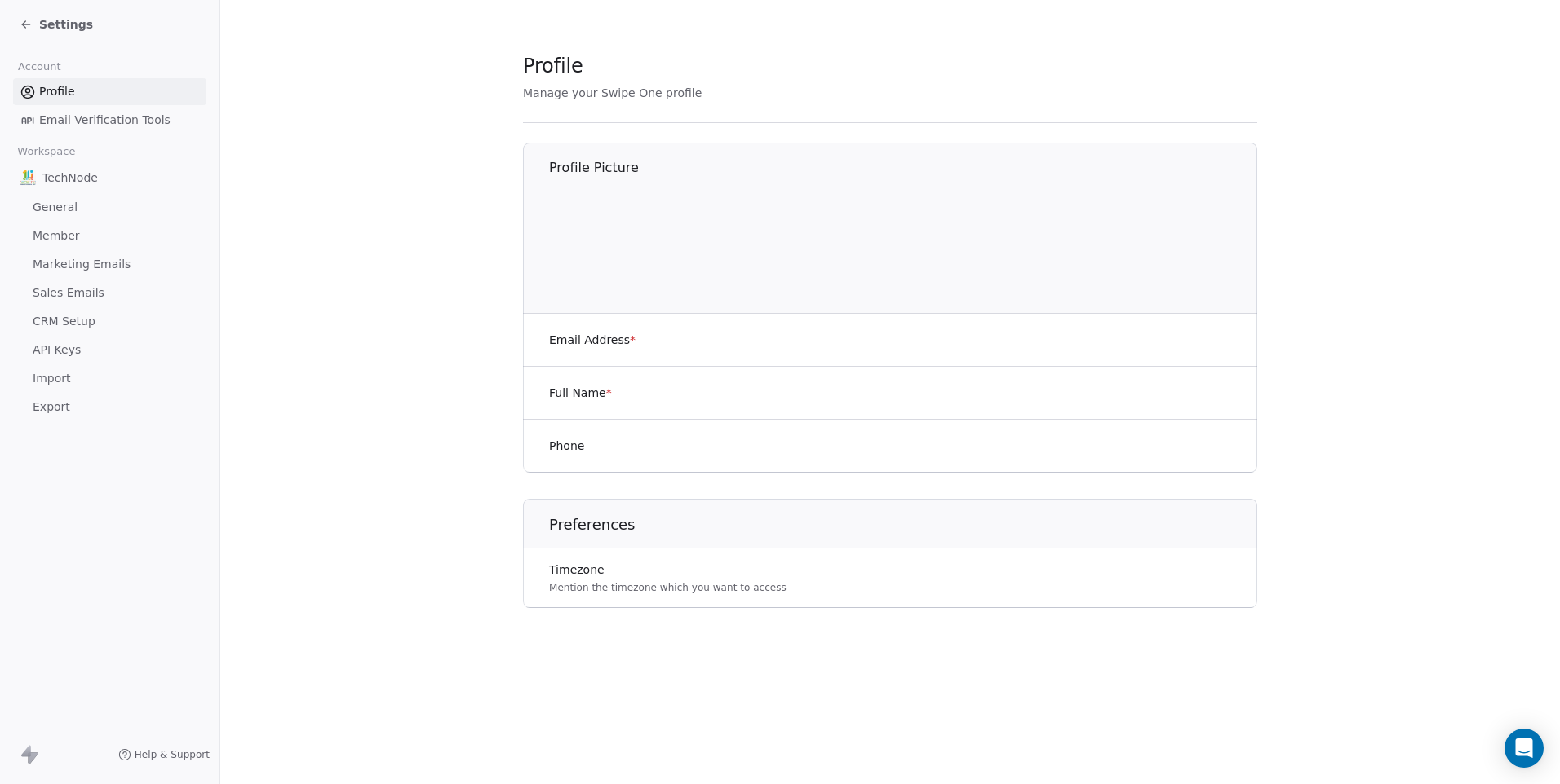
click at [81, 18] on span "Settings" at bounding box center [66, 24] width 54 height 16
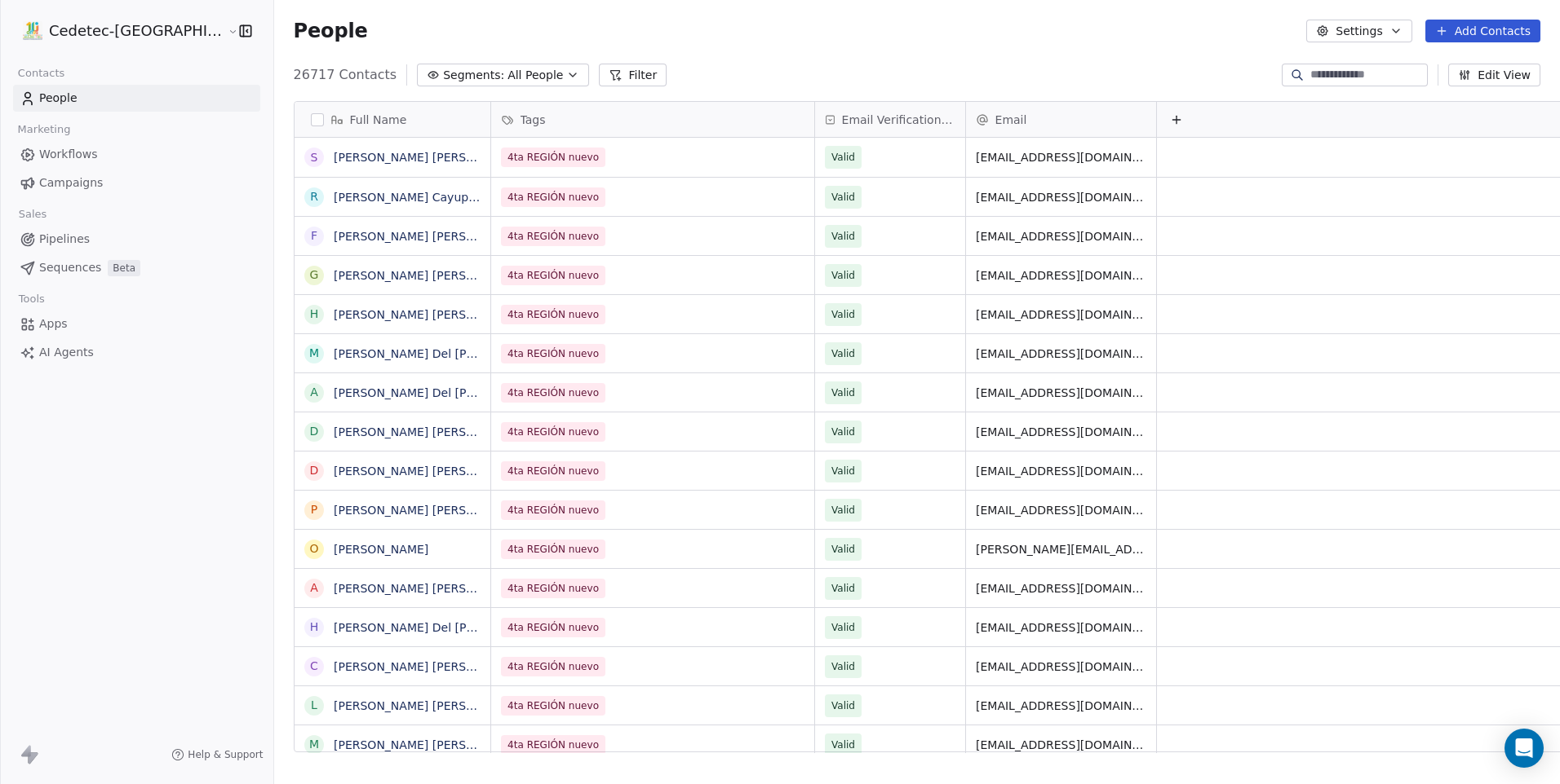
scroll to position [678, 1327]
click at [584, 57] on div "People Settings Add Contacts" at bounding box center [917, 31] width 1286 height 62
click at [507, 75] on span "All People" at bounding box center [535, 75] width 56 height 17
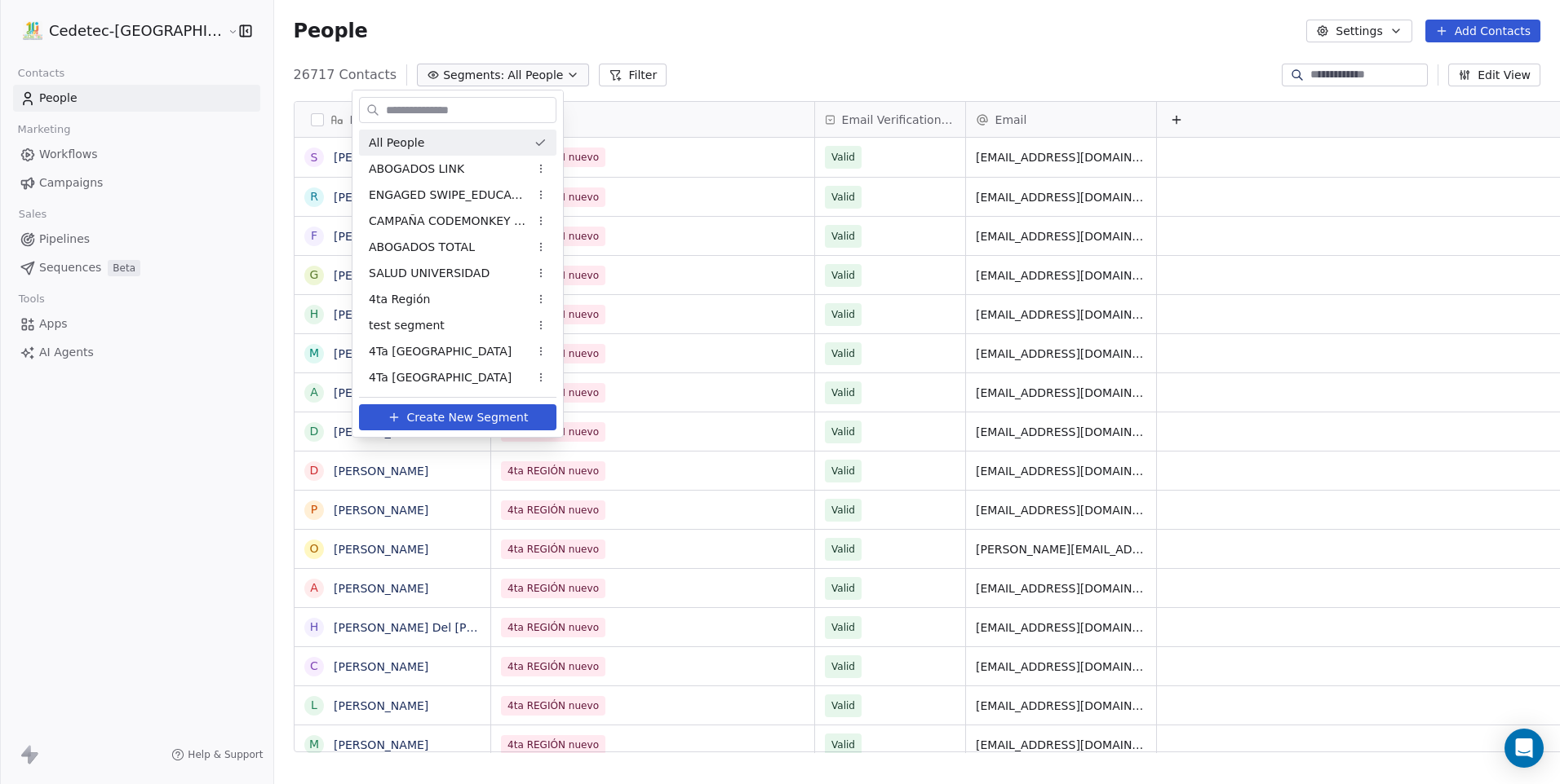
click at [611, 75] on html "Cedetec-[GEOGRAPHIC_DATA] Contacts People Marketing Workflows Campaigns Sales P…" at bounding box center [780, 392] width 1560 height 784
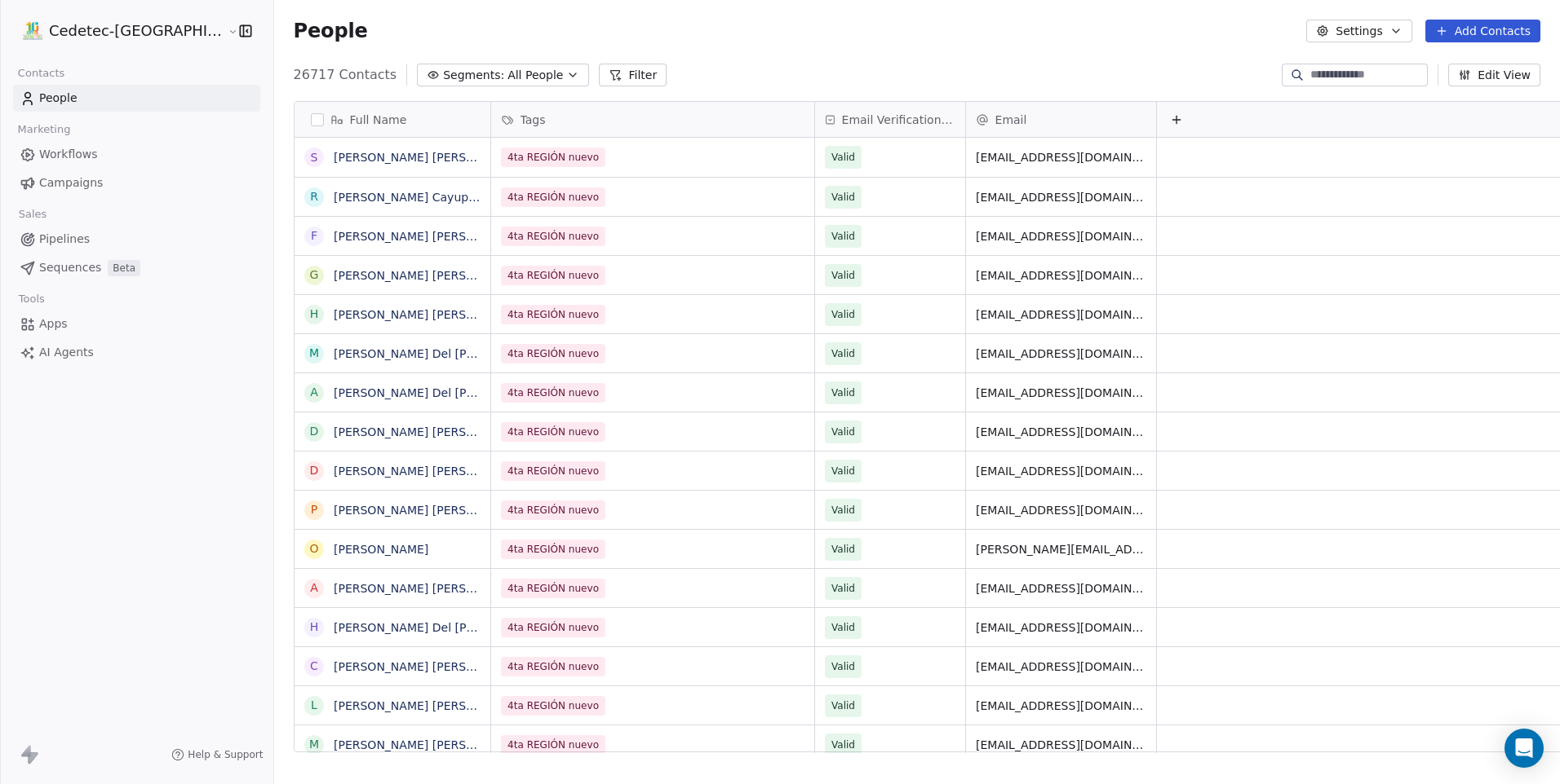
scroll to position [678, 1327]
click at [753, 54] on div "People Settings Add Contacts" at bounding box center [917, 31] width 1286 height 62
click at [1511, 43] on div "People Settings Add Contacts" at bounding box center [917, 31] width 1286 height 62
click at [1504, 30] on button "Add Contacts" at bounding box center [1483, 31] width 115 height 23
click at [1437, 89] on span "Import from CSV" at bounding box center [1482, 92] width 94 height 17
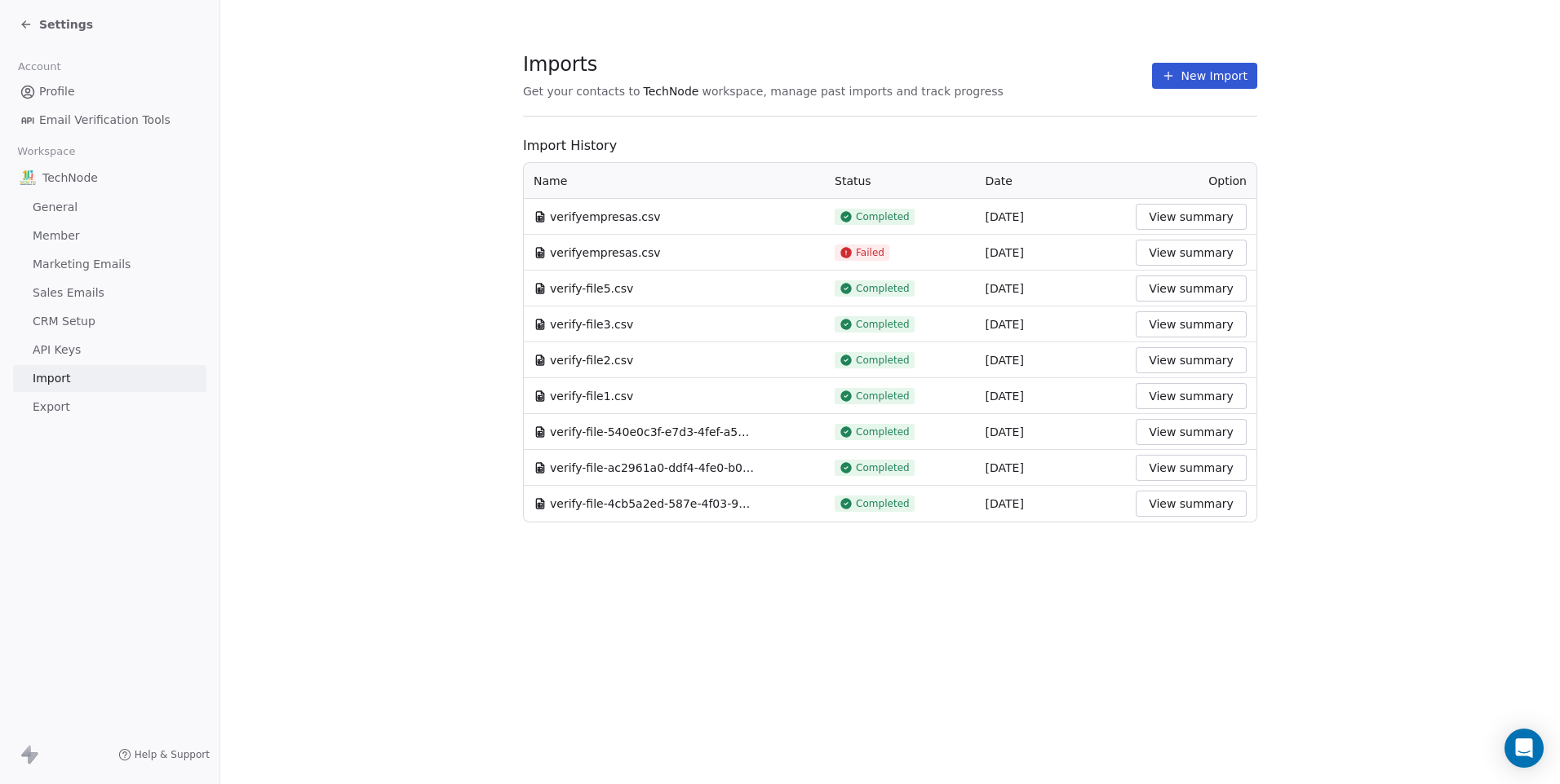
click at [1224, 72] on button "New Import" at bounding box center [1205, 76] width 105 height 26
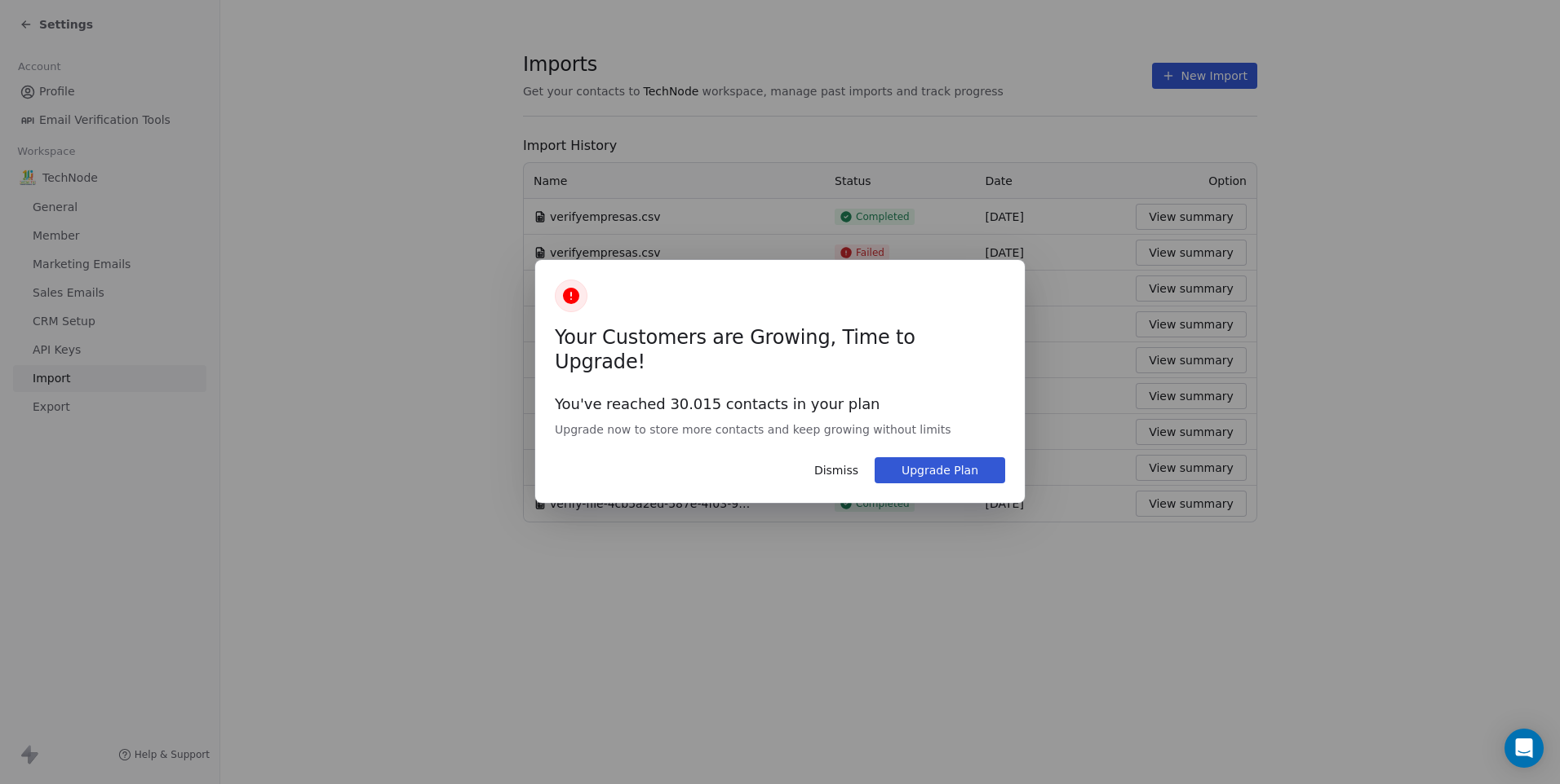
click at [836, 457] on button "Dismiss" at bounding box center [836, 471] width 64 height 28
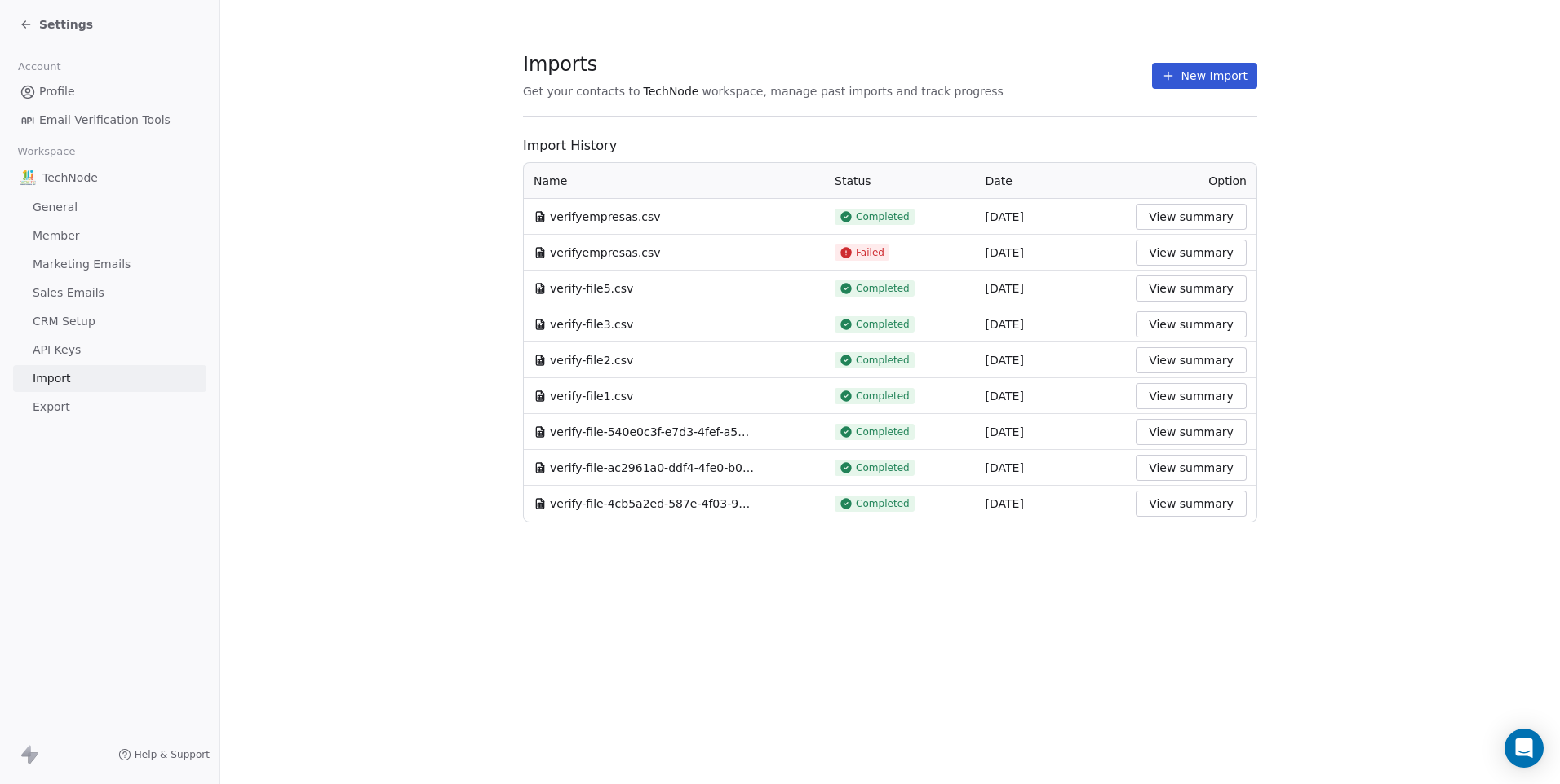
click at [52, 26] on span "Settings" at bounding box center [66, 24] width 54 height 16
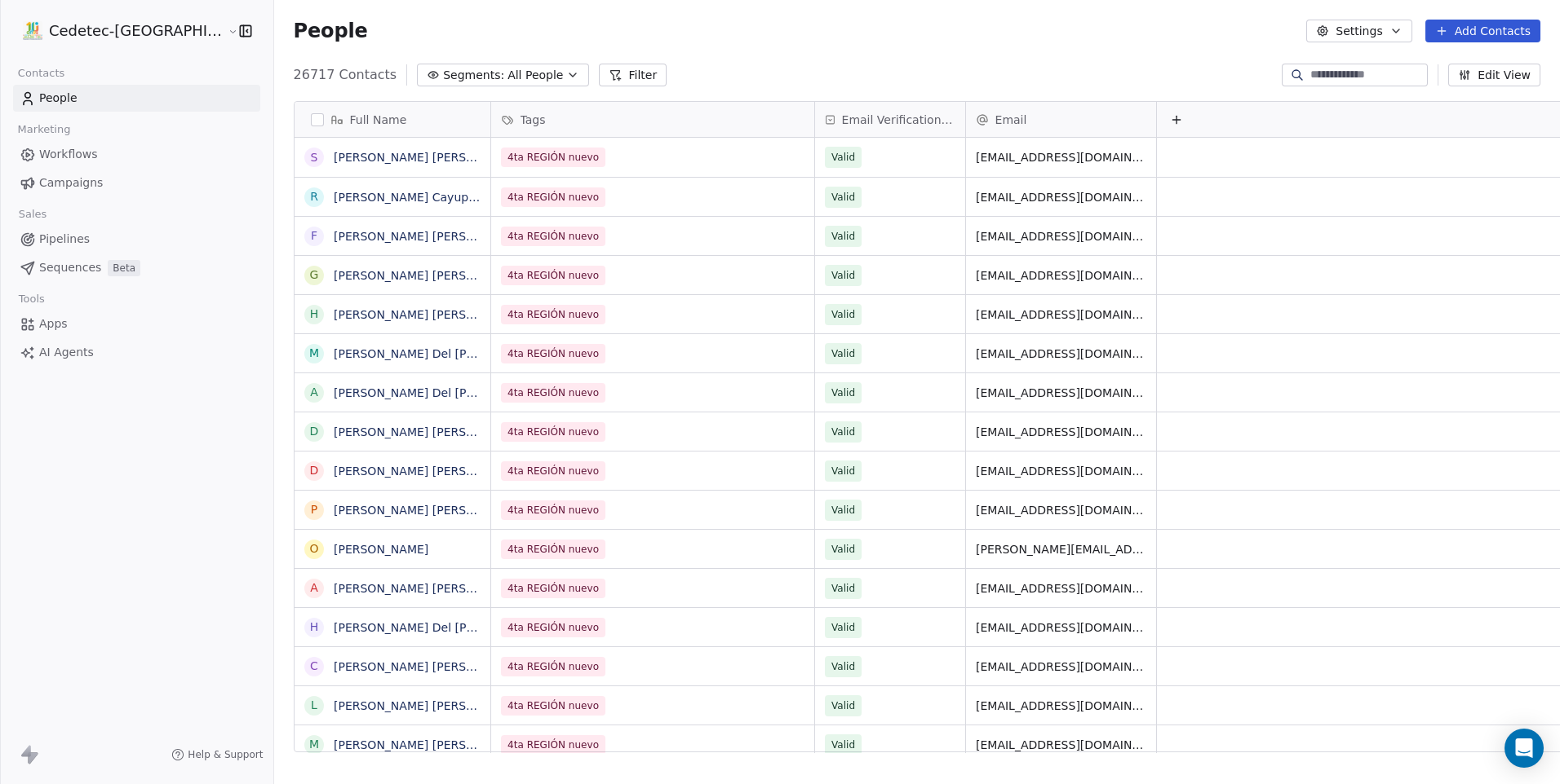
click at [443, 72] on span "Segments:" at bounding box center [474, 75] width 62 height 17
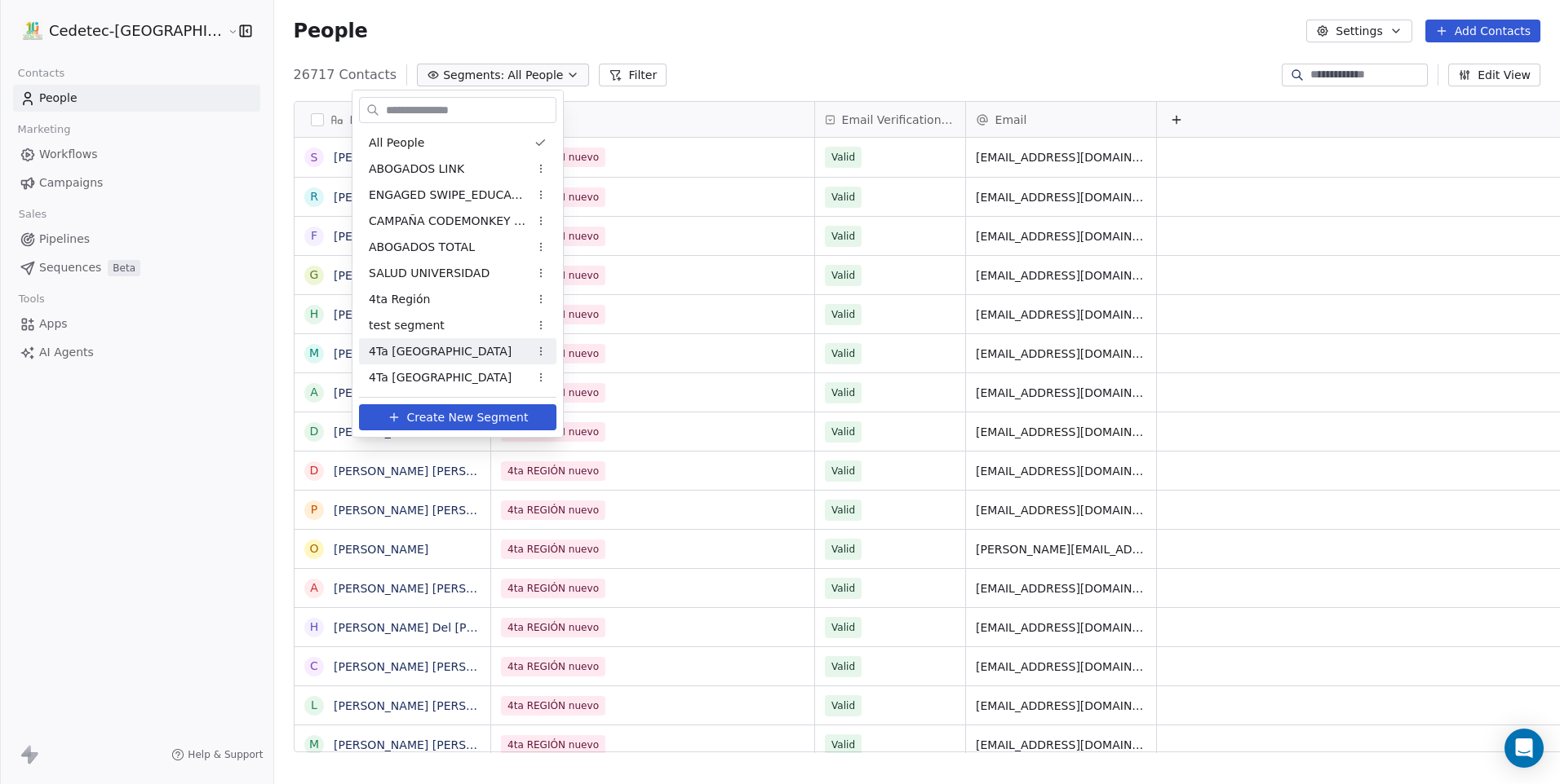
click at [427, 353] on span "4Ta [GEOGRAPHIC_DATA]" at bounding box center [440, 352] width 143 height 17
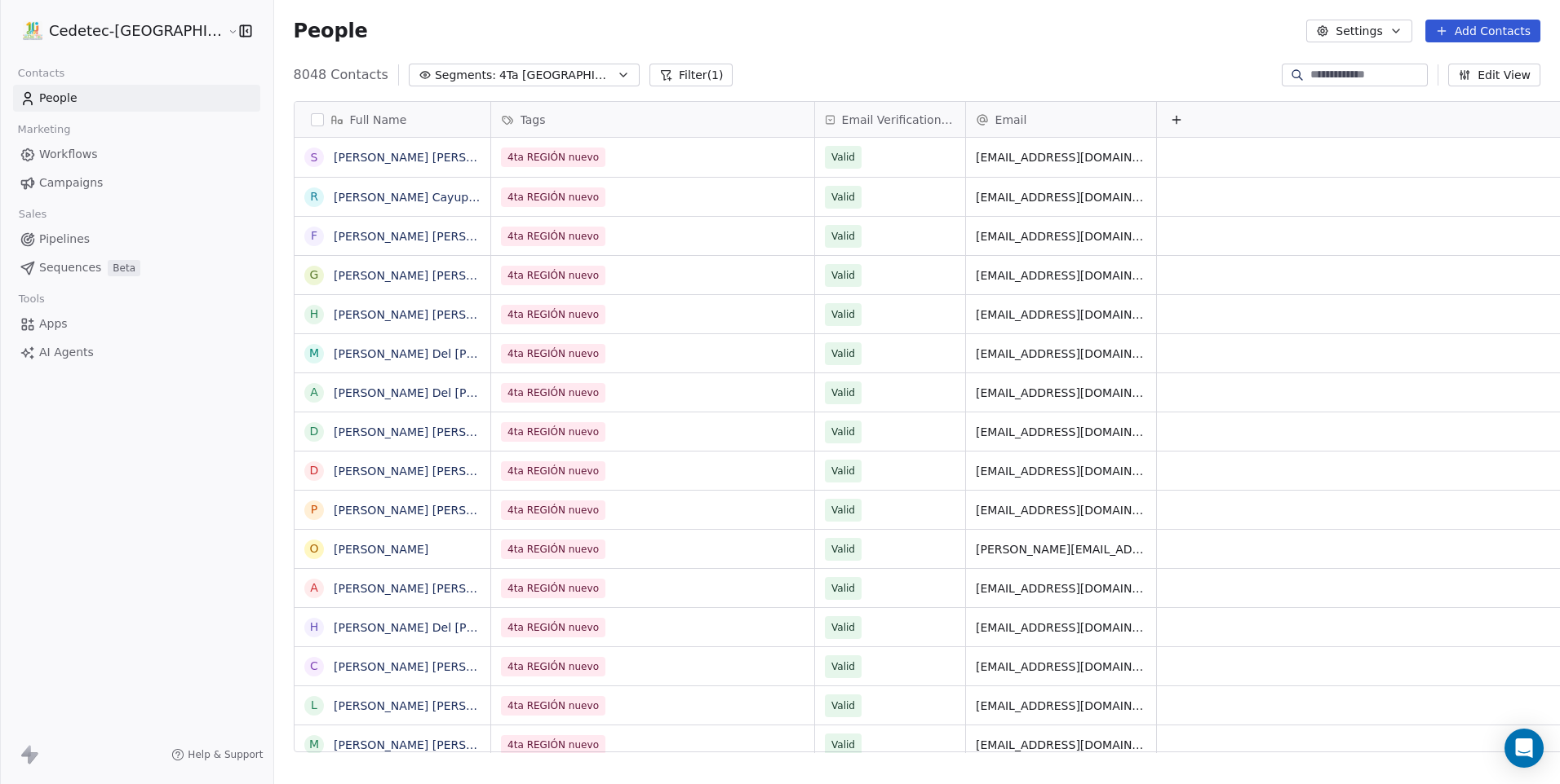
click at [93, 106] on link "People" at bounding box center [136, 97] width 248 height 27
click at [499, 76] on span "4Ta [GEOGRAPHIC_DATA]" at bounding box center [556, 75] width 114 height 17
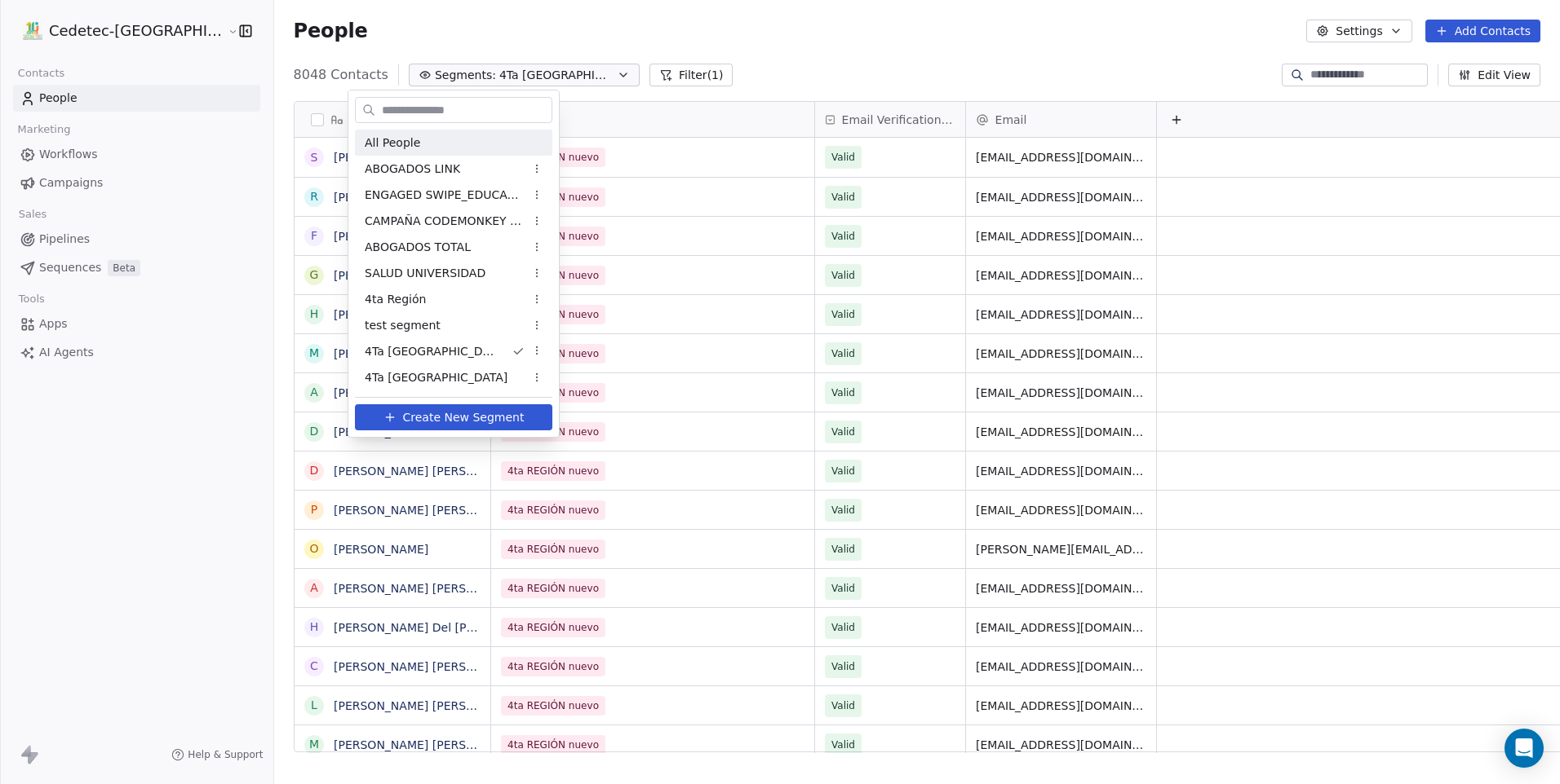
click at [431, 133] on div "All People" at bounding box center [453, 142] width 198 height 26
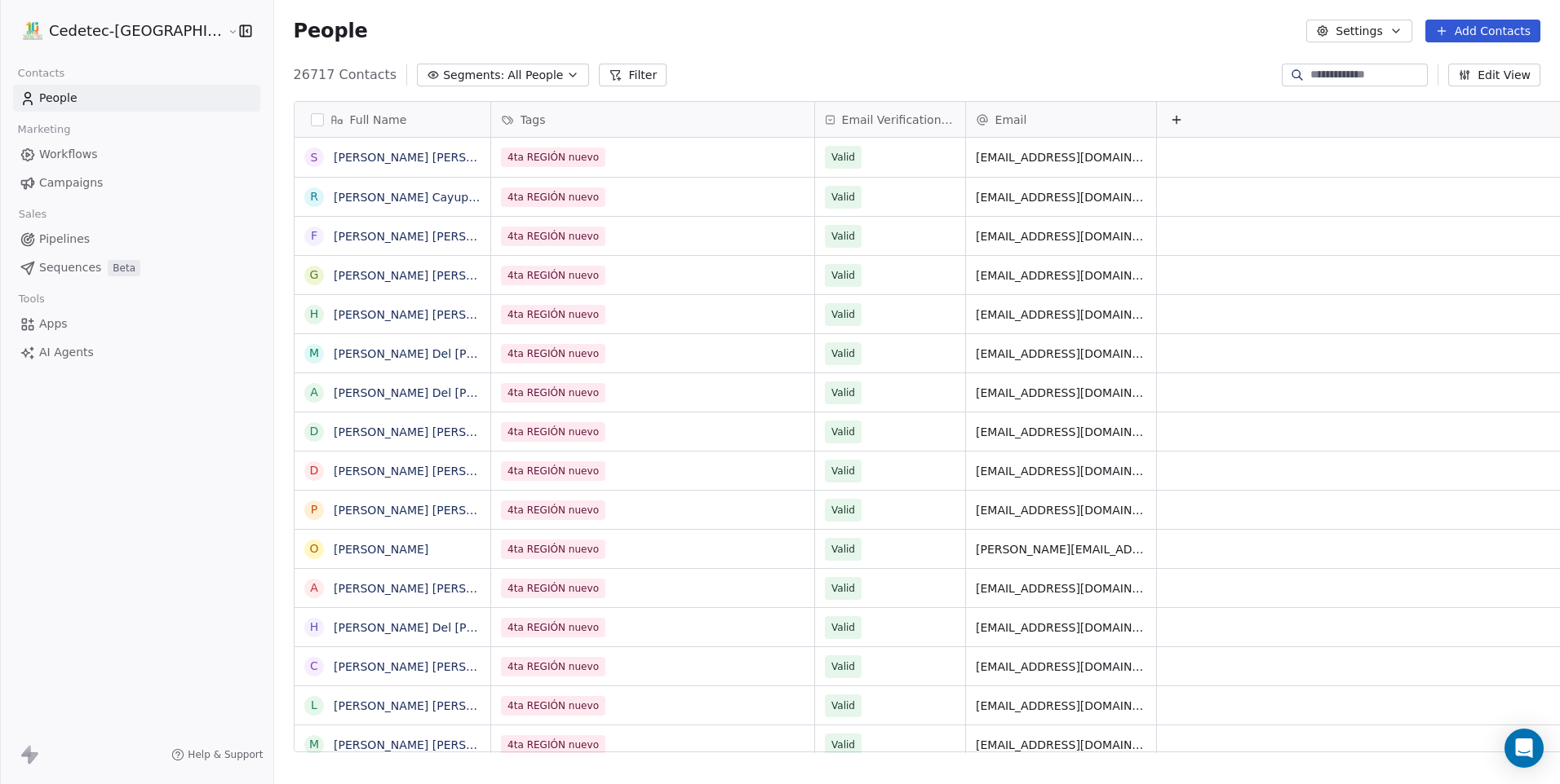
click at [443, 78] on span "Segments:" at bounding box center [474, 75] width 62 height 17
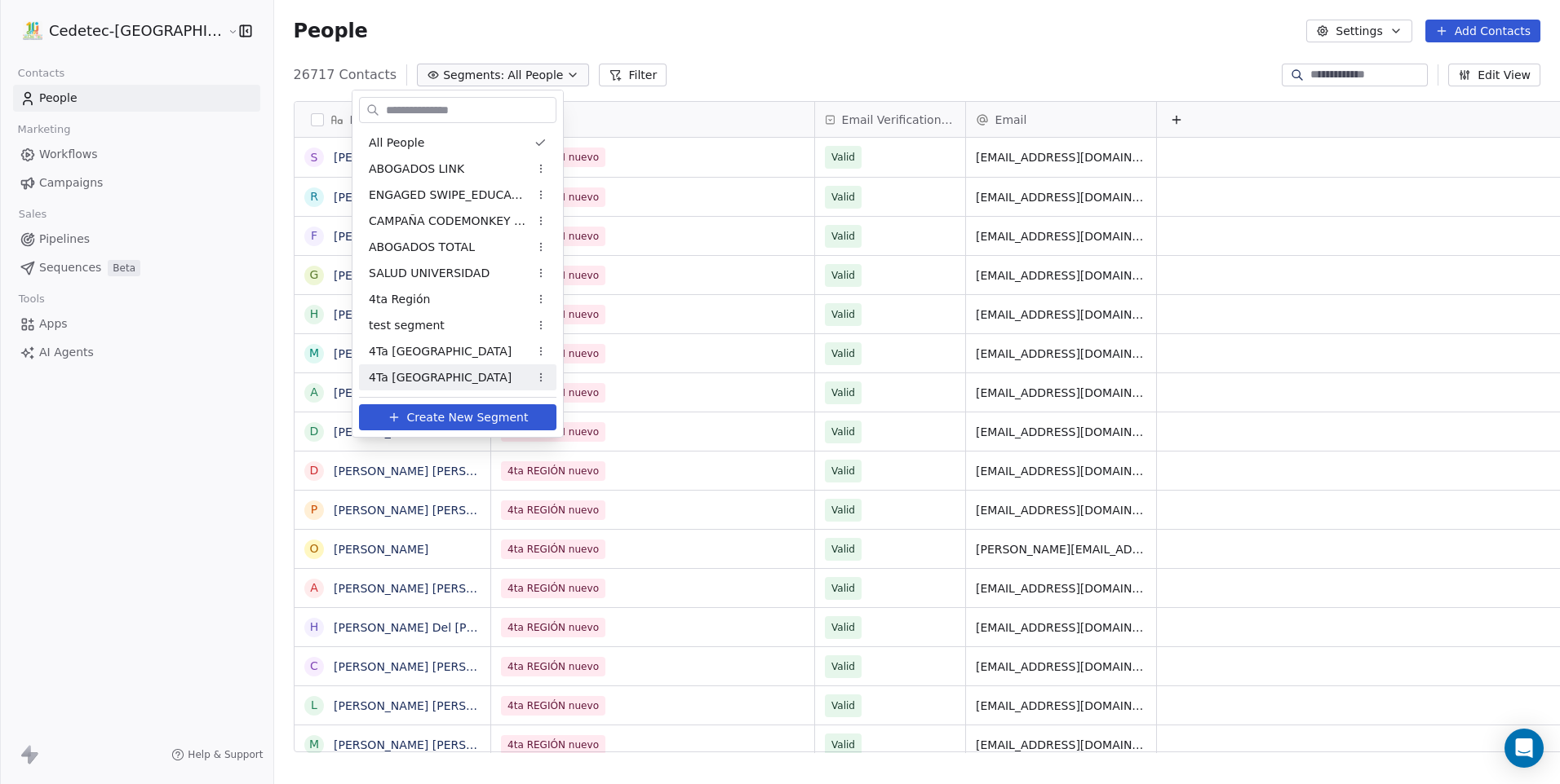
click at [439, 373] on span "4Ta [GEOGRAPHIC_DATA]" at bounding box center [440, 378] width 143 height 17
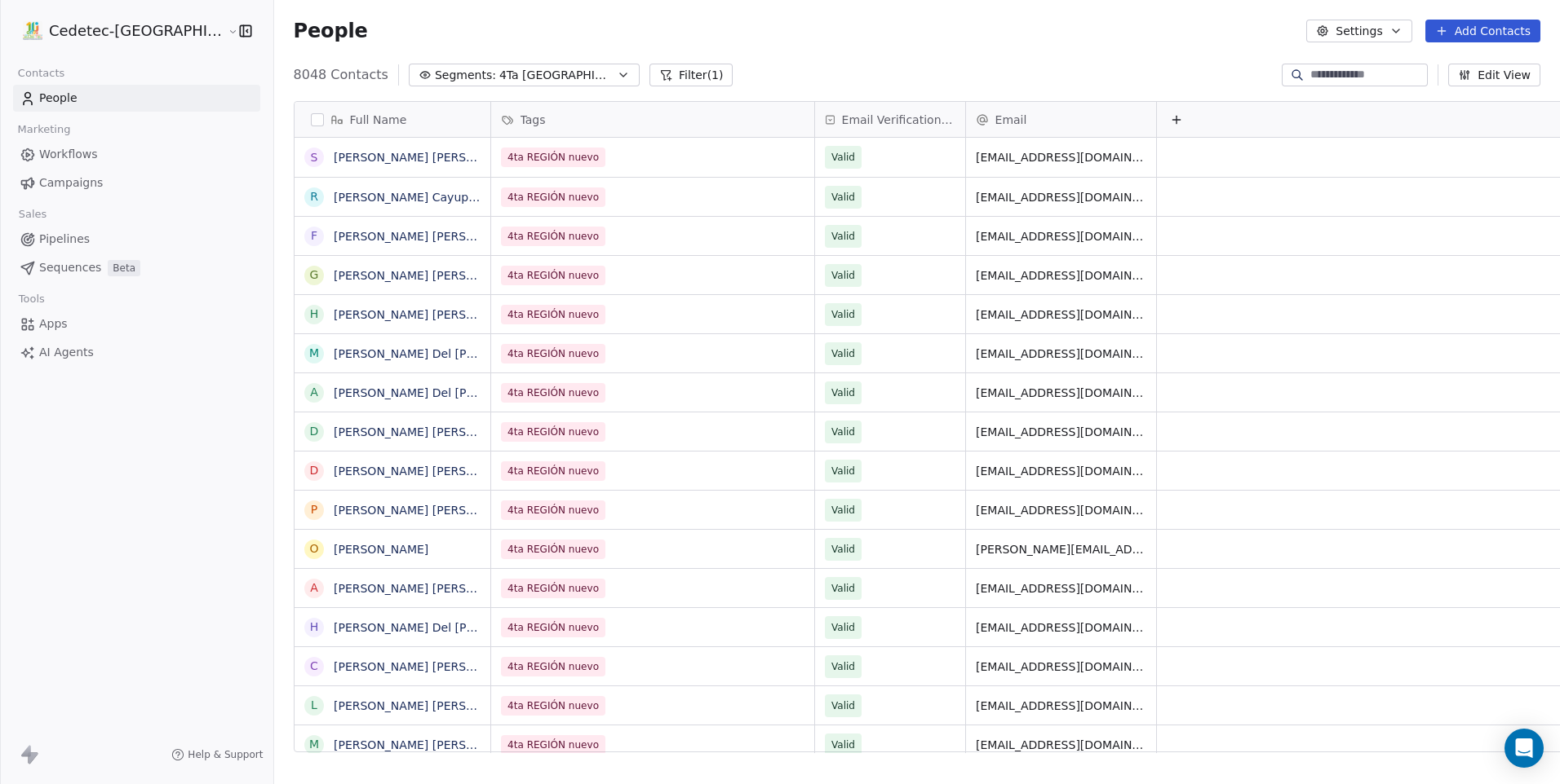
click at [434, 67] on span "Segments:" at bounding box center [465, 75] width 62 height 17
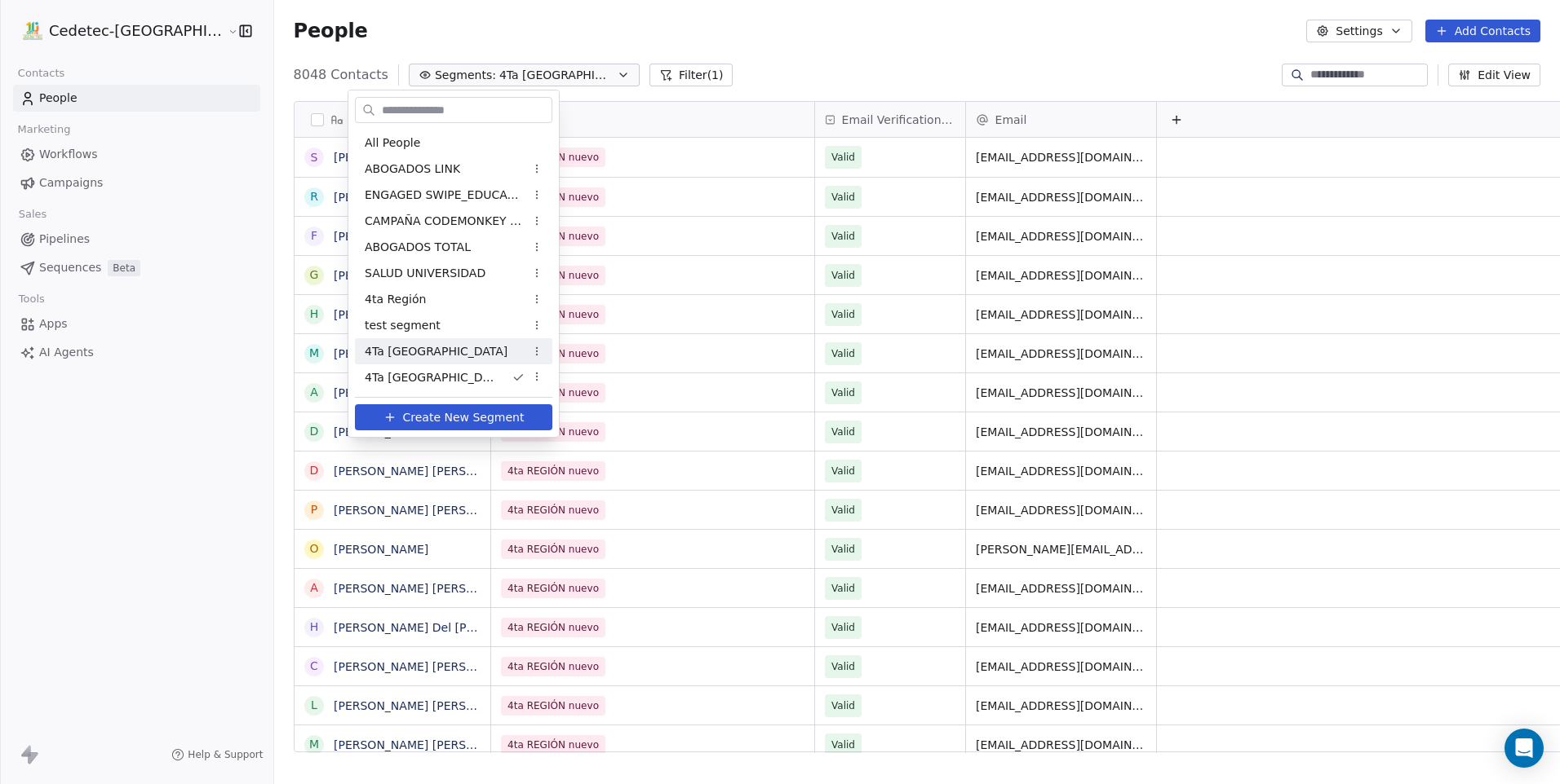
click at [475, 357] on div "4Ta [GEOGRAPHIC_DATA]" at bounding box center [453, 352] width 198 height 26
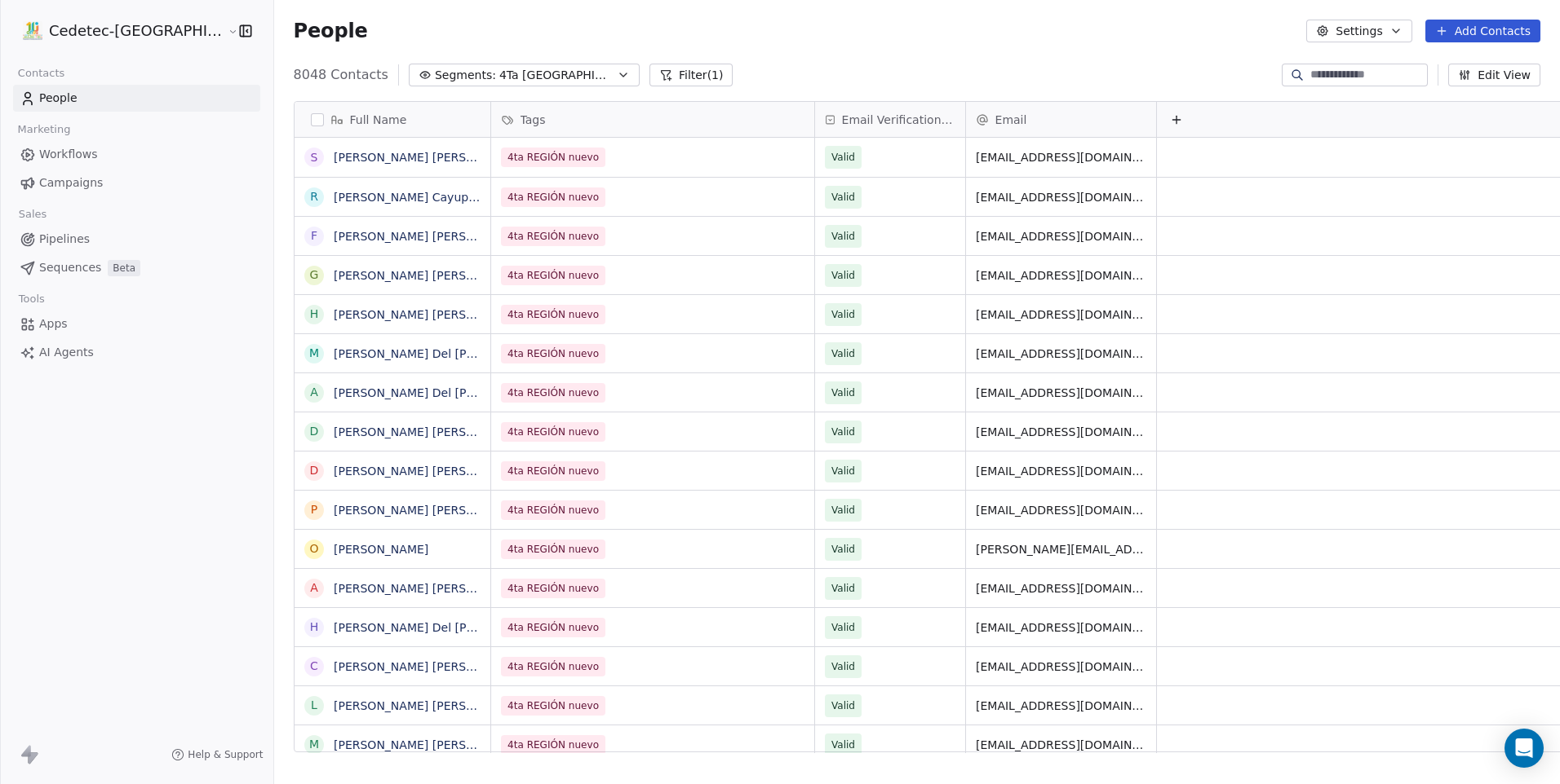
click at [526, 79] on button "Segments: 4Ta región nuevo" at bounding box center [524, 75] width 231 height 23
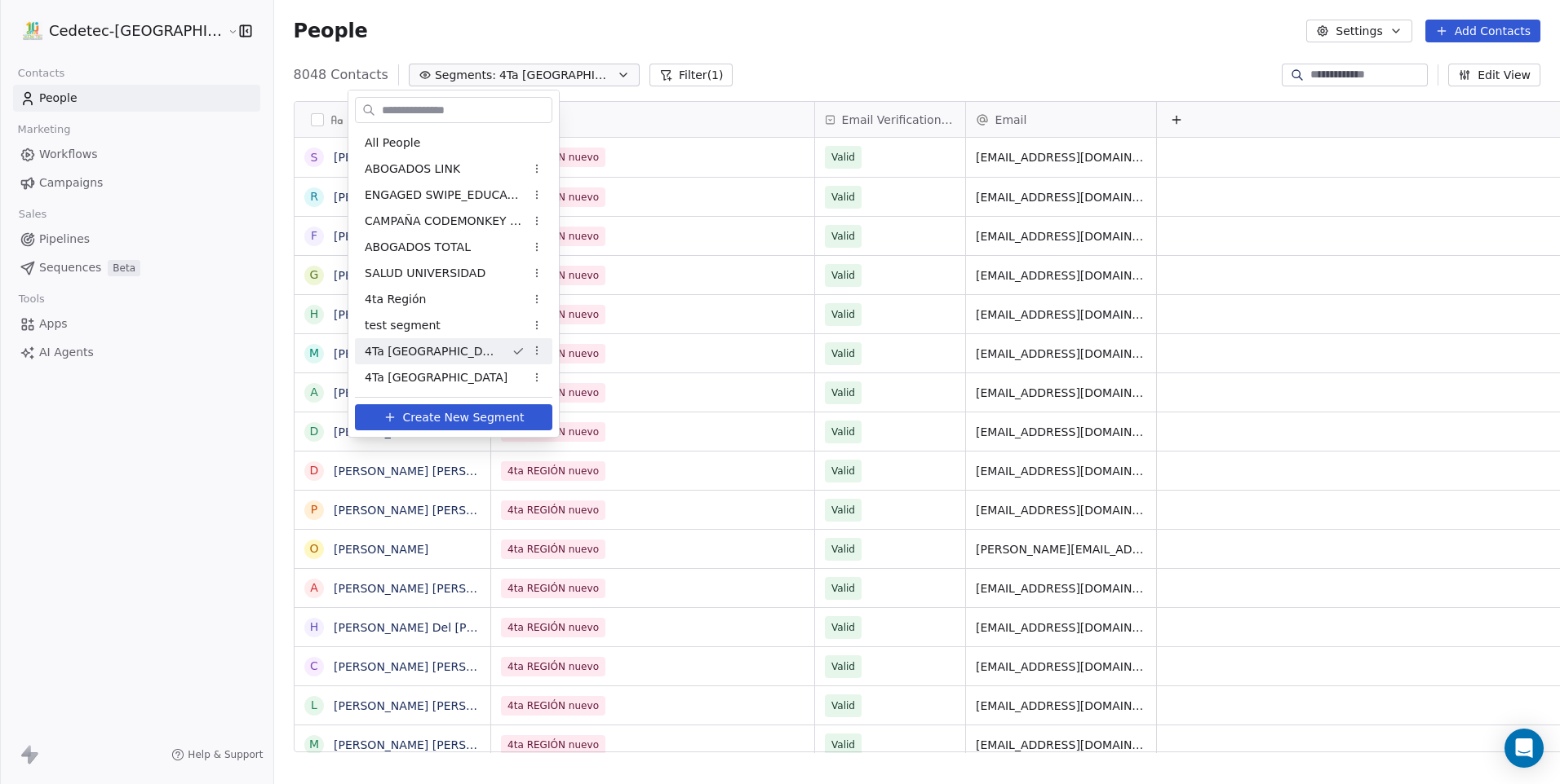
click at [526, 79] on html "Cedetec-Chile Contacts People Marketing Workflows Campaigns Sales Pipelines Seq…" at bounding box center [780, 392] width 1560 height 784
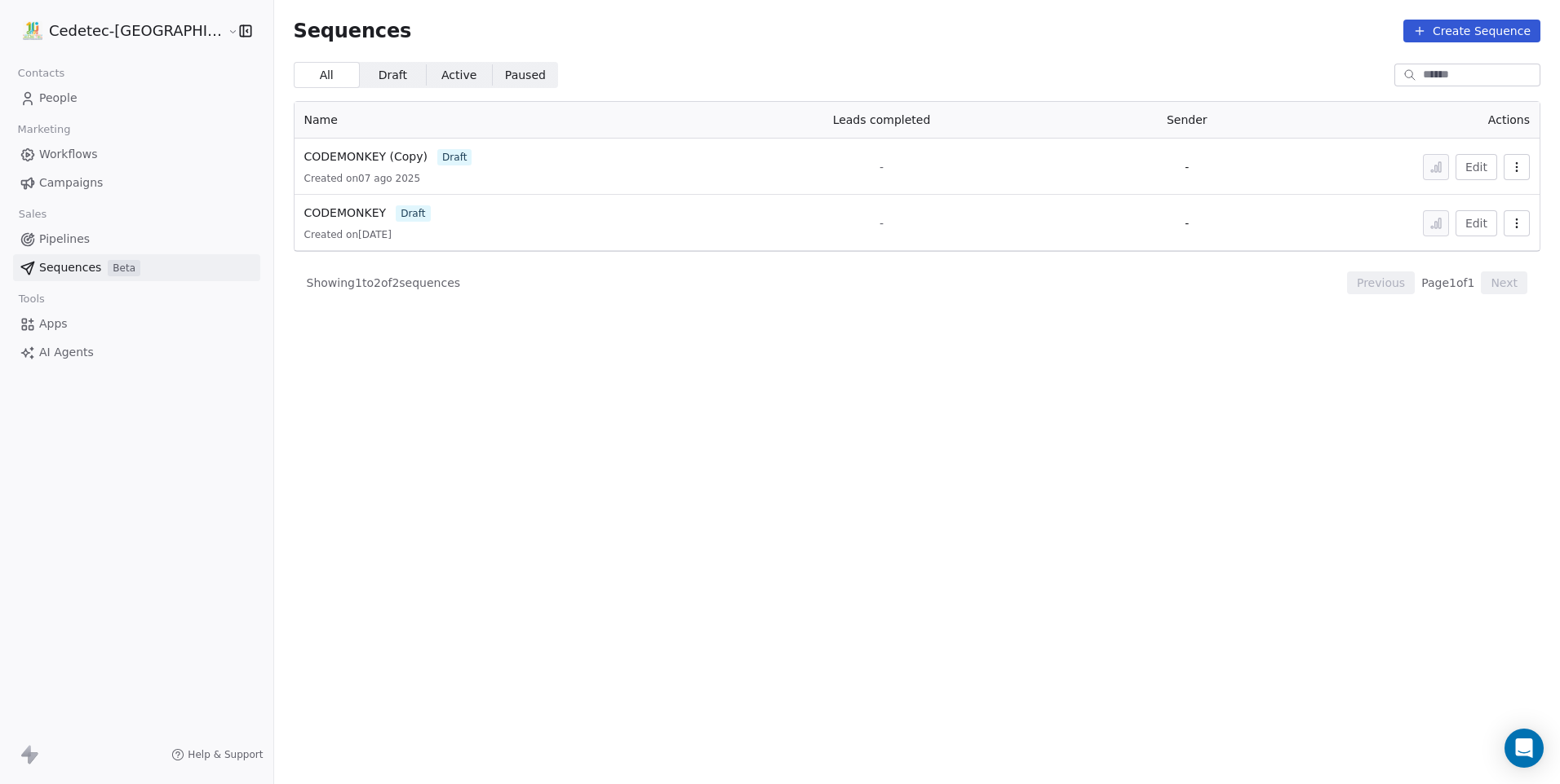
click at [85, 196] on link "Campaigns" at bounding box center [136, 183] width 248 height 27
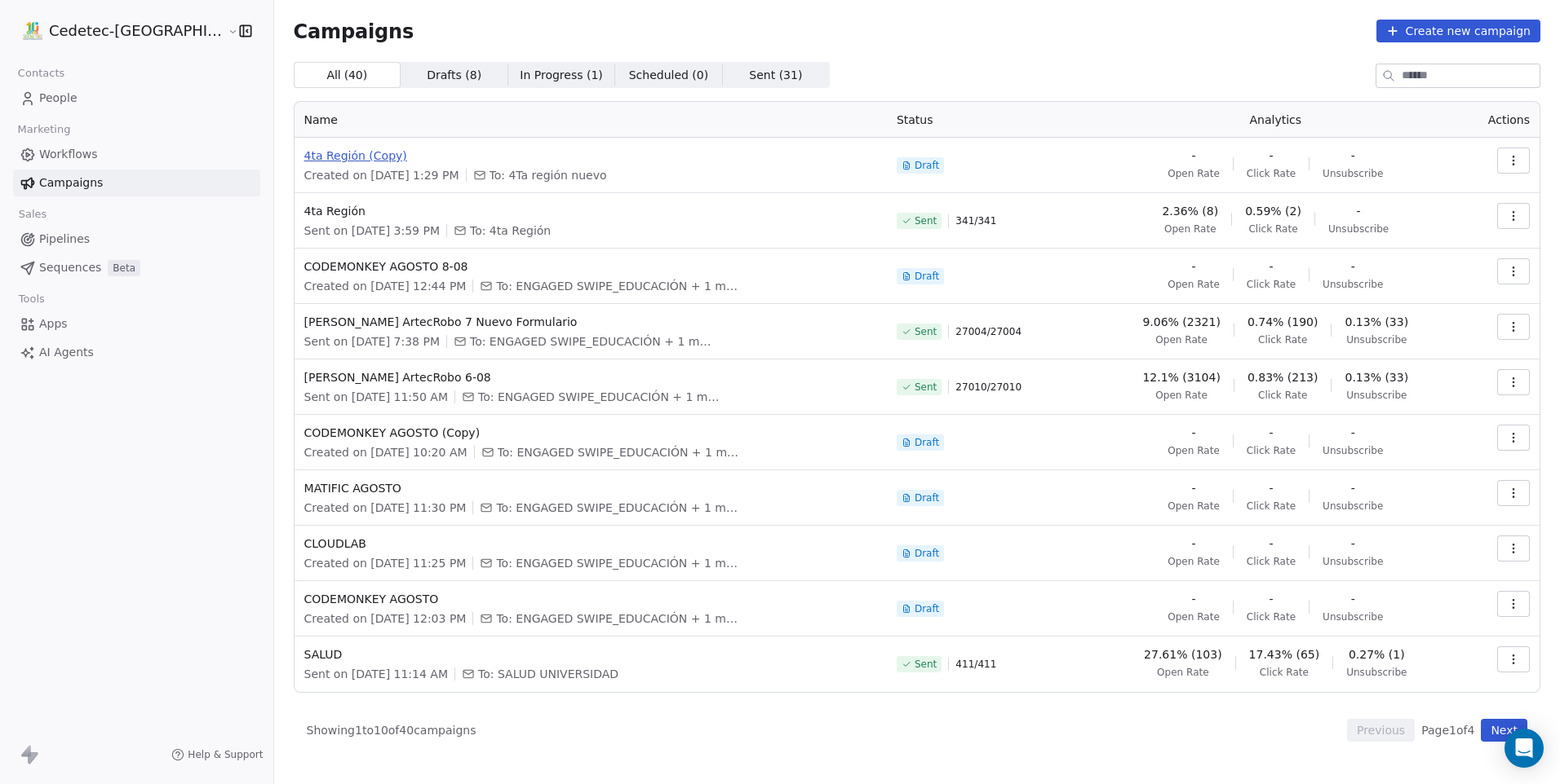
click at [321, 159] on span "4ta Región (Copy)" at bounding box center [591, 156] width 573 height 16
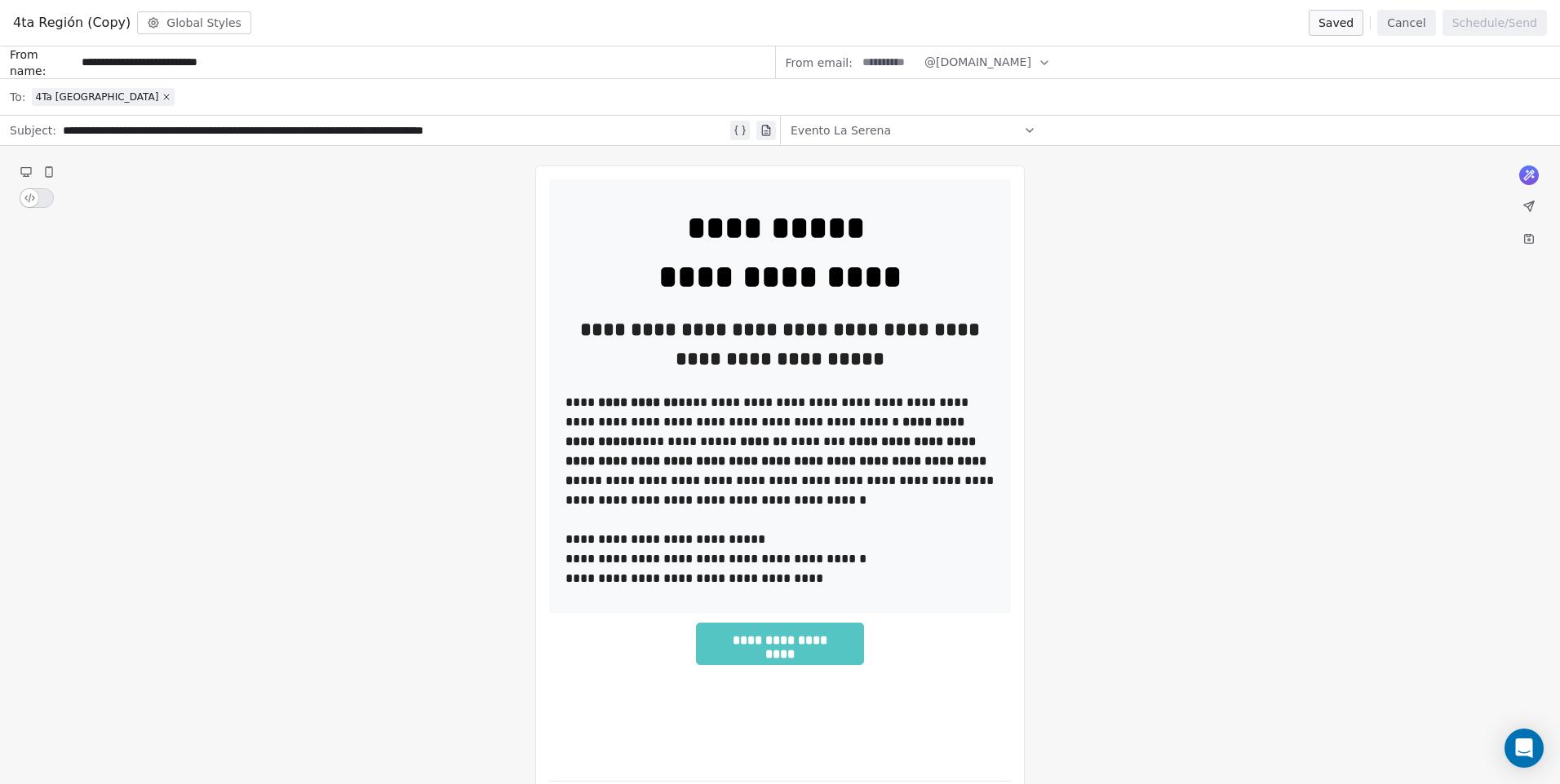
click at [908, 61] on input at bounding box center [889, 63] width 64 height 30
type input "**"
click at [1058, 39] on div "4ta Región (Copy) Global Styles Save as draft Cancel Schedule/Send" at bounding box center [780, 23] width 1560 height 47
click at [1468, 23] on button "Schedule/Send" at bounding box center [1494, 23] width 104 height 26
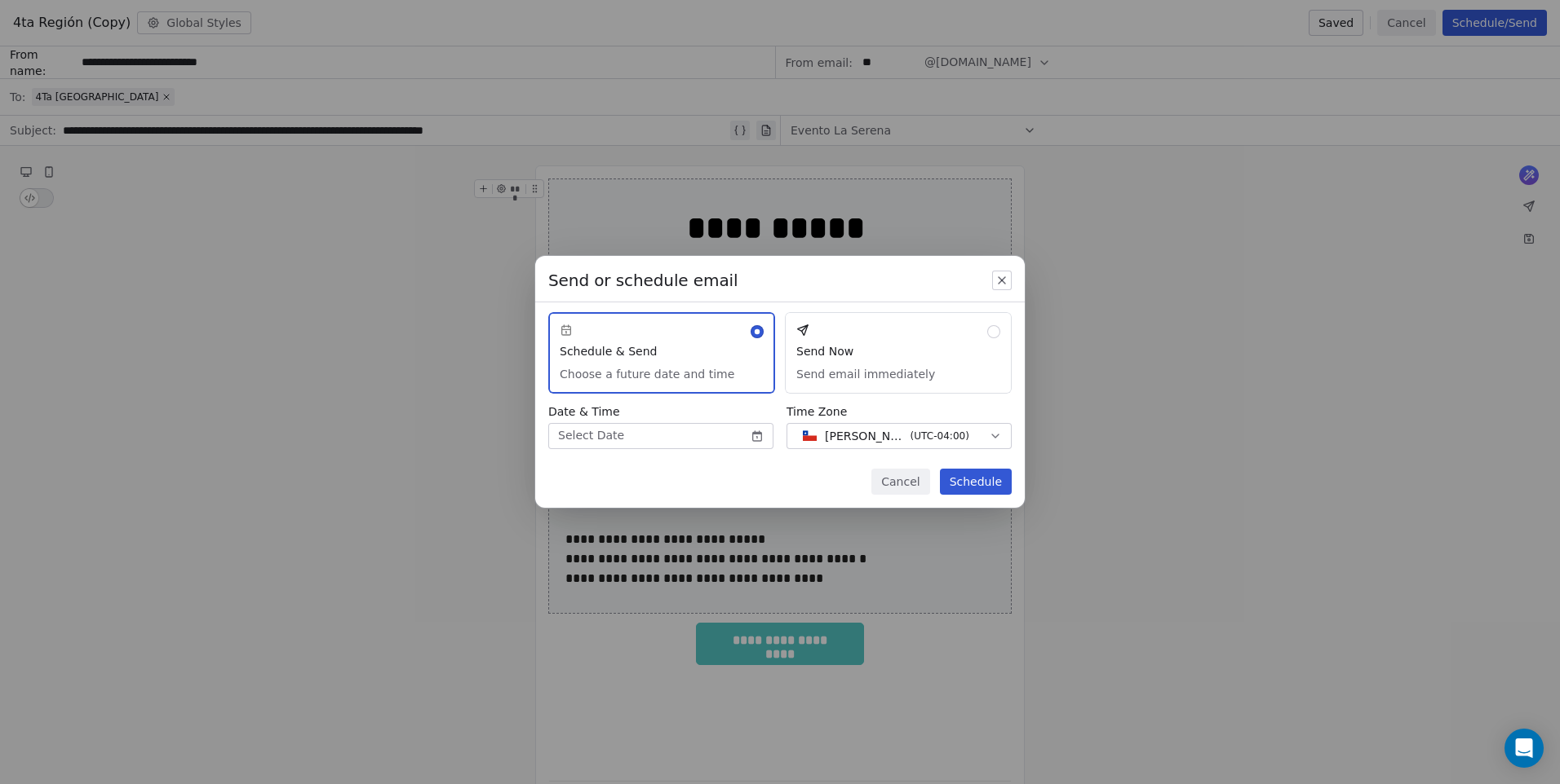
click at [973, 340] on button "Send Now Send email immediately" at bounding box center [898, 353] width 227 height 81
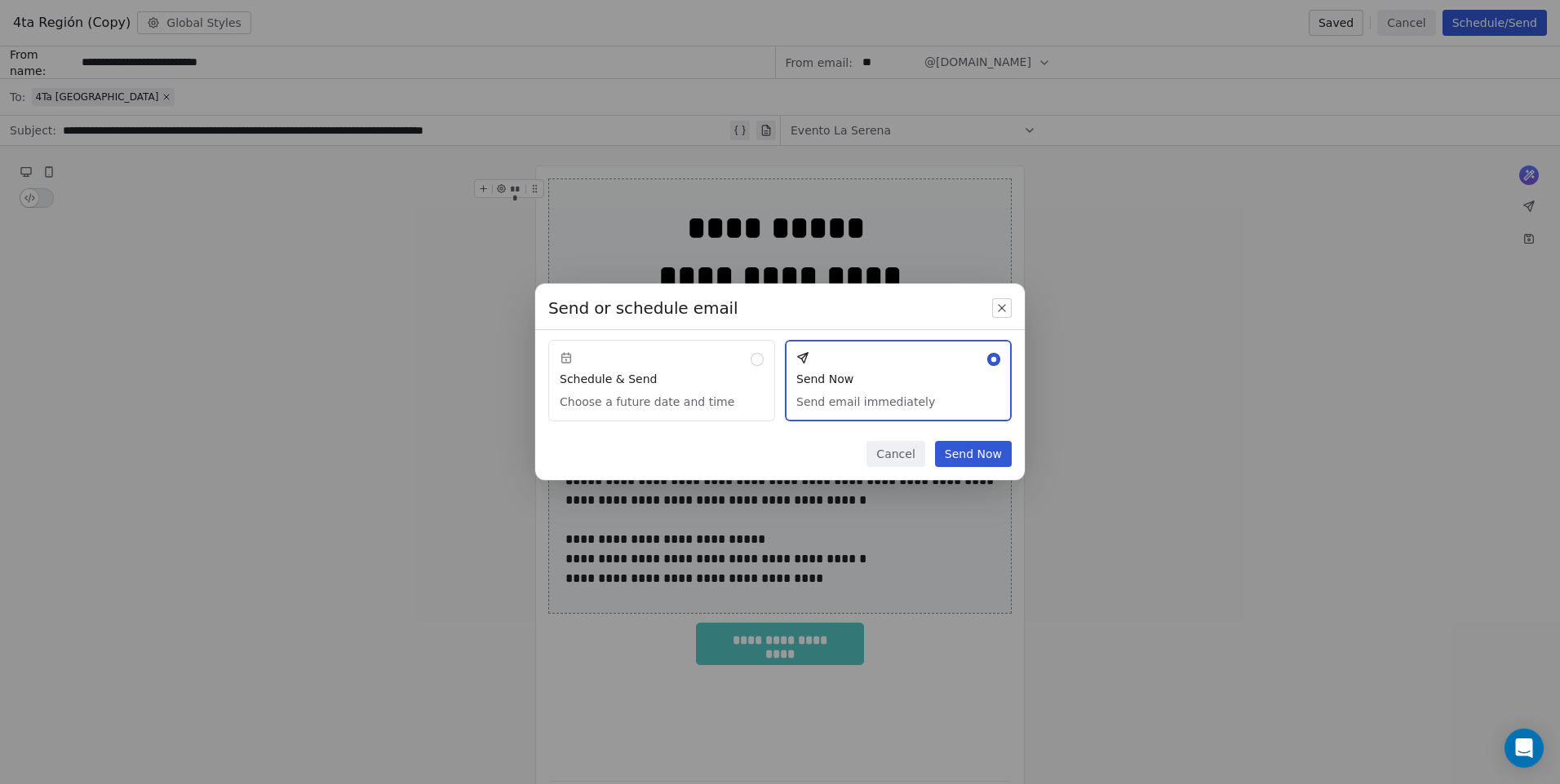
click at [997, 311] on icon "button" at bounding box center [1001, 308] width 13 height 13
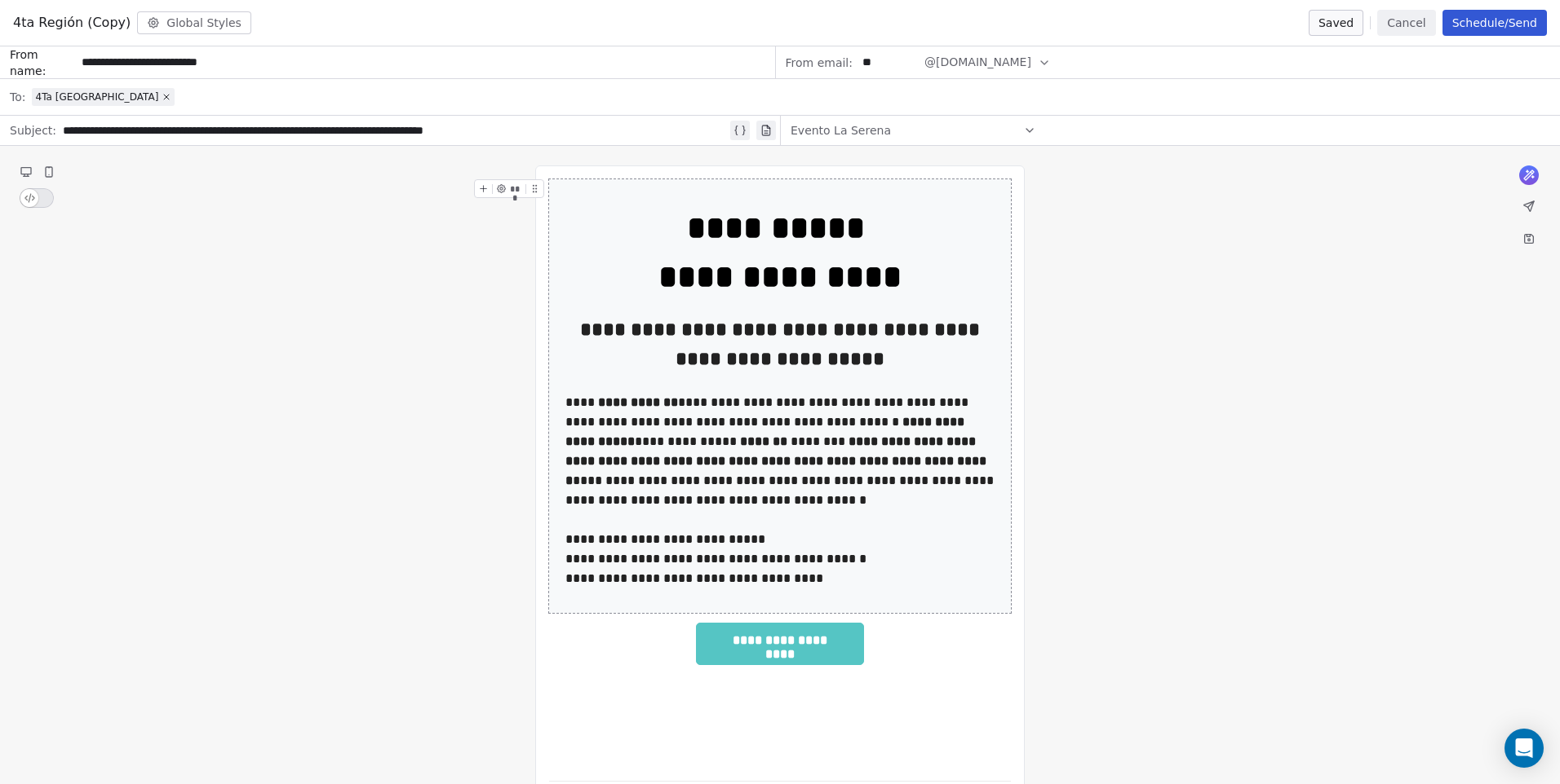
click at [137, 28] on button "Global Styles" at bounding box center [194, 22] width 114 height 23
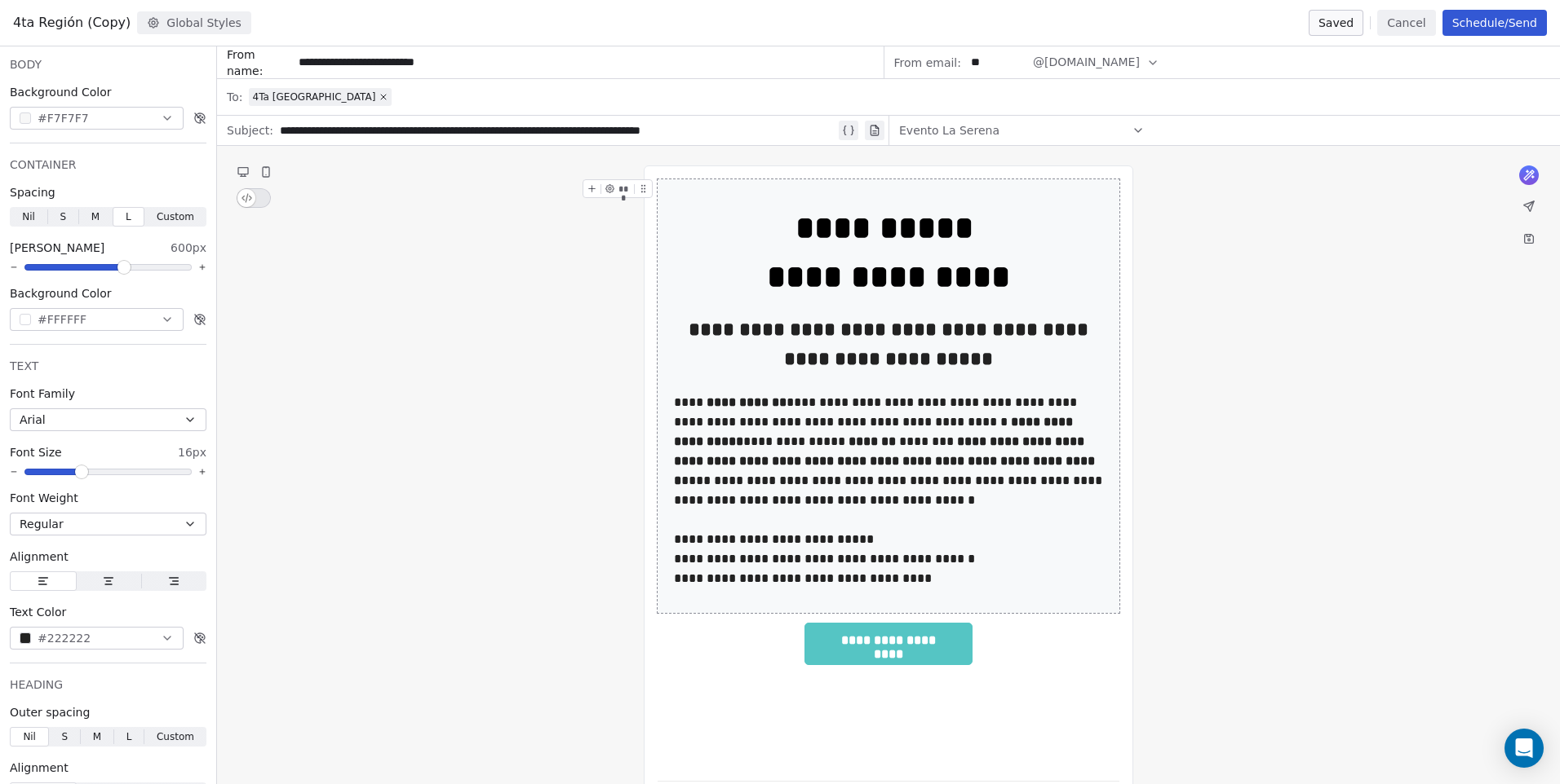
click at [137, 28] on button "Global Styles" at bounding box center [194, 22] width 114 height 23
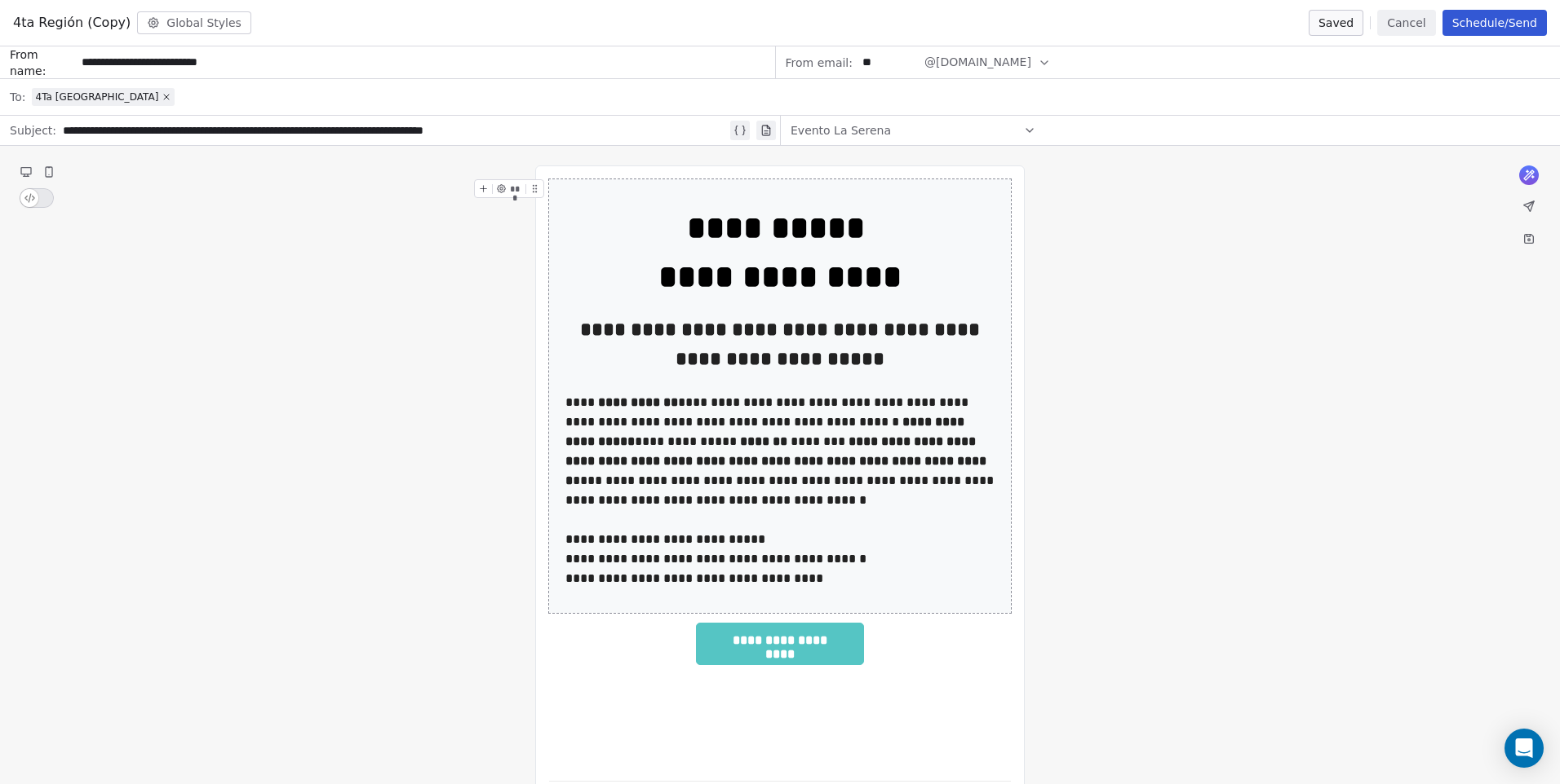
click at [107, 22] on span "4ta Región (Copy)" at bounding box center [72, 23] width 117 height 20
click at [55, 25] on span "4ta Región (Copy)" at bounding box center [72, 23] width 117 height 20
click at [52, 25] on span "4ta Región (Copy)" at bounding box center [72, 23] width 117 height 20
click at [20, 25] on span "4ta Región (Copy)" at bounding box center [72, 23] width 117 height 20
click at [54, 24] on span "4ta Región (Copy)" at bounding box center [72, 23] width 117 height 20
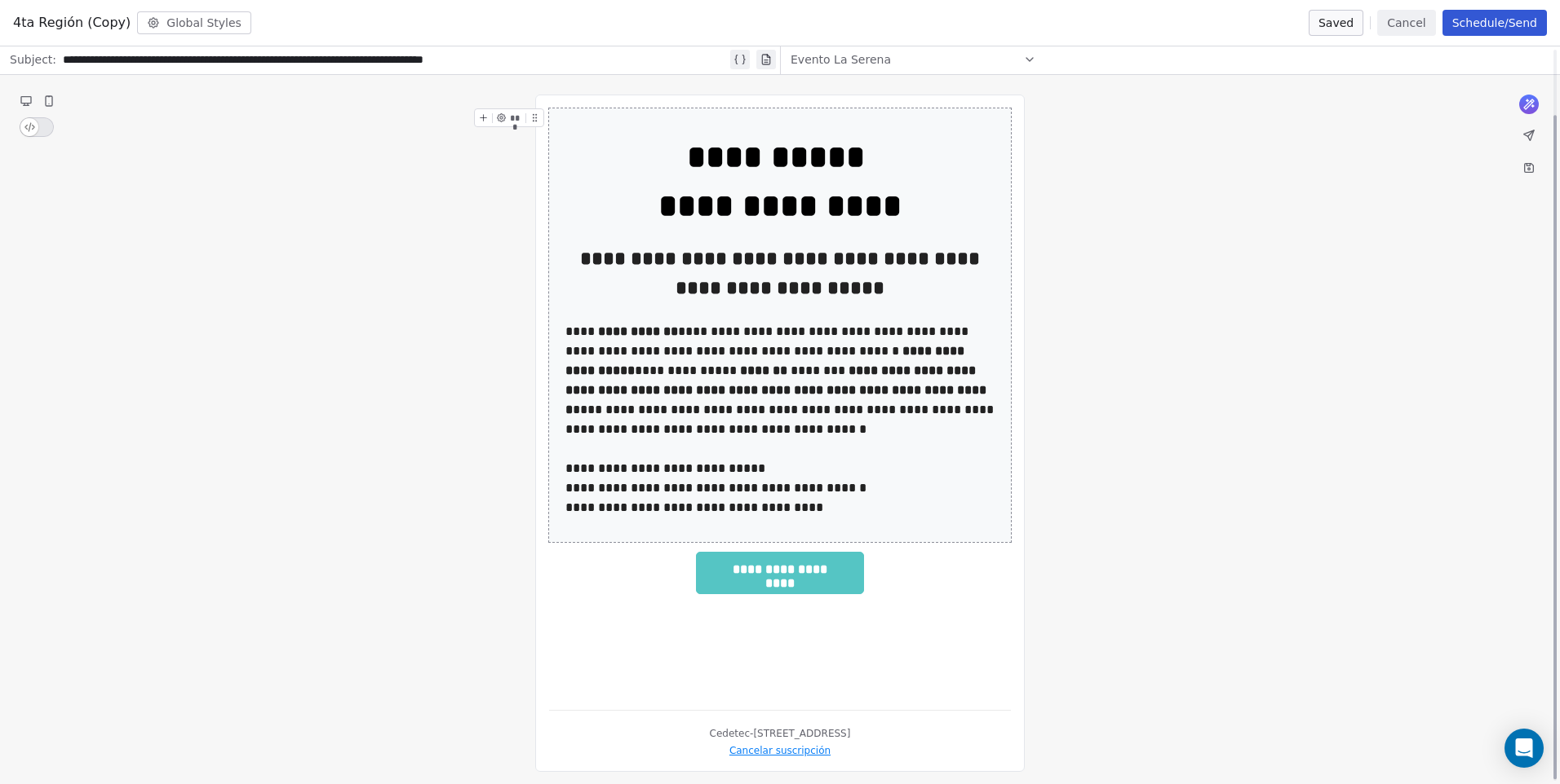
scroll to position [75, 0]
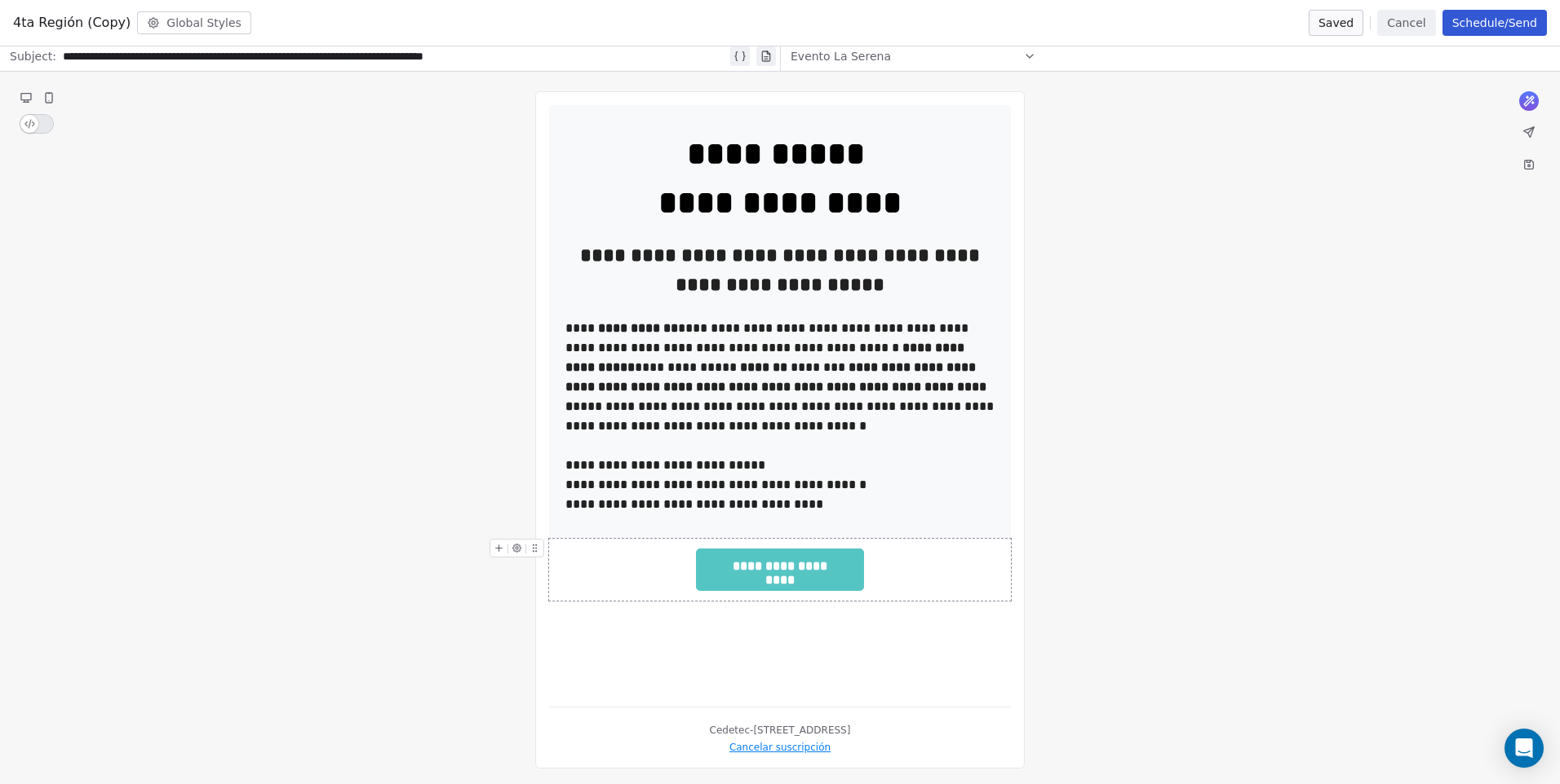
click at [798, 573] on span "**********" at bounding box center [780, 567] width 166 height 37
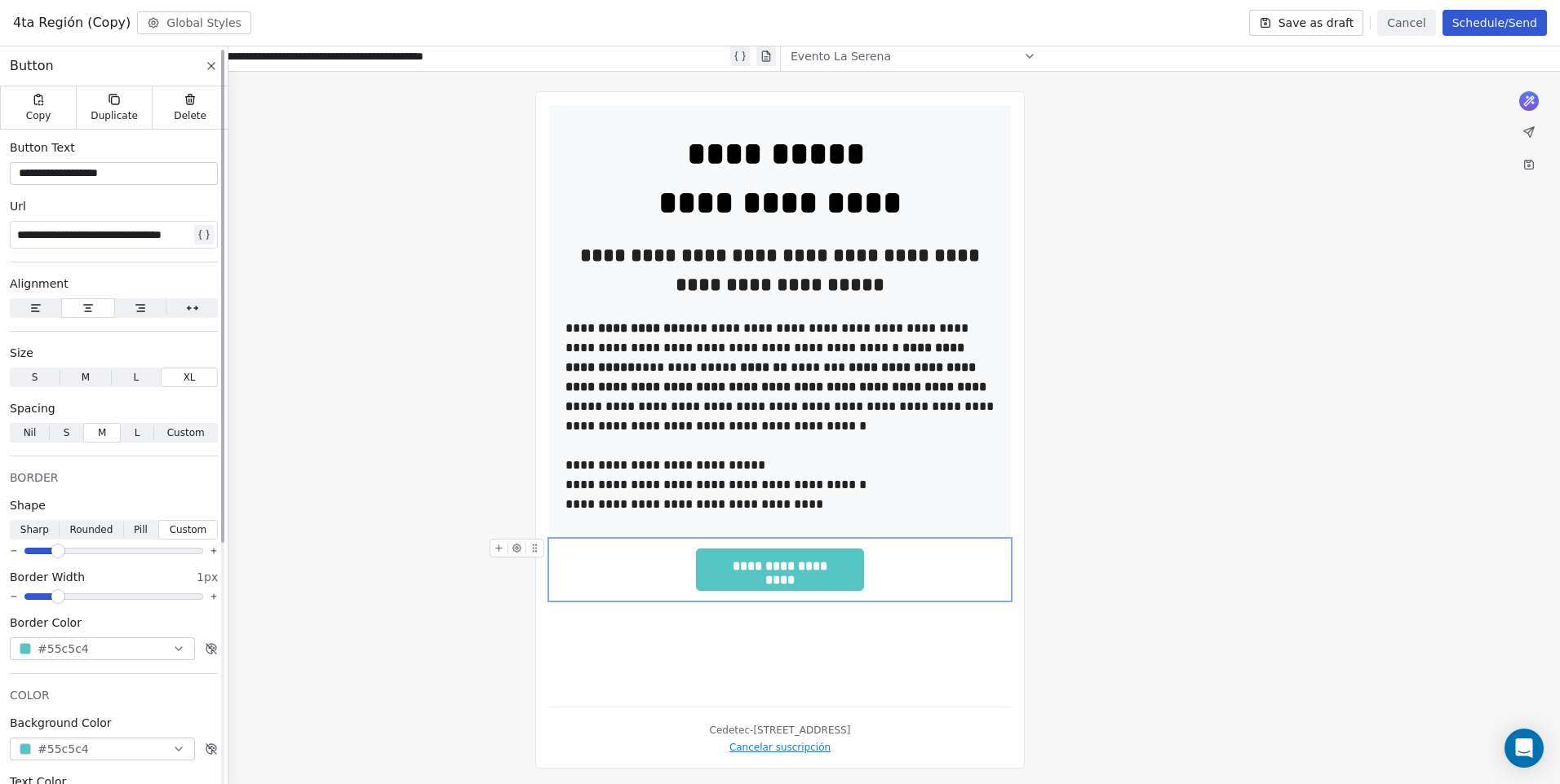
click at [207, 66] on icon at bounding box center [211, 66] width 13 height 13
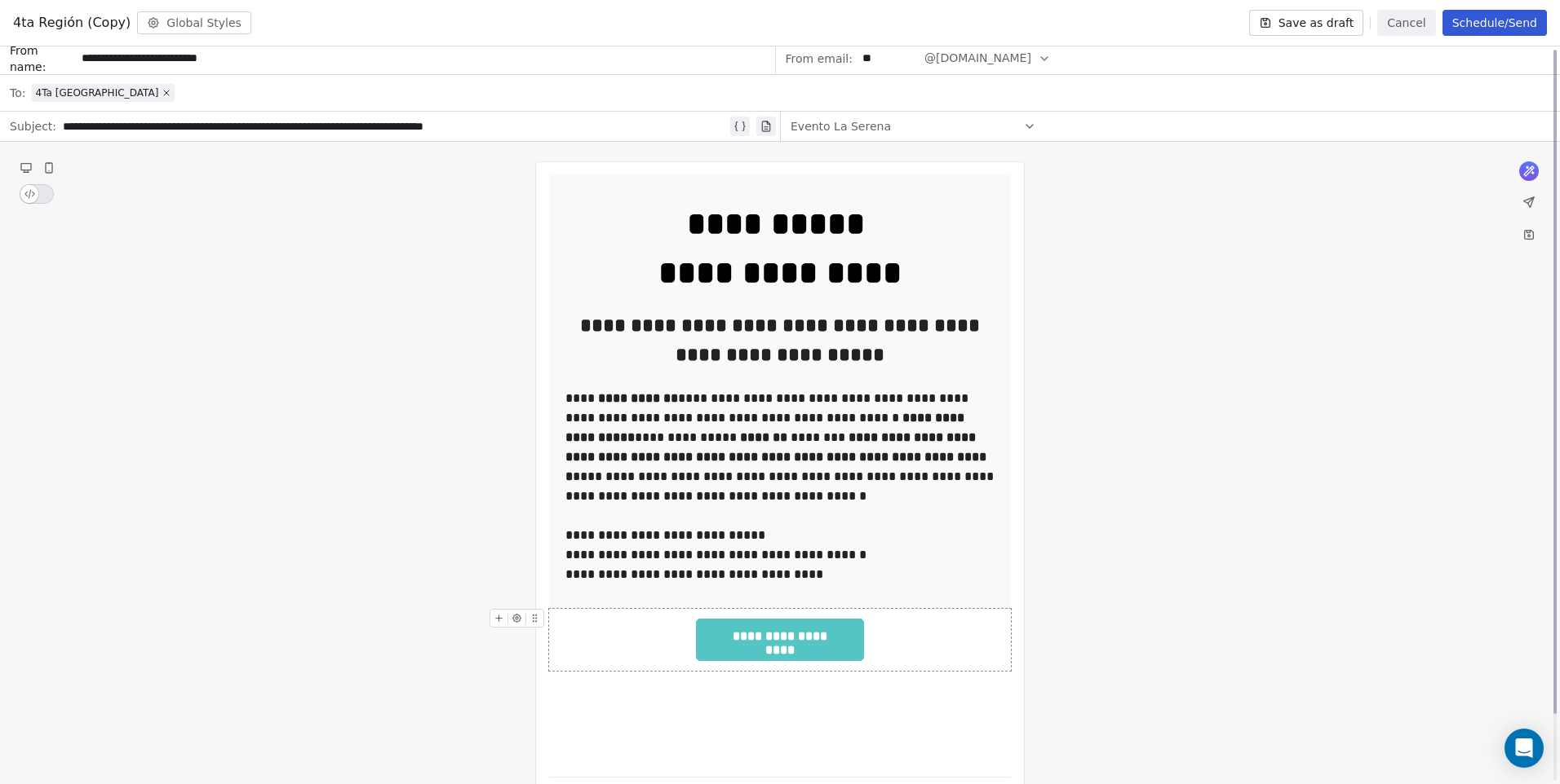
scroll to position [0, 0]
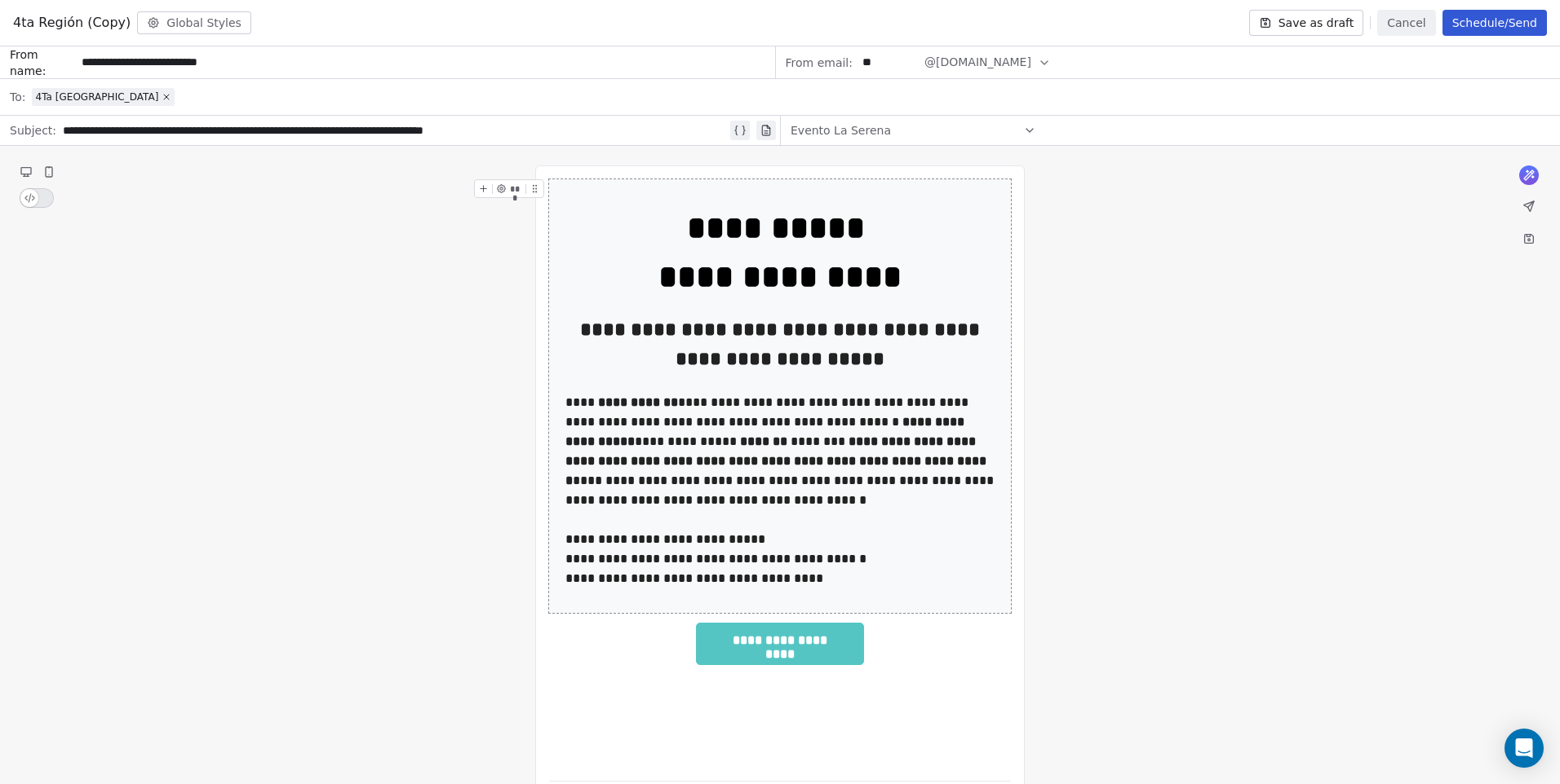
click at [1496, 34] on button "Schedule/Send" at bounding box center [1494, 23] width 104 height 26
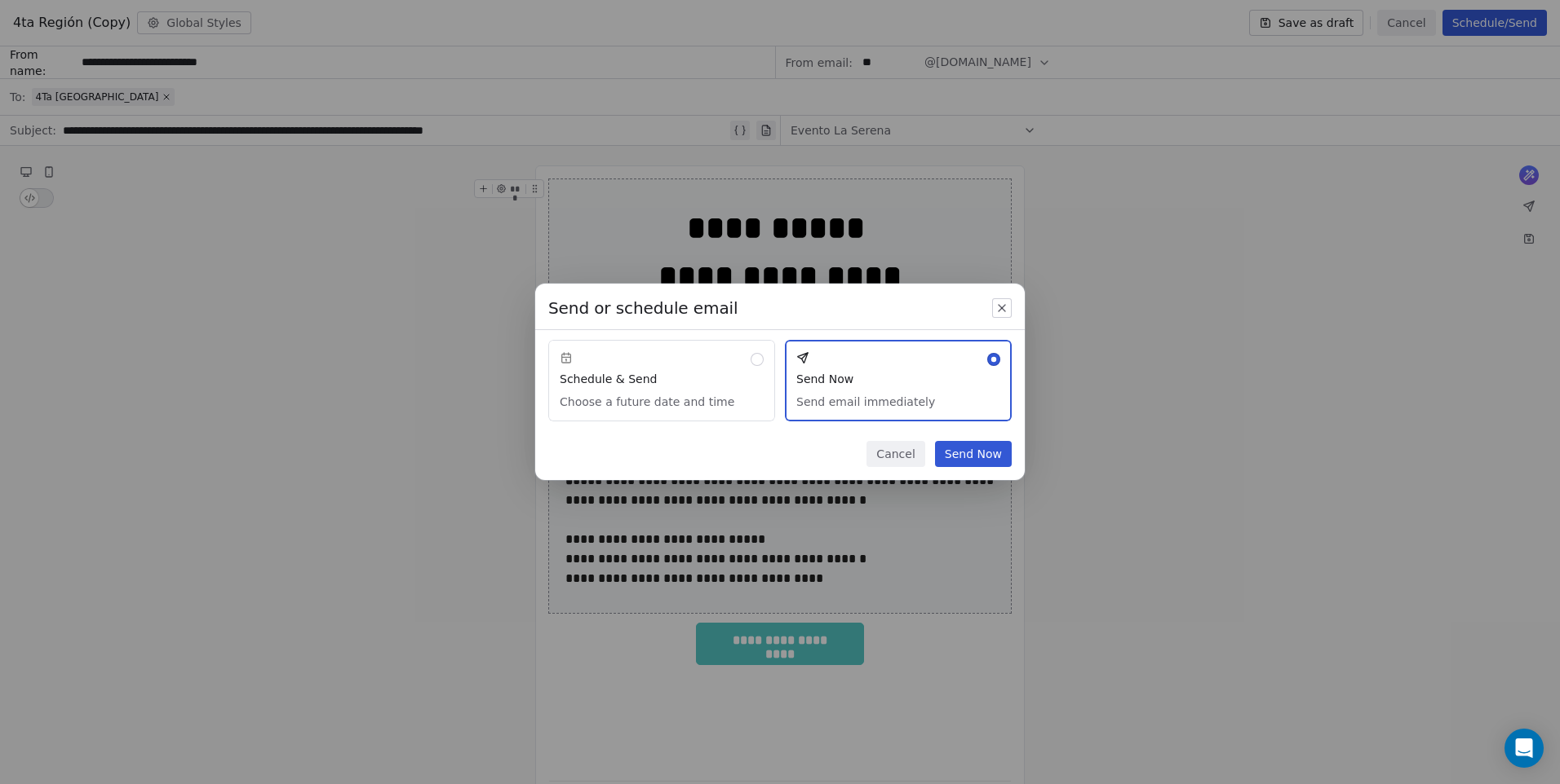
click at [956, 458] on button "Send Now" at bounding box center [972, 454] width 77 height 26
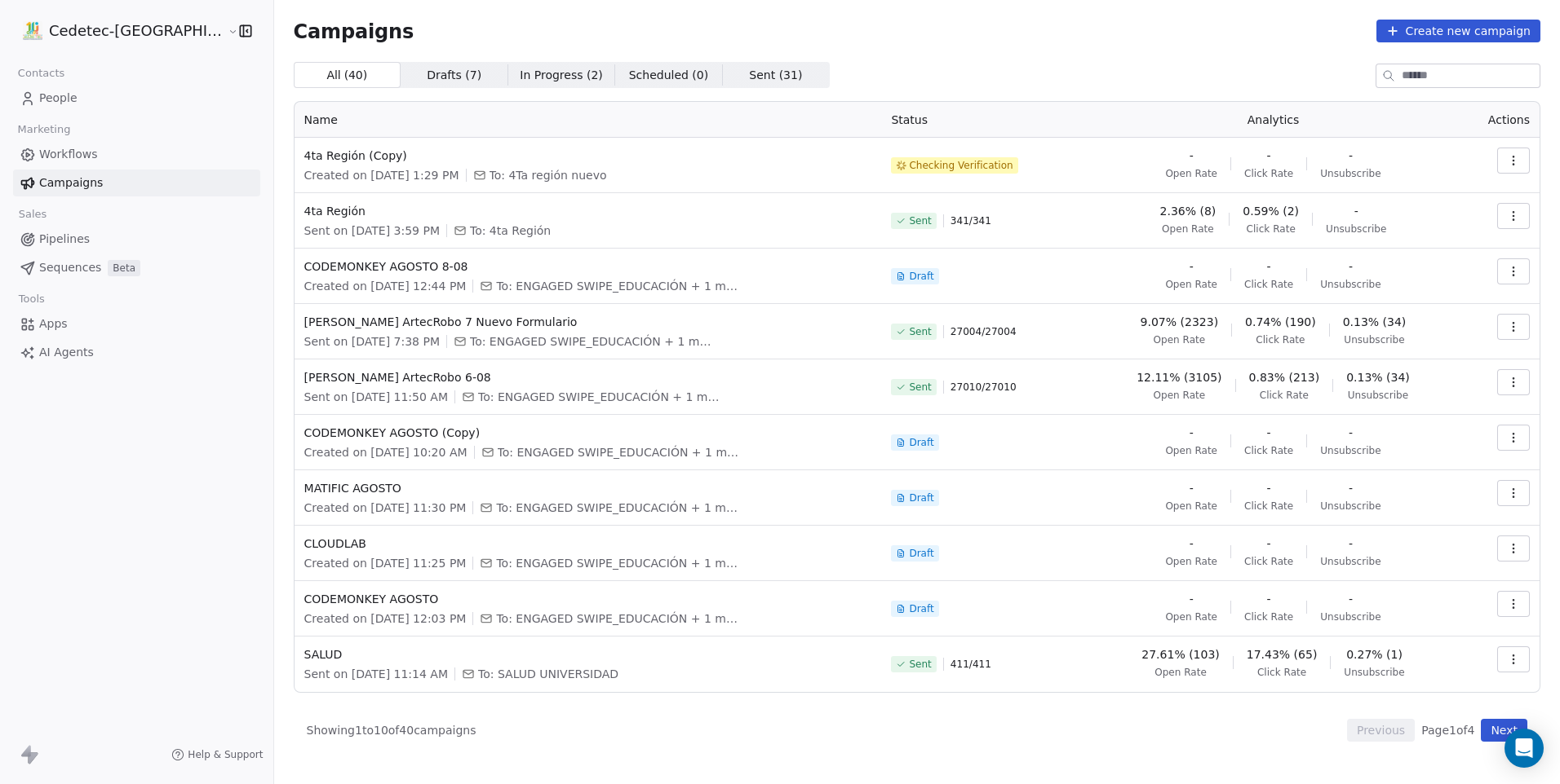
click at [1522, 157] on button "button" at bounding box center [1513, 161] width 33 height 26
click at [1431, 215] on span "Rename" at bounding box center [1411, 224] width 54 height 20
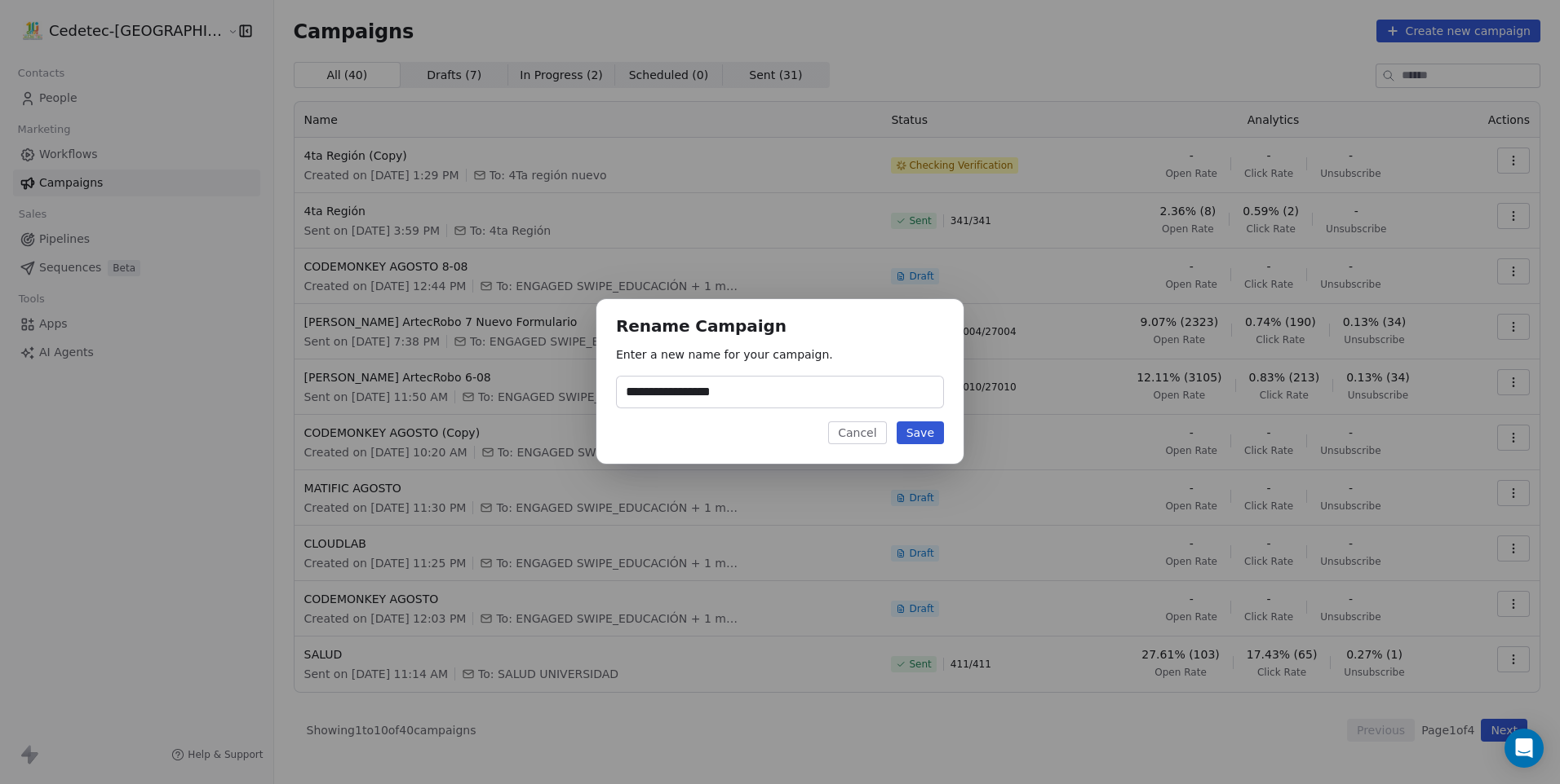
click at [744, 391] on input "**********" at bounding box center [780, 392] width 326 height 31
click at [736, 402] on input "**********" at bounding box center [780, 392] width 326 height 31
drag, startPoint x: 740, startPoint y: 393, endPoint x: 694, endPoint y: 392, distance: 46.0
click at [694, 392] on input "**********" at bounding box center [780, 392] width 326 height 31
type input "**********"
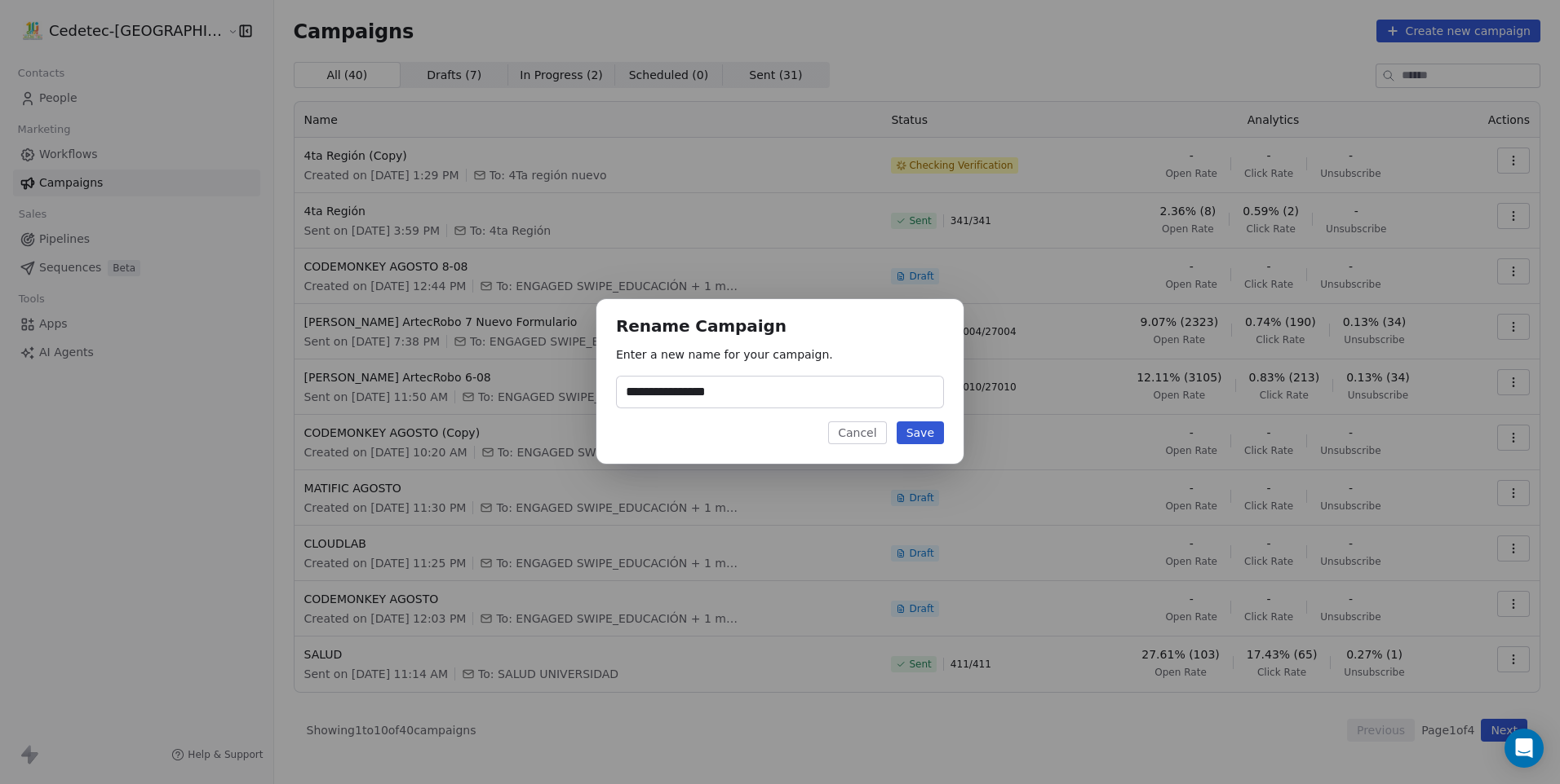
click at [918, 426] on button "Save" at bounding box center [921, 432] width 48 height 23
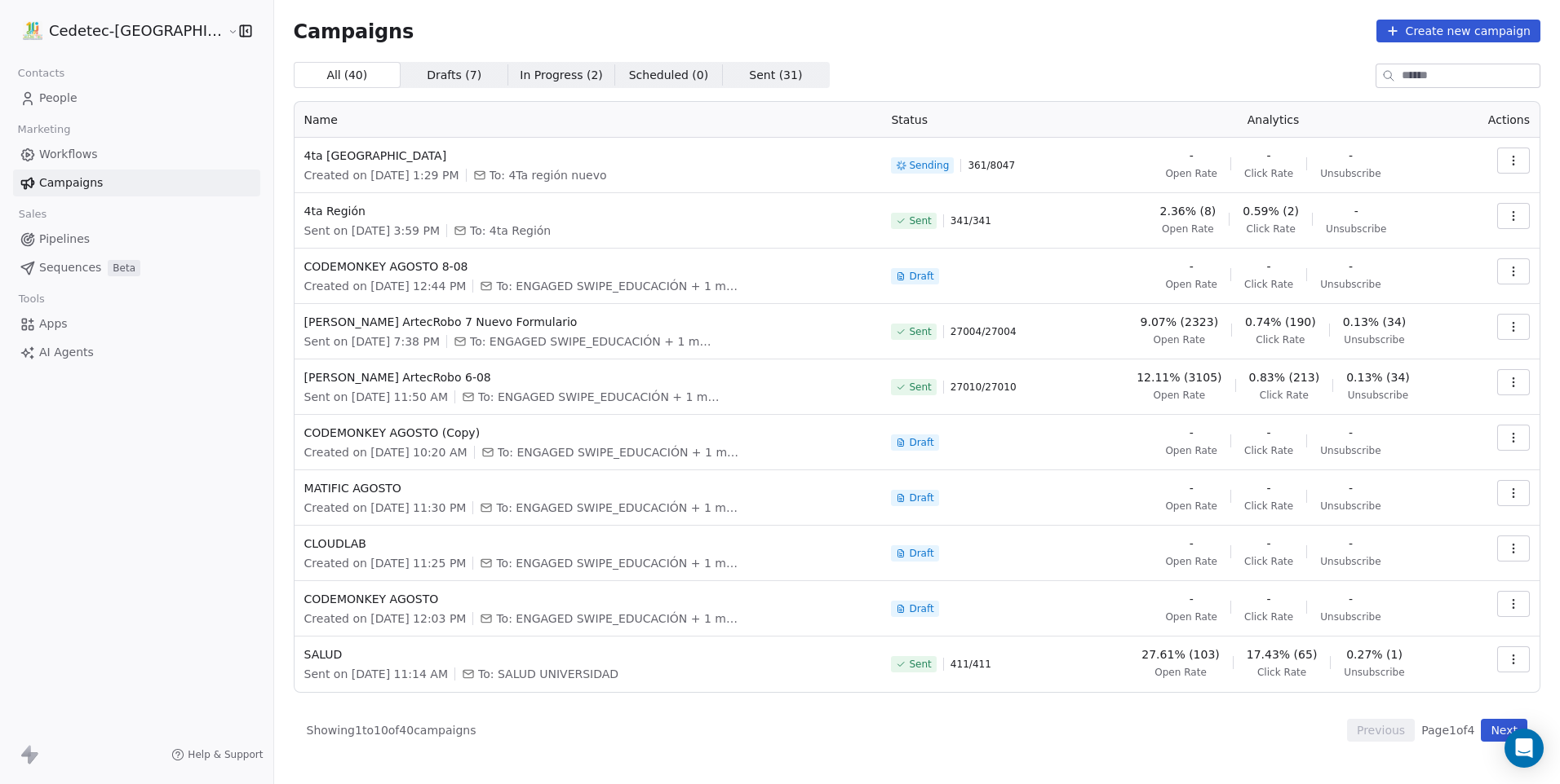
click at [456, 49] on div "Campaigns Create new campaign All ( 40 ) All ( 40 ) Drafts ( 7 ) Drafts ( 7 ) I…" at bounding box center [917, 381] width 1247 height 722
